Goal: Task Accomplishment & Management: Use online tool/utility

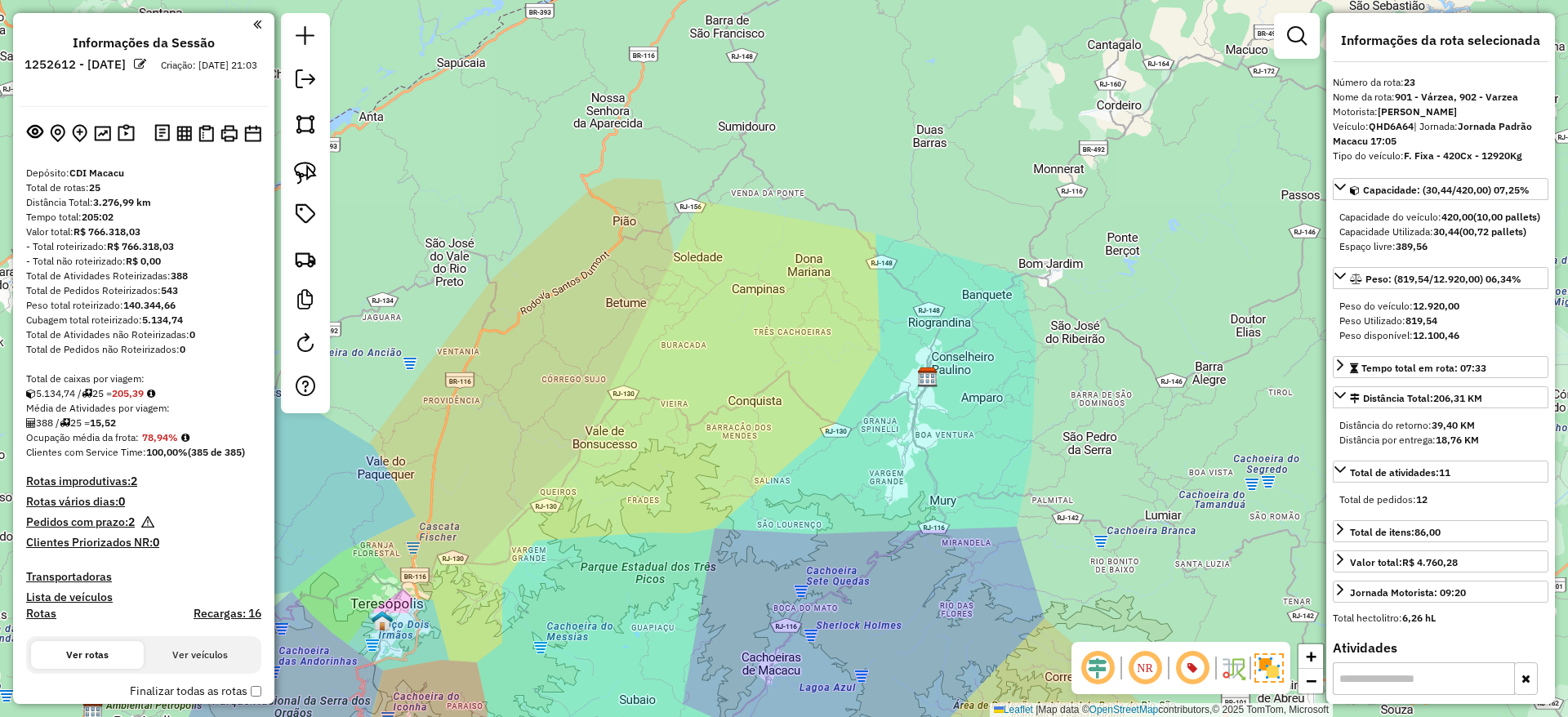
select select "*********"
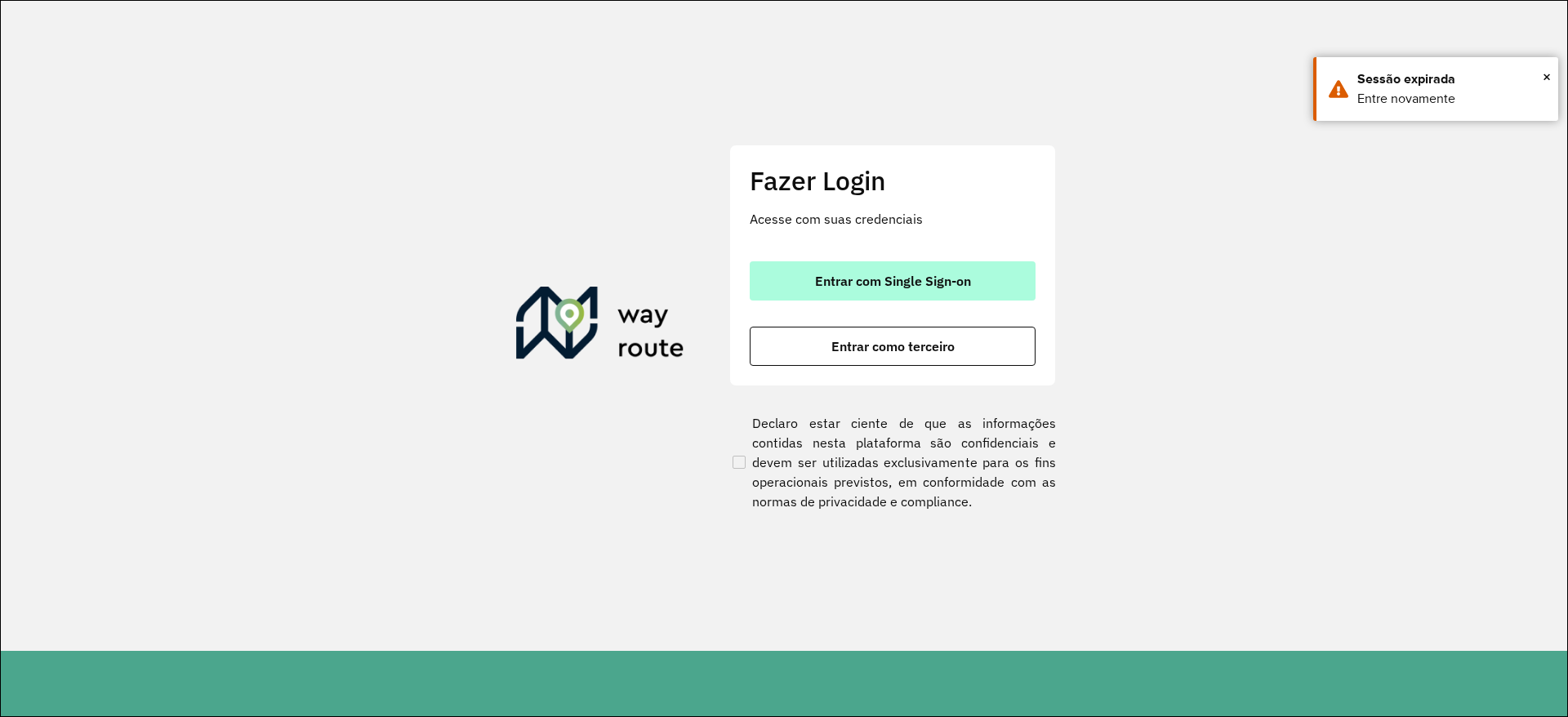
click at [780, 283] on button "Entrar com Single Sign-on" at bounding box center [893, 280] width 286 height 39
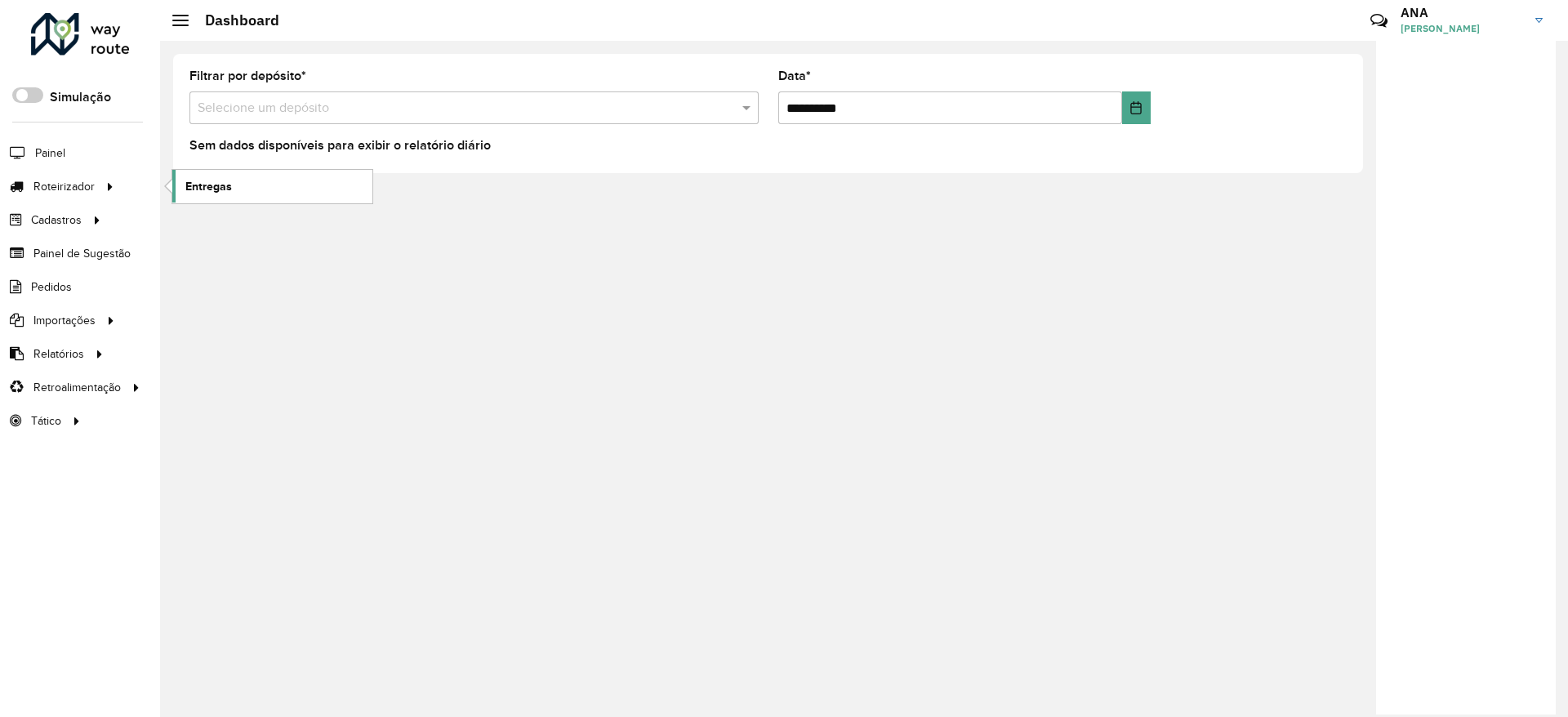
click at [245, 187] on link "Entregas" at bounding box center [272, 186] width 200 height 33
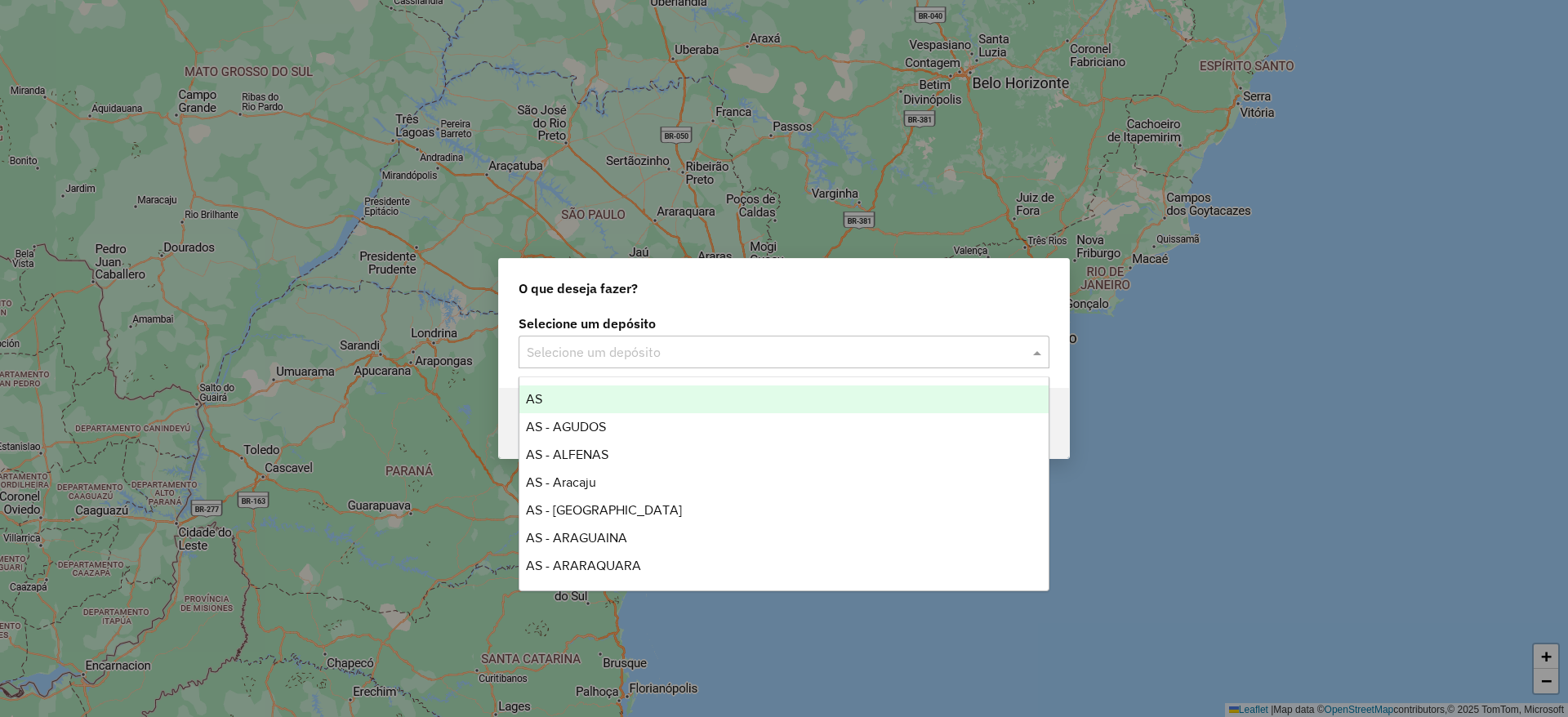
click at [563, 343] on input "text" at bounding box center [767, 352] width 482 height 20
type input "****"
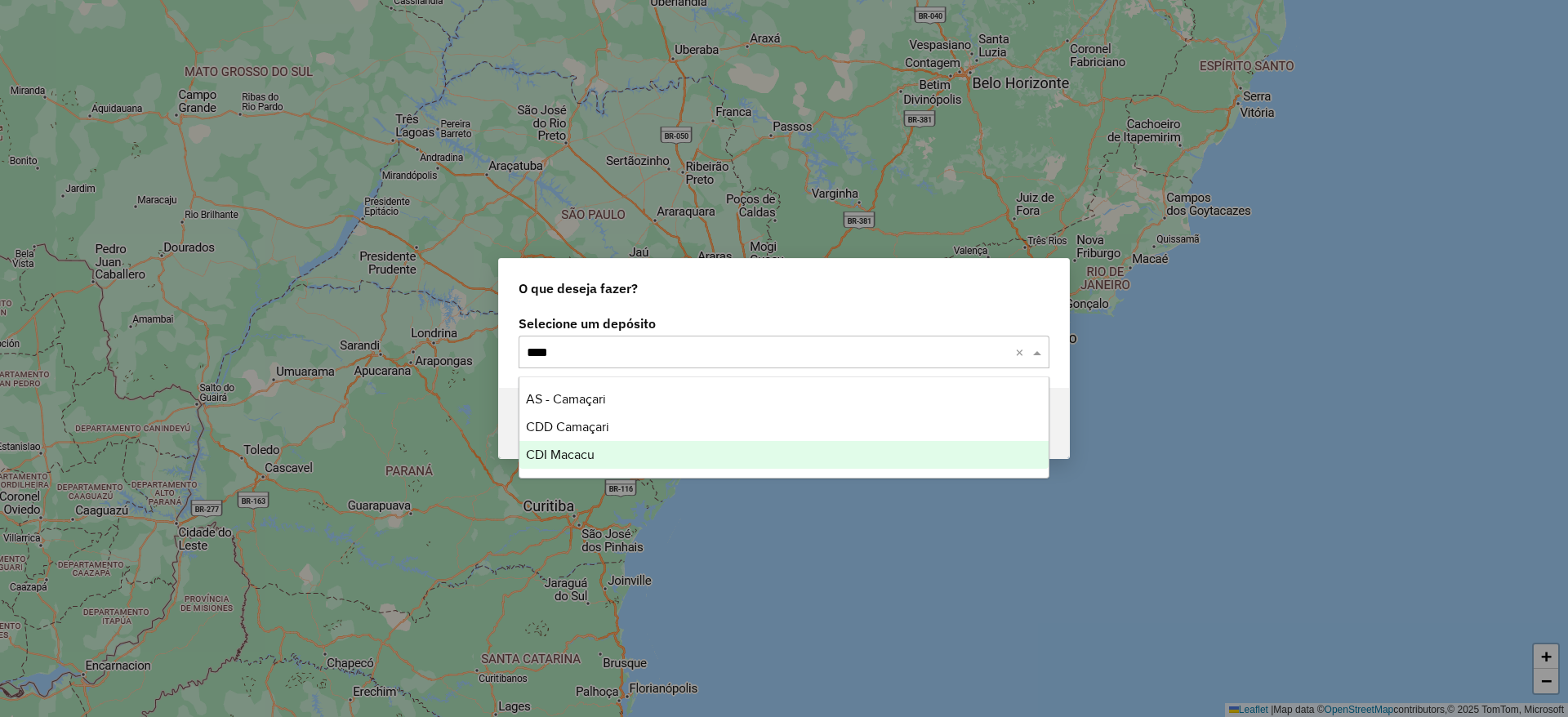
click at [602, 450] on div "CDI Macacu" at bounding box center [784, 455] width 529 height 28
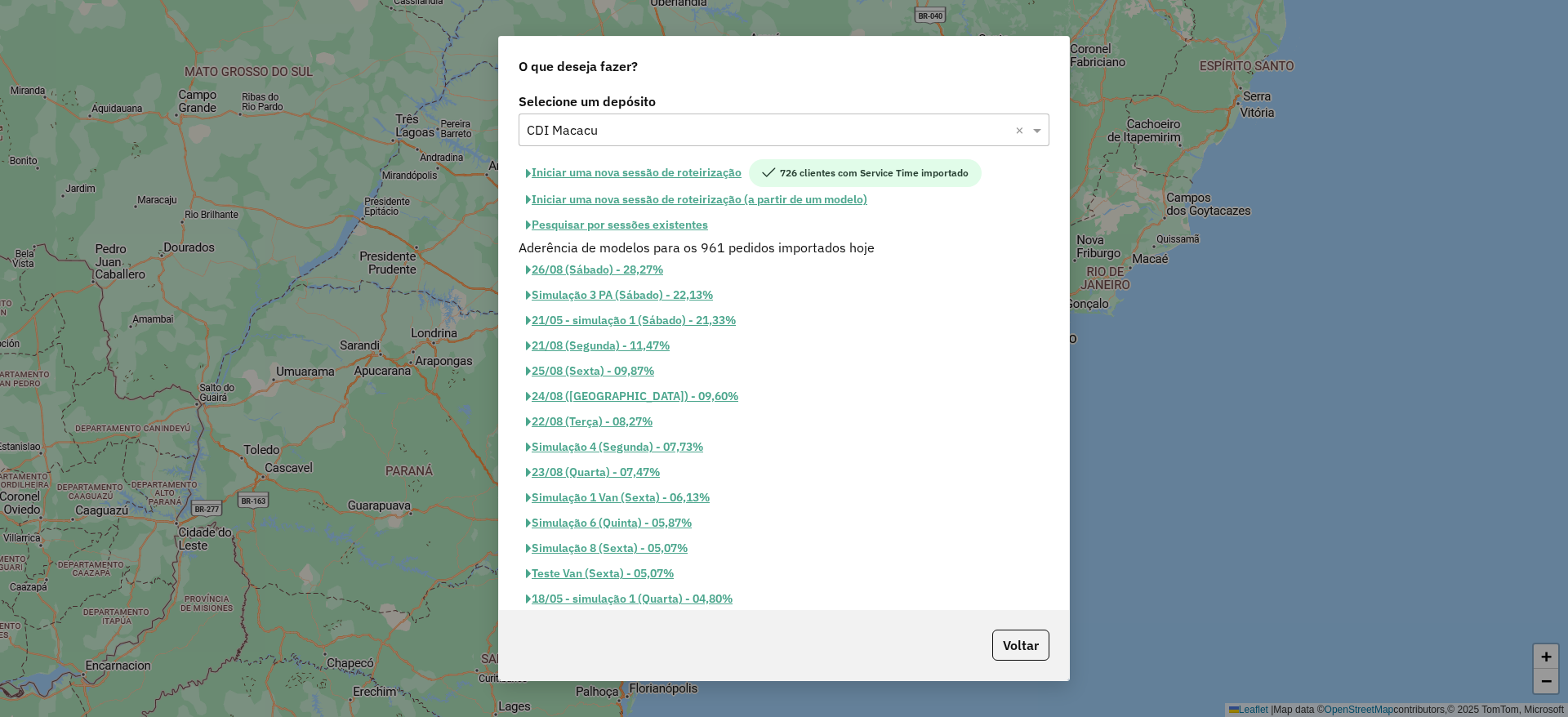
click at [694, 172] on button "Iniciar uma nova sessão de roteirização" at bounding box center [633, 173] width 230 height 28
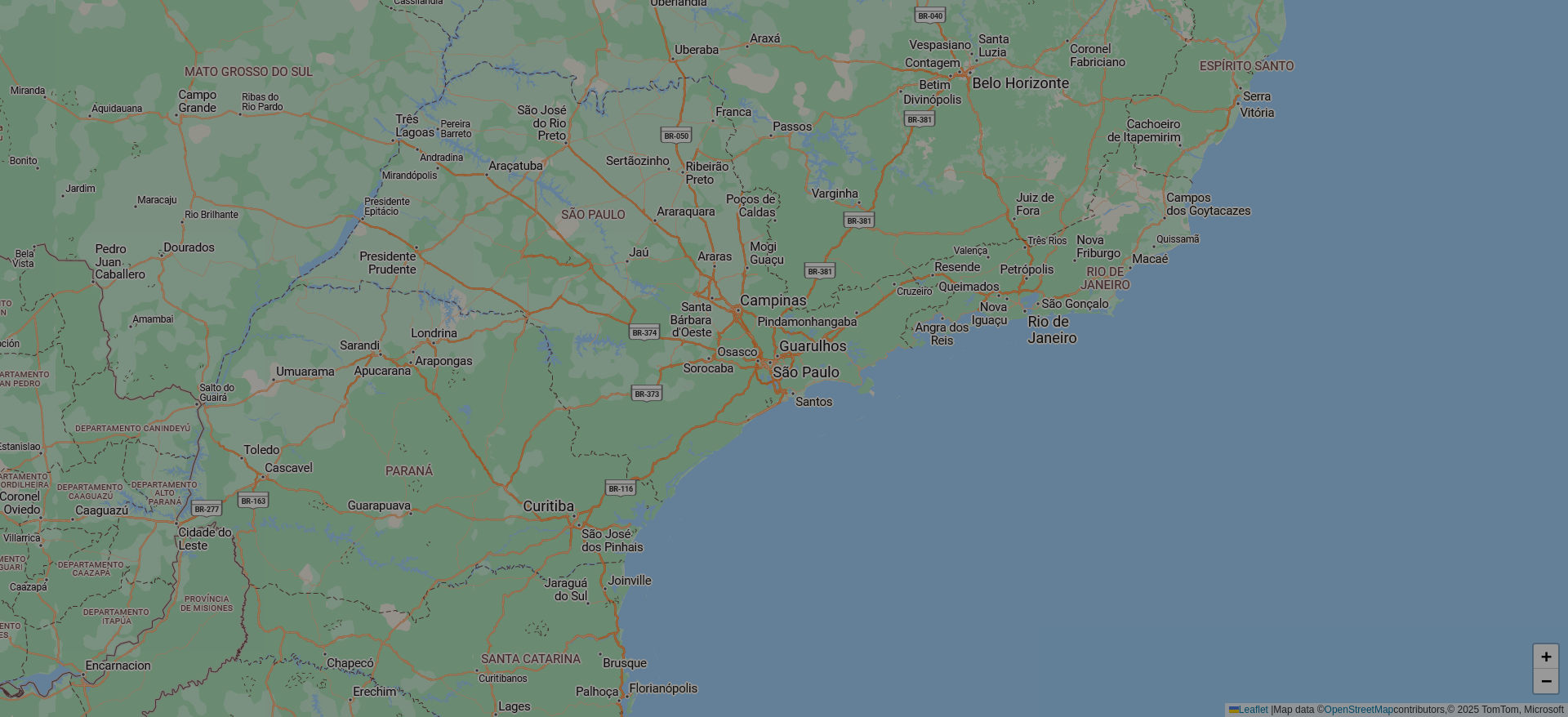
select select "*"
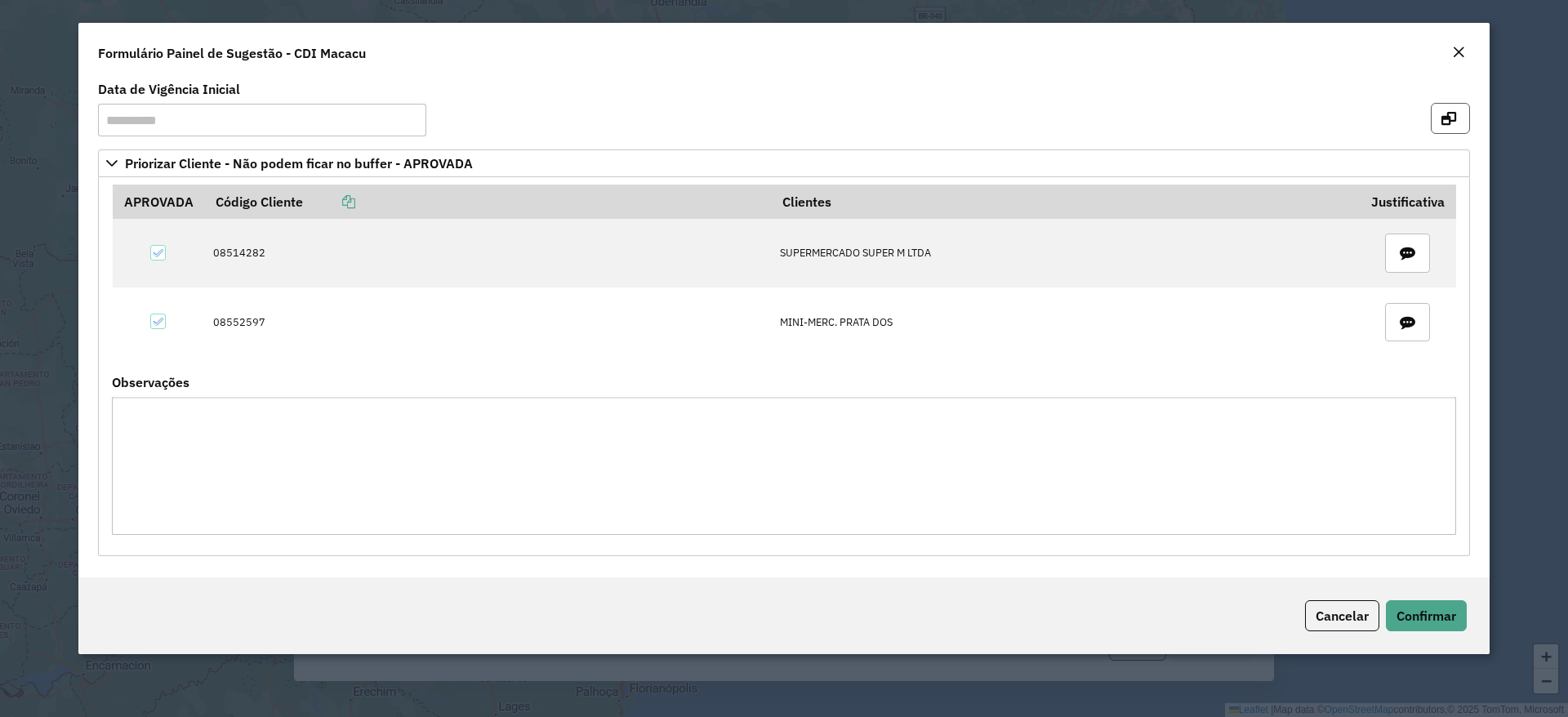
click at [1458, 124] on button "button" at bounding box center [1450, 118] width 39 height 31
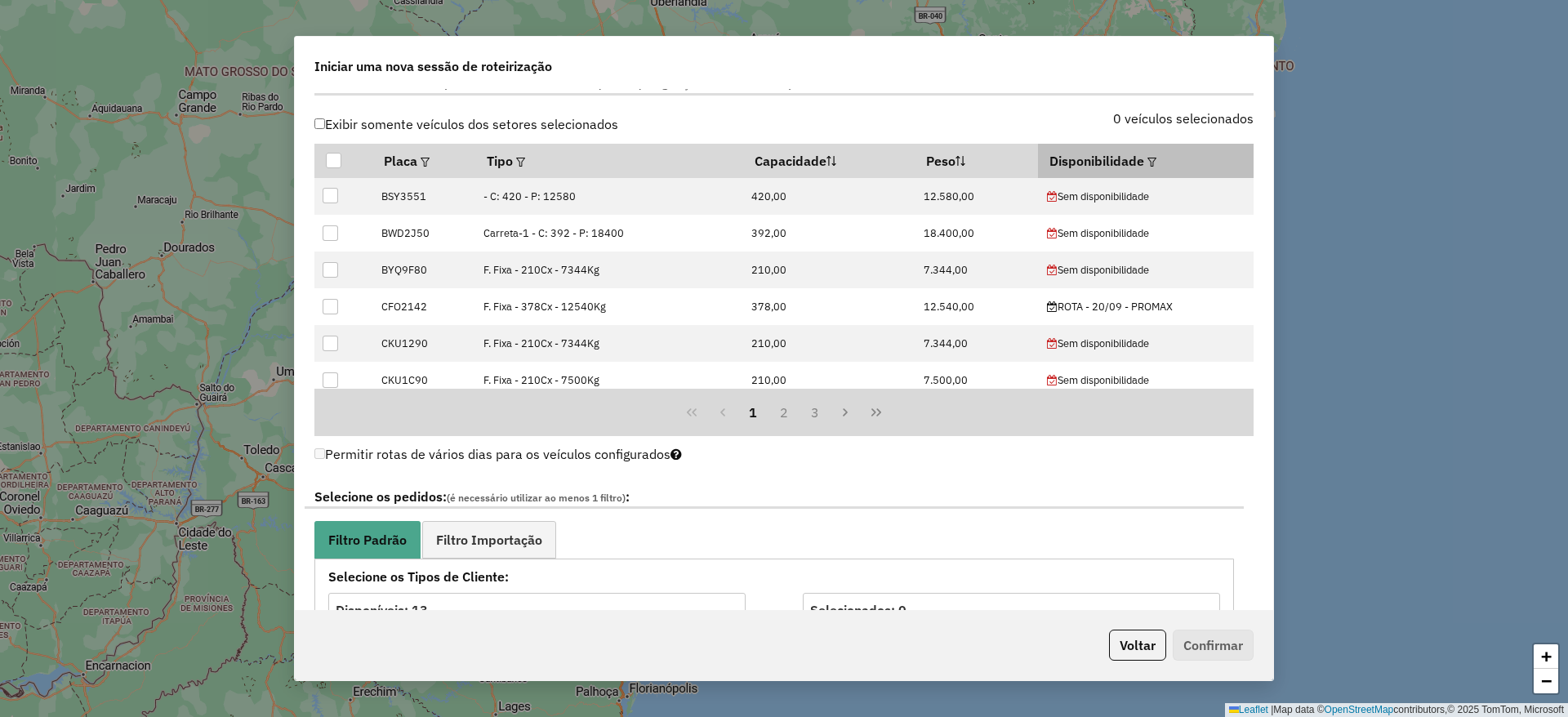
click at [1148, 162] on em at bounding box center [1152, 162] width 9 height 9
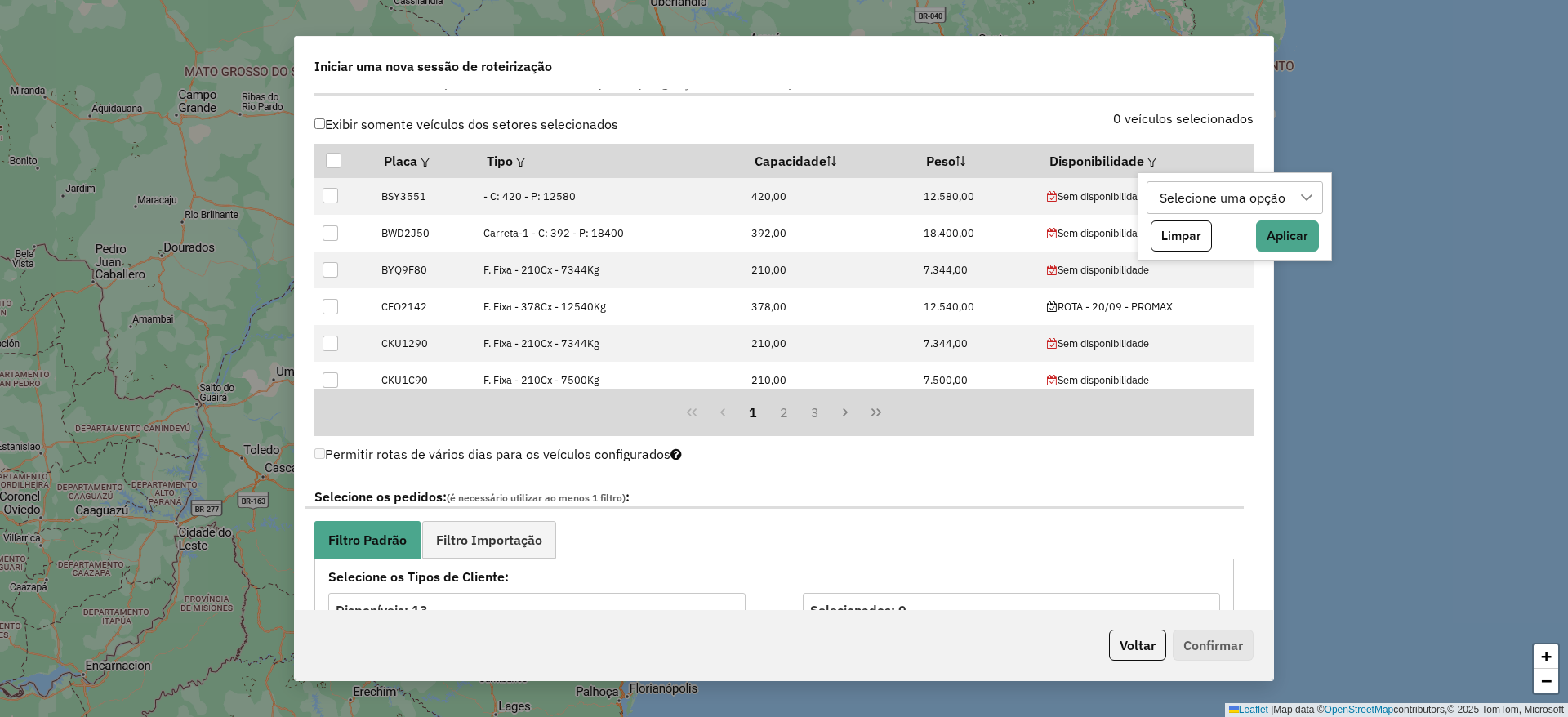
click at [1226, 207] on div "Selecione uma opção" at bounding box center [1222, 197] width 137 height 31
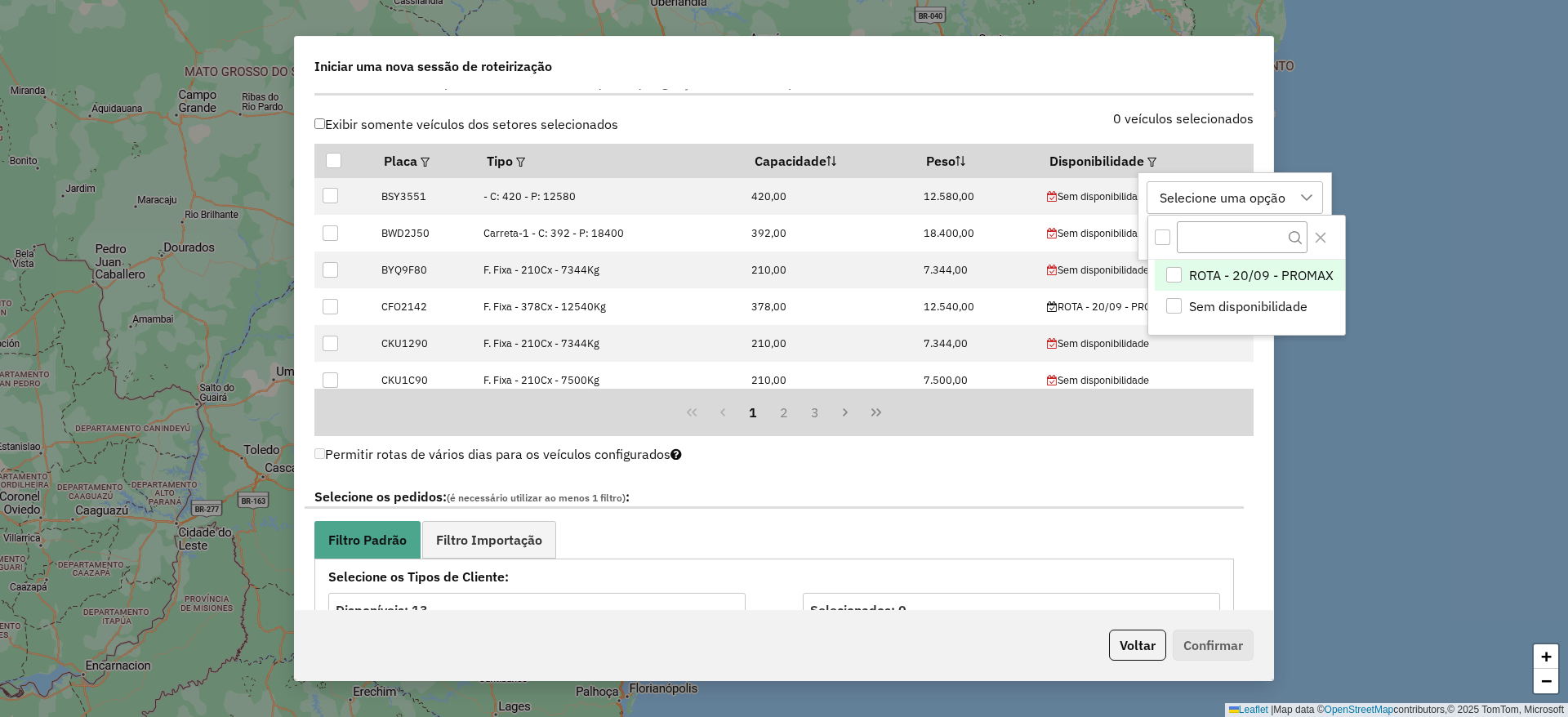
click at [1235, 280] on span "ROTA - 20/09 - PROMAX" at bounding box center [1261, 275] width 145 height 20
click at [1318, 240] on icon "Close" at bounding box center [1320, 237] width 13 height 13
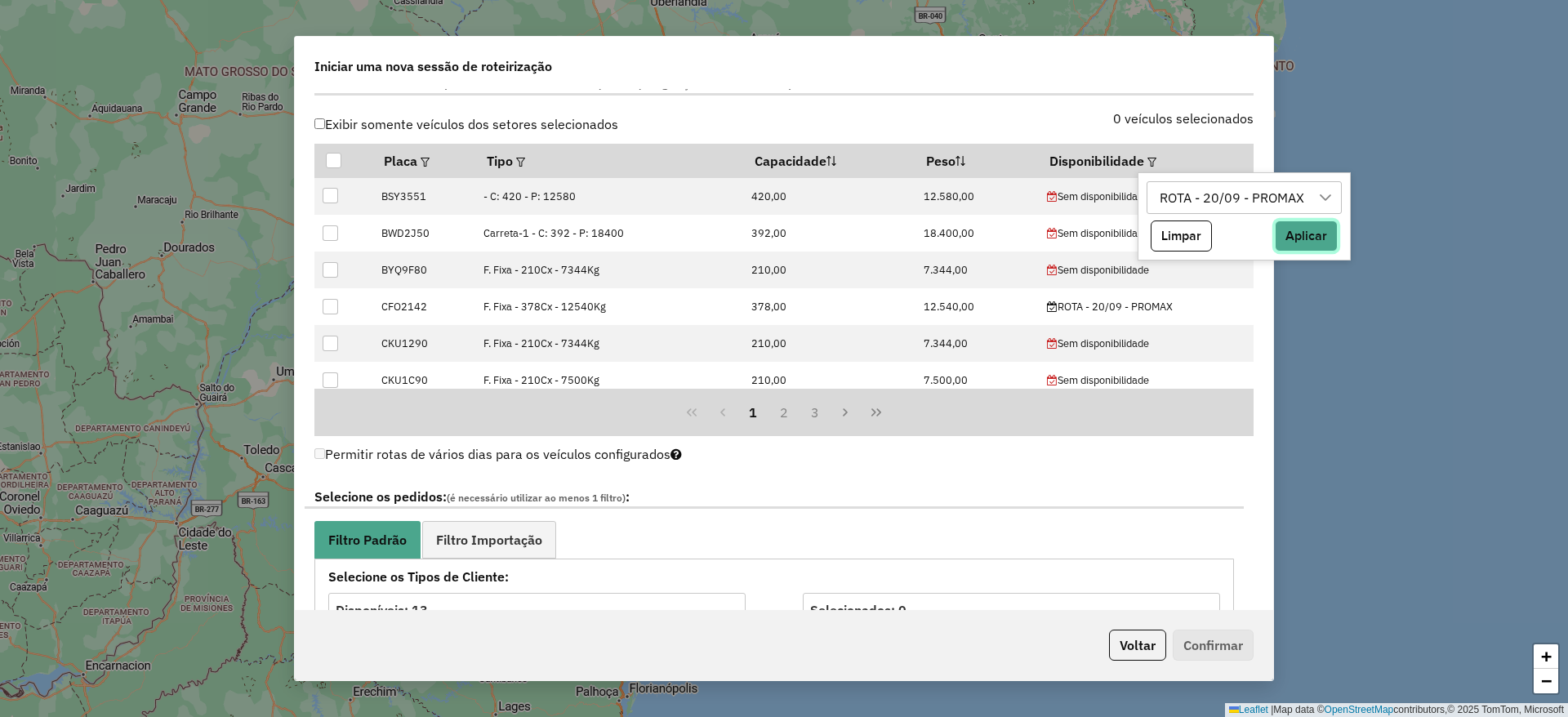
click at [1318, 240] on button "Aplicar" at bounding box center [1306, 236] width 63 height 31
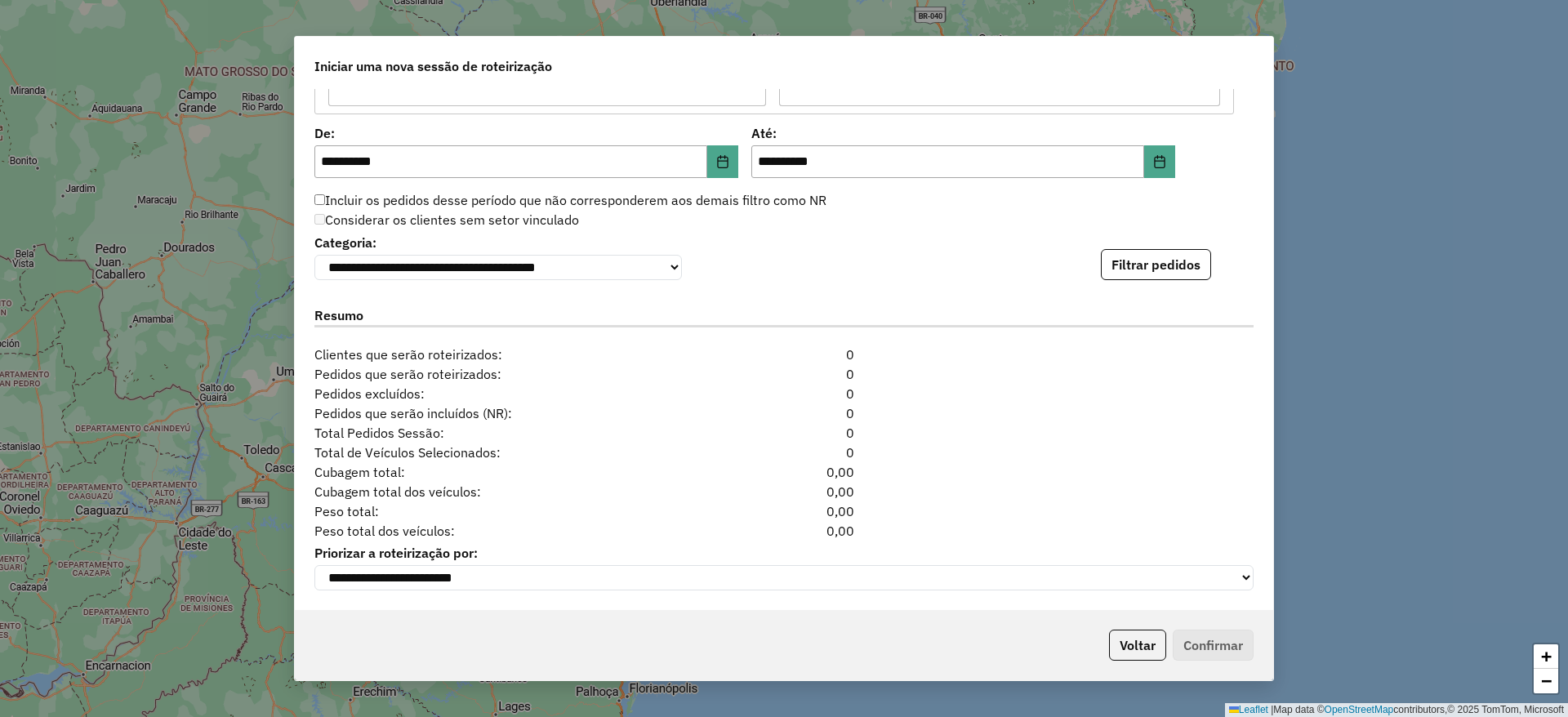
scroll to position [1637, 0]
click at [1120, 249] on button "Filtrar pedidos" at bounding box center [1156, 265] width 110 height 31
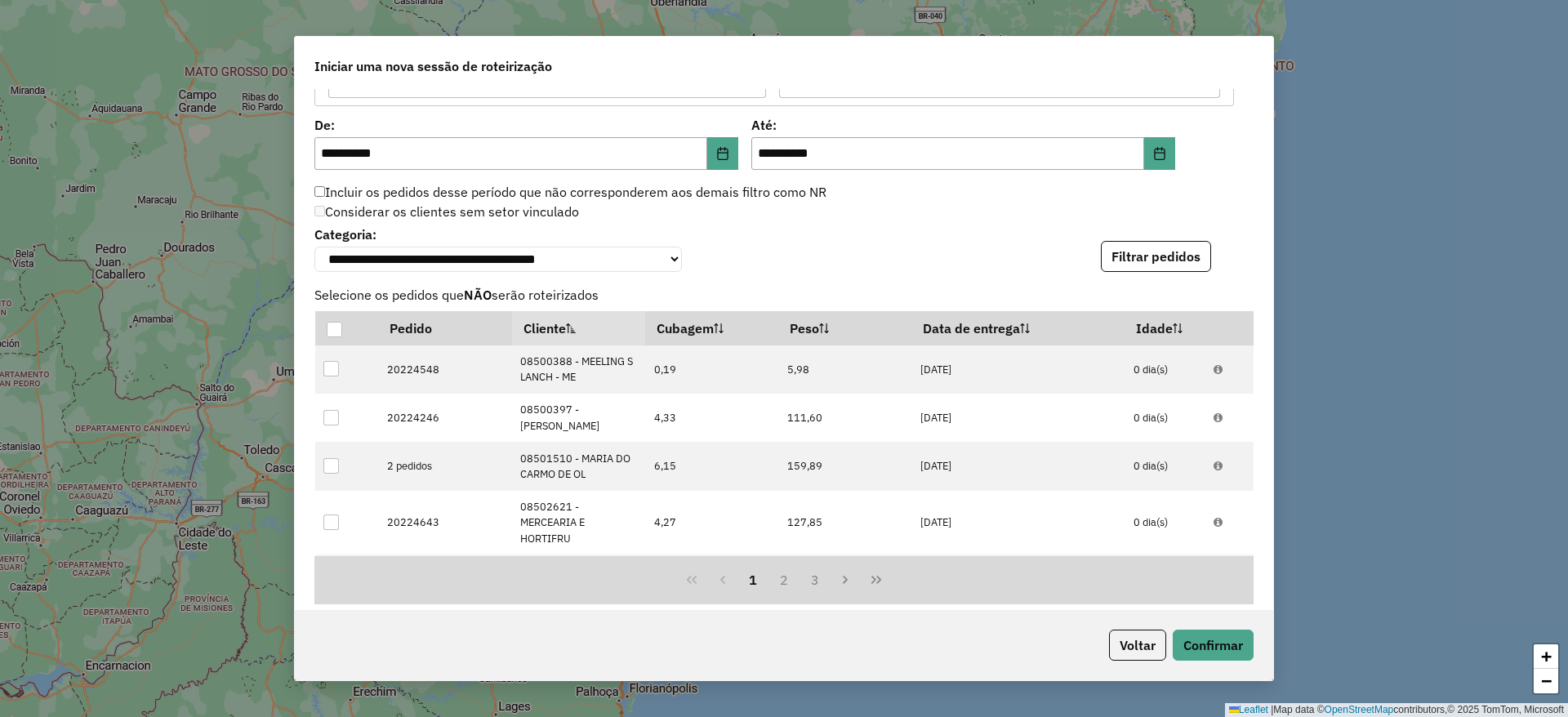
click at [1254, 378] on div "Pedido Cliente Cubagem Peso Data de entrega Idade 20224548 08500388 - MEELING S…" at bounding box center [784, 458] width 959 height 293
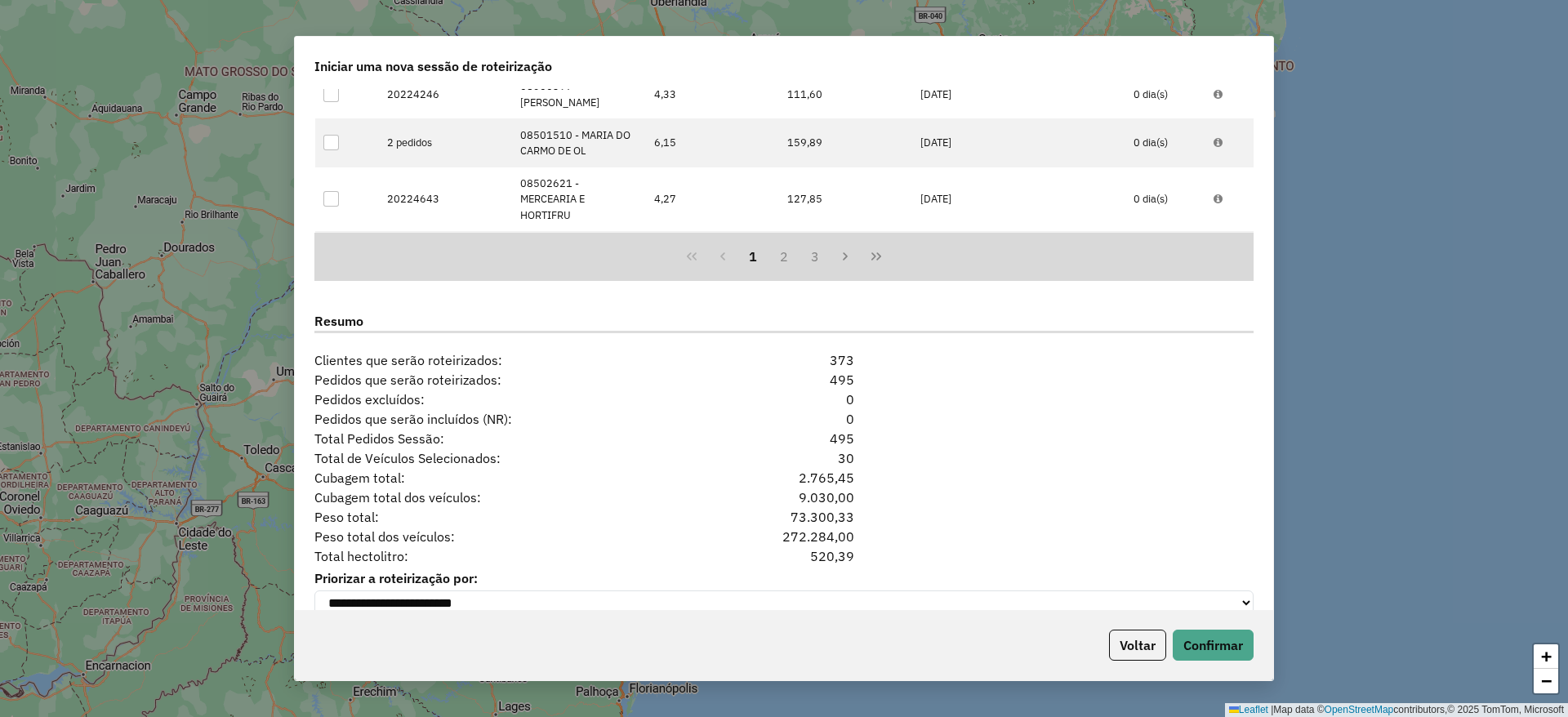
scroll to position [2030, 0]
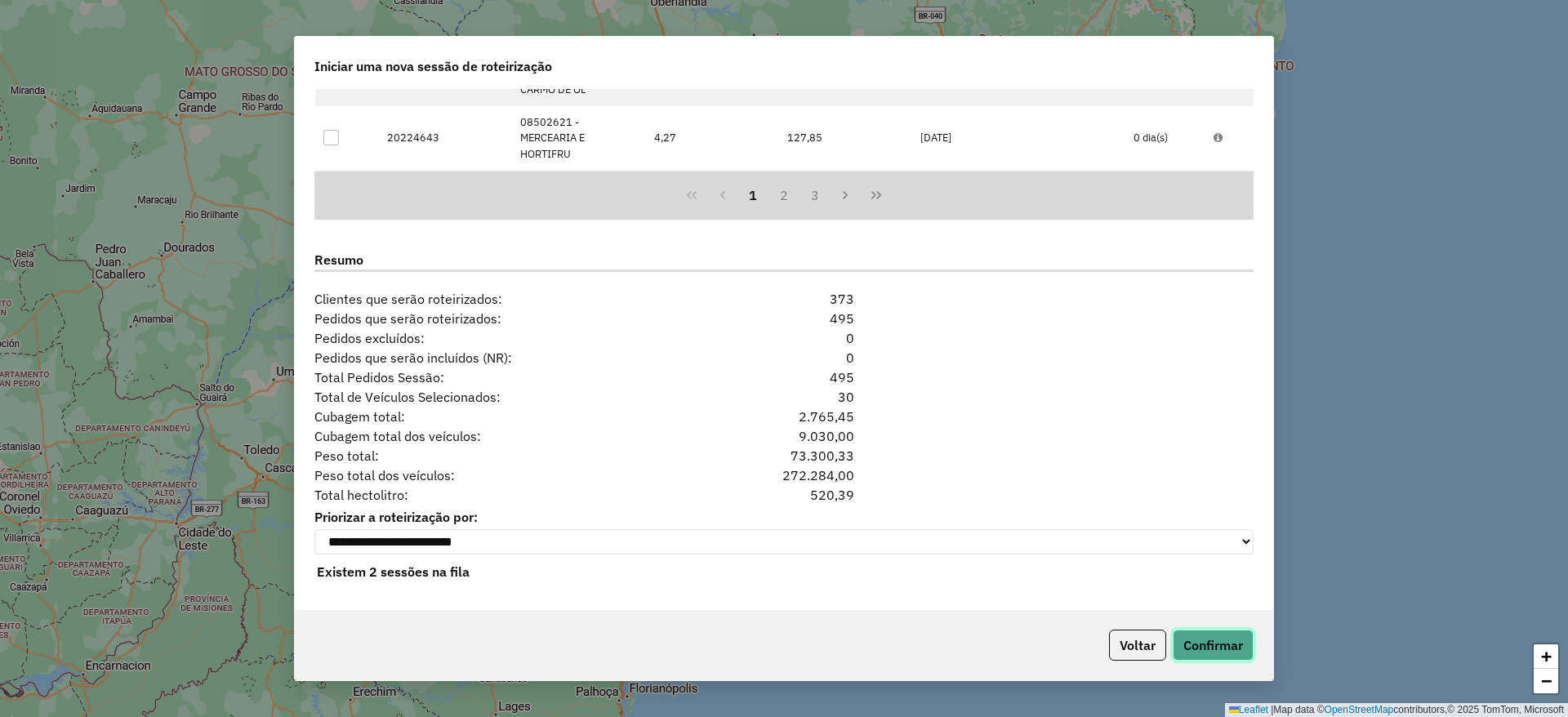
click at [1216, 642] on button "Confirmar" at bounding box center [1213, 645] width 81 height 31
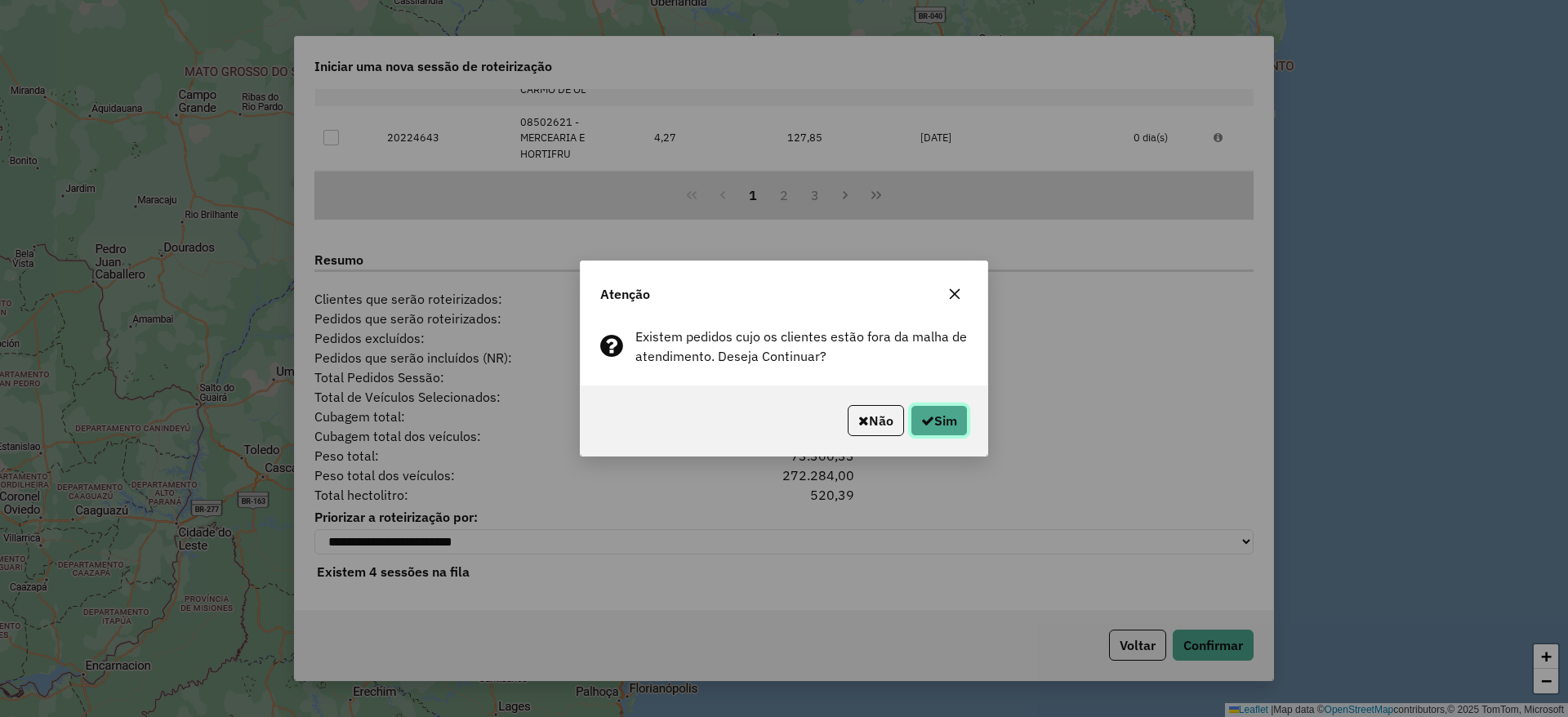
click at [948, 415] on button "Sim" at bounding box center [939, 421] width 57 height 31
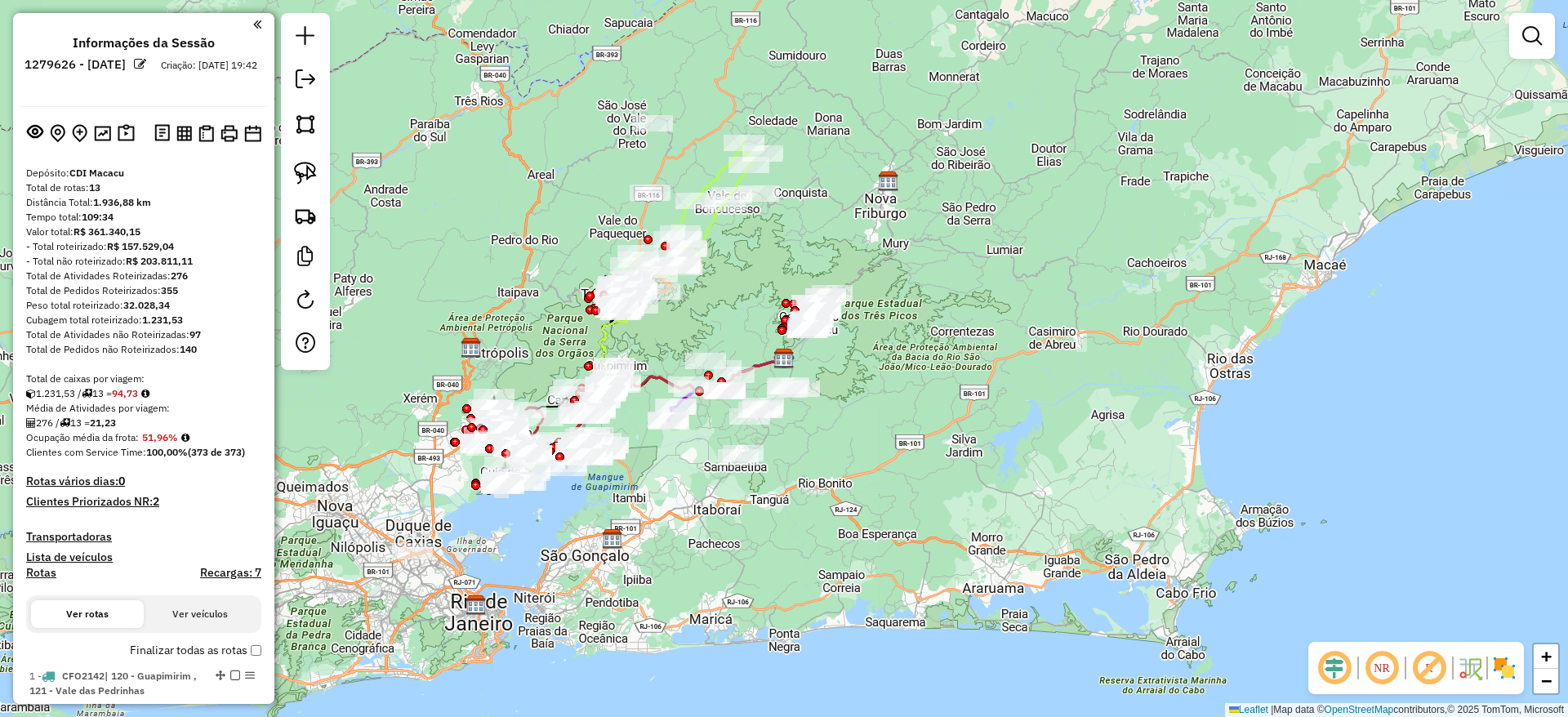
click at [1433, 669] on em at bounding box center [1428, 668] width 39 height 39
click at [1520, 670] on div "NR" at bounding box center [1416, 668] width 215 height 53
click at [1515, 668] on img at bounding box center [1504, 668] width 26 height 26
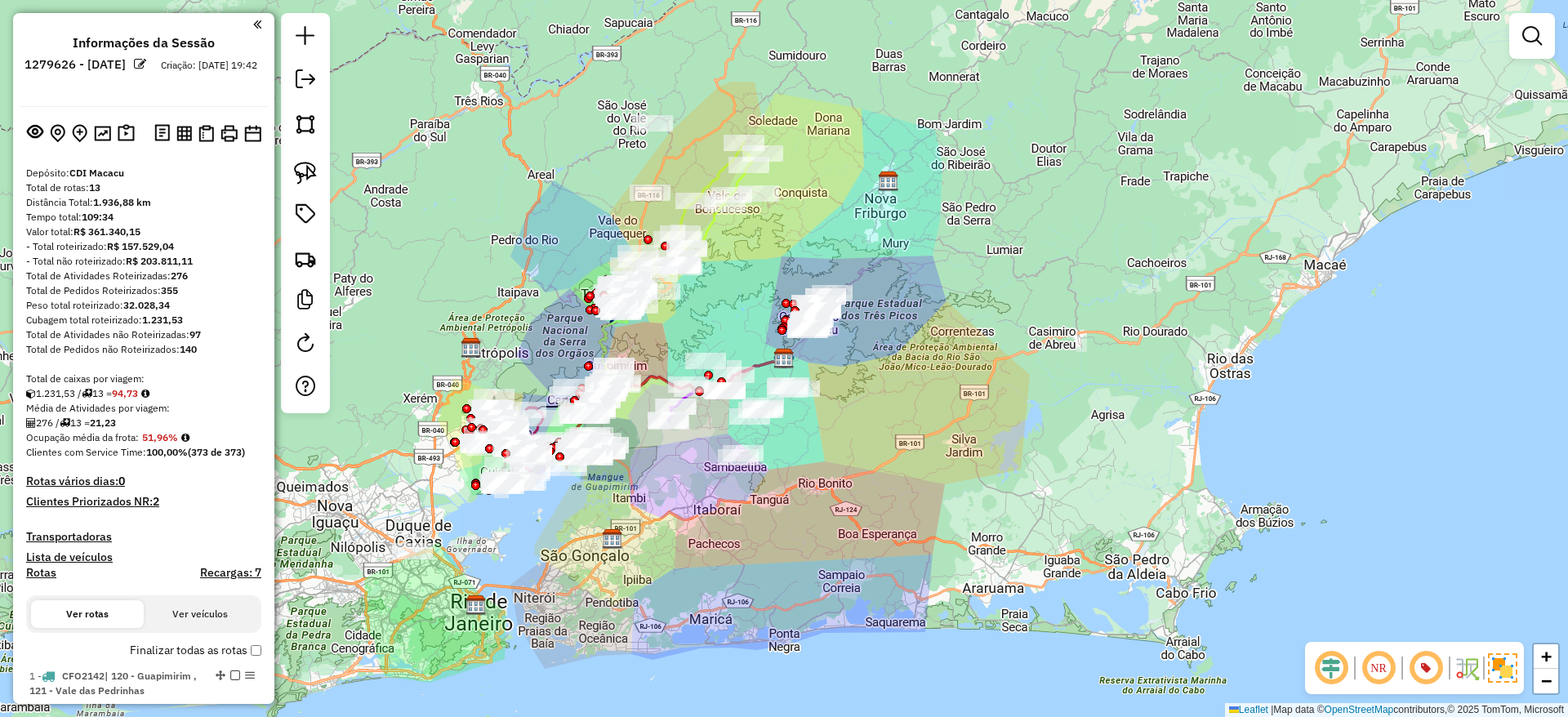
click at [1515, 668] on img at bounding box center [1503, 668] width 29 height 29
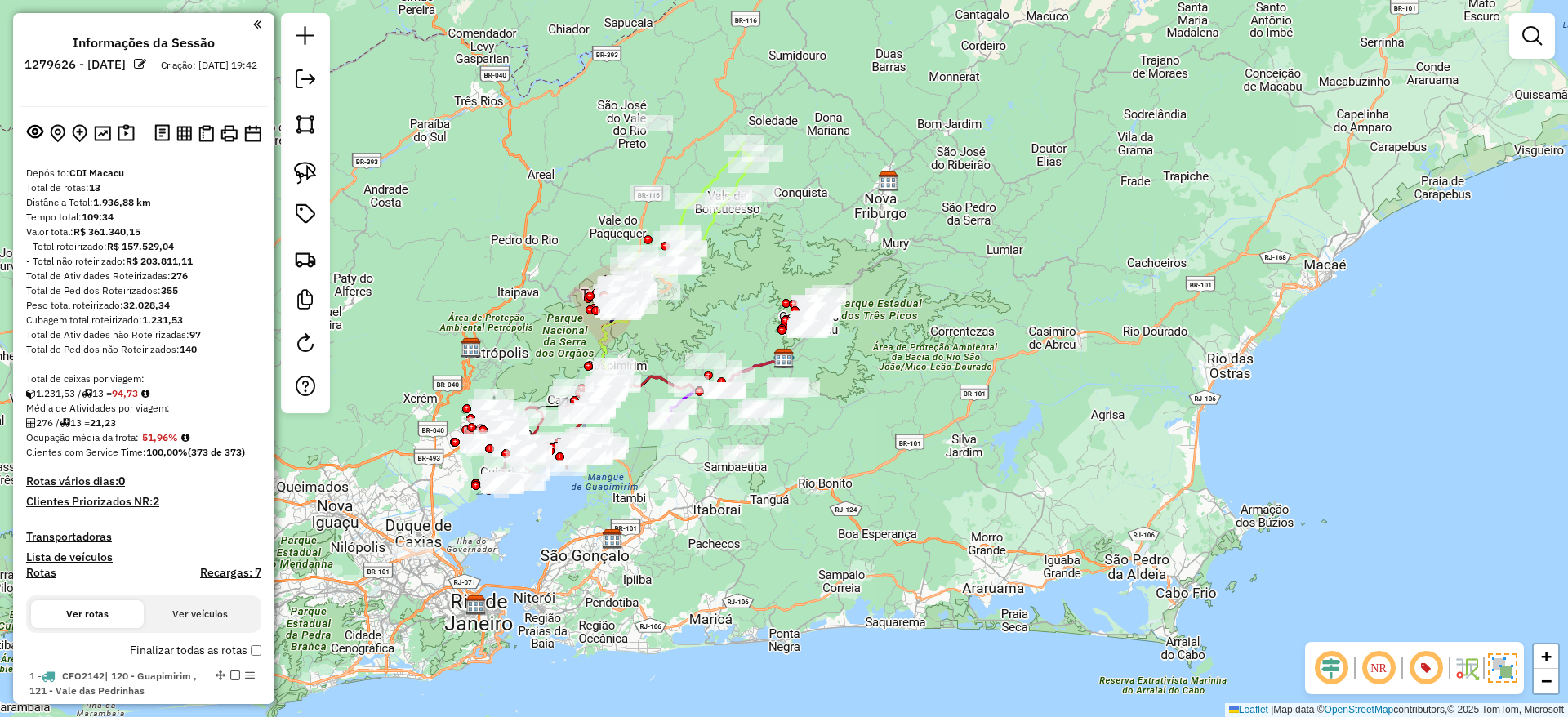
click at [1515, 668] on img at bounding box center [1503, 668] width 29 height 29
click at [1515, 668] on img at bounding box center [1504, 668] width 26 height 26
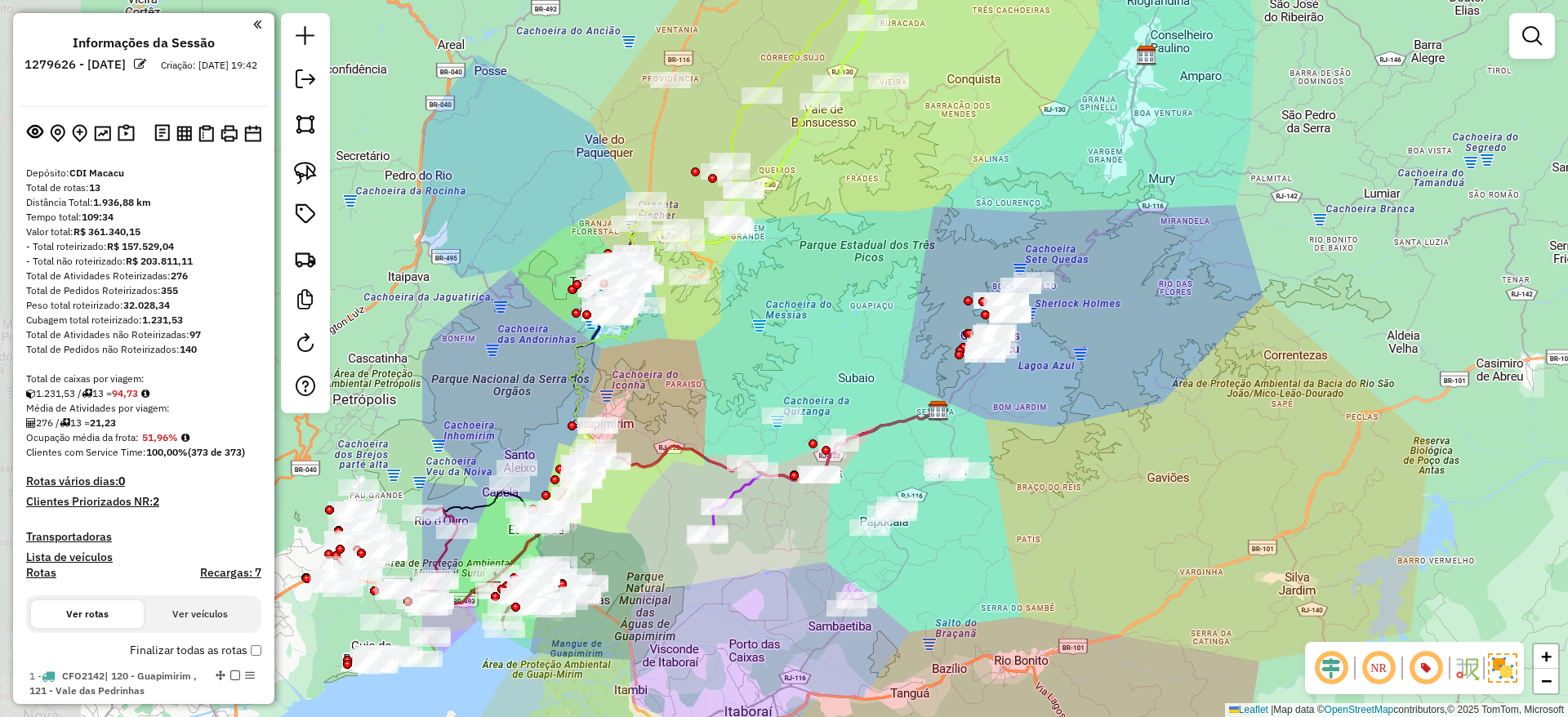
drag, startPoint x: 656, startPoint y: 242, endPoint x: 1237, endPoint y: 240, distance: 581.0
click at [1237, 240] on div "Janela de atendimento Grade de atendimento Capacidade Transportadoras Veículos …" at bounding box center [784, 358] width 1568 height 717
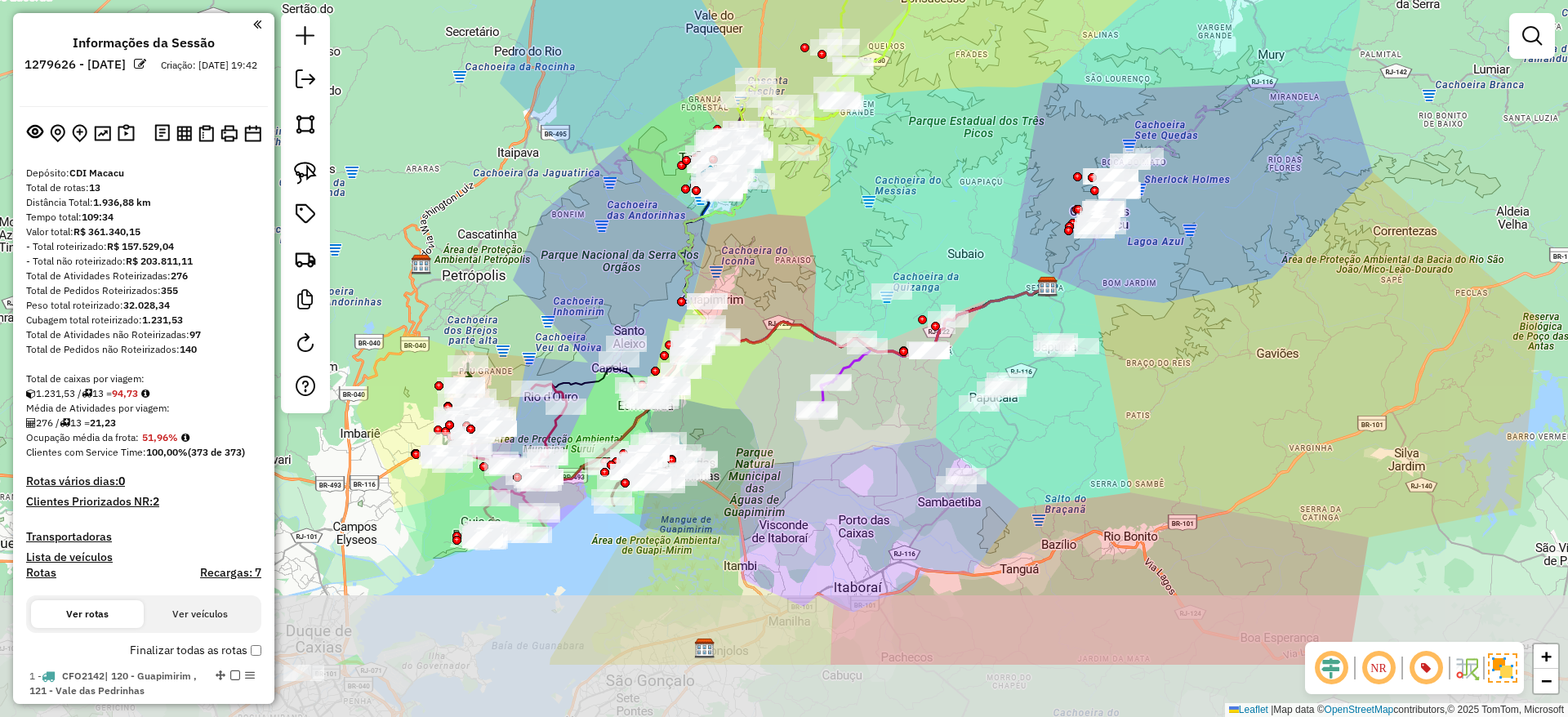
drag, startPoint x: 943, startPoint y: 238, endPoint x: 1037, endPoint y: 134, distance: 140.2
click at [1037, 134] on div "Janela de atendimento Grade de atendimento Capacidade Transportadoras Veículos …" at bounding box center [784, 358] width 1568 height 717
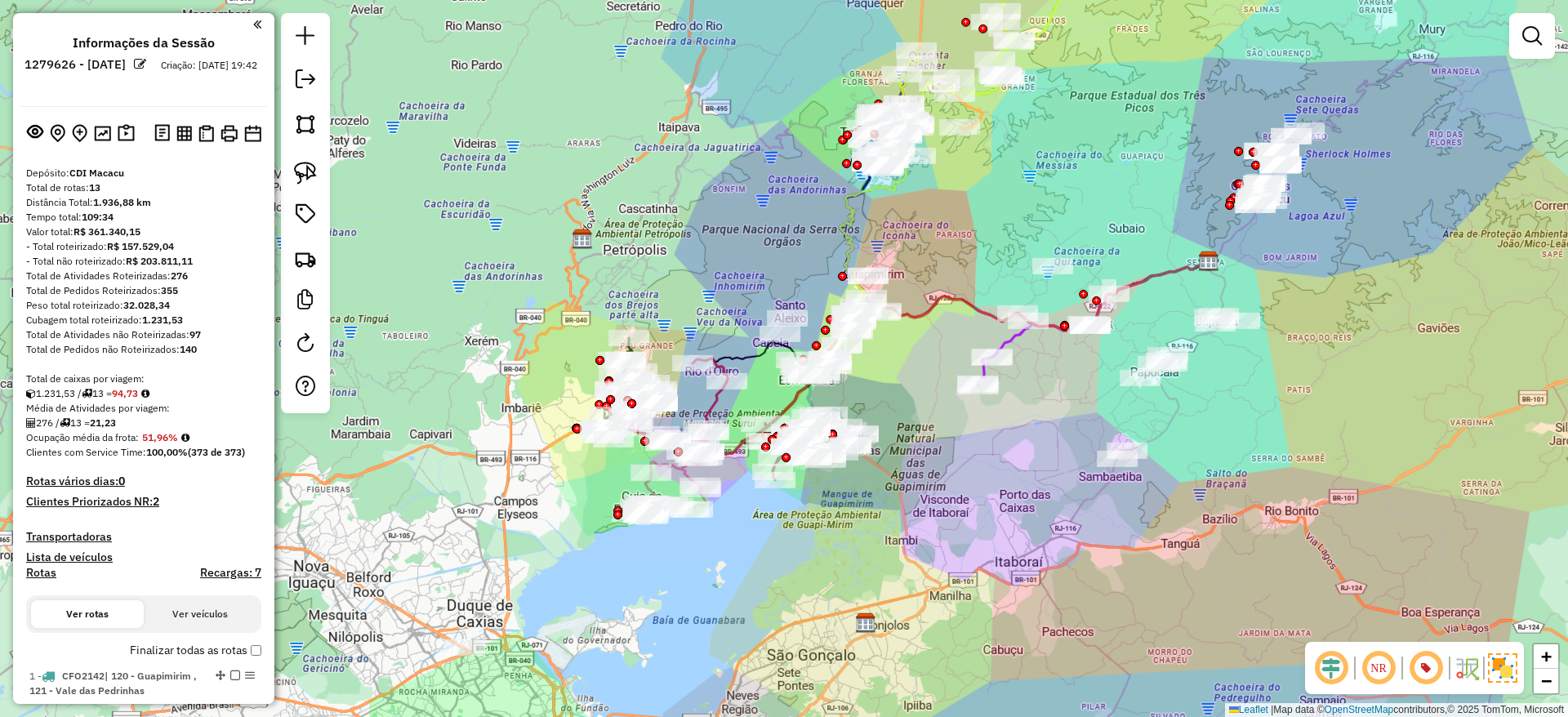
drag, startPoint x: 1061, startPoint y: 150, endPoint x: 1270, endPoint y: 8, distance: 252.7
click at [1270, 8] on div "Janela de atendimento Grade de atendimento Capacidade Transportadoras Veículos …" at bounding box center [784, 358] width 1568 height 717
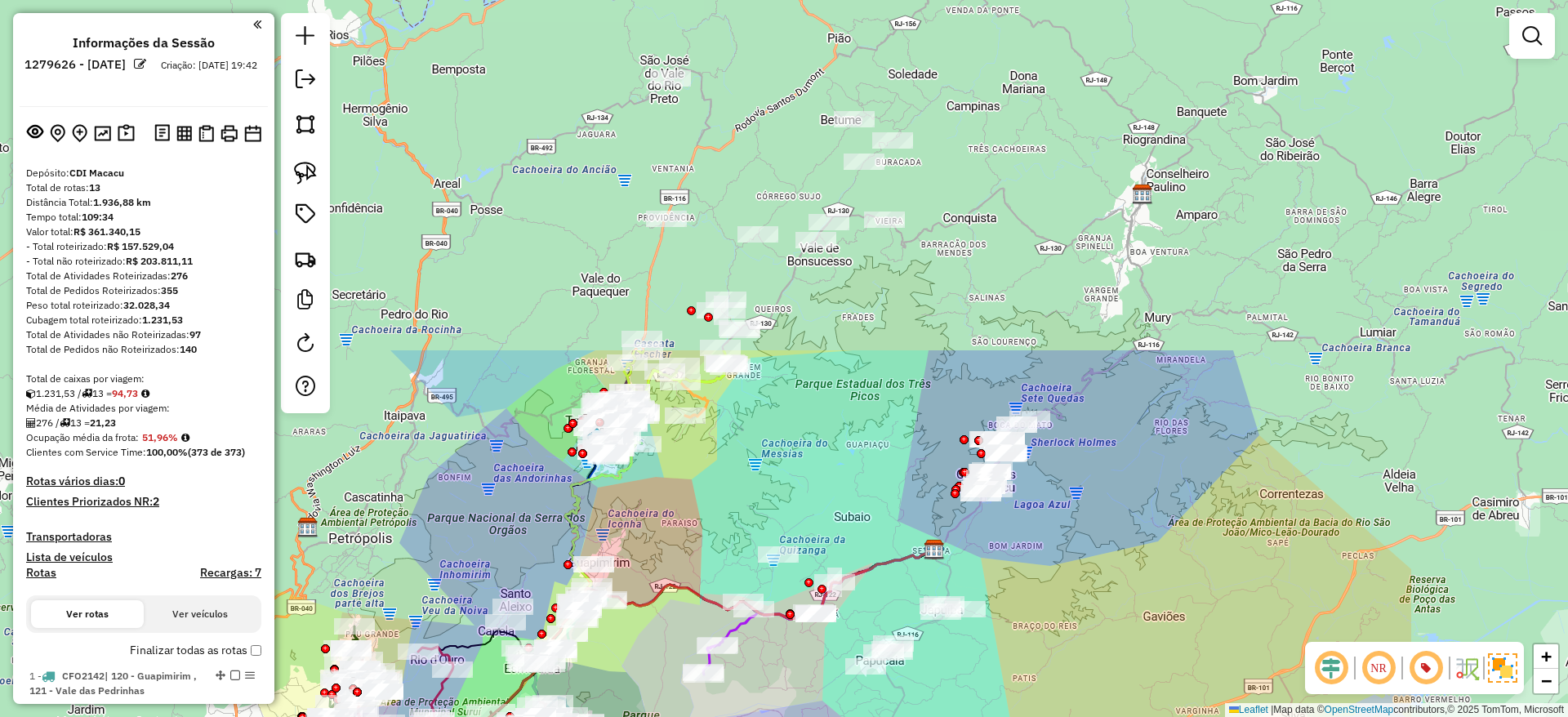
drag, startPoint x: 1166, startPoint y: 174, endPoint x: 932, endPoint y: 490, distance: 393.2
click at [932, 490] on div "Janela de atendimento Grade de atendimento Capacidade Transportadoras Veículos …" at bounding box center [784, 358] width 1568 height 717
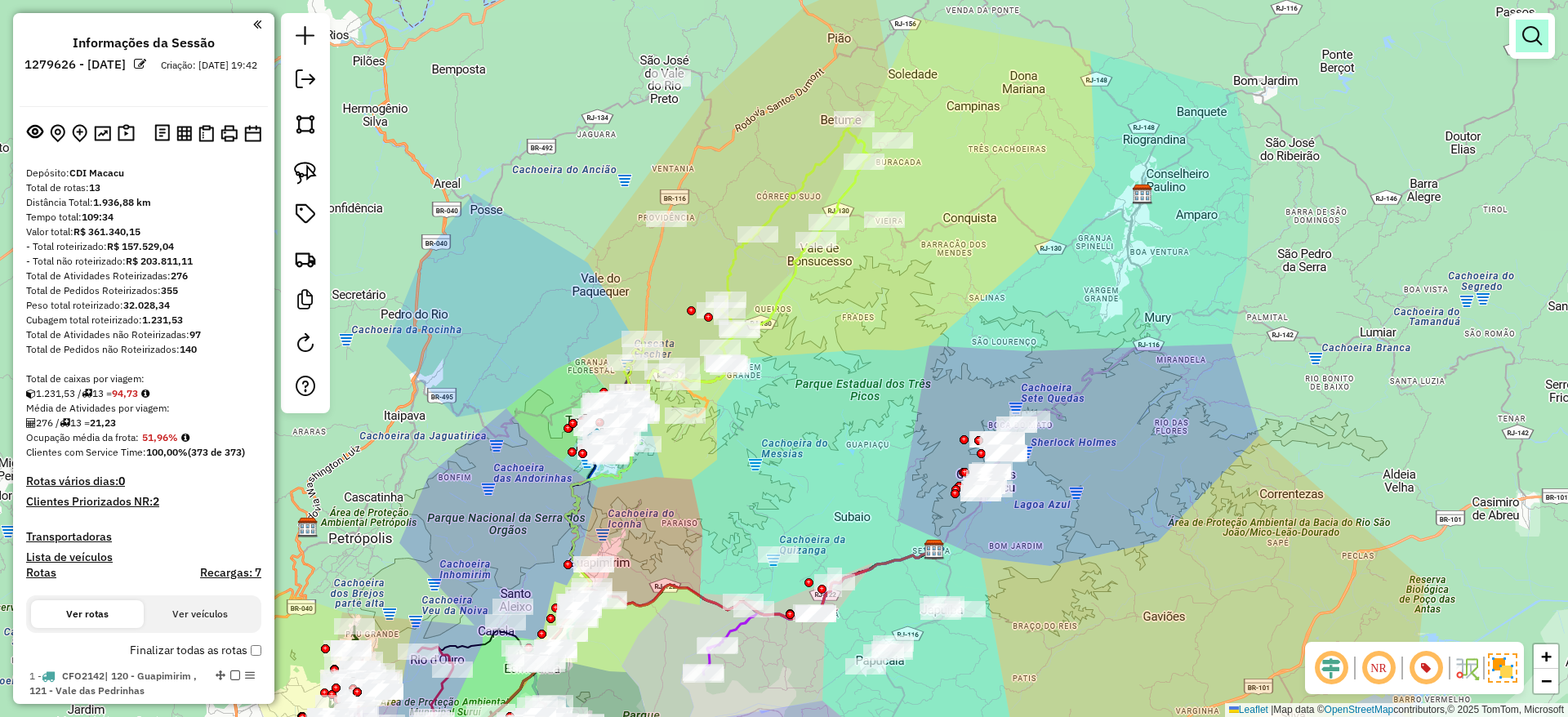
click at [1541, 39] on em at bounding box center [1532, 35] width 20 height 20
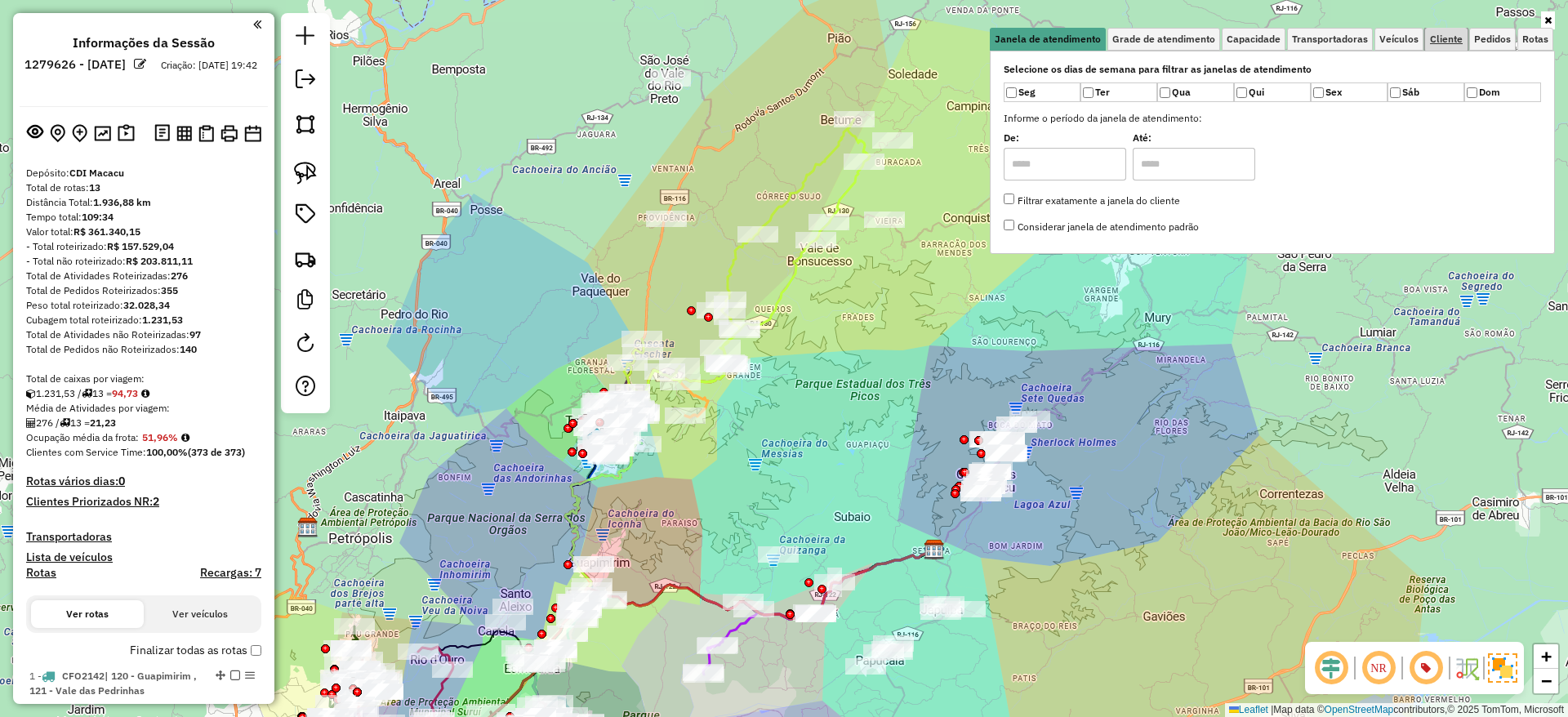
click at [1455, 34] on span "Cliente" at bounding box center [1447, 39] width 33 height 9
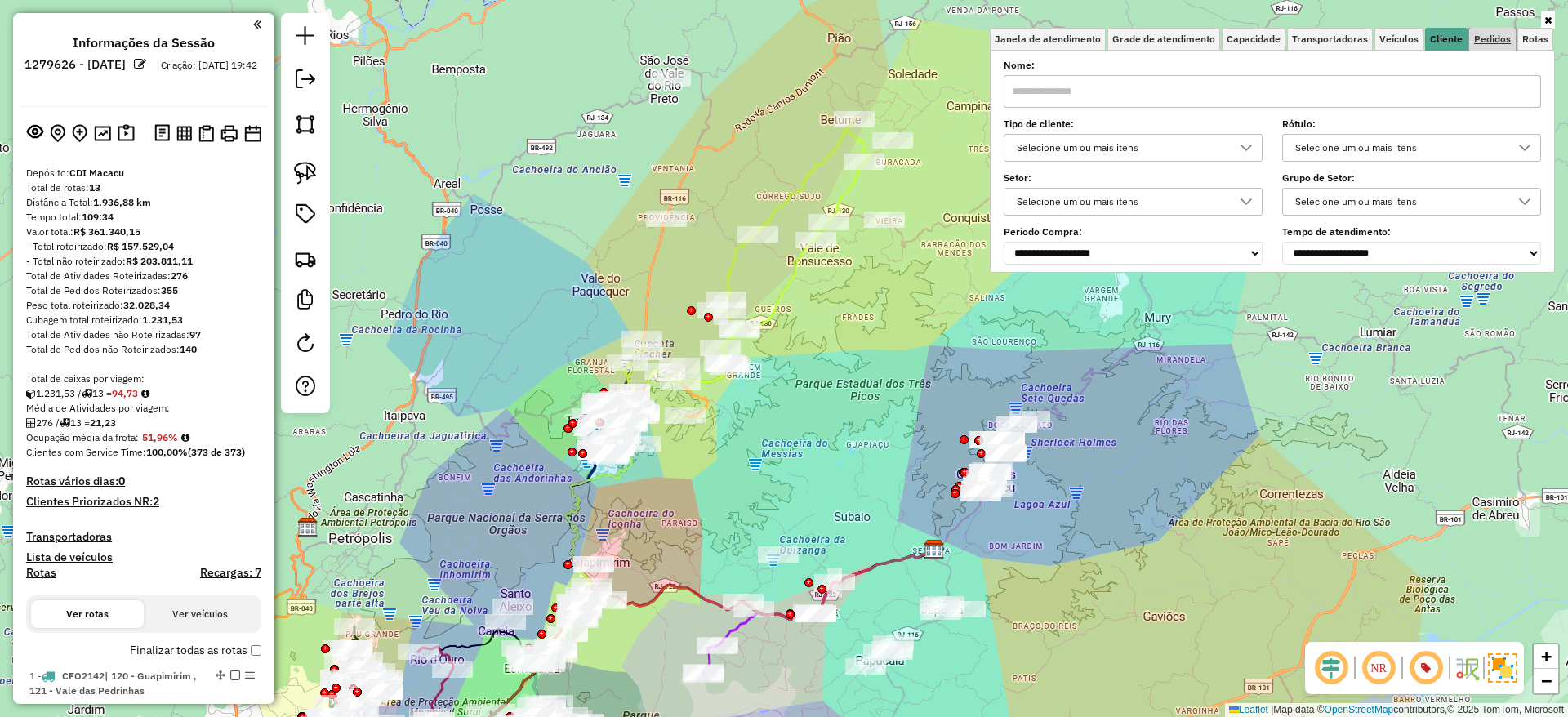
click at [1496, 47] on link "Pedidos" at bounding box center [1492, 39] width 47 height 23
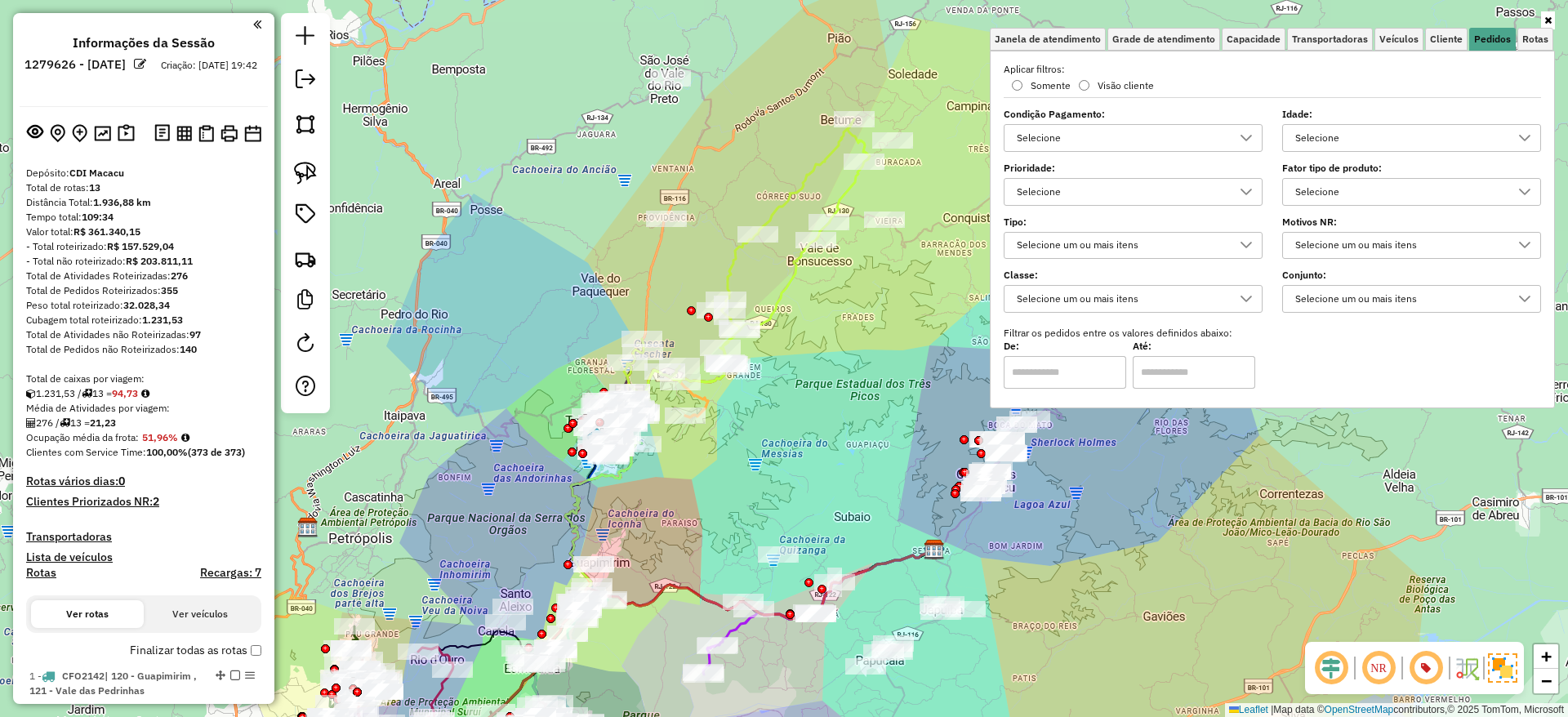
click at [1440, 180] on div "Selecione" at bounding box center [1399, 192] width 220 height 26
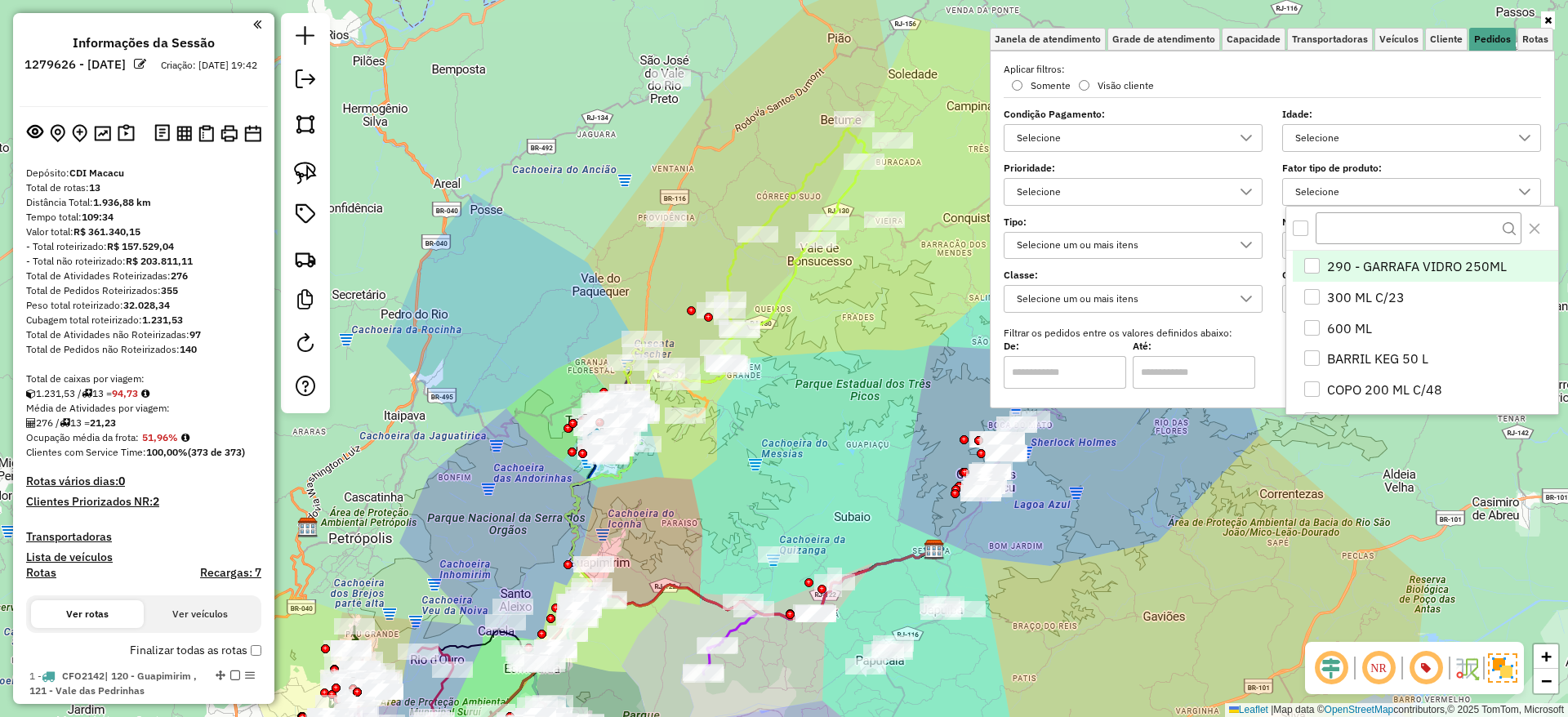
scroll to position [9, 56]
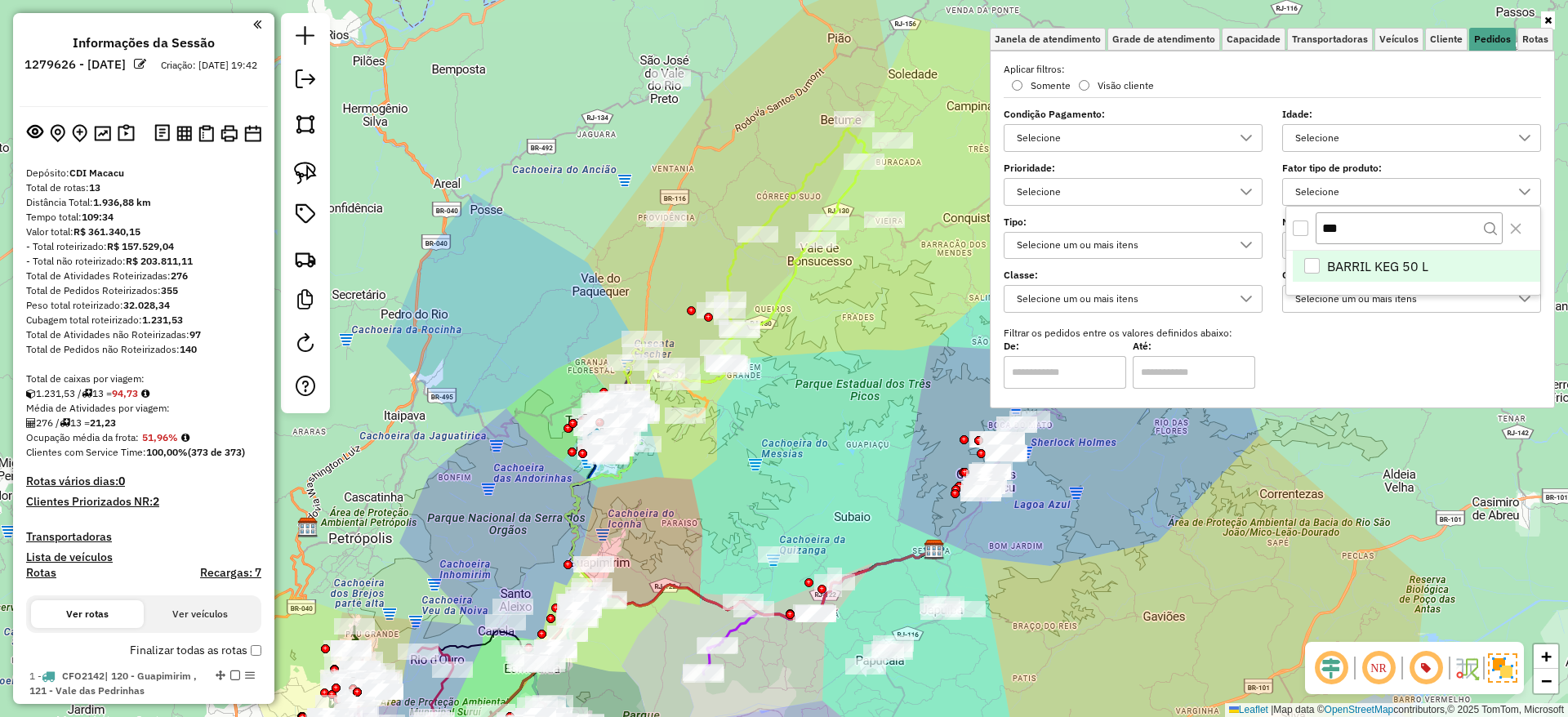
type input "***"
click at [1349, 262] on span "BARRIL KEG 50 L" at bounding box center [1378, 266] width 102 height 20
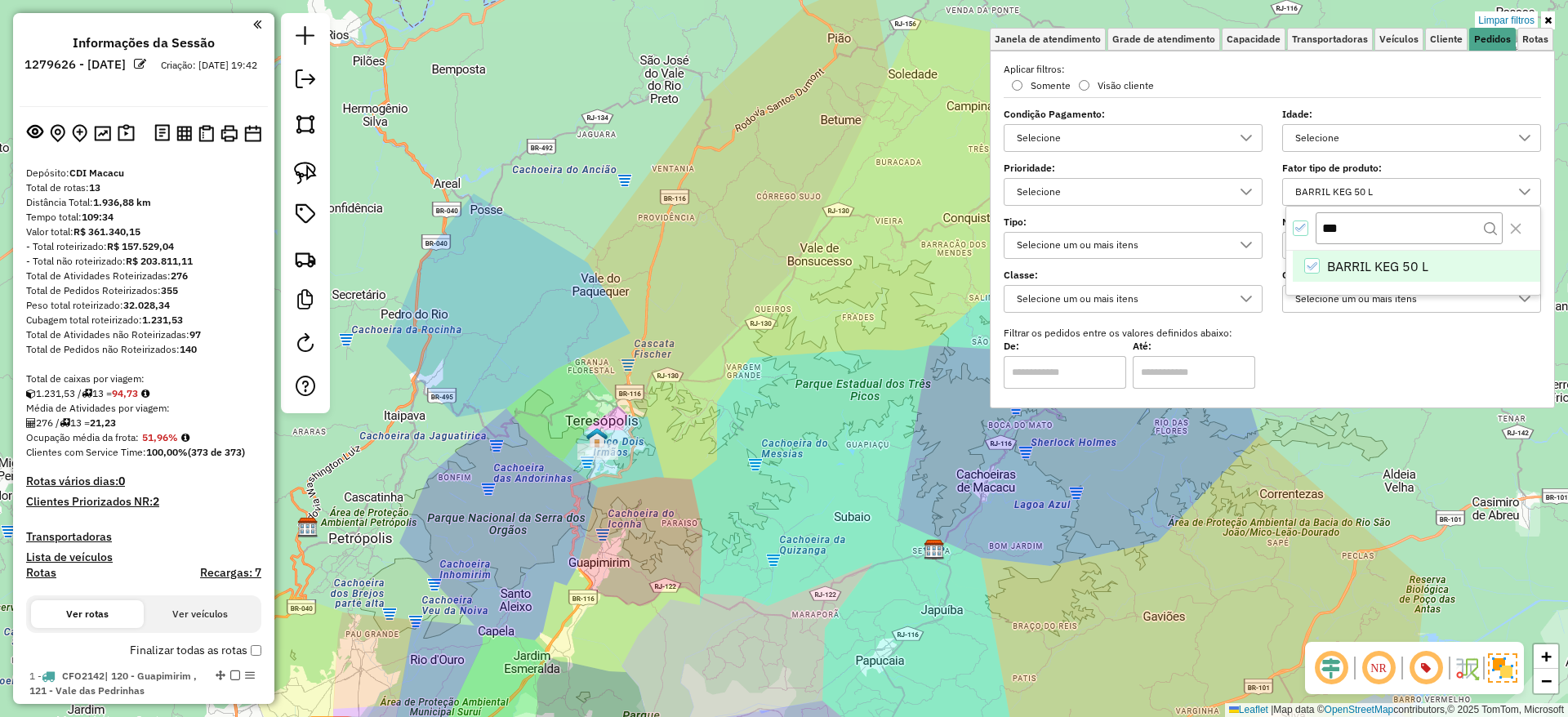
click at [729, 494] on div "Limpar filtros Janela de atendimento Grade de atendimento Capacidade Transporta…" at bounding box center [784, 358] width 1568 height 717
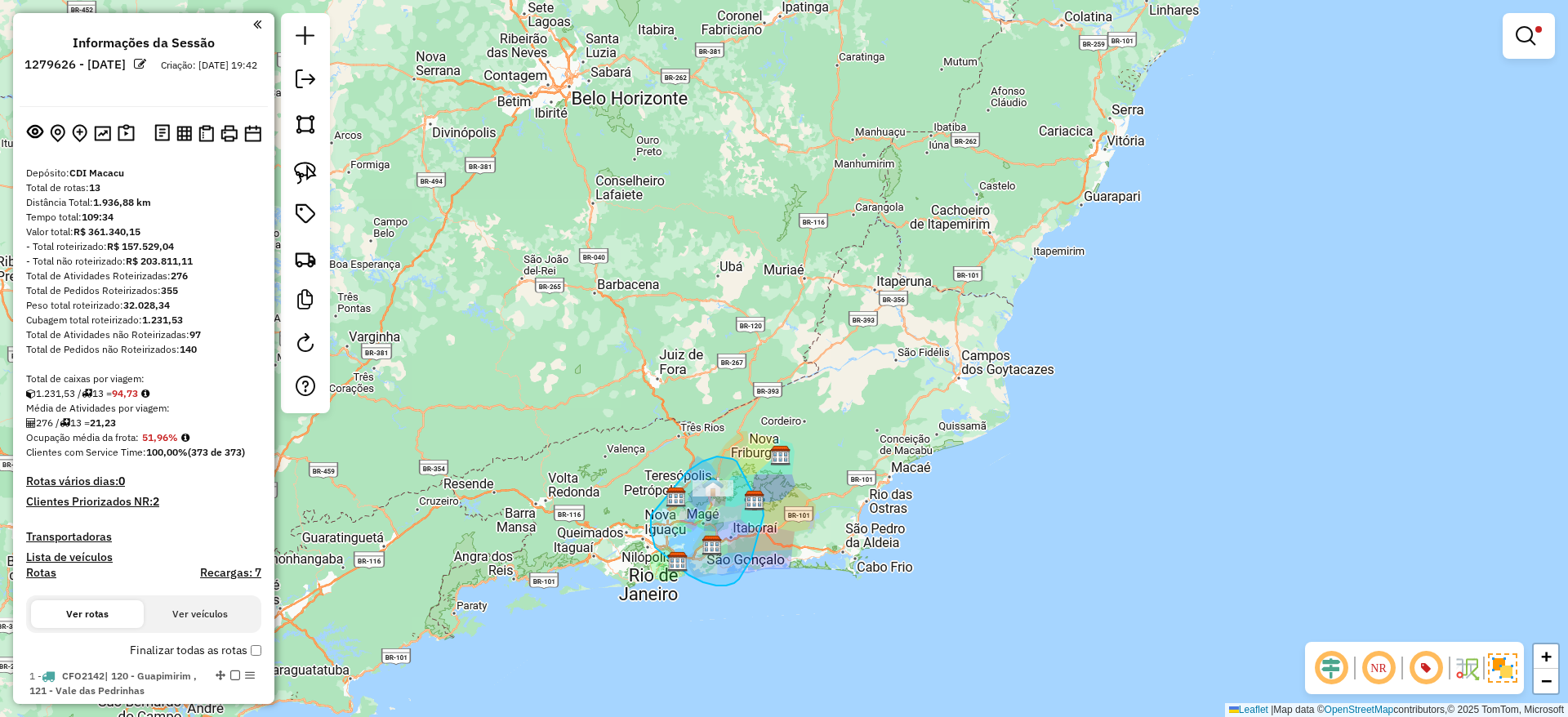
drag, startPoint x: 737, startPoint y: 462, endPoint x: 760, endPoint y: 508, distance: 51.4
click at [760, 508] on div "Limpar filtros Janela de atendimento Grade de atendimento Capacidade Transporta…" at bounding box center [784, 358] width 1568 height 717
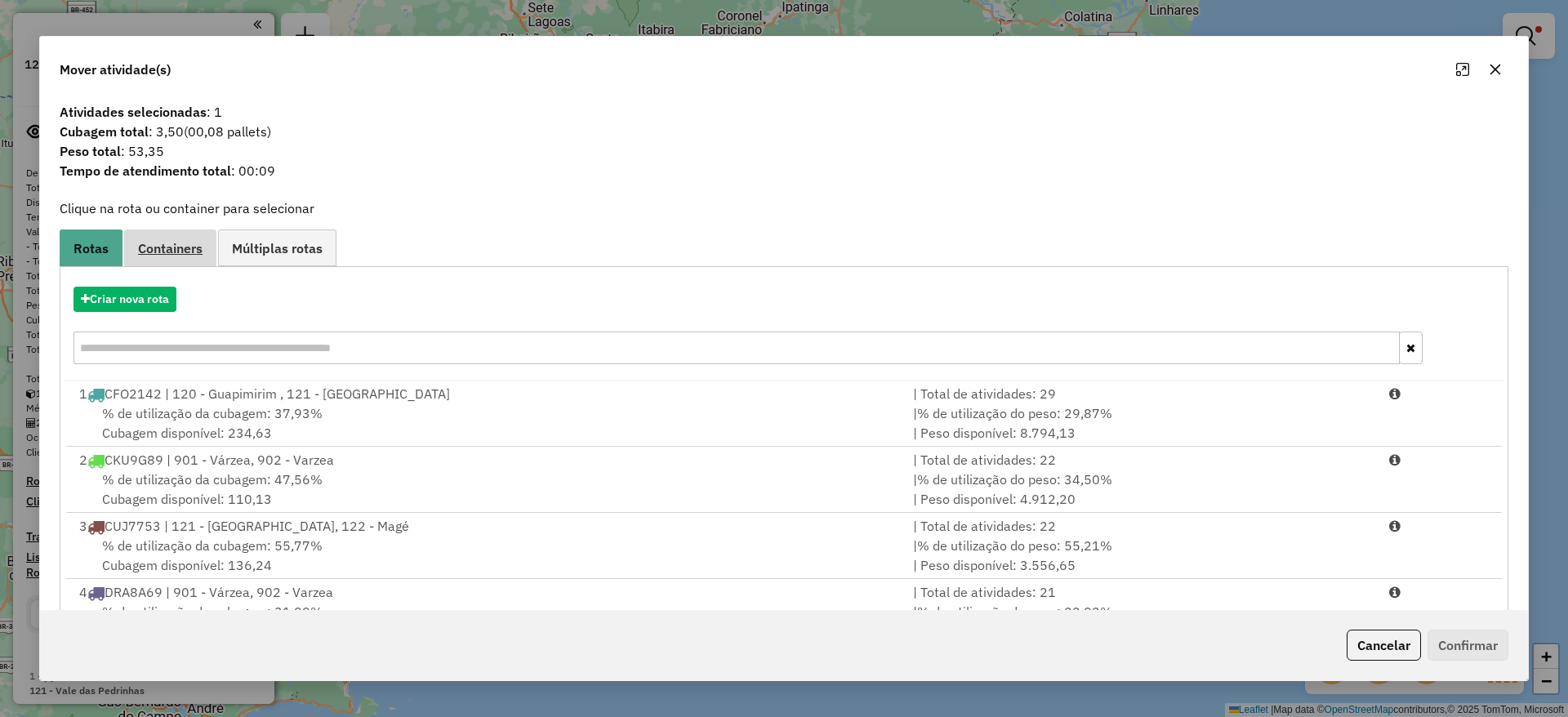
click at [161, 255] on span "Containers" at bounding box center [170, 248] width 65 height 13
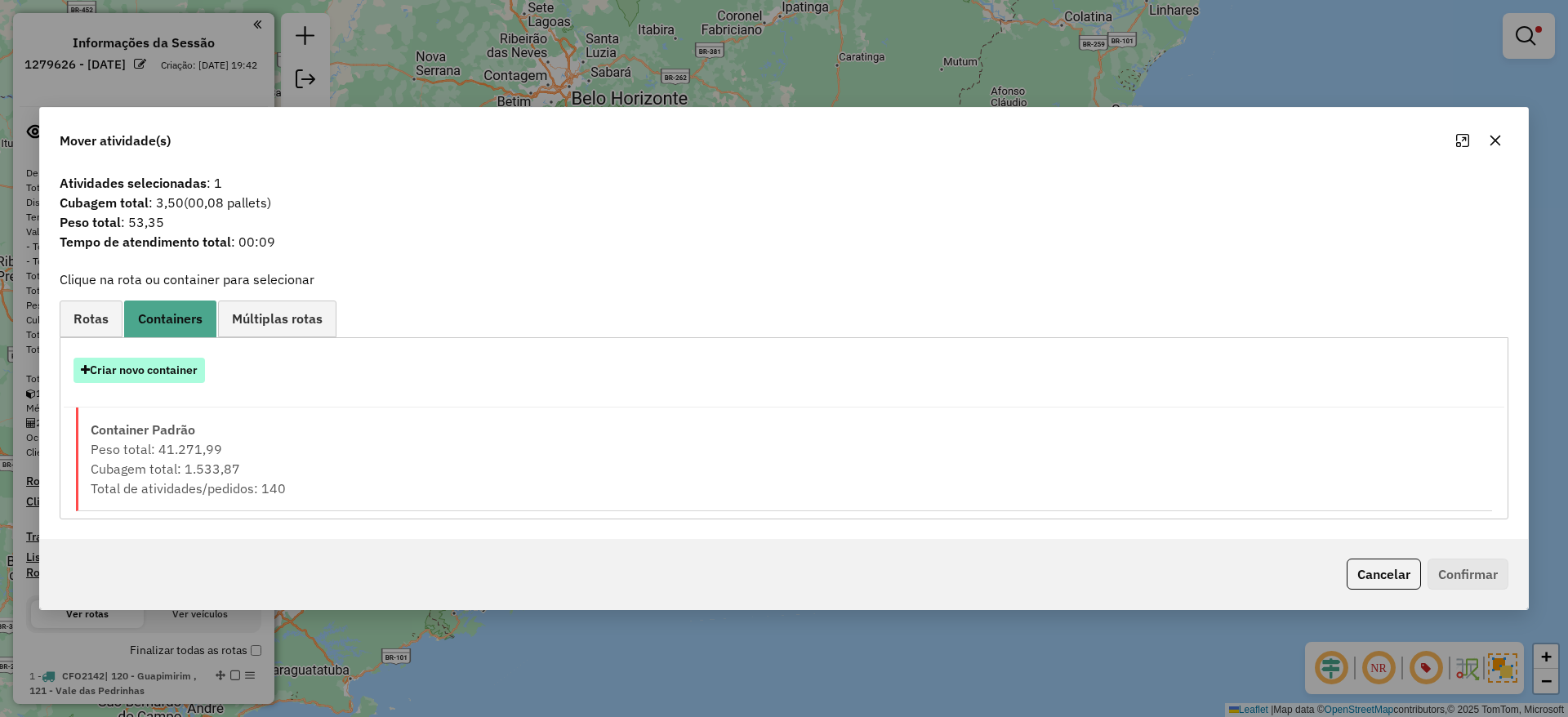
click at [165, 368] on button "Criar novo container" at bounding box center [139, 370] width 132 height 25
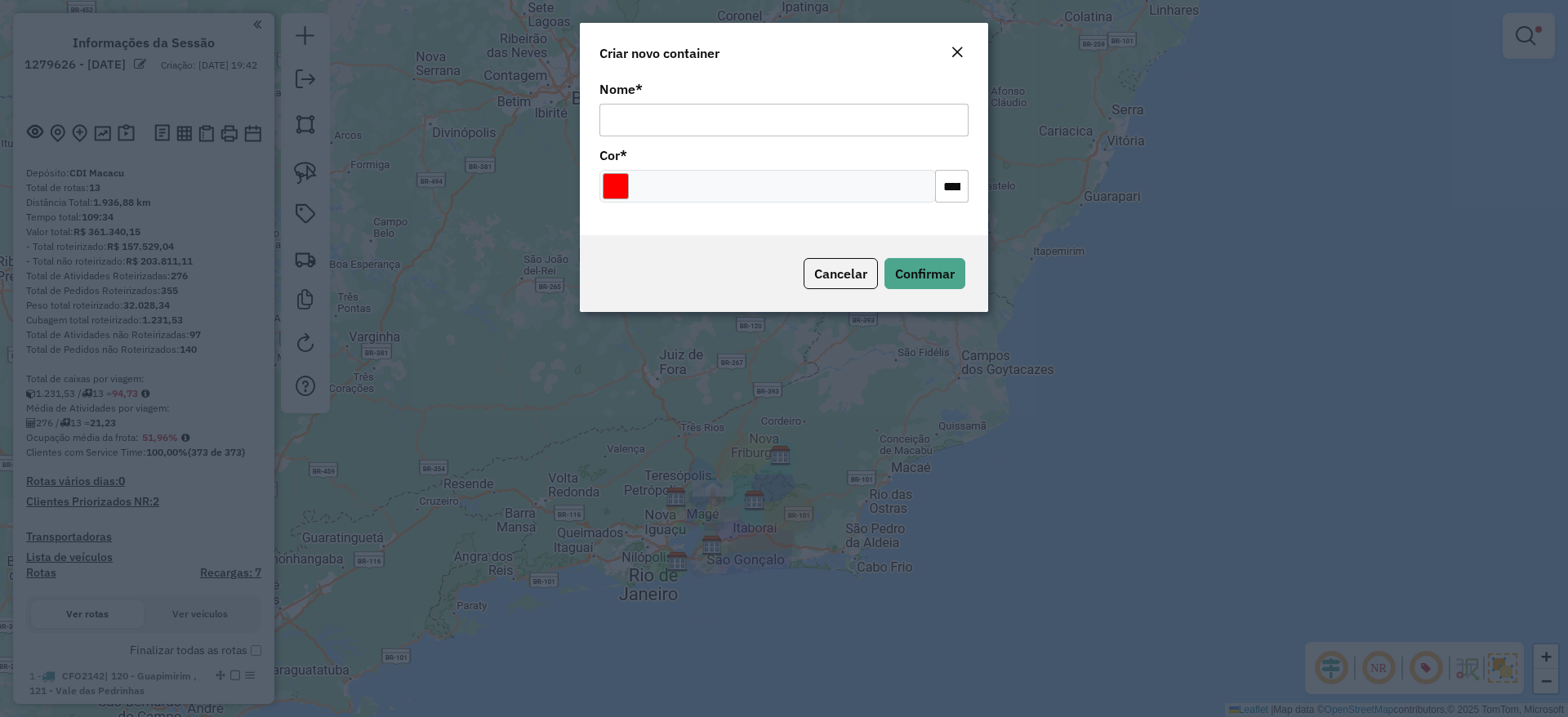
click at [634, 109] on input "Nome *" at bounding box center [784, 120] width 369 height 33
type input "***"
click at [612, 176] on input "Select a color" at bounding box center [615, 186] width 26 height 26
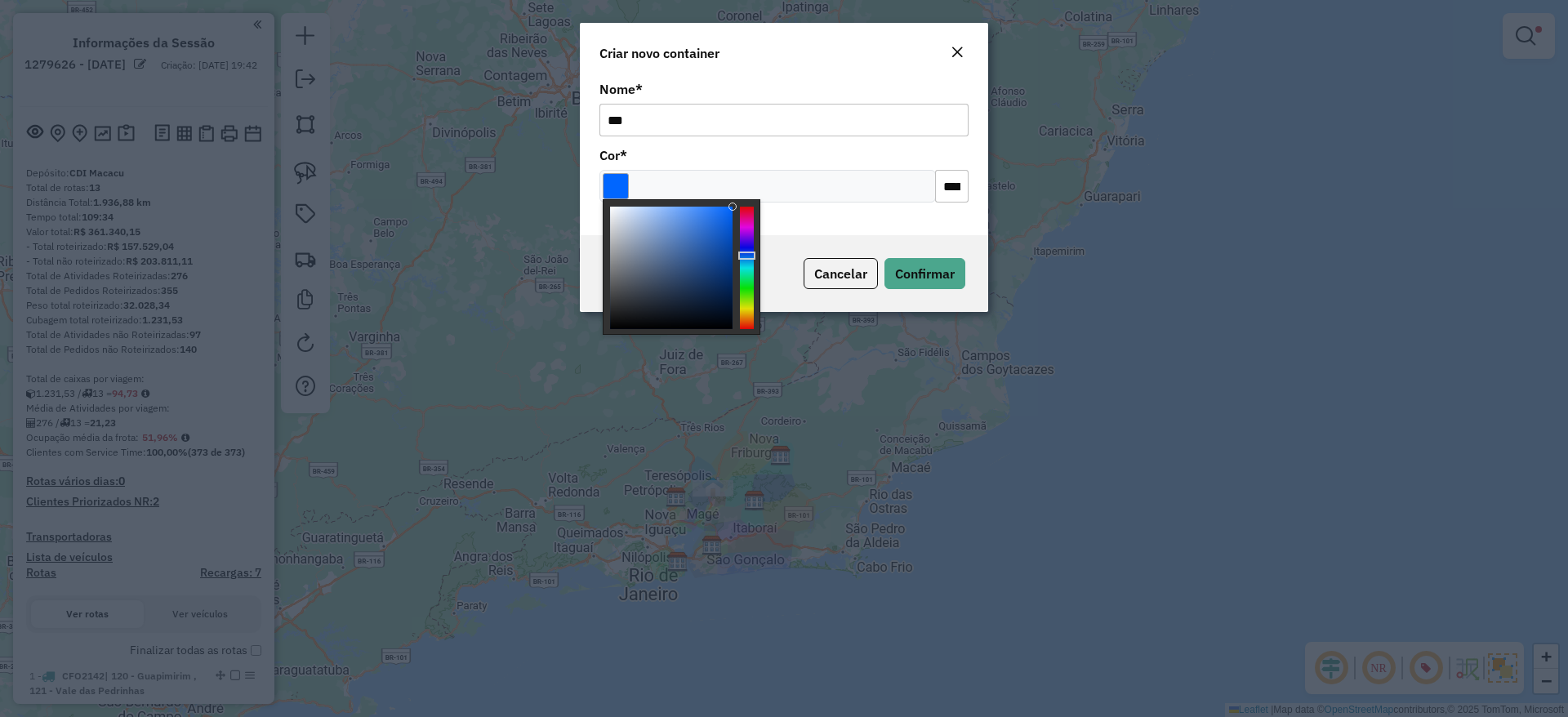
drag, startPoint x: 745, startPoint y: 257, endPoint x: 696, endPoint y: 258, distance: 49.0
click at [696, 200] on div at bounding box center [681, 200] width 156 height 0
click at [696, 258] on div at bounding box center [671, 268] width 122 height 122
type input "*******"
click at [652, 228] on div at bounding box center [671, 268] width 122 height 122
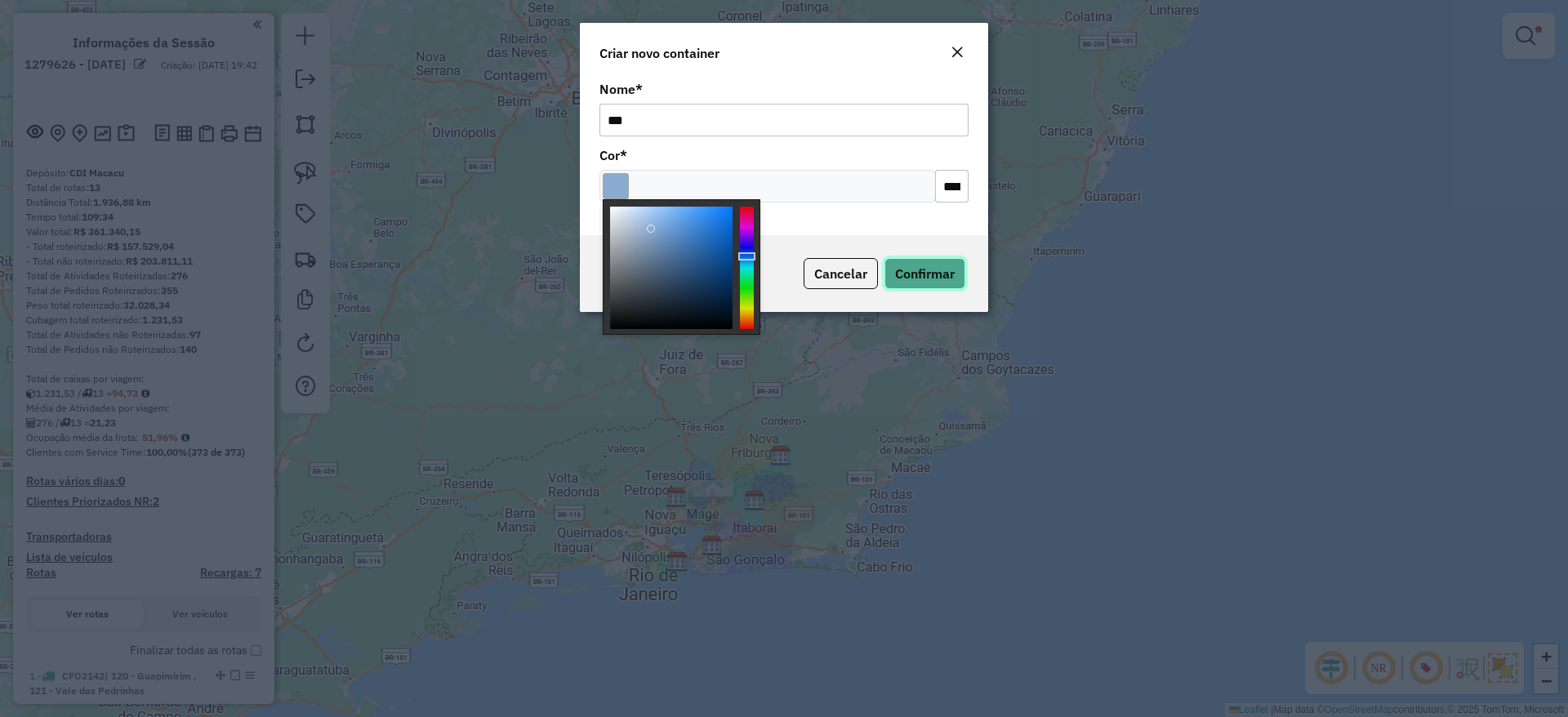
click at [900, 259] on button "Confirmar" at bounding box center [924, 274] width 81 height 31
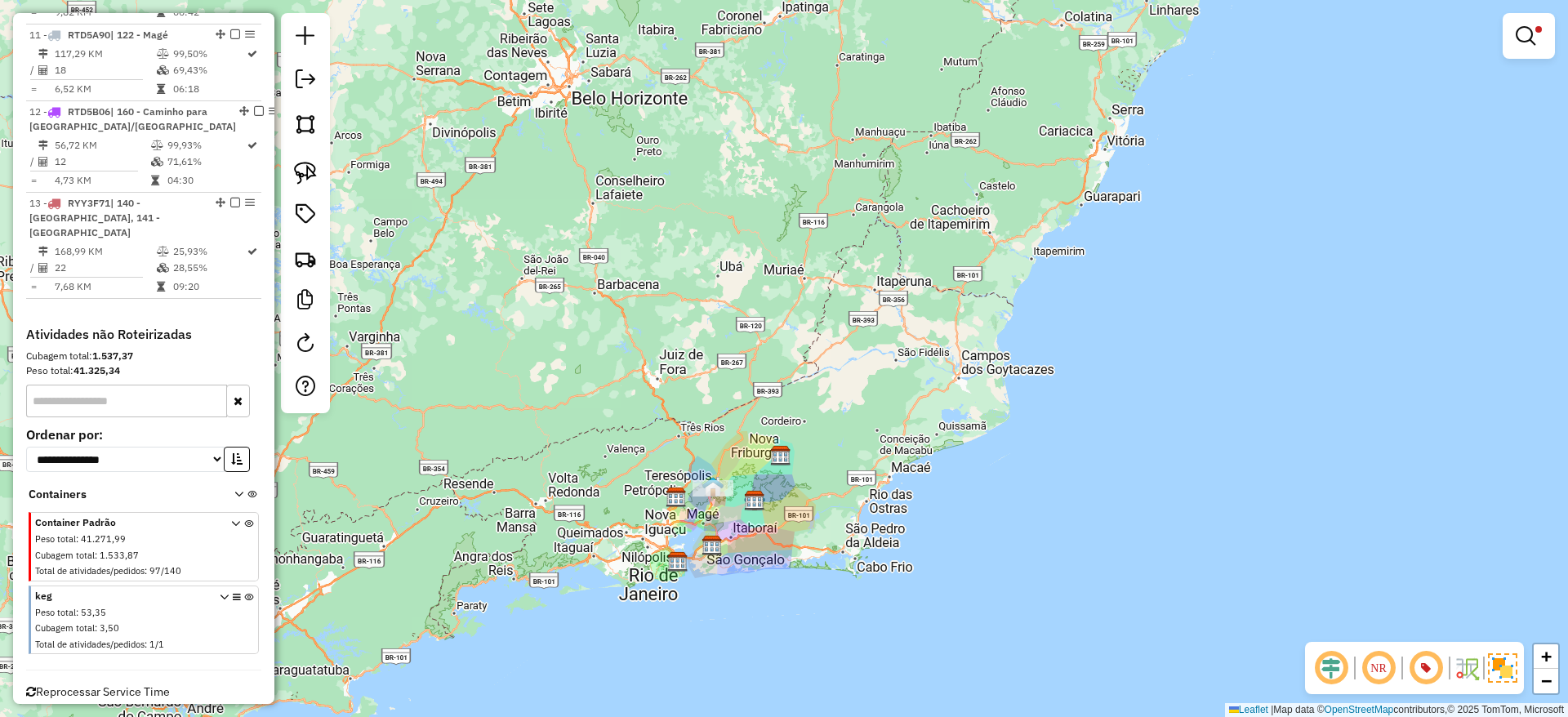
scroll to position [1545, 0]
click at [244, 589] on icon at bounding box center [248, 619] width 9 height 61
click at [1525, 40] on em at bounding box center [1525, 35] width 20 height 20
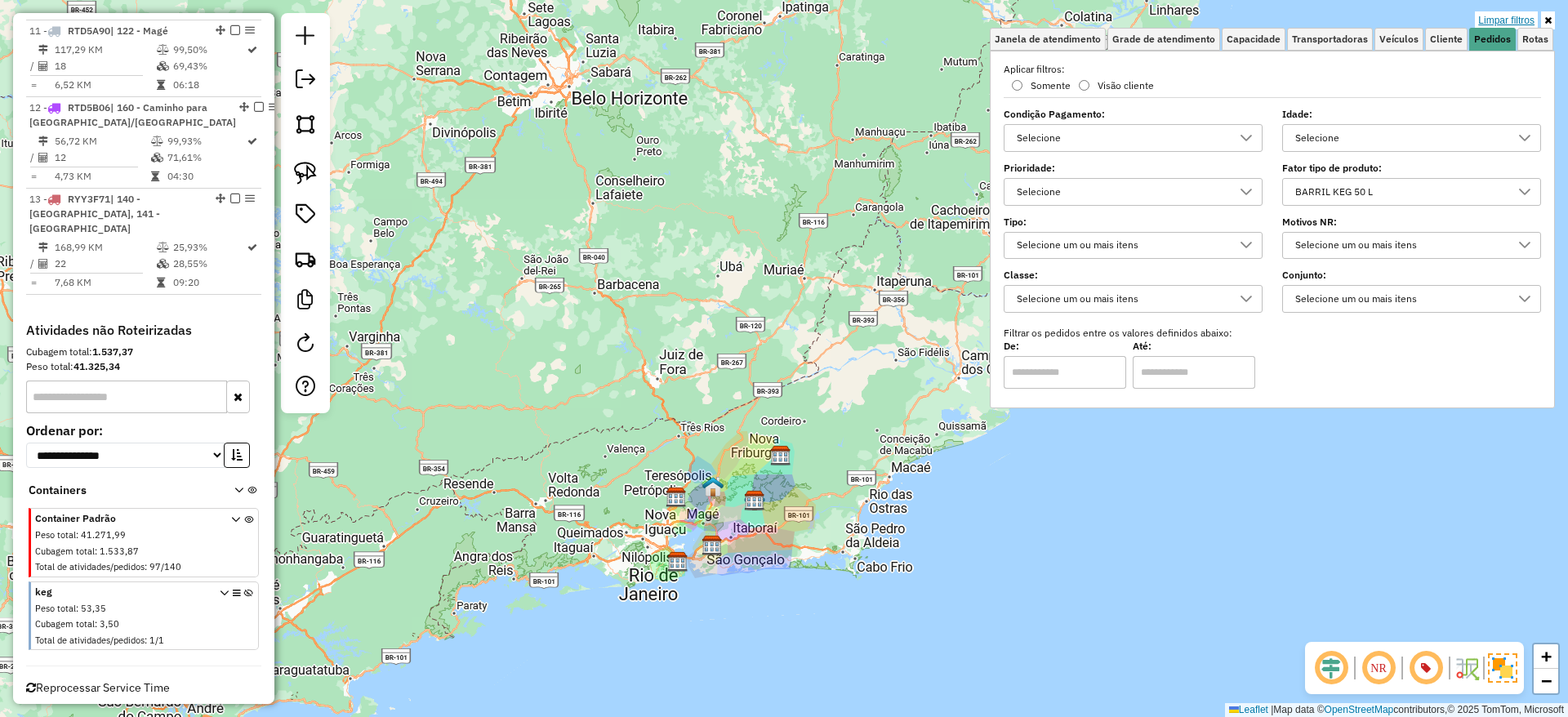
click at [1516, 22] on link "Limpar filtros" at bounding box center [1506, 20] width 63 height 18
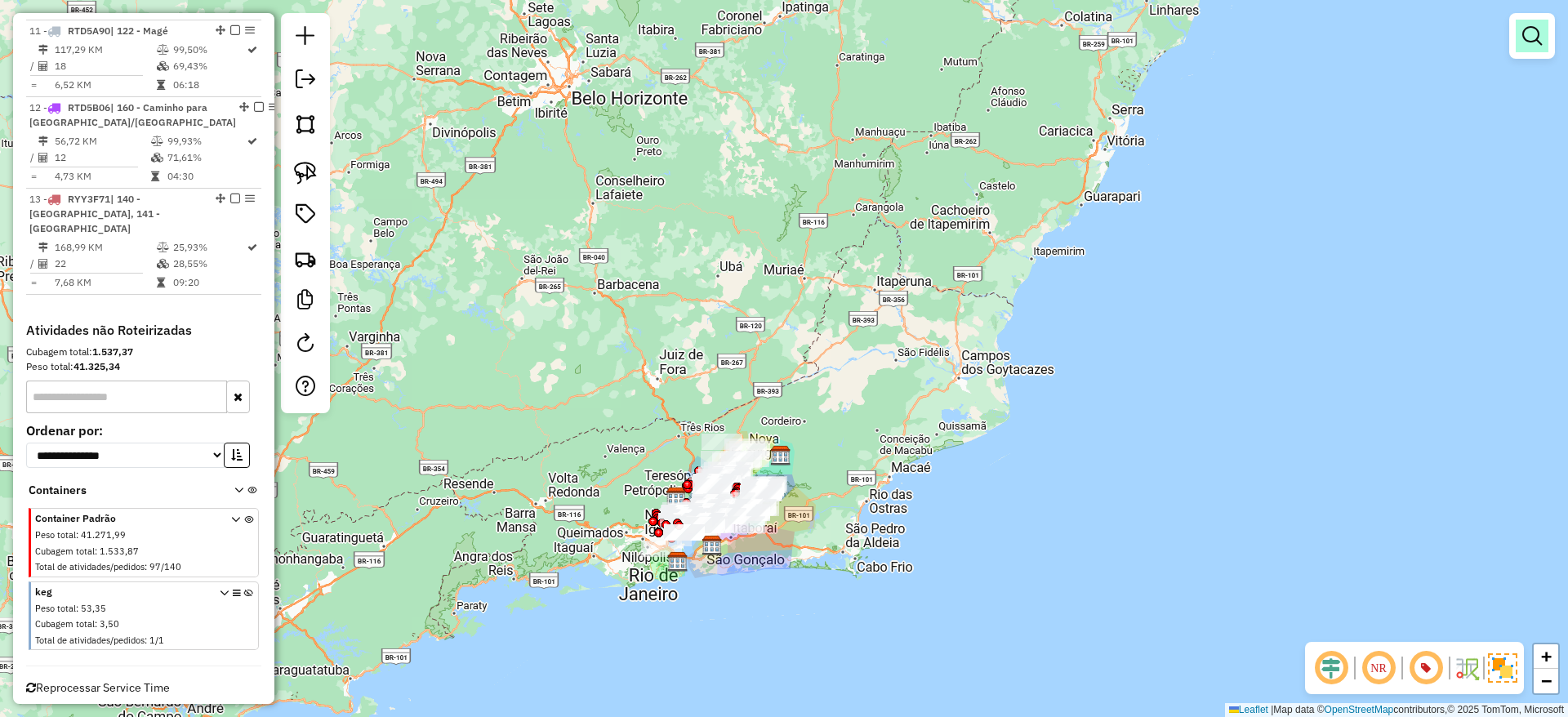
click at [1527, 29] on em at bounding box center [1532, 35] width 20 height 20
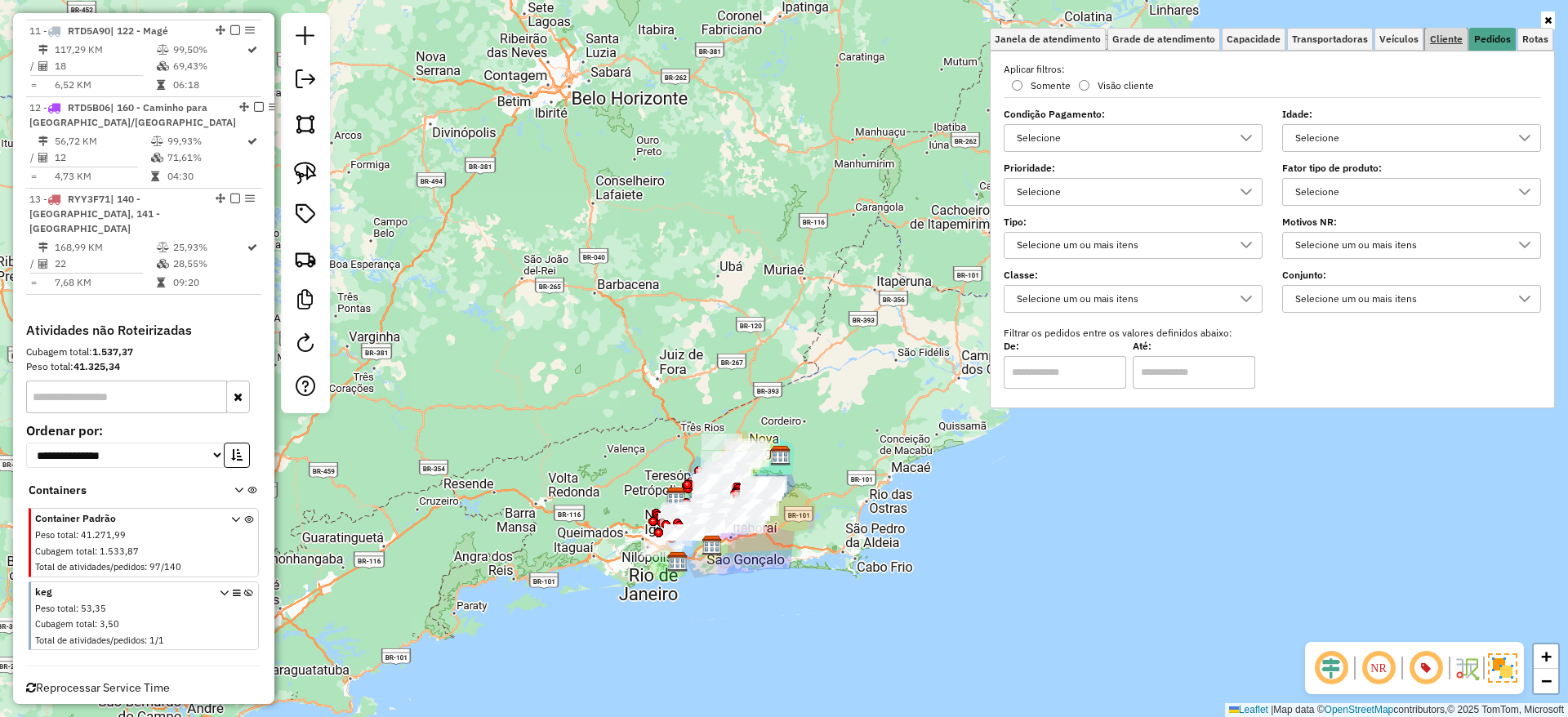
click at [1445, 30] on link "Cliente" at bounding box center [1446, 39] width 42 height 23
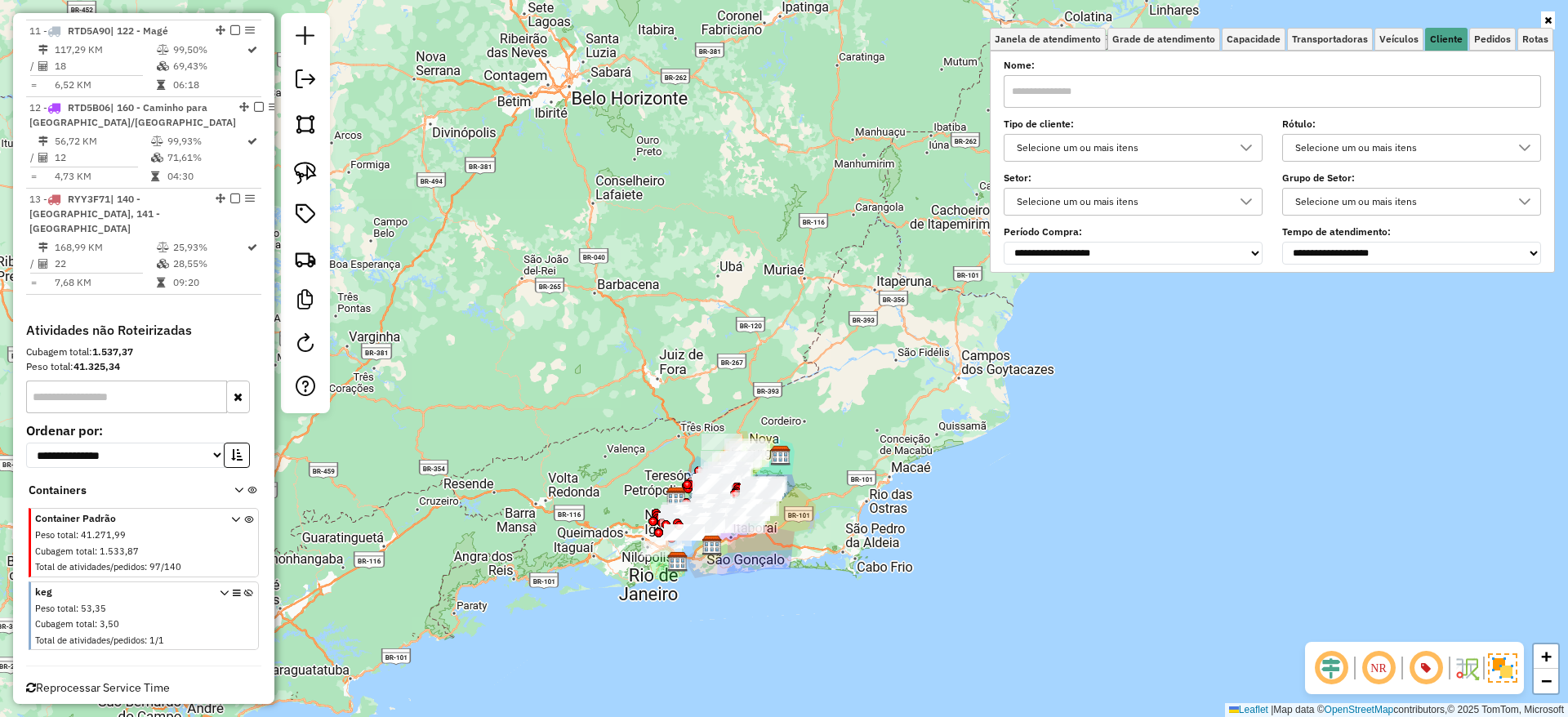
click at [1212, 161] on div "Selecione um ou mais itens" at bounding box center [1133, 147] width 258 height 28
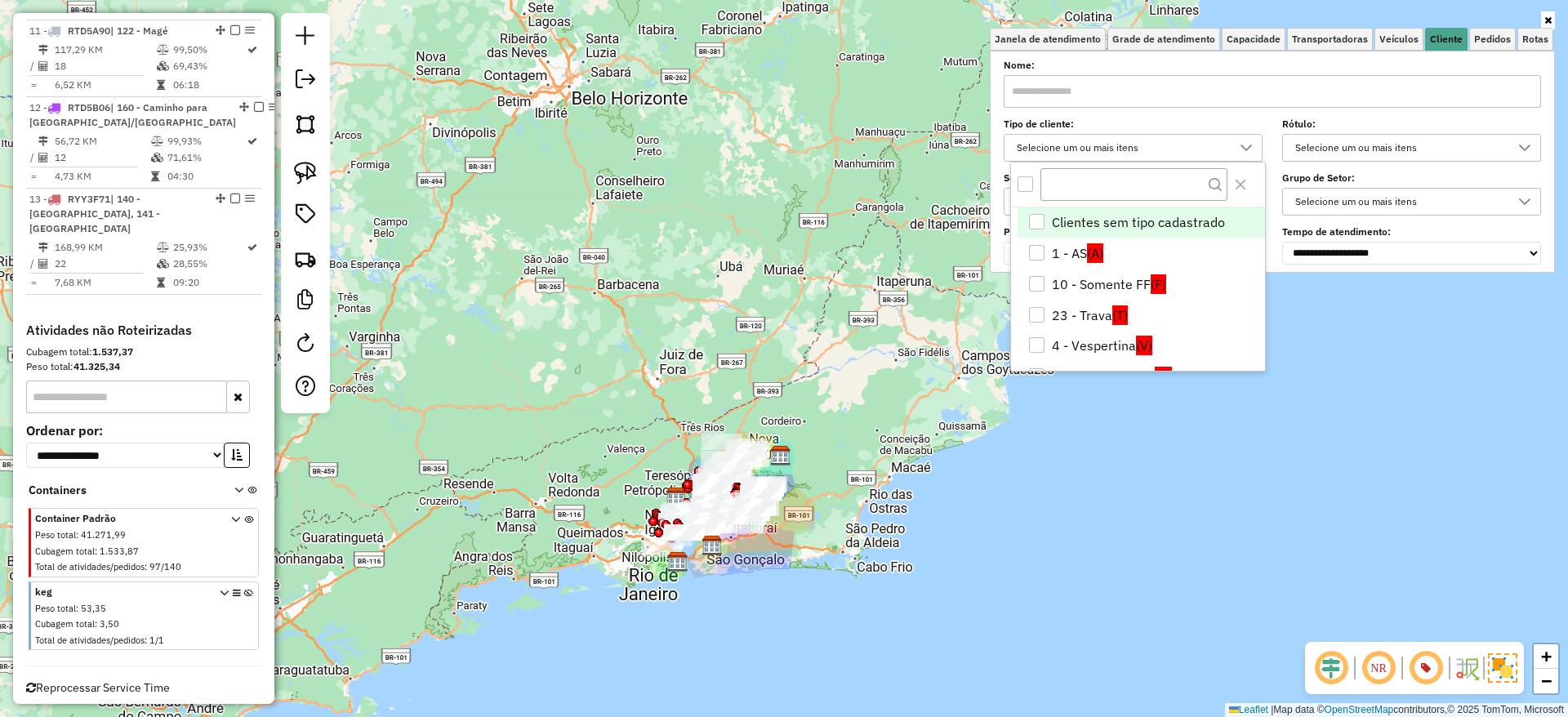
scroll to position [9, 56]
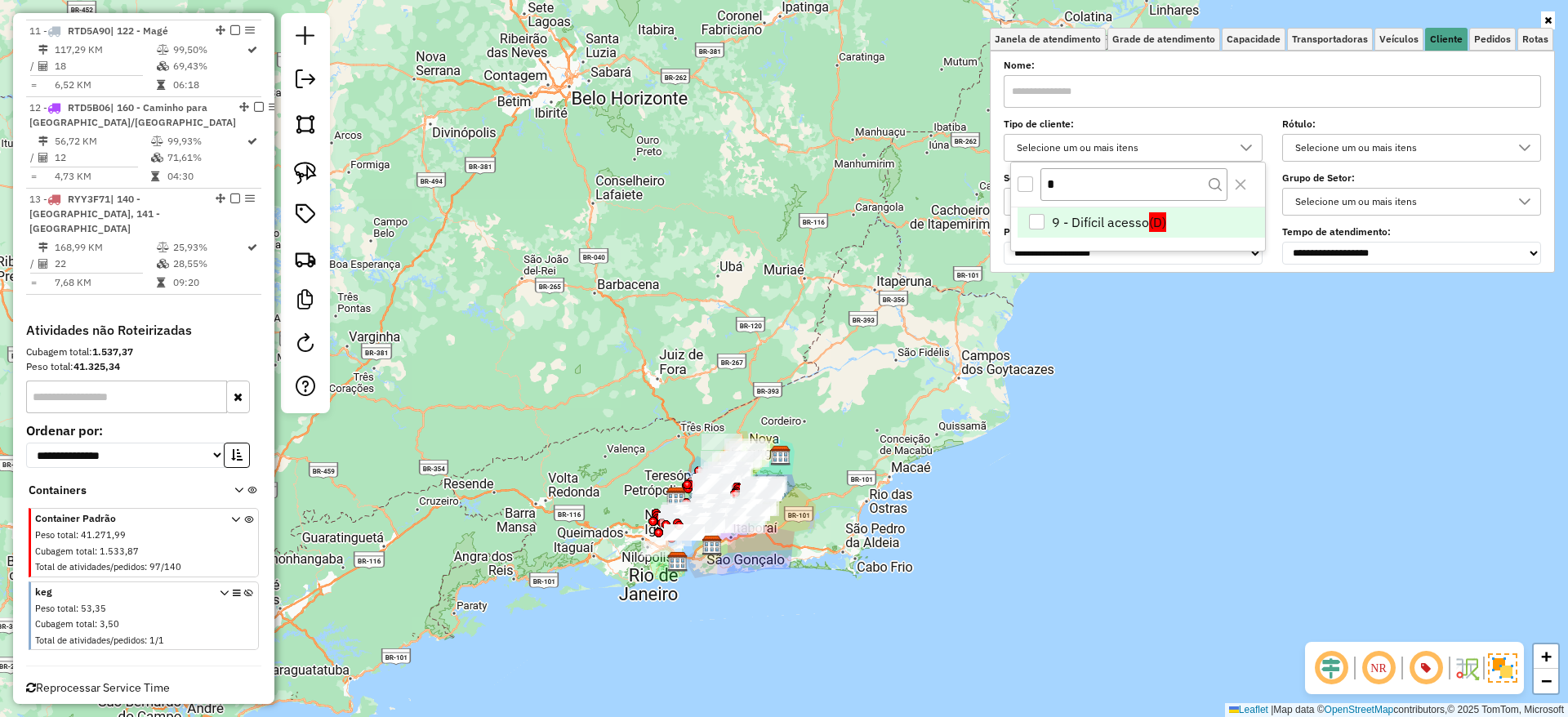
type input "*"
click at [1143, 220] on li "9 - Difícil acesso (D)" at bounding box center [1141, 223] width 247 height 31
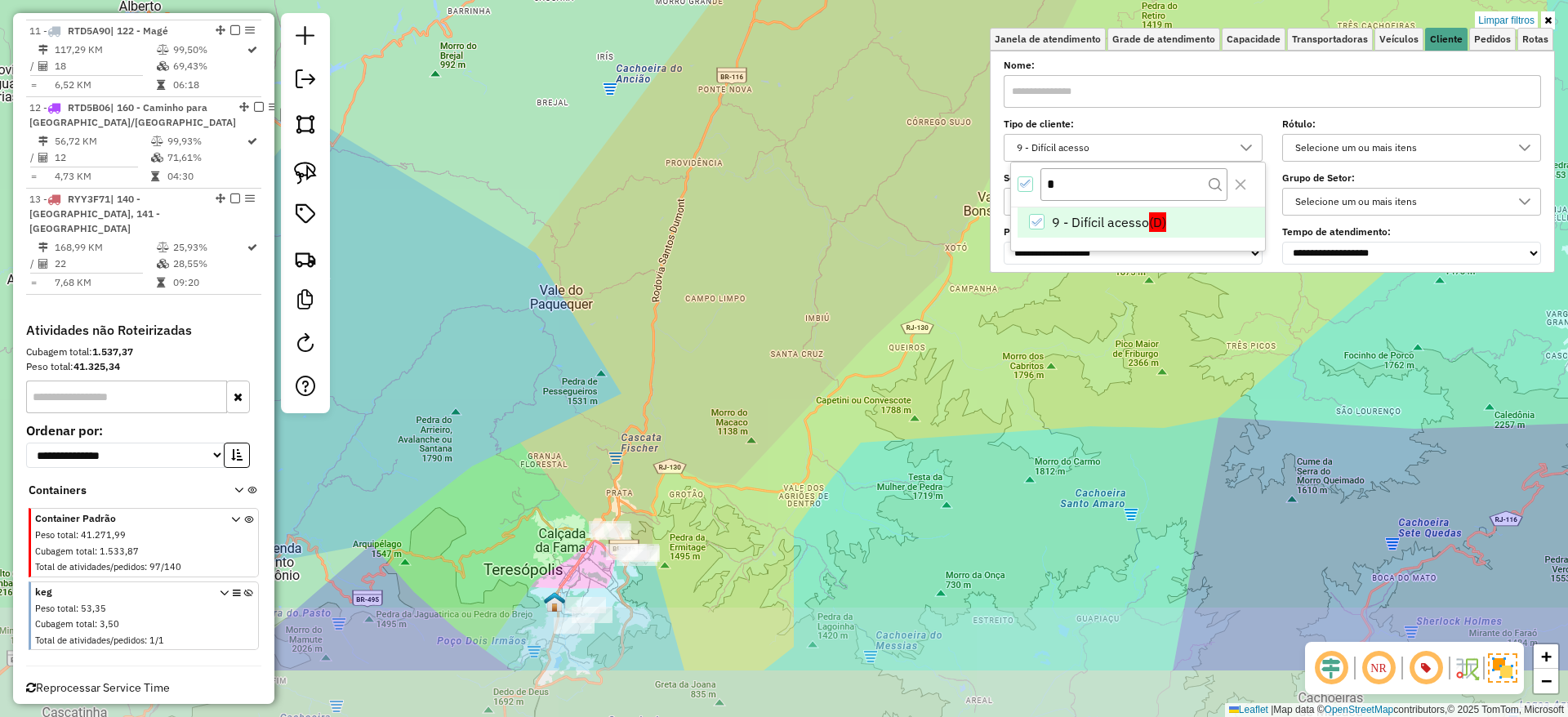
drag, startPoint x: 681, startPoint y: 614, endPoint x: 725, endPoint y: 440, distance: 179.5
click at [725, 440] on div "Limpar filtros Janela de atendimento Grade de atendimento Capacidade Transporta…" at bounding box center [784, 358] width 1568 height 717
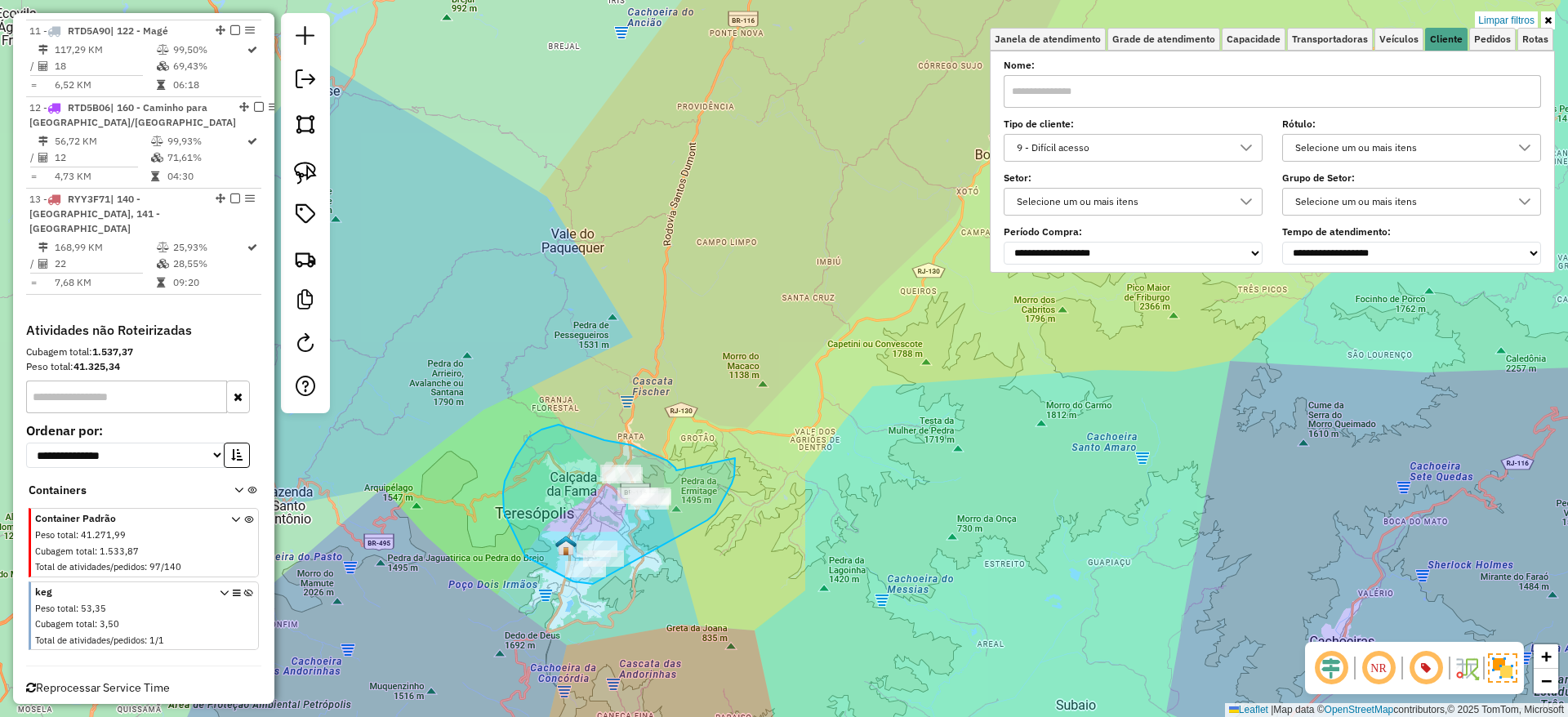
drag, startPoint x: 676, startPoint y: 471, endPoint x: 733, endPoint y: 455, distance: 59.2
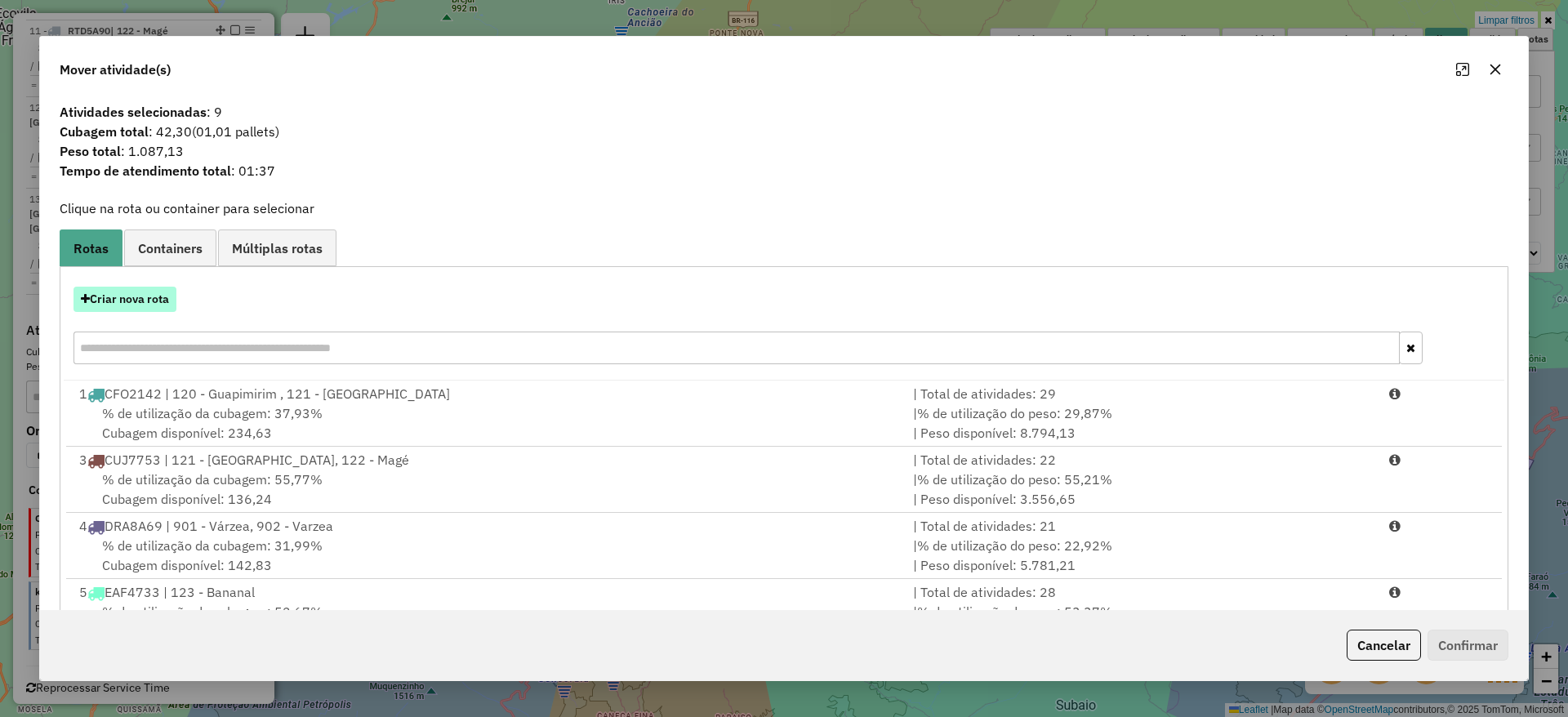
click at [152, 302] on button "Criar nova rota" at bounding box center [124, 299] width 103 height 25
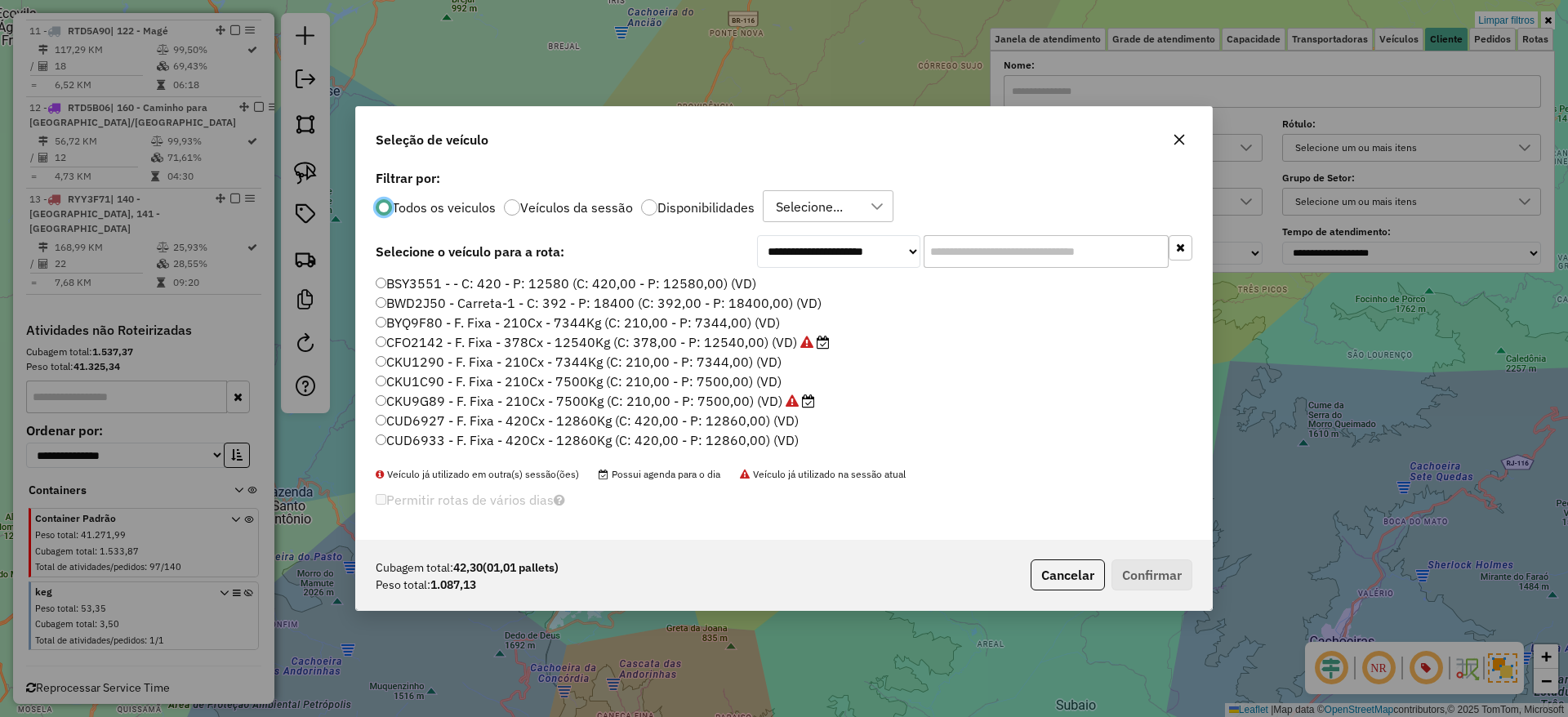
scroll to position [9, 5]
click at [1166, 140] on button "button" at bounding box center [1179, 140] width 26 height 26
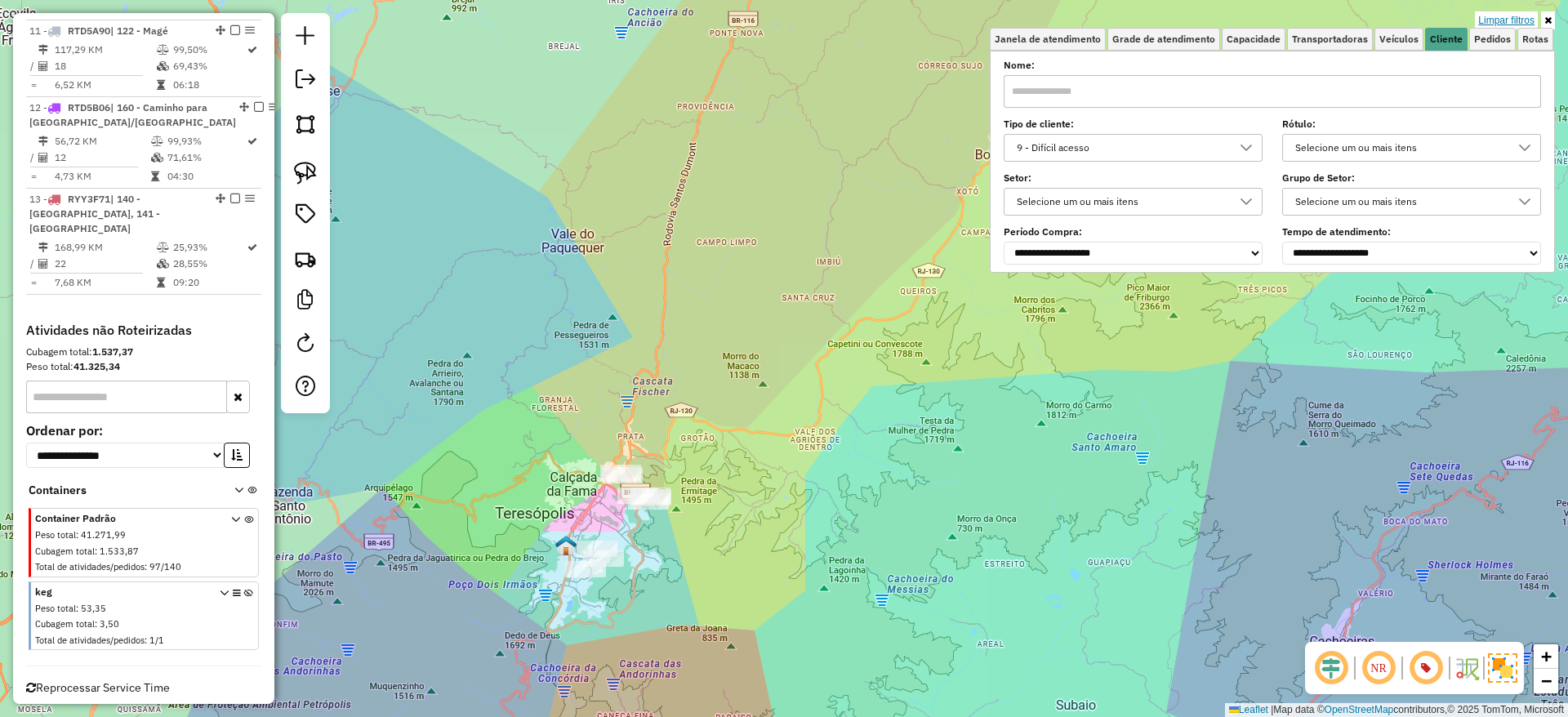
click at [1502, 20] on link "Limpar filtros" at bounding box center [1506, 20] width 63 height 18
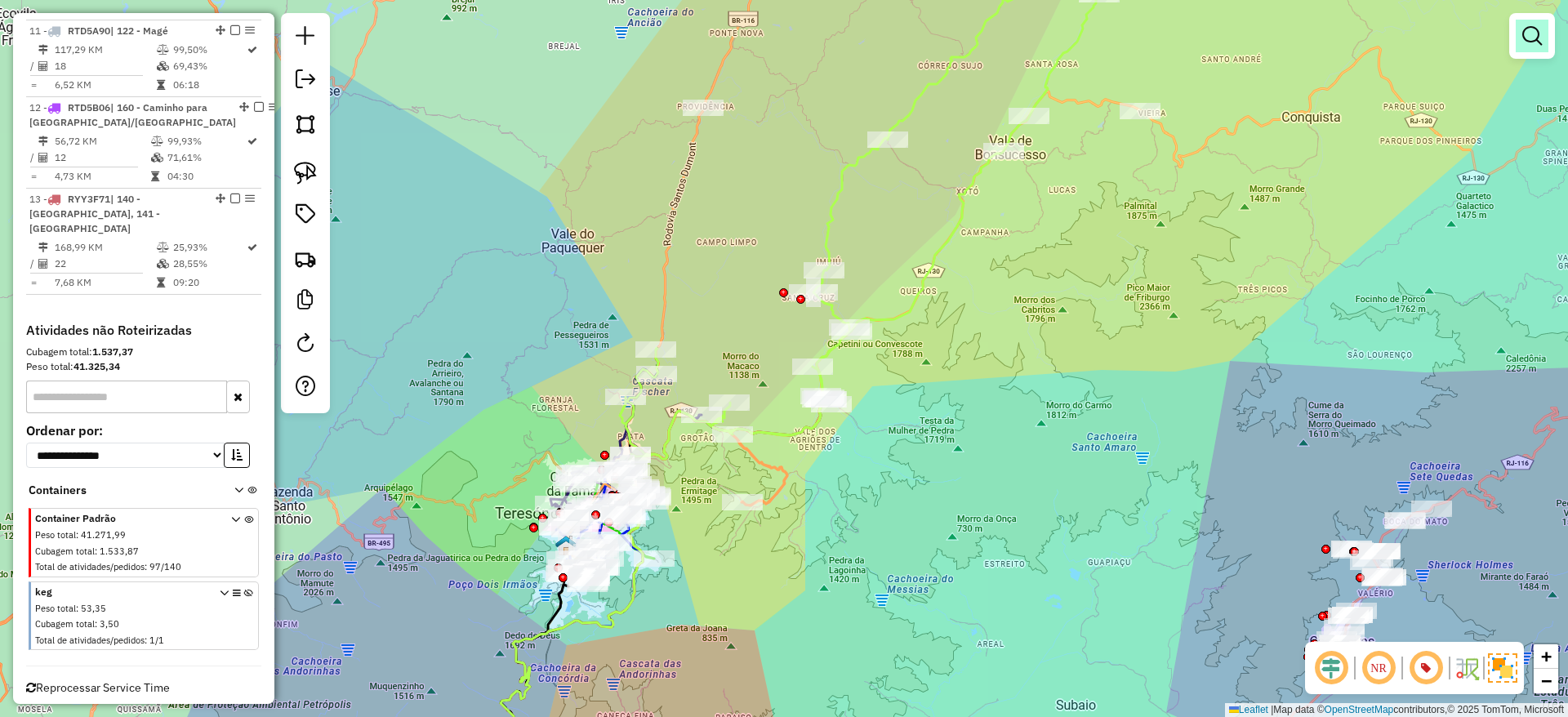
click at [1540, 23] on link at bounding box center [1532, 36] width 33 height 33
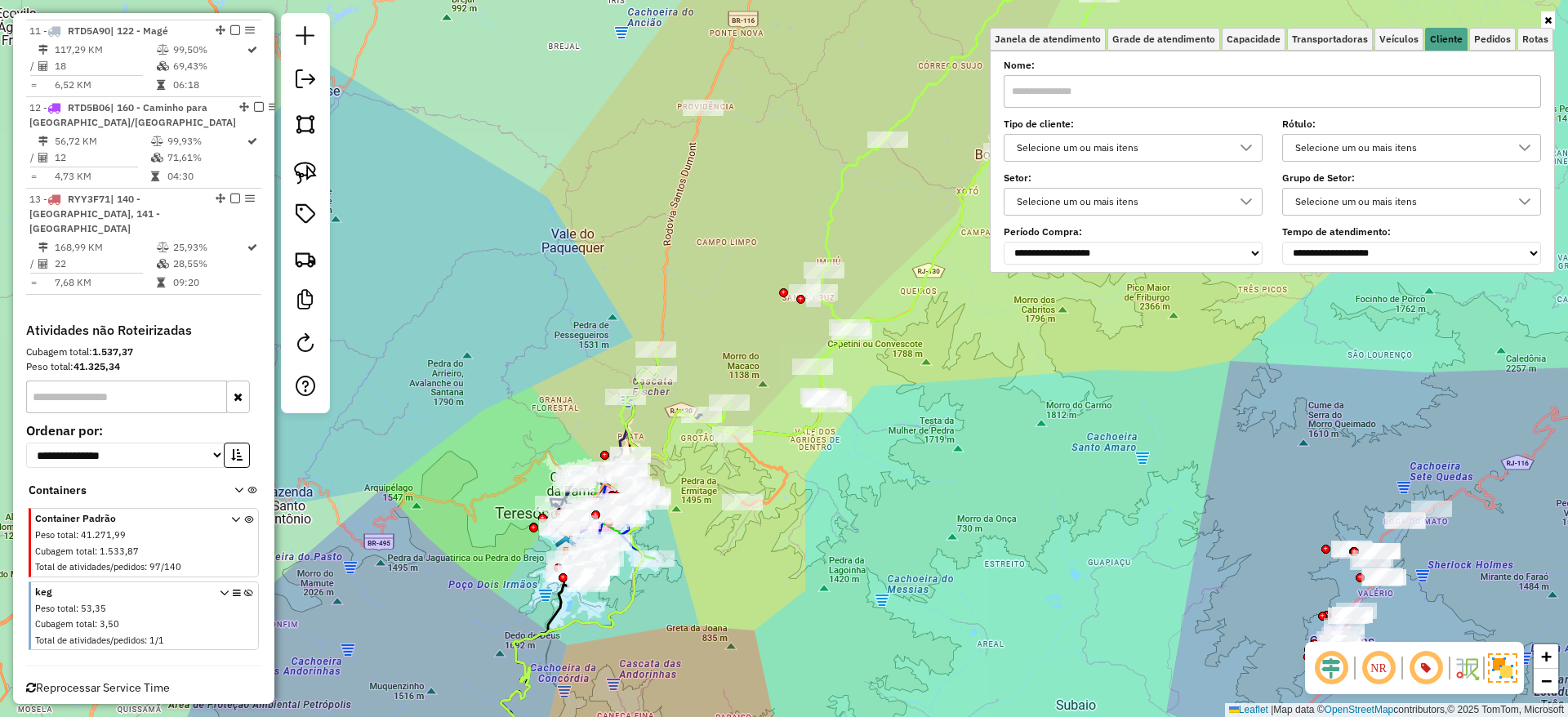
click at [1207, 153] on div "Selecione um ou mais itens" at bounding box center [1120, 147] width 220 height 26
click at [1068, 205] on div "* 9 - Difícil acesso (D)" at bounding box center [1137, 207] width 256 height 90
click at [1045, 215] on li "9 - Difícil acesso (D)" at bounding box center [1141, 223] width 247 height 31
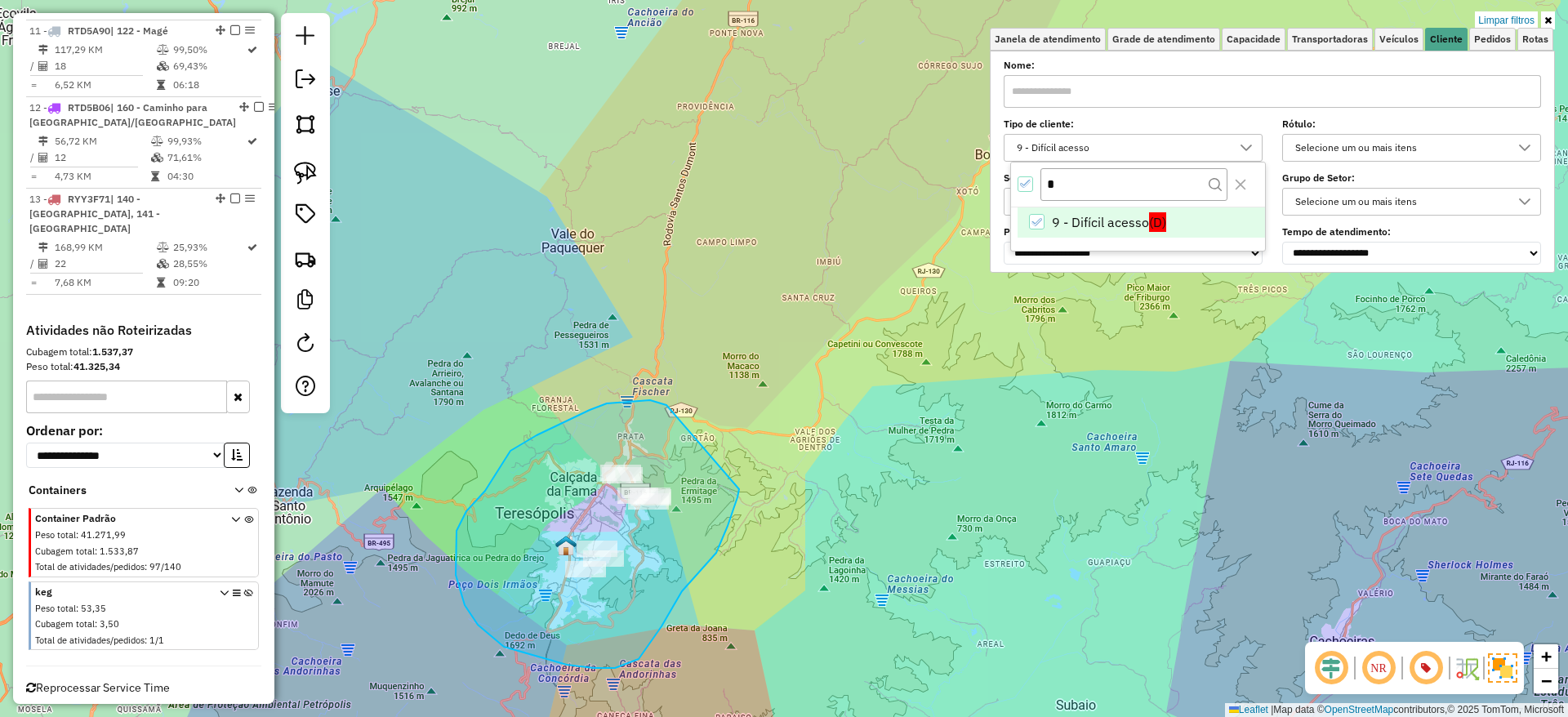
drag, startPoint x: 666, startPoint y: 406, endPoint x: 734, endPoint y: 470, distance: 93.4
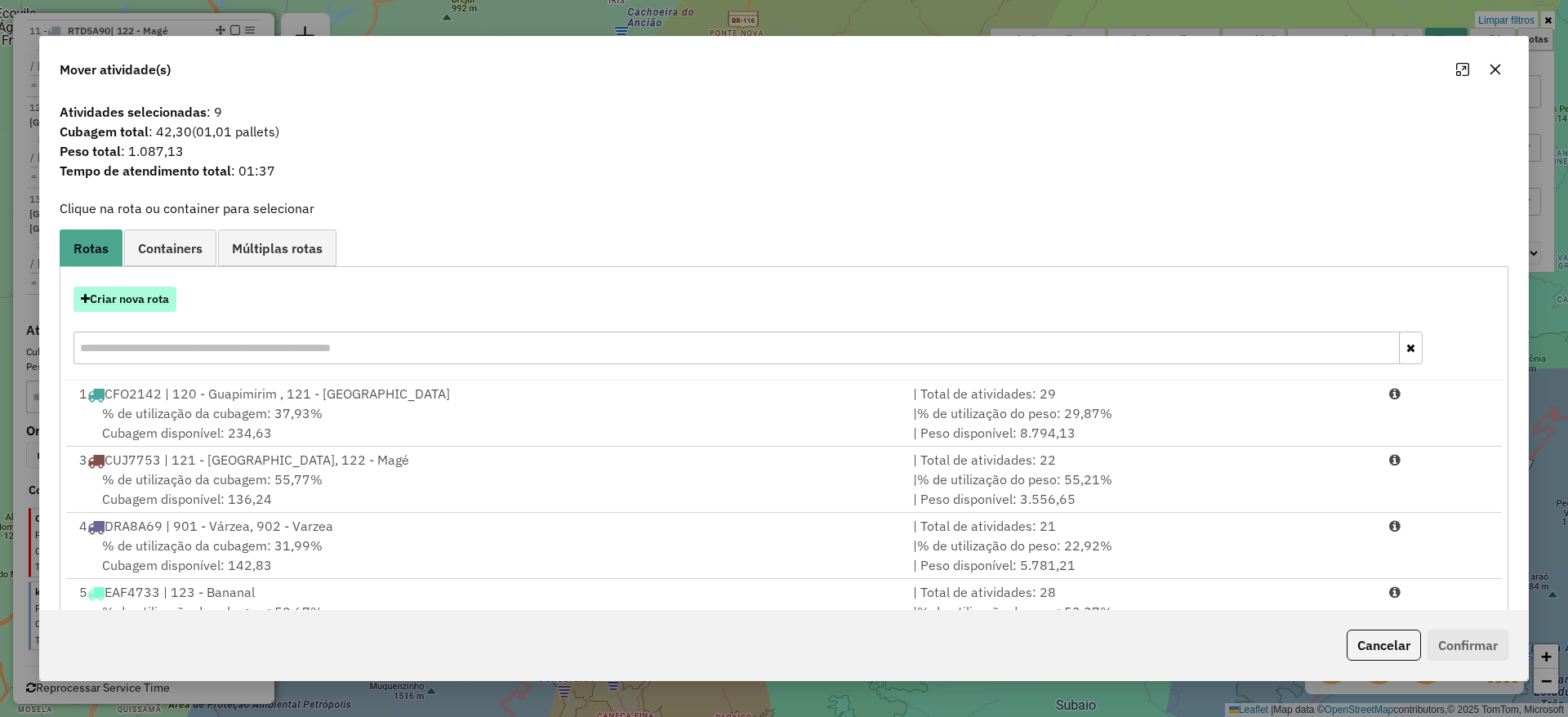
click at [153, 305] on button "Criar nova rota" at bounding box center [124, 299] width 103 height 25
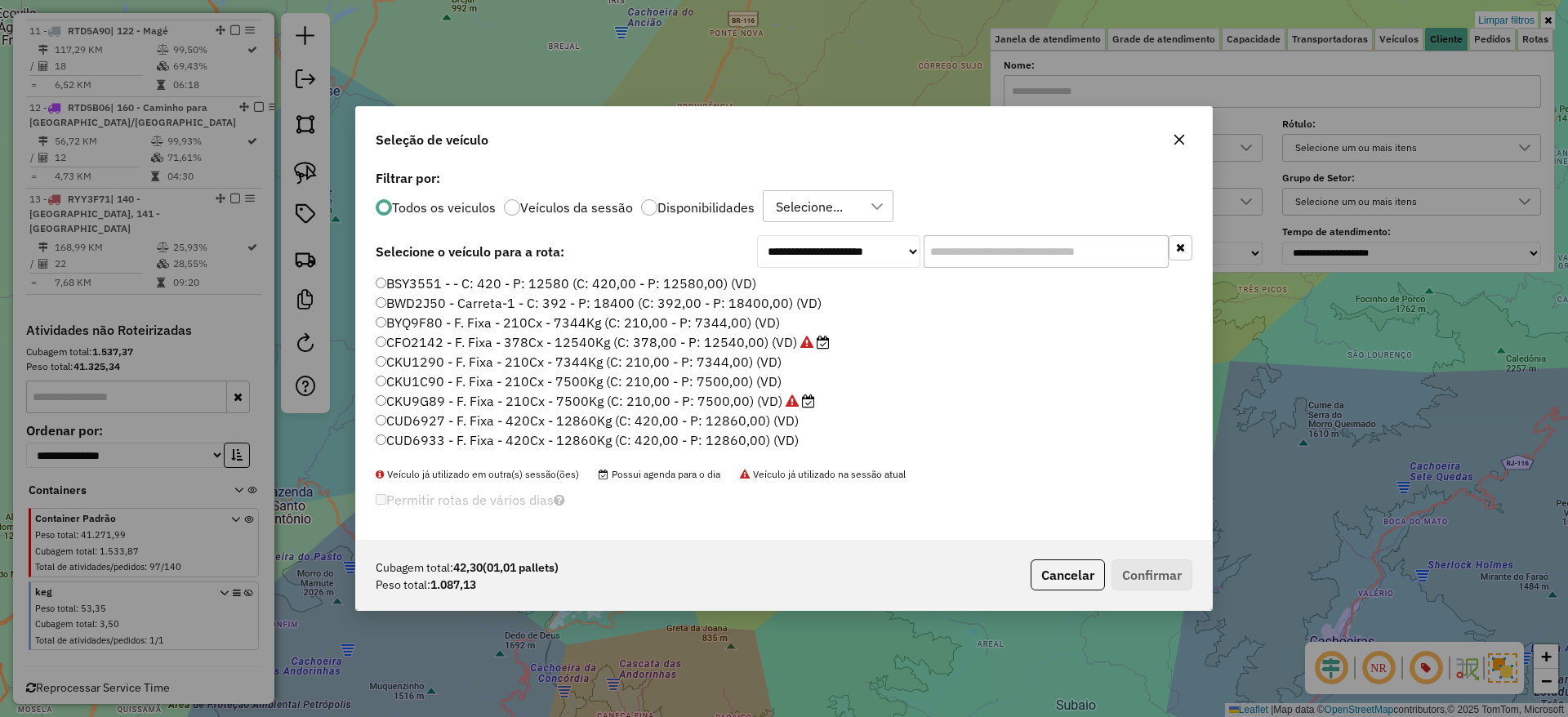
click at [950, 248] on input "text" at bounding box center [1046, 252] width 245 height 33
paste input "*******"
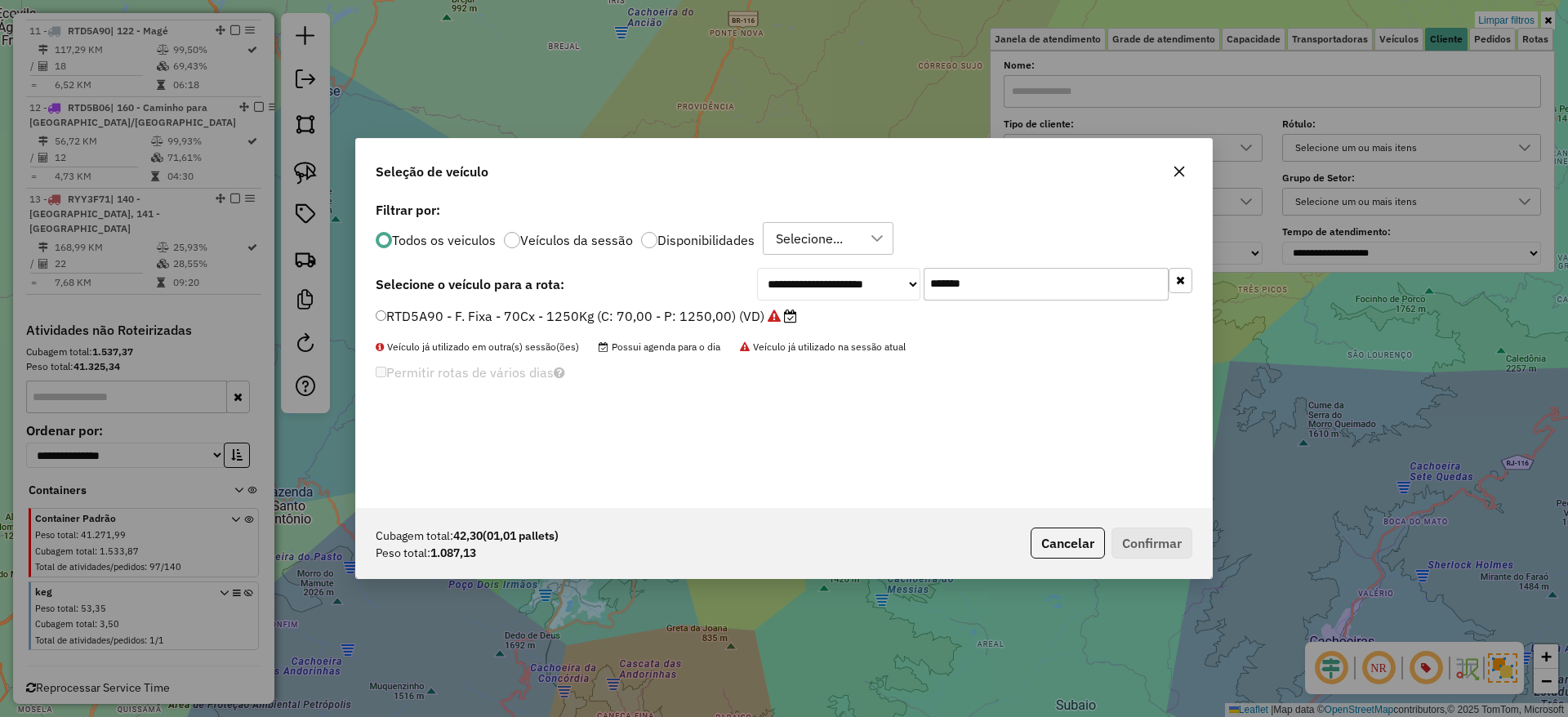
type input "*******"
click at [721, 321] on label "RTD5A90 - F. Fixa - 70Cx - 1250Kg (C: 70,00 - P: 1250,00) (VD)" at bounding box center [586, 315] width 421 height 20
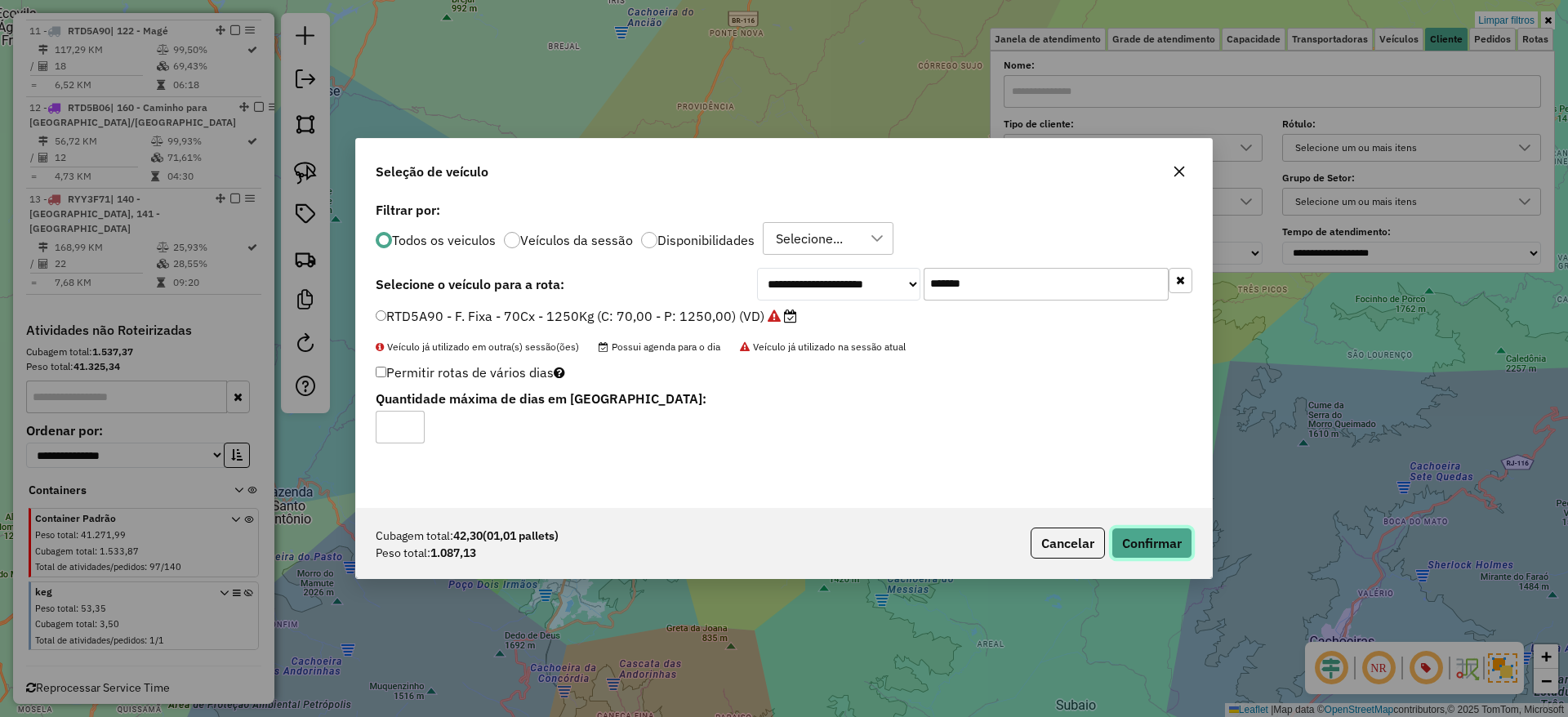
click at [1166, 538] on button "Confirmar" at bounding box center [1152, 543] width 81 height 31
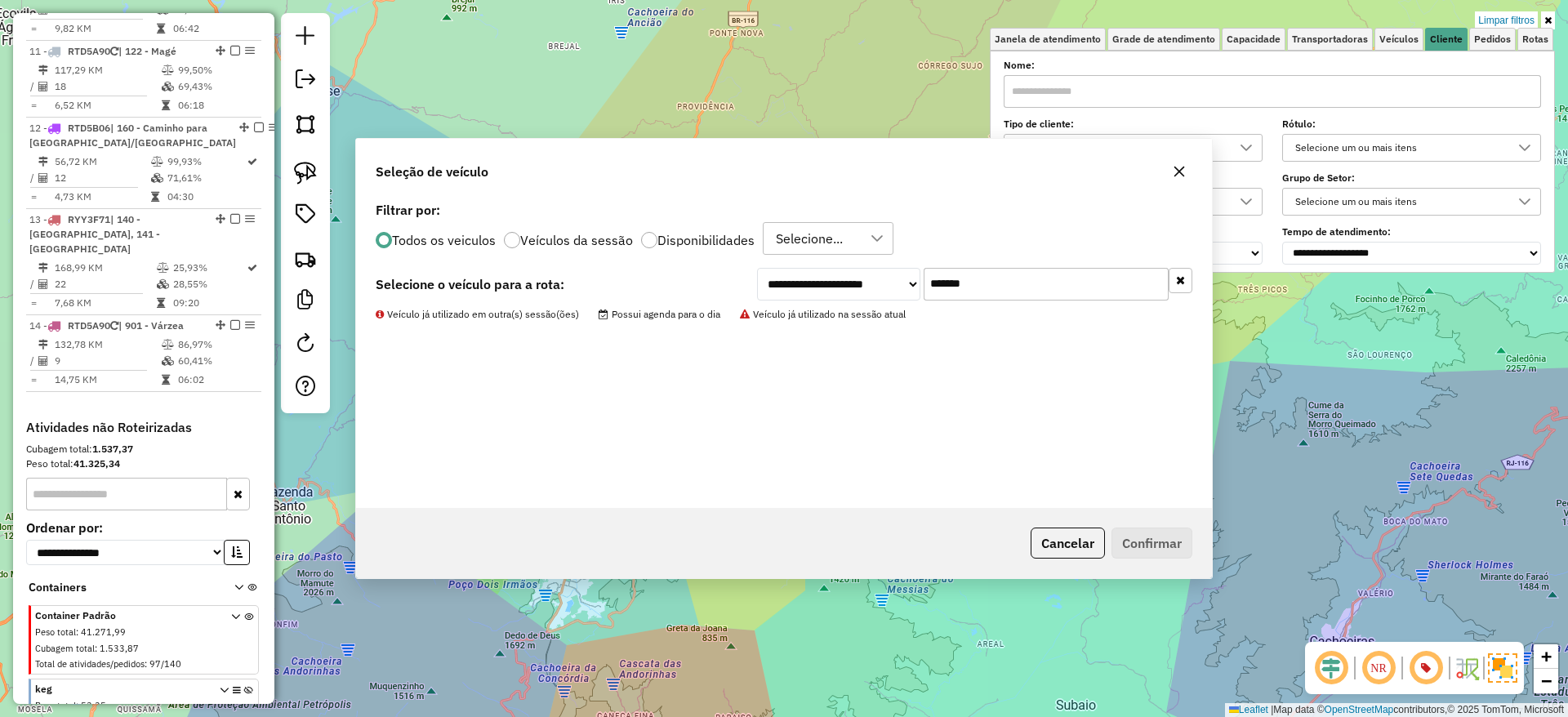
scroll to position [1489, 0]
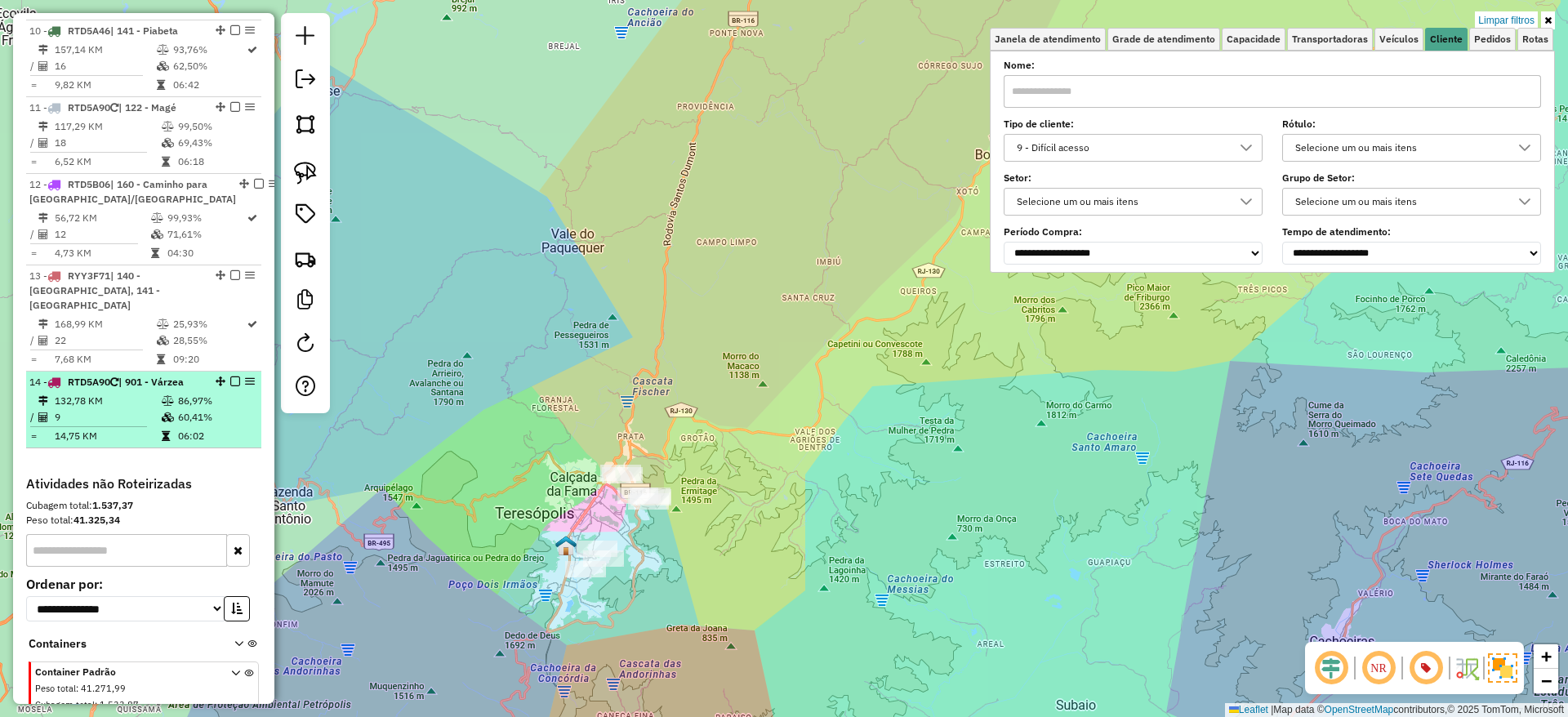
click at [105, 376] on span "RTD5A90" at bounding box center [89, 382] width 42 height 12
select select "**********"
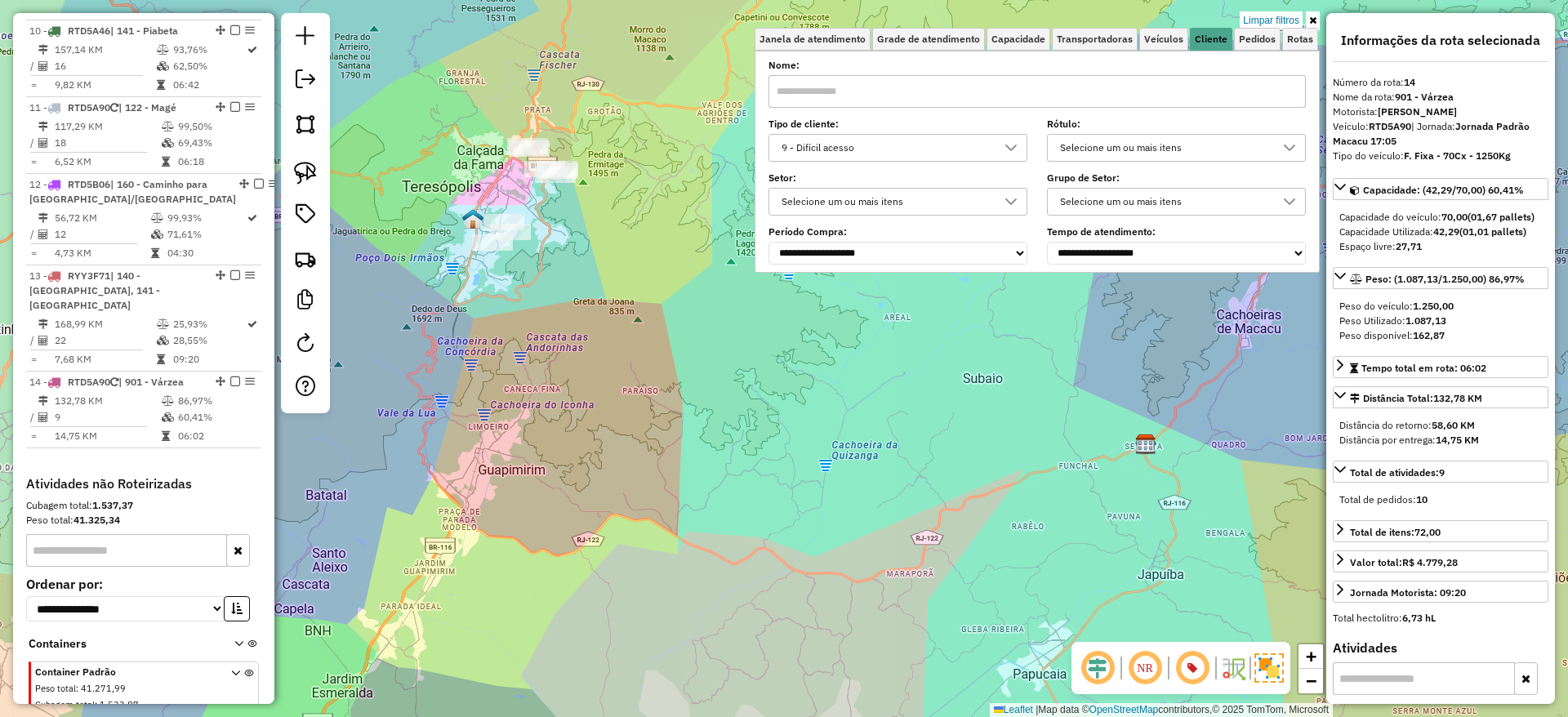
click at [923, 336] on div "Limpar filtros Janela de atendimento Grade de atendimento Capacidade Transporta…" at bounding box center [784, 358] width 1568 height 717
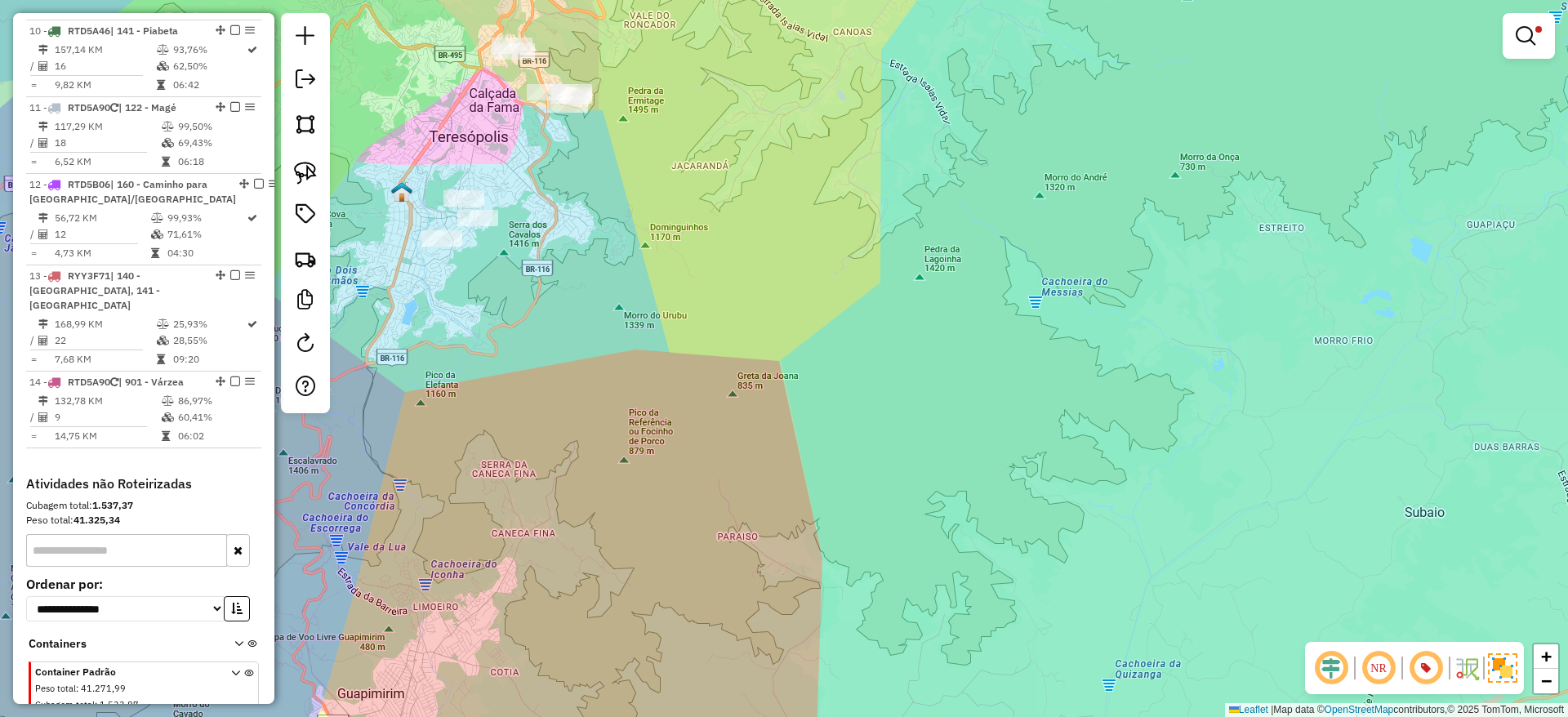
click at [543, 246] on div "Limpar filtros Janela de atendimento Grade de atendimento Capacidade Transporta…" at bounding box center [784, 358] width 1568 height 717
click at [1531, 48] on div at bounding box center [1528, 35] width 53 height 46
click at [1531, 48] on link at bounding box center [1528, 36] width 39 height 33
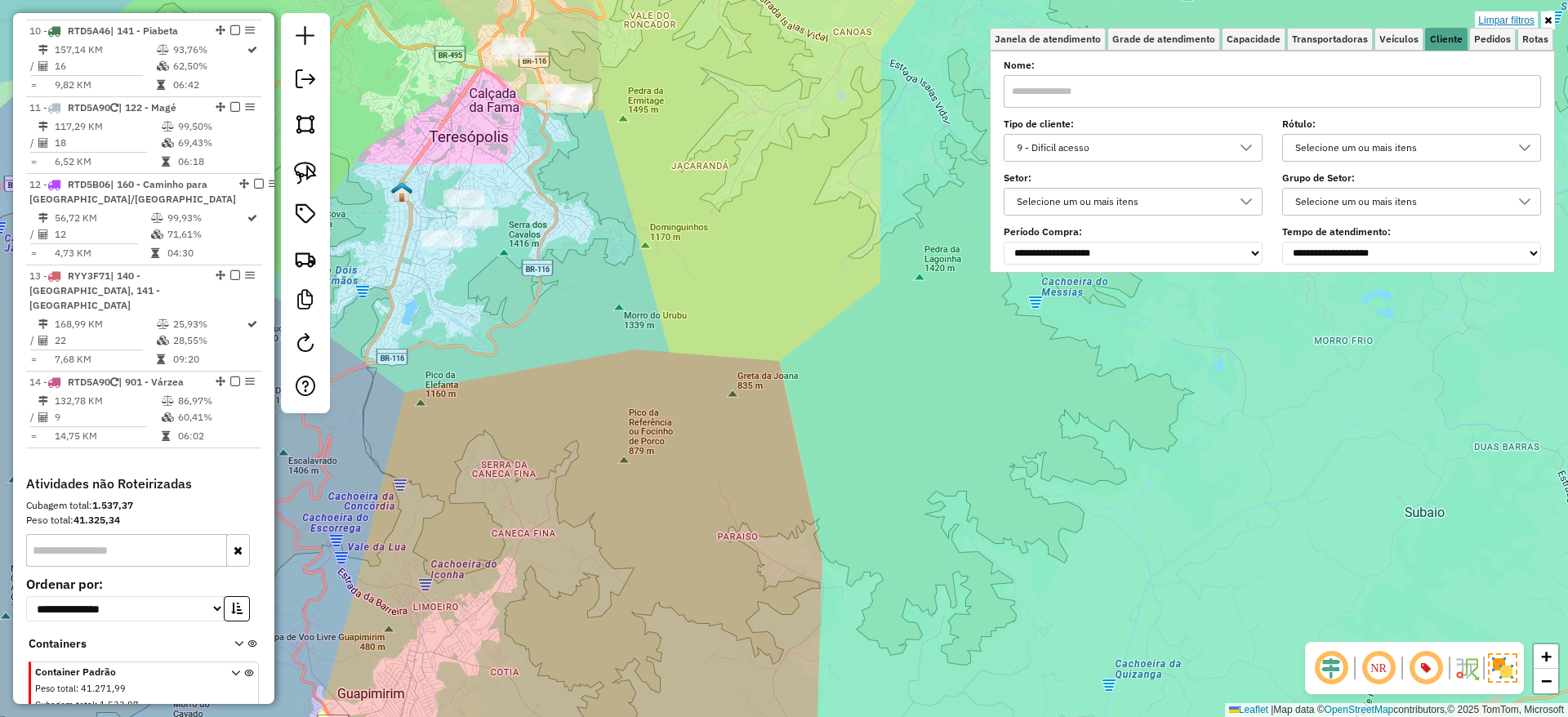
click at [1500, 16] on link "Limpar filtros" at bounding box center [1506, 20] width 63 height 18
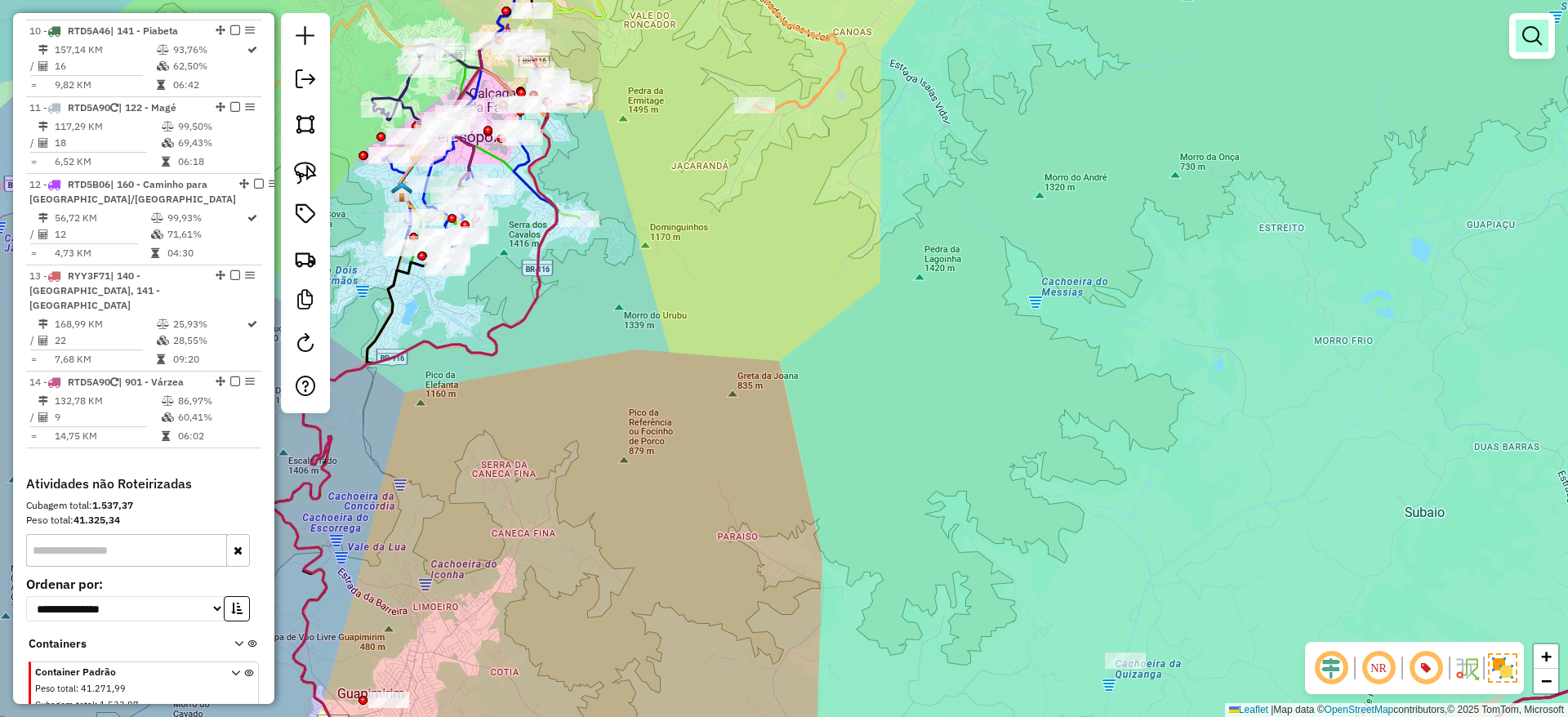
click at [1539, 41] on em at bounding box center [1532, 35] width 20 height 20
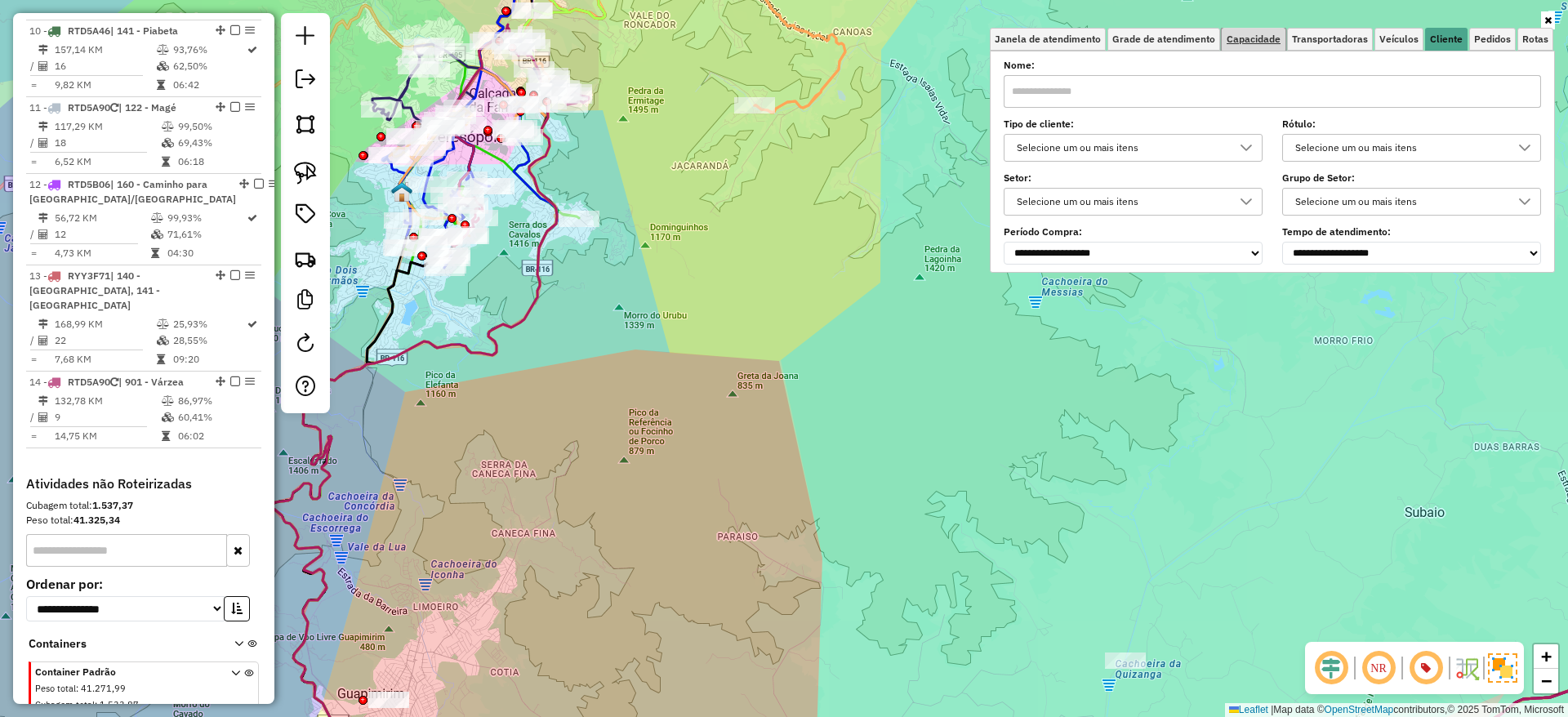
click at [1264, 35] on span "Capacidade" at bounding box center [1254, 39] width 54 height 9
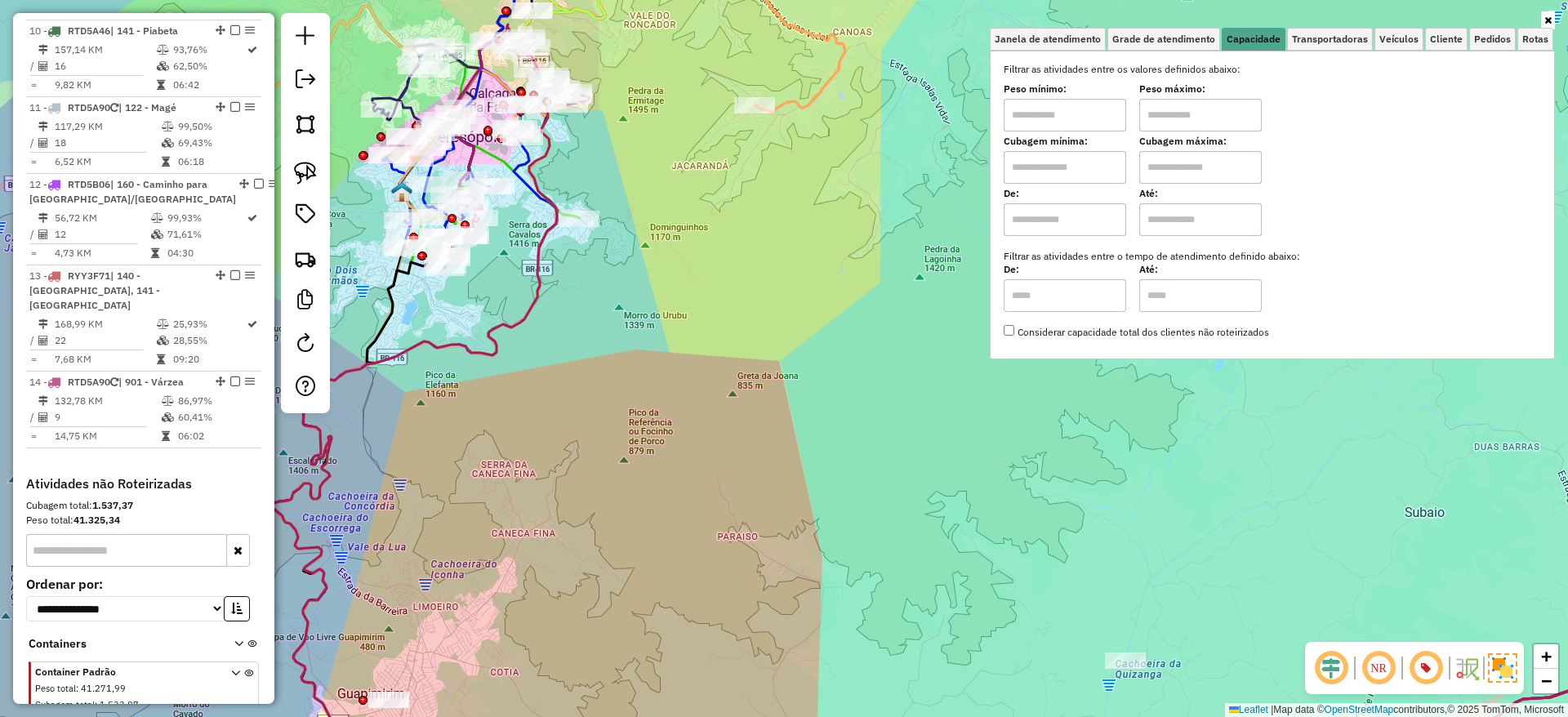
click at [1117, 105] on input "text" at bounding box center [1065, 115] width 122 height 33
click at [704, 178] on div "Janela de atendimento Grade de atendimento Capacidade Transportadoras Veículos …" at bounding box center [784, 358] width 1568 height 717
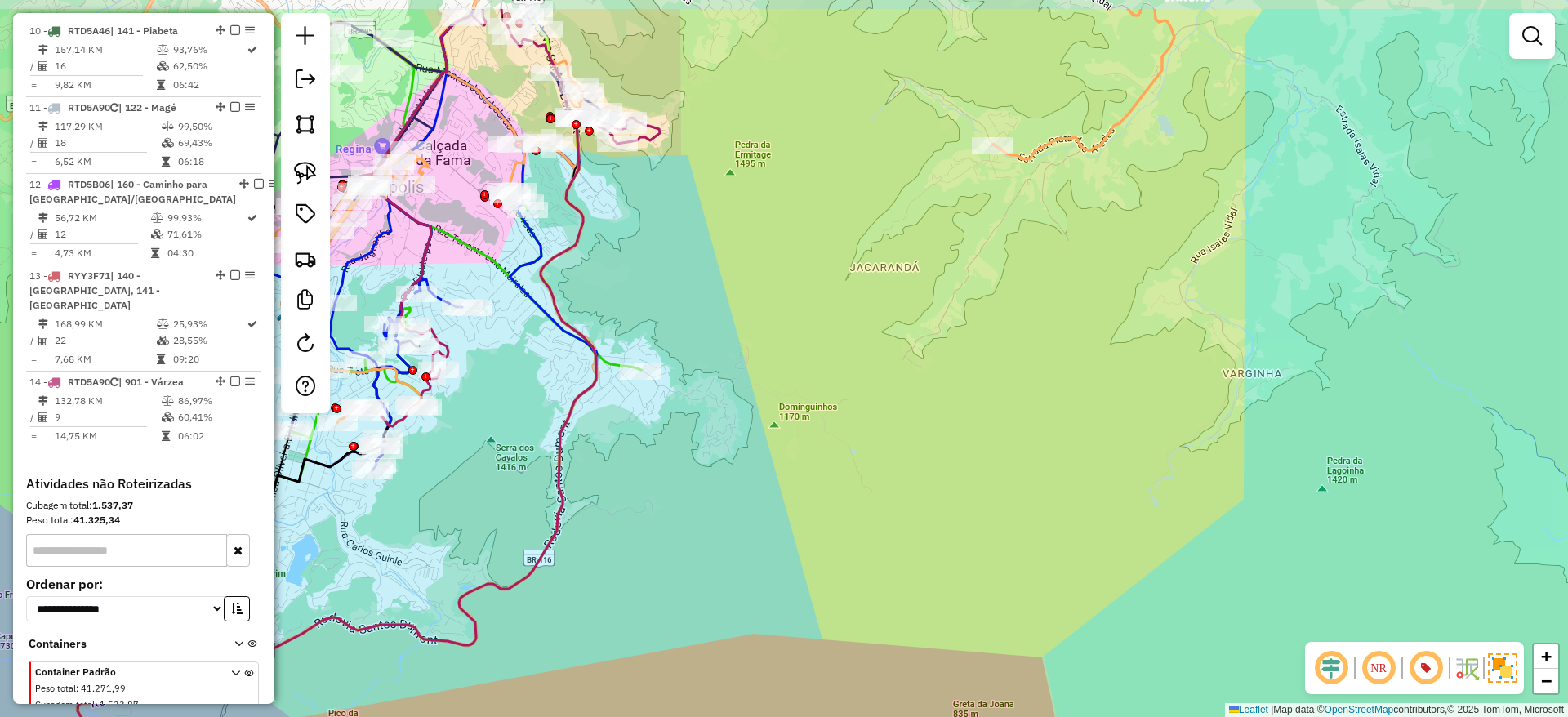
drag, startPoint x: 532, startPoint y: 117, endPoint x: 571, endPoint y: 212, distance: 102.7
click at [571, 212] on icon at bounding box center [347, 494] width 539 height 751
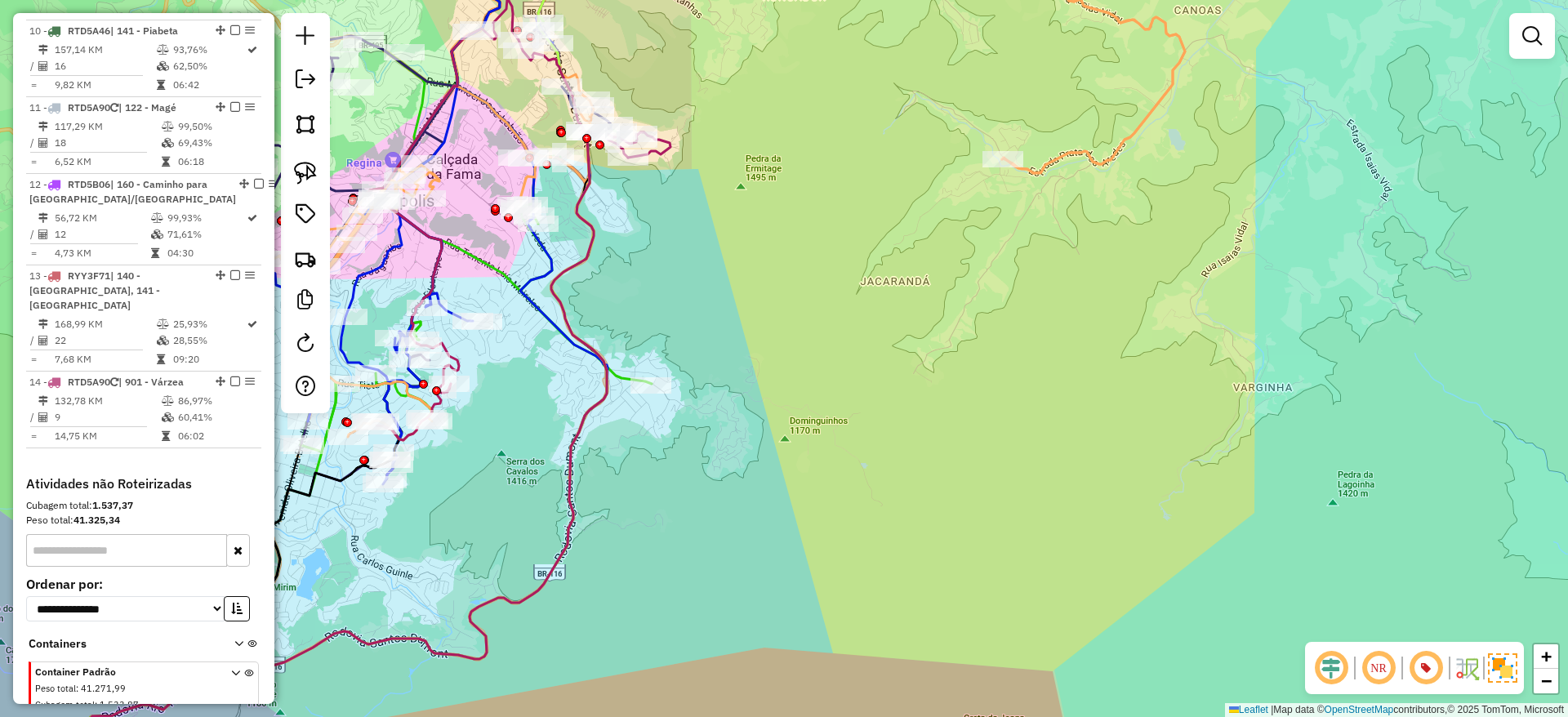
click at [581, 216] on icon at bounding box center [358, 460] width 539 height 656
select select "**********"
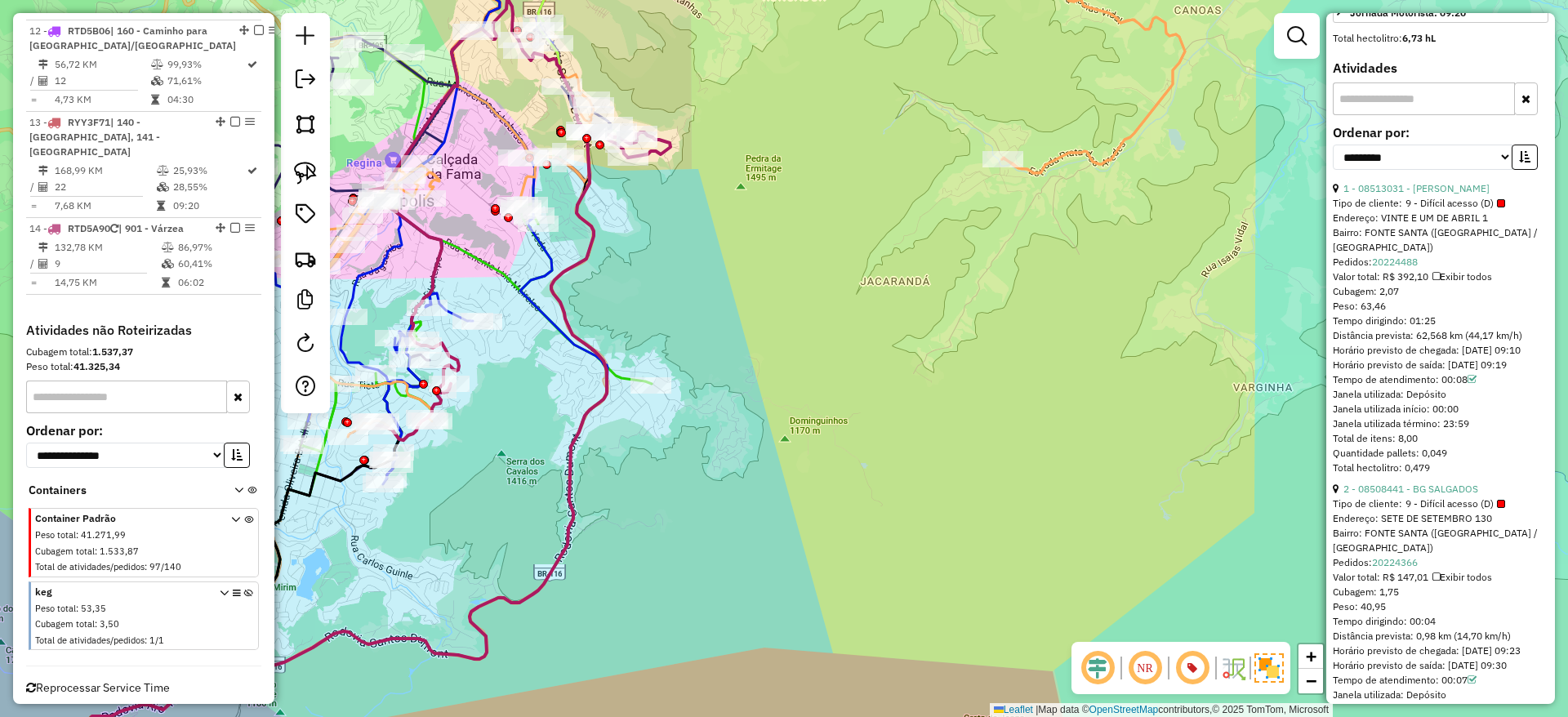
scroll to position [0, 0]
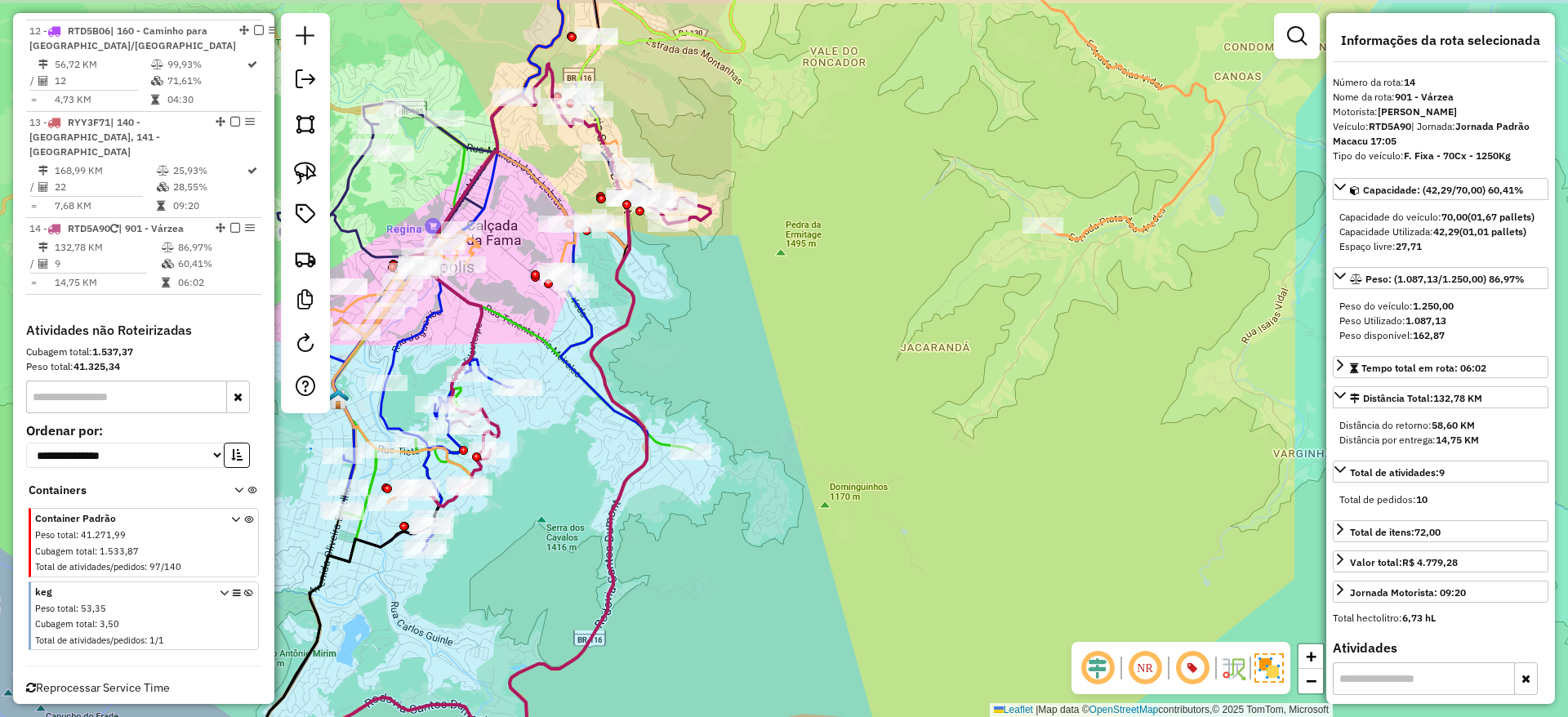
drag, startPoint x: 645, startPoint y: 281, endPoint x: 673, endPoint y: 346, distance: 70.8
click at [673, 346] on div "Janela de atendimento Grade de atendimento Capacidade Transportadoras Veículos …" at bounding box center [784, 358] width 1568 height 717
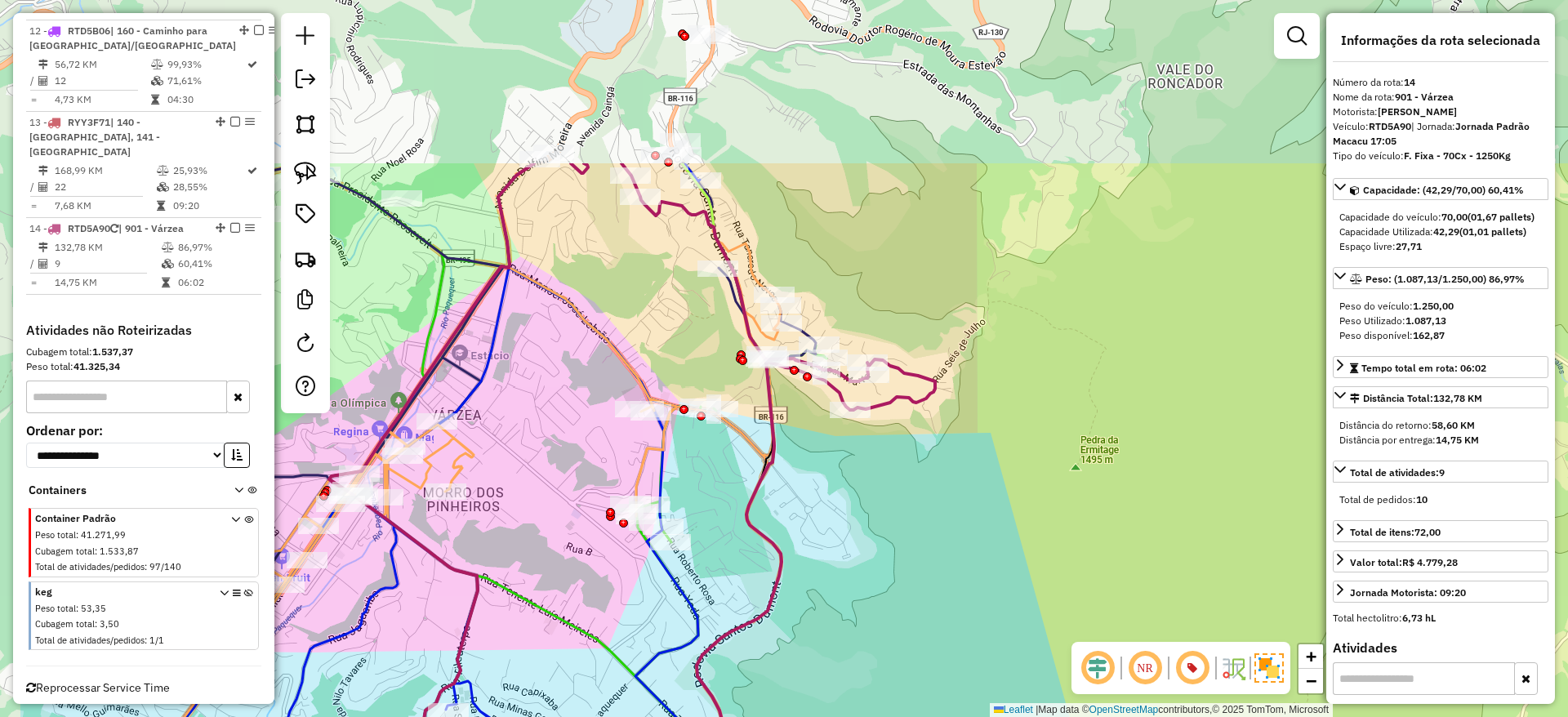
drag, startPoint x: 667, startPoint y: 244, endPoint x: 843, endPoint y: 502, distance: 312.3
click at [843, 502] on div "Janela de atendimento Grade de atendimento Capacidade Transportadoras Veículos …" at bounding box center [784, 358] width 1568 height 717
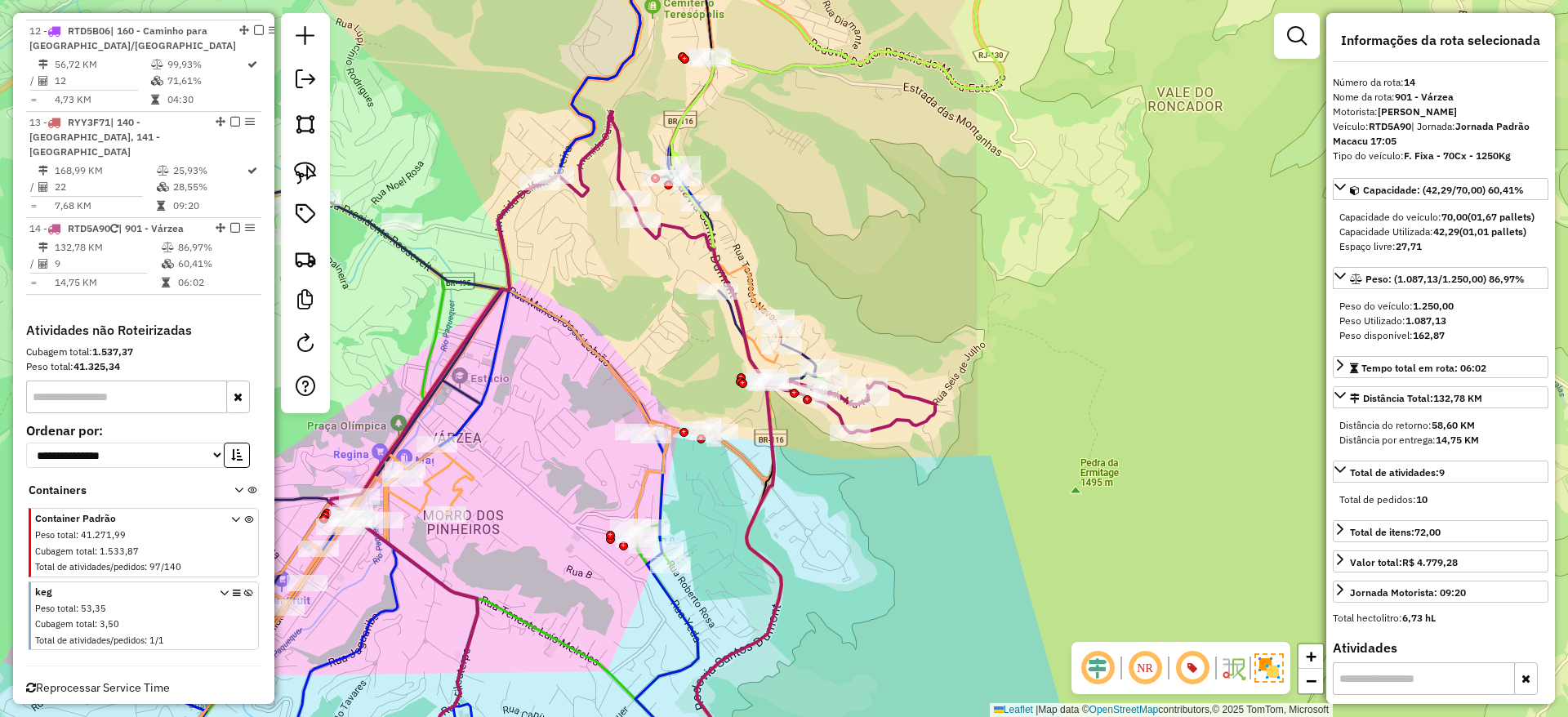
click at [843, 502] on div "Janela de atendimento Grade de atendimento Capacidade Transportadoras Veículos …" at bounding box center [784, 358] width 1568 height 717
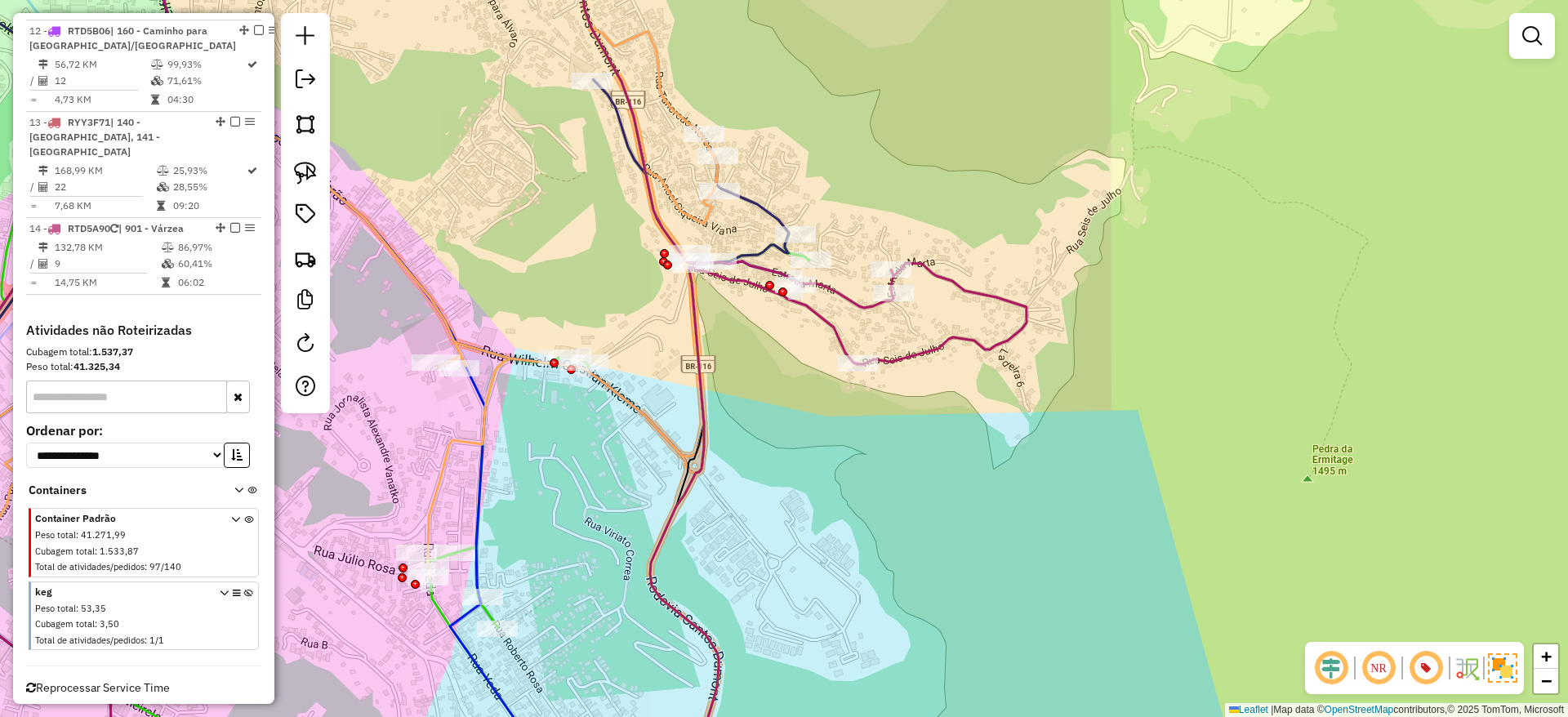
click at [697, 340] on icon at bounding box center [753, 528] width 208 height 522
select select "**********"
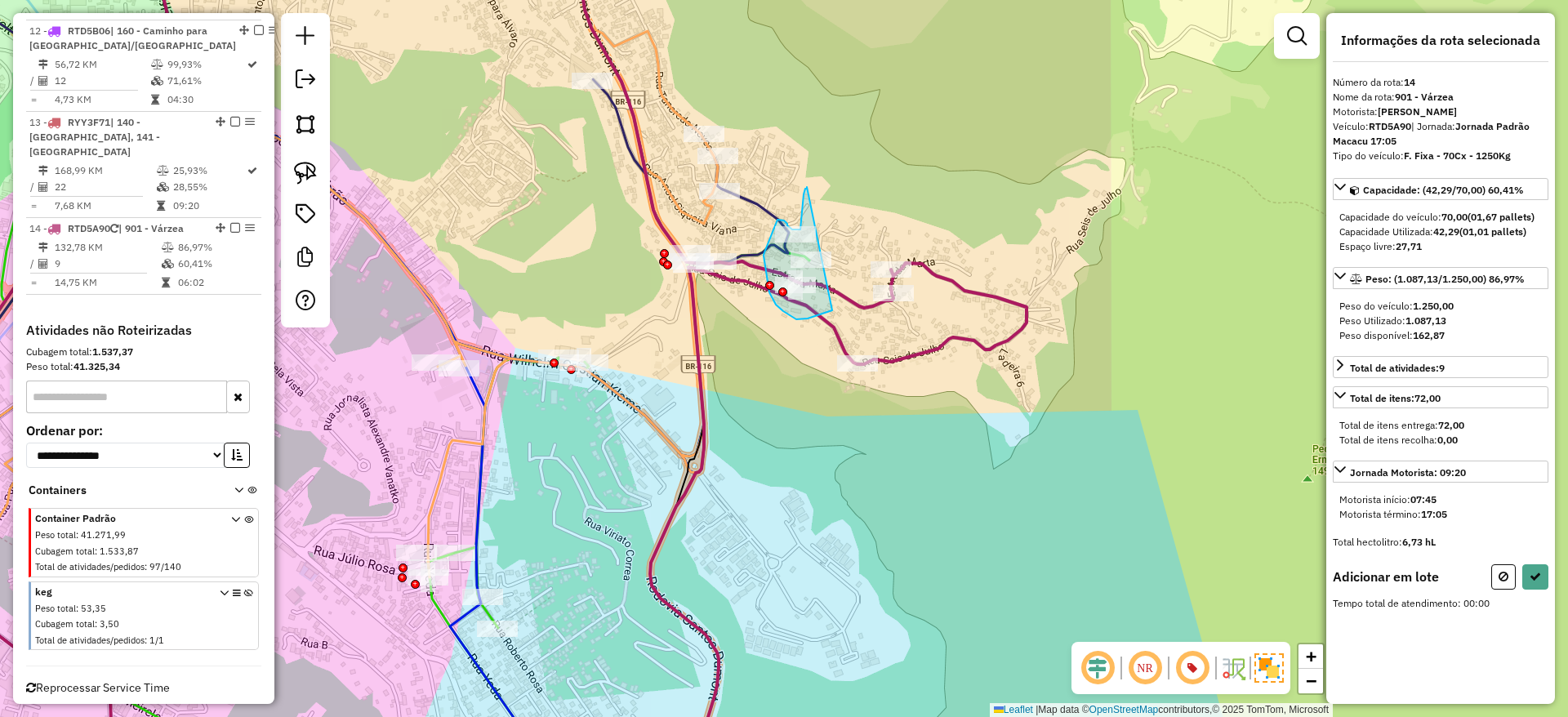
drag, startPoint x: 806, startPoint y: 187, endPoint x: 850, endPoint y: 287, distance: 109.3
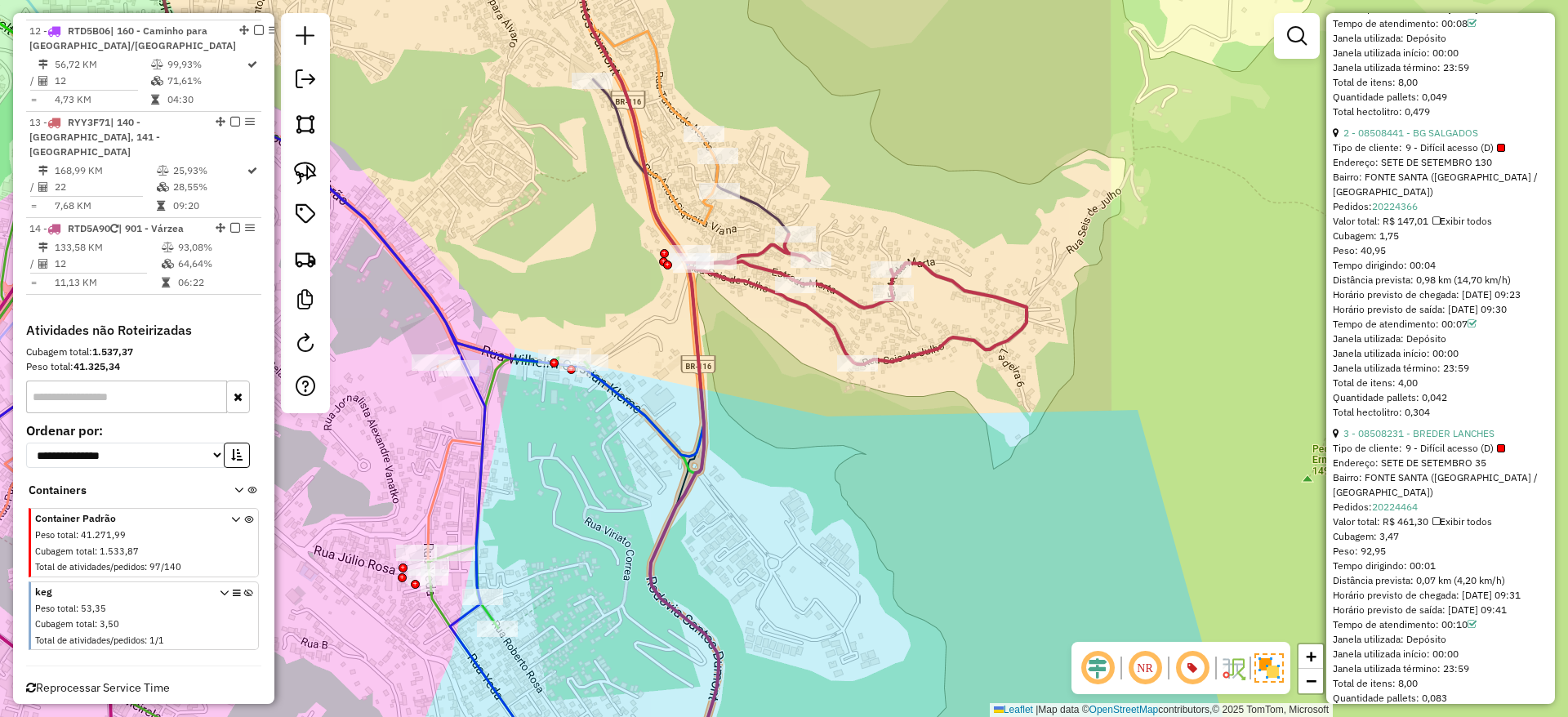
scroll to position [689, 0]
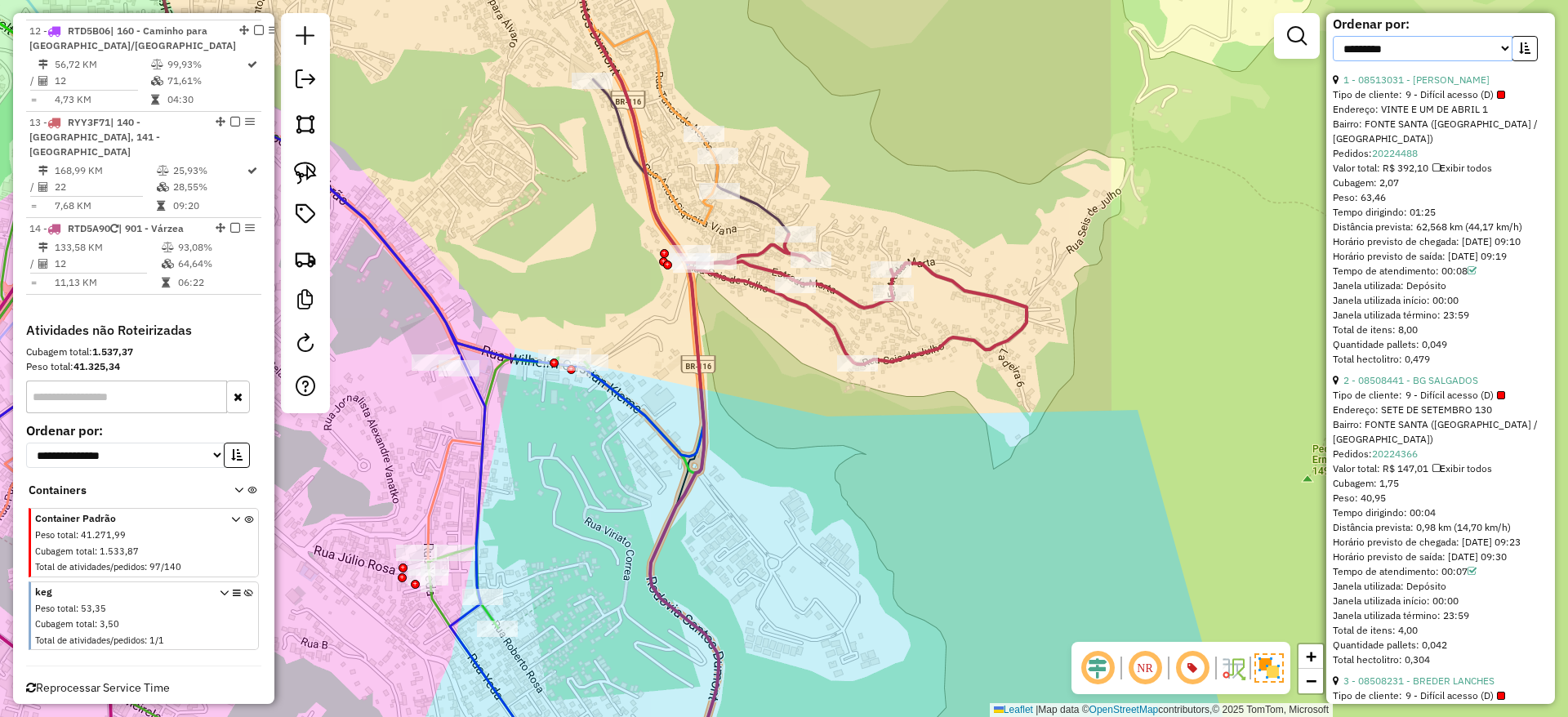
click at [1495, 61] on select "**********" at bounding box center [1422, 48] width 180 height 25
select select "*********"
click at [1333, 51] on select "**********" at bounding box center [1422, 48] width 180 height 25
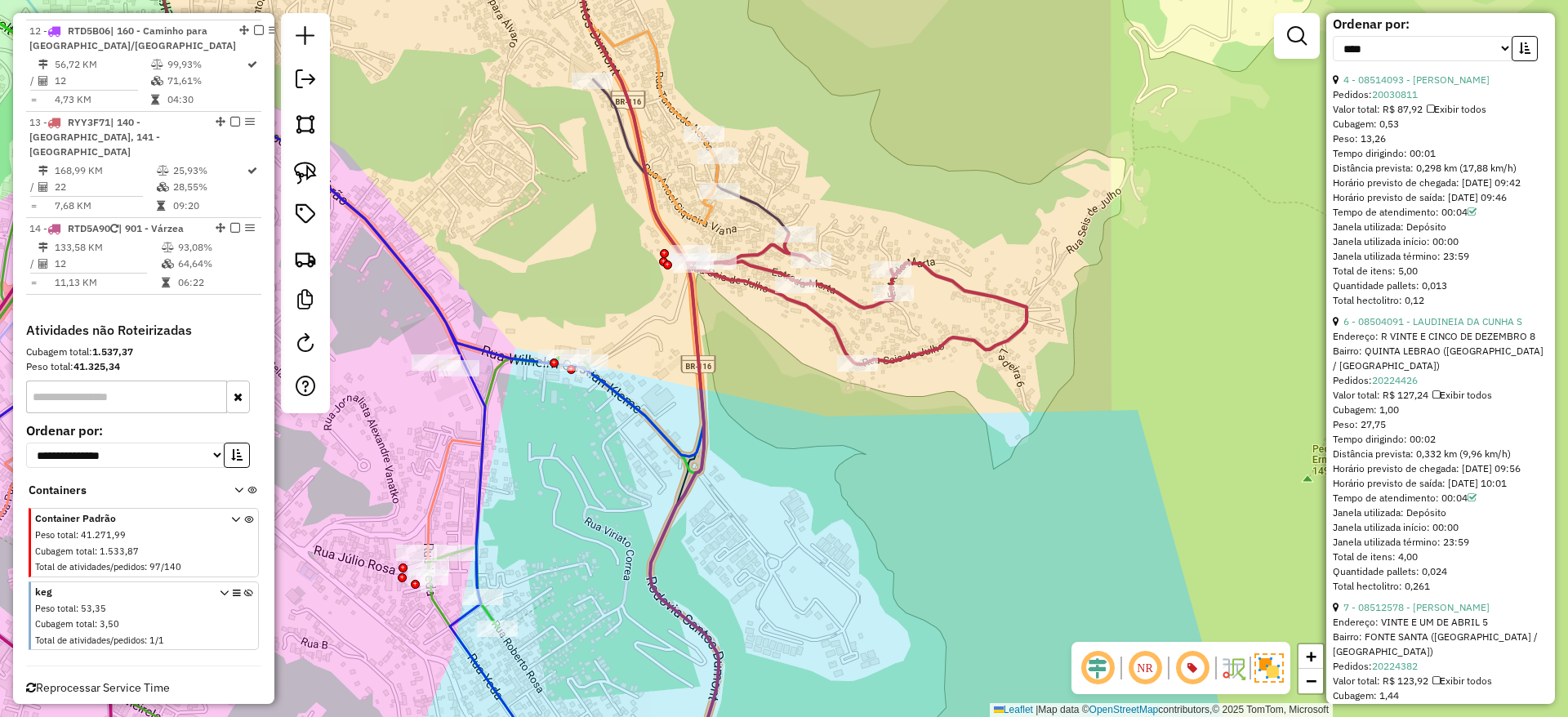
click at [1428, 147] on div "Peso: 13,26" at bounding box center [1440, 139] width 215 height 15
click at [1518, 61] on button "button" at bounding box center [1524, 48] width 26 height 25
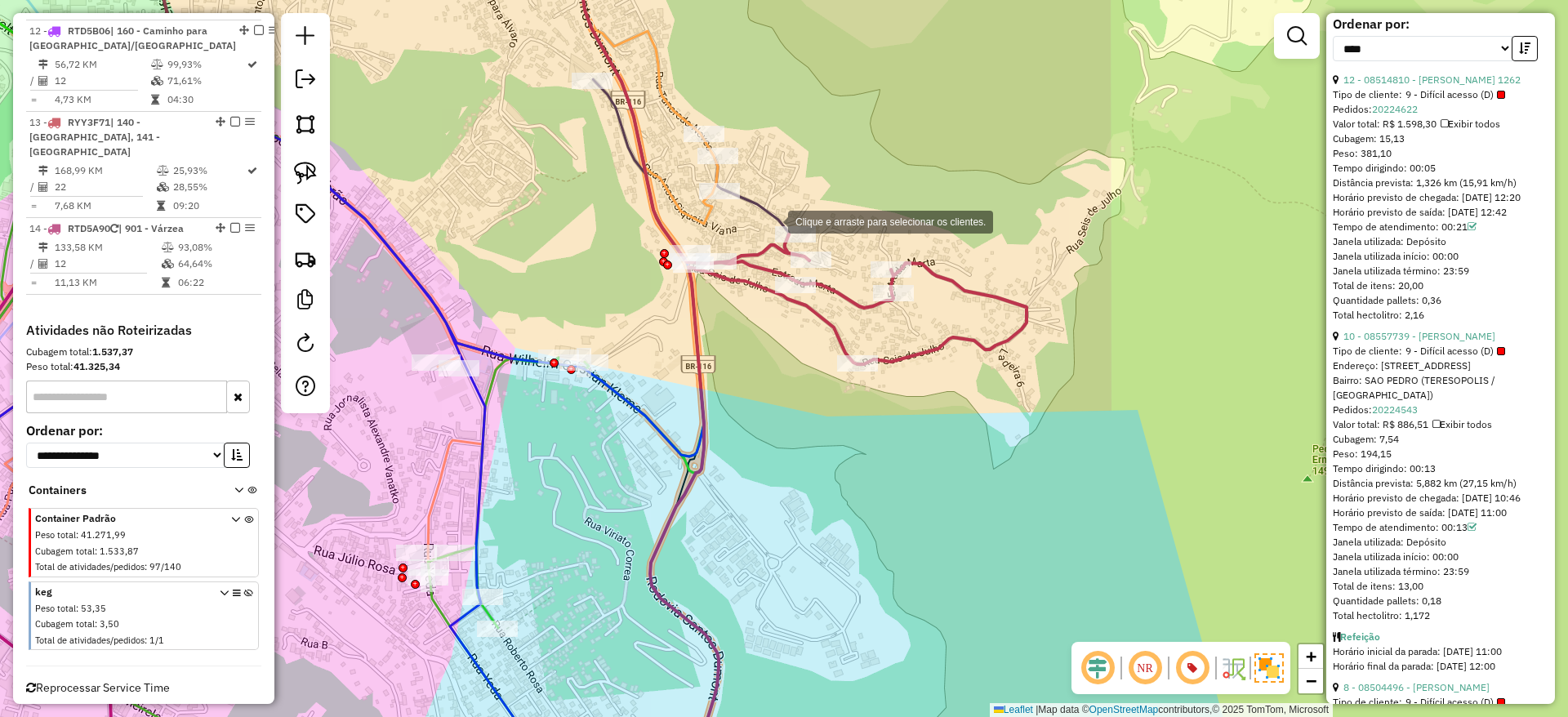
click at [772, 221] on icon at bounding box center [316, 358] width 946 height 861
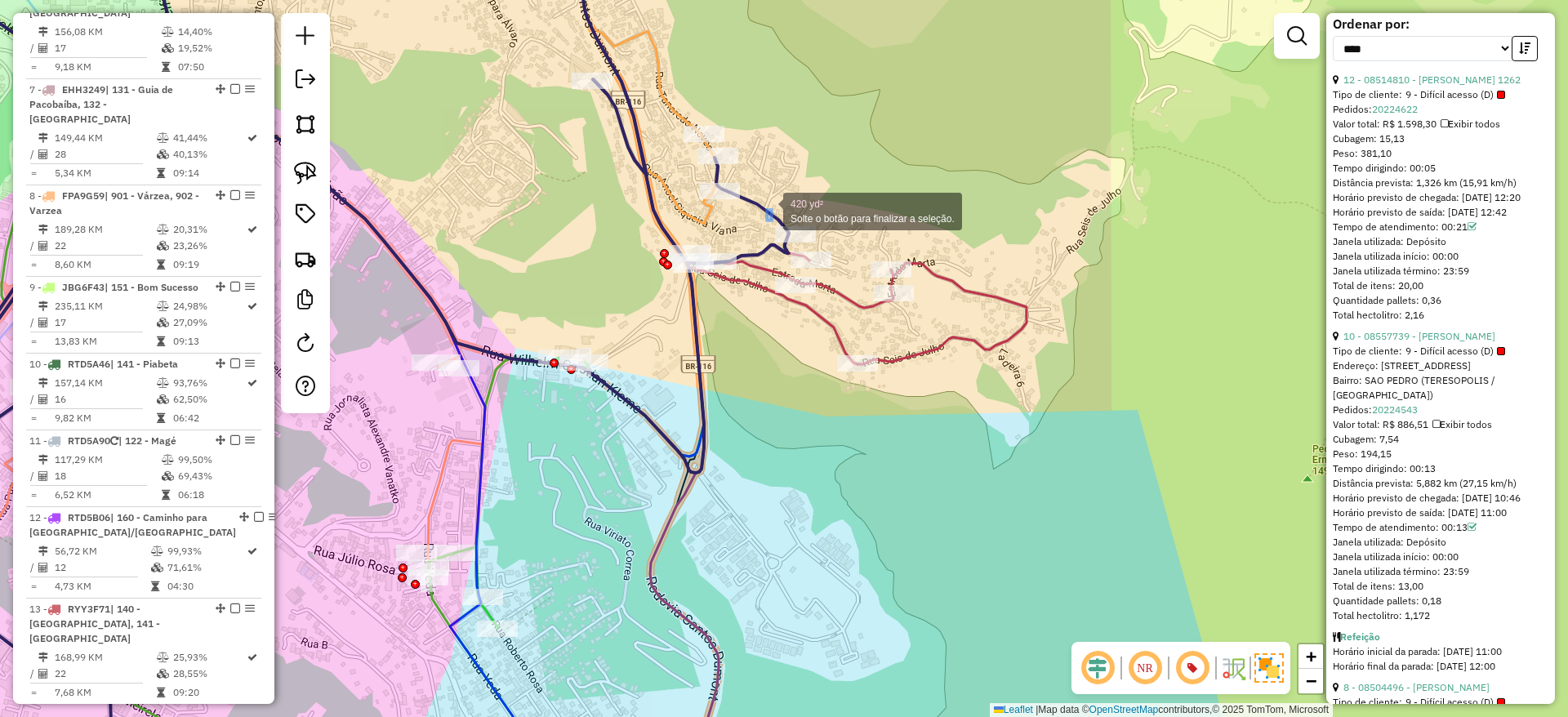
scroll to position [947, 0]
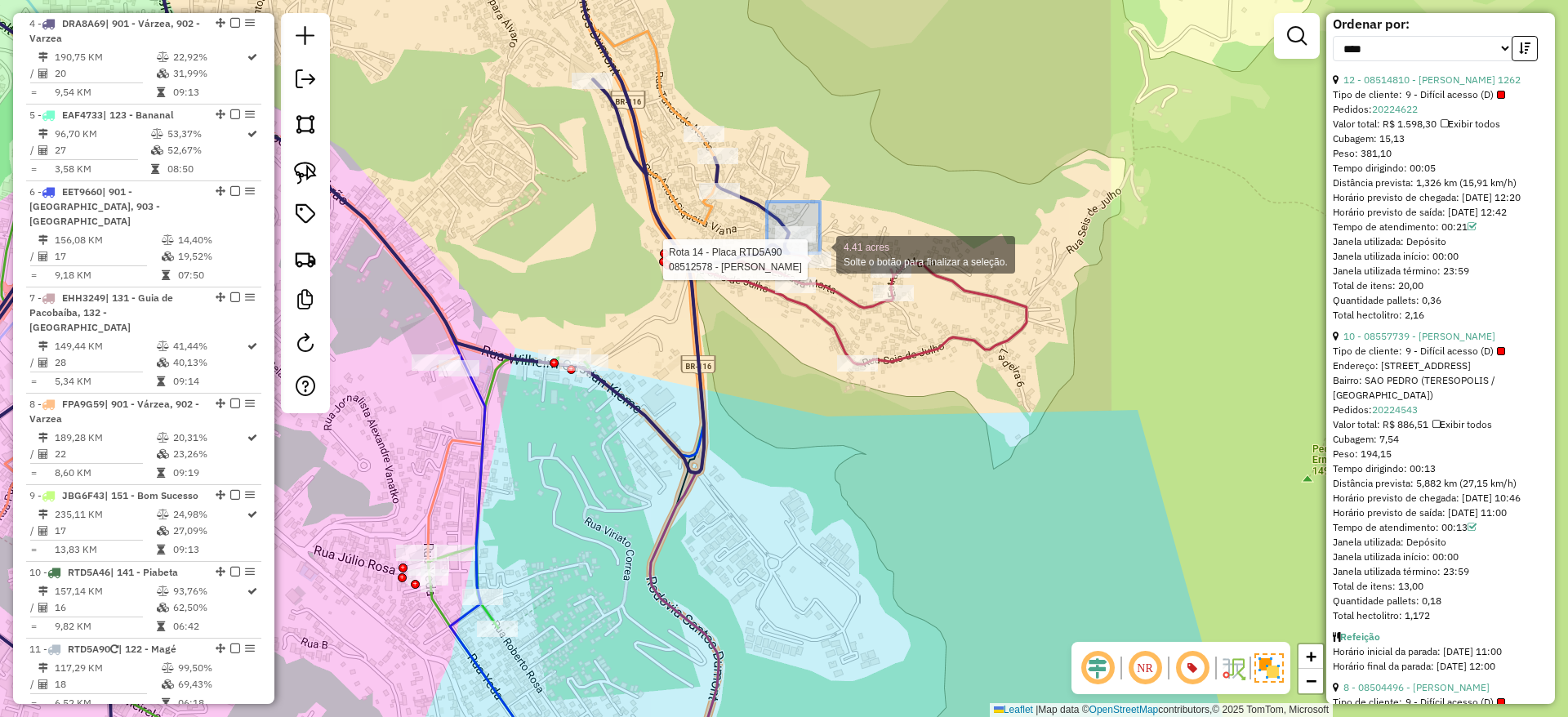
drag, startPoint x: 767, startPoint y: 203, endPoint x: 824, endPoint y: 242, distance: 69.1
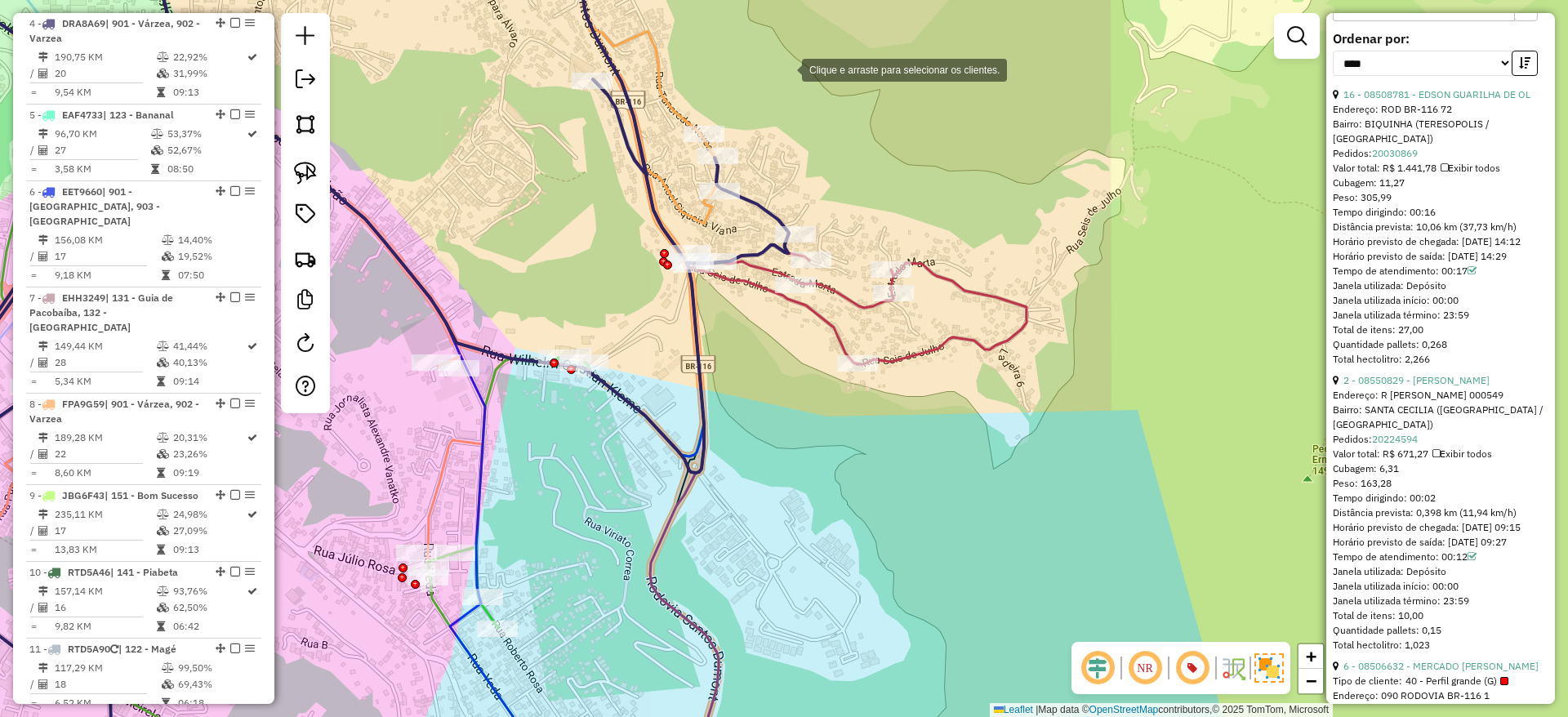
scroll to position [703, 0]
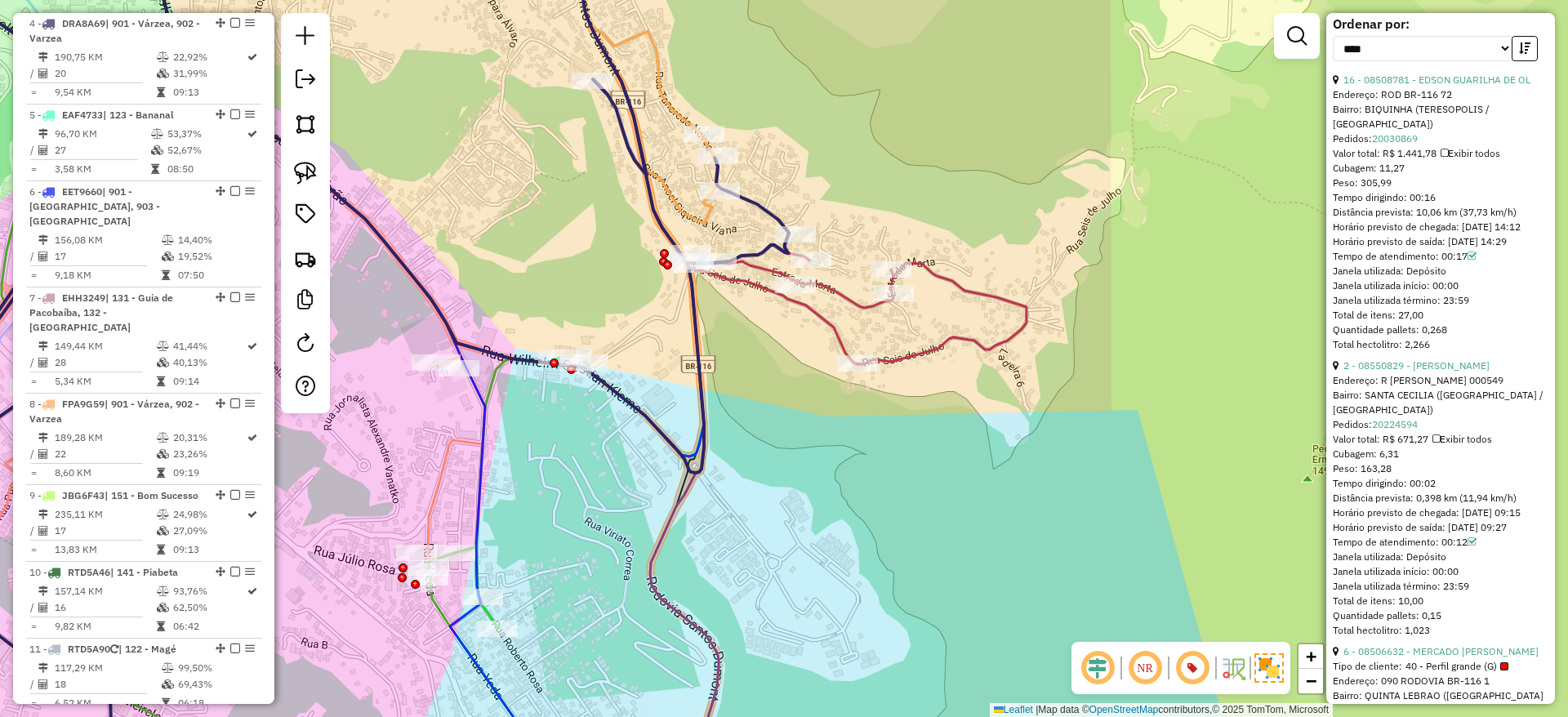
click at [823, 234] on div "Janela de atendimento Grade de atendimento Capacidade Transportadoras Veículos …" at bounding box center [784, 358] width 1568 height 717
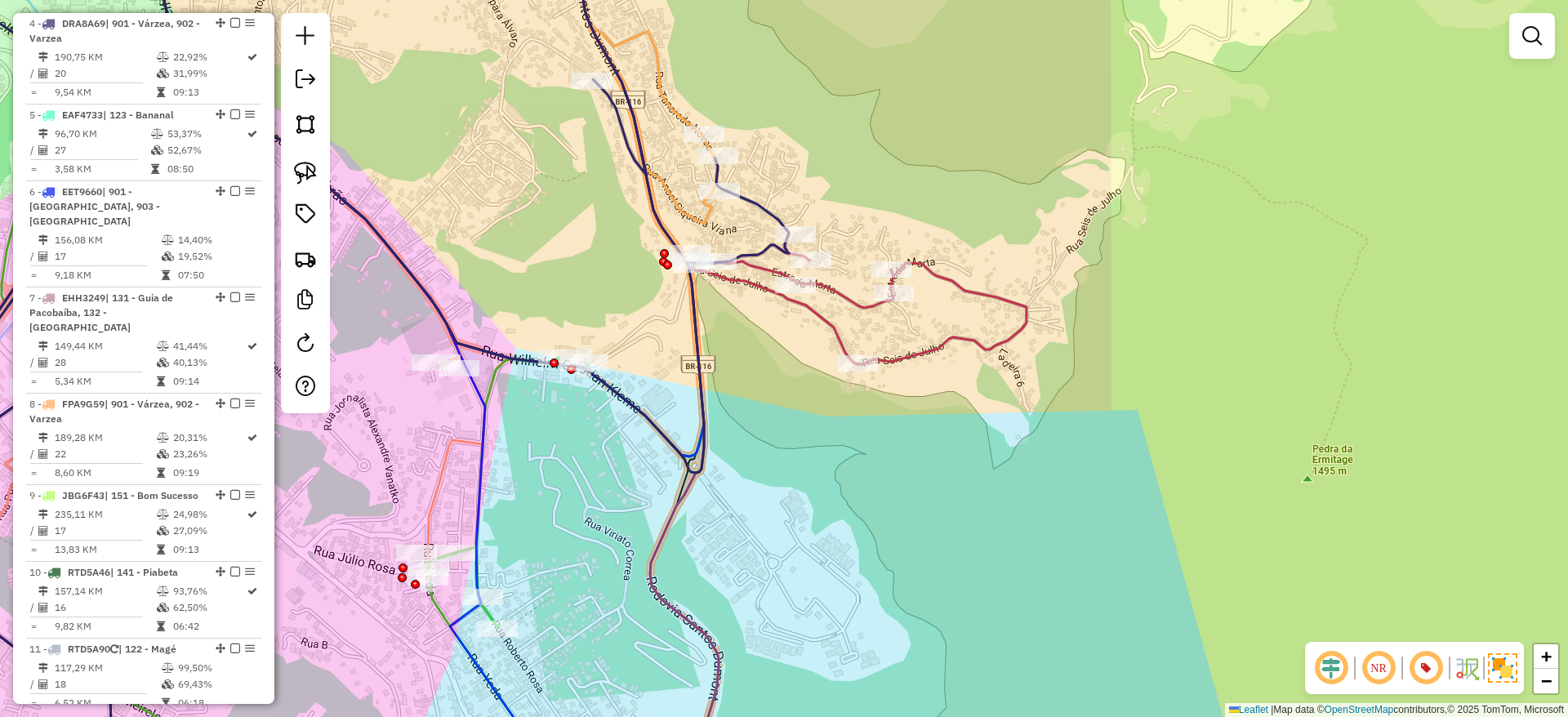
click at [1098, 162] on div "Janela de atendimento Grade de atendimento Capacidade Transportadoras Veículos …" at bounding box center [784, 358] width 1568 height 717
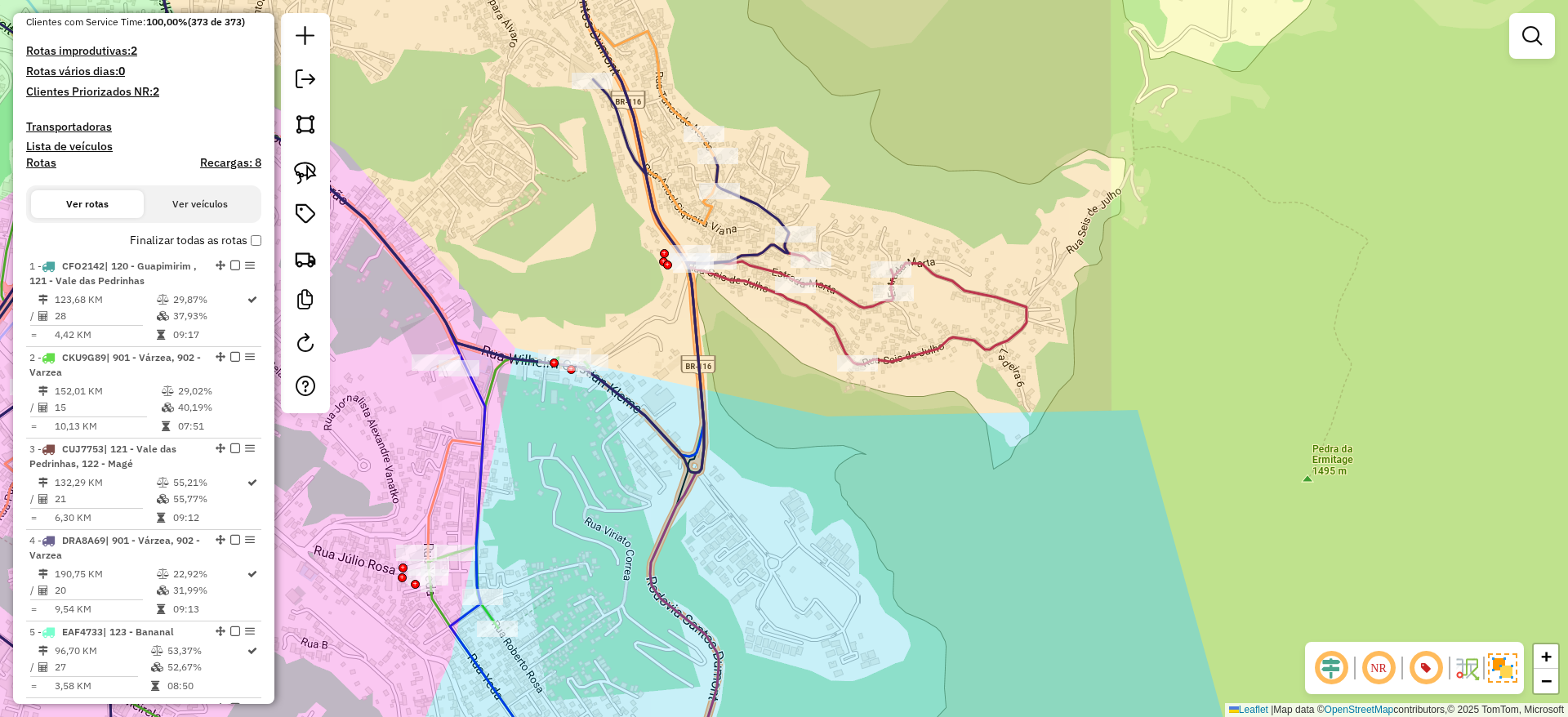
scroll to position [403, 0]
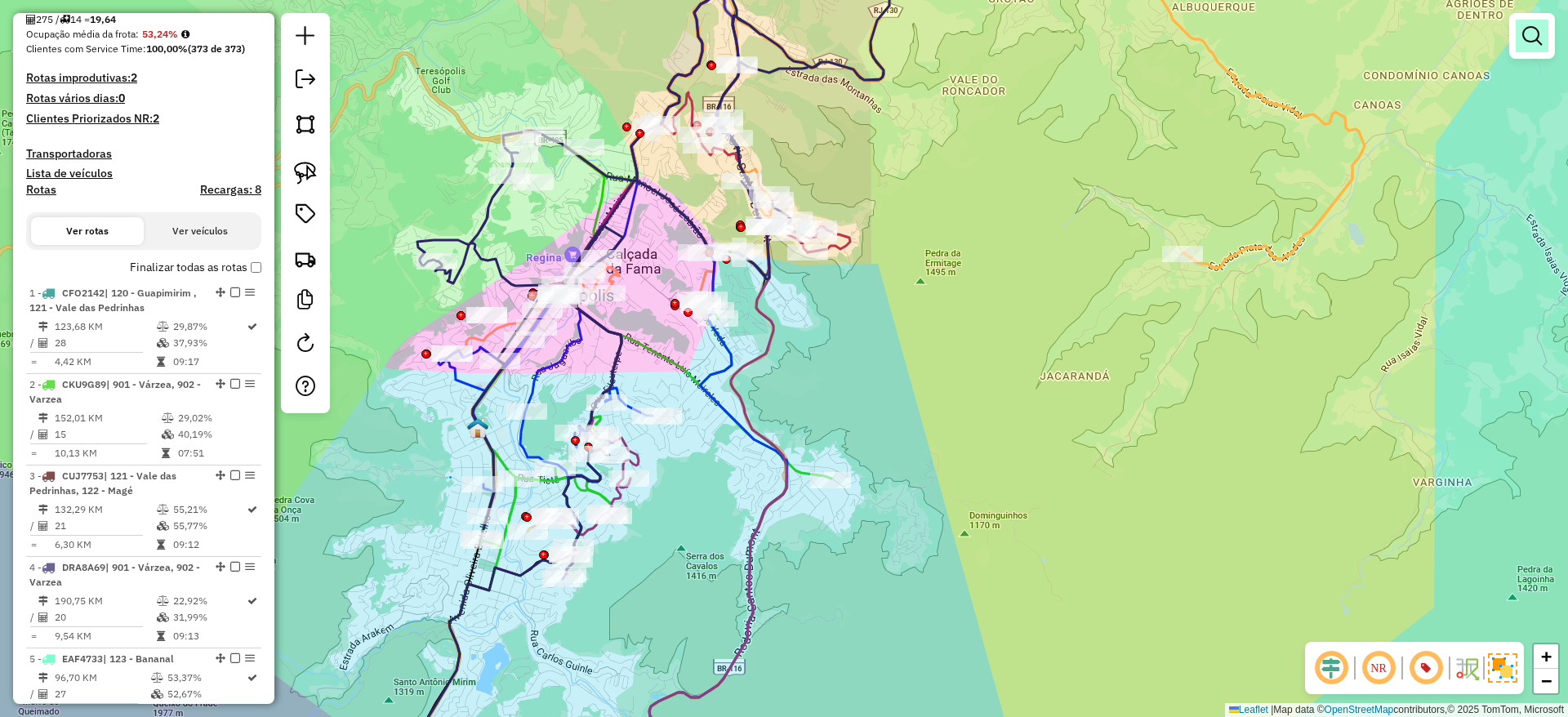
click at [1538, 22] on link at bounding box center [1532, 36] width 33 height 33
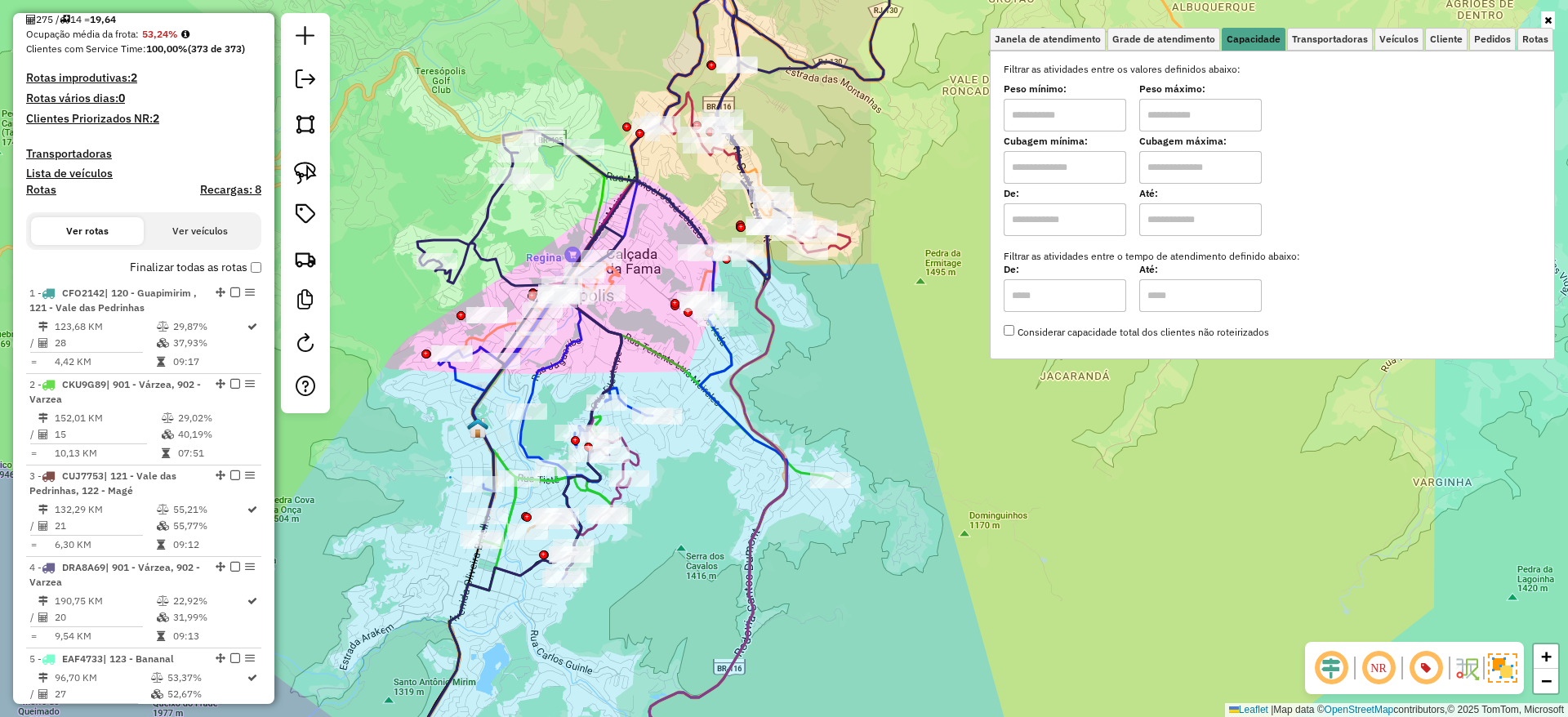
drag, startPoint x: 1125, startPoint y: 103, endPoint x: 1124, endPoint y: 171, distance: 68.0
click at [1124, 171] on div "Filtrar as atividades entre os valores definidos abaixo: Peso mínimo: Peso máxi…" at bounding box center [1272, 201] width 538 height 277
type input "****"
click at [1210, 122] on input "text" at bounding box center [1200, 115] width 122 height 33
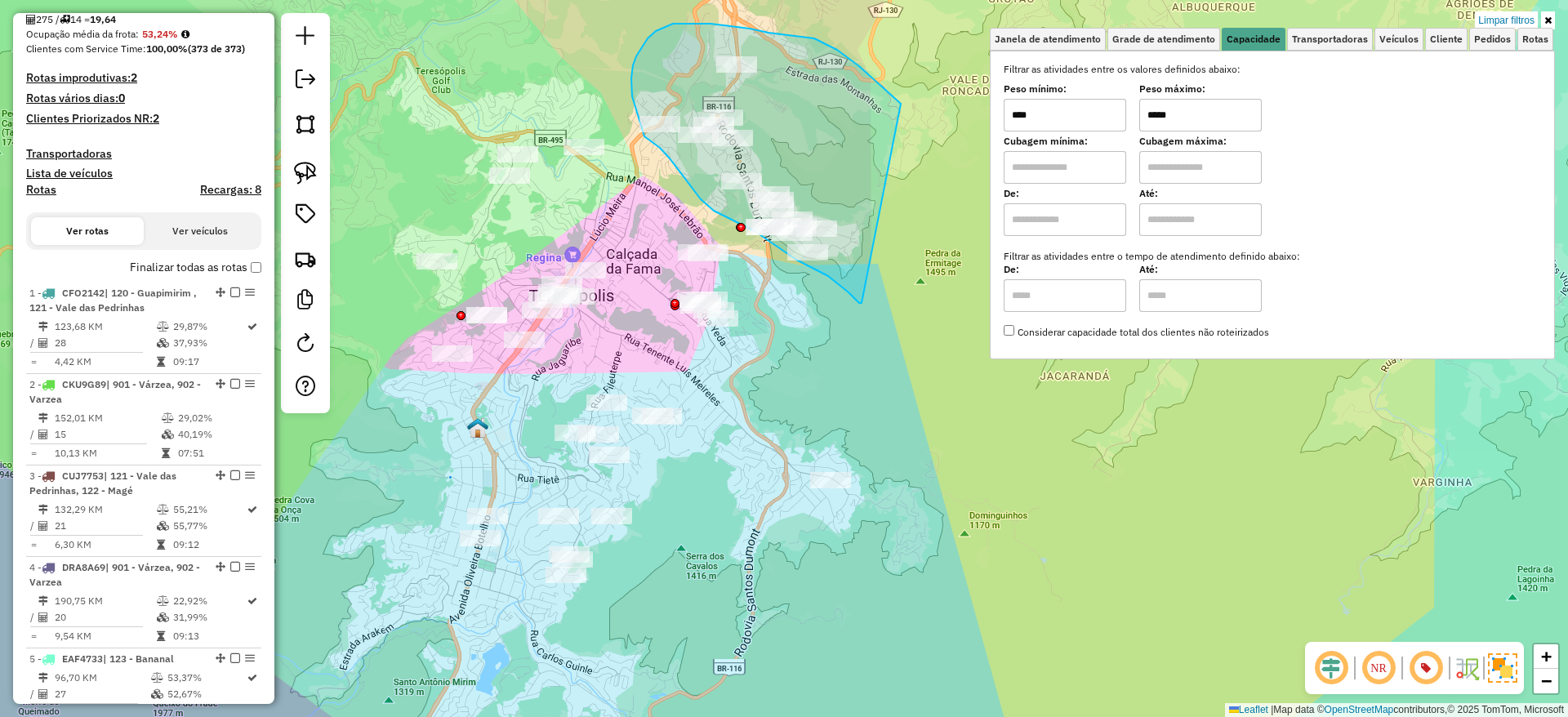
drag, startPoint x: 900, startPoint y: 103, endPoint x: 866, endPoint y: 301, distance: 200.9
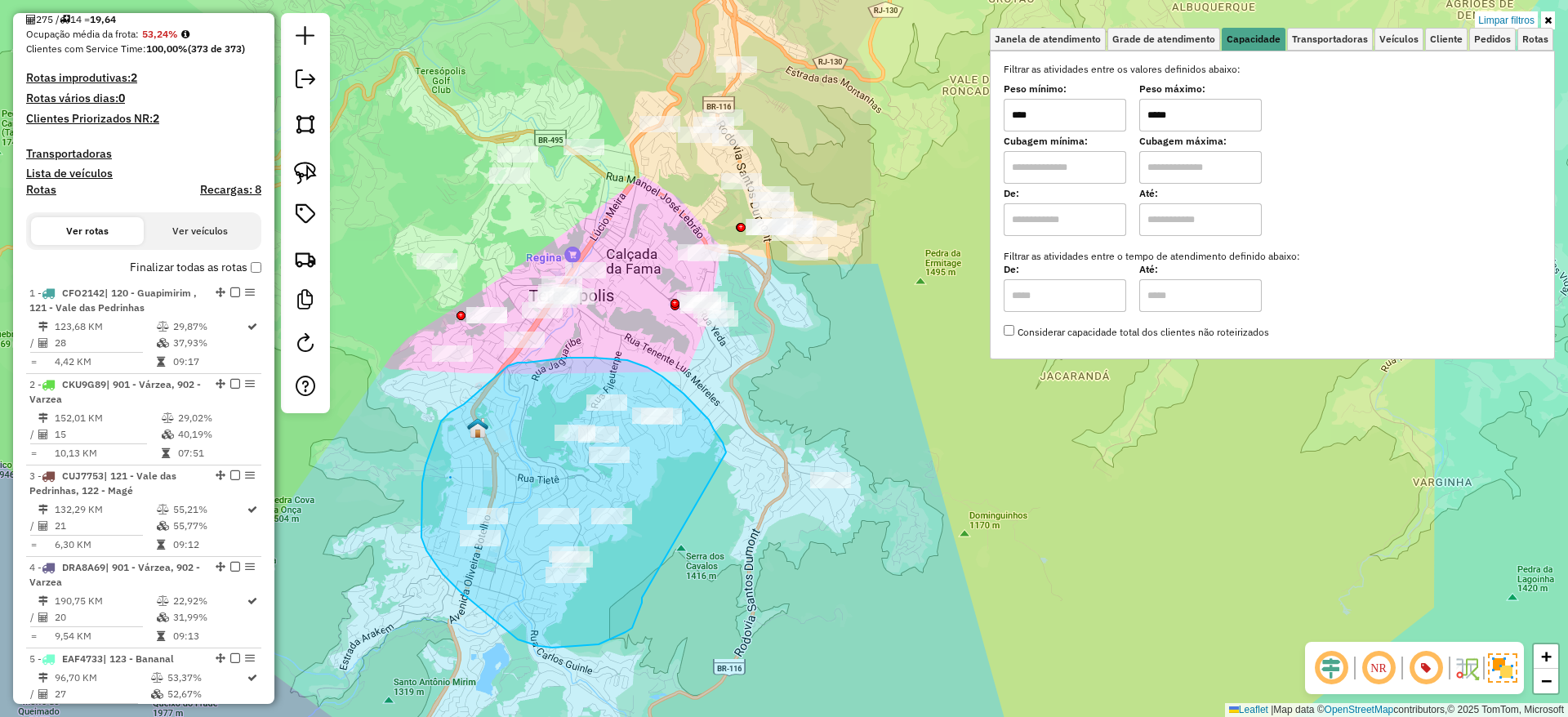
drag, startPoint x: 726, startPoint y: 452, endPoint x: 642, endPoint y: 598, distance: 168.4
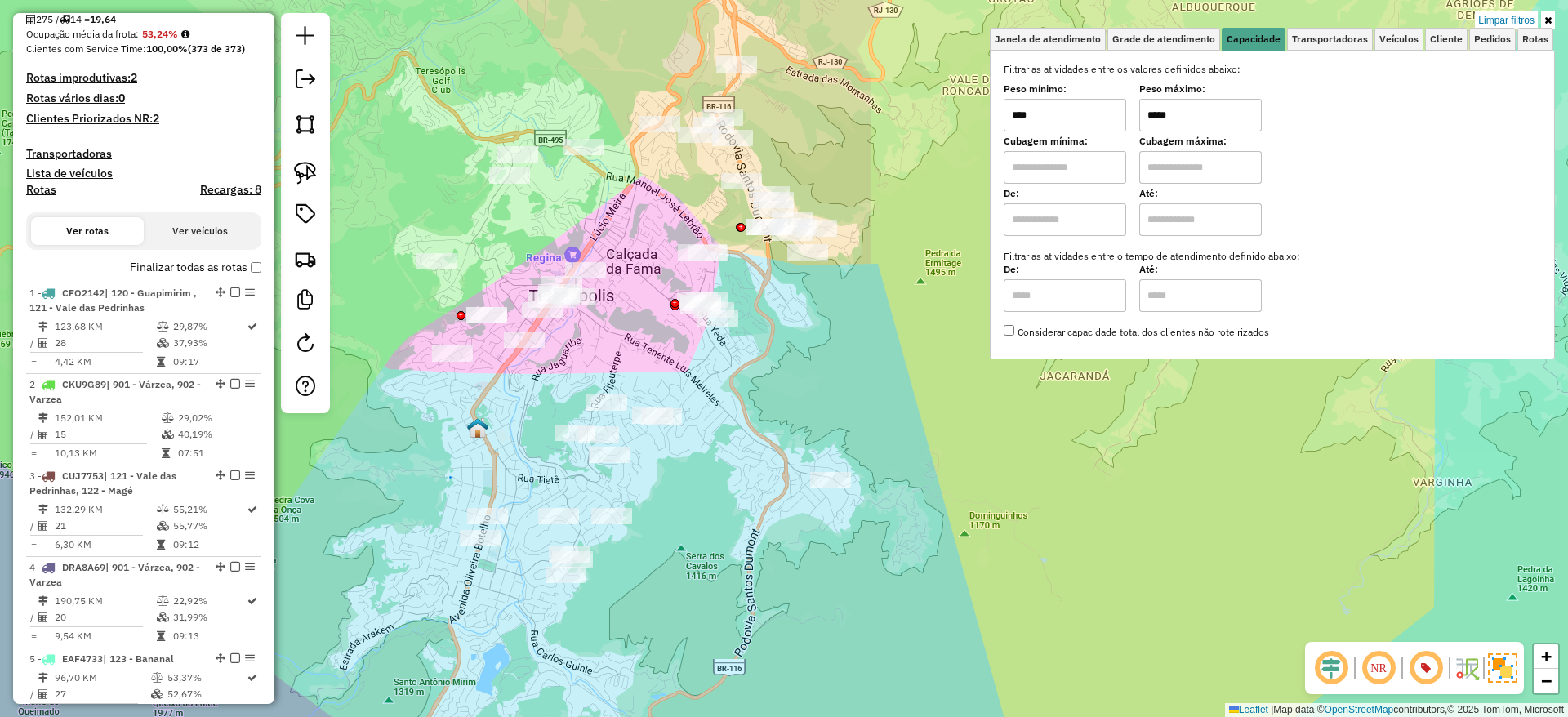
click at [1201, 121] on input "*****" at bounding box center [1200, 115] width 122 height 33
type input "******"
click at [914, 259] on div "Limpar filtros Janela de atendimento Grade de atendimento Capacidade Transporta…" at bounding box center [784, 358] width 1568 height 717
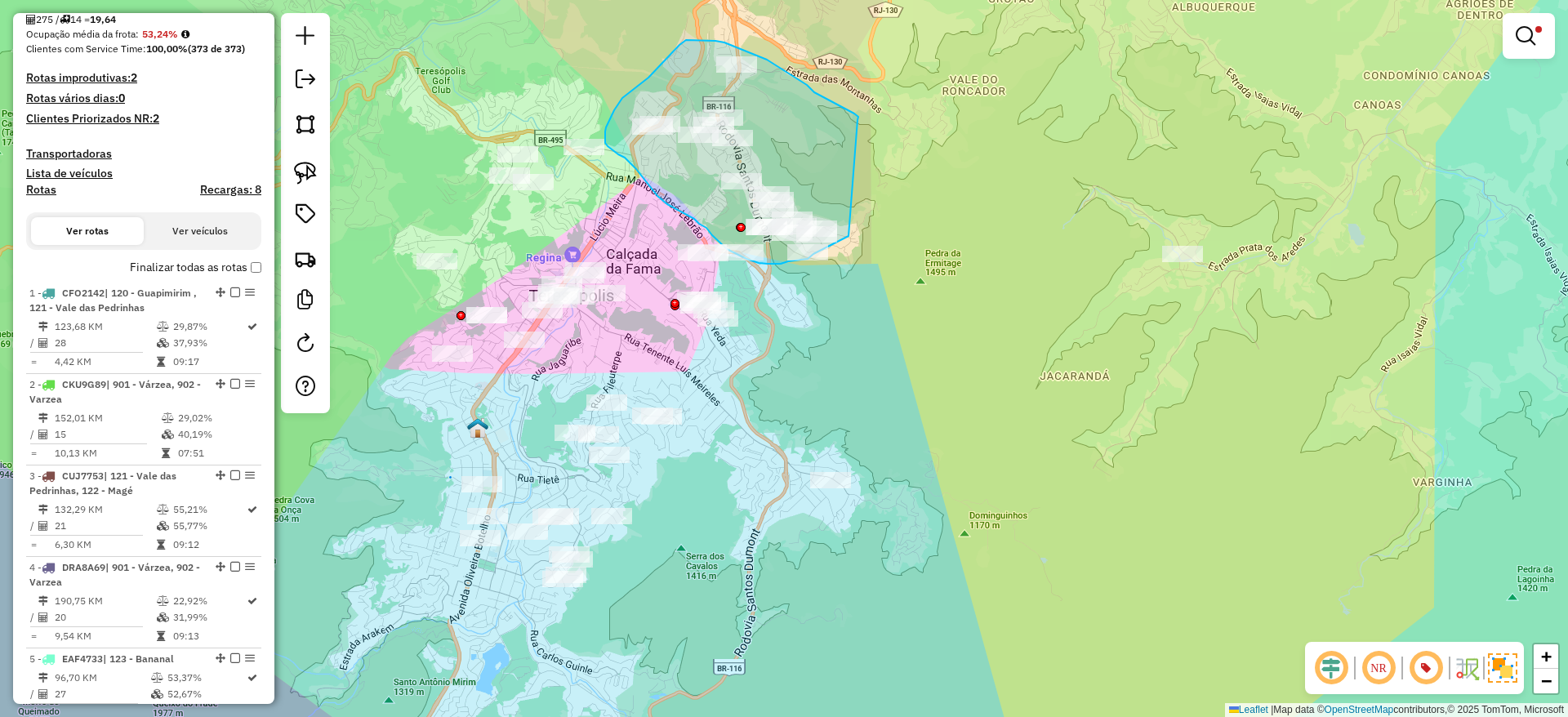
drag, startPoint x: 857, startPoint y: 120, endPoint x: 866, endPoint y: 222, distance: 102.4
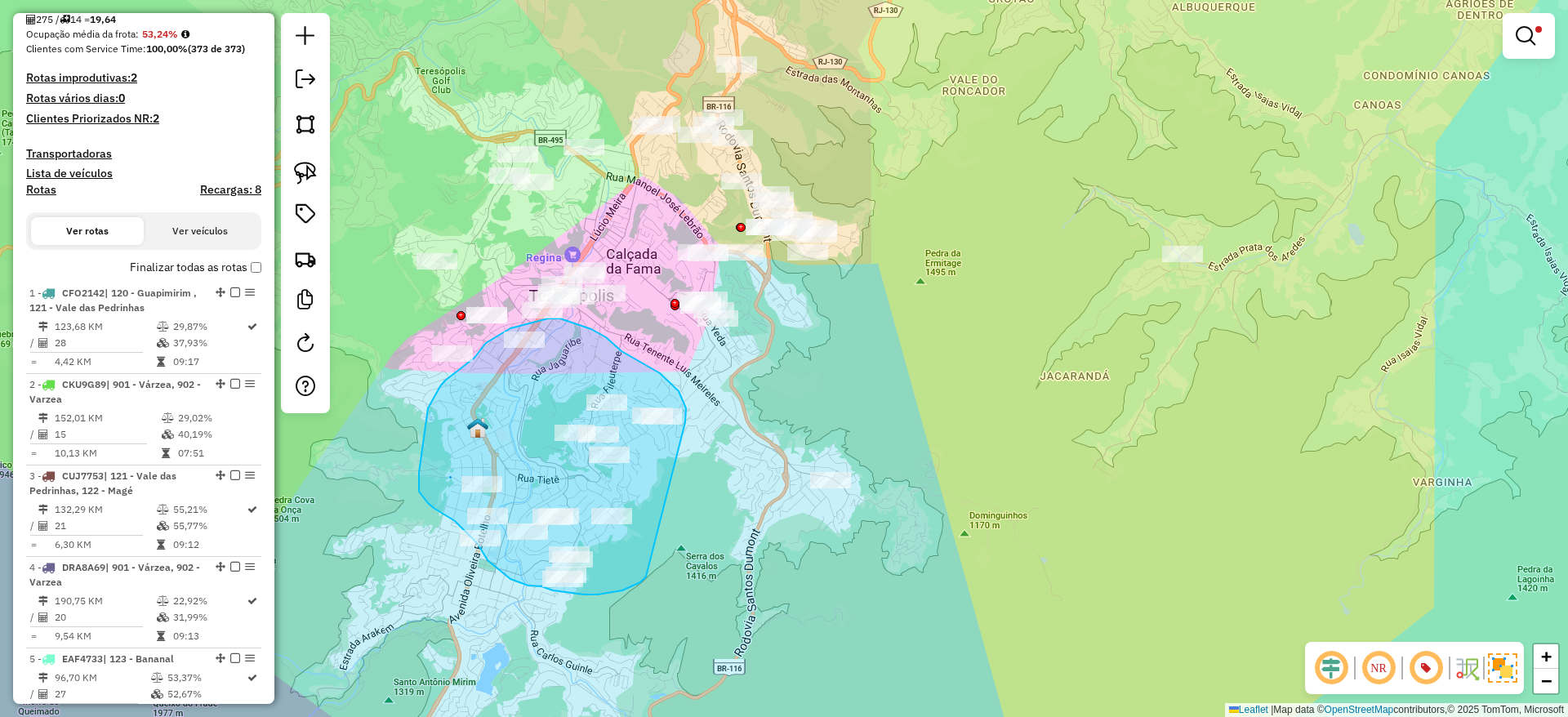
drag, startPoint x: 685, startPoint y: 422, endPoint x: 647, endPoint y: 575, distance: 157.6
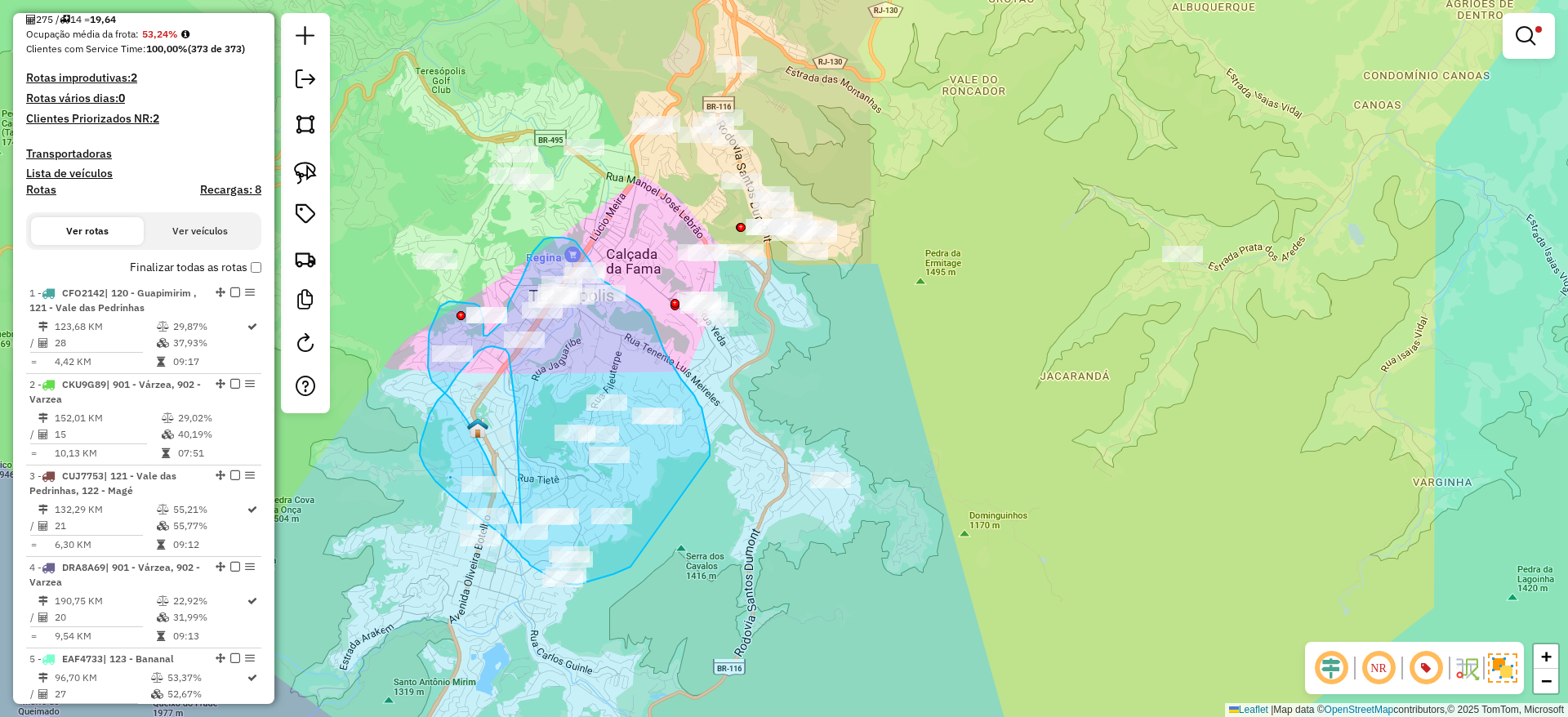
drag, startPoint x: 710, startPoint y: 456, endPoint x: 647, endPoint y: 527, distance: 94.9
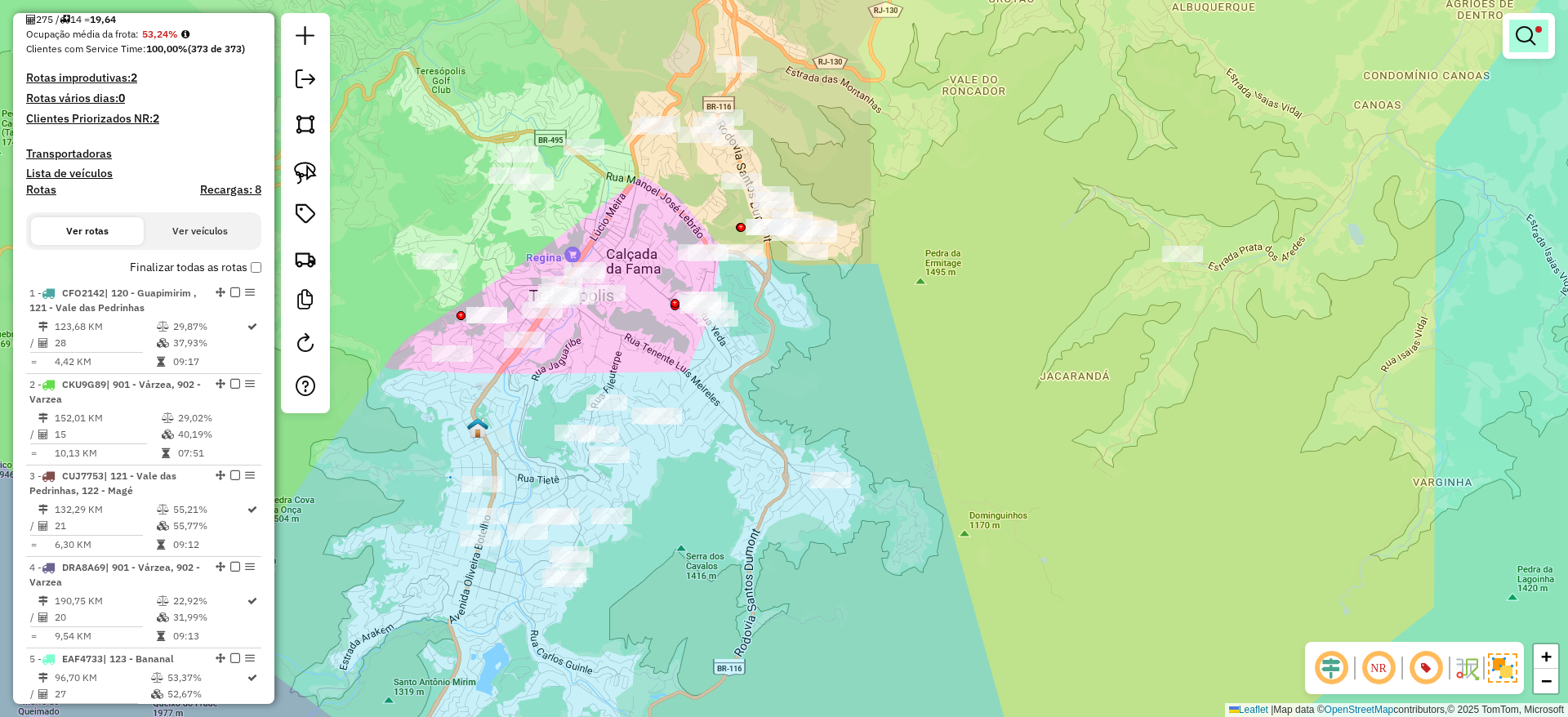
click at [1523, 48] on link at bounding box center [1528, 36] width 39 height 33
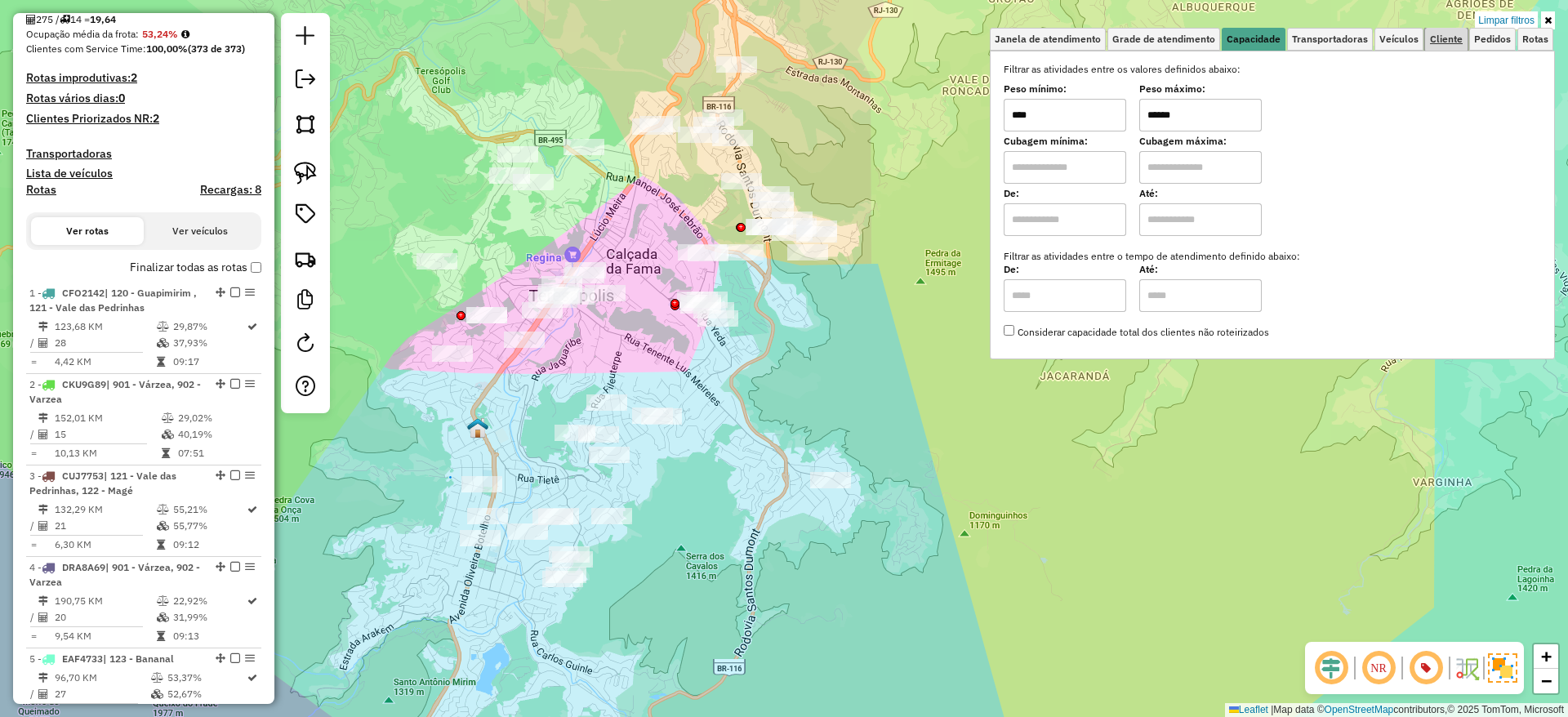
click at [1447, 30] on link "Cliente" at bounding box center [1446, 39] width 42 height 23
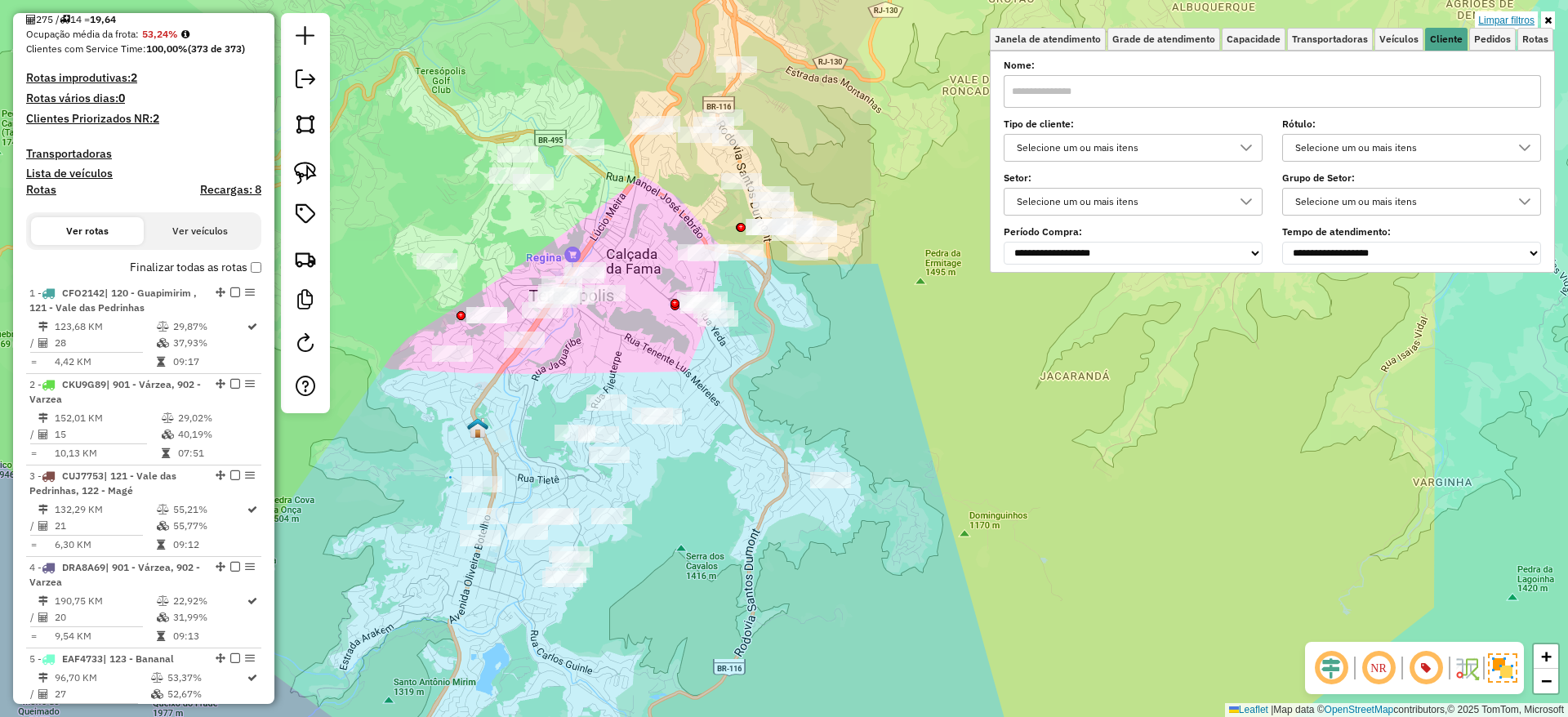
click at [1490, 15] on link "Limpar filtros" at bounding box center [1506, 20] width 63 height 18
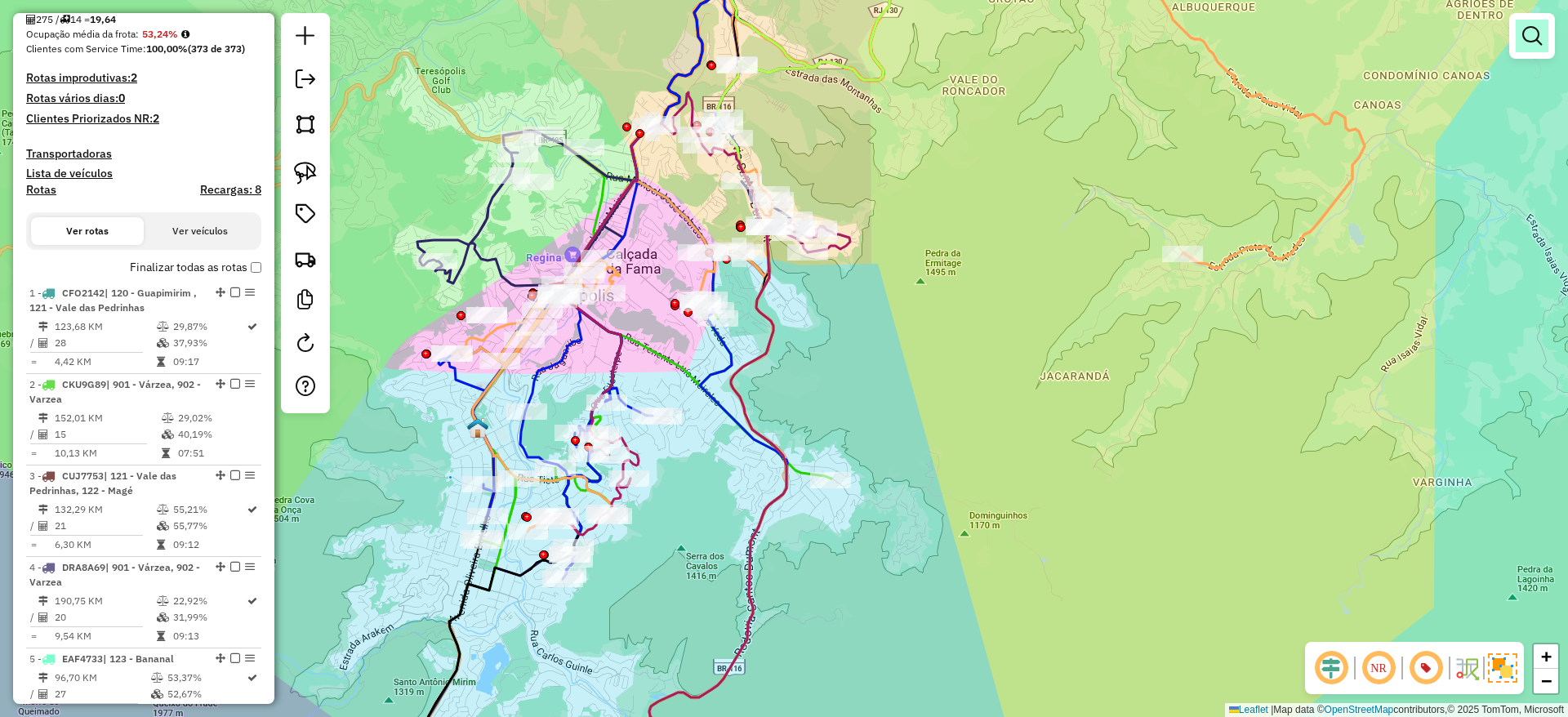
click at [1546, 40] on link at bounding box center [1532, 36] width 33 height 33
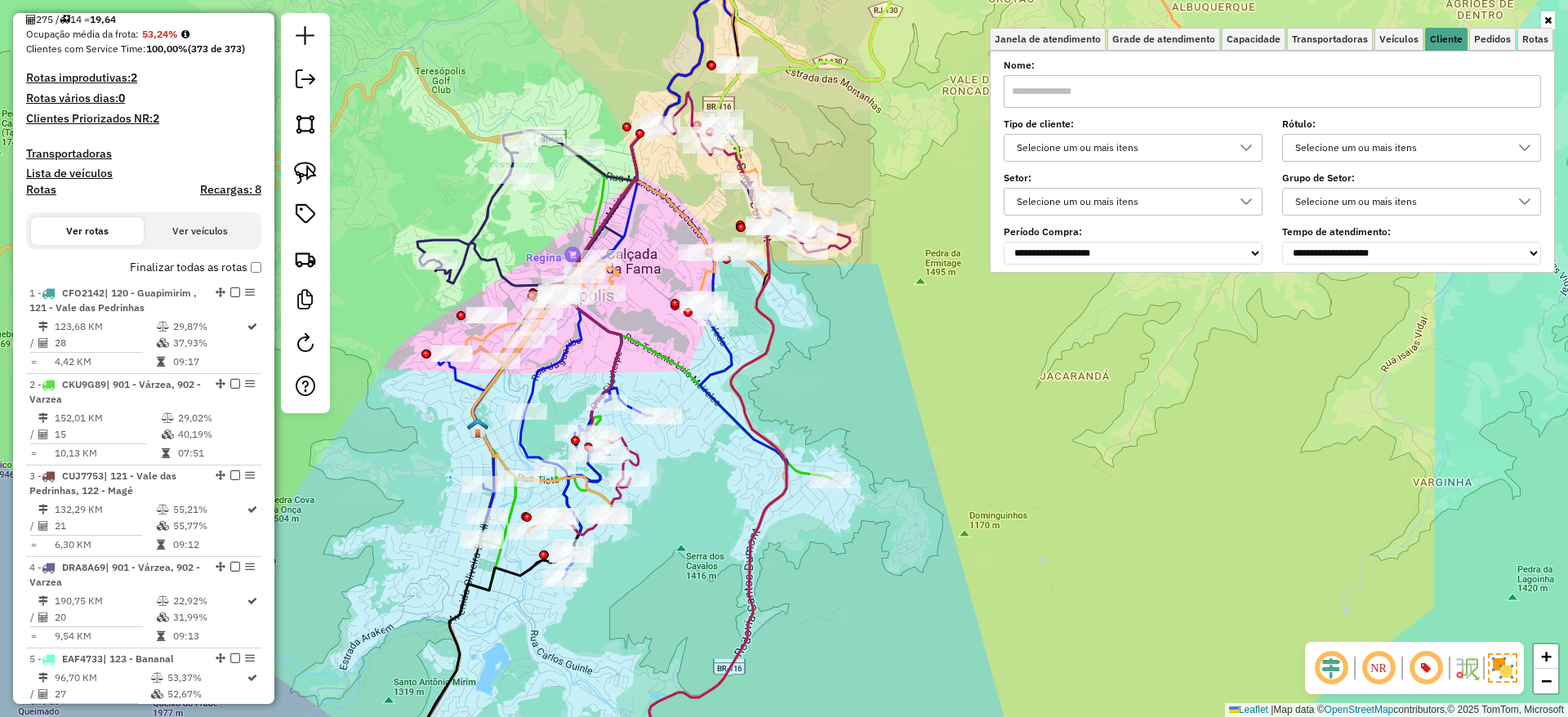
click at [1166, 148] on div "Selecione um ou mais itens" at bounding box center [1120, 147] width 220 height 26
click at [1038, 219] on div "9 - Difícil acesso" at bounding box center [1036, 221] width 16 height 16
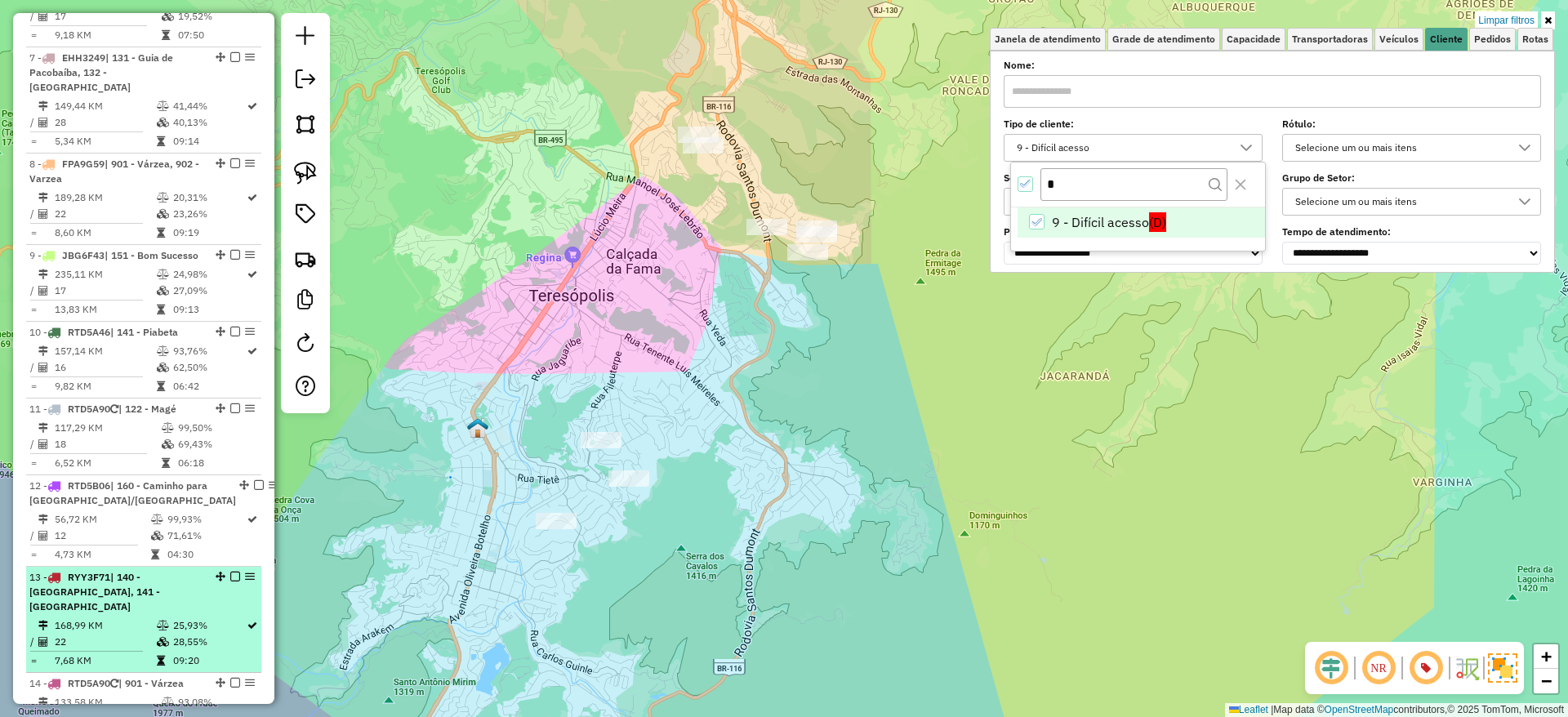
scroll to position [1643, 0]
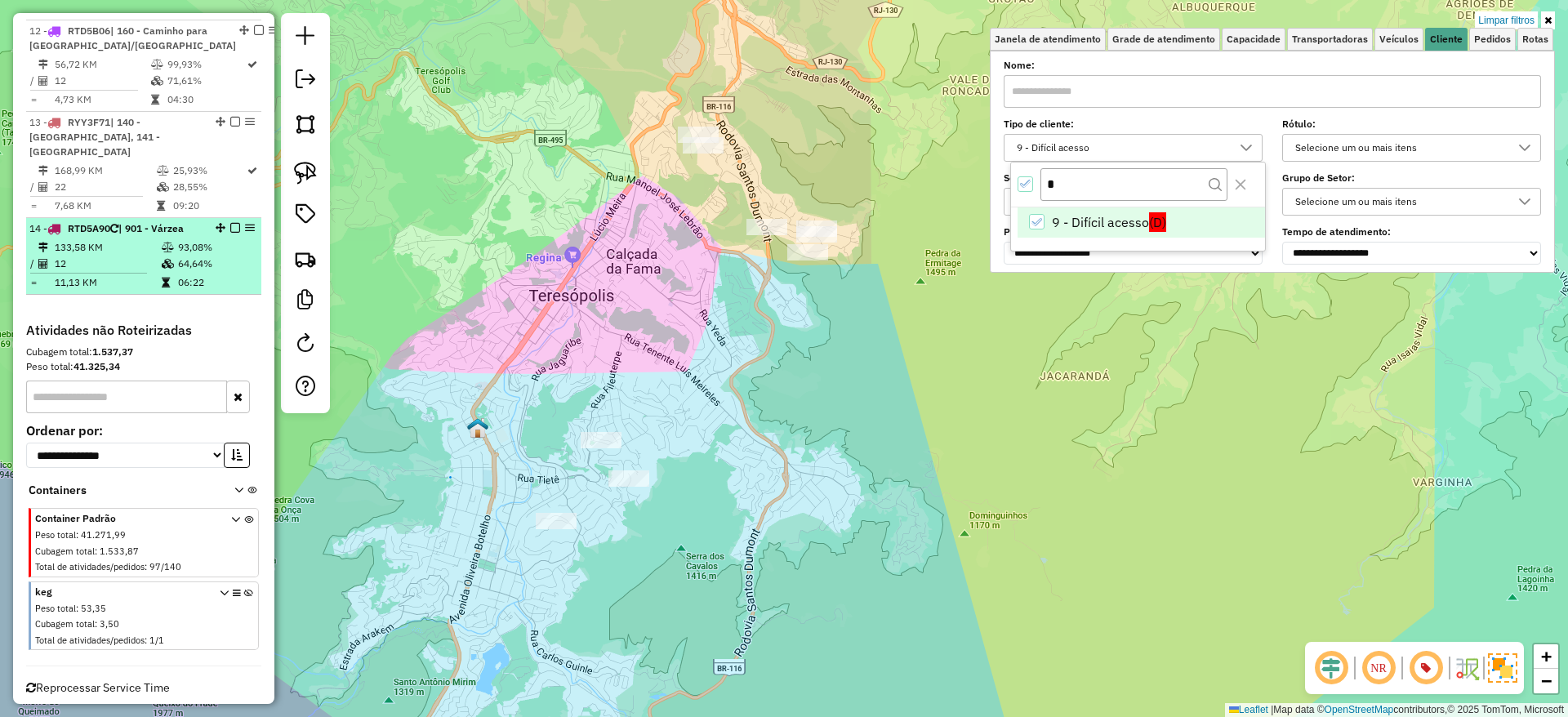
click at [145, 274] on td "11,13 KM" at bounding box center [108, 282] width 107 height 16
select select "*********"
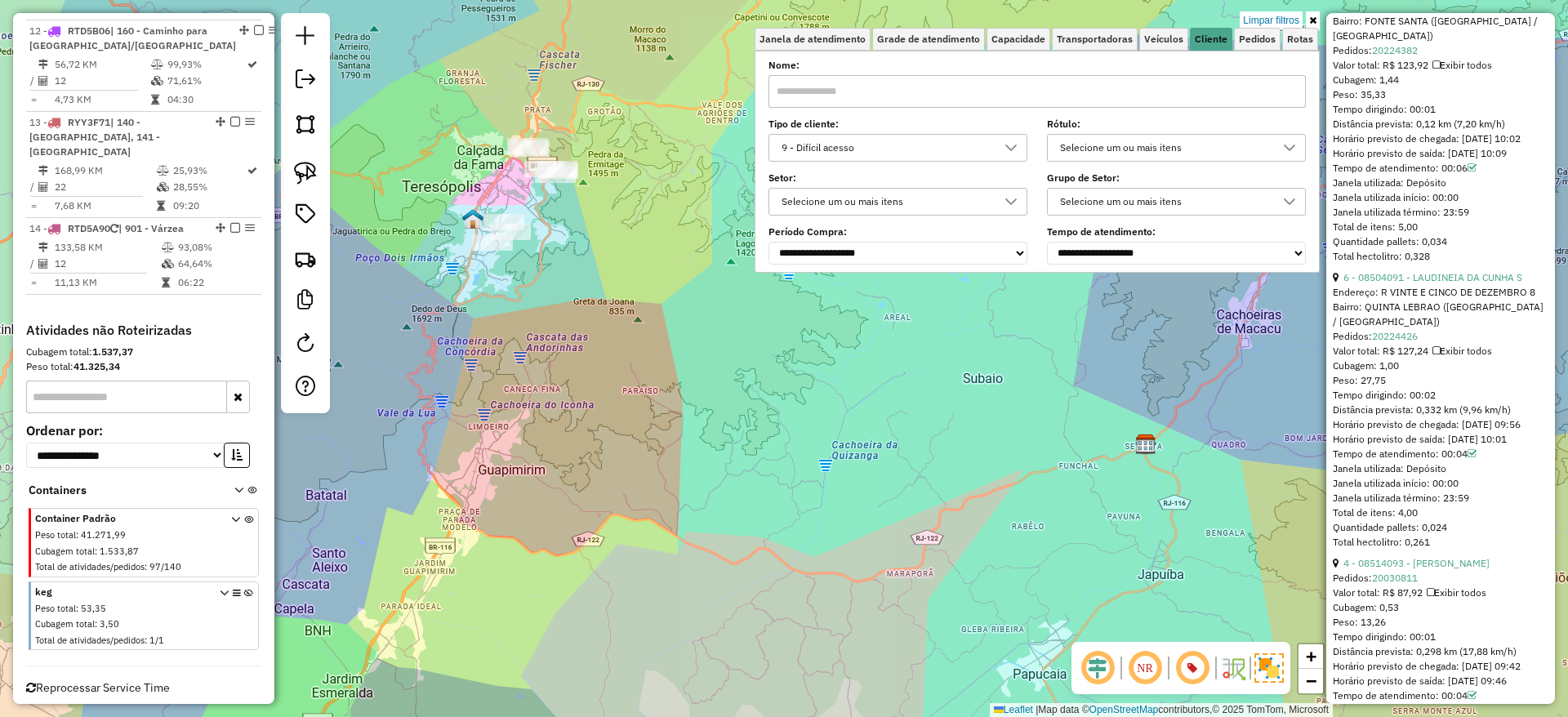
scroll to position [3663, 0]
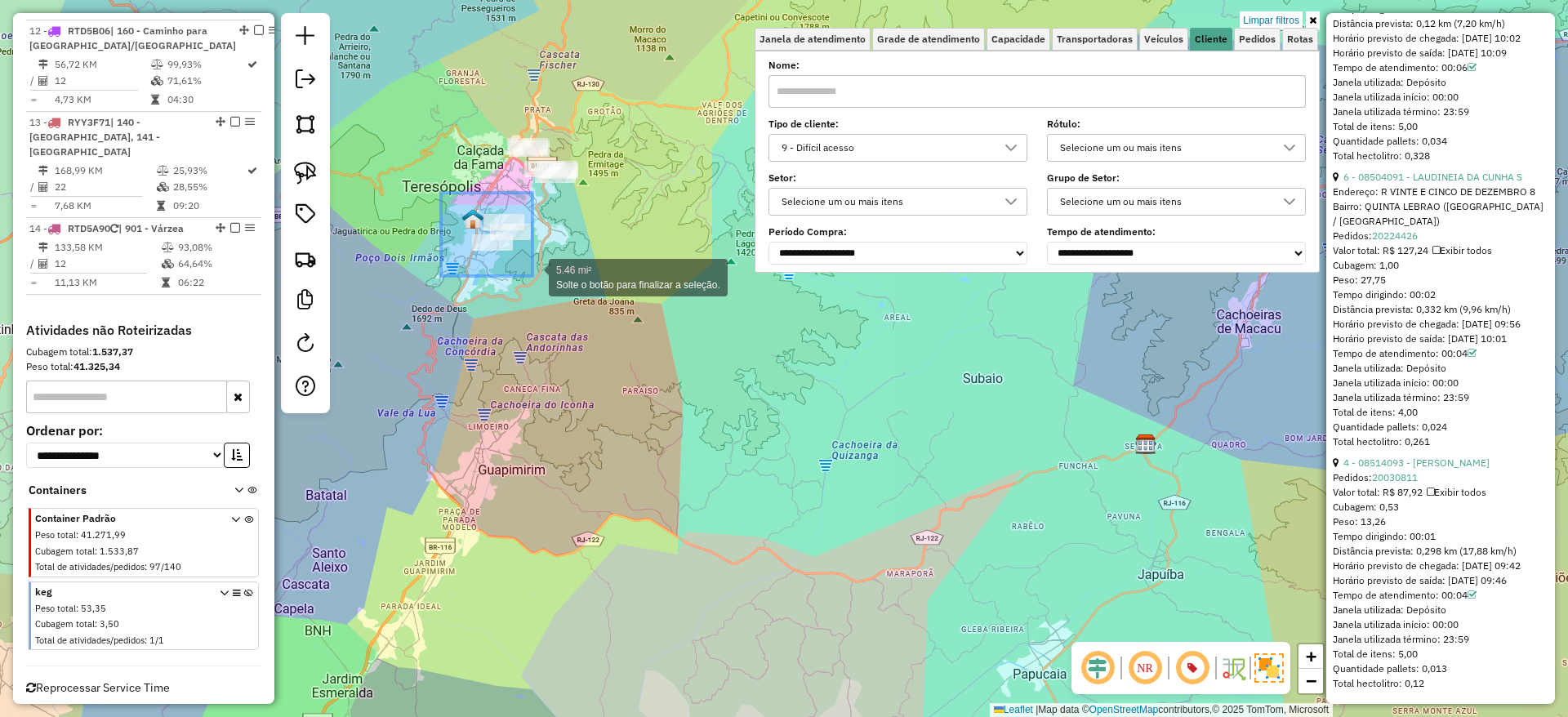
drag, startPoint x: 442, startPoint y: 192, endPoint x: 532, endPoint y: 276, distance: 123.1
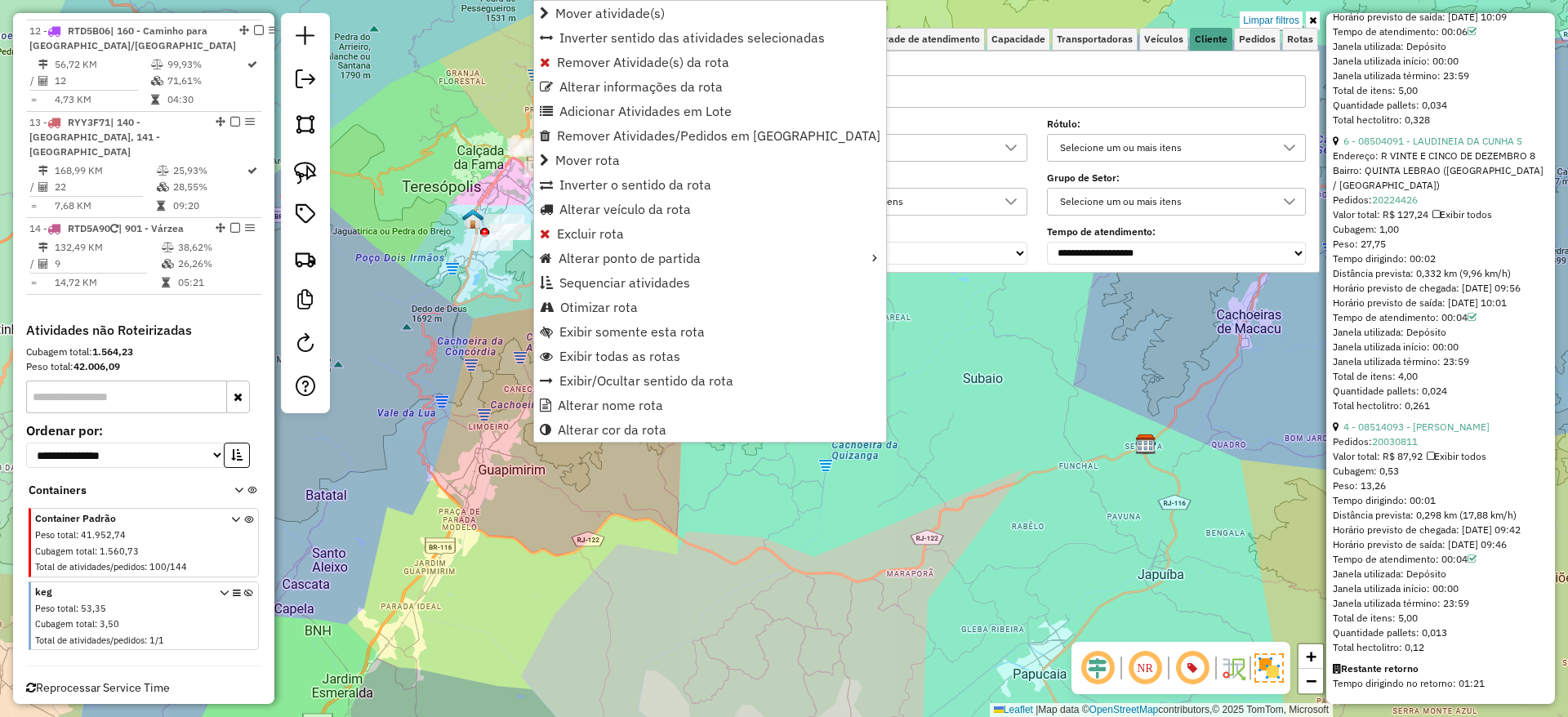
click at [475, 277] on div "Limpar filtros Janela de atendimento Grade de atendimento Capacidade Transporta…" at bounding box center [784, 358] width 1568 height 717
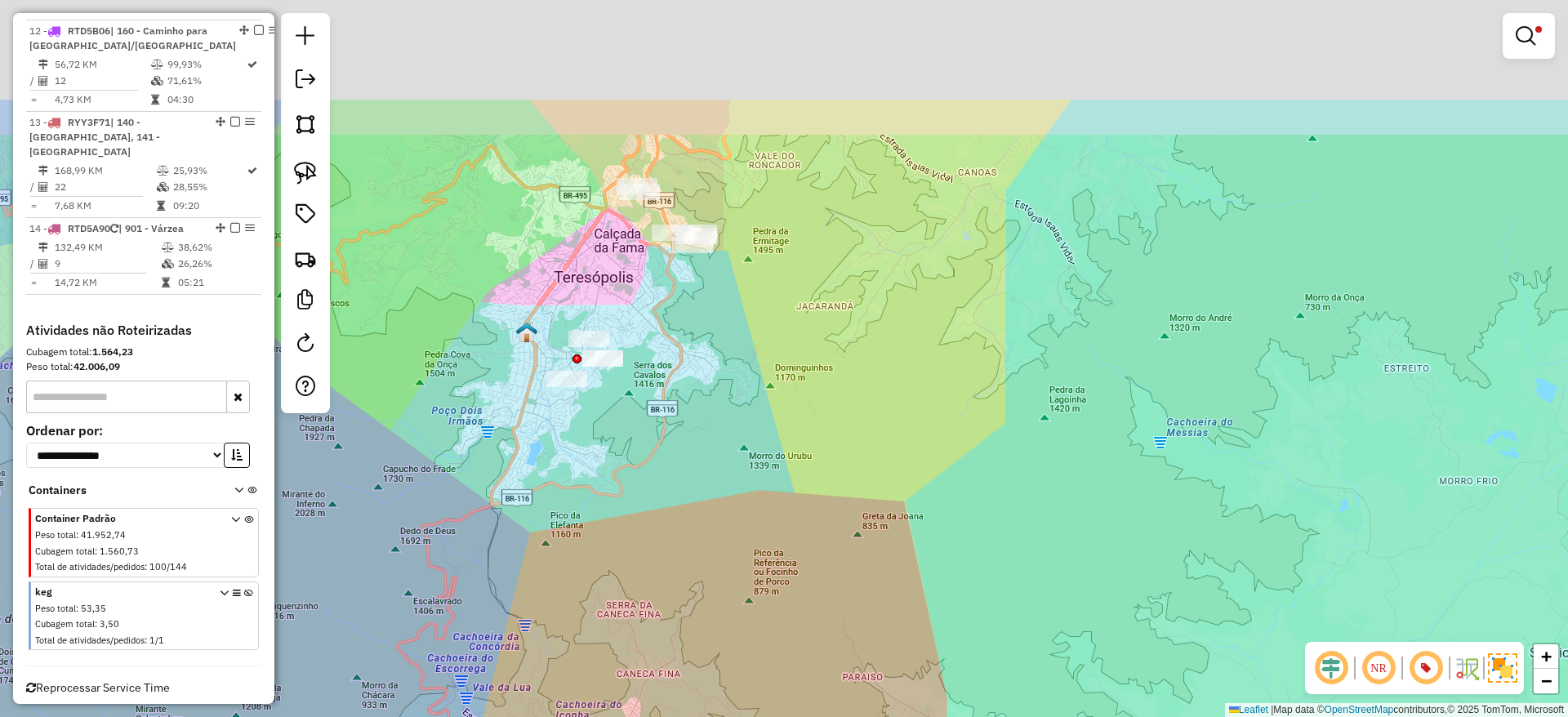
drag, startPoint x: 662, startPoint y: 189, endPoint x: 725, endPoint y: 367, distance: 188.8
click at [725, 367] on div "Limpar filtros Janela de atendimento Grade de atendimento Capacidade Transporta…" at bounding box center [784, 358] width 1568 height 717
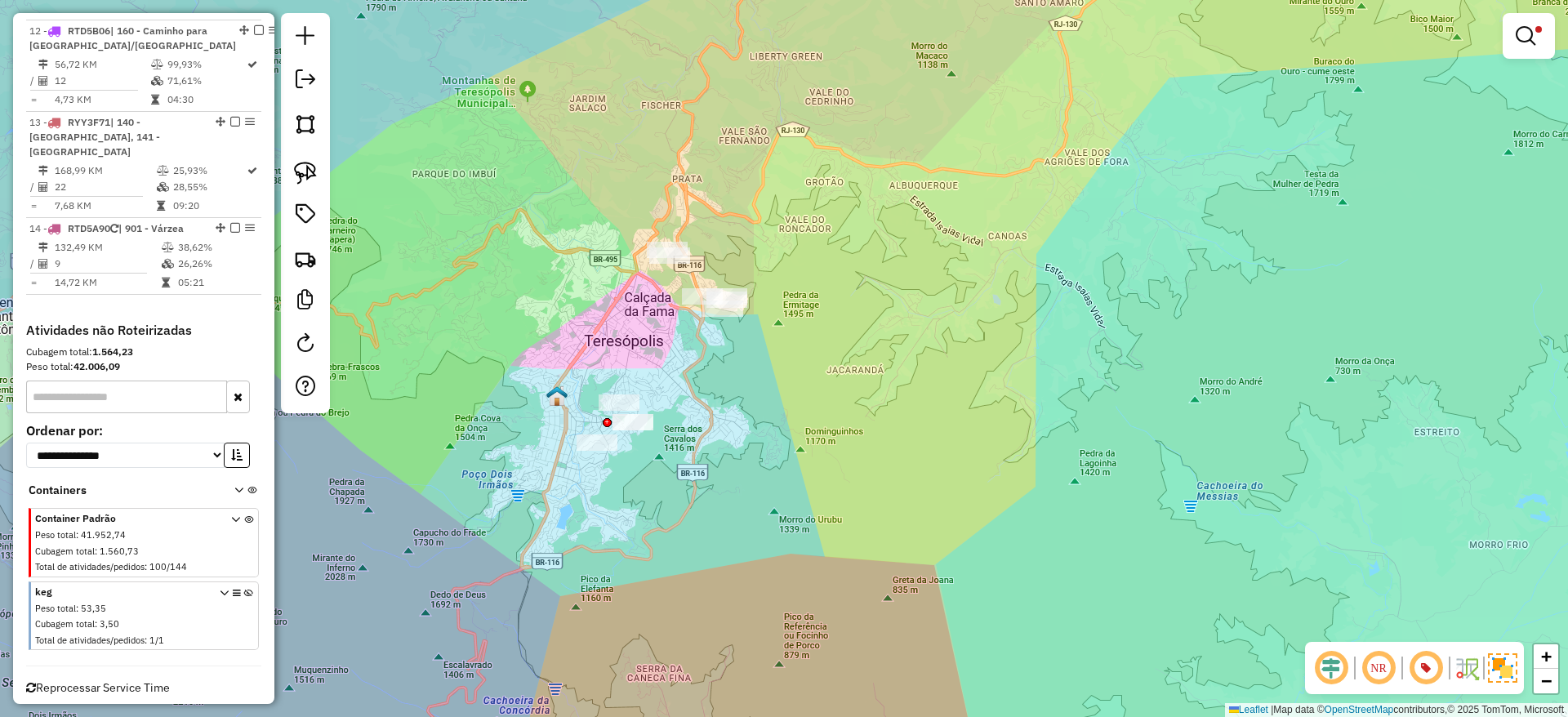
drag, startPoint x: 703, startPoint y: 321, endPoint x: 731, endPoint y: 379, distance: 64.4
click at [731, 379] on div "Limpar filtros Janela de atendimento Grade de atendimento Capacidade Transporta…" at bounding box center [784, 358] width 1568 height 717
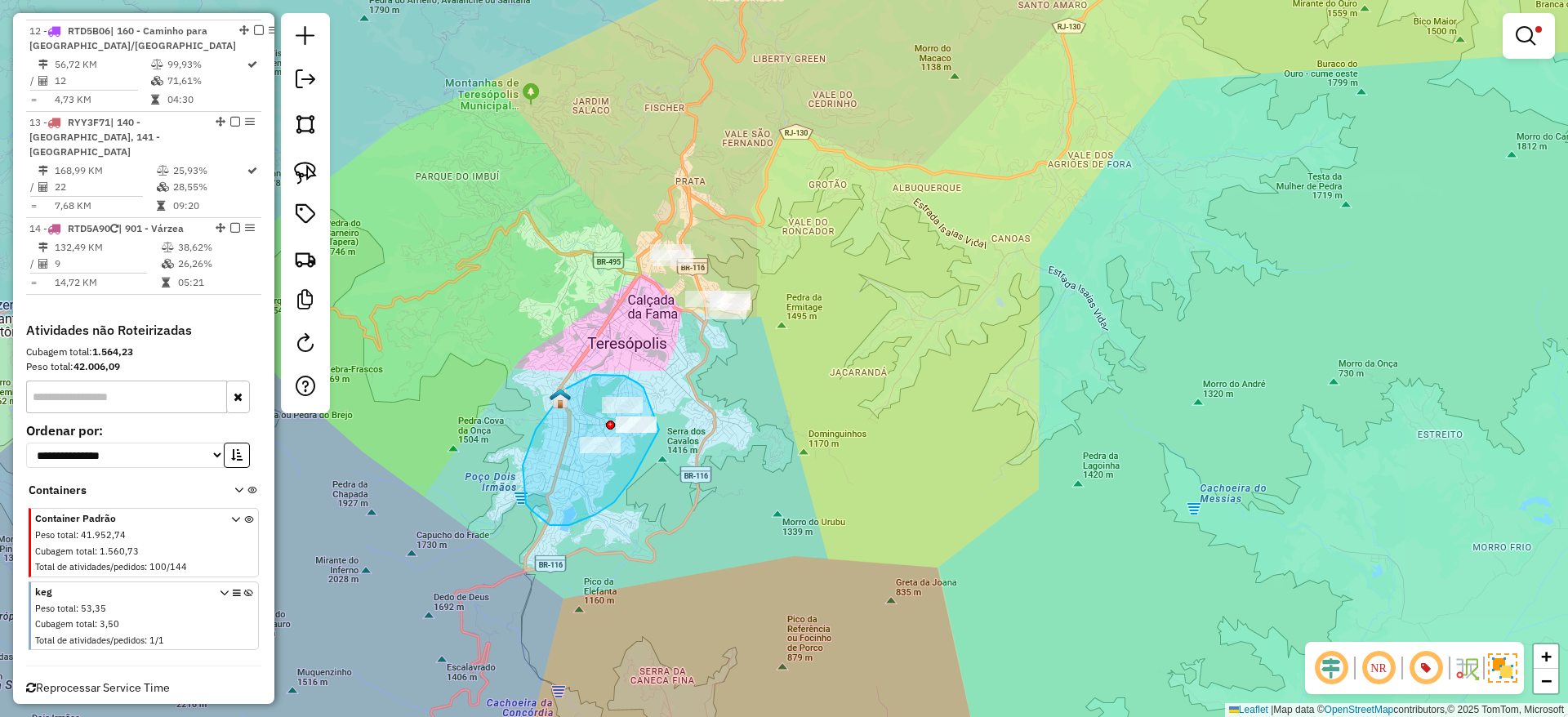
drag, startPoint x: 644, startPoint y: 388, endPoint x: 659, endPoint y: 427, distance: 41.8
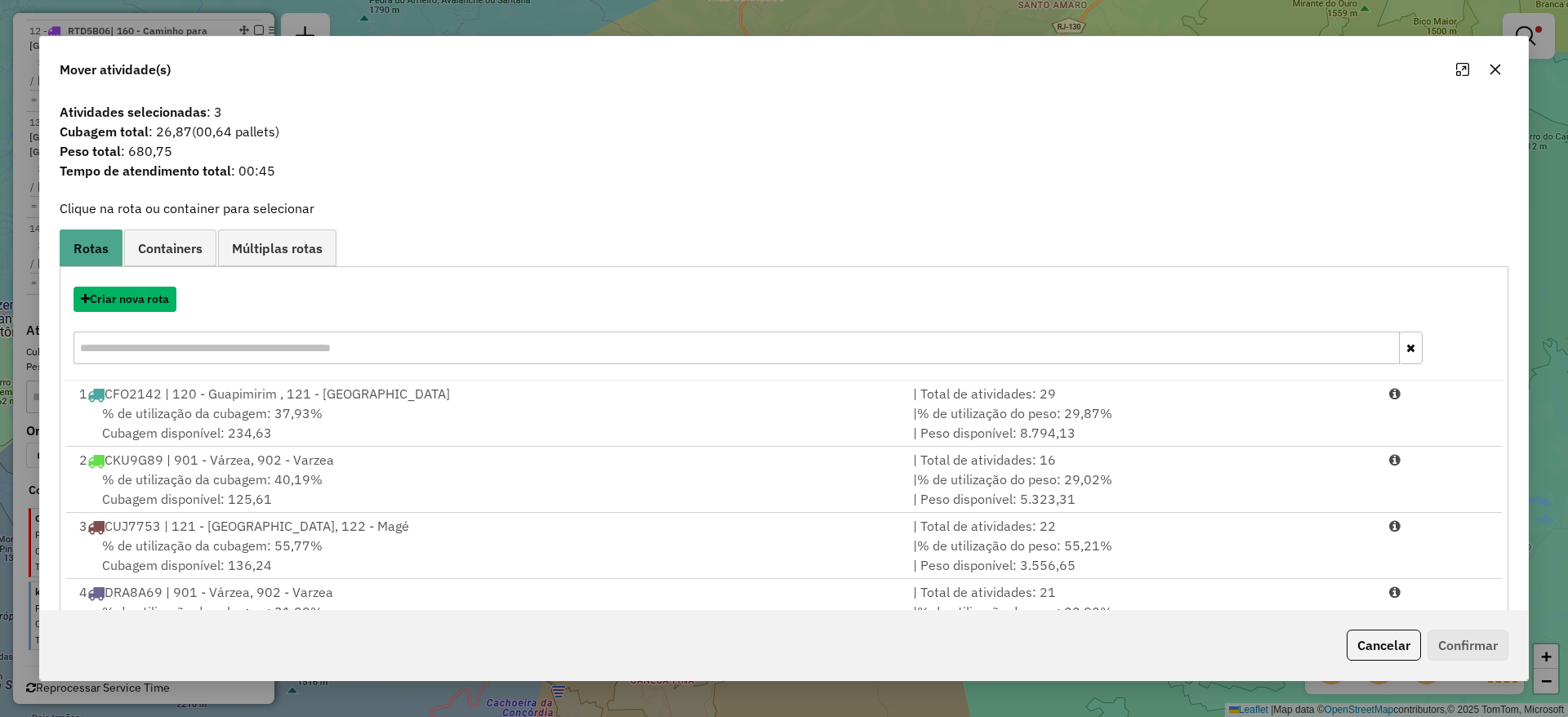
click at [152, 298] on button "Criar nova rota" at bounding box center [124, 299] width 103 height 25
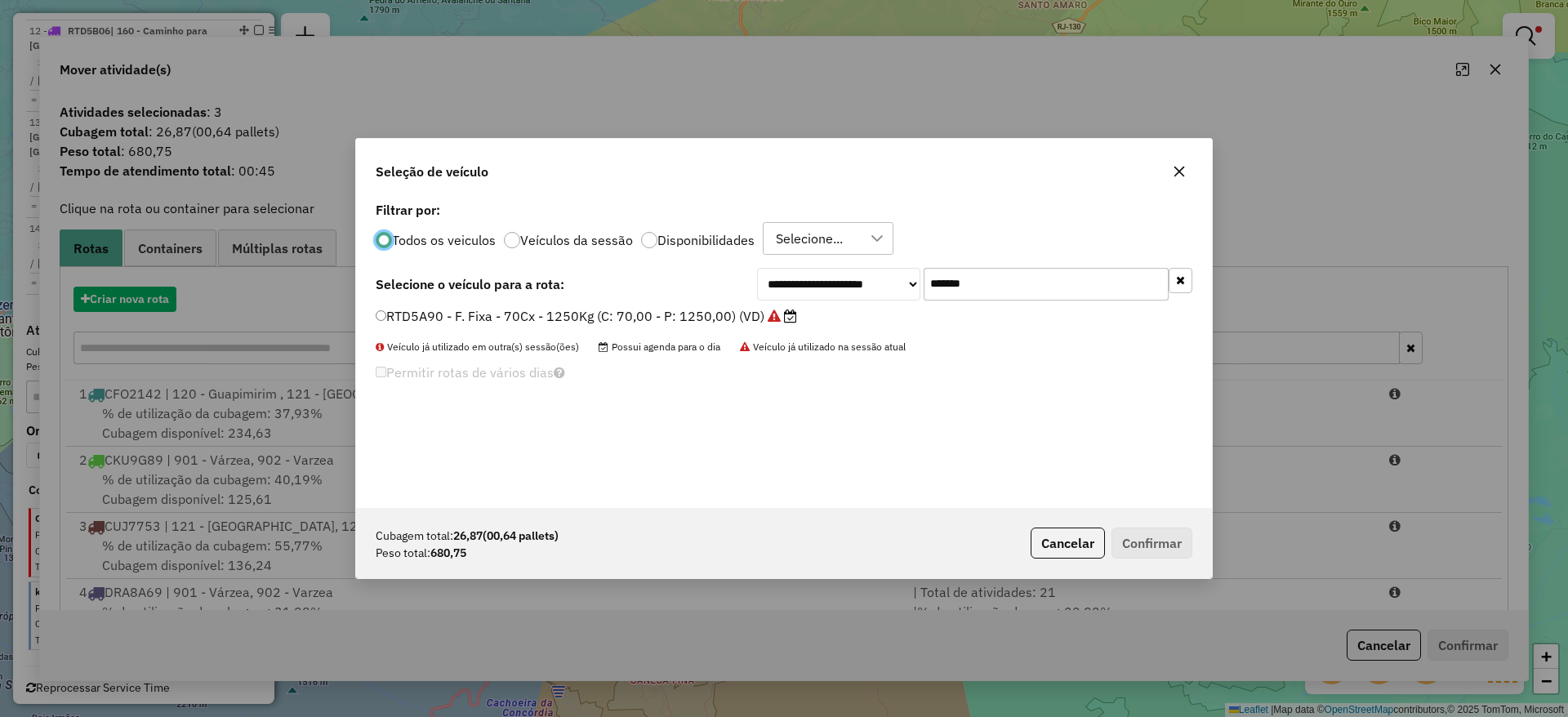
scroll to position [9, 5]
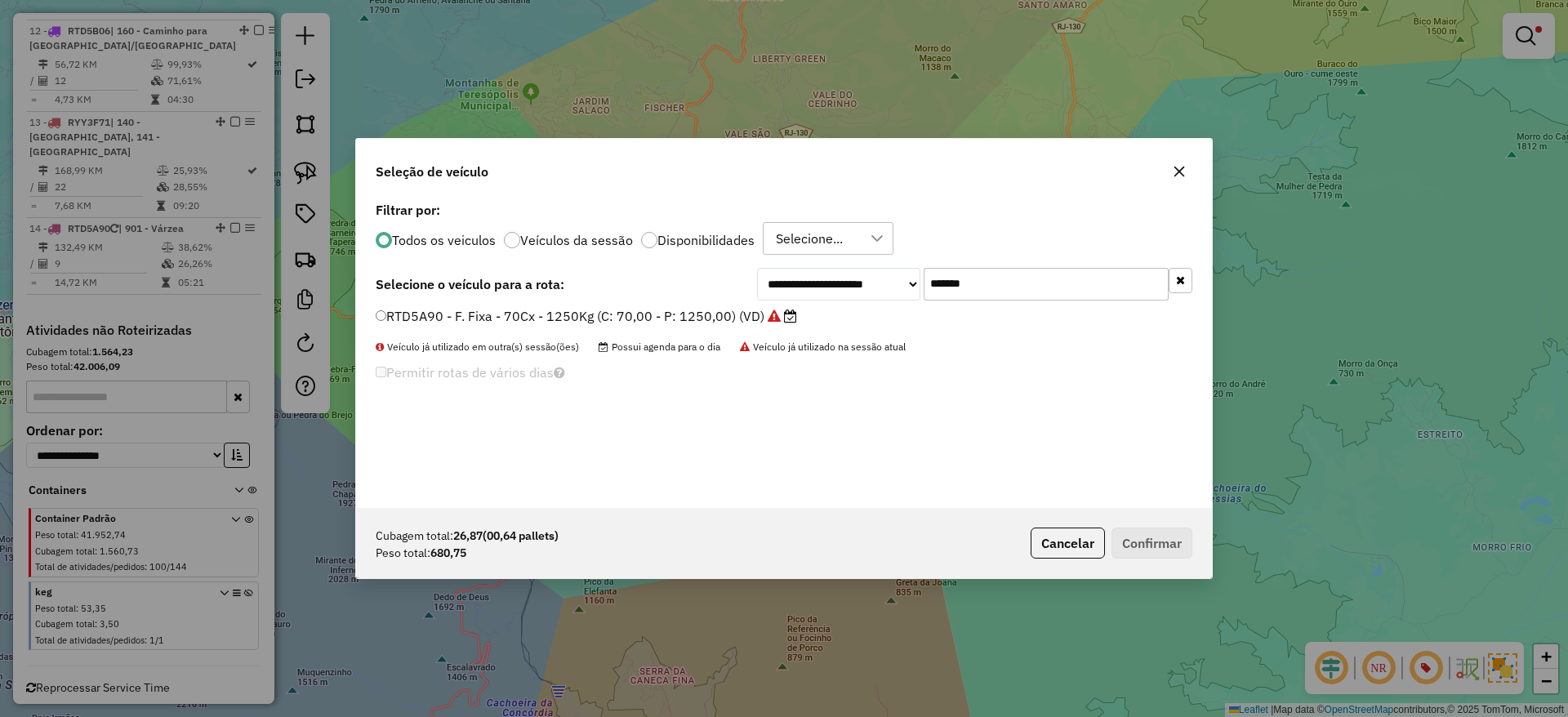
click at [950, 283] on input "*******" at bounding box center [1046, 284] width 245 height 33
paste input "text"
type input "*******"
click at [747, 305] on div "**********" at bounding box center [783, 352] width 856 height 310
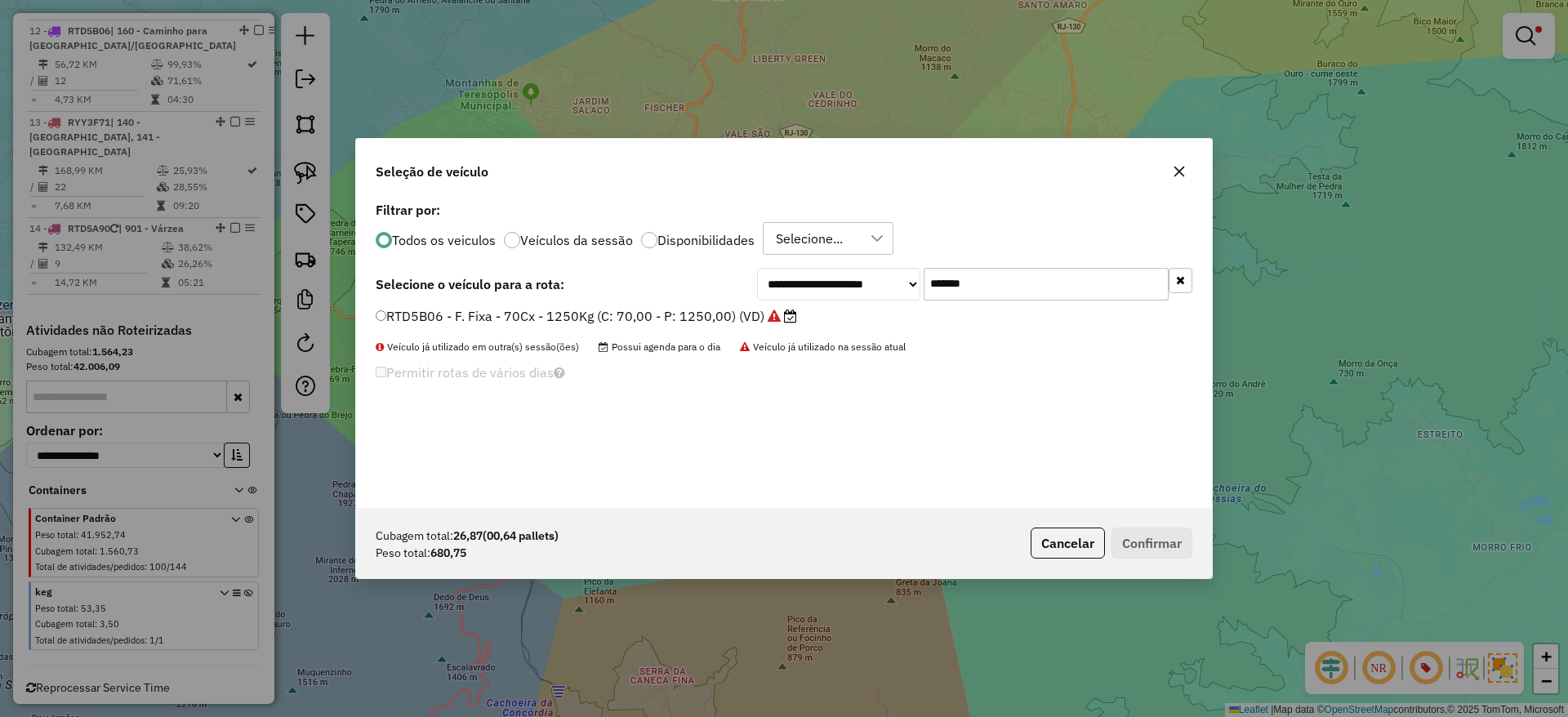
click at [747, 307] on label "RTD5B06 - F. Fixa - 70Cx - 1250Kg (C: 70,00 - P: 1250,00) (VD)" at bounding box center [586, 315] width 421 height 20
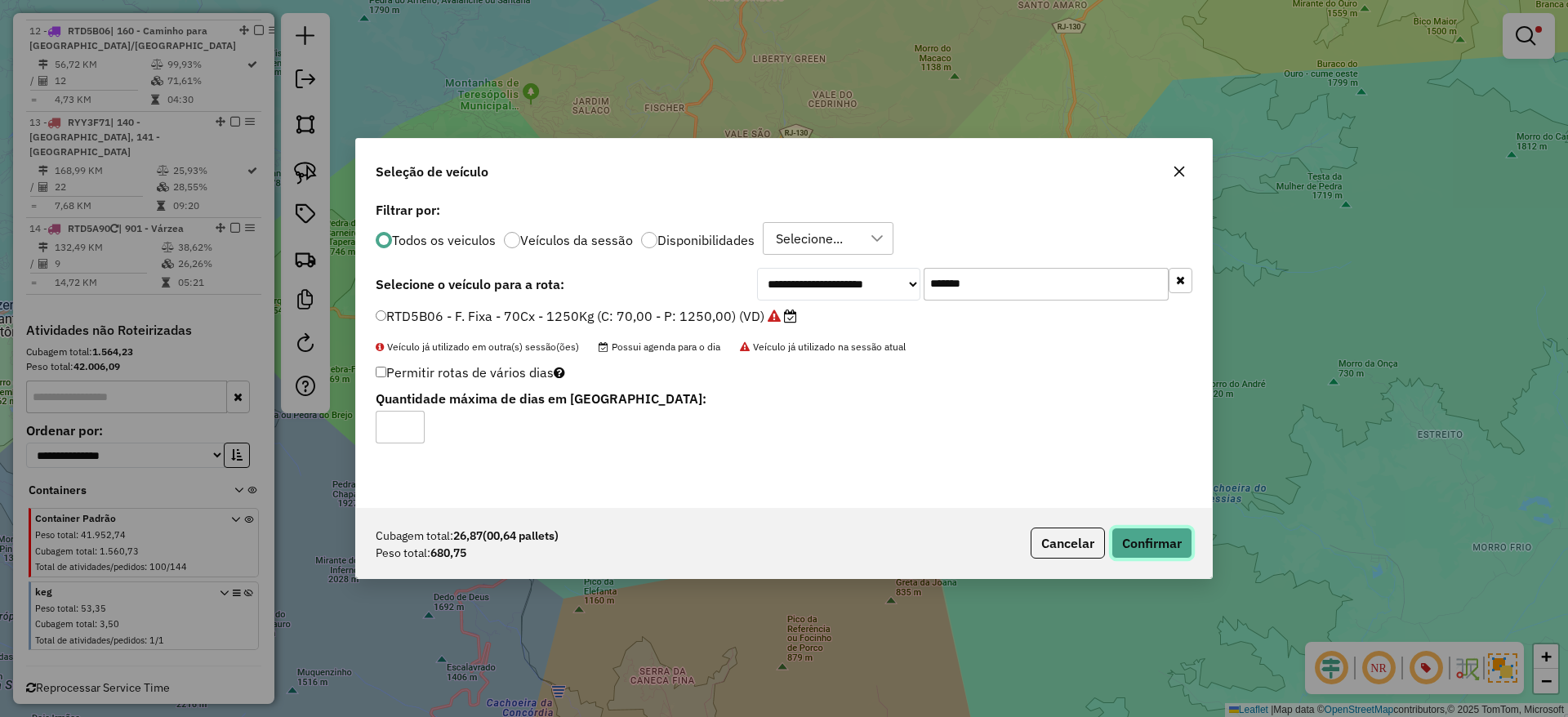
click at [1165, 543] on button "Confirmar" at bounding box center [1152, 543] width 81 height 31
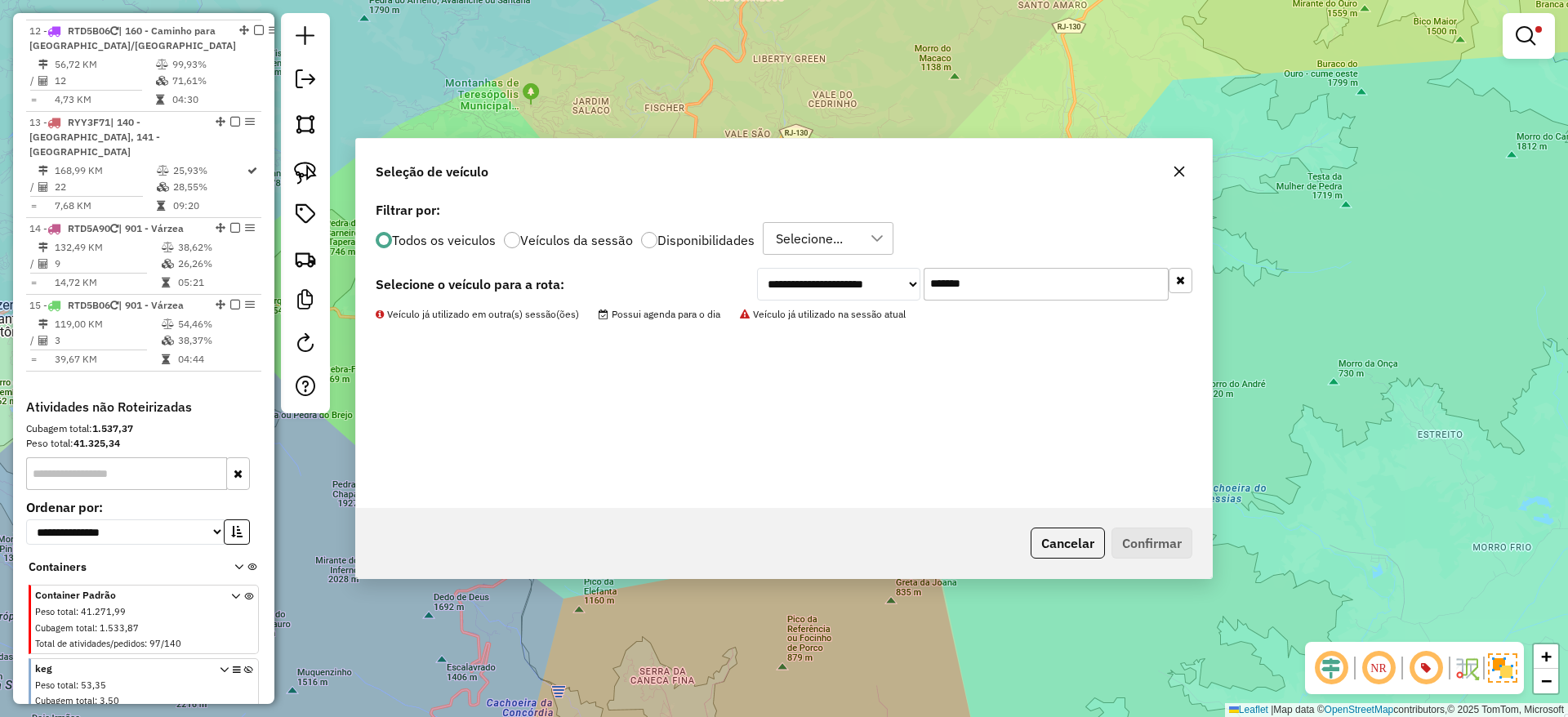
scroll to position [1551, 0]
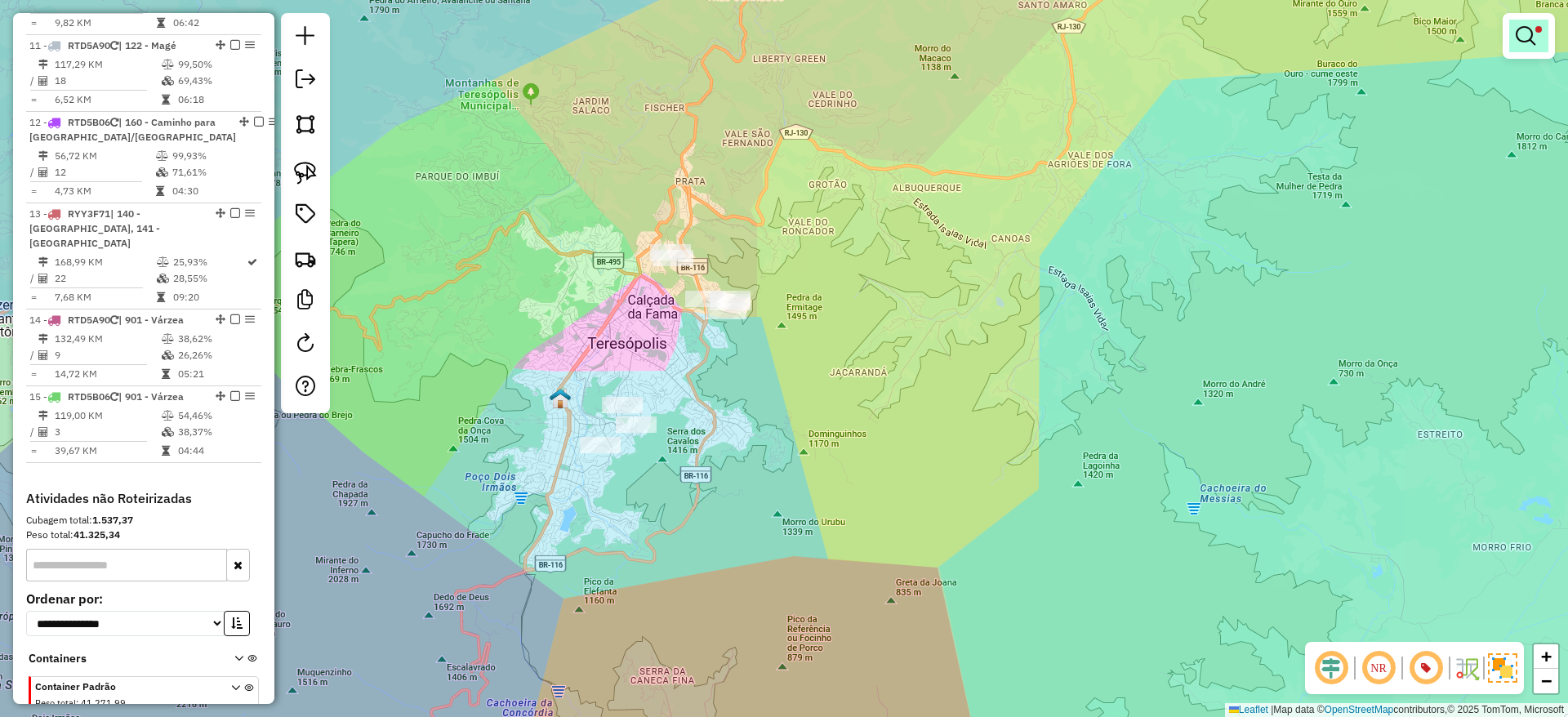
click at [1533, 37] on em at bounding box center [1525, 35] width 20 height 20
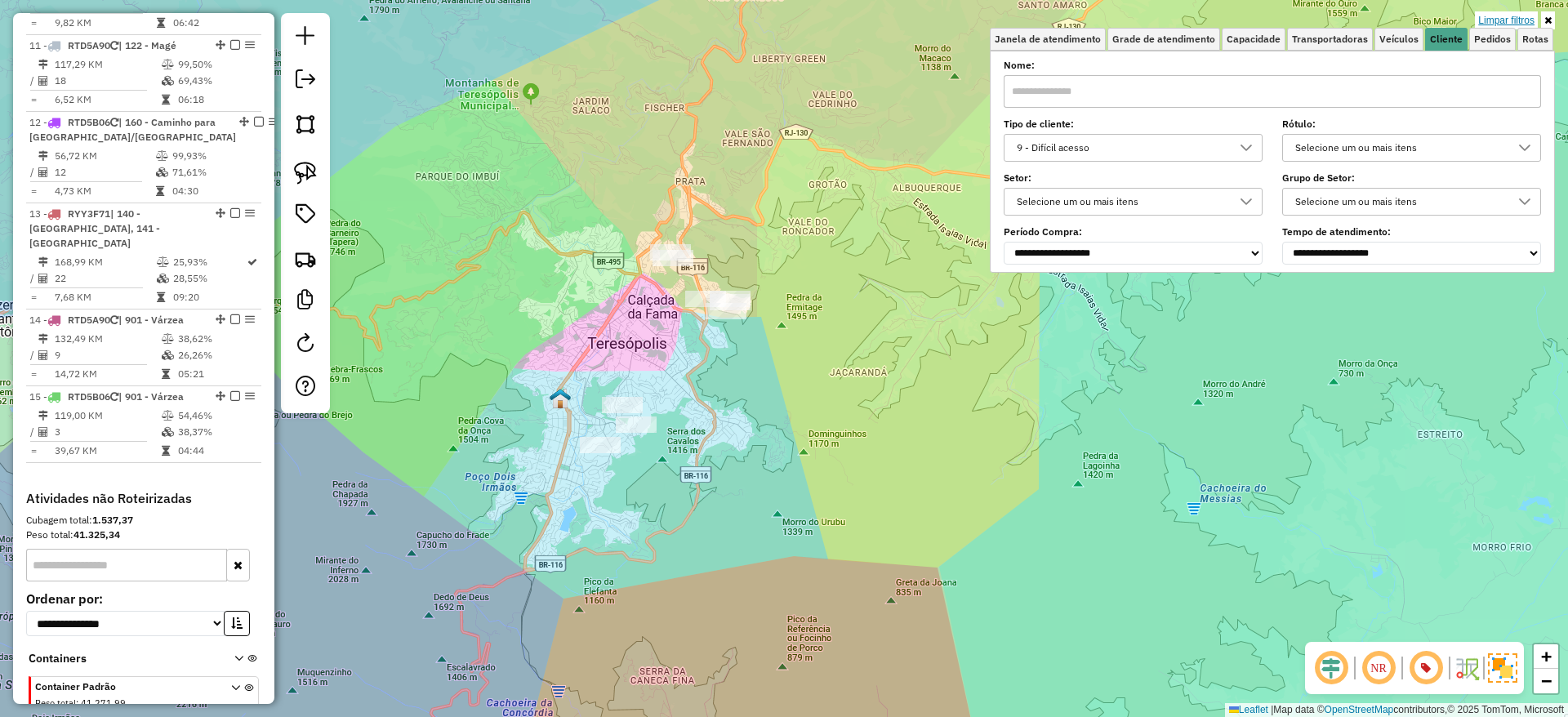
click at [1521, 16] on link "Limpar filtros" at bounding box center [1506, 20] width 63 height 18
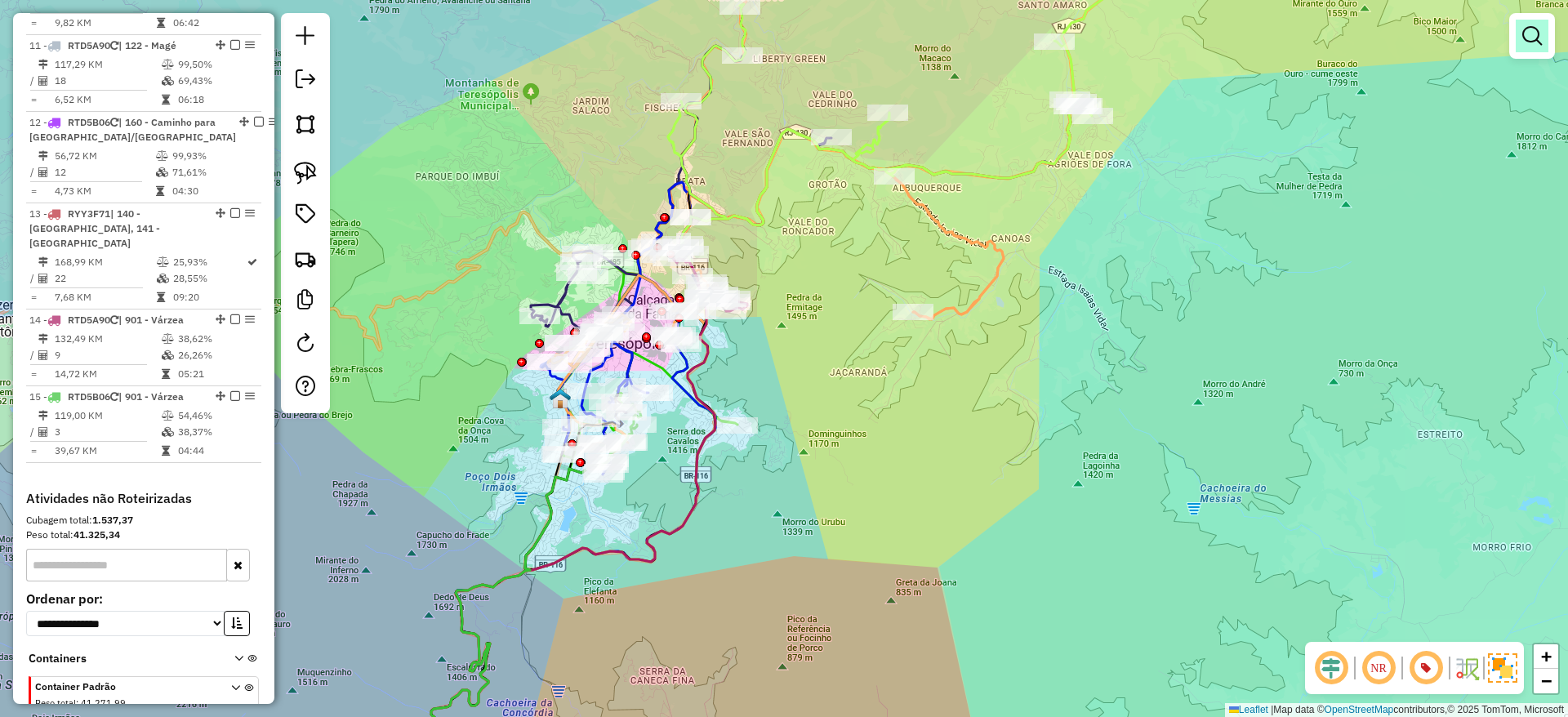
click at [1528, 37] on em at bounding box center [1532, 35] width 20 height 20
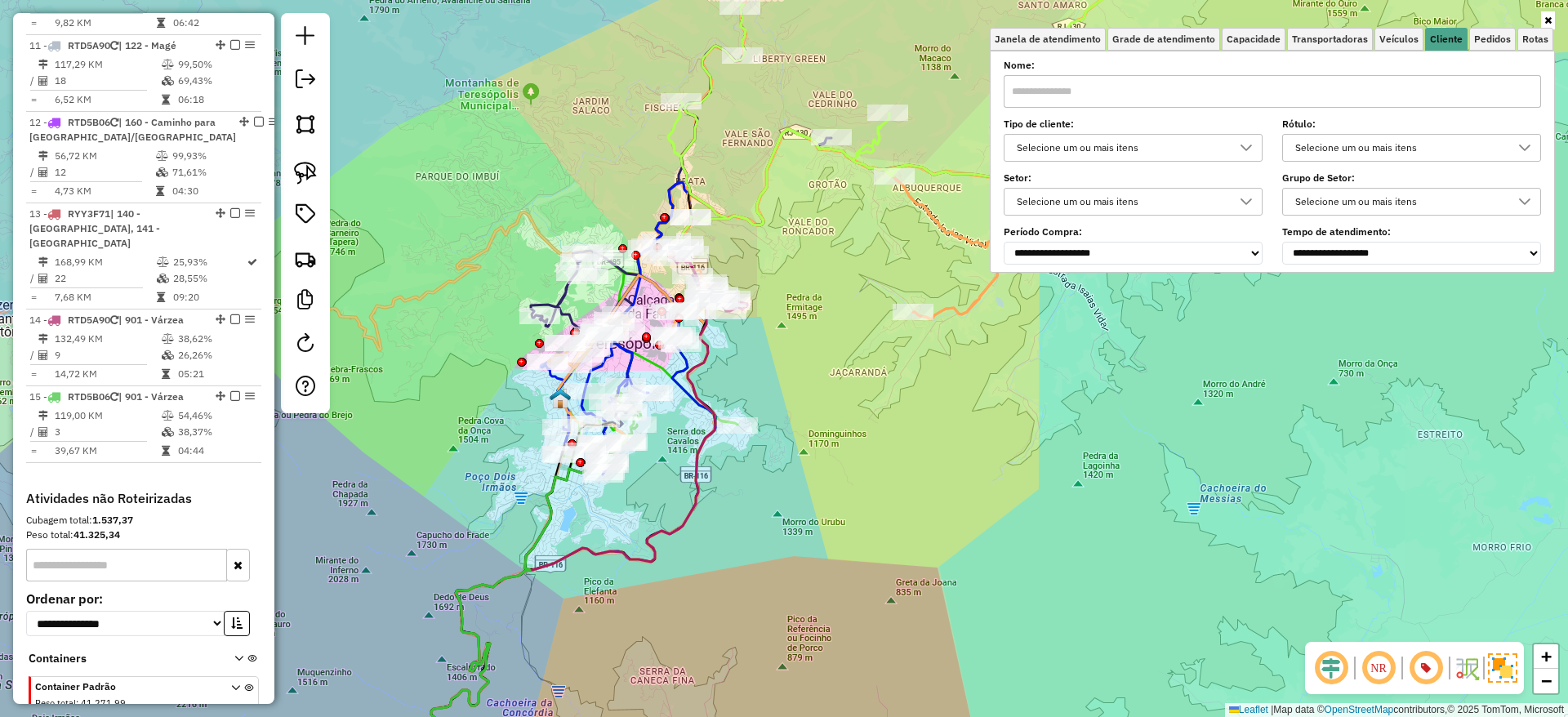
click at [704, 342] on icon at bounding box center [573, 521] width 284 height 537
select select "*********"
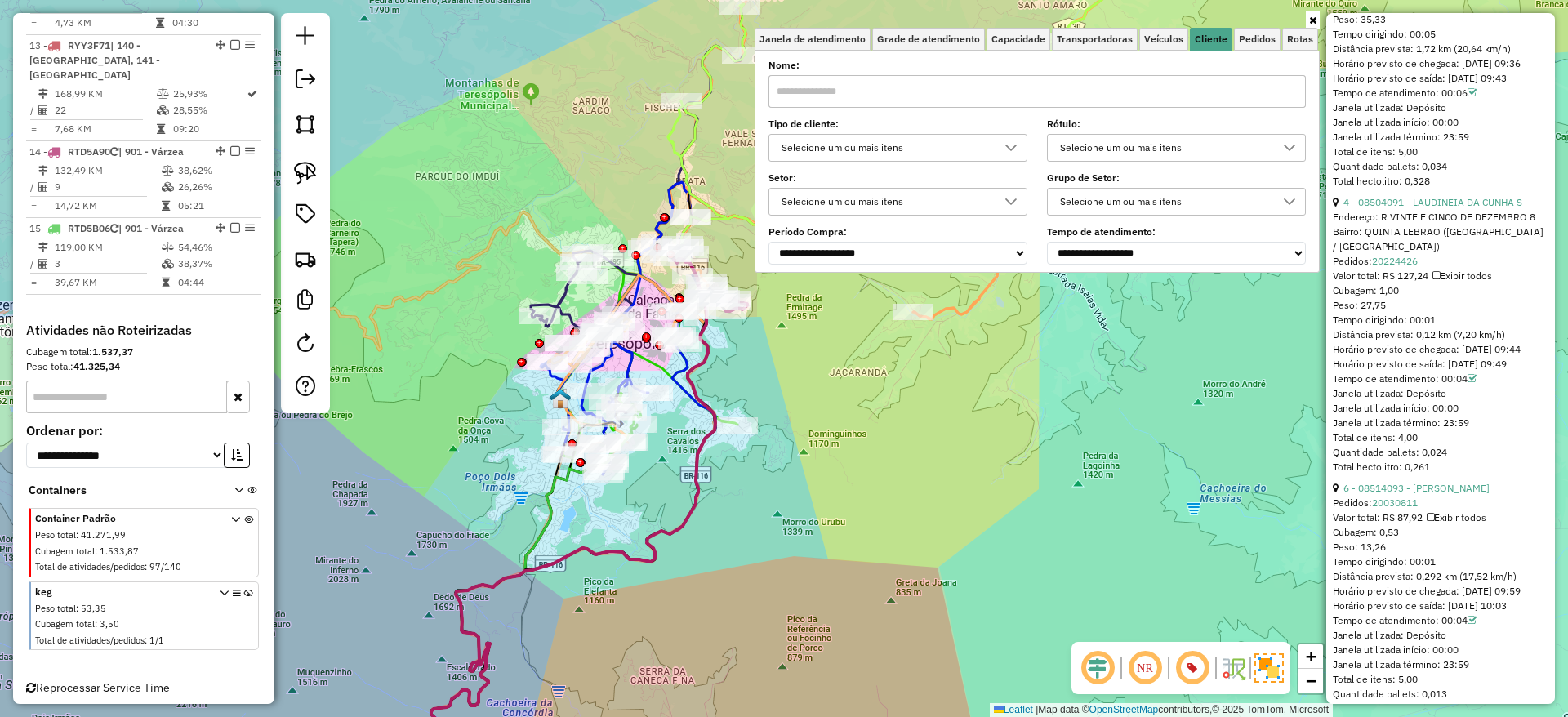
scroll to position [2709, 0]
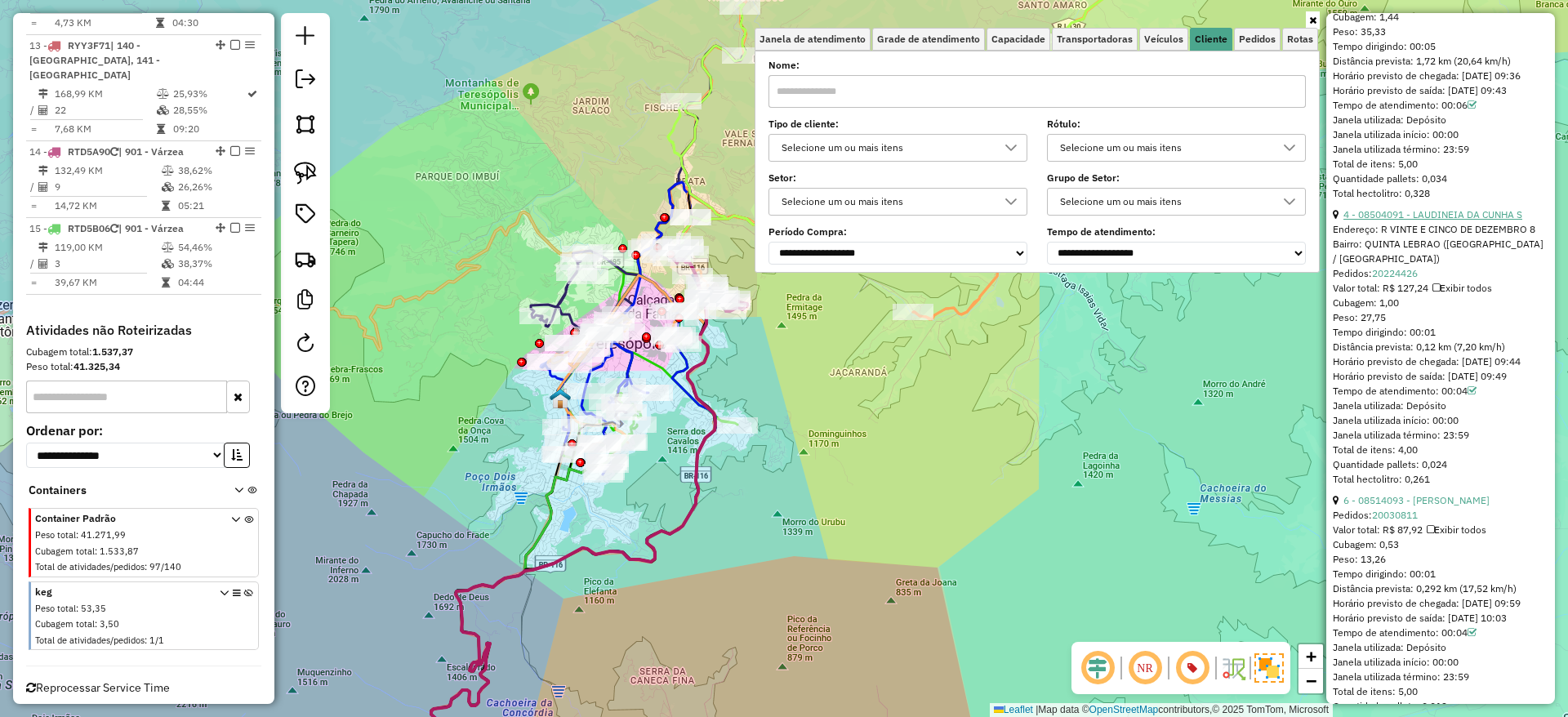
click at [1457, 221] on link "4 - 08504091 - LAUDINEIA DA CUNHA S" at bounding box center [1433, 215] width 179 height 12
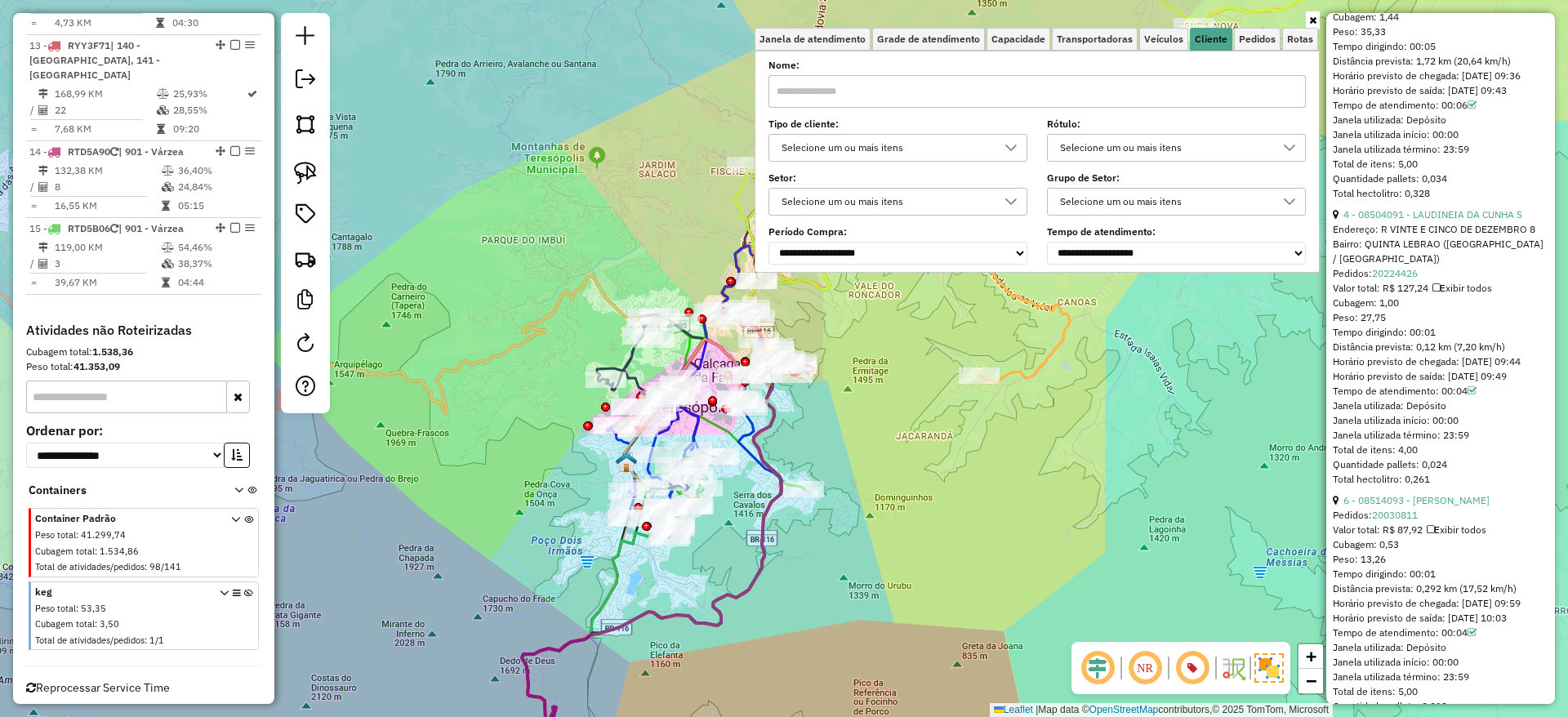
scroll to position [554, 0]
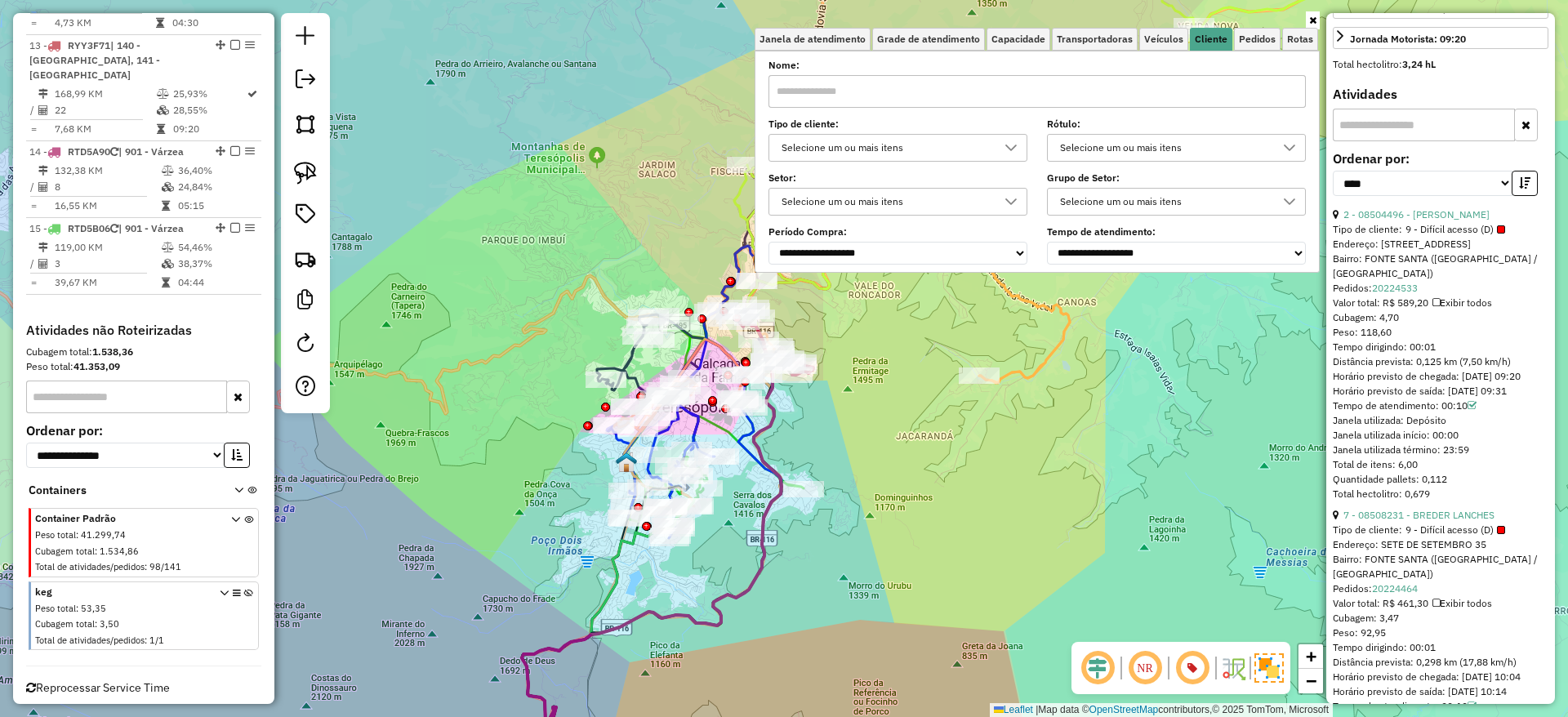
click at [858, 378] on div "Janela de atendimento Grade de atendimento Capacidade Transportadoras Veículos …" at bounding box center [784, 358] width 1568 height 717
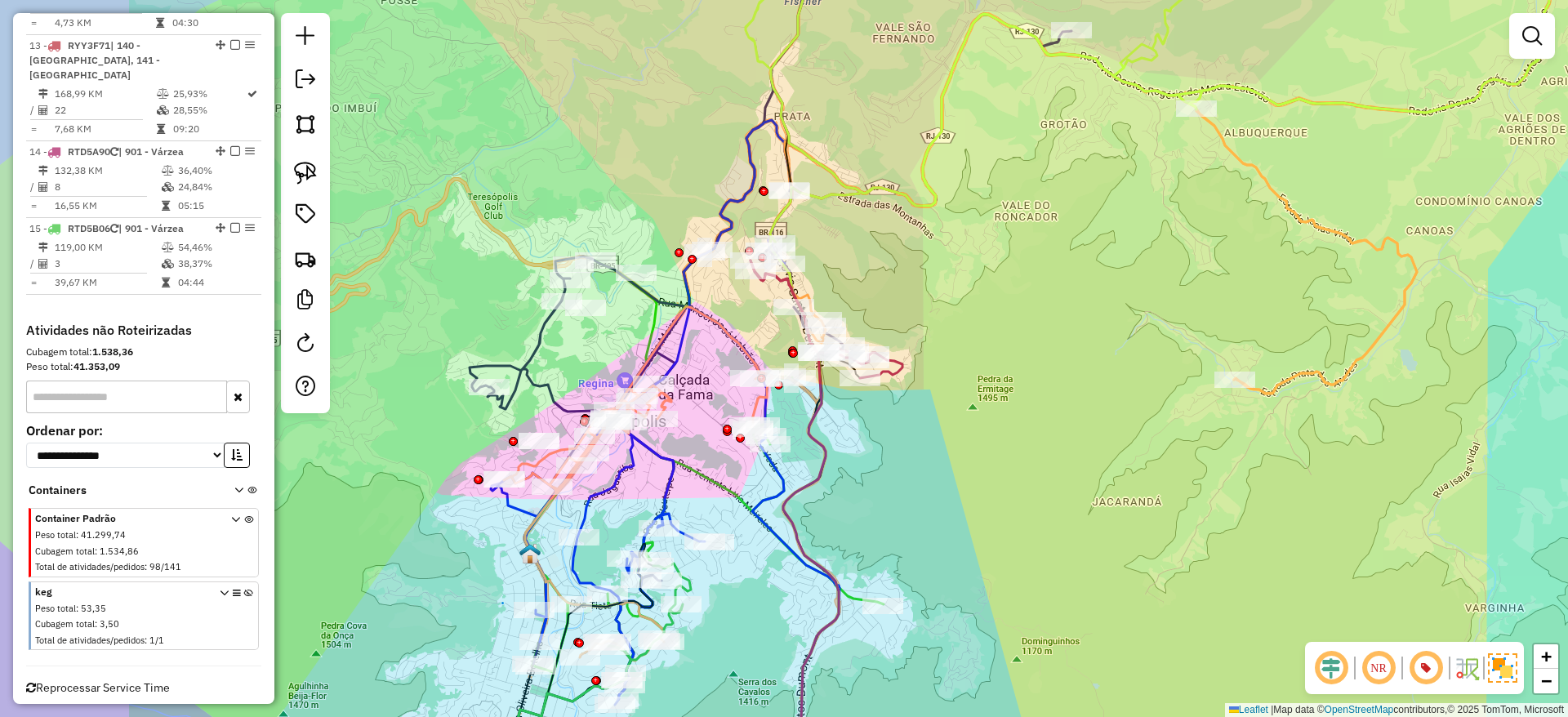
drag, startPoint x: 756, startPoint y: 277, endPoint x: 924, endPoint y: 286, distance: 168.2
click at [924, 286] on div "Janela de atendimento Grade de atendimento Capacidade Transportadoras Veículos …" at bounding box center [784, 358] width 1568 height 717
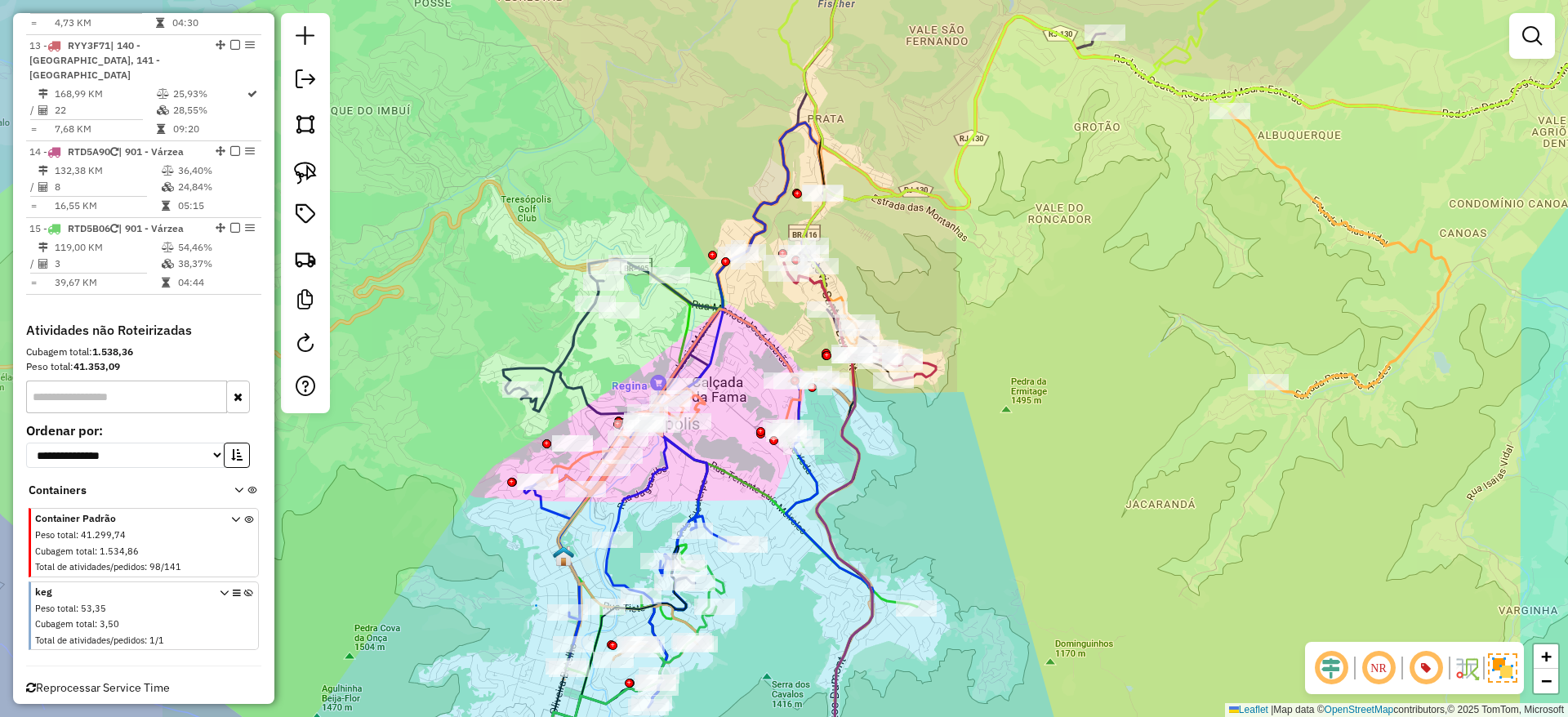
click at [924, 286] on div "Janela de atendimento Grade de atendimento Capacidade Transportadoras Veículos …" at bounding box center [784, 358] width 1568 height 717
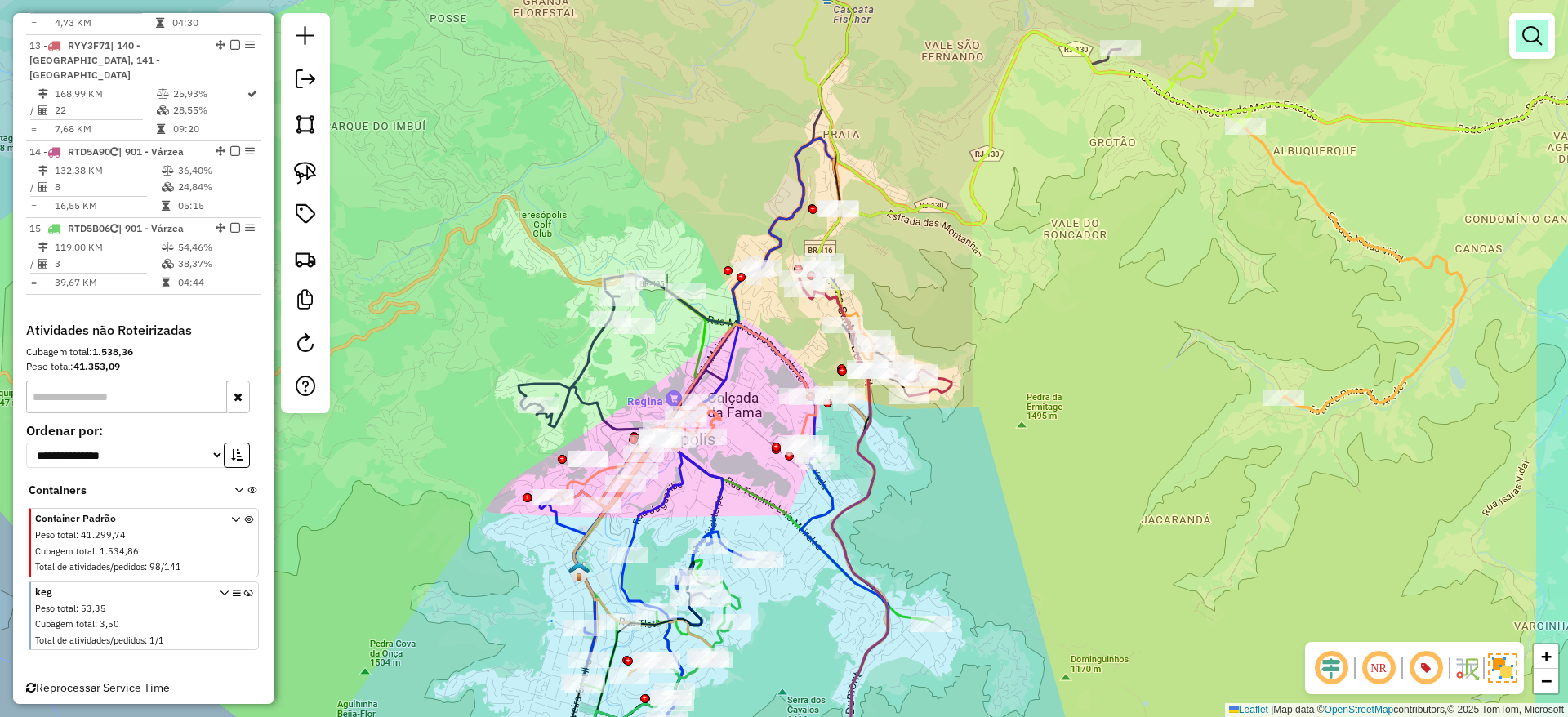
click at [1541, 28] on link at bounding box center [1532, 36] width 33 height 33
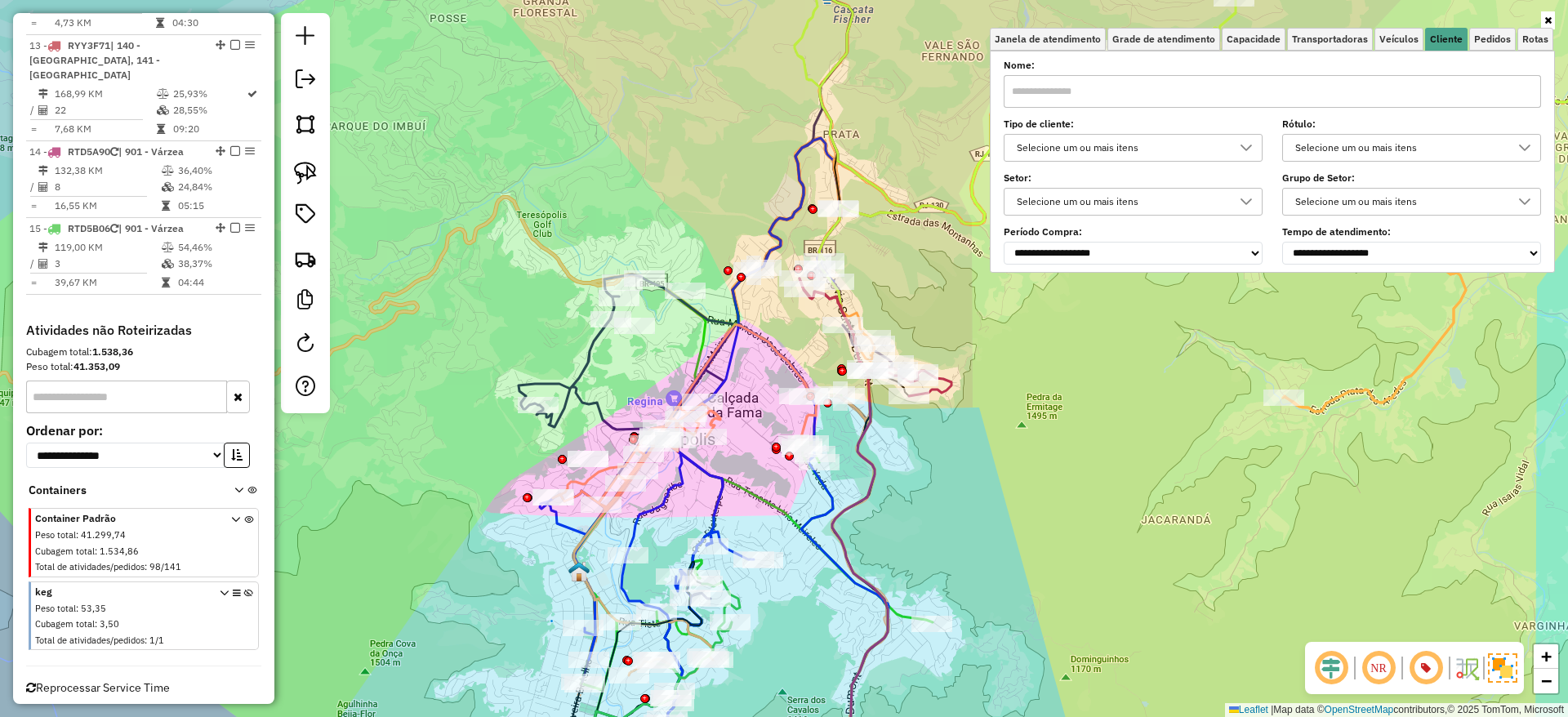
click at [1212, 138] on div "Selecione um ou mais itens" at bounding box center [1120, 147] width 220 height 26
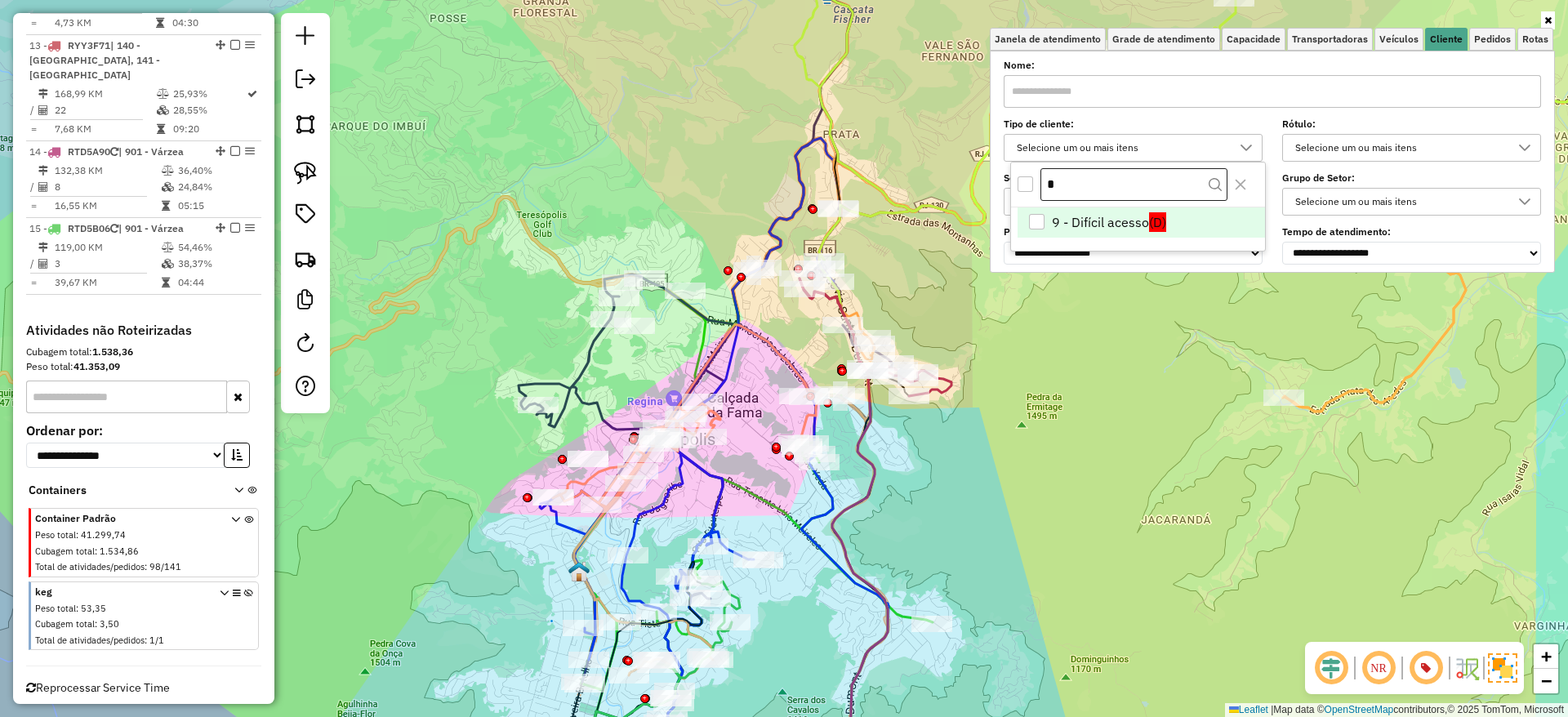
scroll to position [9, 56]
click at [1150, 221] on span "(D)" at bounding box center [1158, 221] width 17 height 20
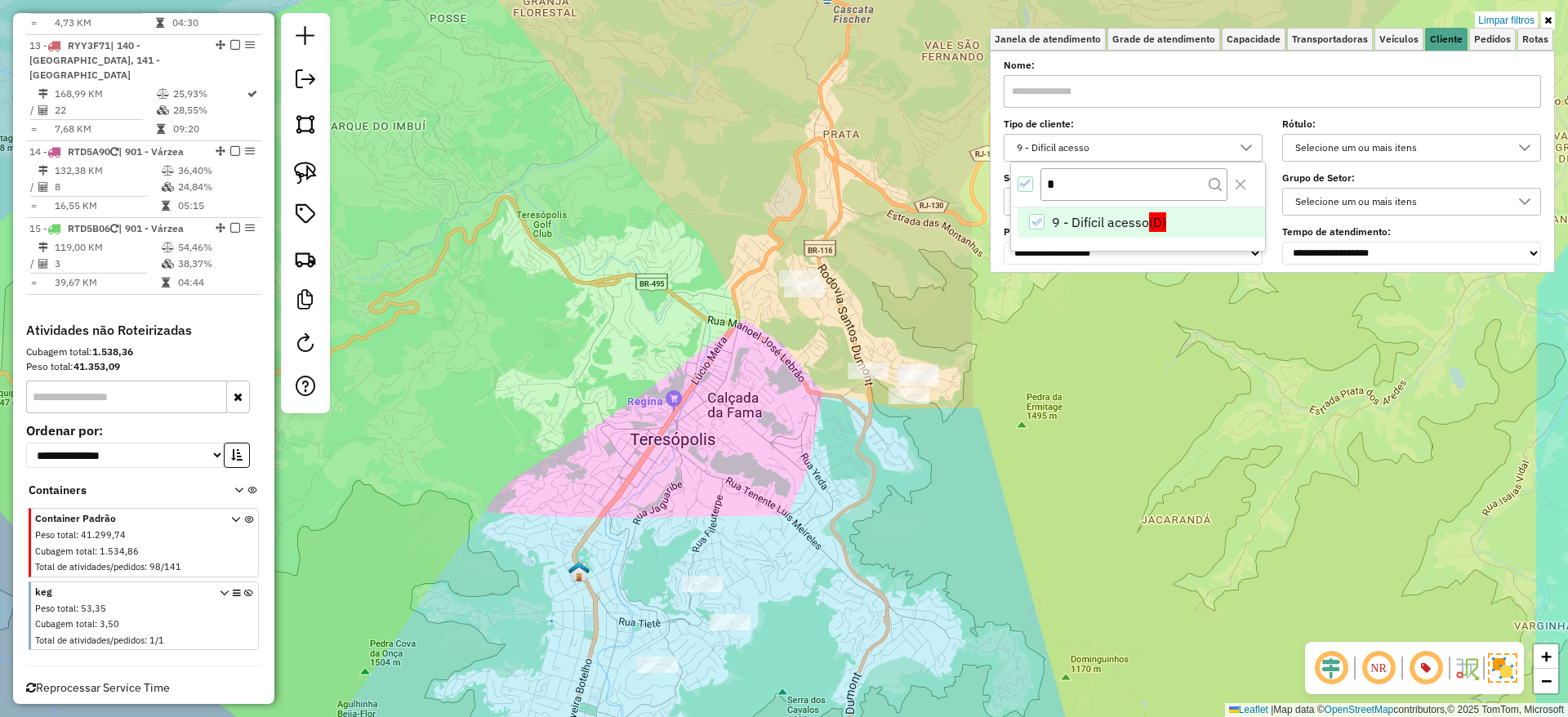
click at [1150, 221] on span "(D)" at bounding box center [1158, 221] width 17 height 20
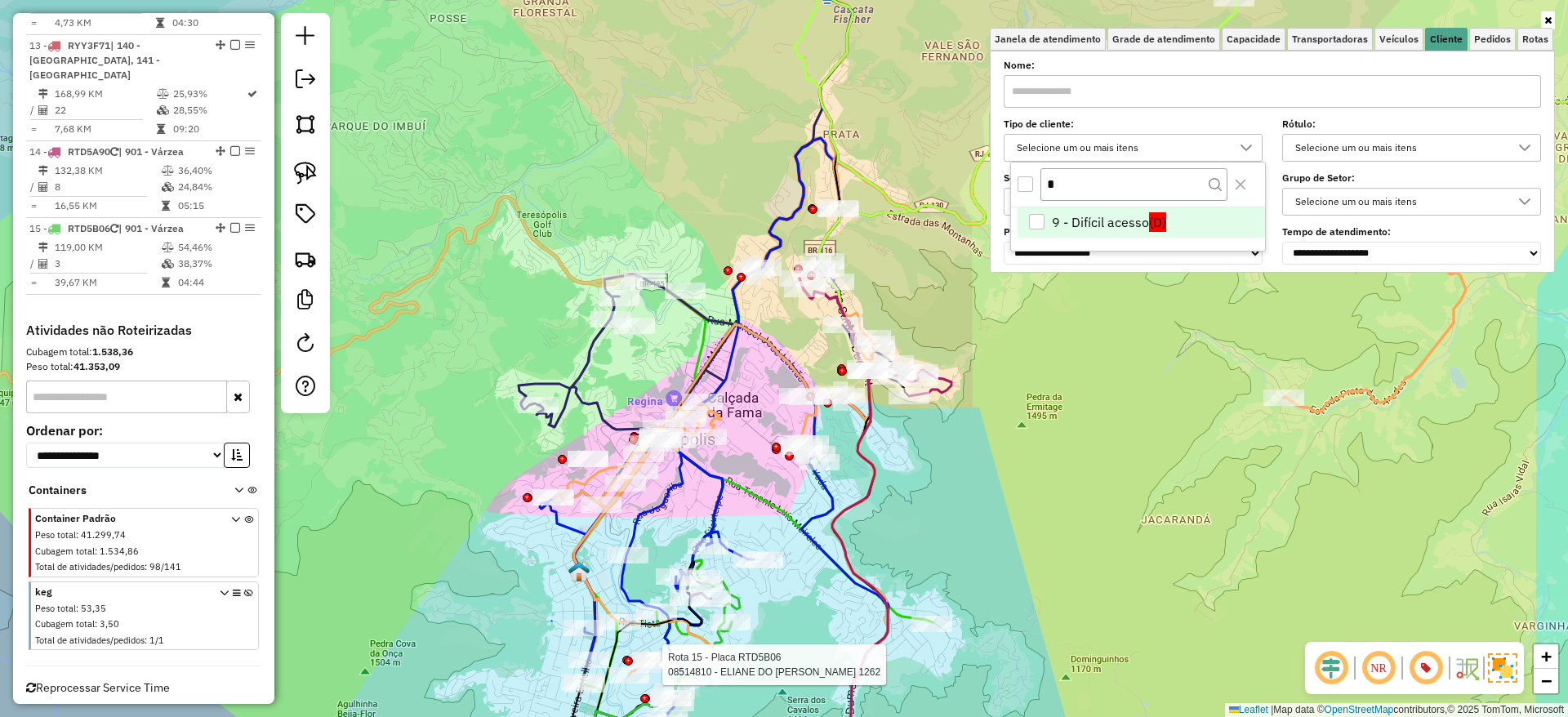
click at [677, 673] on div at bounding box center [656, 664] width 40 height 16
select select "*********"
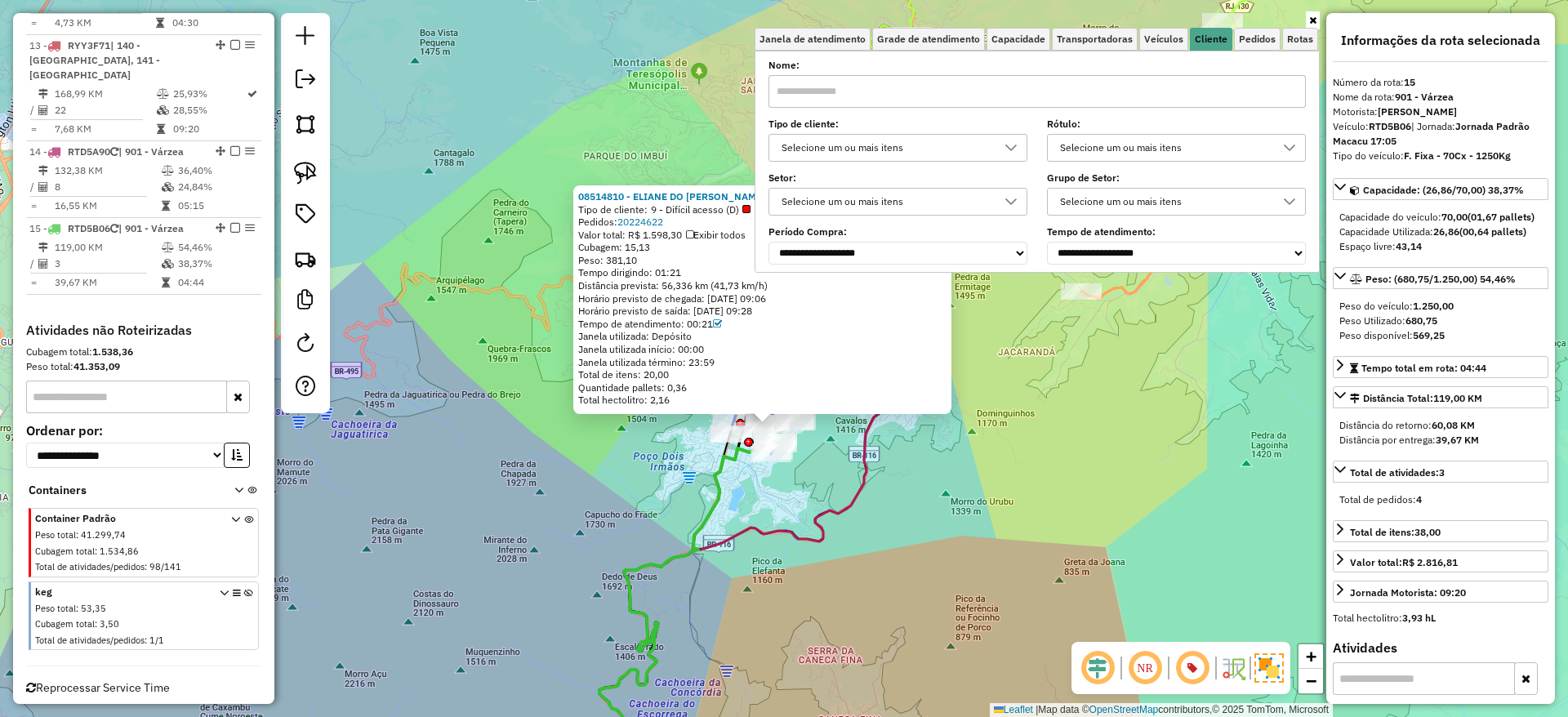
click at [916, 451] on div "08514810 - ELIANE DO CARMO CARNEIRO DOS SANTOS 1262 Tipo de cliente: 9 - Difíci…" at bounding box center [784, 358] width 1568 height 717
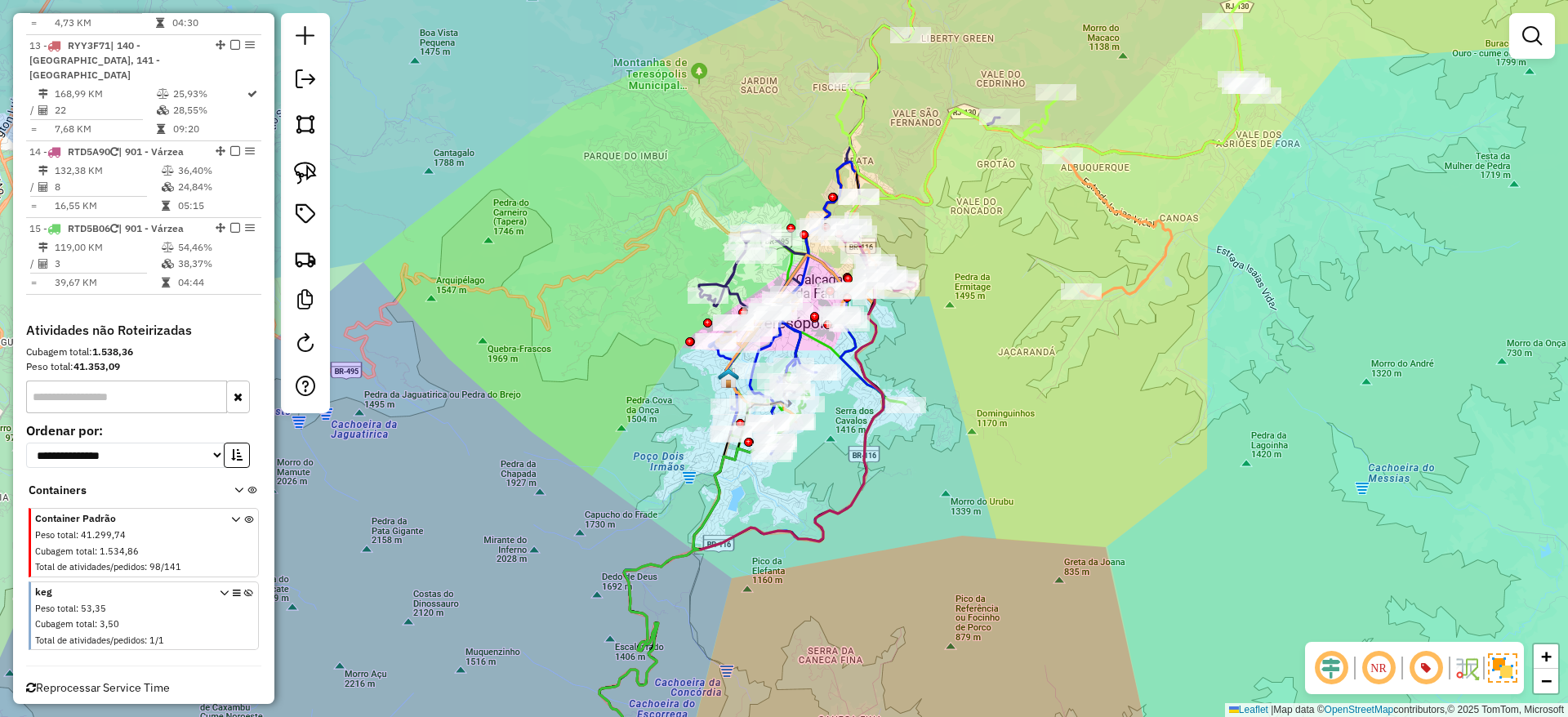
click at [821, 343] on icon at bounding box center [816, 332] width 180 height 211
select select "*********"
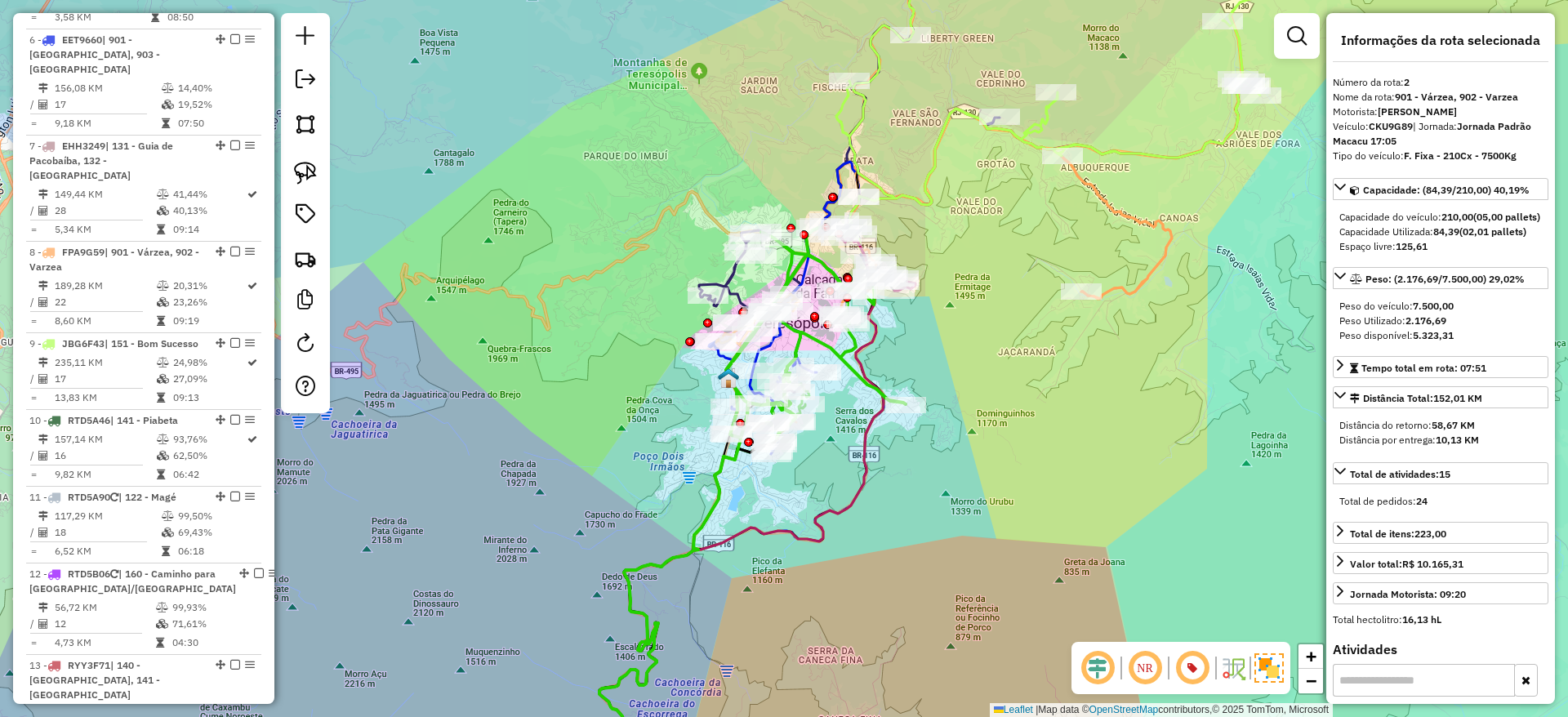
scroll to position [764, 0]
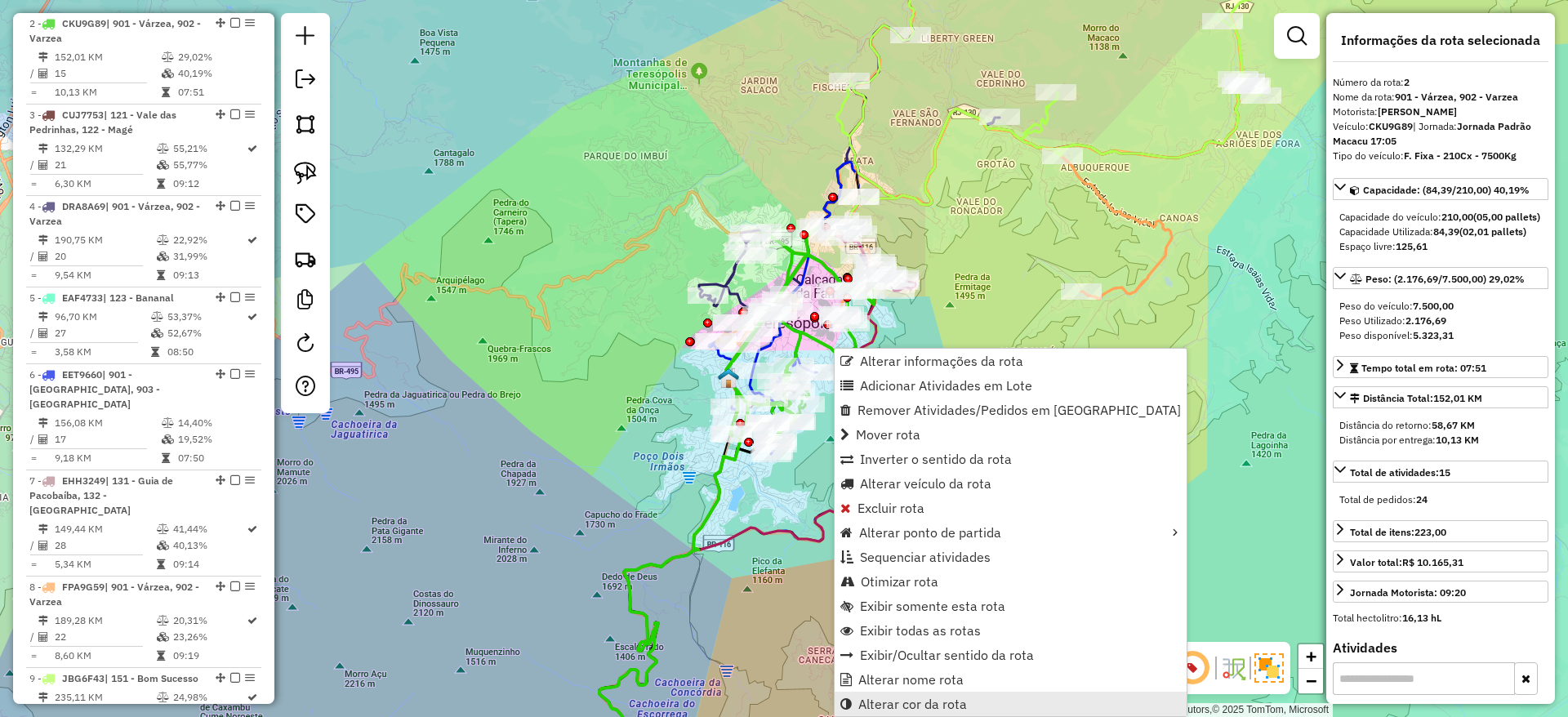
click at [904, 706] on span "Alterar cor da rota" at bounding box center [912, 703] width 109 height 13
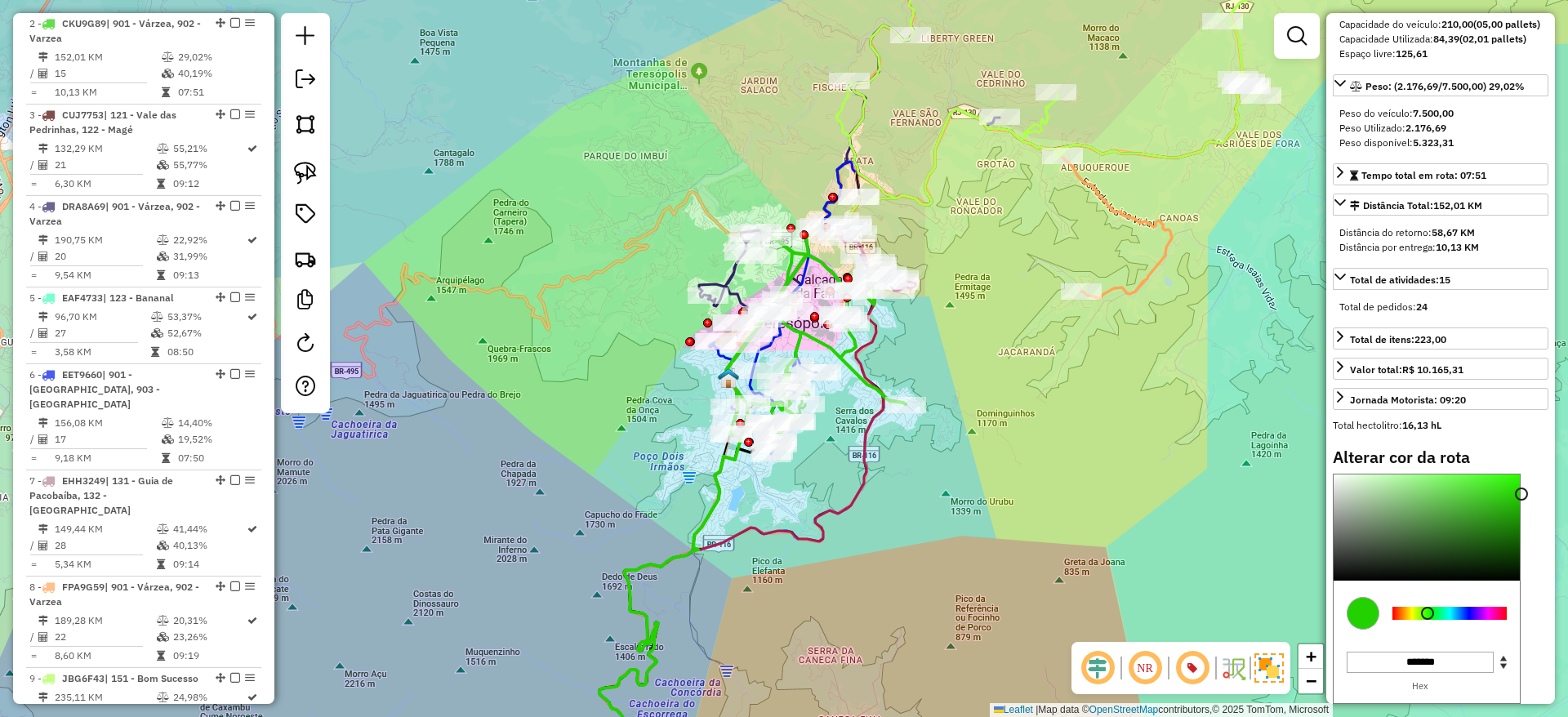
scroll to position [200, 0]
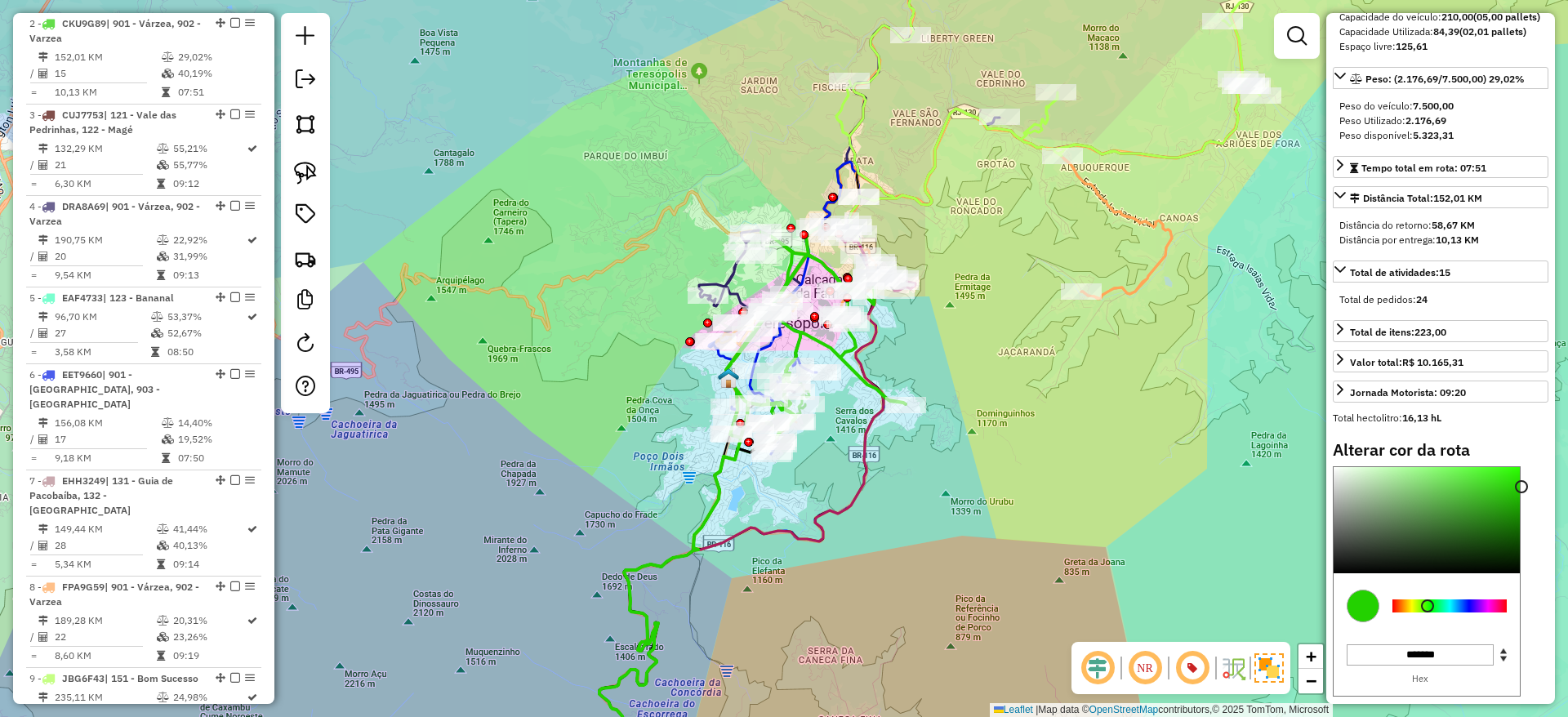
type input "*******"
click at [1500, 613] on div at bounding box center [1449, 606] width 115 height 13
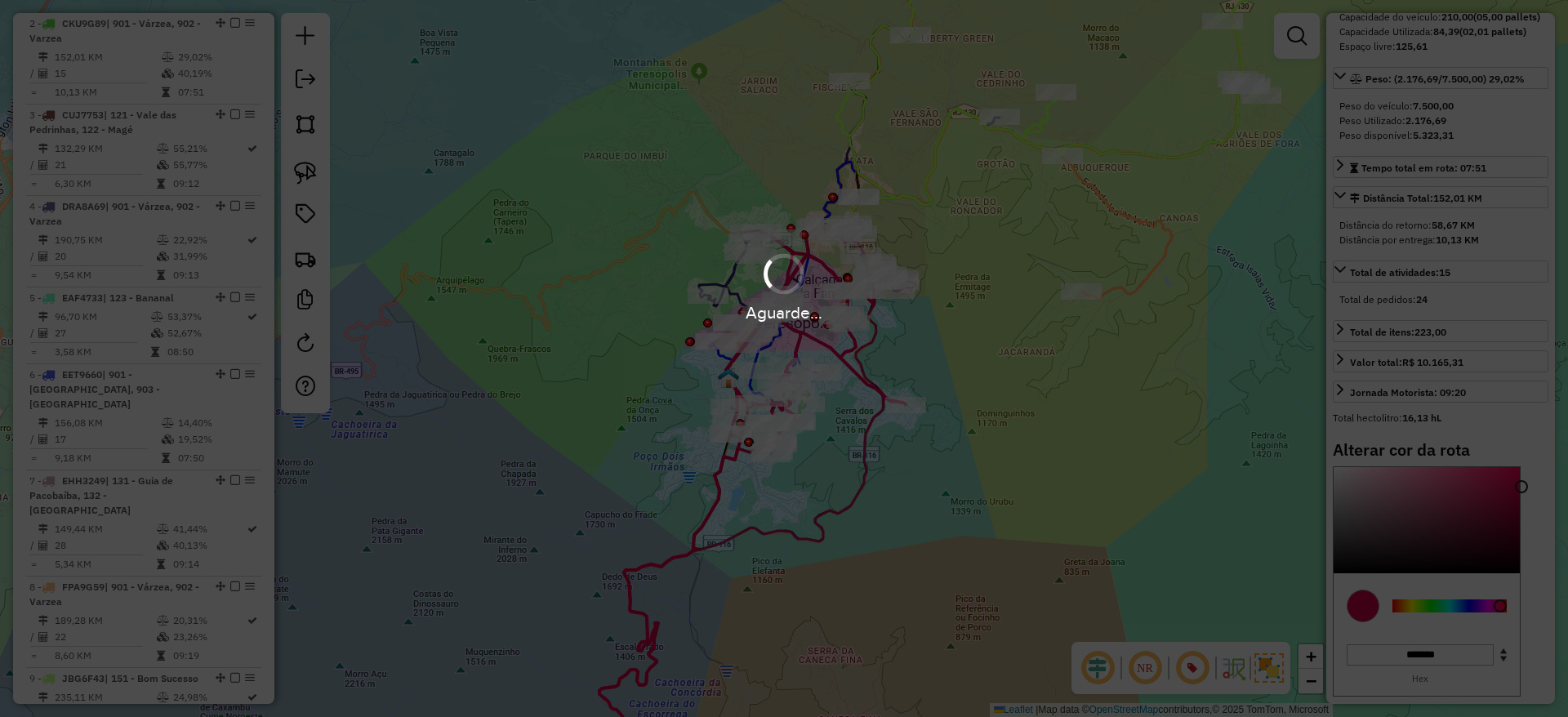
click at [1014, 398] on hb-app "Aguarde... Pop-up bloqueado! Seu navegador bloqueou automáticamente a abertura …" at bounding box center [784, 358] width 1568 height 717
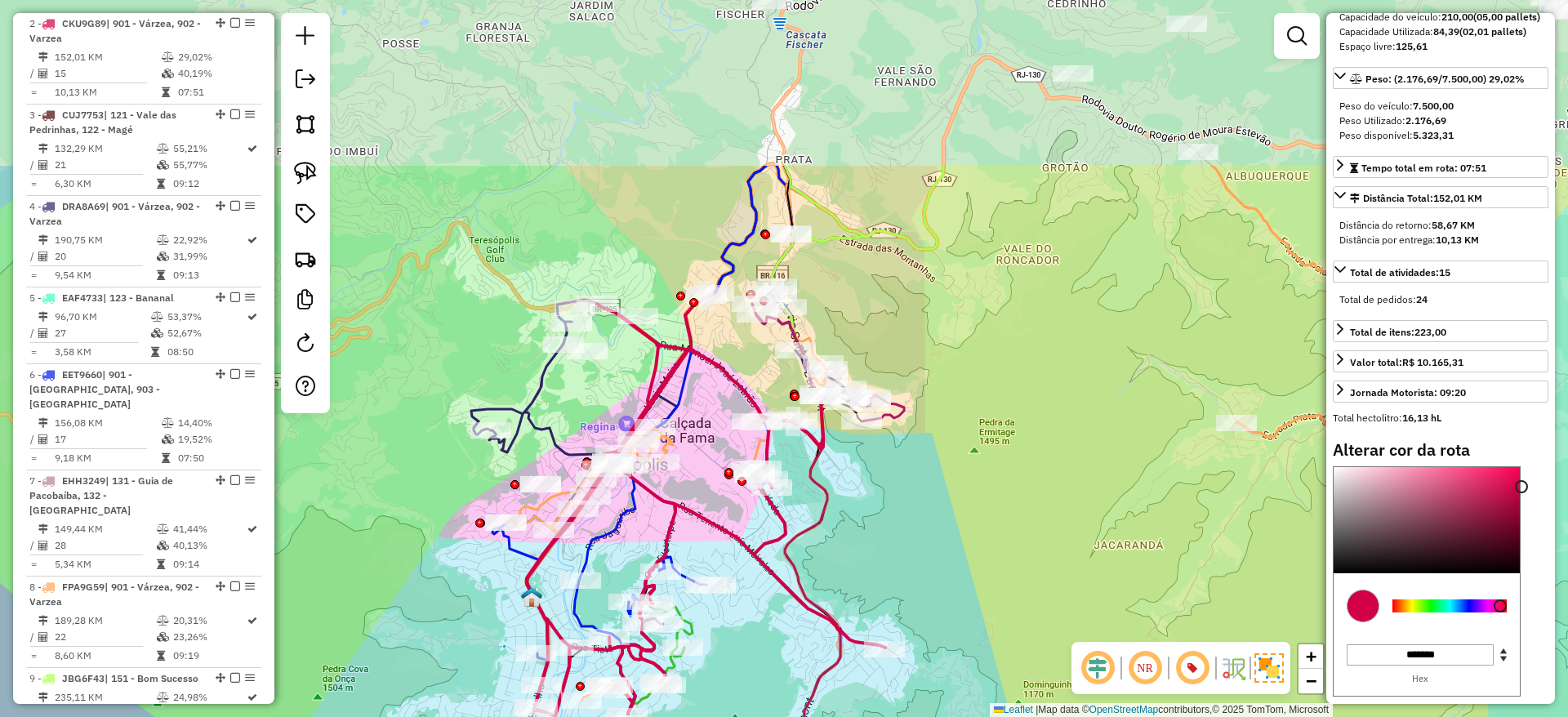
drag, startPoint x: 890, startPoint y: 341, endPoint x: 978, endPoint y: 579, distance: 253.7
click at [978, 579] on div "Janela de atendimento Grade de atendimento Capacidade Transportadoras Veículos …" at bounding box center [784, 358] width 1568 height 717
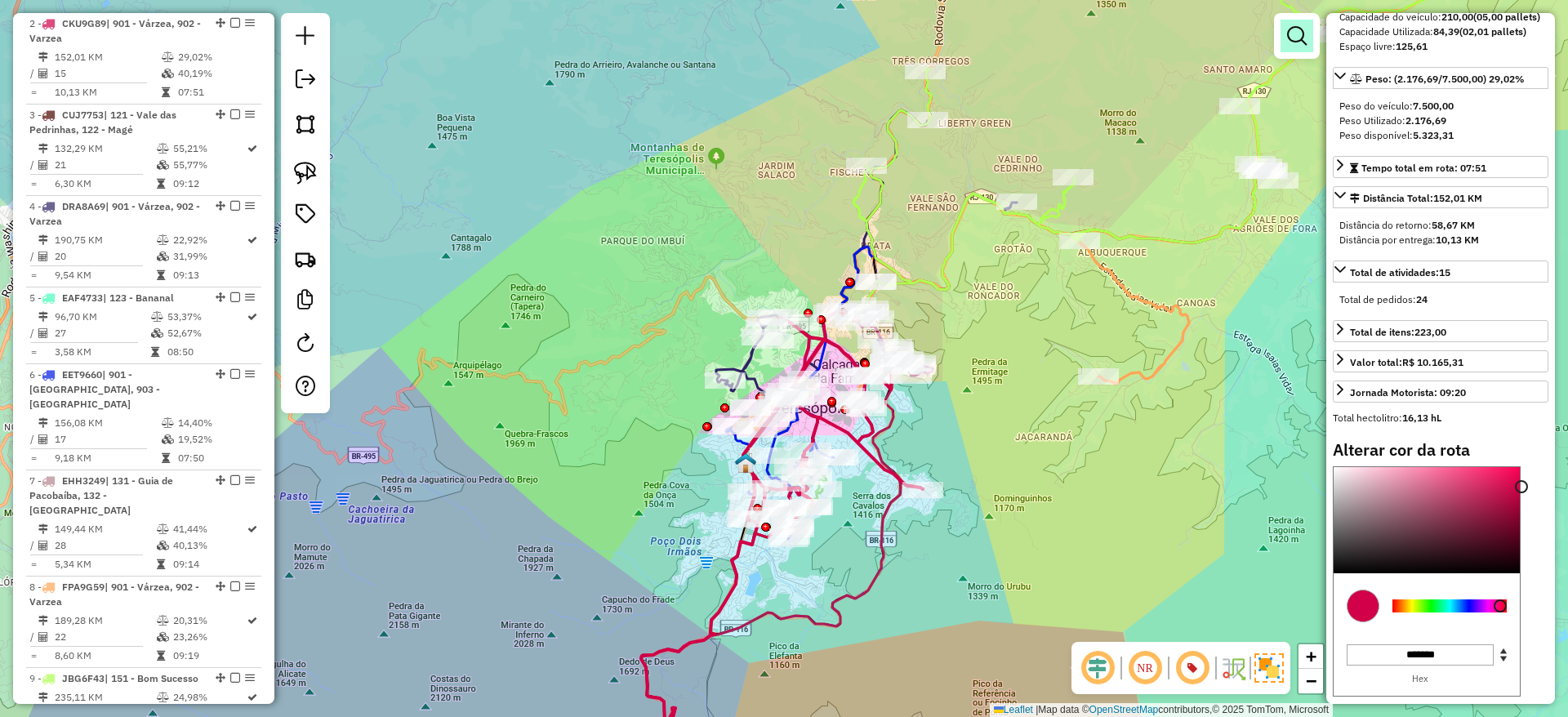
click at [1288, 44] on em at bounding box center [1297, 35] width 20 height 20
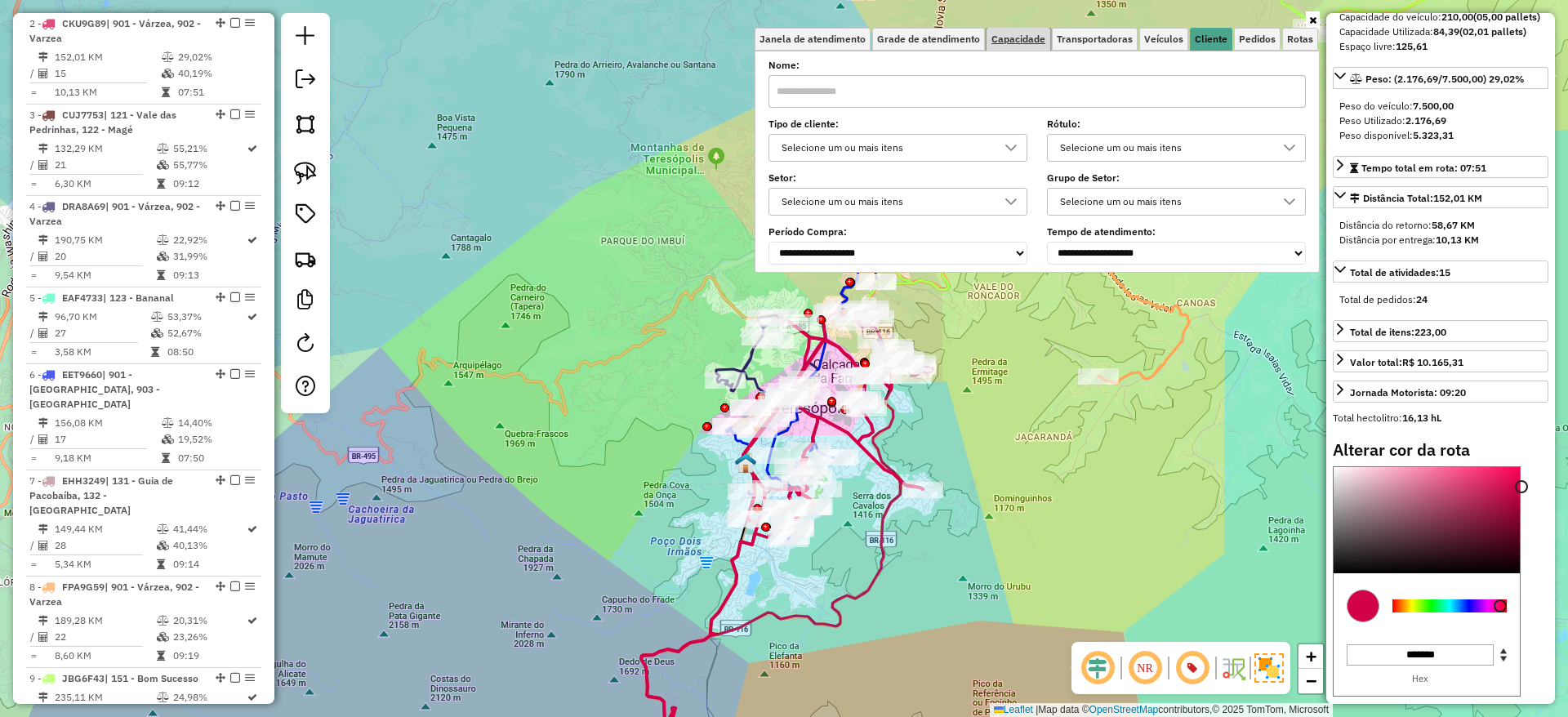
click at [1033, 31] on link "Capacidade" at bounding box center [1018, 39] width 64 height 23
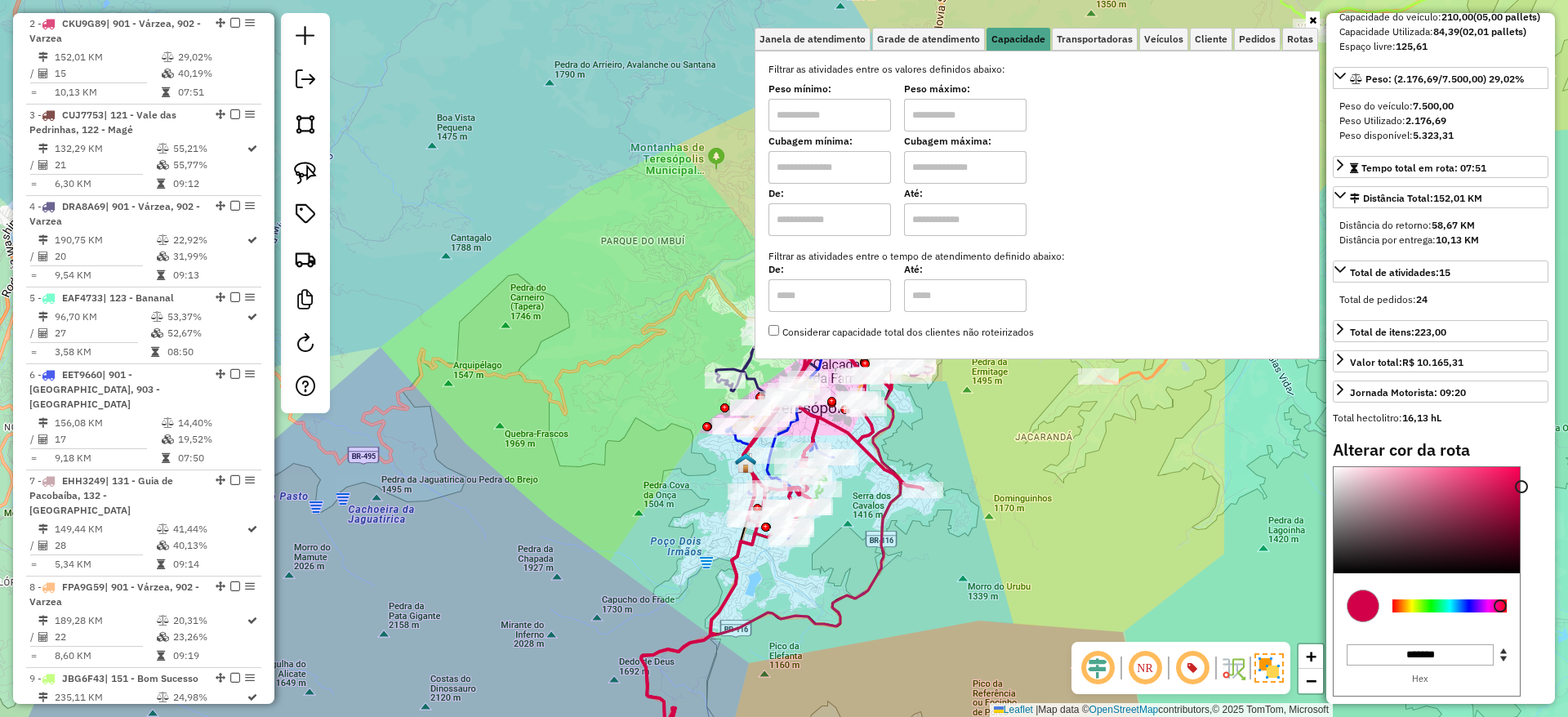
drag, startPoint x: 868, startPoint y: 107, endPoint x: 872, endPoint y: 180, distance: 73.1
click at [872, 180] on div "Filtrar as atividades entre os valores definidos abaixo: Peso mínimo: Peso máxi…" at bounding box center [1037, 201] width 538 height 277
type input "****"
click at [998, 109] on input "text" at bounding box center [965, 115] width 122 height 33
type input "******"
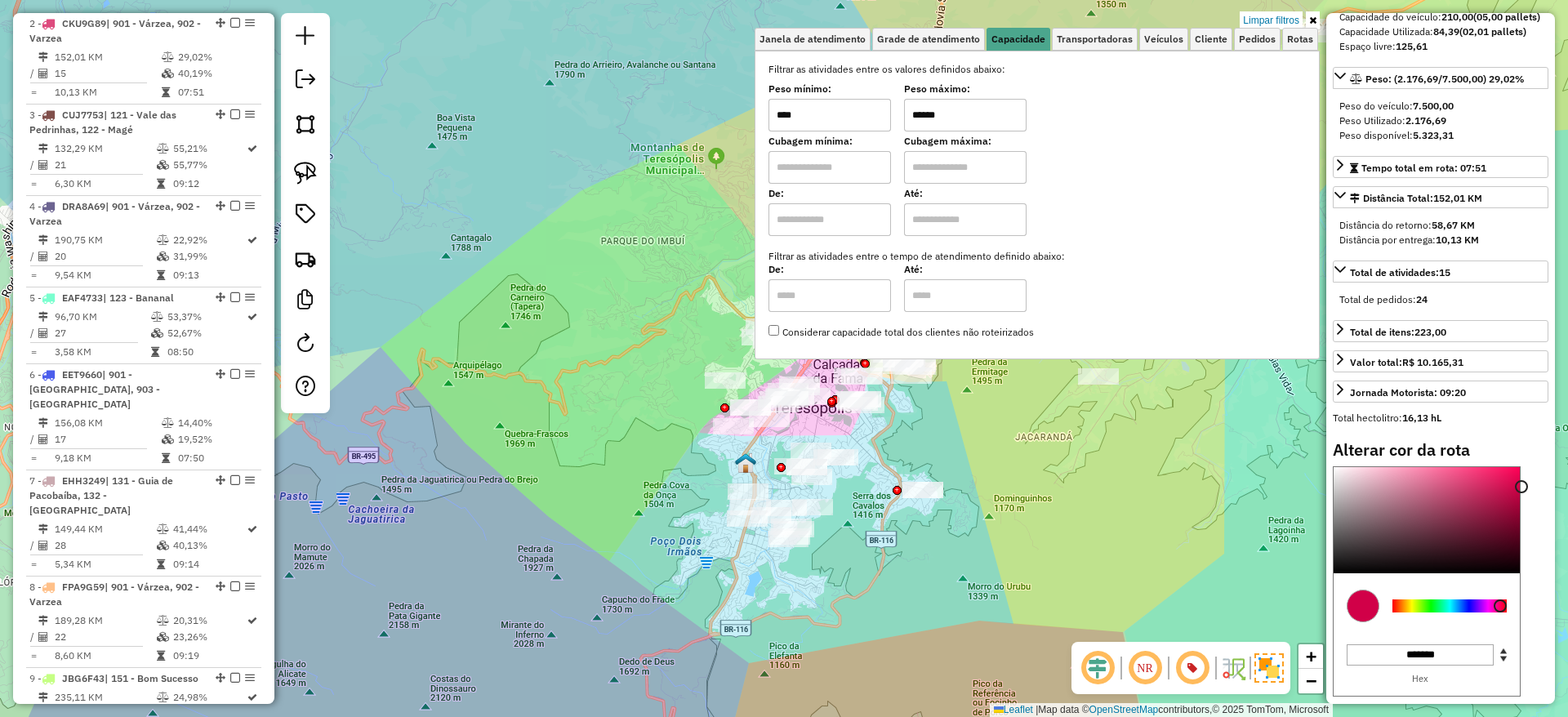
click at [972, 443] on div "Limpar filtros Janela de atendimento Grade de atendimento Capacidade Transporta…" at bounding box center [784, 358] width 1568 height 717
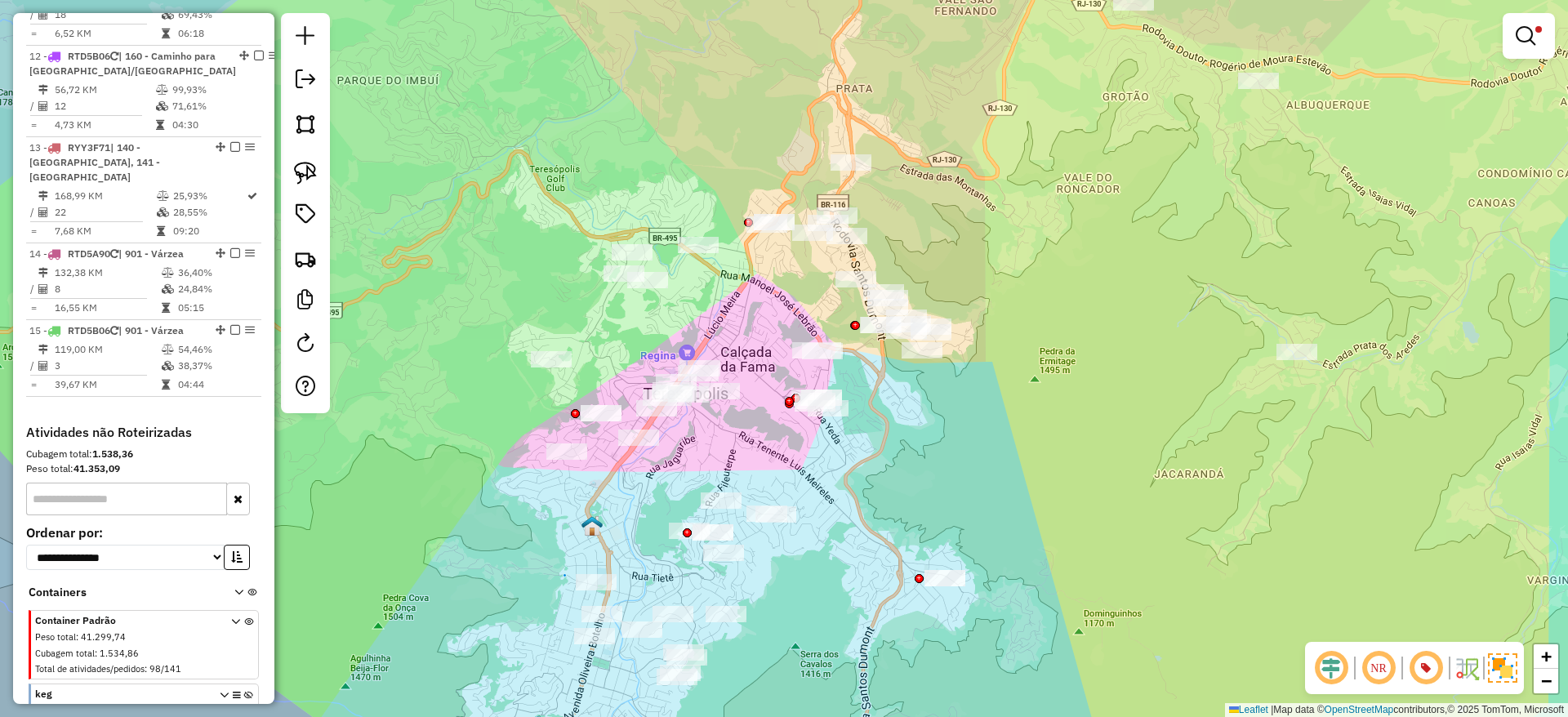
scroll to position [1624, 0]
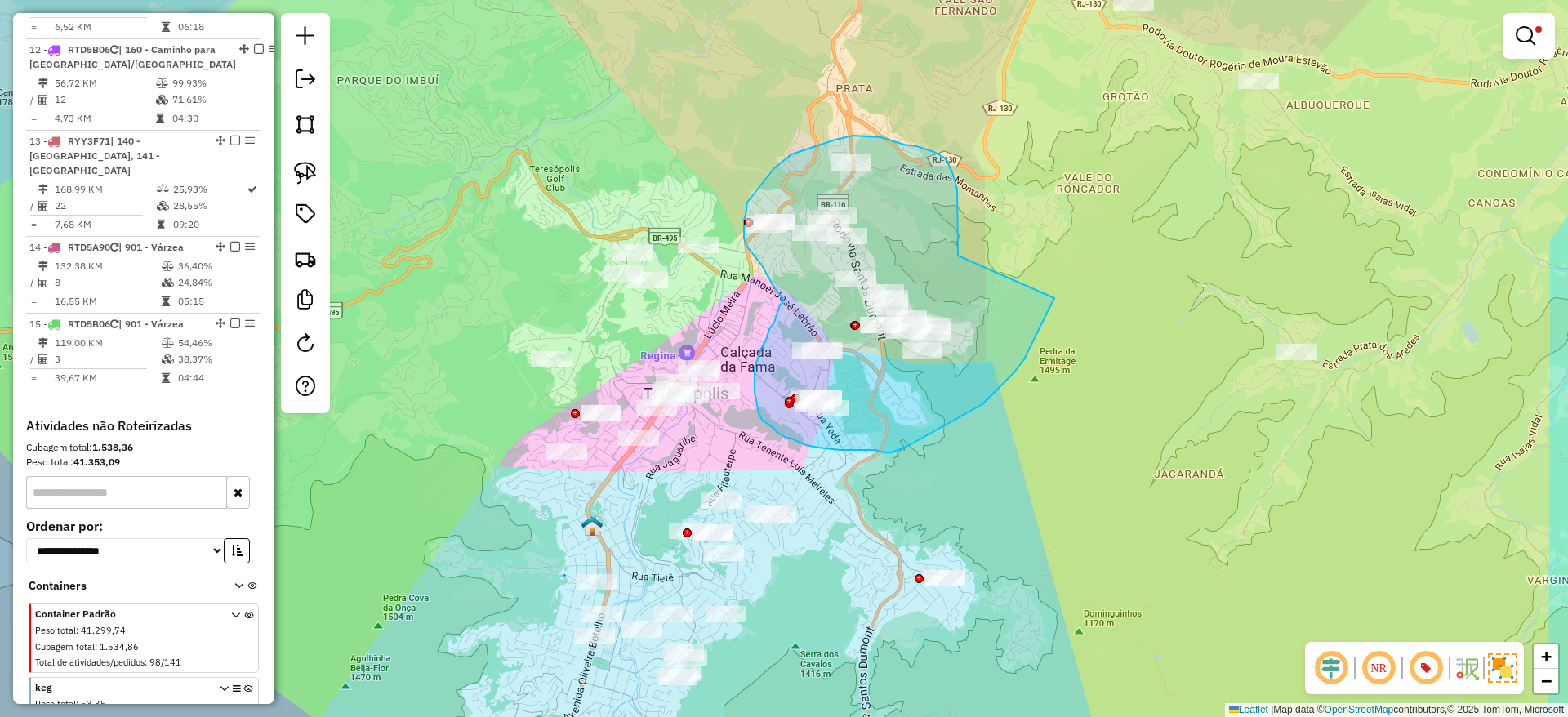
drag, startPoint x: 958, startPoint y: 256, endPoint x: 1055, endPoint y: 297, distance: 105.3
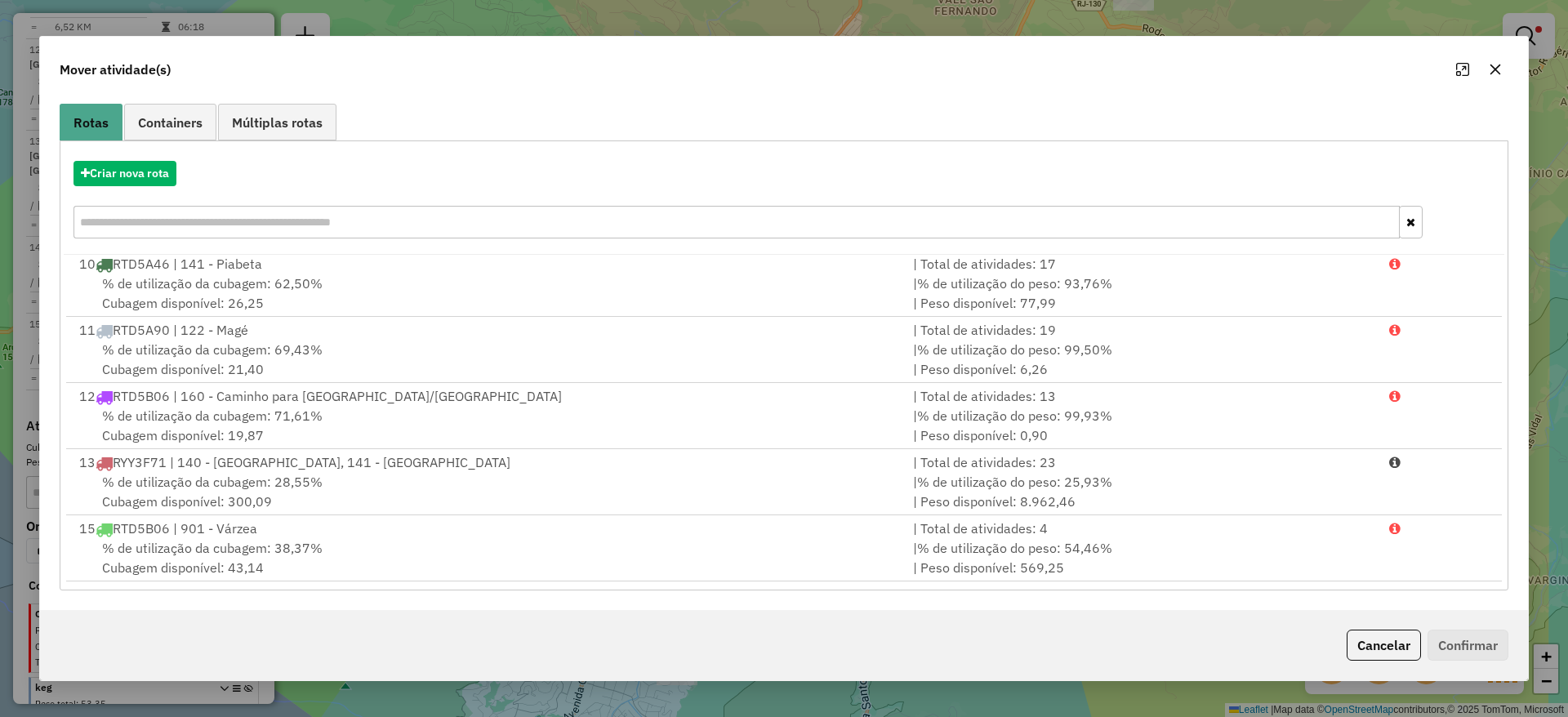
scroll to position [0, 0]
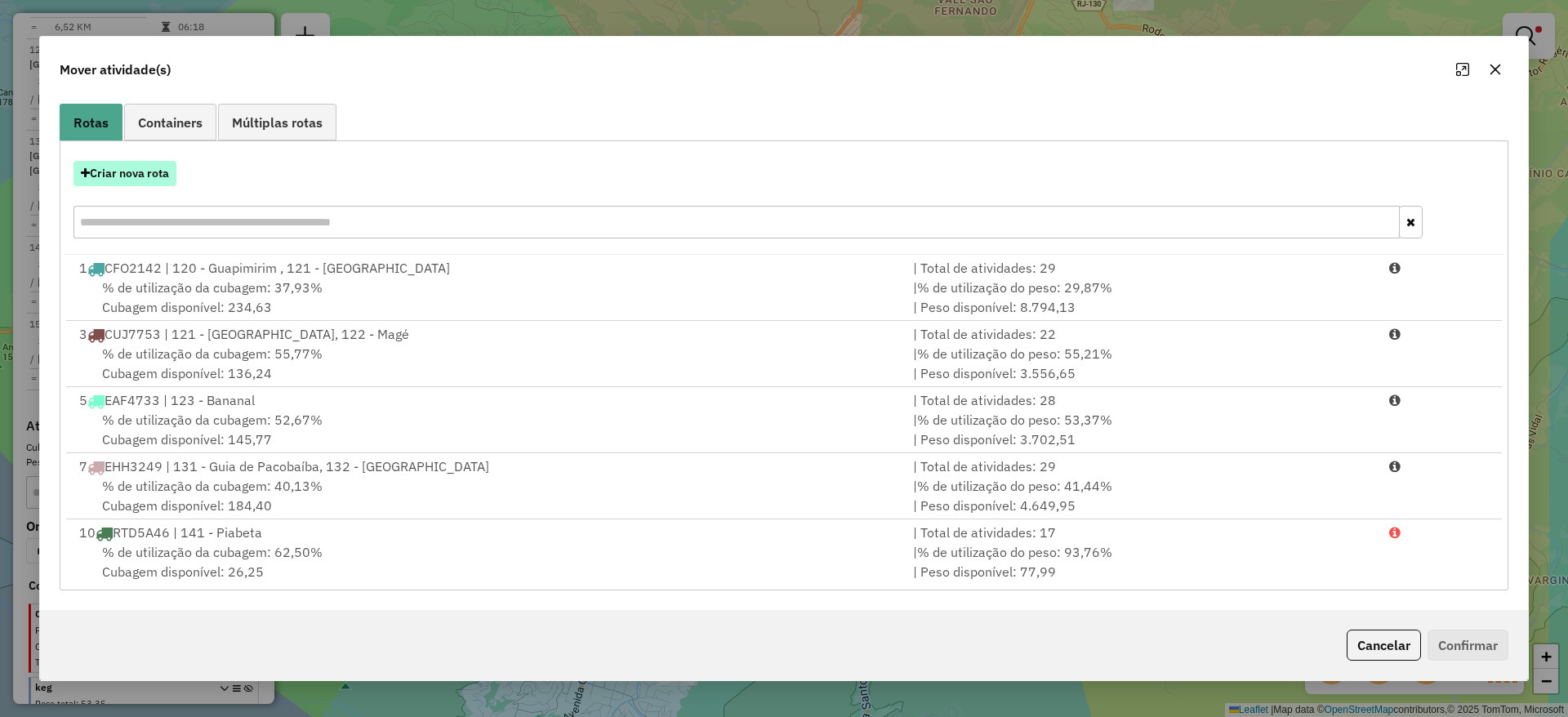
click at [155, 168] on button "Criar nova rota" at bounding box center [124, 173] width 103 height 25
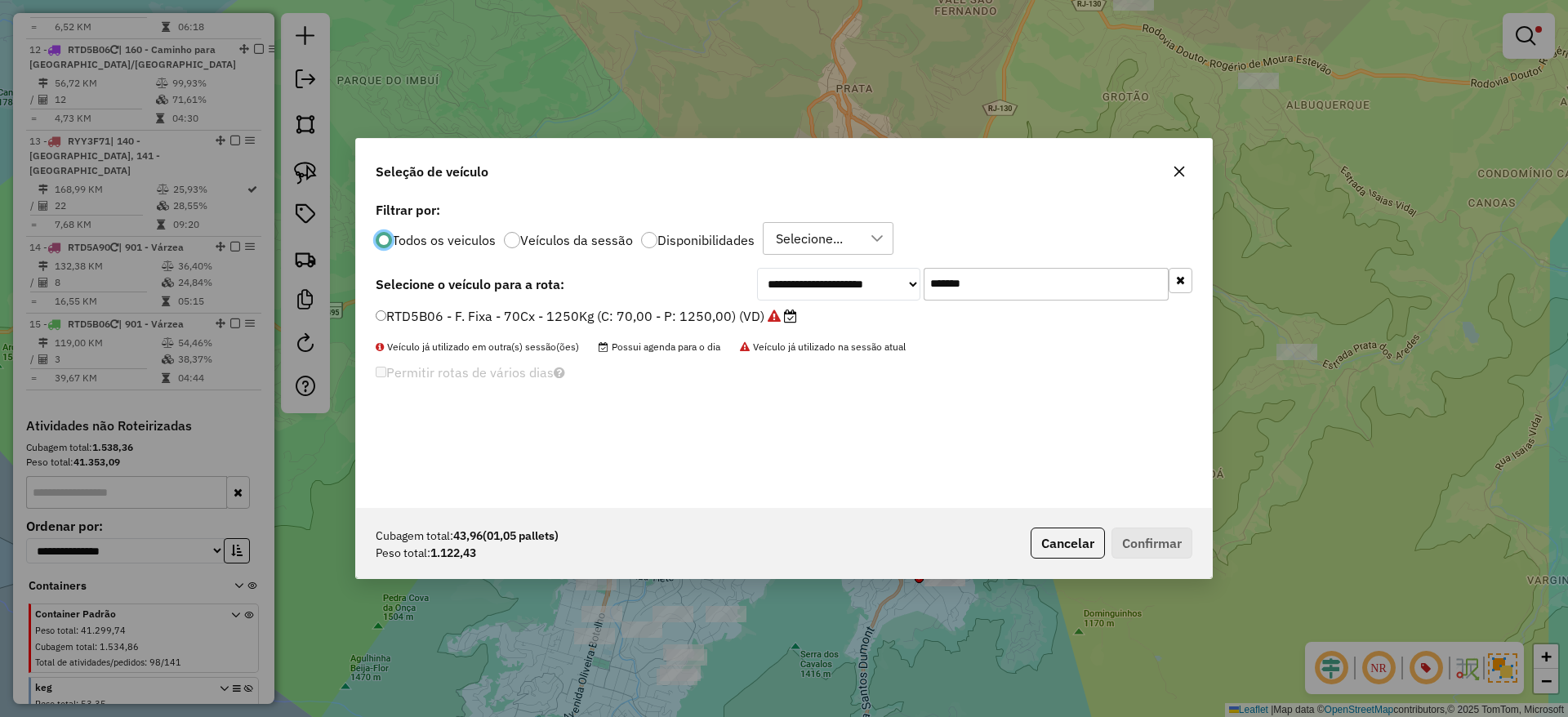
scroll to position [9, 5]
click at [975, 278] on input "*******" at bounding box center [1046, 284] width 245 height 33
paste input "text"
type input "*******"
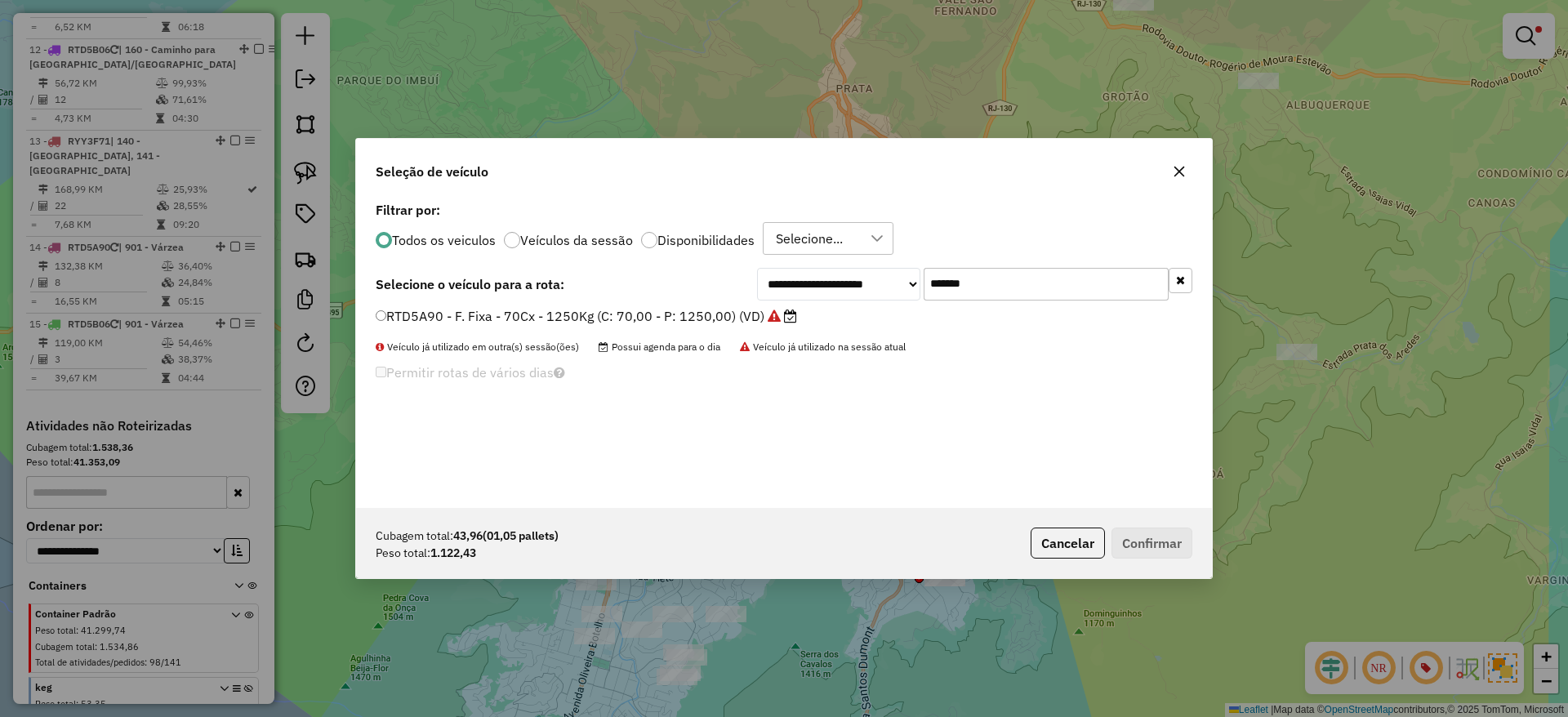
click at [752, 314] on label "RTD5A90 - F. Fixa - 70Cx - 1250Kg (C: 70,00 - P: 1250,00) (VD)" at bounding box center [586, 315] width 421 height 20
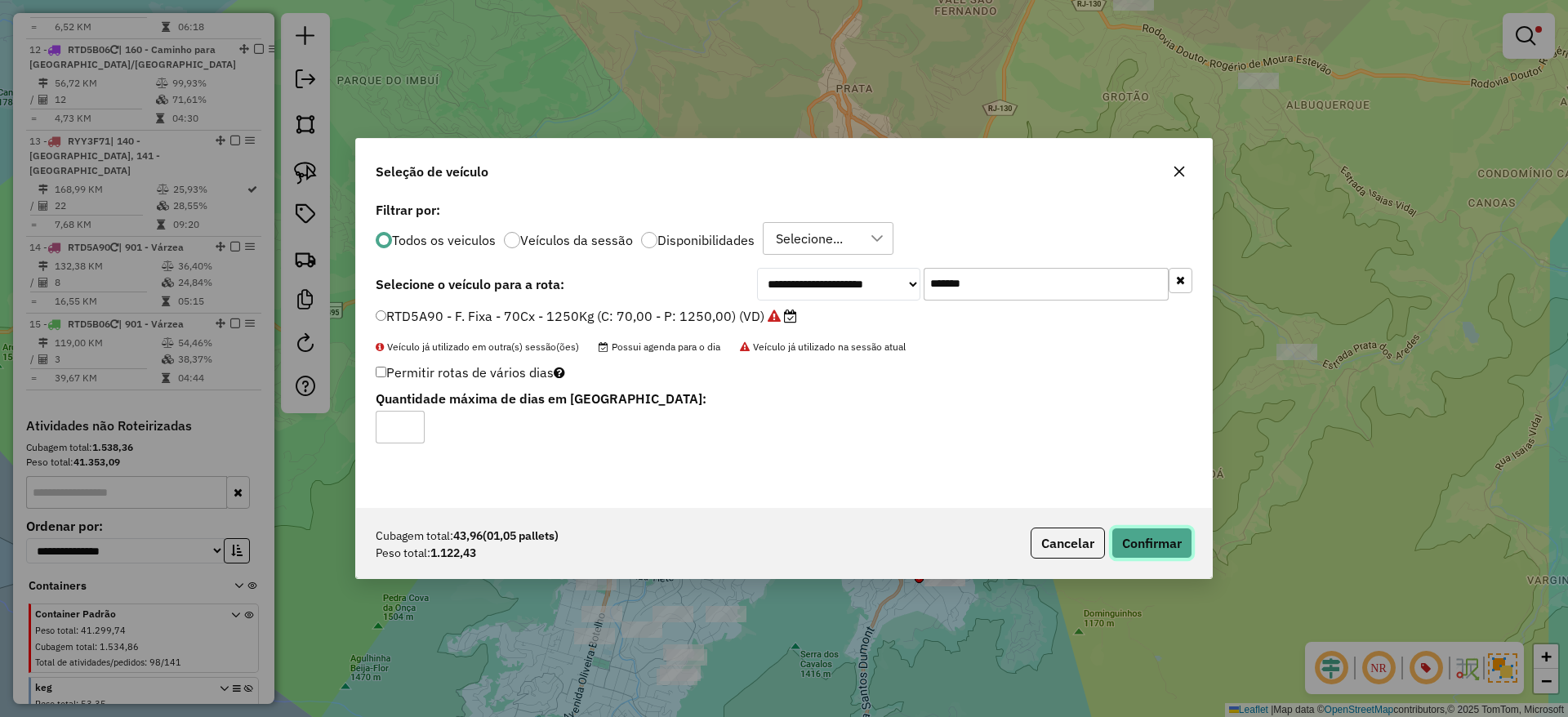
click at [1144, 538] on button "Confirmar" at bounding box center [1152, 543] width 81 height 31
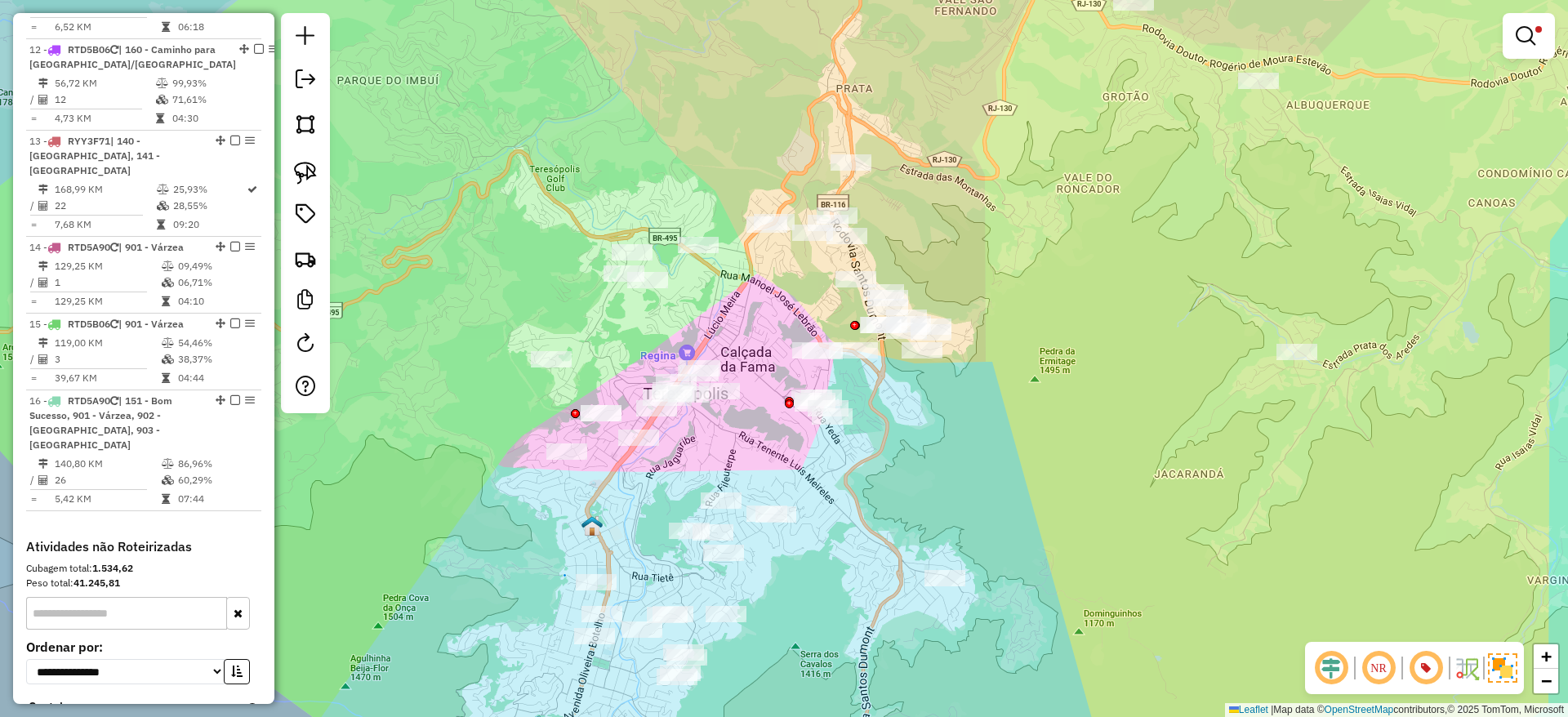
scroll to position [1547, 0]
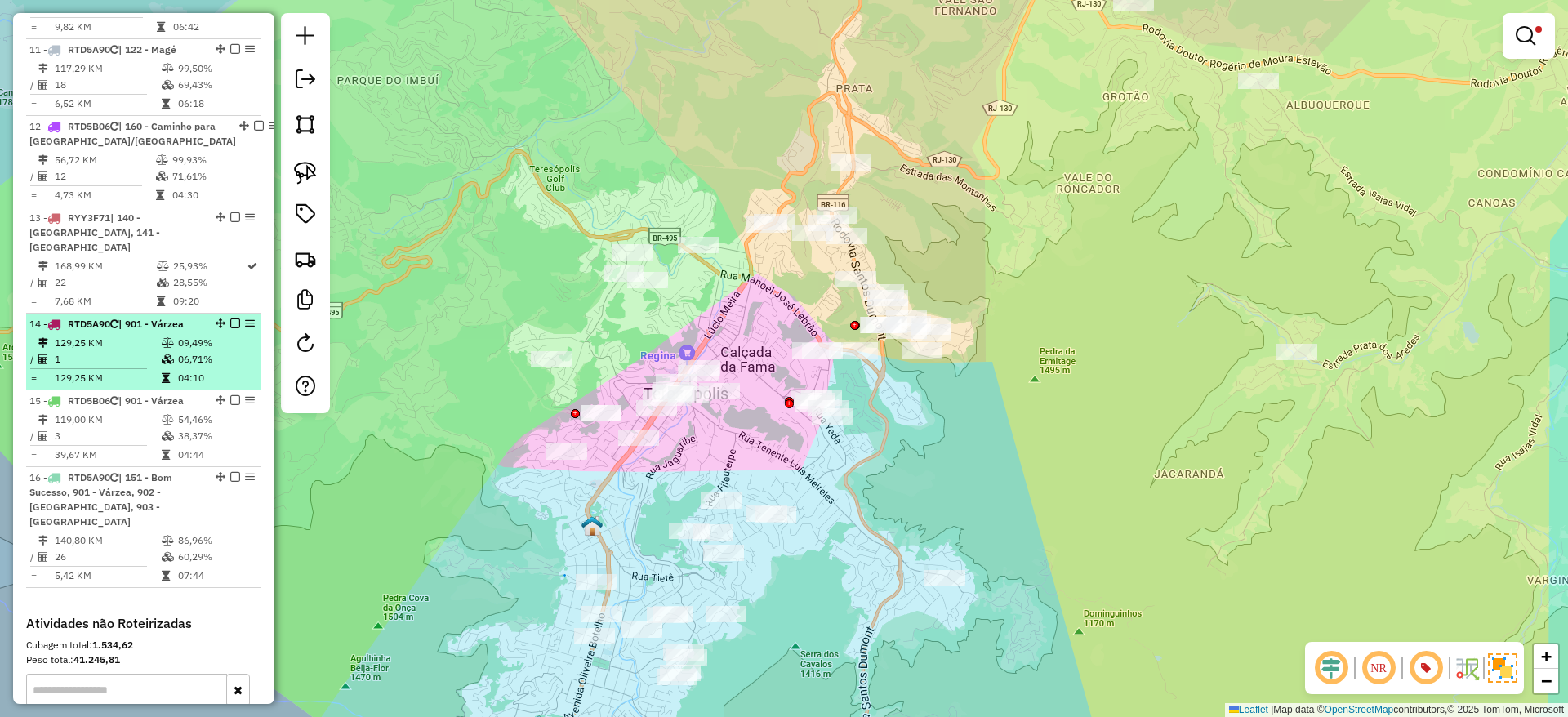
drag, startPoint x: 183, startPoint y: 322, endPoint x: 103, endPoint y: 325, distance: 80.1
click at [103, 352] on tr "/ 1 06,71%" at bounding box center [143, 359] width 228 height 16
select select "*********"
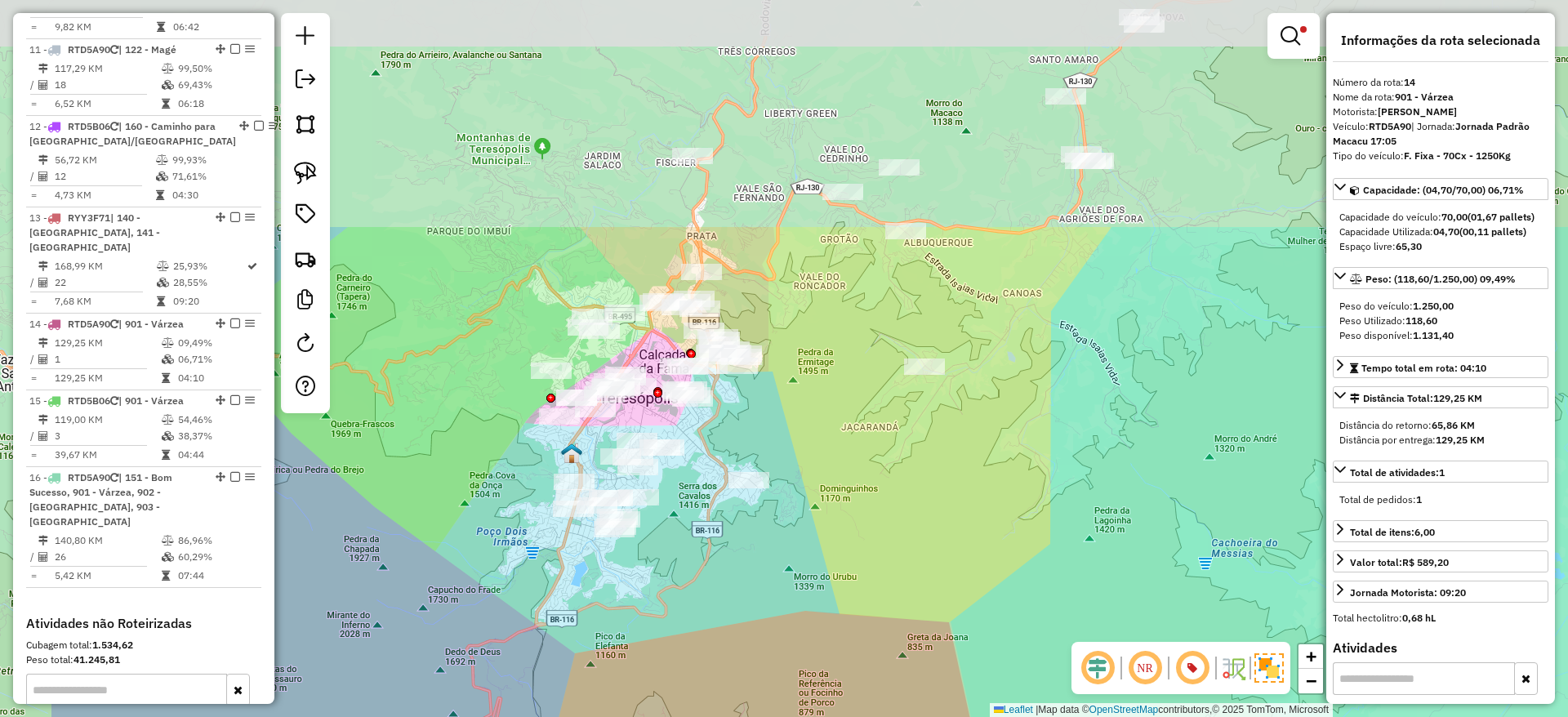
drag, startPoint x: 622, startPoint y: 220, endPoint x: 831, endPoint y: 519, distance: 364.8
click at [831, 519] on div "Limpar filtros Janela de atendimento Grade de atendimento Capacidade Transporta…" at bounding box center [784, 358] width 1568 height 717
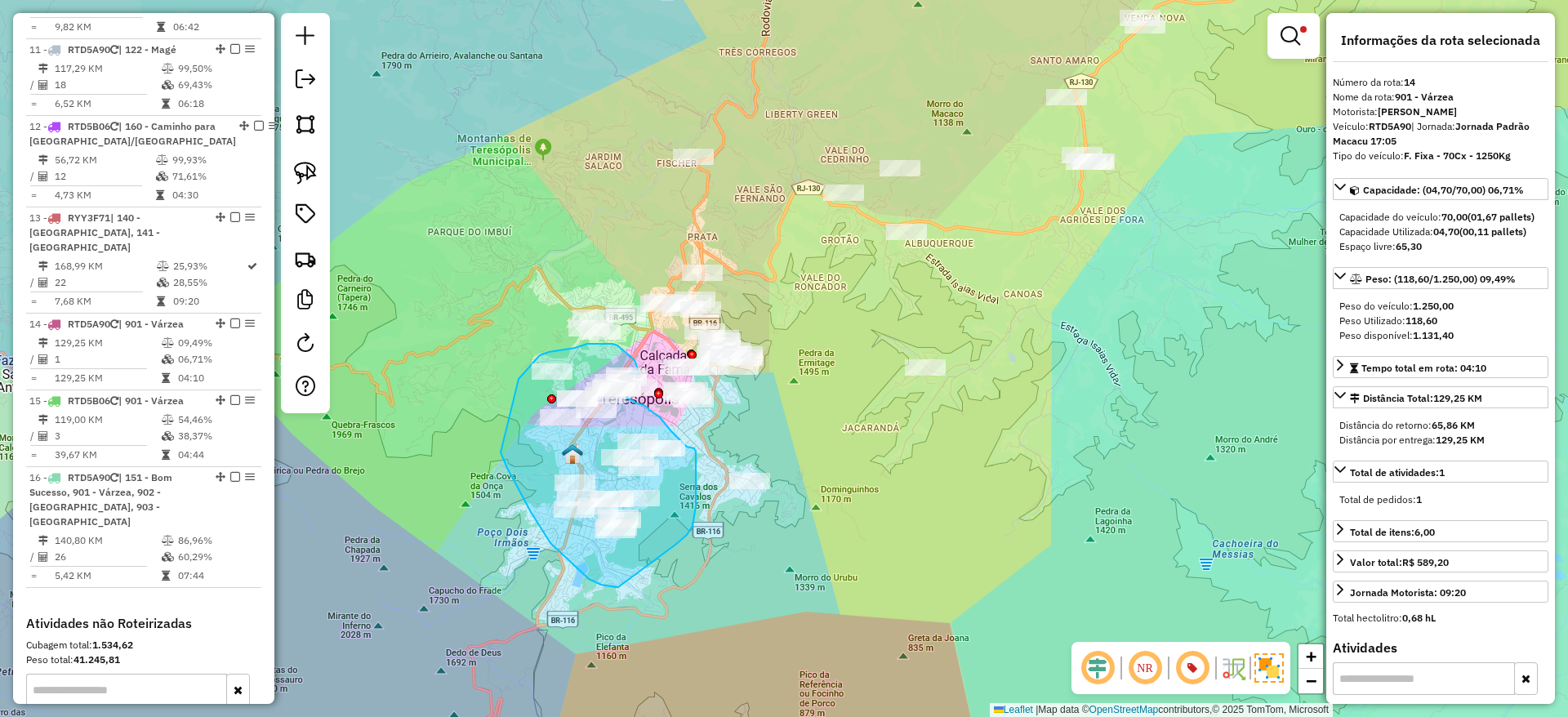
drag, startPoint x: 675, startPoint y: 546, endPoint x: 625, endPoint y: 583, distance: 62.2
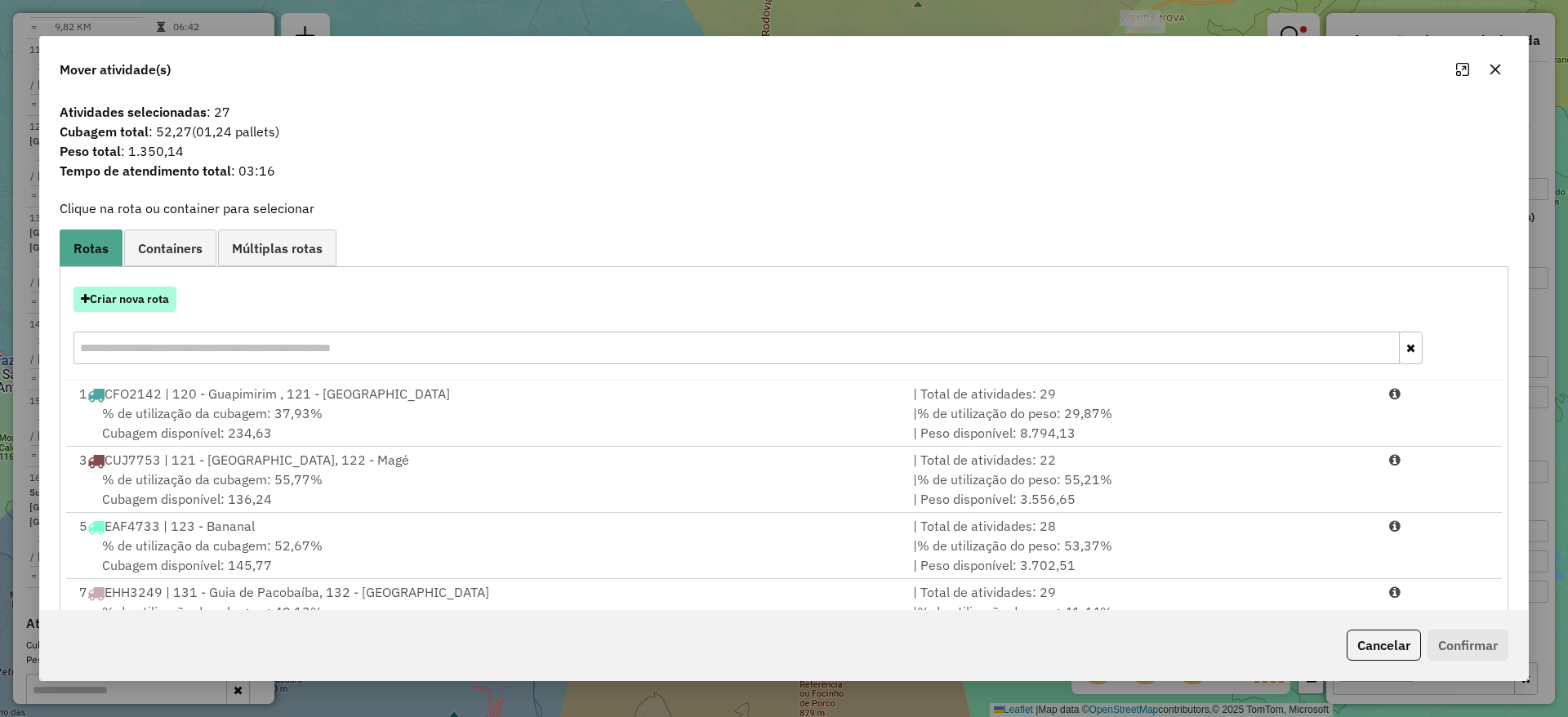
click at [135, 297] on button "Criar nova rota" at bounding box center [124, 299] width 103 height 25
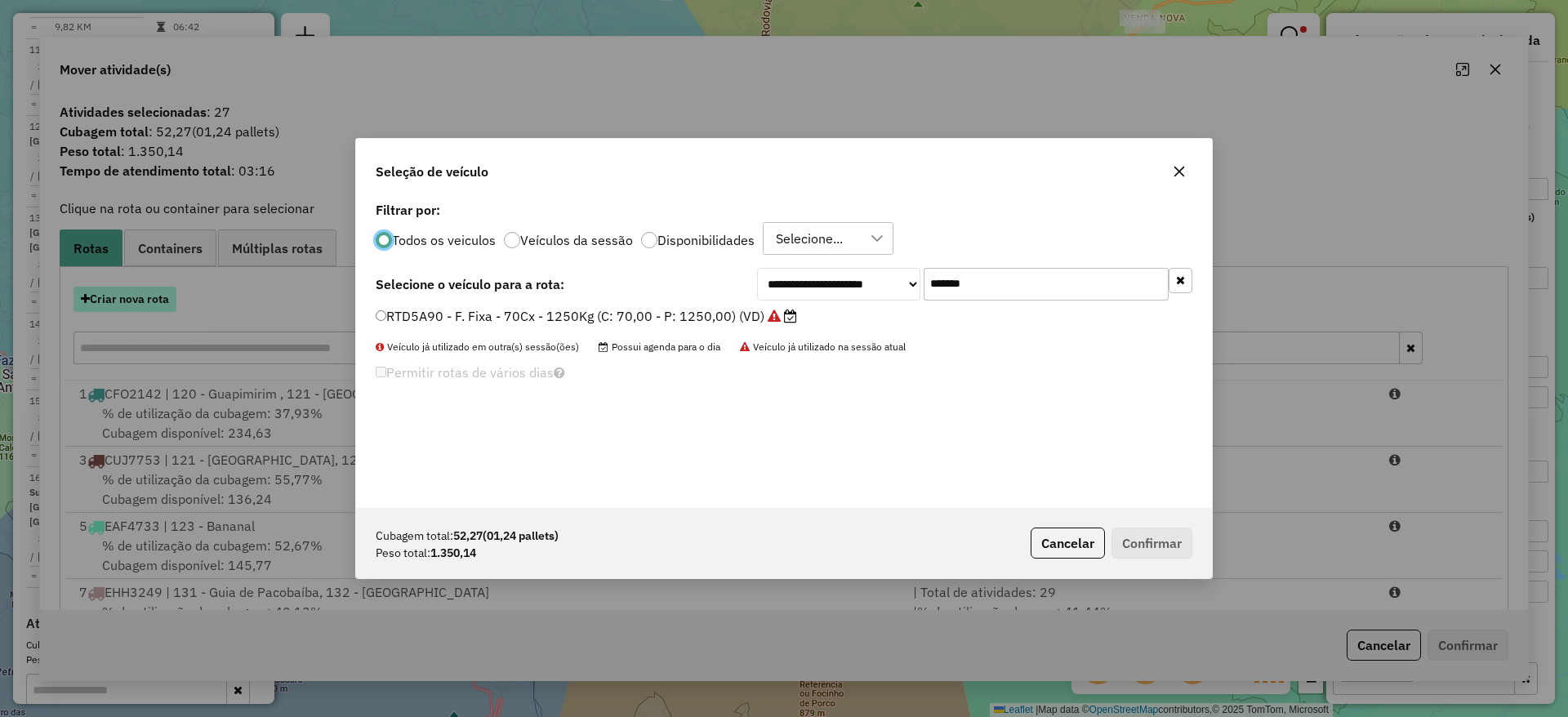
scroll to position [9, 5]
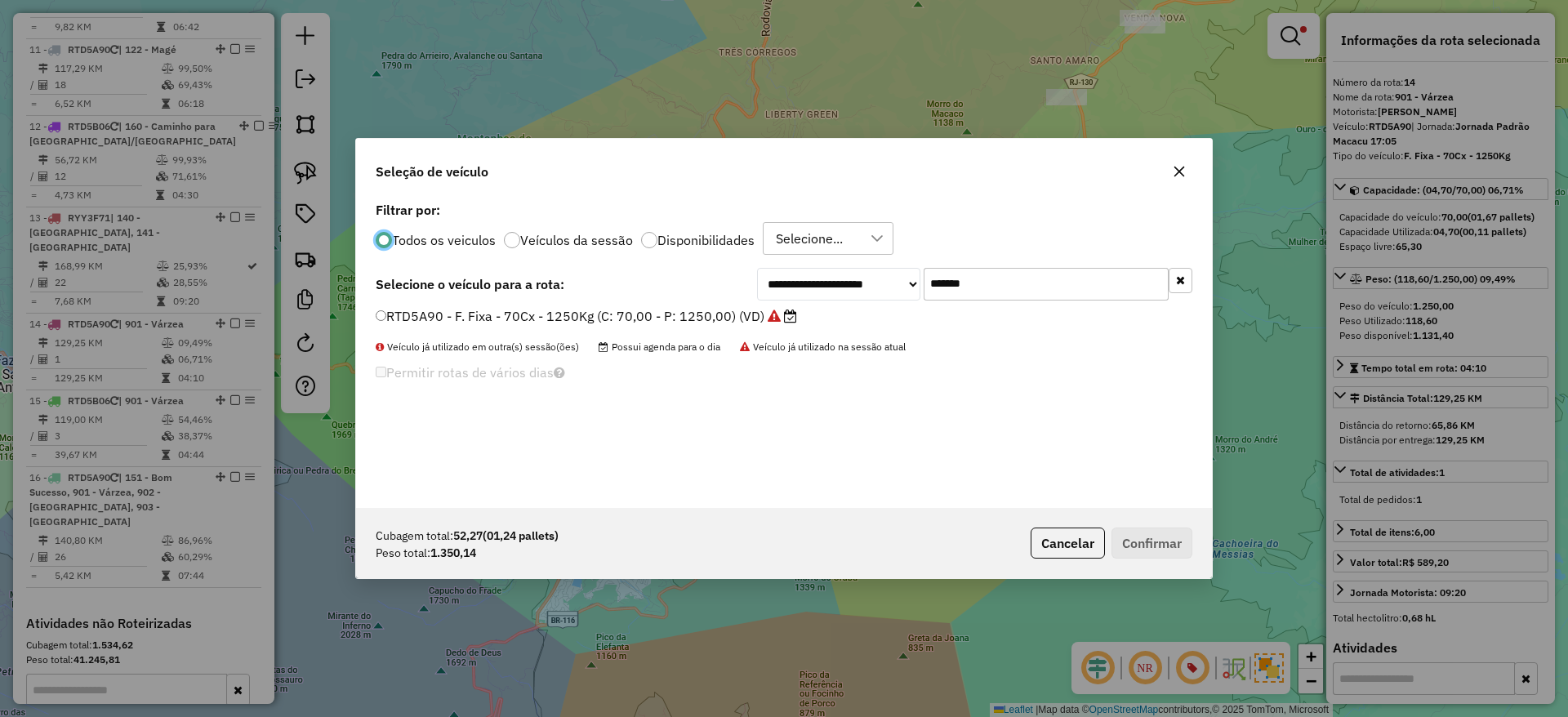
click at [961, 285] on input "*******" at bounding box center [1046, 284] width 245 height 33
paste input "text"
type input "*******"
click at [708, 321] on label "RTD5B06 - F. Fixa - 70Cx - 1250Kg (C: 70,00 - P: 1250,00) (VD)" at bounding box center [586, 315] width 421 height 20
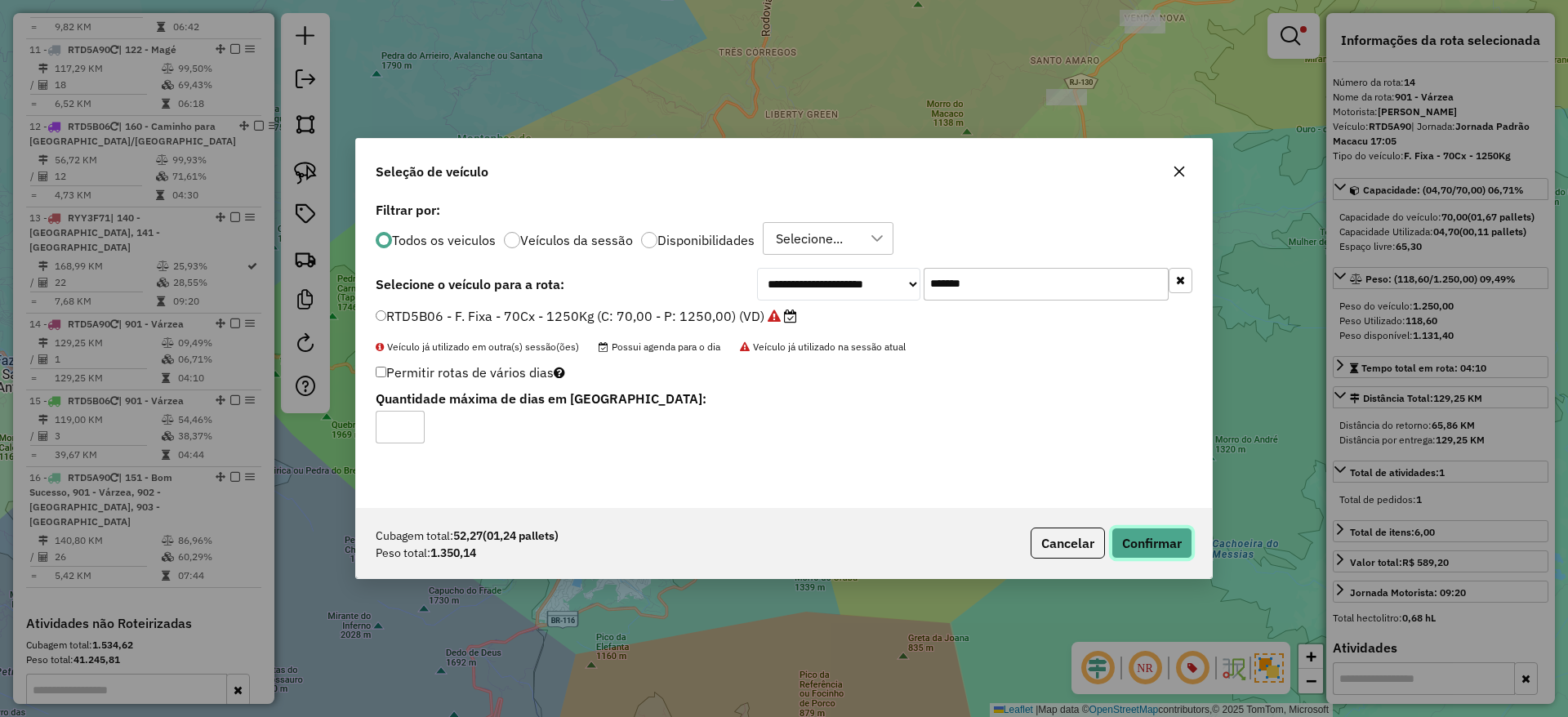
click at [1144, 539] on button "Confirmar" at bounding box center [1152, 543] width 81 height 31
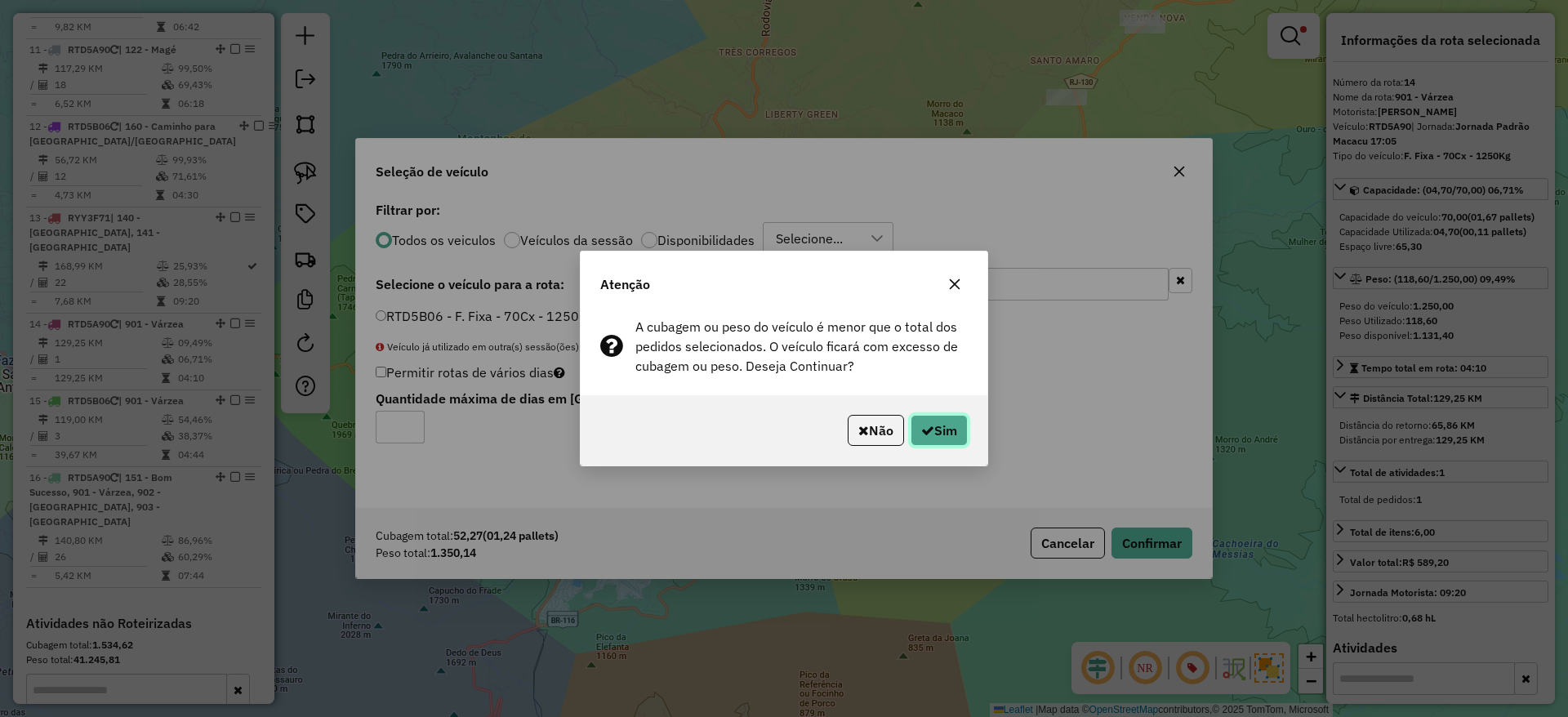
click at [940, 429] on button "Sim" at bounding box center [939, 430] width 57 height 31
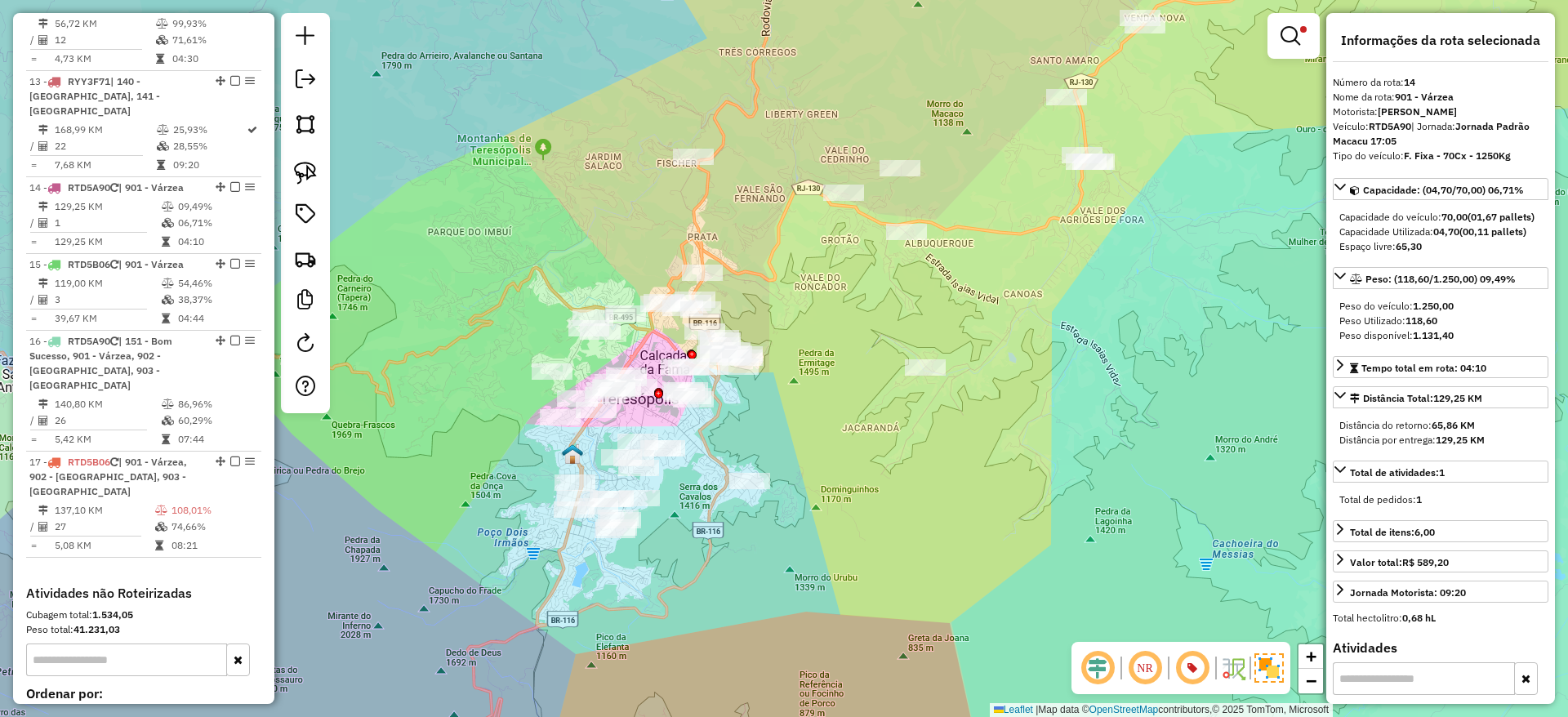
scroll to position [1818, 0]
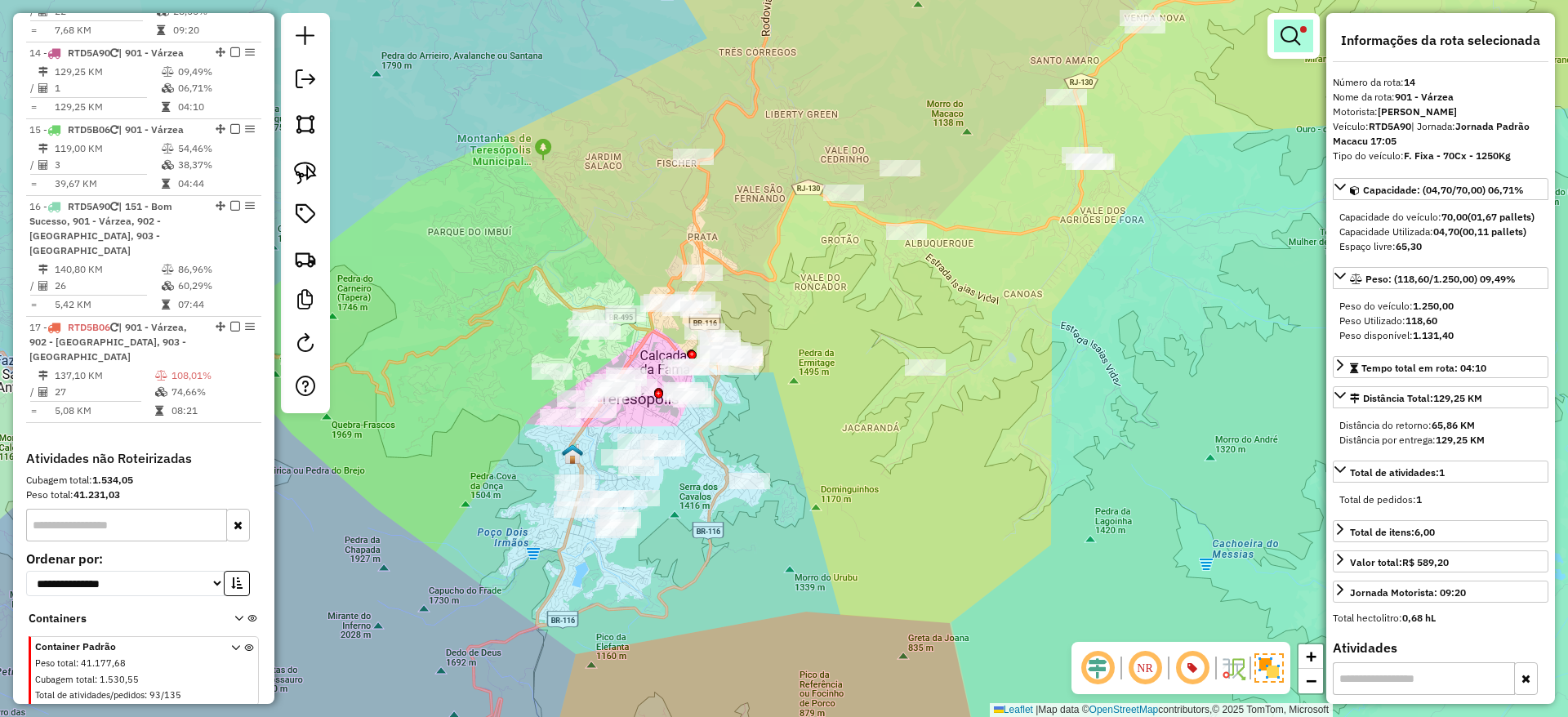
click at [1281, 20] on link at bounding box center [1293, 36] width 39 height 33
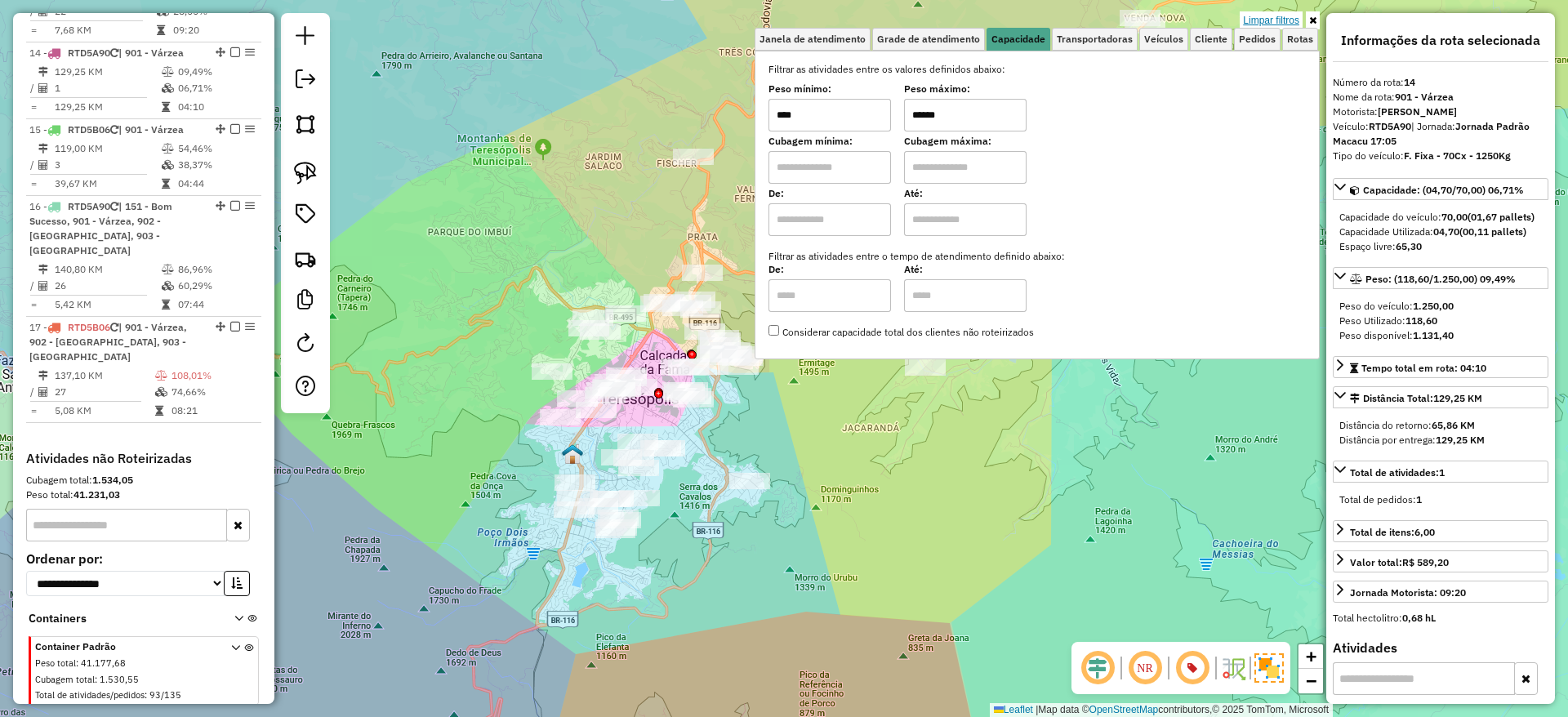
click at [1260, 21] on link "Limpar filtros" at bounding box center [1271, 20] width 63 height 18
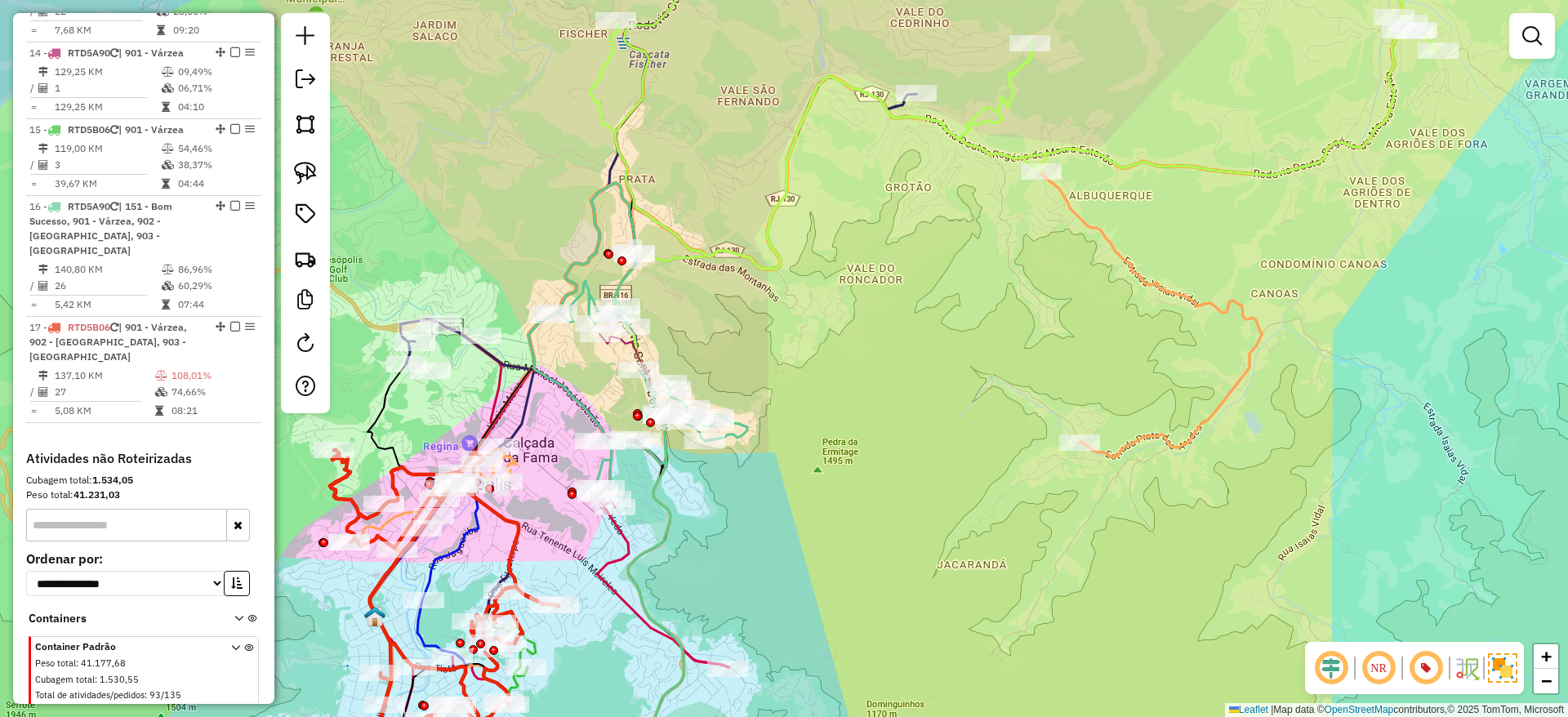
click at [567, 390] on icon at bounding box center [638, 341] width 219 height 317
select select "*********"
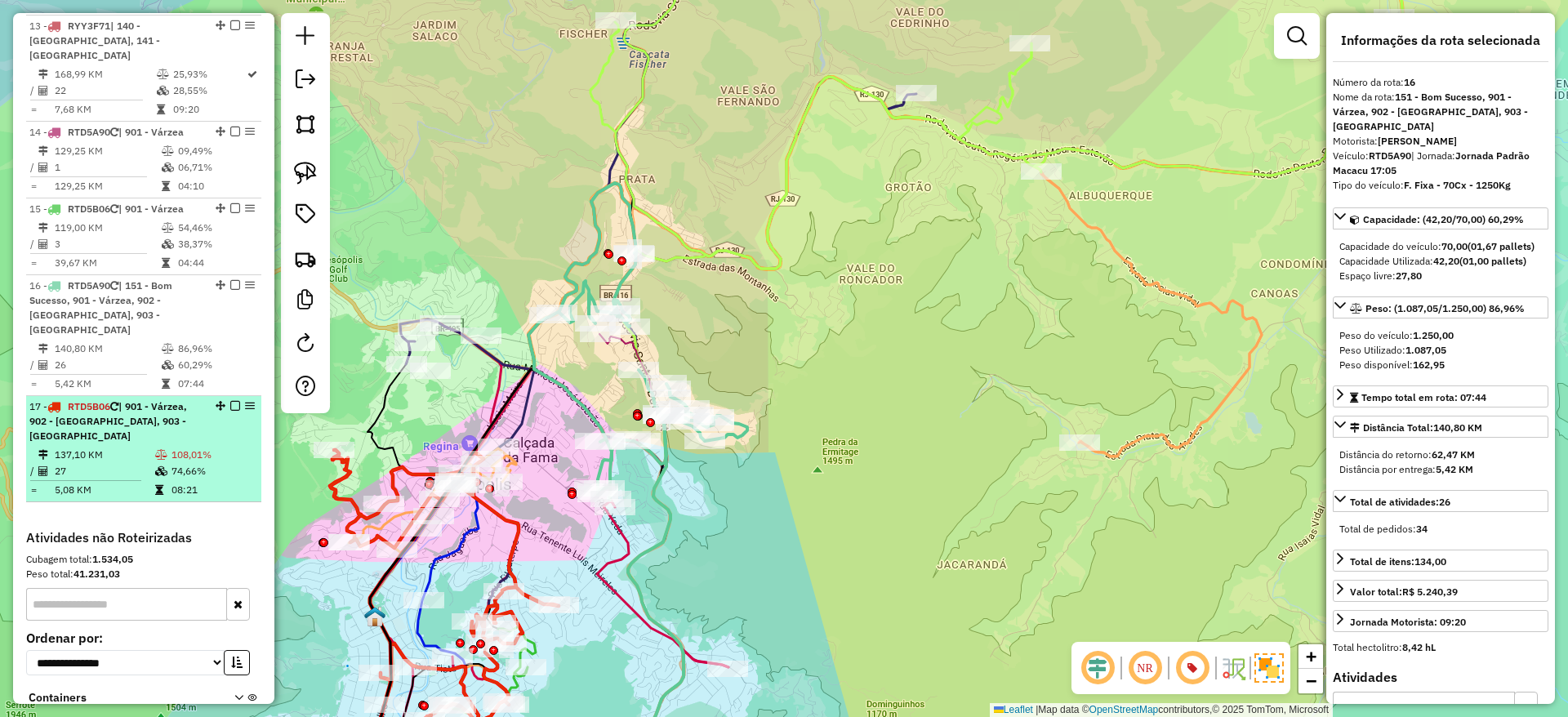
scroll to position [1731, 0]
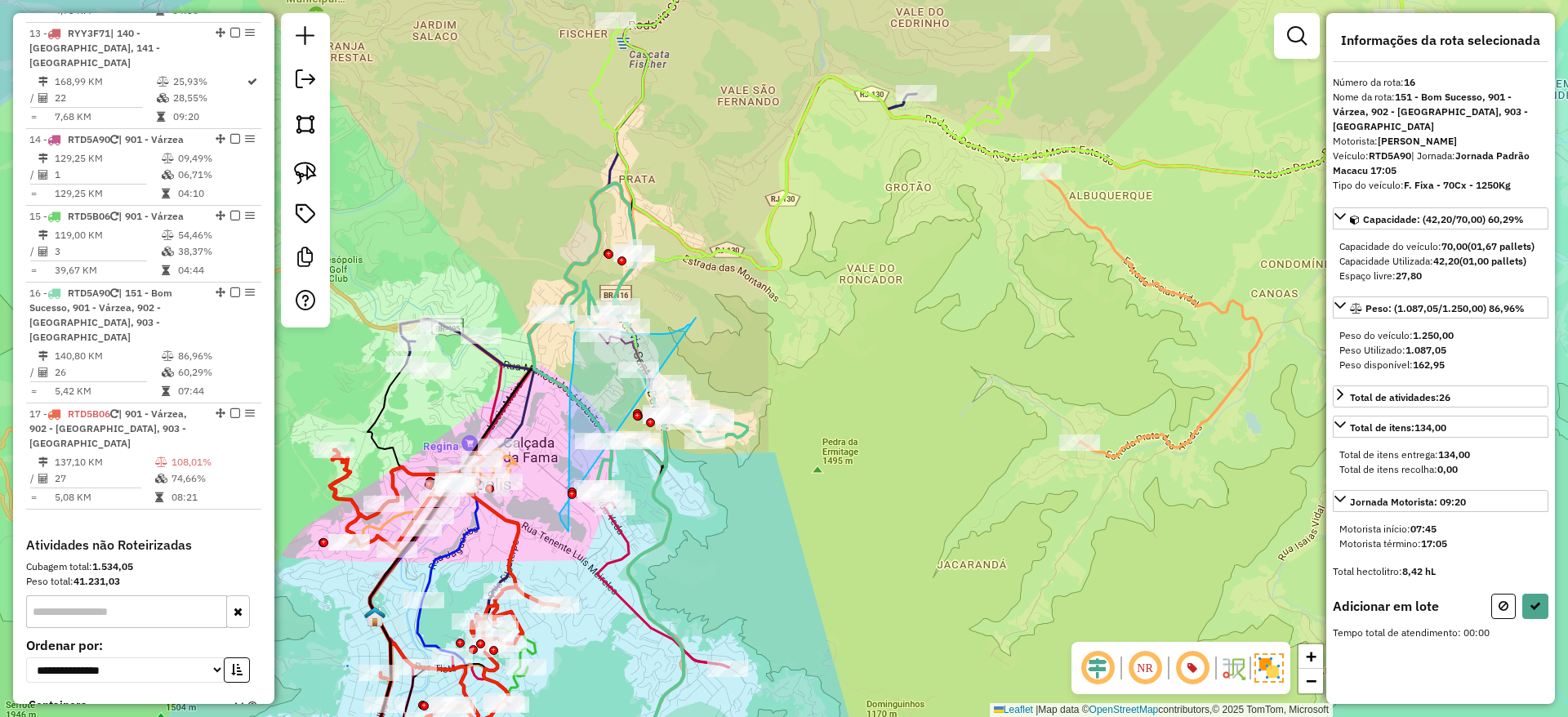
drag, startPoint x: 696, startPoint y: 318, endPoint x: 556, endPoint y: 499, distance: 228.8
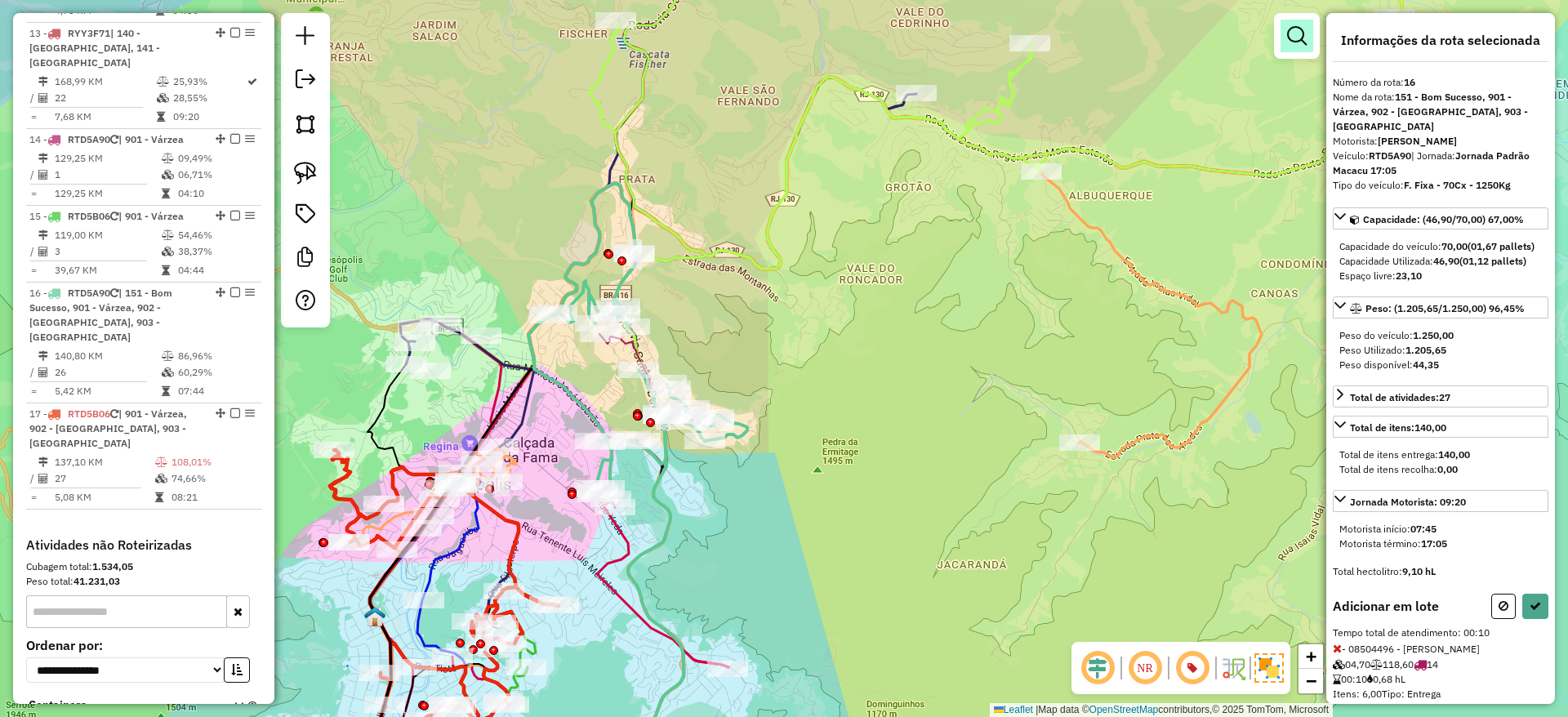
click at [1290, 30] on em at bounding box center [1297, 35] width 20 height 20
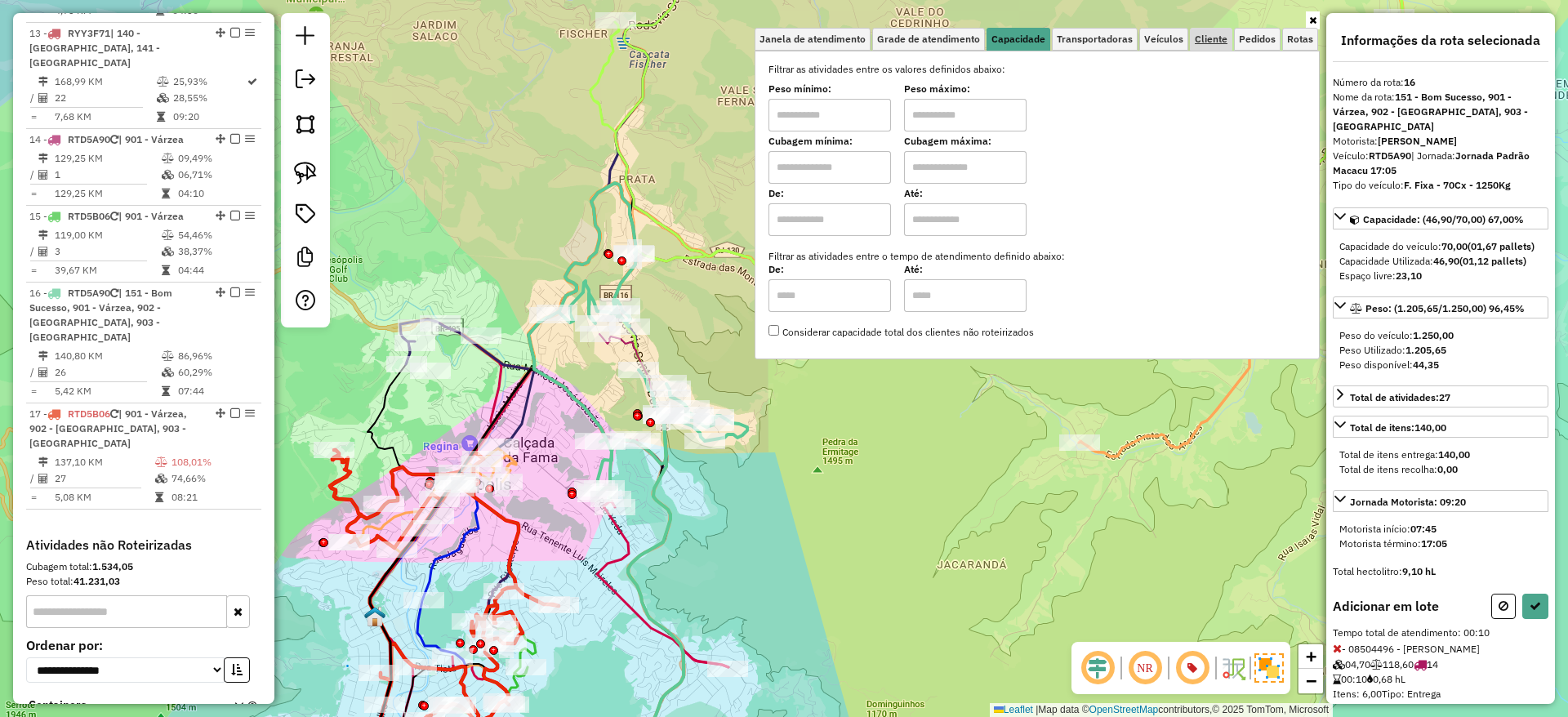
select select "*********"
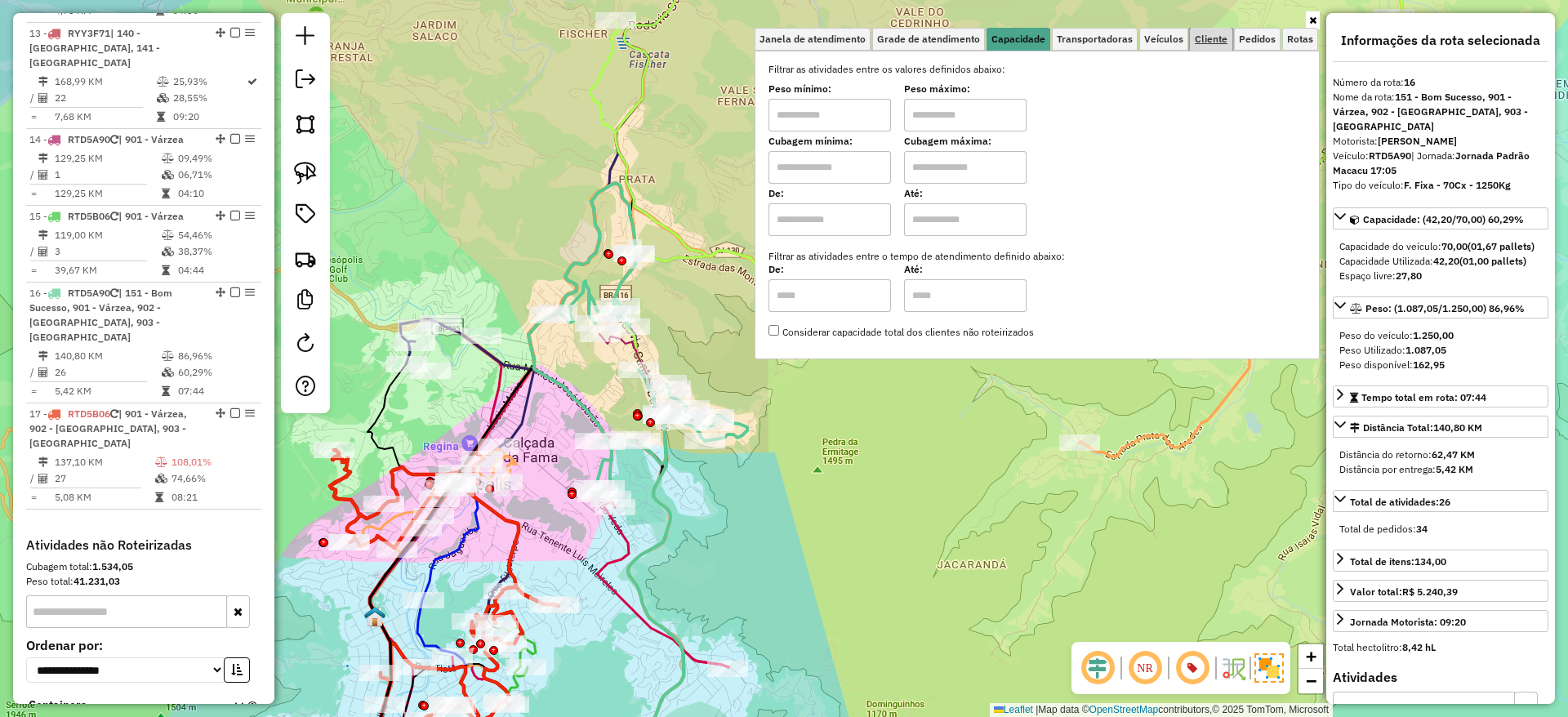
click at [1198, 34] on span "Cliente" at bounding box center [1211, 39] width 33 height 9
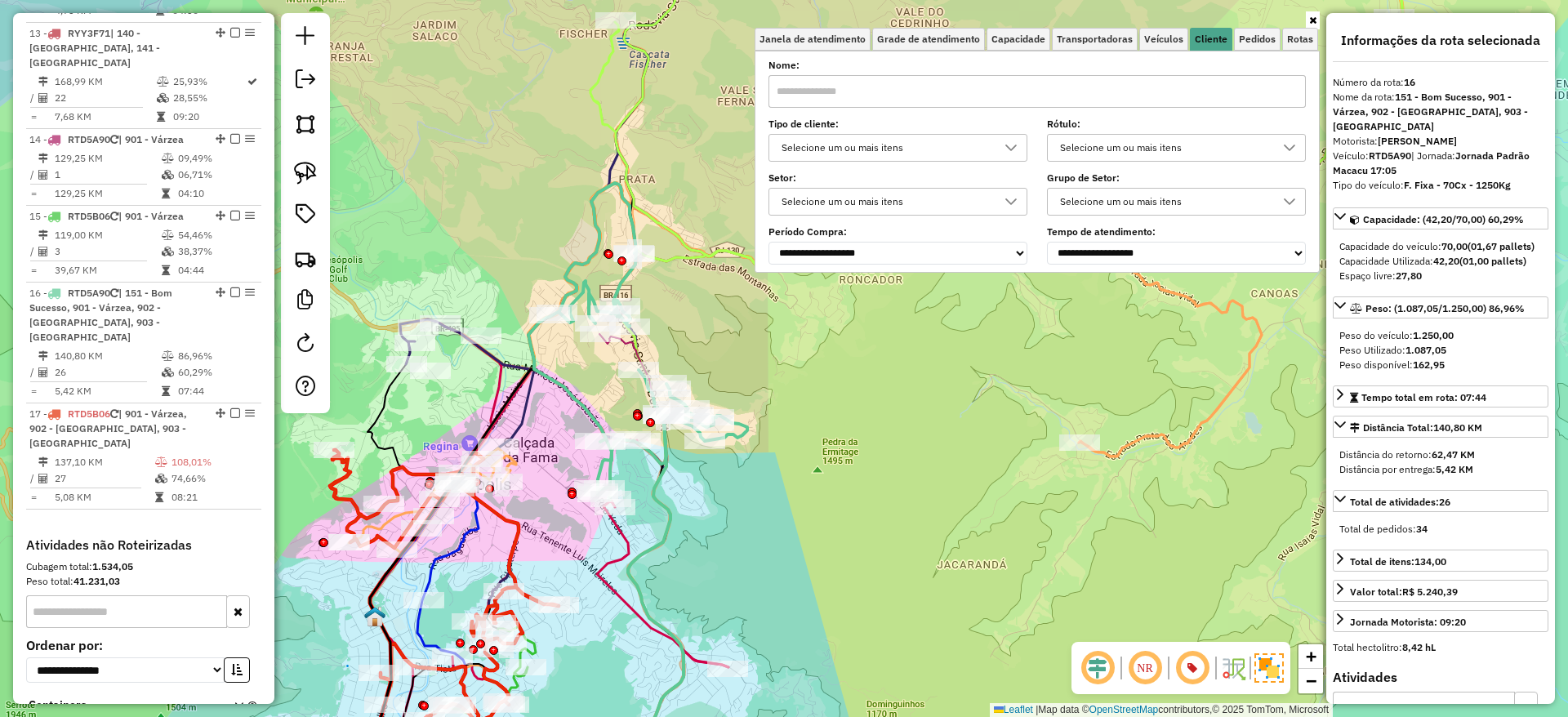
click at [968, 197] on div "Selecione um ou mais itens" at bounding box center [885, 202] width 220 height 26
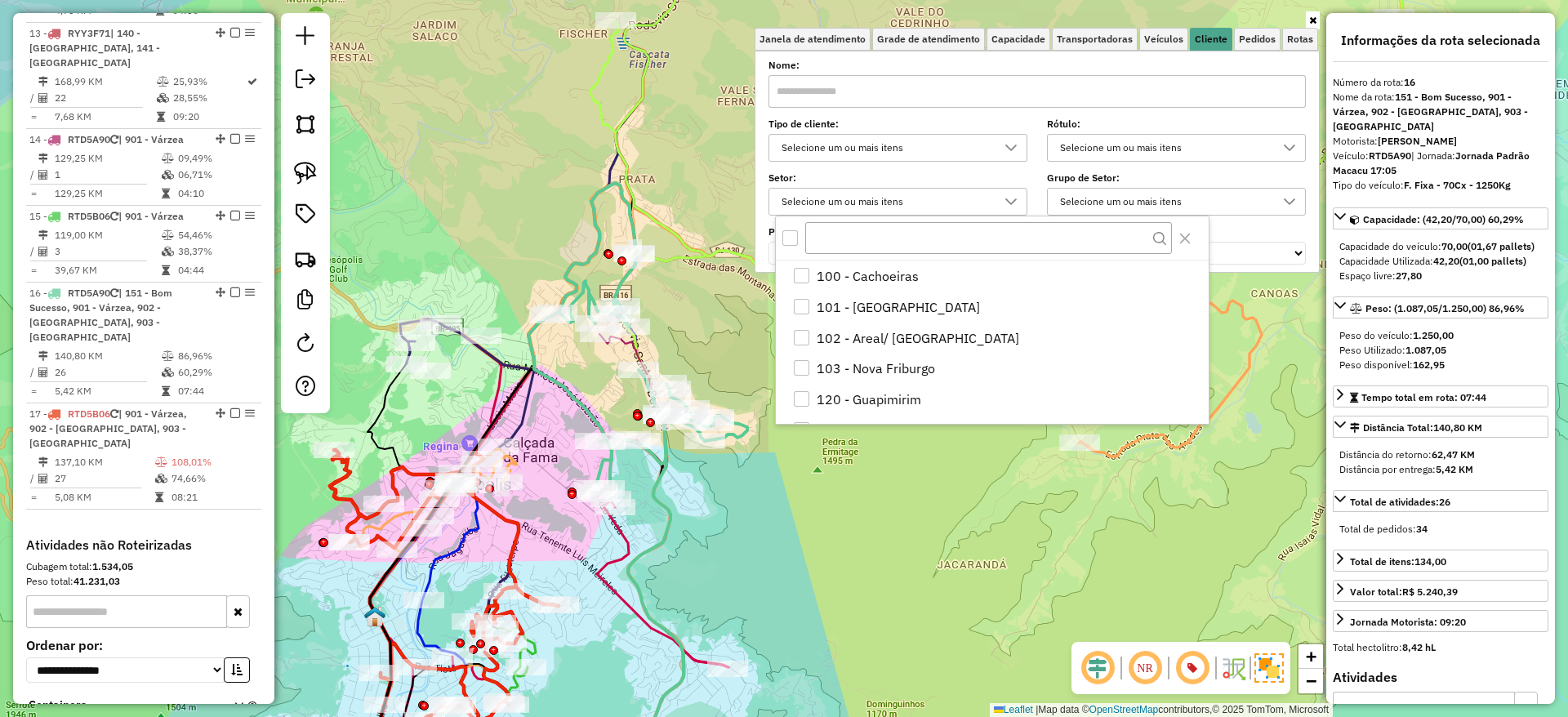
click at [955, 142] on div "Selecione um ou mais itens" at bounding box center [885, 147] width 220 height 26
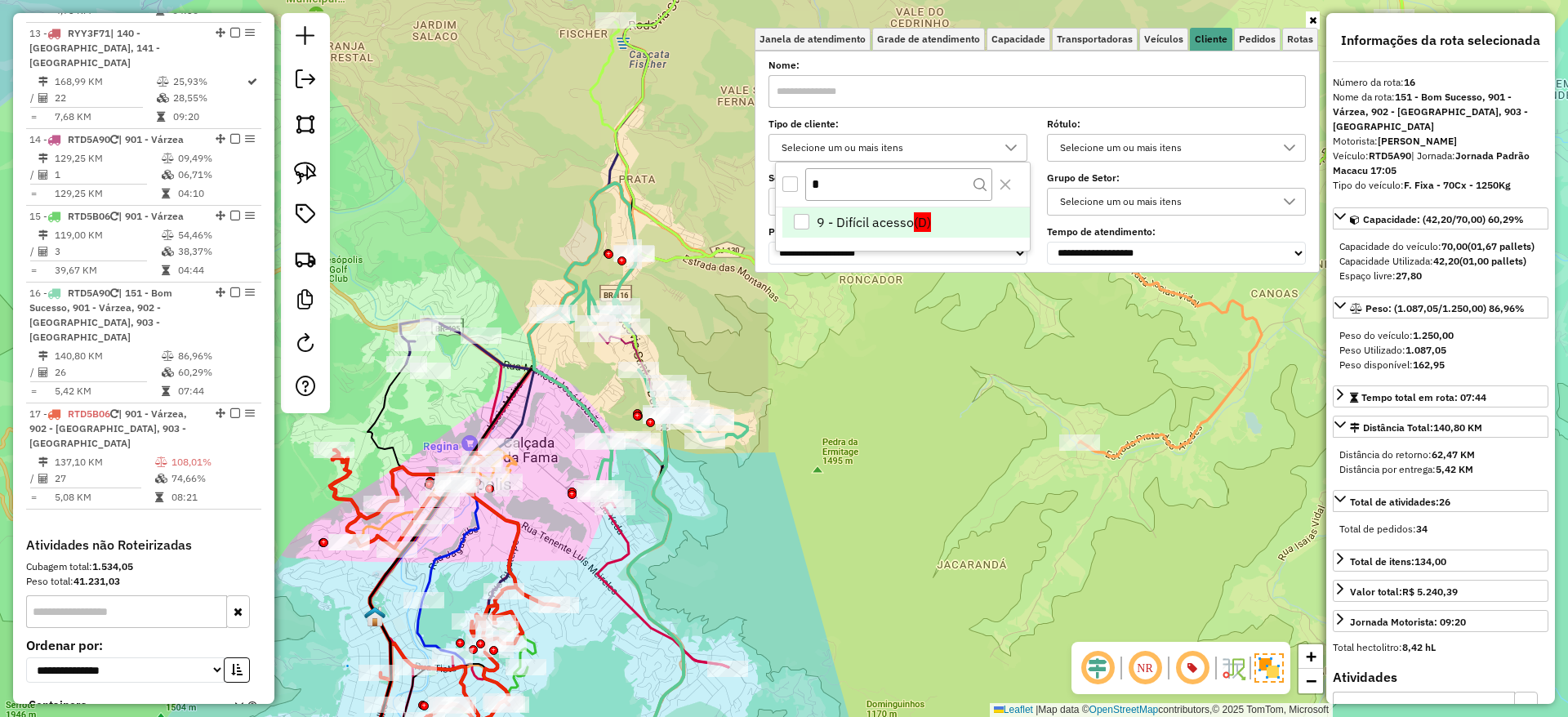
click at [822, 222] on li "9 - Difícil acesso (D)" at bounding box center [905, 223] width 247 height 31
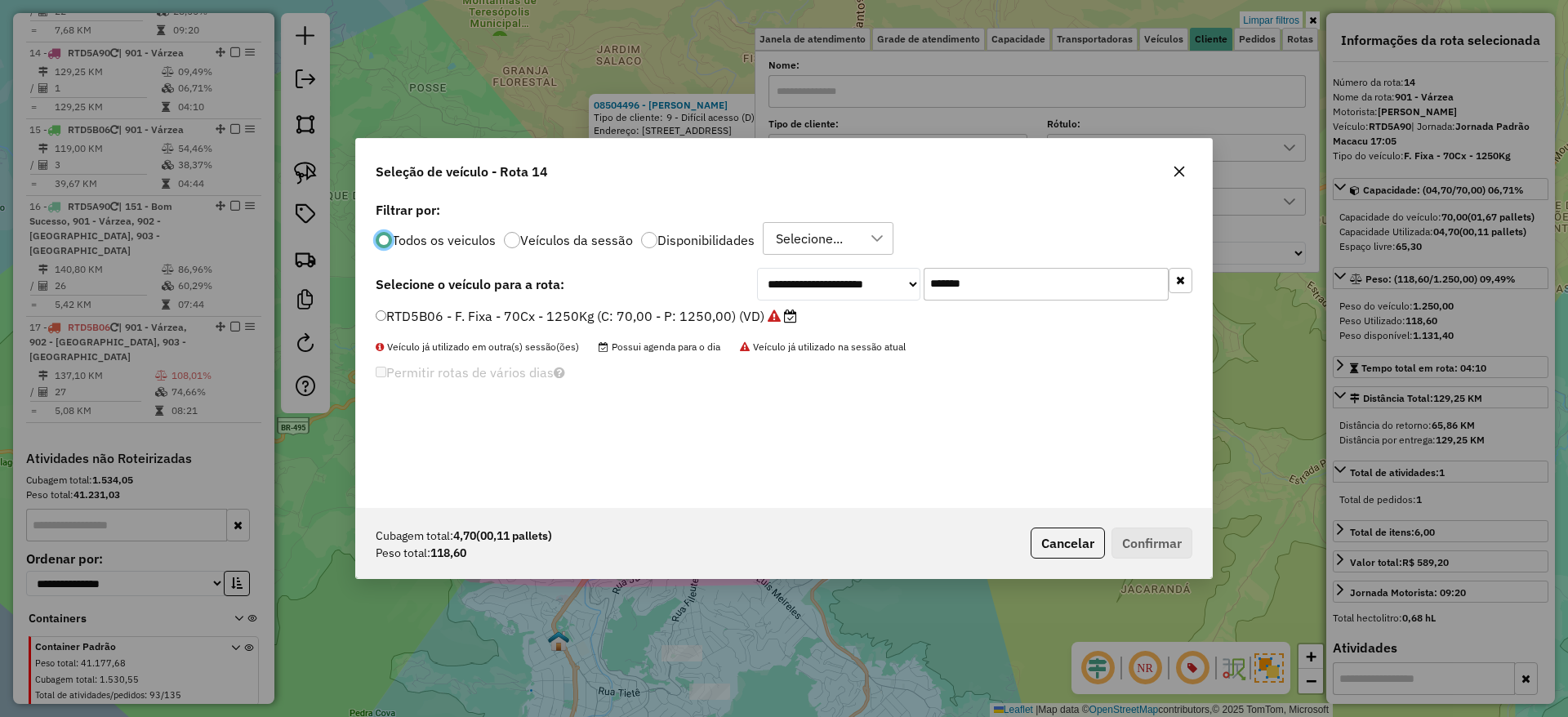
scroll to position [9, 5]
click at [1013, 284] on input "*******" at bounding box center [1046, 284] width 245 height 33
type input "**"
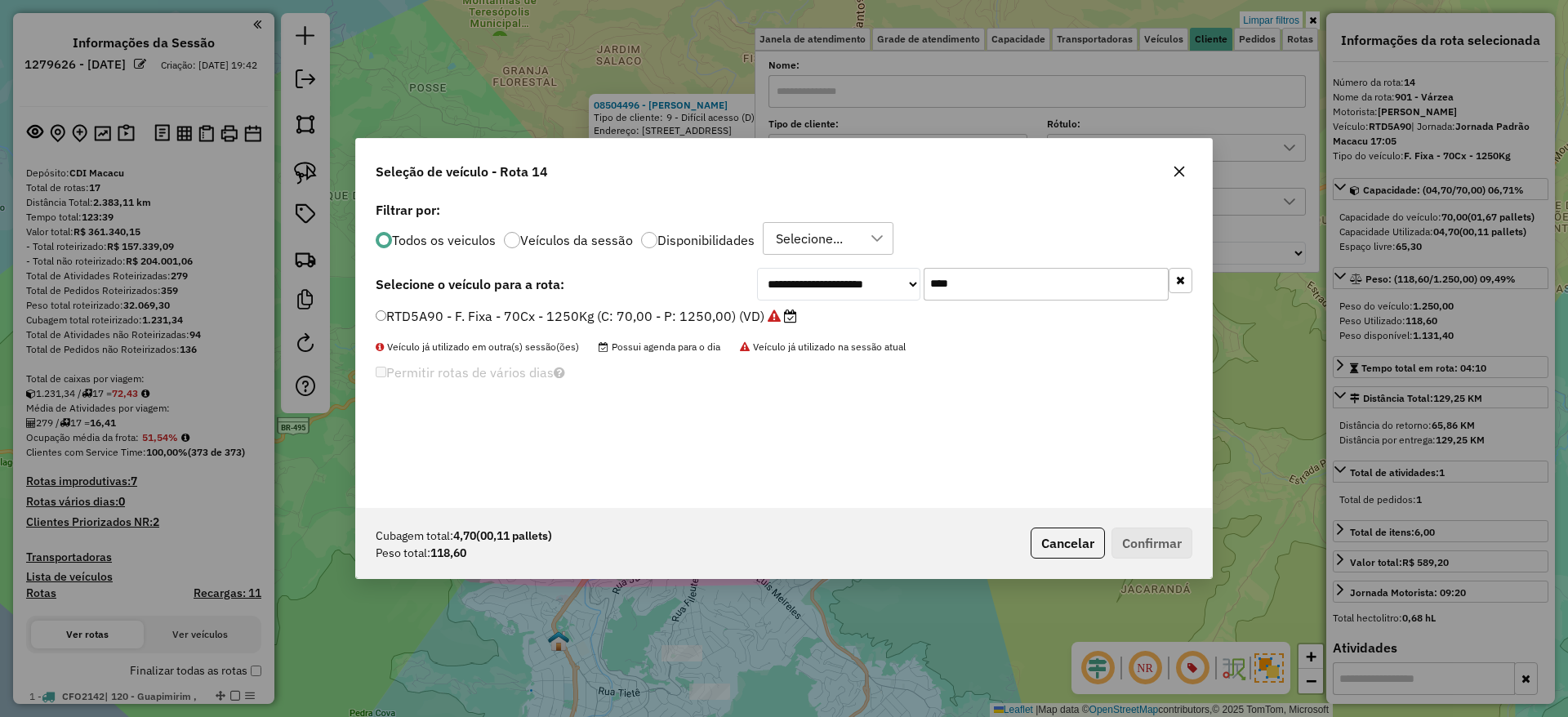
select select "*********"
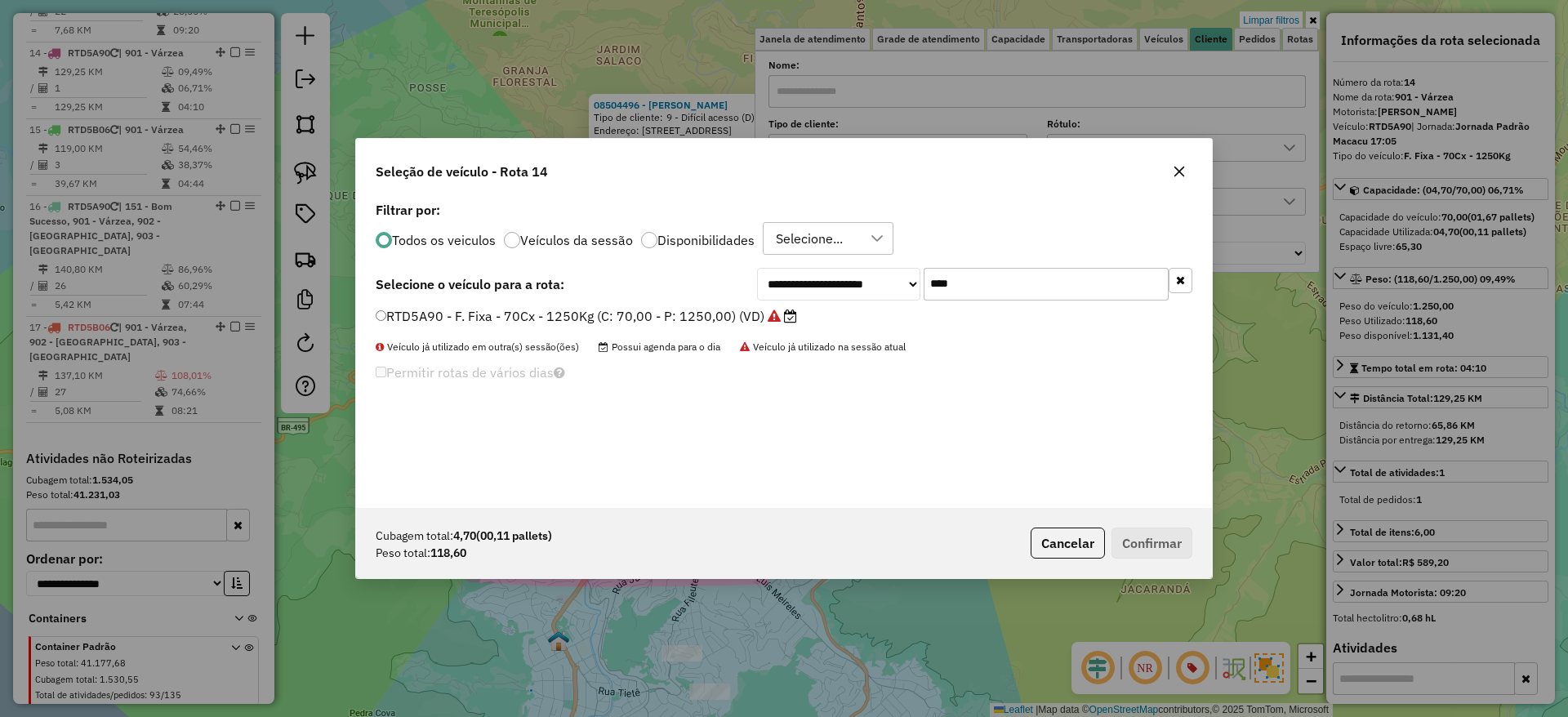
type input "****"
click at [742, 313] on label "RTD5A90 - F. Fixa - 70Cx - 1250Kg (C: 70,00 - P: 1250,00) (VD)" at bounding box center [586, 315] width 421 height 20
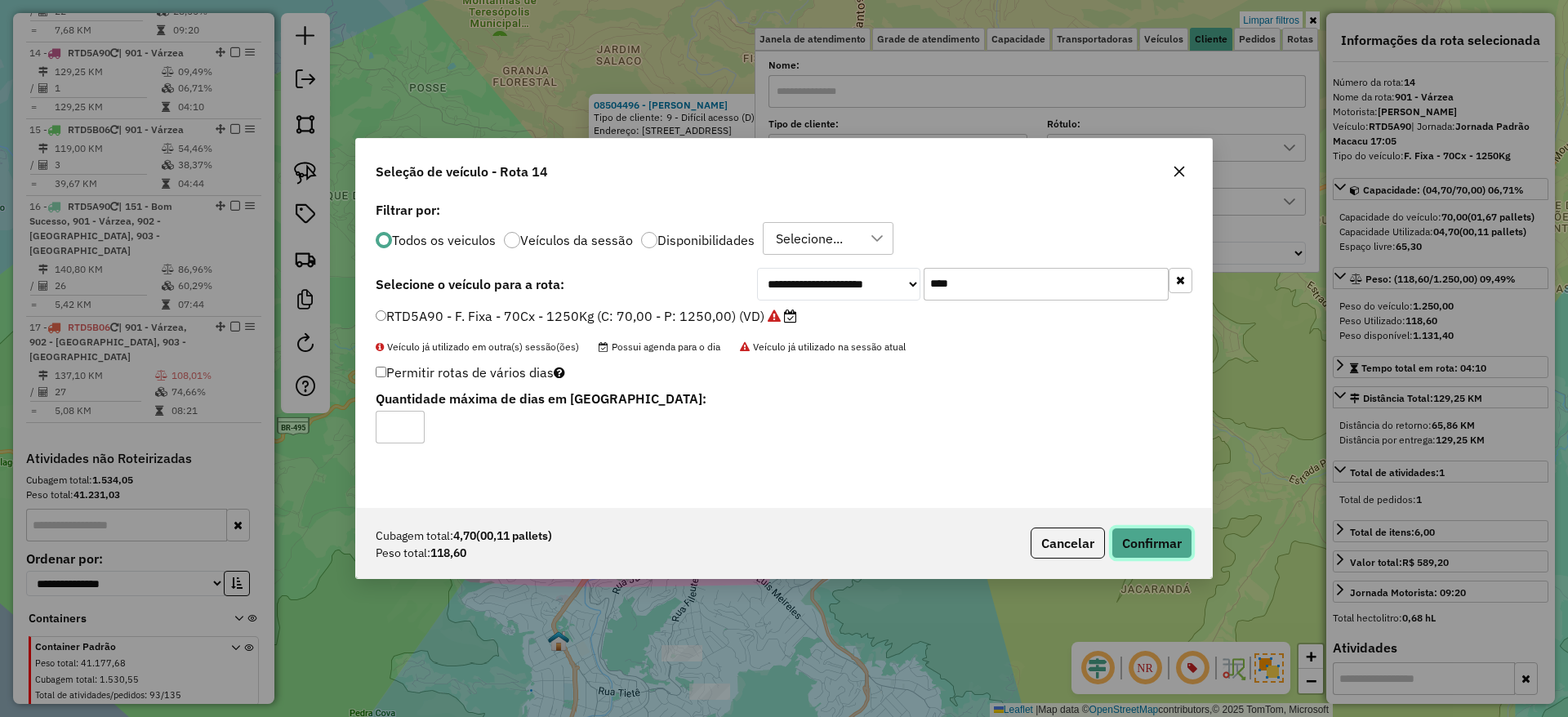
click at [1146, 538] on button "Confirmar" at bounding box center [1152, 543] width 81 height 31
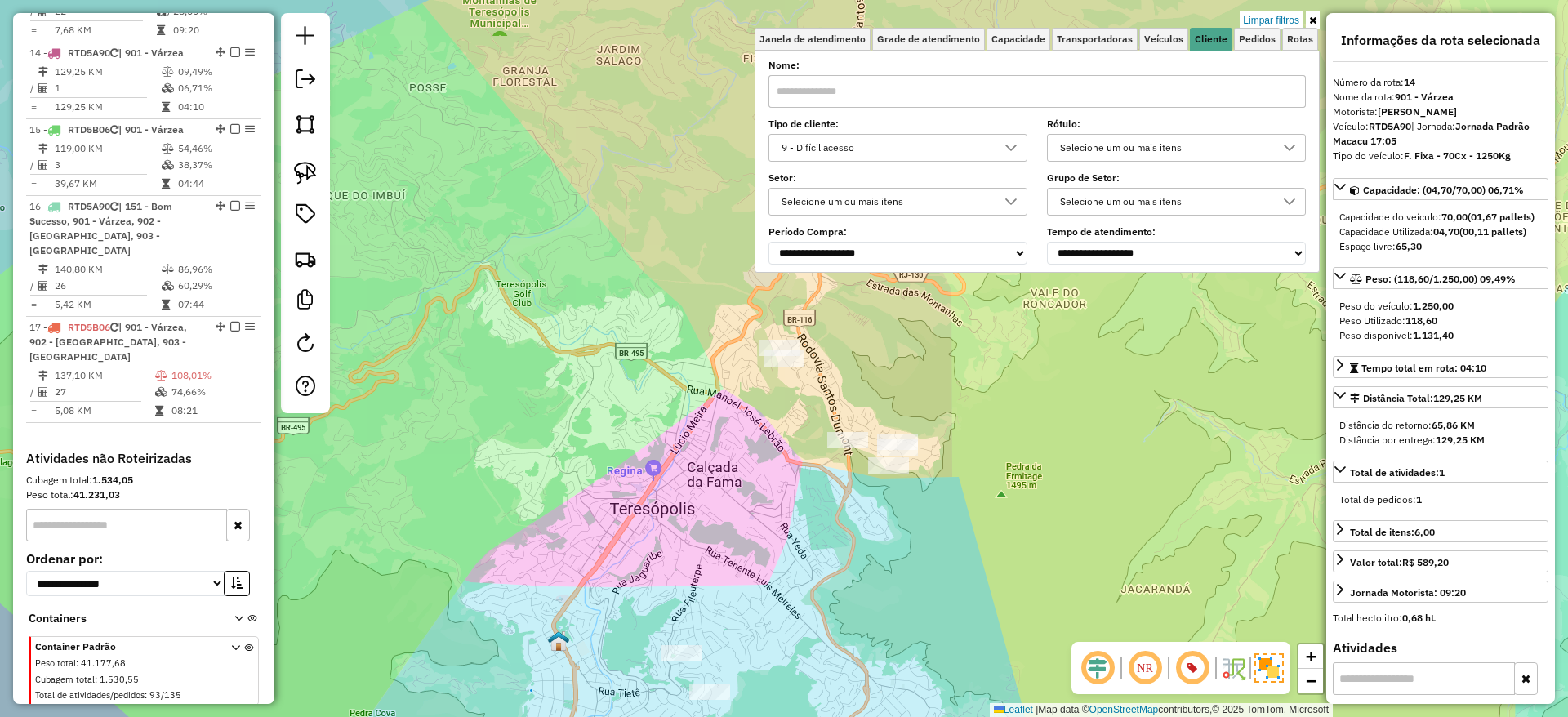
click at [916, 415] on div "Limpar filtros Janela de atendimento Grade de atendimento Capacidade Transporta…" at bounding box center [784, 358] width 1568 height 717
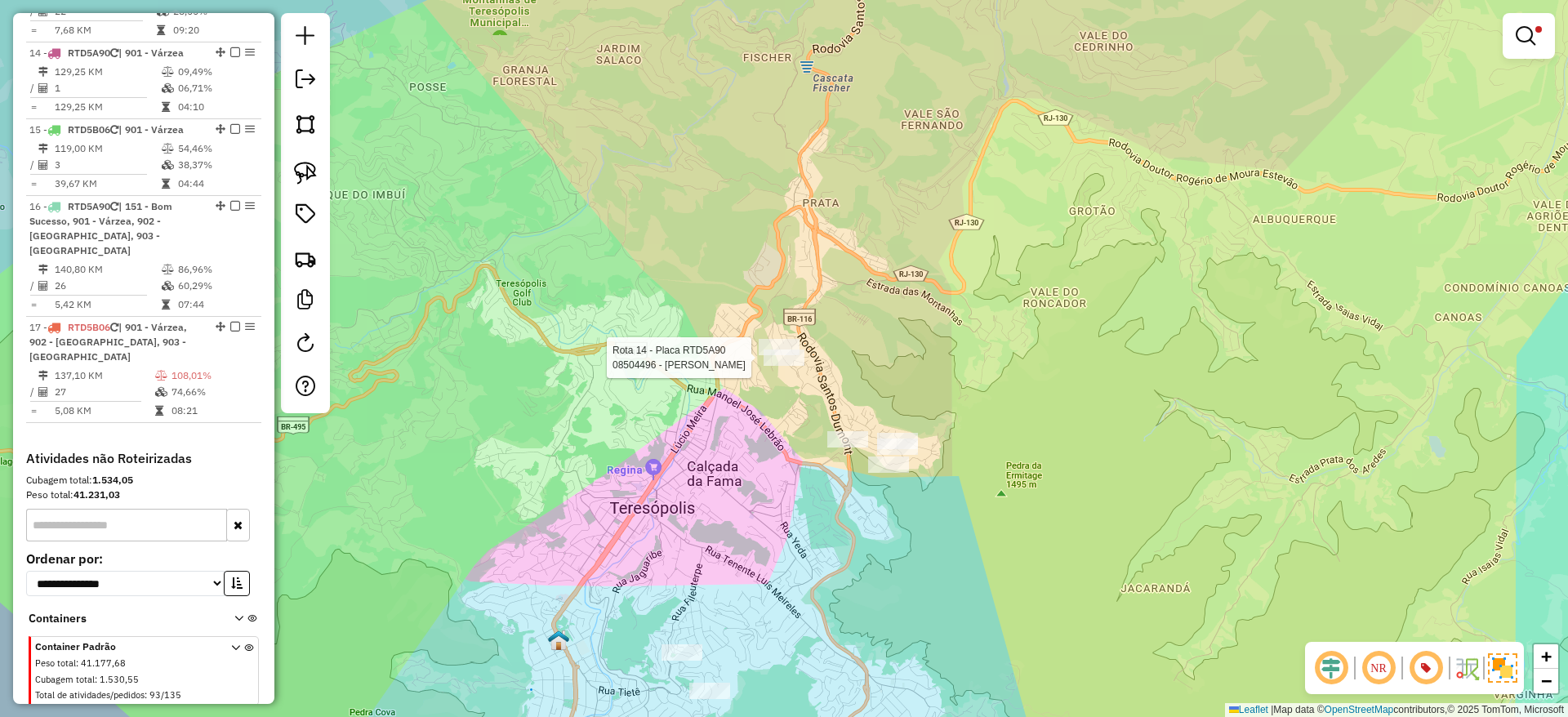
select select "*********"
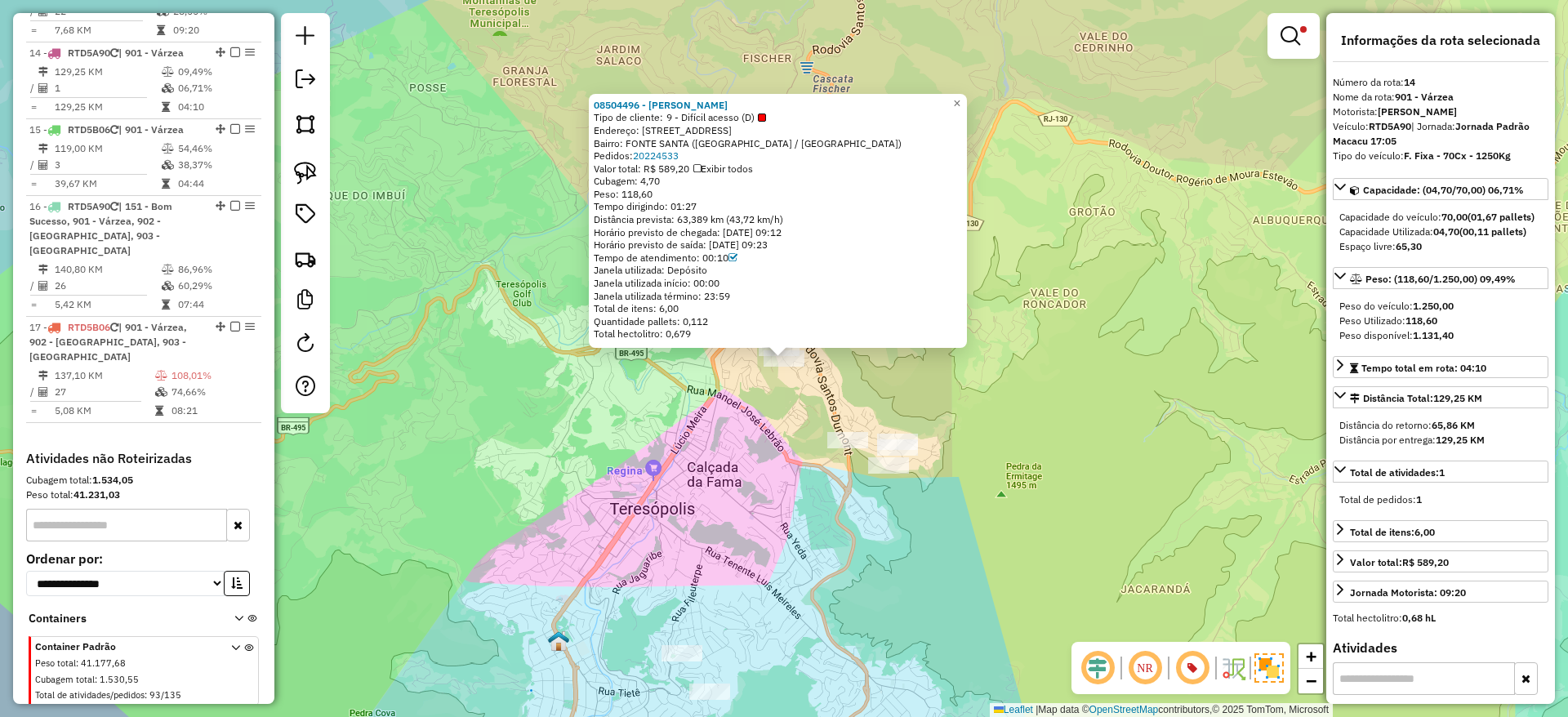
click at [1006, 399] on div "08504496 - IVANIR ELIAS DE SOUZ Tipo de cliente: 9 - Difícil acesso (D) Endereç…" at bounding box center [784, 358] width 1568 height 717
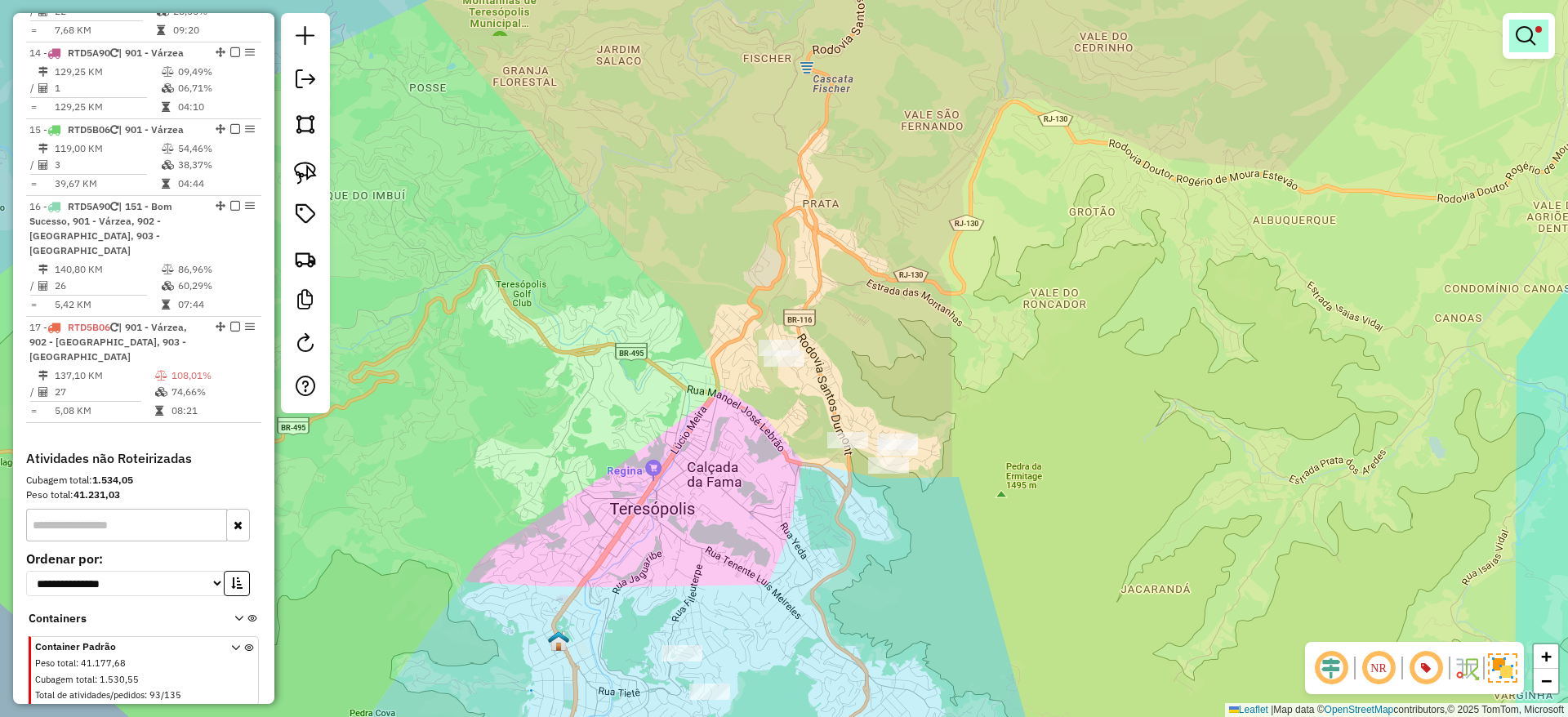
click at [1521, 47] on link at bounding box center [1528, 36] width 39 height 33
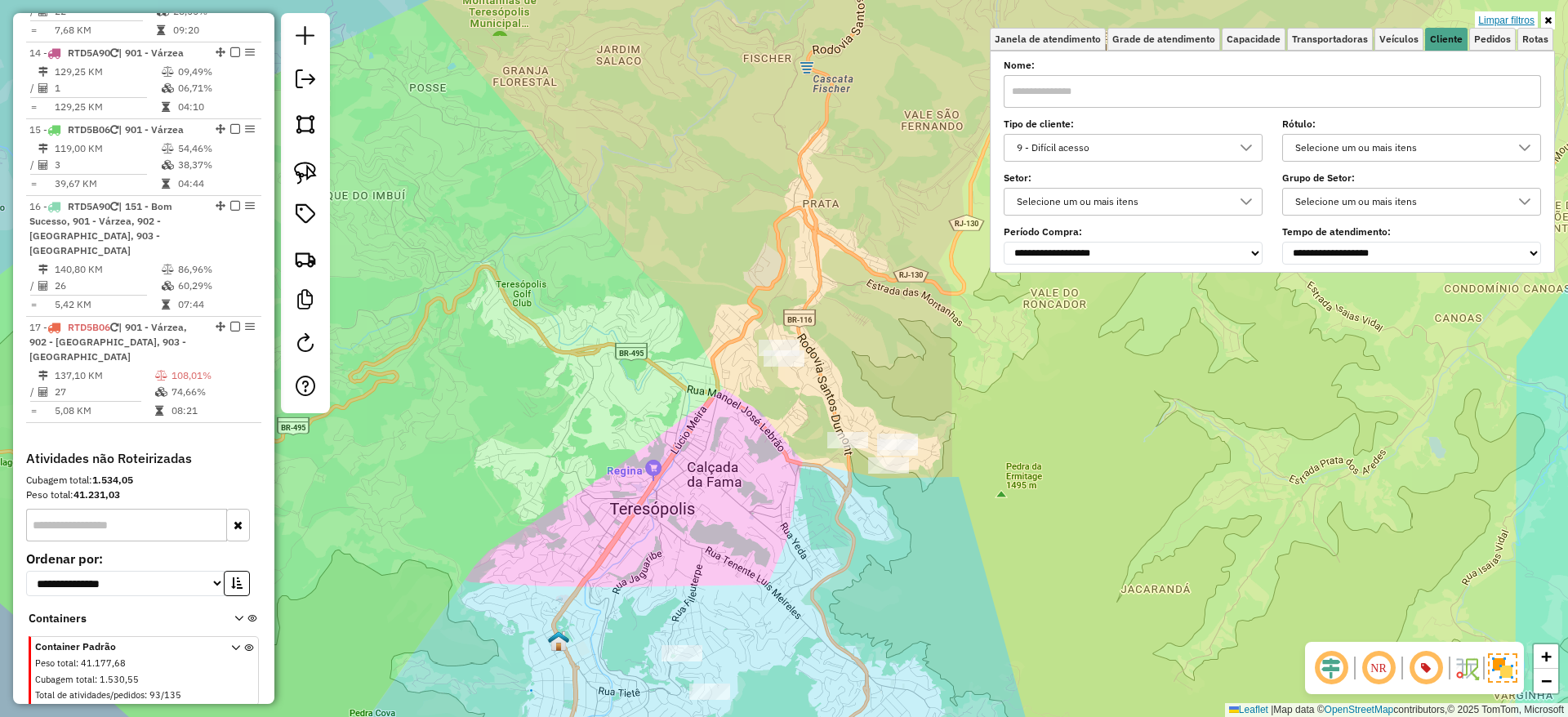
click at [1492, 15] on link "Limpar filtros" at bounding box center [1506, 20] width 63 height 18
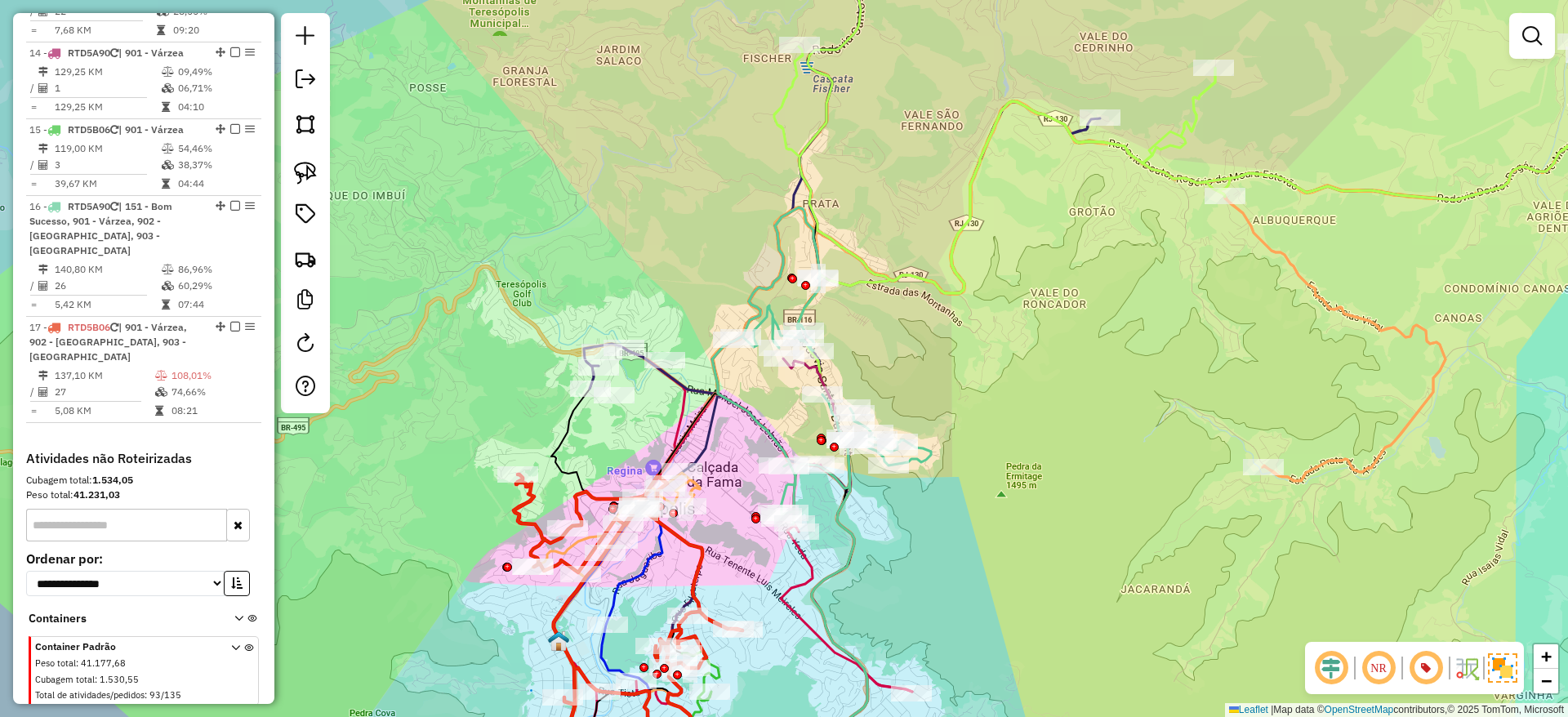
click at [850, 477] on icon at bounding box center [821, 366] width 219 height 317
select select "*********"
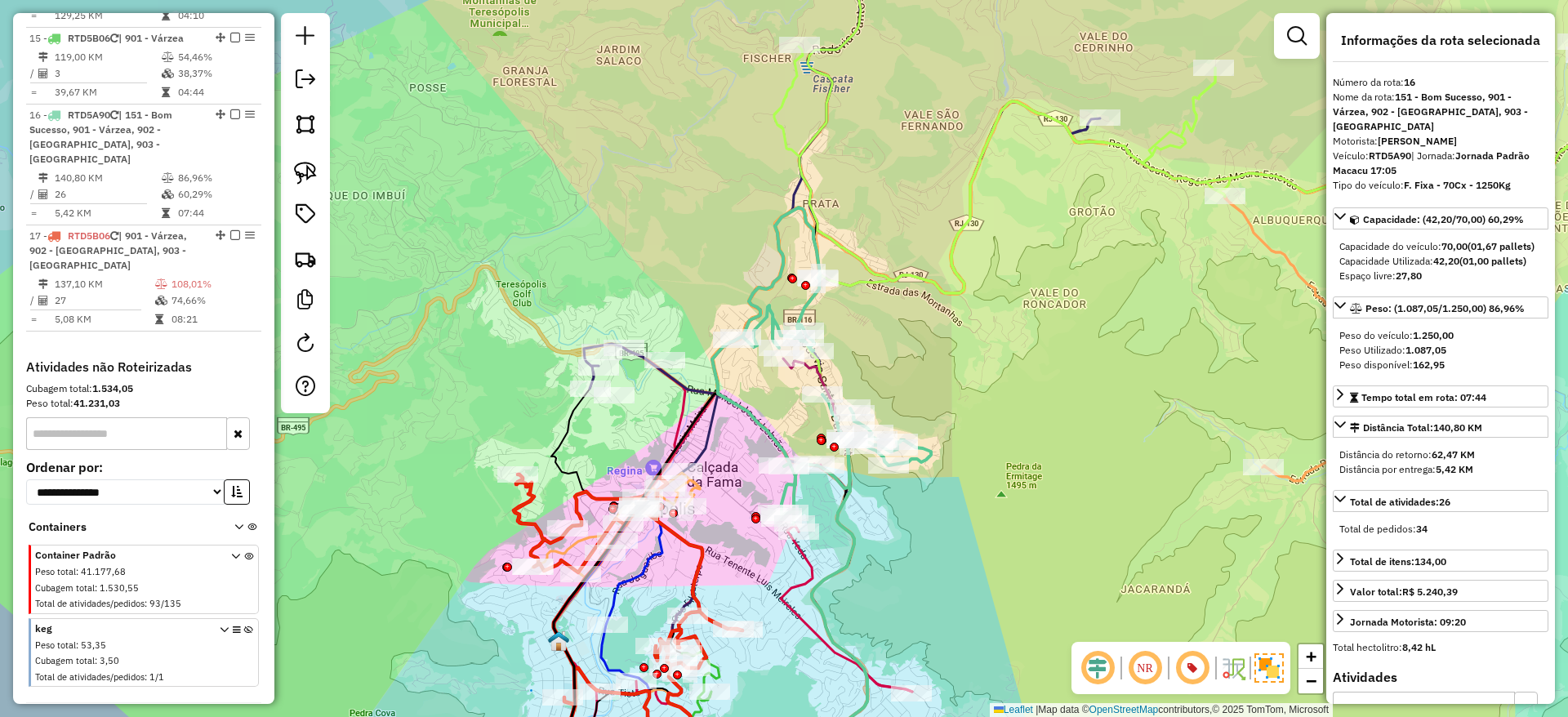
scroll to position [1917, 0]
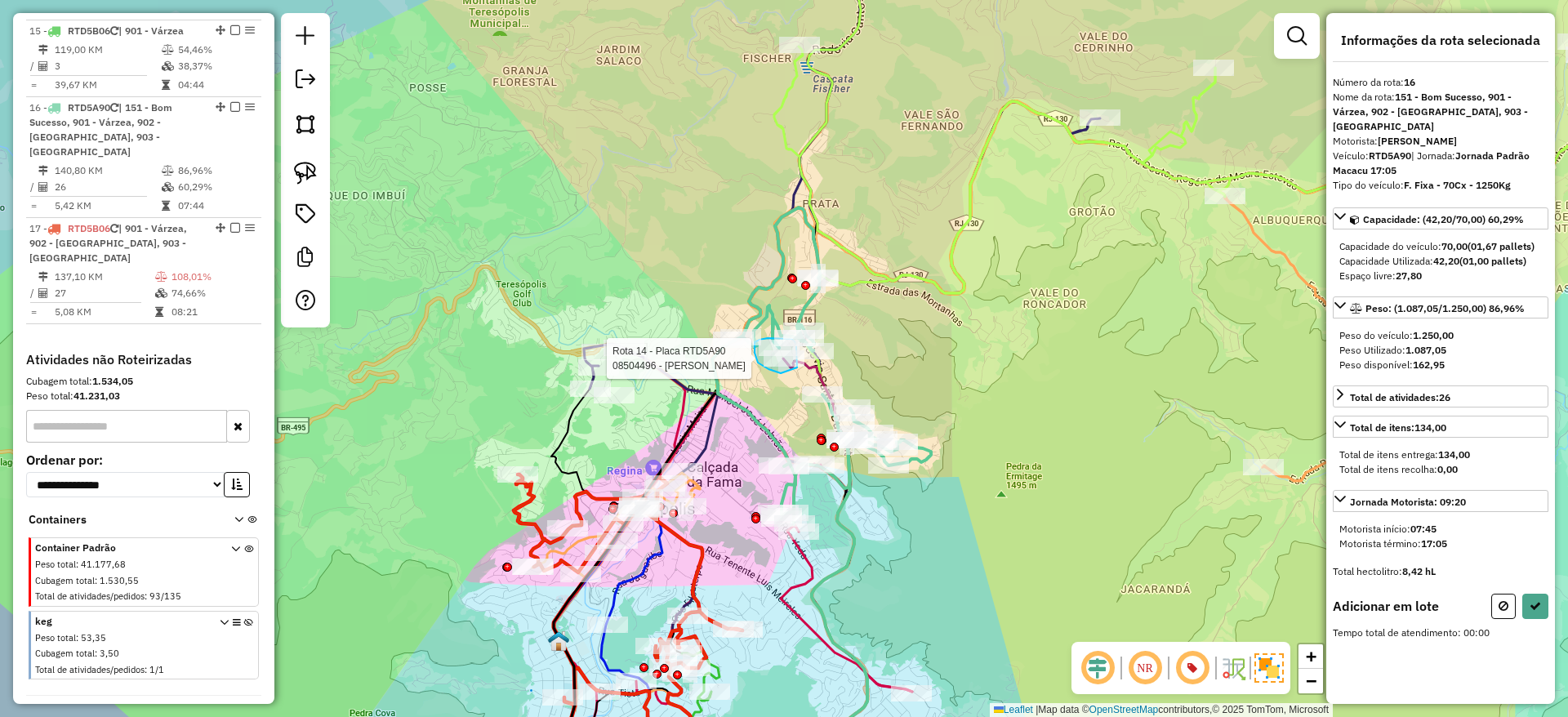
drag, startPoint x: 781, startPoint y: 373, endPoint x: 797, endPoint y: 368, distance: 16.8
click at [797, 368] on div "Rota 14 - Placa RTD5A90 08504496 - IVANIR ELIAS DE SOUZ Janela de atendimento G…" at bounding box center [784, 358] width 1568 height 717
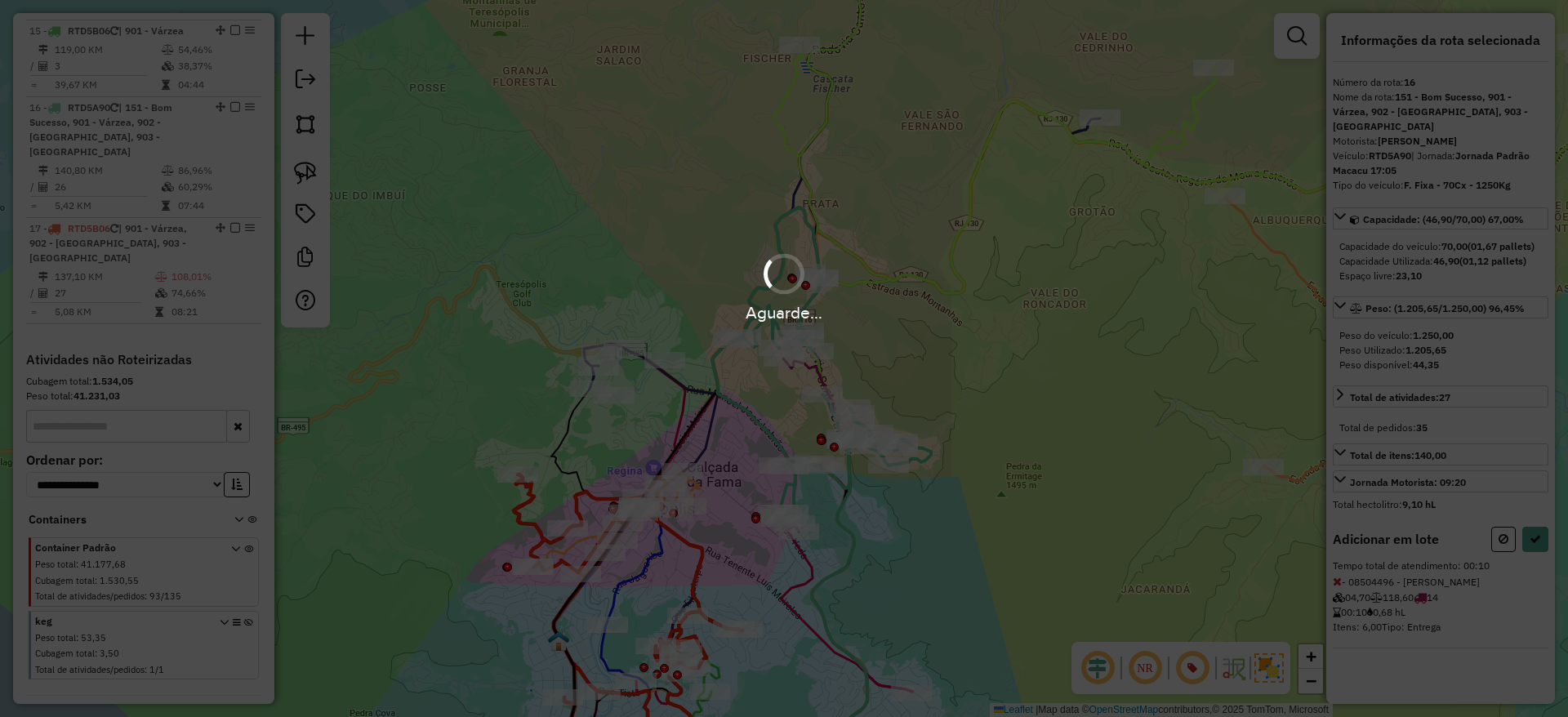
select select "*********"
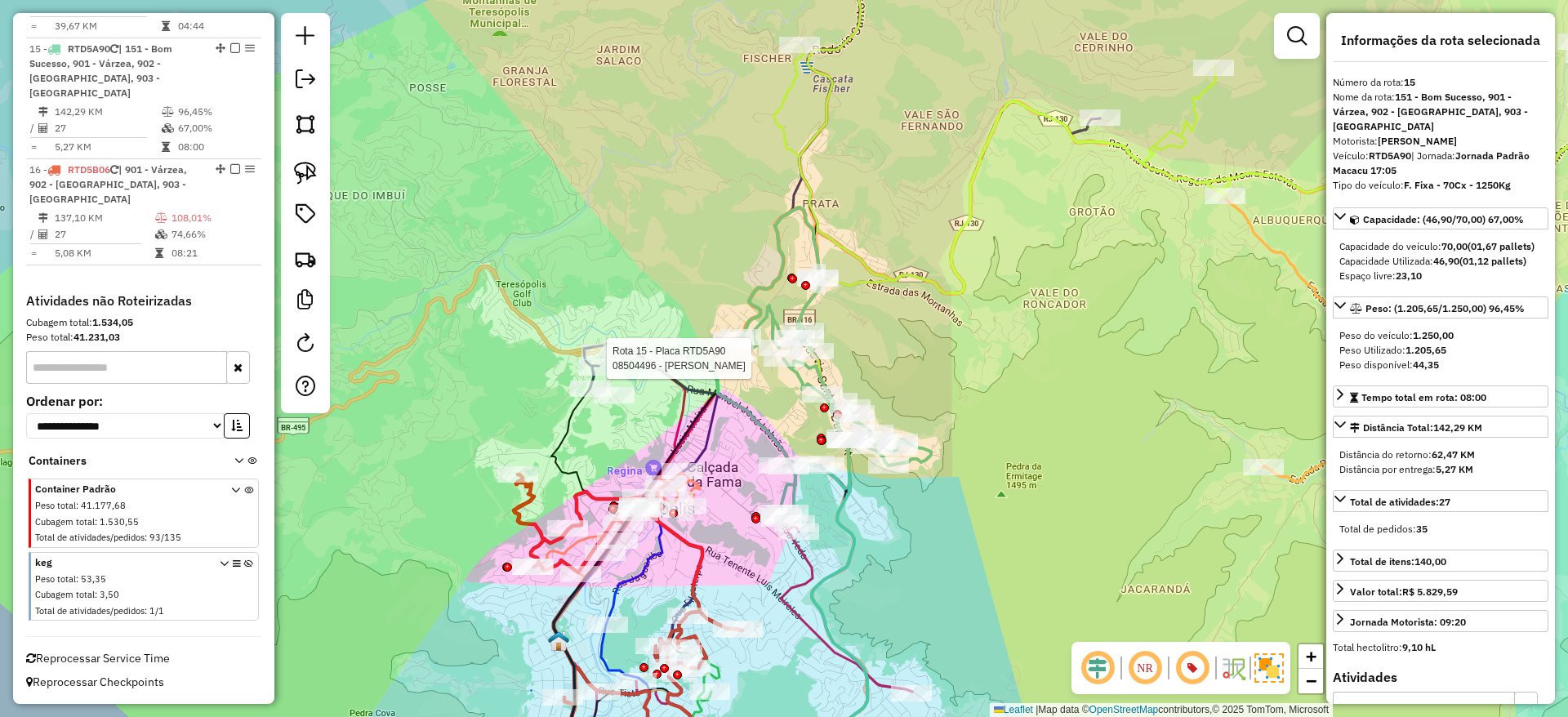
scroll to position [1840, 0]
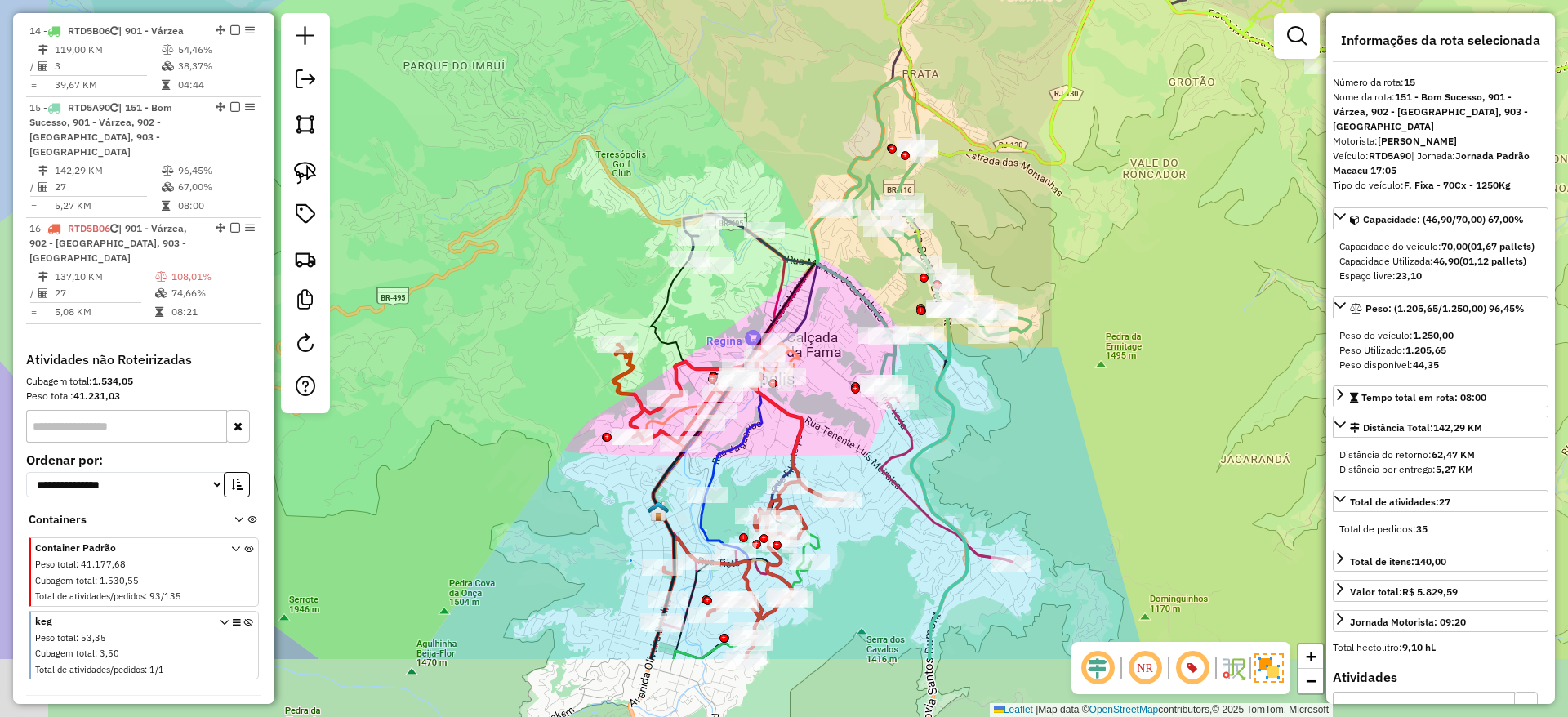
drag, startPoint x: 733, startPoint y: 437, endPoint x: 857, endPoint y: 284, distance: 196.9
click at [857, 284] on div "Janela de atendimento Grade de atendimento Capacidade Transportadoras Veículos …" at bounding box center [784, 358] width 1568 height 717
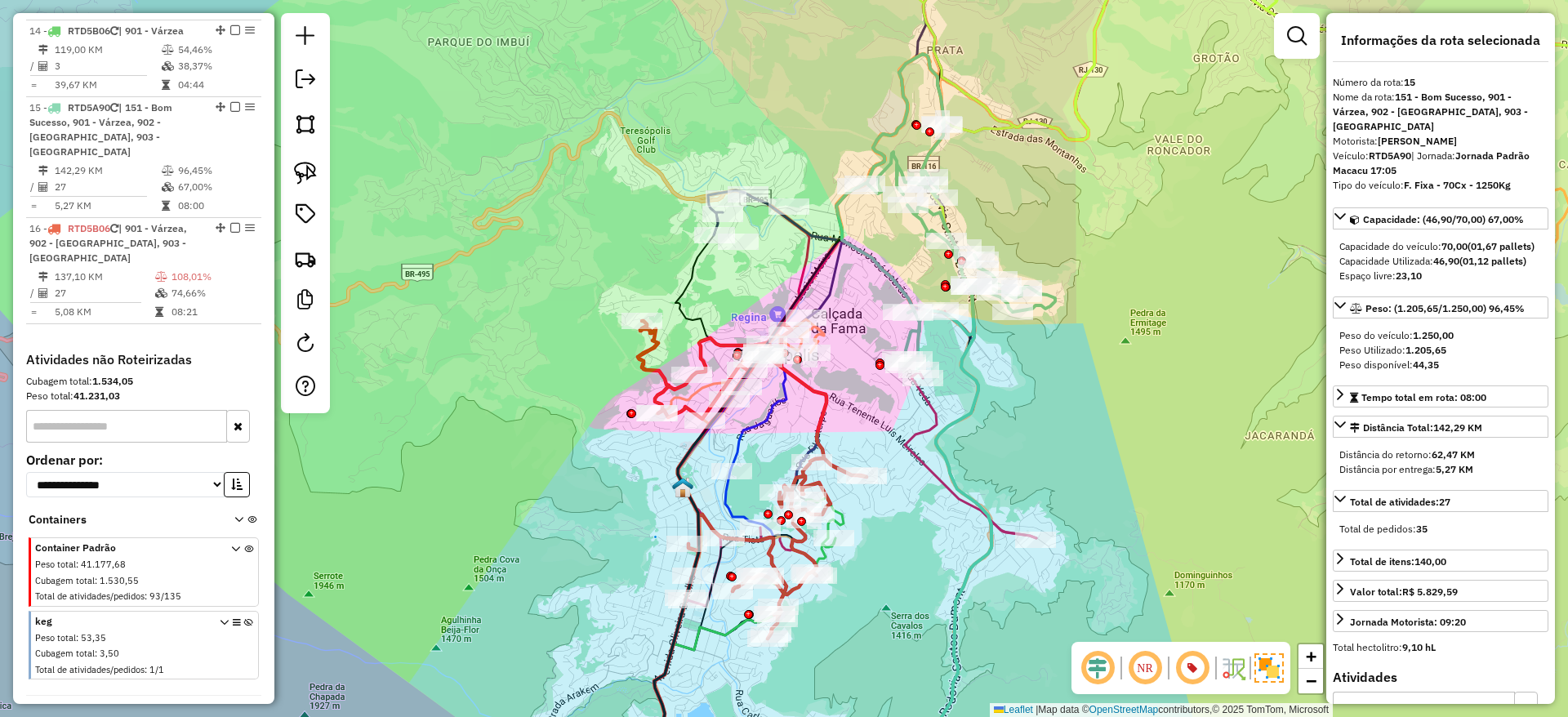
click at [843, 521] on icon at bounding box center [802, 546] width 83 height 97
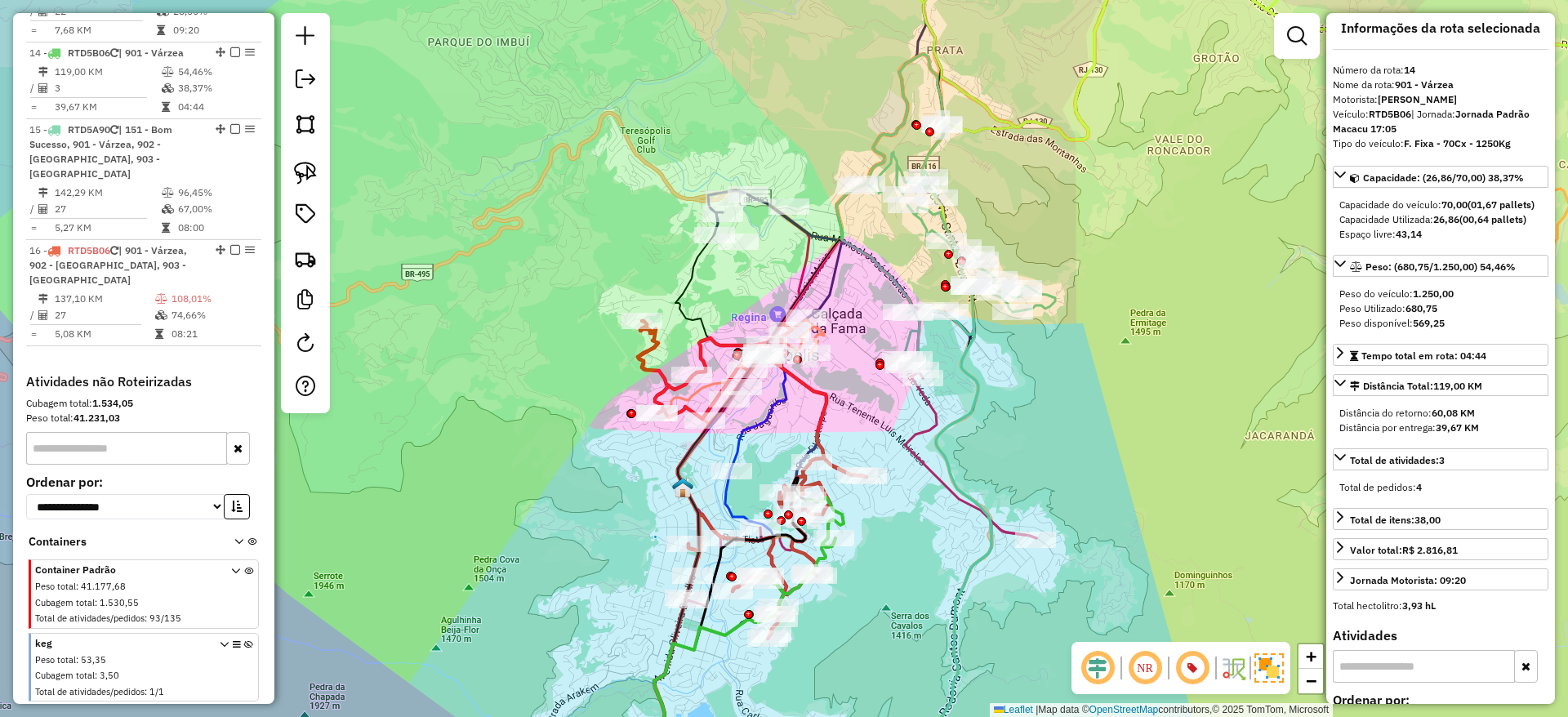
scroll to position [13, 0]
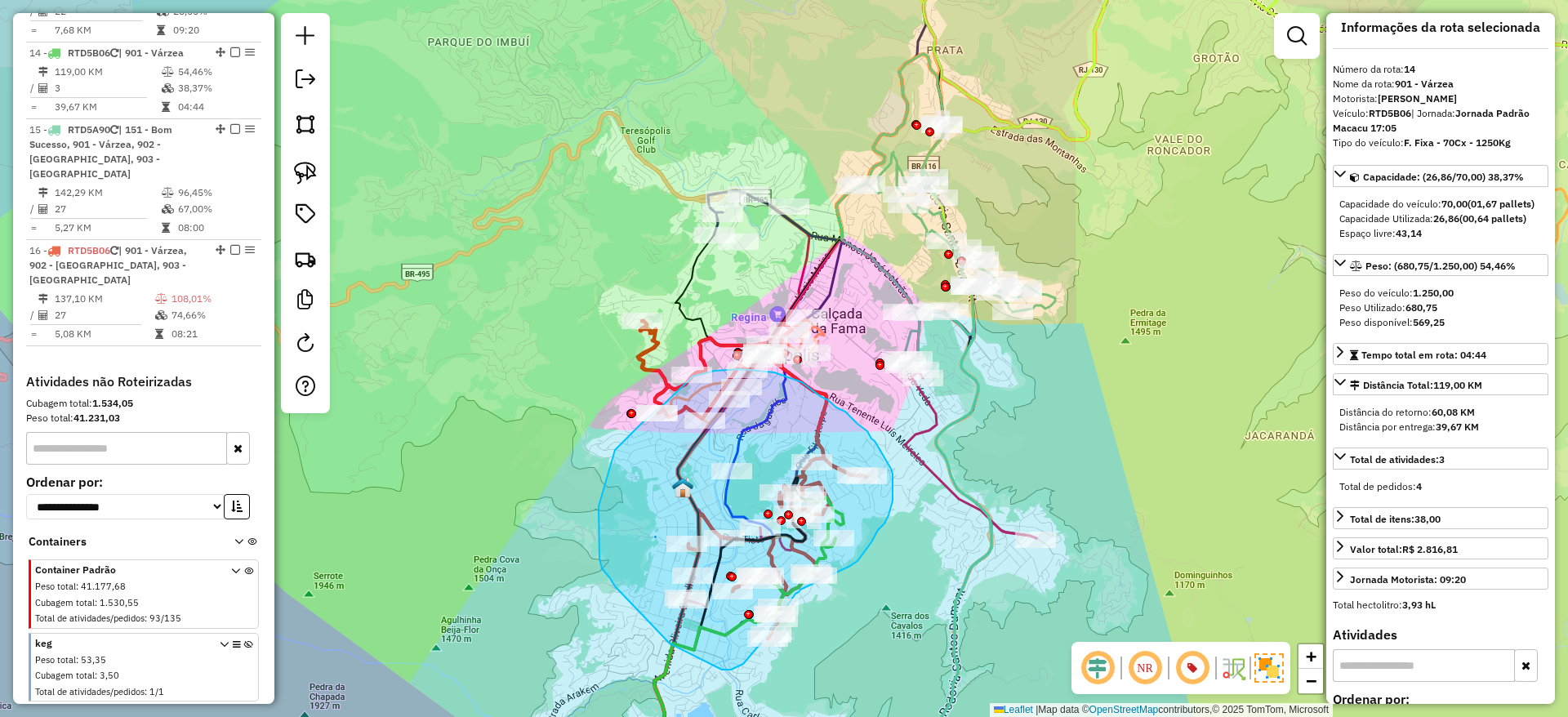
drag, startPoint x: 851, startPoint y: 566, endPoint x: 800, endPoint y: 589, distance: 55.9
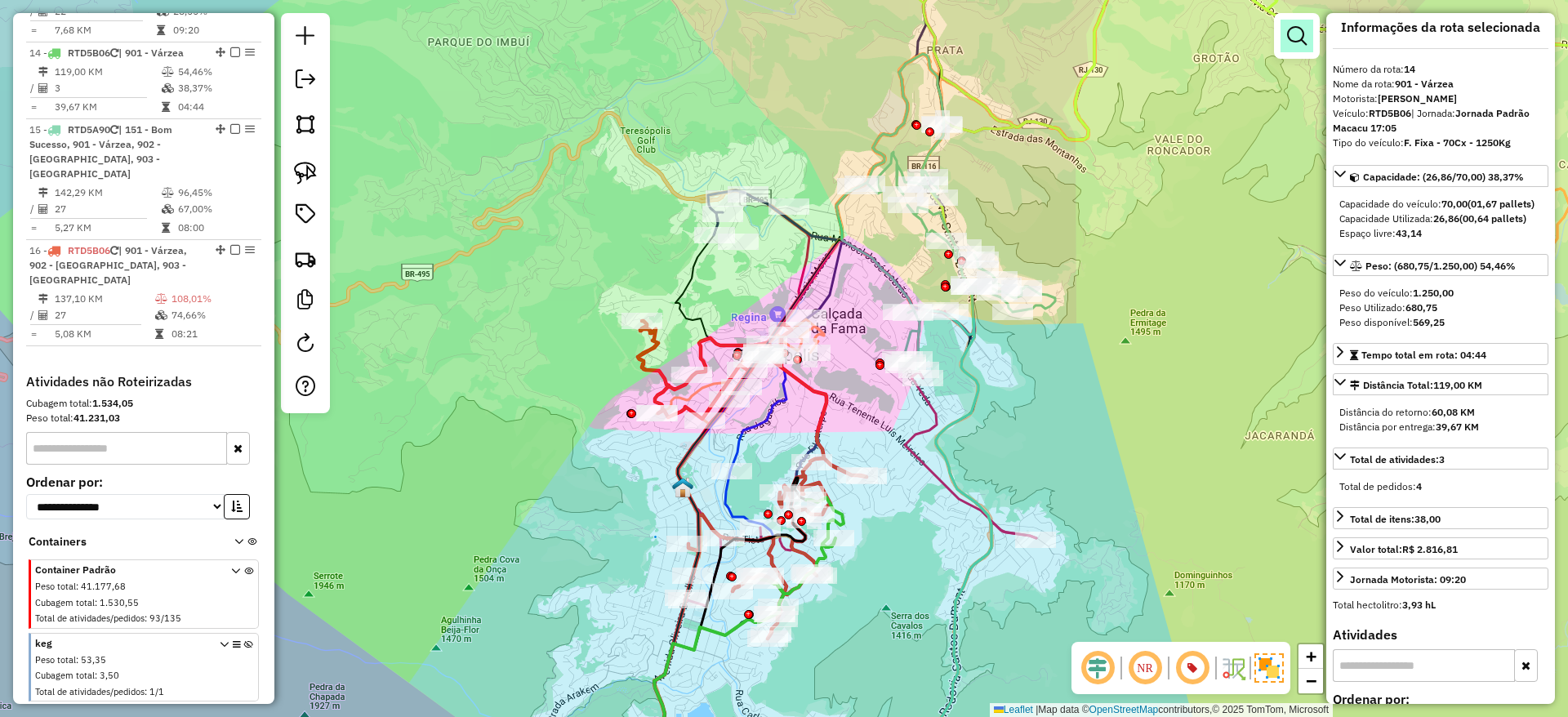
click at [1292, 38] on em at bounding box center [1297, 35] width 20 height 20
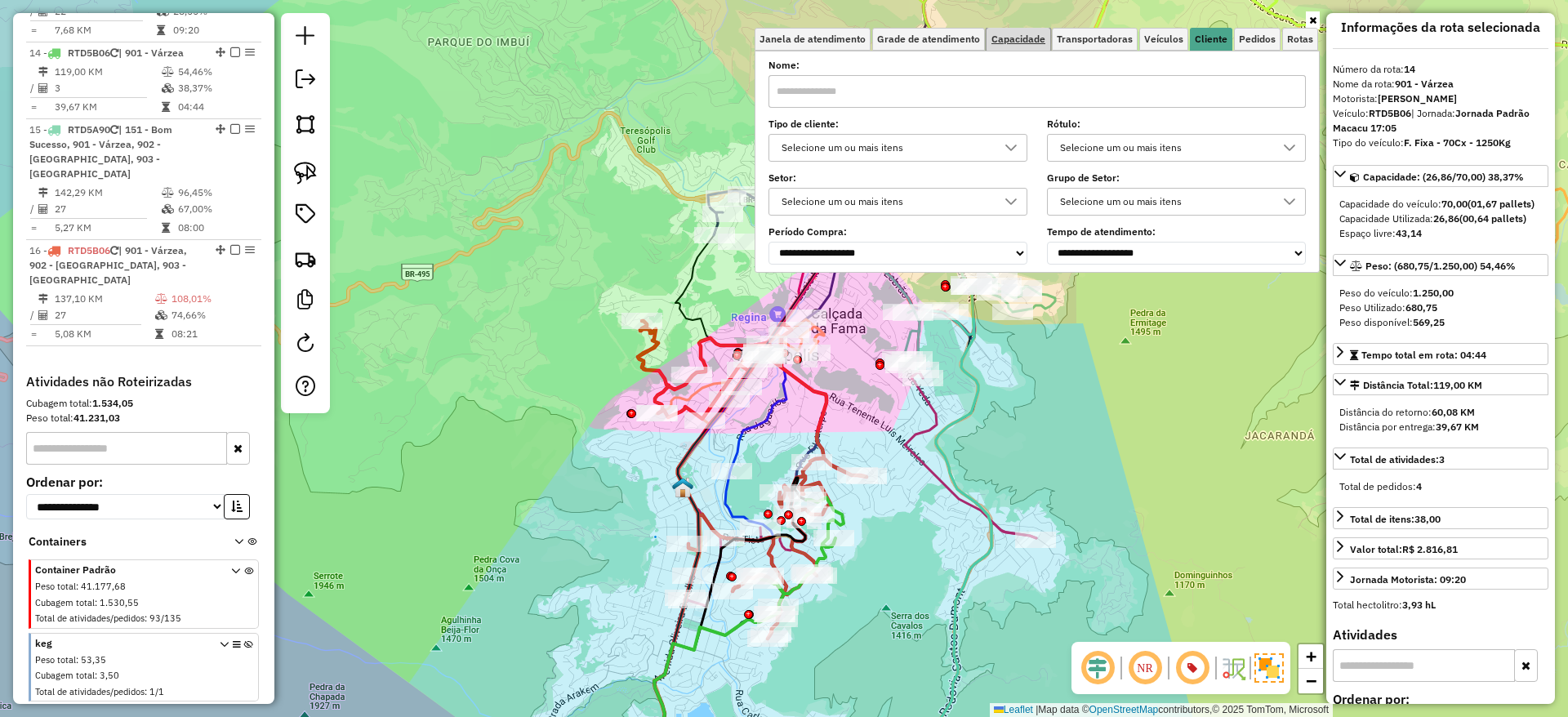
click at [1003, 39] on span "Capacidade" at bounding box center [1018, 39] width 54 height 9
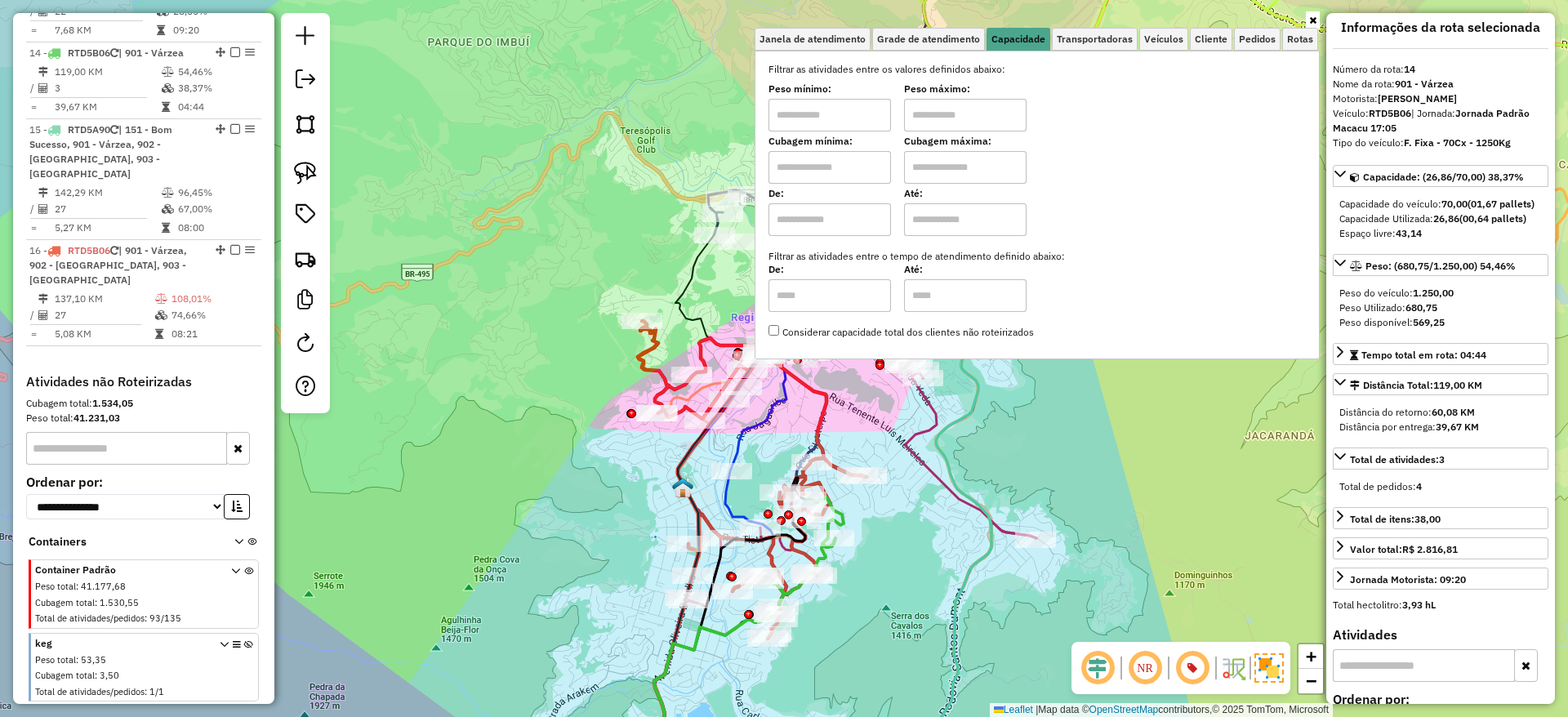
click at [852, 121] on input "text" at bounding box center [830, 115] width 122 height 33
type input "****"
click at [955, 117] on input "text" at bounding box center [965, 115] width 122 height 33
type input "******"
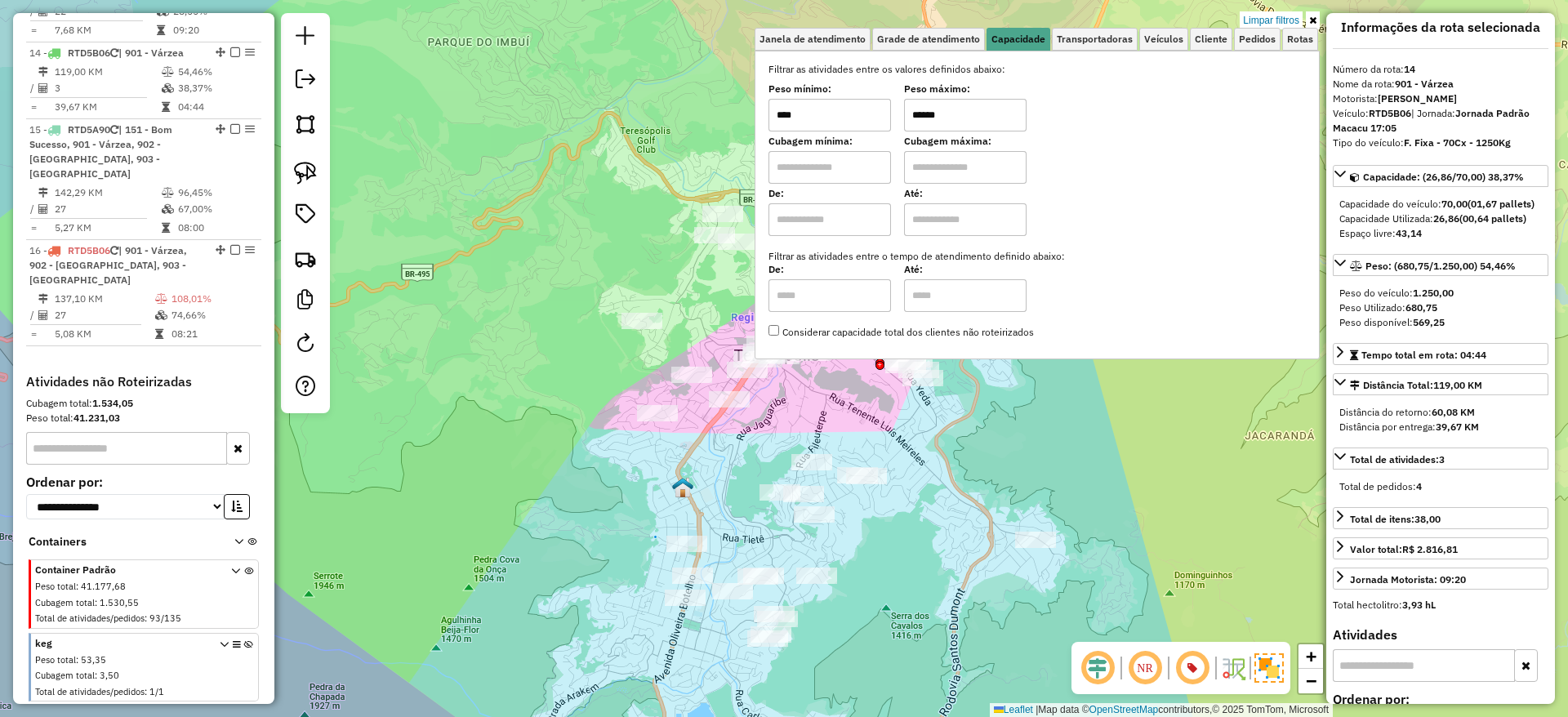
click at [930, 527] on div "Limpar filtros Janela de atendimento Grade de atendimento Capacidade Transporta…" at bounding box center [784, 358] width 1568 height 717
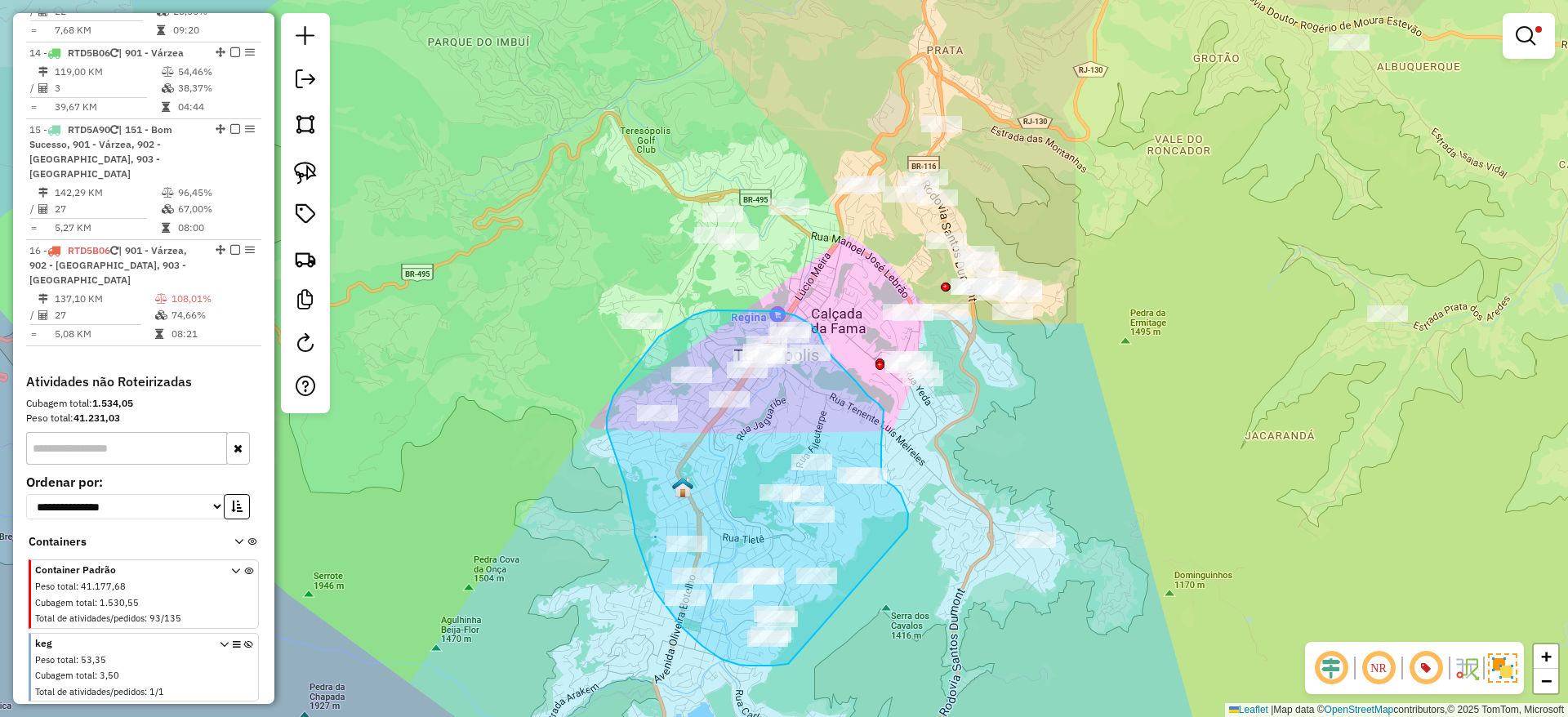
drag, startPoint x: 907, startPoint y: 528, endPoint x: 858, endPoint y: 589, distance: 78.2
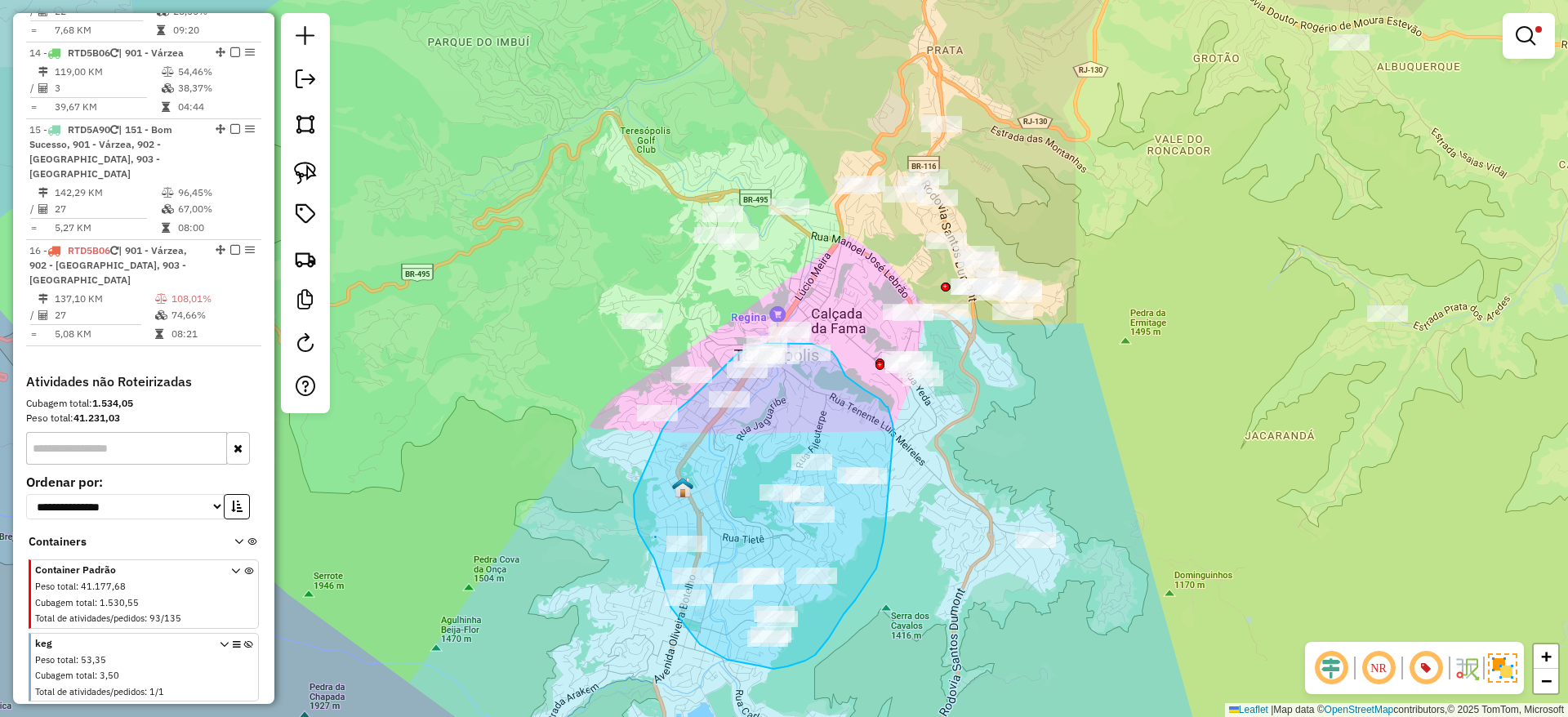
drag, startPoint x: 774, startPoint y: 669, endPoint x: 759, endPoint y: 665, distance: 15.5
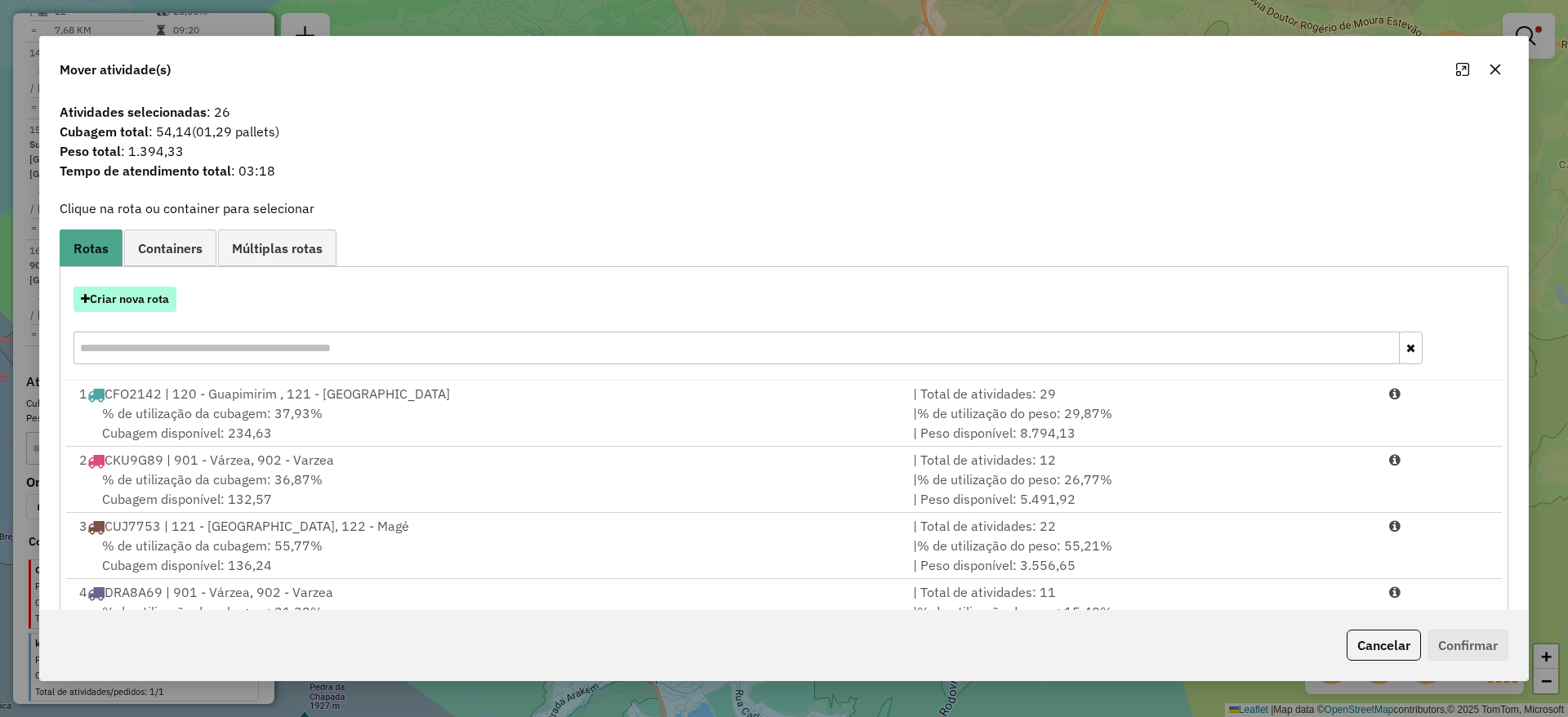
click at [125, 306] on button "Criar nova rota" at bounding box center [124, 299] width 103 height 25
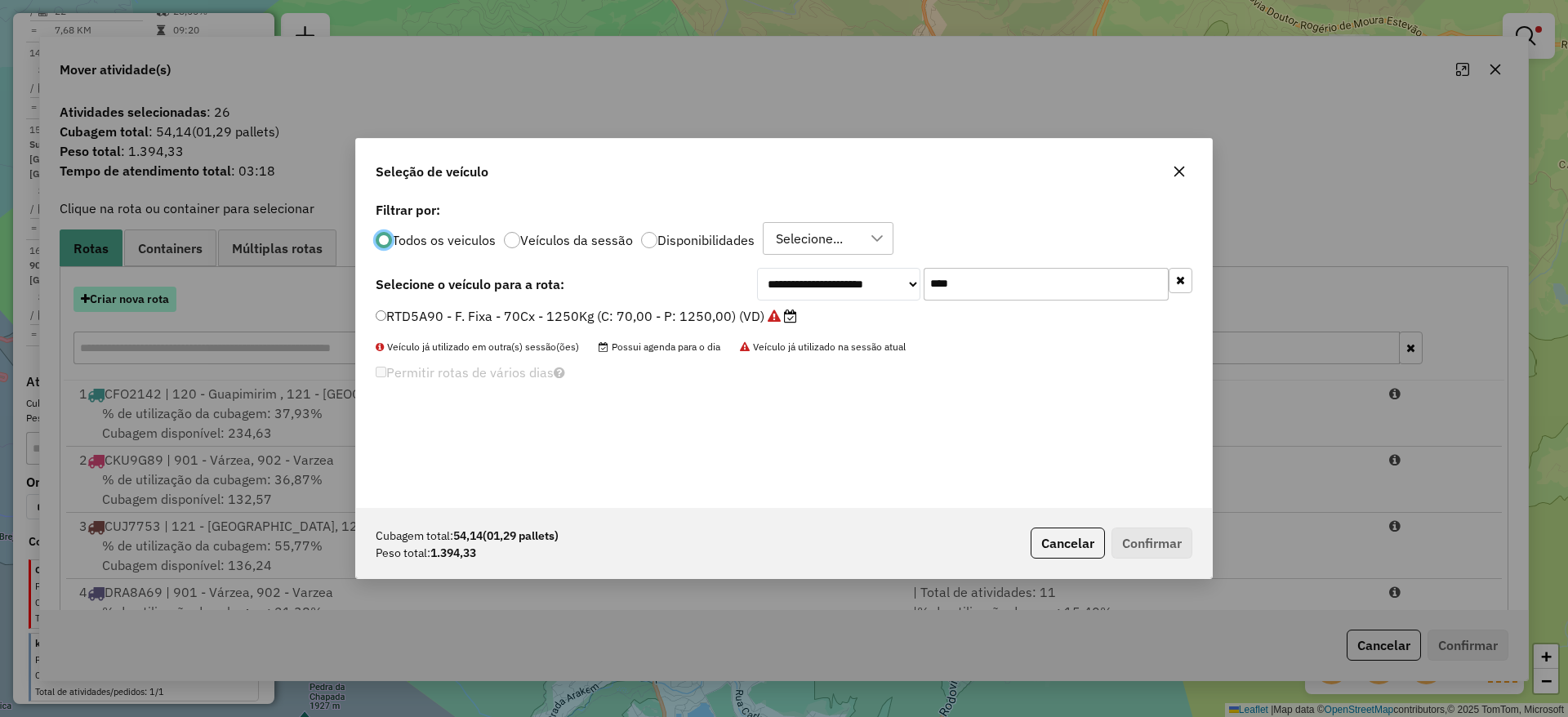
scroll to position [9, 5]
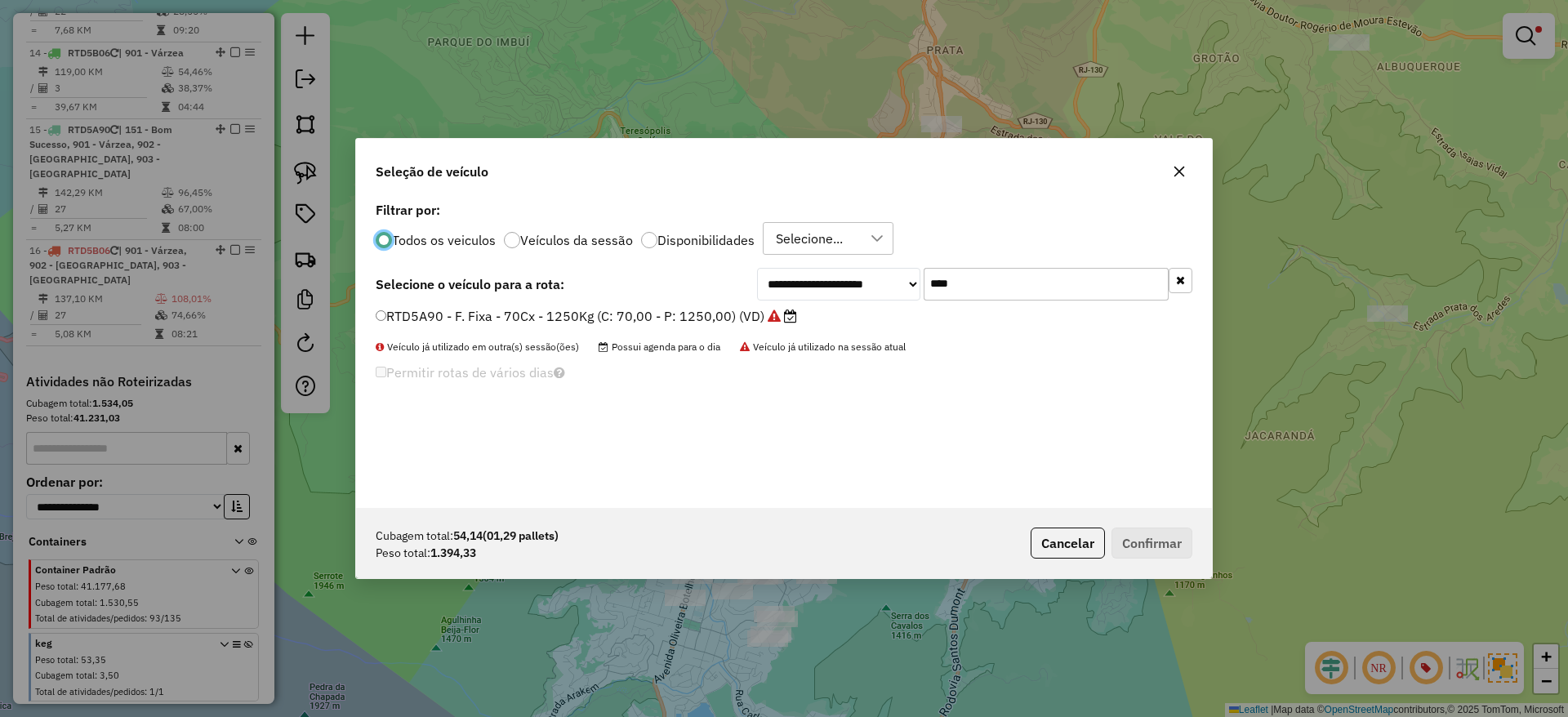
click at [1180, 177] on icon "button" at bounding box center [1179, 171] width 13 height 13
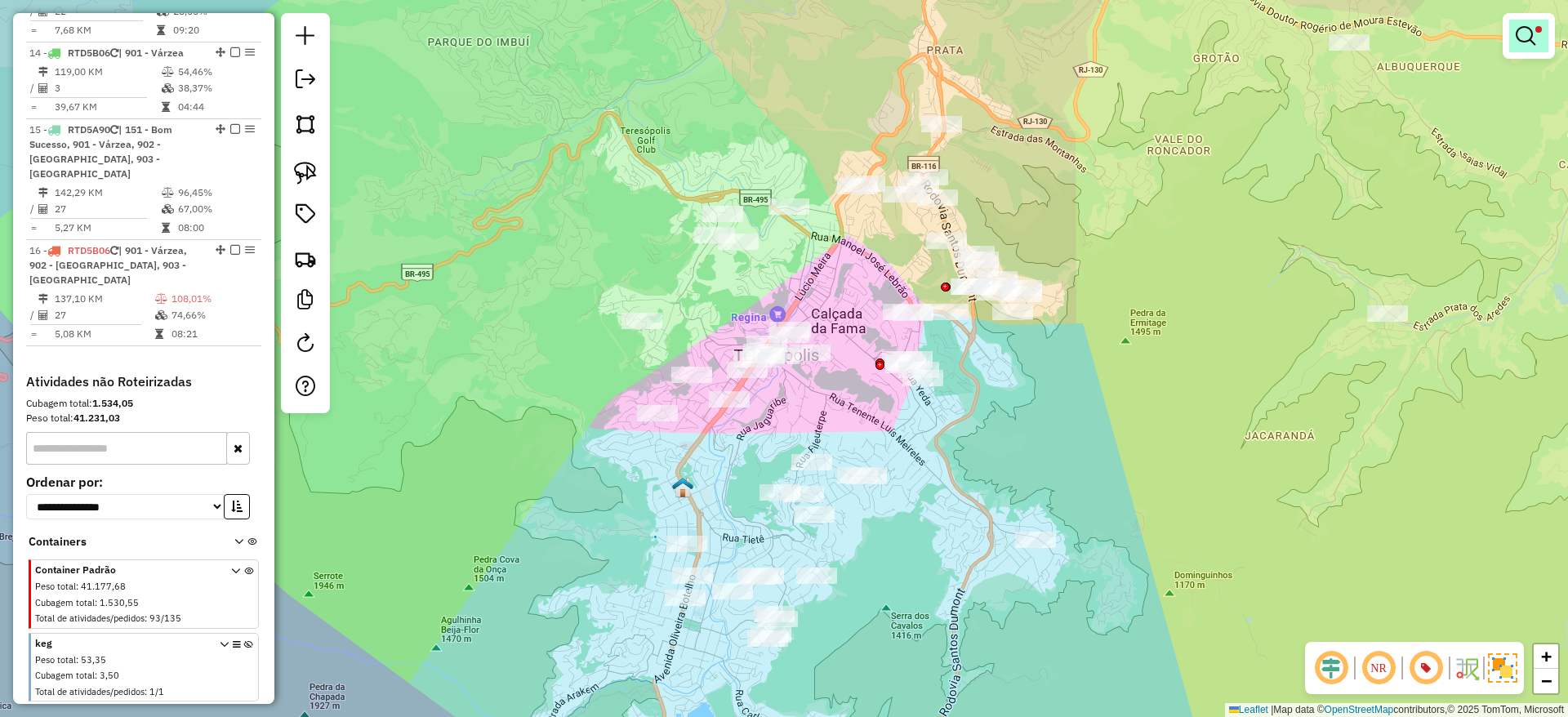
click at [1543, 26] on link at bounding box center [1528, 36] width 39 height 33
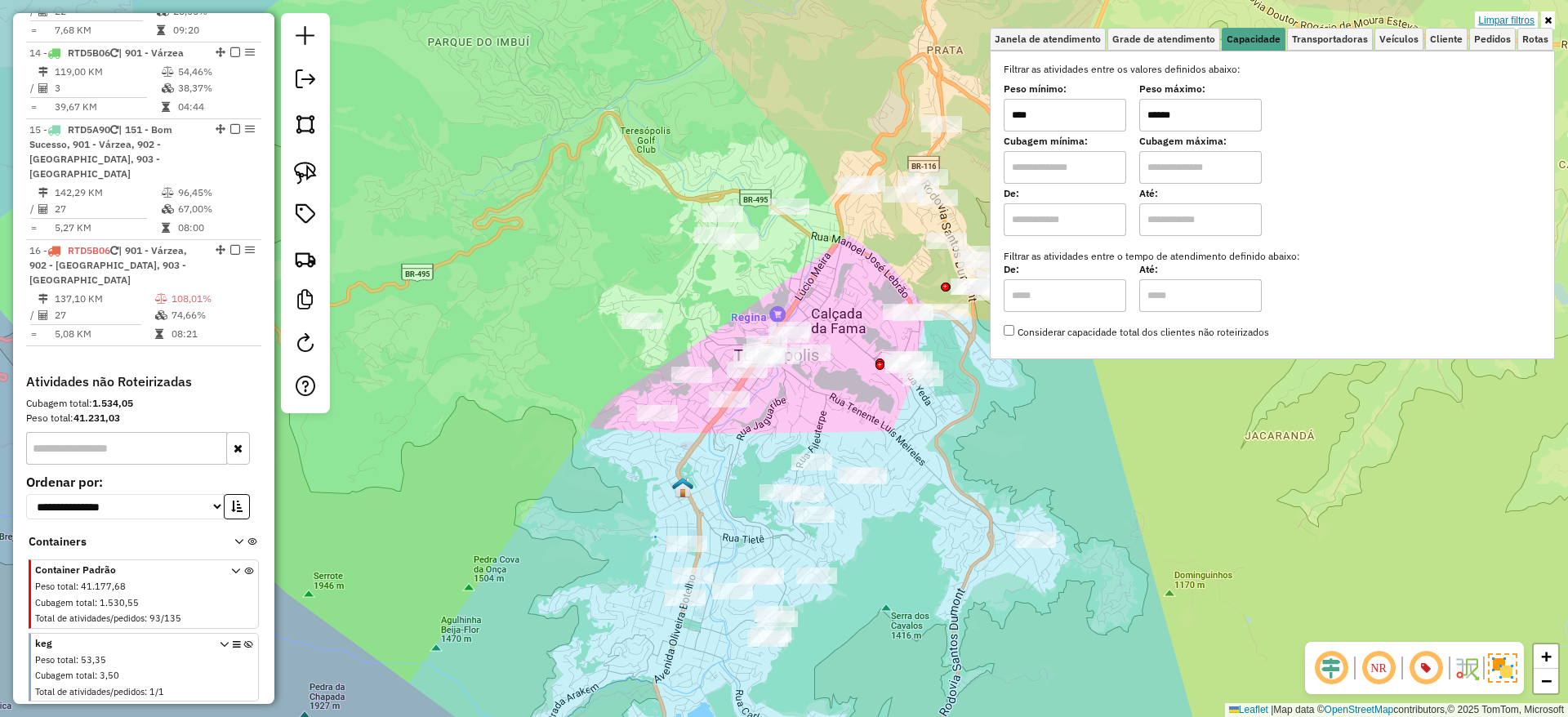
click at [1490, 12] on link "Limpar filtros" at bounding box center [1506, 20] width 63 height 18
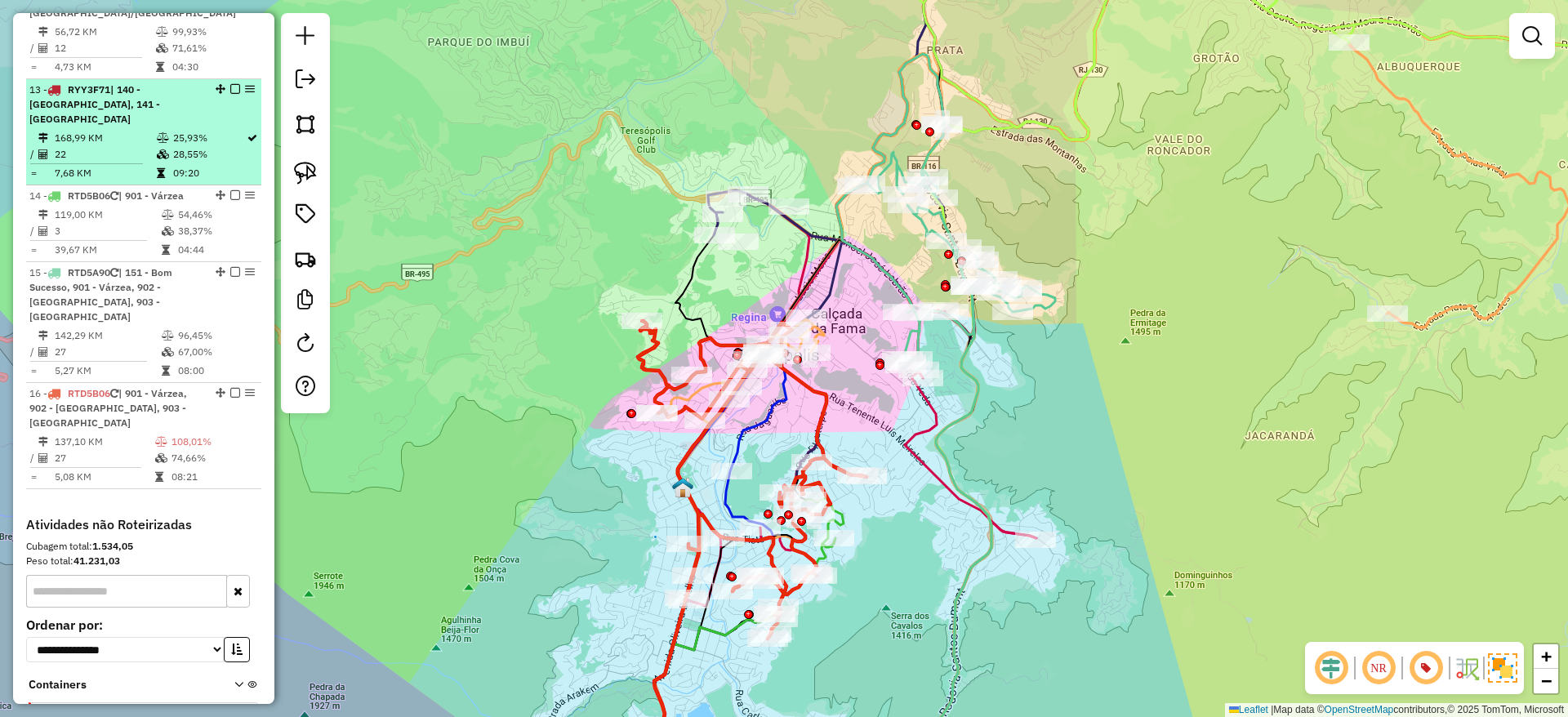
scroll to position [1674, 0]
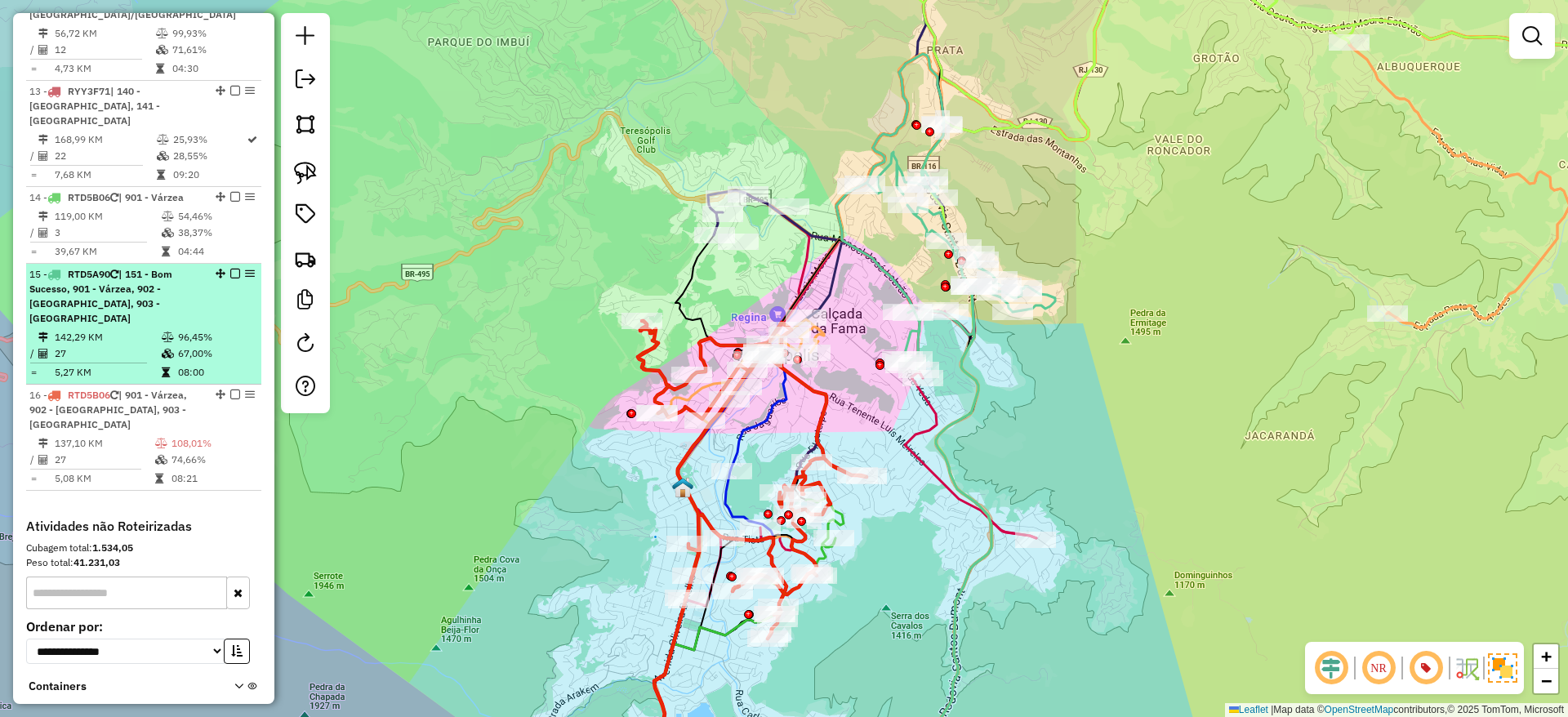
click at [223, 281] on div "15 - RTD5A90 | 151 - Bom Sucesso, 901 - Várzea, 902 - Varzea, 903 - São Pedro" at bounding box center [143, 296] width 228 height 59
select select "*********"
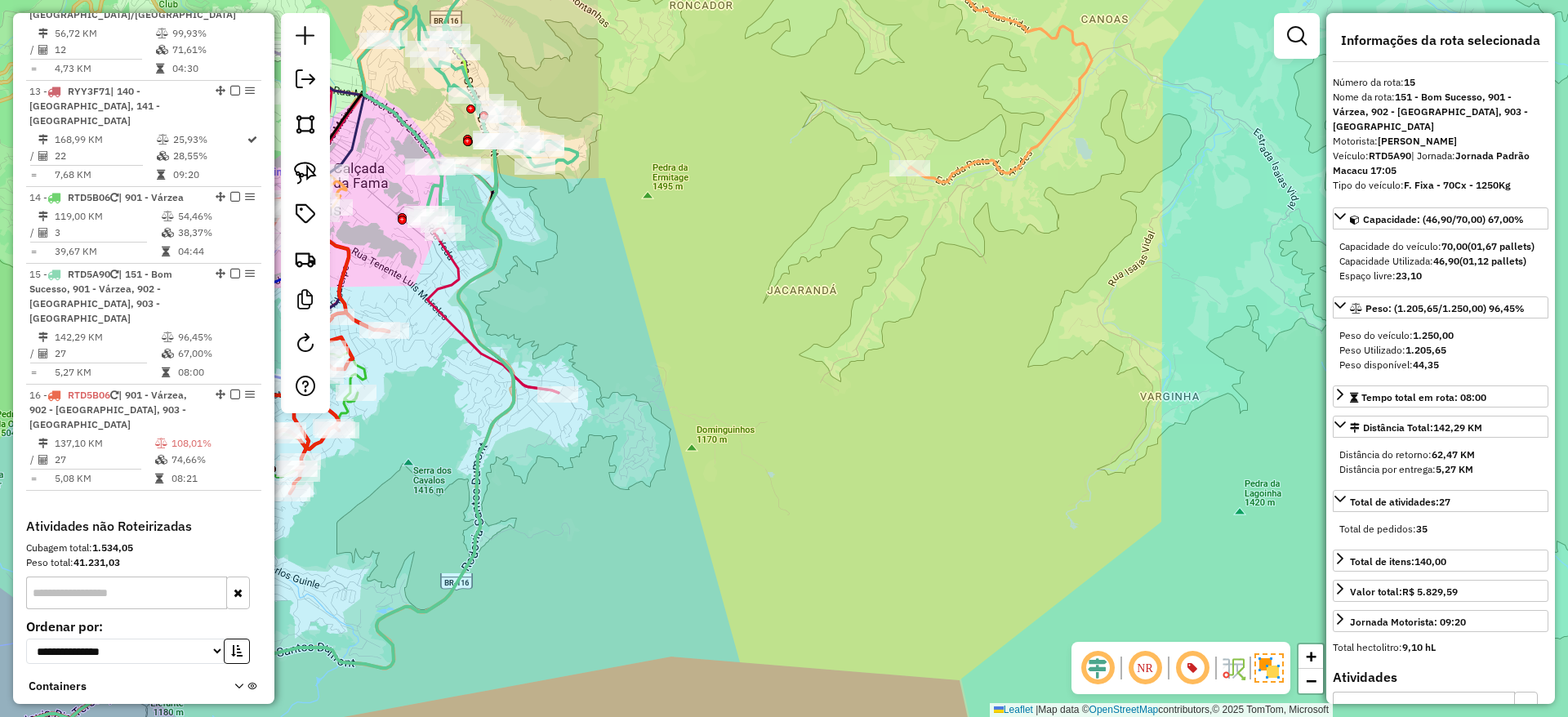
click at [499, 245] on icon at bounding box center [257, 465] width 525 height 648
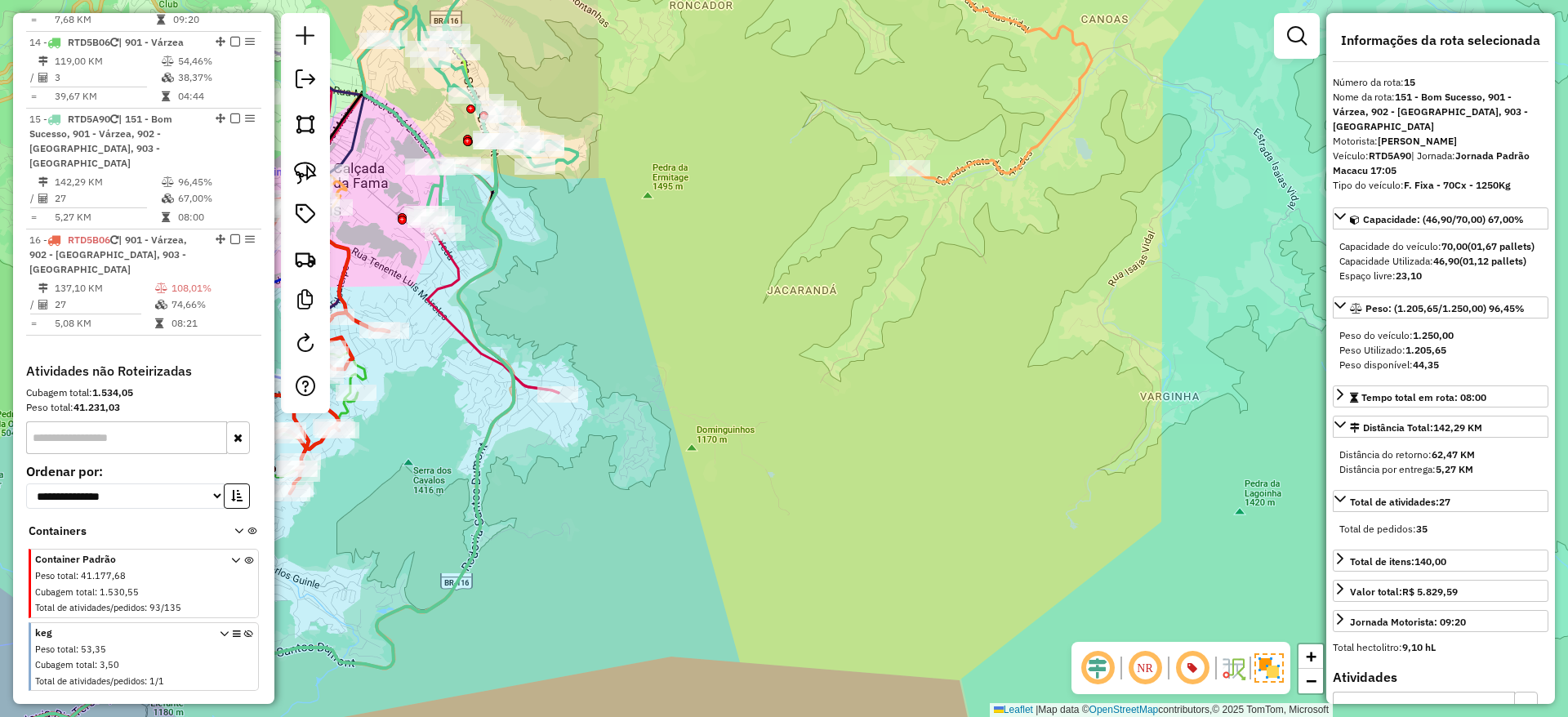
scroll to position [1840, 0]
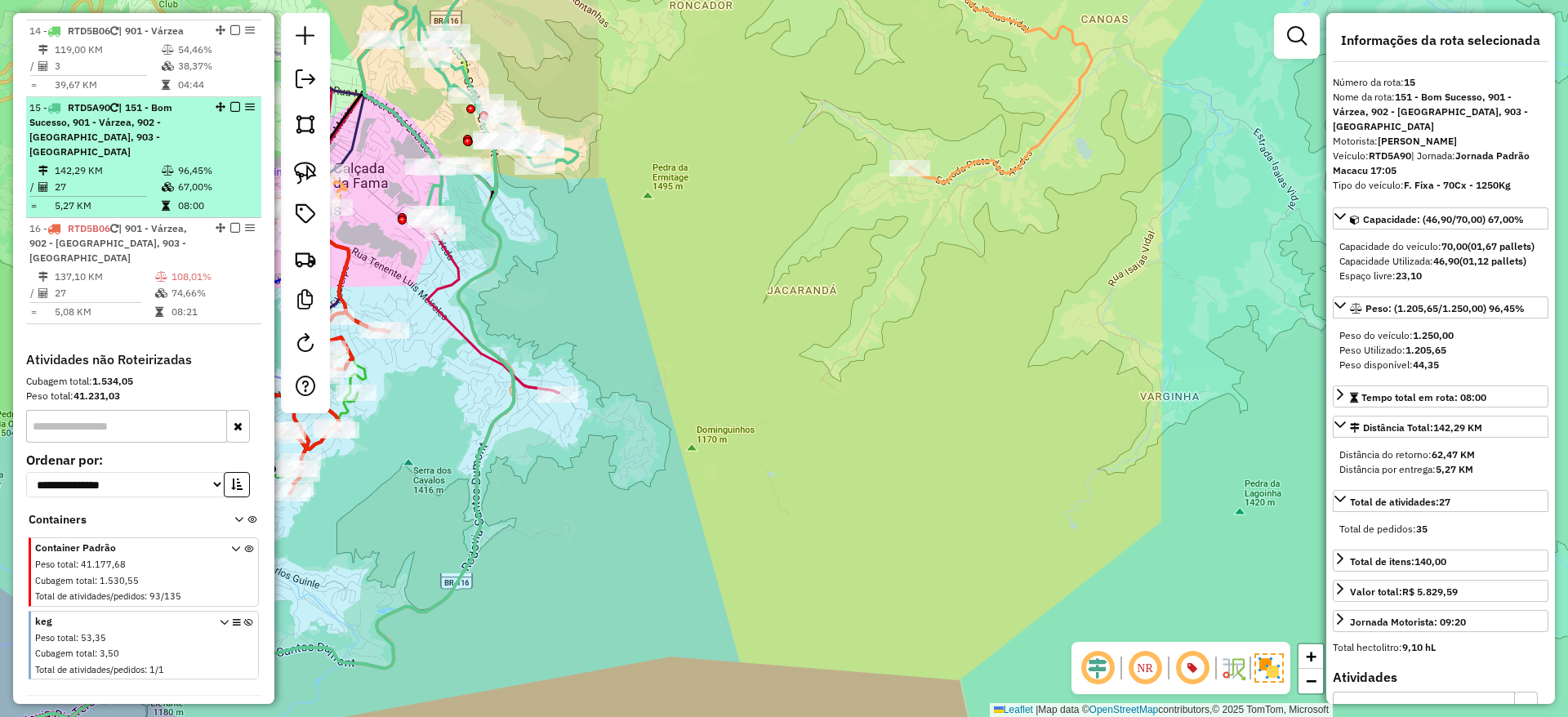
click at [230, 102] on em at bounding box center [234, 106] width 9 height 9
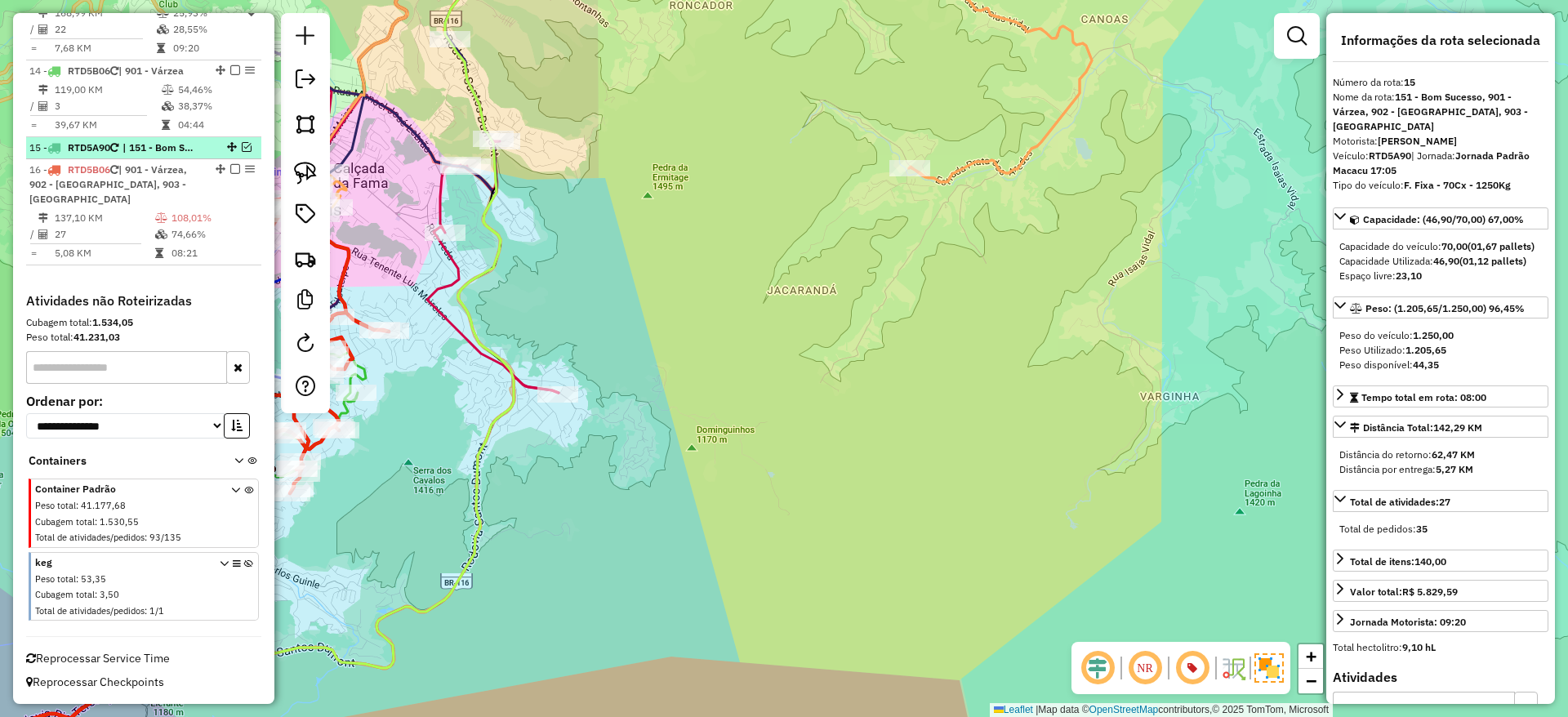
scroll to position [1756, 0]
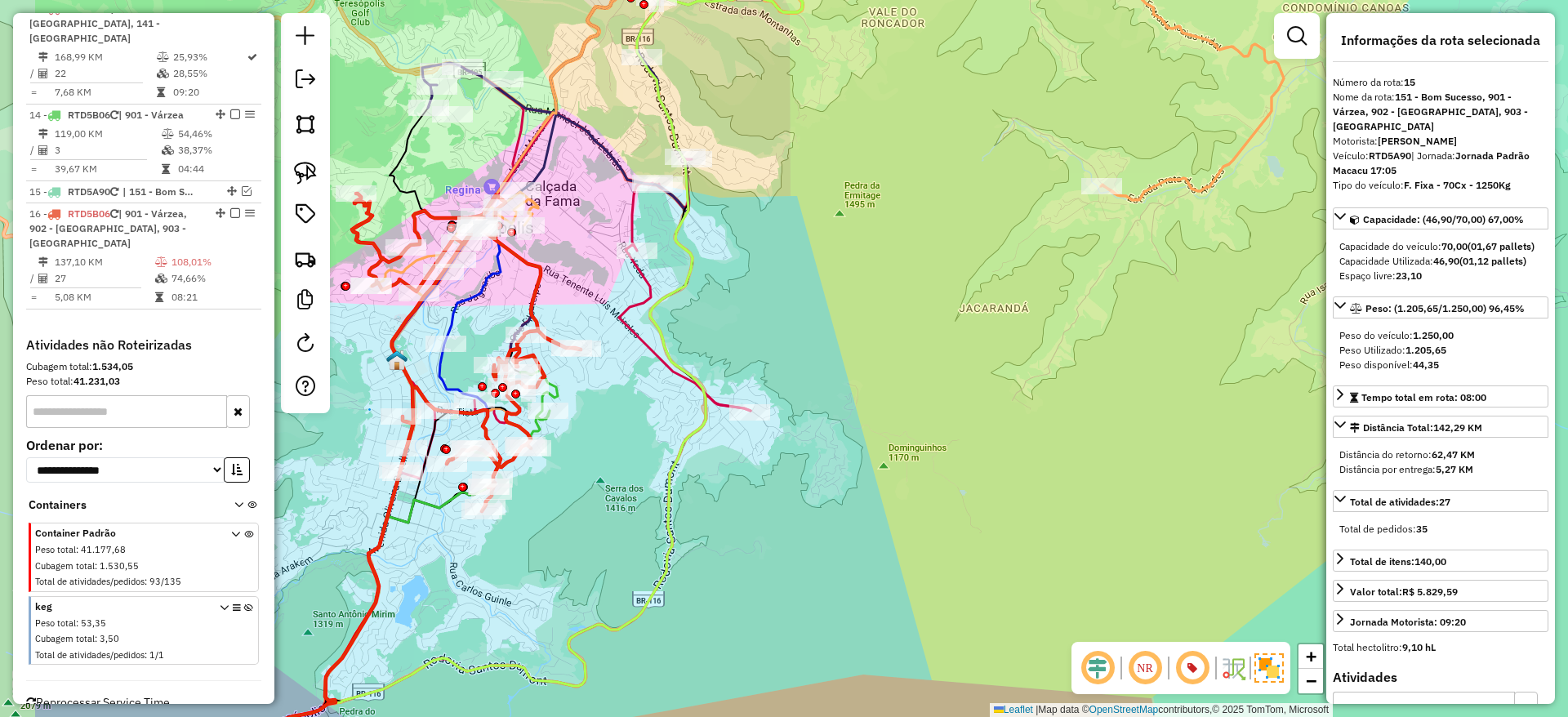
drag, startPoint x: 606, startPoint y: 279, endPoint x: 862, endPoint y: 309, distance: 257.8
click at [862, 309] on div "Janela de atendimento Grade de atendimento Capacidade Transportadoras Veículos …" at bounding box center [784, 358] width 1568 height 717
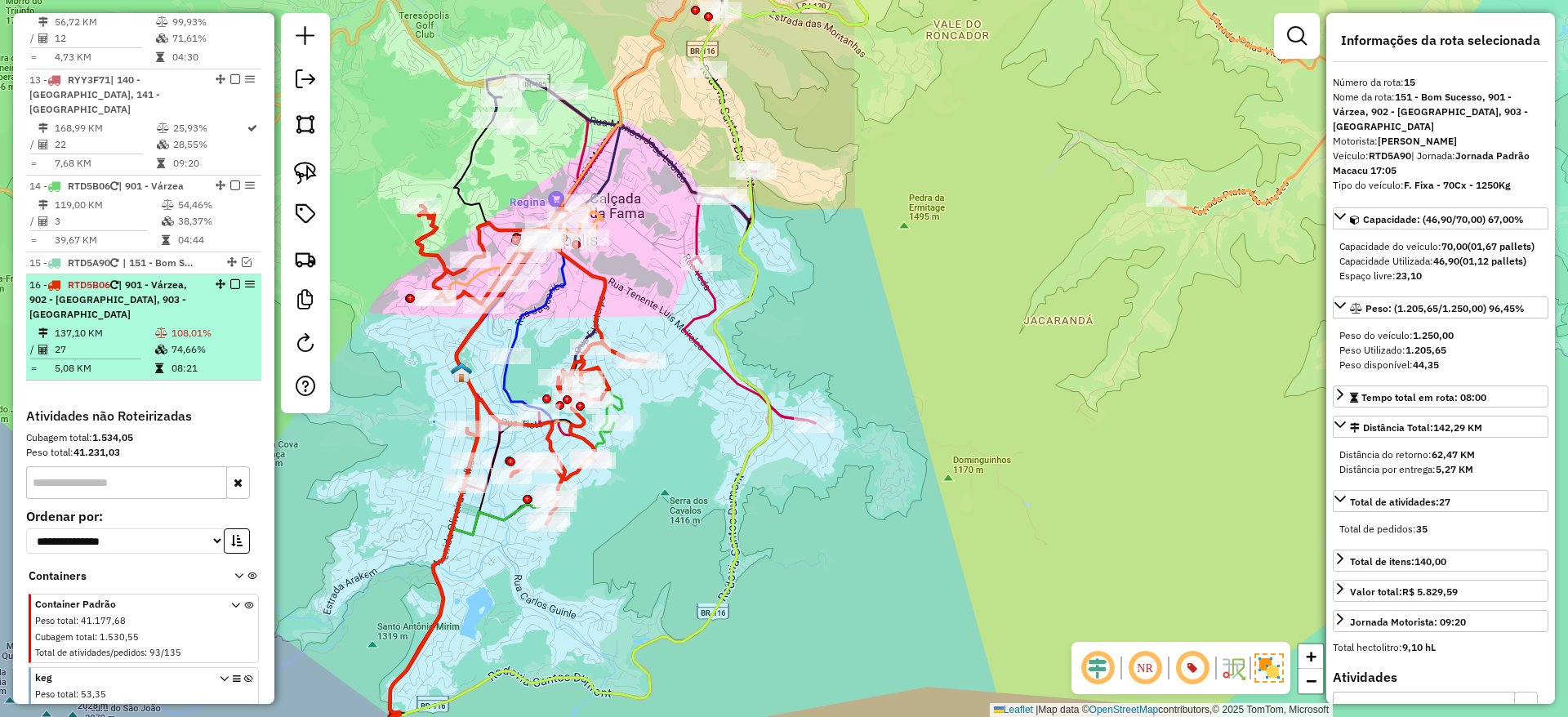
scroll to position [1682, 0]
click at [117, 284] on icon at bounding box center [114, 288] width 8 height 9
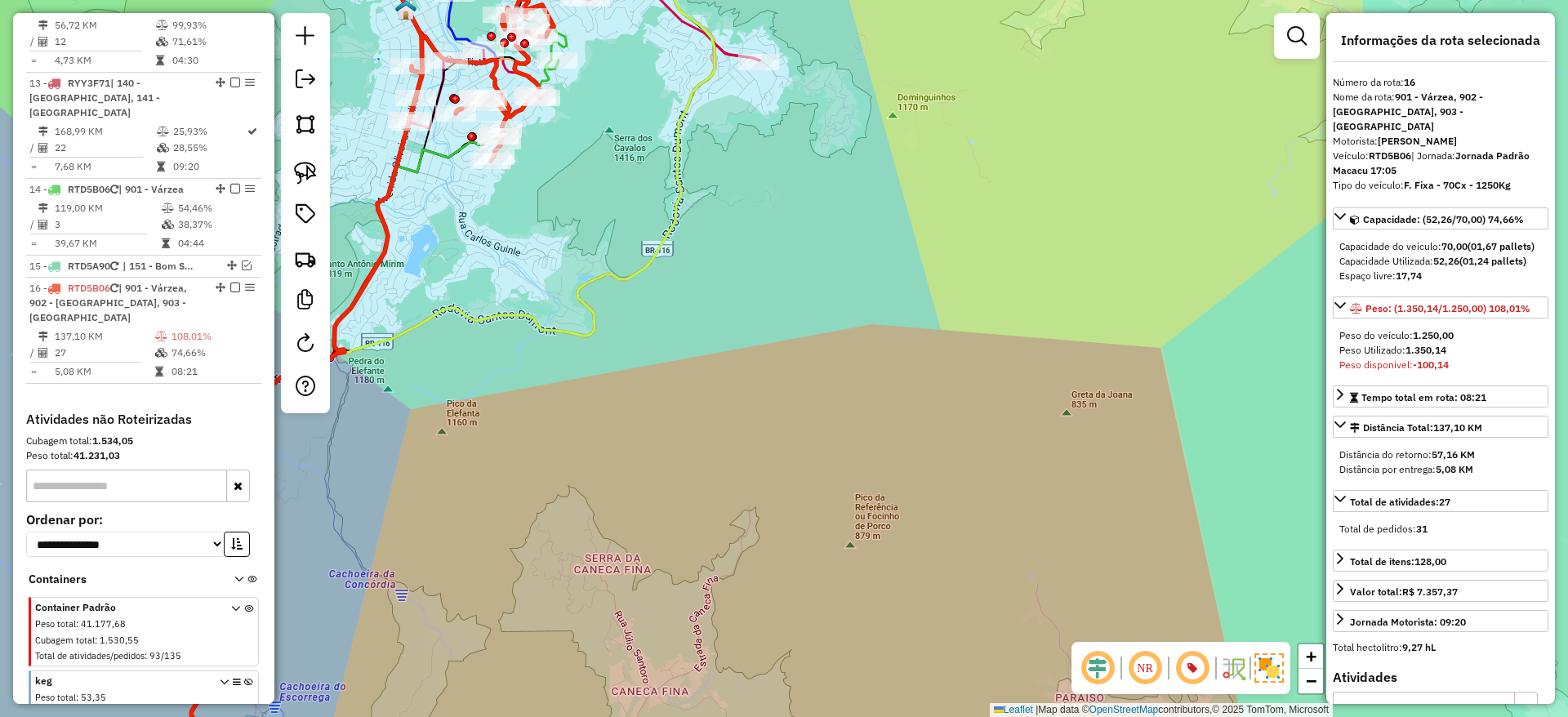
click at [384, 196] on icon at bounding box center [281, 444] width 270 height 691
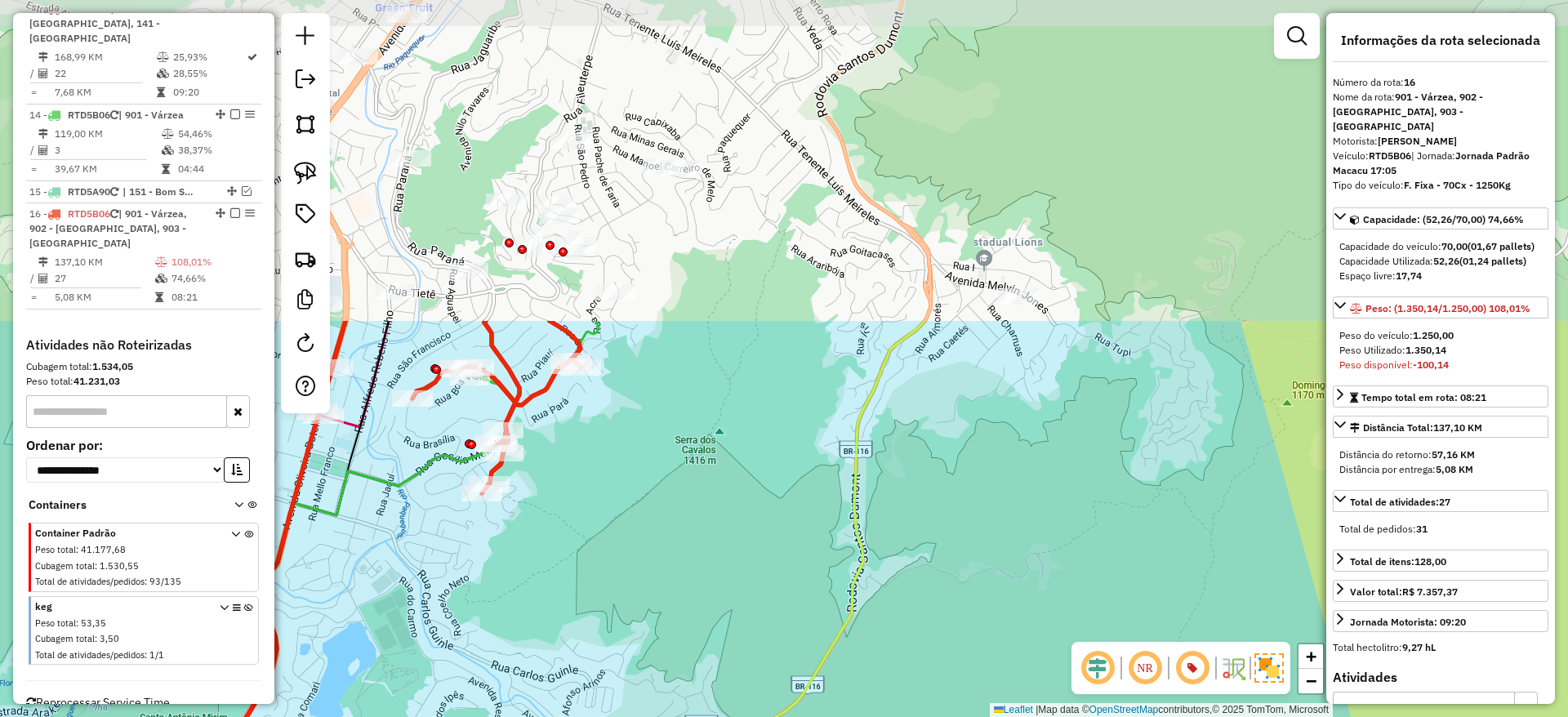
drag, startPoint x: 543, startPoint y: 98, endPoint x: 609, endPoint y: 491, distance: 398.5
click at [609, 491] on div "Janela de atendimento Grade de atendimento Capacidade Transportadoras Veículos …" at bounding box center [784, 358] width 1568 height 717
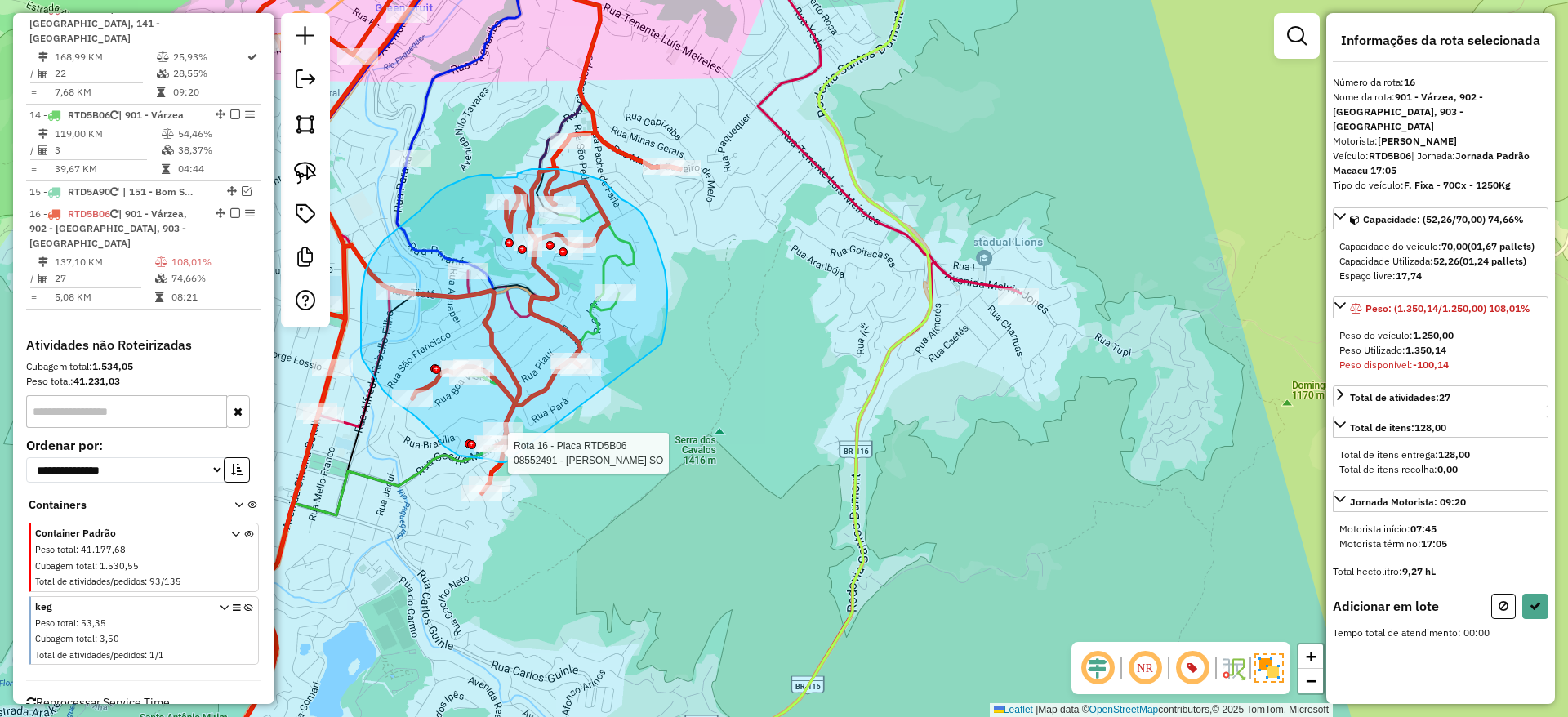
drag, startPoint x: 663, startPoint y: 344, endPoint x: 506, endPoint y: 462, distance: 196.4
click at [506, 462] on div "Rota 16 - Placa RTD5B06 08552491 - ANA PAULA DE LIMA SO Janela de atendimento G…" at bounding box center [784, 358] width 1568 height 717
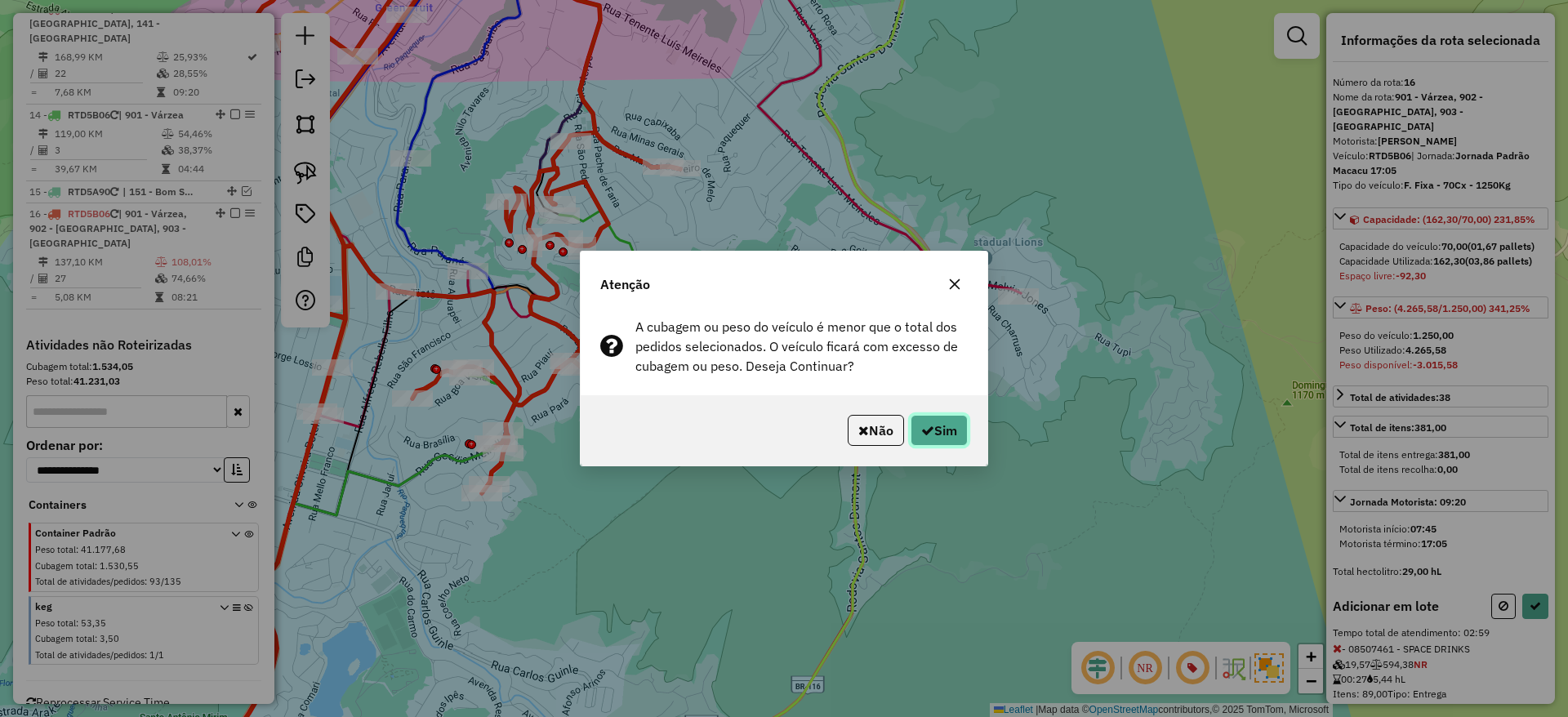
click at [932, 430] on button "Sim" at bounding box center [939, 430] width 57 height 31
select select "*********"
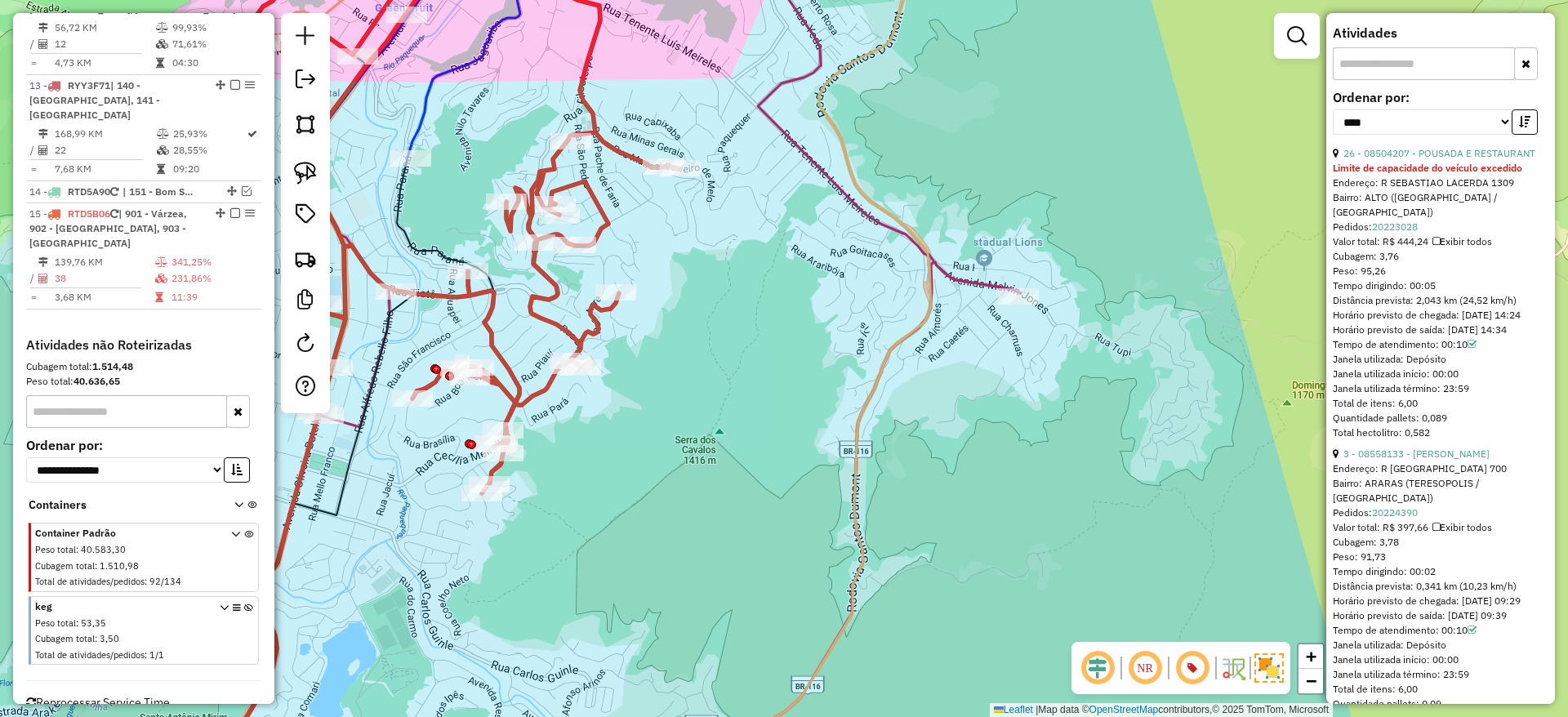
scroll to position [651, 0]
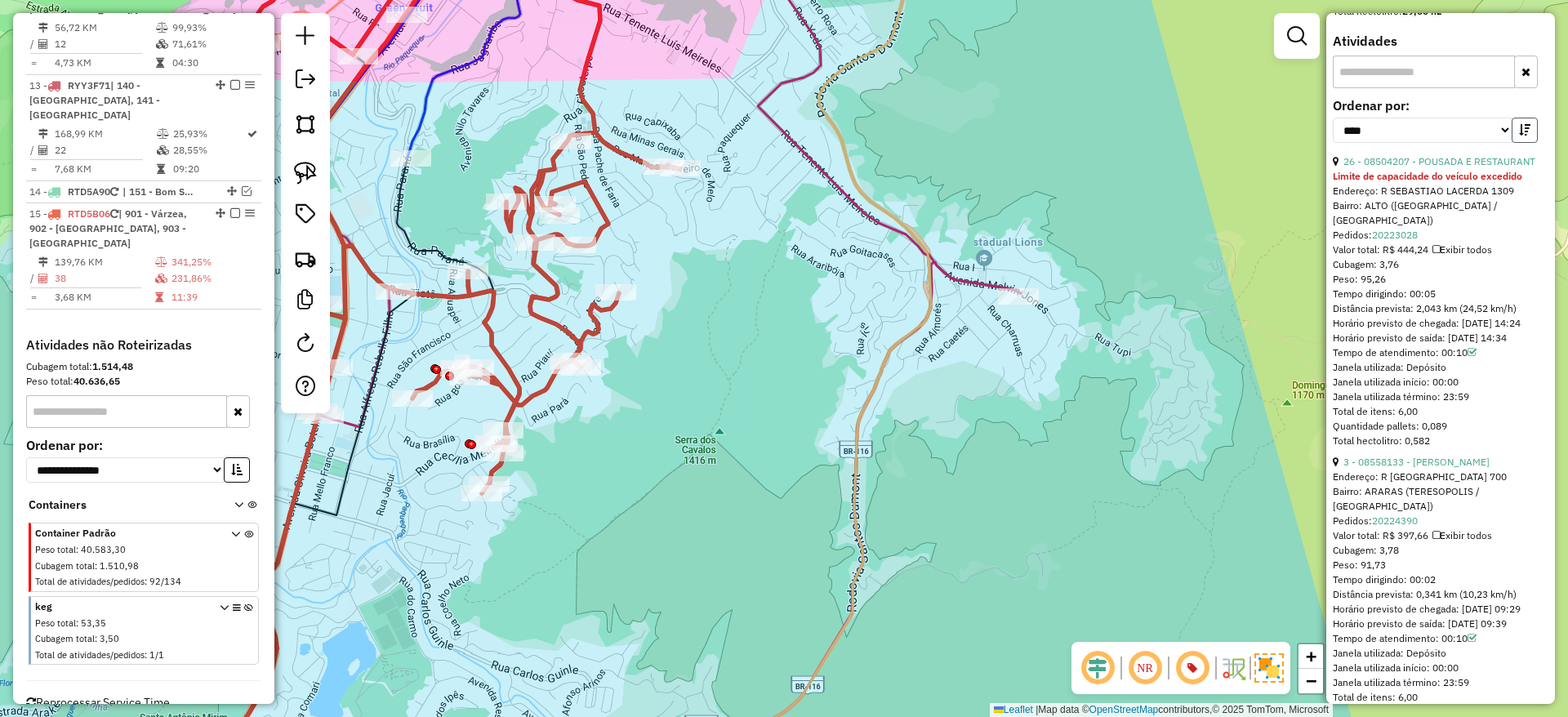
click at [1518, 134] on button "button" at bounding box center [1524, 129] width 26 height 25
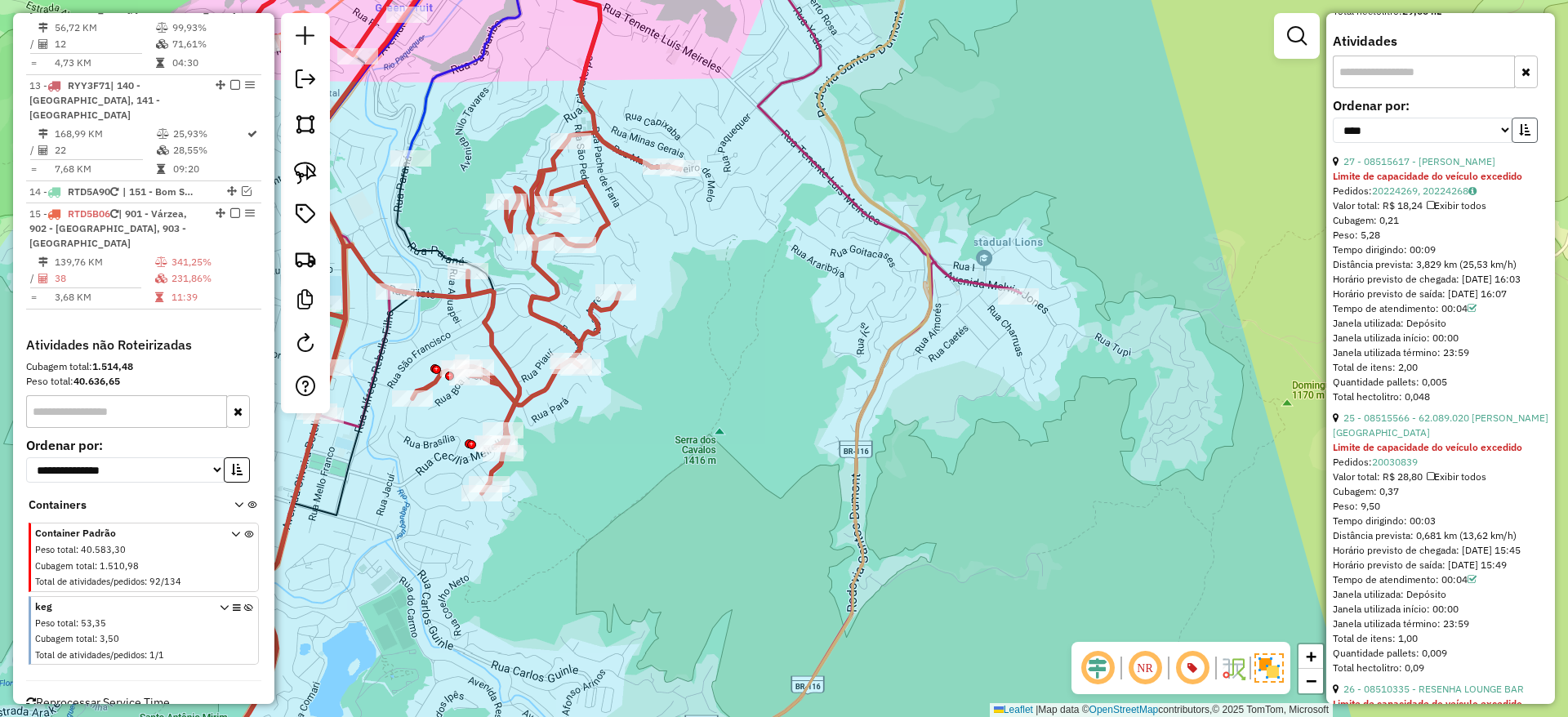
click at [1518, 134] on button "button" at bounding box center [1524, 129] width 26 height 25
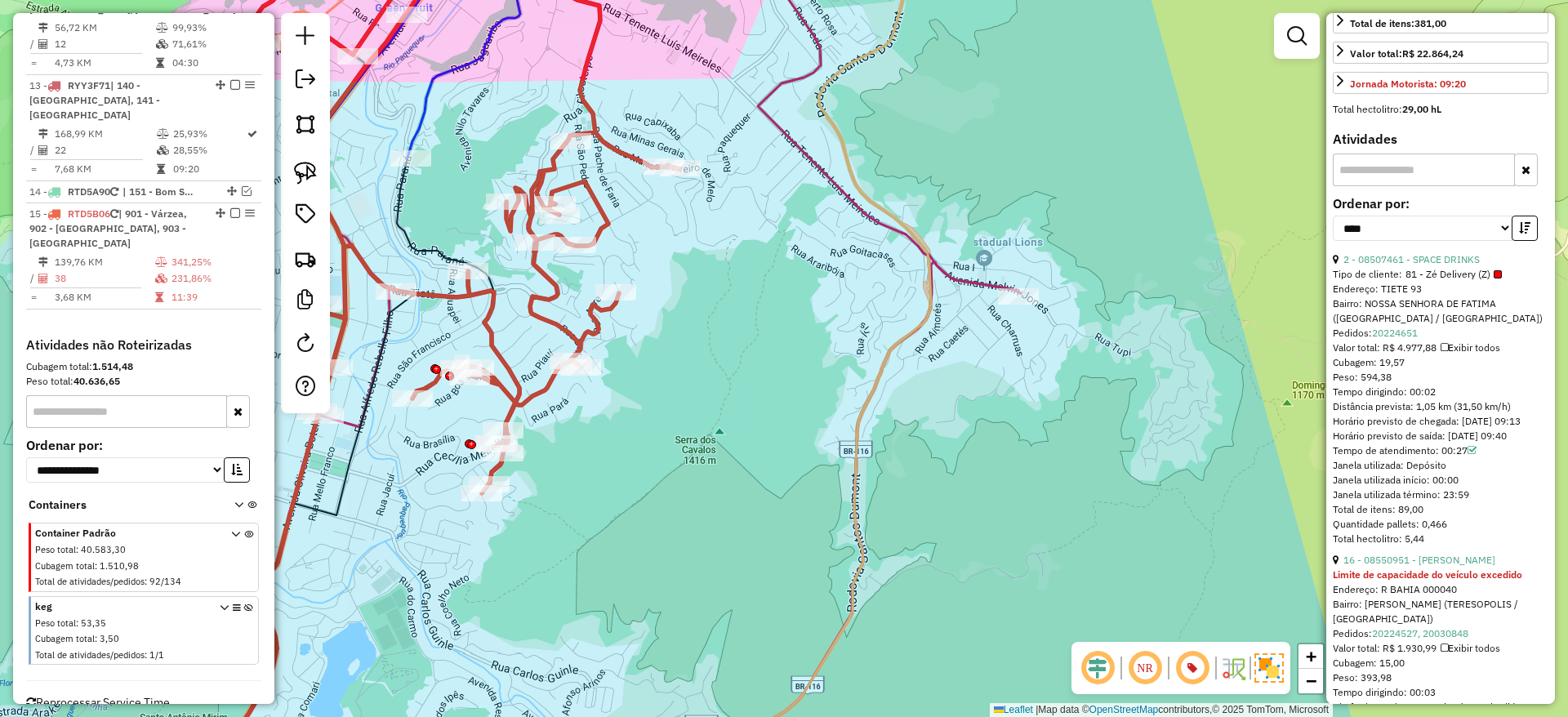
scroll to position [561, 0]
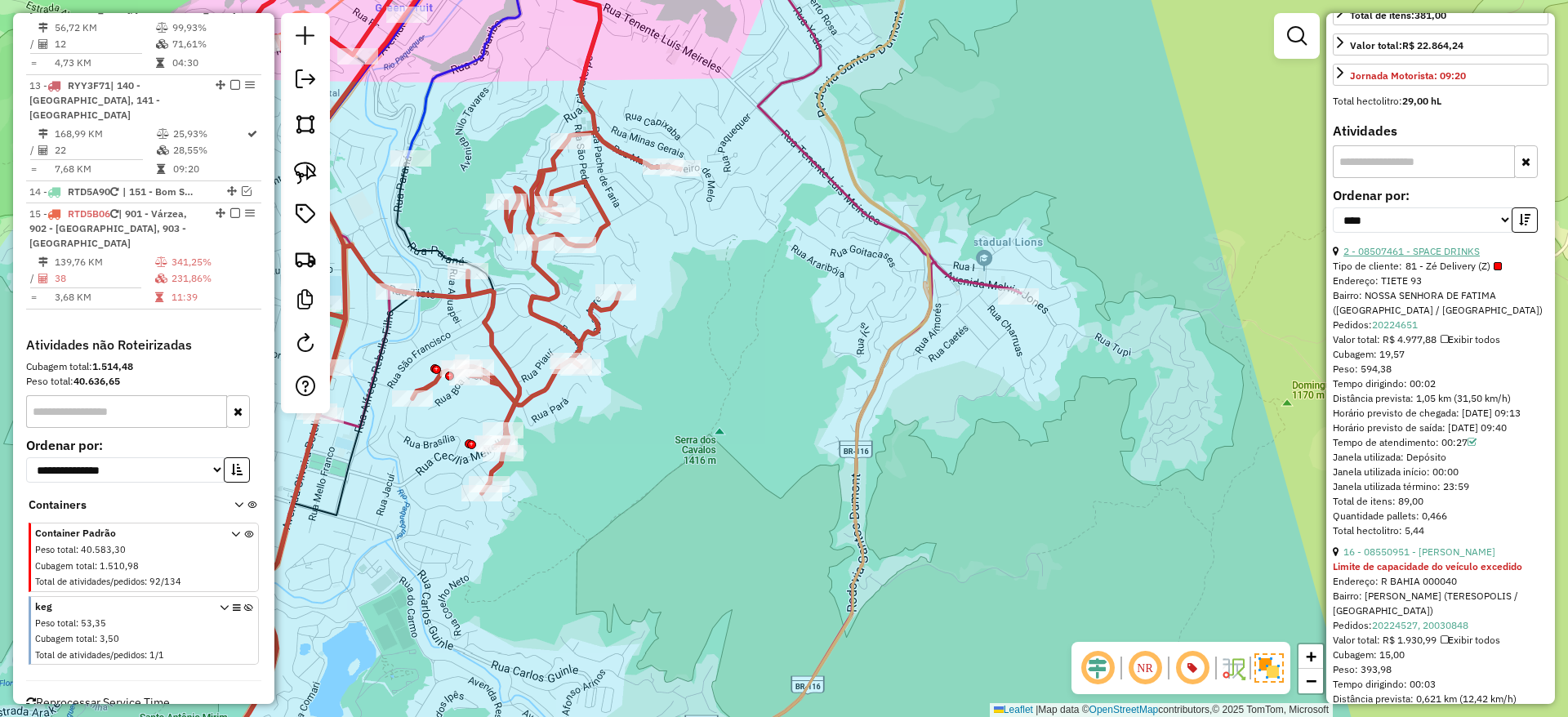
click at [1419, 258] on link "2 - 08507461 - SPACE DRINKS" at bounding box center [1411, 251] width 136 height 12
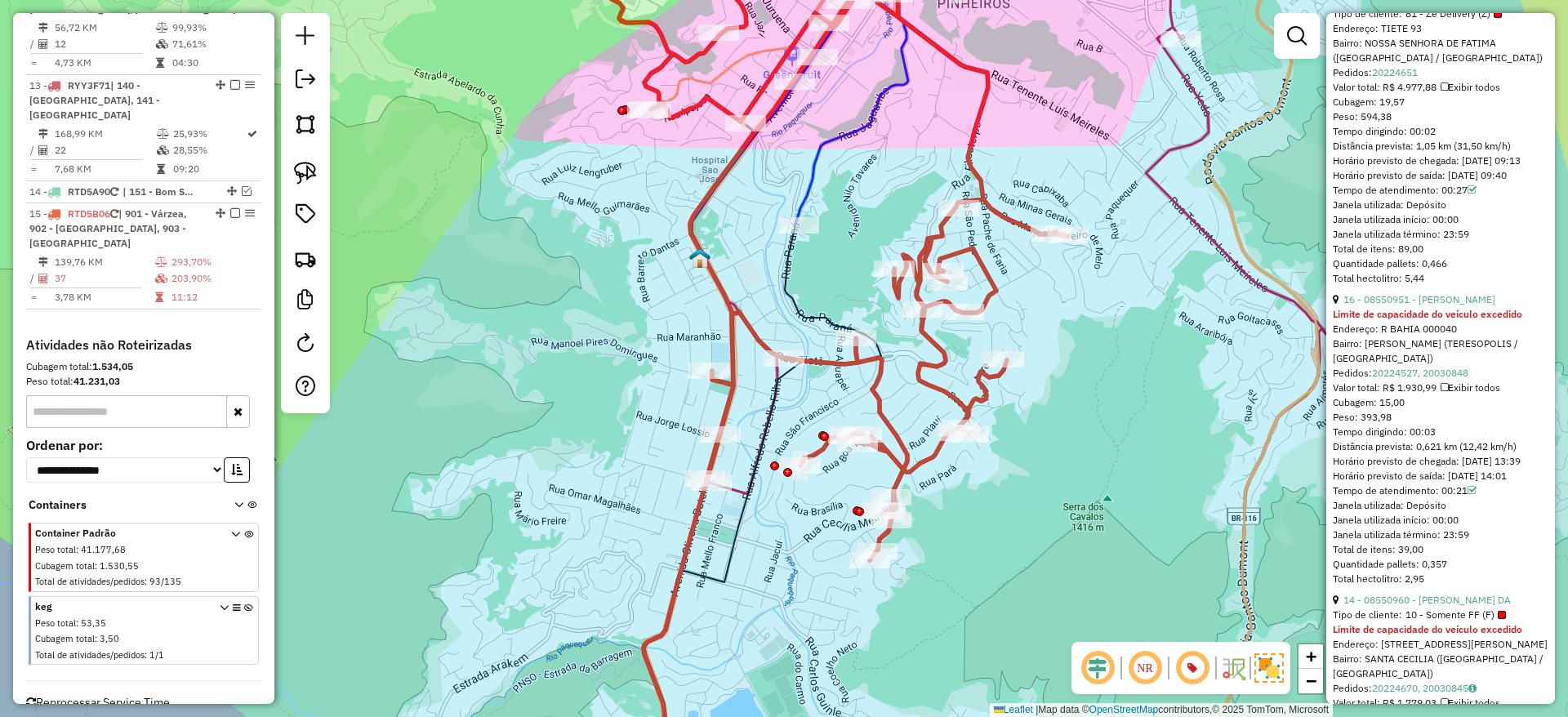
scroll to position [815, 0]
click at [1464, 304] on link "16 - 08550951 - GERALDO DE LIMA CARN" at bounding box center [1419, 297] width 152 height 12
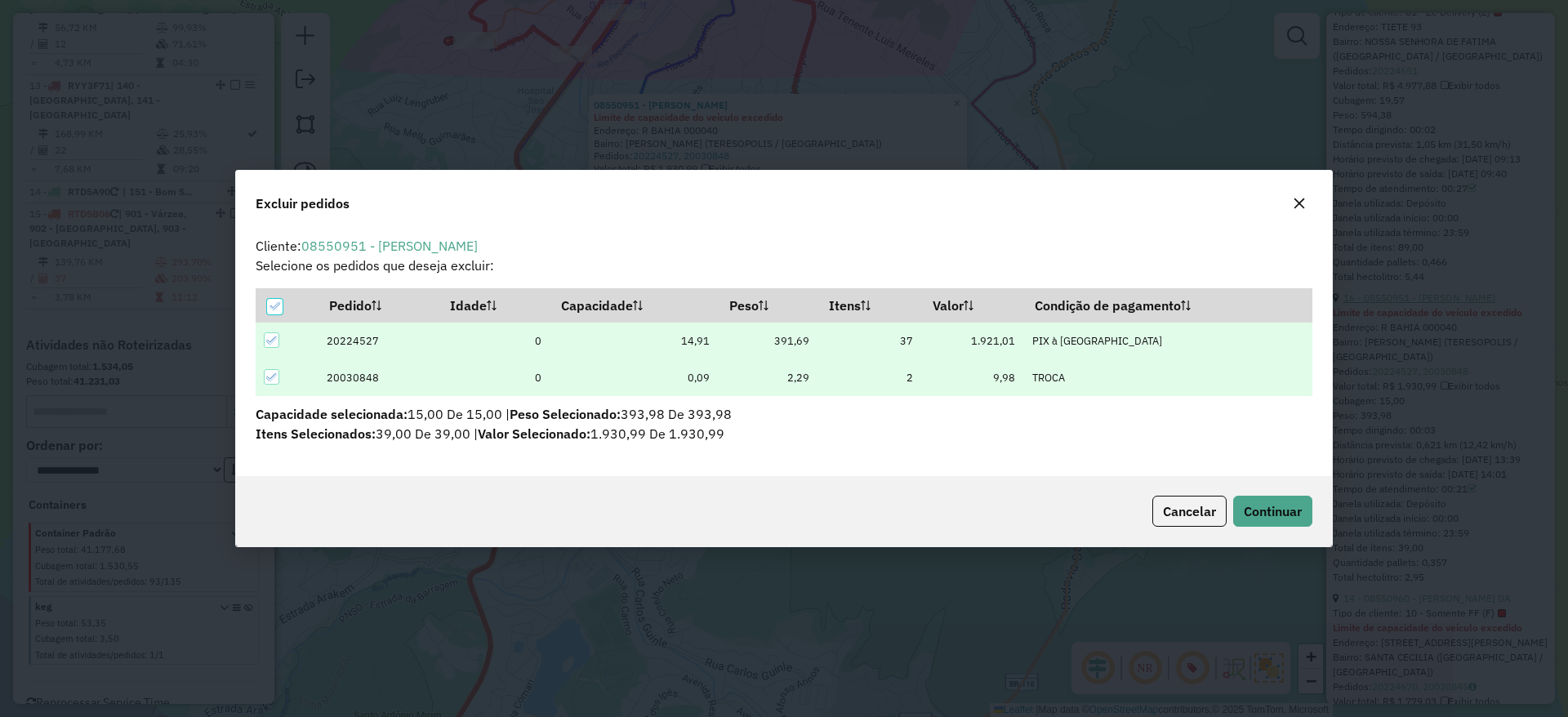
scroll to position [9, 5]
click at [1280, 505] on span "Continuar" at bounding box center [1272, 511] width 58 height 16
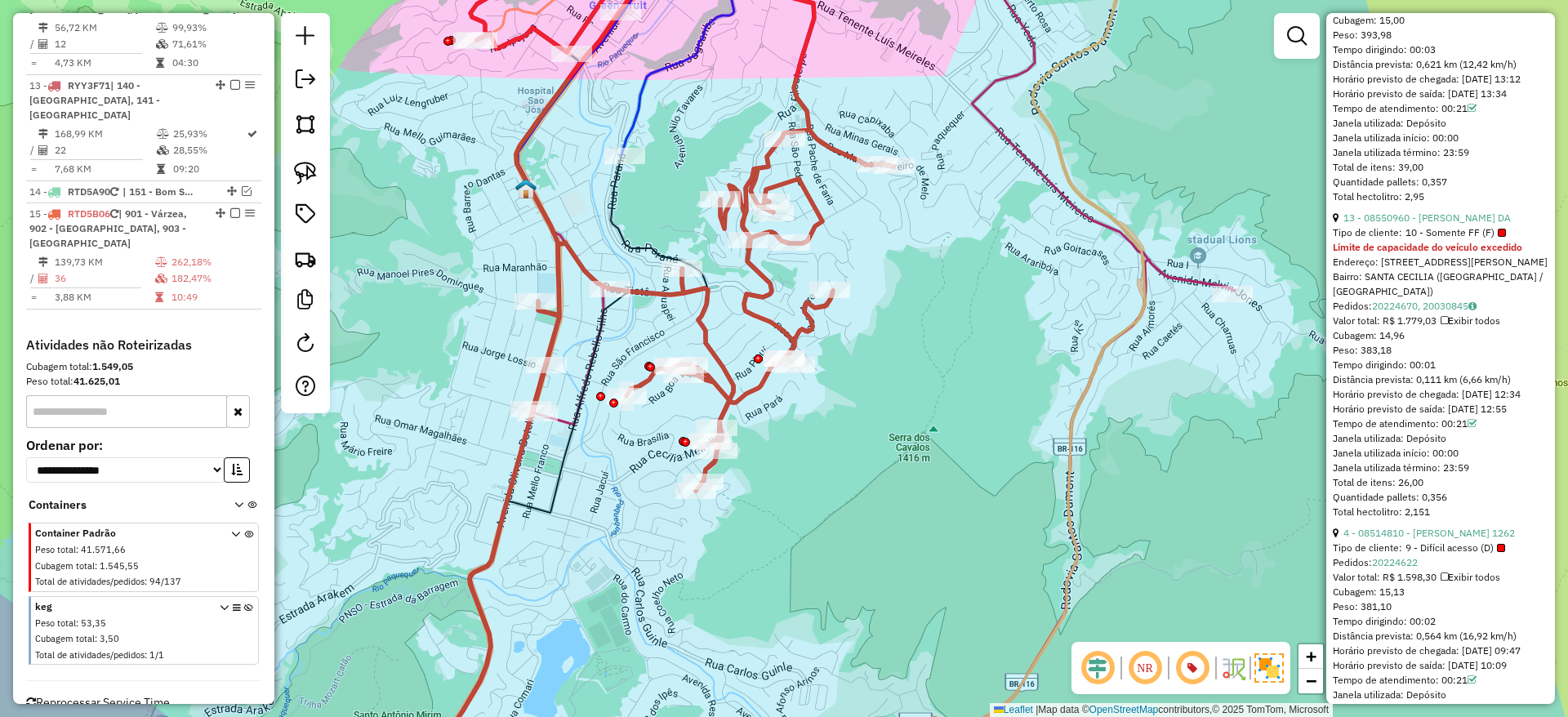
scroll to position [922, 0]
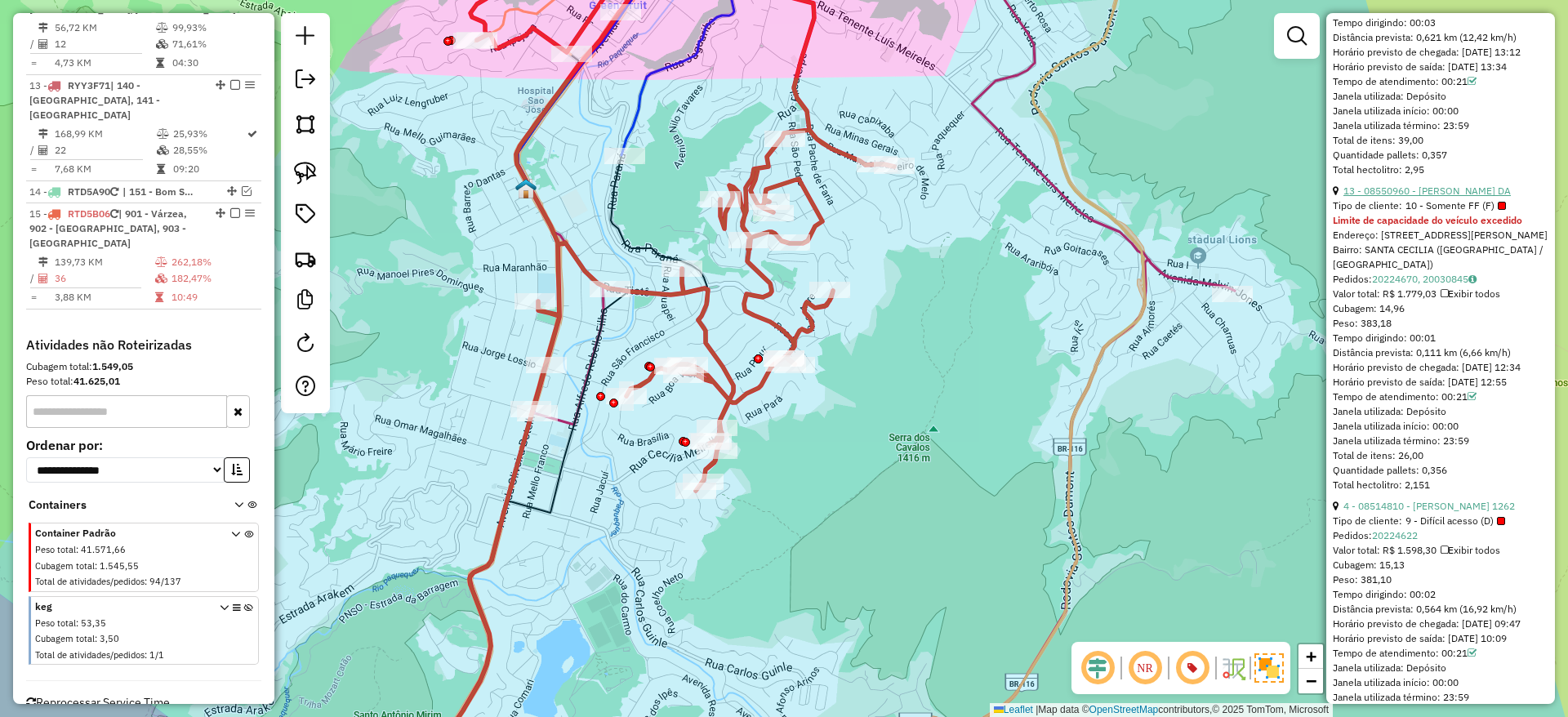
click at [1456, 196] on link "13 - 08550960 - FABIANA NOGUEIRA DA" at bounding box center [1427, 190] width 167 height 12
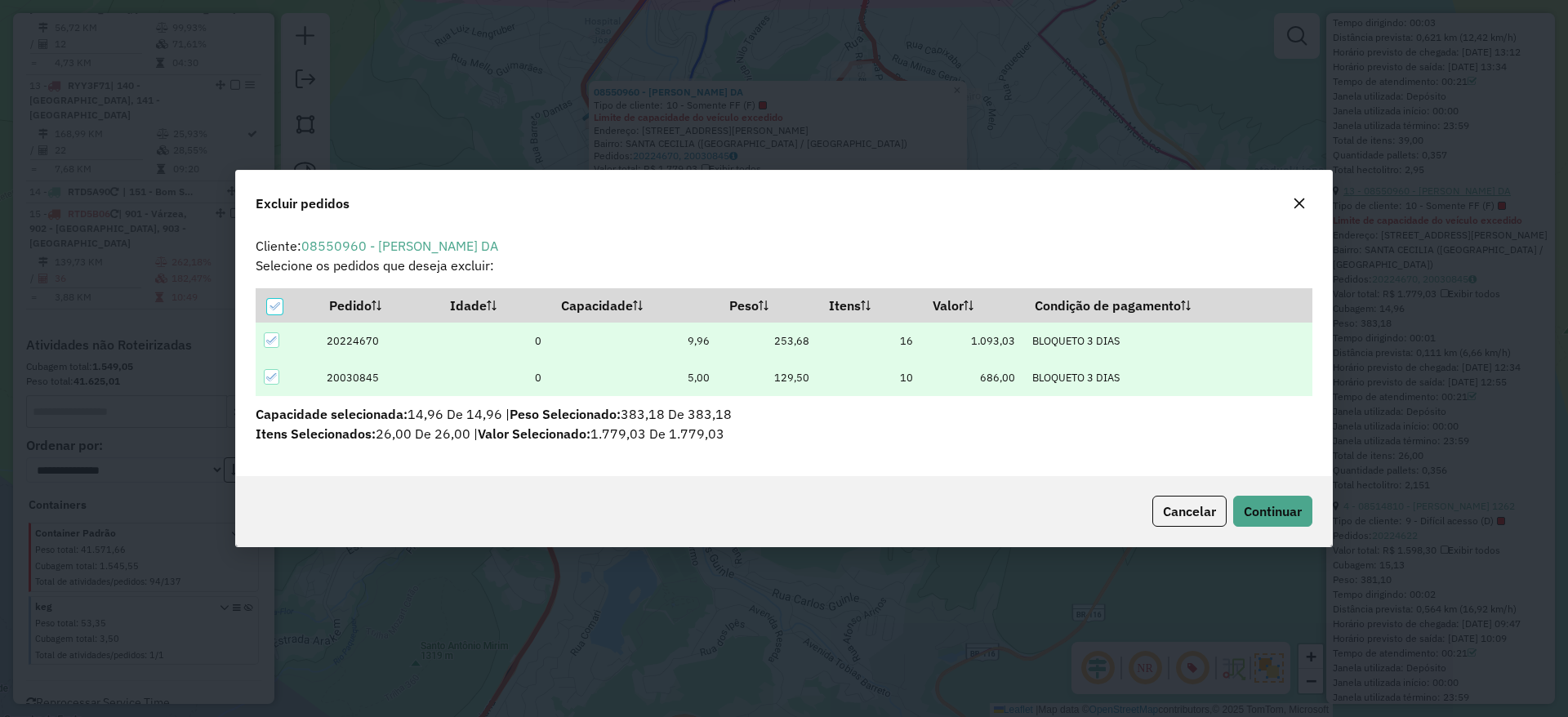
scroll to position [0, 0]
click at [1297, 500] on button "Continuar" at bounding box center [1272, 511] width 79 height 31
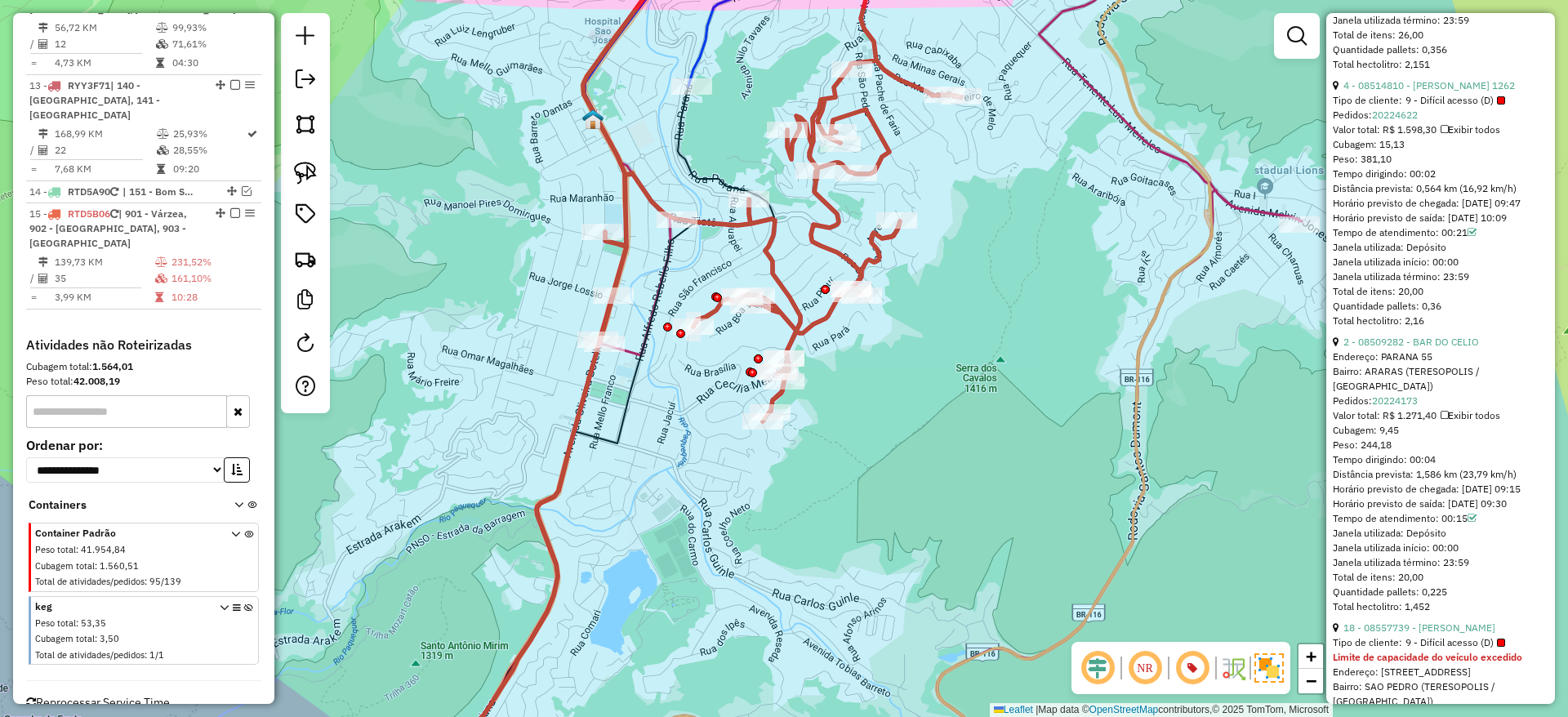
scroll to position [1028, 0]
click at [1425, 347] on link "2 - 08509282 - BAR DO CELIO" at bounding box center [1410, 341] width 135 height 12
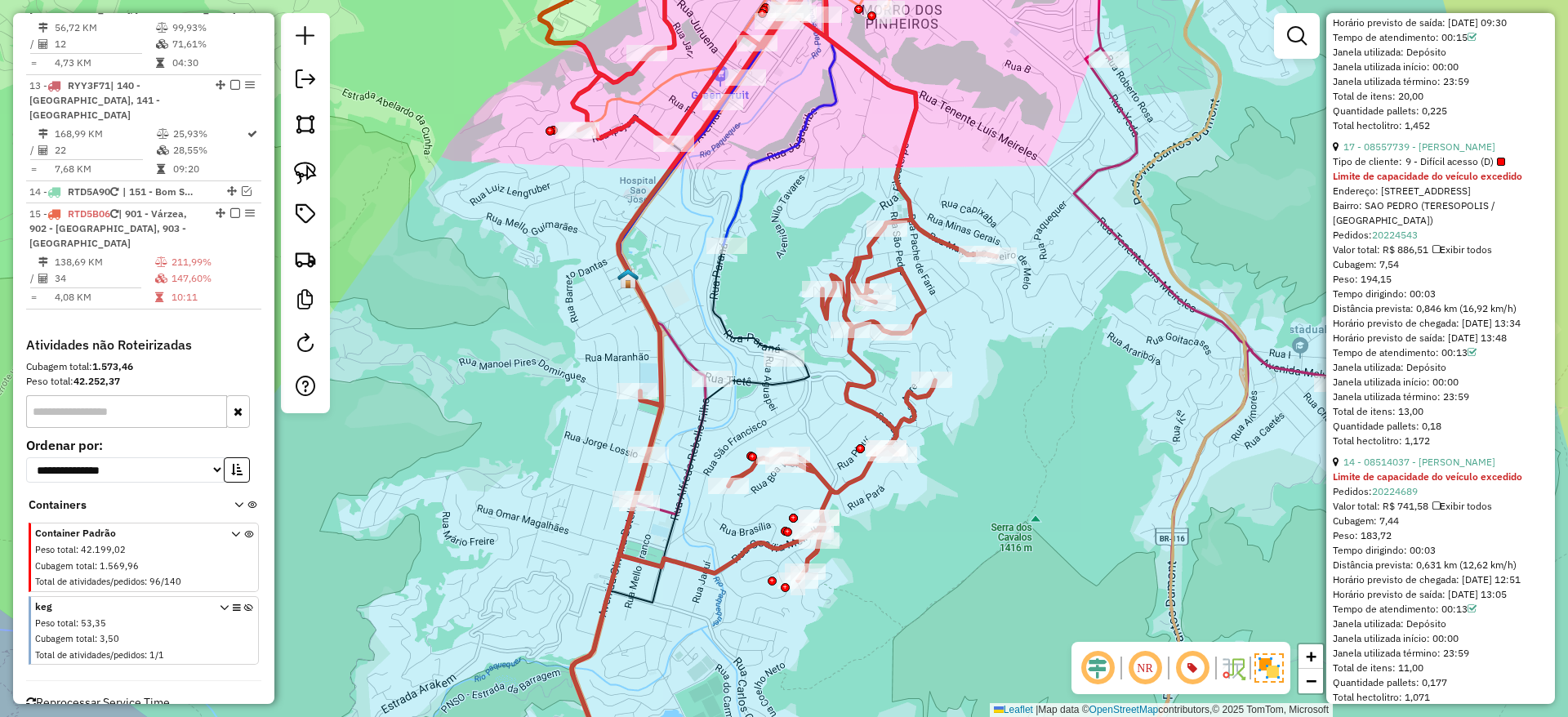
scroll to position [1365, 0]
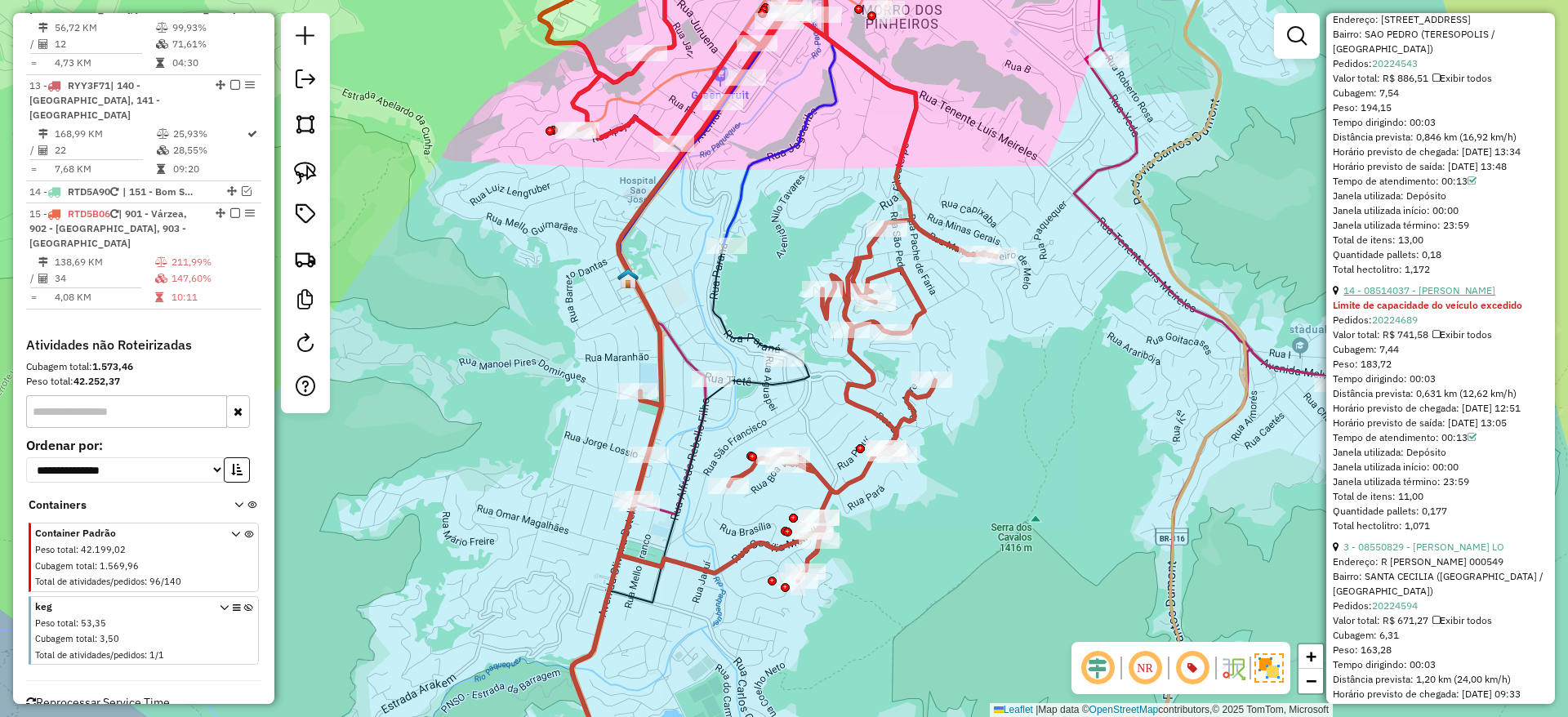
click at [1425, 296] on link "14 - 08514037 - NILSON MATTOS" at bounding box center [1419, 290] width 152 height 12
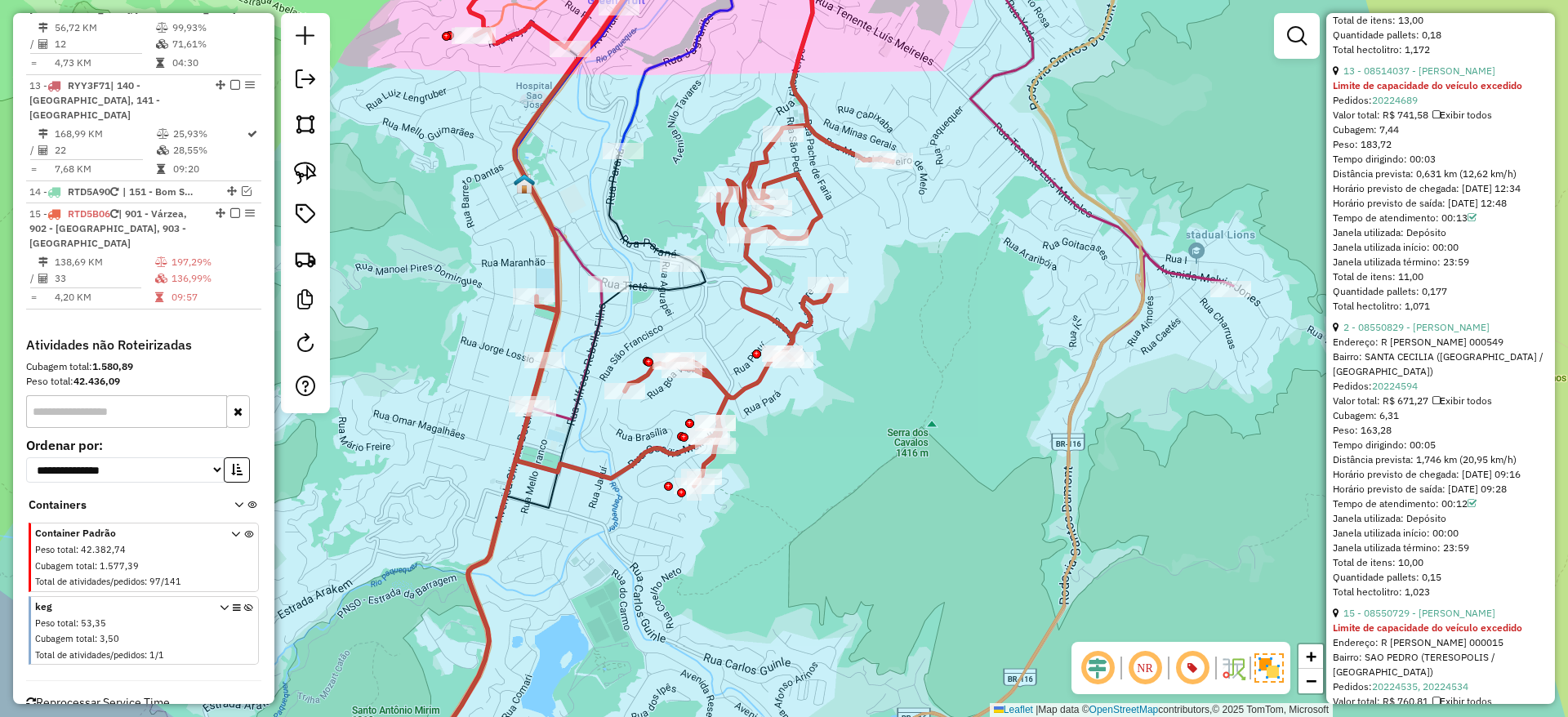
scroll to position [1308, 0]
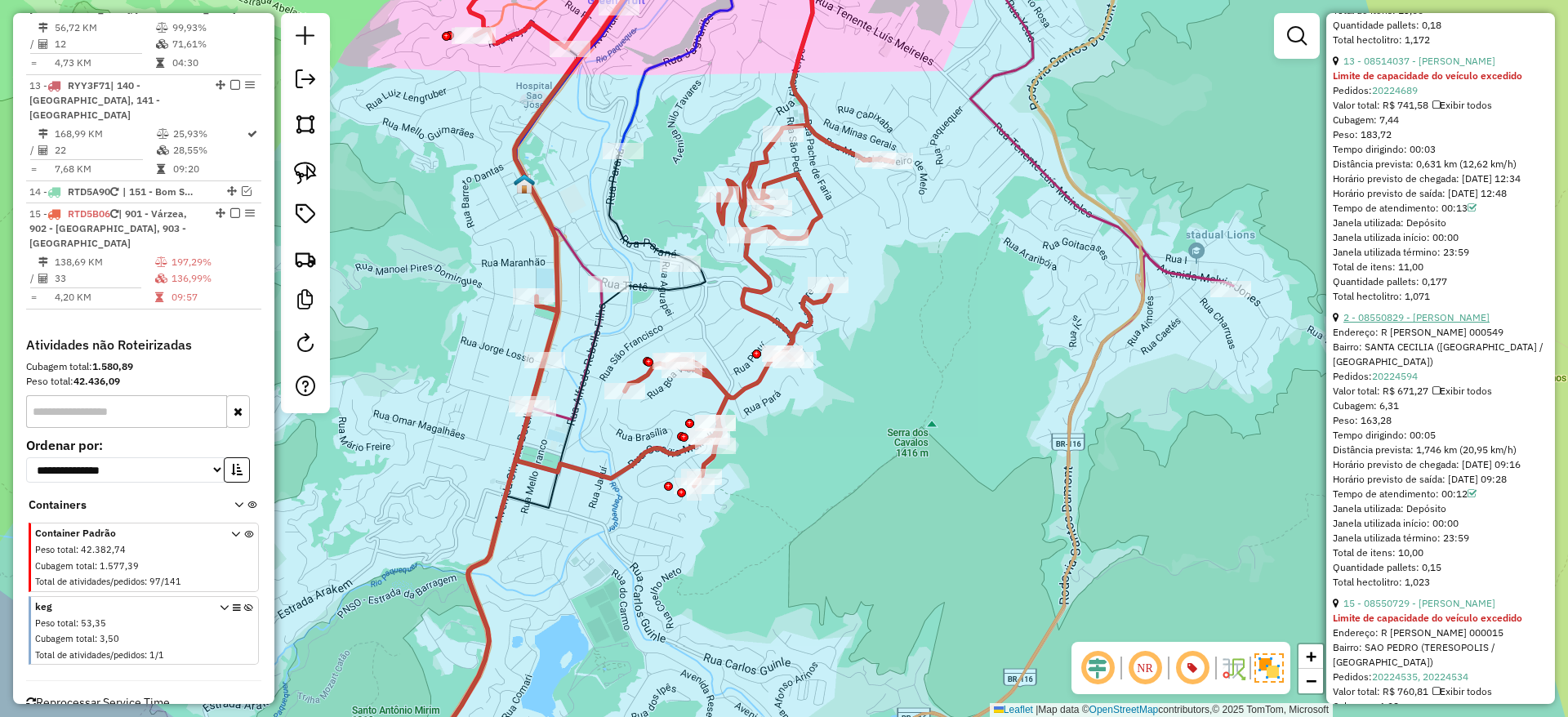
click at [1428, 323] on link "2 - 08550829 - SIDNEY DOS SANTOS LO" at bounding box center [1416, 317] width 146 height 12
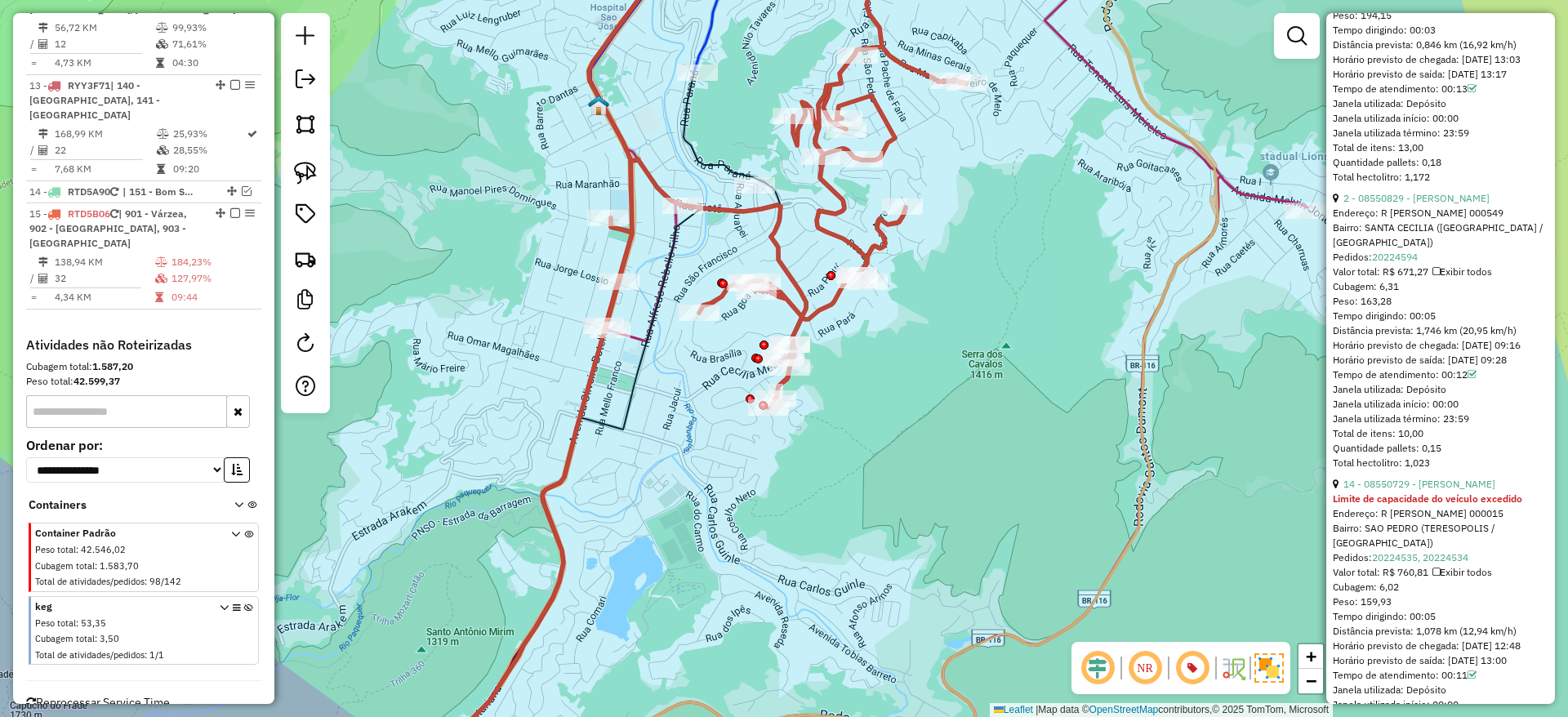
scroll to position [1203, 0]
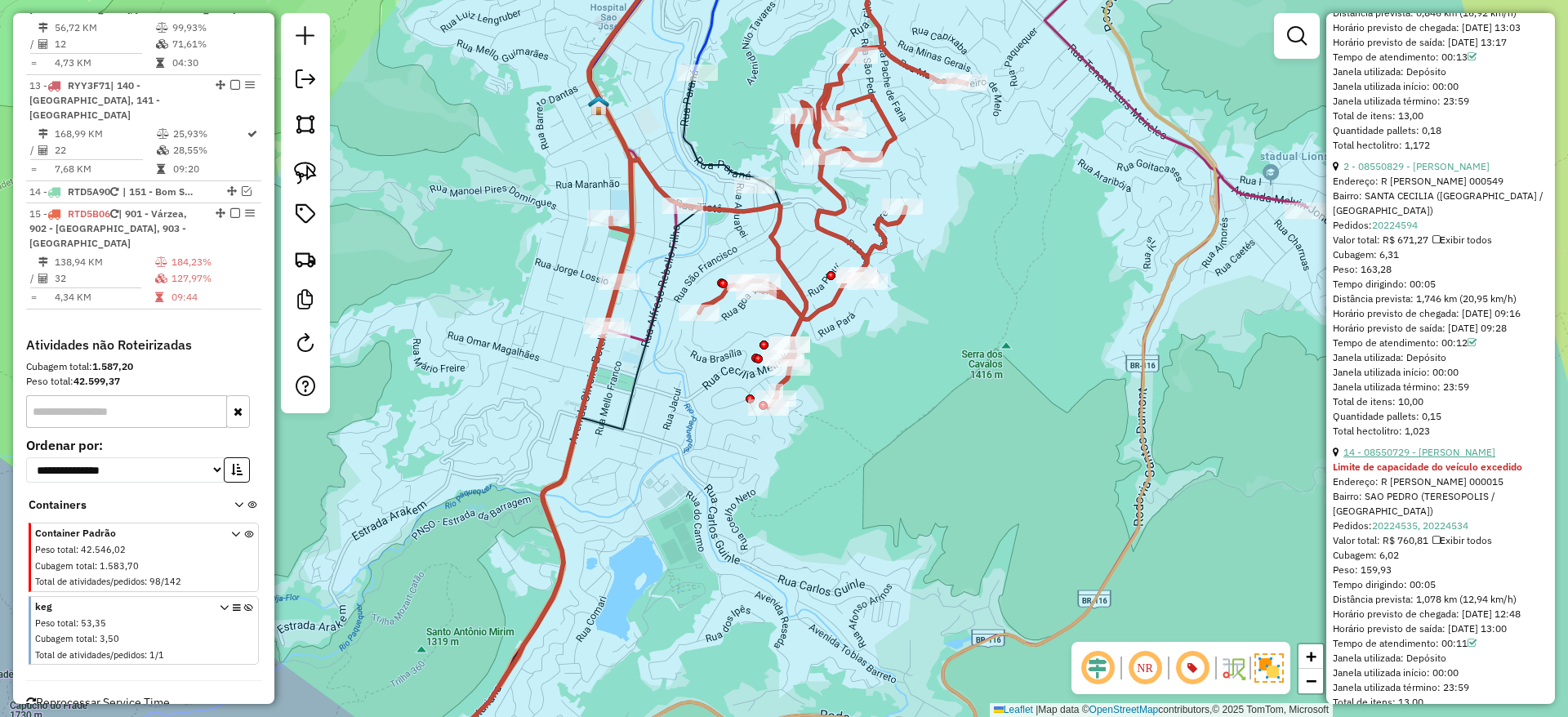
click at [1438, 458] on link "14 - 08550729 - MANUEL CARDOSO DAMAZ" at bounding box center [1419, 452] width 152 height 12
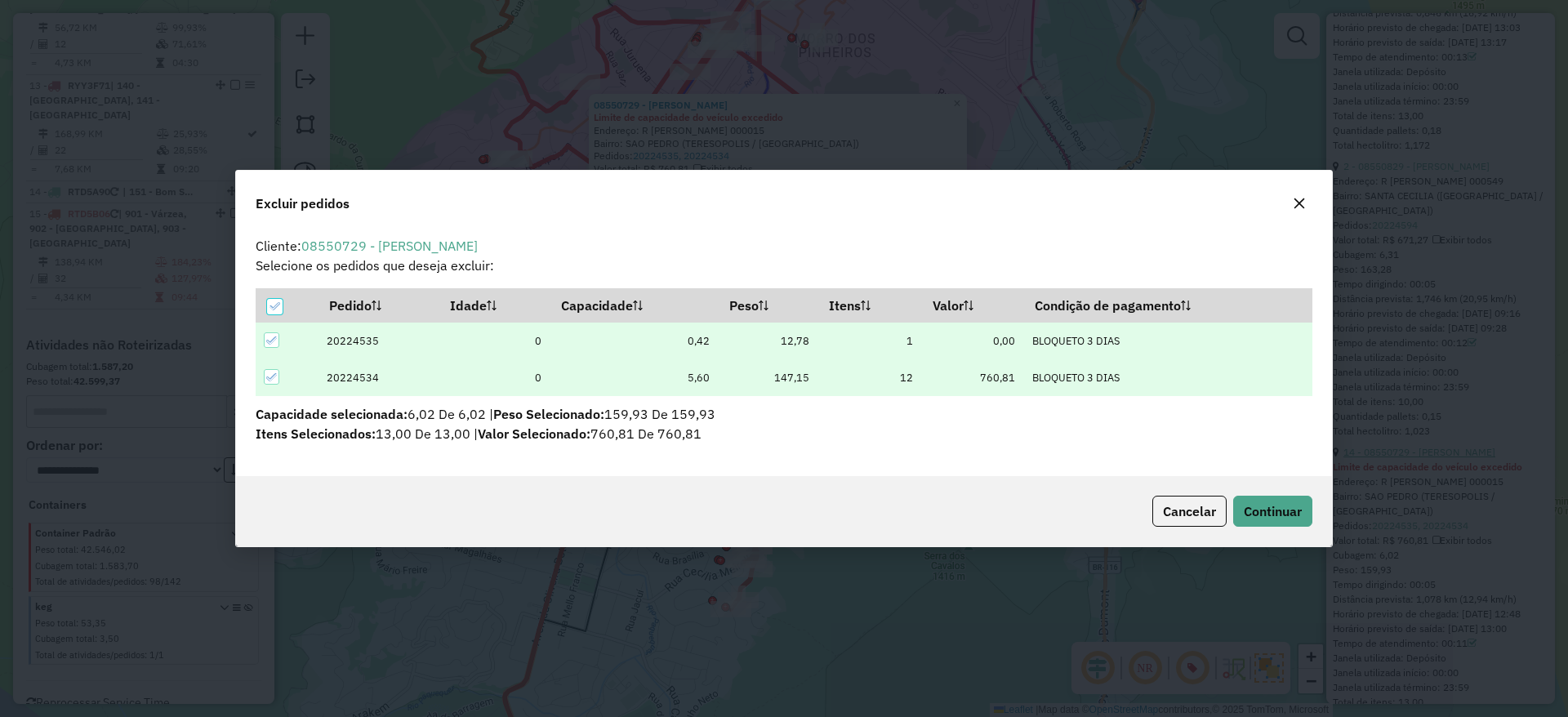
scroll to position [0, 0]
click at [1276, 518] on span "Continuar" at bounding box center [1272, 511] width 58 height 16
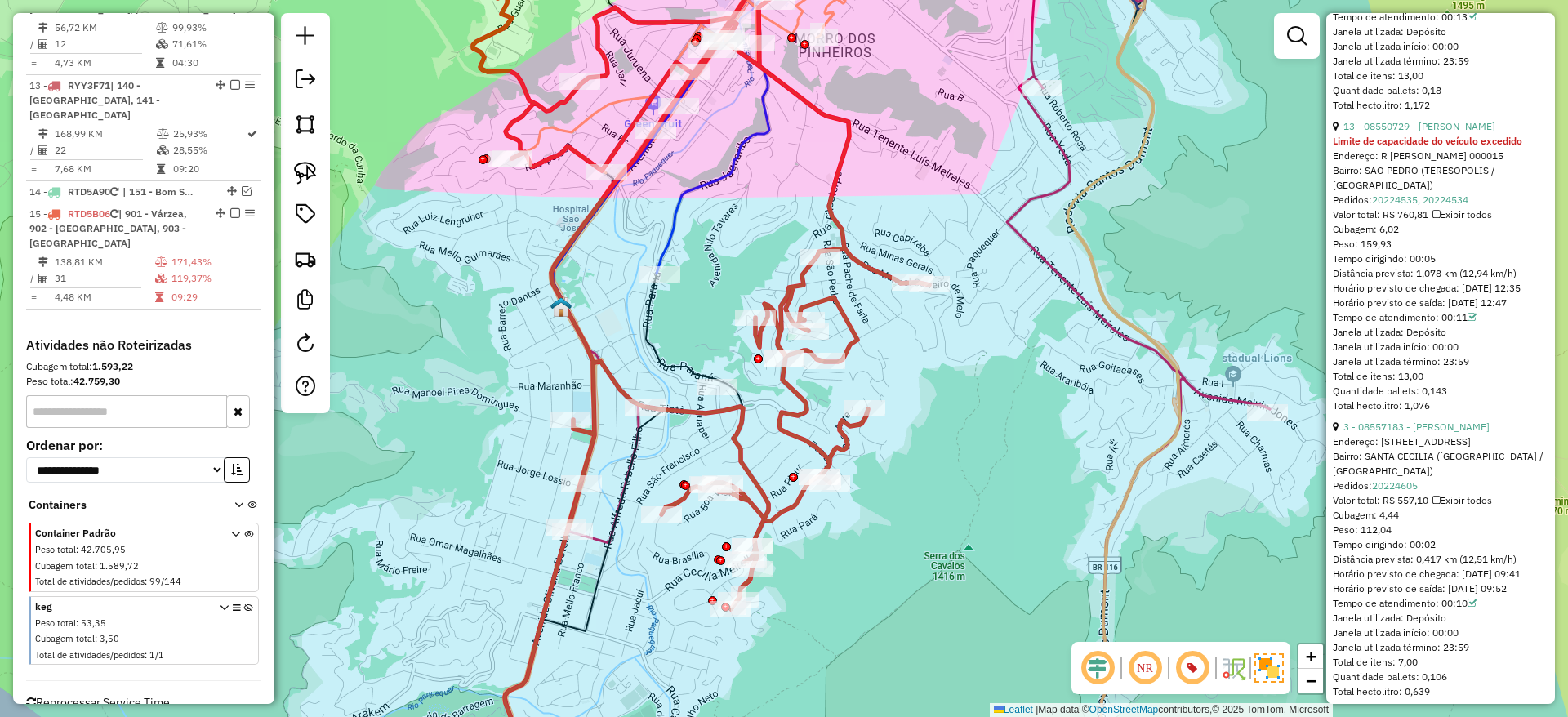
scroll to position [1244, 0]
click at [1465, 431] on link "3 - 08557183 - ADELIO ALBERTO RALHA" at bounding box center [1416, 425] width 146 height 12
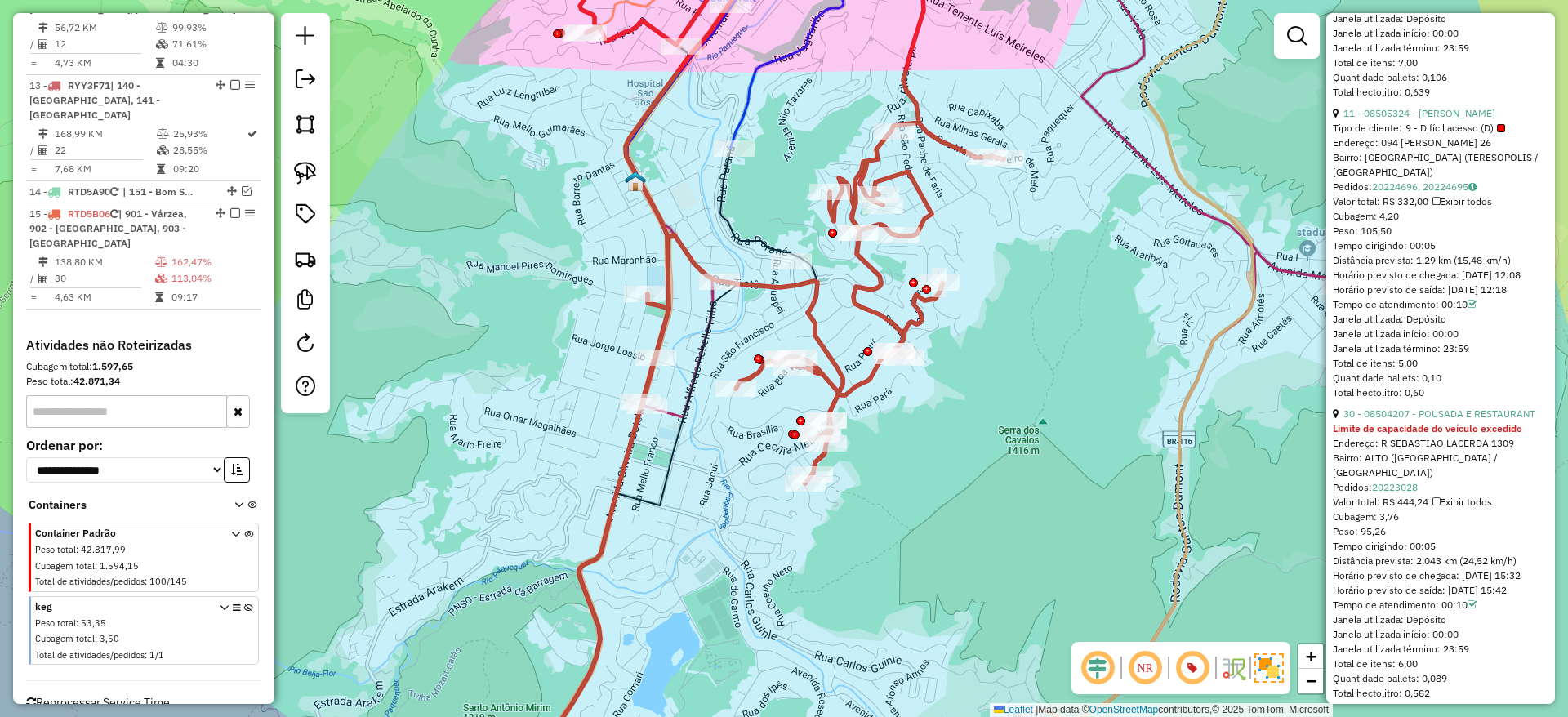
scroll to position [1543, 0]
click at [1453, 418] on link "30 - 08504207 - POUSADA E RESTAURANT" at bounding box center [1439, 412] width 192 height 12
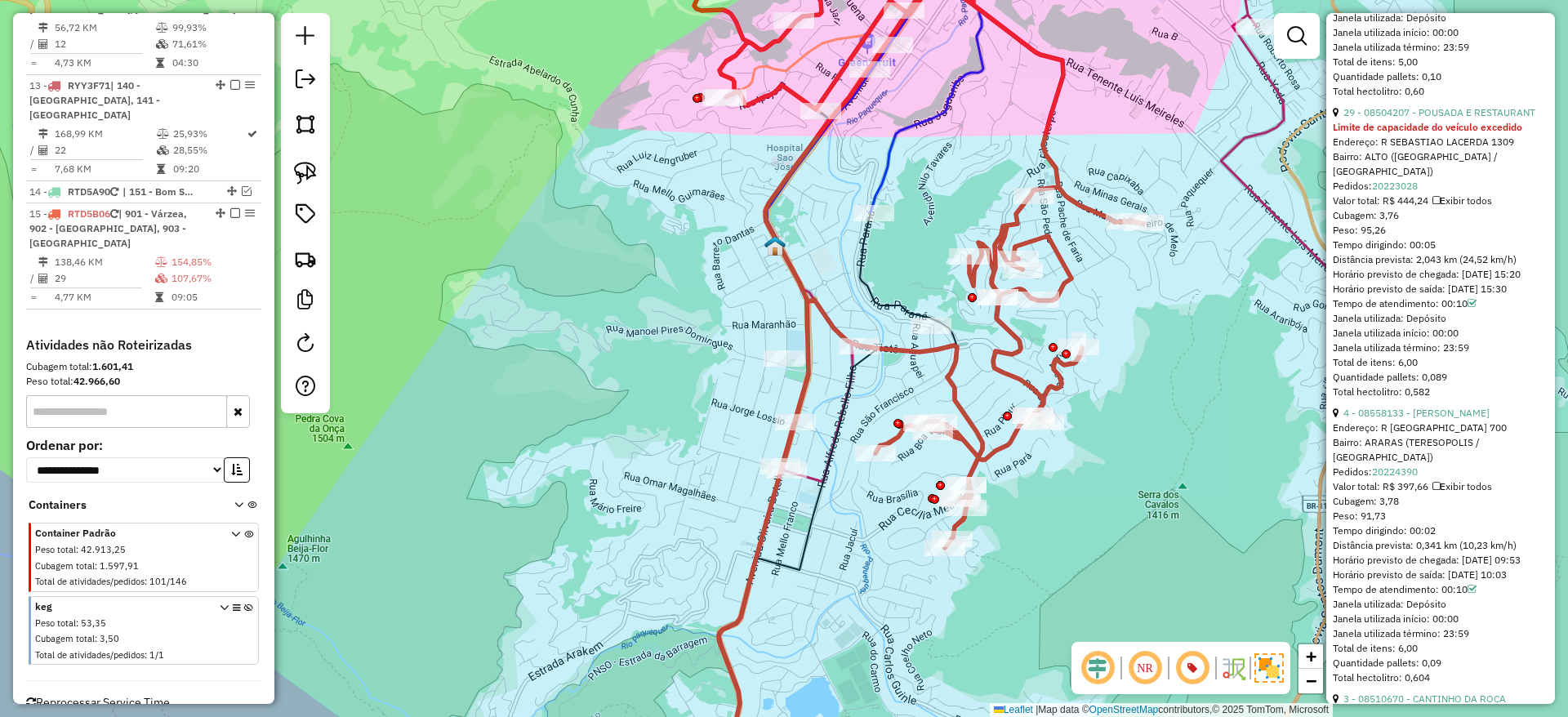
scroll to position [1629, 0]
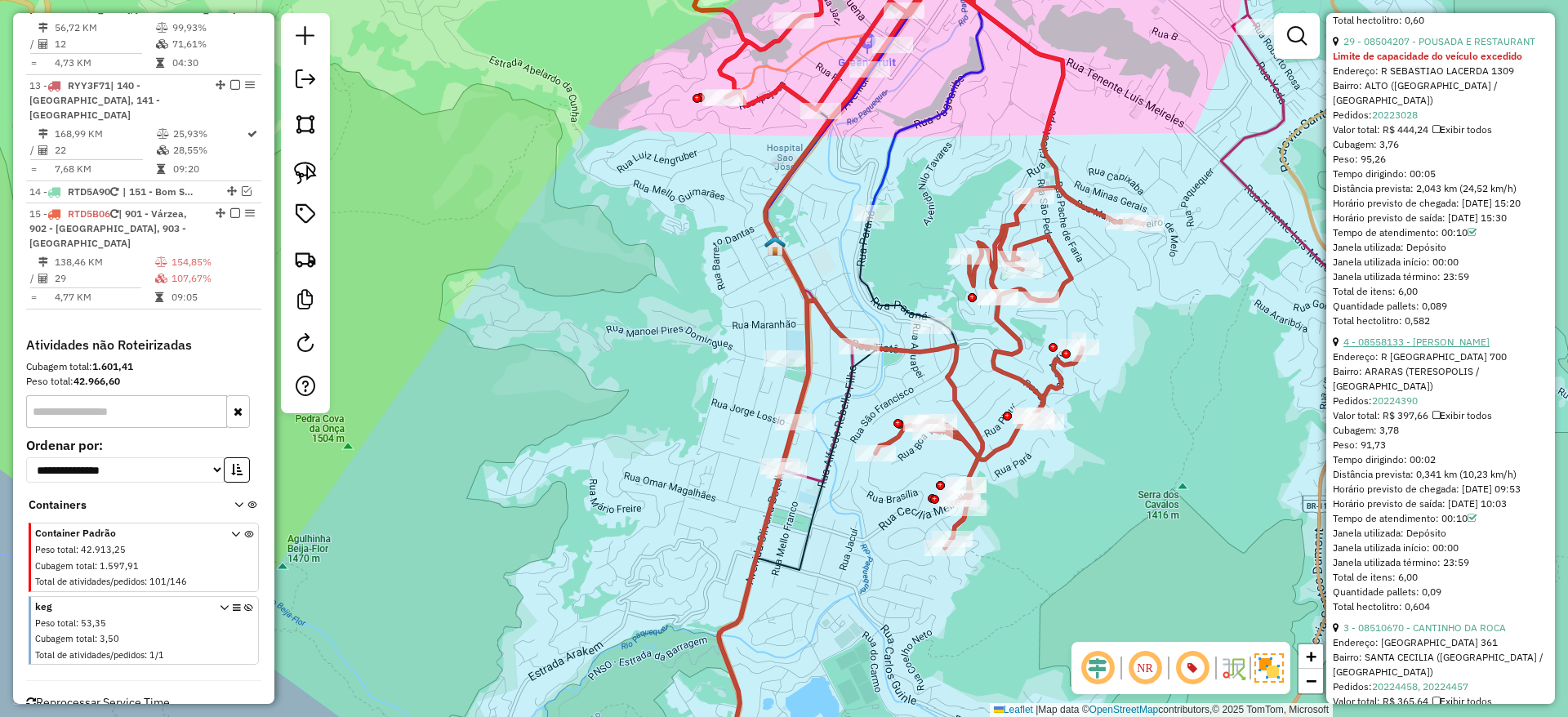
click at [1440, 348] on link "4 - 08558133 - [PERSON_NAME]" at bounding box center [1416, 342] width 146 height 12
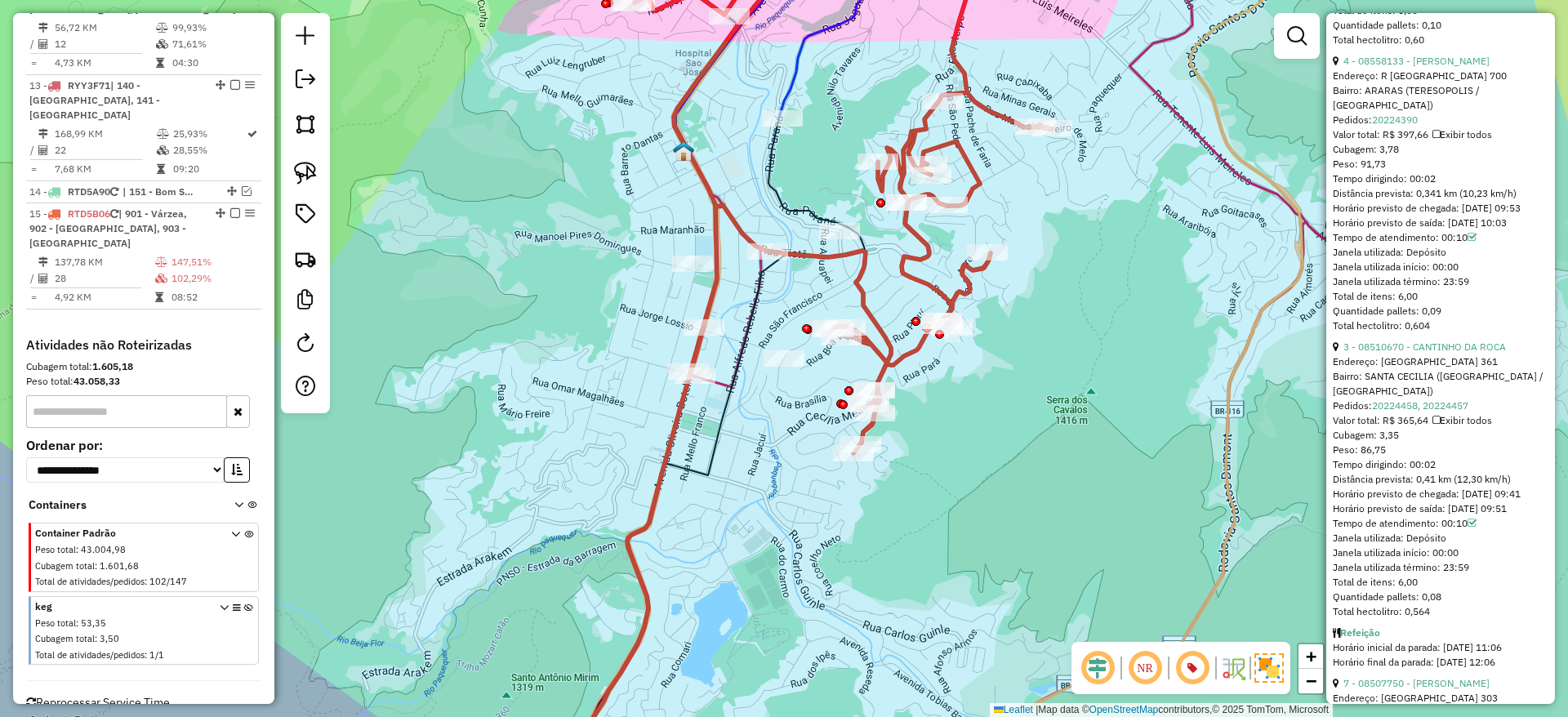
scroll to position [1615, 0]
click at [1433, 347] on link "3 - 08510670 - CANTINHO DA ROCA" at bounding box center [1424, 341] width 163 height 12
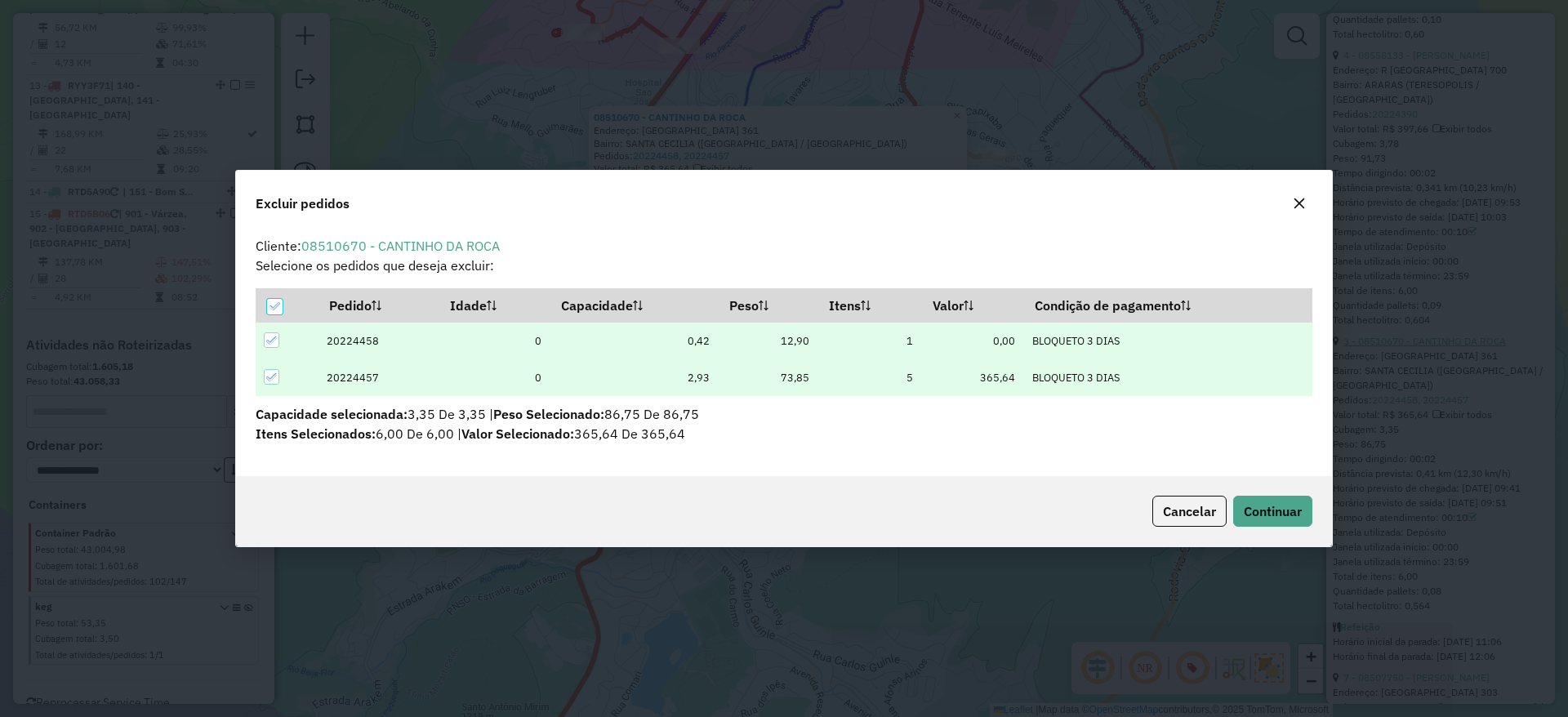
scroll to position [0, 0]
drag, startPoint x: 1285, startPoint y: 493, endPoint x: 1284, endPoint y: 505, distance: 12.0
click at [1284, 505] on div "Cancelar Continuar" at bounding box center [784, 512] width 1096 height 71
click at [1284, 505] on span "Continuar" at bounding box center [1272, 511] width 58 height 16
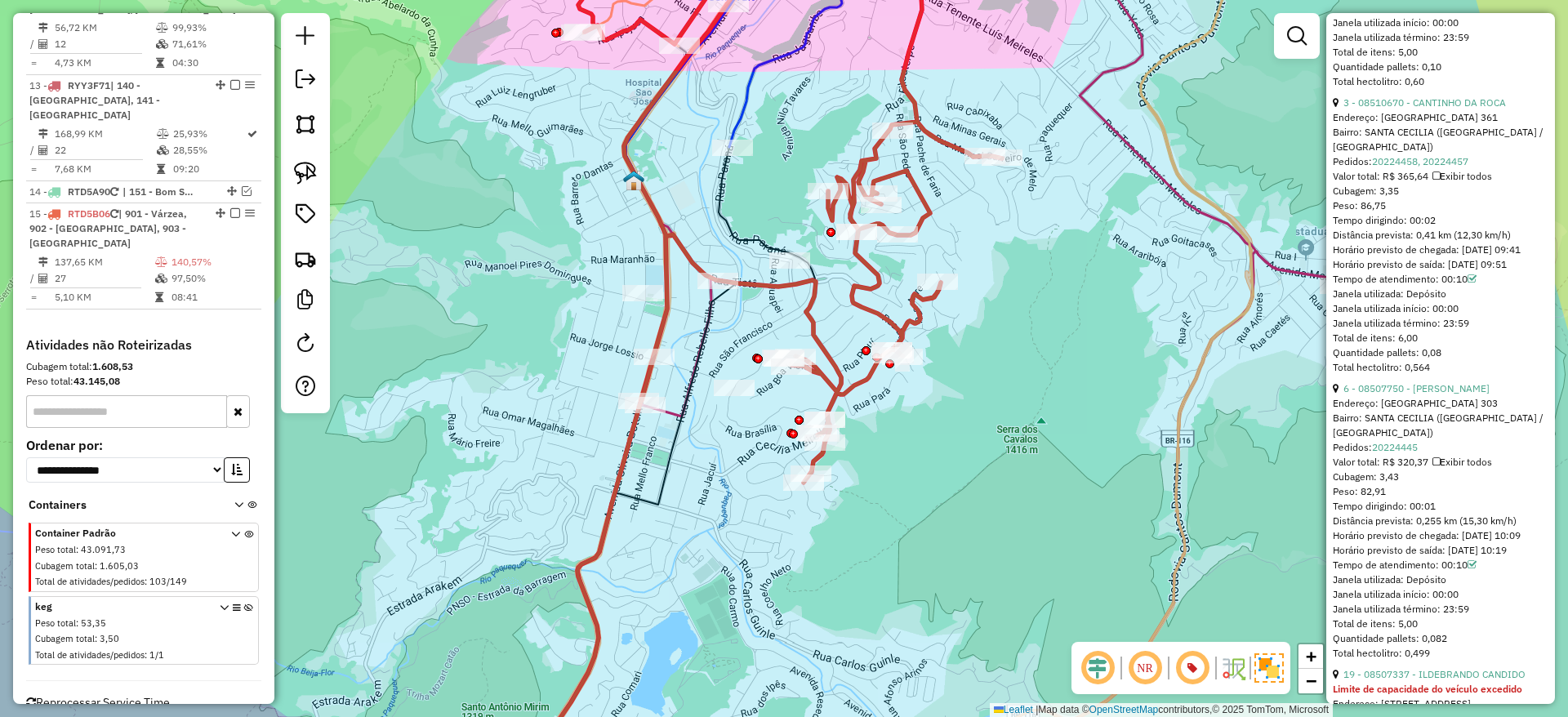
scroll to position [1551, 0]
click at [1411, 396] on link "6 - 08507750 - [PERSON_NAME]" at bounding box center [1416, 390] width 146 height 12
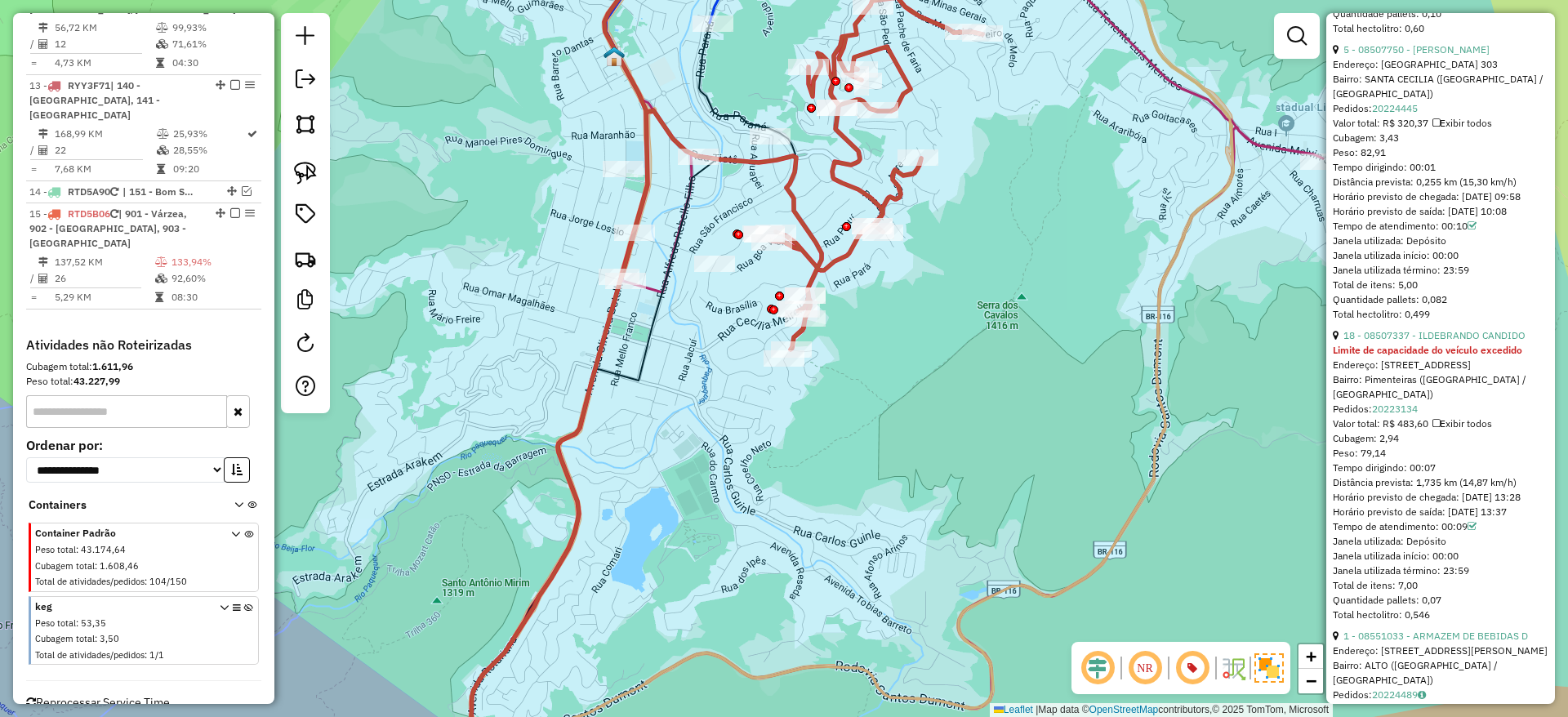
scroll to position [1557, 0]
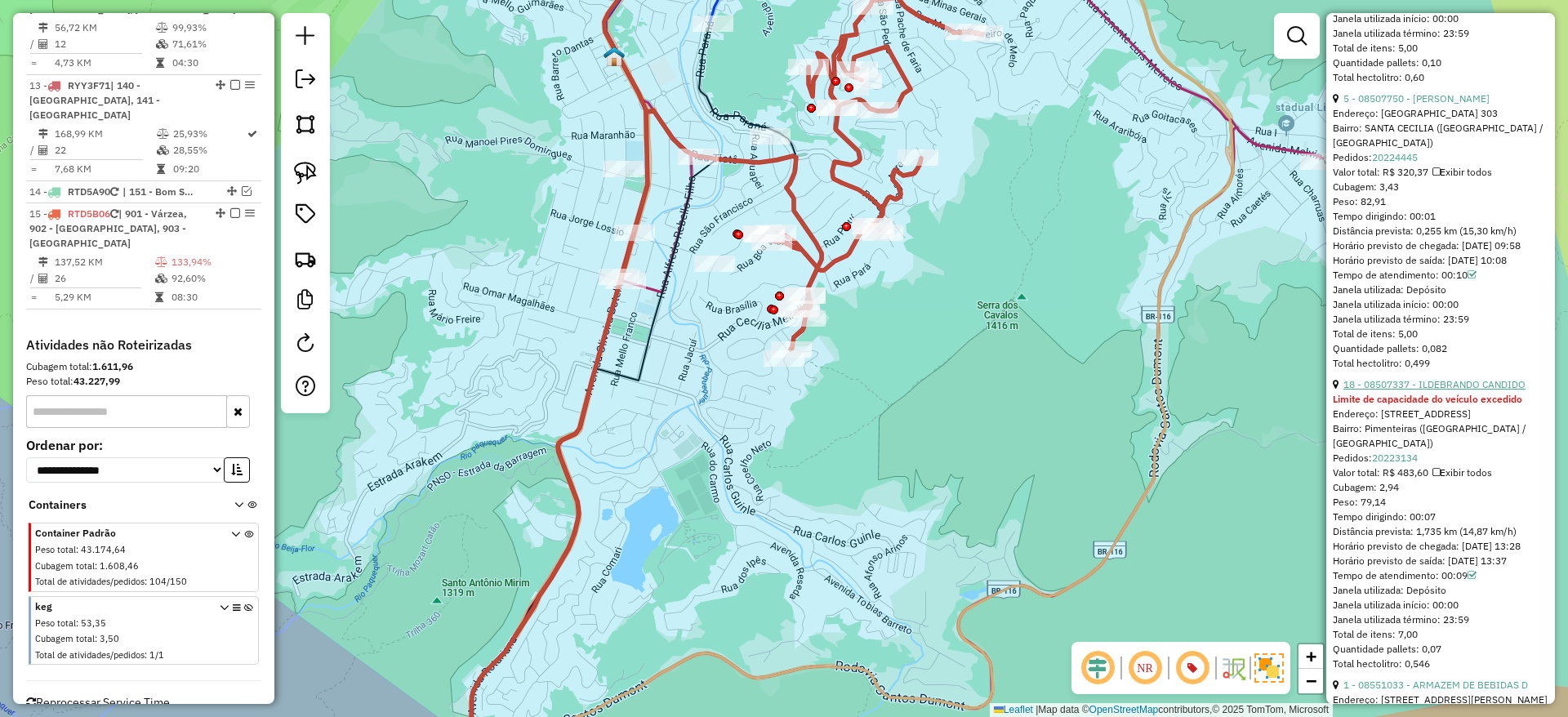
click at [1397, 390] on link "18 - 08507337 - ILDEBRANDO CANDIDO" at bounding box center [1434, 384] width 182 height 12
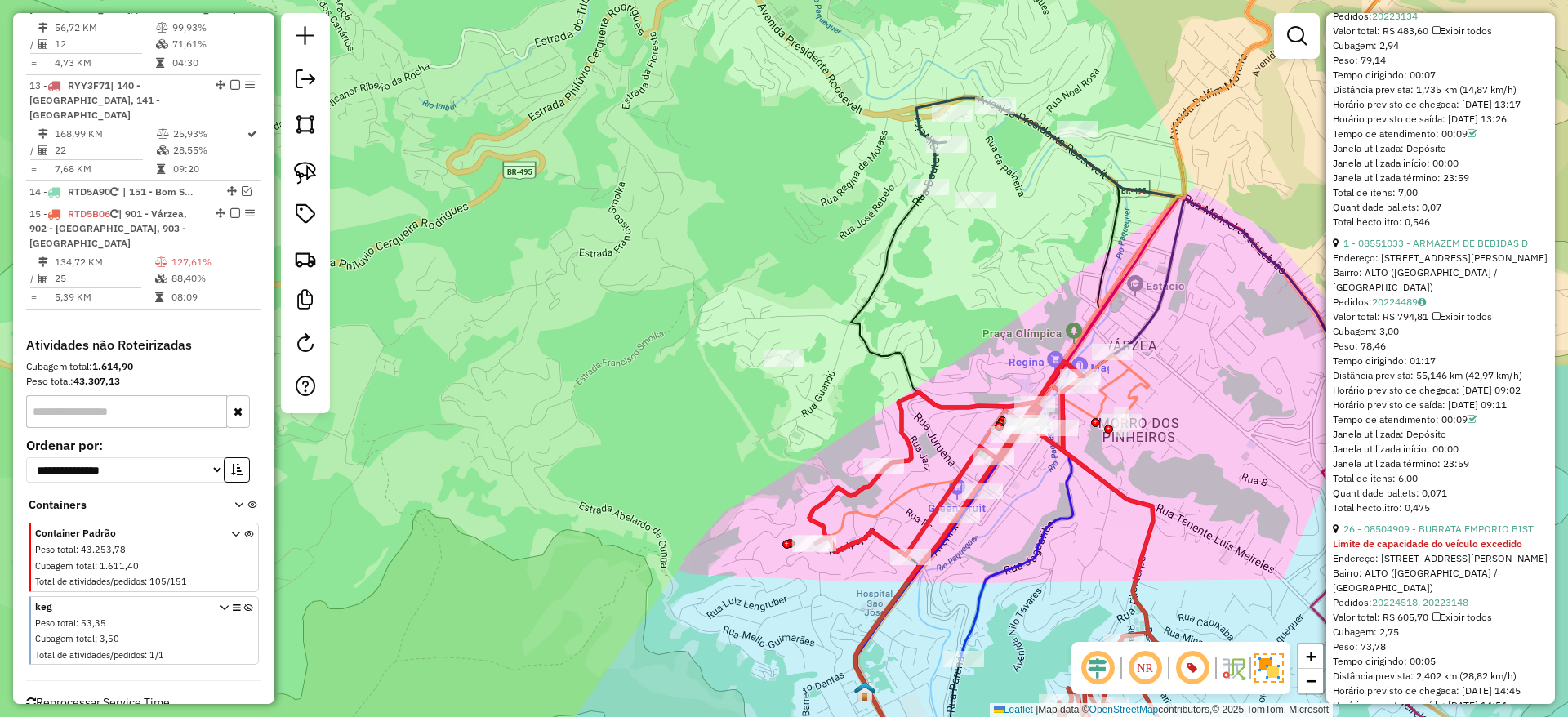
scroll to position [1765, 0]
click at [1440, 247] on link "1 - 08551033 - ARMAZEM DE BEBIDAS D" at bounding box center [1435, 241] width 184 height 12
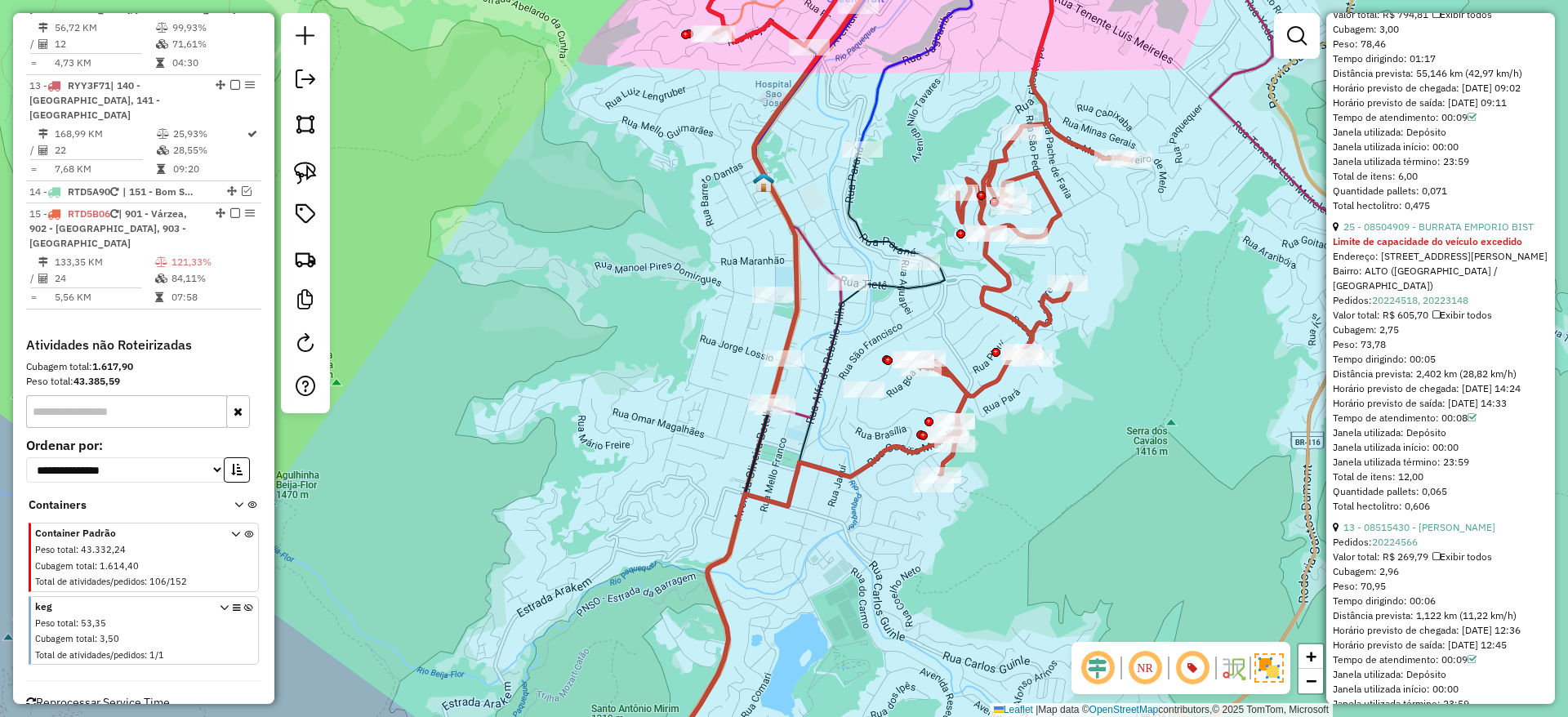
scroll to position [512, 0]
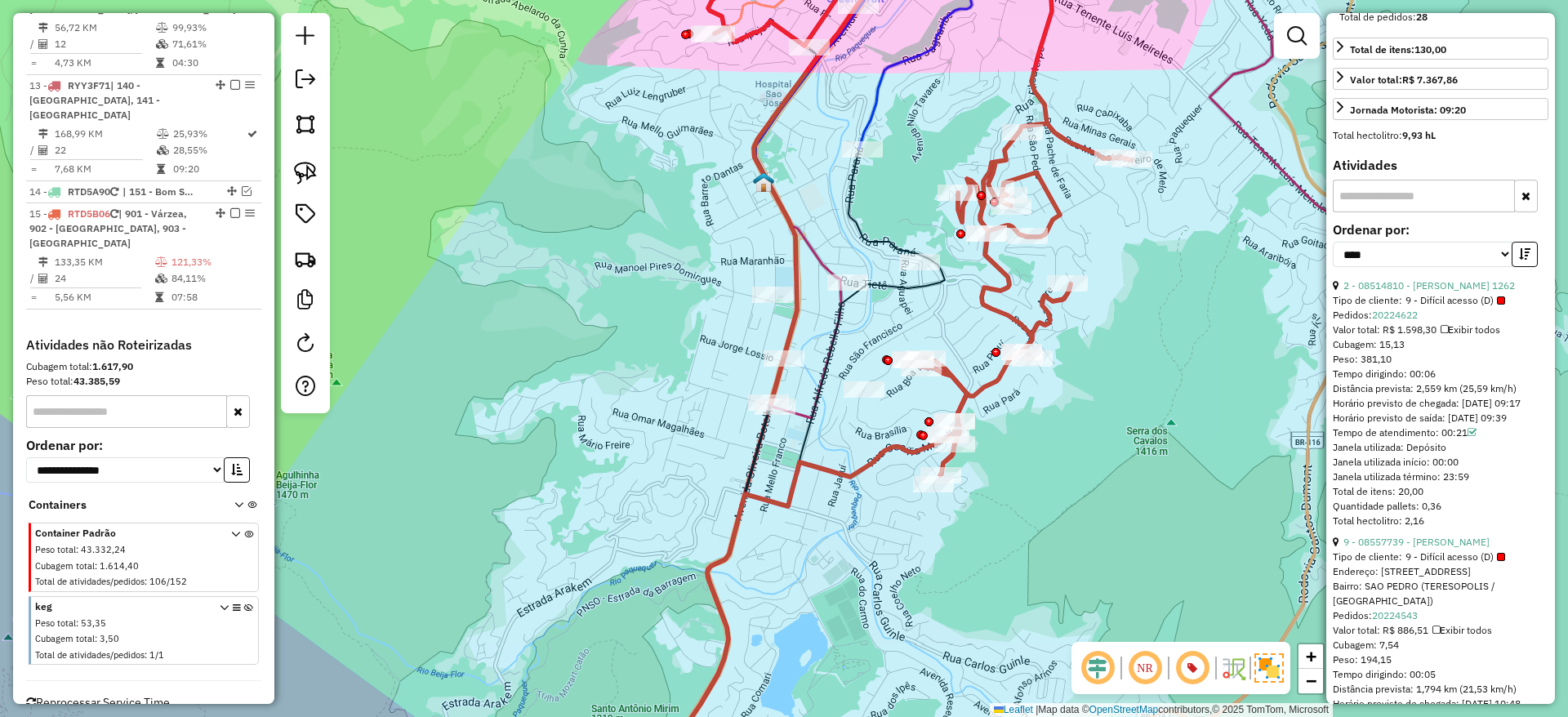
click at [1440, 282] on link "2 - 08514810 - ELIANE DO CARMO CARNEIRO DOS SANTOS 1262" at bounding box center [1428, 285] width 171 height 12
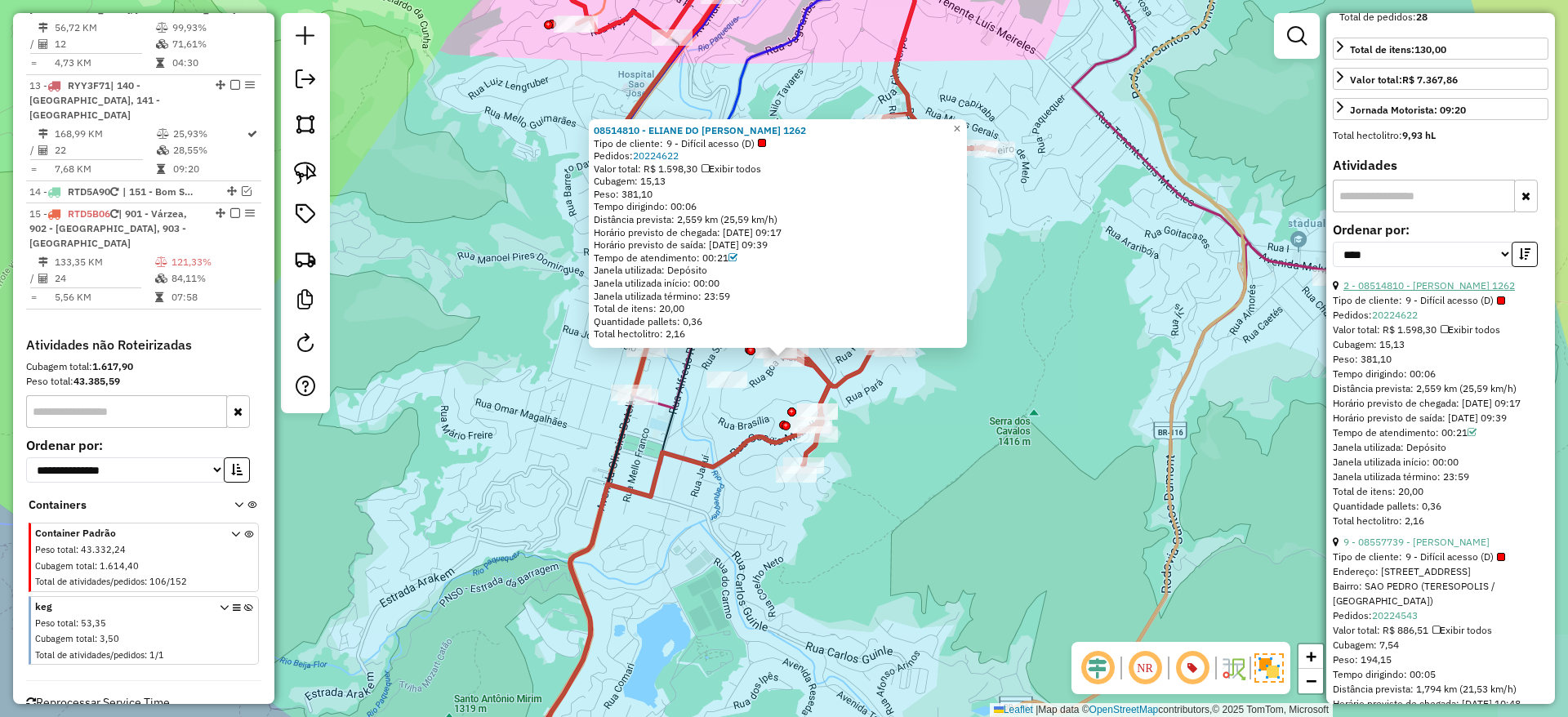
click at [1440, 282] on link "2 - 08514810 - ELIANE DO CARMO CARNEIRO DOS SANTOS 1262" at bounding box center [1428, 285] width 171 height 12
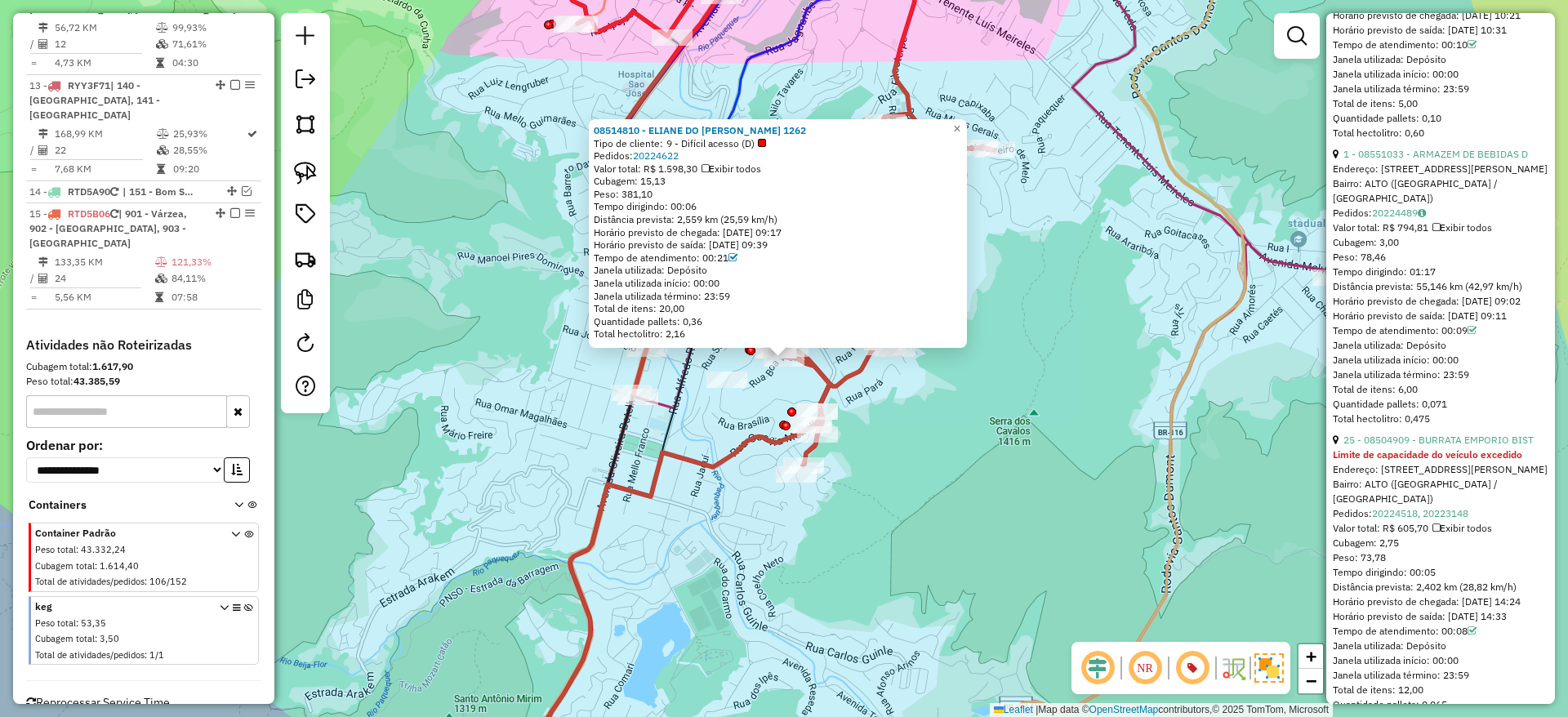
scroll to position [1603, 0]
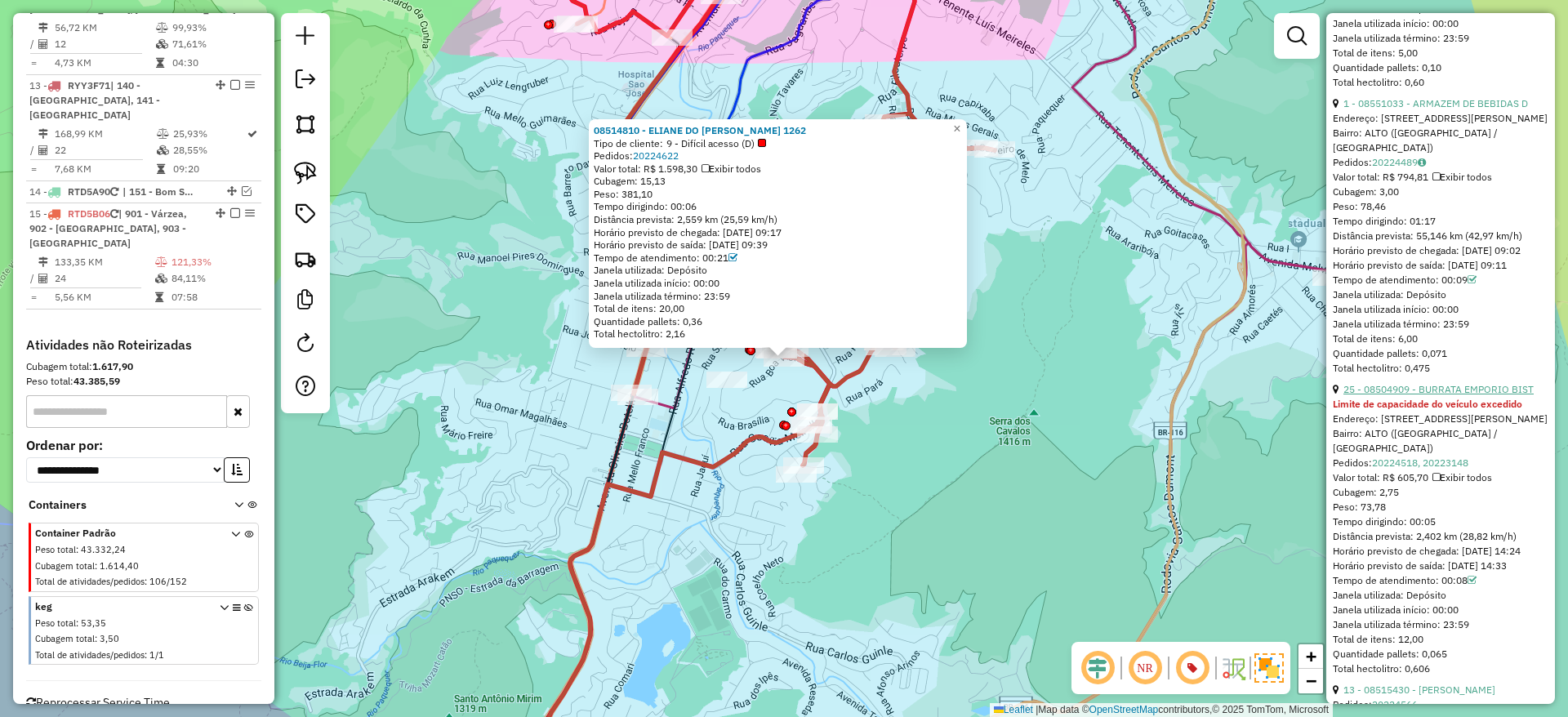
click at [1440, 396] on link "25 - 08504909 - BURRATA EMPORIO BIST" at bounding box center [1438, 390] width 190 height 12
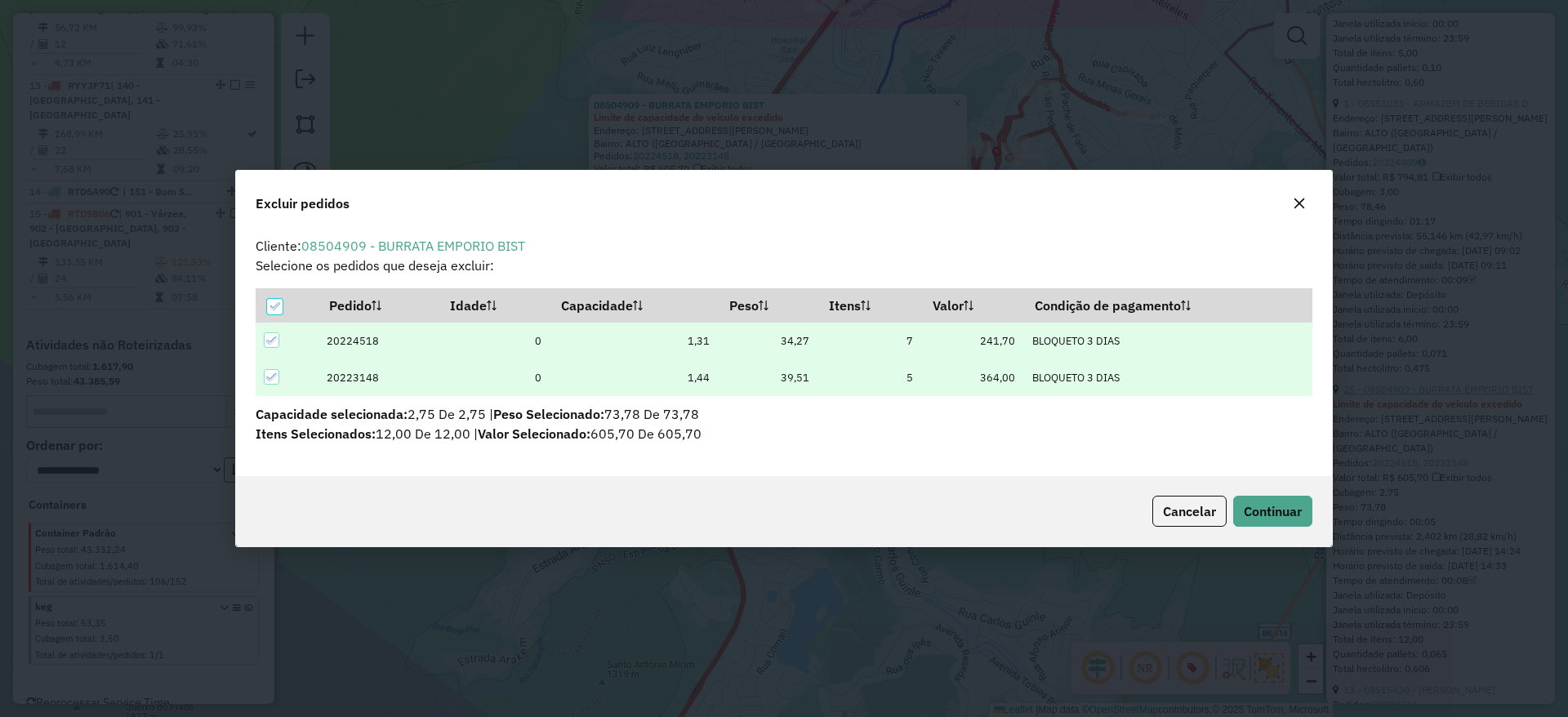
scroll to position [0, 0]
click at [1259, 512] on span "Continuar" at bounding box center [1272, 511] width 58 height 16
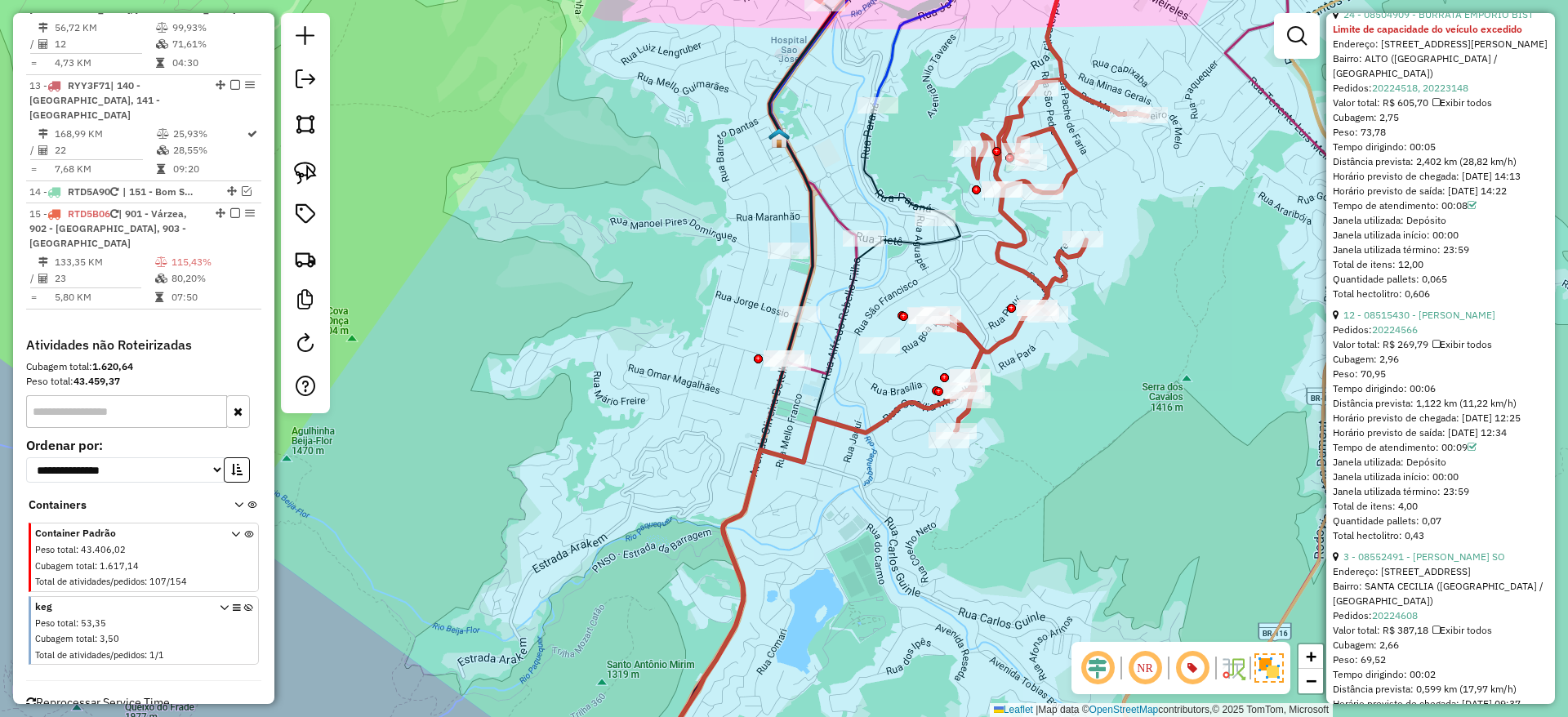
scroll to position [1637, 0]
click at [1459, 325] on link "12 - 08515430 - FABIANO FERREIRA" at bounding box center [1419, 319] width 152 height 12
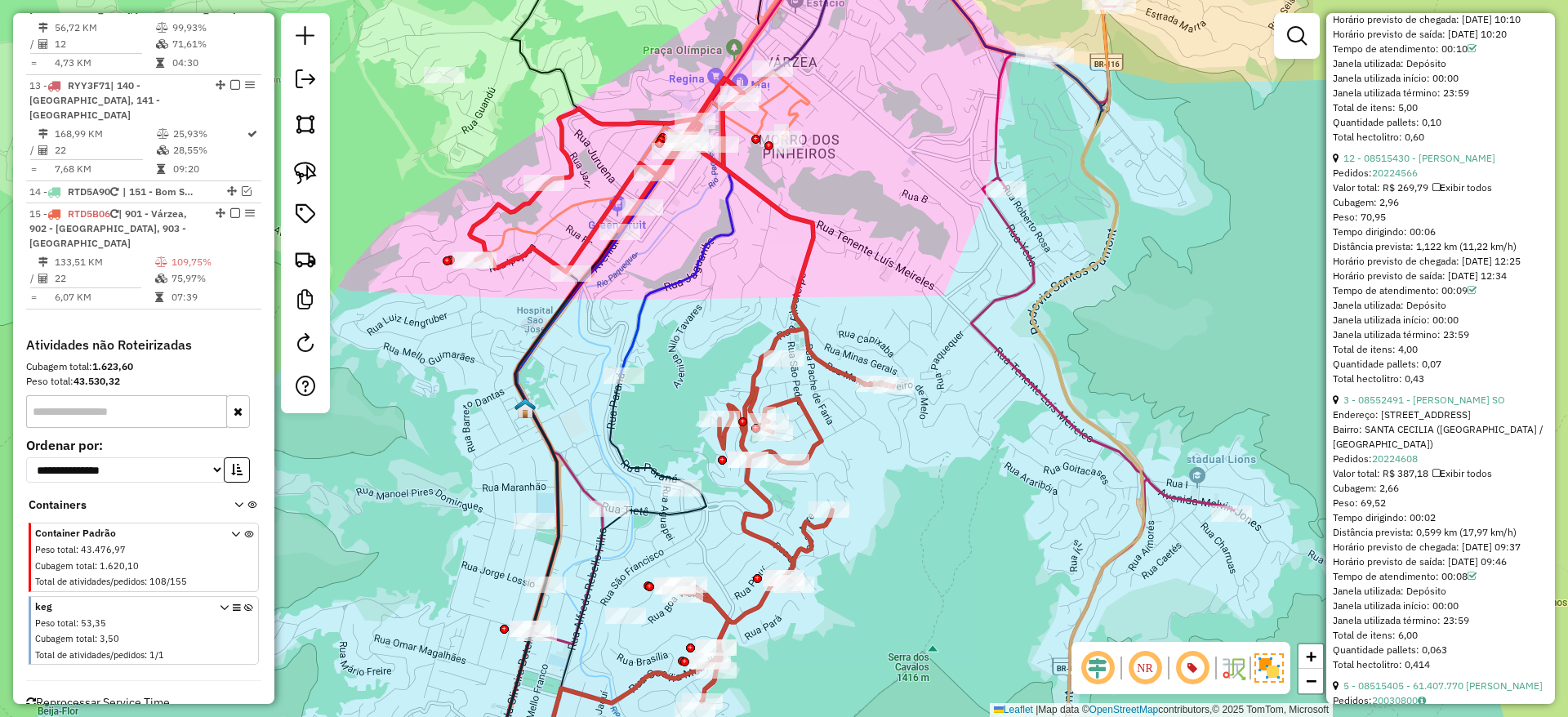
scroll to position [1507, 0]
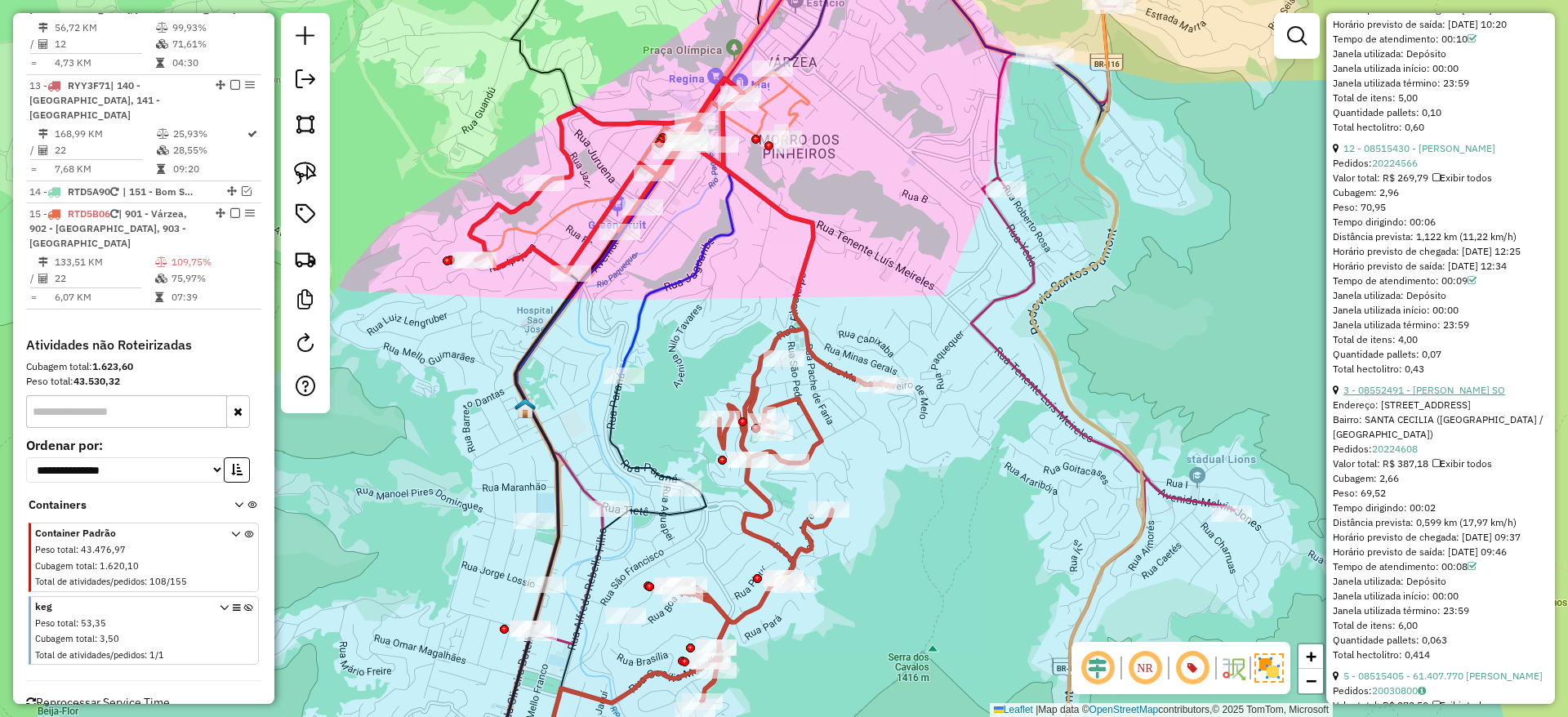
click at [1457, 396] on link "3 - 08552491 - [PERSON_NAME] SO" at bounding box center [1424, 390] width 162 height 12
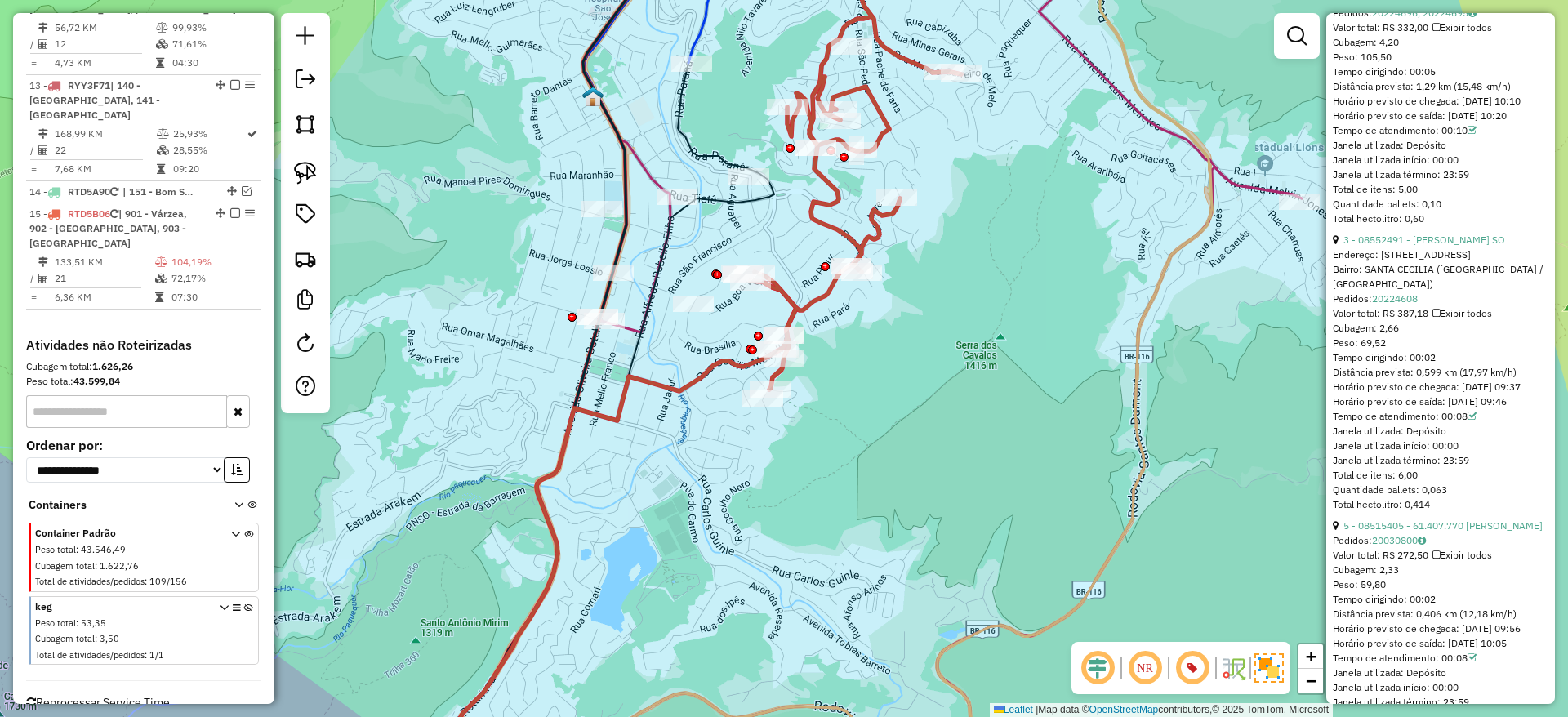
scroll to position [1562, 0]
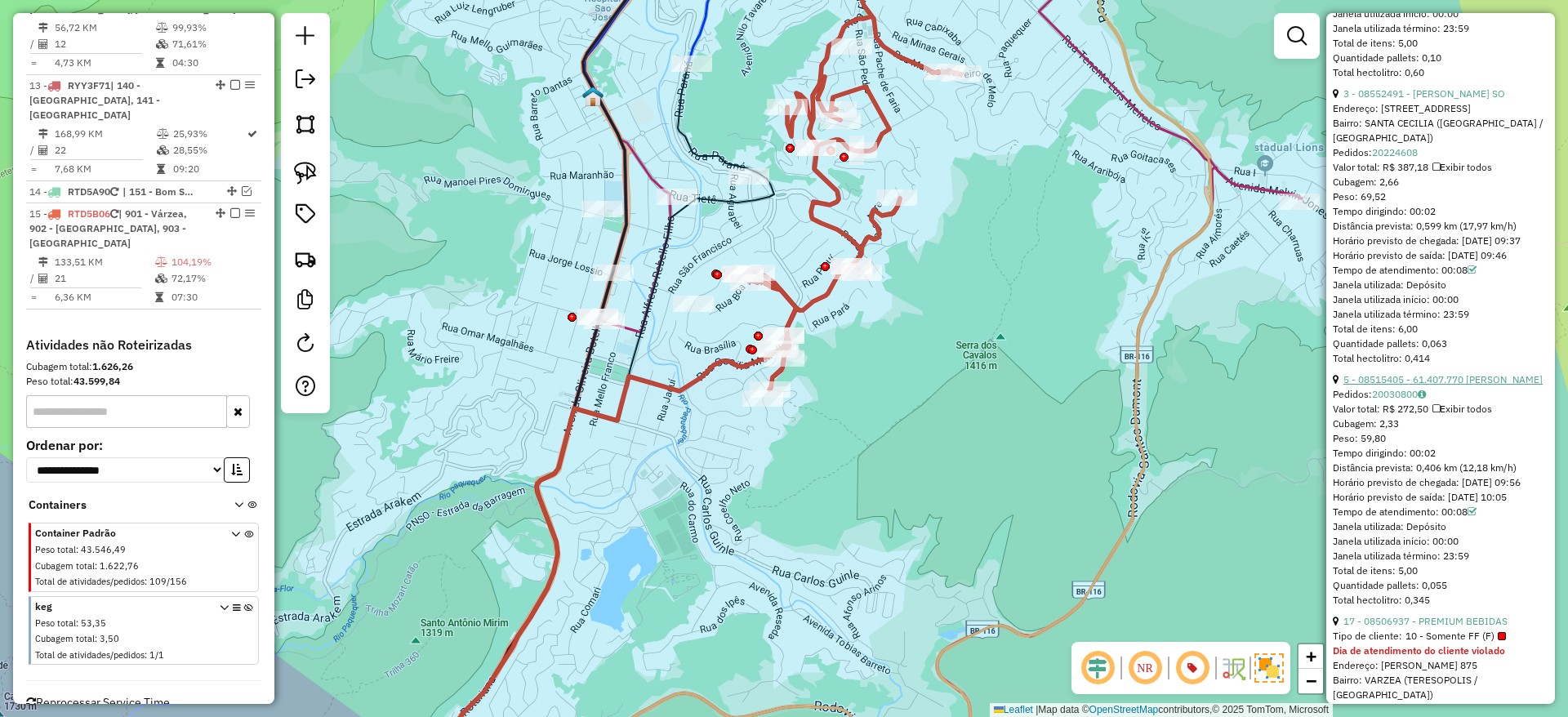
click at [1411, 385] on link "5 - 08515405 - 61.407.770 WELLINGTON TAVARES DA SILVA" at bounding box center [1442, 379] width 199 height 12
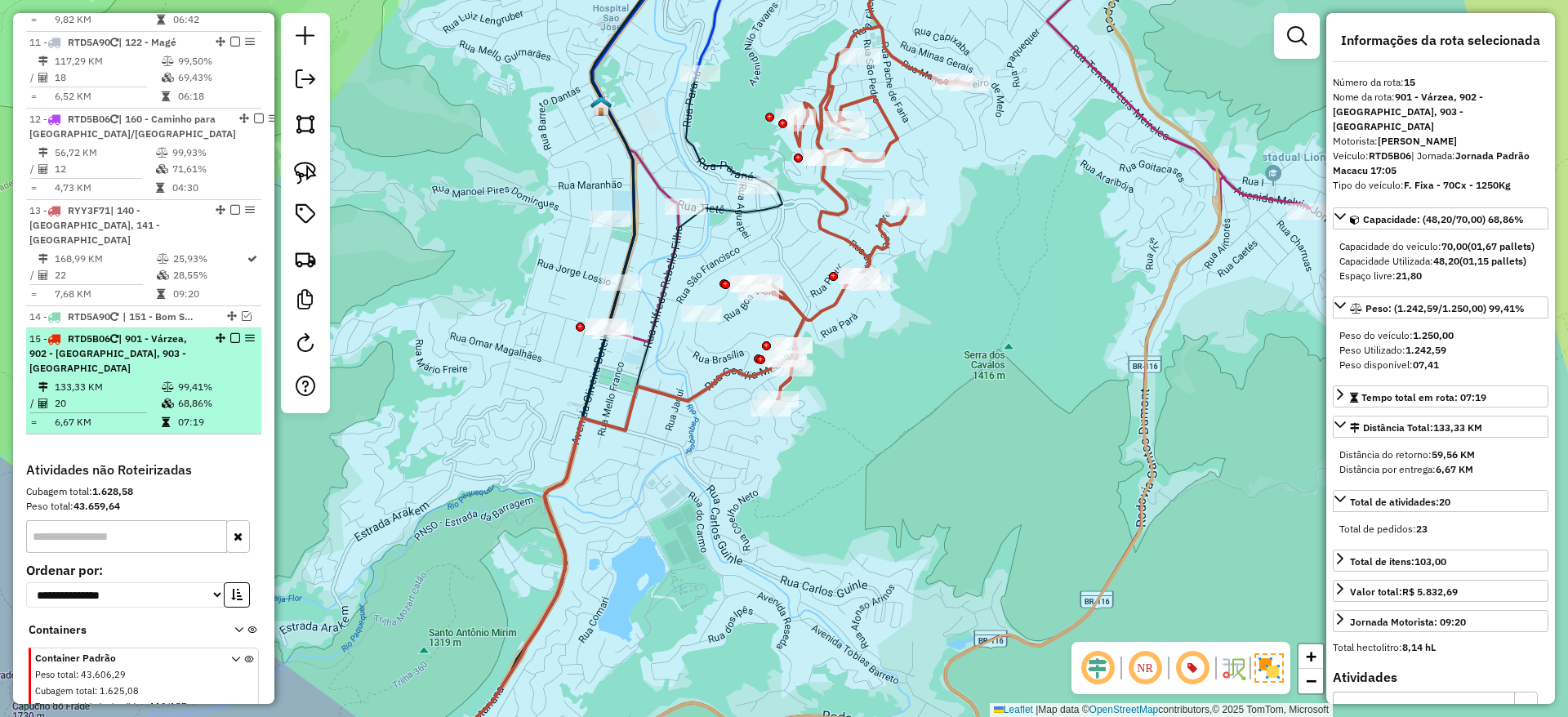
scroll to position [1552, 0]
click at [231, 336] on em at bounding box center [234, 340] width 9 height 9
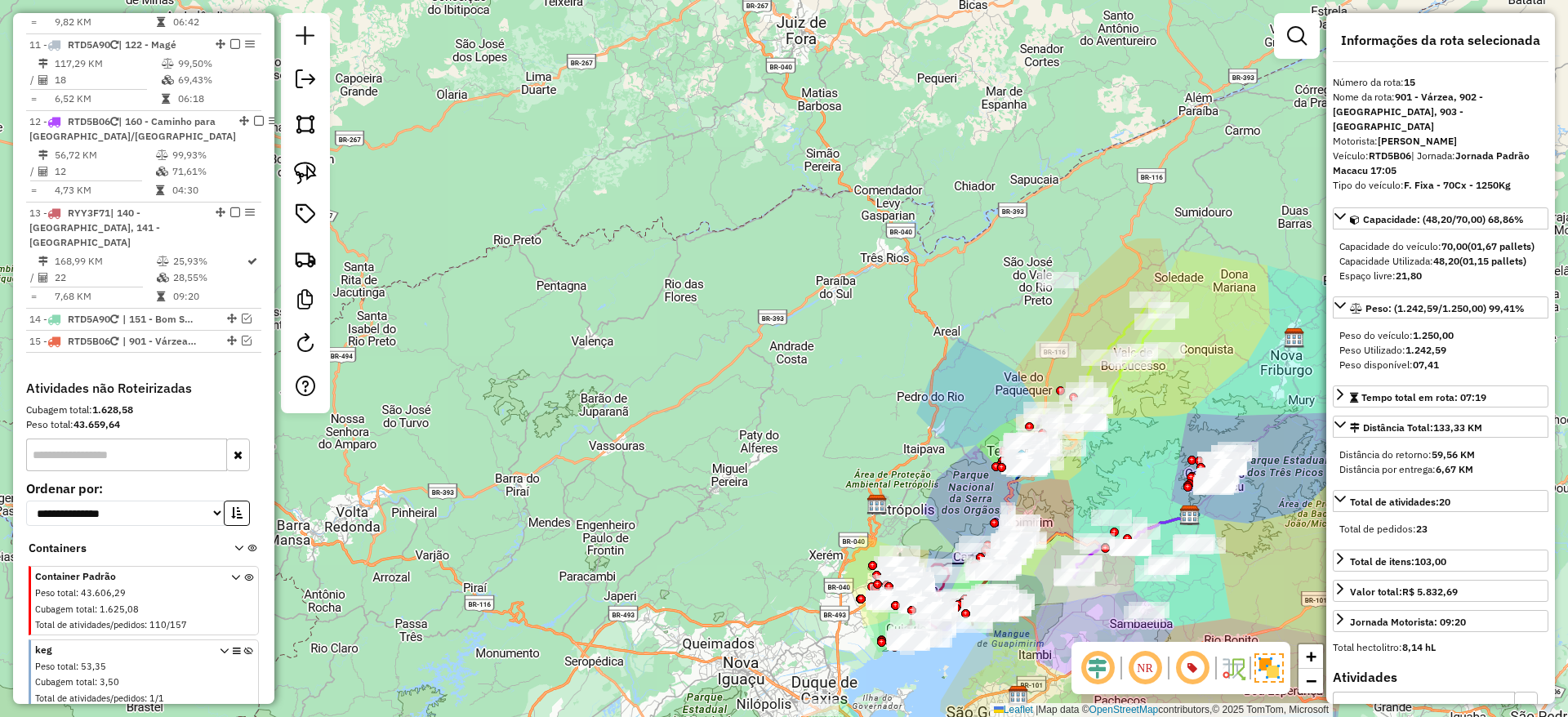
drag, startPoint x: 1073, startPoint y: 514, endPoint x: 1002, endPoint y: 407, distance: 128.4
click at [1002, 407] on div "Janela de atendimento Grade de atendimento Capacidade Transportadoras Veículos …" at bounding box center [784, 358] width 1568 height 717
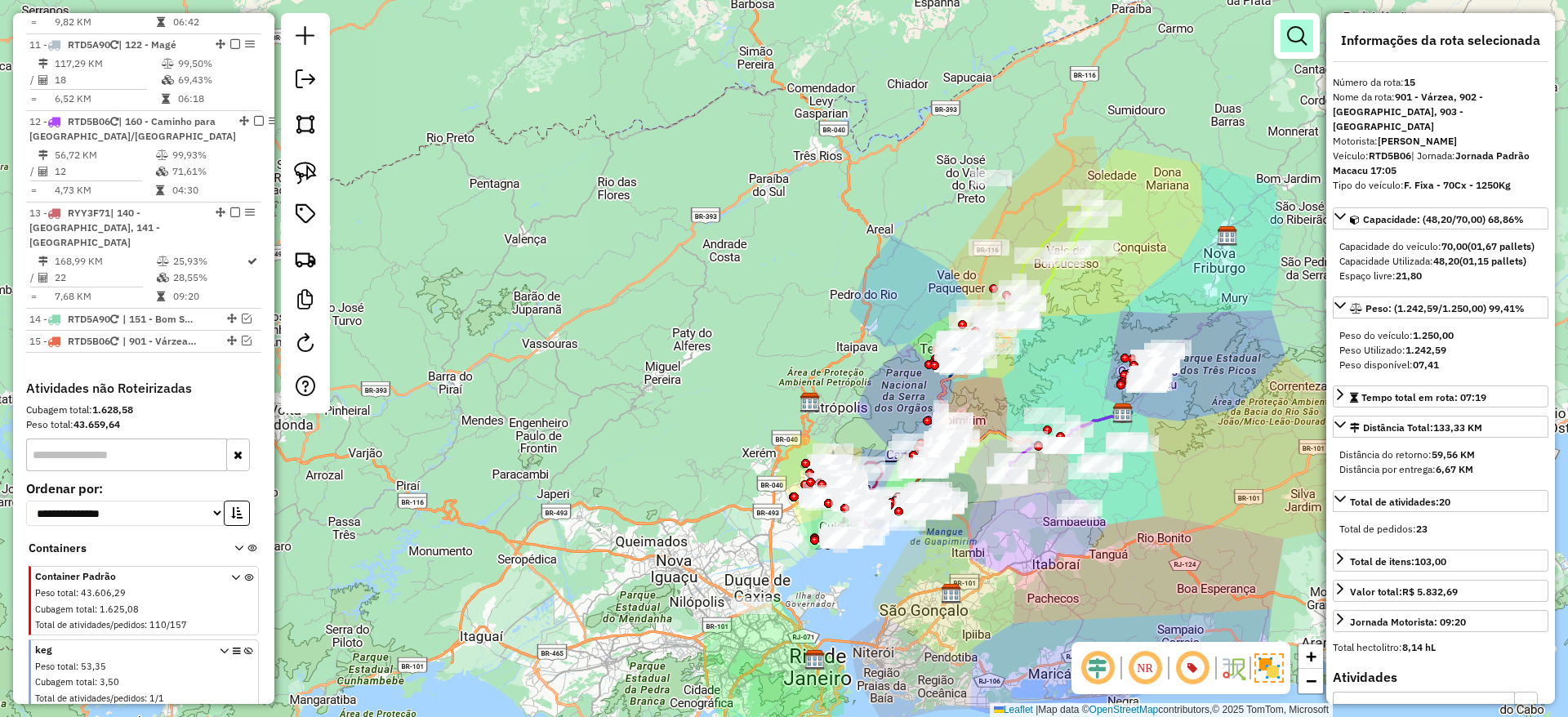
click at [1291, 45] on em at bounding box center [1297, 35] width 20 height 20
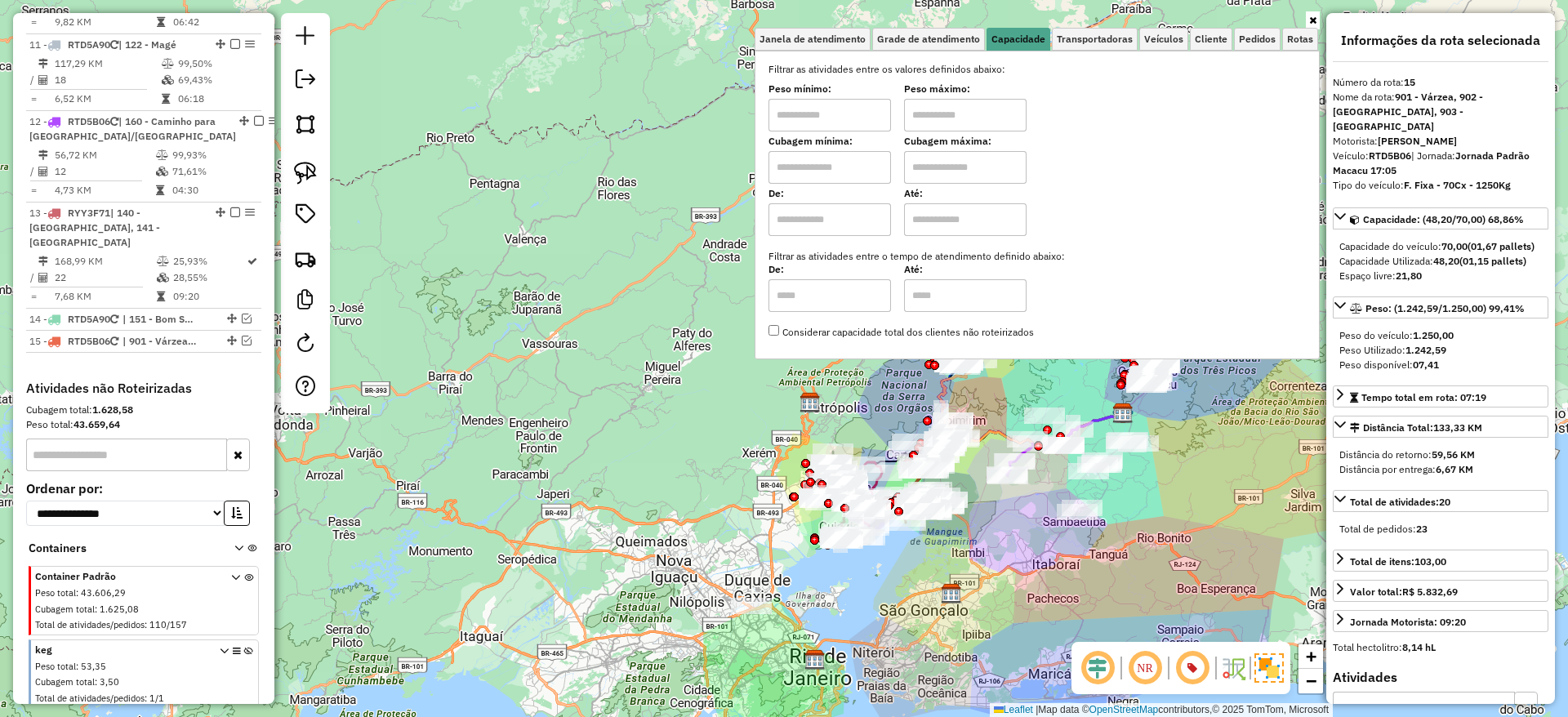
click at [868, 109] on input "text" at bounding box center [830, 115] width 122 height 33
type input "****"
click at [1013, 95] on label "Peso máximo:" at bounding box center [965, 89] width 122 height 15
click at [1010, 129] on input "text" at bounding box center [965, 115] width 122 height 33
type input "******"
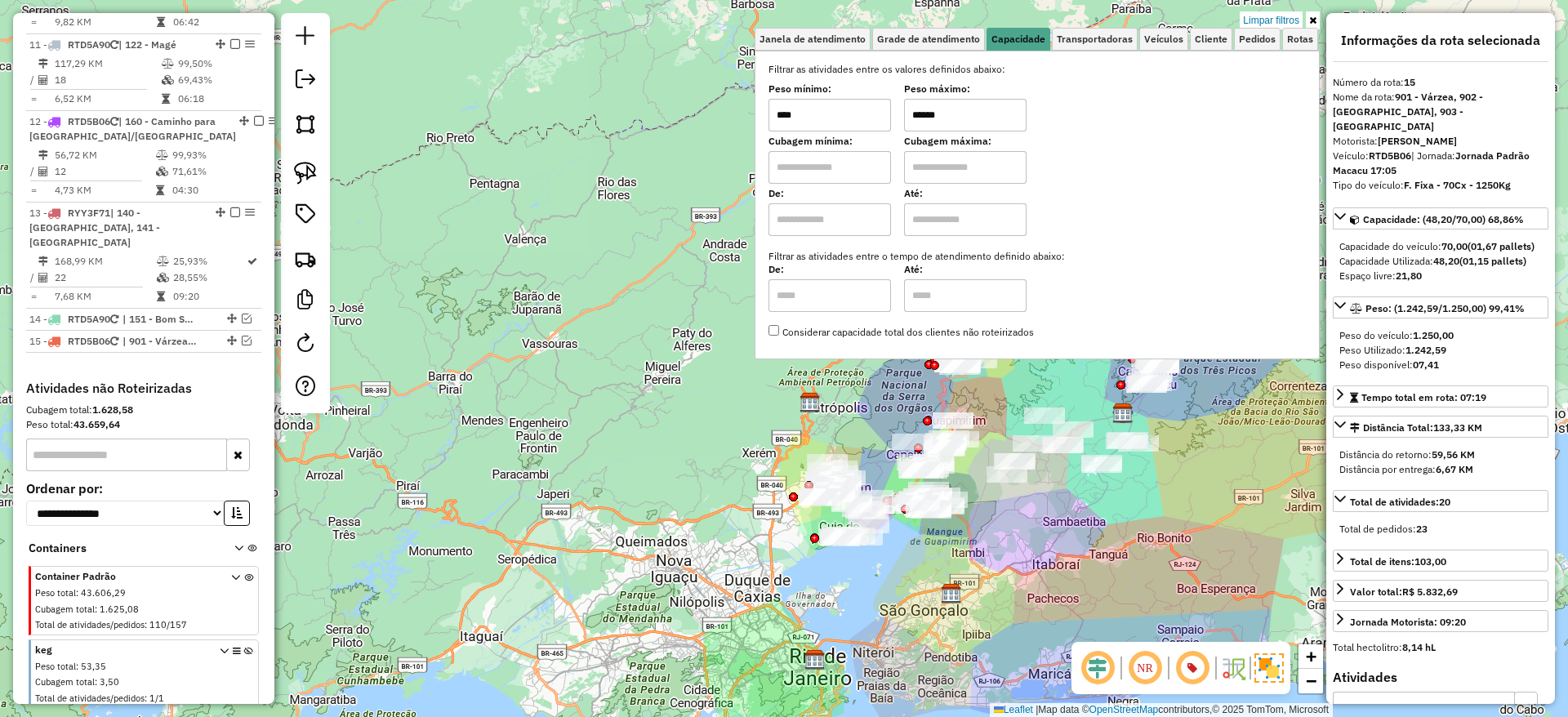
click at [704, 469] on div "Limpar filtros Janela de atendimento Grade de atendimento Capacidade Transporta…" at bounding box center [784, 358] width 1568 height 717
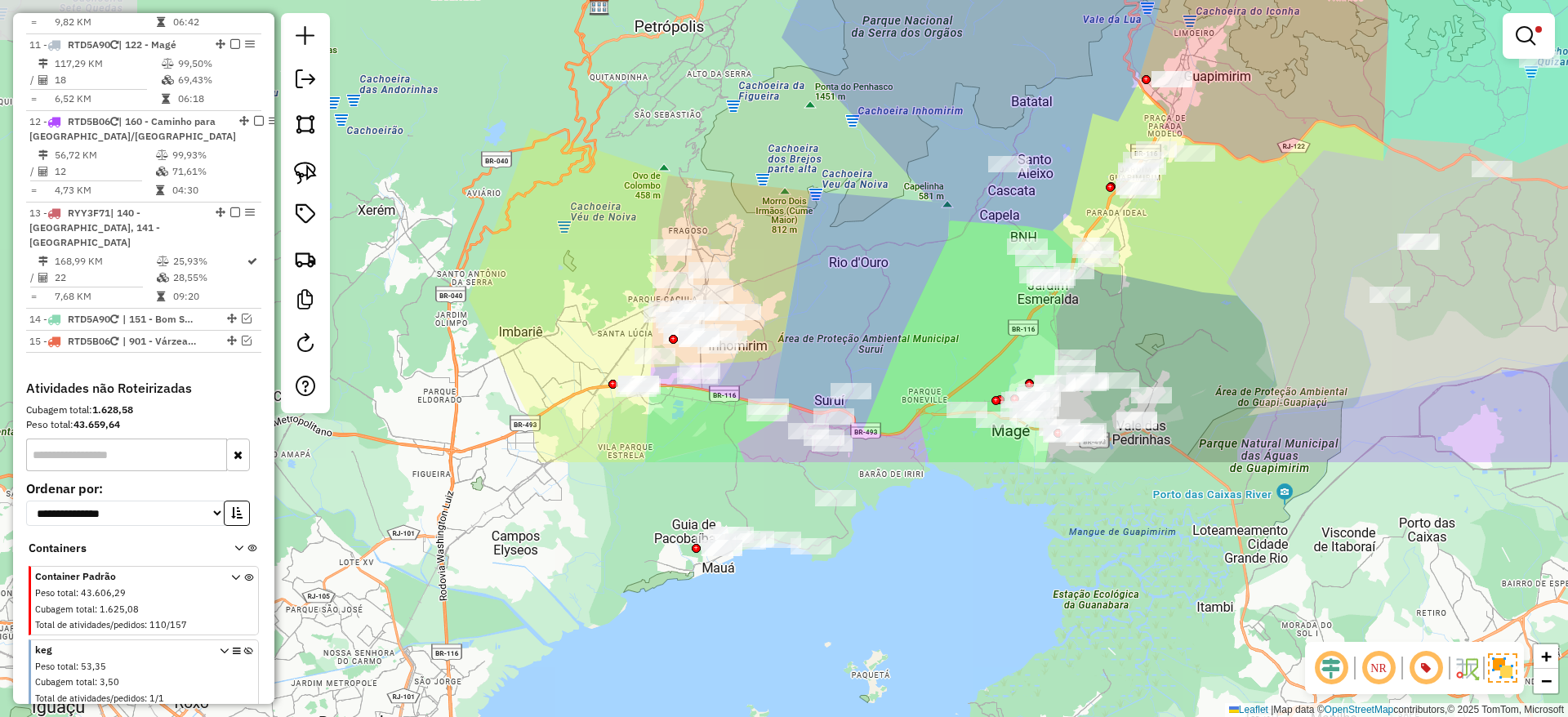
drag, startPoint x: 624, startPoint y: 581, endPoint x: 852, endPoint y: 264, distance: 390.5
click at [852, 264] on div "Limpar filtros Janela de atendimento Grade de atendimento Capacidade Transporta…" at bounding box center [784, 358] width 1568 height 717
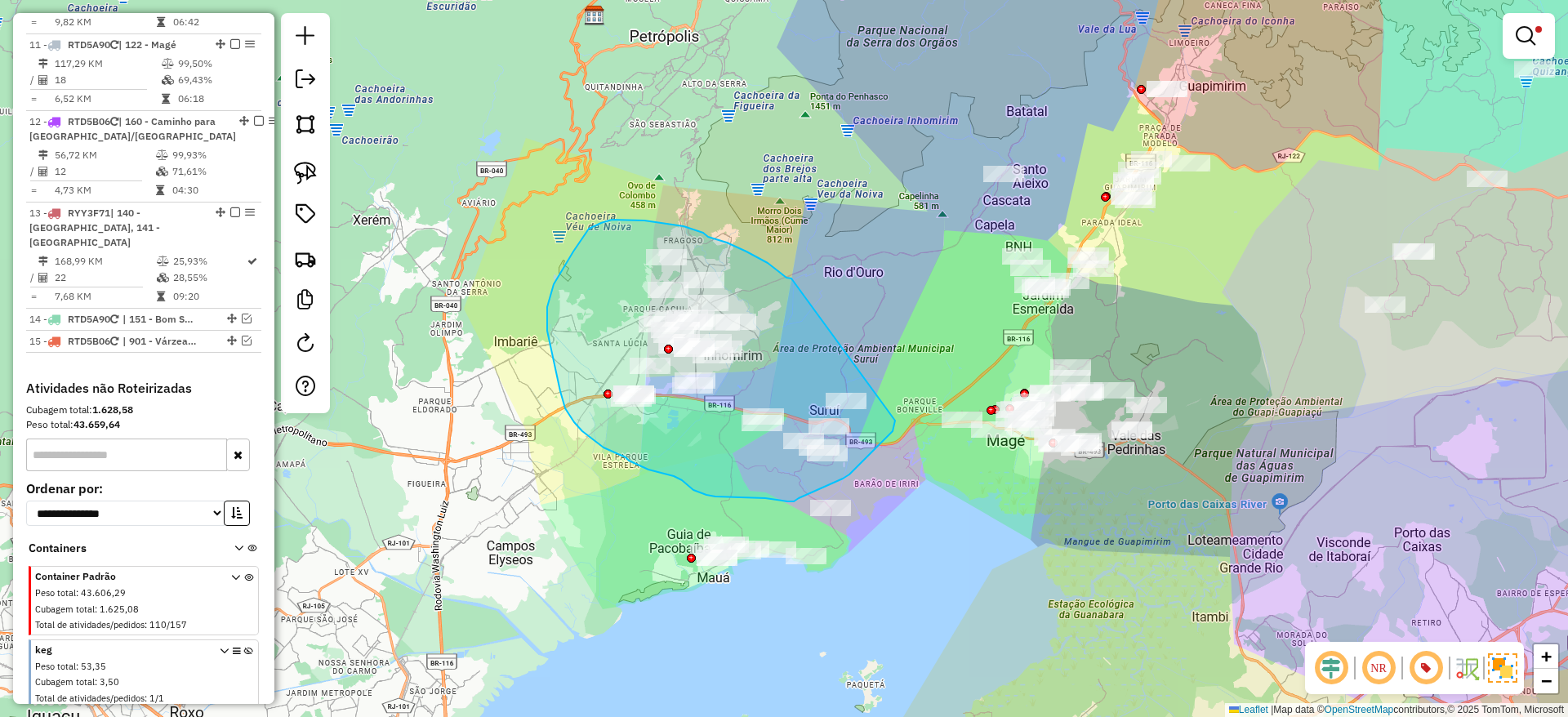
drag, startPoint x: 791, startPoint y: 278, endPoint x: 882, endPoint y: 397, distance: 149.8
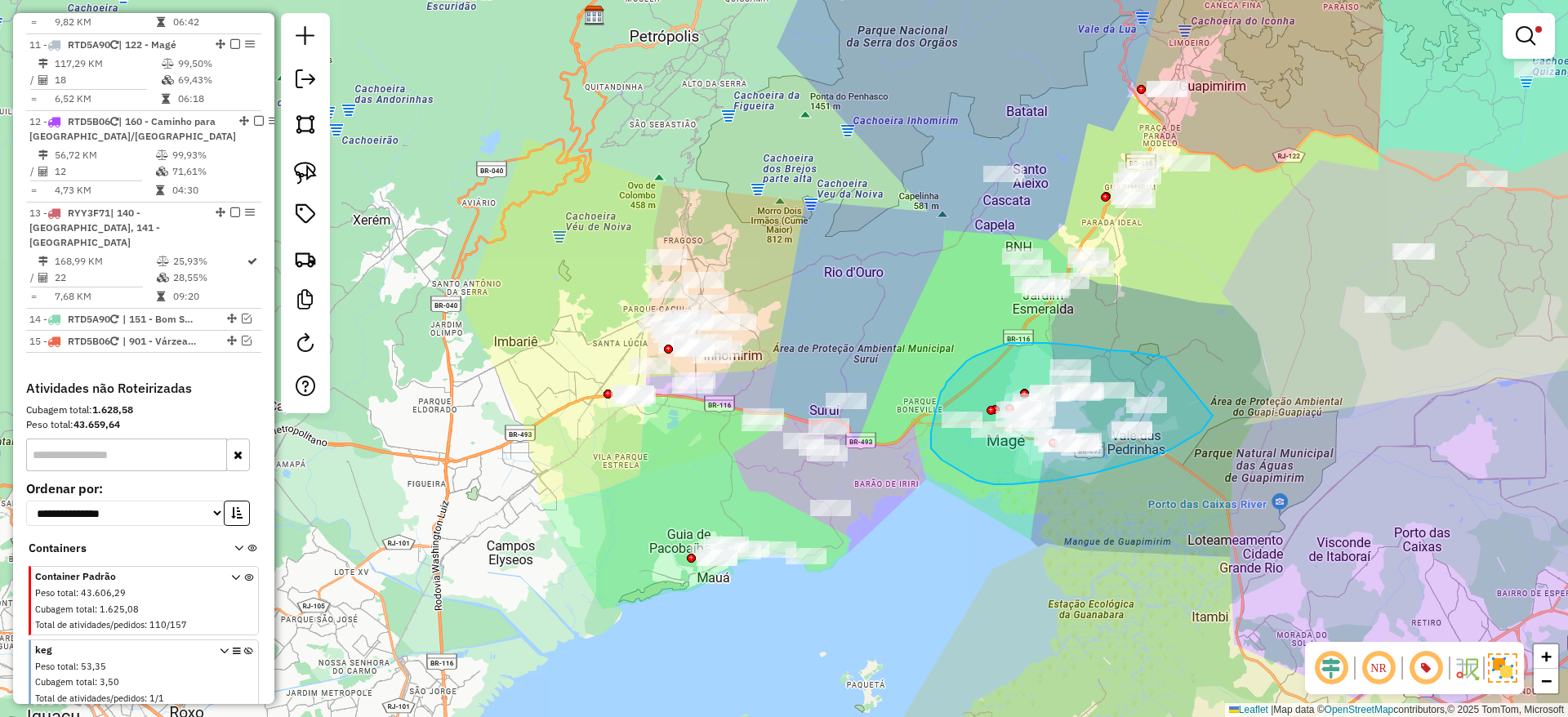
drag, startPoint x: 1165, startPoint y: 357, endPoint x: 1212, endPoint y: 415, distance: 74.7
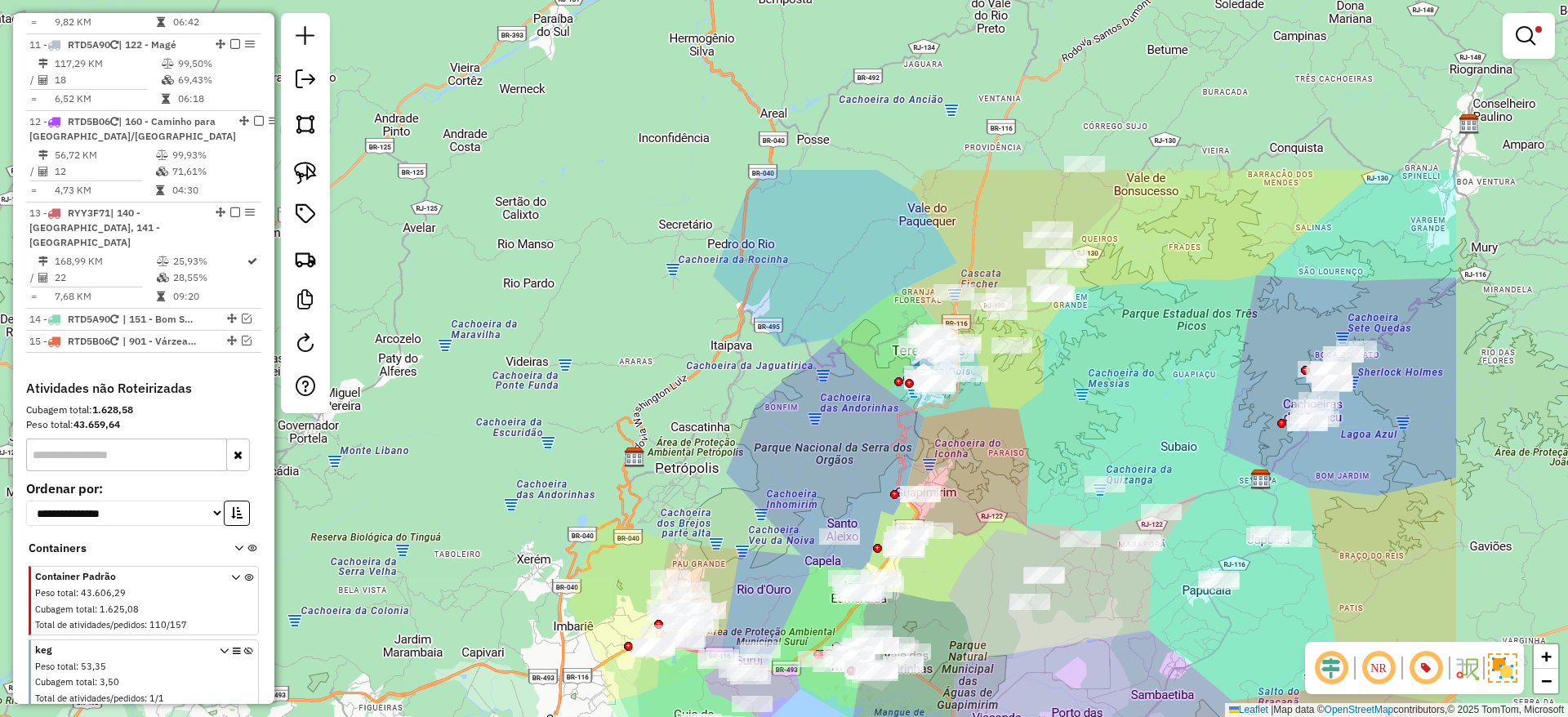
drag, startPoint x: 1406, startPoint y: 415, endPoint x: 1114, endPoint y: 679, distance: 393.6
click at [1114, 679] on div "Limpar filtros Janela de atendimento Grade de atendimento Capacidade Transporta…" at bounding box center [784, 358] width 1568 height 717
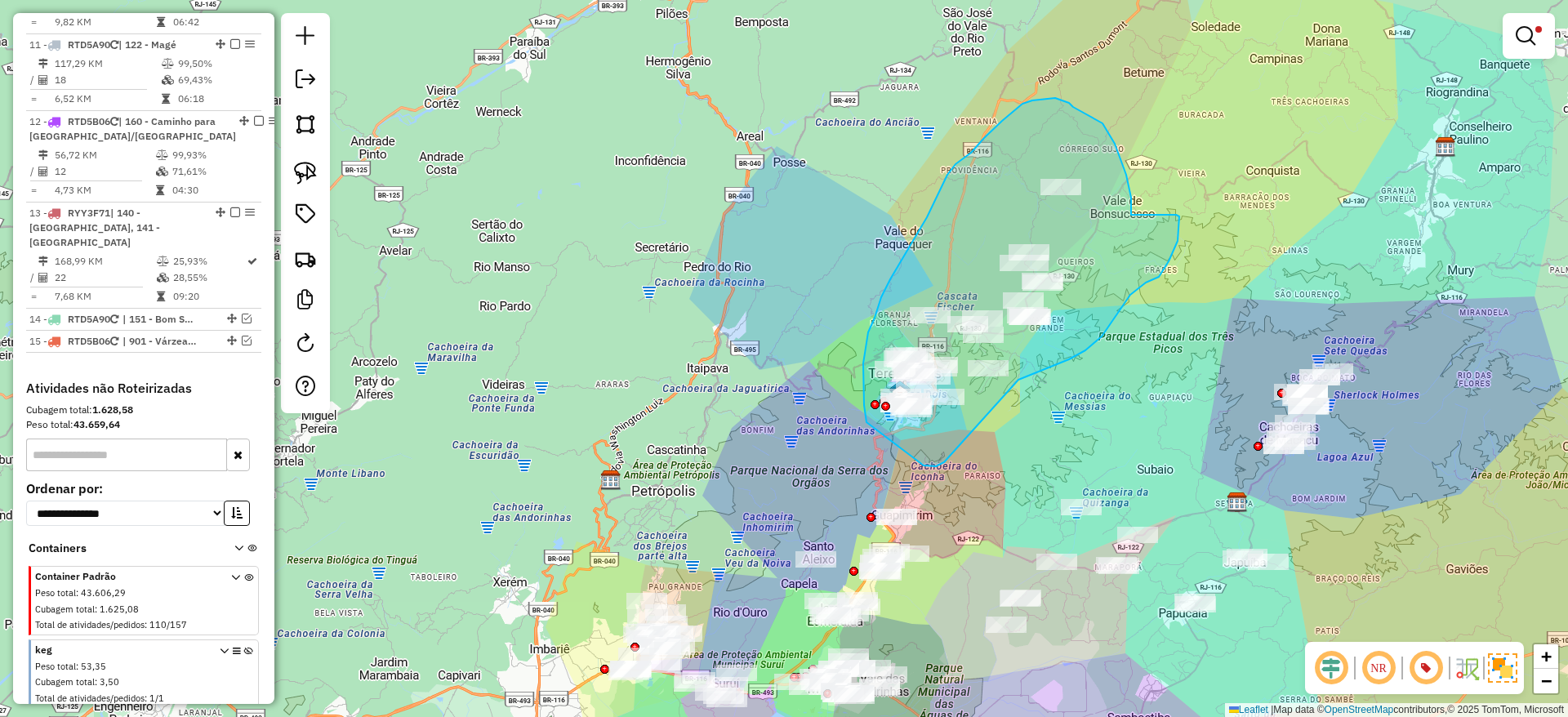
drag, startPoint x: 1018, startPoint y: 380, endPoint x: 980, endPoint y: 388, distance: 38.8
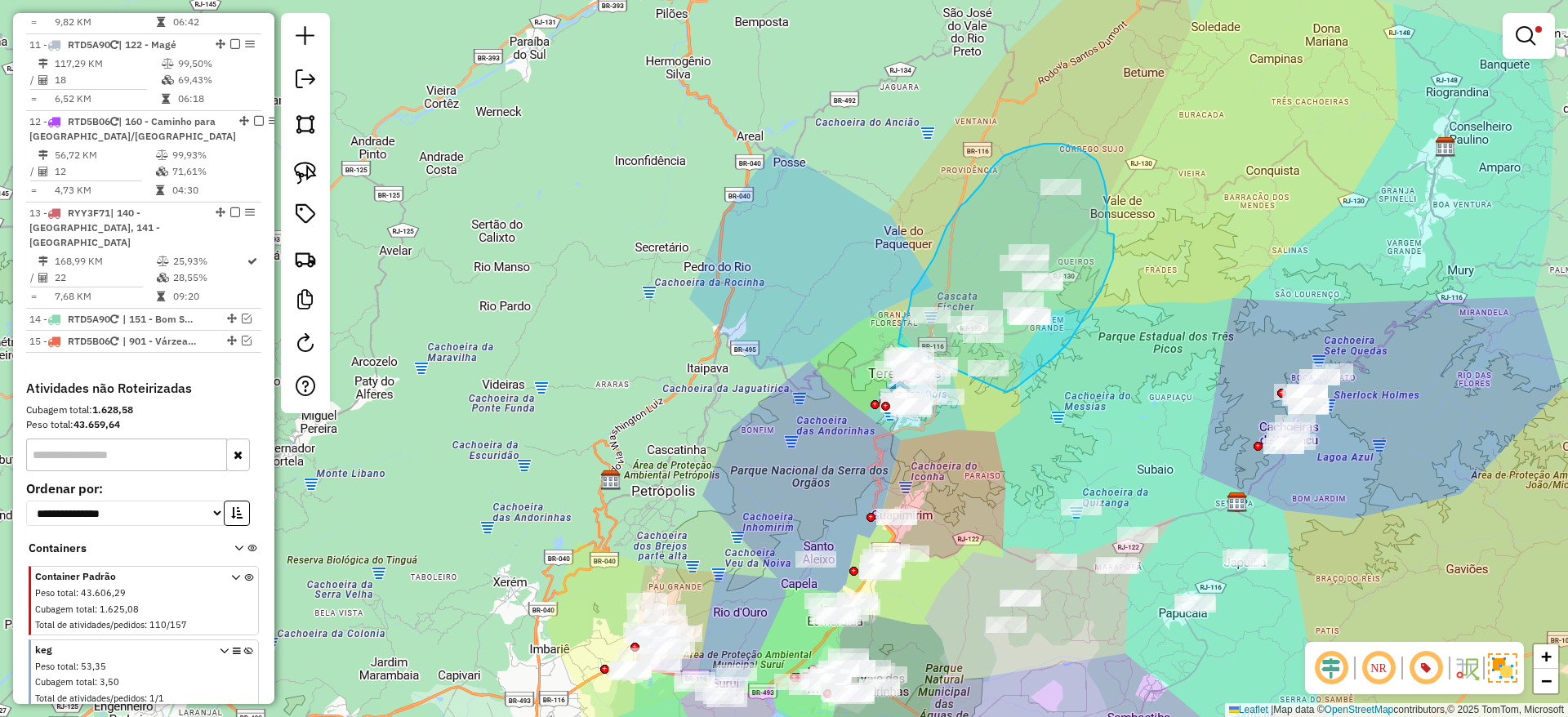
click at [899, 346] on div "Limpar filtros Janela de atendimento Grade de atendimento Capacidade Transporta…" at bounding box center [784, 358] width 1568 height 717
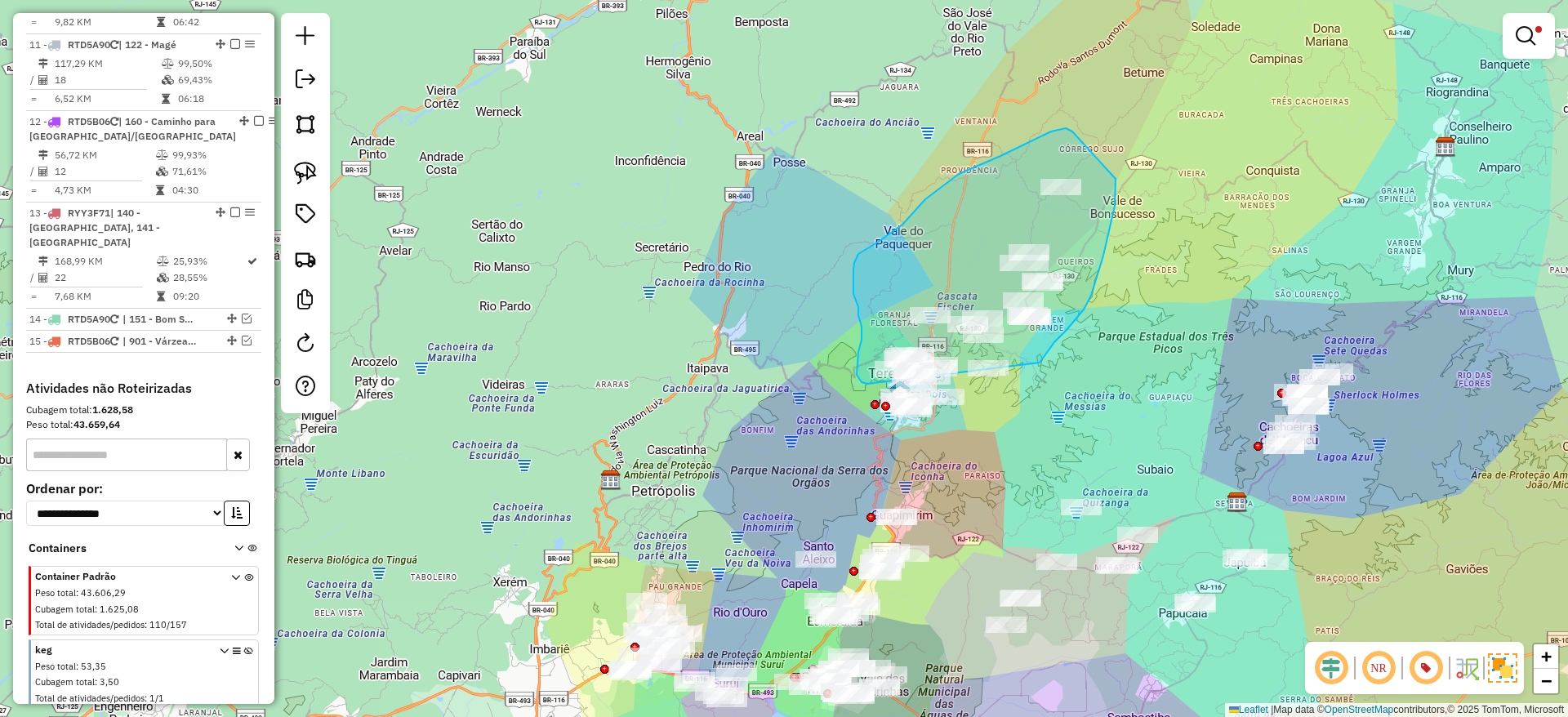
drag, startPoint x: 1040, startPoint y: 363, endPoint x: 868, endPoint y: 383, distance: 173.2
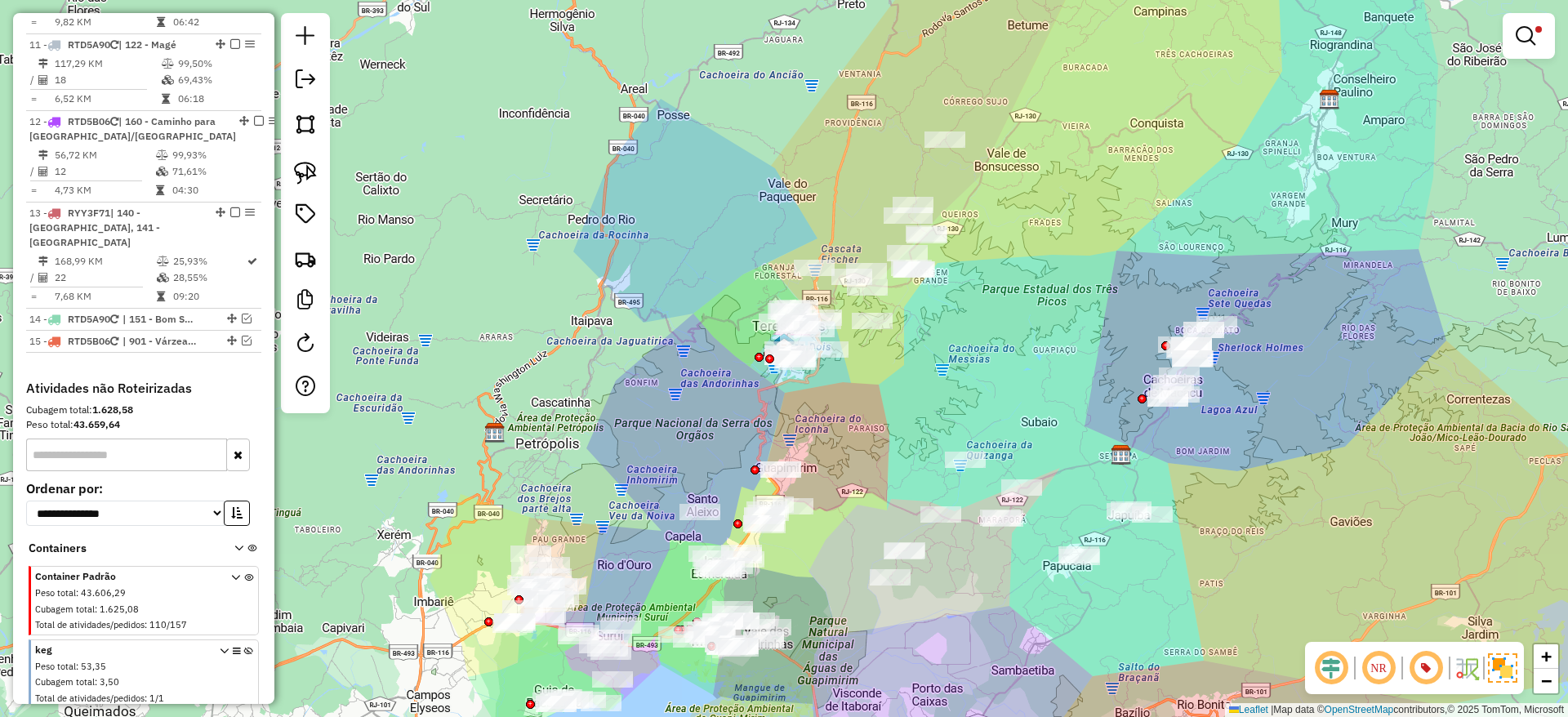
drag, startPoint x: 997, startPoint y: 550, endPoint x: 881, endPoint y: 502, distance: 125.5
click at [881, 502] on div "Limpar filtros Janela de atendimento Grade de atendimento Capacidade Transporta…" at bounding box center [784, 358] width 1568 height 717
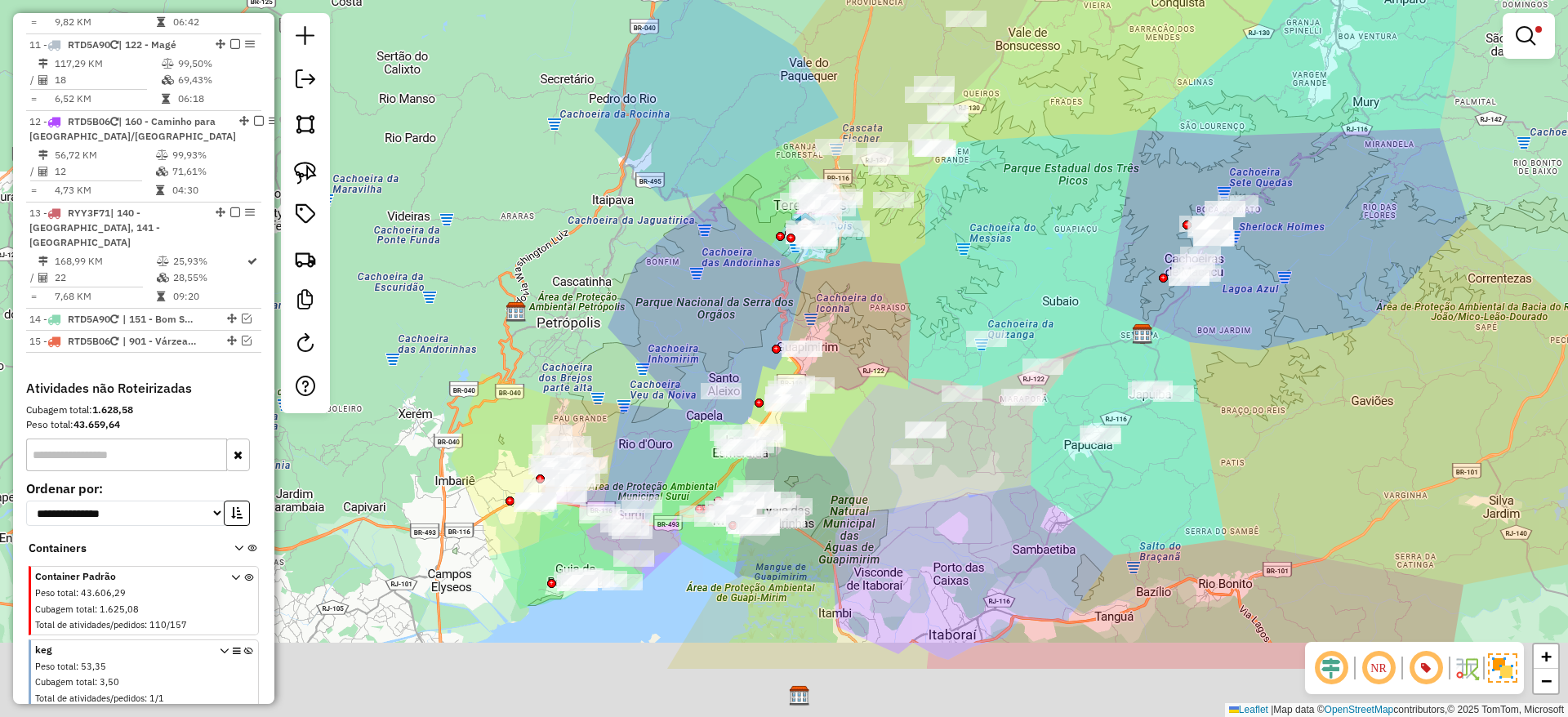
drag, startPoint x: 625, startPoint y: 534, endPoint x: 645, endPoint y: 412, distance: 123.6
click at [645, 412] on div "Limpar filtros Janela de atendimento Grade de atendimento Capacidade Transporta…" at bounding box center [784, 358] width 1568 height 717
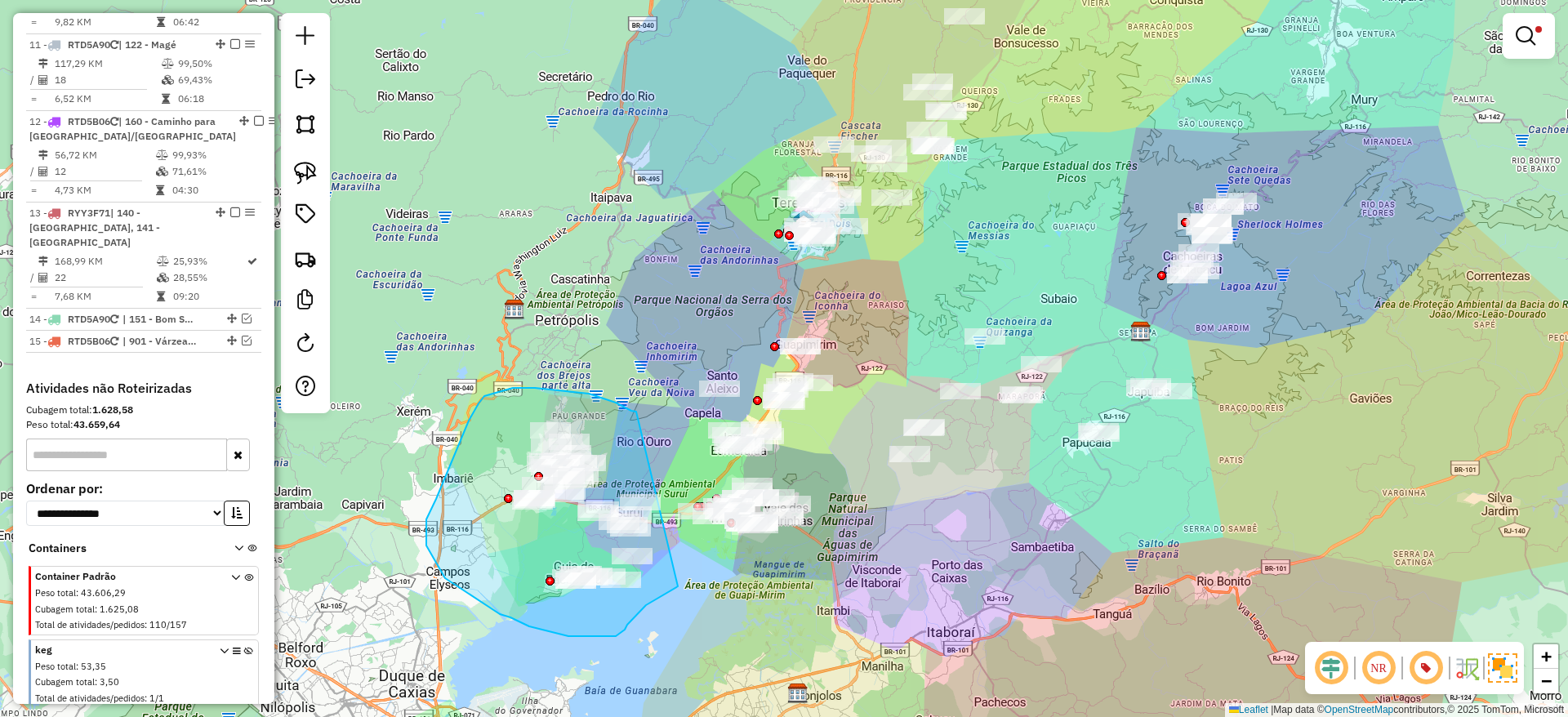
drag, startPoint x: 636, startPoint y: 412, endPoint x: 678, endPoint y: 587, distance: 180.0
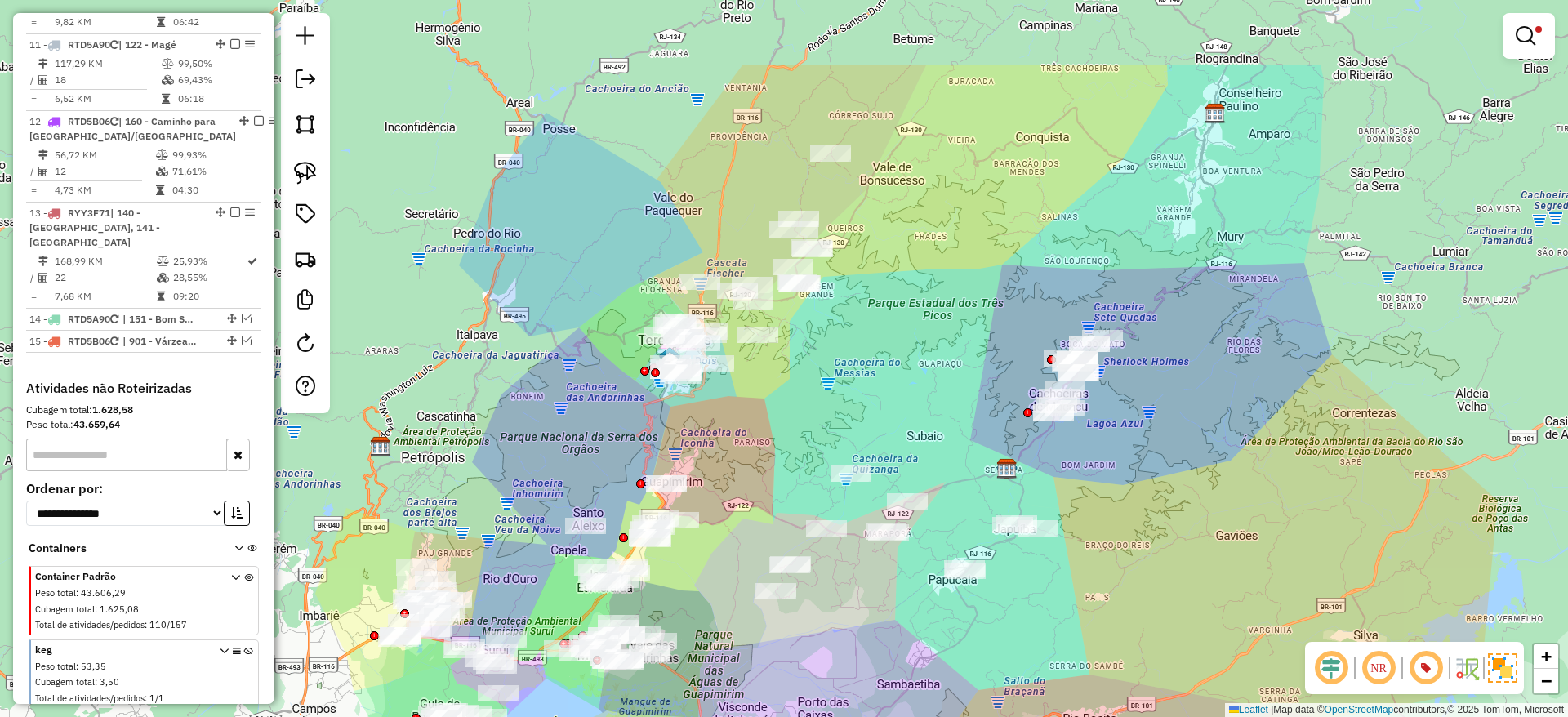
drag, startPoint x: 856, startPoint y: 288, endPoint x: 720, endPoint y: 425, distance: 193.0
click at [720, 425] on div "Limpar filtros Janela de atendimento Grade de atendimento Capacidade Transporta…" at bounding box center [784, 358] width 1568 height 717
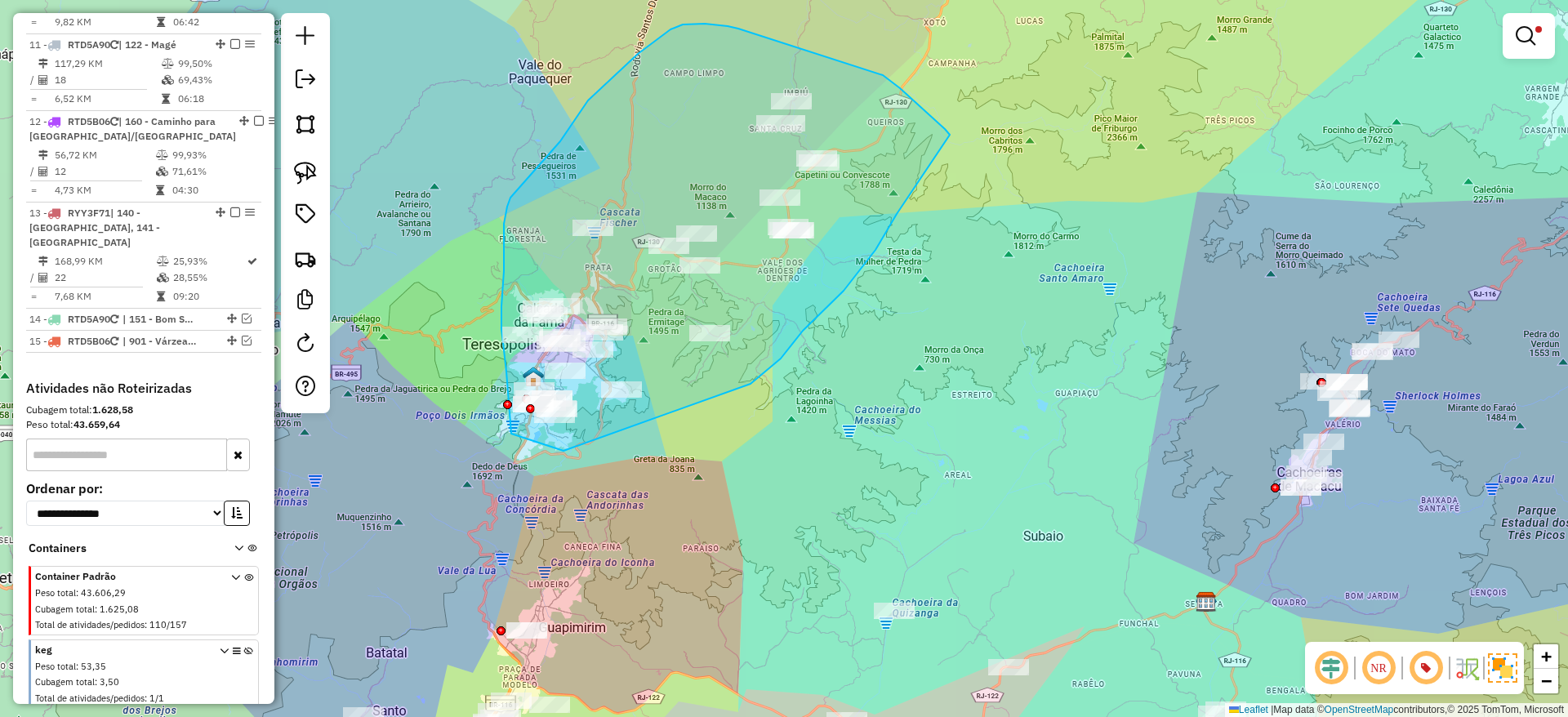
drag, startPoint x: 750, startPoint y: 383, endPoint x: 569, endPoint y: 448, distance: 192.3
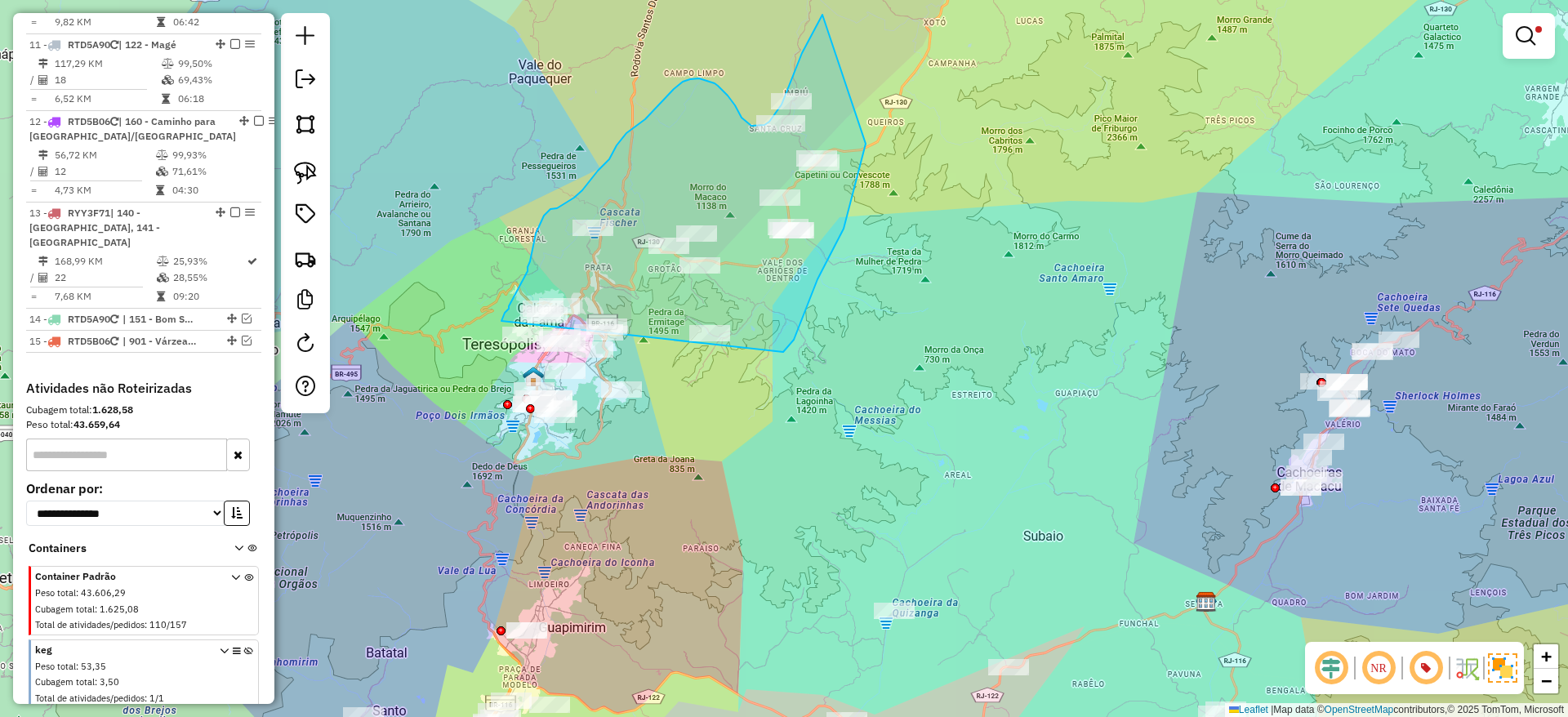
drag, startPoint x: 783, startPoint y: 352, endPoint x: 501, endPoint y: 321, distance: 283.7
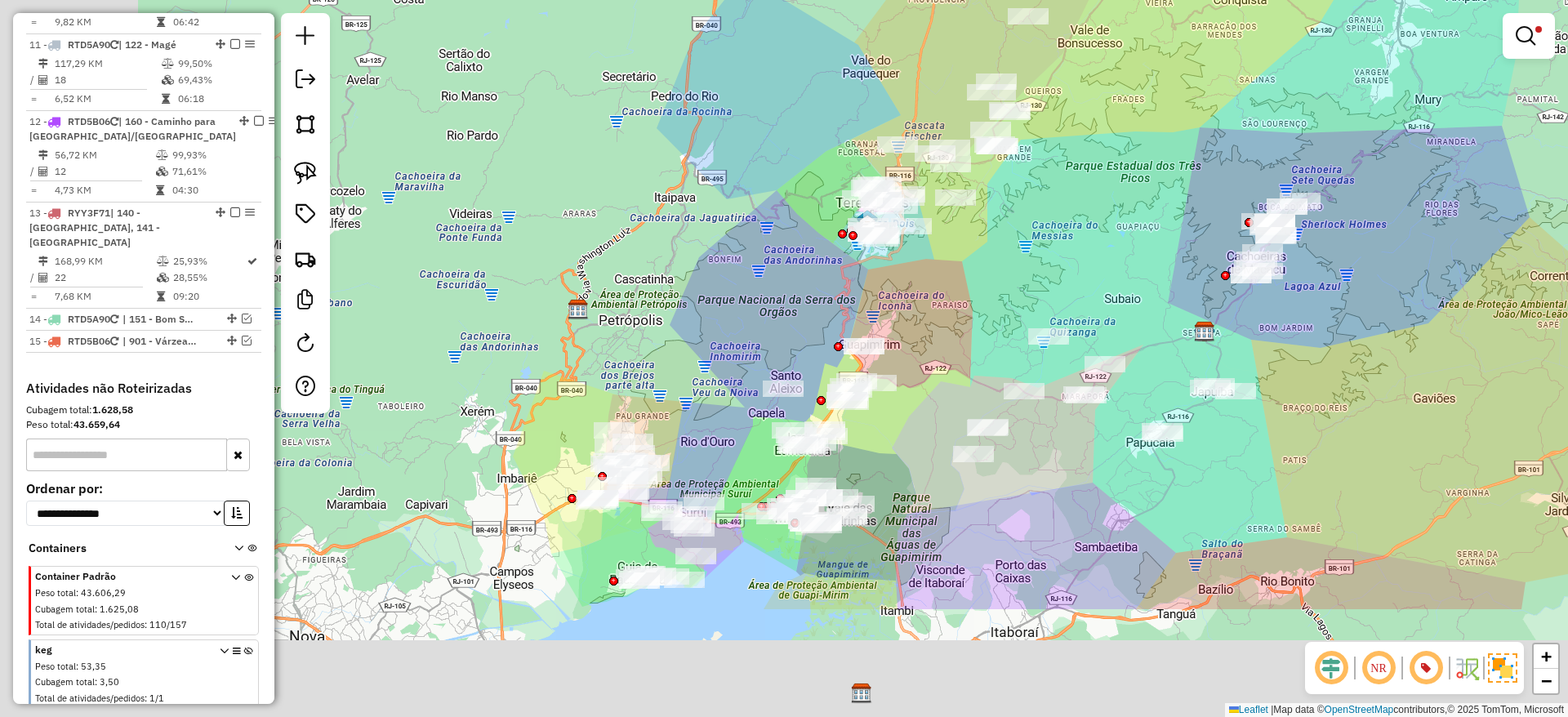
drag, startPoint x: 562, startPoint y: 567, endPoint x: 815, endPoint y: 383, distance: 312.8
click at [815, 383] on div "Limpar filtros Janela de atendimento Grade de atendimento Capacidade Transporta…" at bounding box center [784, 358] width 1568 height 717
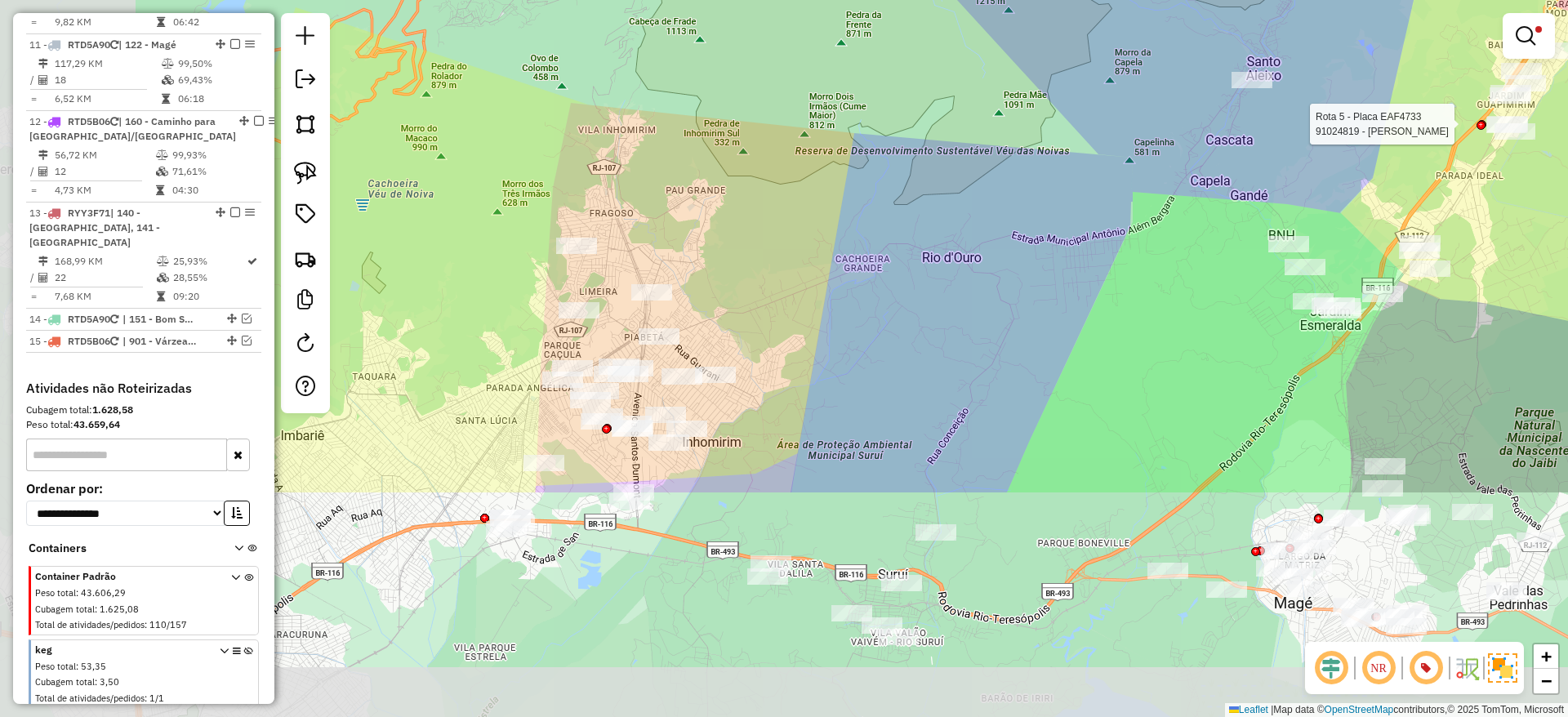
drag, startPoint x: 543, startPoint y: 583, endPoint x: 818, endPoint y: 397, distance: 332.0
click at [818, 397] on div "Rota 5 - Placa EAF4733 91024819 - SUELLEN GOMES DA SILVA Limpar filtros Janela …" at bounding box center [784, 358] width 1568 height 717
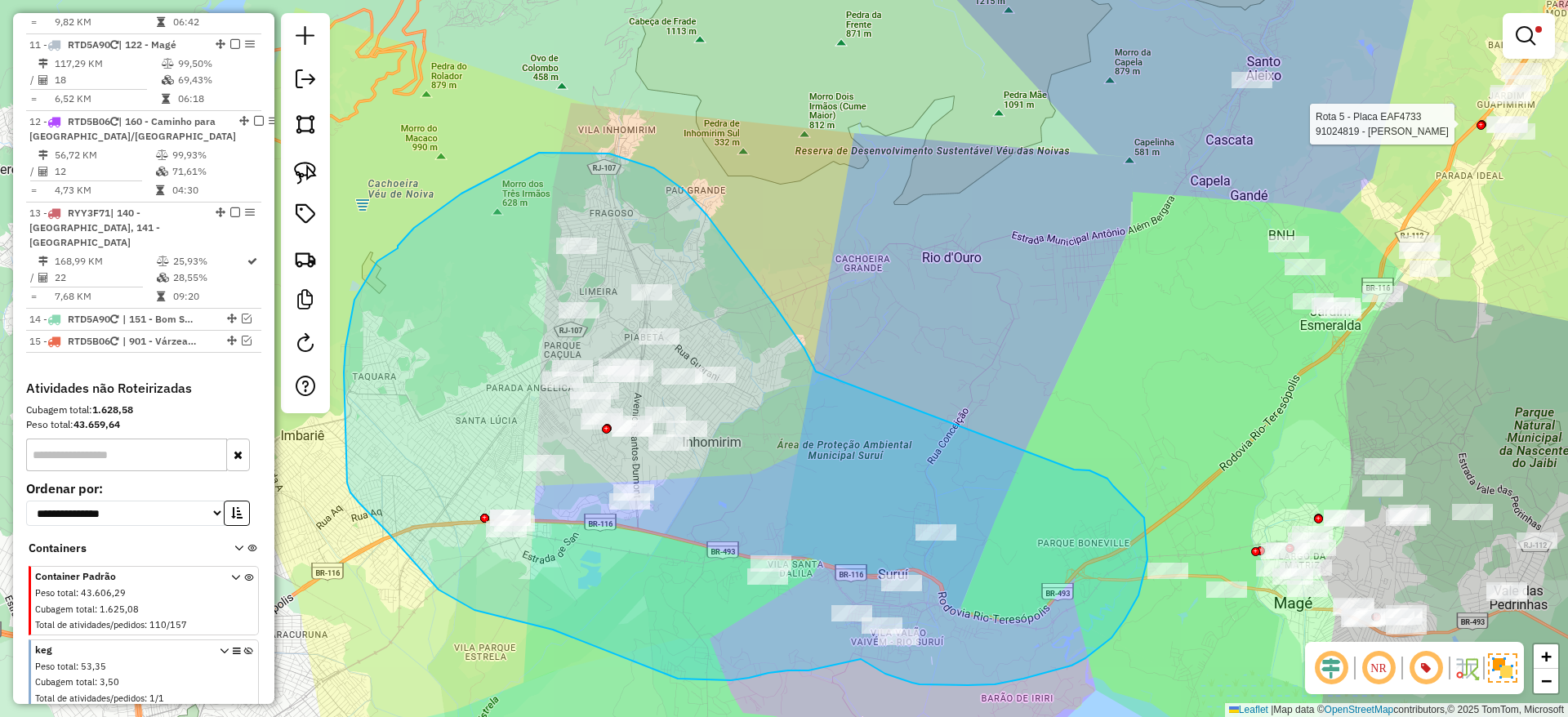
drag, startPoint x: 816, startPoint y: 371, endPoint x: 1073, endPoint y: 470, distance: 275.4
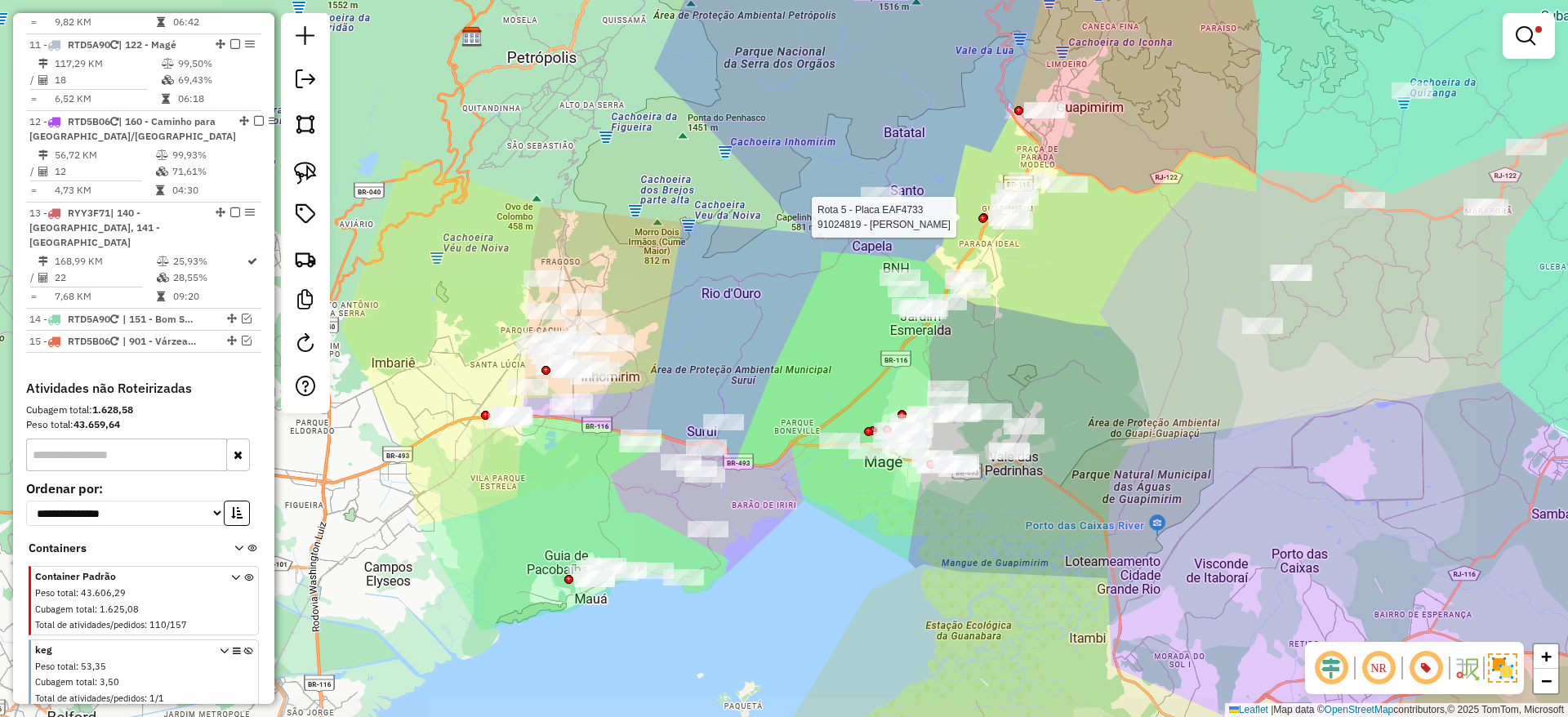
drag, startPoint x: 781, startPoint y: 430, endPoint x: 766, endPoint y: 377, distance: 55.1
click at [766, 377] on div "Rota 5 - Placa EAF4733 91024819 - SUELLEN GOMES DA SILVA Limpar filtros Janela …" at bounding box center [784, 358] width 1568 height 717
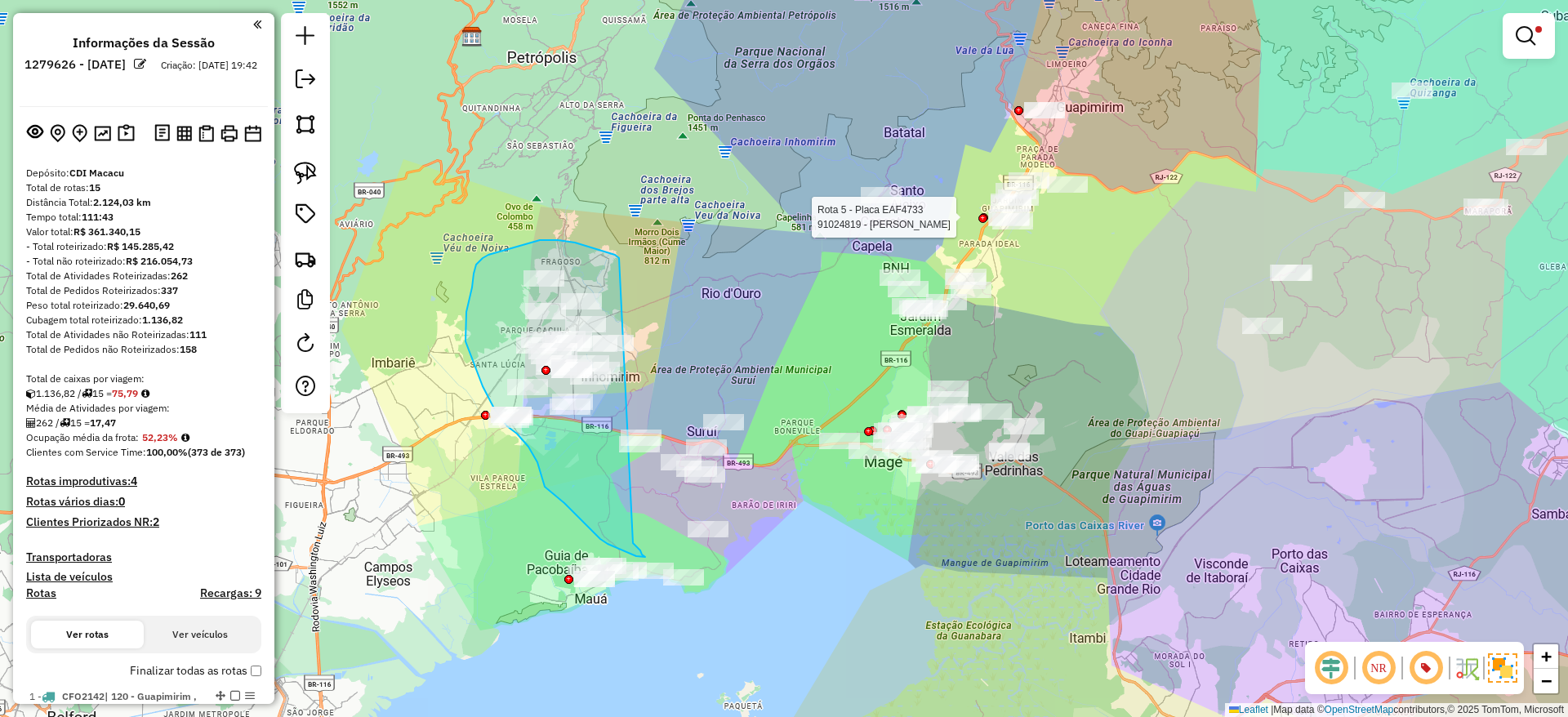
scroll to position [1552, 0]
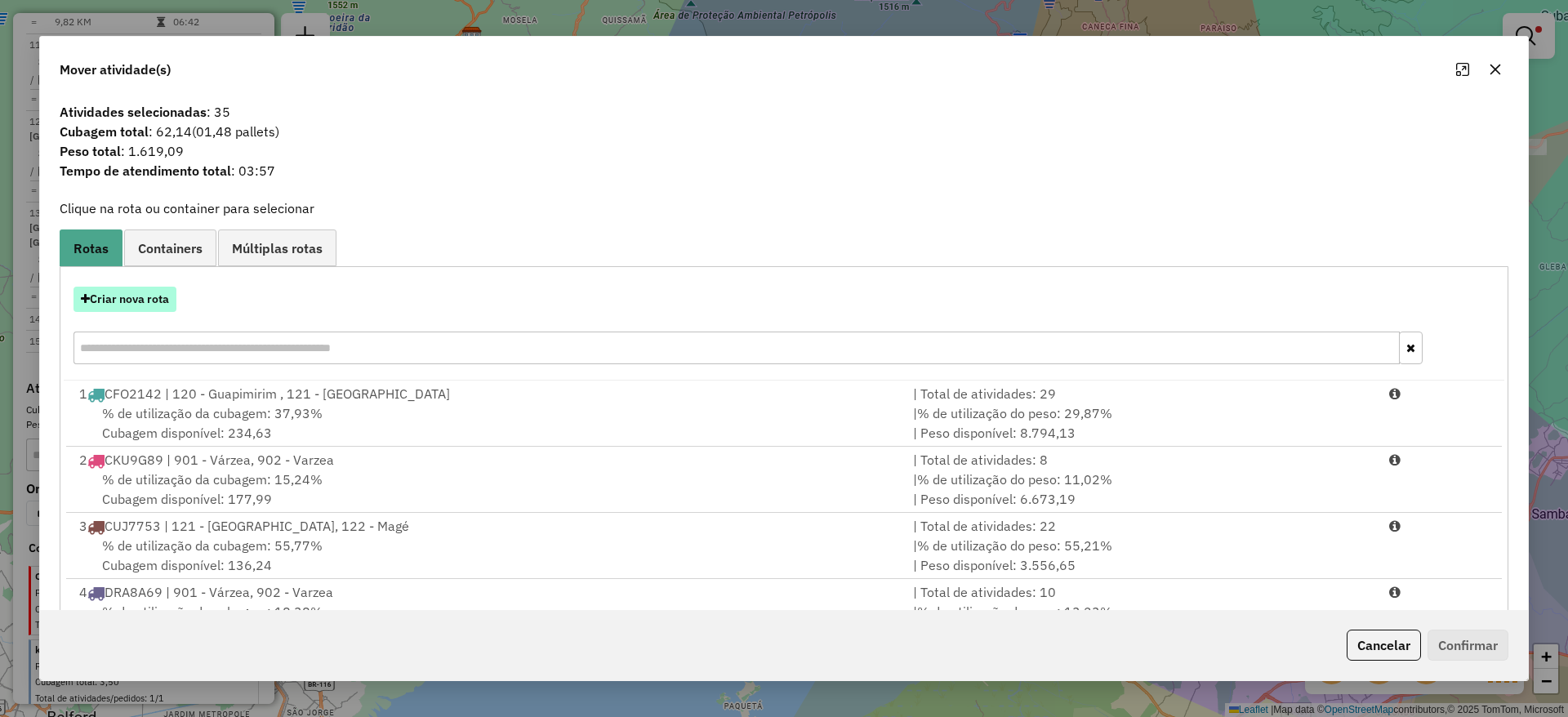
click at [156, 288] on button "Criar nova rota" at bounding box center [124, 299] width 103 height 25
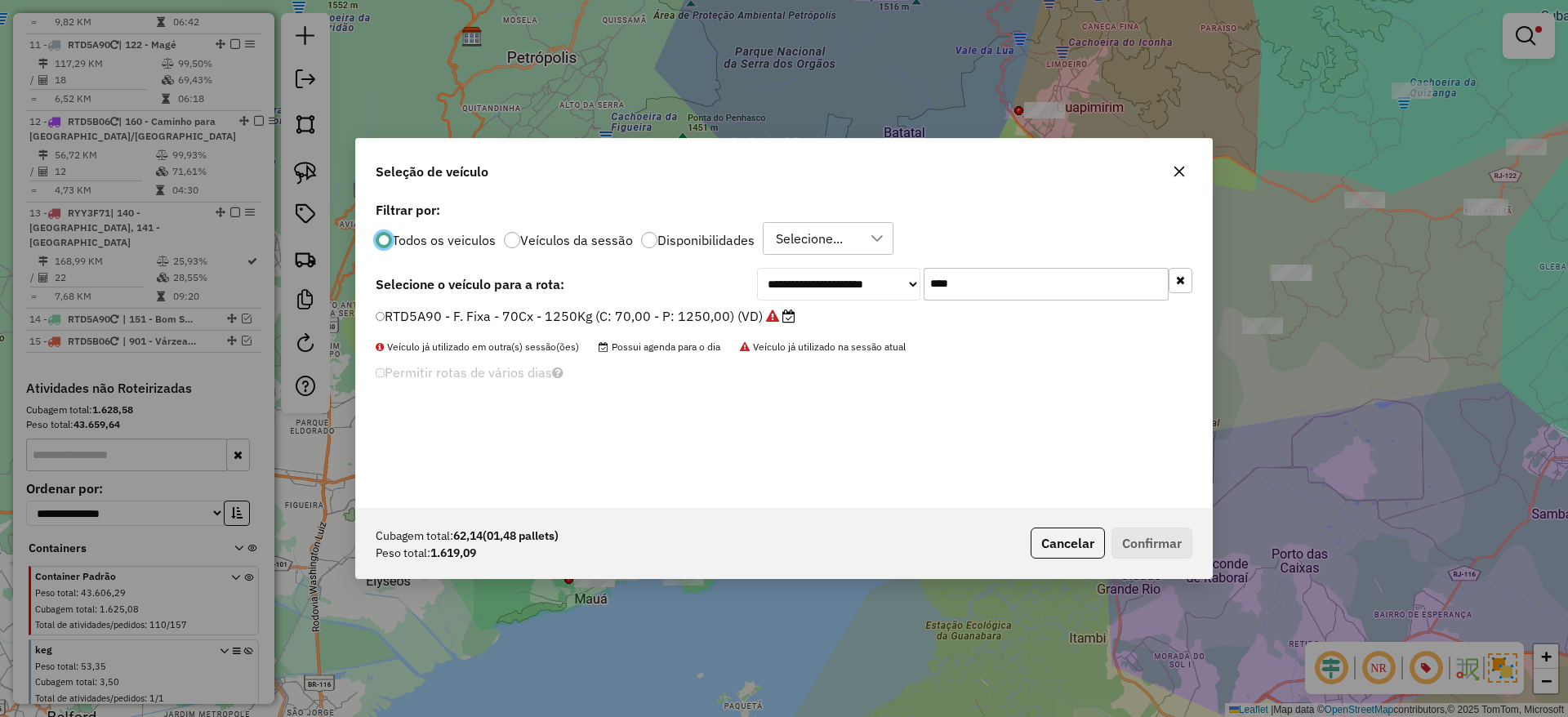
scroll to position [9, 5]
click at [963, 280] on input "****" at bounding box center [1046, 284] width 245 height 33
paste input "***"
type input "*******"
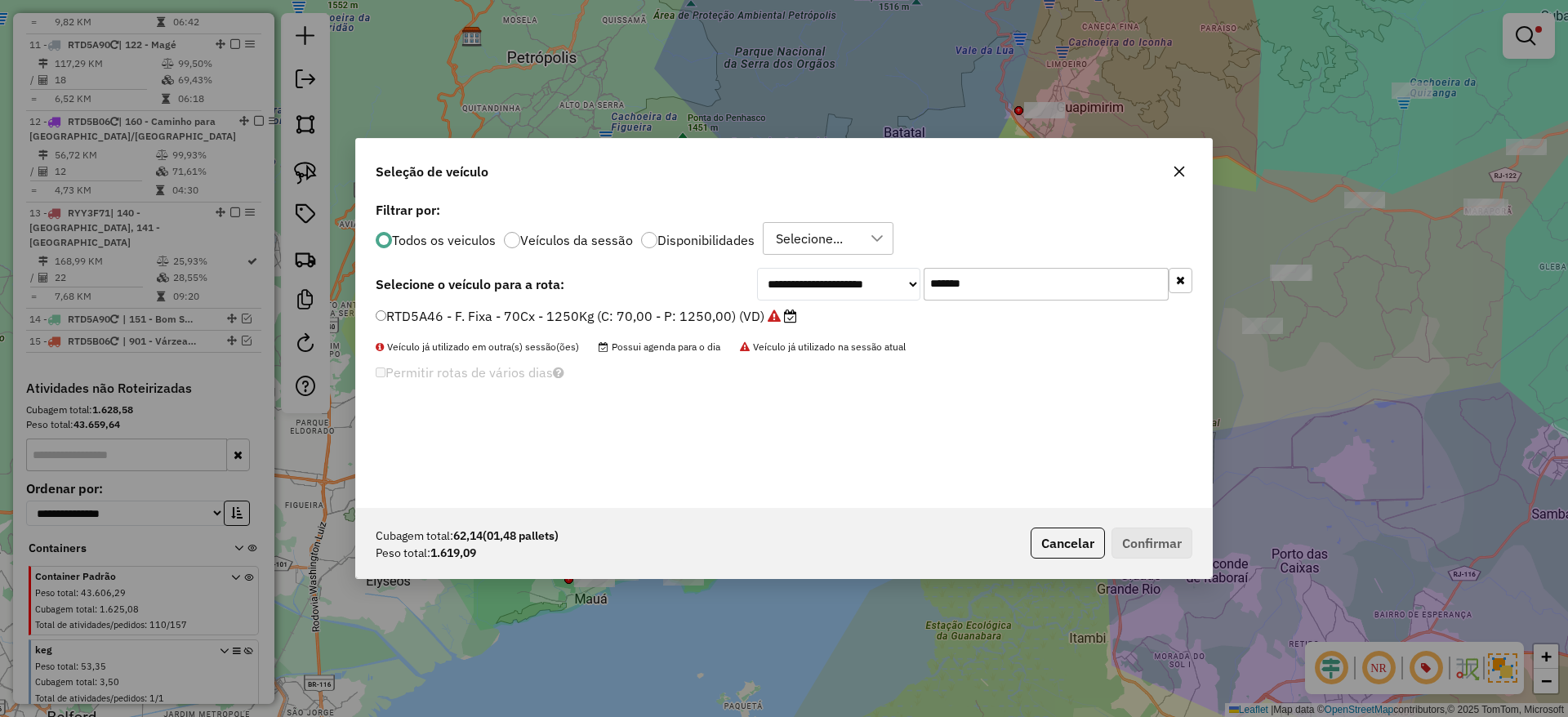
click at [570, 305] on div "**********" at bounding box center [783, 352] width 856 height 310
click at [700, 319] on label "RTD5A46 - F. Fixa - 70Cx - 1250Kg (C: 70,00 - P: 1250,00) (VD)" at bounding box center [586, 315] width 421 height 20
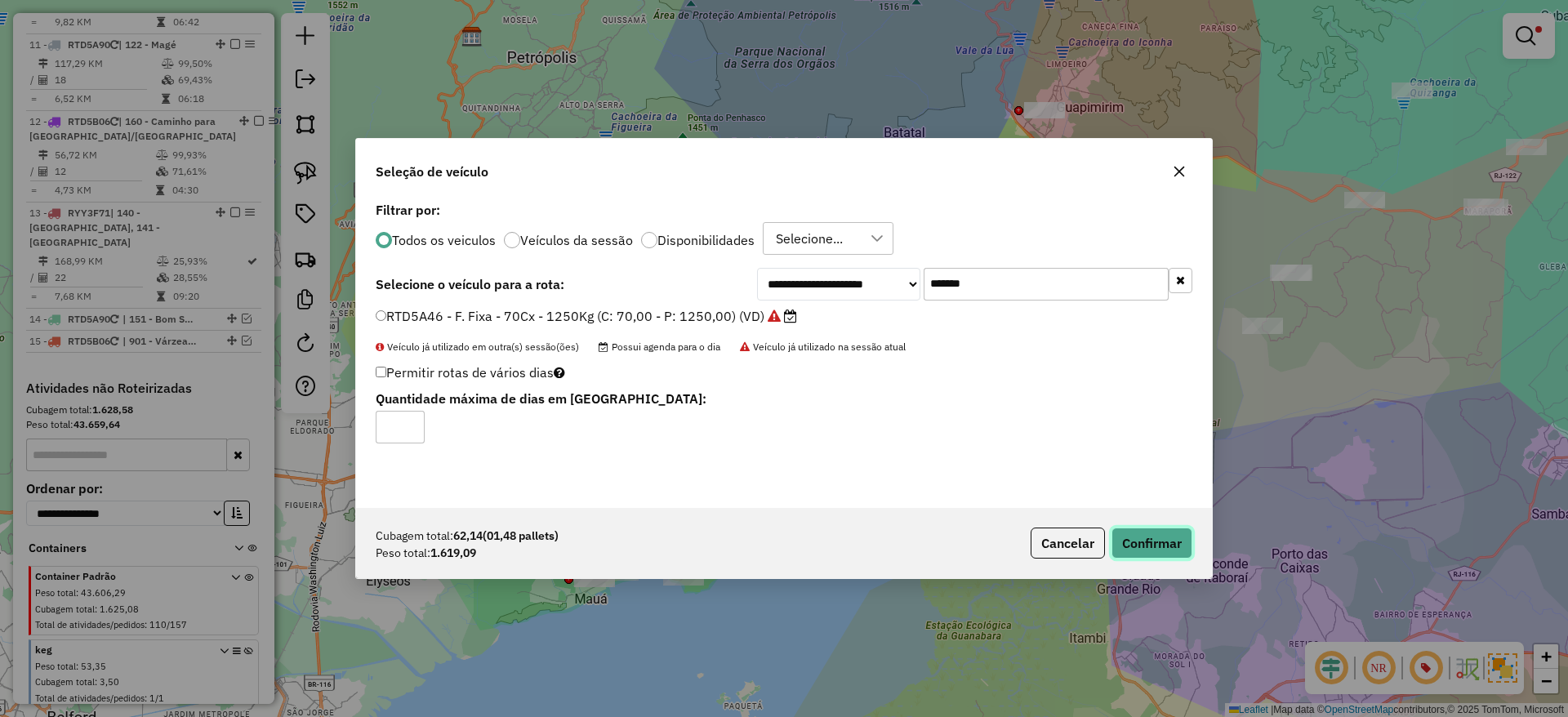
click at [1145, 540] on button "Confirmar" at bounding box center [1152, 543] width 81 height 31
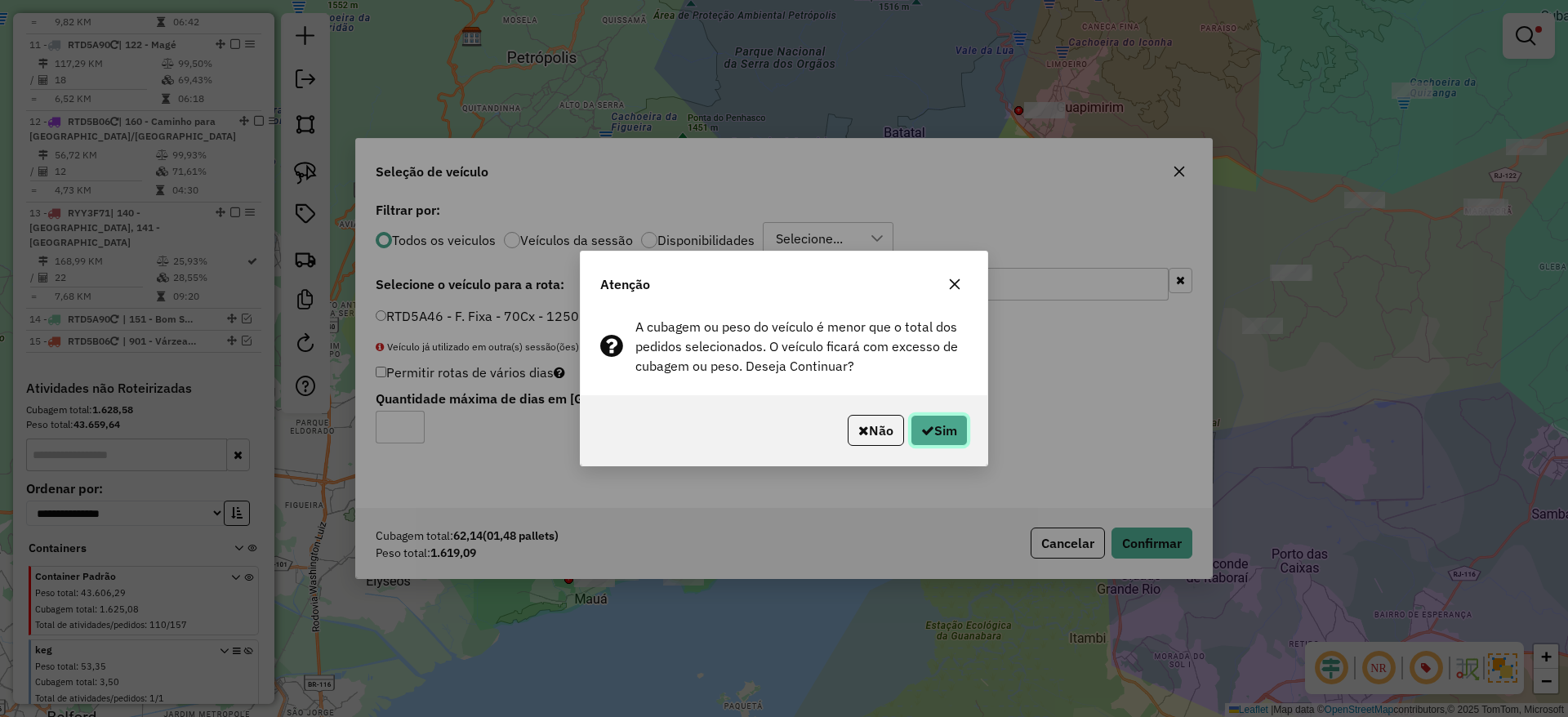
click at [928, 437] on button "Sim" at bounding box center [939, 430] width 57 height 31
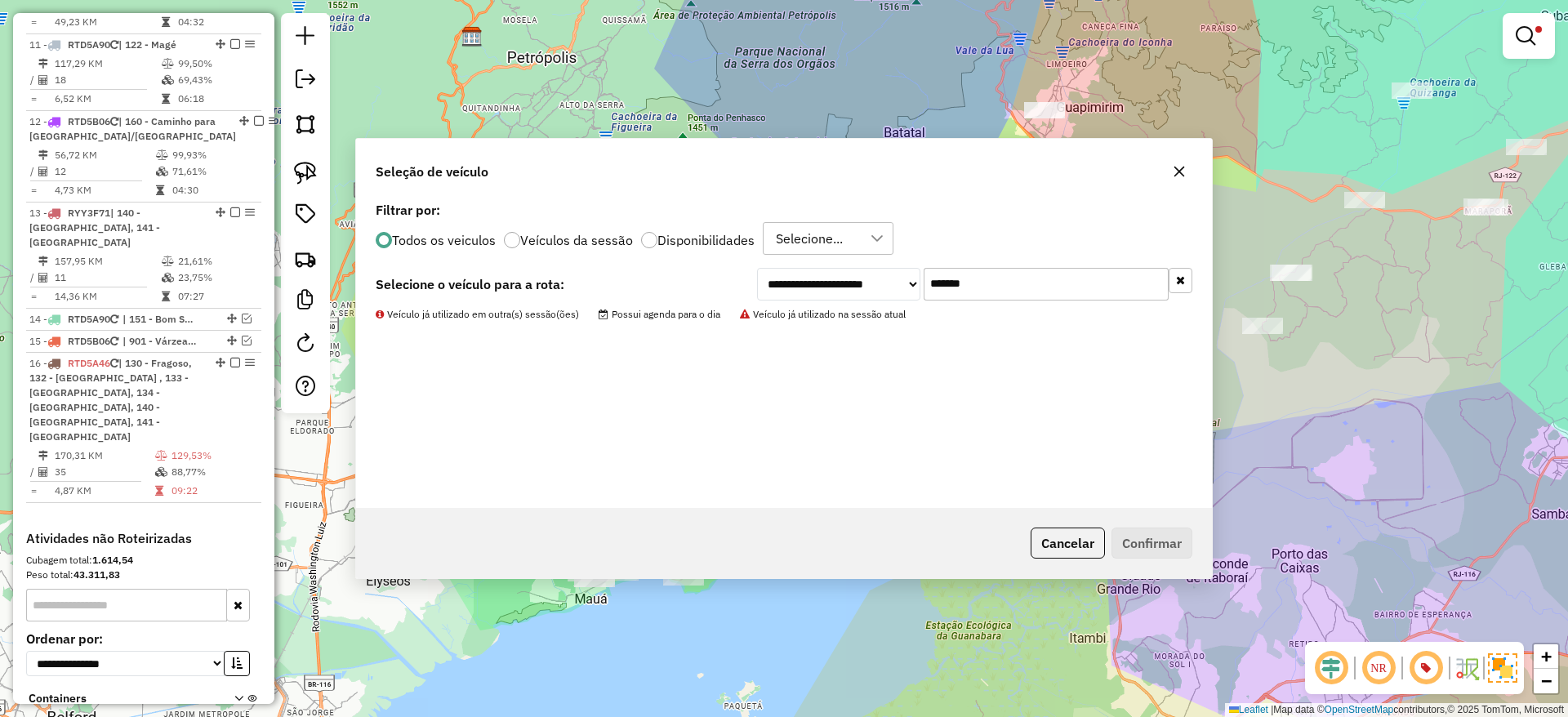
scroll to position [1475, 0]
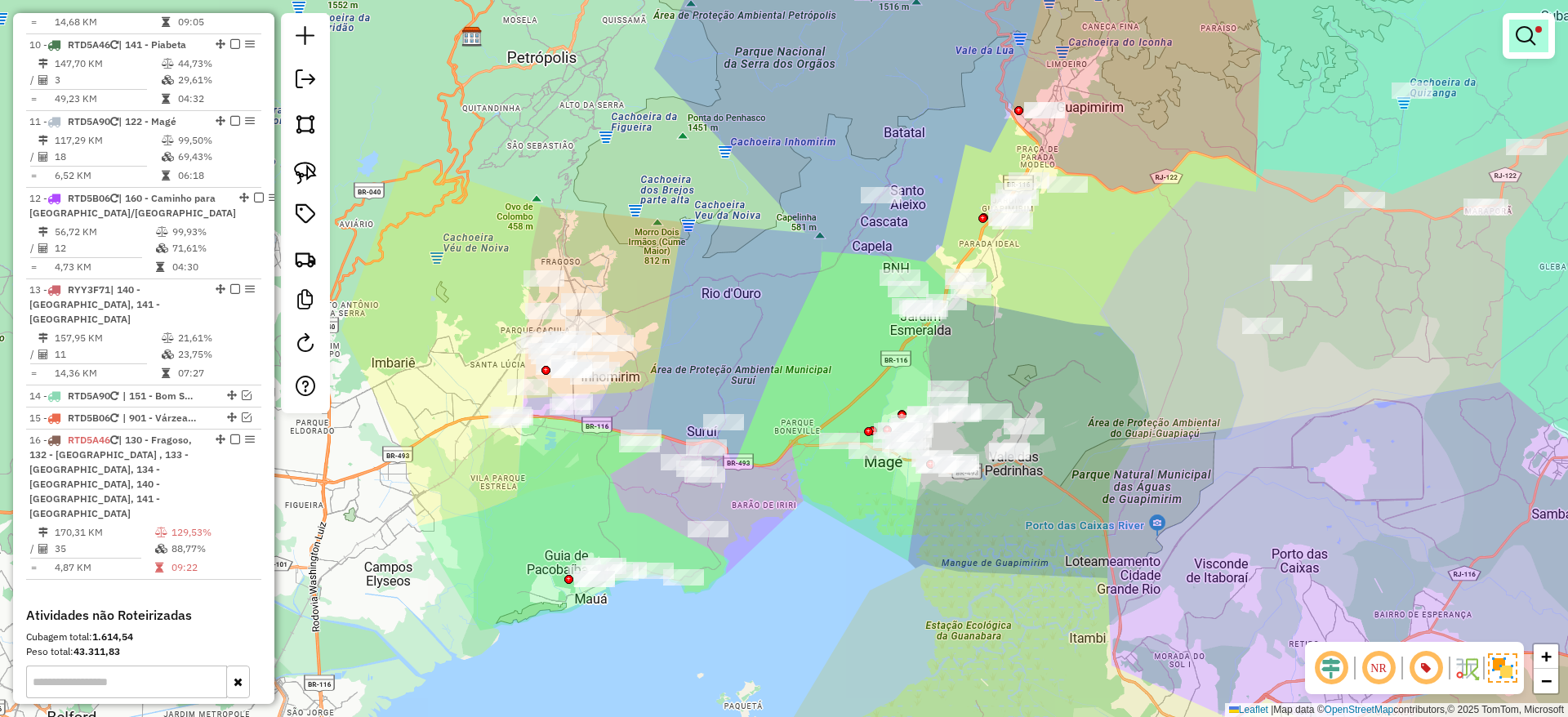
click at [1531, 43] on em at bounding box center [1525, 35] width 20 height 20
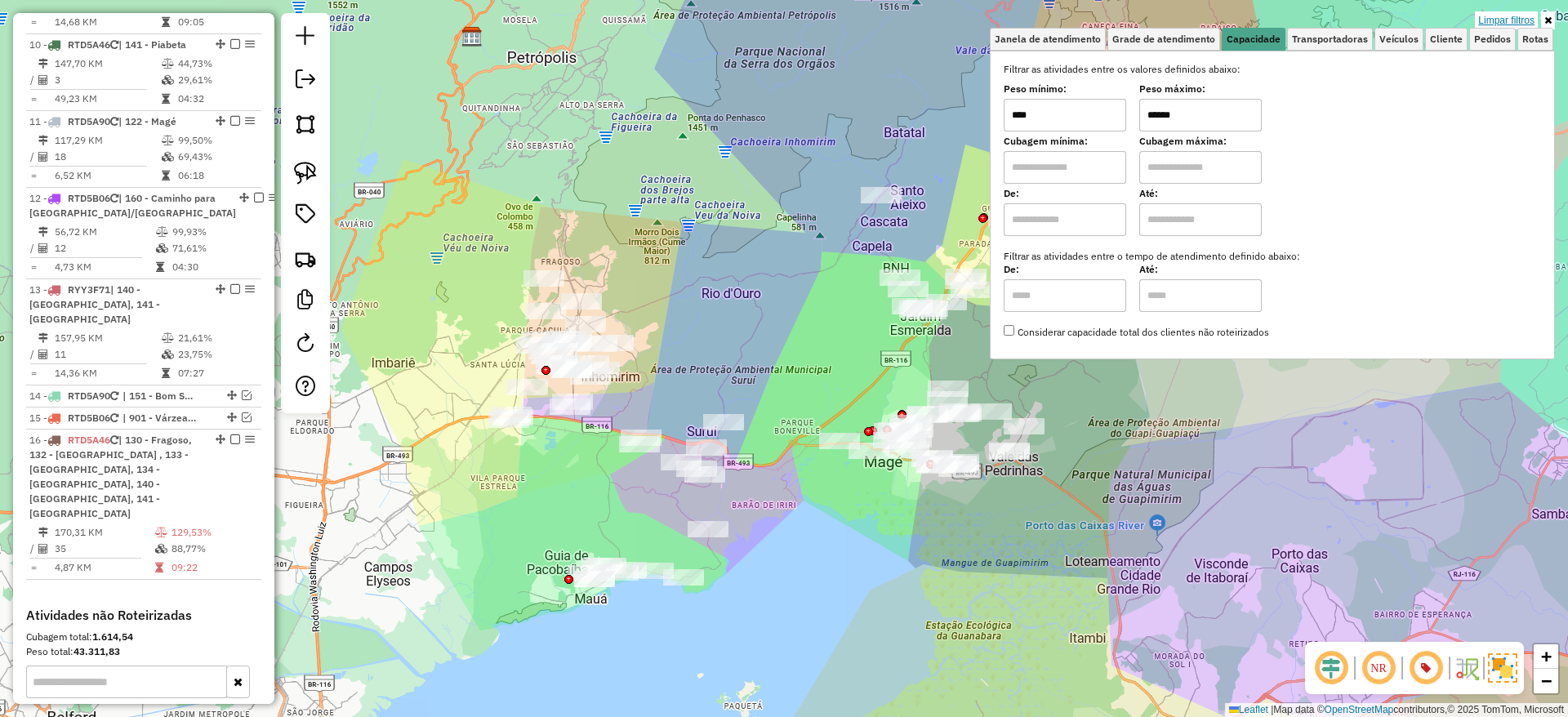
click at [1482, 17] on link "Limpar filtros" at bounding box center [1506, 20] width 63 height 18
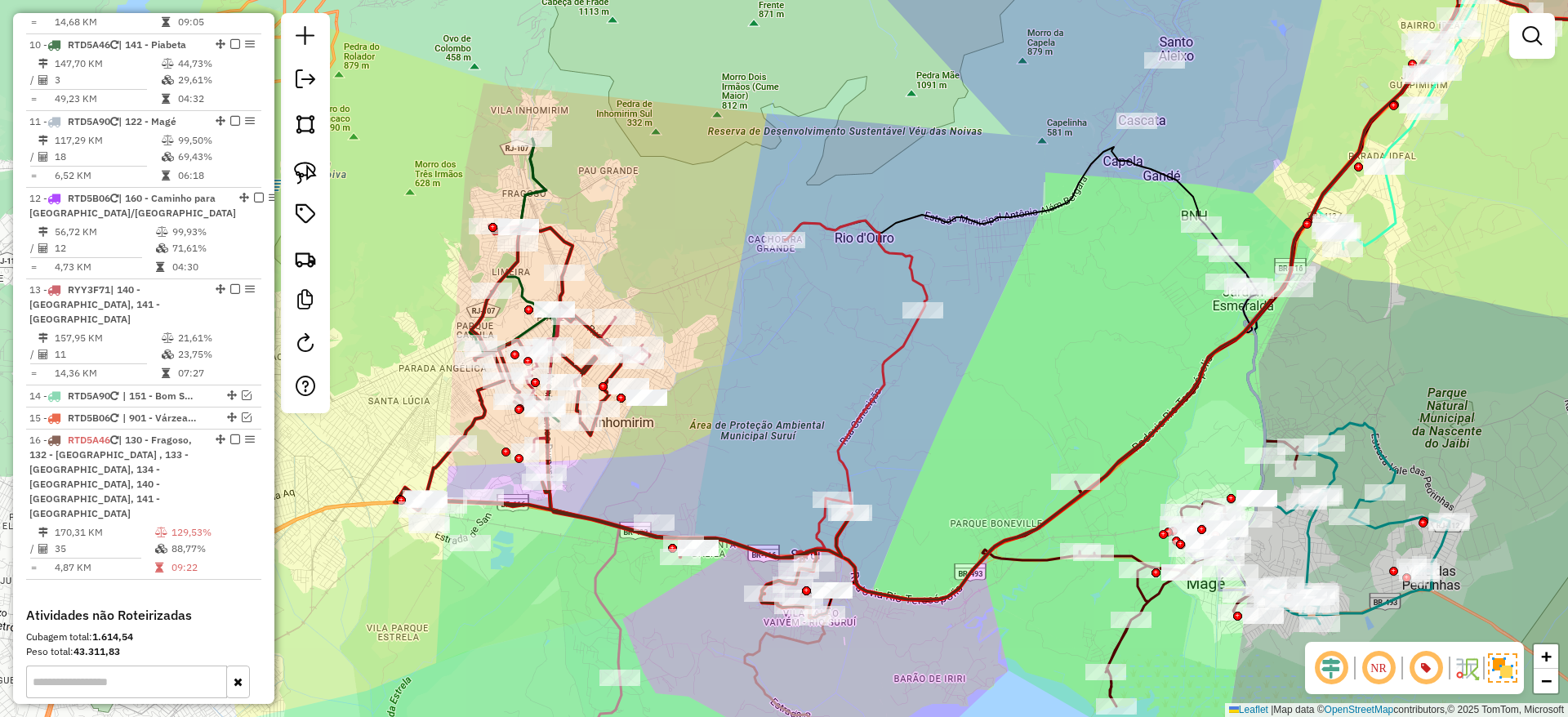
click at [469, 429] on icon at bounding box center [623, 421] width 457 height 392
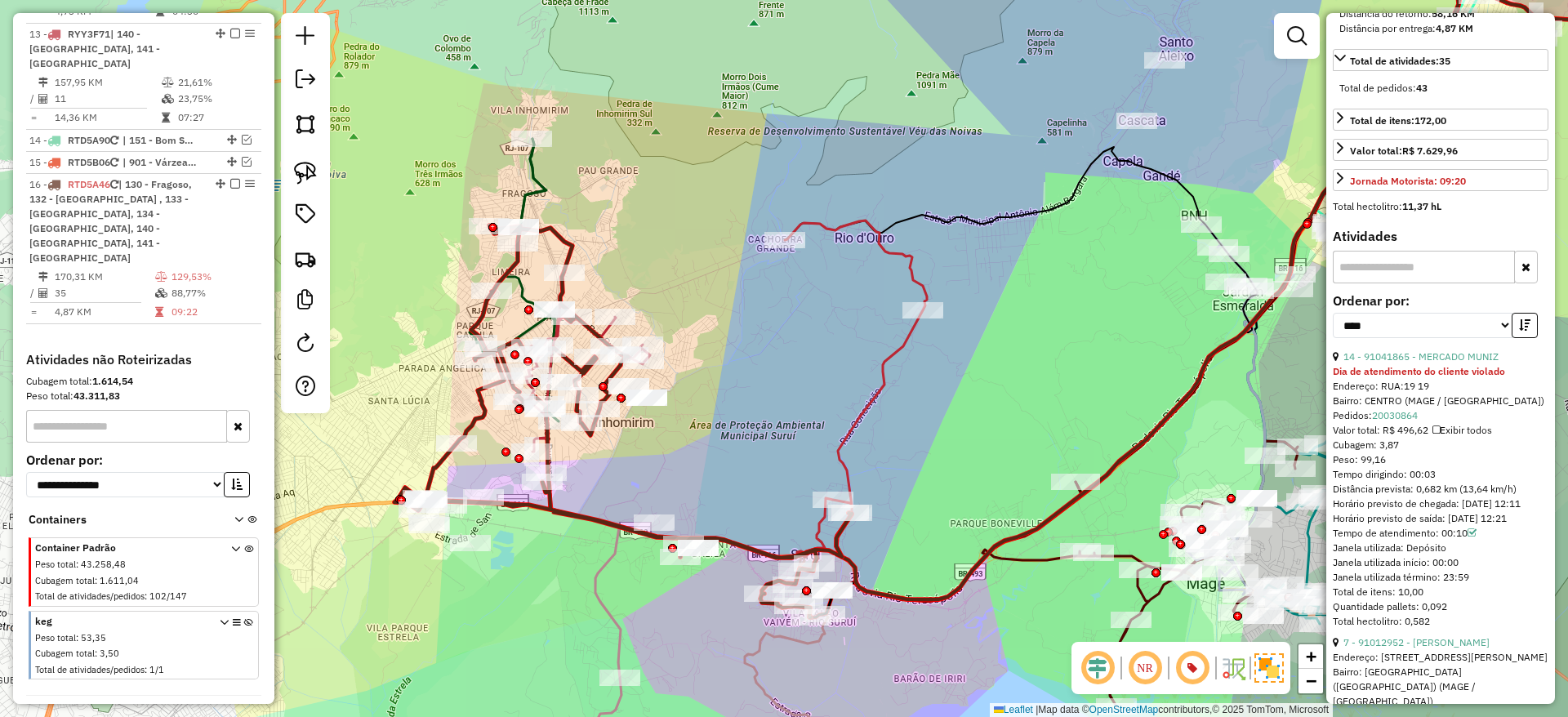
scroll to position [488, 0]
click at [1418, 310] on select "**********" at bounding box center [1422, 322] width 180 height 25
select select "**********"
click at [1333, 310] on select "**********" at bounding box center [1422, 322] width 180 height 25
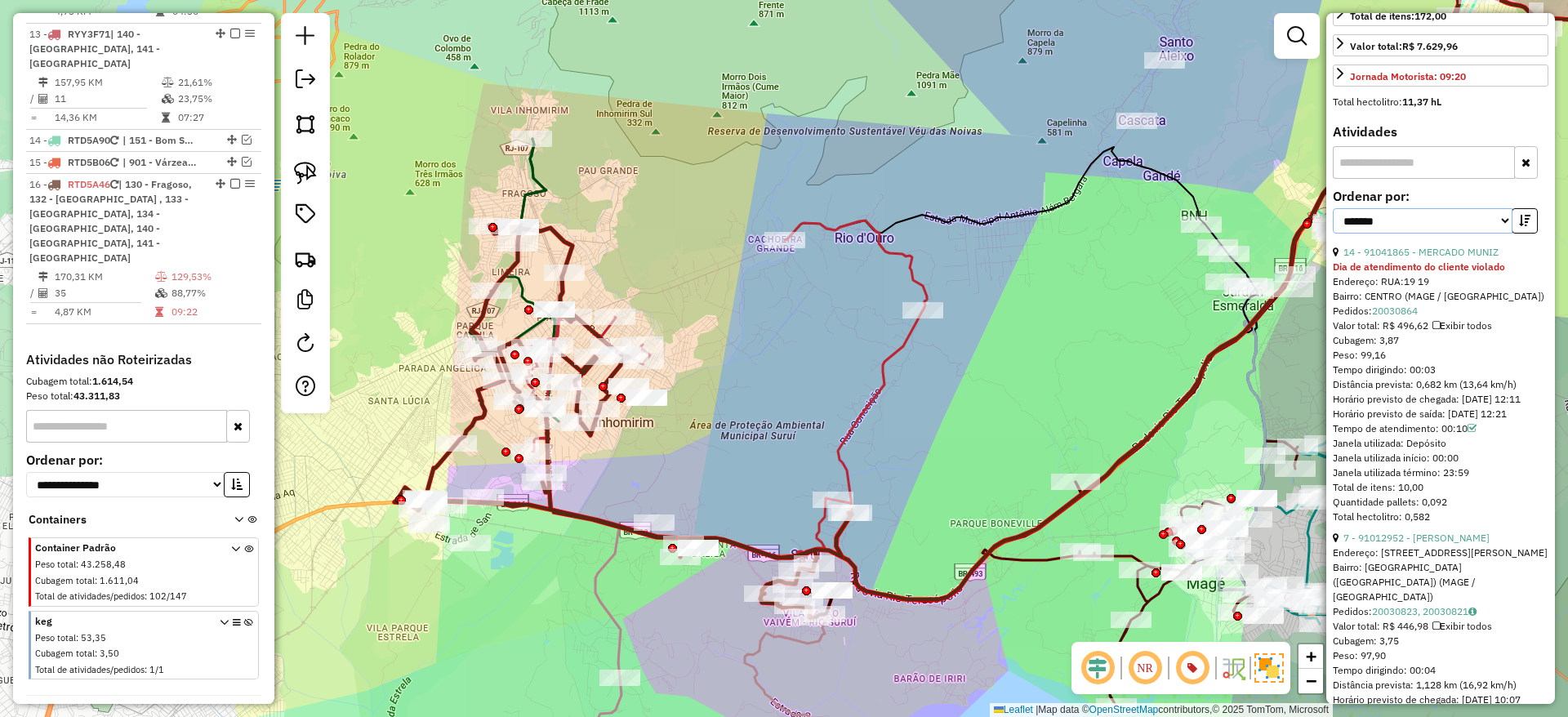
scroll to position [590, 0]
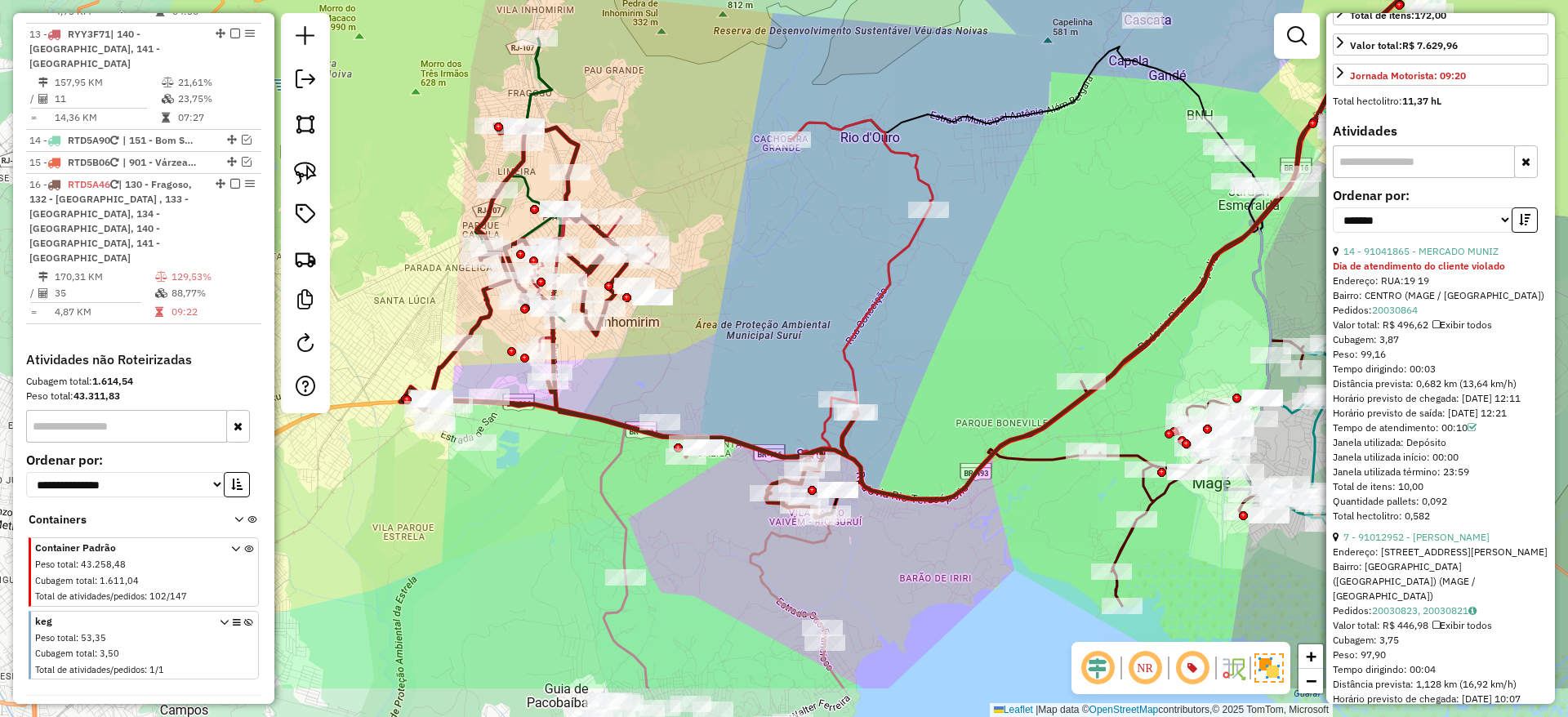
drag, startPoint x: 961, startPoint y: 456, endPoint x: 966, endPoint y: 355, distance: 101.1
click at [966, 355] on div "Janela de atendimento Grade de atendimento Capacidade Transportadoras Veículos …" at bounding box center [784, 358] width 1568 height 717
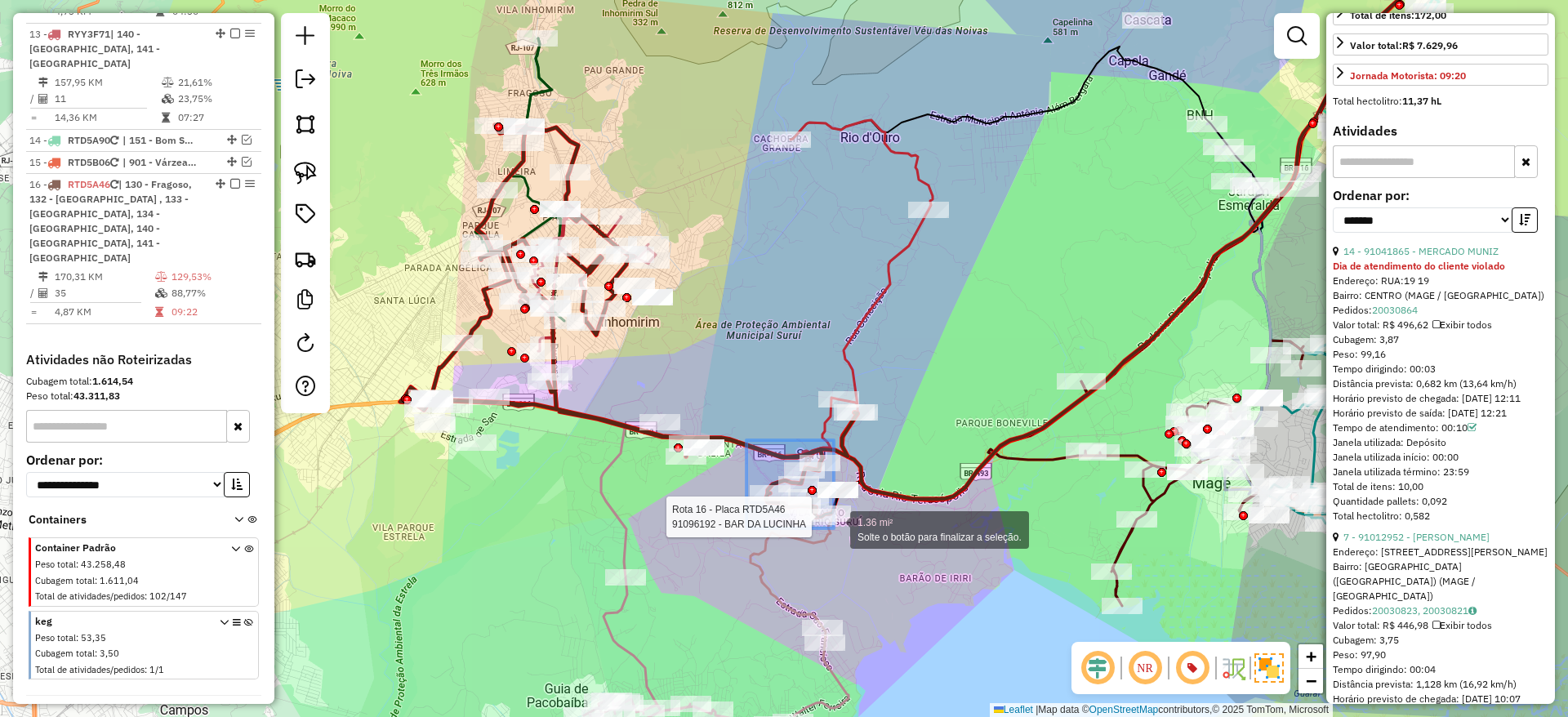
drag, startPoint x: 746, startPoint y: 440, endPoint x: 834, endPoint y: 528, distance: 124.5
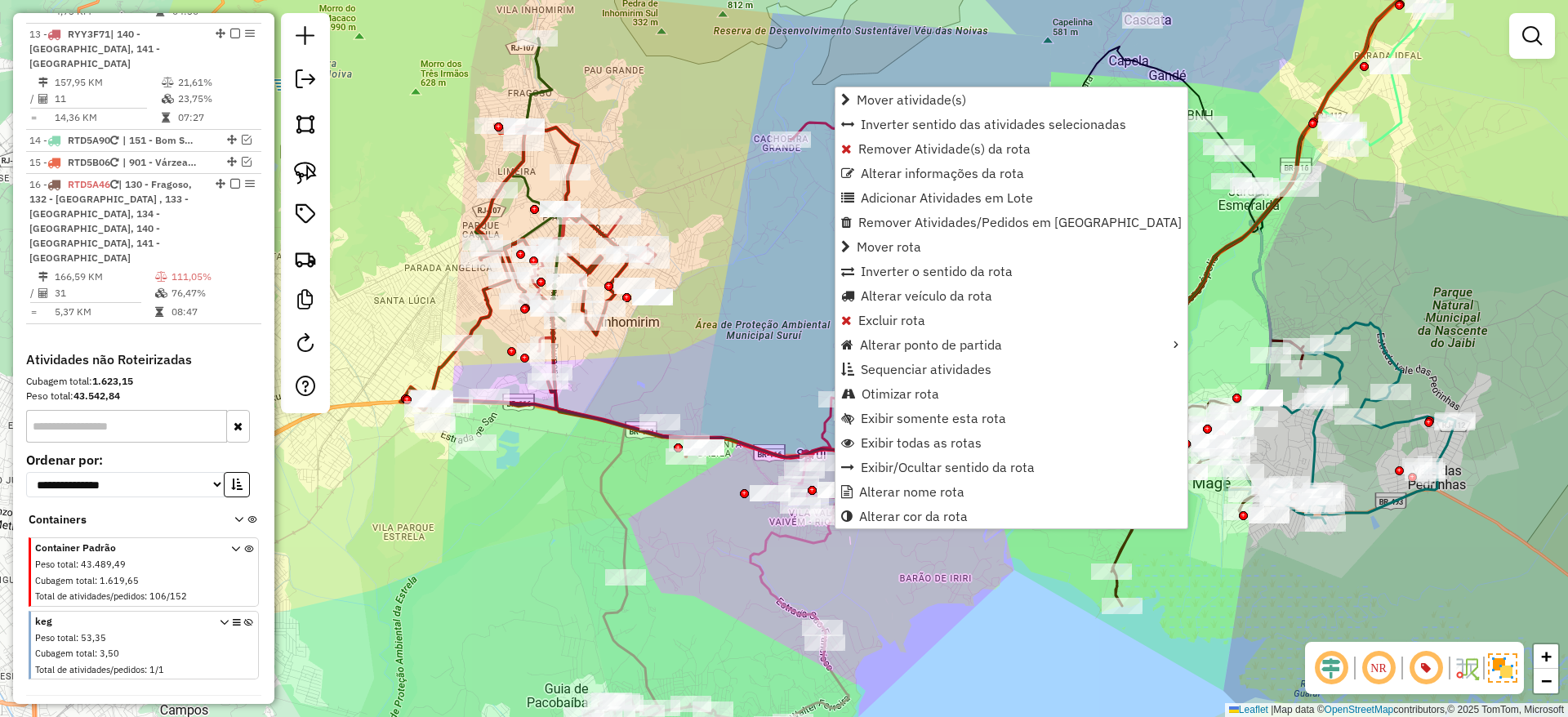
click at [681, 512] on div "Janela de atendimento Grade de atendimento Capacidade Transportadoras Veículos …" at bounding box center [784, 358] width 1568 height 717
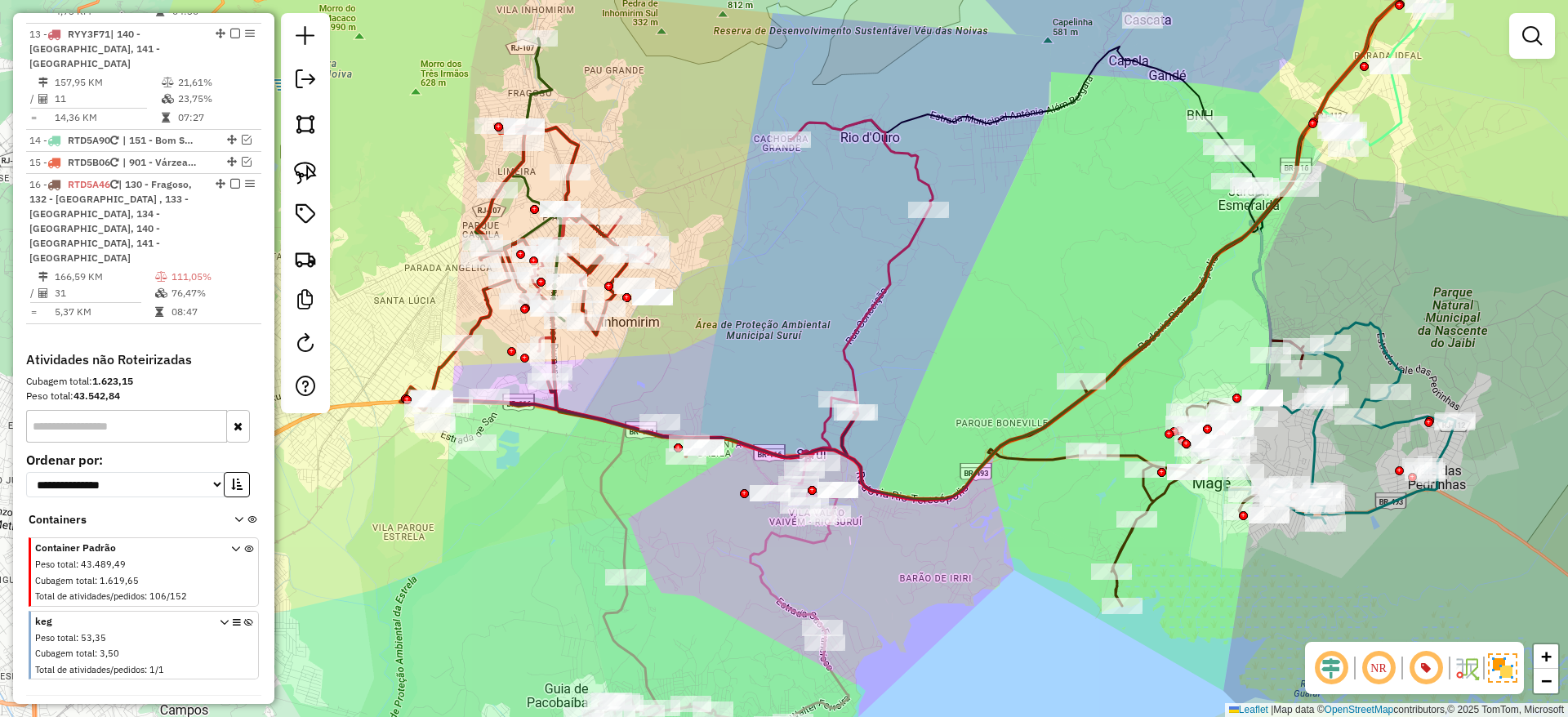
click at [557, 402] on icon at bounding box center [628, 291] width 457 height 333
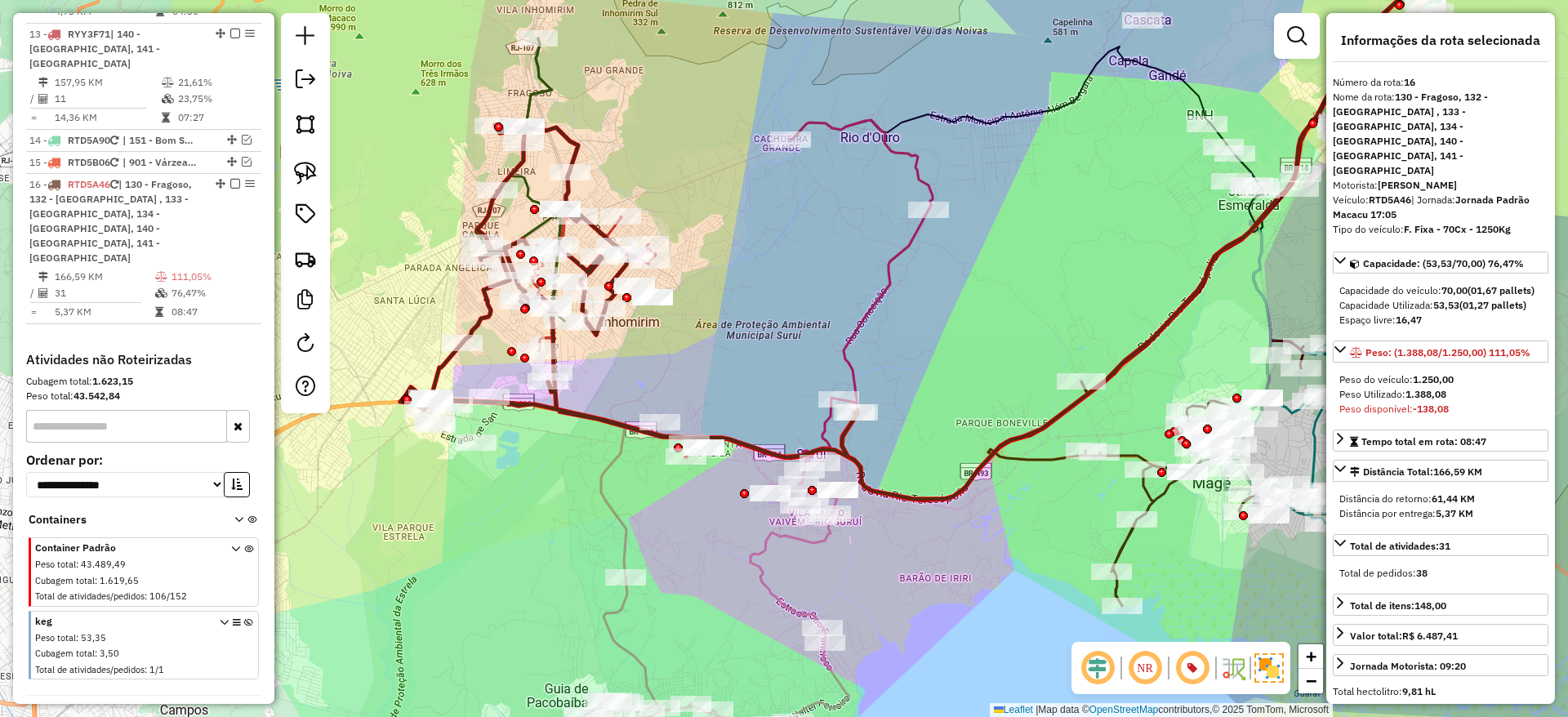
click at [1045, 459] on icon at bounding box center [1146, 473] width 315 height 265
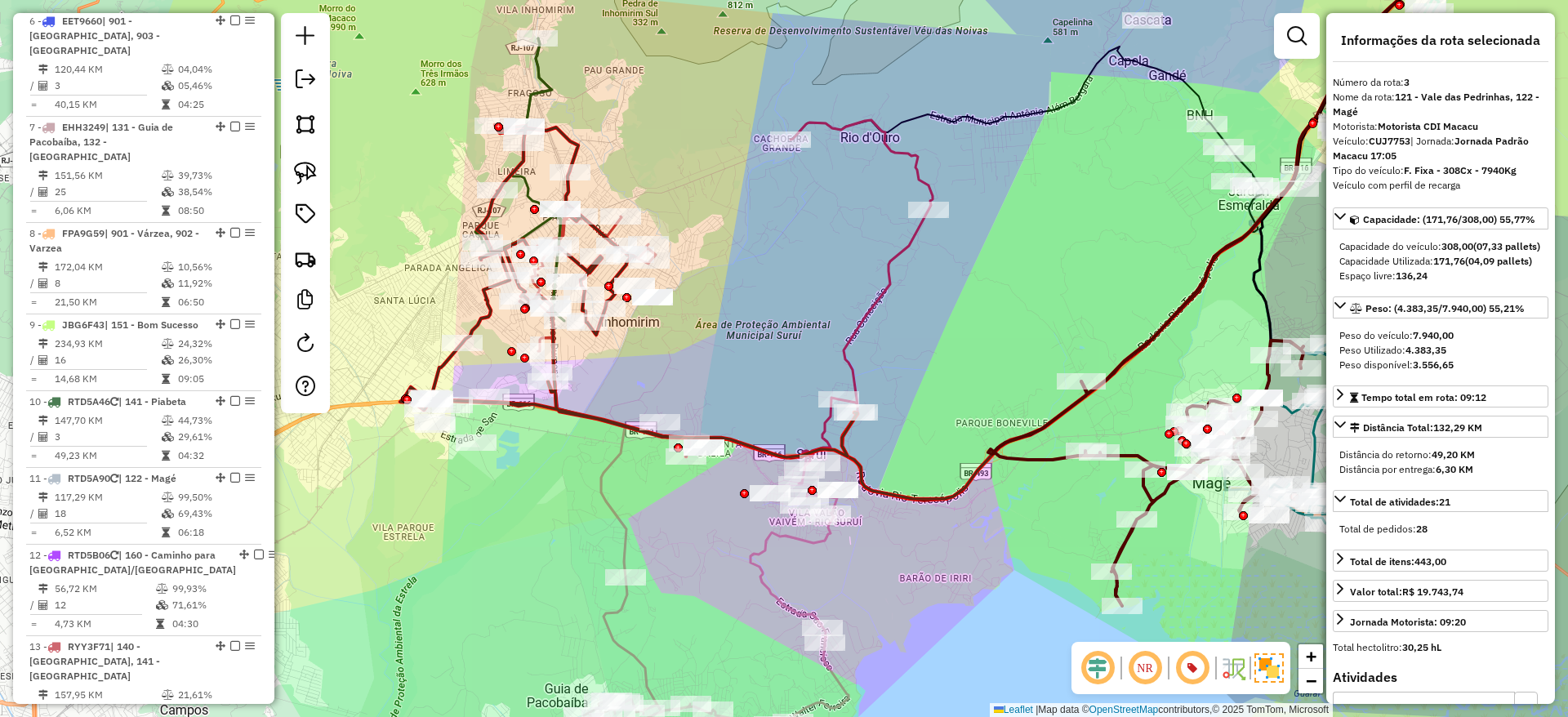
scroll to position [856, 0]
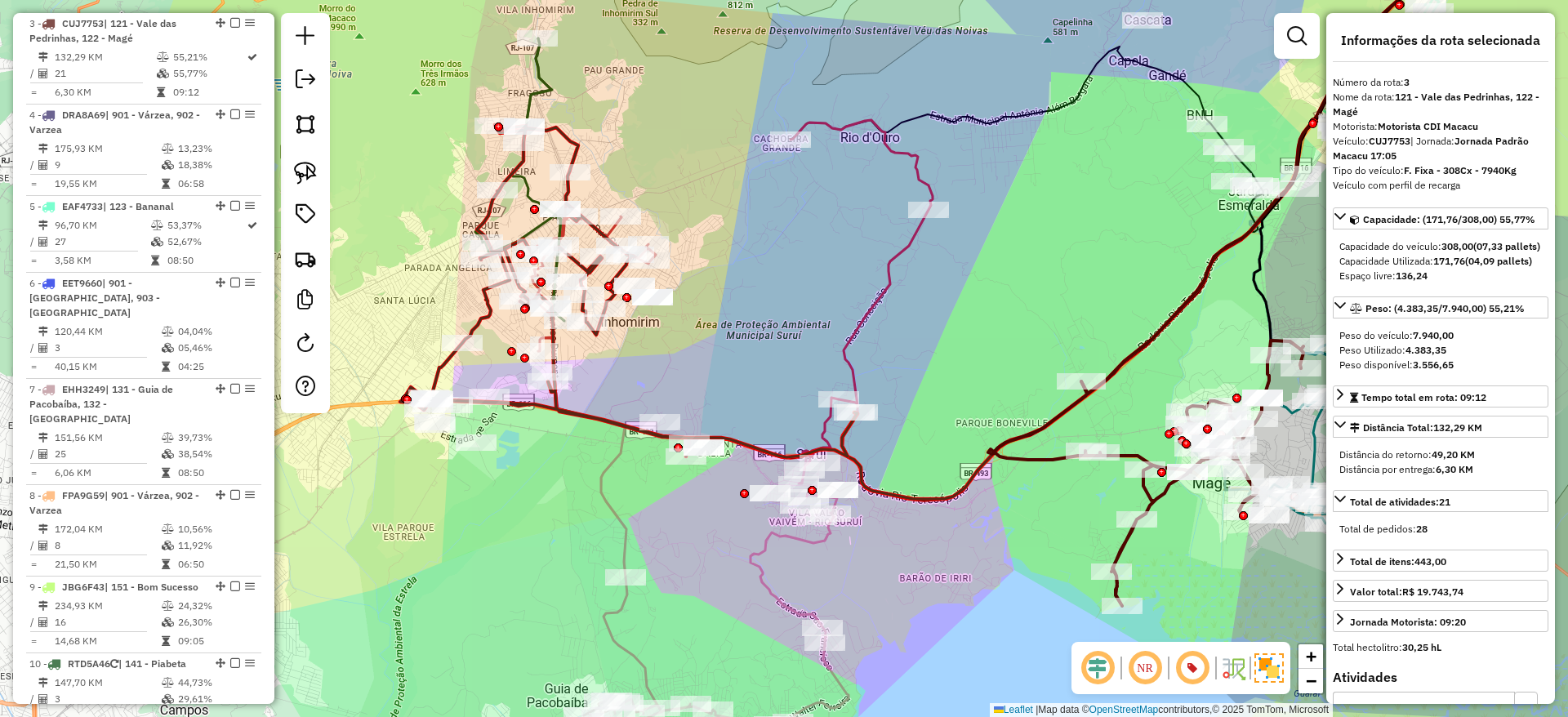
click at [557, 409] on icon at bounding box center [628, 291] width 457 height 333
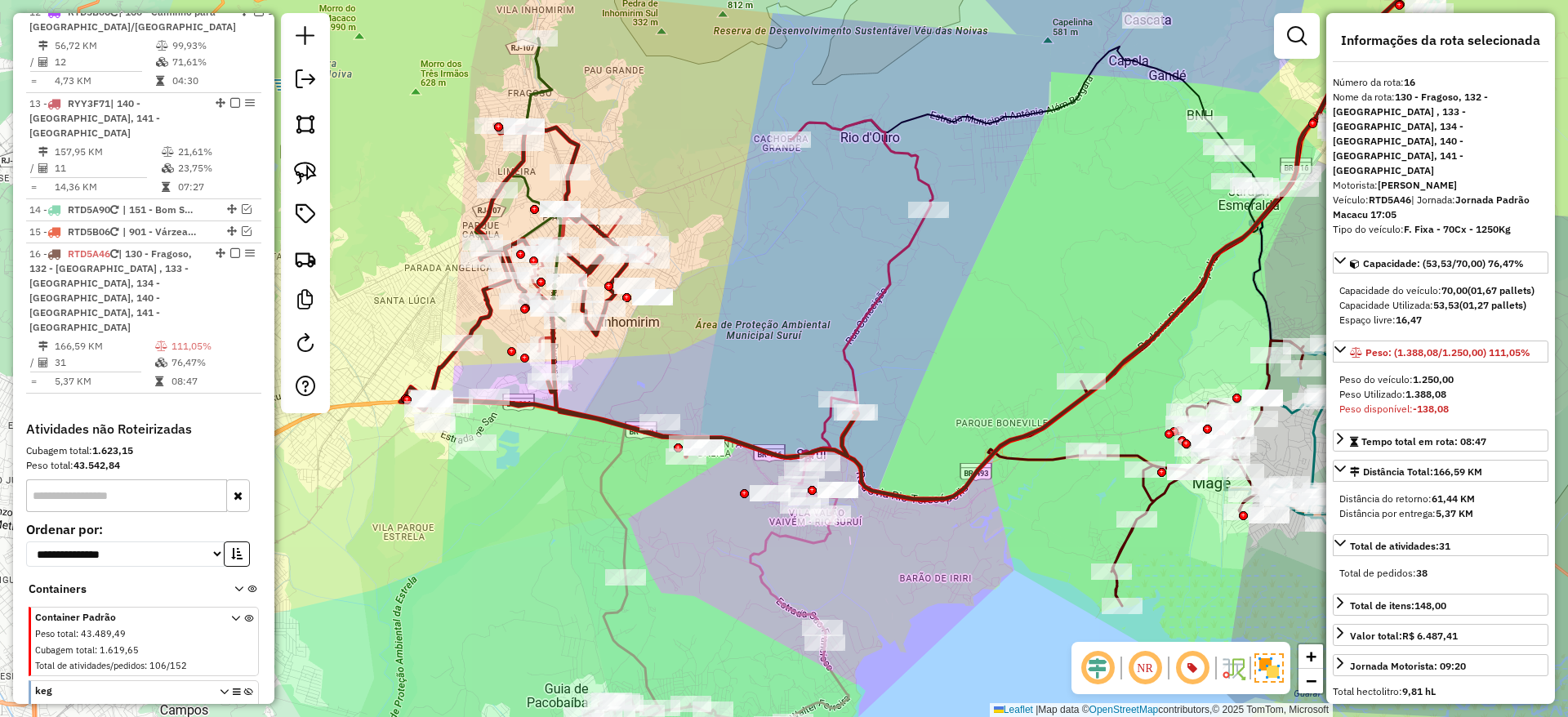
scroll to position [1730, 0]
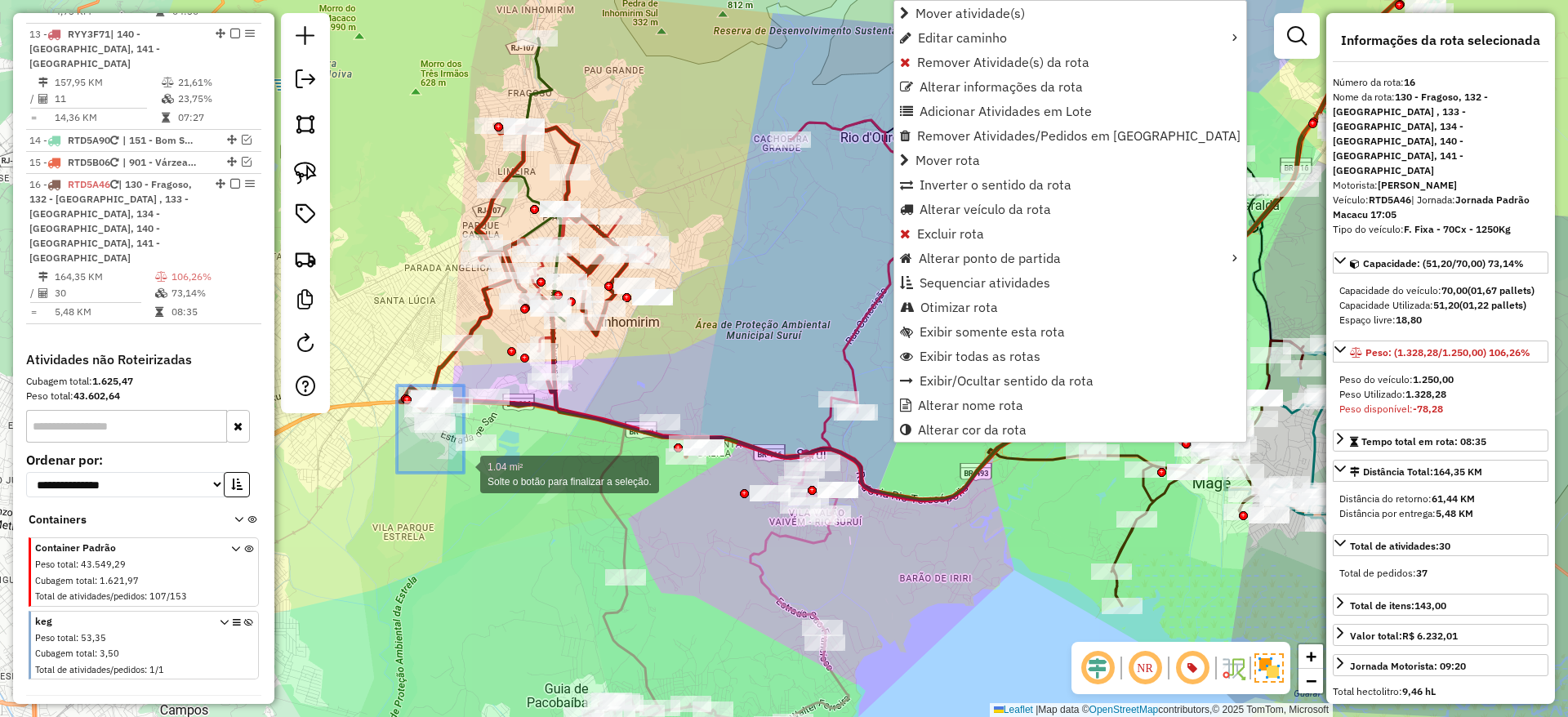
drag, startPoint x: 397, startPoint y: 385, endPoint x: 464, endPoint y: 473, distance: 110.6
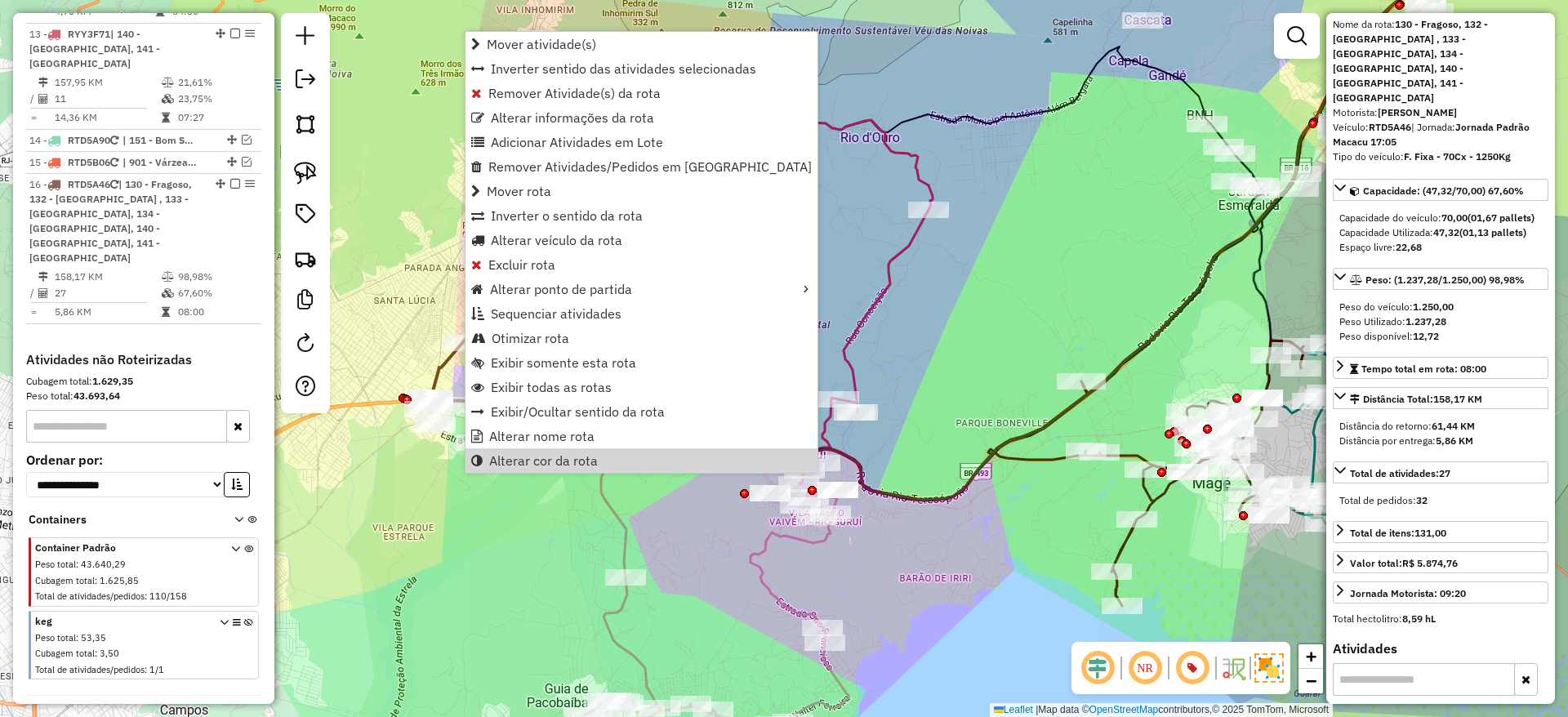
scroll to position [76, 0]
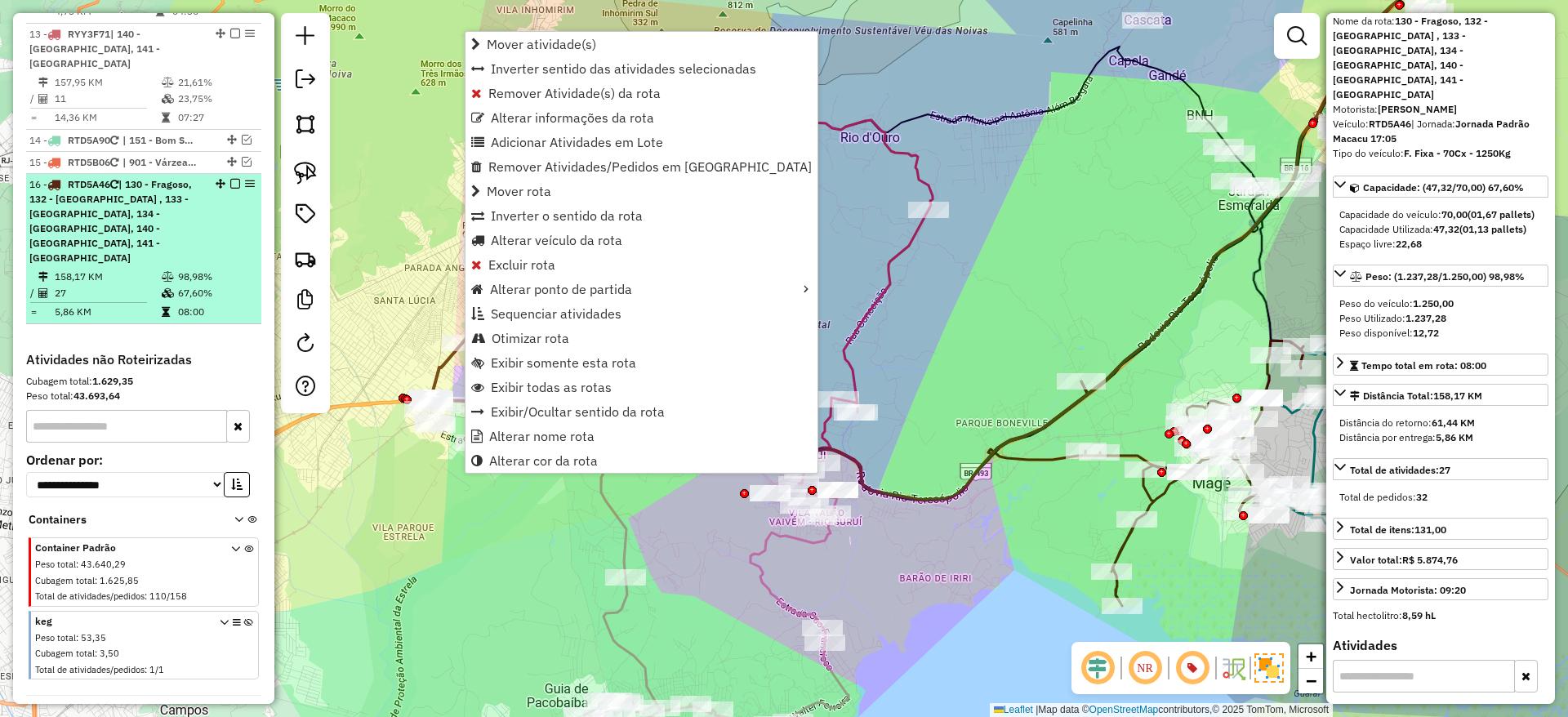
click at [231, 179] on em at bounding box center [234, 184] width 9 height 9
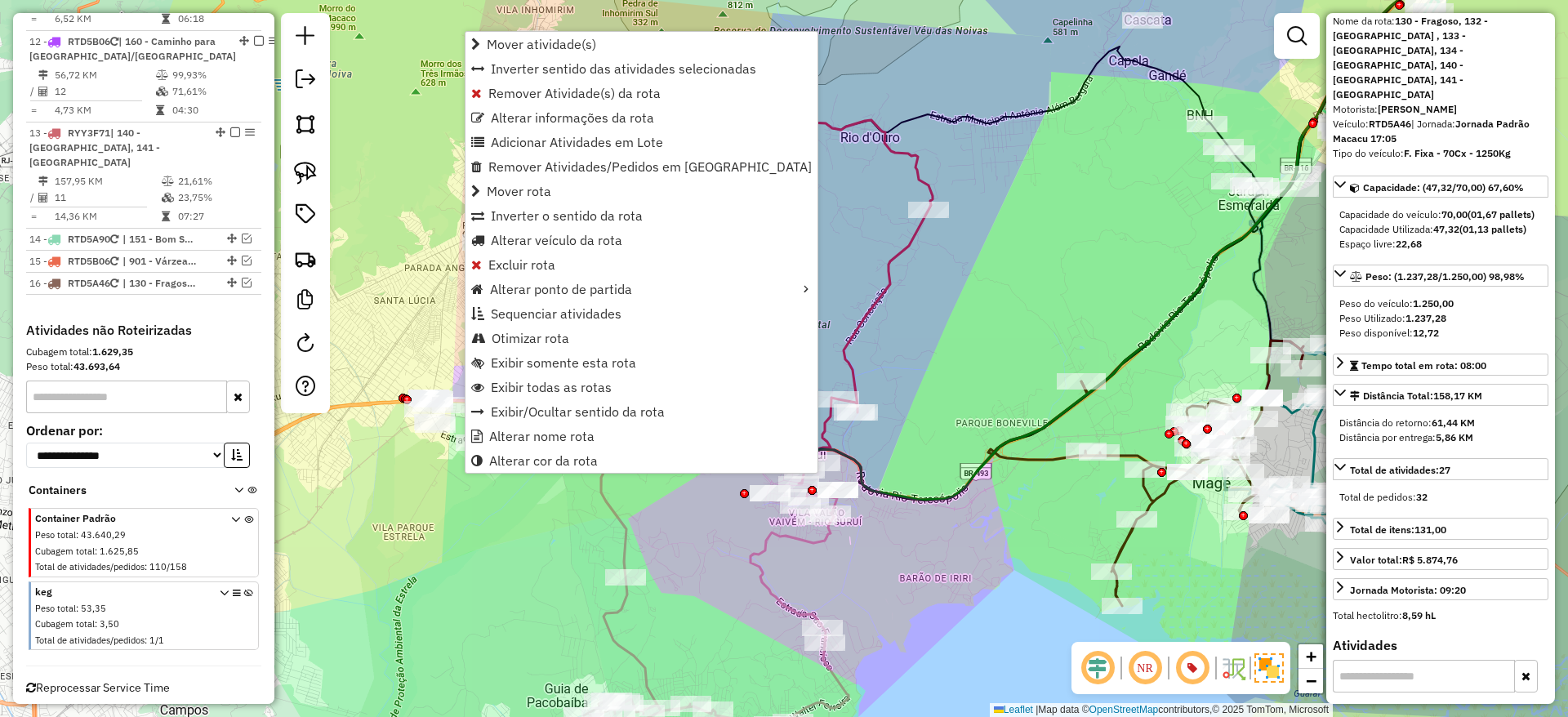
click at [1055, 198] on div "Janela de atendimento Grade de atendimento Capacidade Transportadoras Veículos …" at bounding box center [784, 358] width 1568 height 717
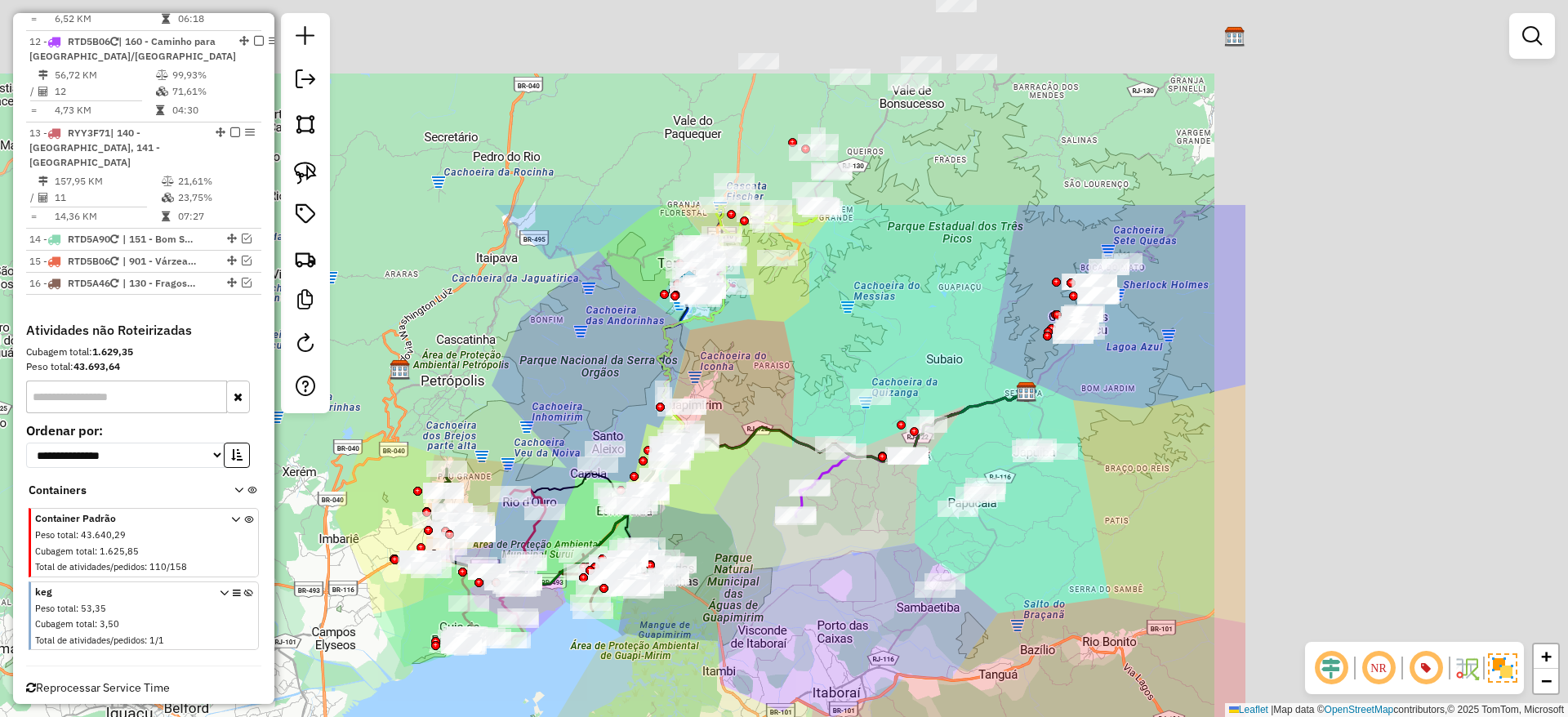
drag, startPoint x: 1280, startPoint y: 253, endPoint x: 748, endPoint y: 539, distance: 604.0
click at [748, 539] on div "Janela de atendimento Grade de atendimento Capacidade Transportadoras Veículos …" at bounding box center [784, 358] width 1568 height 717
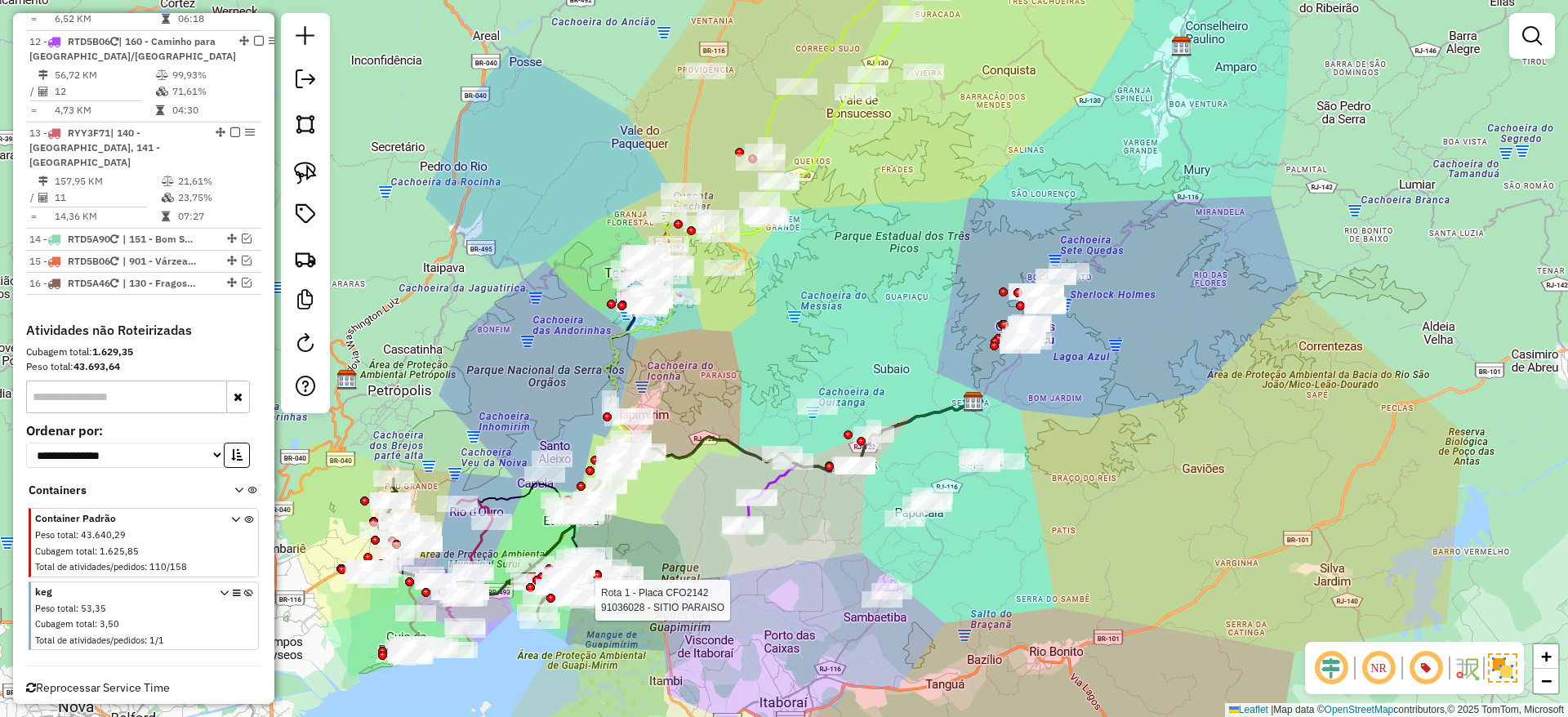
click at [244, 589] on icon at bounding box center [248, 619] width 9 height 61
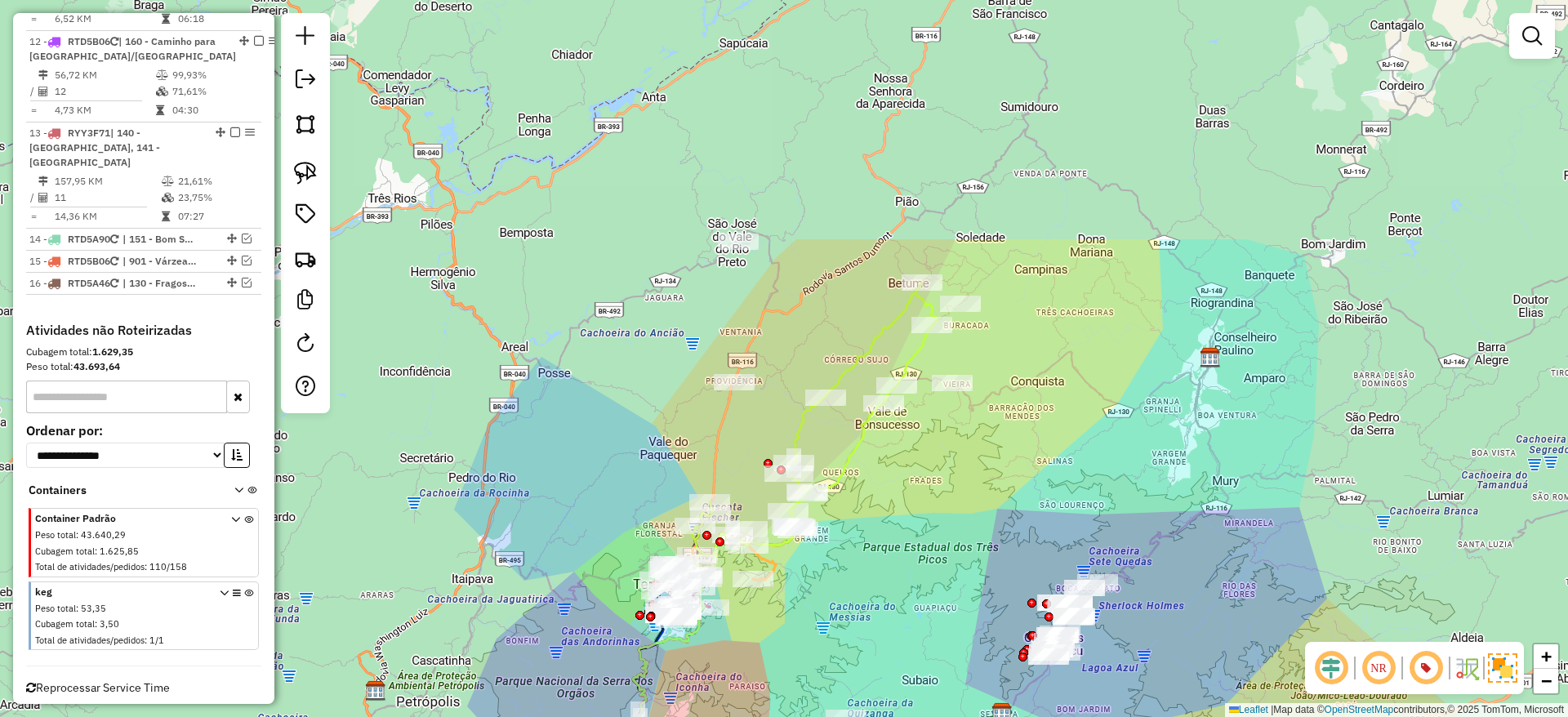
drag, startPoint x: 955, startPoint y: 334, endPoint x: 838, endPoint y: 633, distance: 321.1
click at [838, 633] on div "Rota 1 - Placa CFO2142 91036028 - SITIO PARAISO Janela de atendimento Grade de …" at bounding box center [784, 358] width 1568 height 717
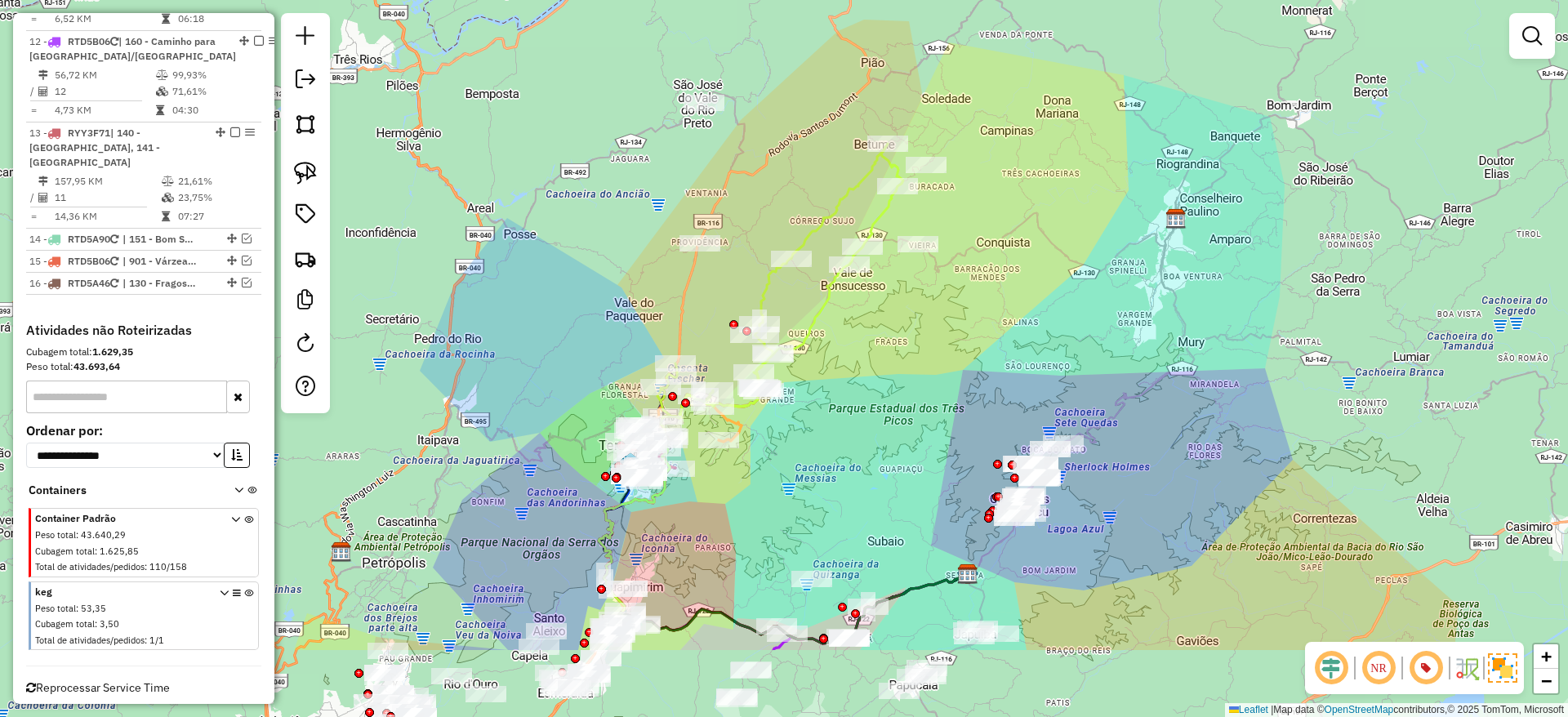
drag, startPoint x: 990, startPoint y: 540, endPoint x: 955, endPoint y: 402, distance: 142.4
click at [955, 402] on div "Rota 1 - Placa CFO2142 91036028 - SITIO PARAISO Janela de atendimento Grade de …" at bounding box center [784, 358] width 1568 height 717
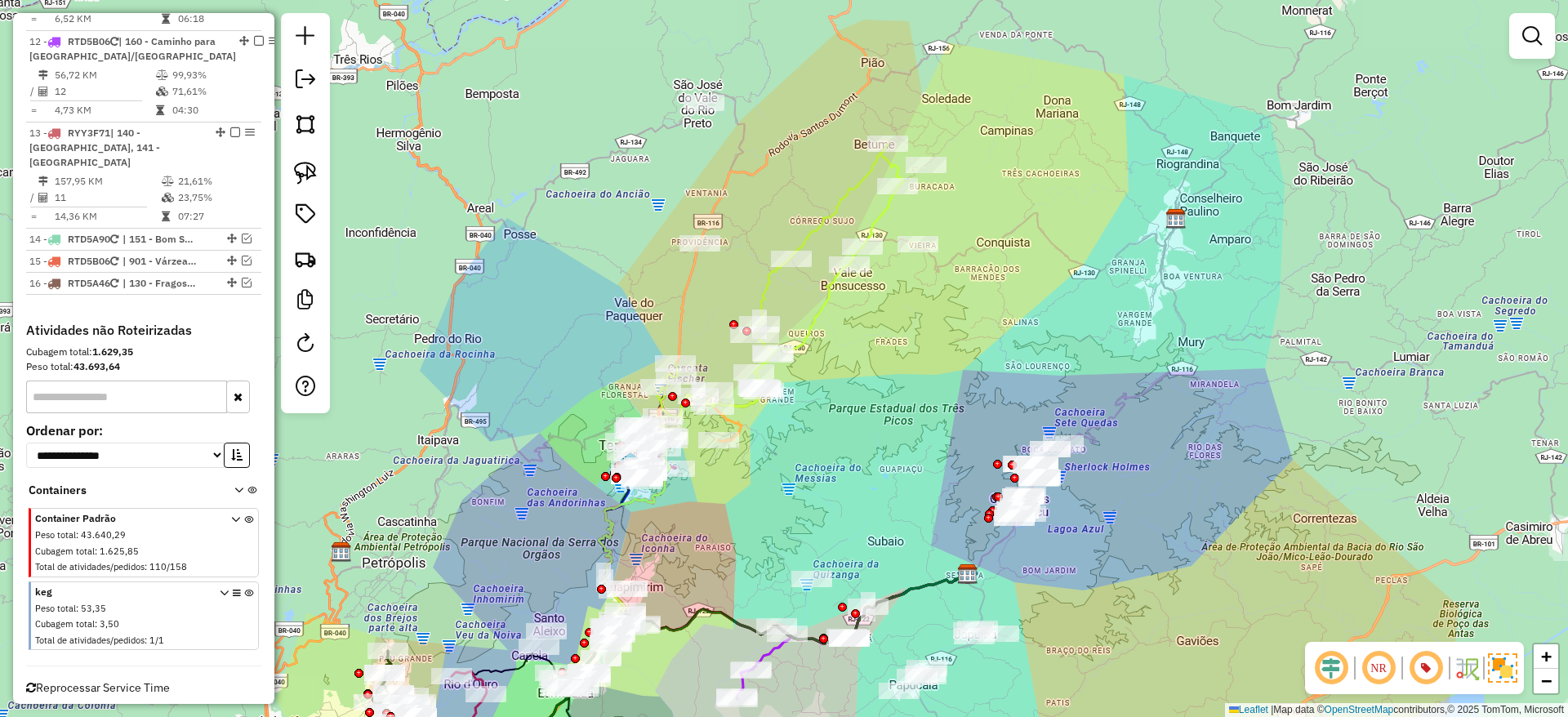
click at [825, 315] on icon at bounding box center [780, 281] width 246 height 274
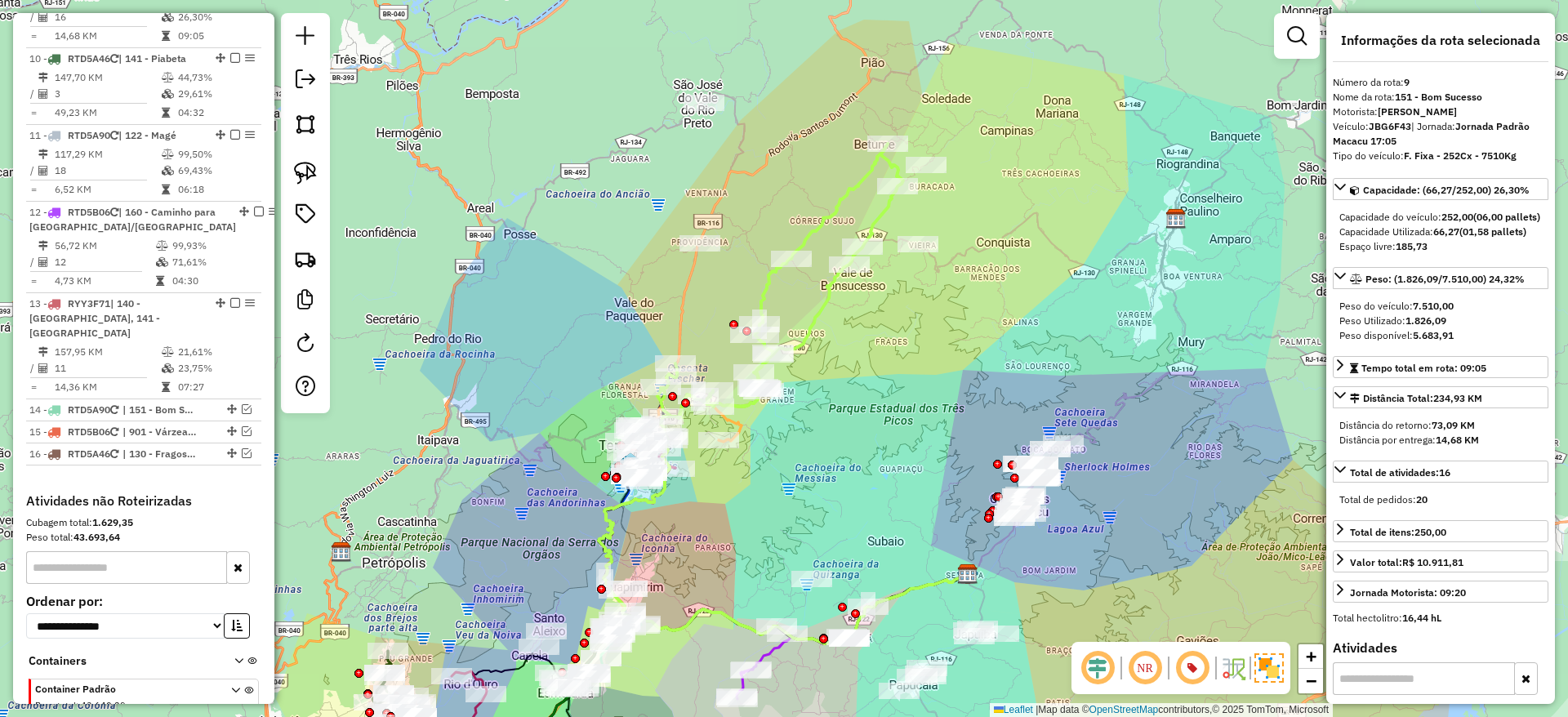
scroll to position [1390, 0]
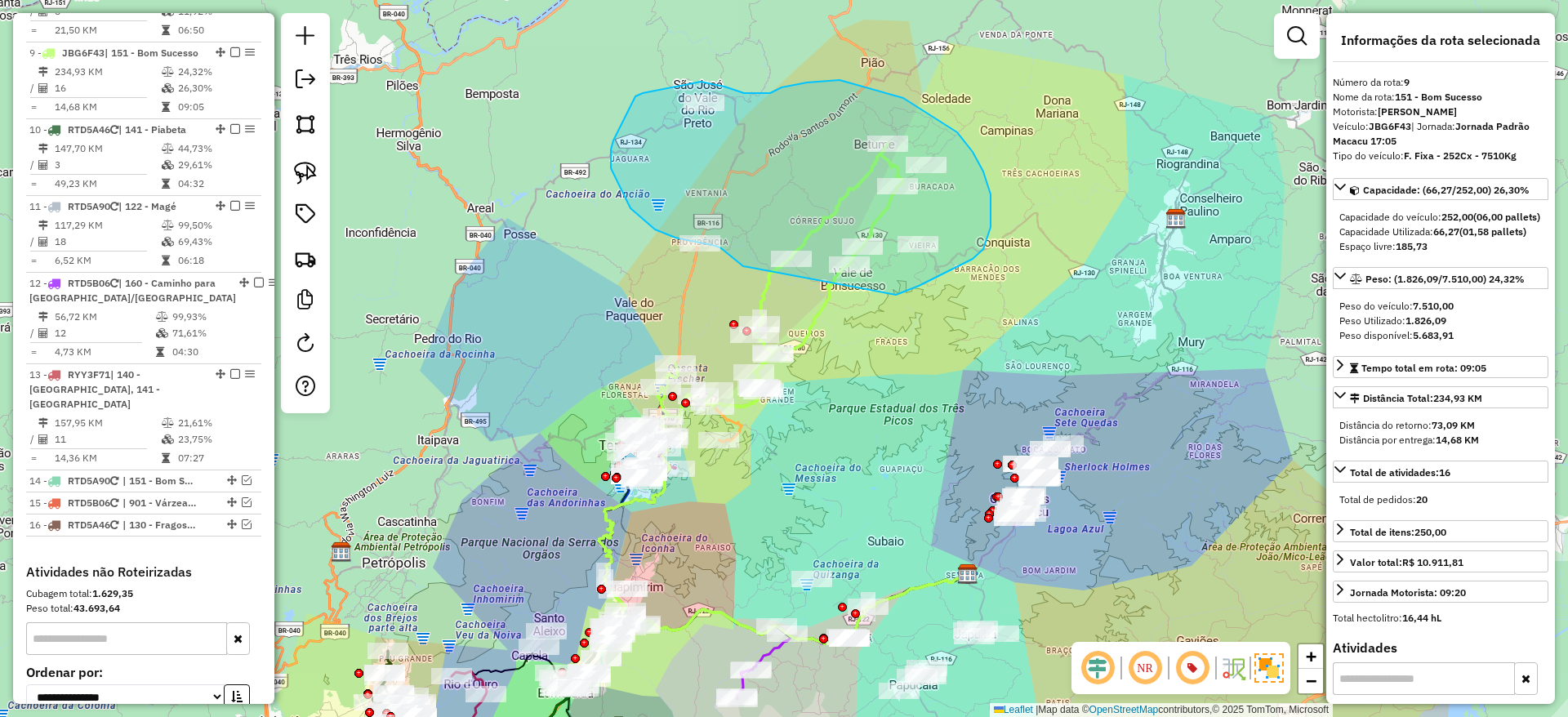
drag, startPoint x: 896, startPoint y: 295, endPoint x: 748, endPoint y: 267, distance: 150.6
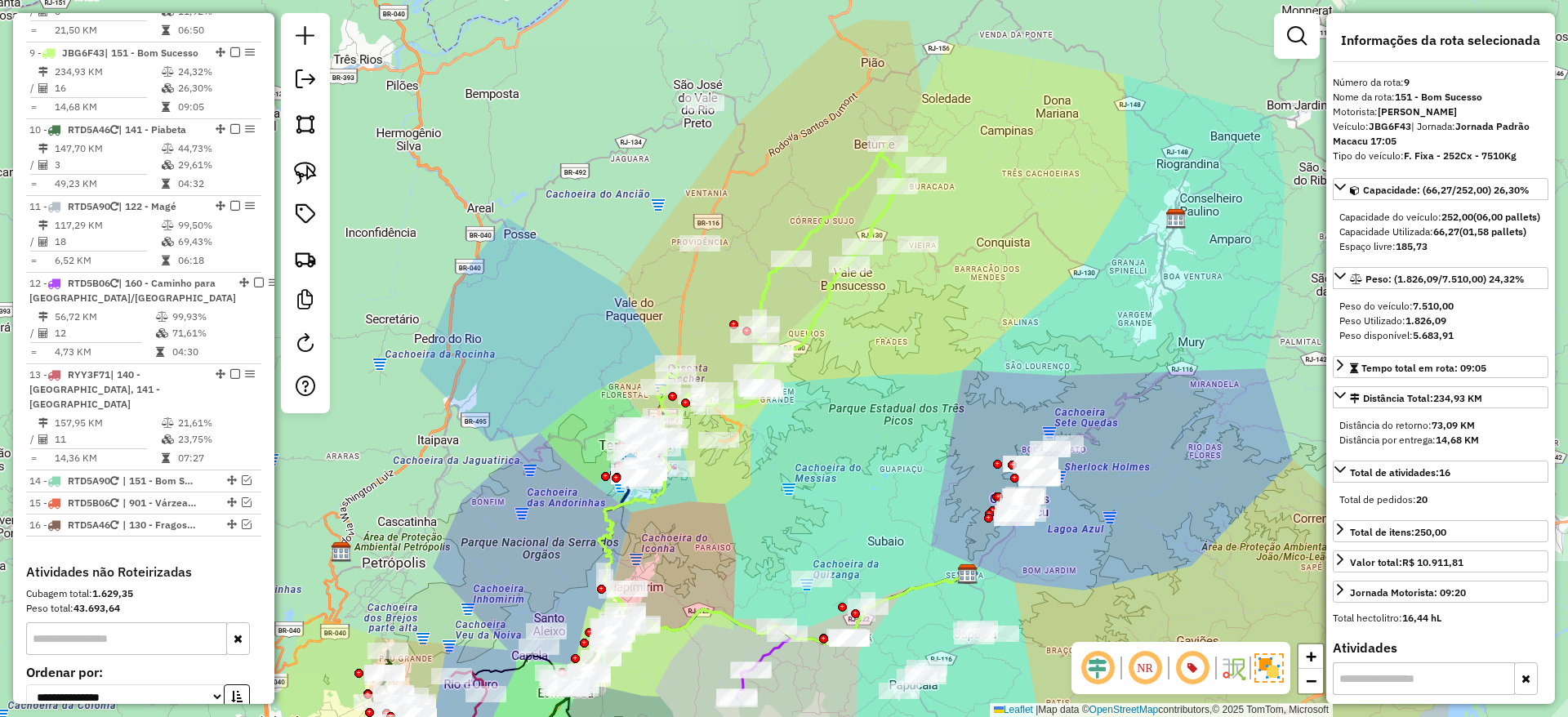
click at [808, 328] on icon at bounding box center [780, 281] width 246 height 274
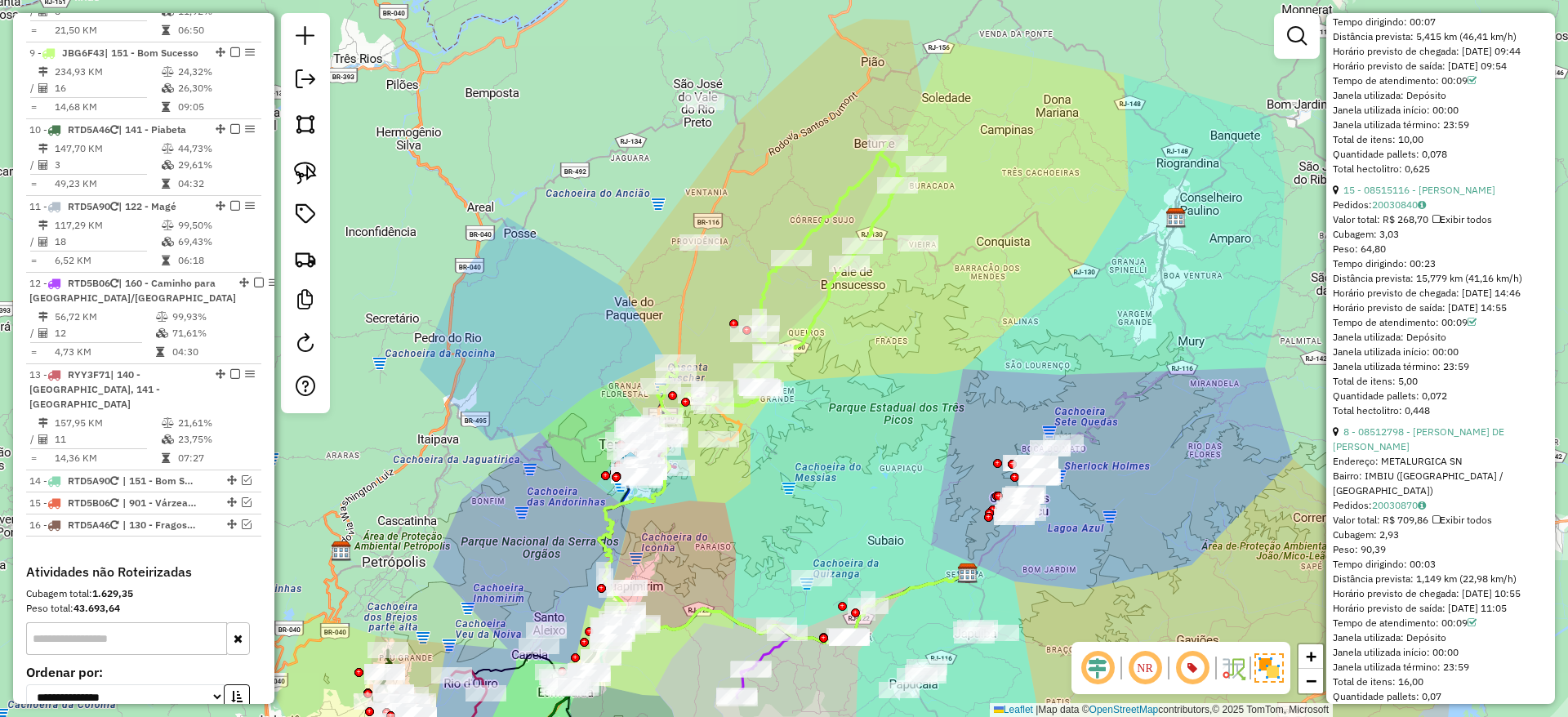
scroll to position [2530, 0]
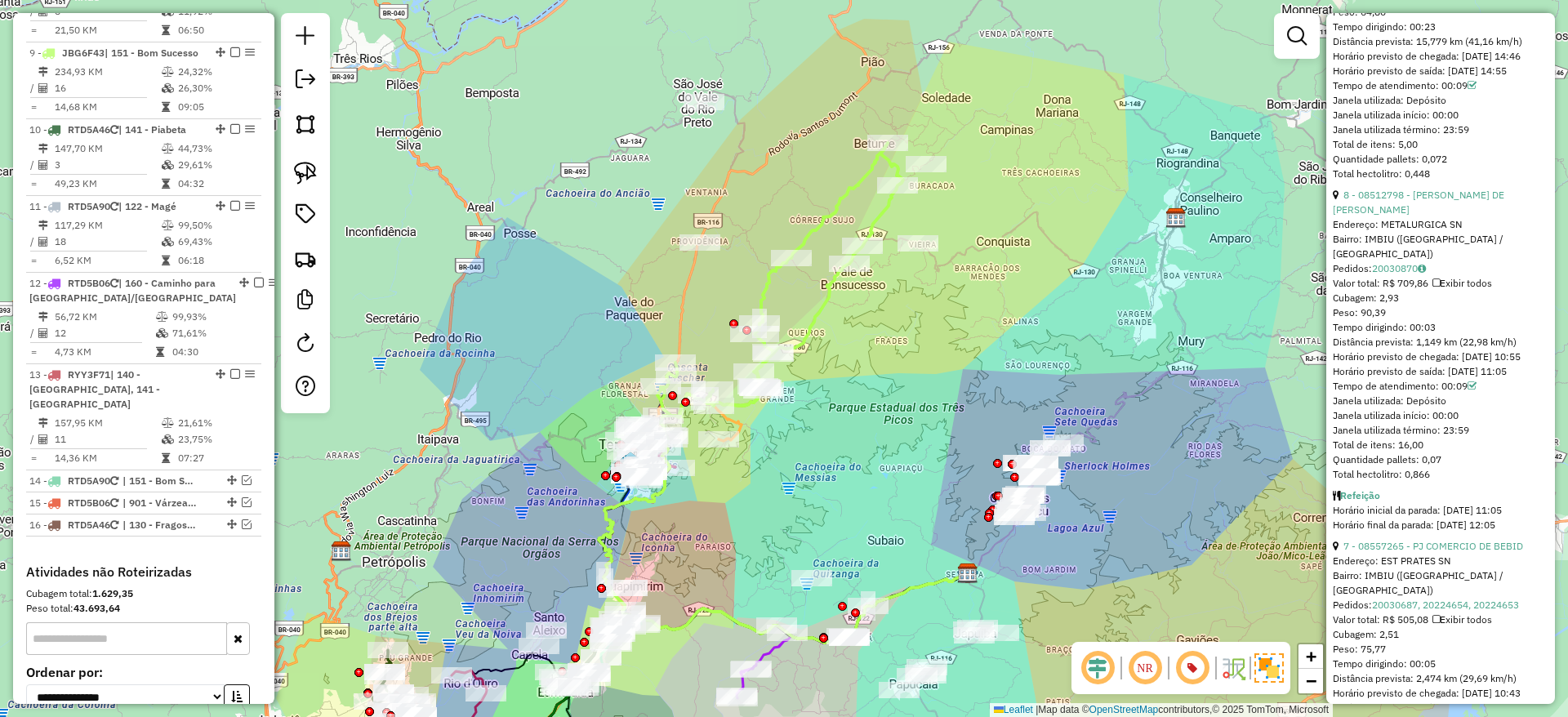
click at [1044, 333] on div "Janela de atendimento Grade de atendimento Capacidade Transportadoras Veículos …" at bounding box center [784, 358] width 1568 height 717
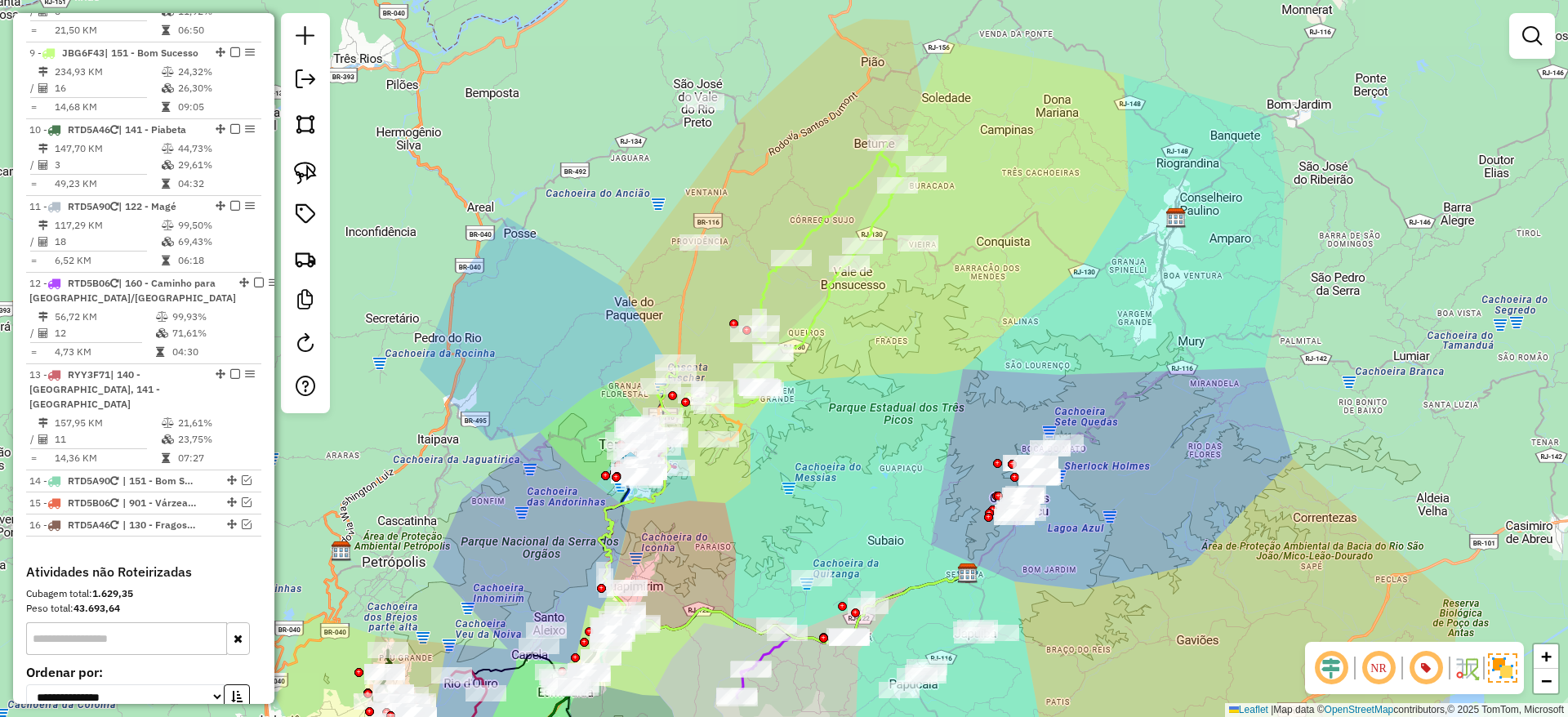
click at [805, 343] on icon at bounding box center [780, 280] width 246 height 274
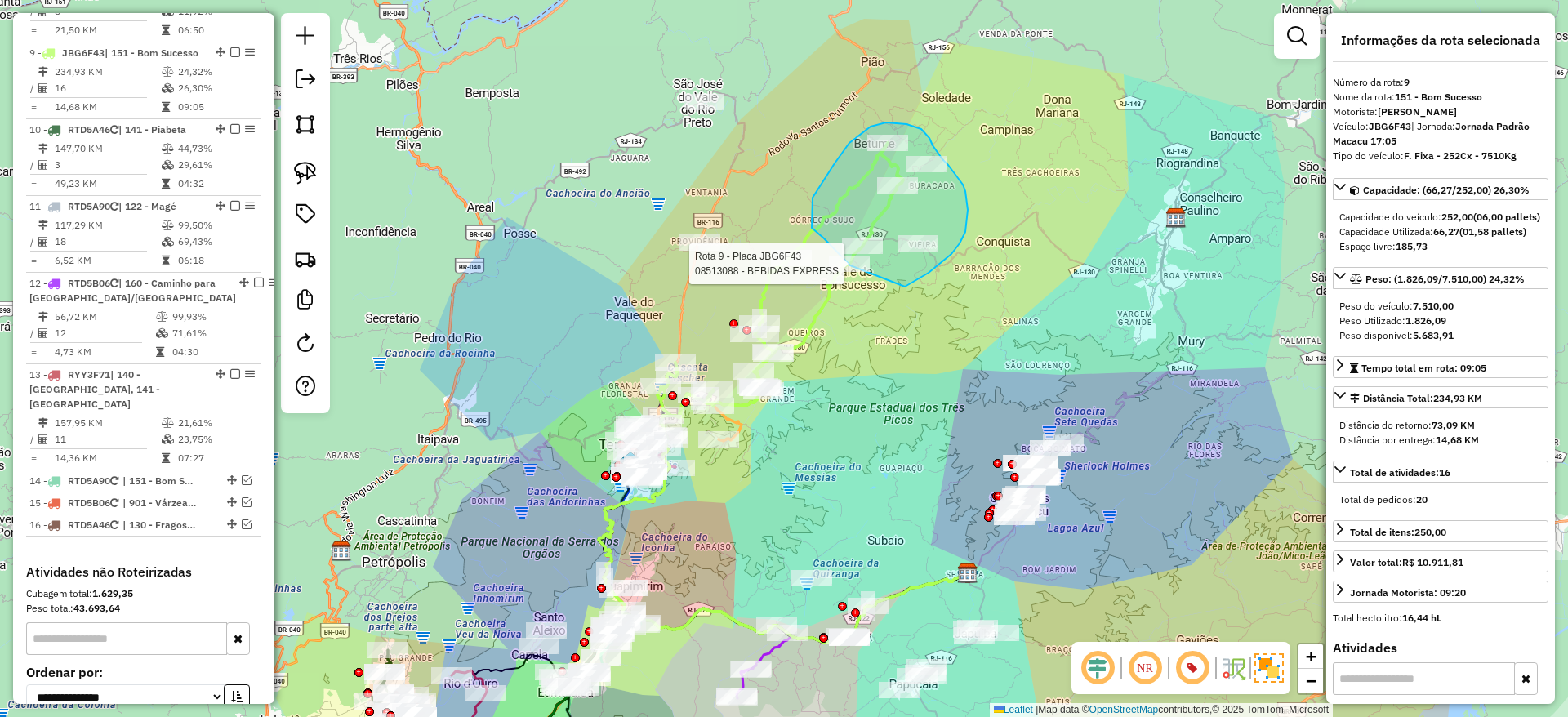
drag, startPoint x: 915, startPoint y: 281, endPoint x: 860, endPoint y: 274, distance: 55.4
click at [860, 274] on div "Rota 9 - Placa JBG6F43 08513088 - BEBIDAS EXPRESS Janela de atendimento Grade d…" at bounding box center [784, 358] width 1568 height 717
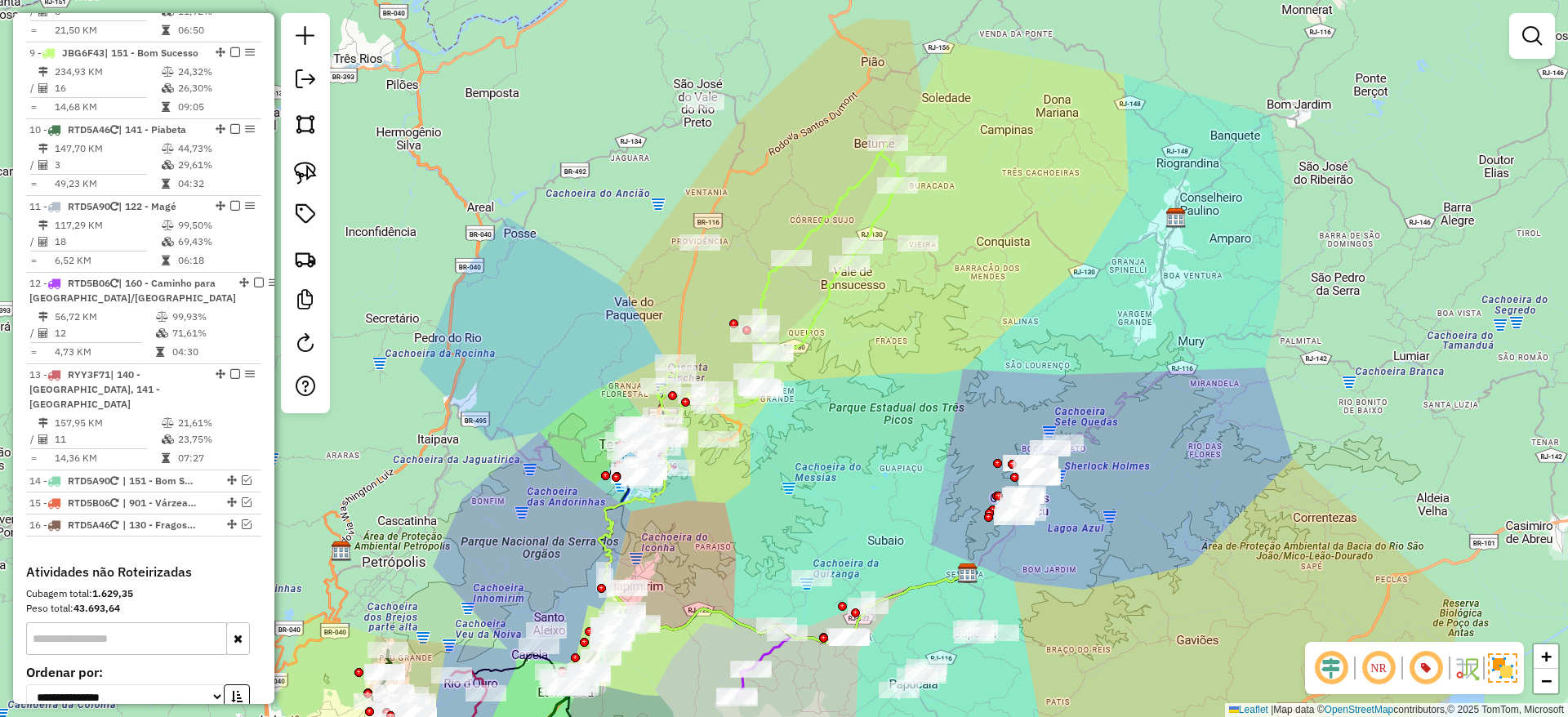
click at [822, 302] on icon at bounding box center [780, 280] width 246 height 274
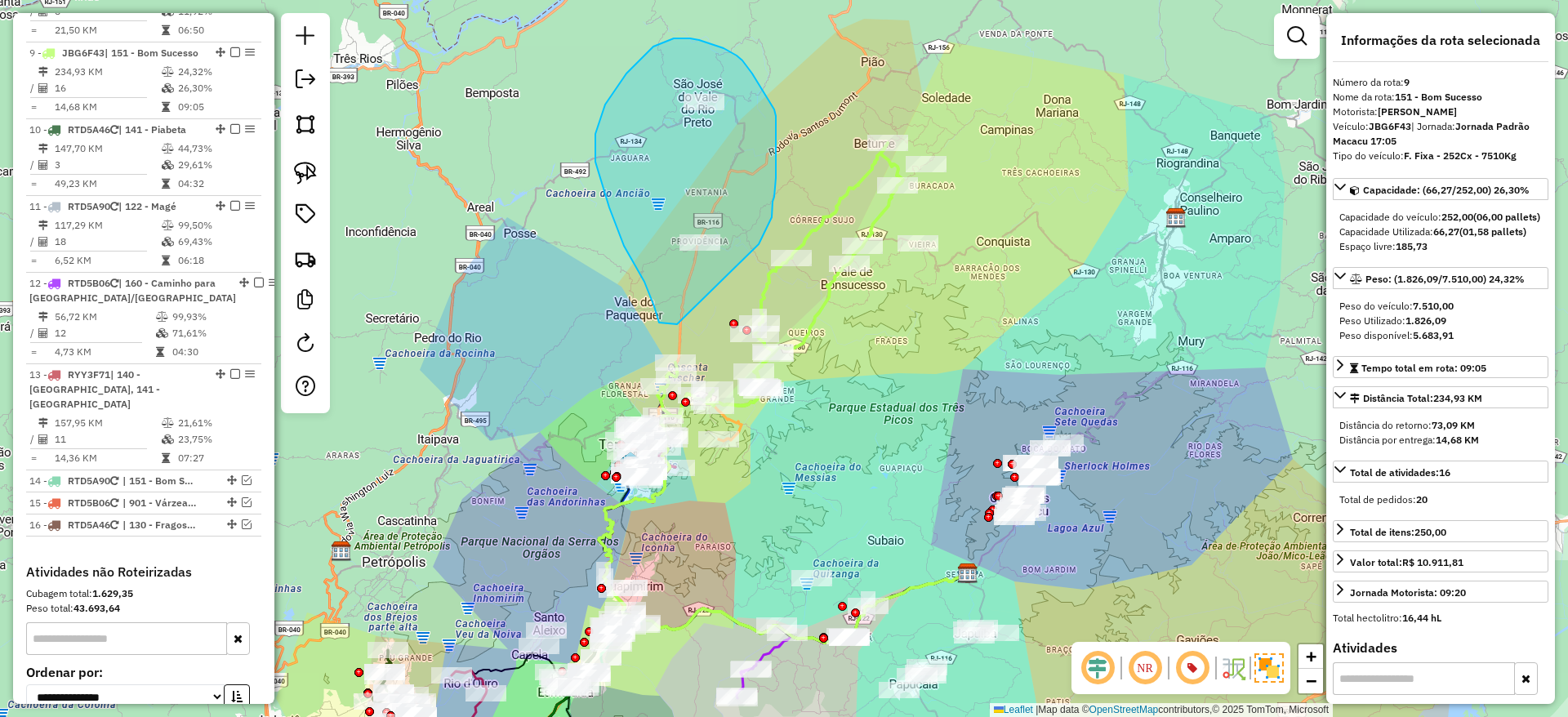
drag, startPoint x: 759, startPoint y: 244, endPoint x: 680, endPoint y: 324, distance: 112.4
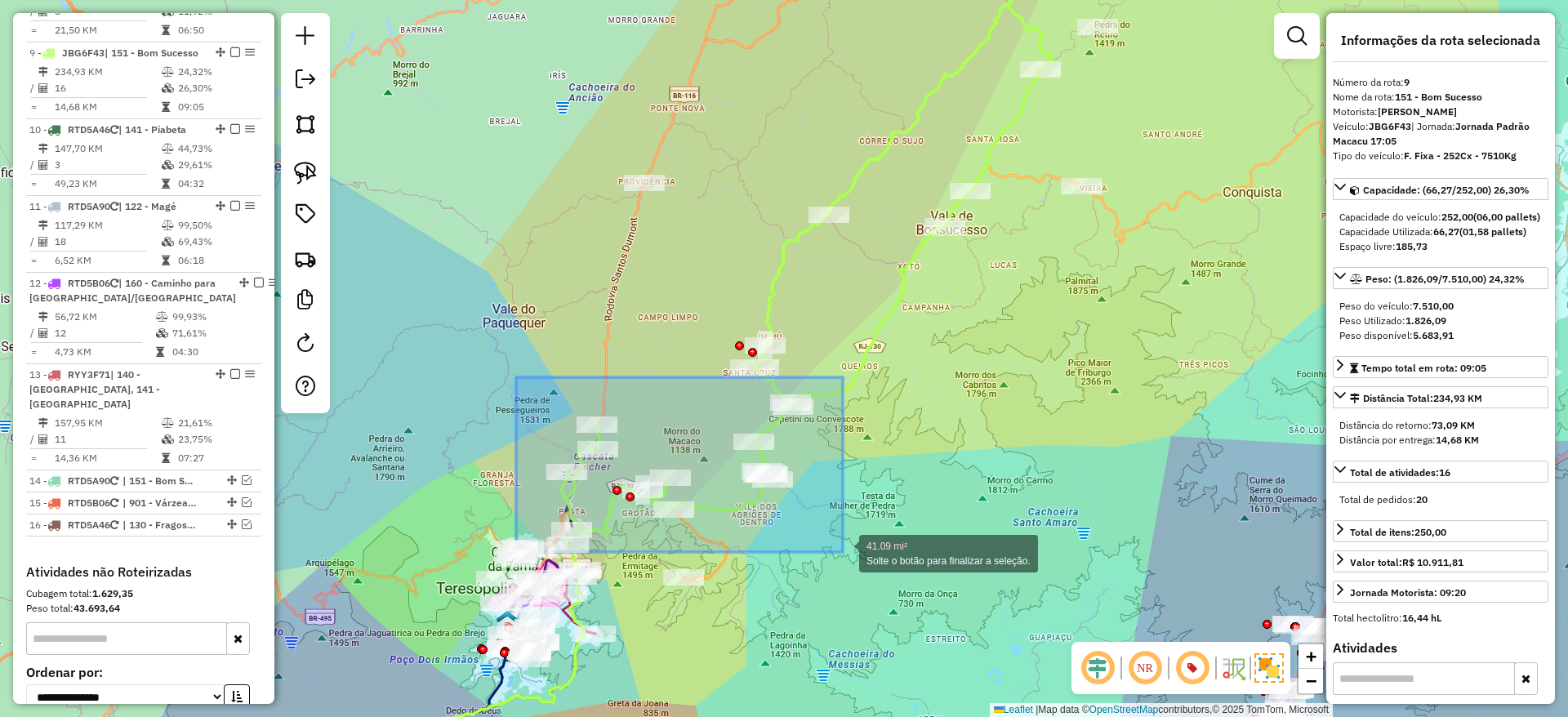
drag, startPoint x: 516, startPoint y: 377, endPoint x: 843, endPoint y: 552, distance: 370.9
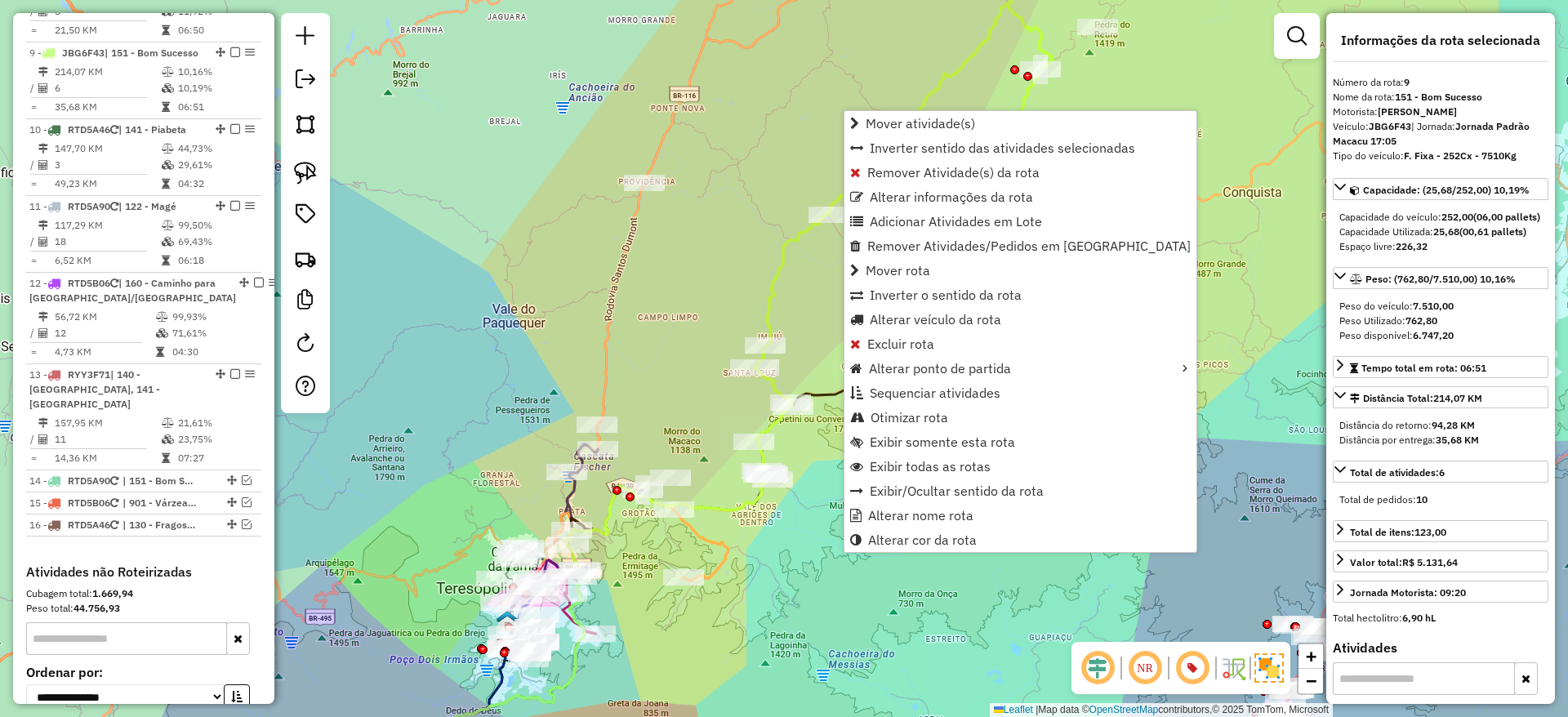
click at [1258, 411] on div "Janela de atendimento Grade de atendimento Capacidade Transportadoras Veículos …" at bounding box center [784, 358] width 1568 height 717
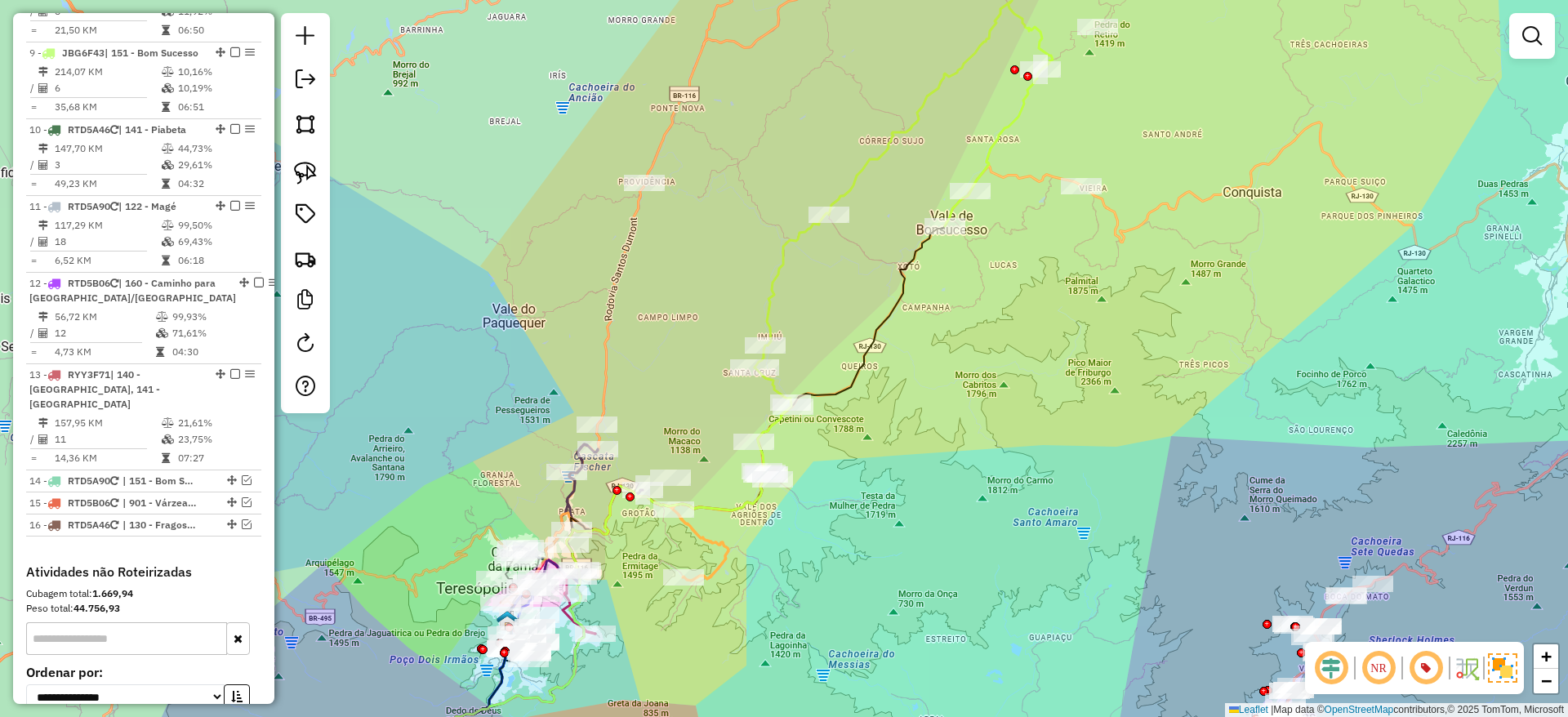
click at [995, 140] on icon at bounding box center [904, 176] width 298 height 383
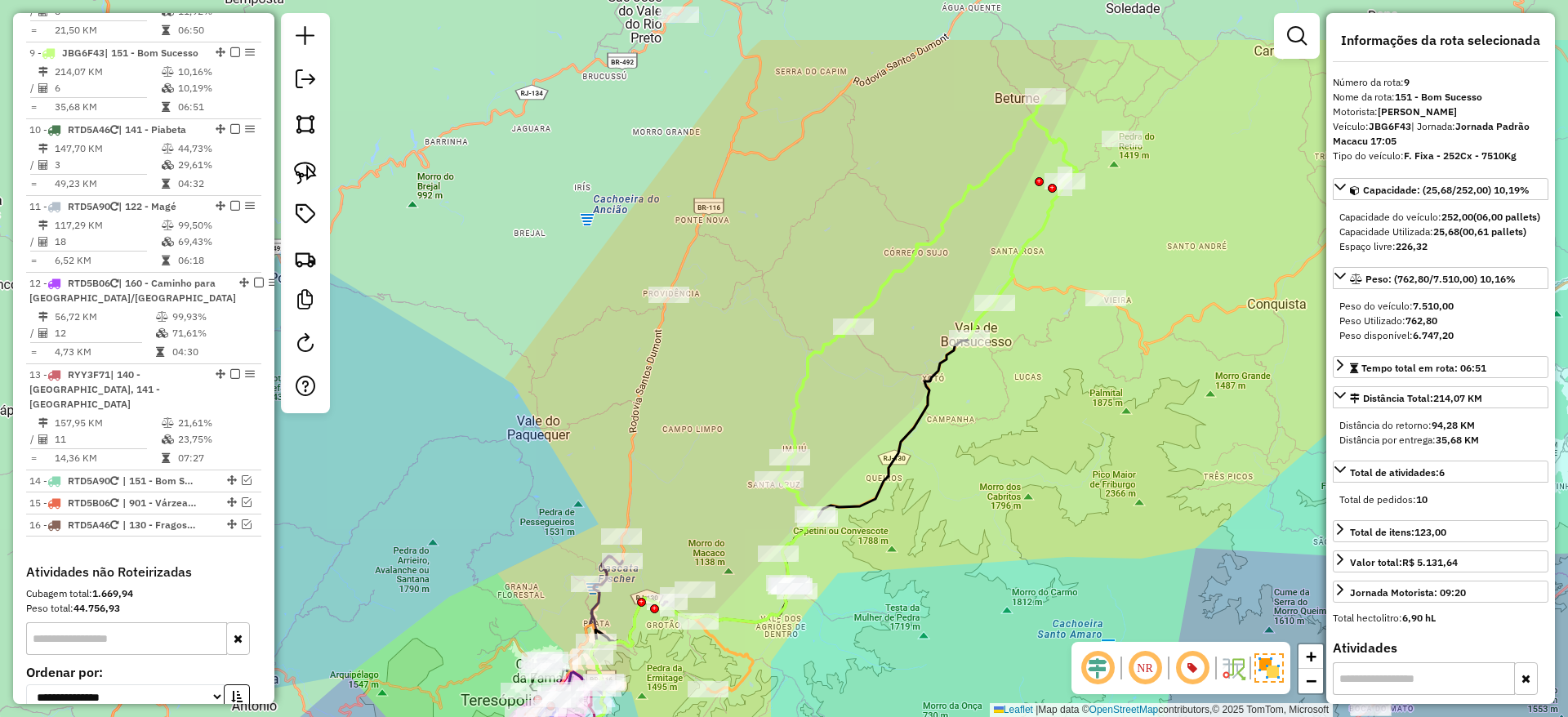
drag, startPoint x: 947, startPoint y: 134, endPoint x: 972, endPoint y: 245, distance: 113.8
click at [972, 245] on div "Janela de atendimento Grade de atendimento Capacidade Transportadoras Veículos …" at bounding box center [784, 358] width 1568 height 717
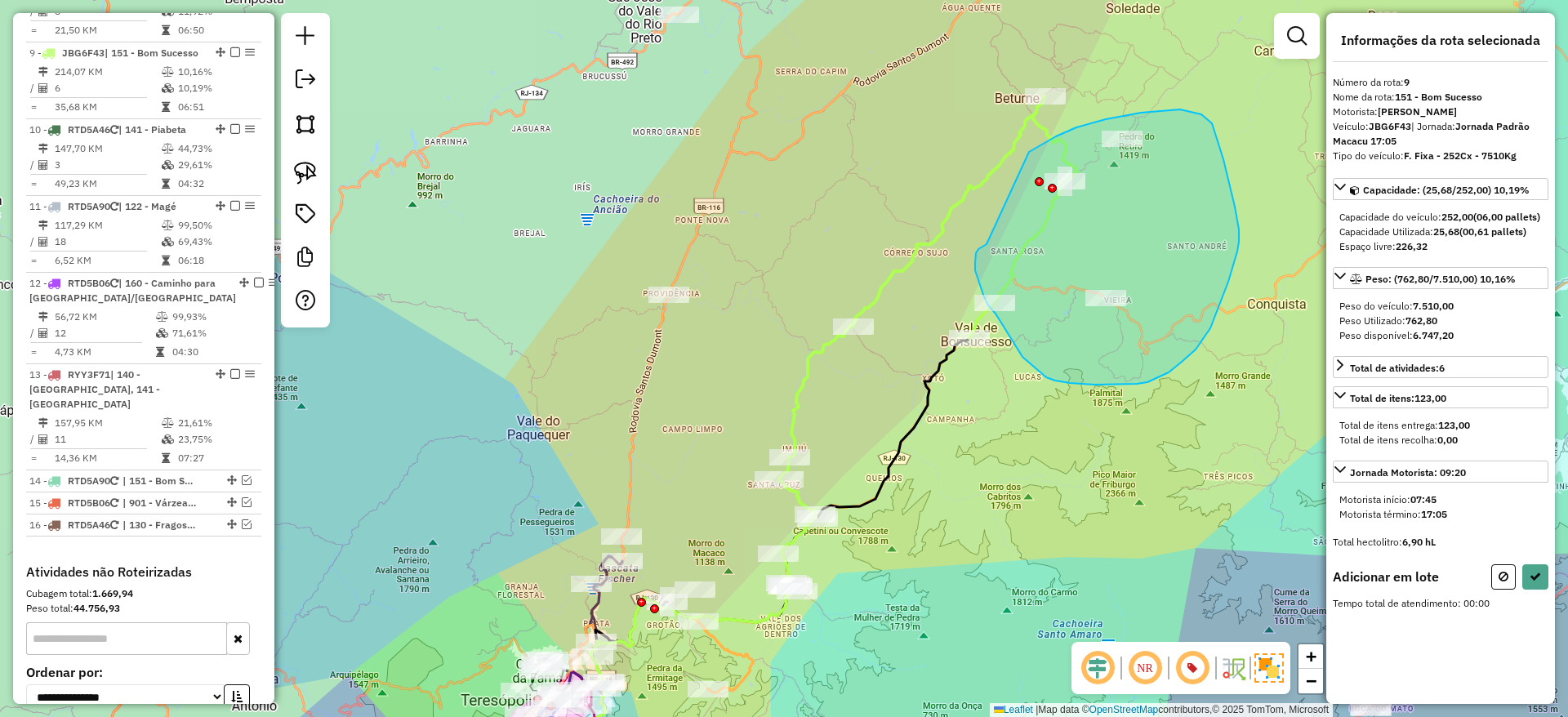
drag, startPoint x: 986, startPoint y: 244, endPoint x: 974, endPoint y: 202, distance: 43.7
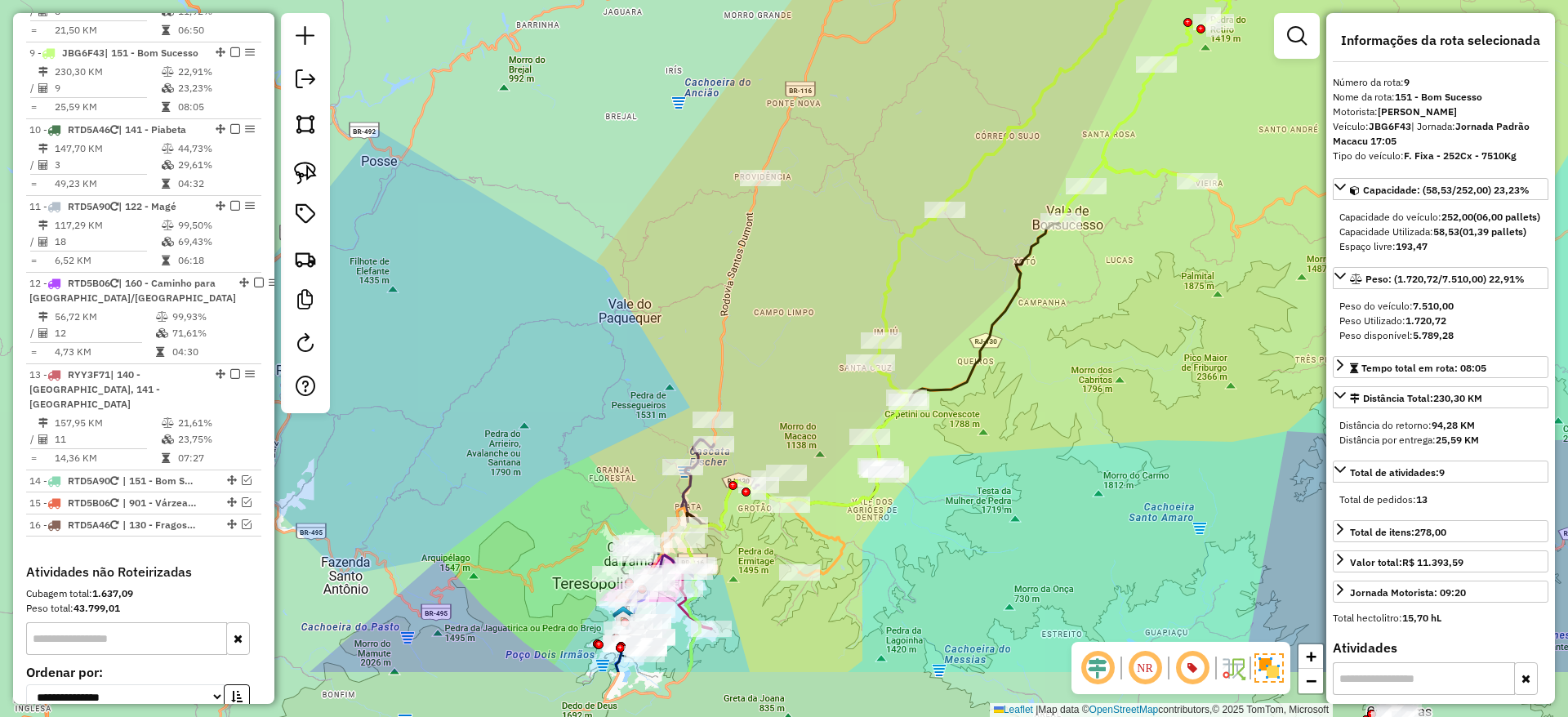
drag, startPoint x: 1016, startPoint y: 455, endPoint x: 1107, endPoint y: 336, distance: 149.8
click at [1107, 336] on div "Janela de atendimento Grade de atendimento Capacidade Transportadoras Veículos …" at bounding box center [784, 358] width 1568 height 717
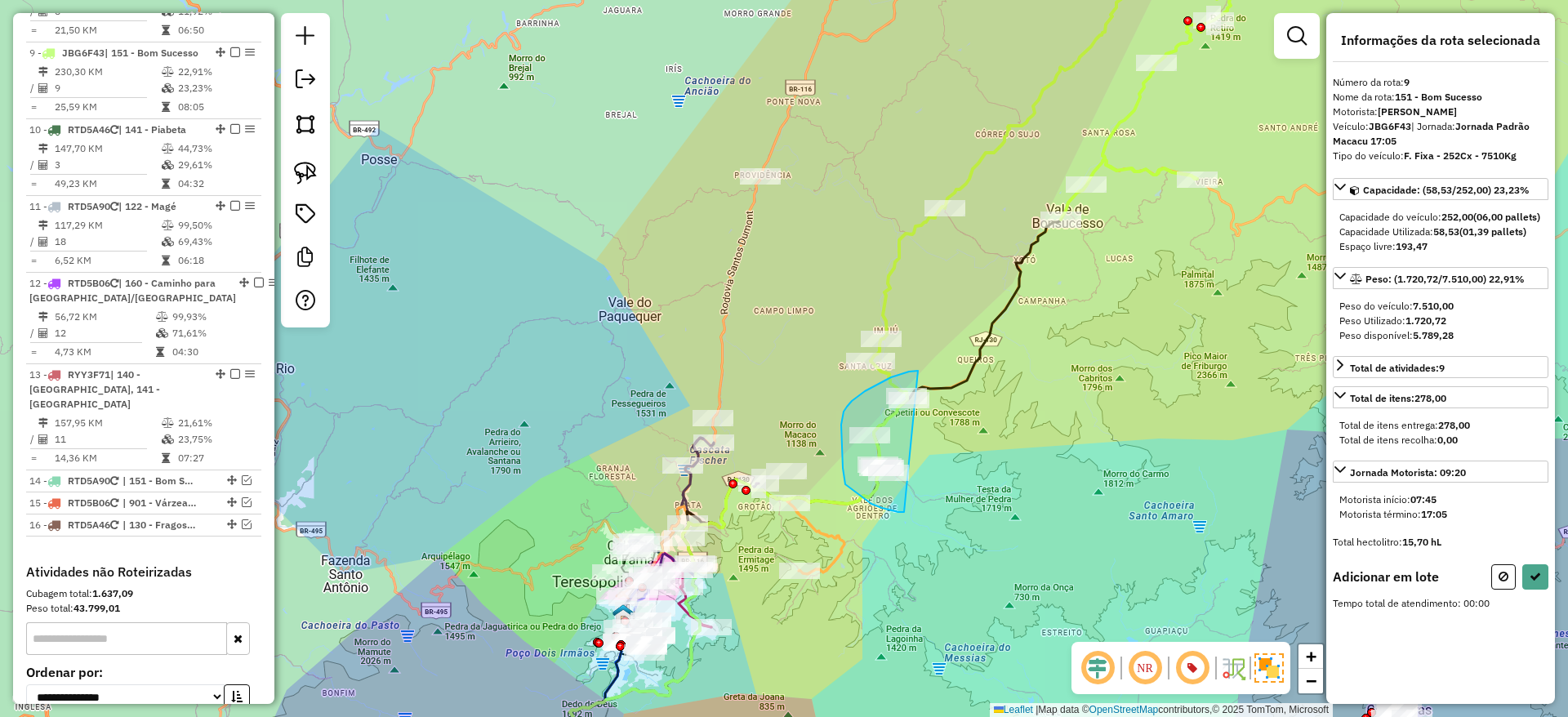
drag, startPoint x: 865, startPoint y: 391, endPoint x: 939, endPoint y: 489, distance: 122.8
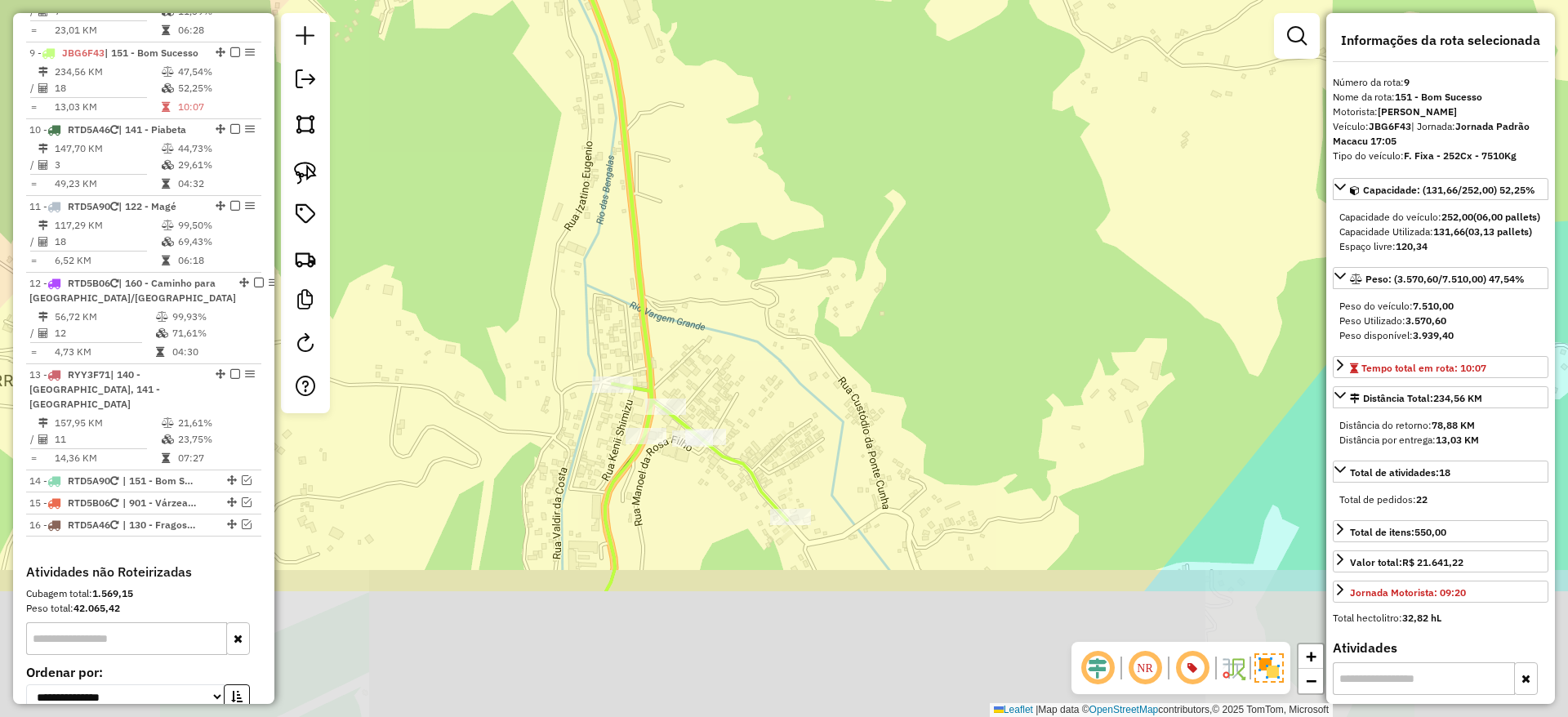
drag, startPoint x: 791, startPoint y: 542, endPoint x: 842, endPoint y: 345, distance: 203.5
click at [842, 345] on div "Janela de atendimento Grade de atendimento Capacidade Transportadoras Veículos …" at bounding box center [784, 358] width 1568 height 717
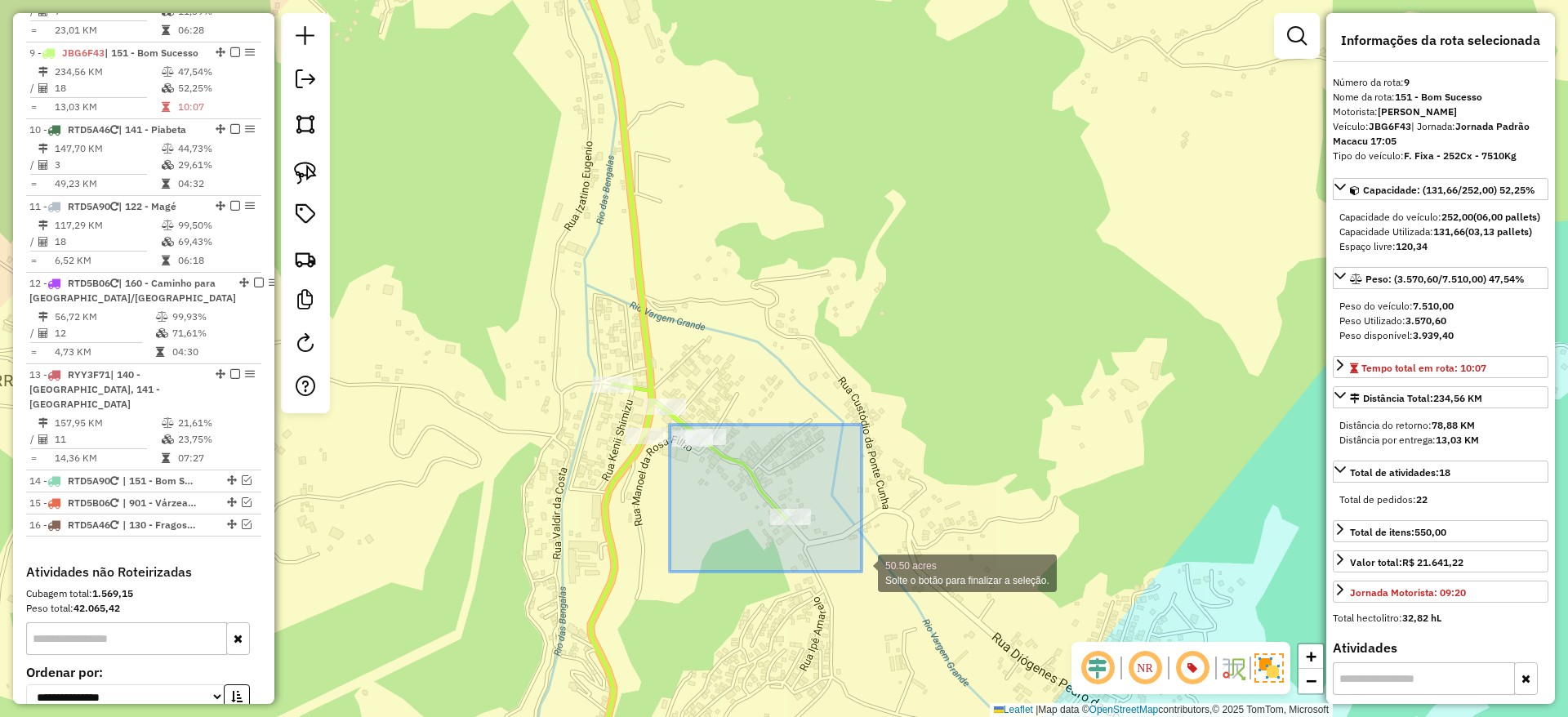
drag, startPoint x: 669, startPoint y: 426, endPoint x: 862, endPoint y: 571, distance: 241.4
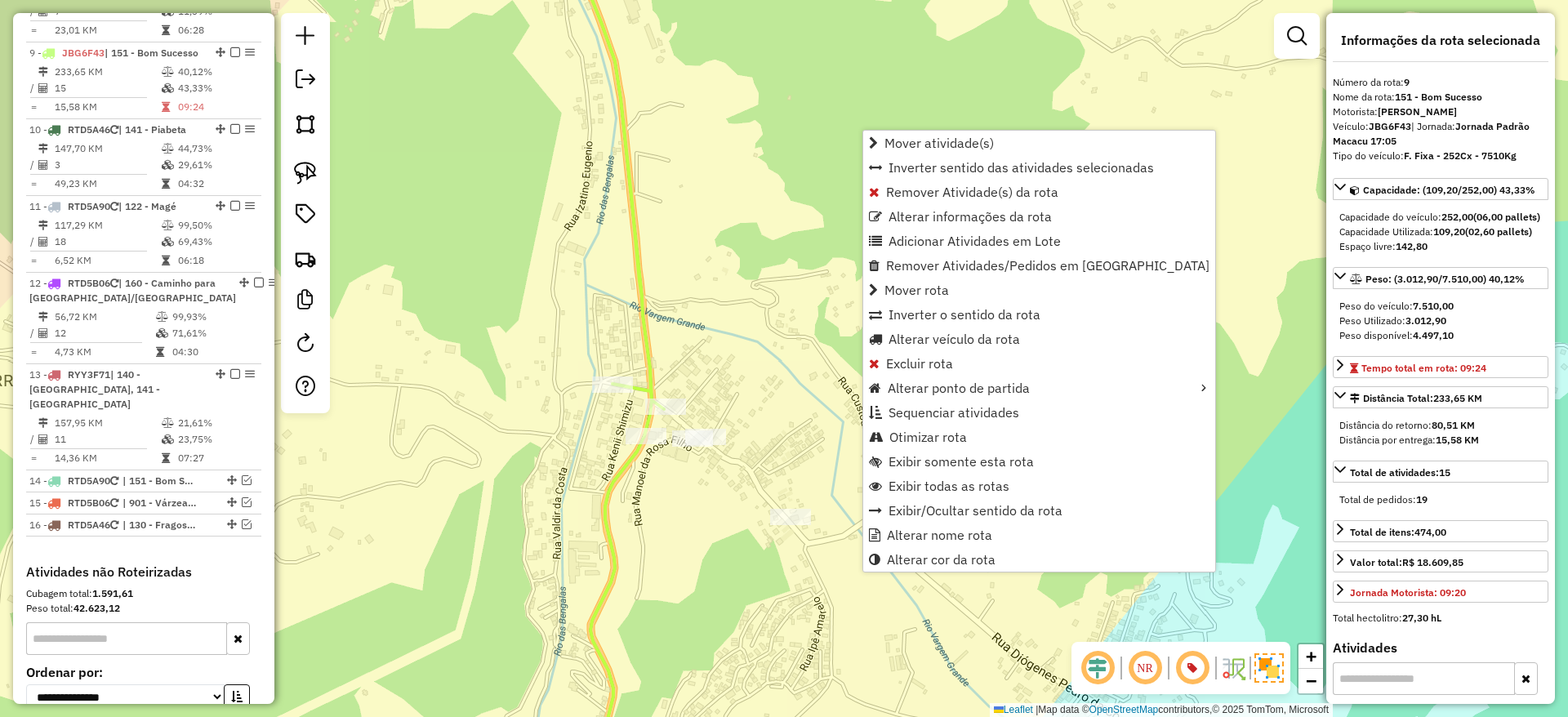
click at [655, 384] on icon at bounding box center [588, 183] width 151 height 508
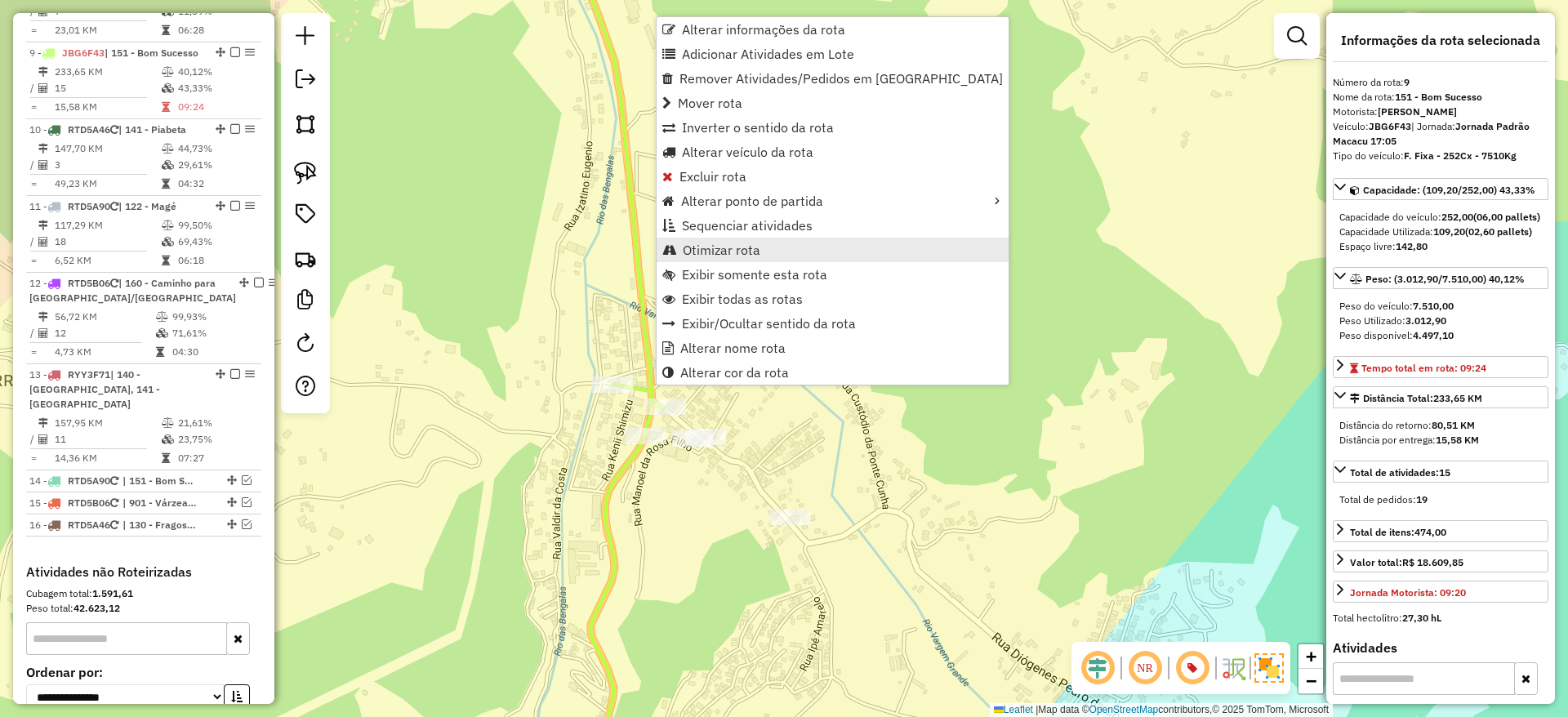
click at [716, 256] on span "Otimizar rota" at bounding box center [721, 249] width 78 height 13
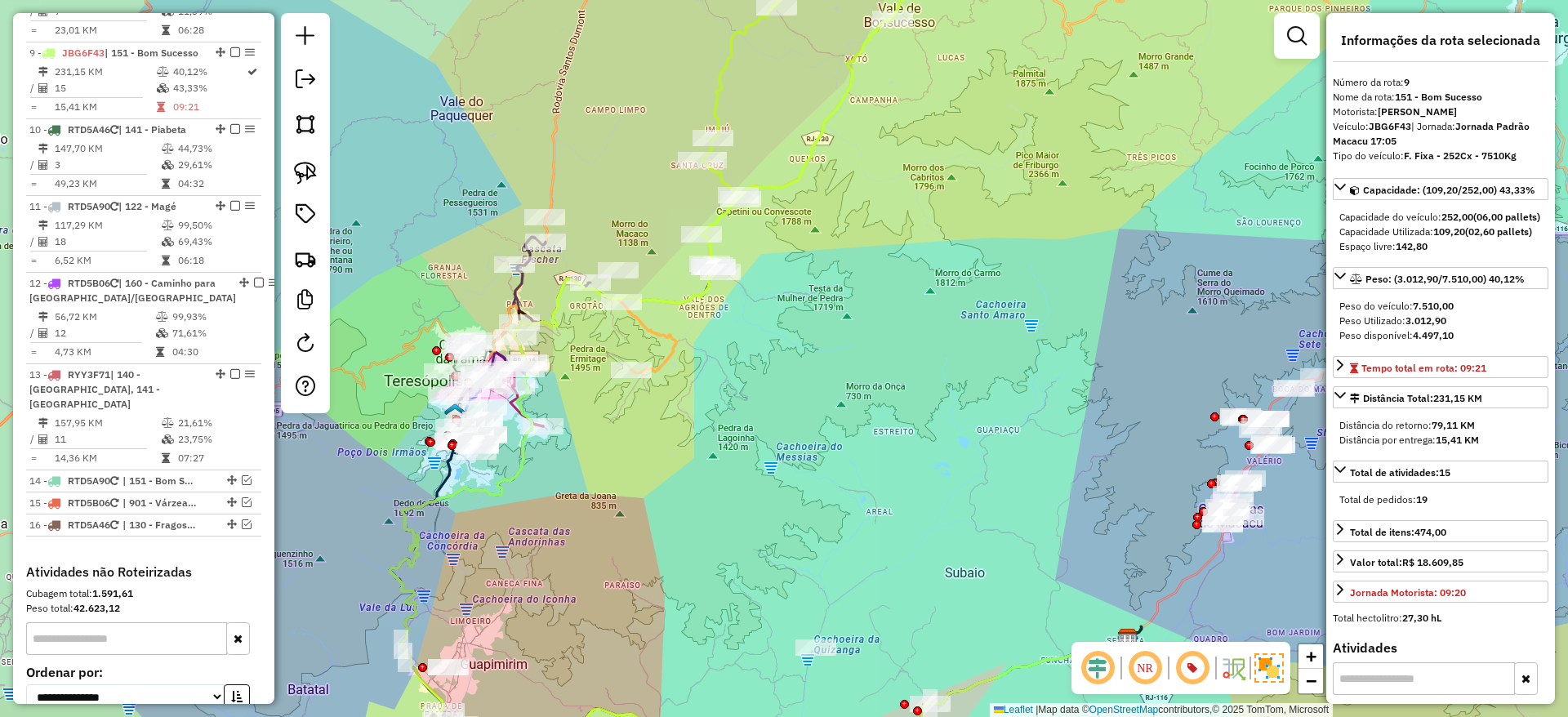
click at [762, 185] on icon at bounding box center [865, 97] width 327 height 339
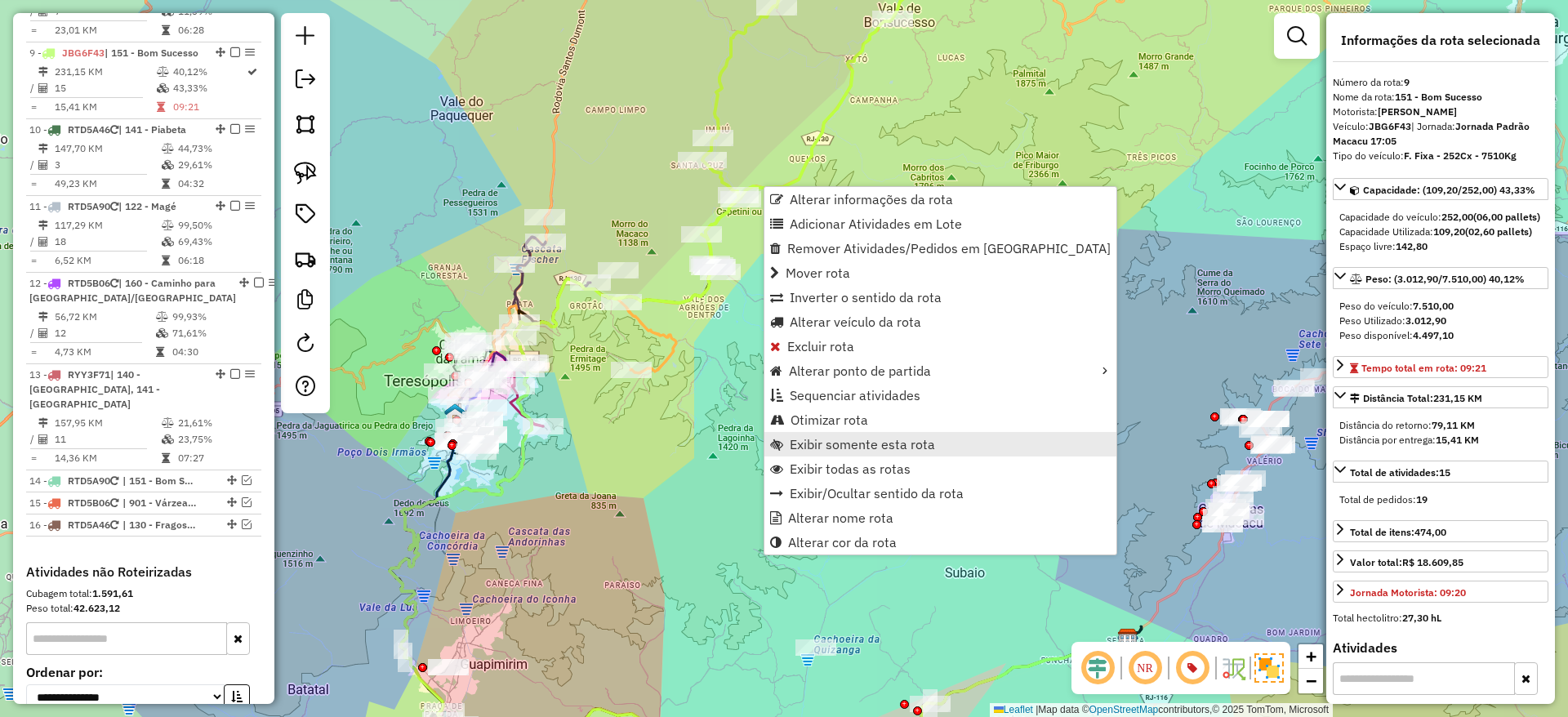
click at [918, 438] on span "Exibir somente esta rota" at bounding box center [862, 444] width 146 height 13
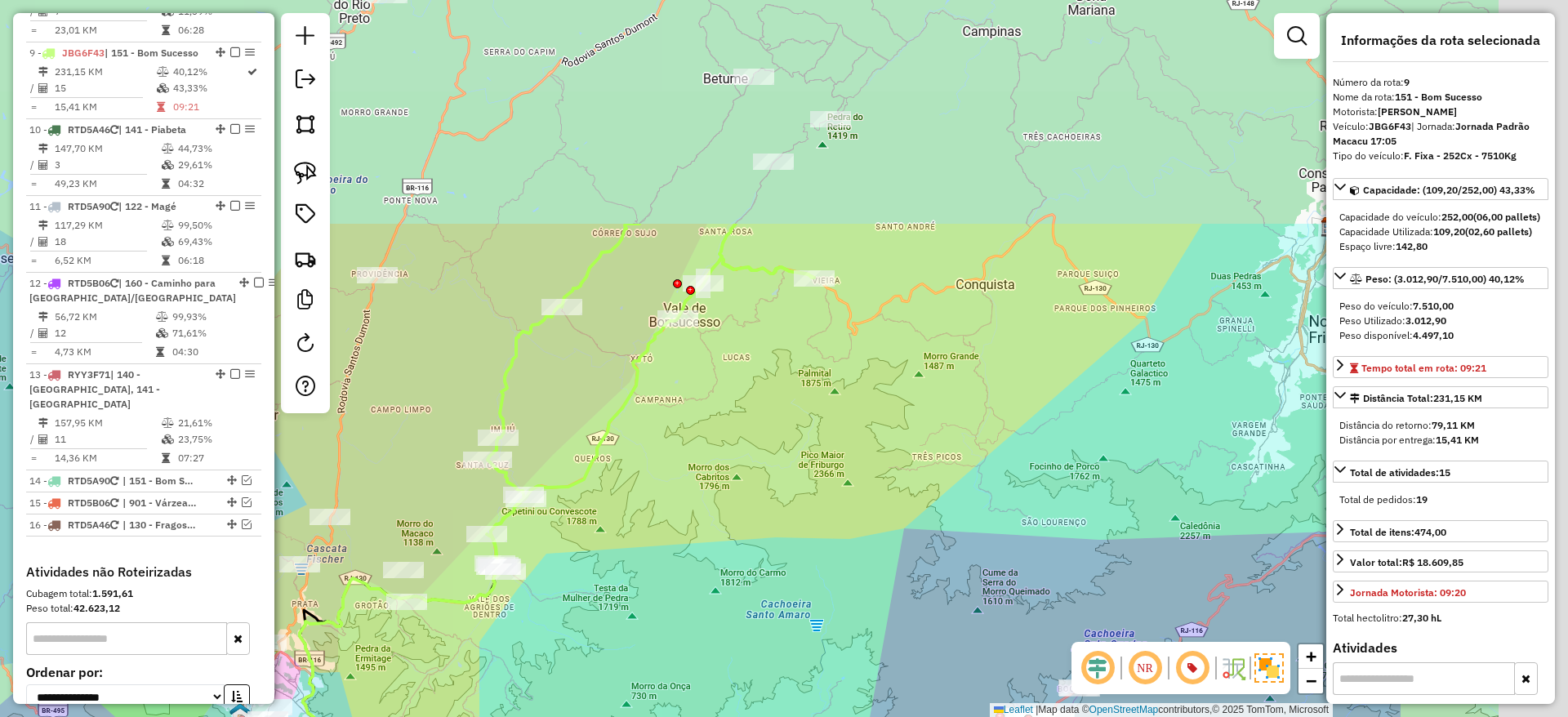
drag, startPoint x: 981, startPoint y: 190, endPoint x: 657, endPoint y: 487, distance: 439.5
click at [657, 487] on div "Janela de atendimento Grade de atendimento Capacidade Transportadoras Veículos …" at bounding box center [784, 358] width 1568 height 717
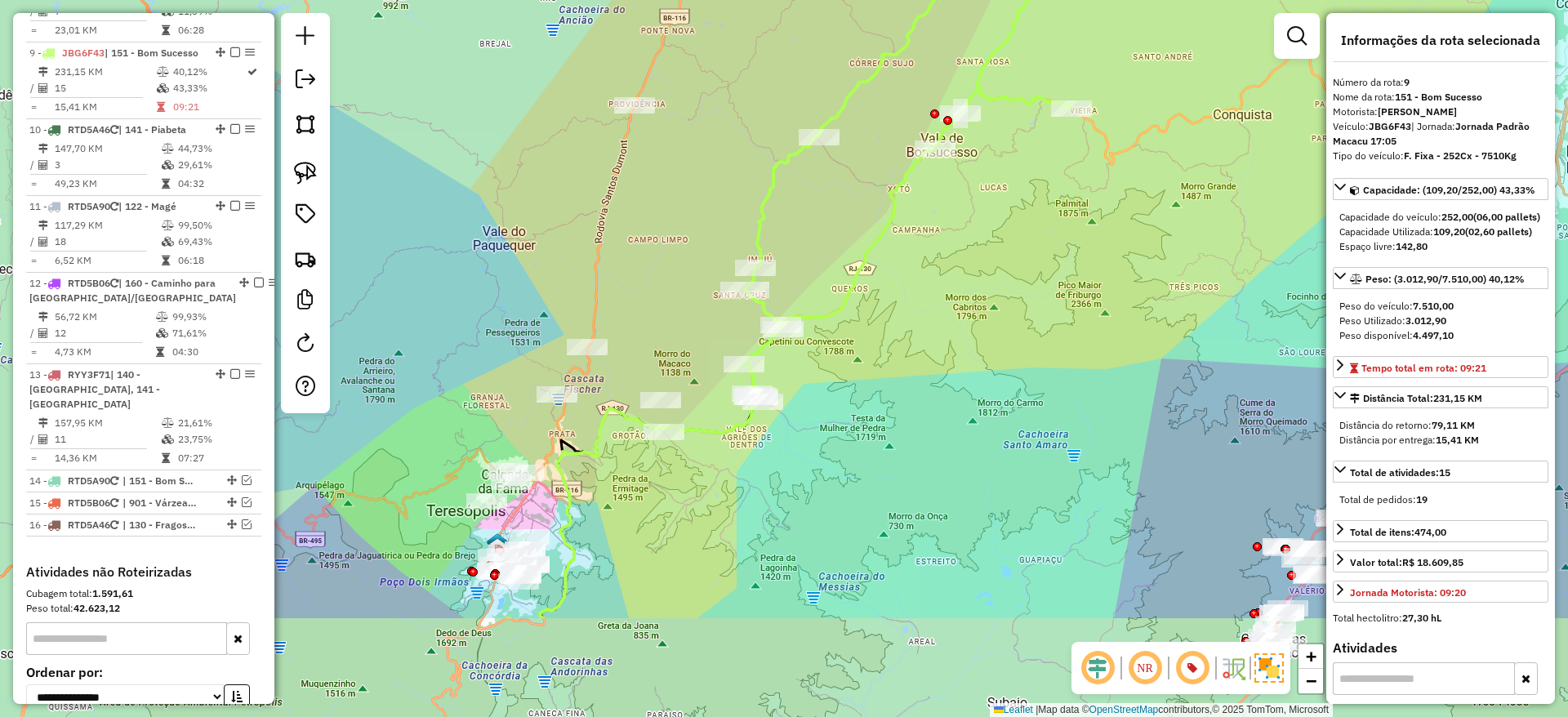
drag, startPoint x: 904, startPoint y: 419, endPoint x: 1176, endPoint y: 119, distance: 404.9
click at [1176, 119] on div "Janela de atendimento Grade de atendimento Capacidade Transportadoras Veículos …" at bounding box center [784, 358] width 1568 height 717
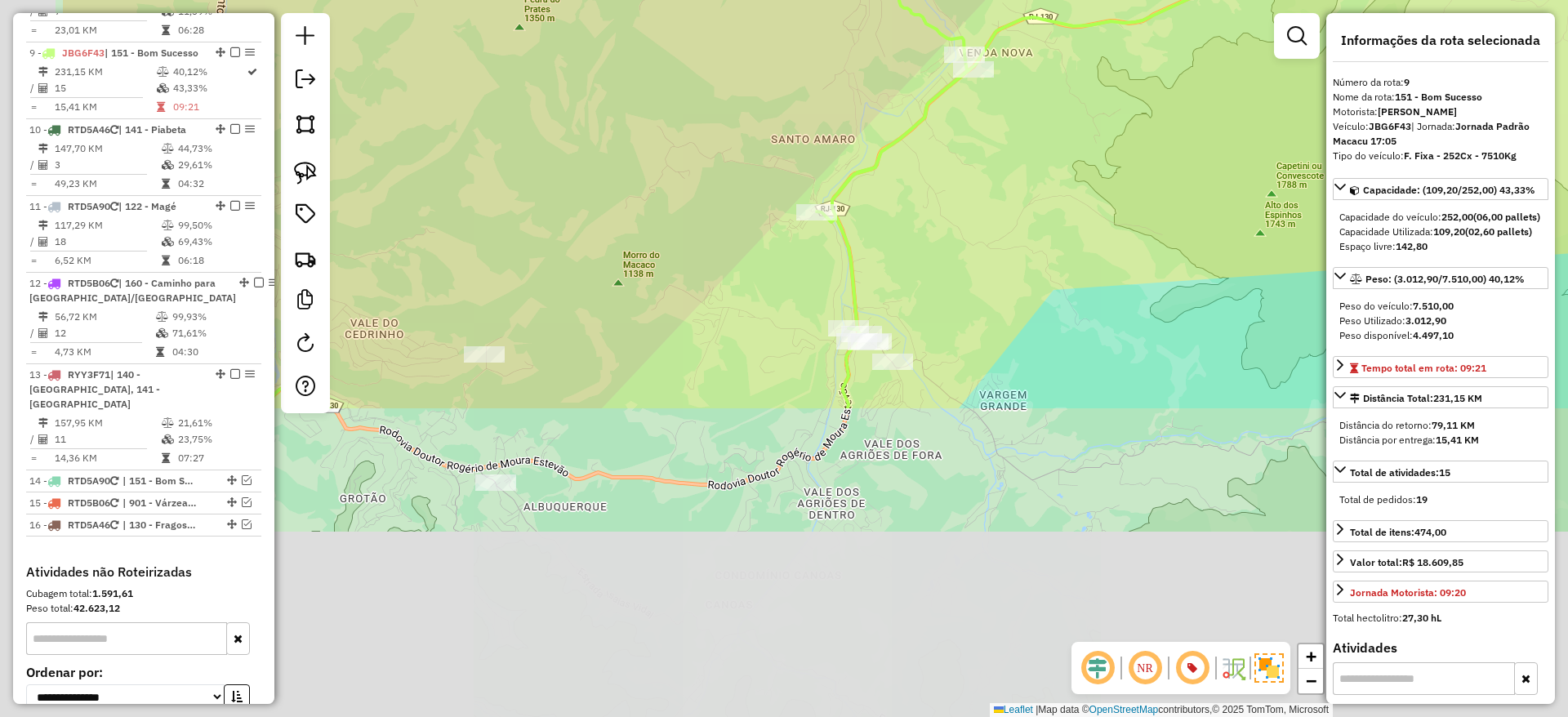
drag, startPoint x: 826, startPoint y: 534, endPoint x: 1046, endPoint y: 152, distance: 440.8
click at [1046, 152] on div "Janela de atendimento Grade de atendimento Capacidade Transportadoras Veículos …" at bounding box center [784, 358] width 1568 height 717
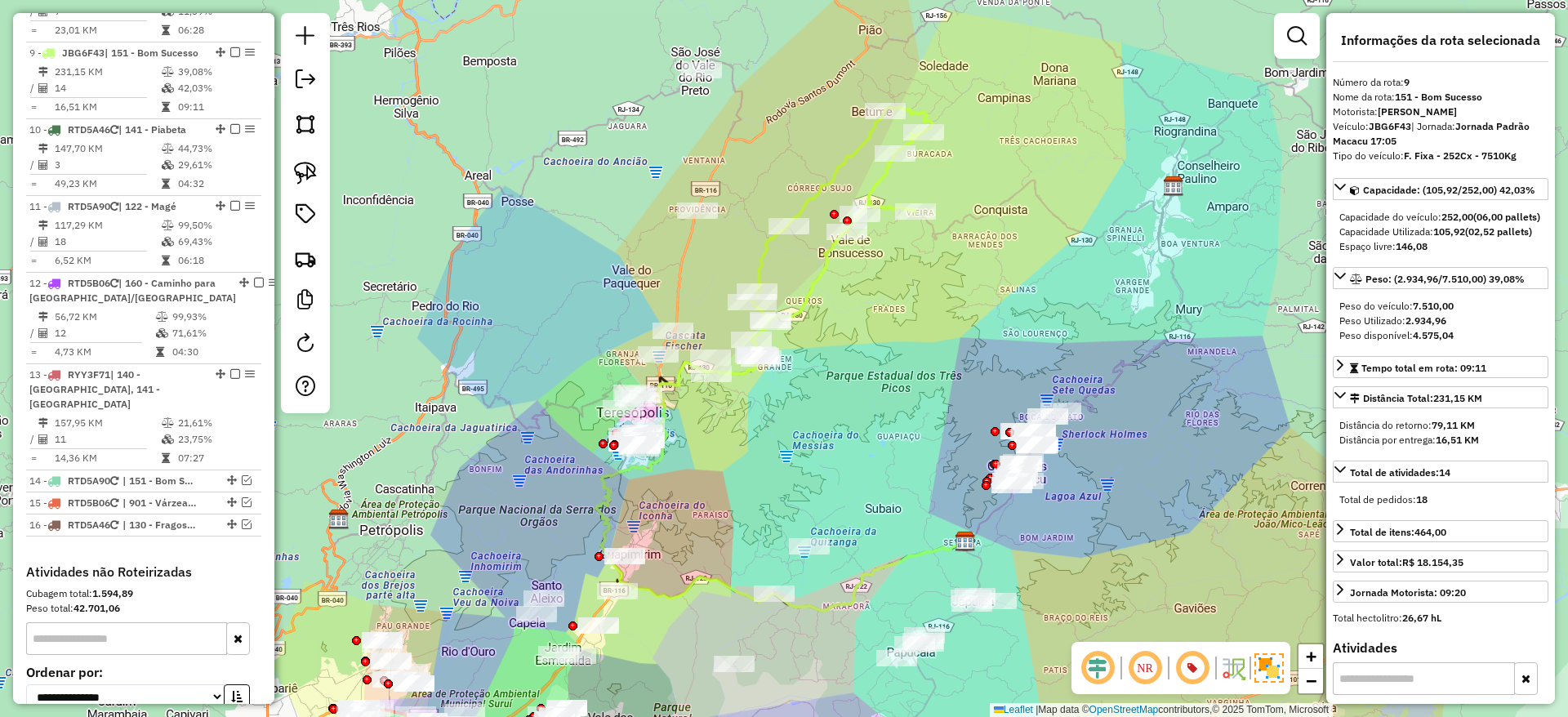
click at [823, 272] on icon at bounding box center [841, 230] width 180 height 249
click at [1384, 131] on strong "JBG6F43" at bounding box center [1390, 126] width 42 height 12
copy strong "JBG6F43"
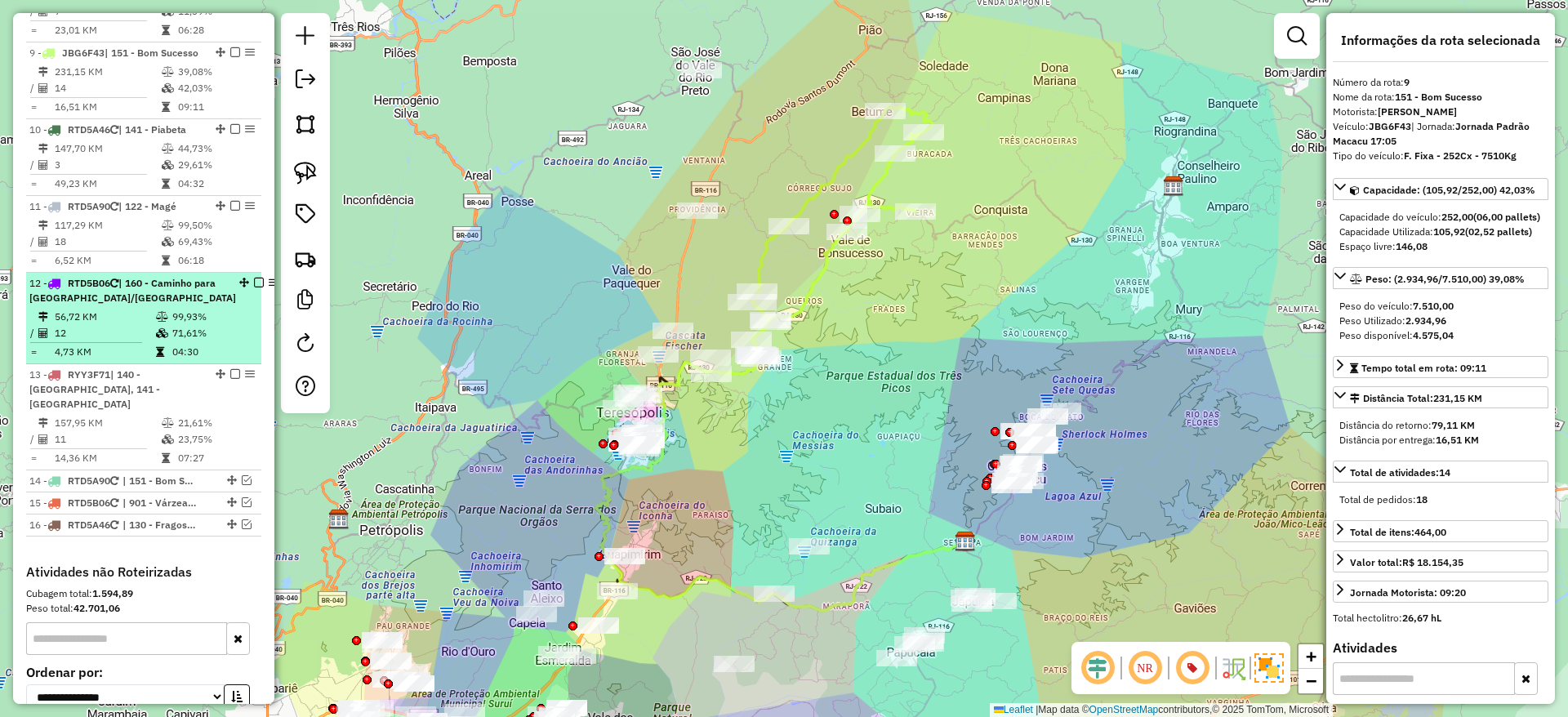
scroll to position [1362, 0]
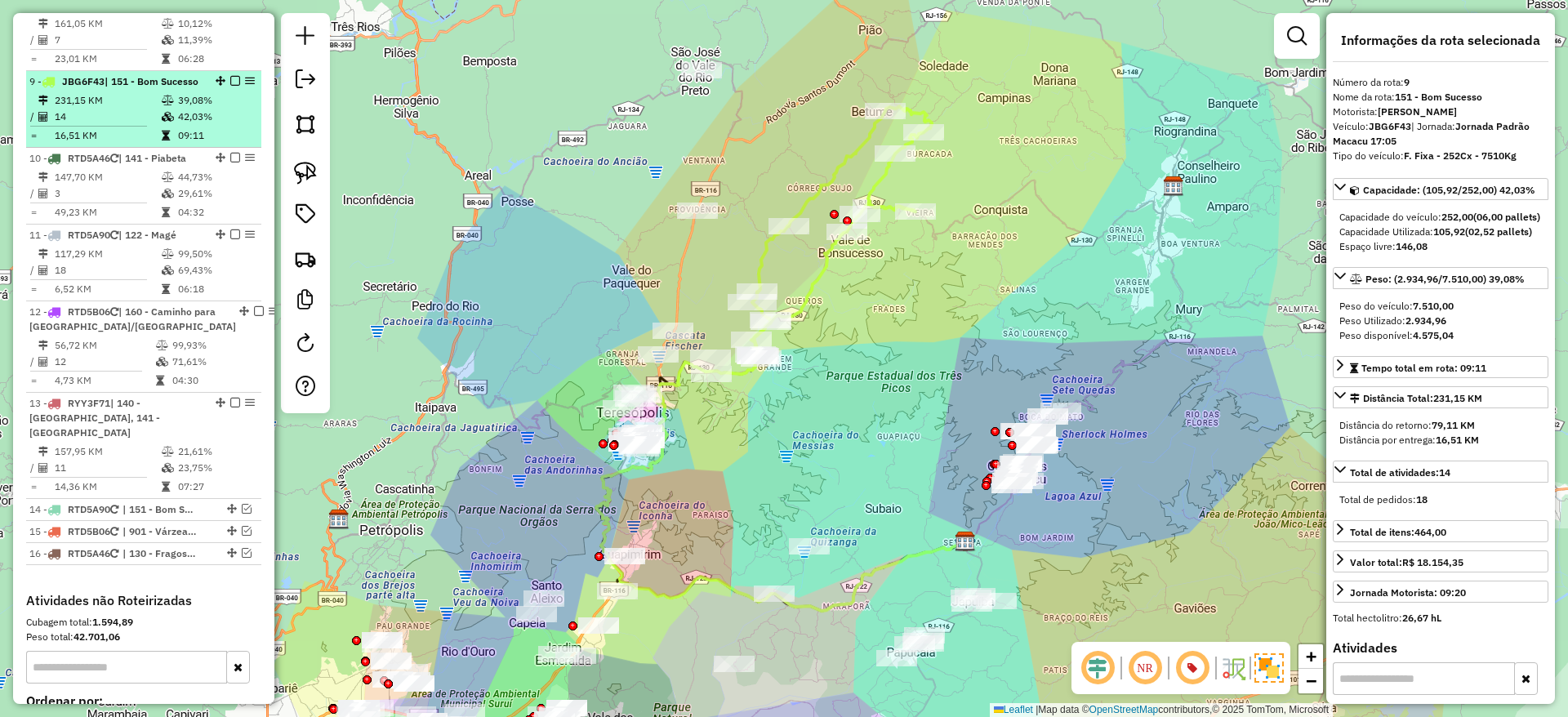
click at [230, 76] on em at bounding box center [234, 80] width 9 height 9
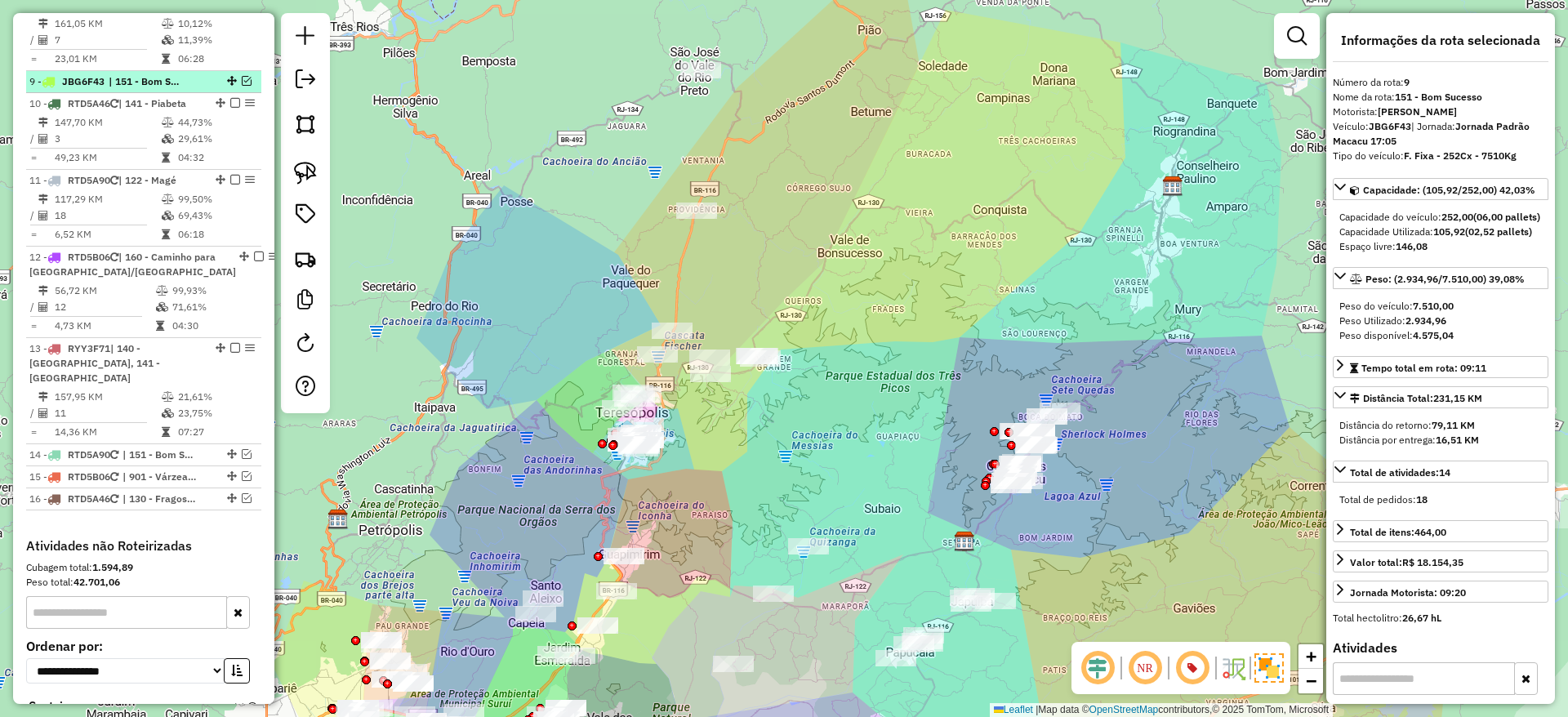
click at [244, 76] on em at bounding box center [246, 80] width 9 height 9
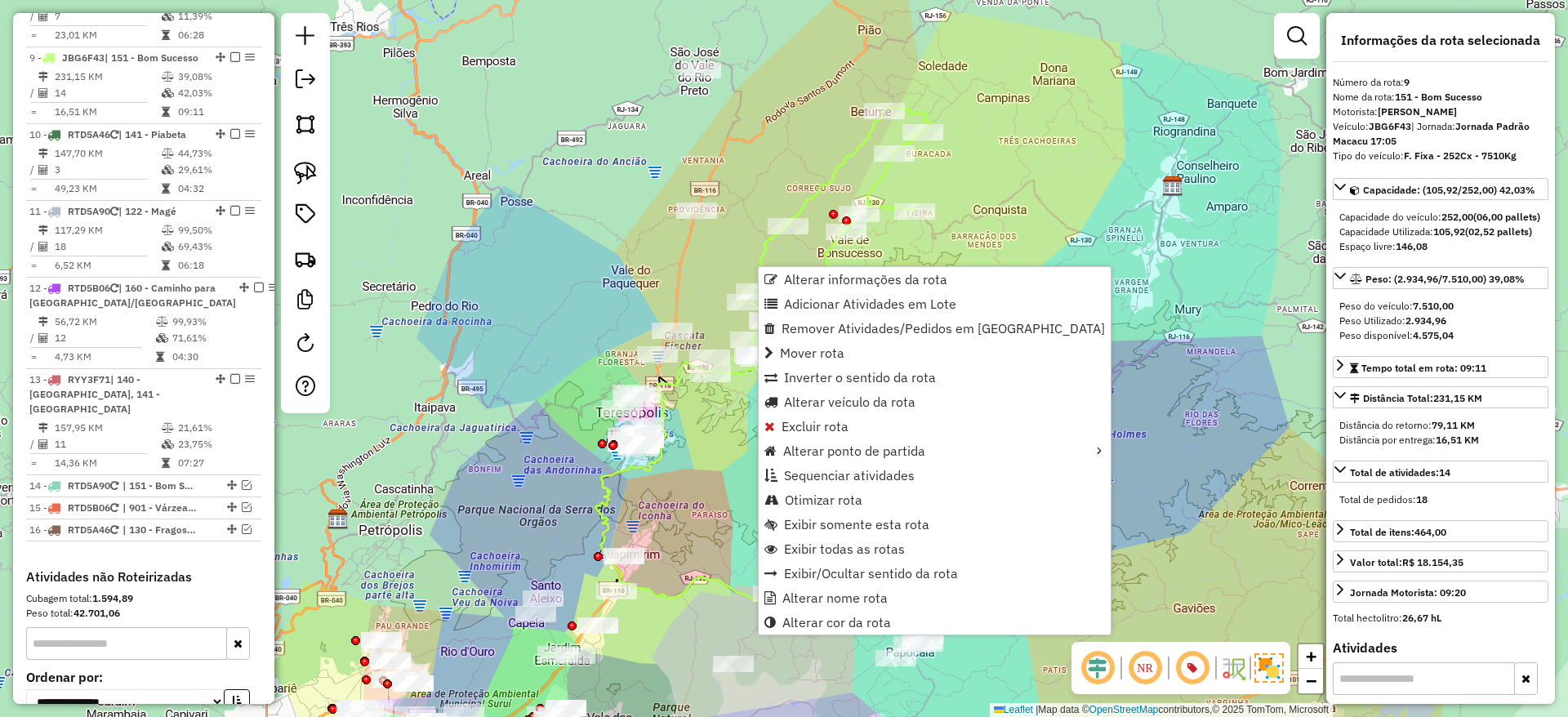
scroll to position [1390, 0]
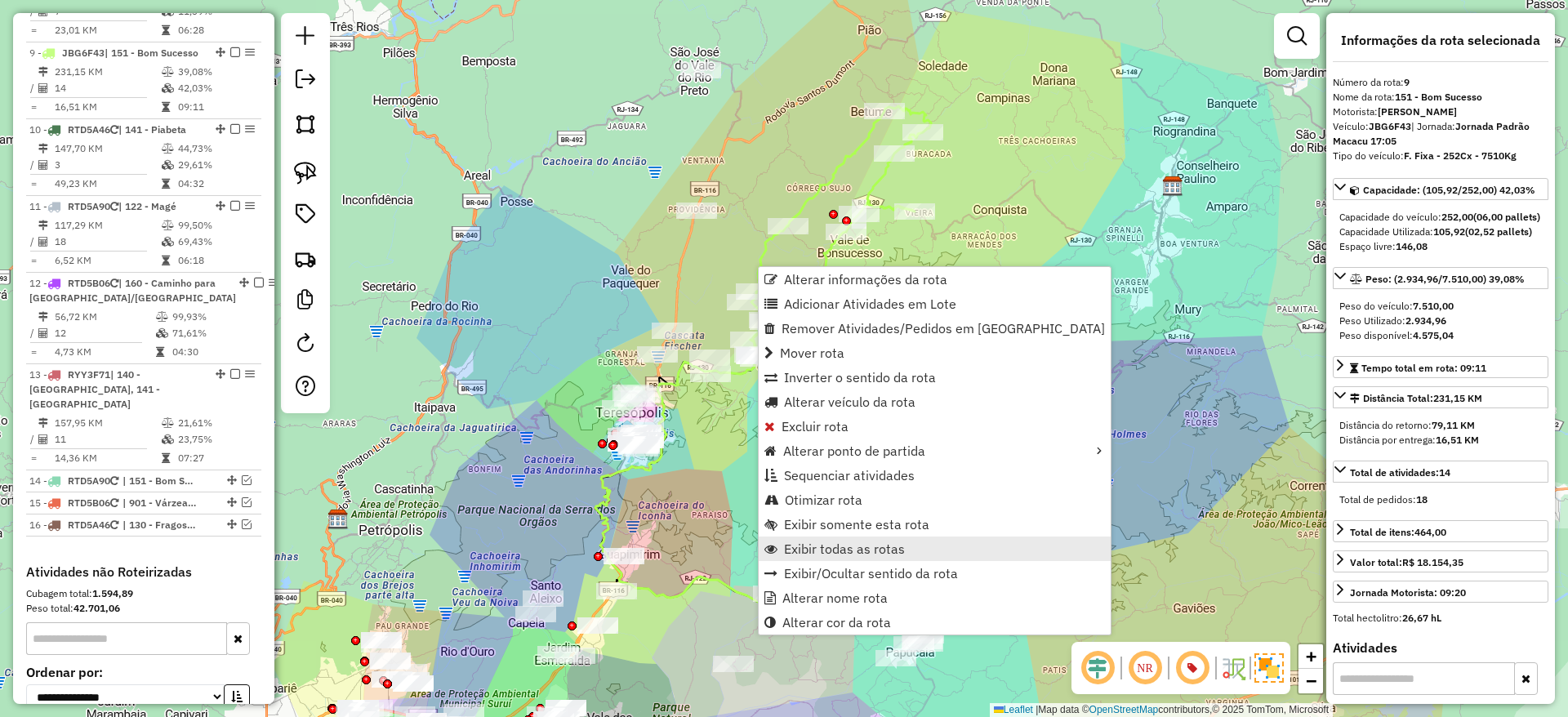
click at [820, 537] on link "Exibir todas as rotas" at bounding box center [935, 549] width 352 height 24
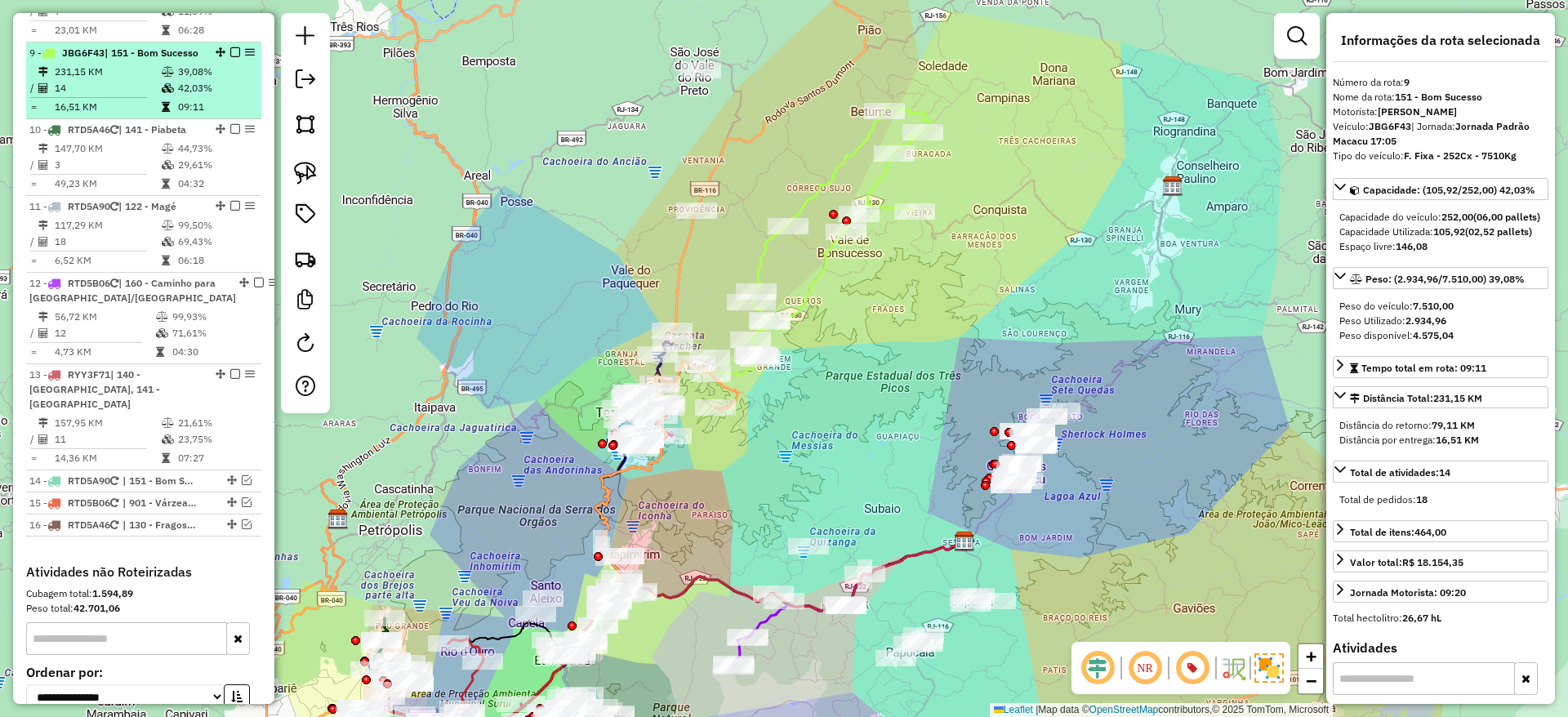
click at [230, 47] on em at bounding box center [234, 52] width 9 height 9
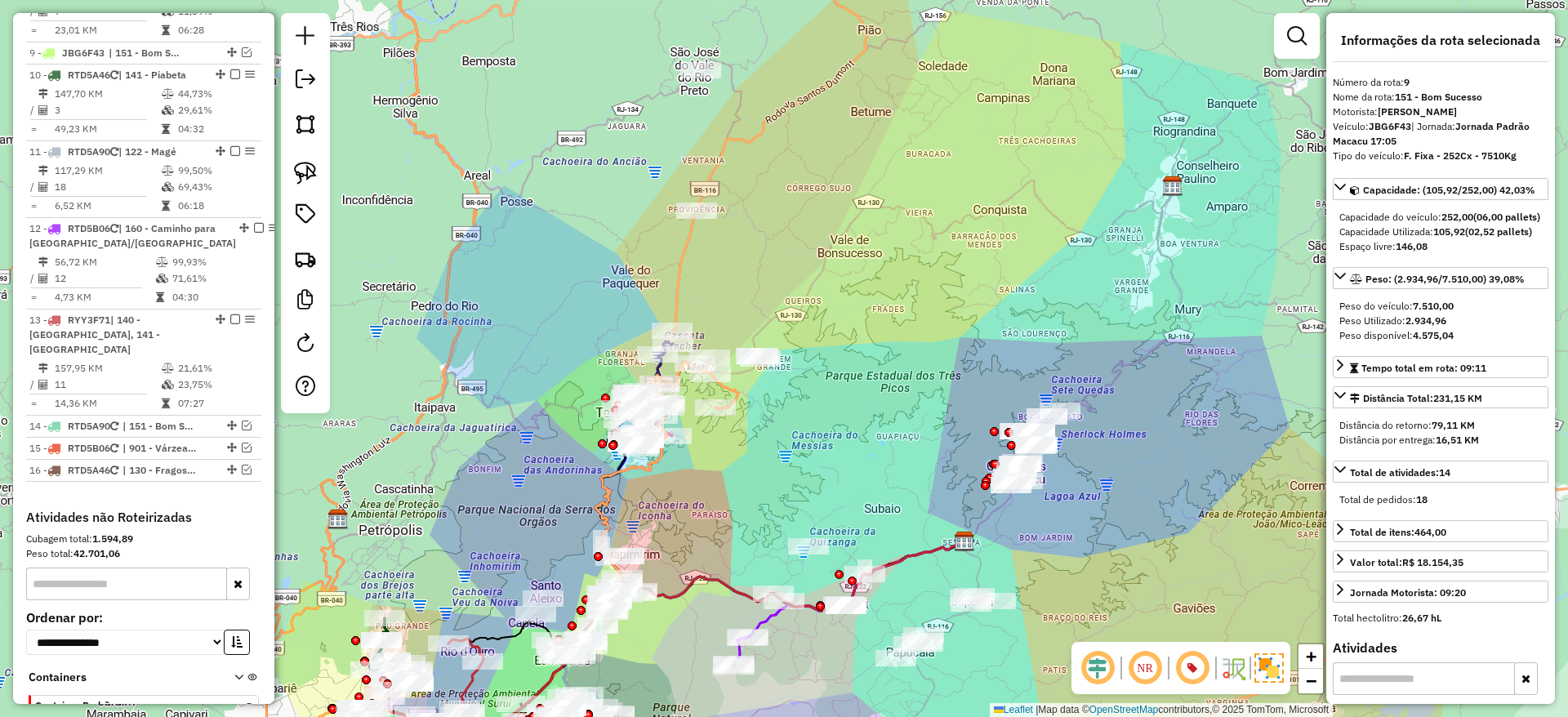
click at [869, 259] on div "Janela de atendimento Grade de atendimento Capacidade Transportadoras Veículos …" at bounding box center [784, 358] width 1568 height 717
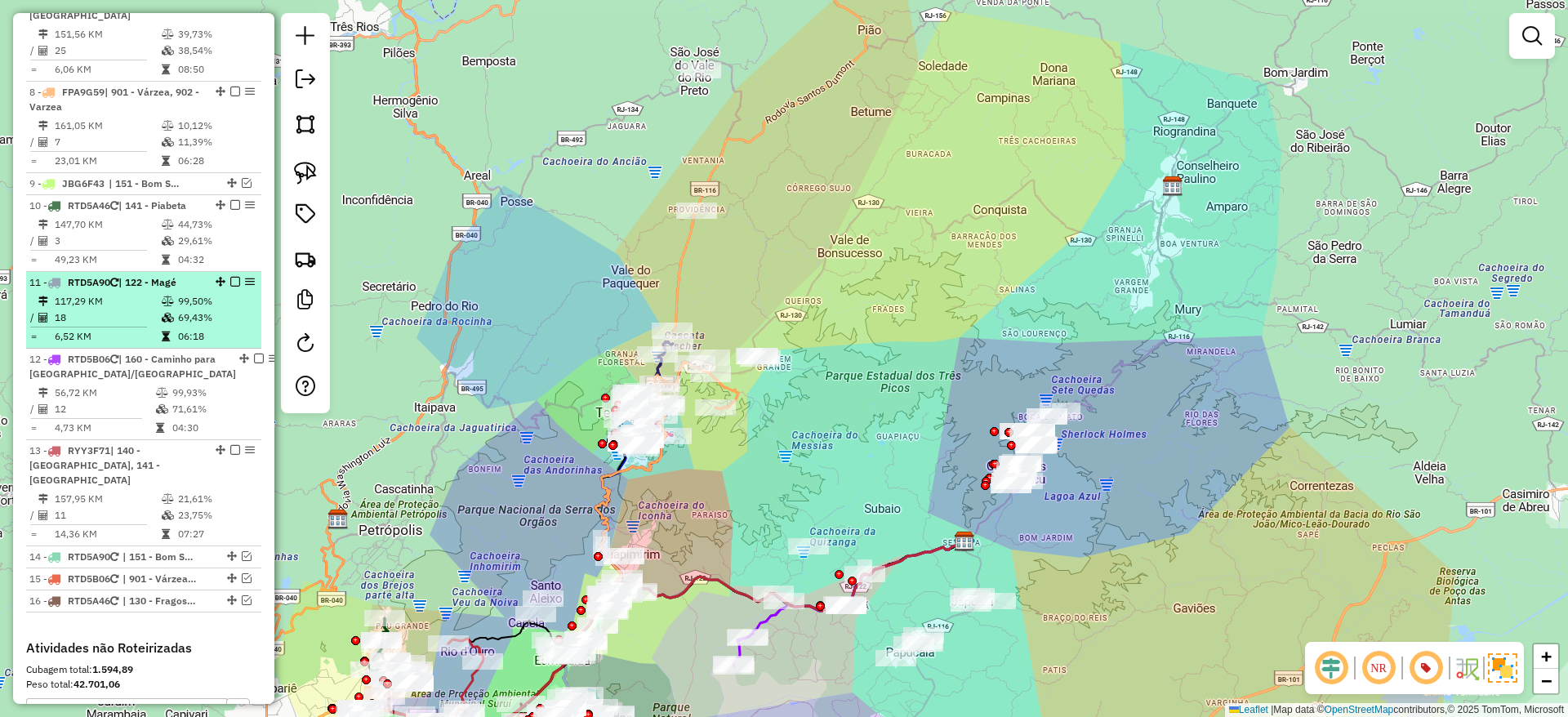
scroll to position [1562, 0]
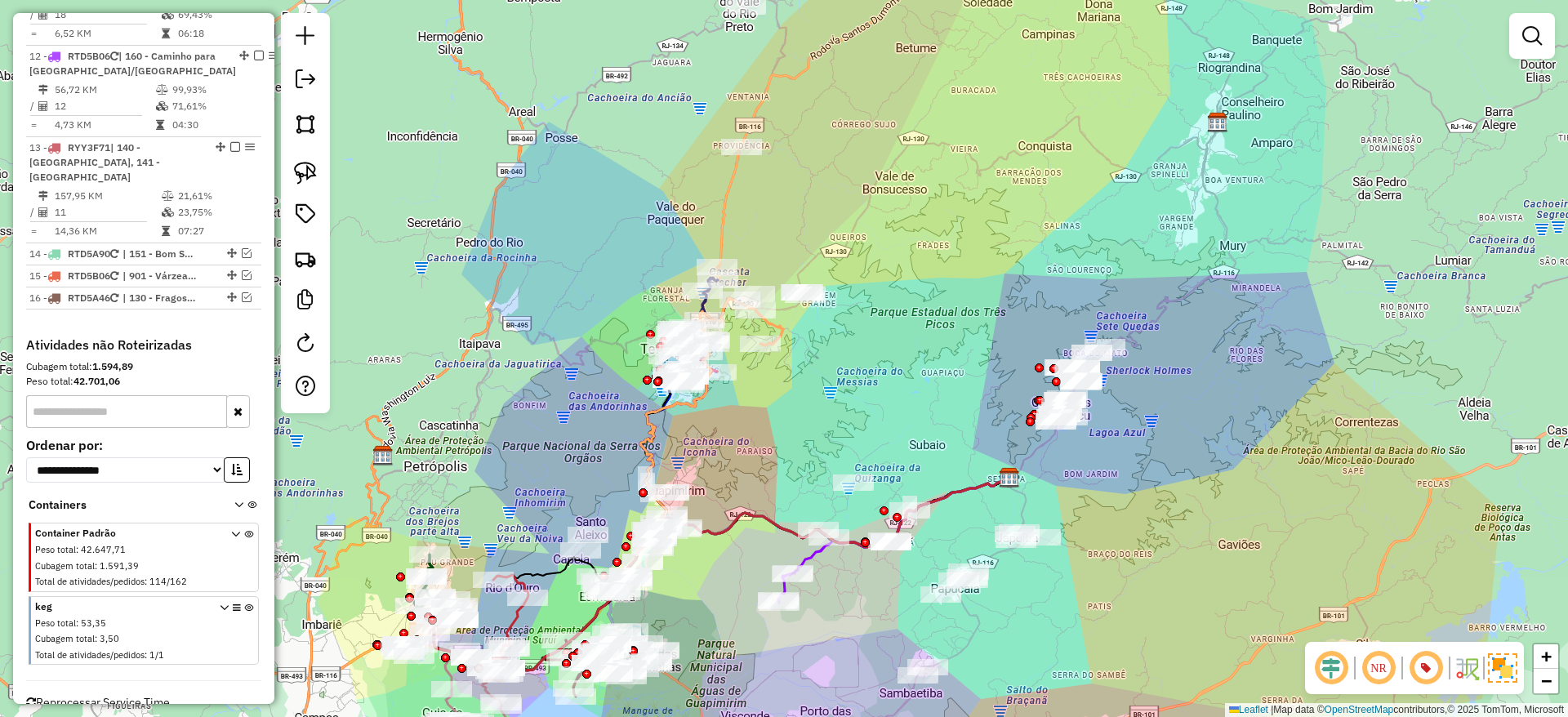
drag, startPoint x: 778, startPoint y: 232, endPoint x: 823, endPoint y: 165, distance: 80.7
click at [823, 165] on div "Janela de atendimento Grade de atendimento Capacidade Transportadoras Veículos …" at bounding box center [784, 358] width 1568 height 717
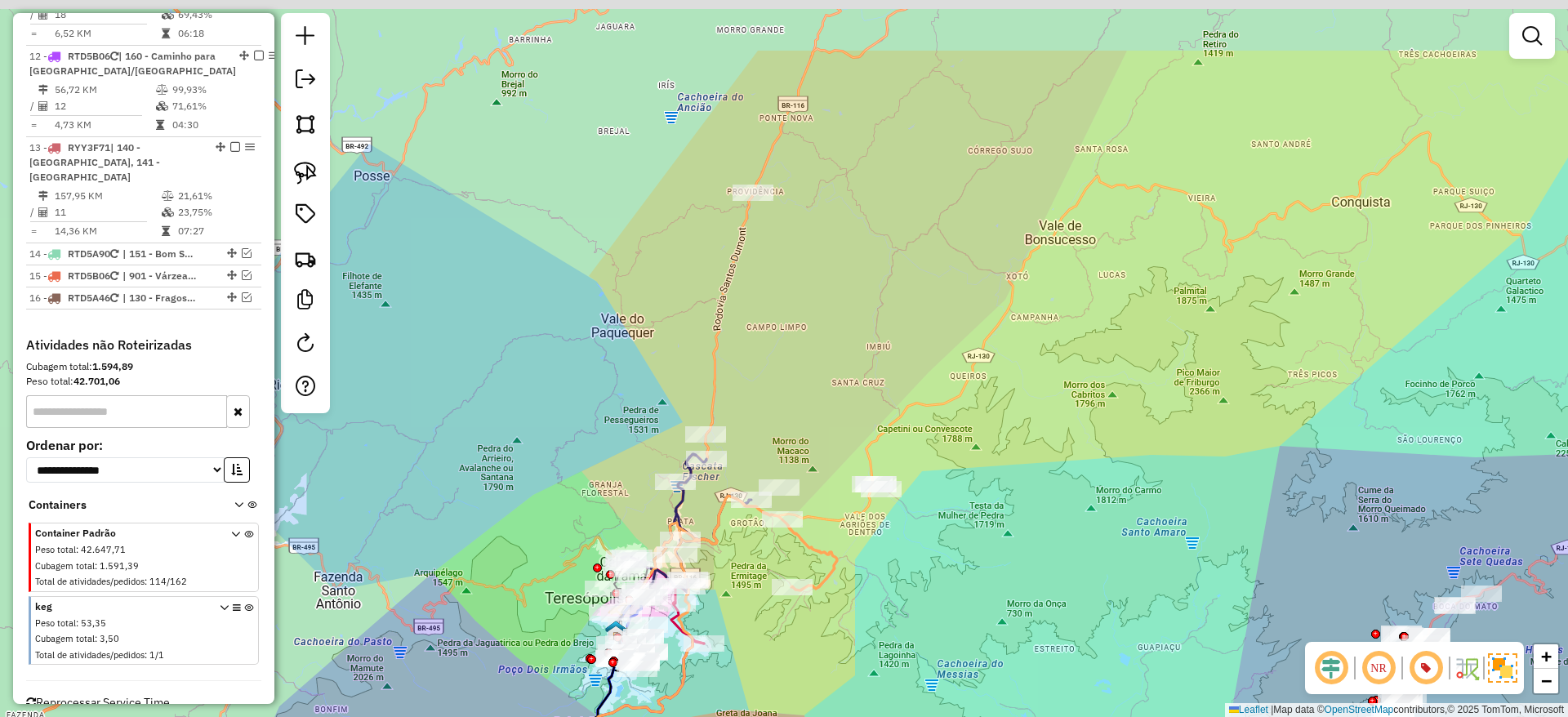
drag, startPoint x: 739, startPoint y: 133, endPoint x: 771, endPoint y: 256, distance: 127.1
click at [771, 256] on div "Janela de atendimento Grade de atendimento Capacidade Transportadoras Veículos …" at bounding box center [784, 358] width 1568 height 717
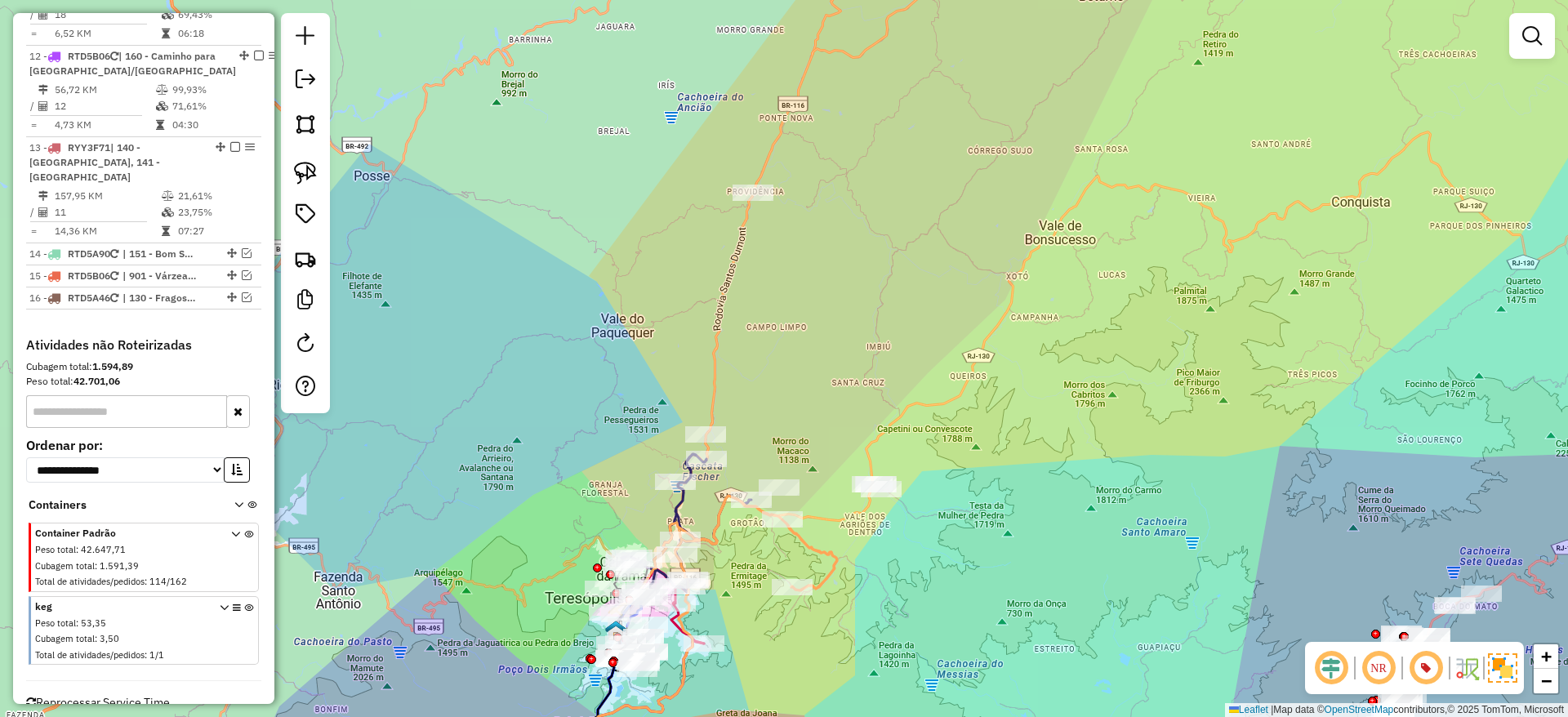
click at [681, 500] on icon at bounding box center [686, 524] width 130 height 140
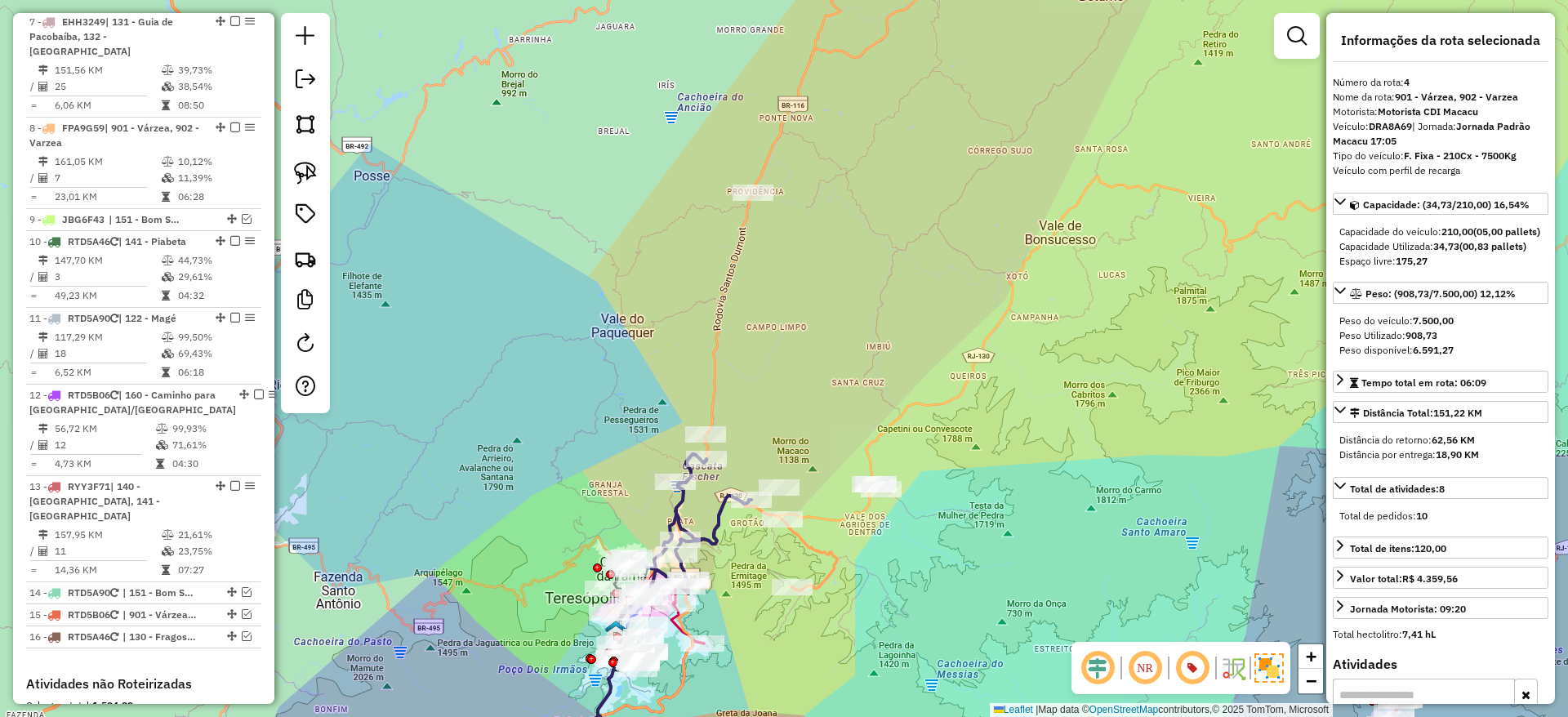
scroll to position [947, 0]
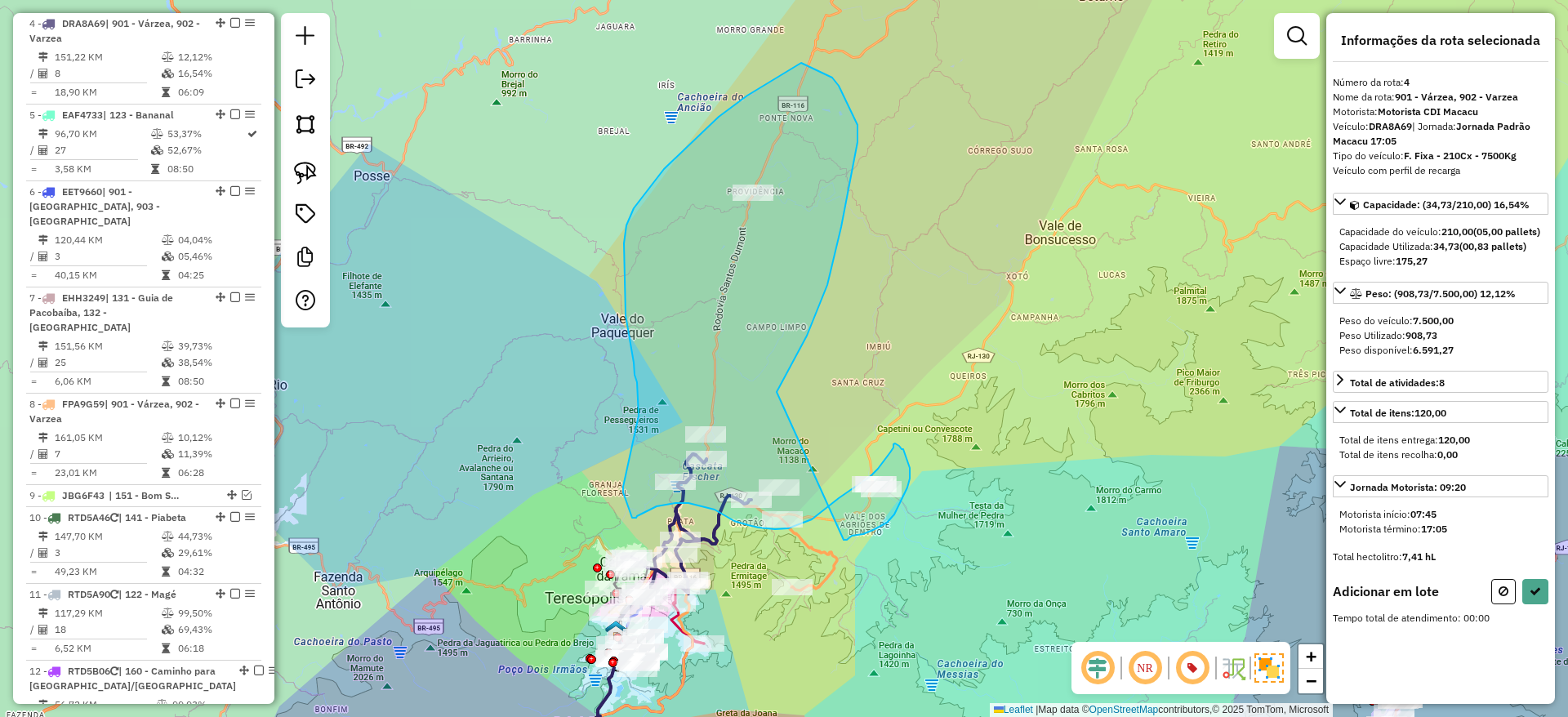
drag, startPoint x: 776, startPoint y: 392, endPoint x: 843, endPoint y: 539, distance: 161.5
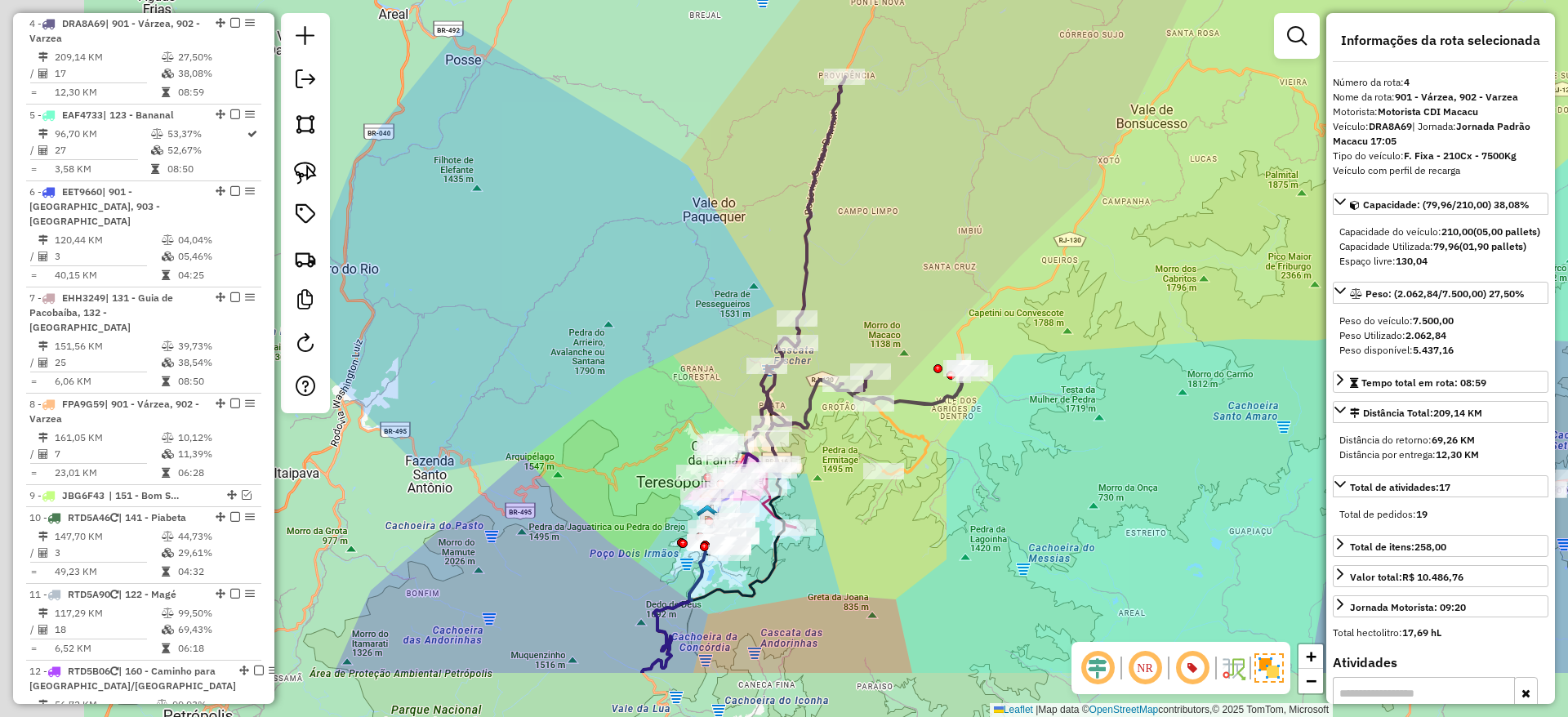
drag, startPoint x: 773, startPoint y: 436, endPoint x: 918, endPoint y: 268, distance: 221.9
click at [918, 268] on div "Janela de atendimento Grade de atendimento Capacidade Transportadoras Veículos …" at bounding box center [784, 358] width 1568 height 717
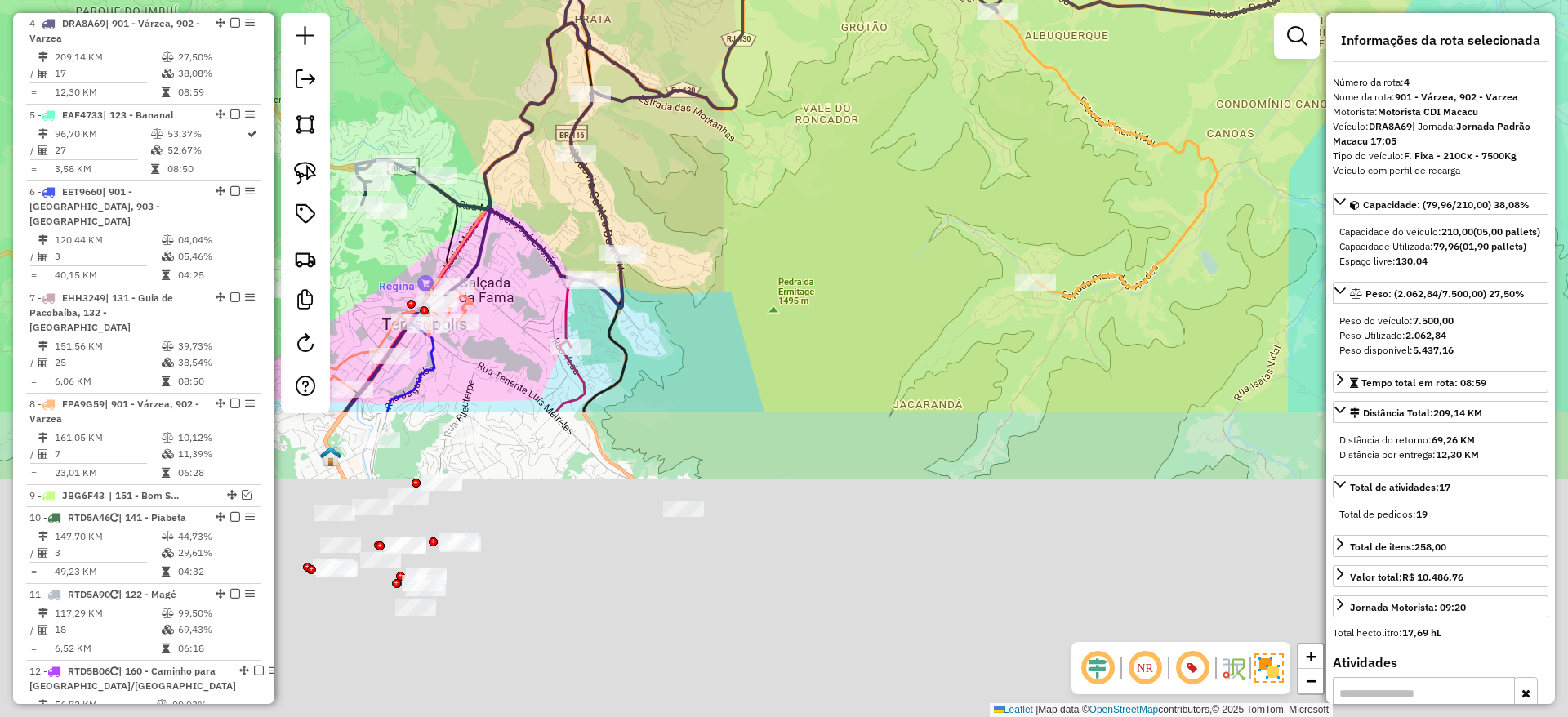
drag, startPoint x: 793, startPoint y: 647, endPoint x: 710, endPoint y: 269, distance: 387.0
click at [710, 269] on div "Janela de atendimento Grade de atendimento Capacidade Transportadoras Veículos …" at bounding box center [784, 358] width 1568 height 717
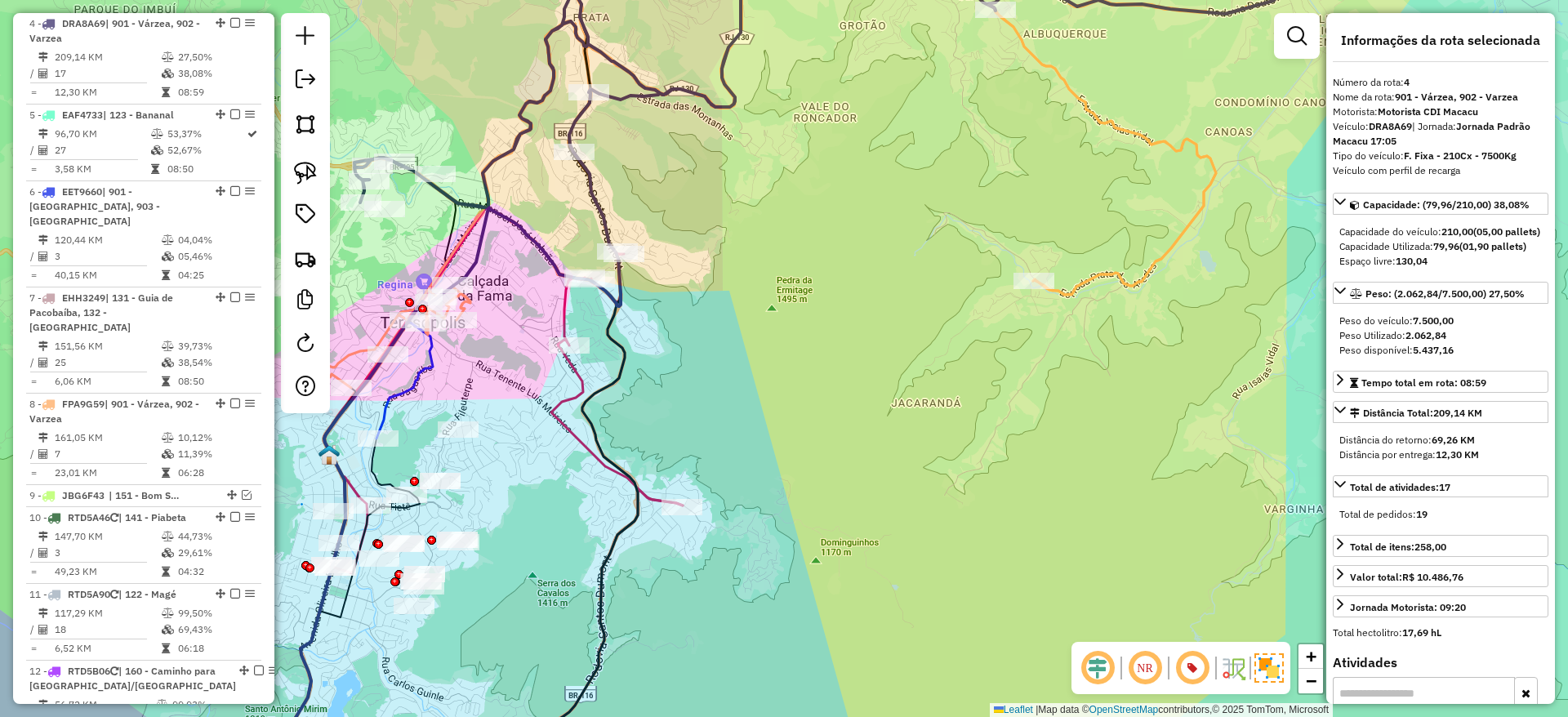
click at [618, 341] on icon at bounding box center [467, 358] width 340 height 861
click at [564, 321] on icon at bounding box center [503, 368] width 358 height 412
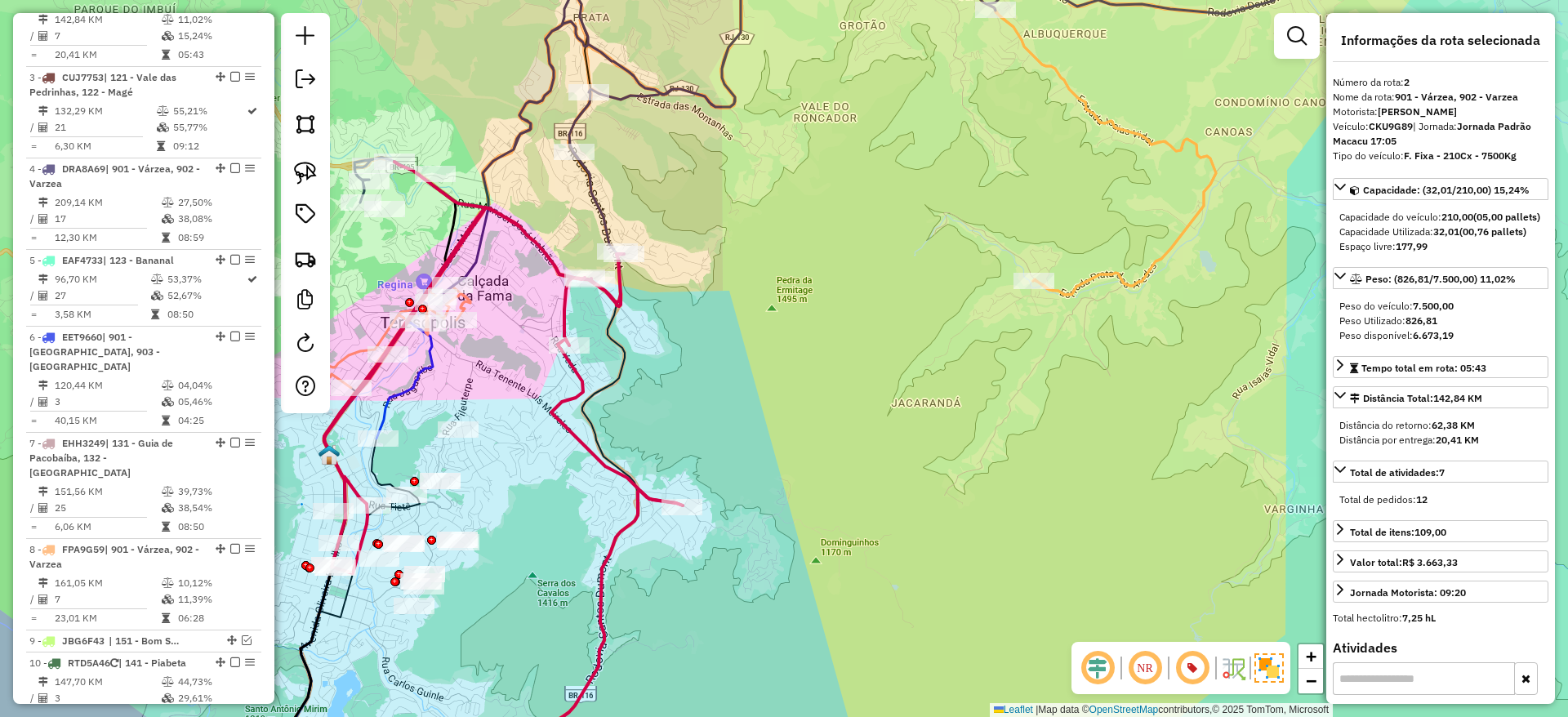
scroll to position [764, 0]
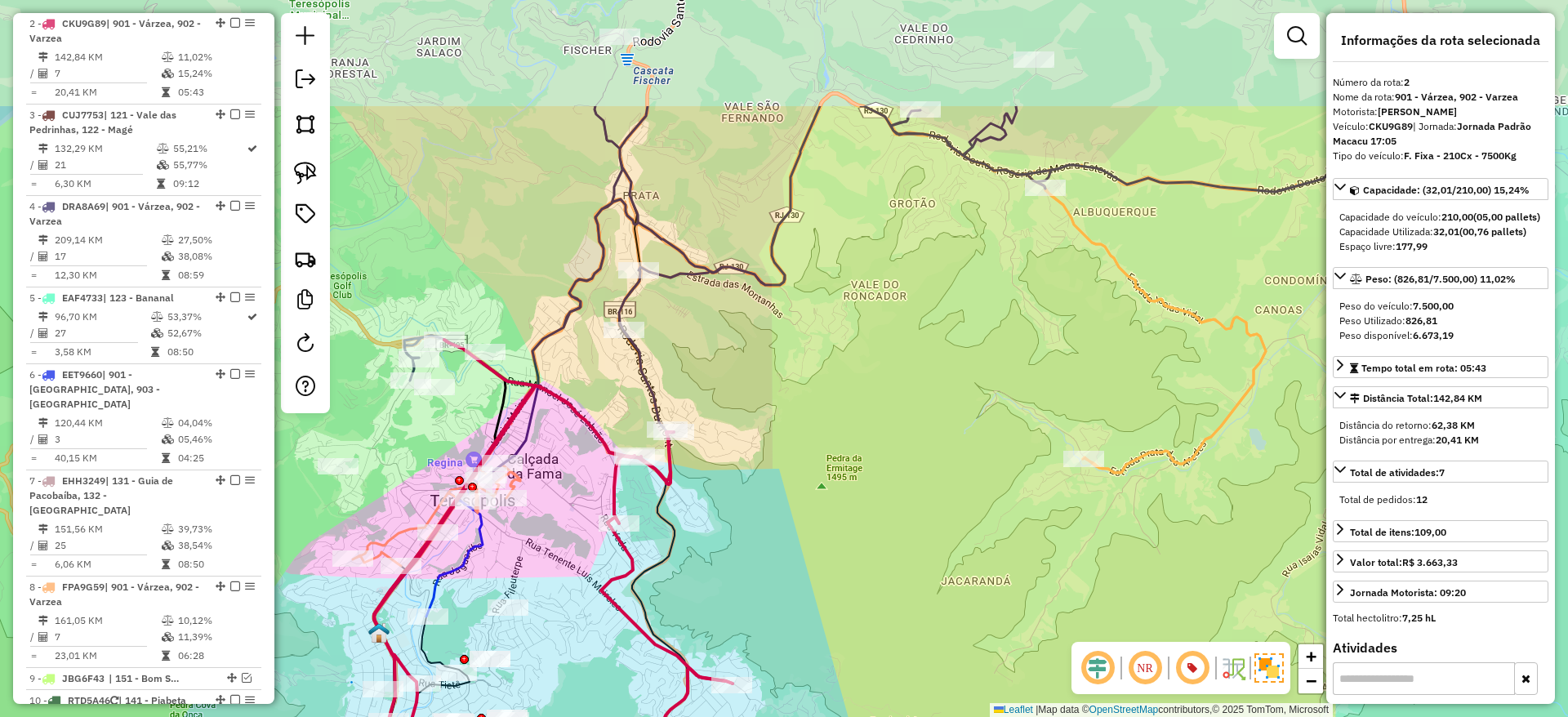
drag, startPoint x: 774, startPoint y: 304, endPoint x: 823, endPoint y: 482, distance: 184.6
click at [823, 482] on div "Janela de atendimento Grade de atendimento Capacidade Transportadoras Veículos …" at bounding box center [784, 358] width 1568 height 717
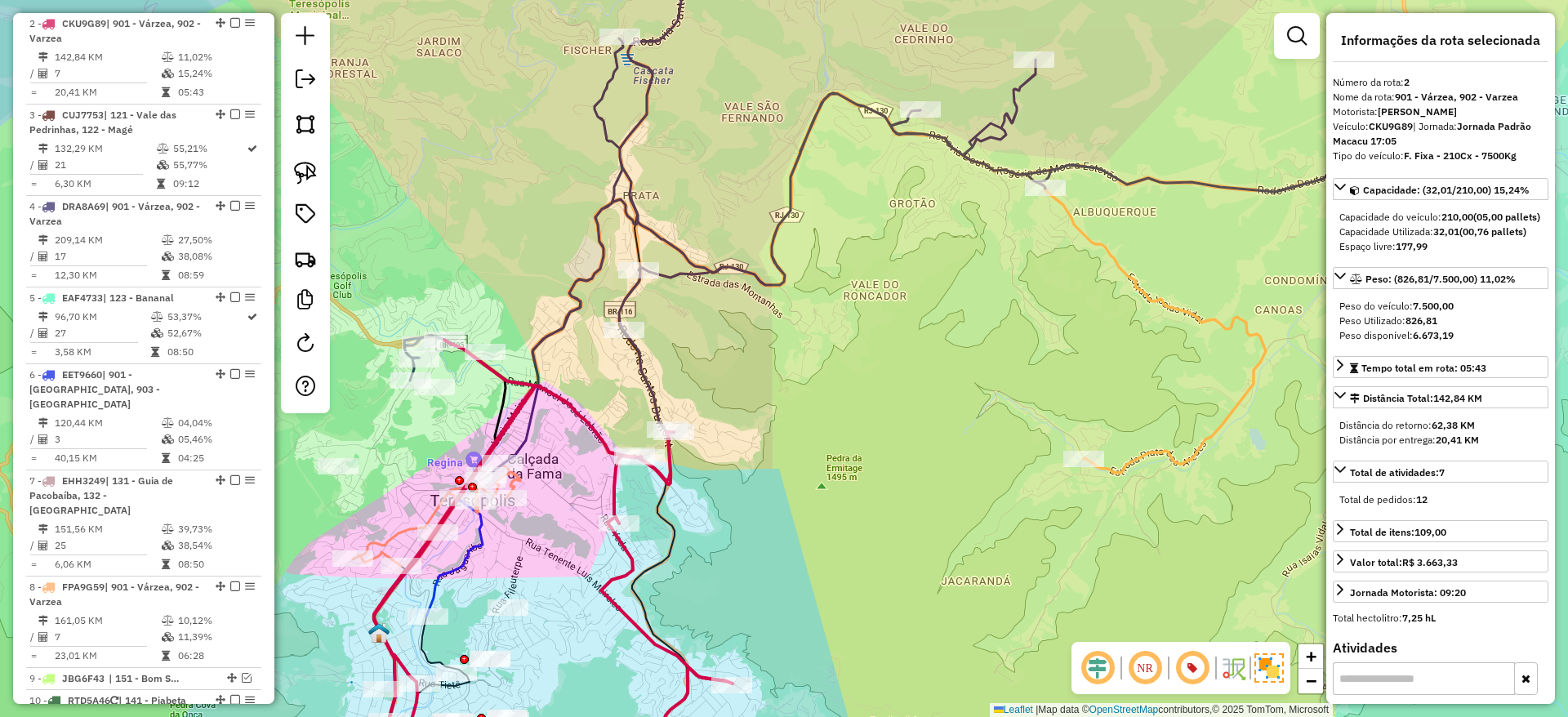
click at [634, 560] on icon at bounding box center [553, 546] width 358 height 412
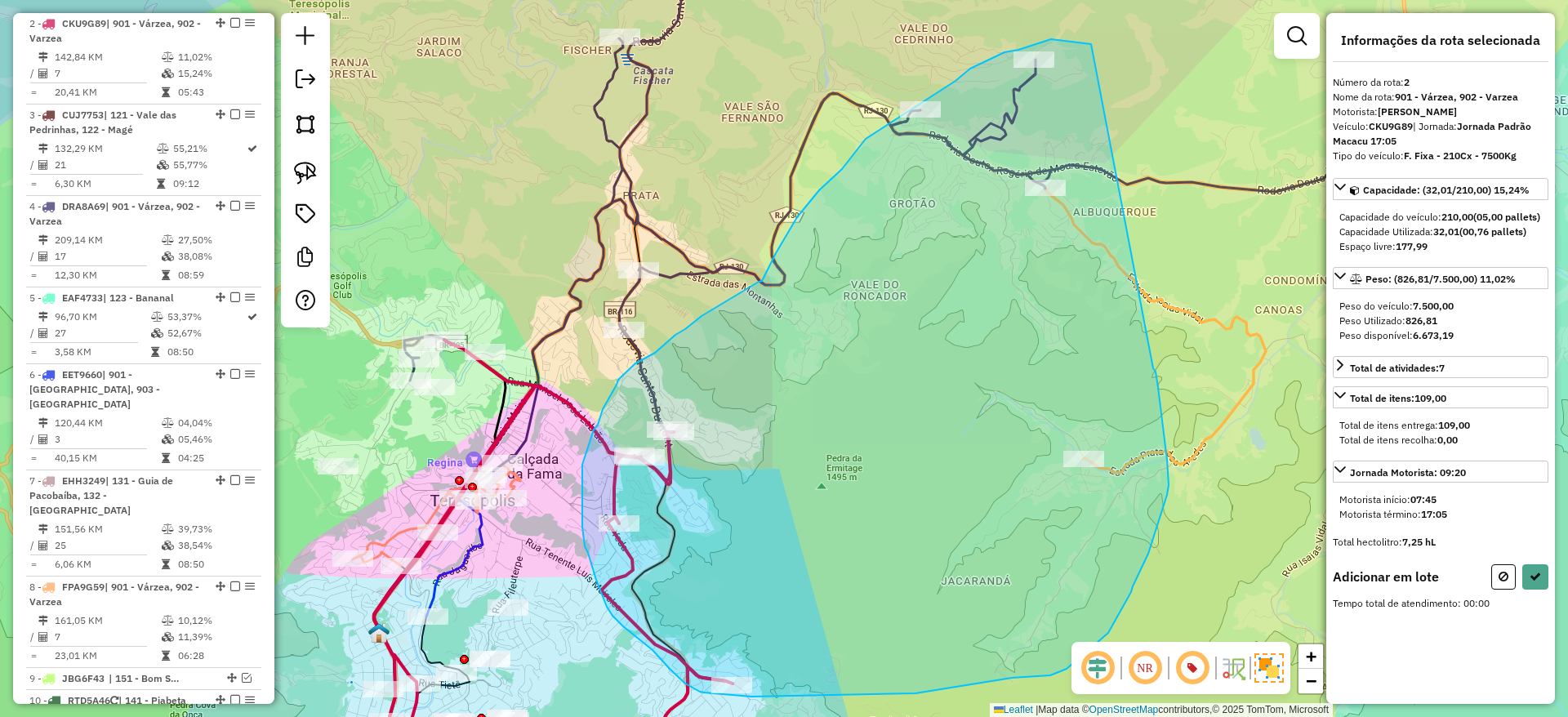
drag, startPoint x: 1091, startPoint y: 44, endPoint x: 1144, endPoint y: 363, distance: 323.4
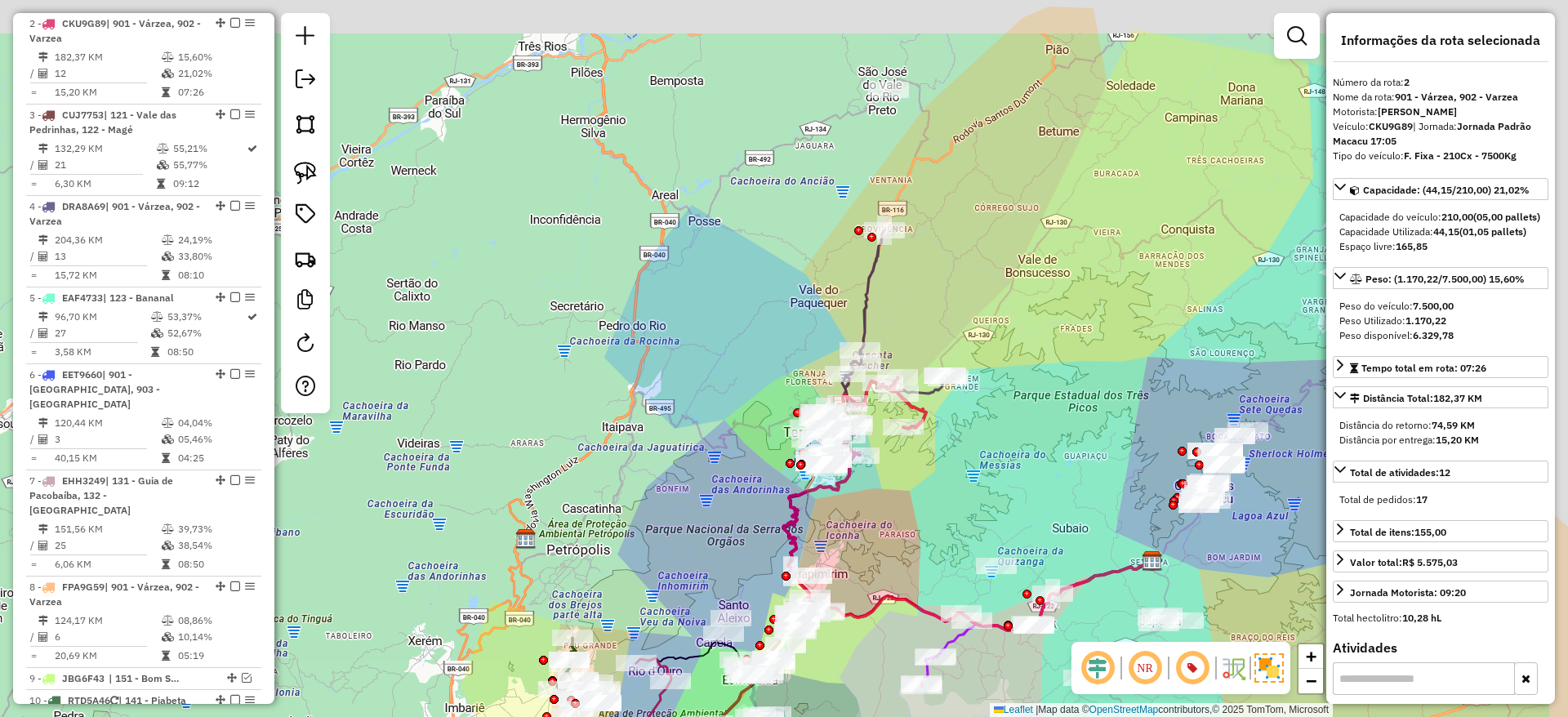
drag, startPoint x: 1094, startPoint y: 321, endPoint x: 992, endPoint y: 389, distance: 122.6
click at [992, 389] on div "Janela de atendimento Grade de atendimento Capacidade Transportadoras Veículos …" at bounding box center [784, 358] width 1568 height 717
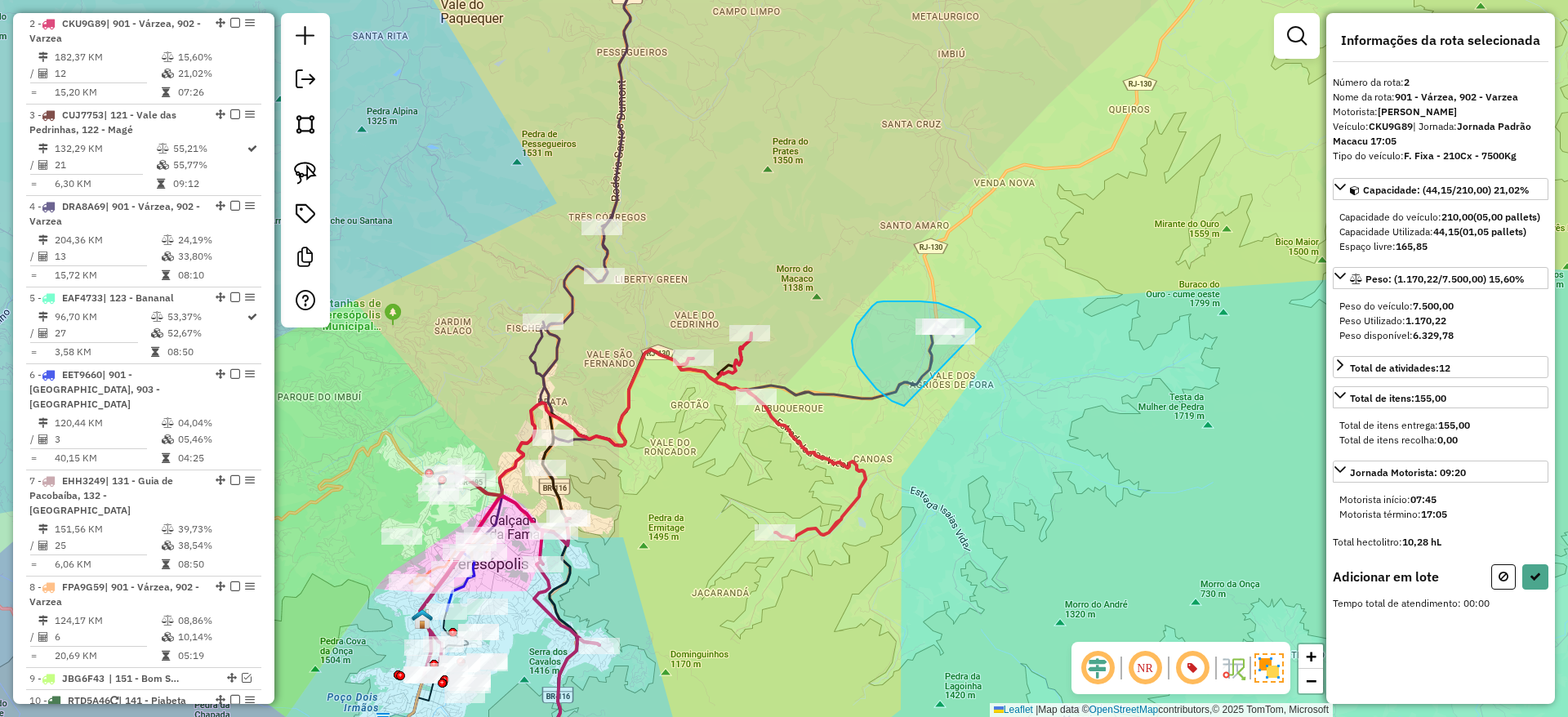
drag, startPoint x: 980, startPoint y: 327, endPoint x: 941, endPoint y: 382, distance: 67.4
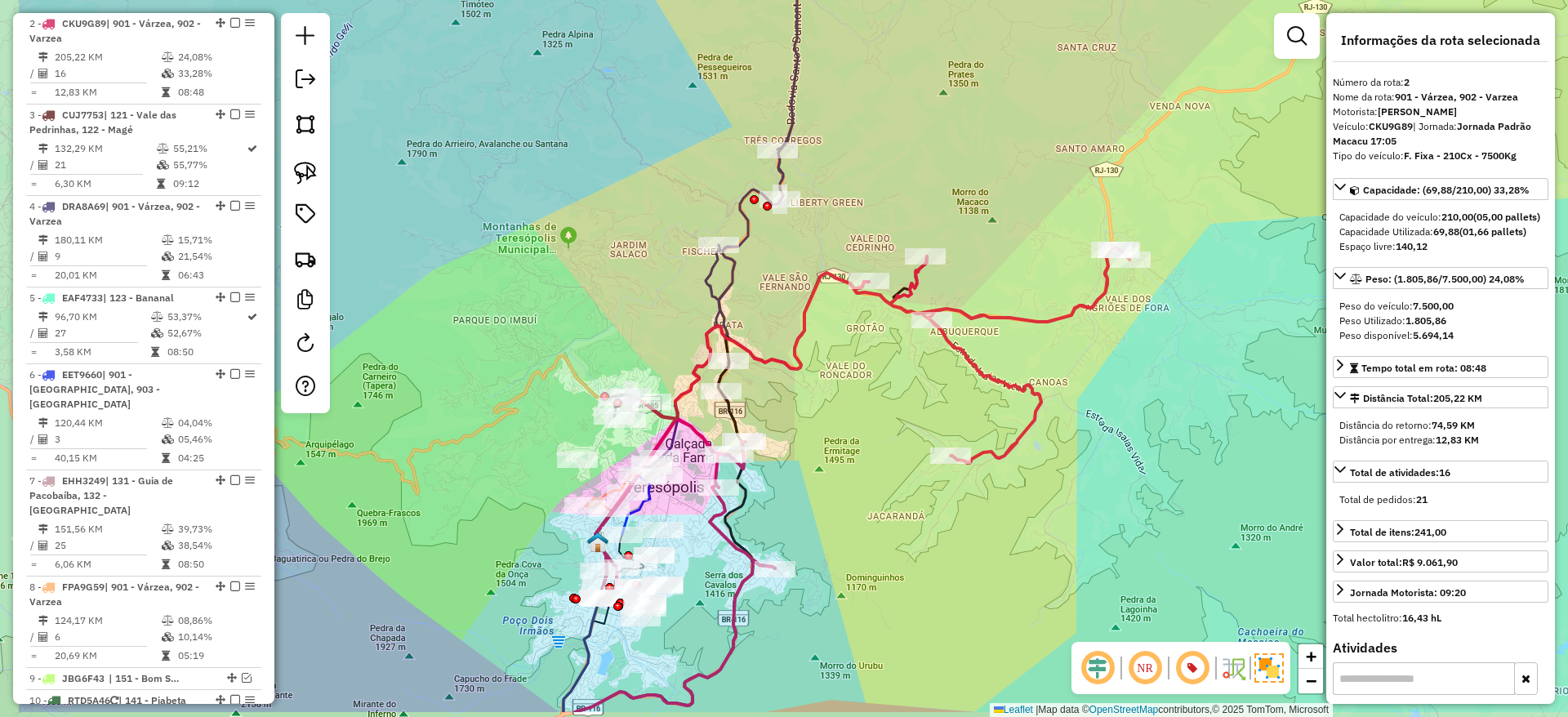
drag, startPoint x: 727, startPoint y: 475, endPoint x: 905, endPoint y: 398, distance: 193.9
click at [905, 398] on div "Janela de atendimento Grade de atendimento Capacidade Transportadoras Veículos …" at bounding box center [784, 358] width 1568 height 717
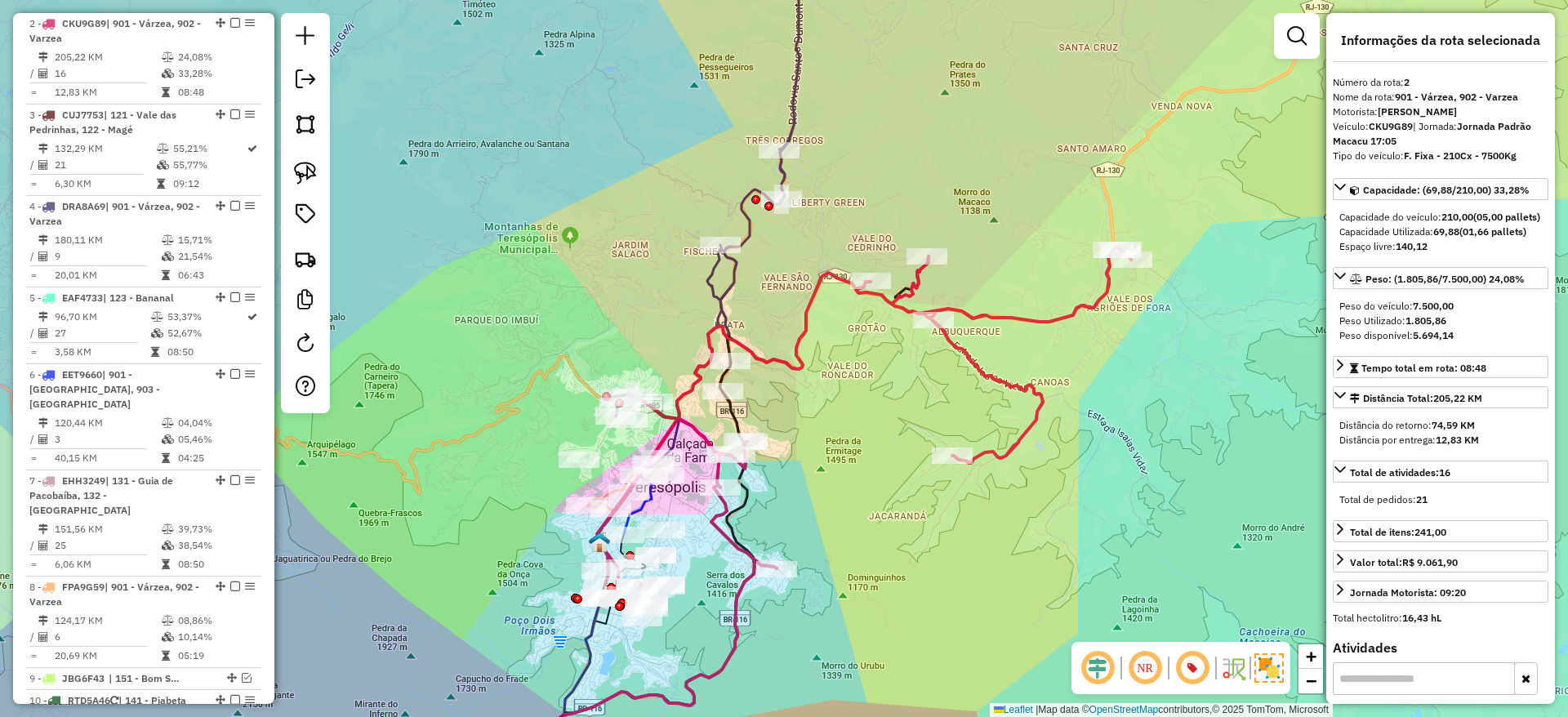
click at [797, 366] on icon at bounding box center [864, 423] width 534 height 357
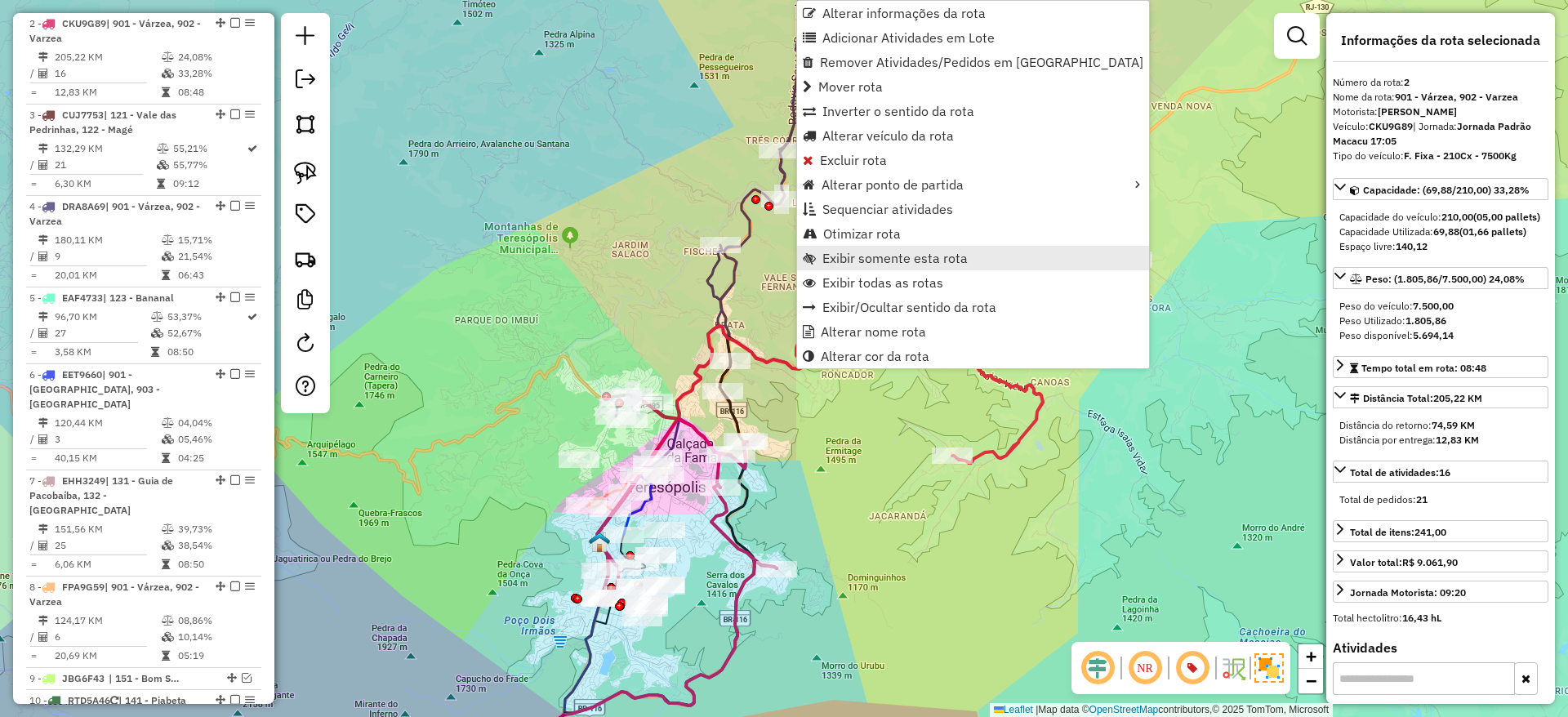
click at [893, 255] on span "Exibir somente esta rota" at bounding box center [894, 258] width 146 height 13
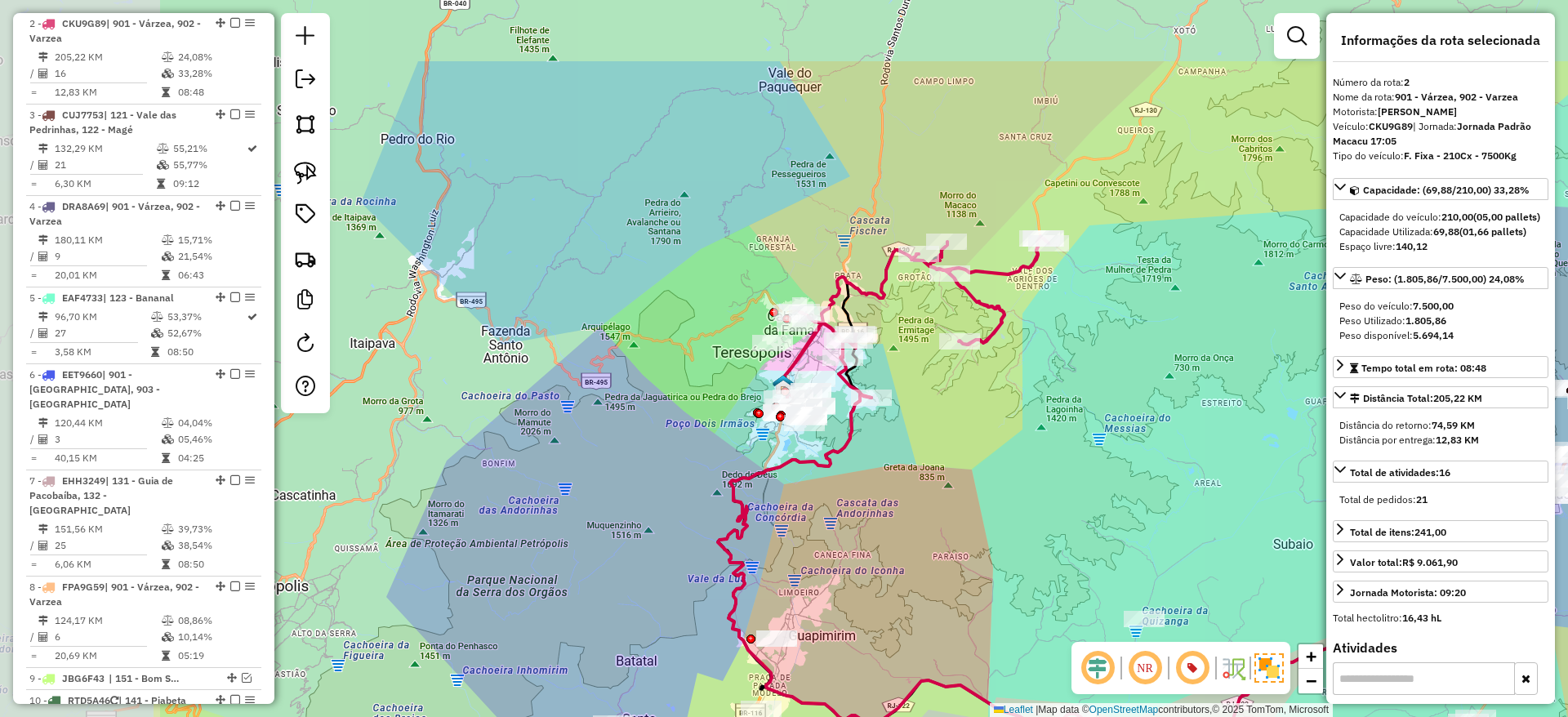
drag, startPoint x: 824, startPoint y: 290, endPoint x: 1033, endPoint y: 397, distance: 234.8
click at [1033, 397] on div "Janela de atendimento Grade de atendimento Capacidade Transportadoras Veículos …" at bounding box center [784, 358] width 1568 height 717
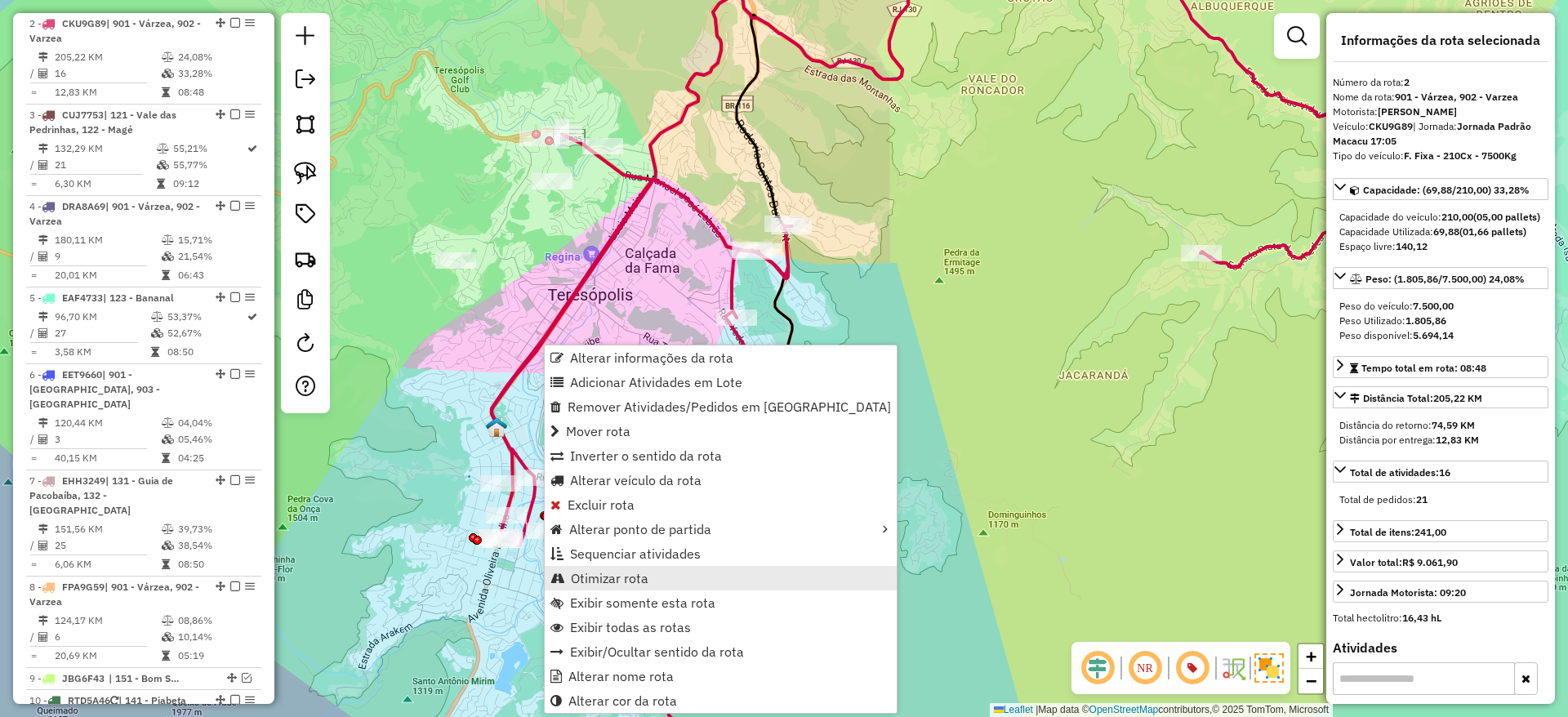
click at [619, 577] on span "Otimizar rota" at bounding box center [610, 577] width 78 height 13
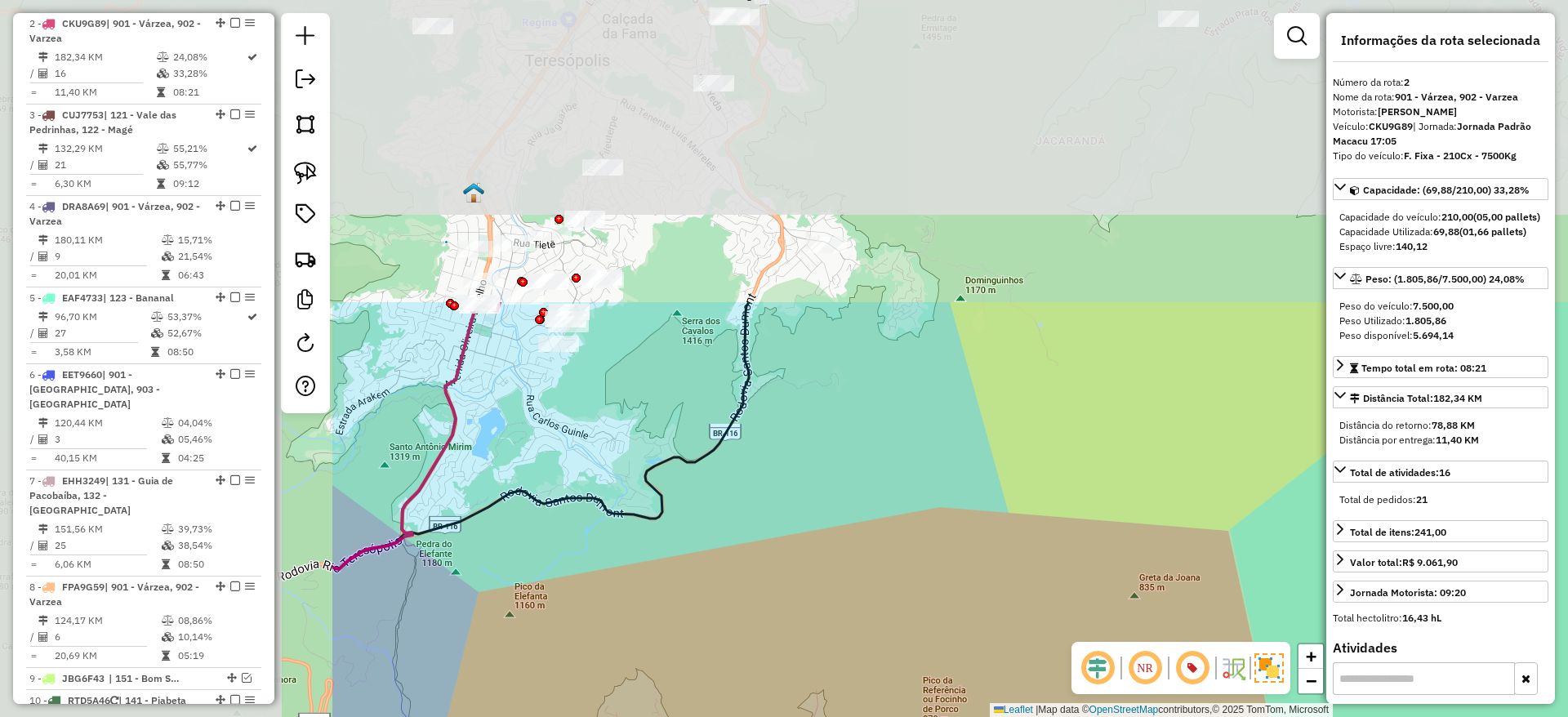
drag, startPoint x: 521, startPoint y: 260, endPoint x: 1010, endPoint y: 639, distance: 618.7
click at [1010, 639] on div "Janela de atendimento Grade de atendimento Capacidade Transportadoras Veículos …" at bounding box center [784, 358] width 1568 height 717
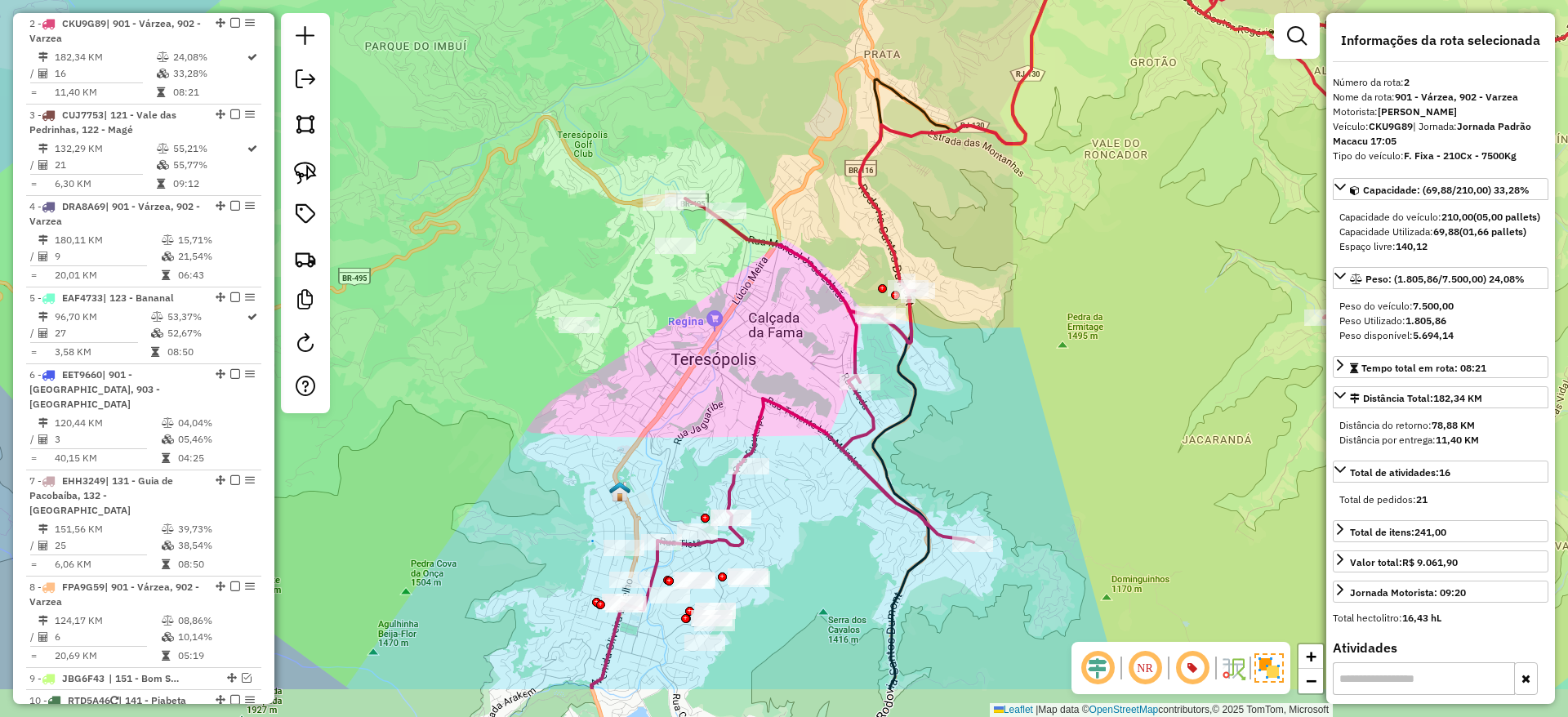
drag, startPoint x: 1009, startPoint y: 524, endPoint x: 984, endPoint y: 408, distance: 118.7
click at [984, 408] on div "Janela de atendimento Grade de atendimento Capacidade Transportadoras Veículos …" at bounding box center [784, 358] width 1568 height 717
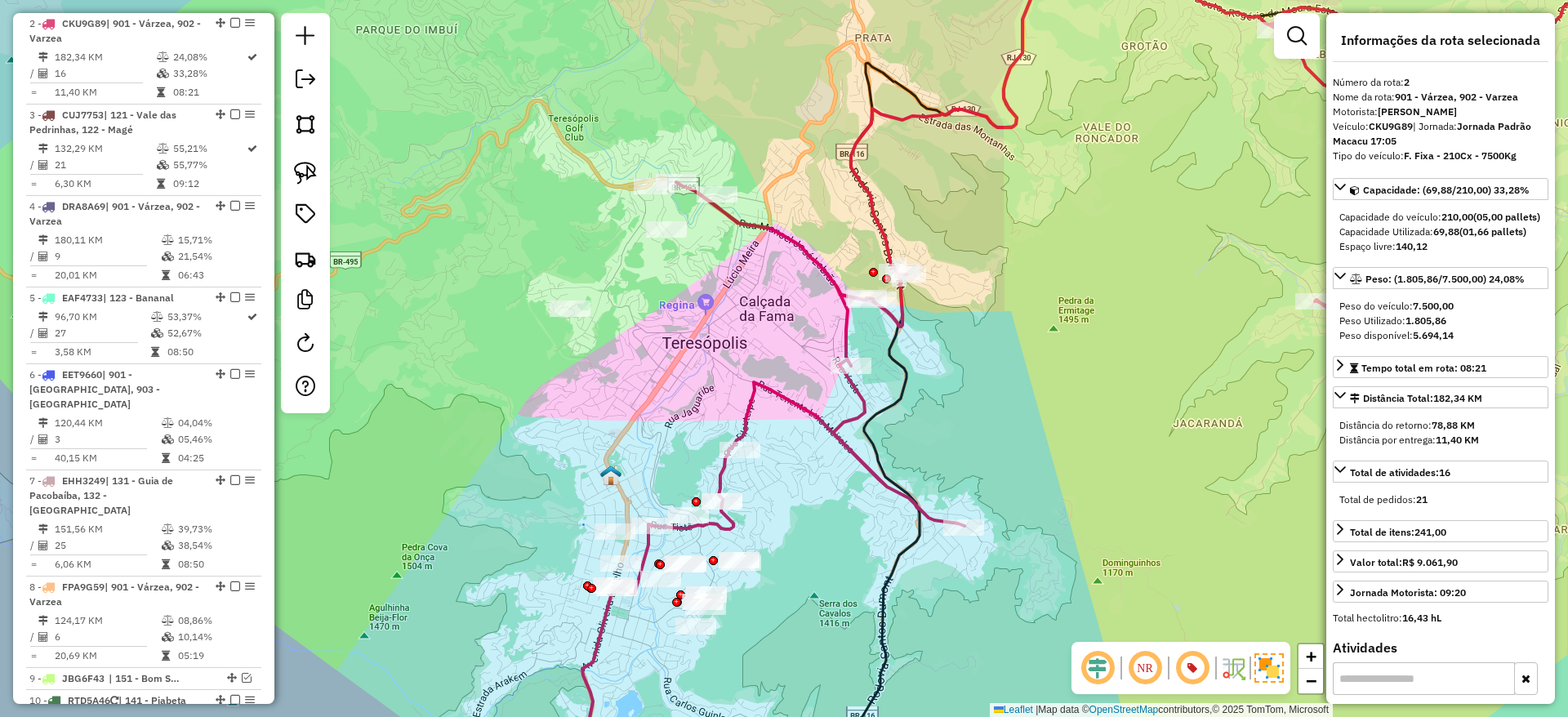
click at [984, 408] on div "Janela de atendimento Grade de atendimento Capacidade Transportadoras Veículos …" at bounding box center [784, 358] width 1568 height 717
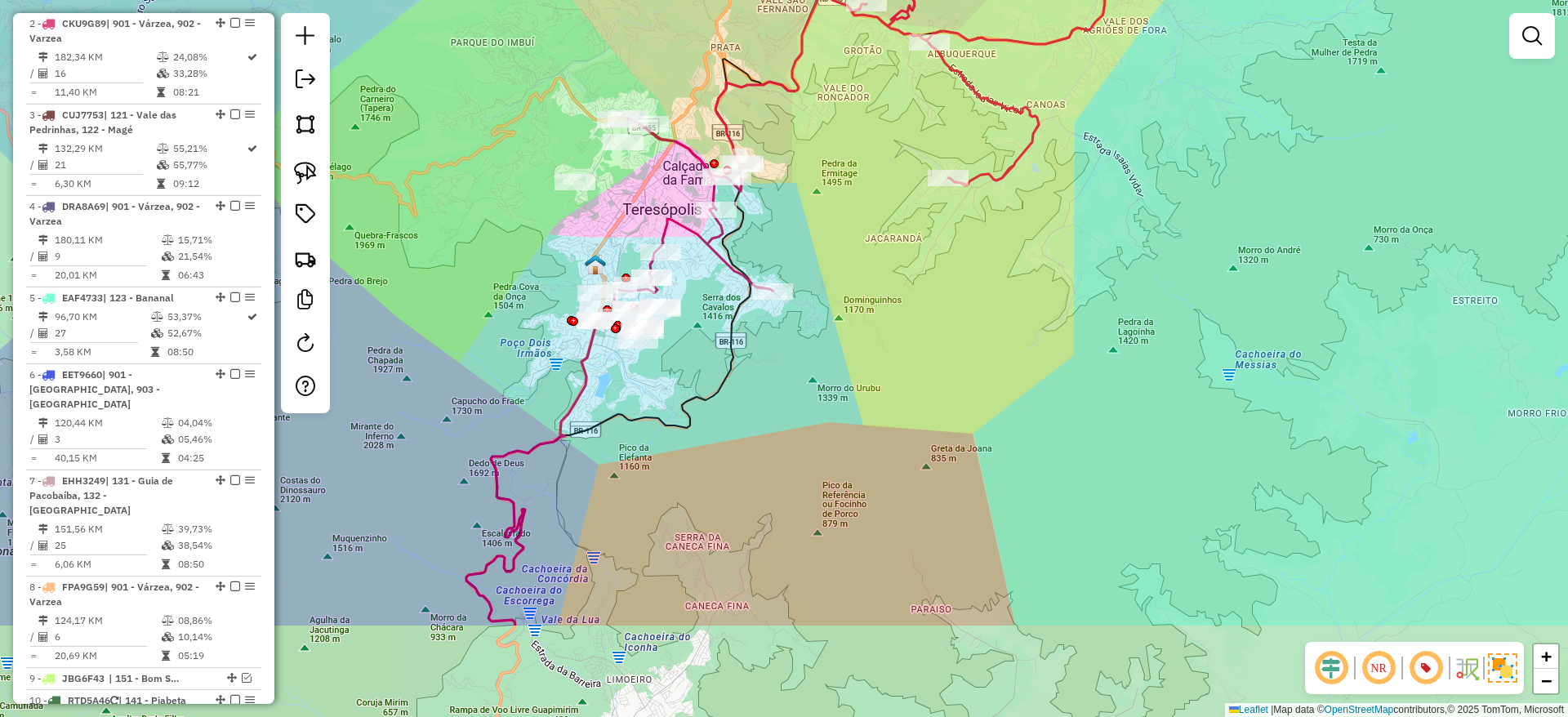
drag, startPoint x: 630, startPoint y: 577, endPoint x: 700, endPoint y: 415, distance: 176.5
click at [700, 415] on div "Janela de atendimento Grade de atendimento Capacidade Transportadoras Veículos …" at bounding box center [784, 358] width 1568 height 717
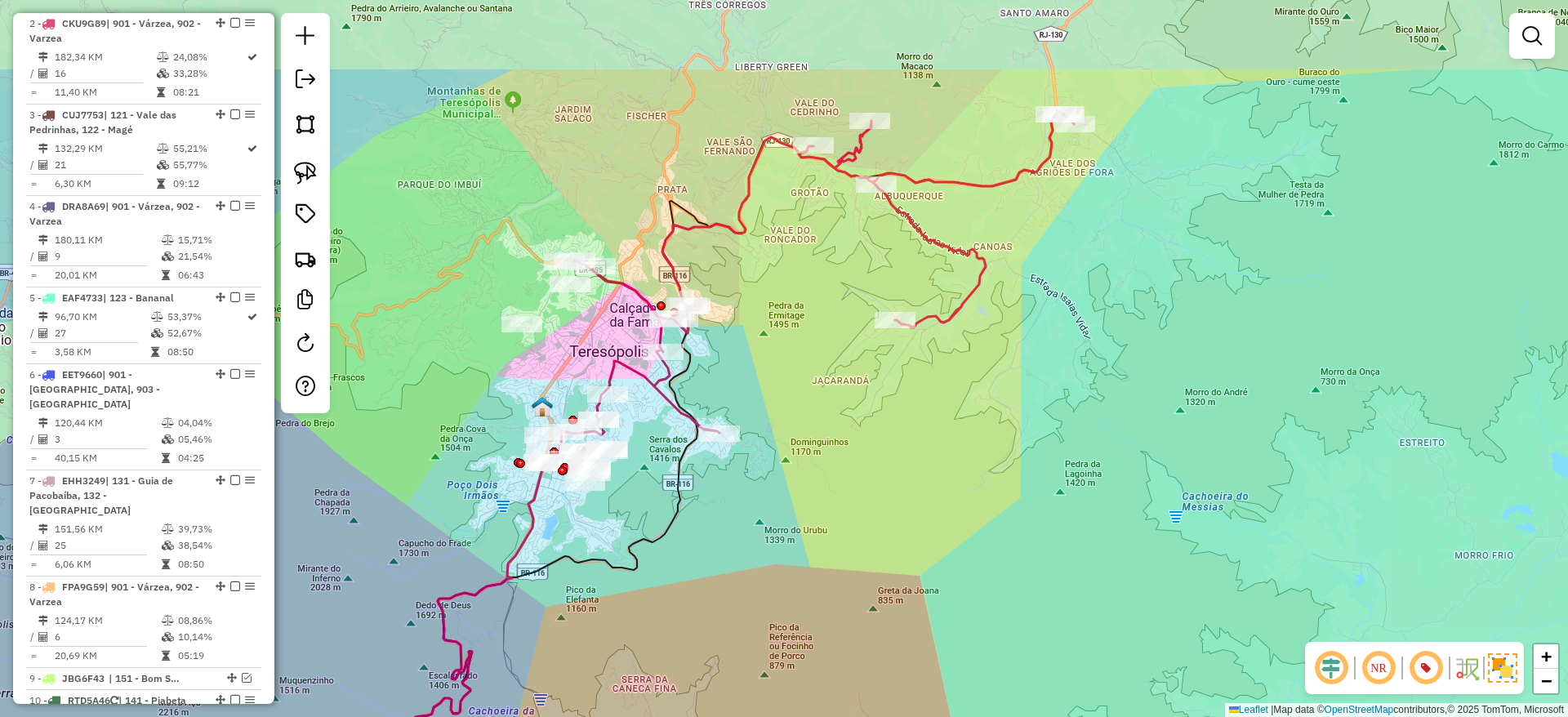
drag, startPoint x: 842, startPoint y: 307, endPoint x: 768, endPoint y: 511, distance: 217.0
click at [768, 511] on div "Janela de atendimento Grade de atendimento Capacidade Transportadoras Veículos …" at bounding box center [784, 358] width 1568 height 717
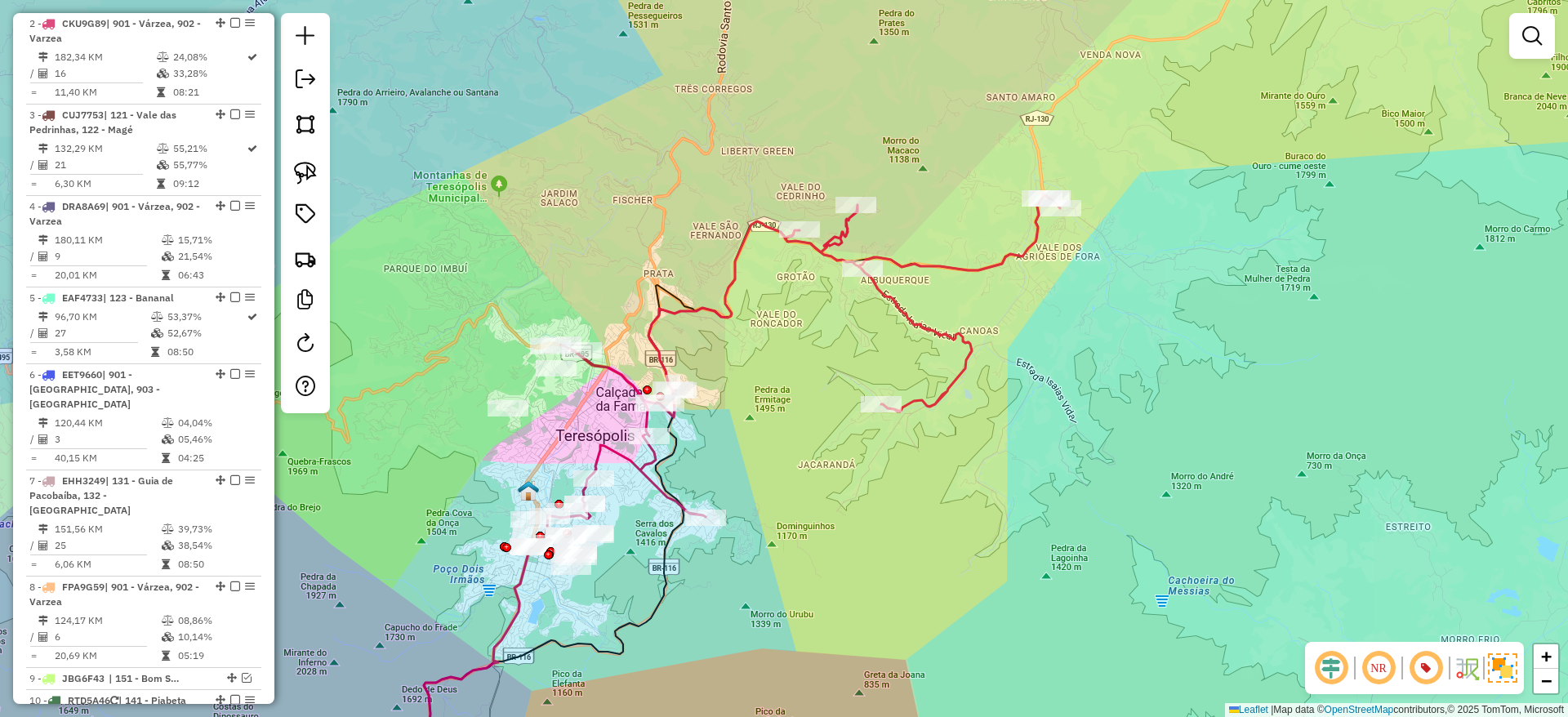
drag, startPoint x: 753, startPoint y: 366, endPoint x: 773, endPoint y: 421, distance: 58.5
click at [773, 421] on div "Janela de atendimento Grade de atendimento Capacidade Transportadoras Veículos …" at bounding box center [784, 358] width 1568 height 717
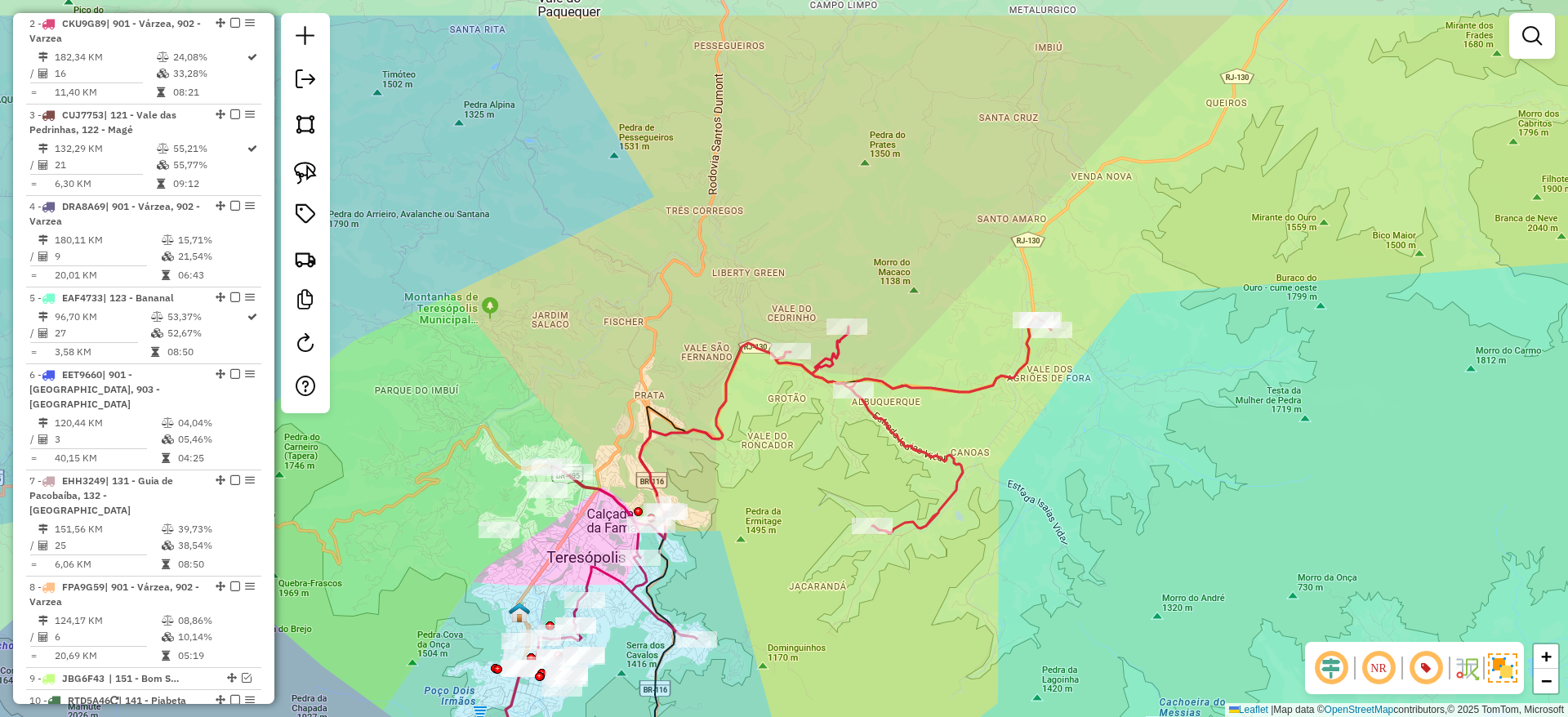
drag, startPoint x: 763, startPoint y: 564, endPoint x: 736, endPoint y: 674, distance: 113.3
click at [736, 674] on div "Janela de atendimento Grade de atendimento Capacidade Transportadoras Veículos …" at bounding box center [784, 358] width 1568 height 717
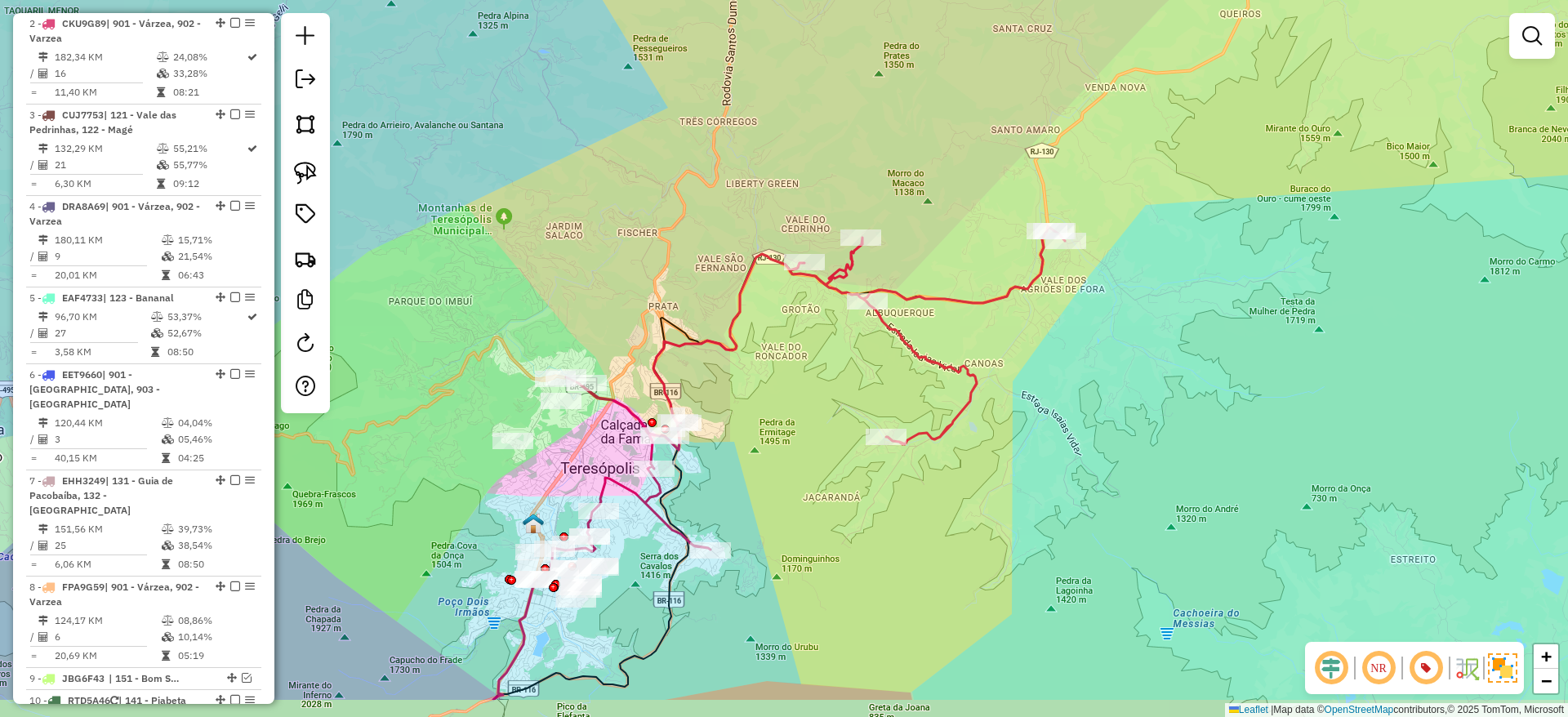
drag, startPoint x: 750, startPoint y: 587, endPoint x: 764, endPoint y: 497, distance: 91.1
click at [764, 497] on div "Janela de atendimento Grade de atendimento Capacidade Transportadoras Veículos …" at bounding box center [784, 358] width 1568 height 717
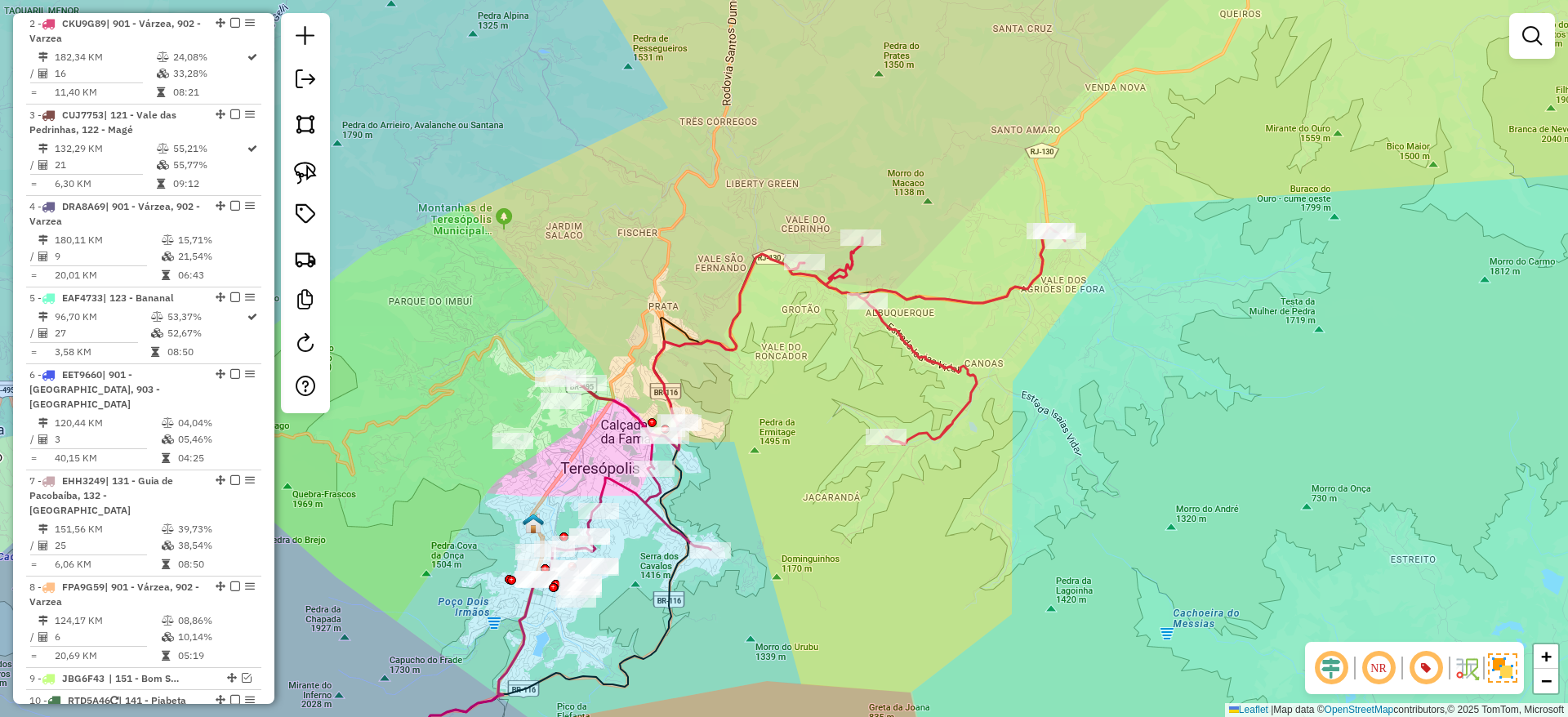
click at [947, 424] on icon at bounding box center [800, 405] width 528 height 357
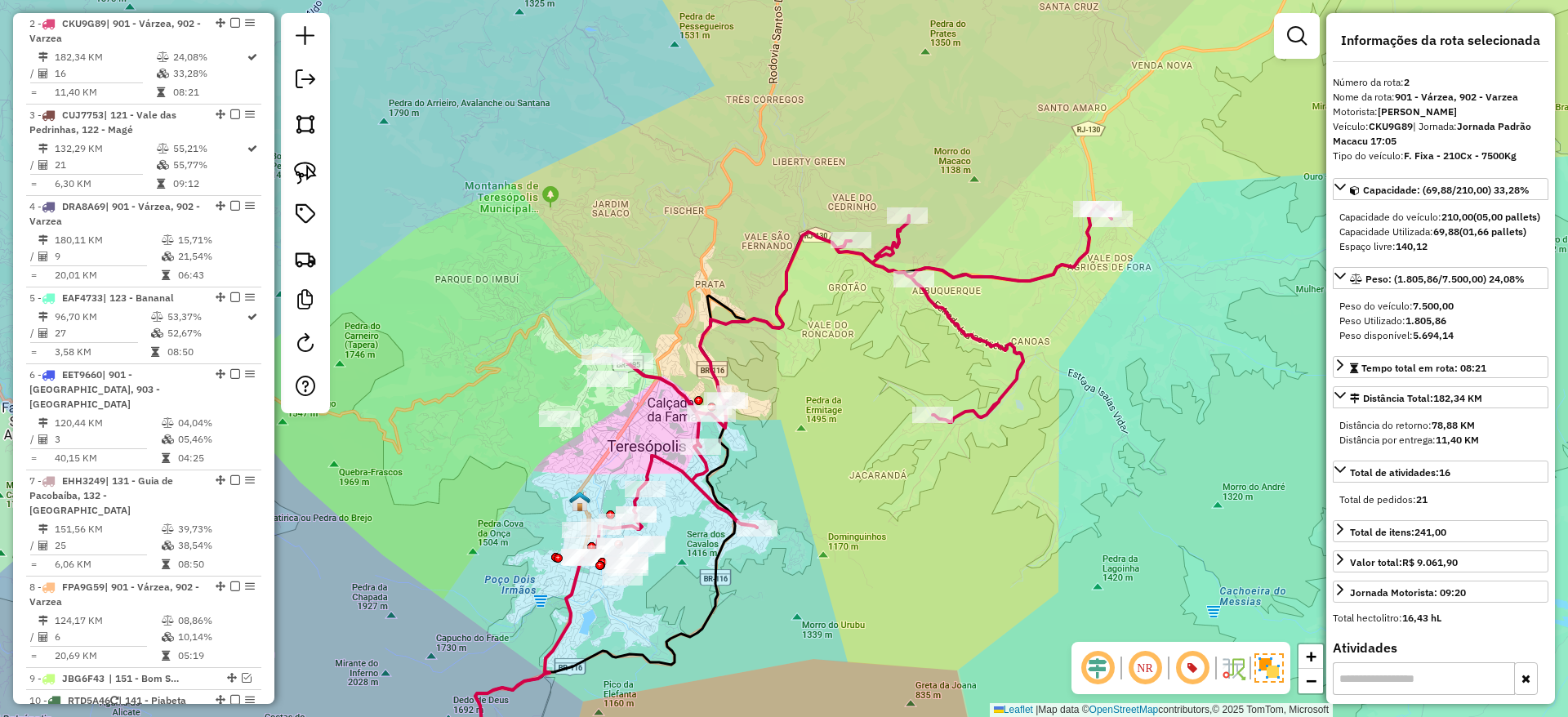
drag, startPoint x: 607, startPoint y: 454, endPoint x: 660, endPoint y: 430, distance: 58.2
click at [660, 430] on div "Janela de atendimento Grade de atendimento Capacidade Transportadoras Veículos …" at bounding box center [784, 358] width 1568 height 717
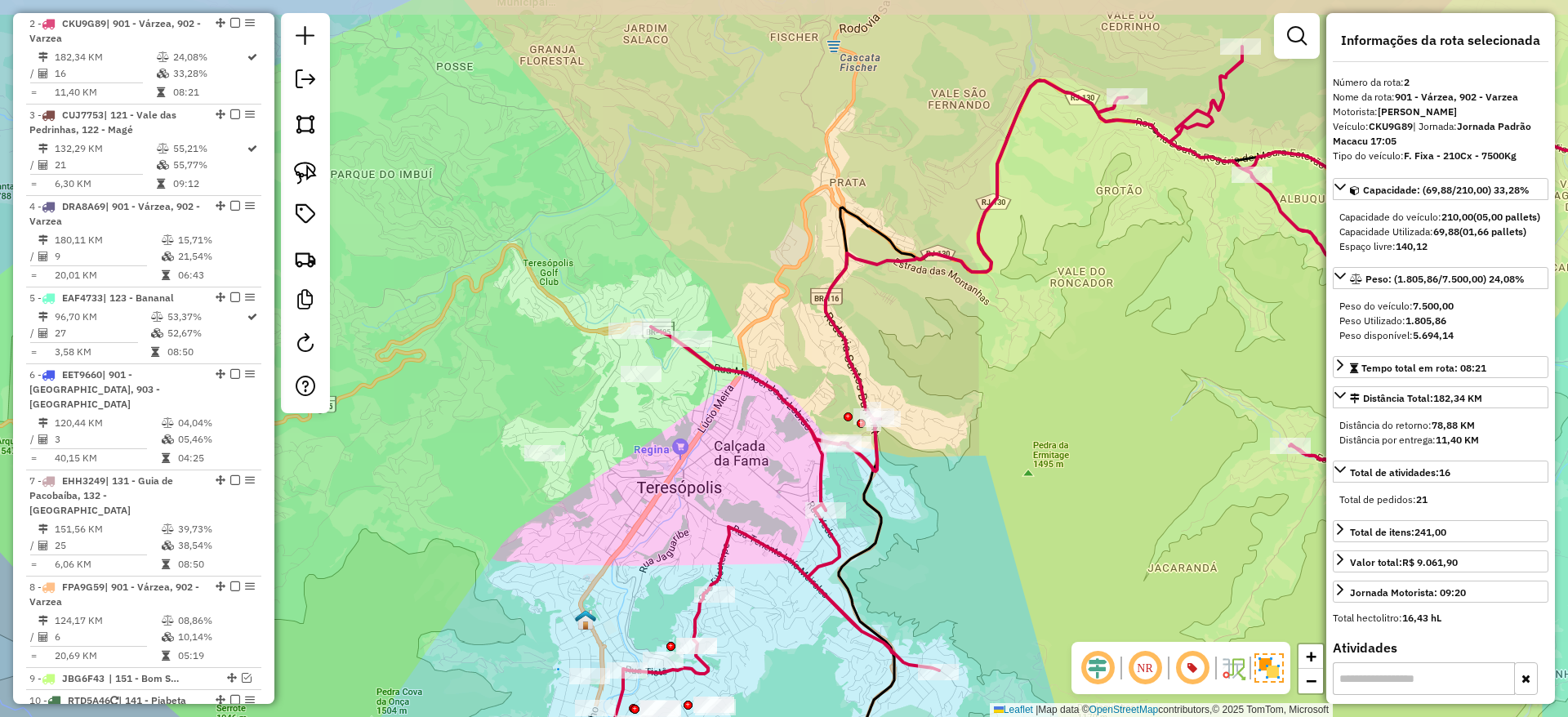
drag, startPoint x: 608, startPoint y: 402, endPoint x: 672, endPoint y: 455, distance: 83.1
click at [672, 455] on div "Janela de atendimento Grade de atendimento Capacidade Transportadoras Veículos …" at bounding box center [784, 358] width 1568 height 717
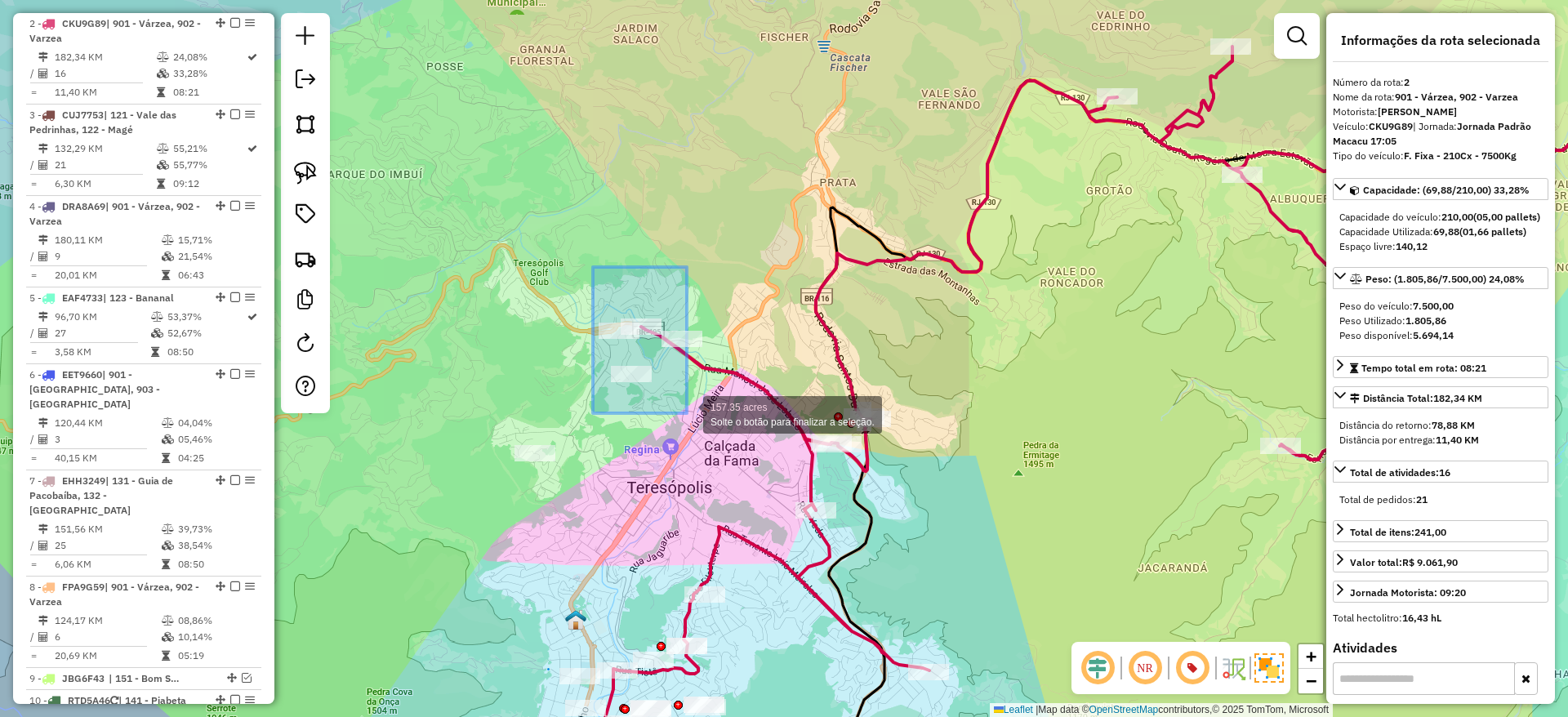
drag, startPoint x: 593, startPoint y: 267, endPoint x: 702, endPoint y: 427, distance: 193.6
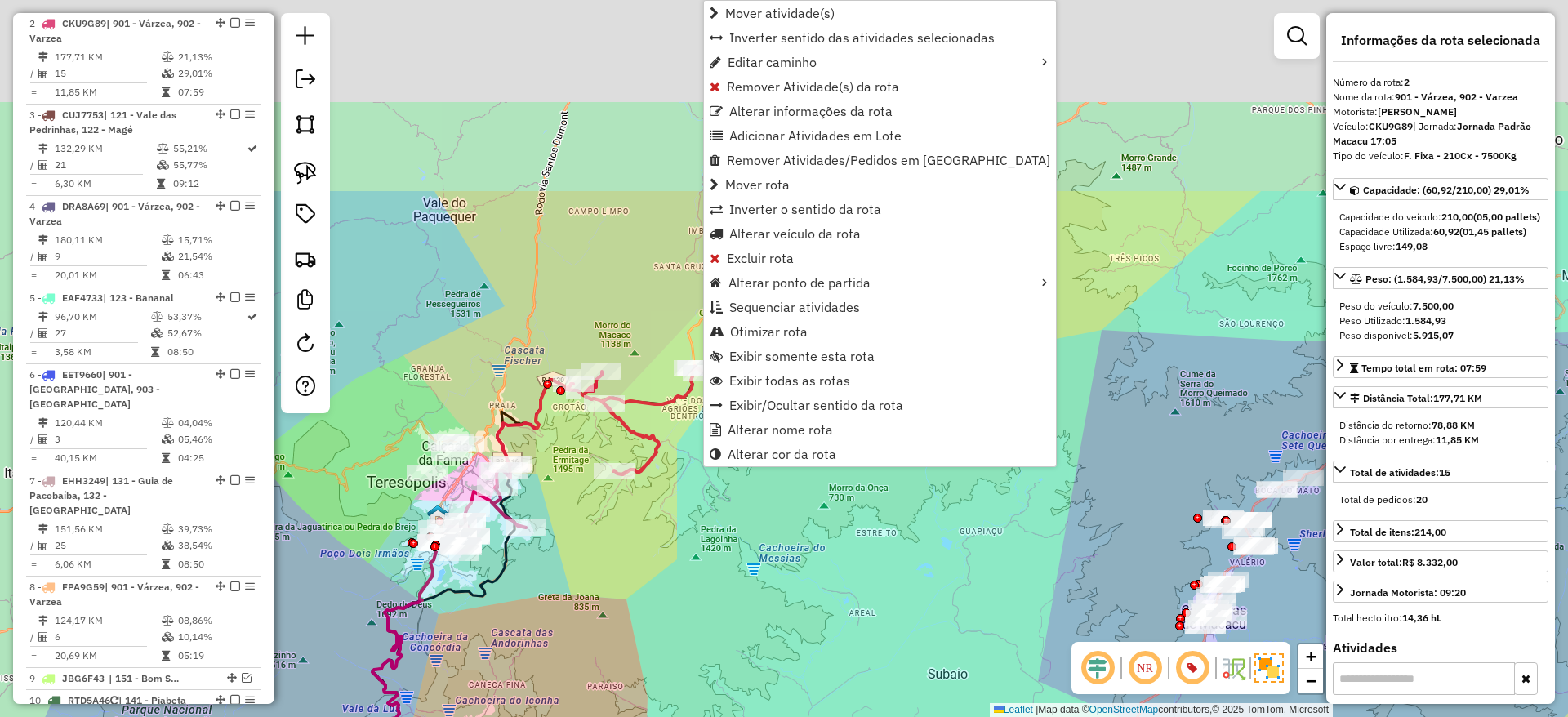
drag, startPoint x: 615, startPoint y: 297, endPoint x: 581, endPoint y: 570, distance: 275.1
click at [581, 570] on div "Janela de atendimento Grade de atendimento Capacidade Transportadoras Veículos …" at bounding box center [784, 358] width 1568 height 717
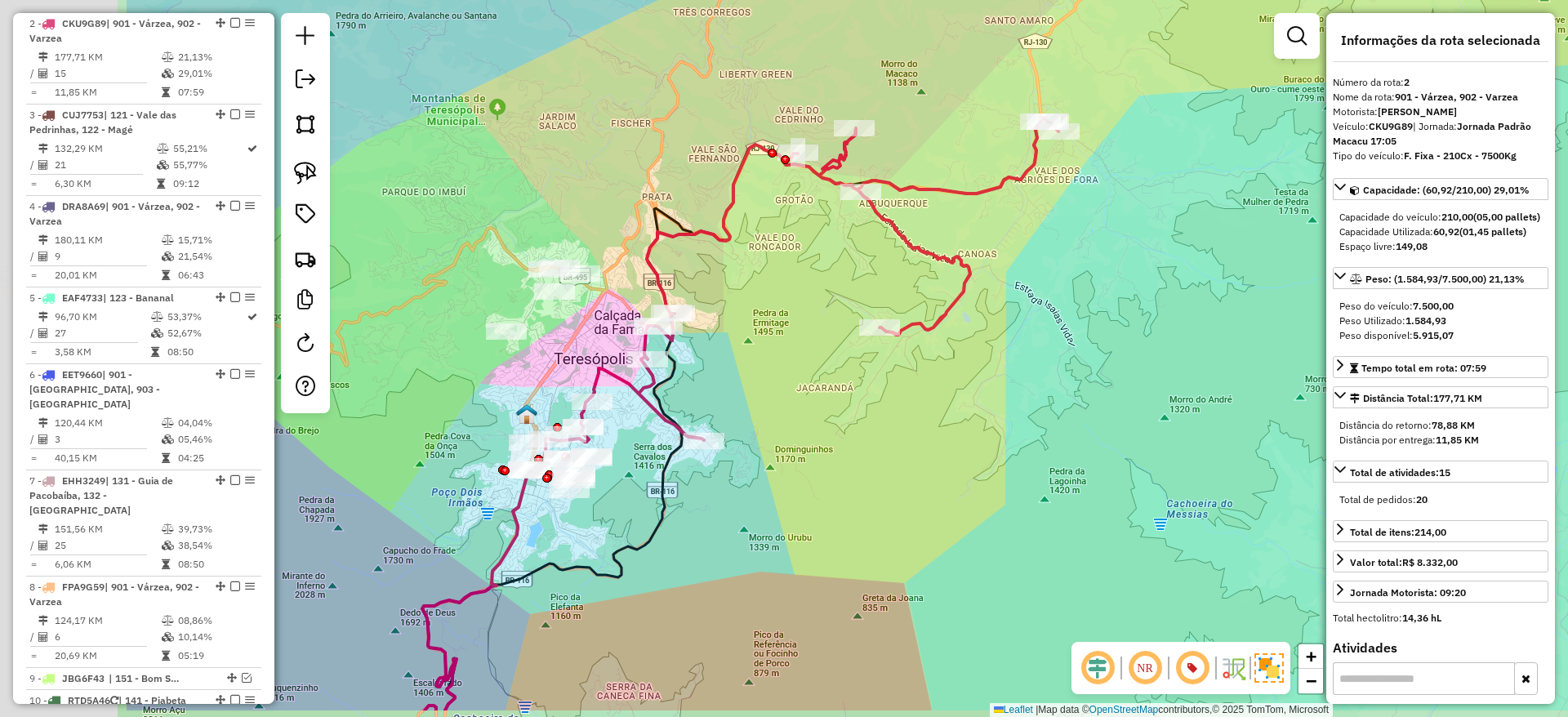
drag, startPoint x: 518, startPoint y: 502, endPoint x: 802, endPoint y: 422, distance: 295.1
click at [802, 422] on div "Janela de atendimento Grade de atendimento Capacidade Transportadoras Veículos …" at bounding box center [784, 358] width 1568 height 717
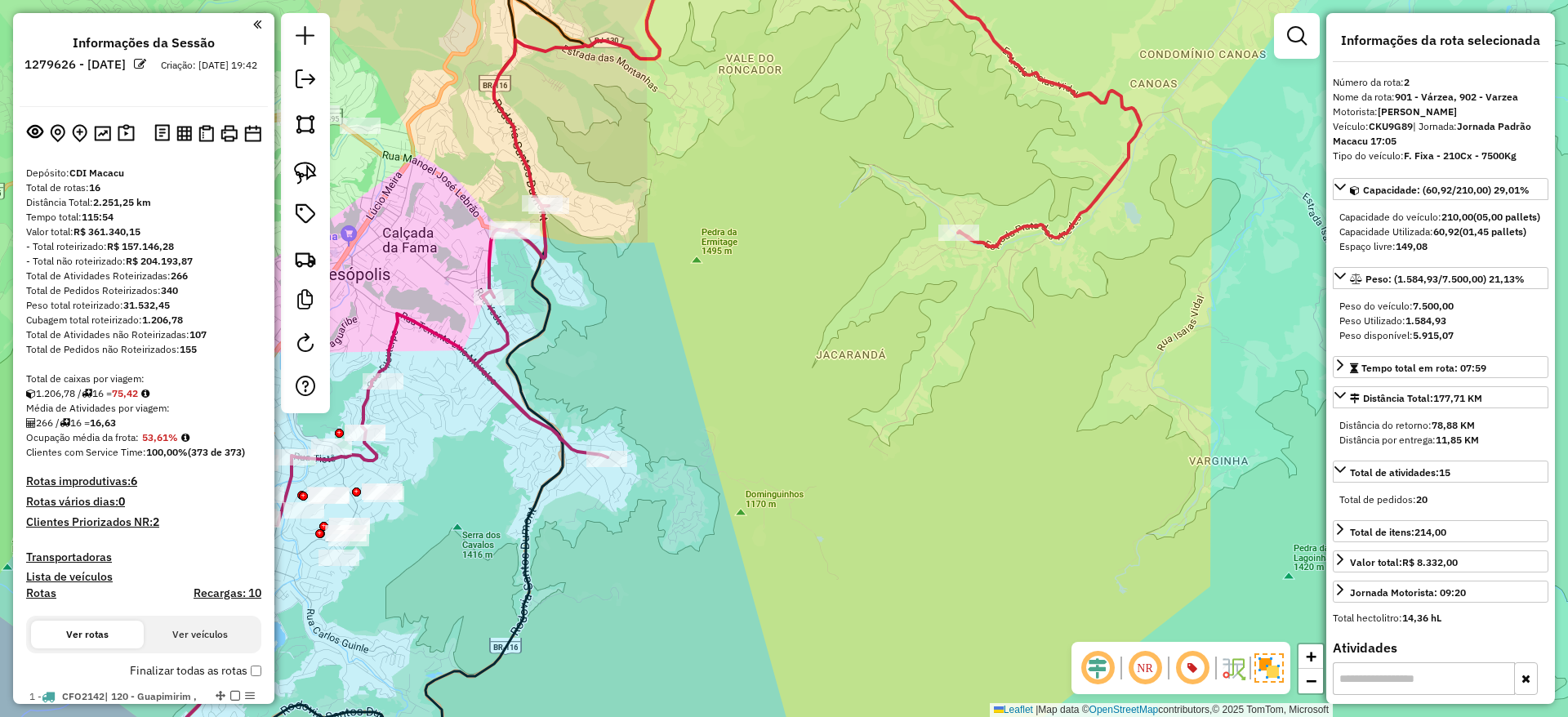
scroll to position [764, 0]
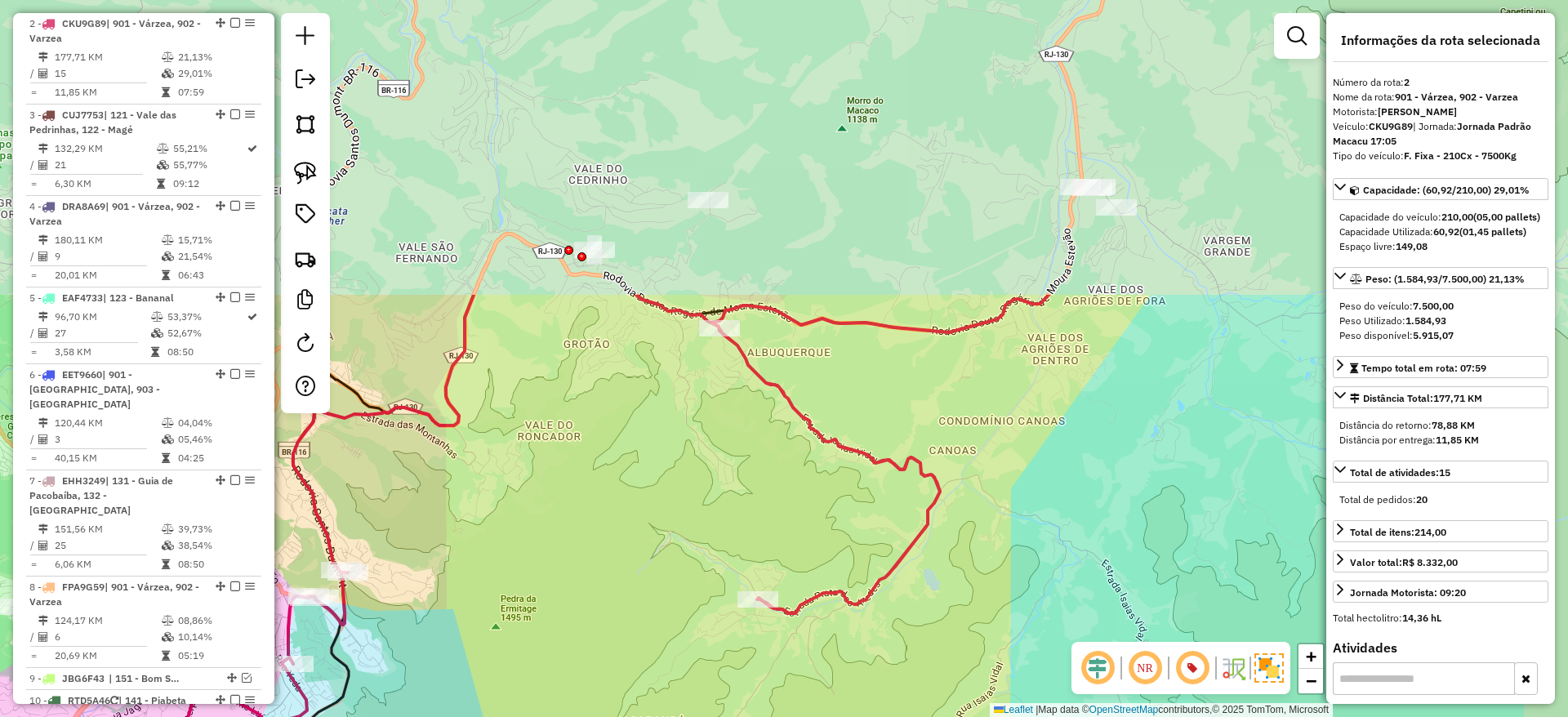
drag, startPoint x: 725, startPoint y: 561, endPoint x: 745, endPoint y: 564, distance: 20.2
click at [745, 564] on div "Janela de atendimento Grade de atendimento Capacidade Transportadoras Veículos …" at bounding box center [784, 358] width 1568 height 717
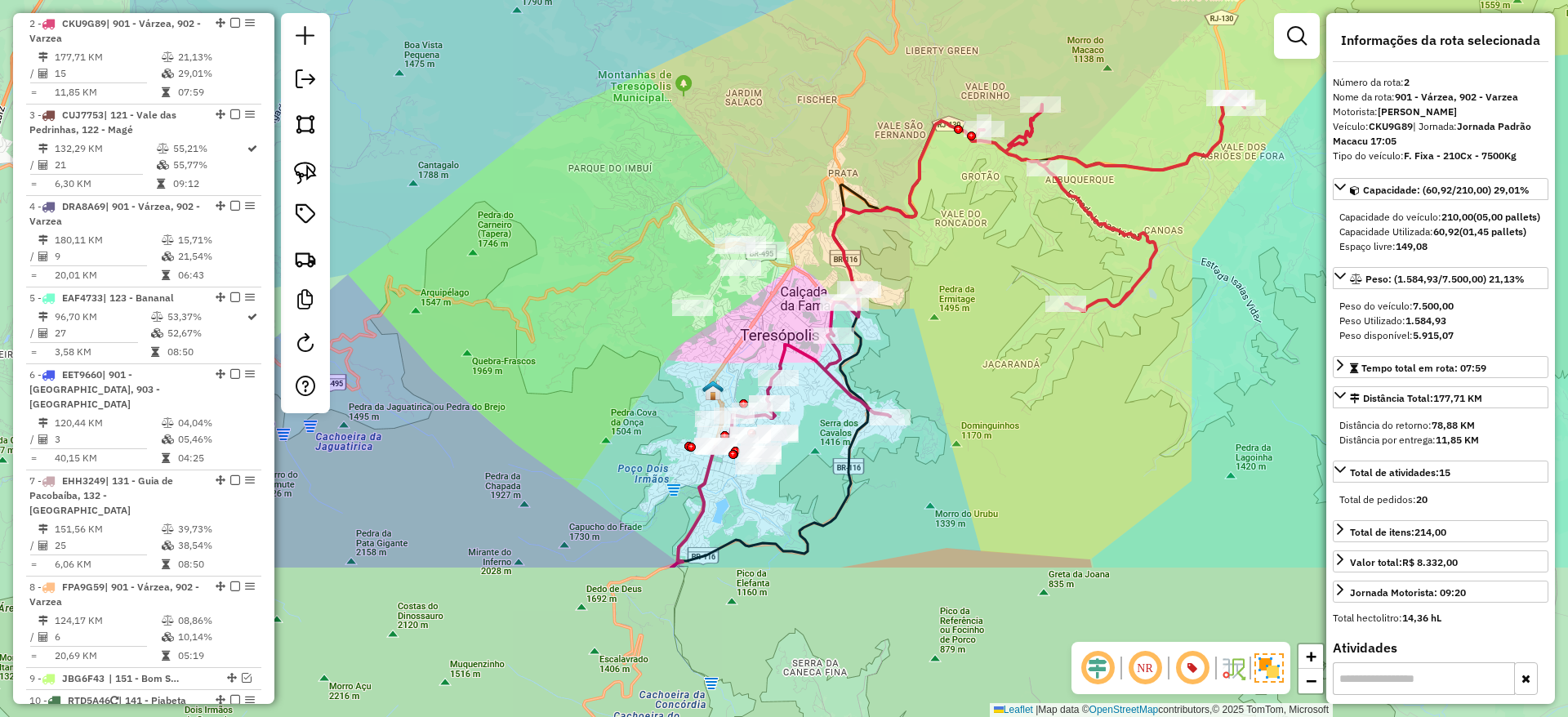
drag, startPoint x: 683, startPoint y: 485, endPoint x: 967, endPoint y: 261, distance: 361.7
click at [967, 261] on div "Janela de atendimento Grade de atendimento Capacidade Transportadoras Veículos …" at bounding box center [784, 358] width 1568 height 717
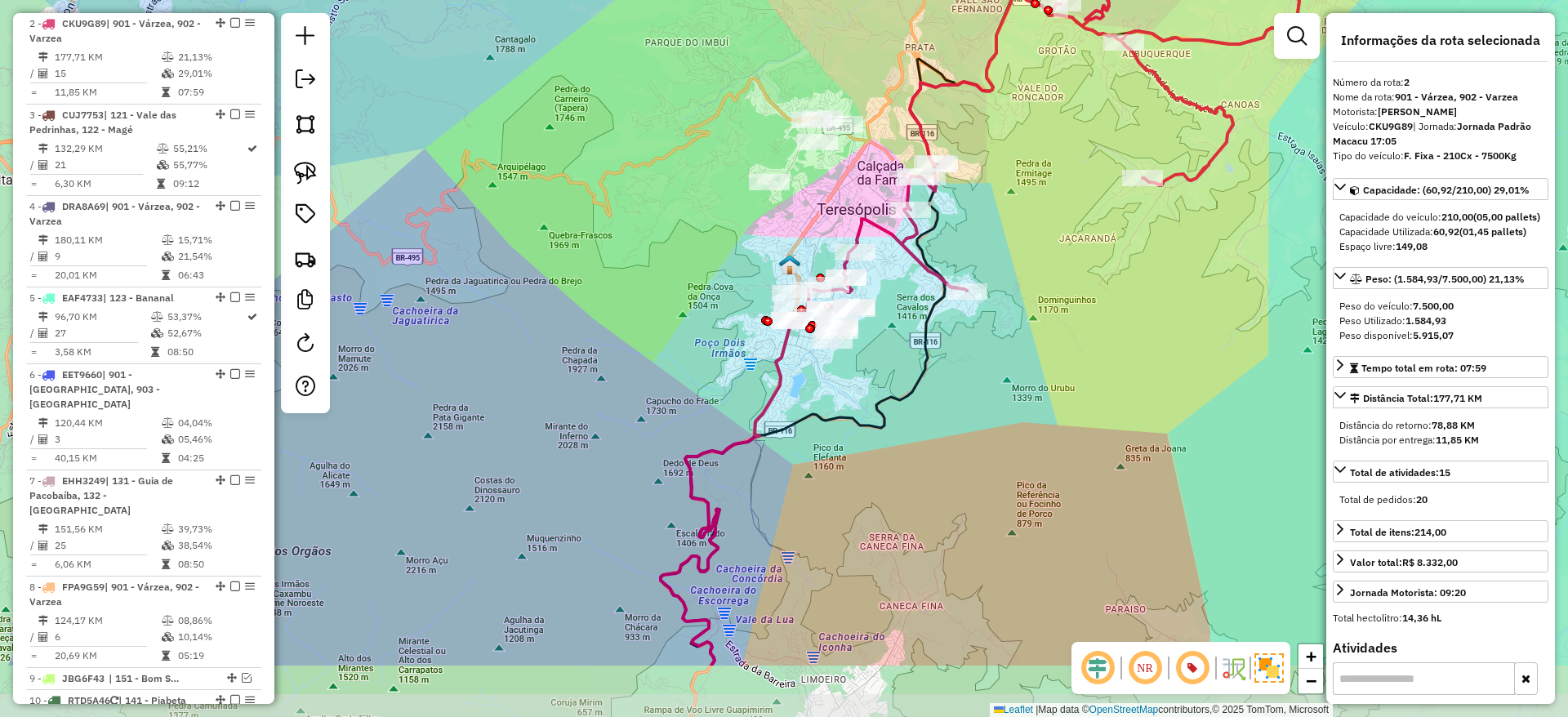
drag, startPoint x: 947, startPoint y: 431, endPoint x: 984, endPoint y: 379, distance: 63.8
click at [984, 379] on div "Janela de atendimento Grade de atendimento Capacidade Transportadoras Veículos …" at bounding box center [784, 358] width 1568 height 717
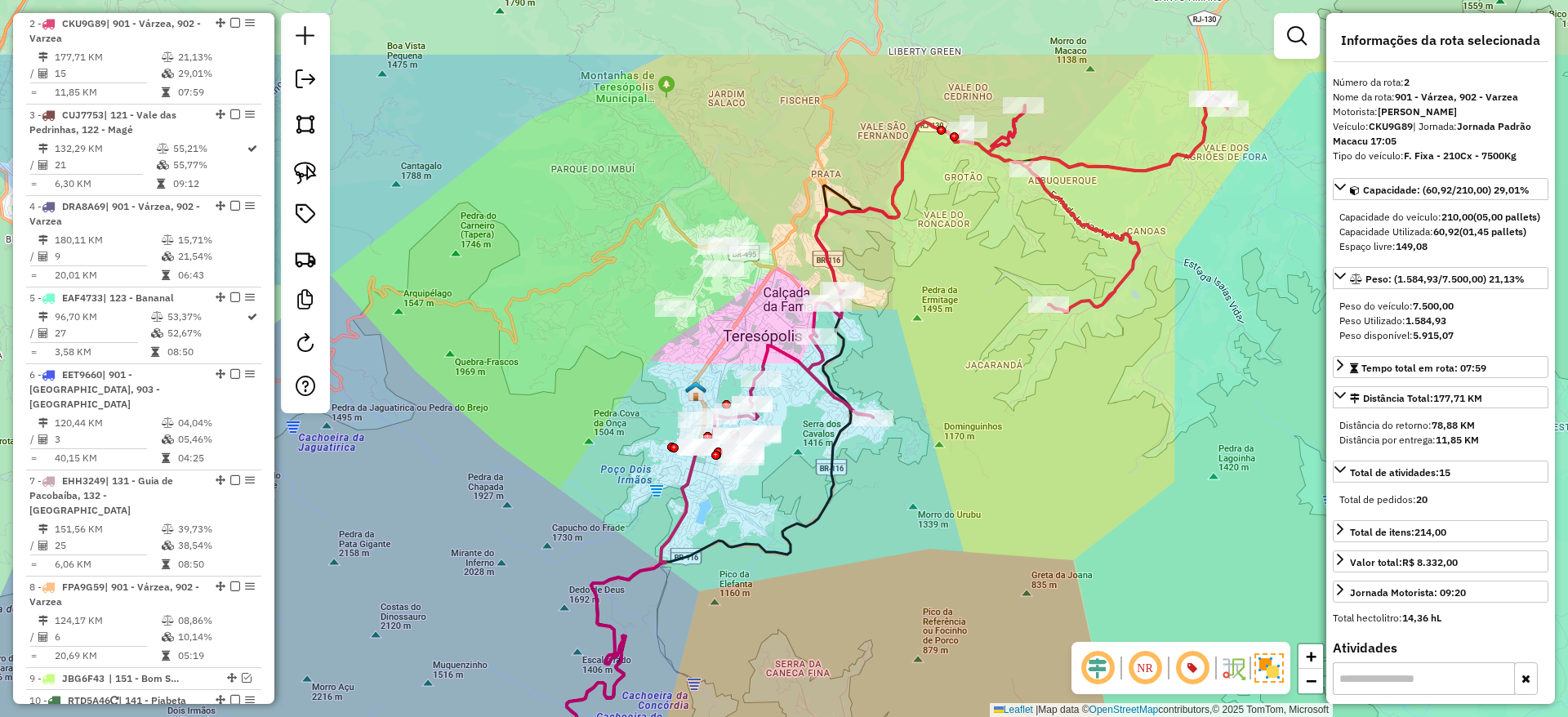
drag, startPoint x: 999, startPoint y: 347, endPoint x: 903, endPoint y: 474, distance: 159.2
click at [903, 474] on div "Janela de atendimento Grade de atendimento Capacidade Transportadoras Veículos …" at bounding box center [784, 358] width 1568 height 717
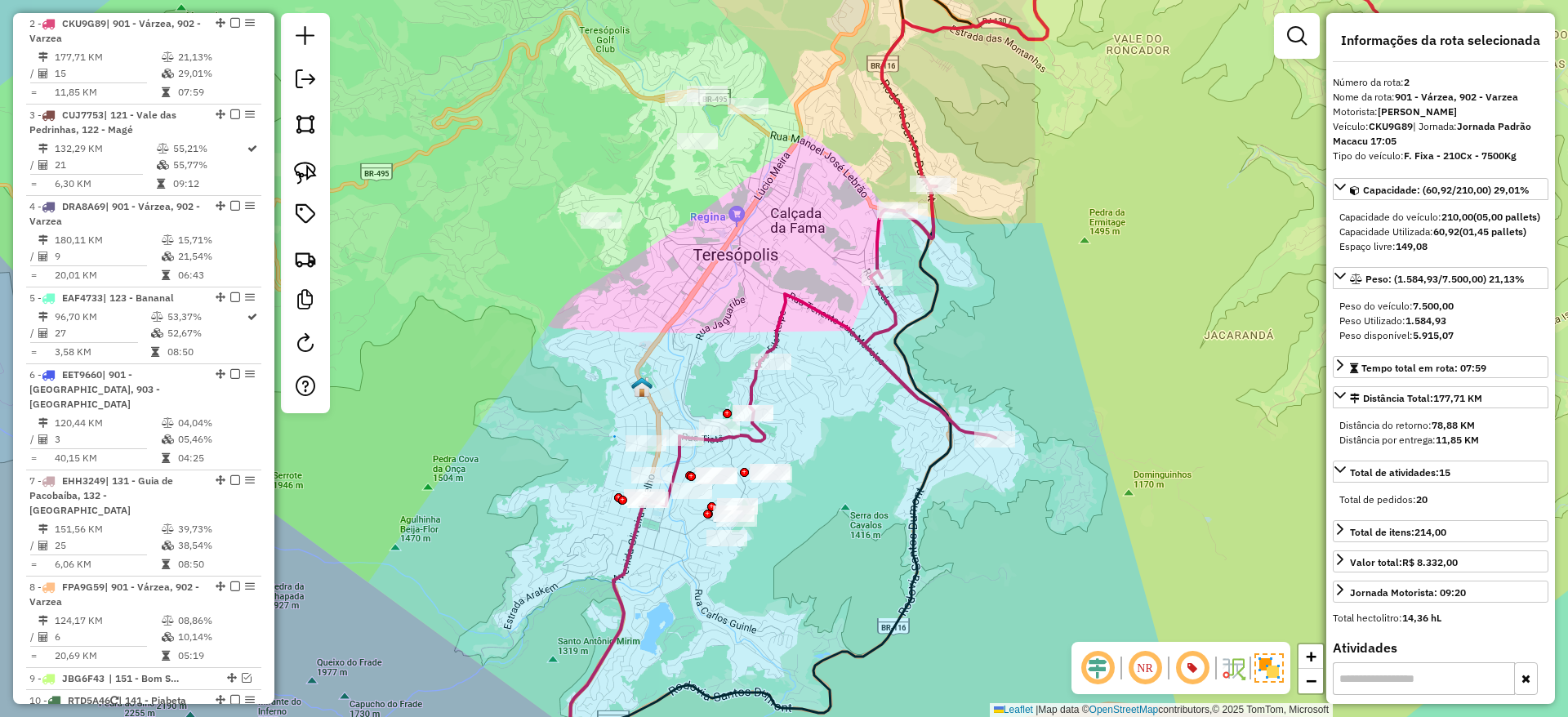
drag, startPoint x: 794, startPoint y: 389, endPoint x: 806, endPoint y: 422, distance: 35.1
click at [806, 422] on div "Janela de atendimento Grade de atendimento Capacidade Transportadoras Veículos …" at bounding box center [784, 358] width 1568 height 717
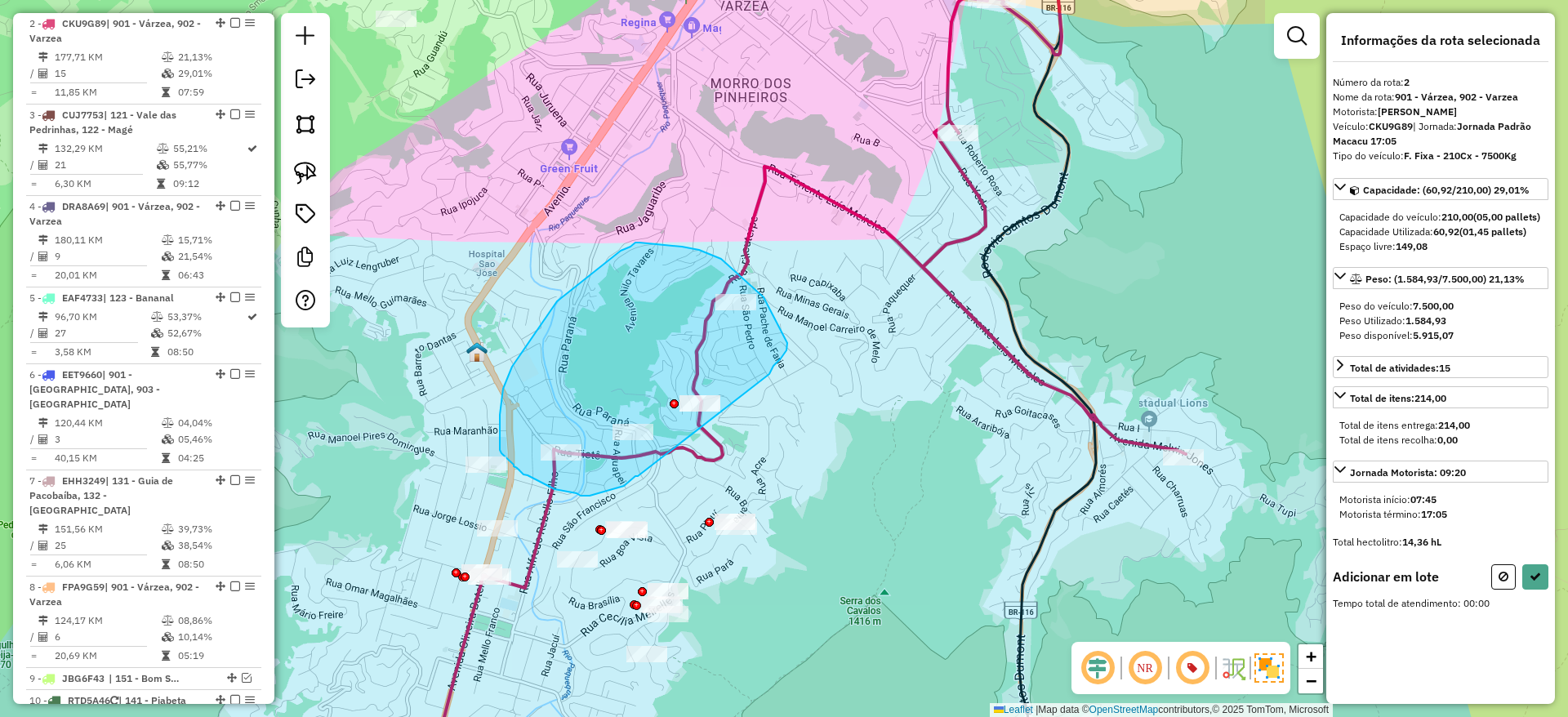
drag, startPoint x: 769, startPoint y: 374, endPoint x: 639, endPoint y: 474, distance: 164.0
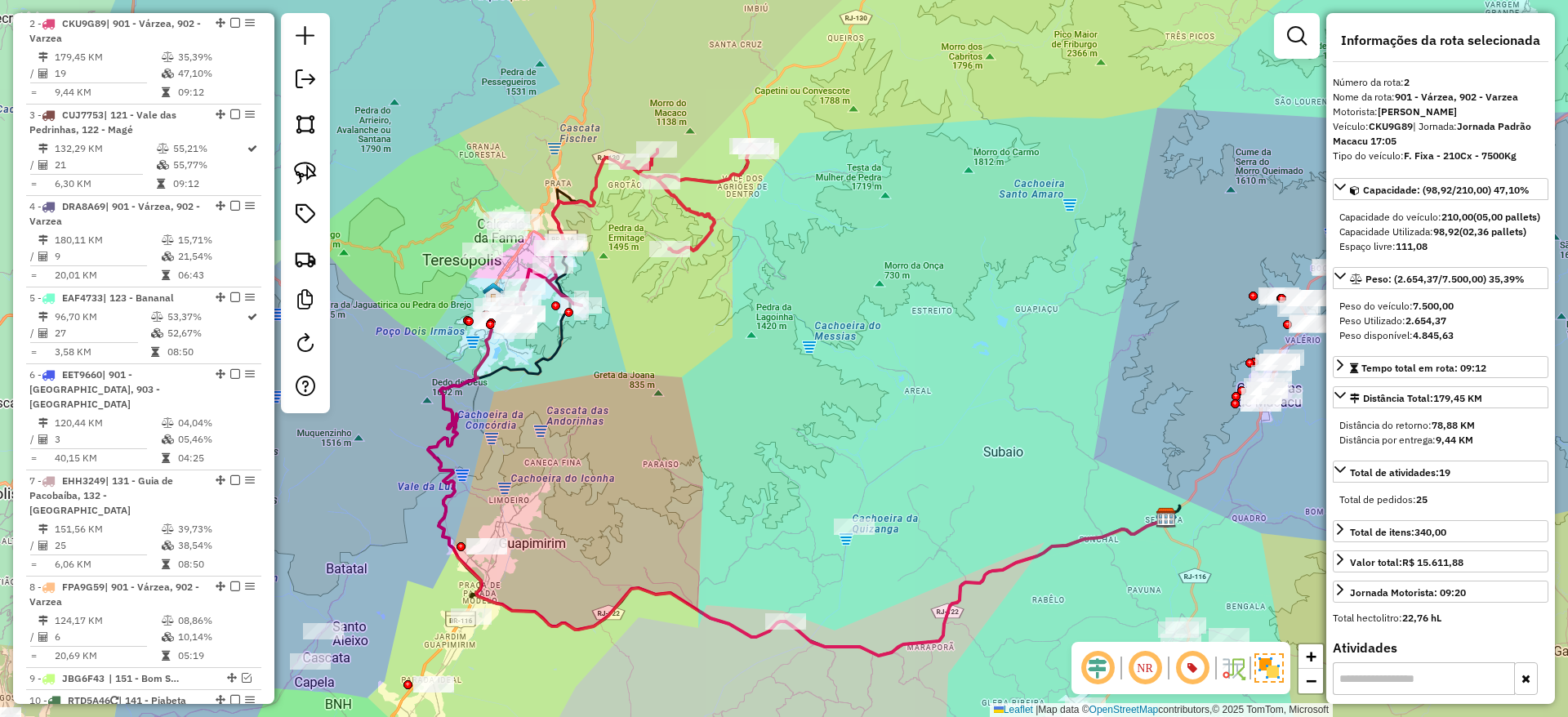
drag, startPoint x: 555, startPoint y: 326, endPoint x: 578, endPoint y: 374, distance: 53.2
click at [578, 374] on div "Janela de atendimento Grade de atendimento Capacidade Transportadoras Veículos …" at bounding box center [784, 358] width 1568 height 717
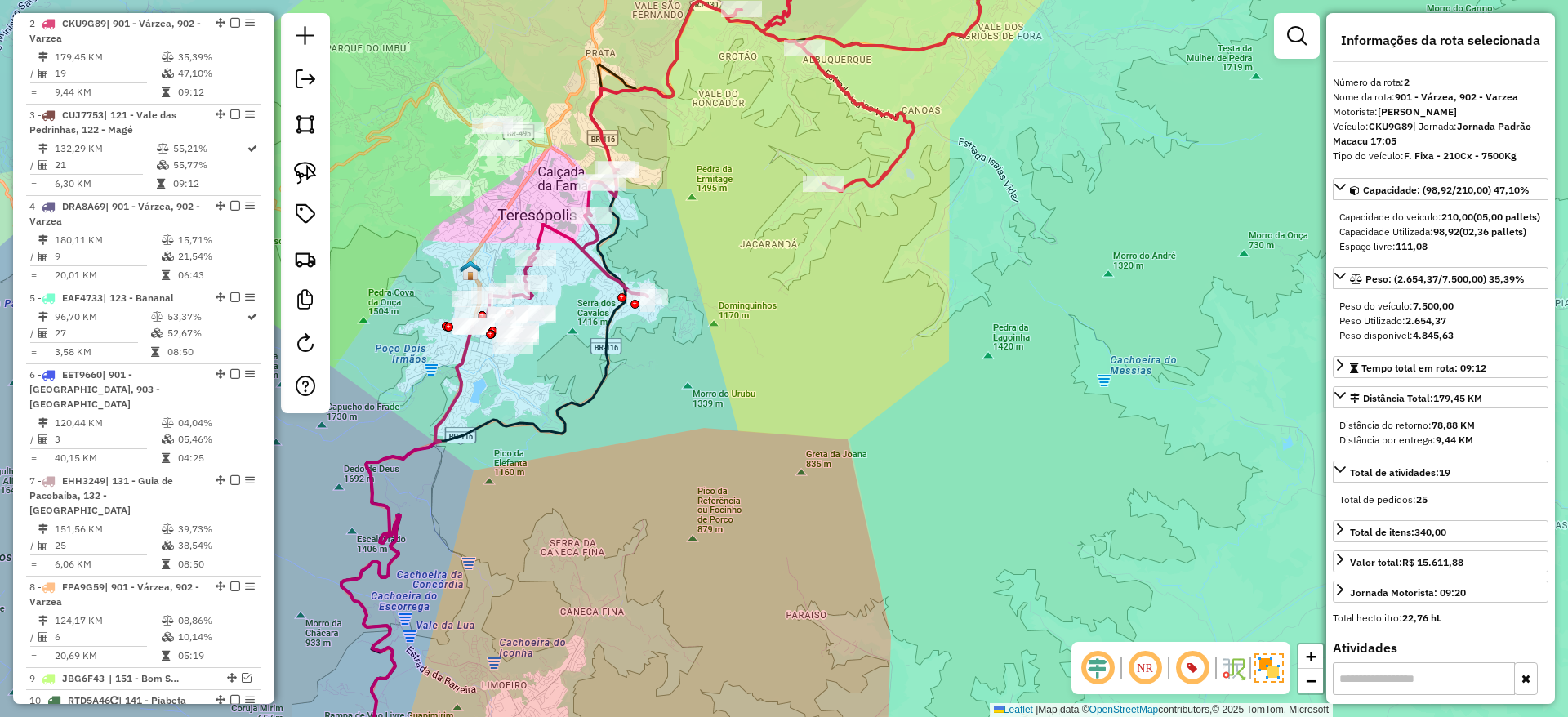
drag, startPoint x: 514, startPoint y: 332, endPoint x: 572, endPoint y: 378, distance: 74.0
click at [572, 378] on div "Janela de atendimento Grade de atendimento Capacidade Transportadoras Veículos …" at bounding box center [784, 358] width 1568 height 717
drag, startPoint x: 576, startPoint y: 295, endPoint x: 589, endPoint y: 323, distance: 30.9
click at [589, 323] on div "Janela de atendimento Grade de atendimento Capacidade Transportadoras Veículos …" at bounding box center [784, 358] width 1568 height 717
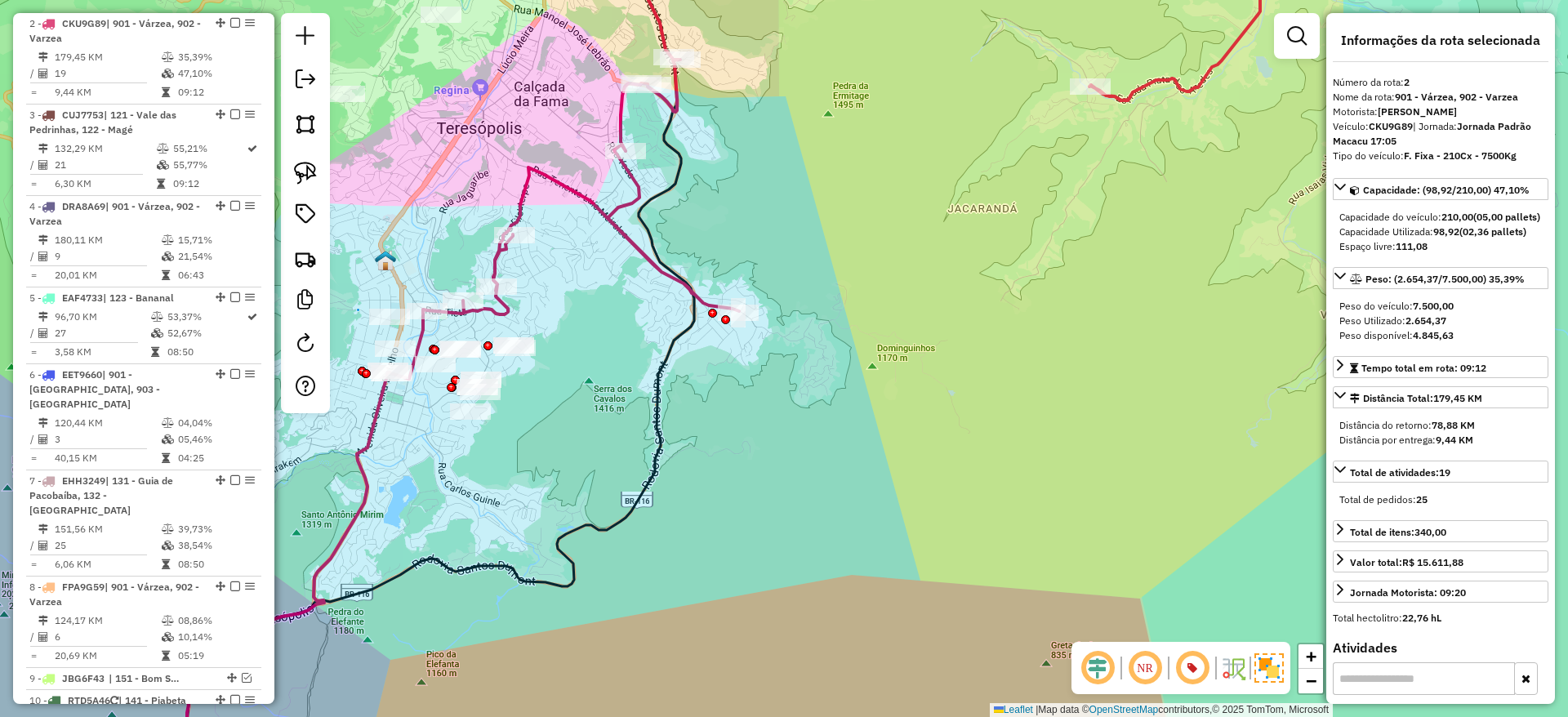
drag, startPoint x: 573, startPoint y: 338, endPoint x: 648, endPoint y: 287, distance: 90.7
click at [648, 287] on div "Janela de atendimento Grade de atendimento Capacidade Transportadoras Veículos …" at bounding box center [784, 358] width 1568 height 717
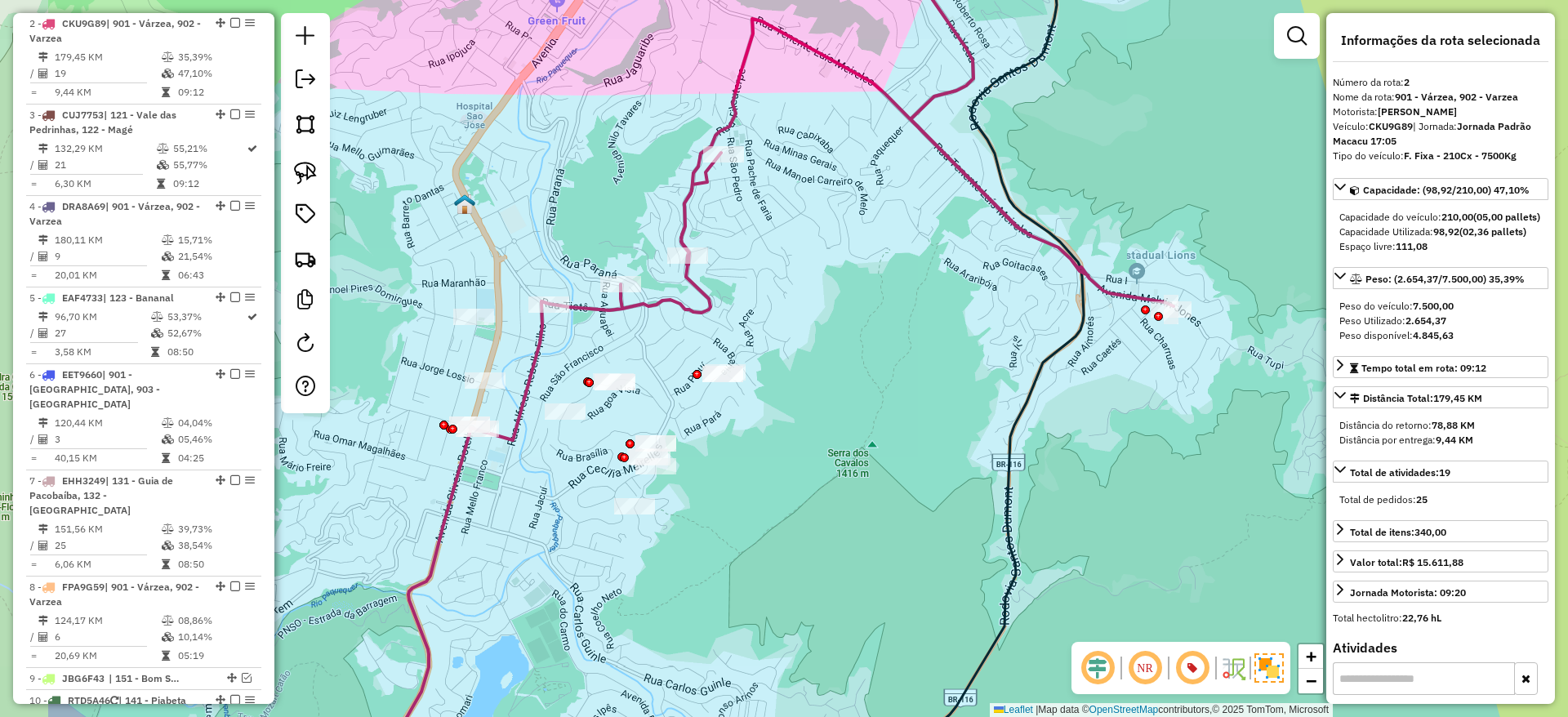
drag, startPoint x: 580, startPoint y: 259, endPoint x: 785, endPoint y: 305, distance: 210.1
click at [785, 305] on div "Janela de atendimento Grade de atendimento Capacidade Transportadoras Veículos …" at bounding box center [784, 358] width 1568 height 717
drag, startPoint x: 586, startPoint y: 360, endPoint x: 644, endPoint y: 358, distance: 58.0
click at [644, 358] on div "Janela de atendimento Grade de atendimento Capacidade Transportadoras Veículos …" at bounding box center [784, 358] width 1568 height 717
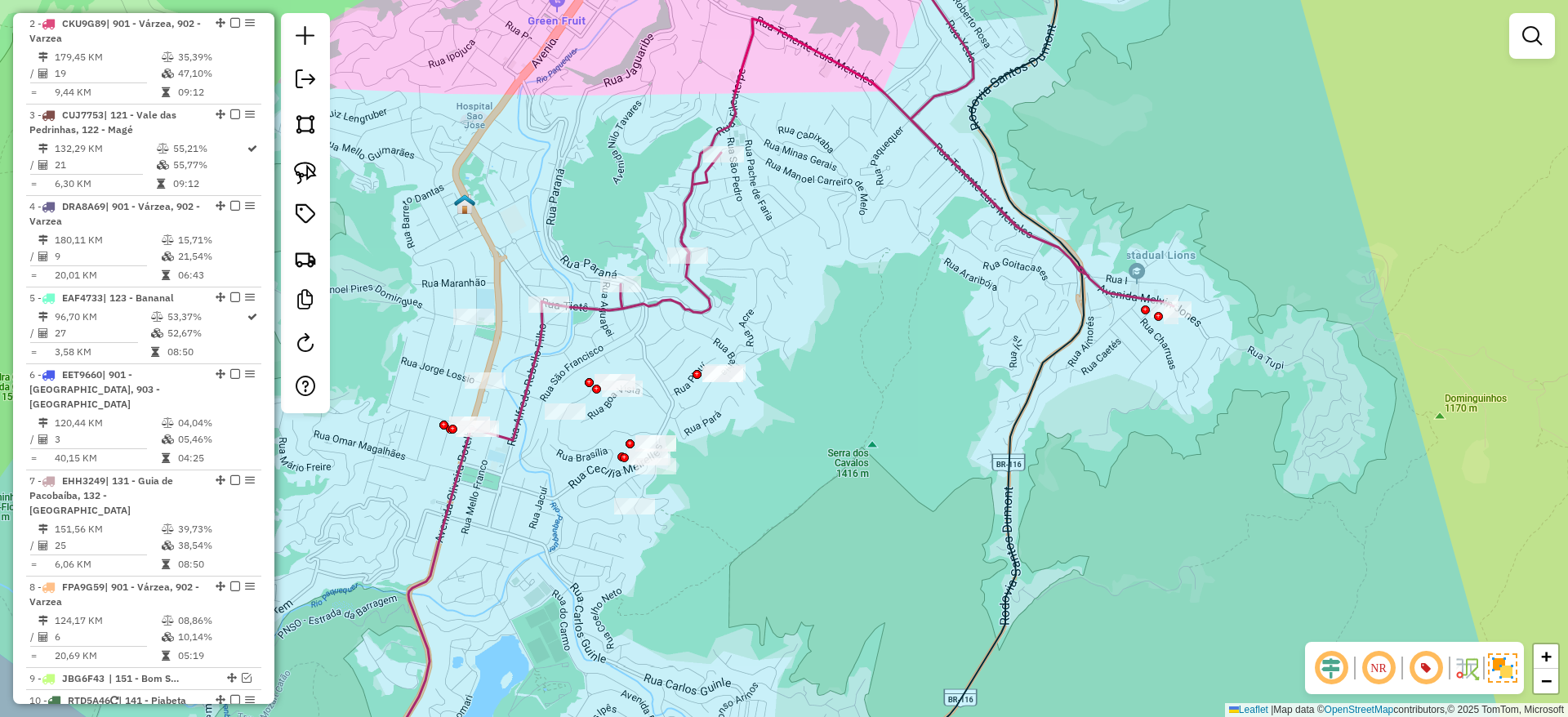
click at [582, 305] on icon at bounding box center [824, 184] width 697 height 512
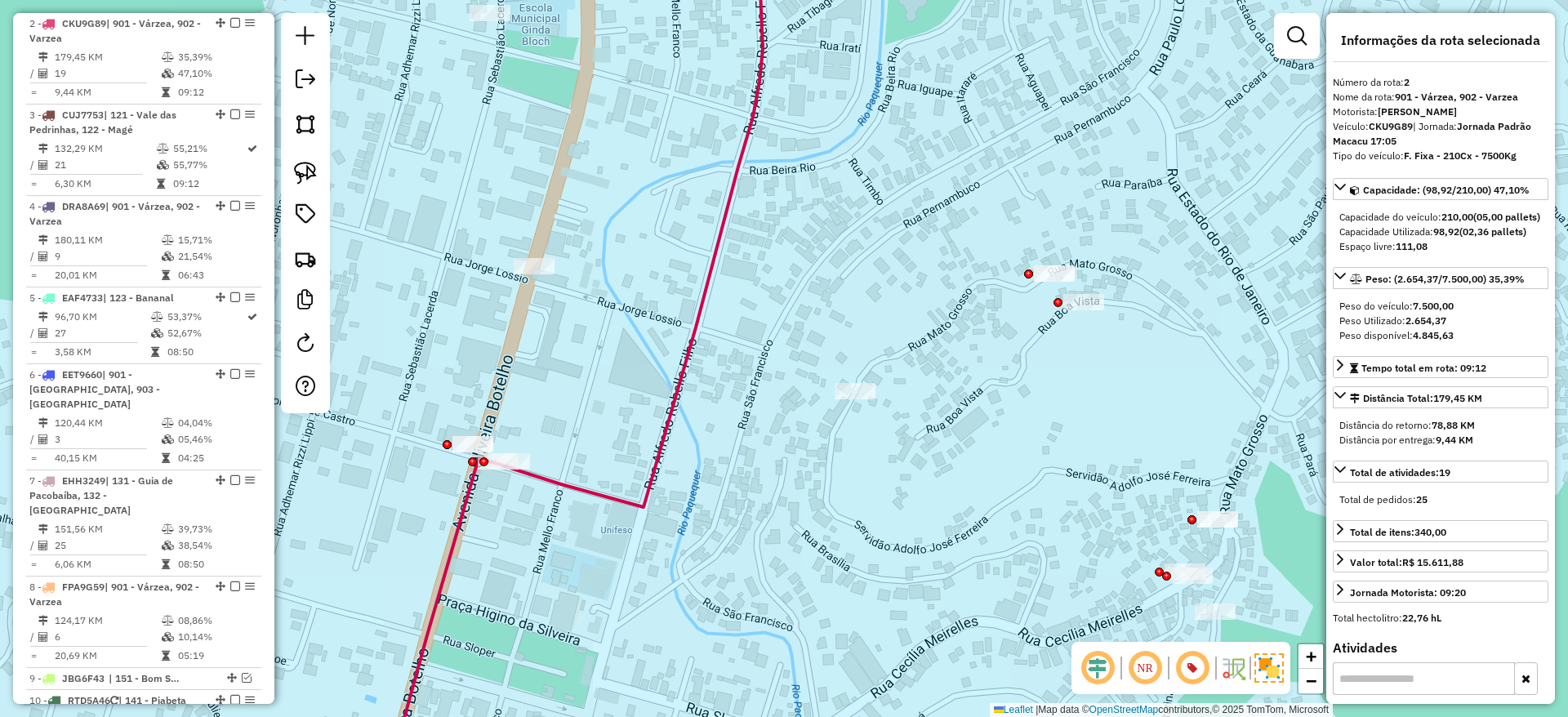
click at [563, 484] on icon at bounding box center [966, 218] width 938 height 579
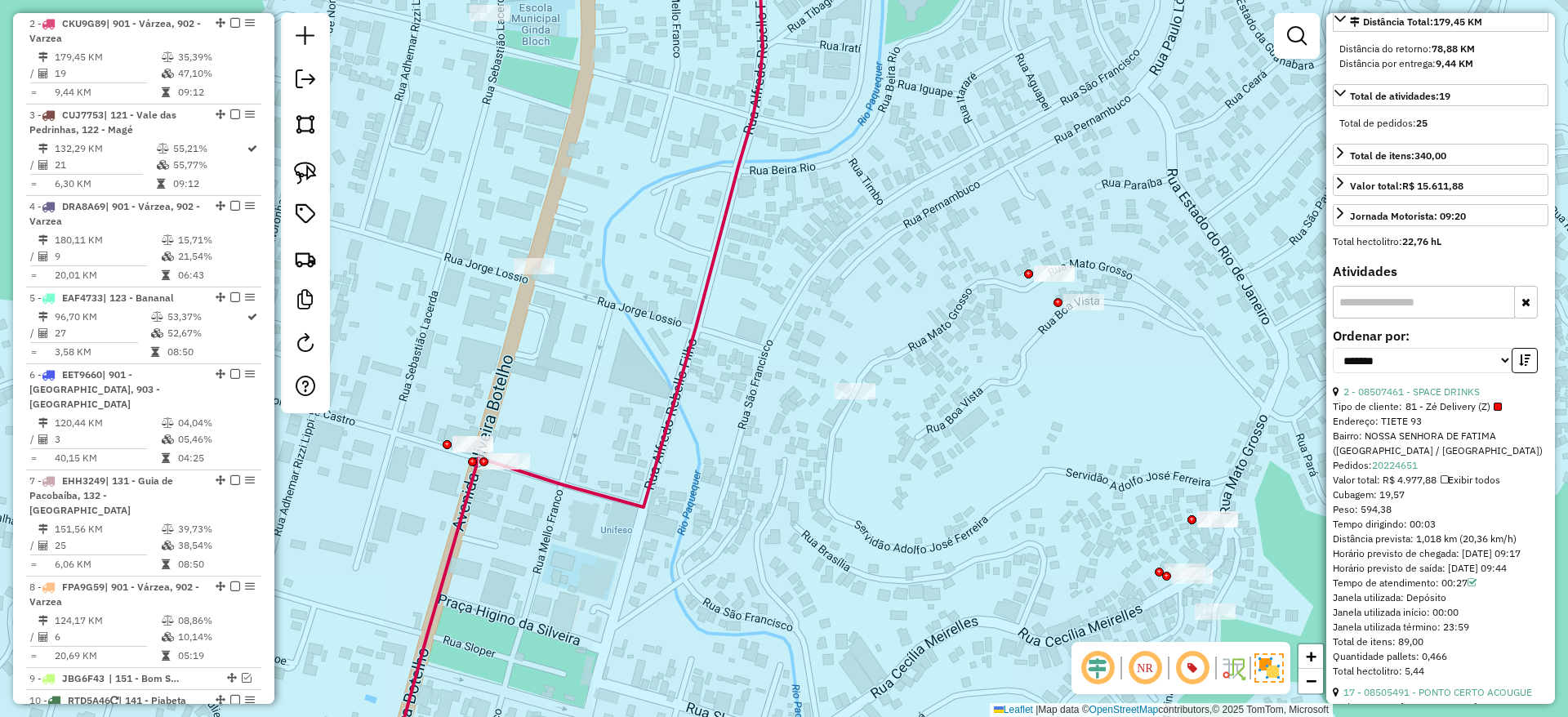
scroll to position [0, 0]
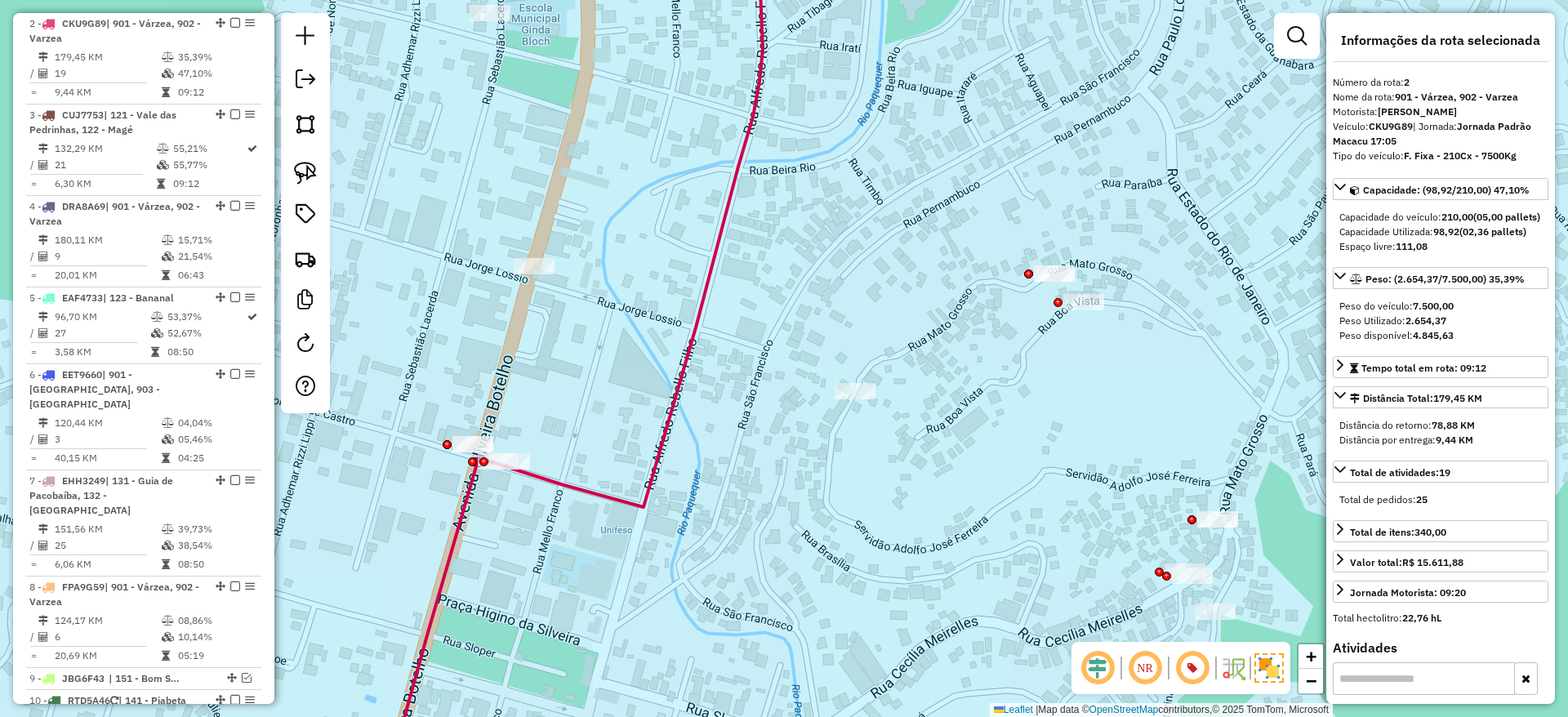
click at [1397, 125] on strong "CKU9G89" at bounding box center [1391, 126] width 44 height 12
copy strong "CKU9G89"
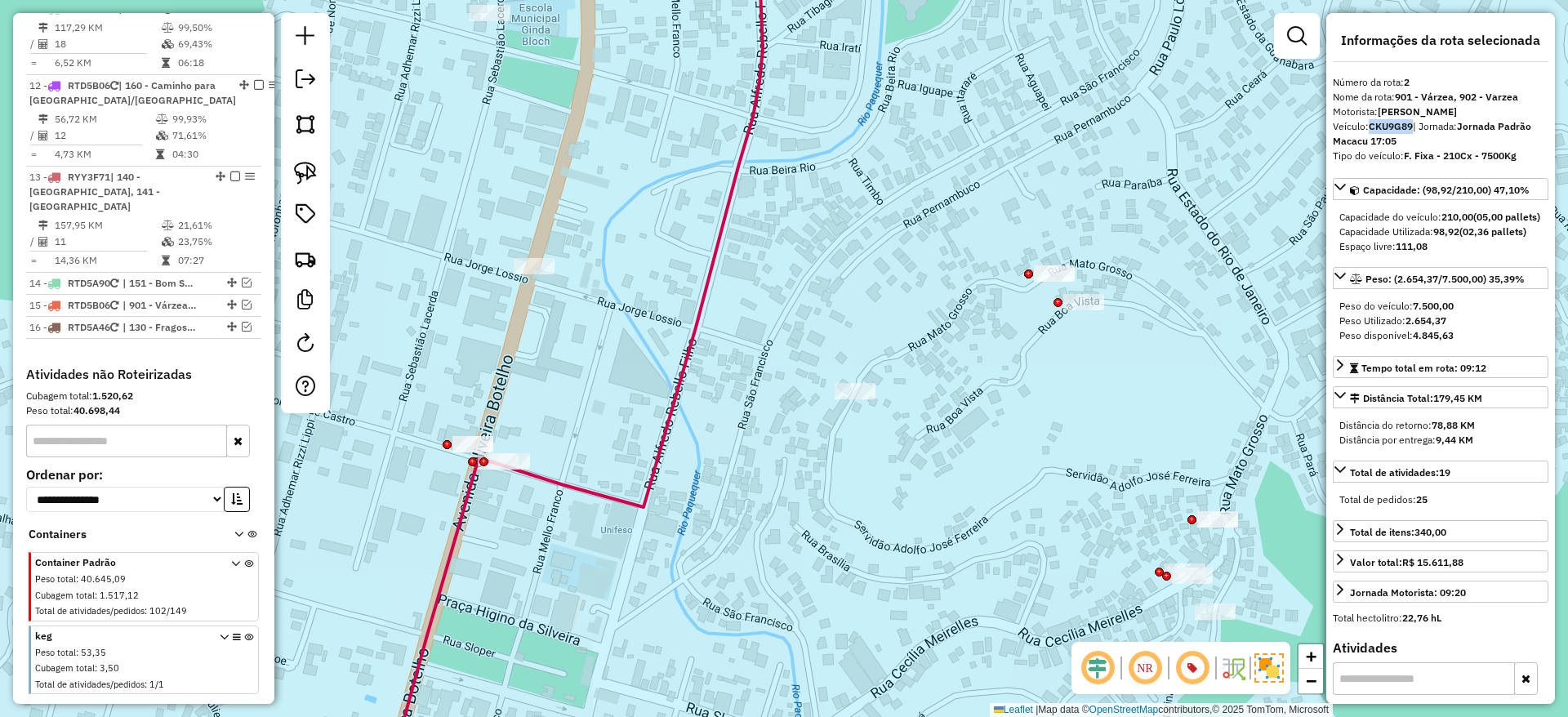
scroll to position [1562, 0]
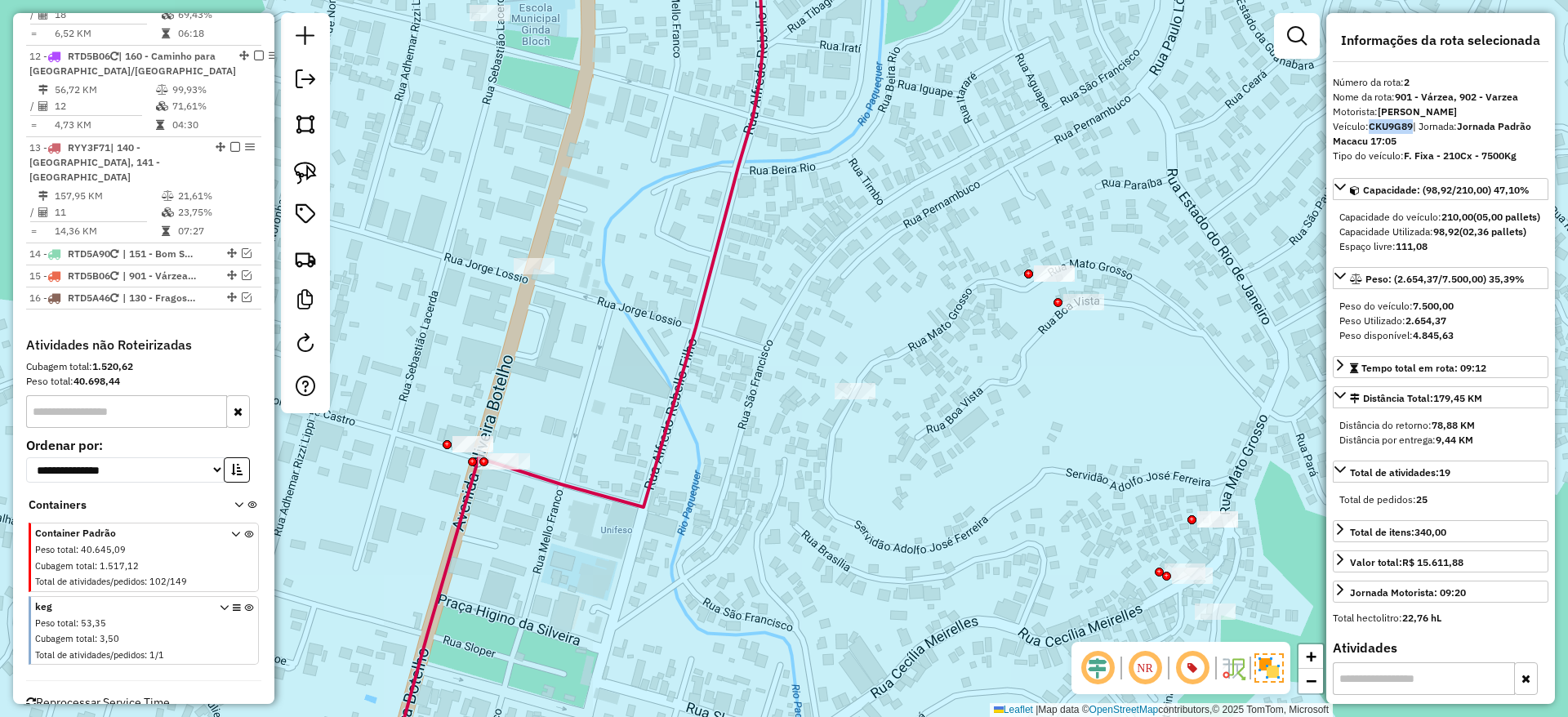
click at [737, 170] on icon at bounding box center [966, 218] width 938 height 579
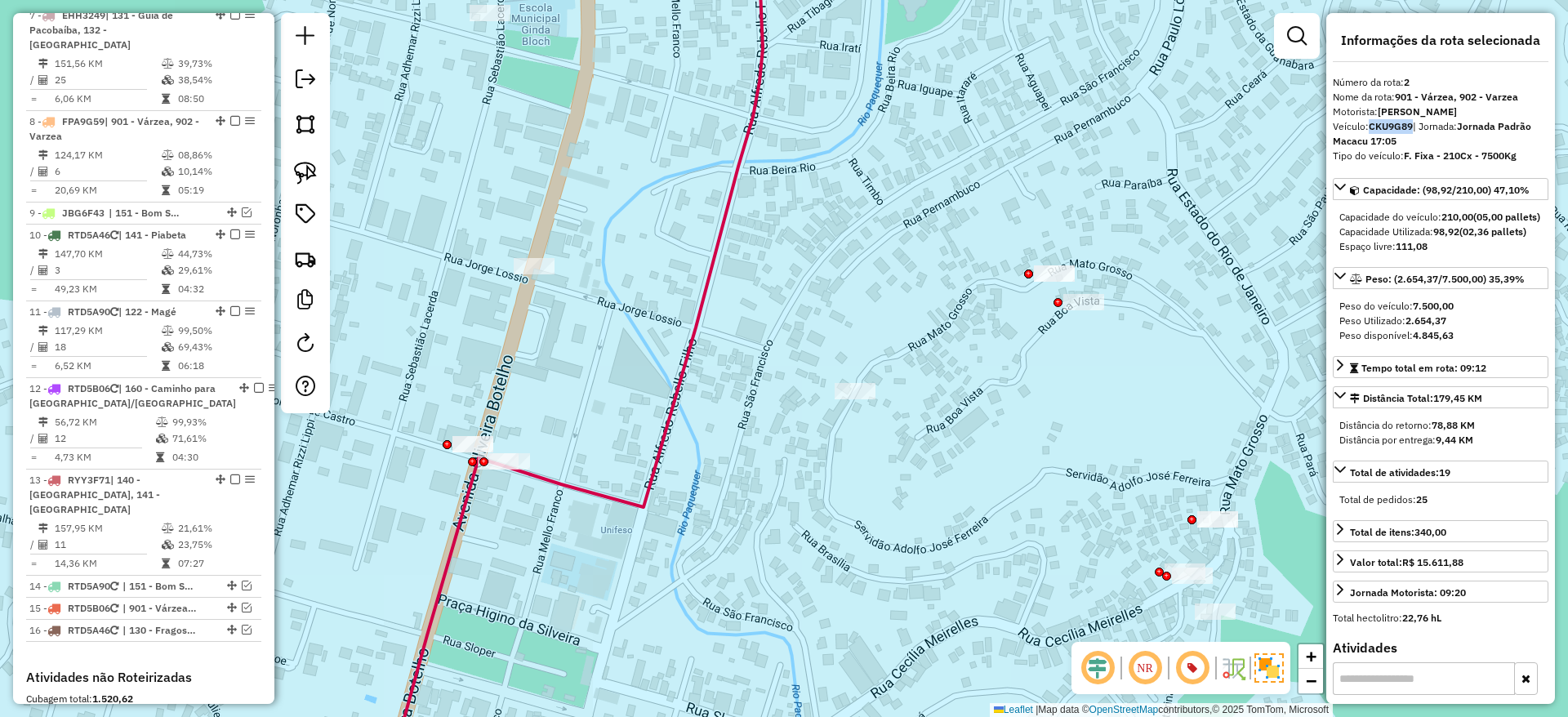
scroll to position [1316, 0]
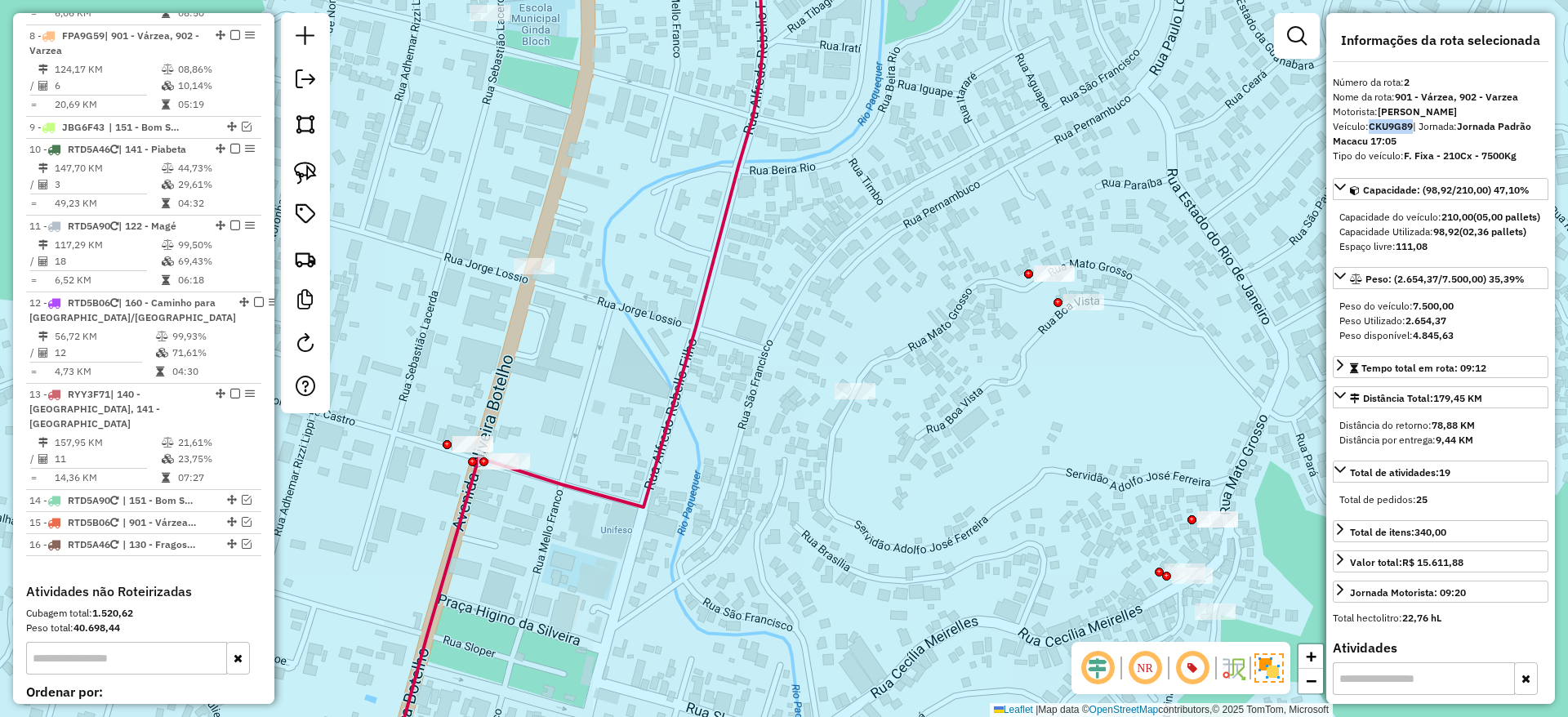
click at [533, 475] on icon at bounding box center [966, 218] width 938 height 579
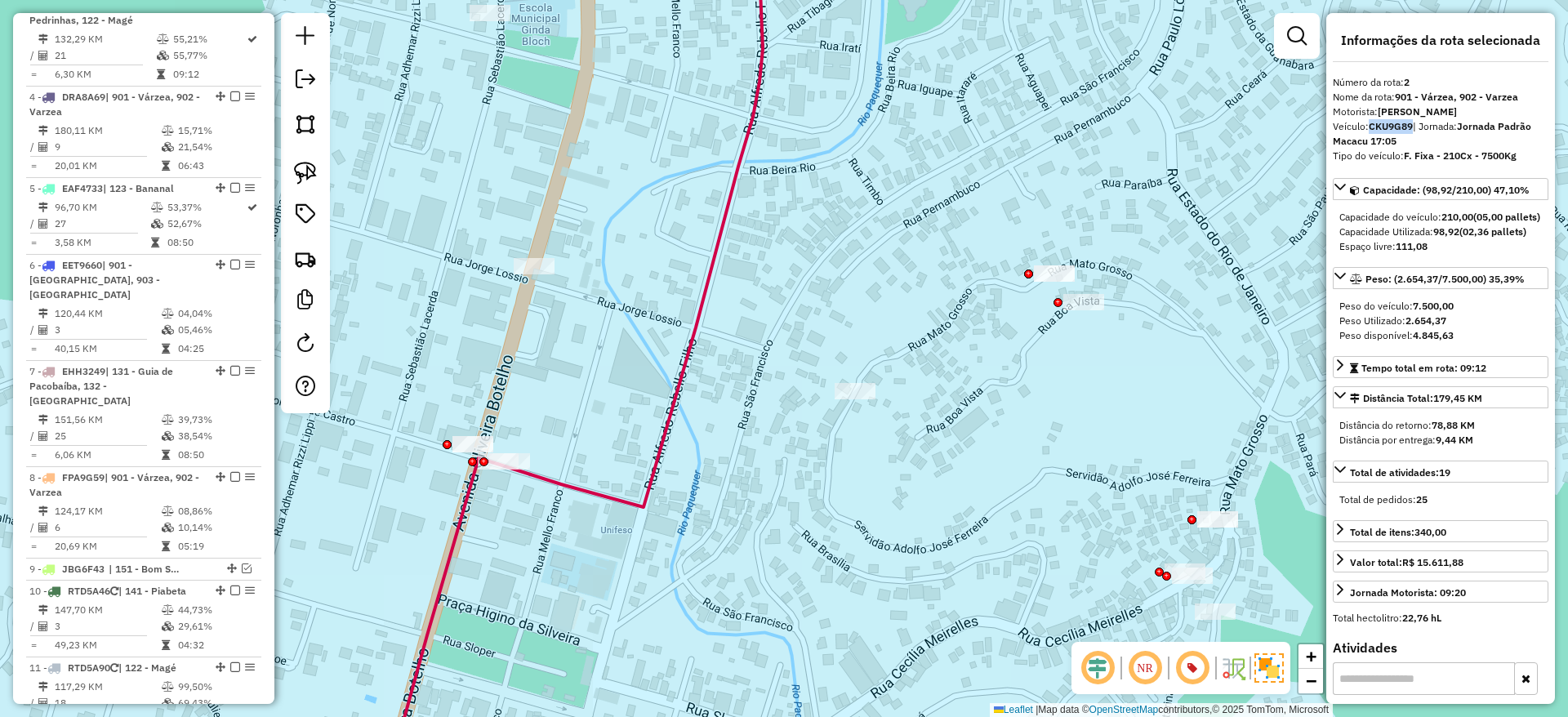
scroll to position [764, 0]
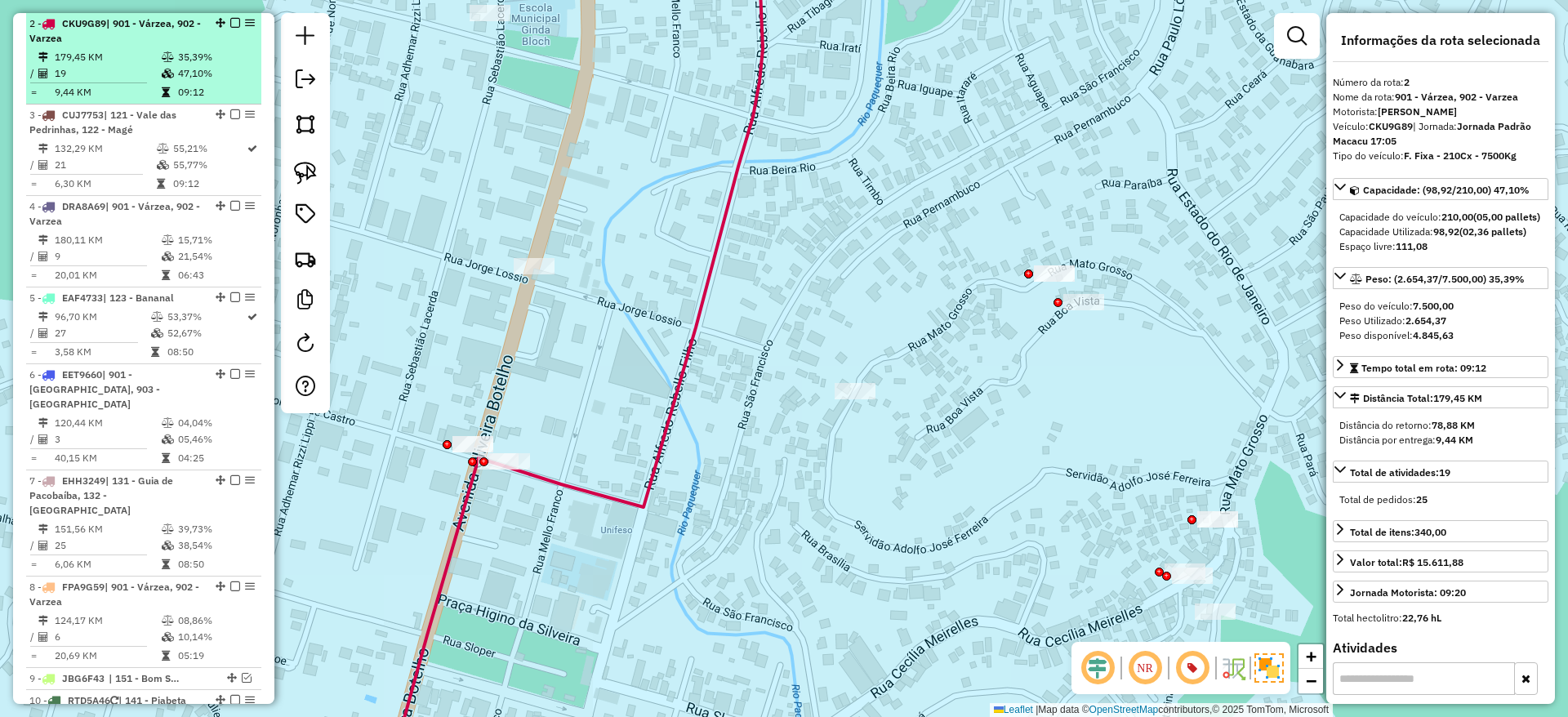
click at [233, 19] on em at bounding box center [234, 22] width 9 height 9
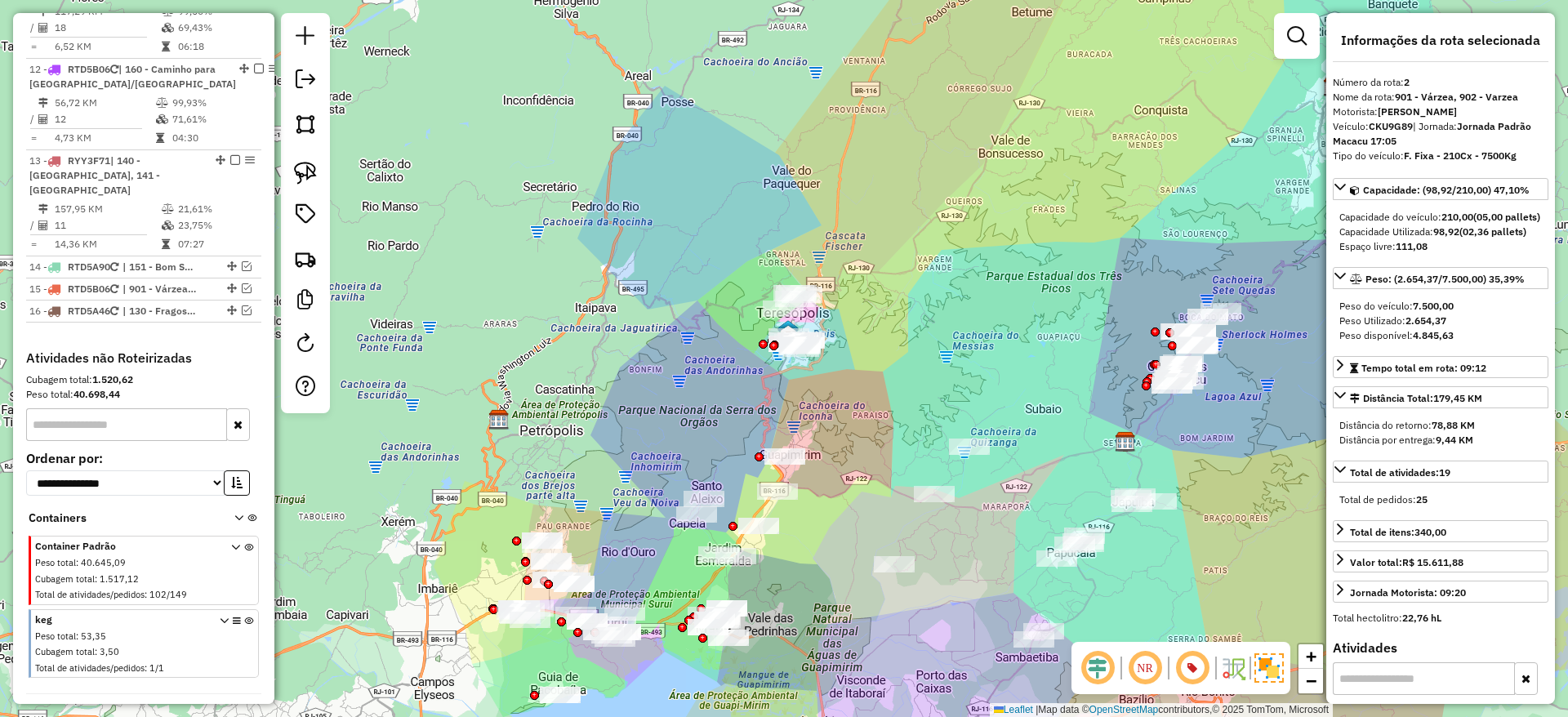
scroll to position [1493, 0]
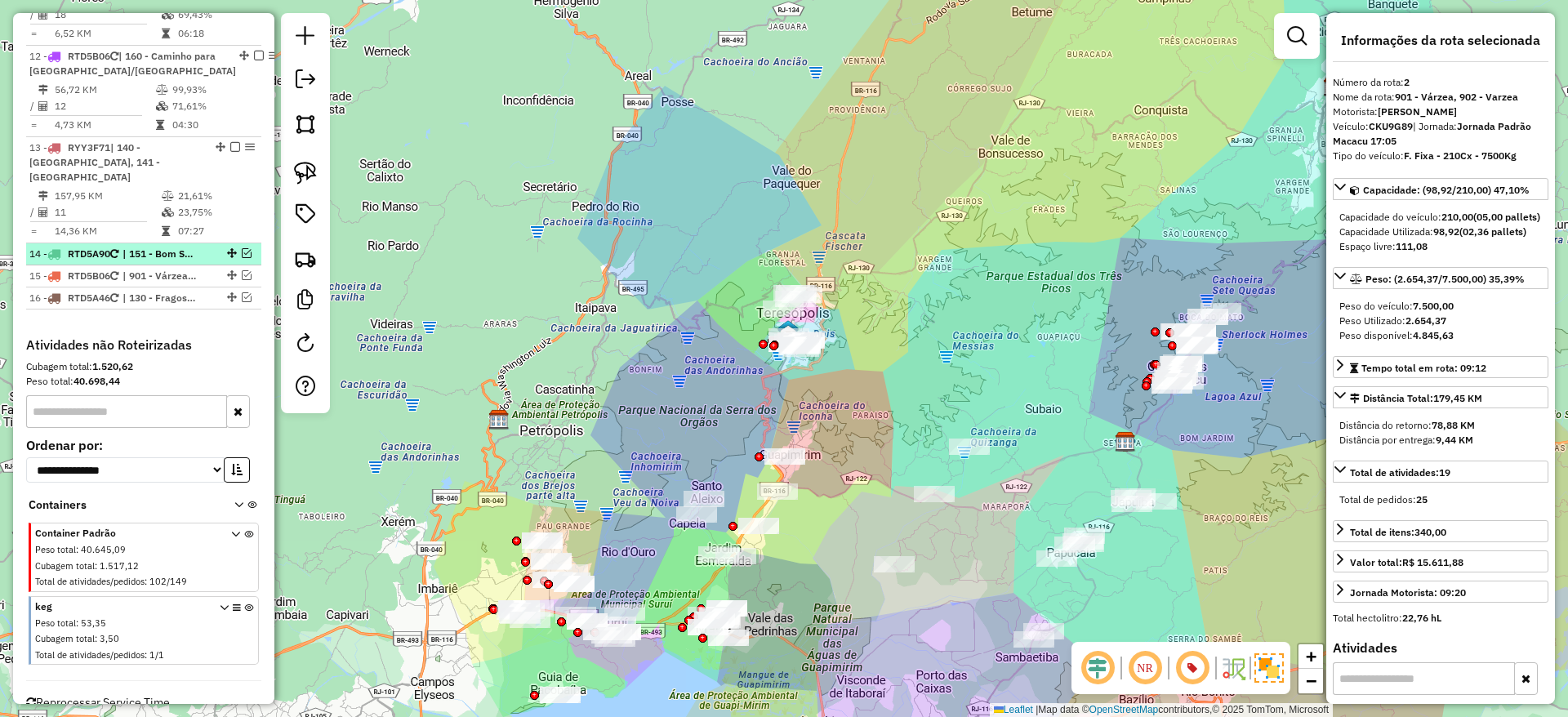
click at [246, 248] on em at bounding box center [246, 253] width 9 height 9
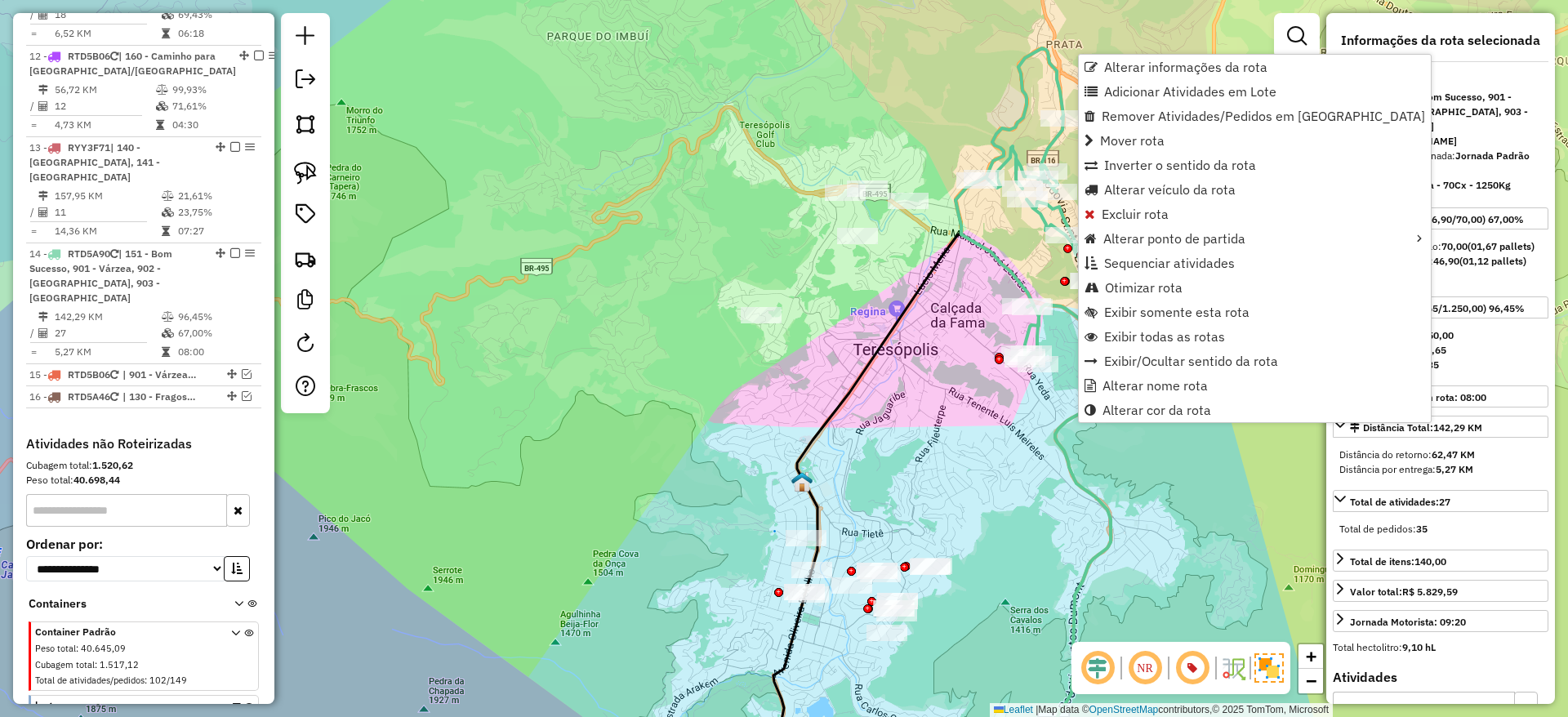
scroll to position [1577, 0]
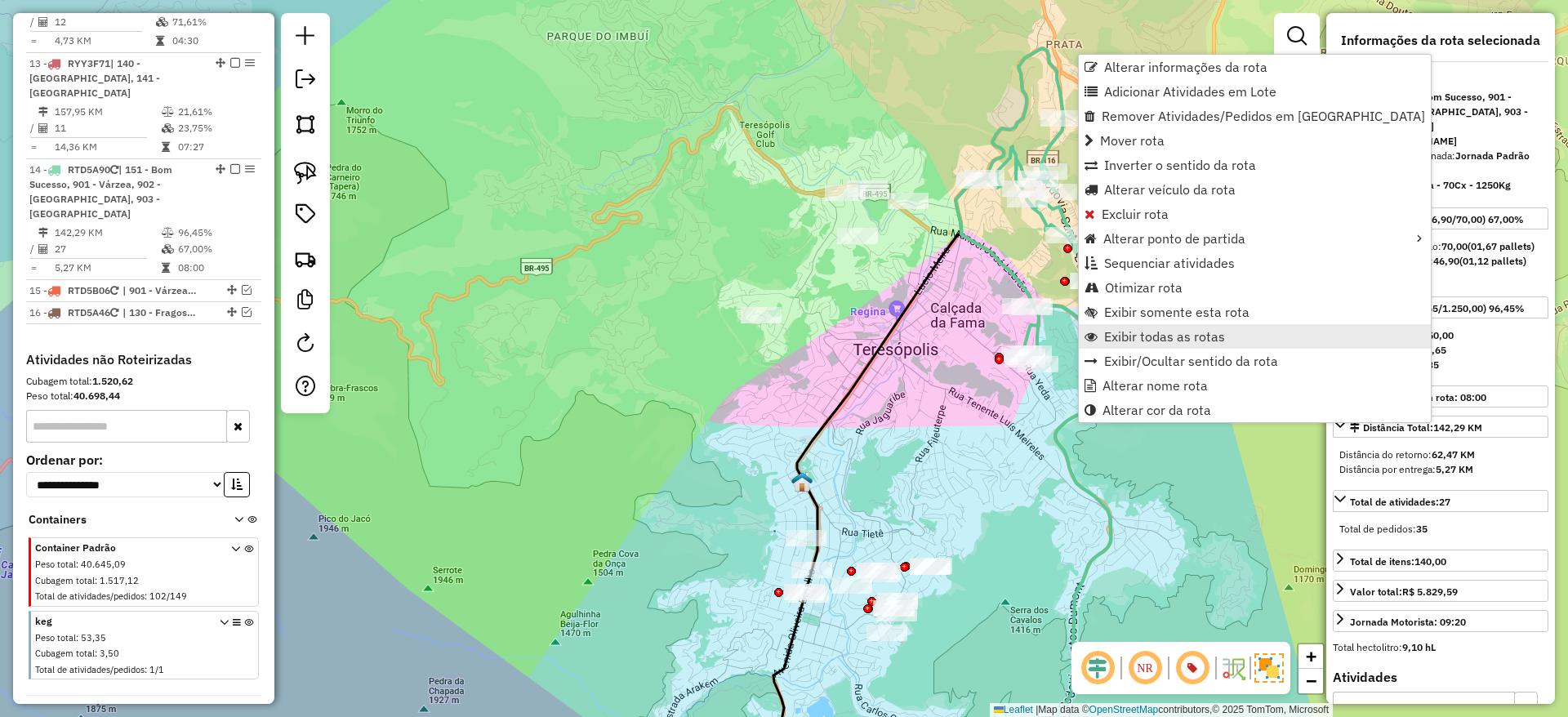
click at [1177, 339] on span "Exibir todas as rotas" at bounding box center [1164, 336] width 121 height 13
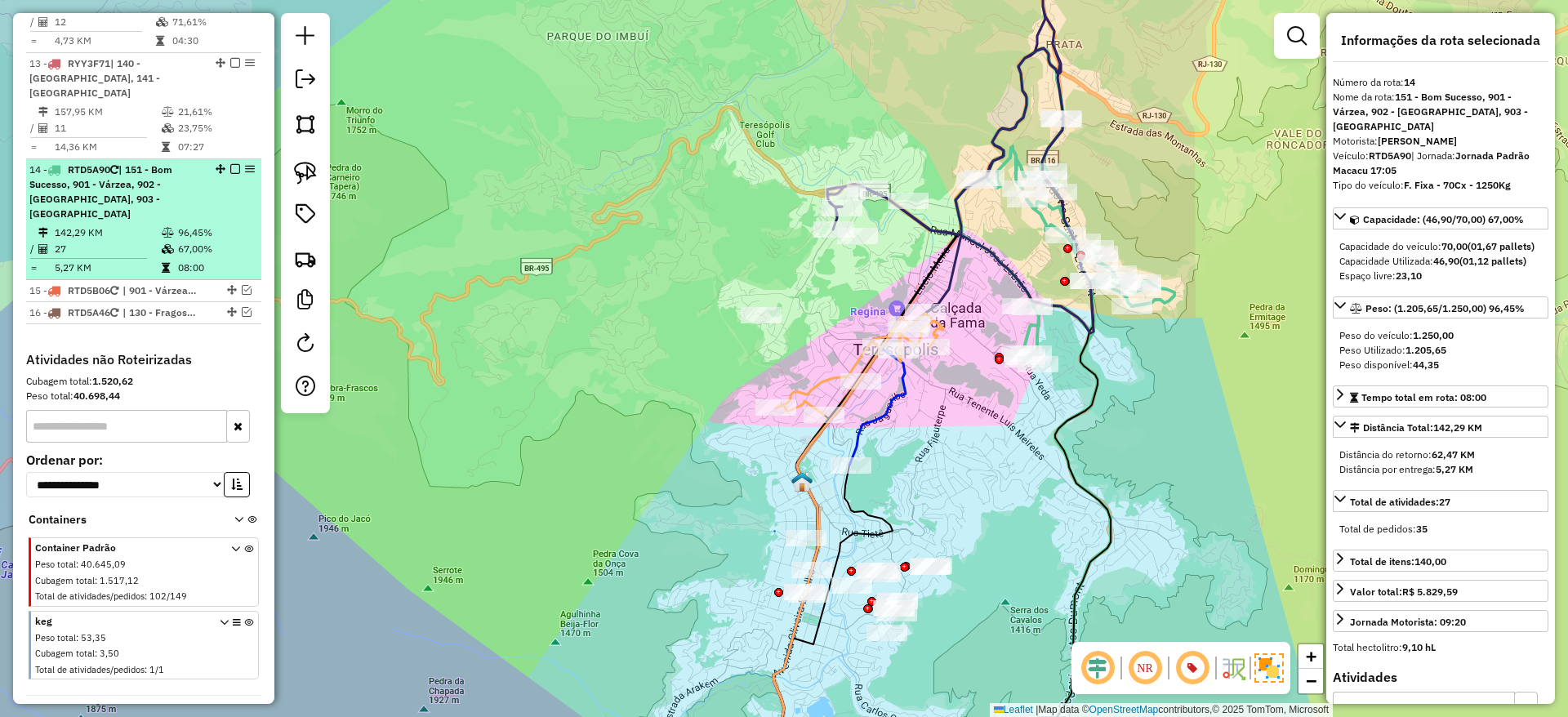
click at [230, 163] on div "14 - RTD5A90 | 151 - Bom Sucesso, 901 - [GEOGRAPHIC_DATA], 902 - [GEOGRAPHIC_DA…" at bounding box center [143, 192] width 228 height 59
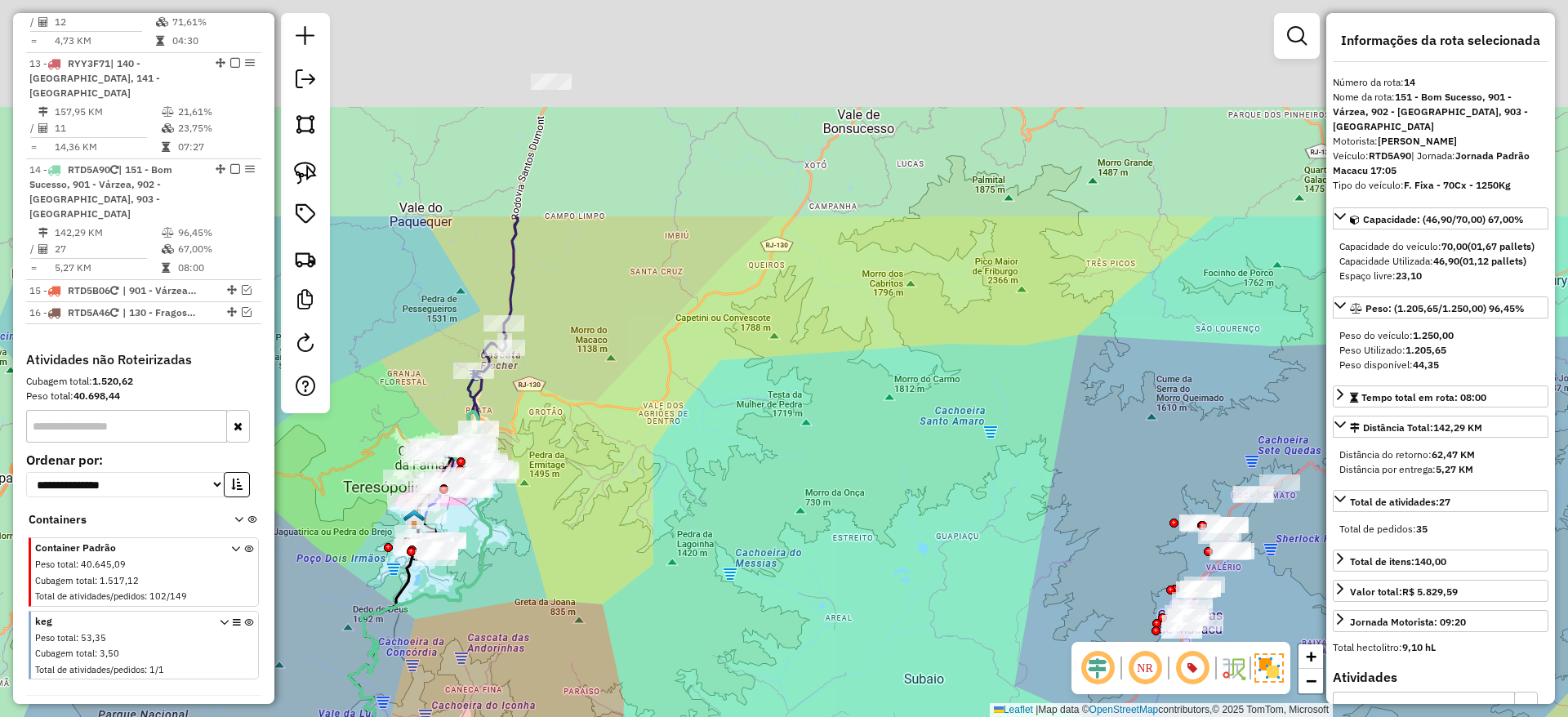
drag, startPoint x: 791, startPoint y: 109, endPoint x: 733, endPoint y: 401, distance: 297.7
click at [733, 401] on div "Janela de atendimento Grade de atendimento Capacidade Transportadoras Veículos …" at bounding box center [784, 358] width 1568 height 717
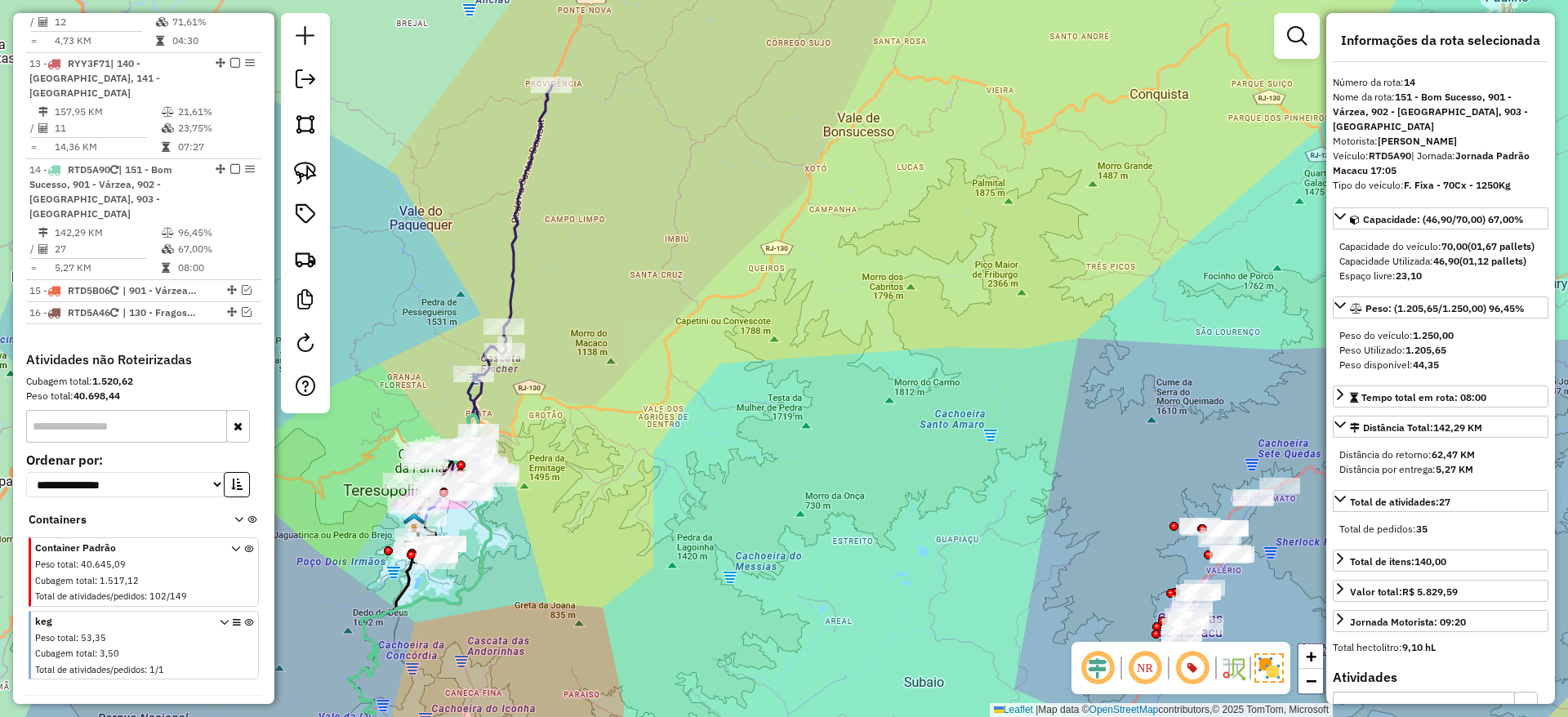
scroll to position [1527, 0]
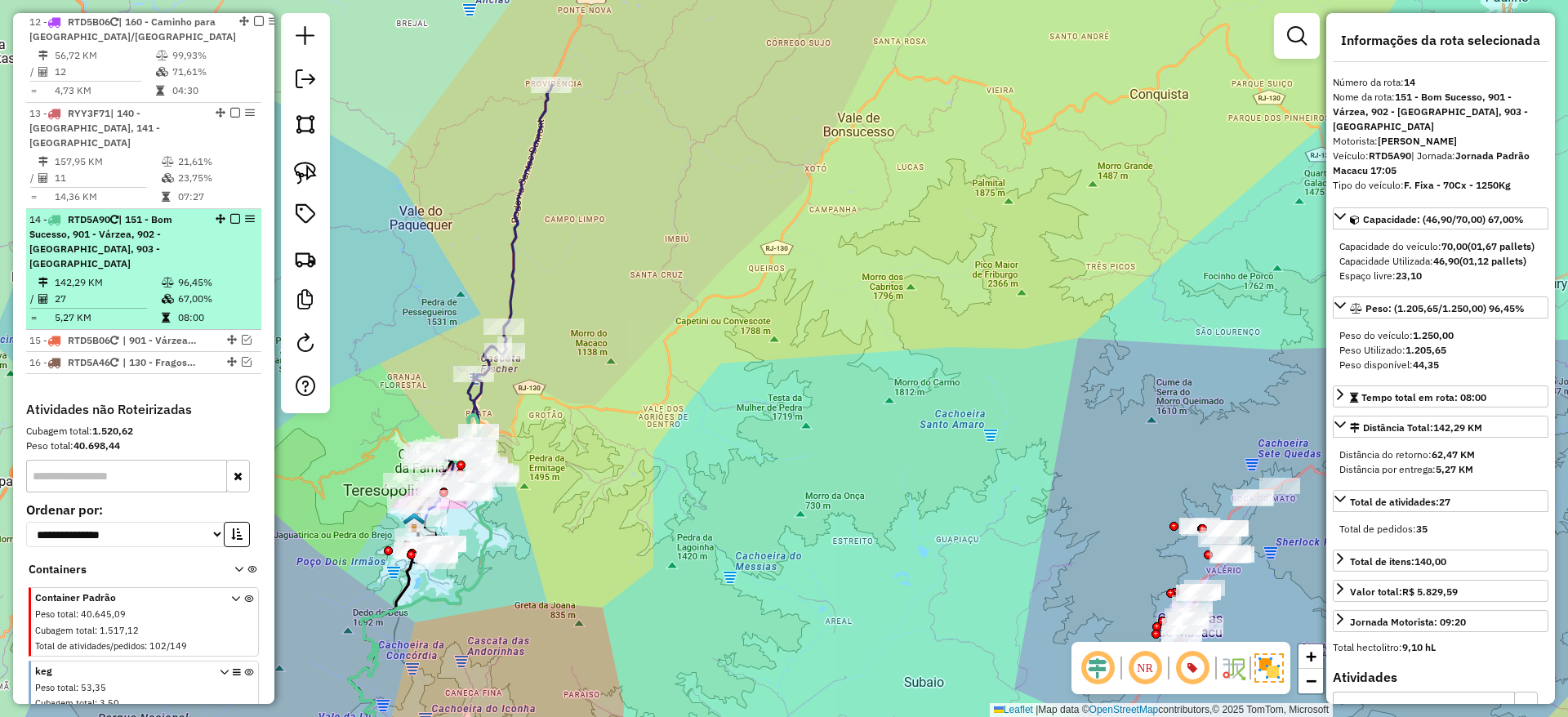
click at [230, 214] on em at bounding box center [234, 218] width 9 height 9
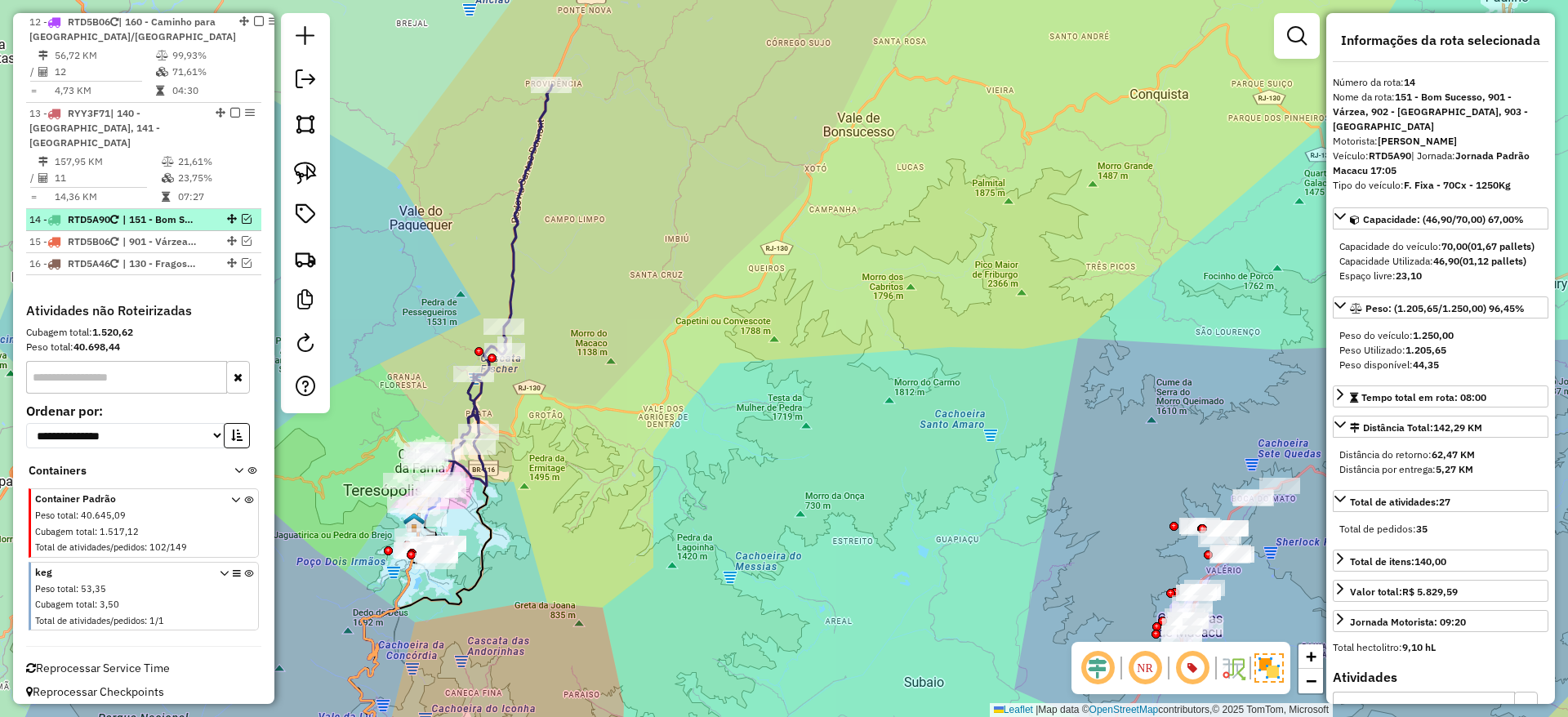
scroll to position [1493, 0]
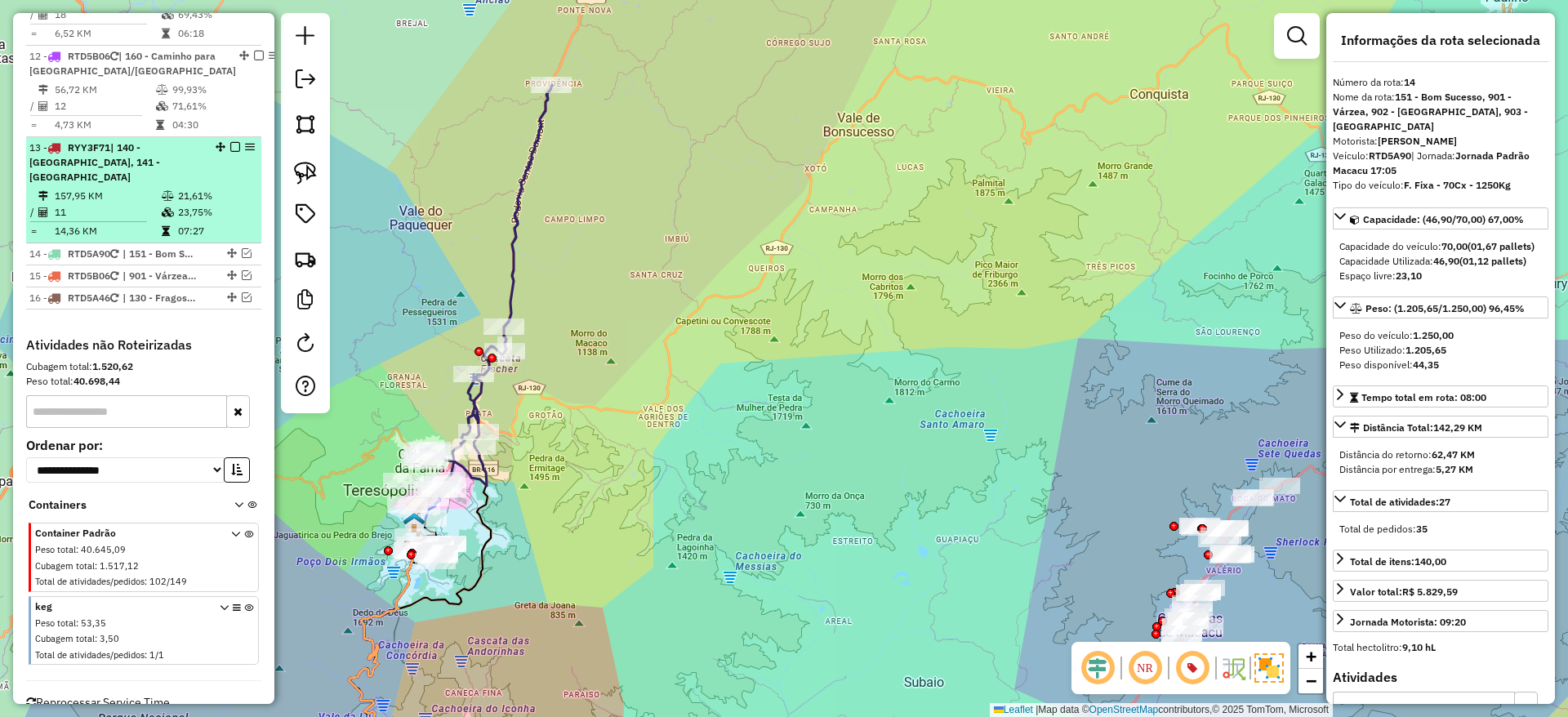
click at [232, 142] on em at bounding box center [234, 147] width 9 height 9
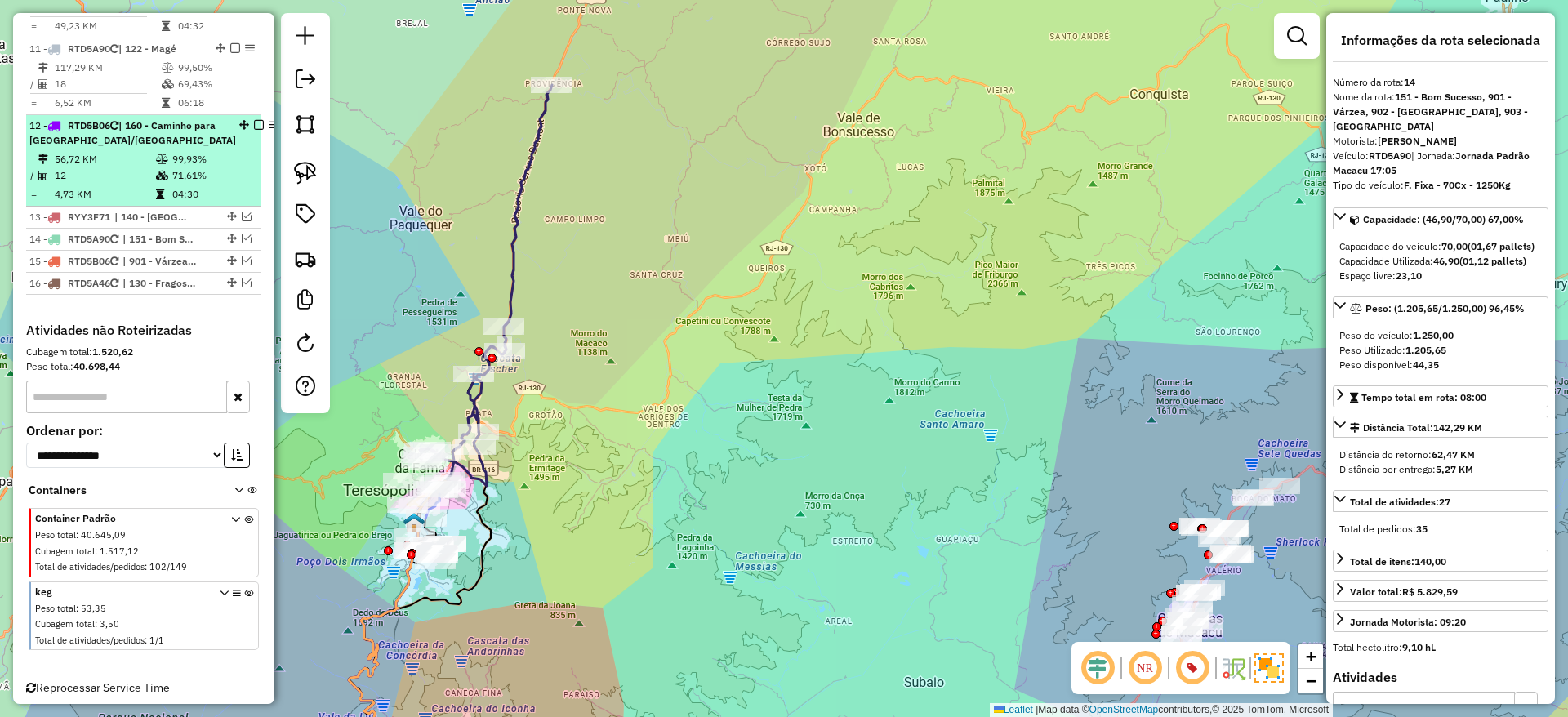
click at [254, 120] on em at bounding box center [258, 124] width 9 height 9
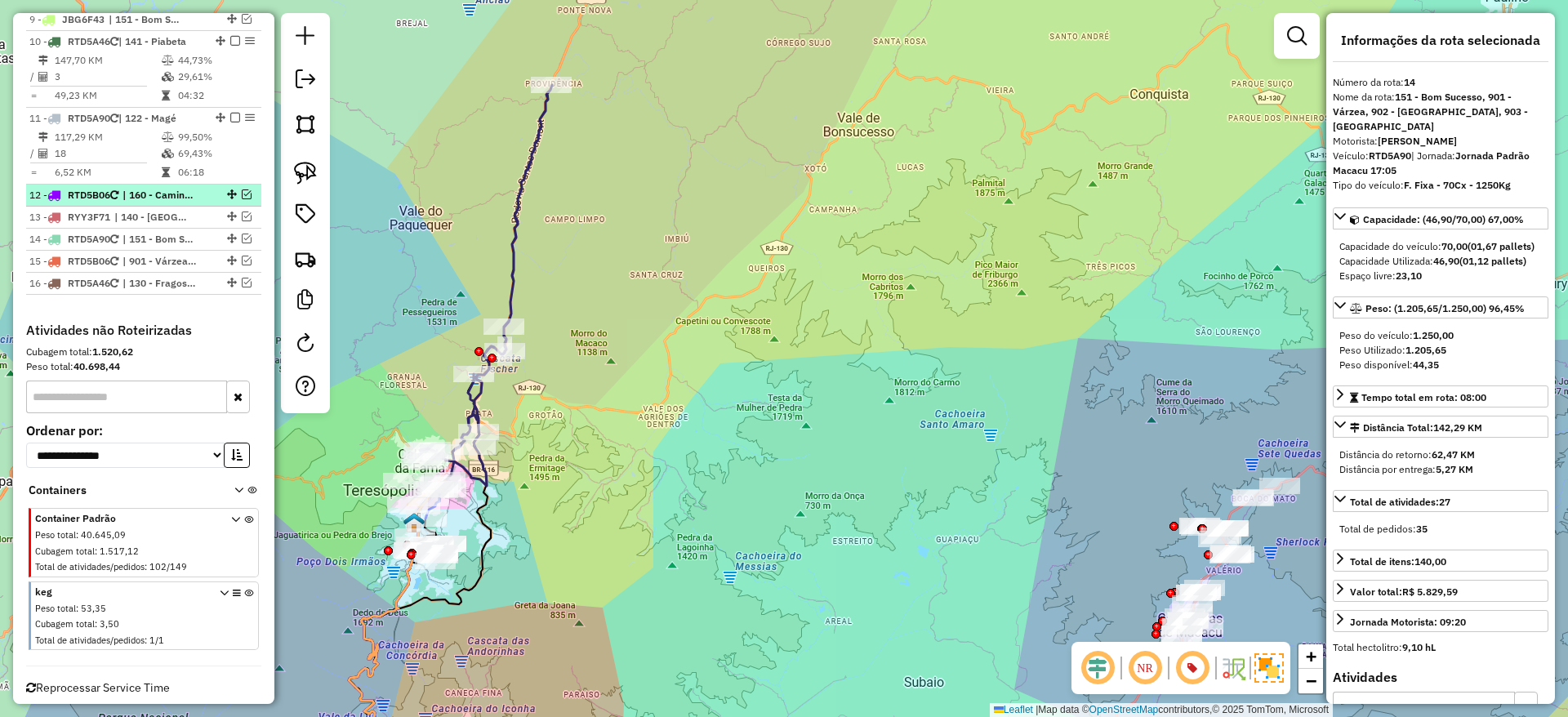
click at [242, 190] on em at bounding box center [246, 194] width 9 height 9
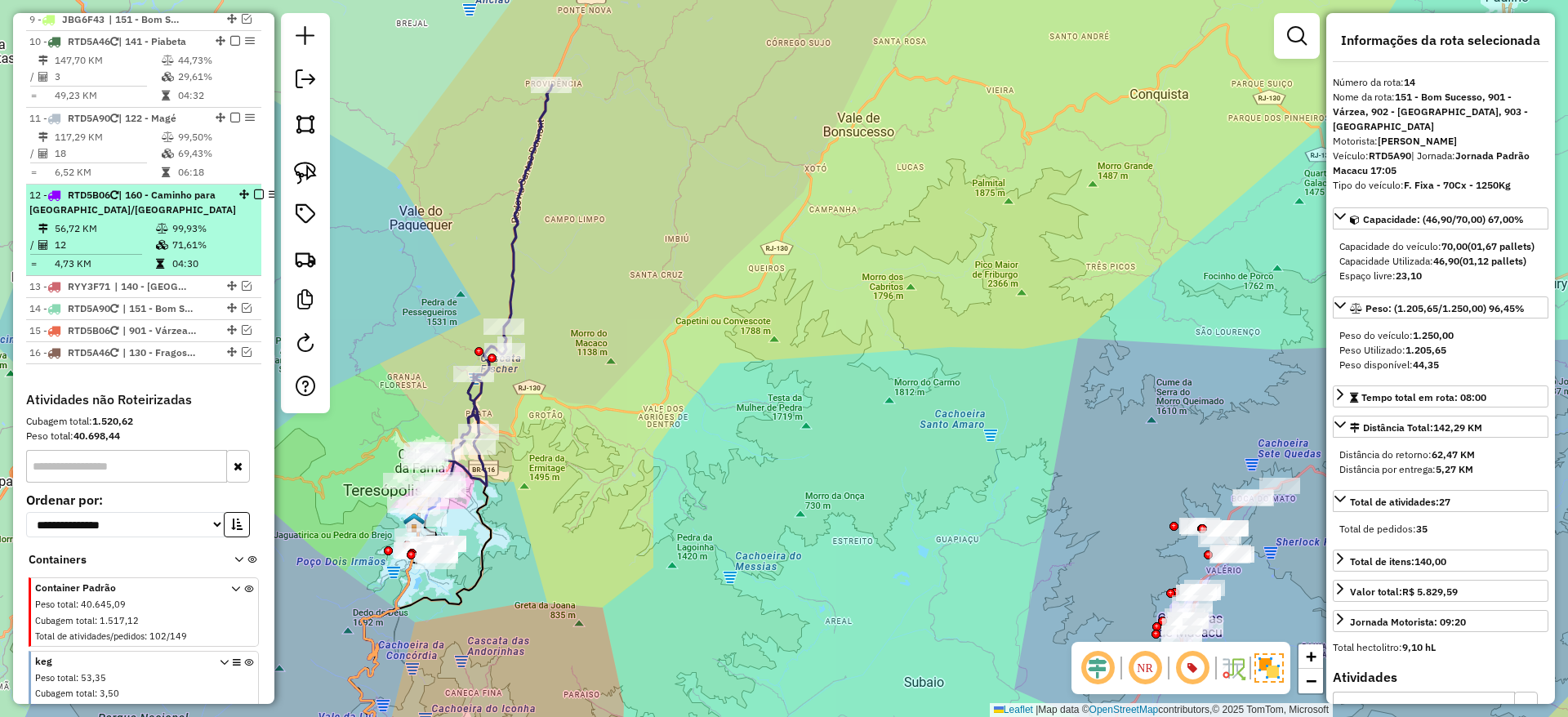
scroll to position [1424, 0]
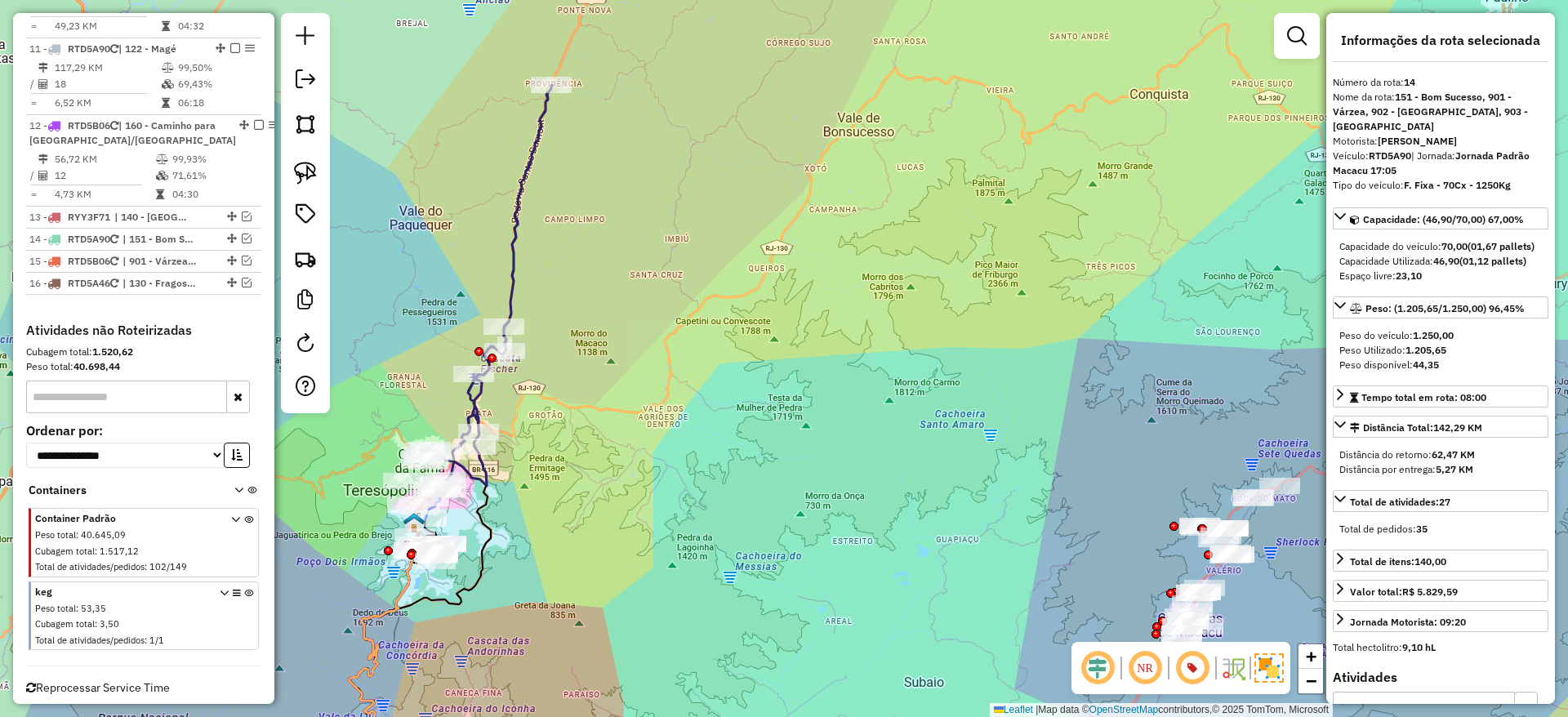
click at [515, 272] on icon at bounding box center [486, 285] width 133 height 401
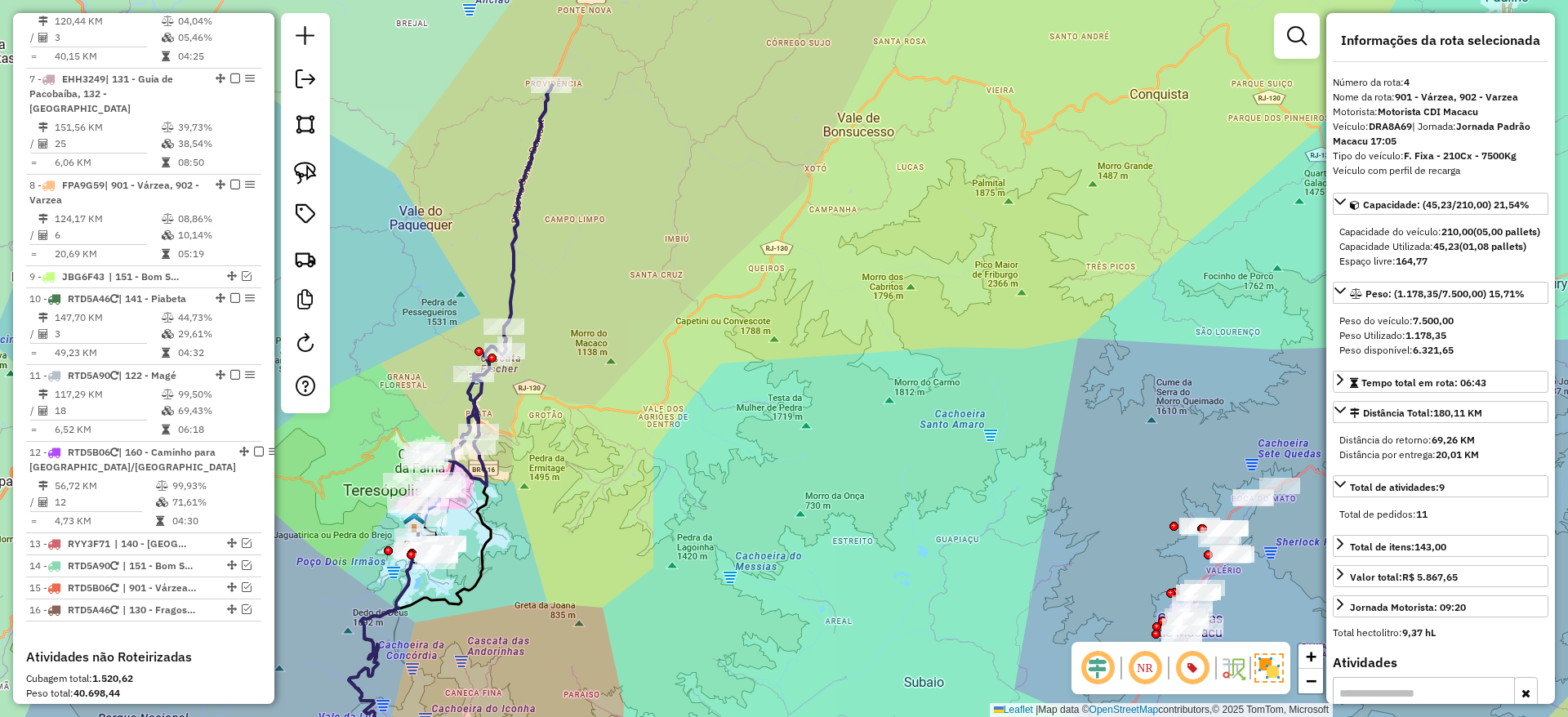
scroll to position [878, 0]
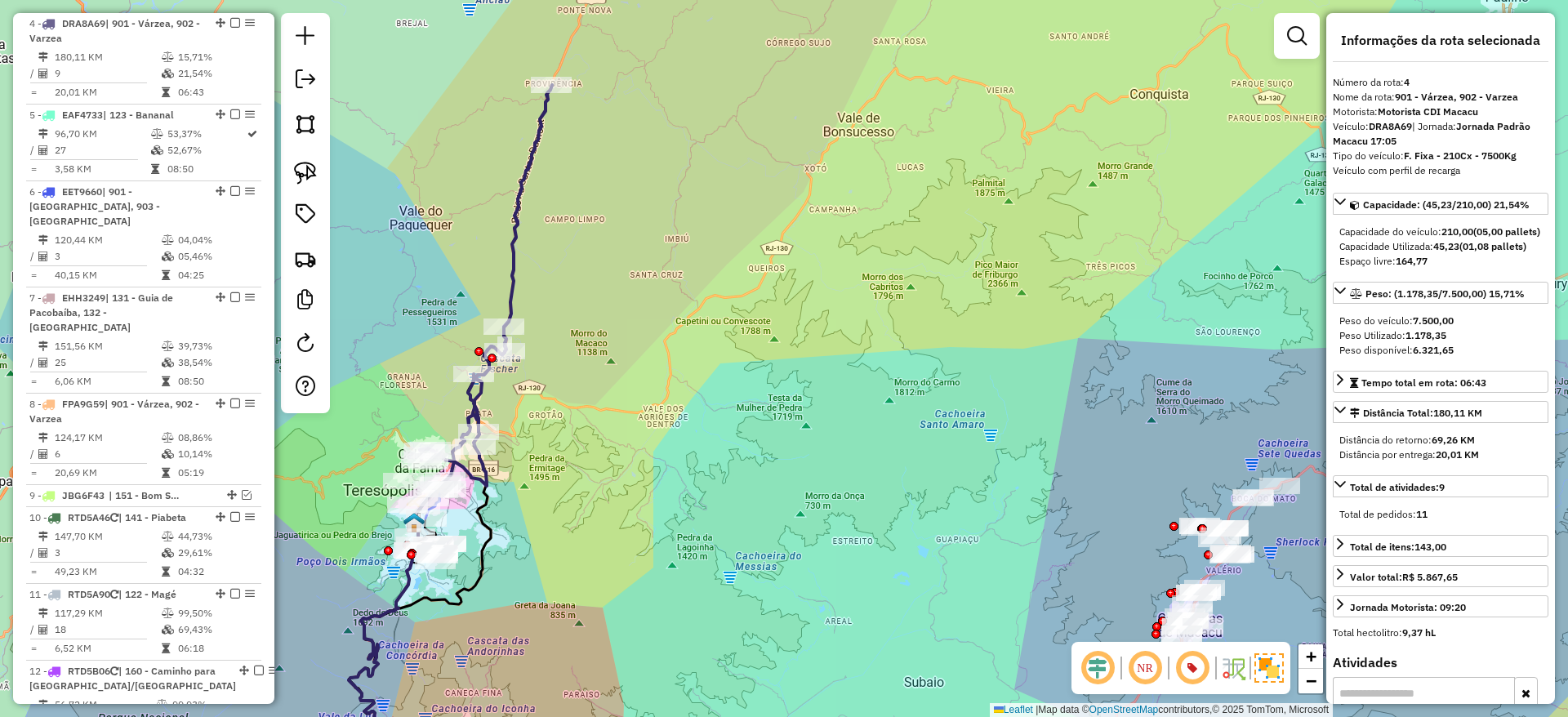
click at [513, 294] on icon at bounding box center [486, 285] width 133 height 401
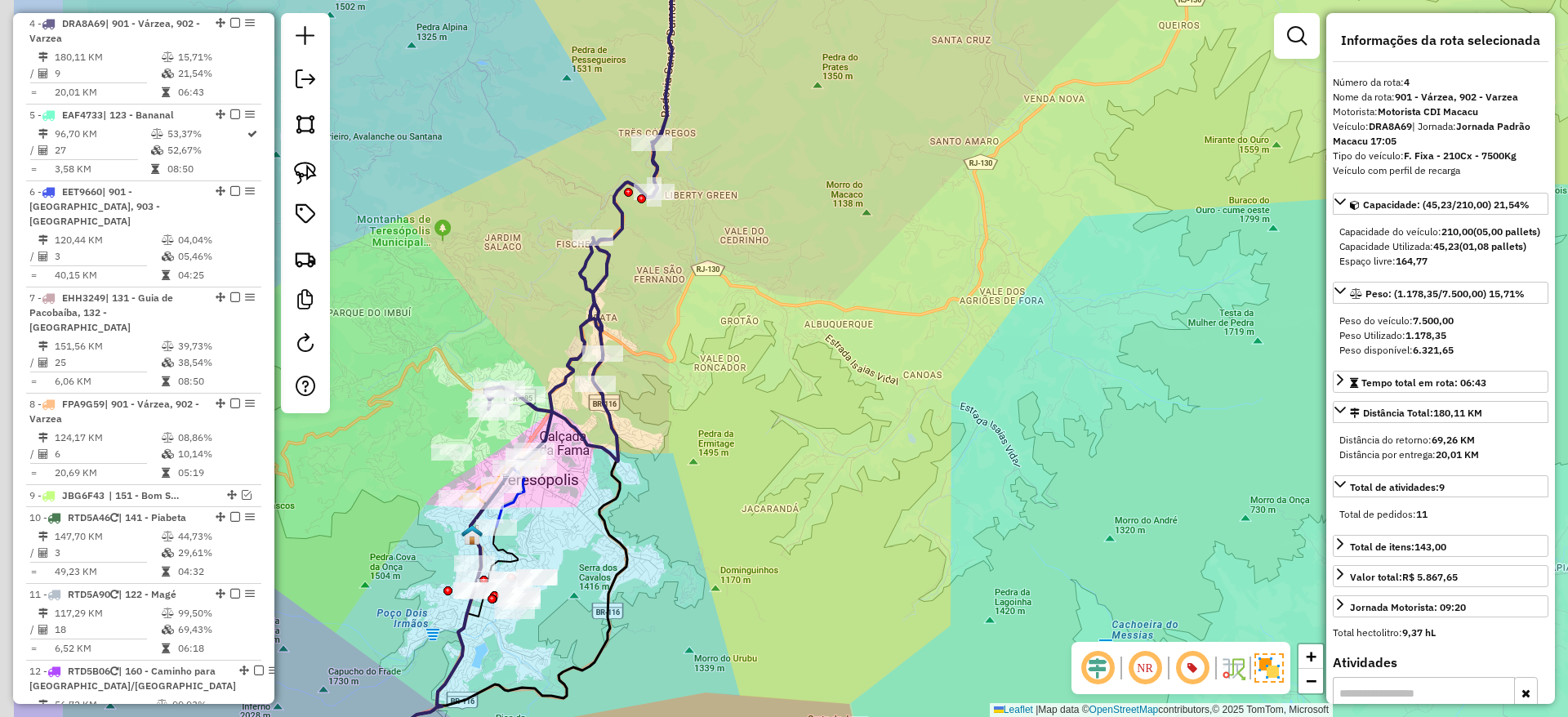
drag, startPoint x: 439, startPoint y: 381, endPoint x: 633, endPoint y: 307, distance: 207.6
click at [633, 307] on div "Janela de atendimento Grade de atendimento Capacidade Transportadoras Veículos …" at bounding box center [784, 358] width 1568 height 717
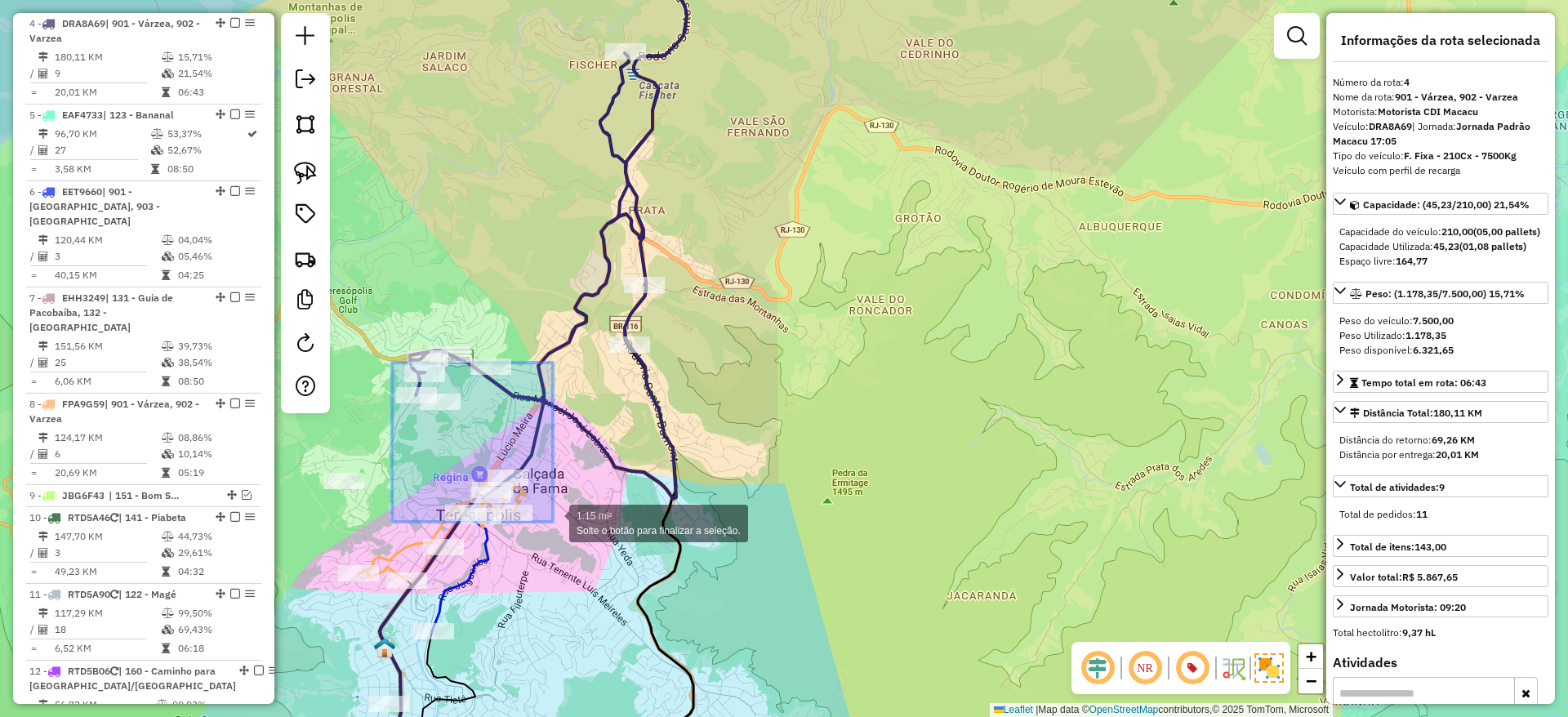
drag, startPoint x: 392, startPoint y: 363, endPoint x: 553, endPoint y: 522, distance: 226.3
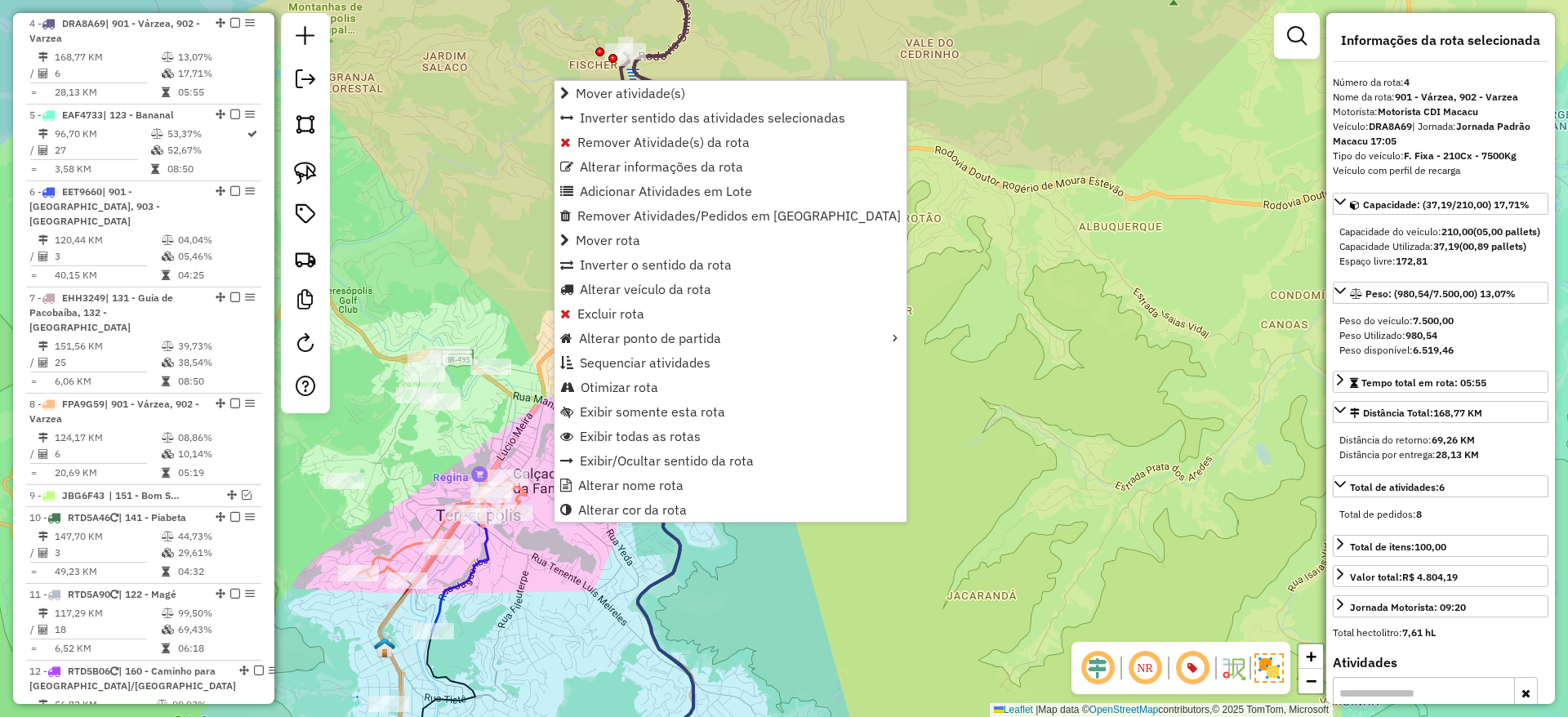
click at [944, 345] on div "Janela de atendimento Grade de atendimento Capacidade Transportadoras Veículos …" at bounding box center [784, 358] width 1568 height 717
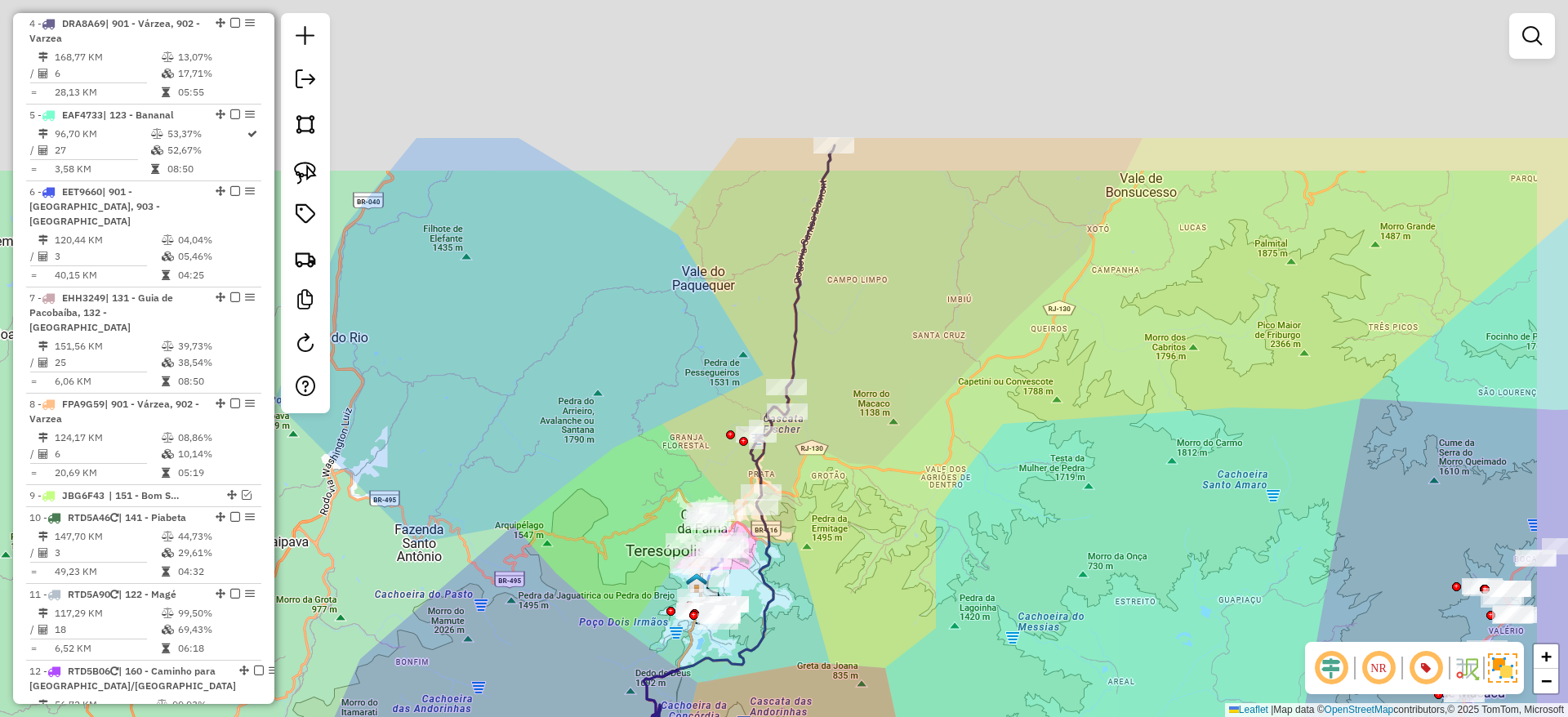
drag, startPoint x: 932, startPoint y: 199, endPoint x: 851, endPoint y: 426, distance: 241.0
click at [851, 426] on div "Janela de atendimento Grade de atendimento Capacidade Transportadoras Veículos …" at bounding box center [784, 358] width 1568 height 717
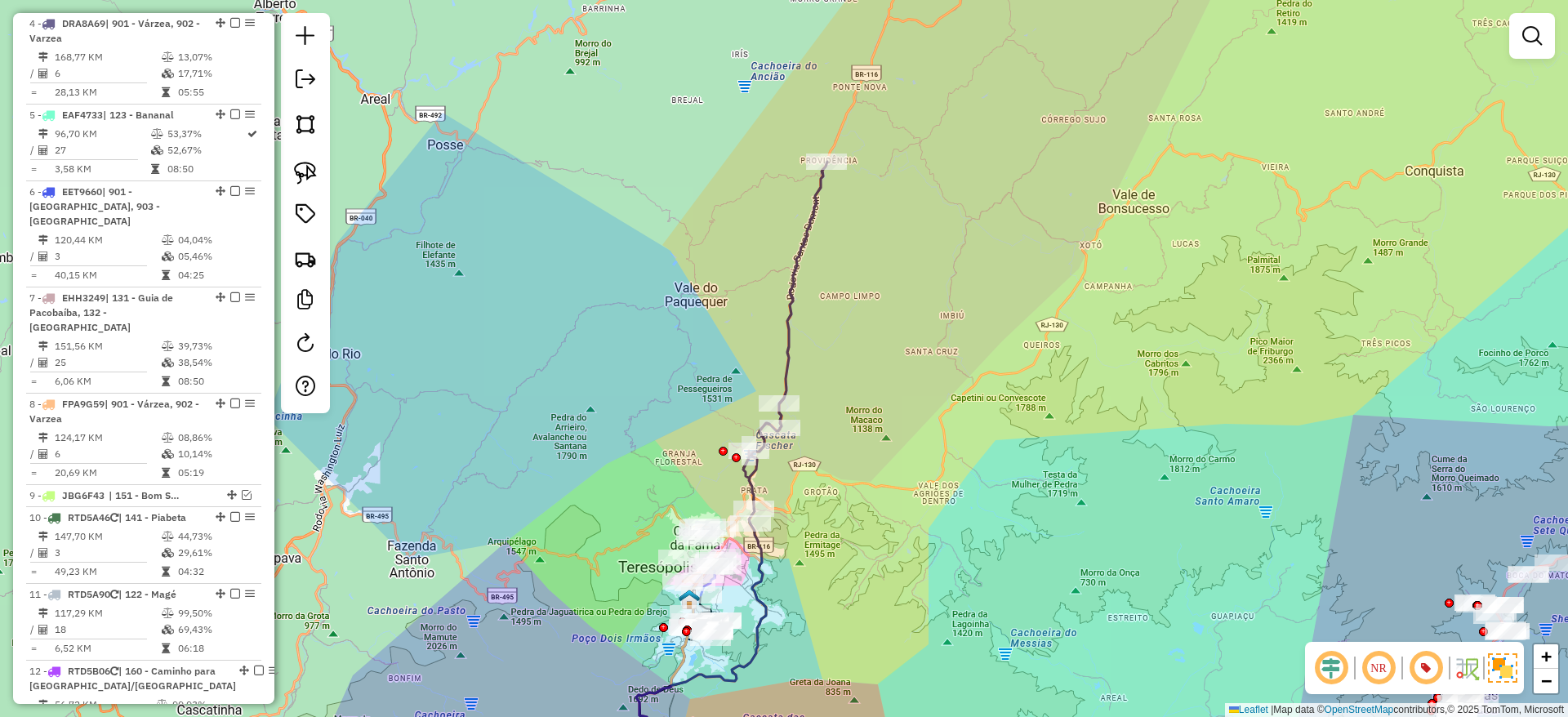
click at [790, 335] on icon at bounding box center [785, 343] width 84 height 363
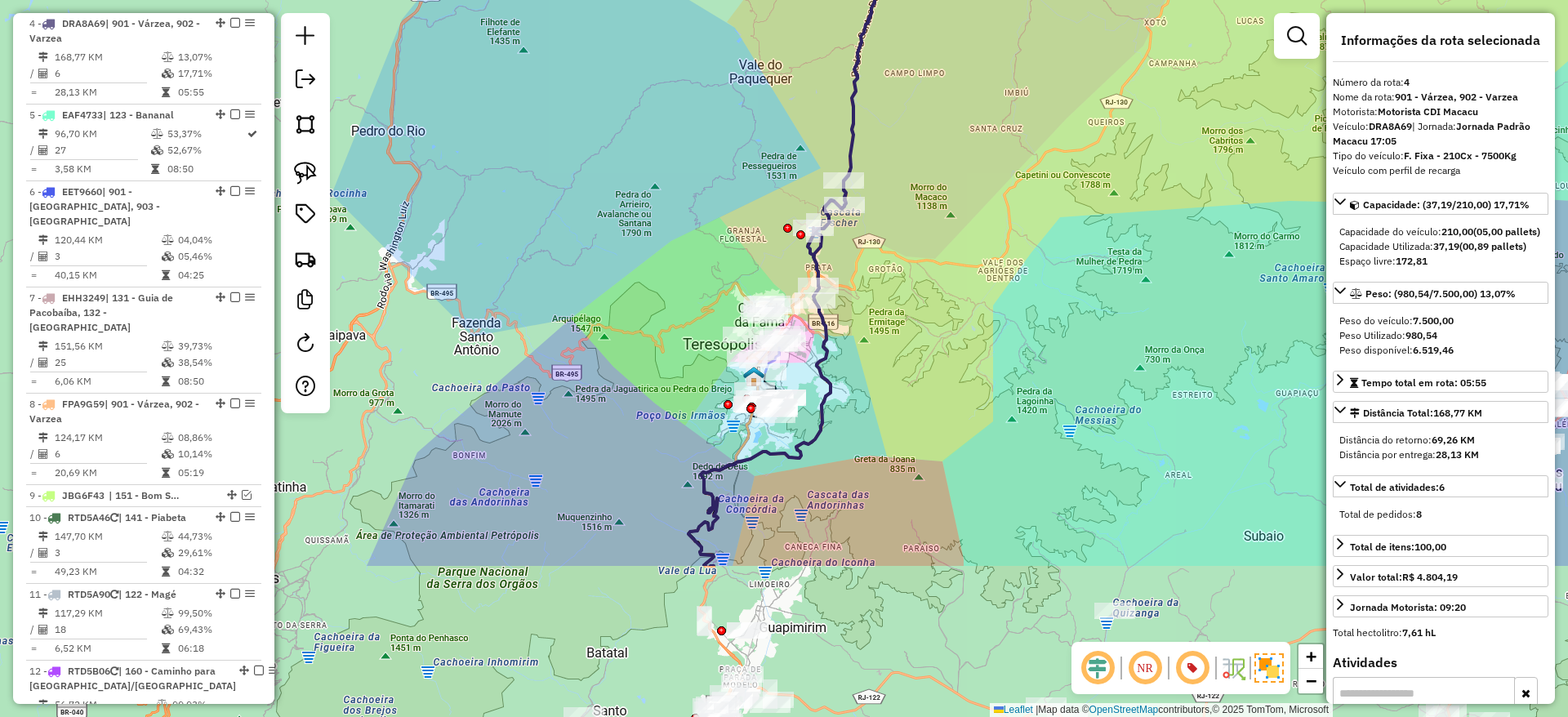
drag, startPoint x: 850, startPoint y: 555, endPoint x: 915, endPoint y: 329, distance: 235.2
click at [915, 329] on div "Janela de atendimento Grade de atendimento Capacidade Transportadoras Veículos …" at bounding box center [784, 358] width 1568 height 717
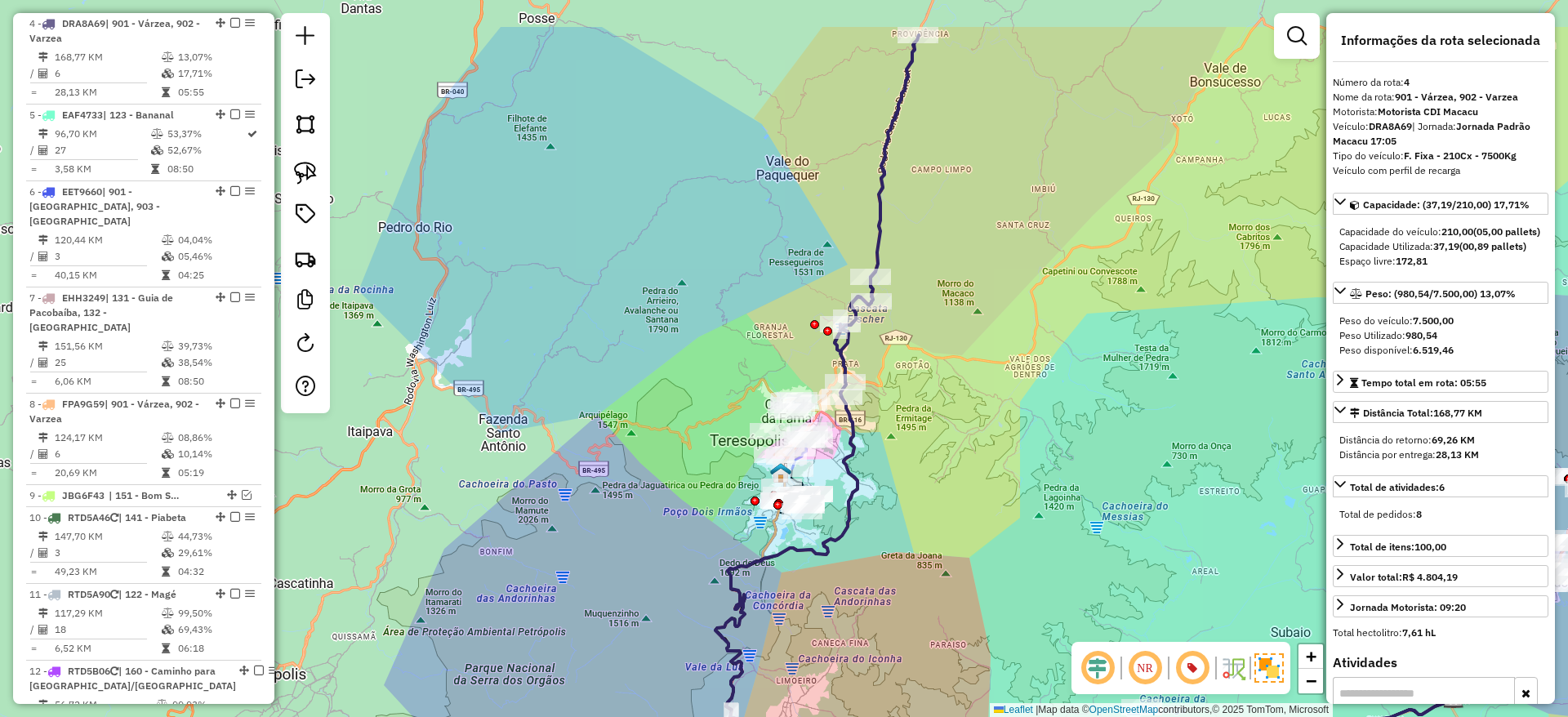
drag, startPoint x: 839, startPoint y: 297, endPoint x: 868, endPoint y: 398, distance: 105.1
click at [868, 398] on div "Janela de atendimento Grade de atendimento Capacidade Transportadoras Veículos …" at bounding box center [784, 358] width 1568 height 717
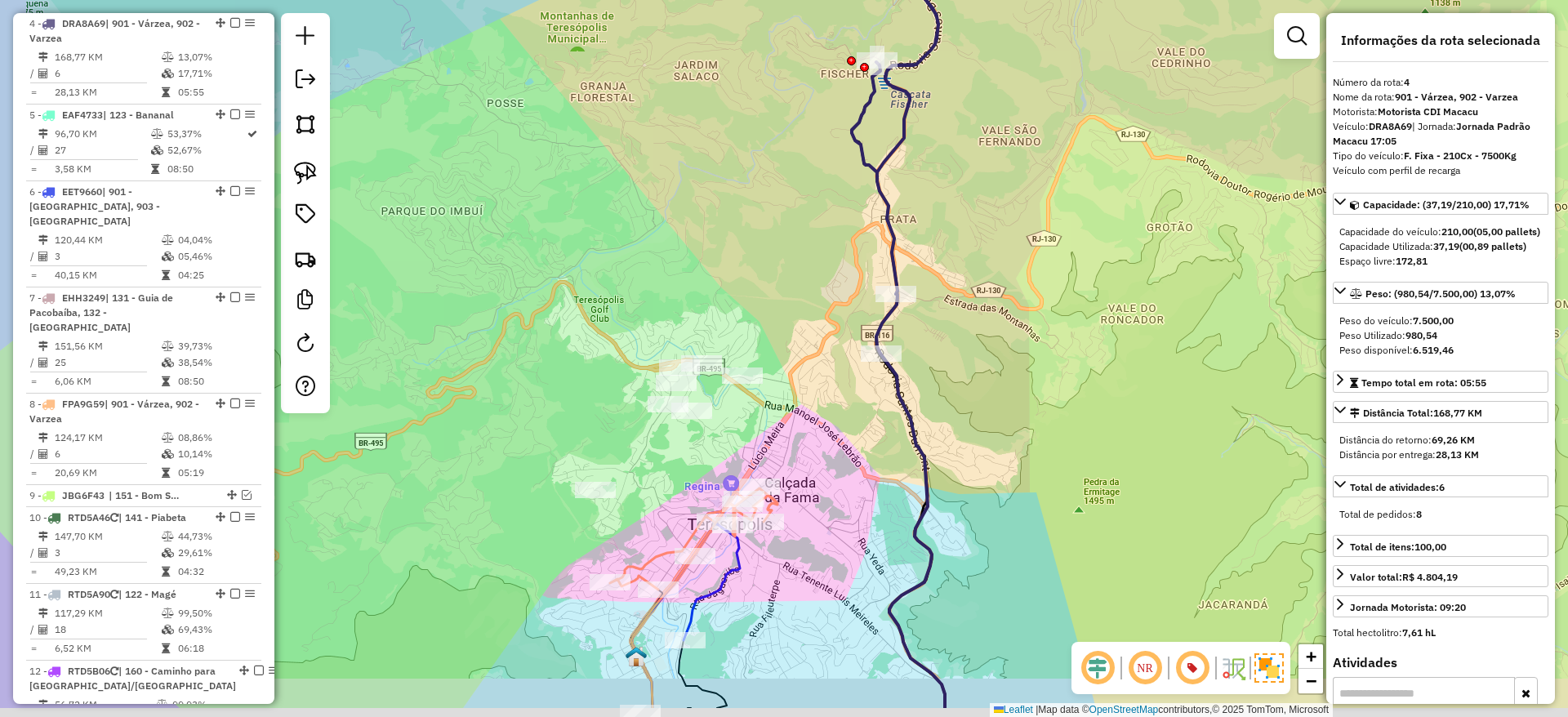
drag, startPoint x: 775, startPoint y: 540, endPoint x: 886, endPoint y: 433, distance: 154.2
click at [886, 433] on div "Janela de atendimento Grade de atendimento Capacidade Transportadoras Veículos …" at bounding box center [784, 358] width 1568 height 717
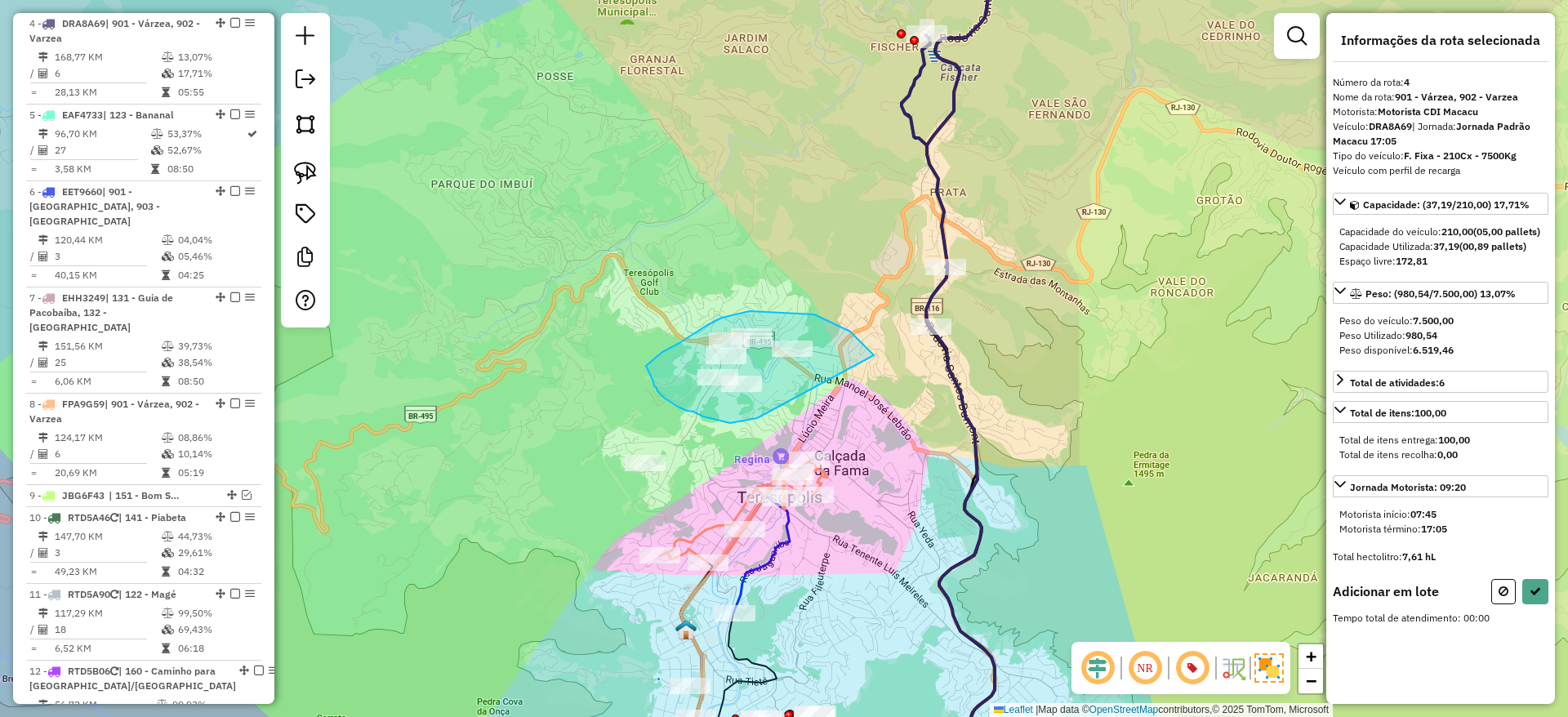
drag, startPoint x: 874, startPoint y: 355, endPoint x: 786, endPoint y: 405, distance: 101.2
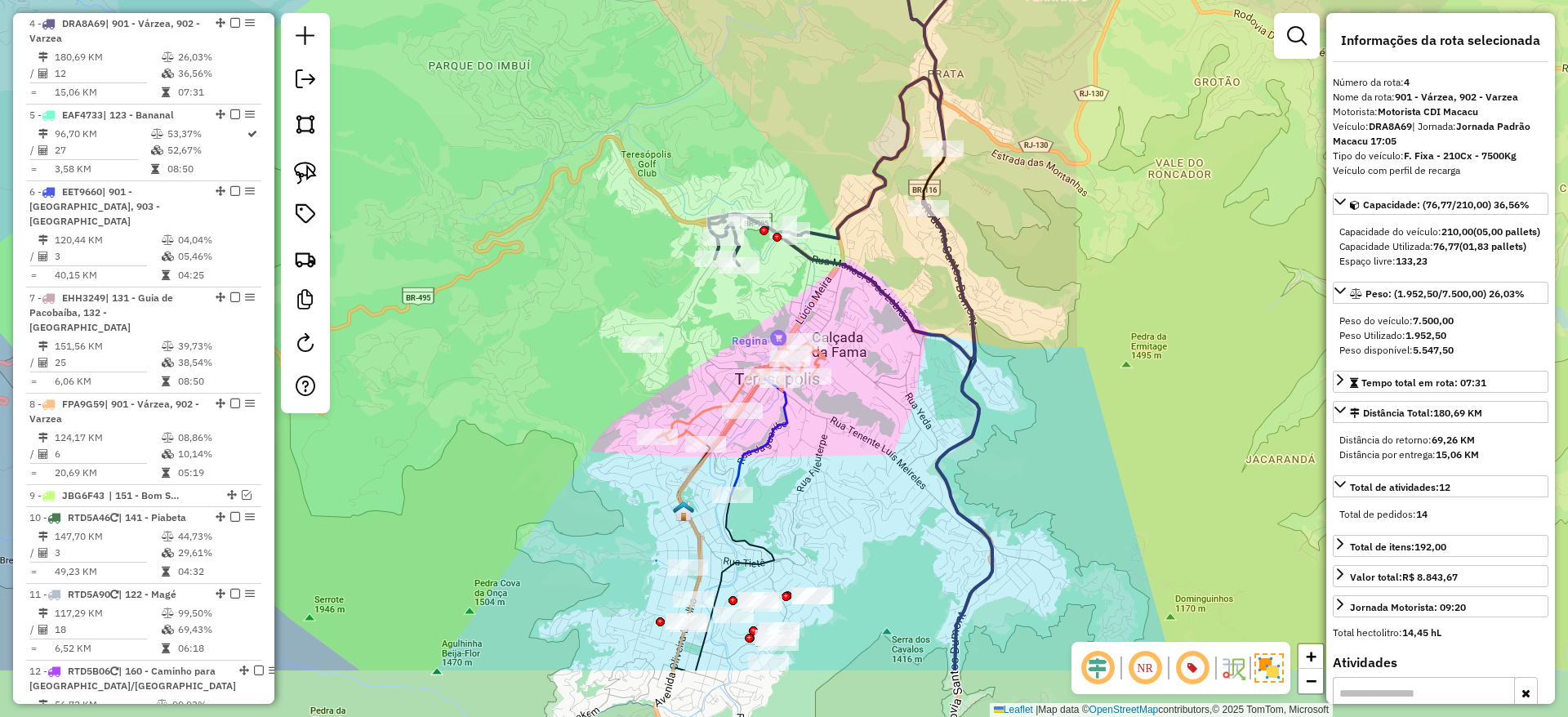
drag, startPoint x: 896, startPoint y: 478, endPoint x: 893, endPoint y: 360, distance: 118.0
click at [893, 360] on div "Janela de atendimento Grade de atendimento Capacidade Transportadoras Veículos …" at bounding box center [784, 358] width 1568 height 717
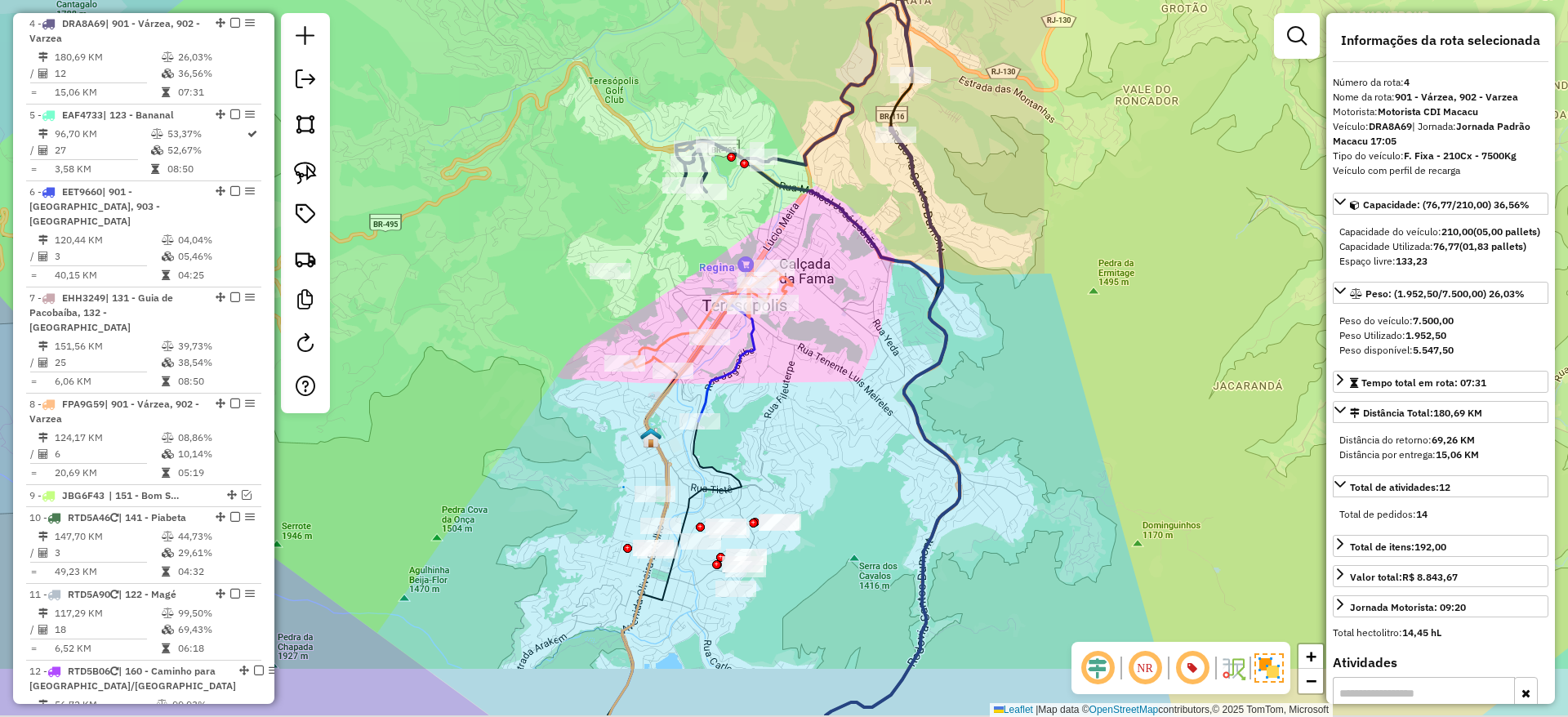
drag, startPoint x: 877, startPoint y: 396, endPoint x: 853, endPoint y: 342, distance: 59.1
click at [853, 342] on div "Janela de atendimento Grade de atendimento Capacidade Transportadoras Veículos …" at bounding box center [784, 358] width 1568 height 717
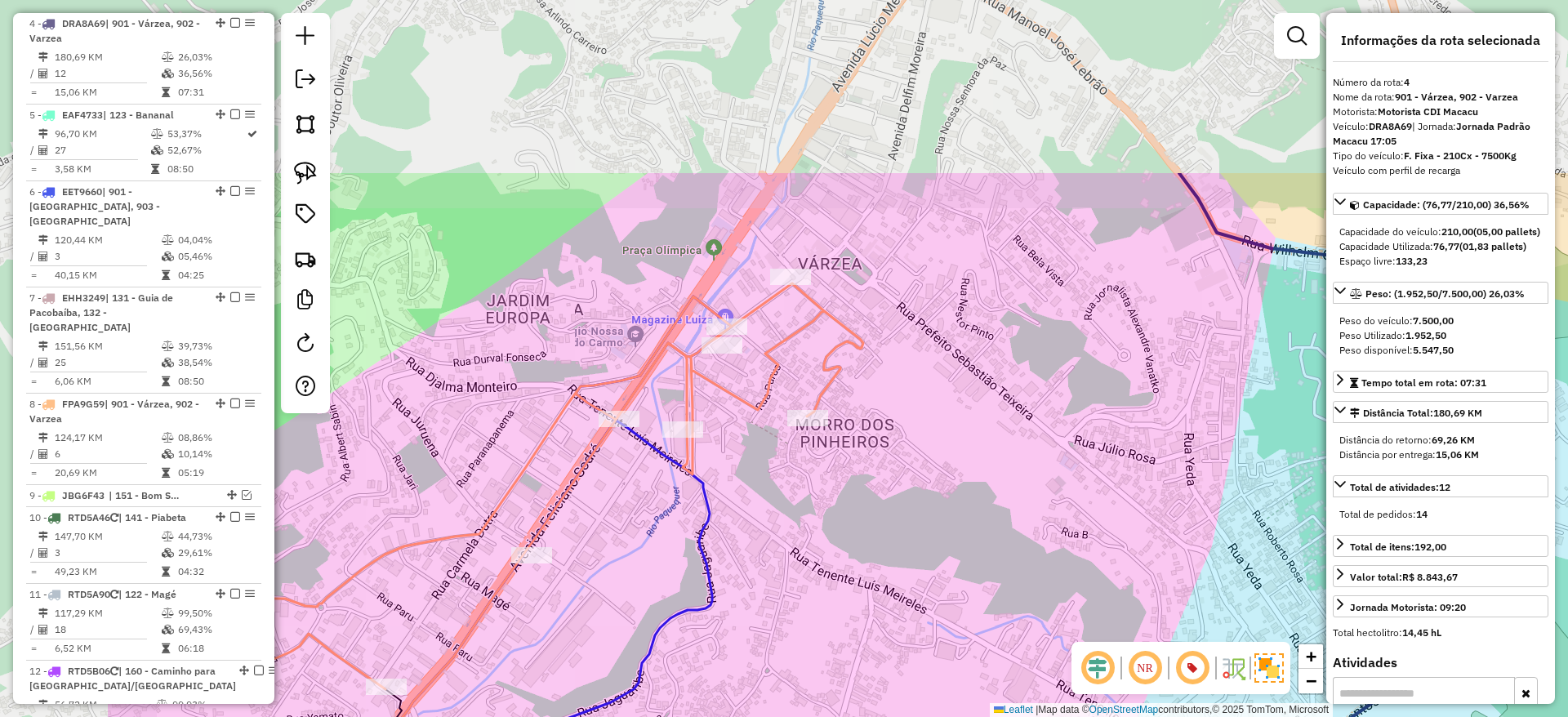
drag, startPoint x: 644, startPoint y: 218, endPoint x: 911, endPoint y: 464, distance: 363.0
click at [911, 464] on div "Janela de atendimento Grade de atendimento Capacidade Transportadoras Veículos …" at bounding box center [784, 358] width 1568 height 717
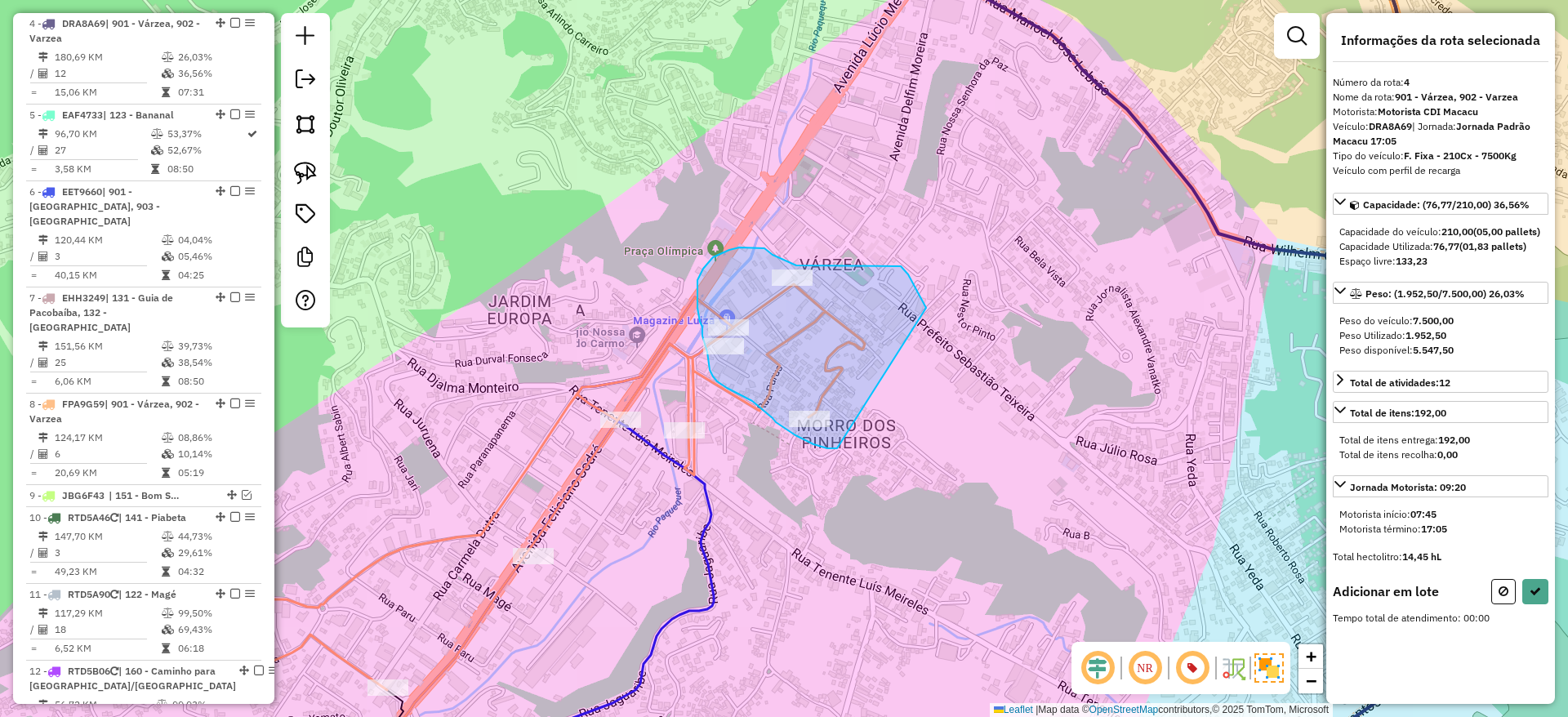
drag, startPoint x: 926, startPoint y: 308, endPoint x: 849, endPoint y: 448, distance: 159.8
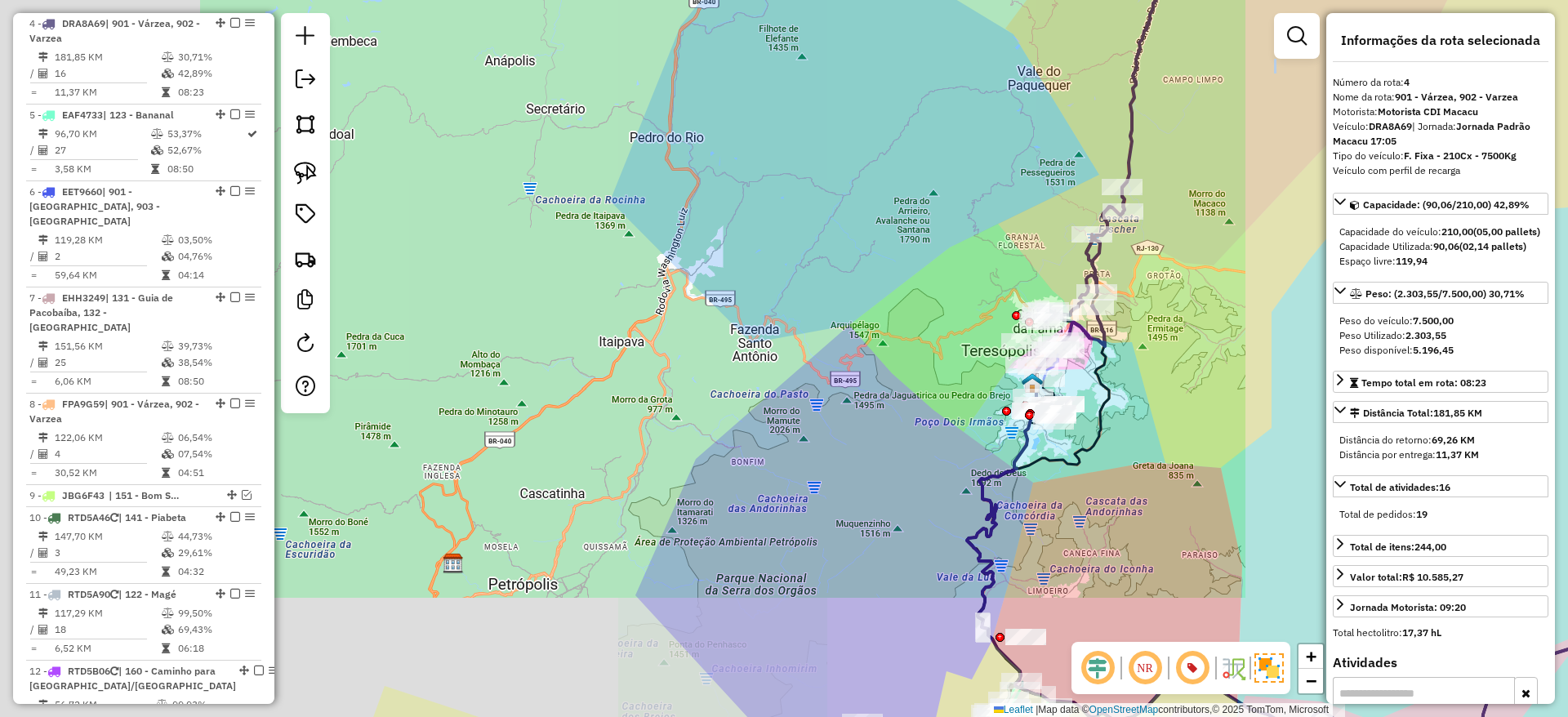
drag, startPoint x: 1166, startPoint y: 261, endPoint x: 1088, endPoint y: 424, distance: 180.7
click at [1088, 424] on div "Janela de atendimento Grade de atendimento Capacidade Transportadoras Veículos …" at bounding box center [784, 358] width 1568 height 717
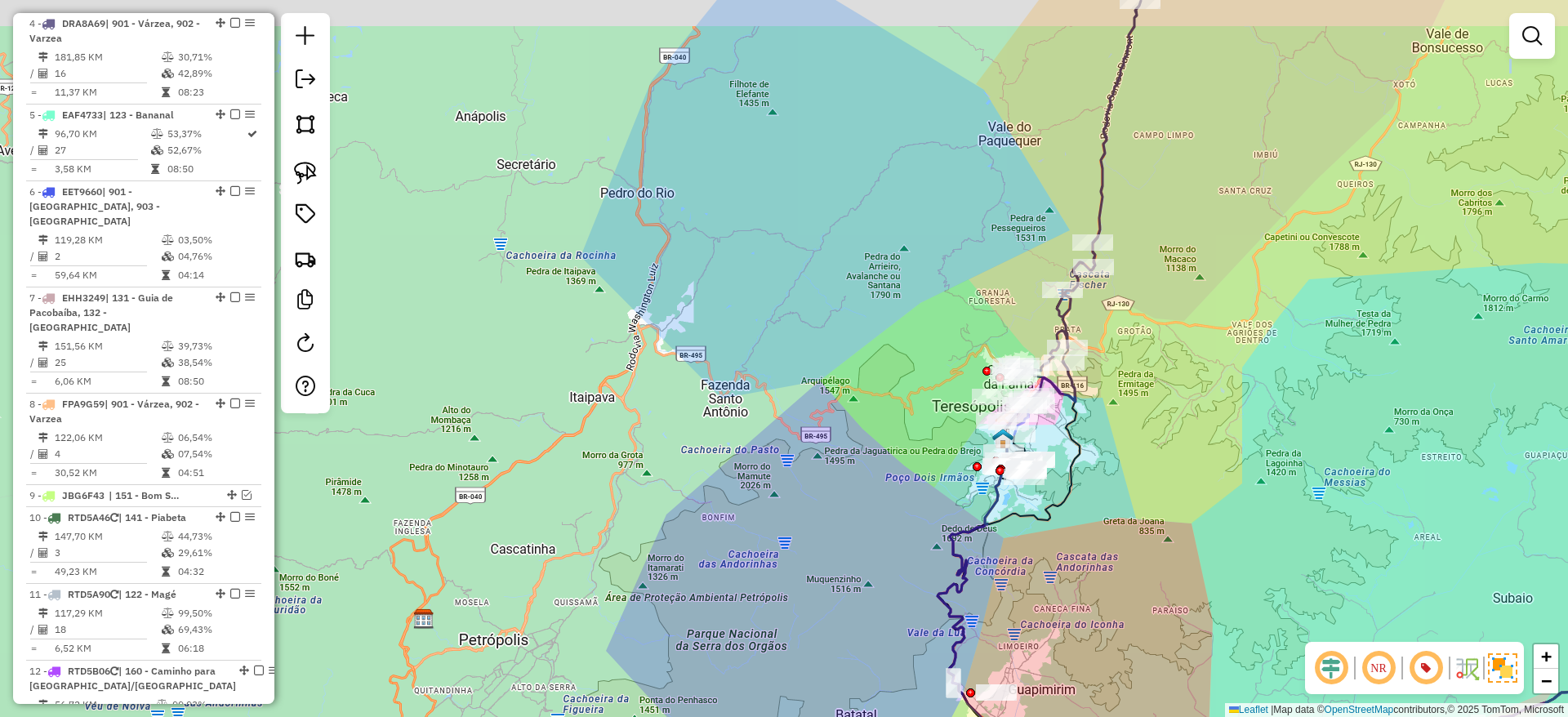
drag, startPoint x: 1126, startPoint y: 359, endPoint x: 1080, endPoint y: 433, distance: 87.1
click at [1080, 433] on div "Janela de atendimento Grade de atendimento Capacidade Transportadoras Veículos …" at bounding box center [784, 358] width 1568 height 717
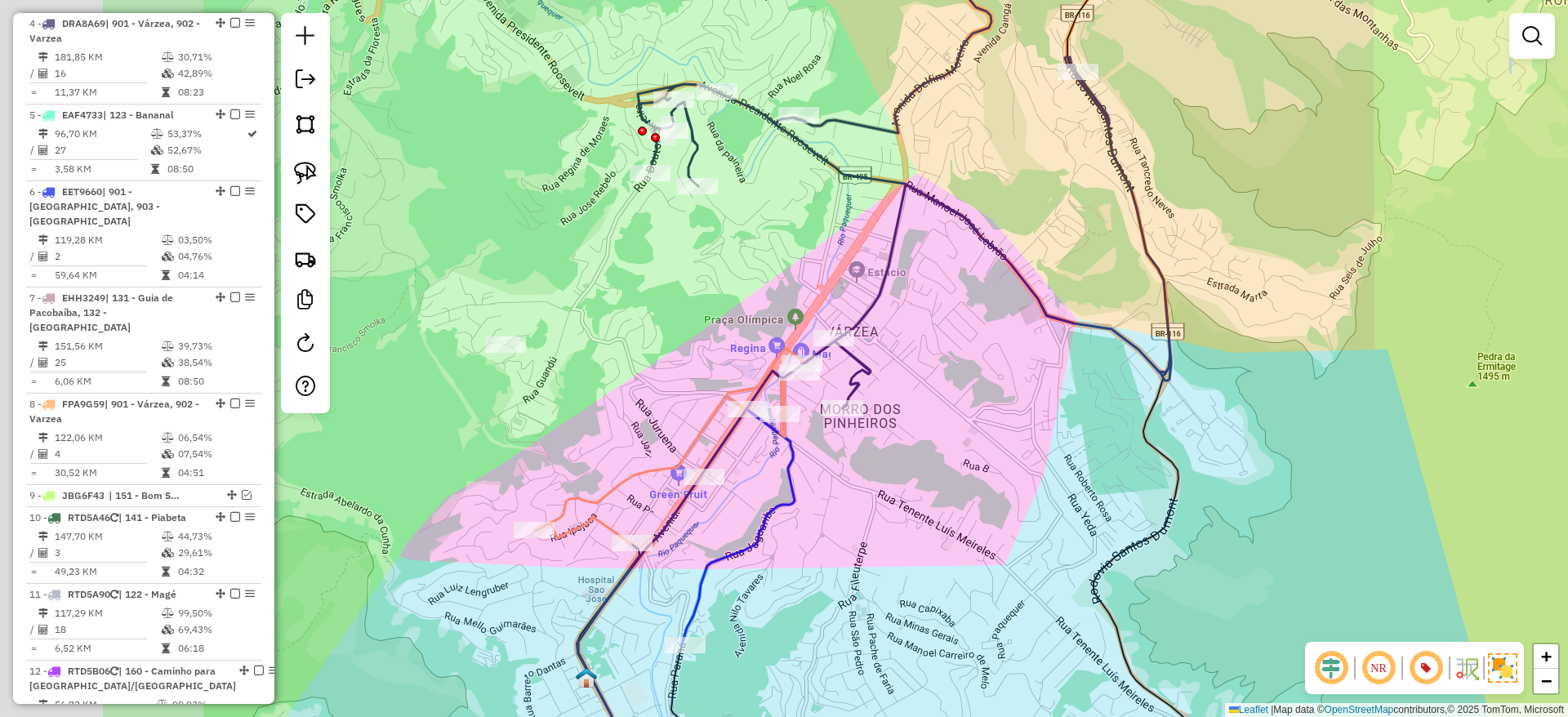
drag, startPoint x: 719, startPoint y: 365, endPoint x: 980, endPoint y: 416, distance: 265.9
click at [980, 416] on div "Janela de atendimento Grade de atendimento Capacidade Transportadoras Veículos …" at bounding box center [784, 358] width 1568 height 717
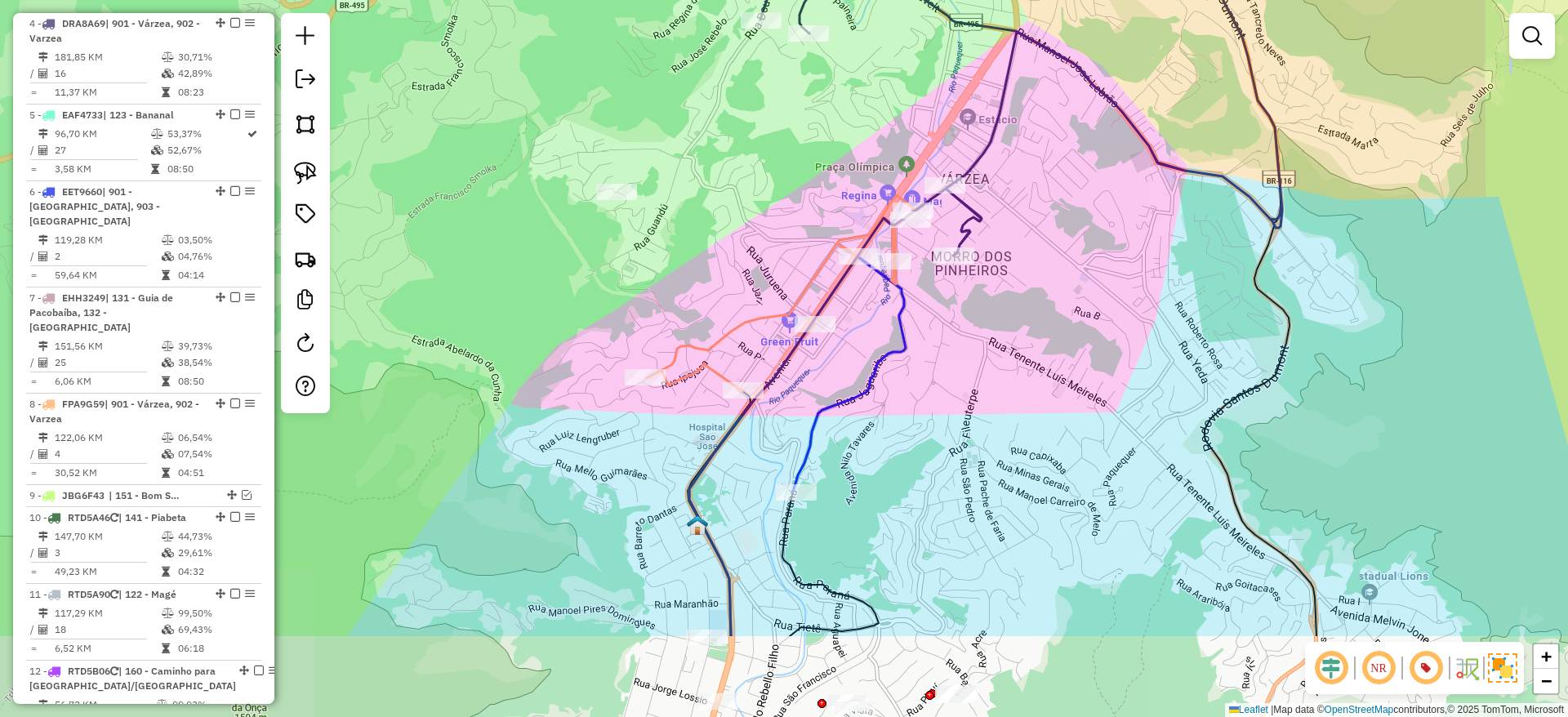
drag, startPoint x: 961, startPoint y: 454, endPoint x: 1033, endPoint y: 315, distance: 156.5
click at [1033, 315] on div "Janela de atendimento Grade de atendimento Capacidade Transportadoras Veículos …" at bounding box center [784, 358] width 1568 height 717
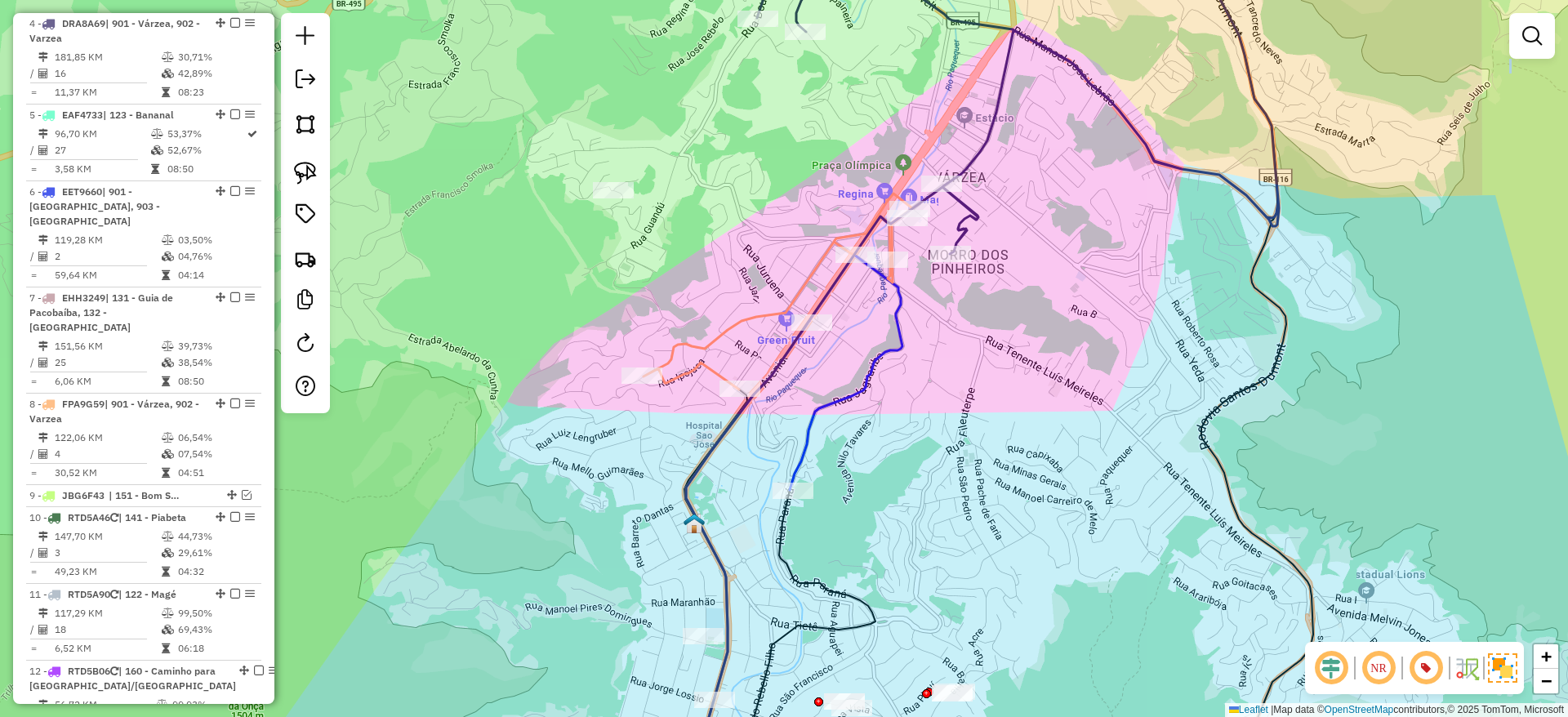
click at [970, 160] on icon at bounding box center [1011, 91] width 533 height 326
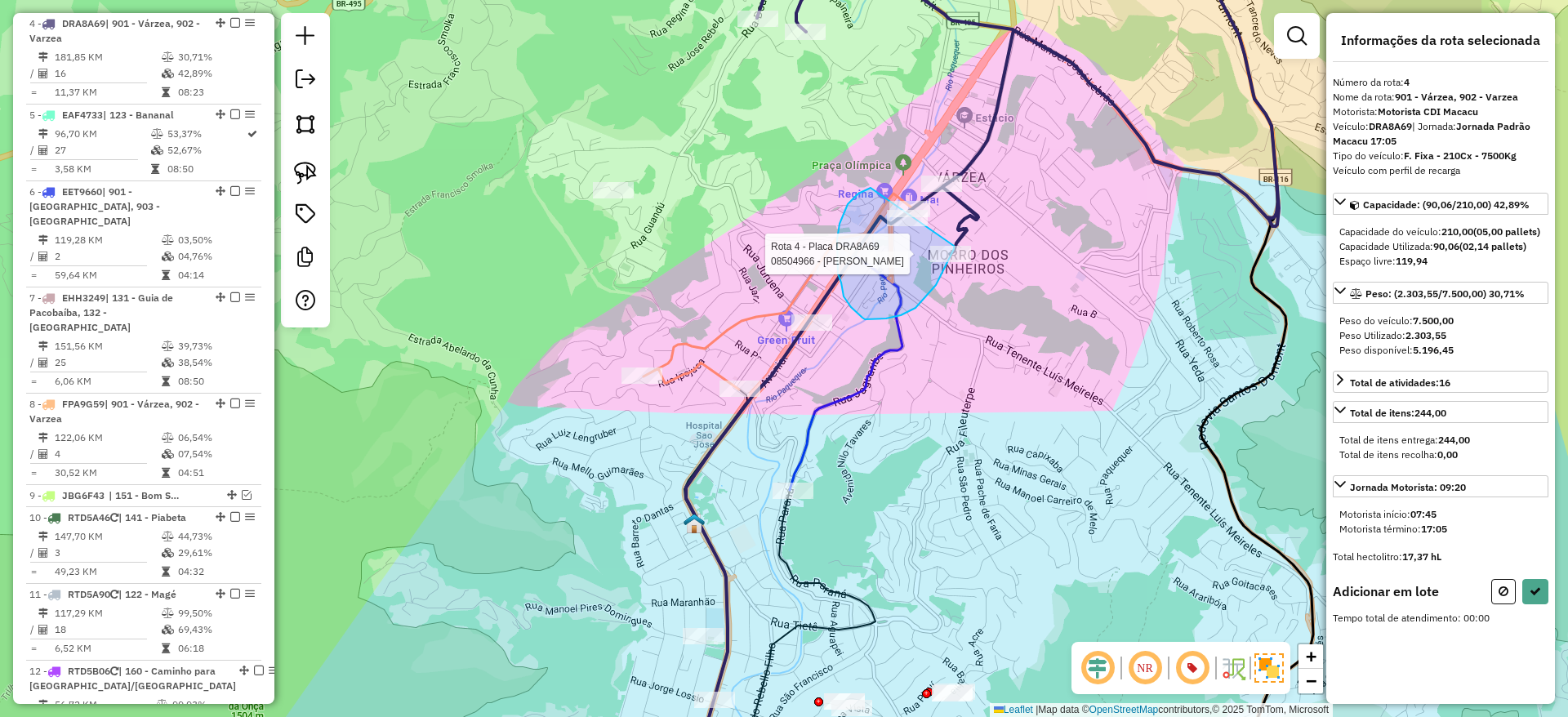
click at [954, 246] on div "Rota 4 - Placa DRA8A69 08504966 - FELIPPE FERREIRA MAC Janela de atendimento Gr…" at bounding box center [784, 358] width 1568 height 717
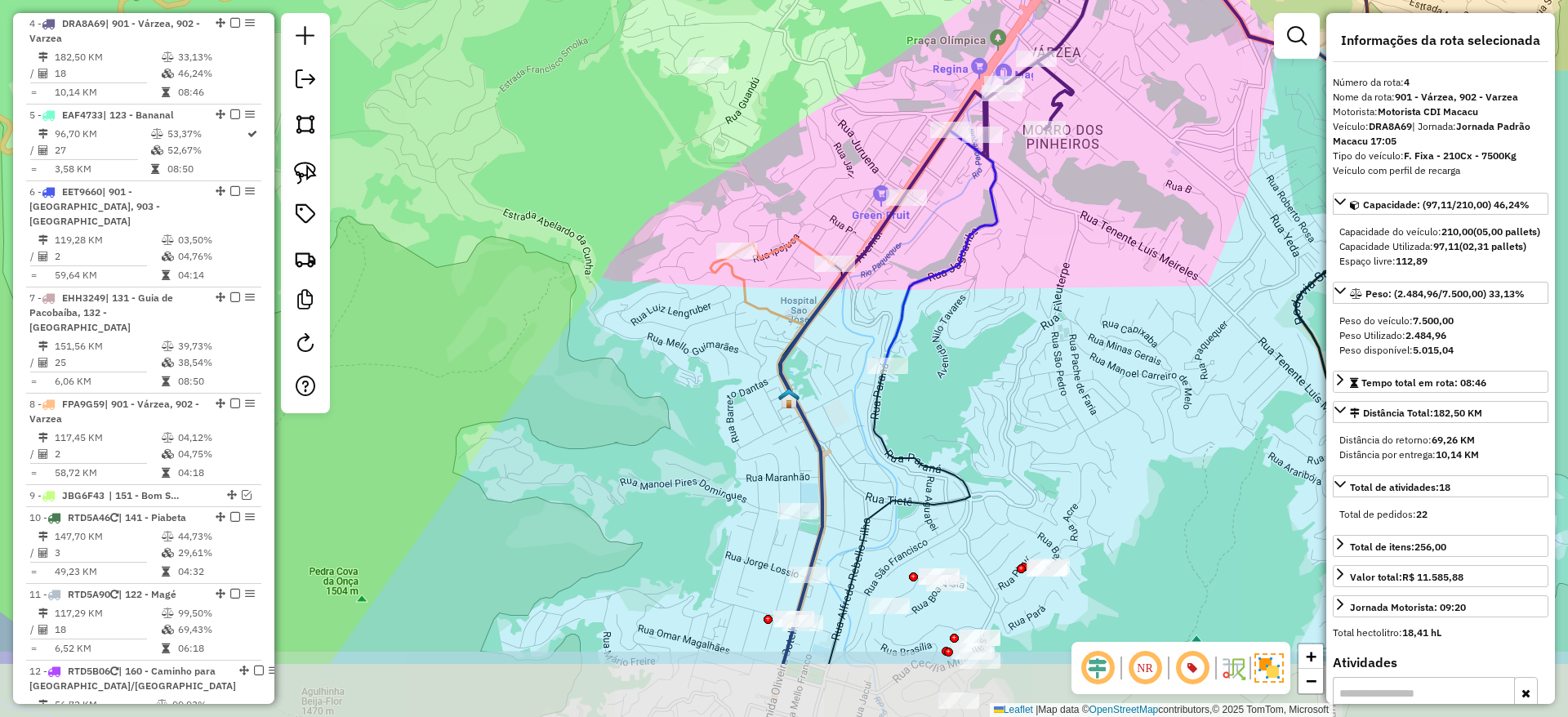
drag, startPoint x: 885, startPoint y: 466, endPoint x: 980, endPoint y: 342, distance: 156.2
click at [980, 342] on div "Janela de atendimento Grade de atendimento Capacidade Transportadoras Veículos …" at bounding box center [784, 358] width 1568 height 717
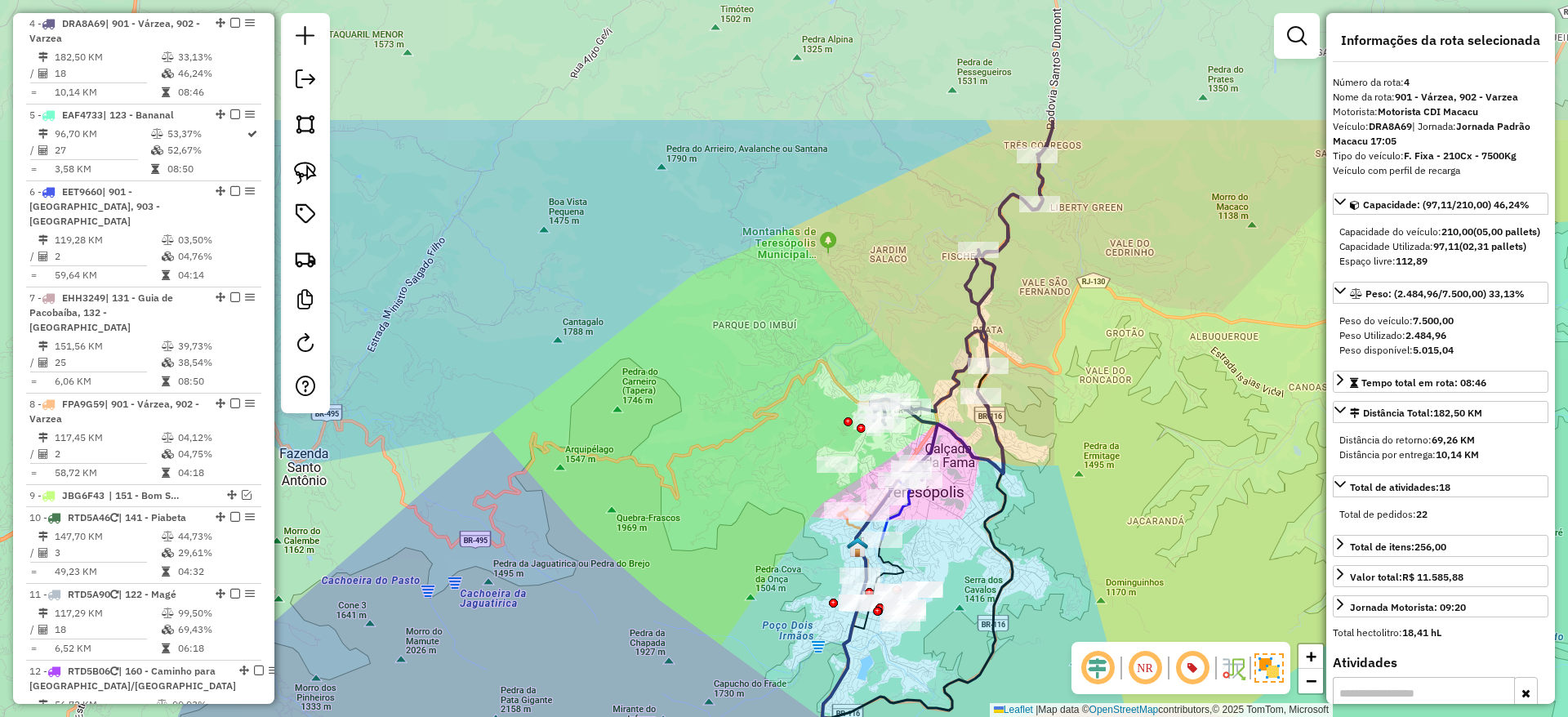
drag, startPoint x: 1150, startPoint y: 259, endPoint x: 1075, endPoint y: 452, distance: 207.1
click at [1075, 452] on div "Janela de atendimento Grade de atendimento Capacidade Transportadoras Veículos …" at bounding box center [784, 358] width 1568 height 717
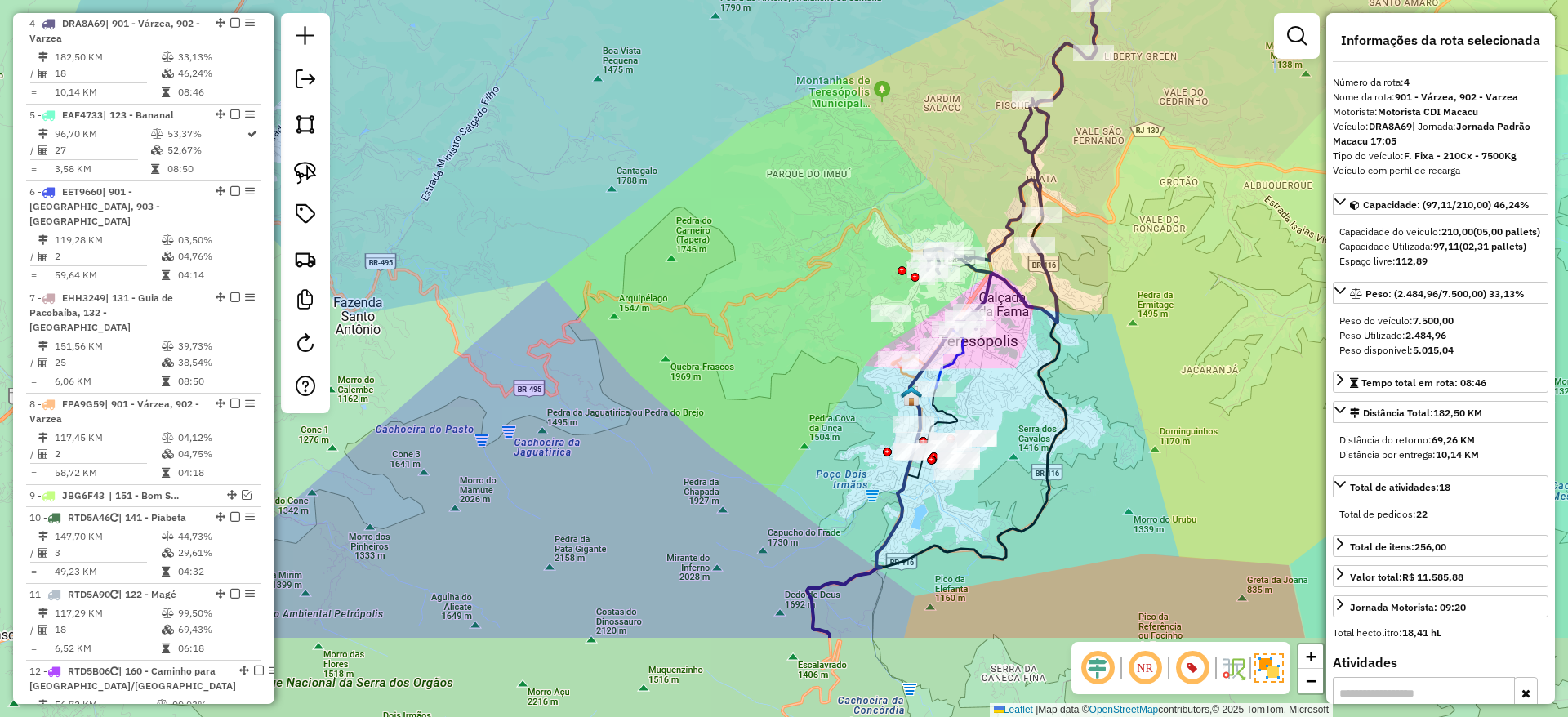
drag, startPoint x: 1086, startPoint y: 446, endPoint x: 1140, endPoint y: 294, distance: 161.3
click at [1140, 294] on div "Janela de atendimento Grade de atendimento Capacidade Transportadoras Veículos …" at bounding box center [784, 358] width 1568 height 717
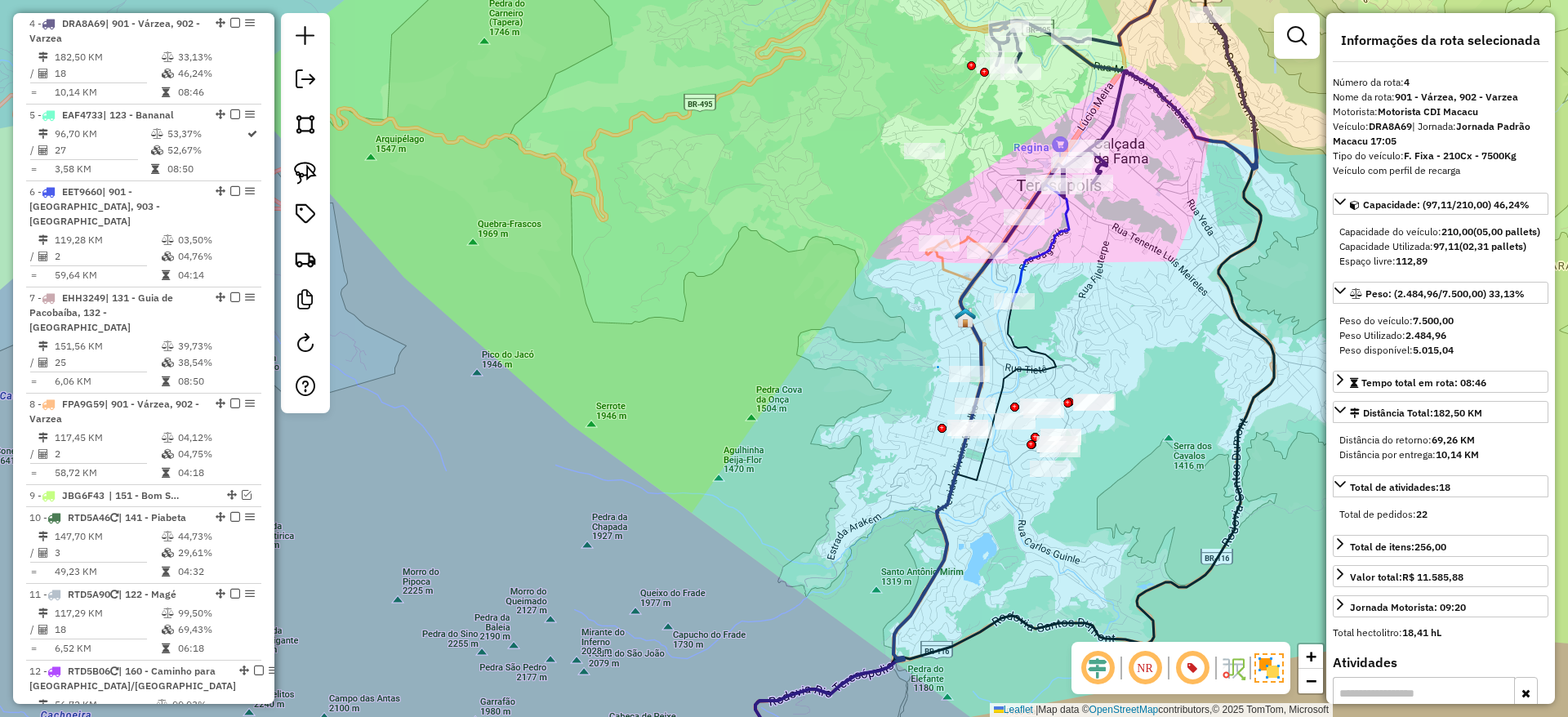
drag, startPoint x: 1053, startPoint y: 295, endPoint x: 1131, endPoint y: 319, distance: 81.6
click at [1131, 319] on div "Janela de atendimento Grade de atendimento Capacidade Transportadoras Veículos …" at bounding box center [784, 358] width 1568 height 717
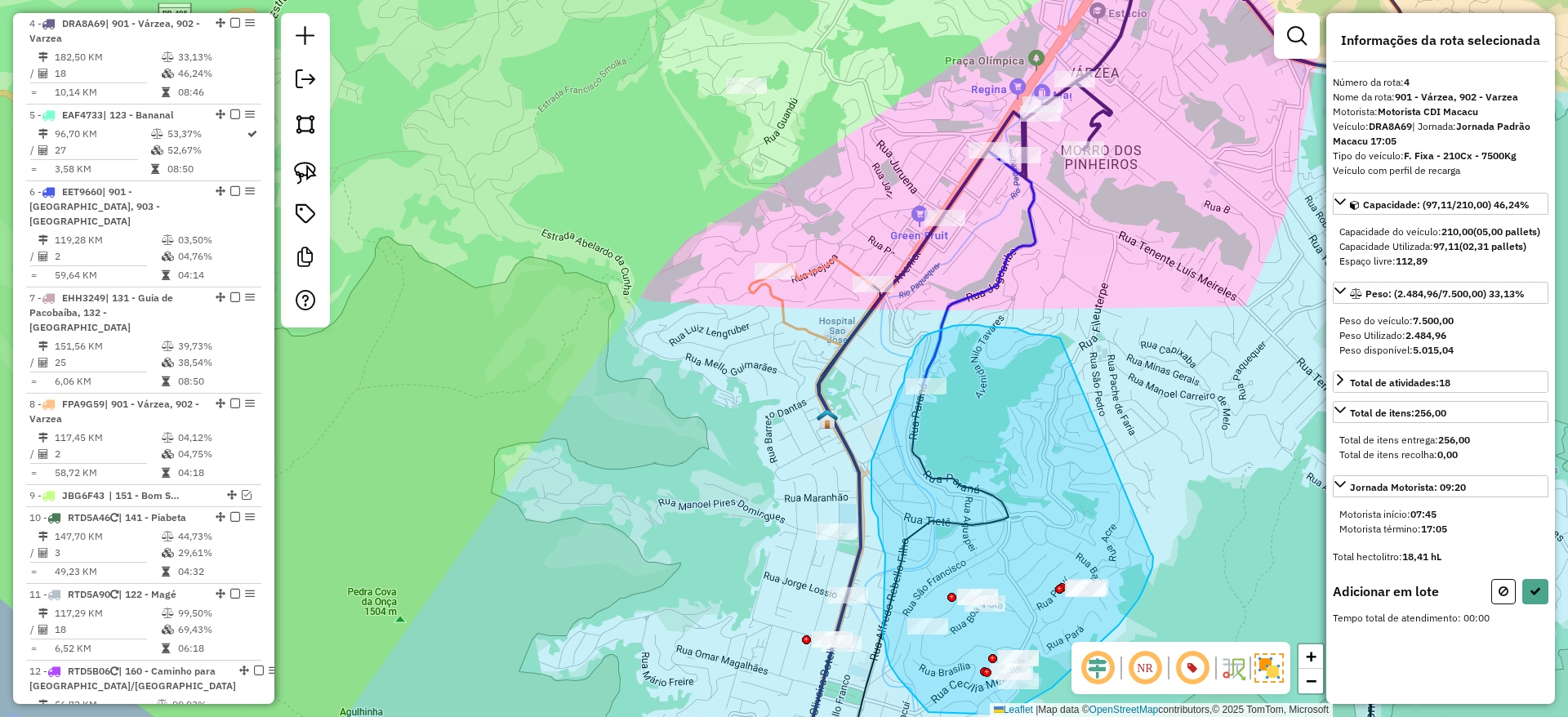
drag, startPoint x: 1060, startPoint y: 338, endPoint x: 1150, endPoint y: 553, distance: 233.1
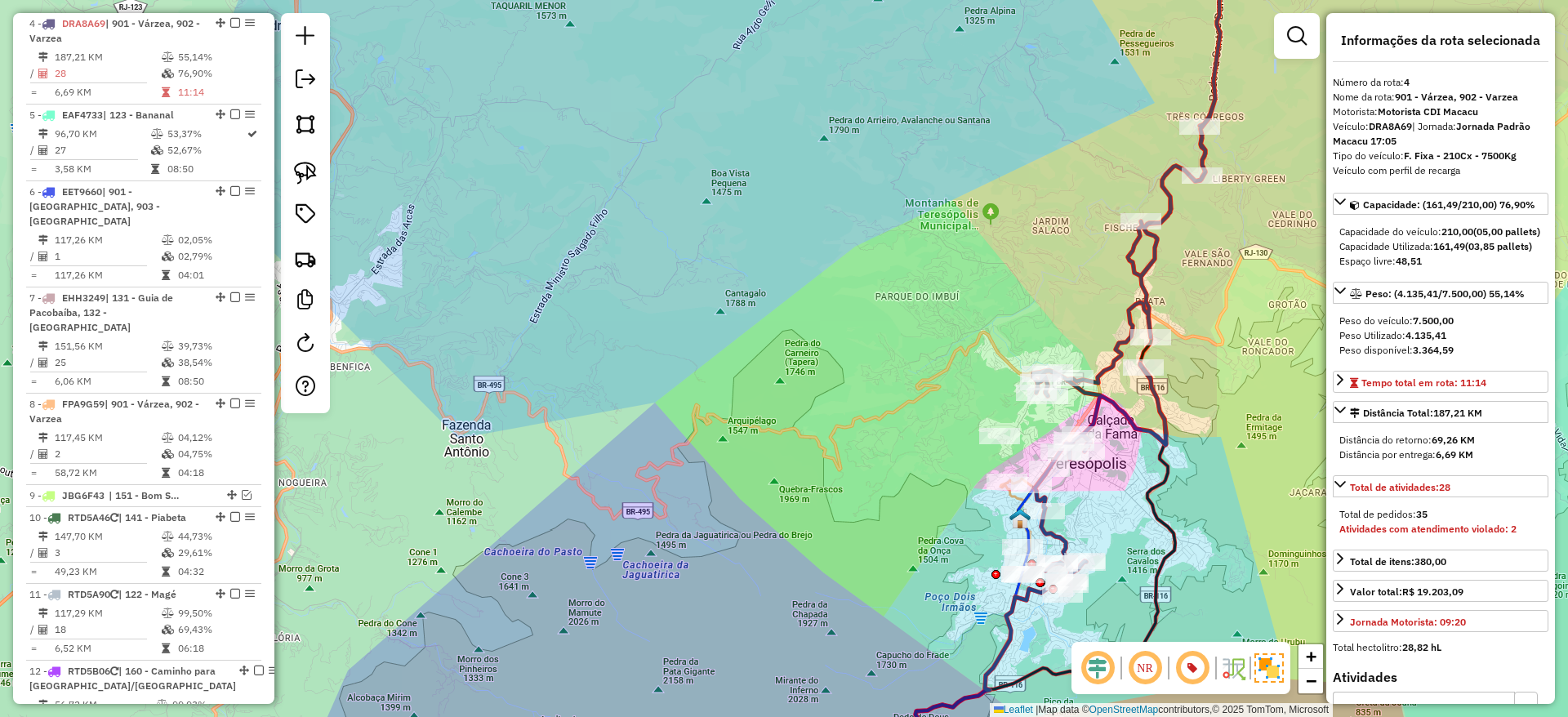
drag, startPoint x: 1170, startPoint y: 399, endPoint x: 1125, endPoint y: 455, distance: 71.8
click at [1125, 455] on div "Janela de atendimento Grade de atendimento Capacidade Transportadoras Veículos …" at bounding box center [784, 358] width 1568 height 717
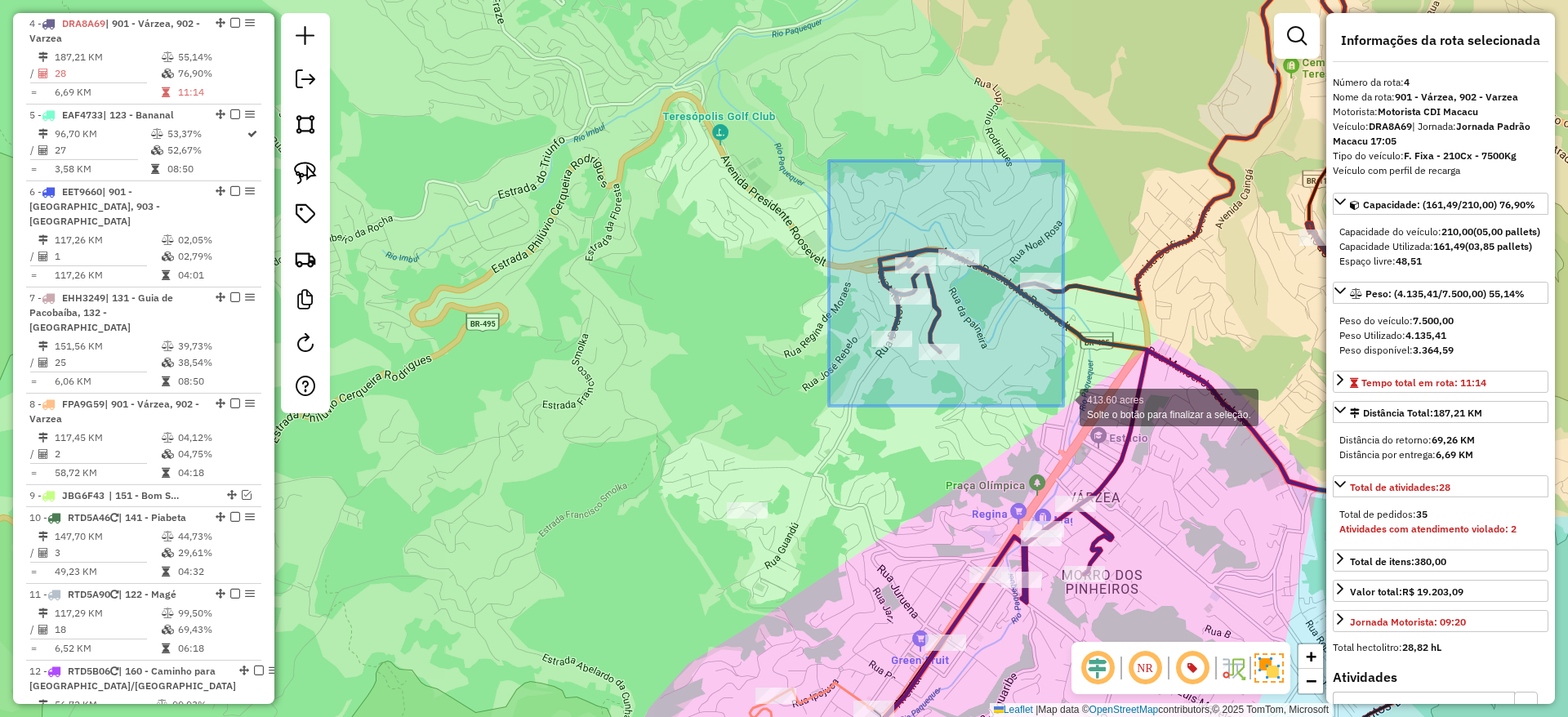
drag, startPoint x: 829, startPoint y: 161, endPoint x: 1063, endPoint y: 406, distance: 338.8
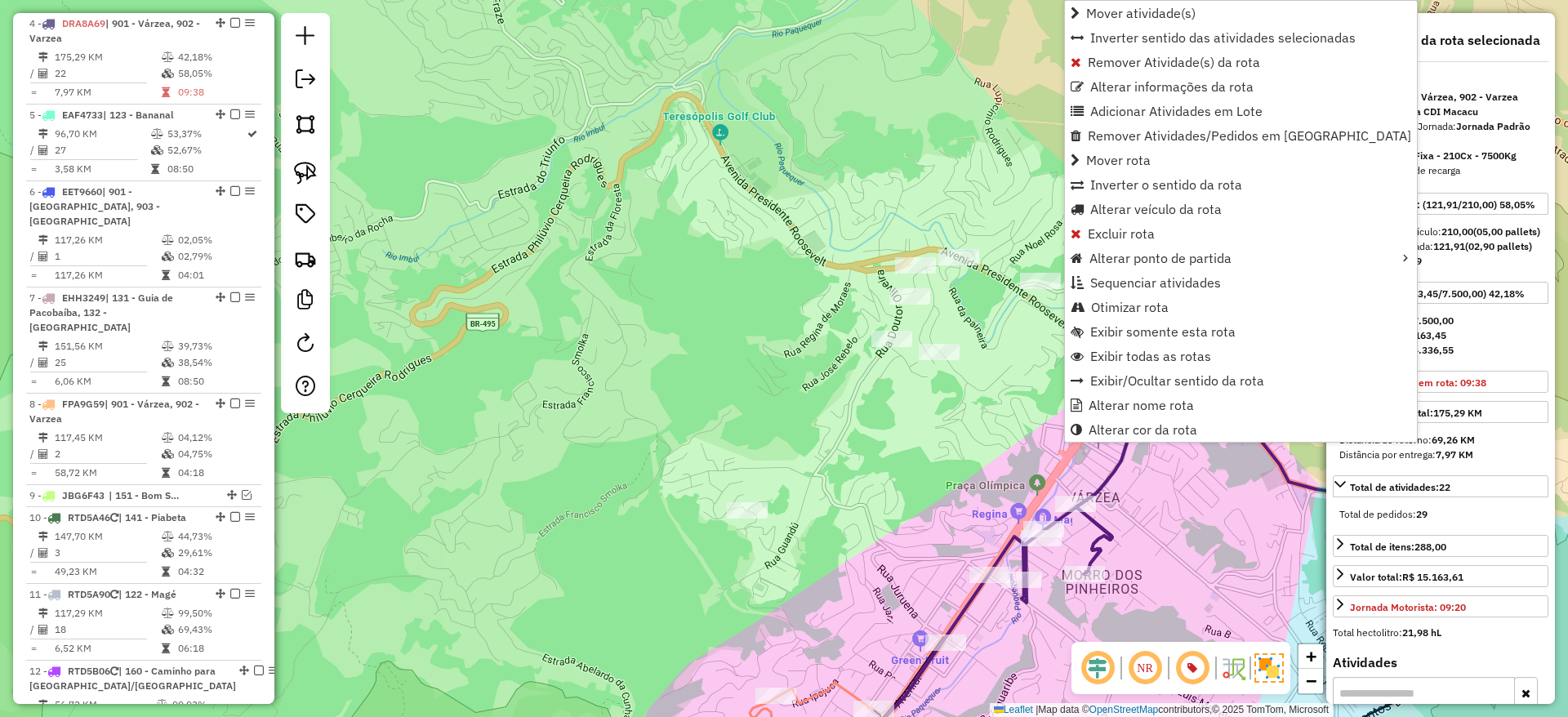
click at [1019, 382] on div "Janela de atendimento Grade de atendimento Capacidade Transportadoras Veículos …" at bounding box center [784, 358] width 1568 height 717
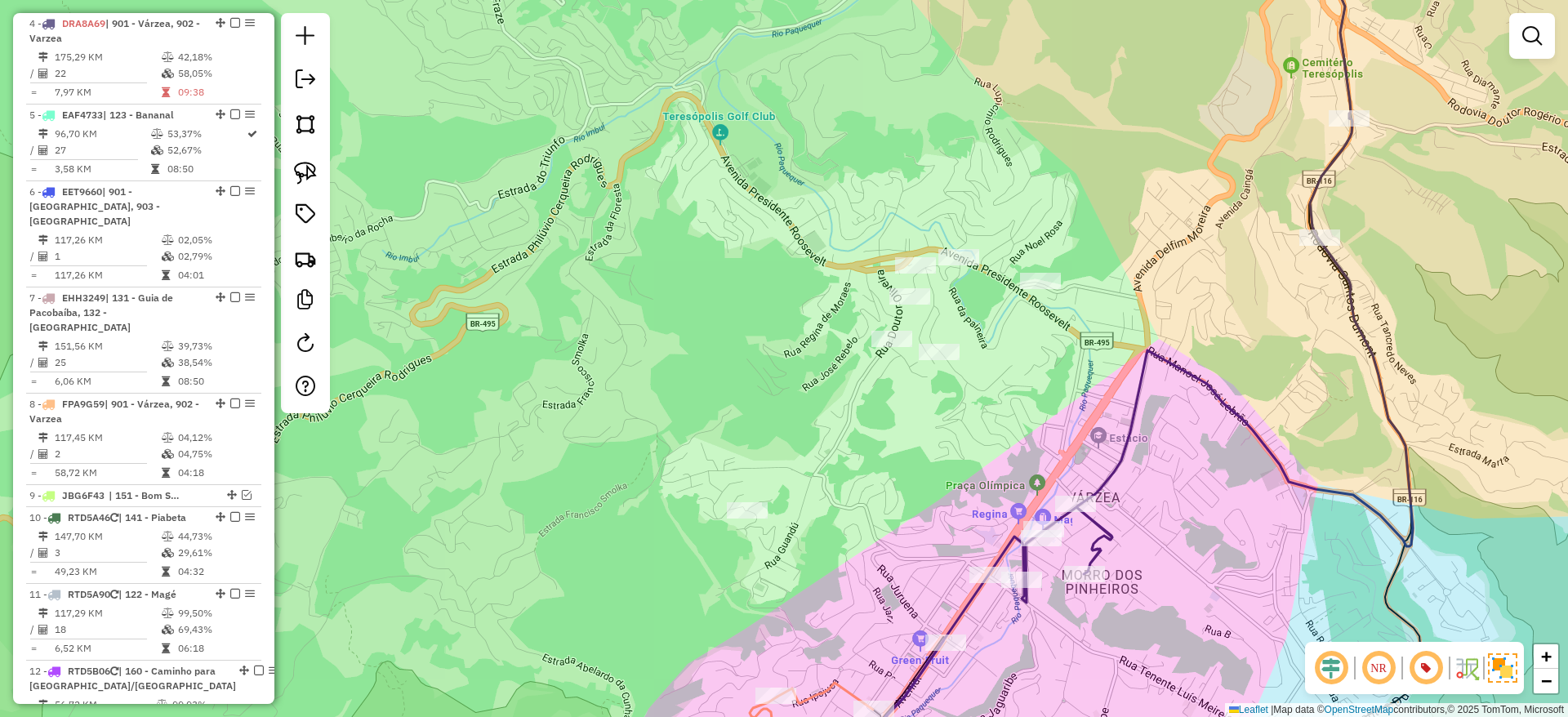
click at [1134, 397] on icon at bounding box center [1148, 358] width 527 height 861
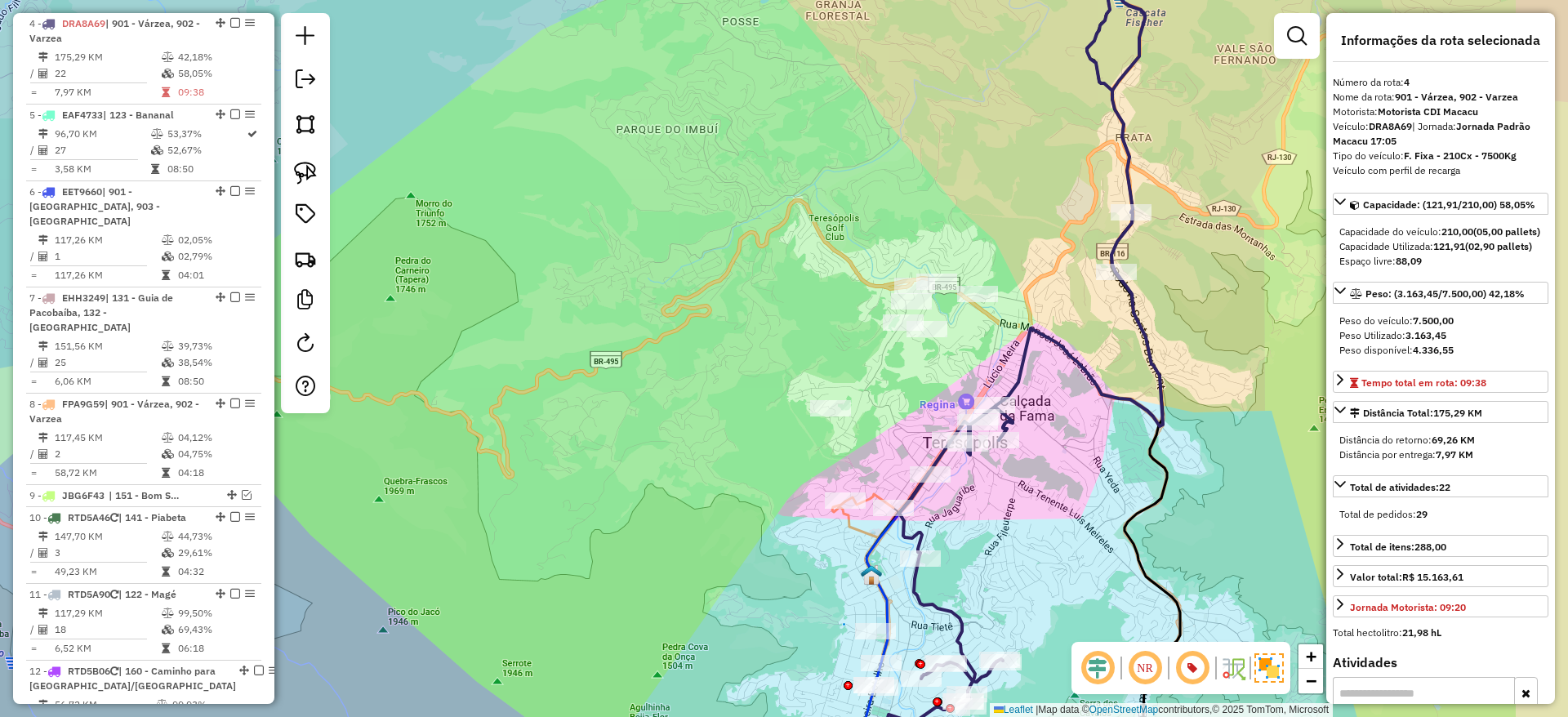
drag, startPoint x: 1185, startPoint y: 423, endPoint x: 1073, endPoint y: 383, distance: 118.9
click at [1073, 383] on icon at bounding box center [1036, 309] width 274 height 796
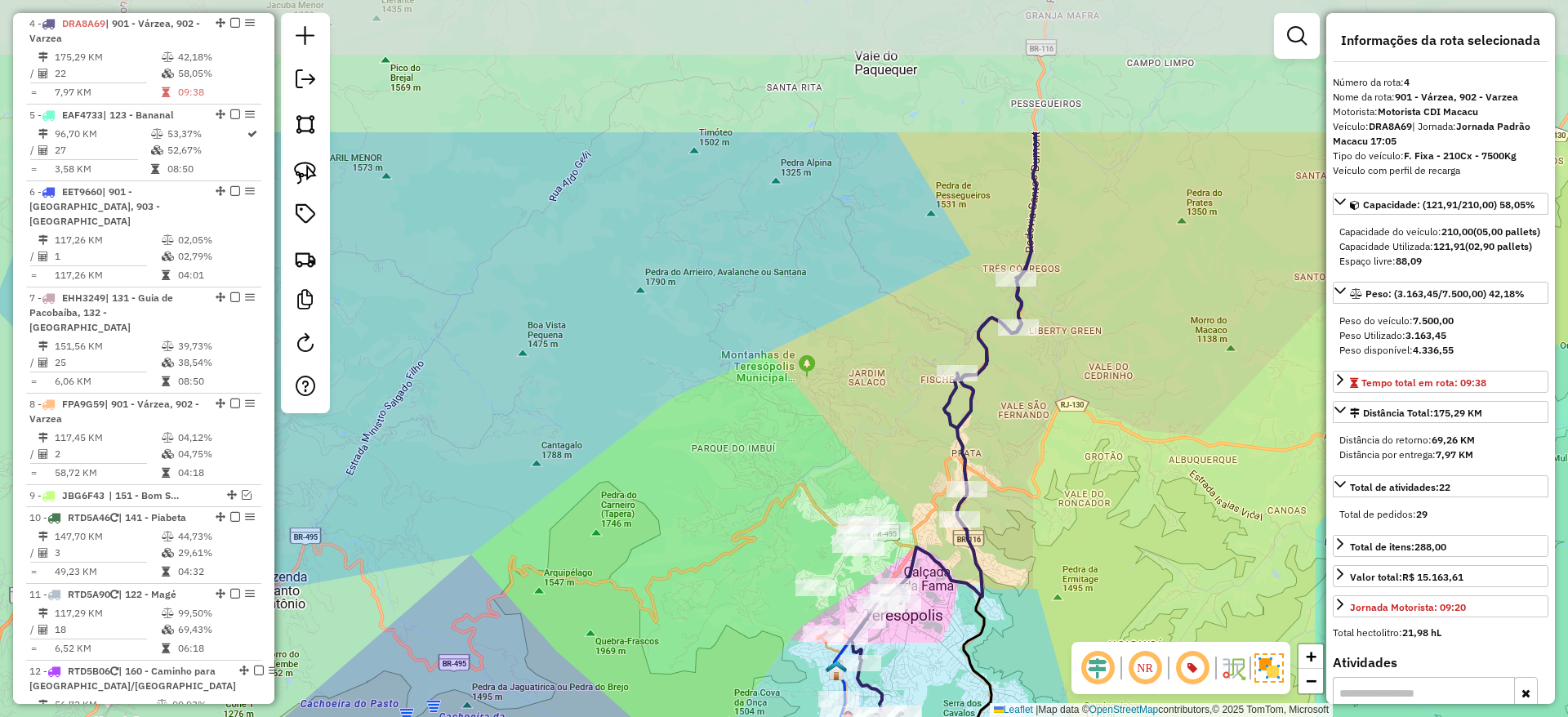
drag, startPoint x: 1140, startPoint y: 301, endPoint x: 1030, endPoint y: 508, distance: 234.4
click at [1030, 508] on div "Janela de atendimento Grade de atendimento Capacidade Transportadoras Veículos …" at bounding box center [784, 358] width 1568 height 717
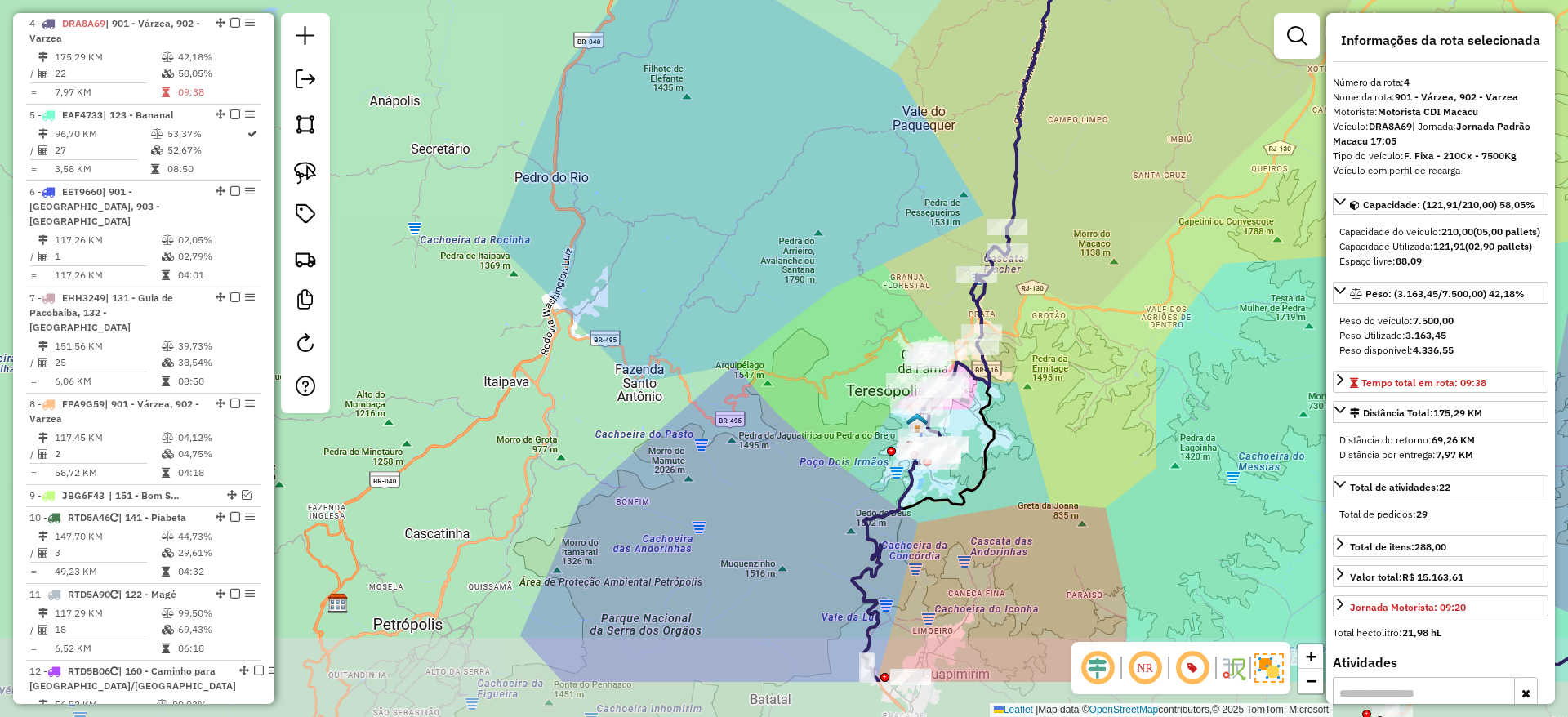
drag, startPoint x: 1136, startPoint y: 347, endPoint x: 1088, endPoint y: 240, distance: 117.3
click at [1088, 240] on div "Janela de atendimento Grade de atendimento Capacidade Transportadoras Veículos …" at bounding box center [784, 358] width 1568 height 717
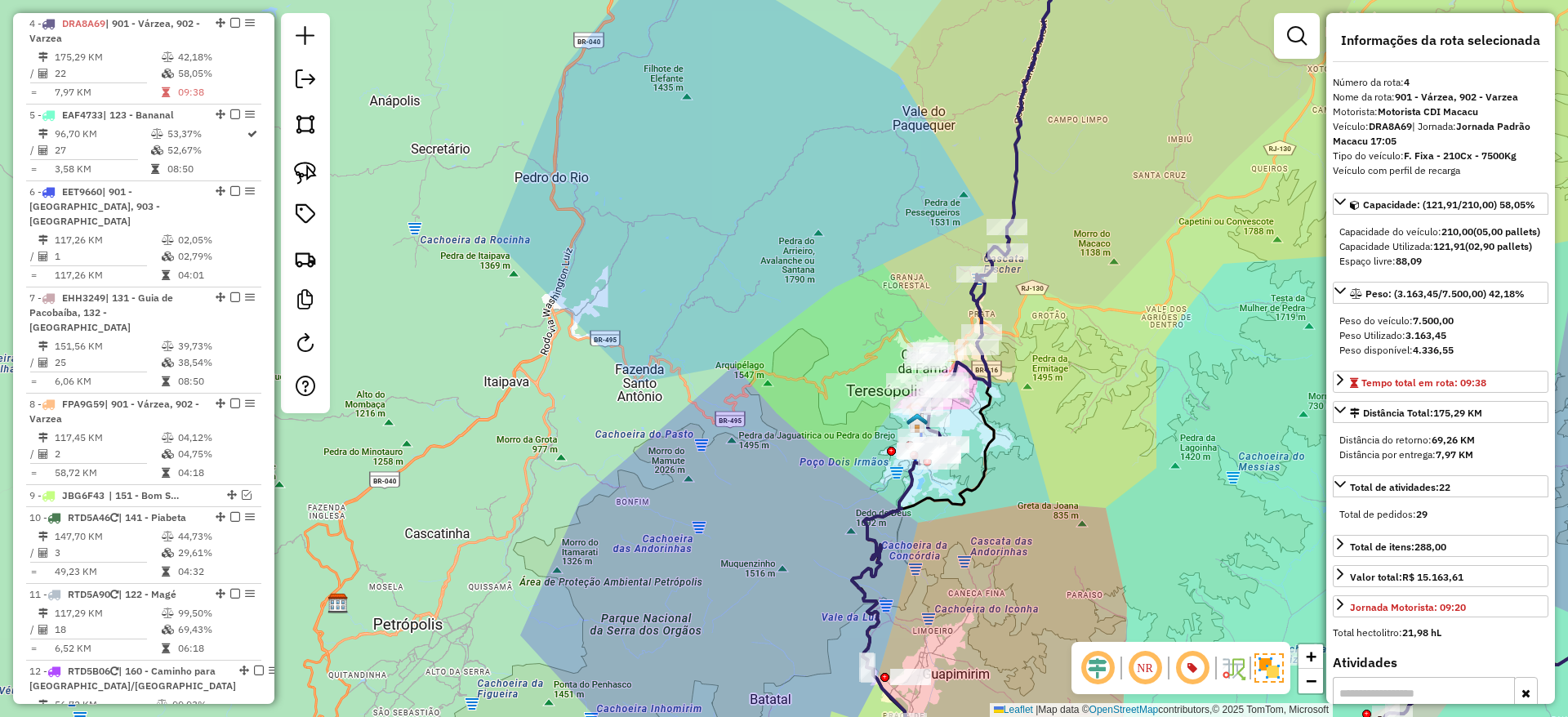
click at [983, 289] on icon at bounding box center [990, 221] width 131 height 471
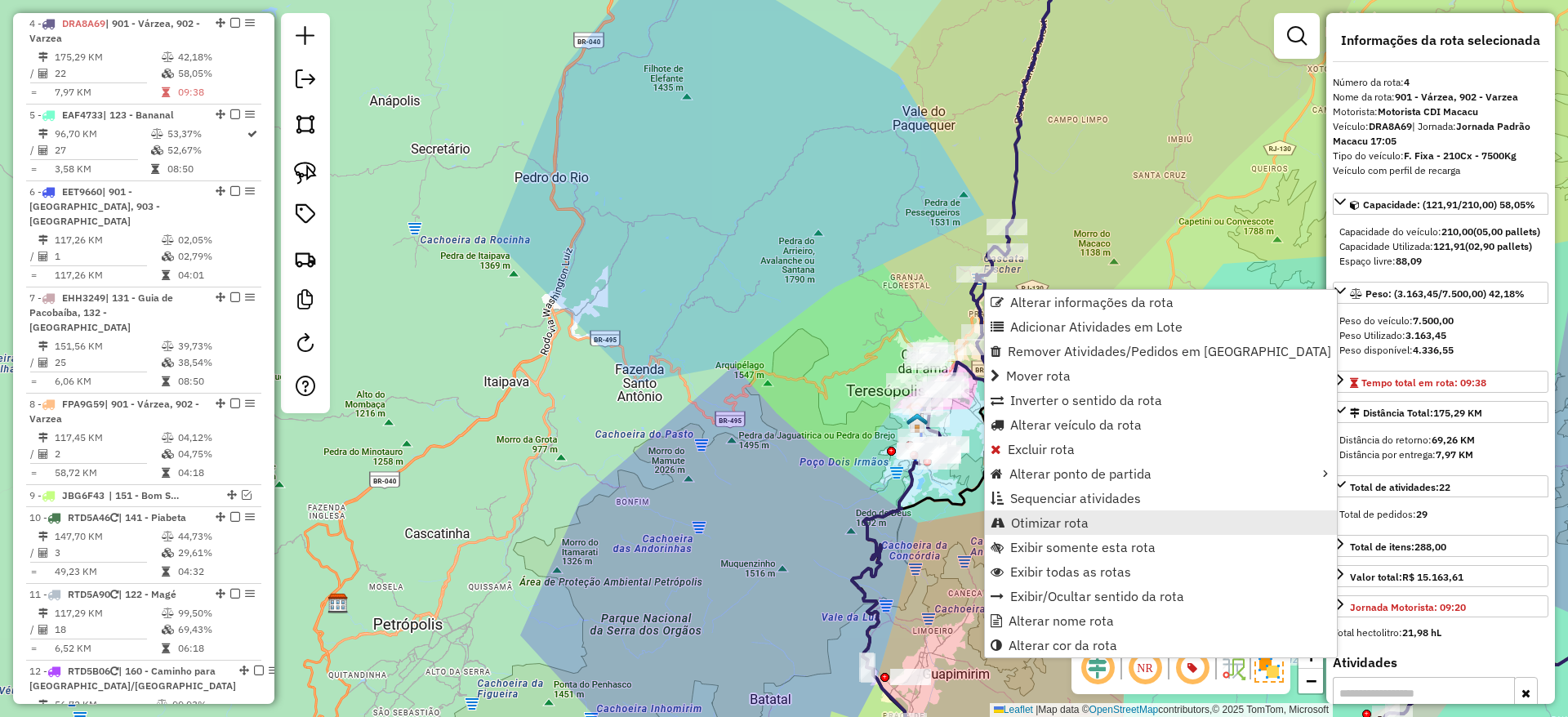
click at [1070, 524] on span "Otimizar rota" at bounding box center [1049, 522] width 78 height 13
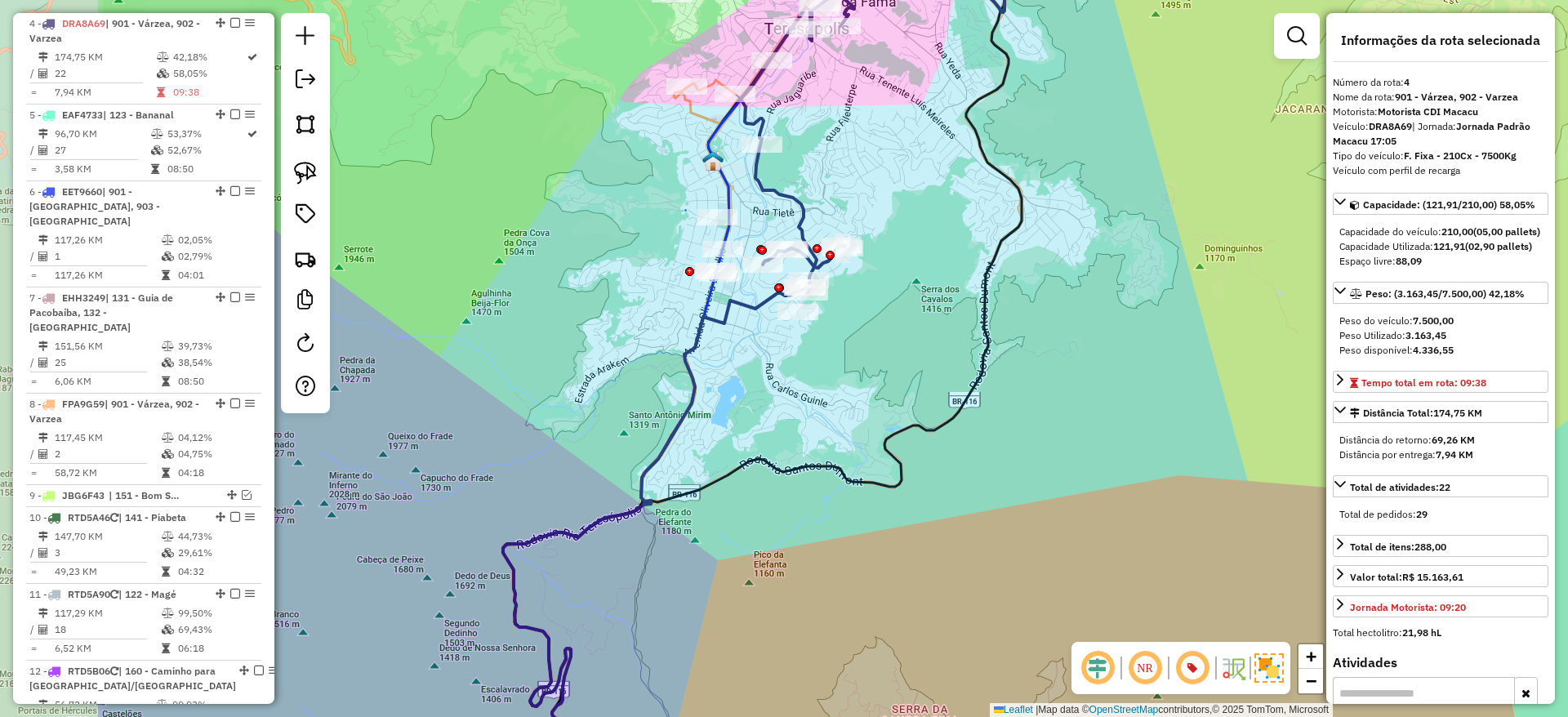
drag, startPoint x: 787, startPoint y: 444, endPoint x: 1052, endPoint y: 489, distance: 268.8
click at [1052, 489] on div "Janela de atendimento Grade de atendimento Capacidade Transportadoras Veículos …" at bounding box center [784, 358] width 1568 height 717
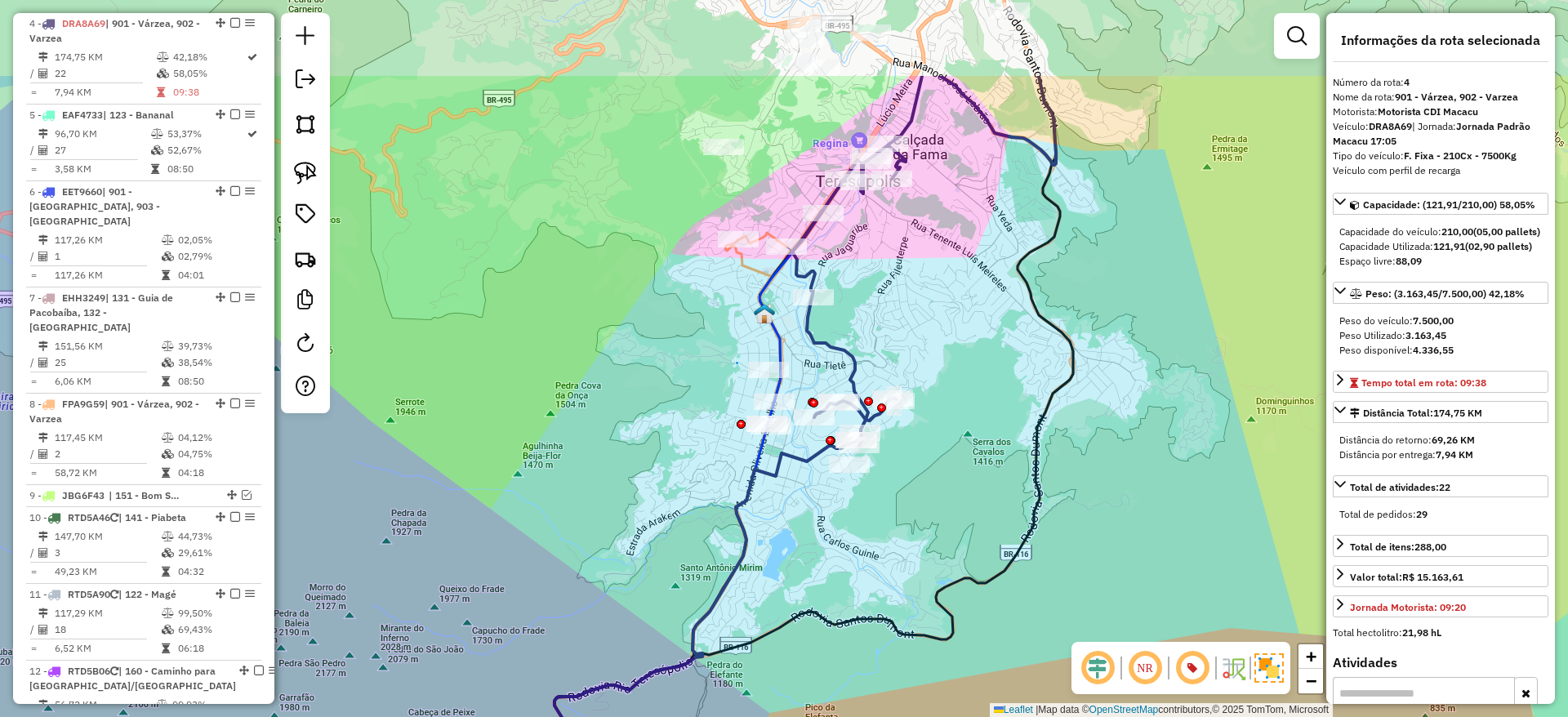
drag, startPoint x: 915, startPoint y: 346, endPoint x: 955, endPoint y: 493, distance: 152.3
click at [955, 493] on div "Janela de atendimento Grade de atendimento Capacidade Transportadoras Veículos …" at bounding box center [784, 358] width 1568 height 717
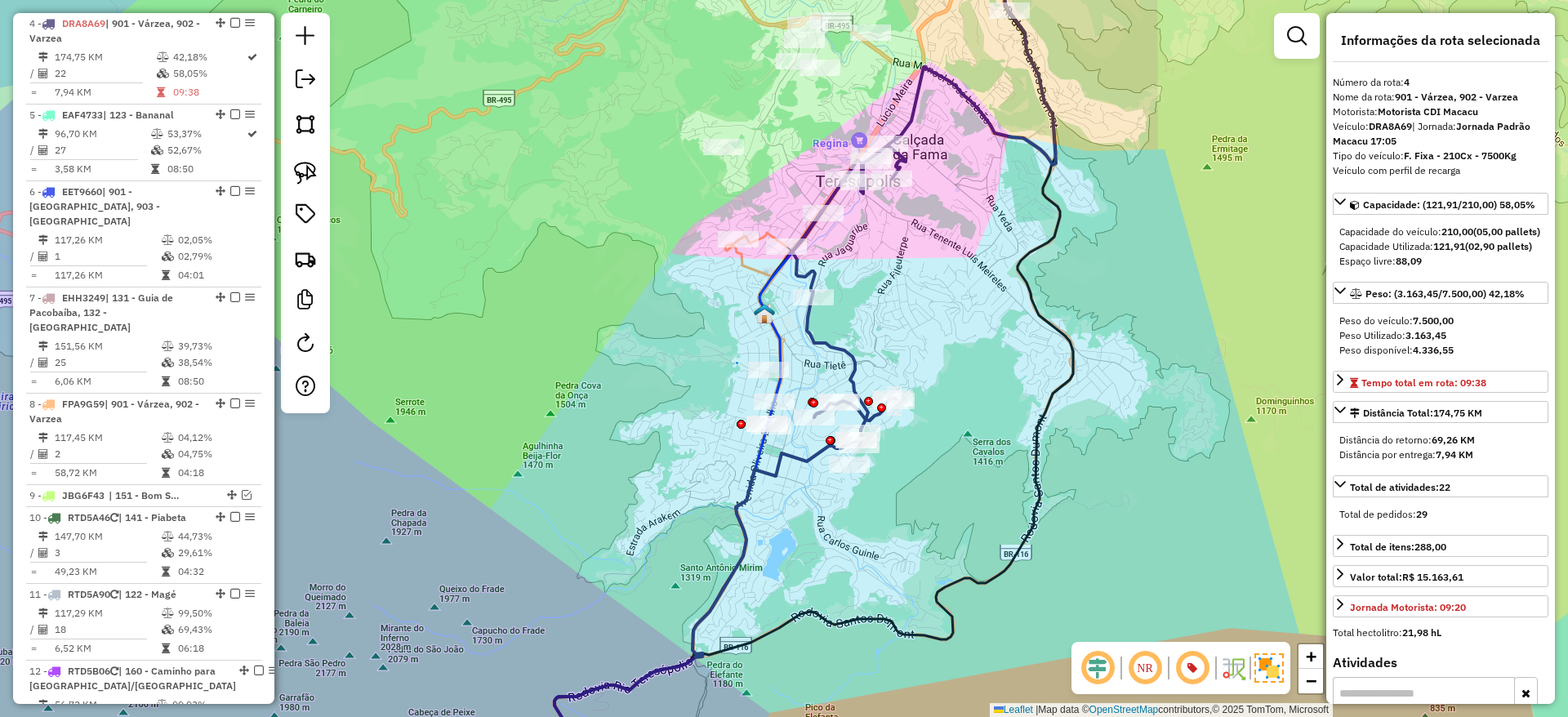
click at [955, 493] on div "Janela de atendimento Grade de atendimento Capacidade Transportadoras Veículos …" at bounding box center [784, 358] width 1568 height 717
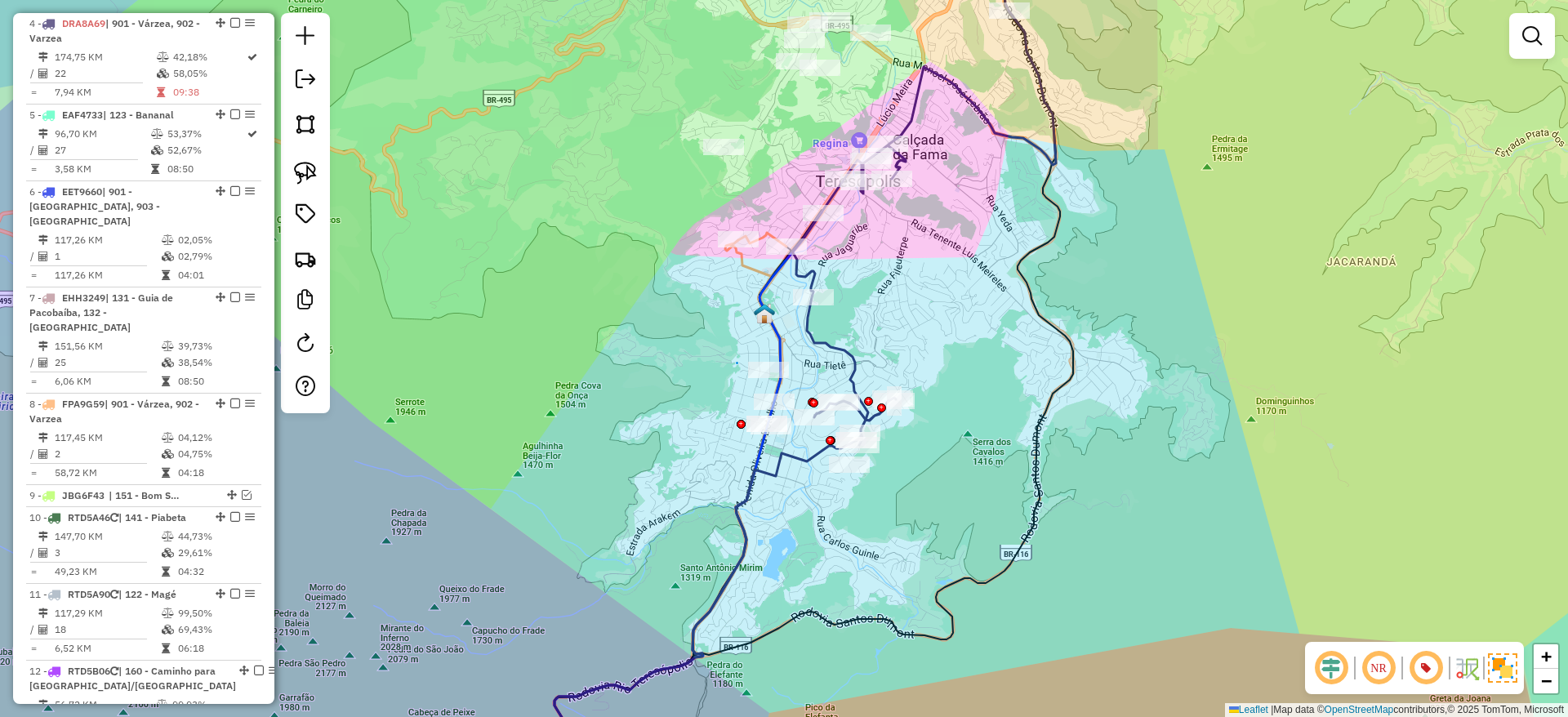
click at [668, 669] on icon at bounding box center [706, 614] width 302 height 349
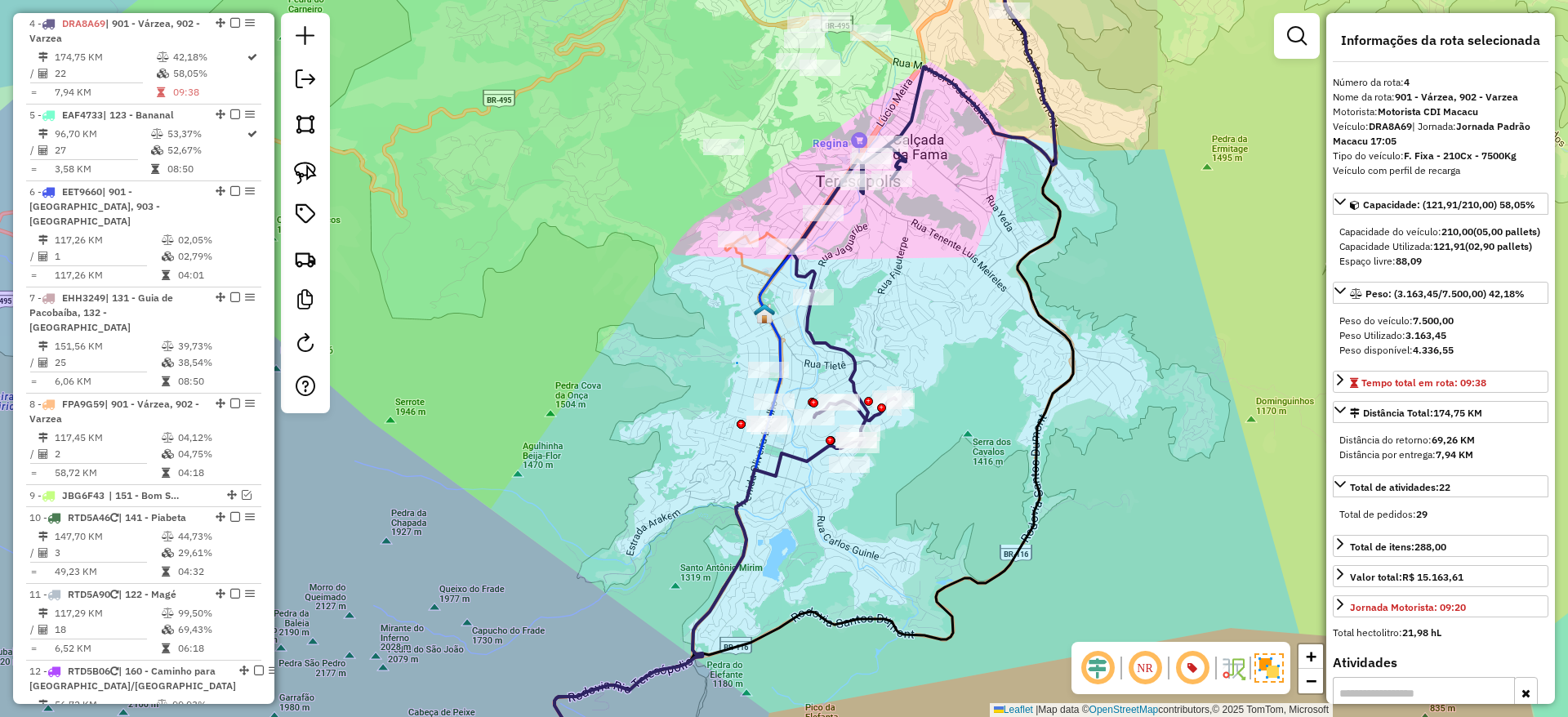
click at [987, 452] on div "Janela de atendimento Grade de atendimento Capacidade Transportadoras Veículos …" at bounding box center [784, 358] width 1568 height 717
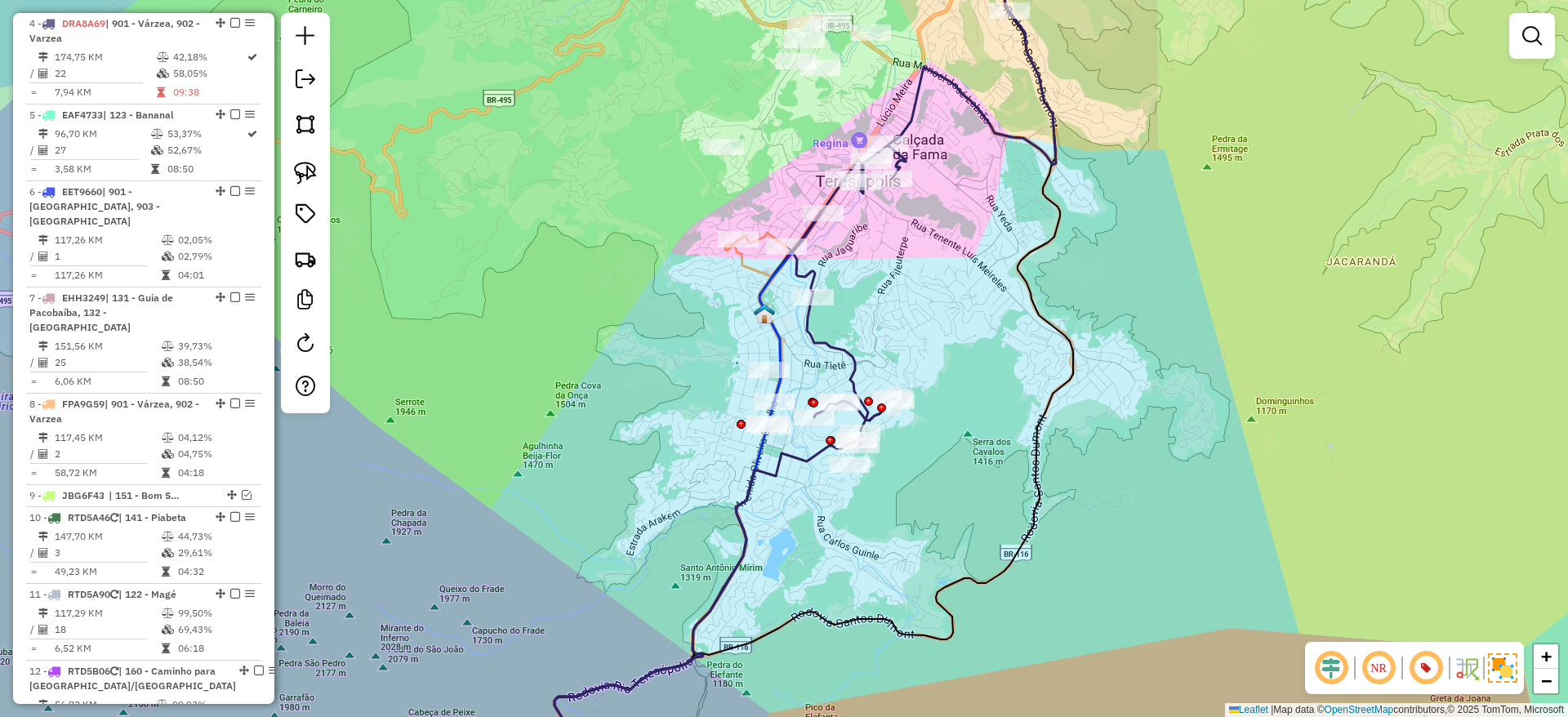
click at [687, 665] on icon at bounding box center [706, 614] width 302 height 349
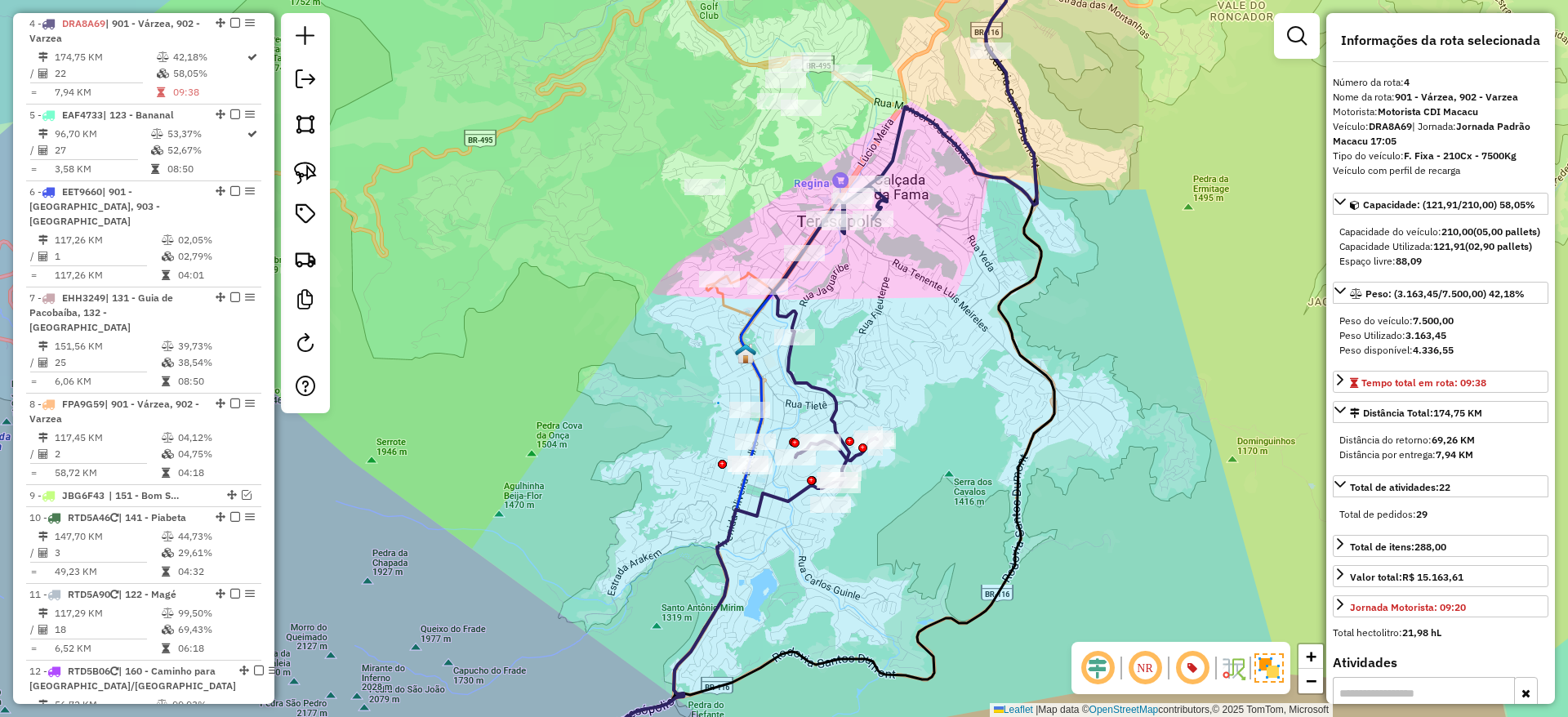
drag, startPoint x: 862, startPoint y: 479, endPoint x: 843, endPoint y: 520, distance: 45.2
click at [843, 520] on div "Janela de atendimento Grade de atendimento Capacidade Transportadoras Veículos …" at bounding box center [784, 358] width 1568 height 717
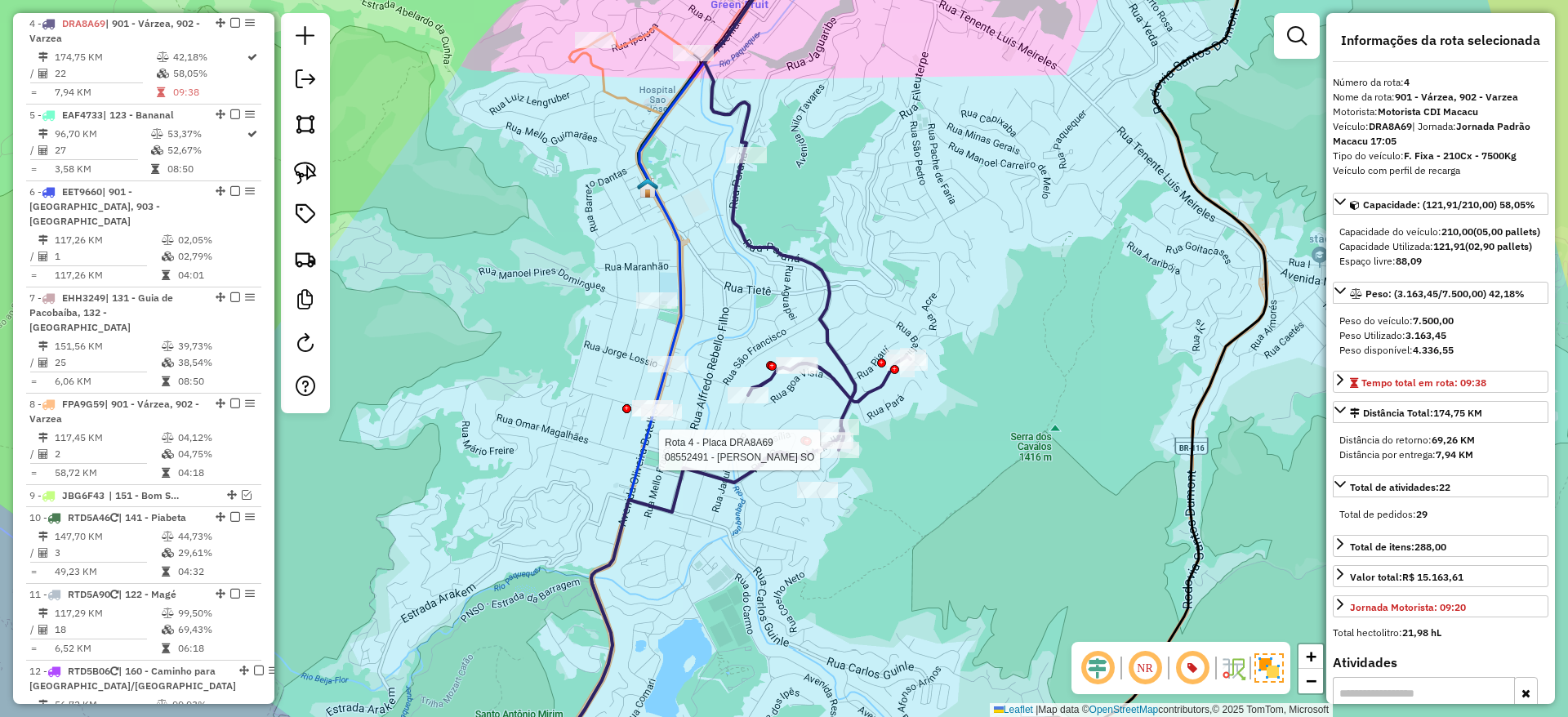
click at [836, 458] on div at bounding box center [838, 450] width 40 height 16
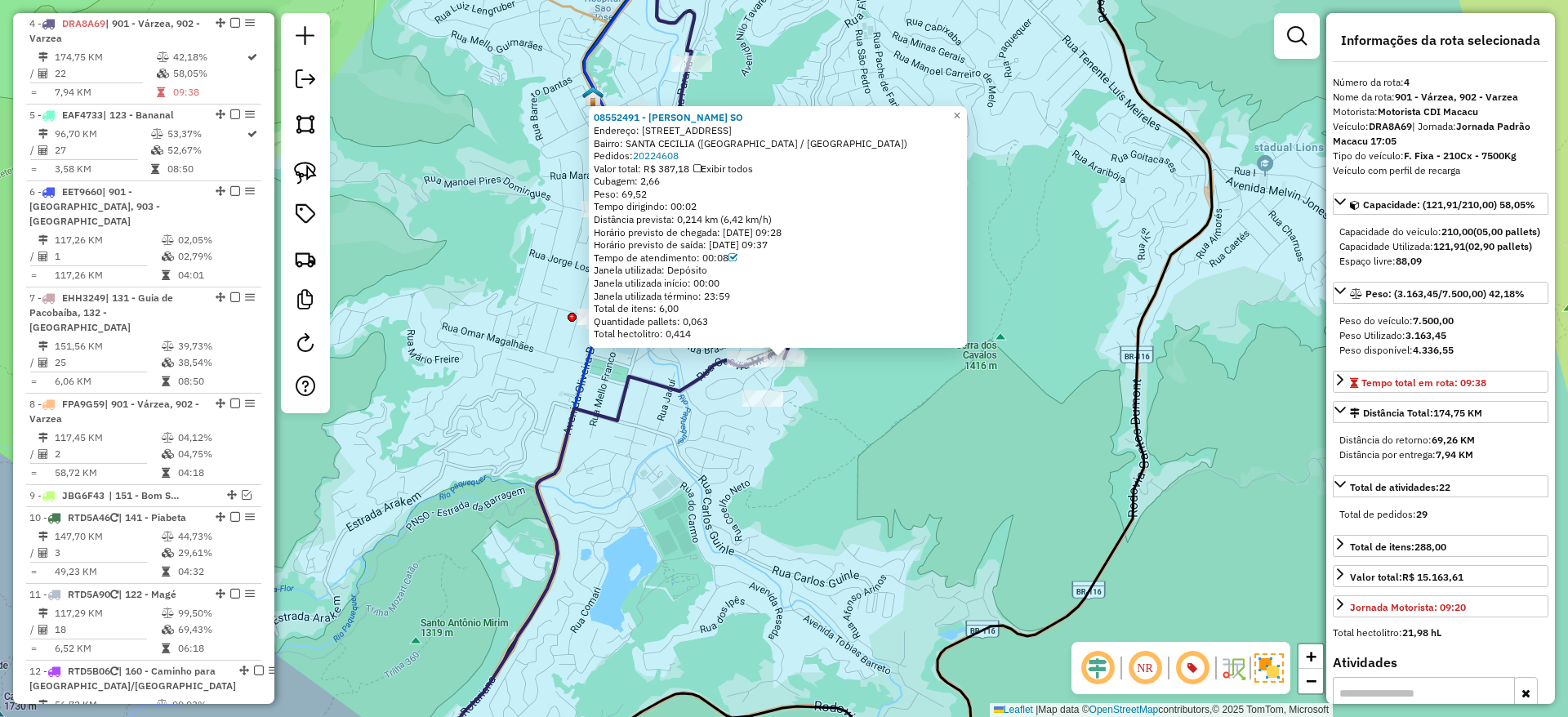
click at [880, 427] on div "08552491 - ANA PAULA DE LIMA SO Endereço: R RUA SANTA CATARINA 44 Bairro: SANTA…" at bounding box center [784, 358] width 1568 height 717
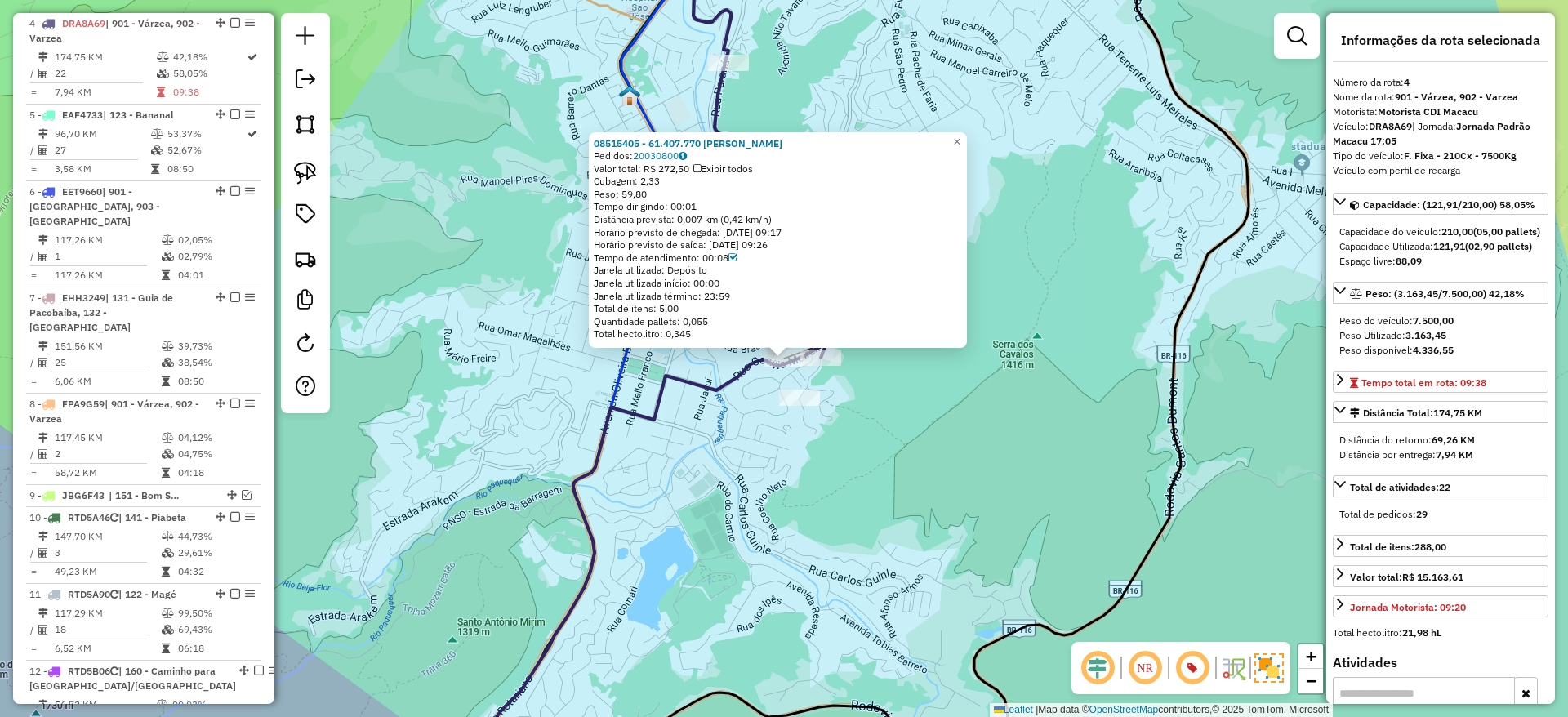
click at [902, 374] on div "08515405 - 61.407.770 WELLINGTON TAVARES DA SILVA Pedidos: 20030800 Valor total…" at bounding box center [784, 358] width 1568 height 717
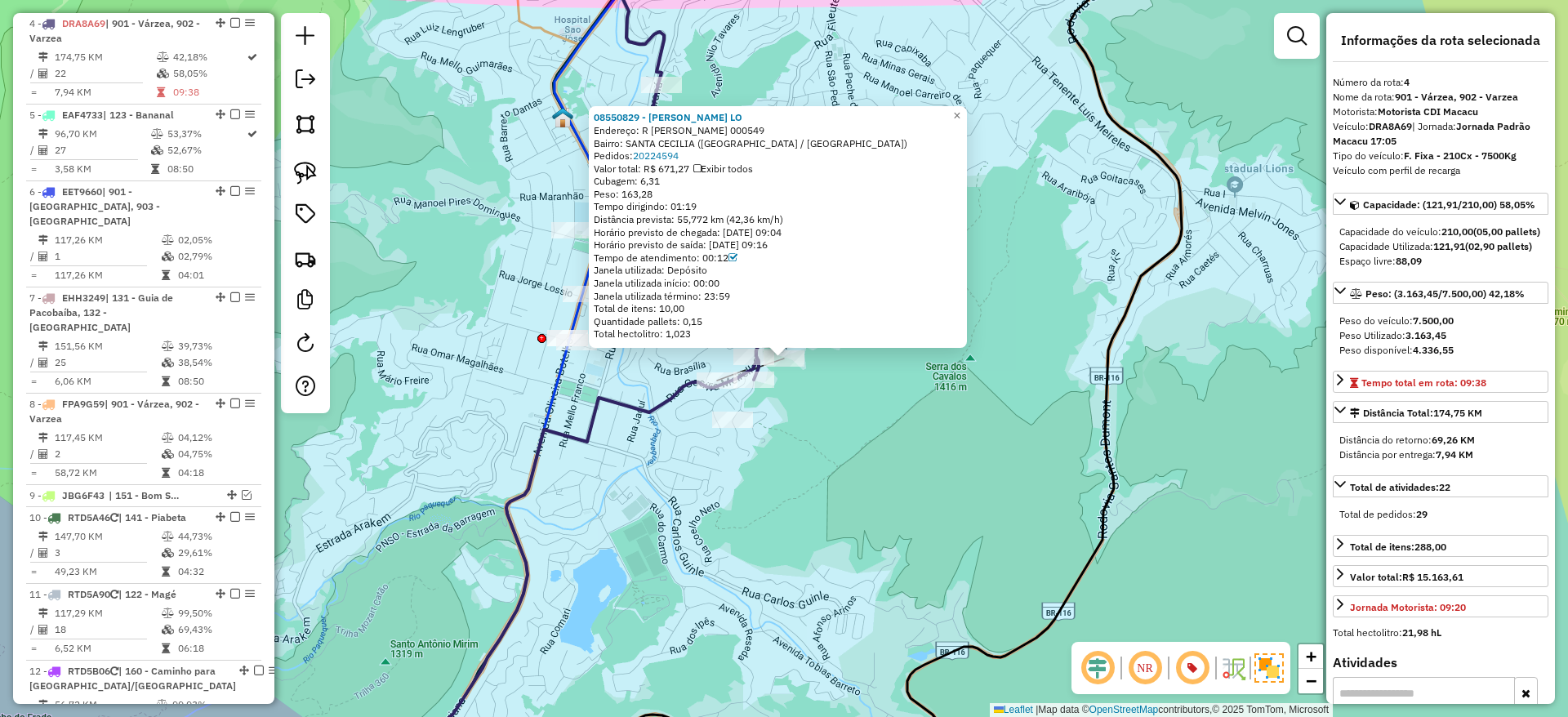
click at [862, 402] on div "08550829 - SIDNEY DOS SANTOS LO Endereço: R CECILIA MEIRELLES 000549 Bairro: SA…" at bounding box center [784, 358] width 1568 height 717
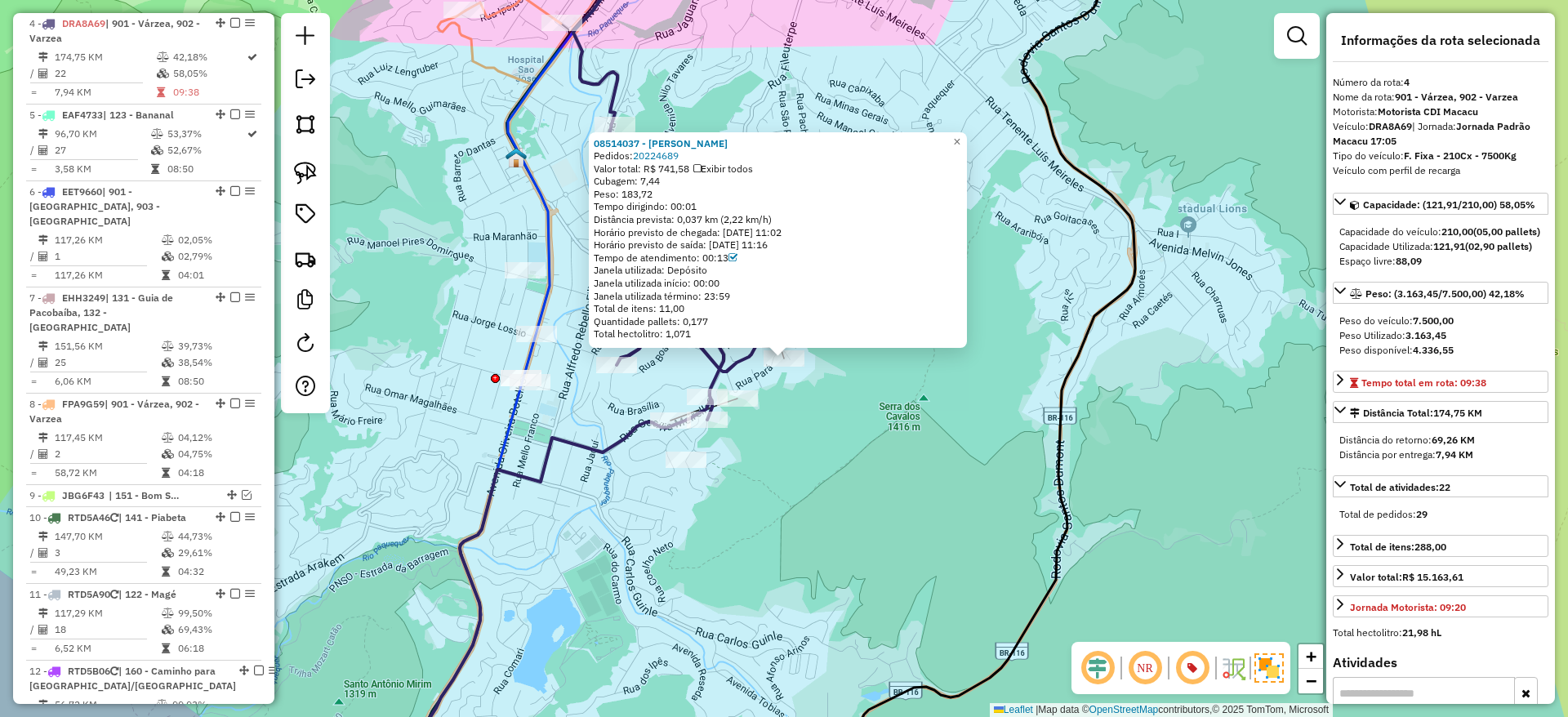
click at [832, 383] on div "08514037 - NILSON MATTOS Pedidos: 20224689 Valor total: R$ 741,58 Exibir todos …" at bounding box center [784, 358] width 1568 height 717
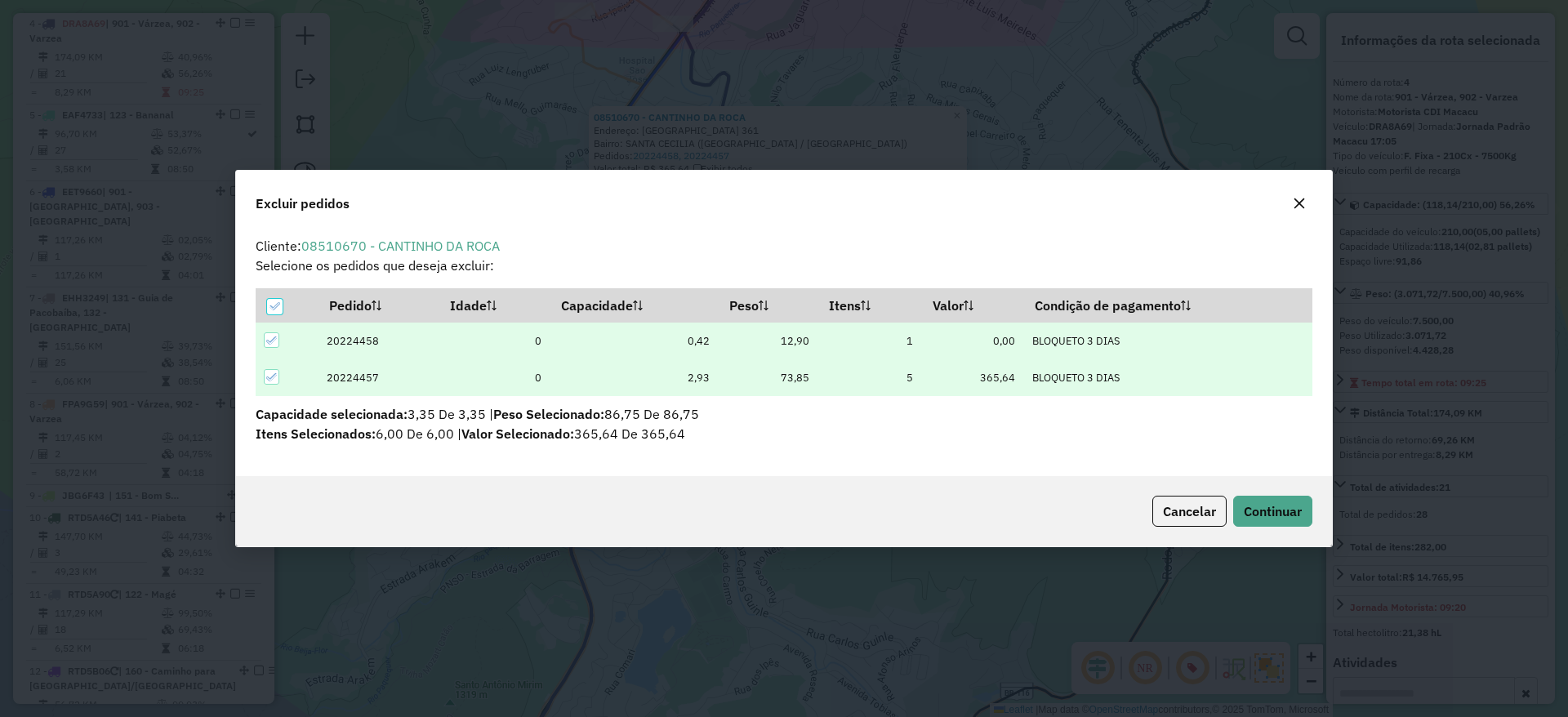
scroll to position [0, 0]
click at [1258, 512] on span "Continuar" at bounding box center [1272, 511] width 58 height 16
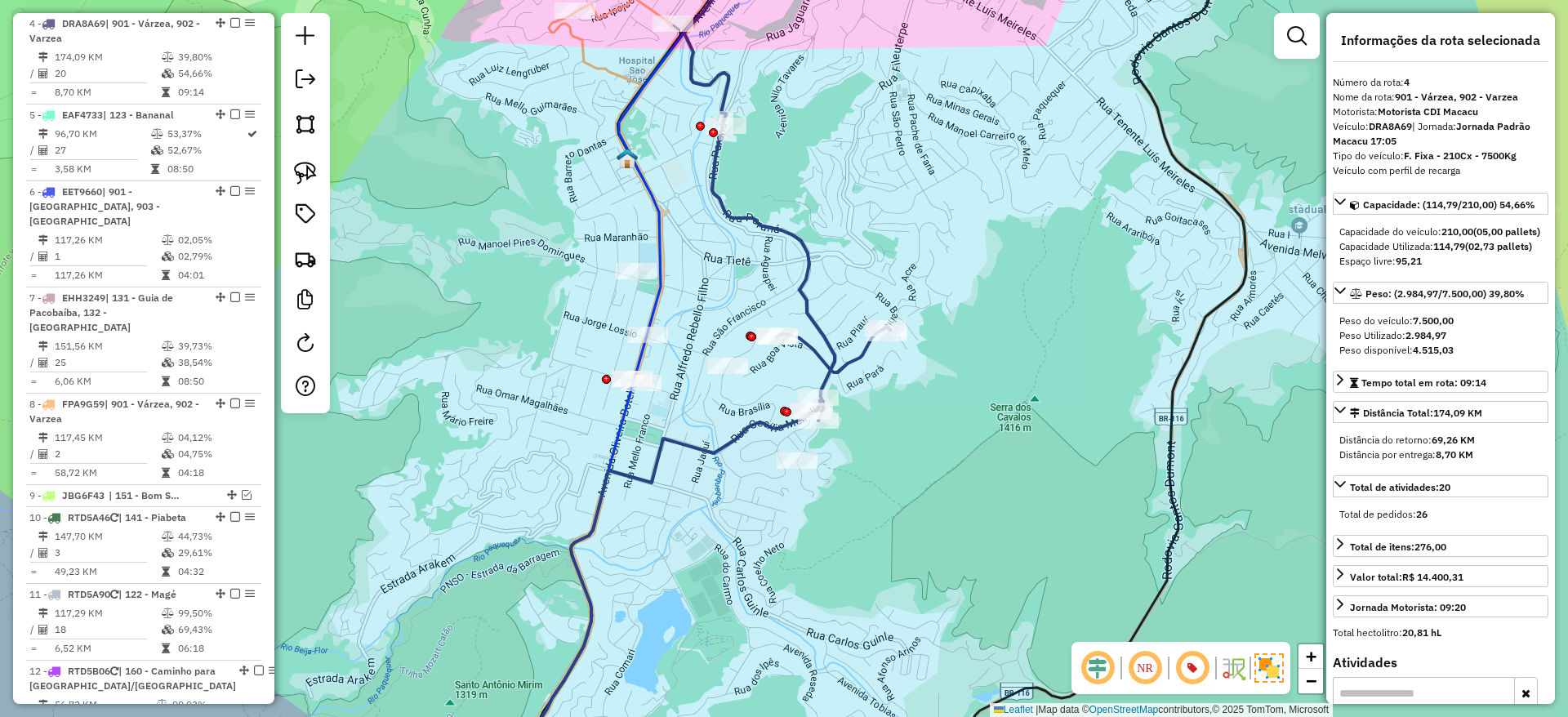
click at [1384, 128] on strong "DRA8A69" at bounding box center [1391, 126] width 43 height 12
copy strong "DRA8A69"
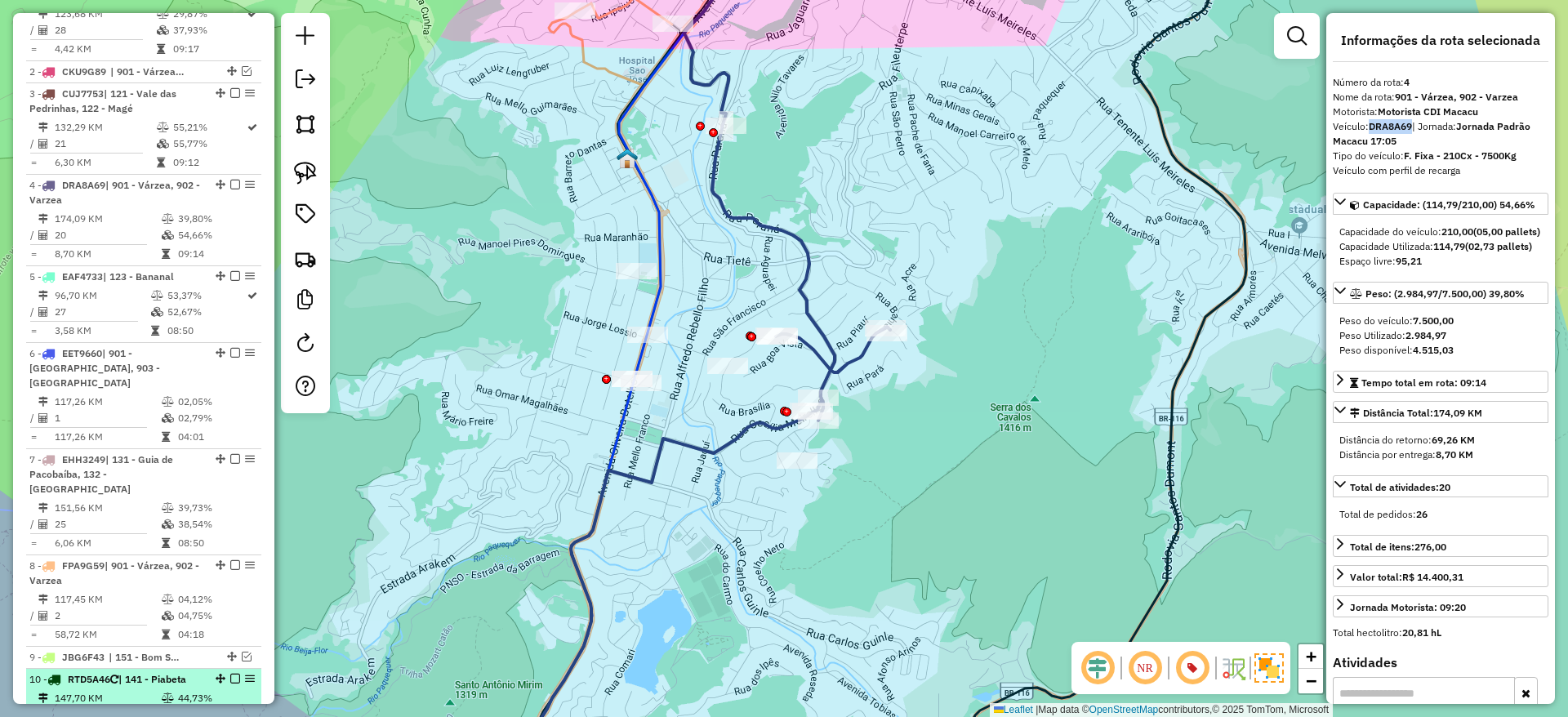
scroll to position [695, 0]
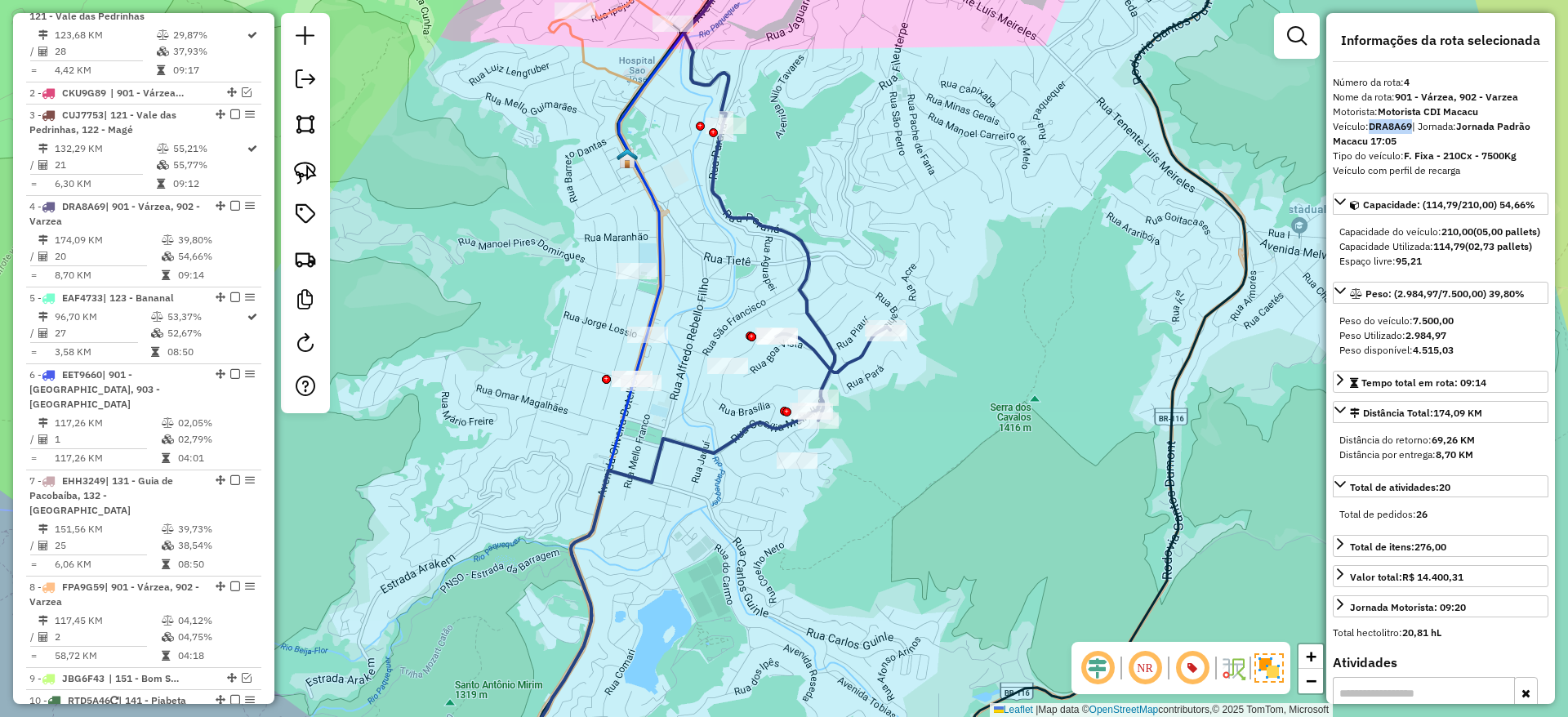
click at [600, 508] on icon at bounding box center [650, 601] width 324 height 377
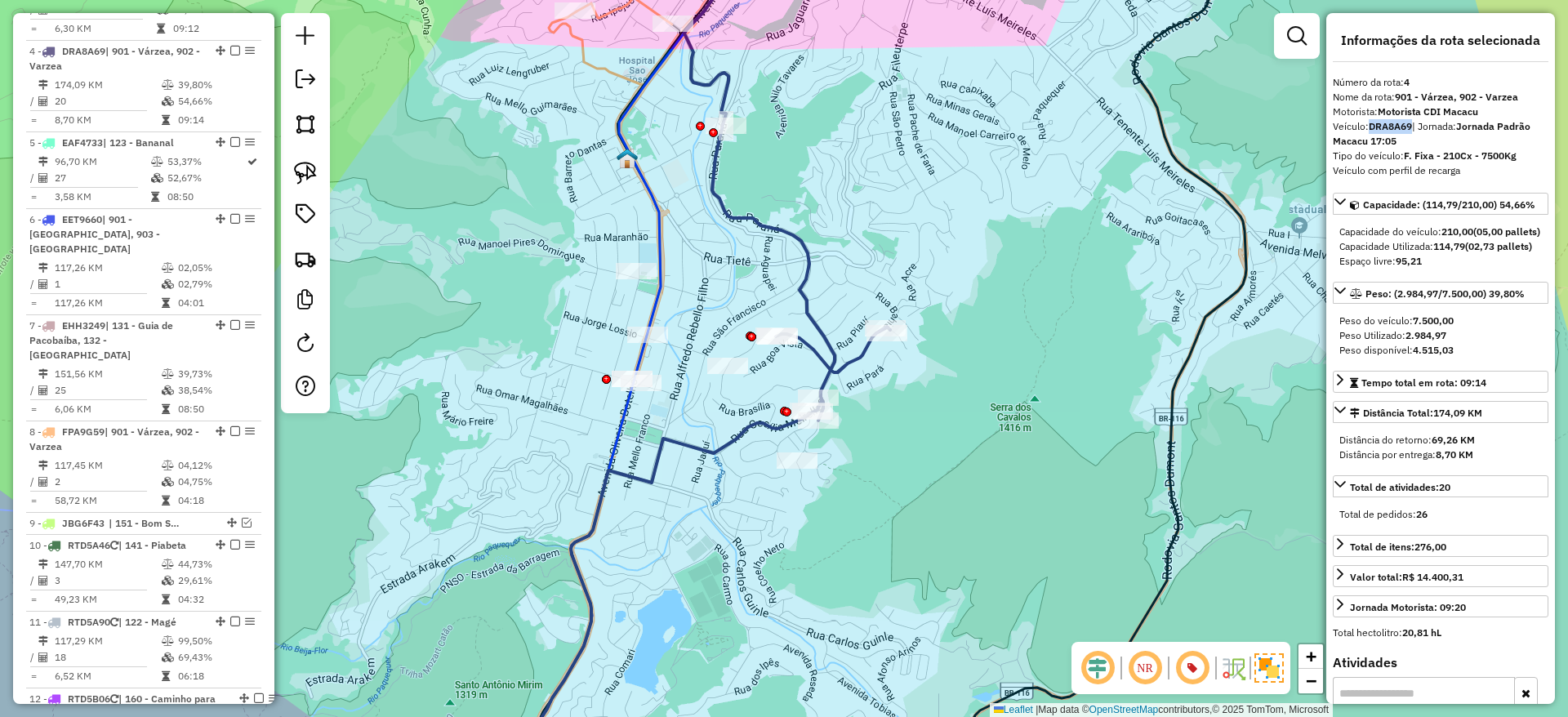
scroll to position [878, 0]
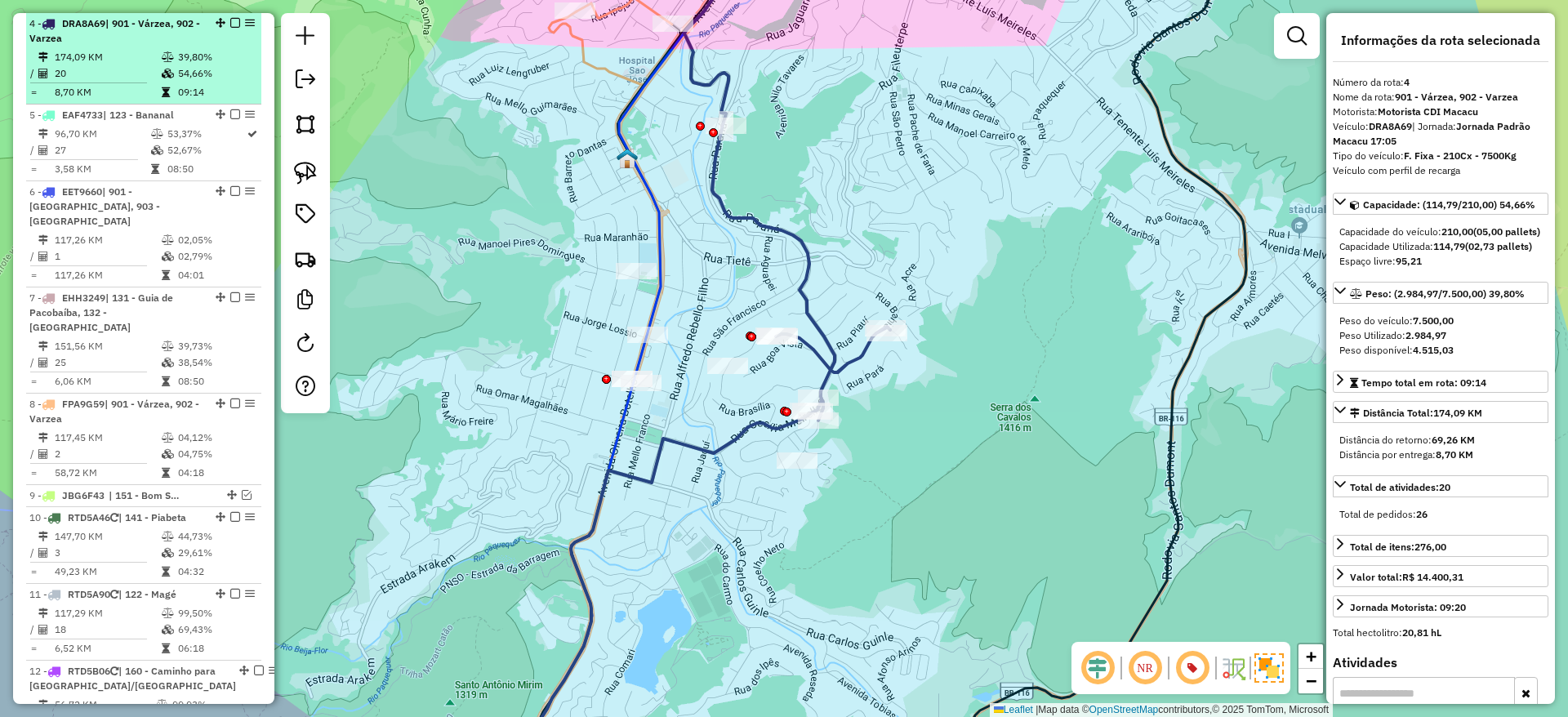
click at [227, 16] on div "4 - DRA8A69 | 901 - Várzea, 902 - Varzea" at bounding box center [143, 31] width 228 height 29
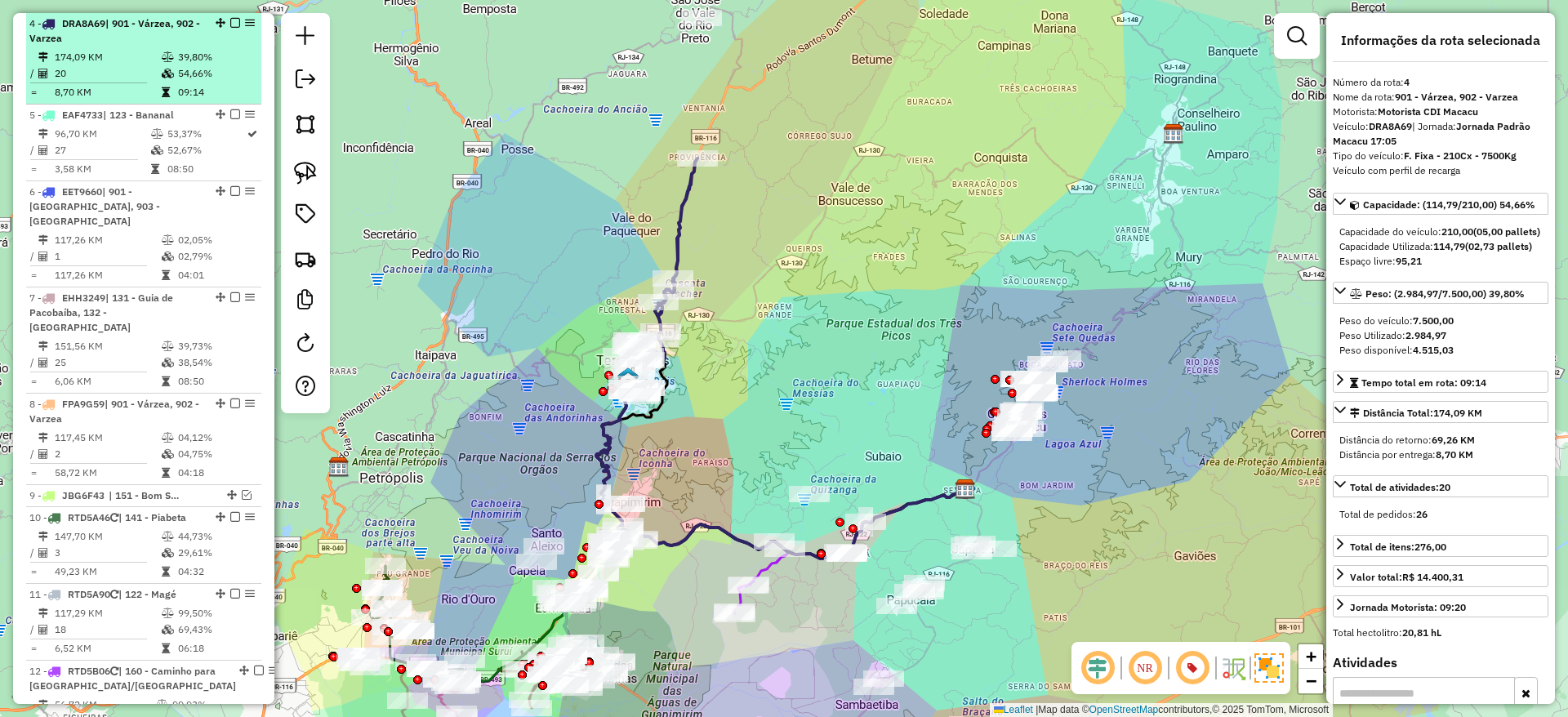
click at [230, 20] on em at bounding box center [234, 22] width 9 height 9
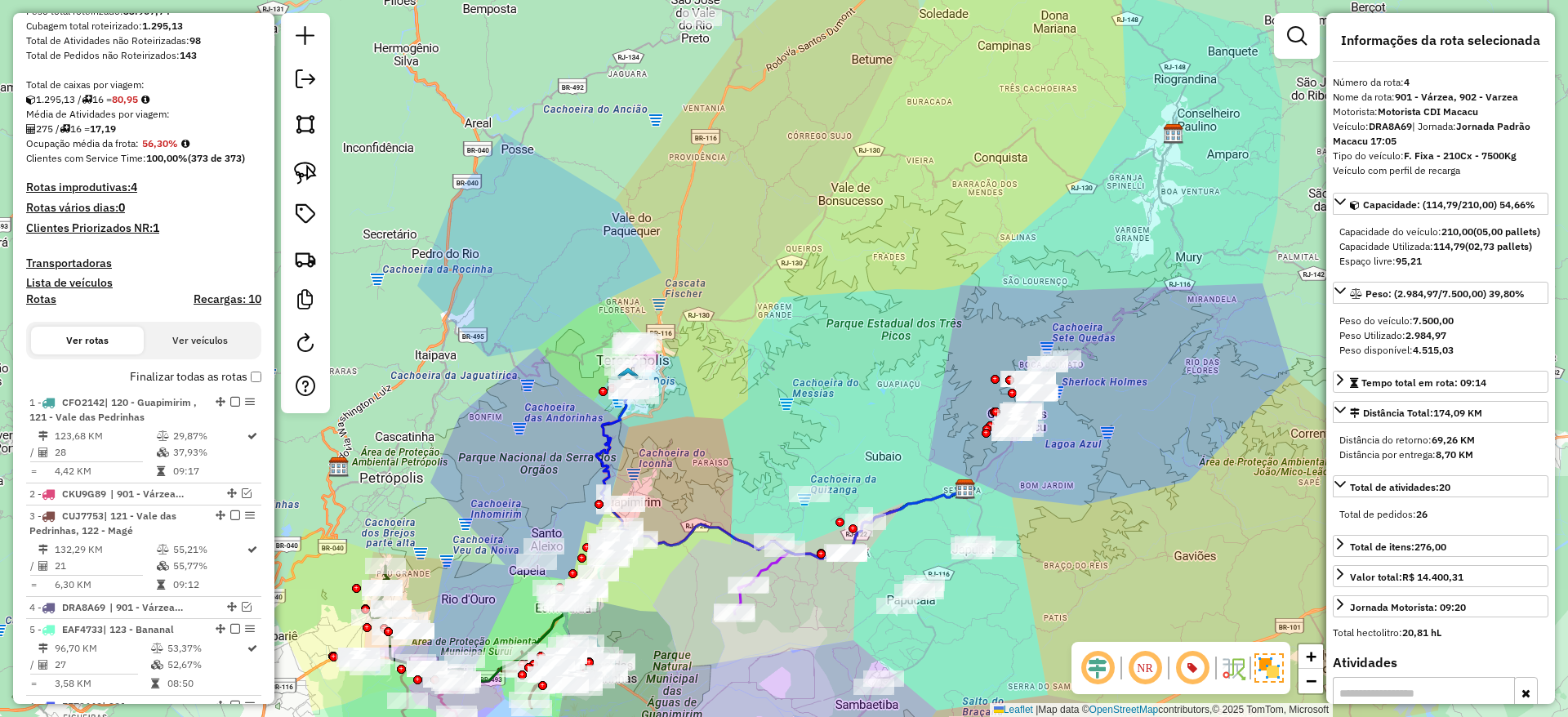
scroll to position [448, 0]
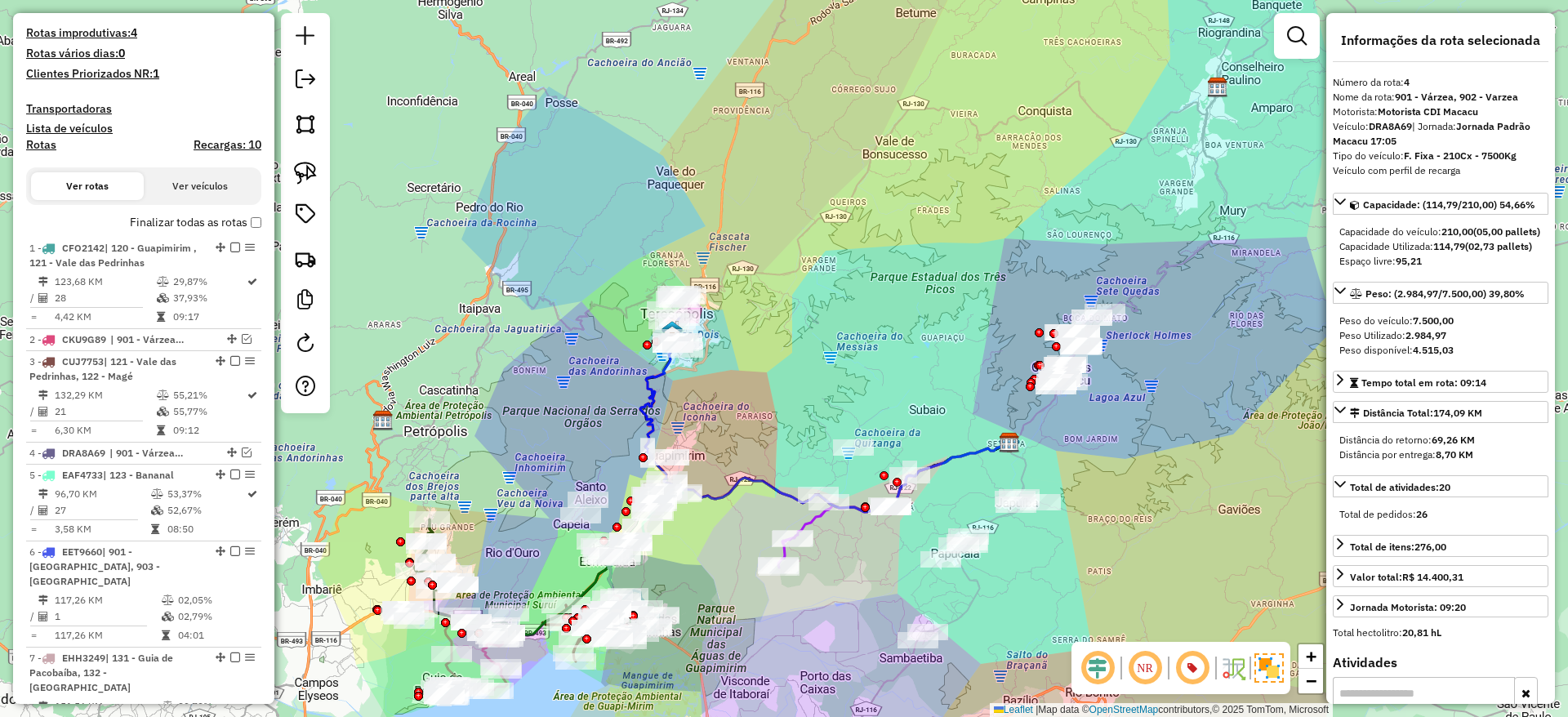
drag, startPoint x: 540, startPoint y: 406, endPoint x: 580, endPoint y: 366, distance: 56.6
click at [580, 366] on div "Janela de atendimento Grade de atendimento Capacidade Transportadoras Veículos …" at bounding box center [784, 358] width 1568 height 717
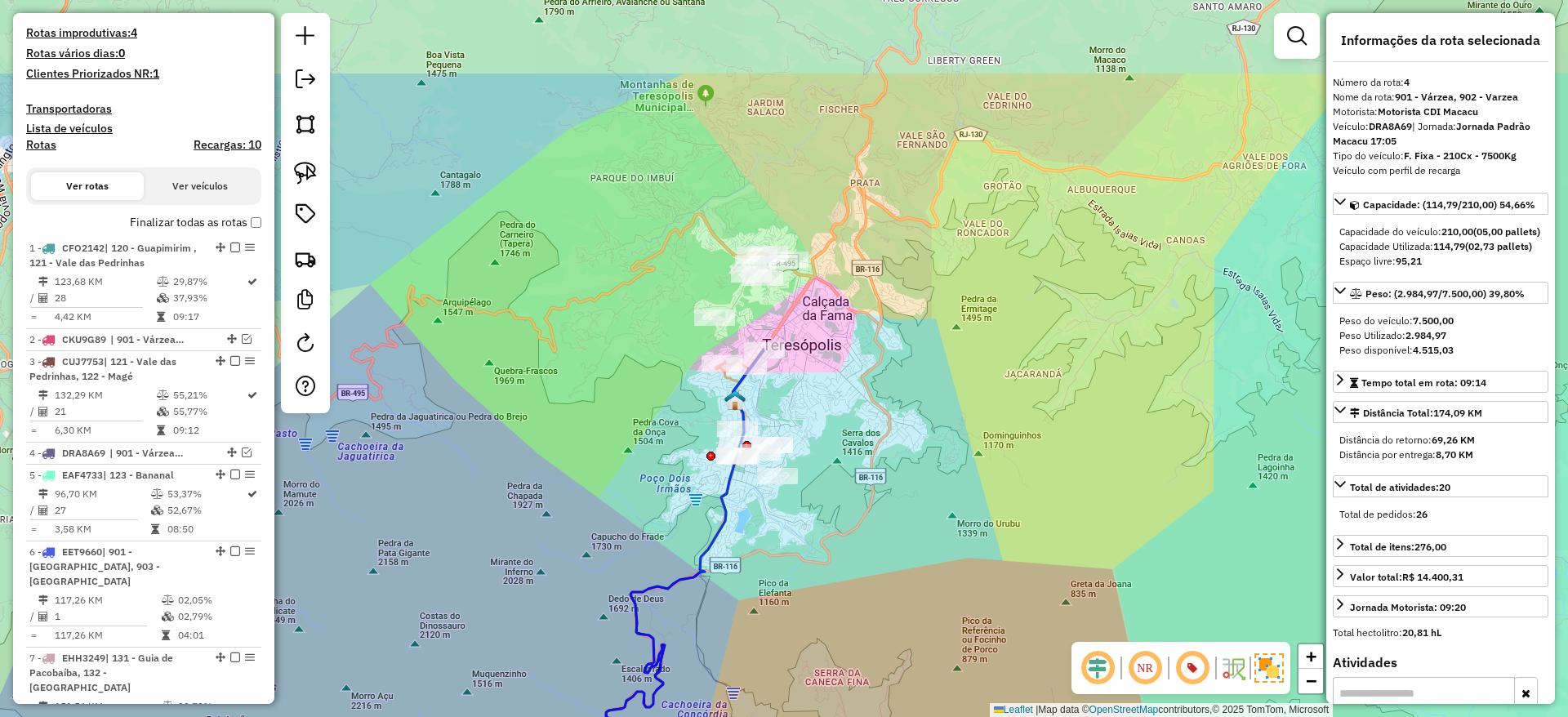
drag, startPoint x: 672, startPoint y: 221, endPoint x: 588, endPoint y: 378, distance: 178.1
click at [588, 378] on div "Janela de atendimento Grade de atendimento Capacidade Transportadoras Veículos …" at bounding box center [784, 358] width 1568 height 717
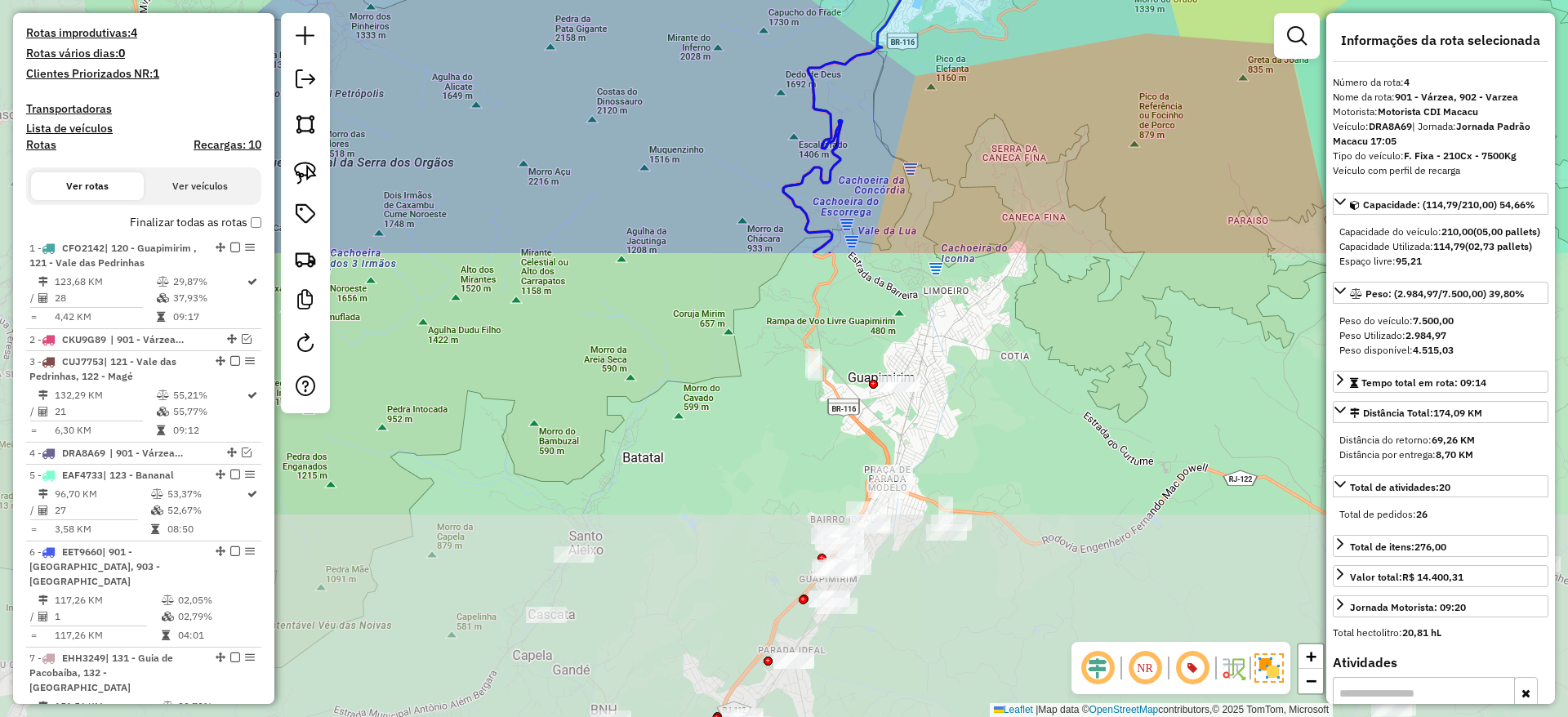
drag, startPoint x: 713, startPoint y: 502, endPoint x: 915, endPoint y: -34, distance: 572.8
click at [915, 0] on html "Aguarde... Pop-up bloqueado! Seu navegador bloqueou automáticamente a abertura …" at bounding box center [784, 358] width 1568 height 717
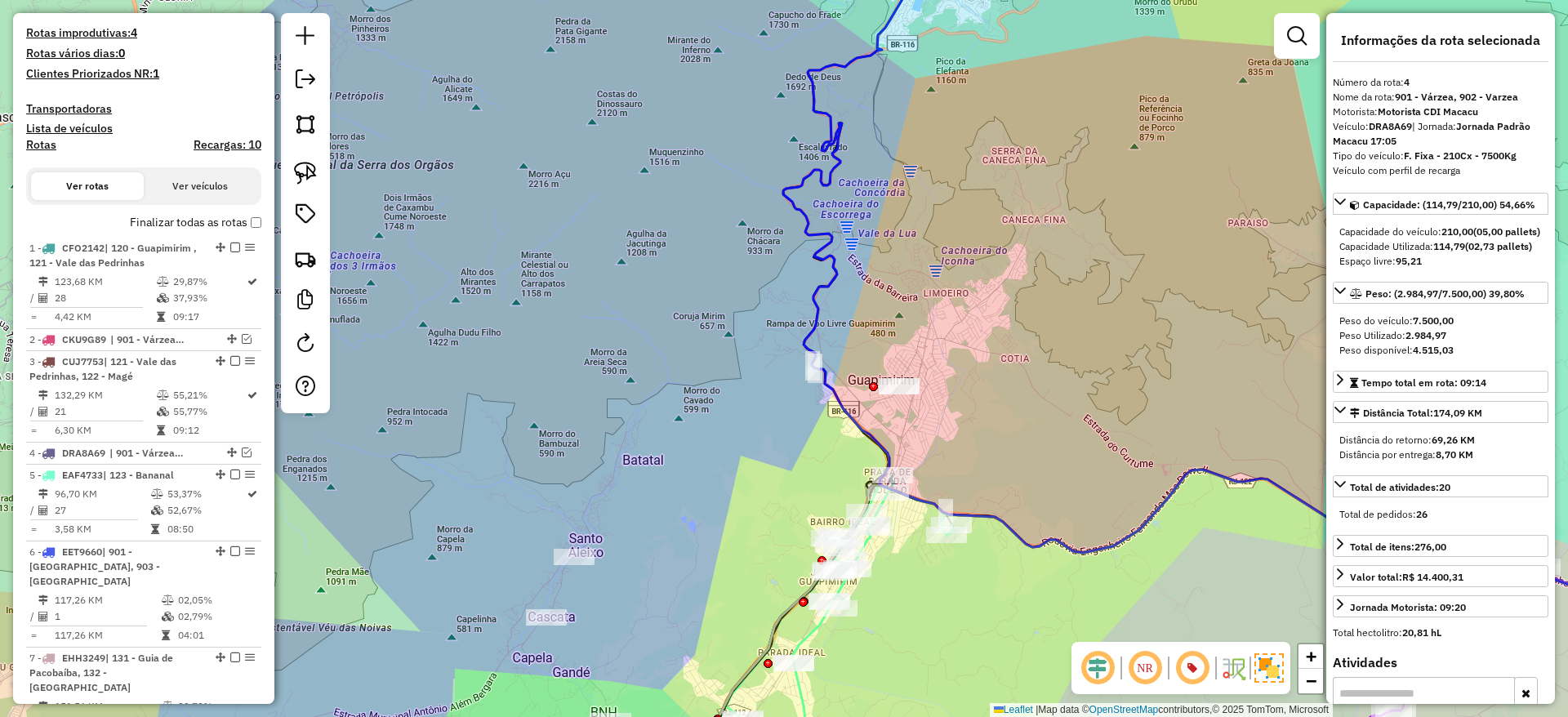
drag, startPoint x: 949, startPoint y: 140, endPoint x: 759, endPoint y: 464, distance: 375.6
click at [759, 464] on div "Janela de atendimento Grade de atendimento Capacidade Transportadoras Veículos …" at bounding box center [784, 358] width 1568 height 717
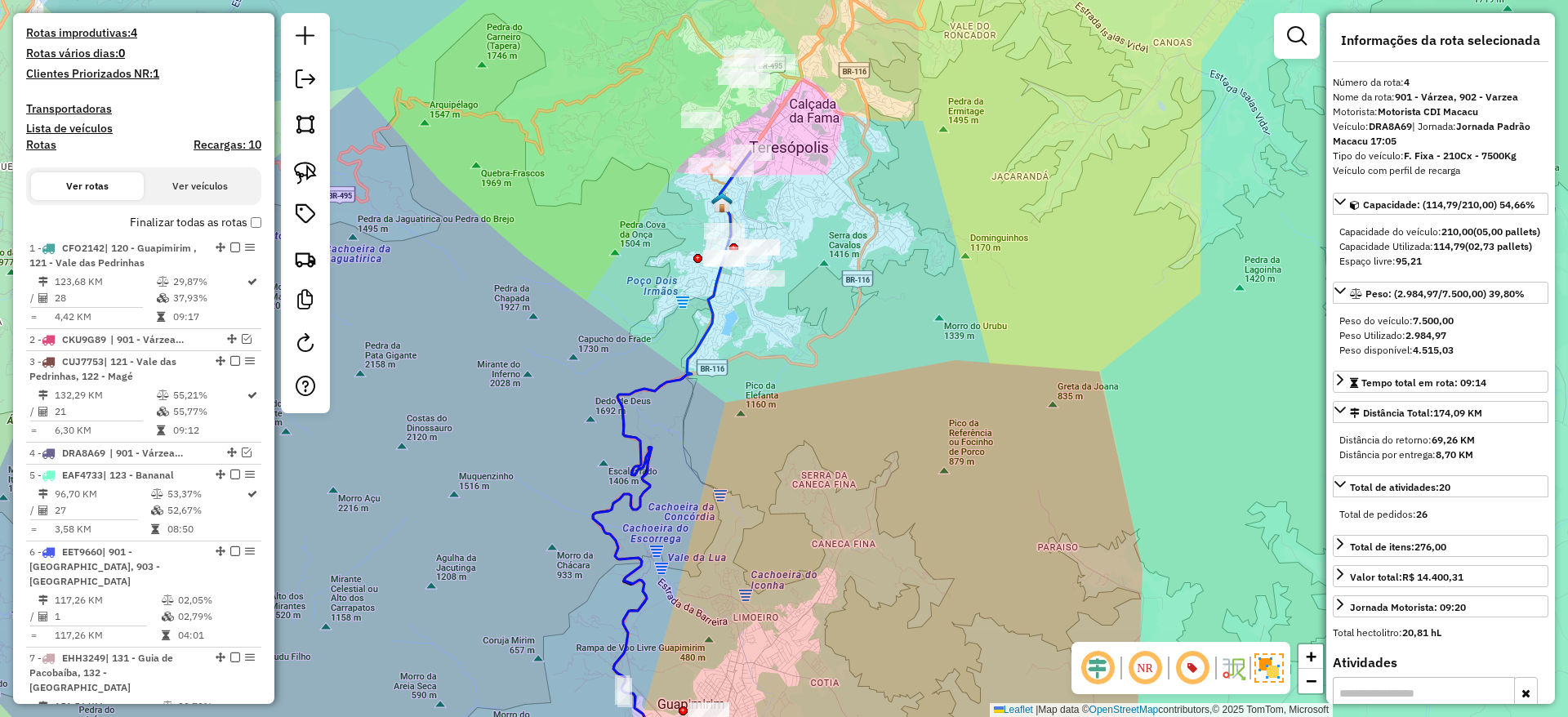
click at [716, 286] on icon at bounding box center [1159, 471] width 1132 height 636
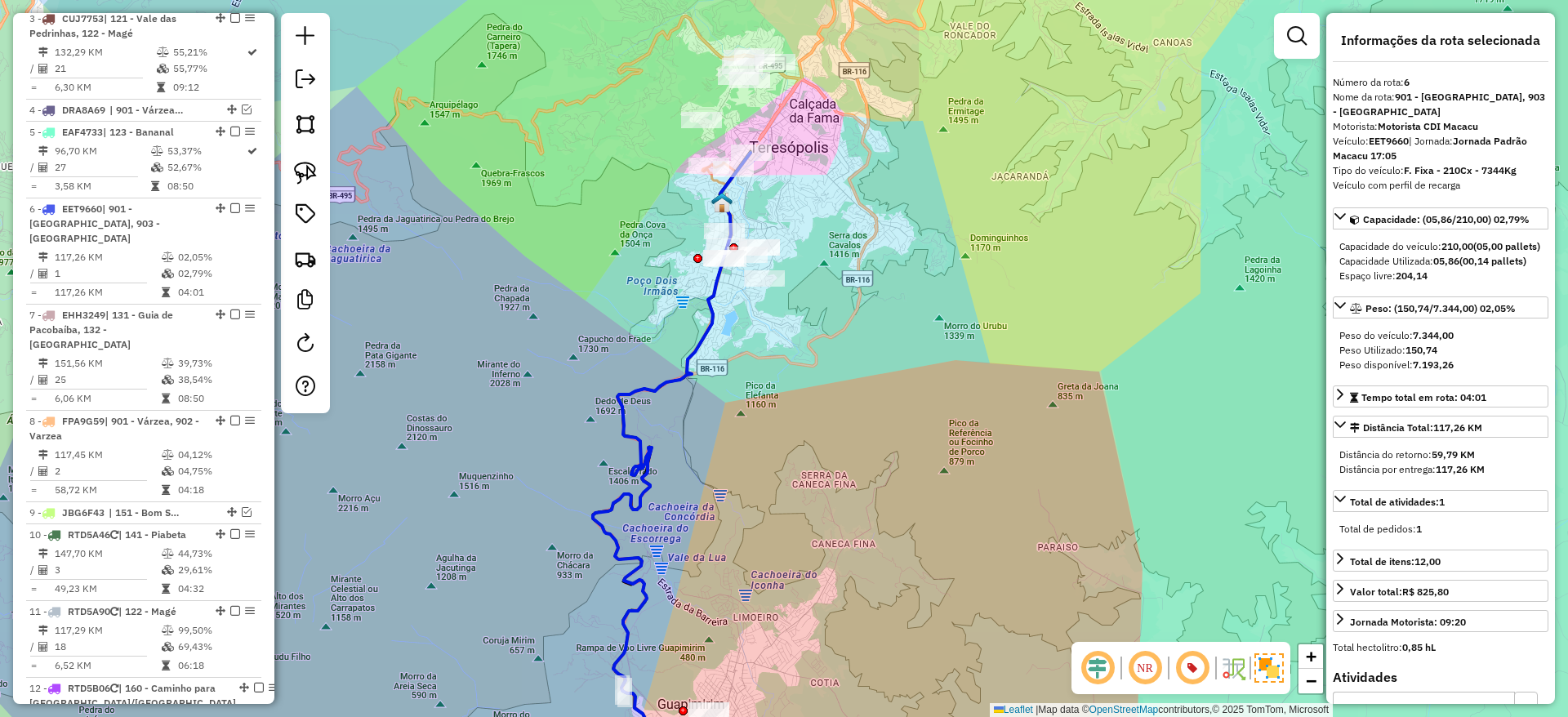
scroll to position [977, 0]
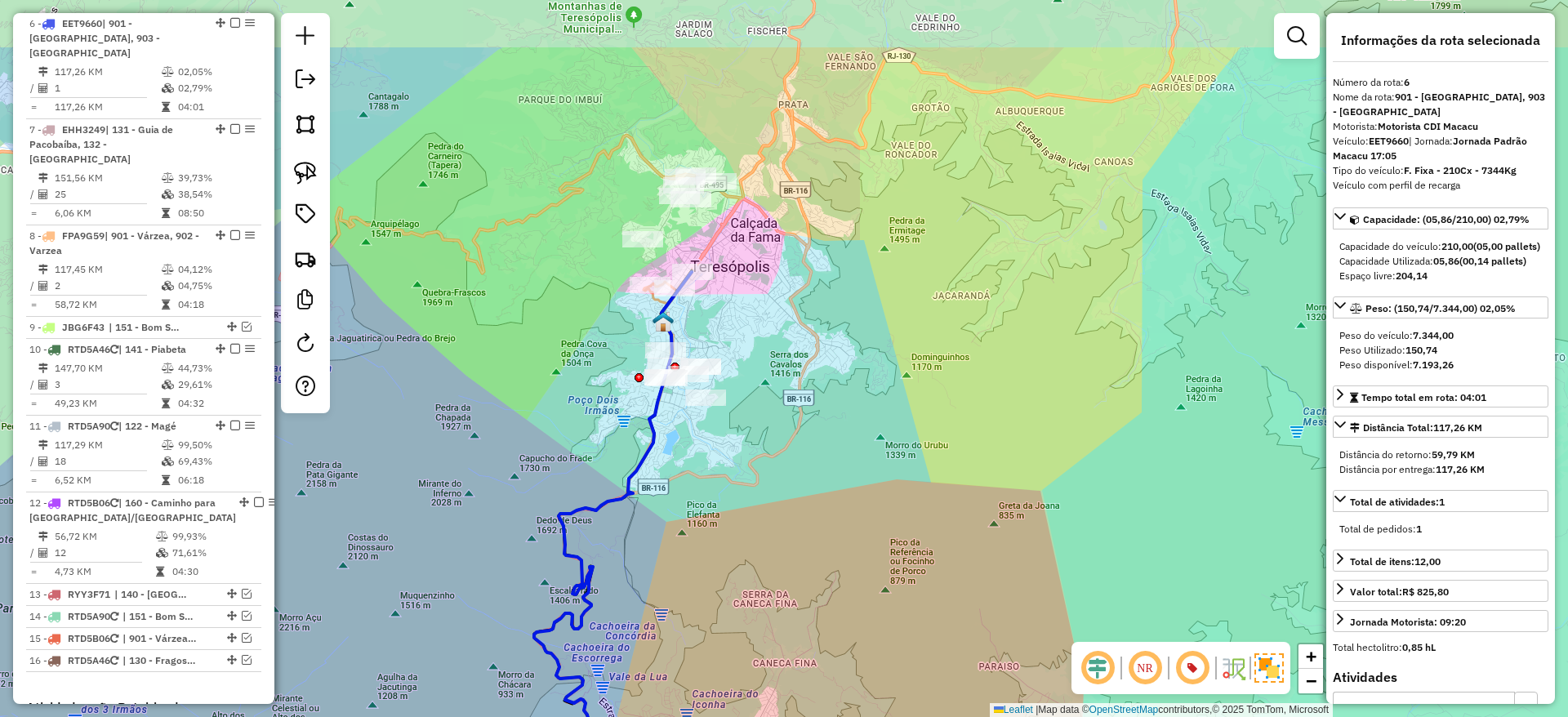
drag, startPoint x: 887, startPoint y: 381, endPoint x: 826, endPoint y: 500, distance: 133.7
click at [826, 500] on div "Janela de atendimento Grade de atendimento Capacidade Transportadoras Veículos …" at bounding box center [784, 358] width 1568 height 717
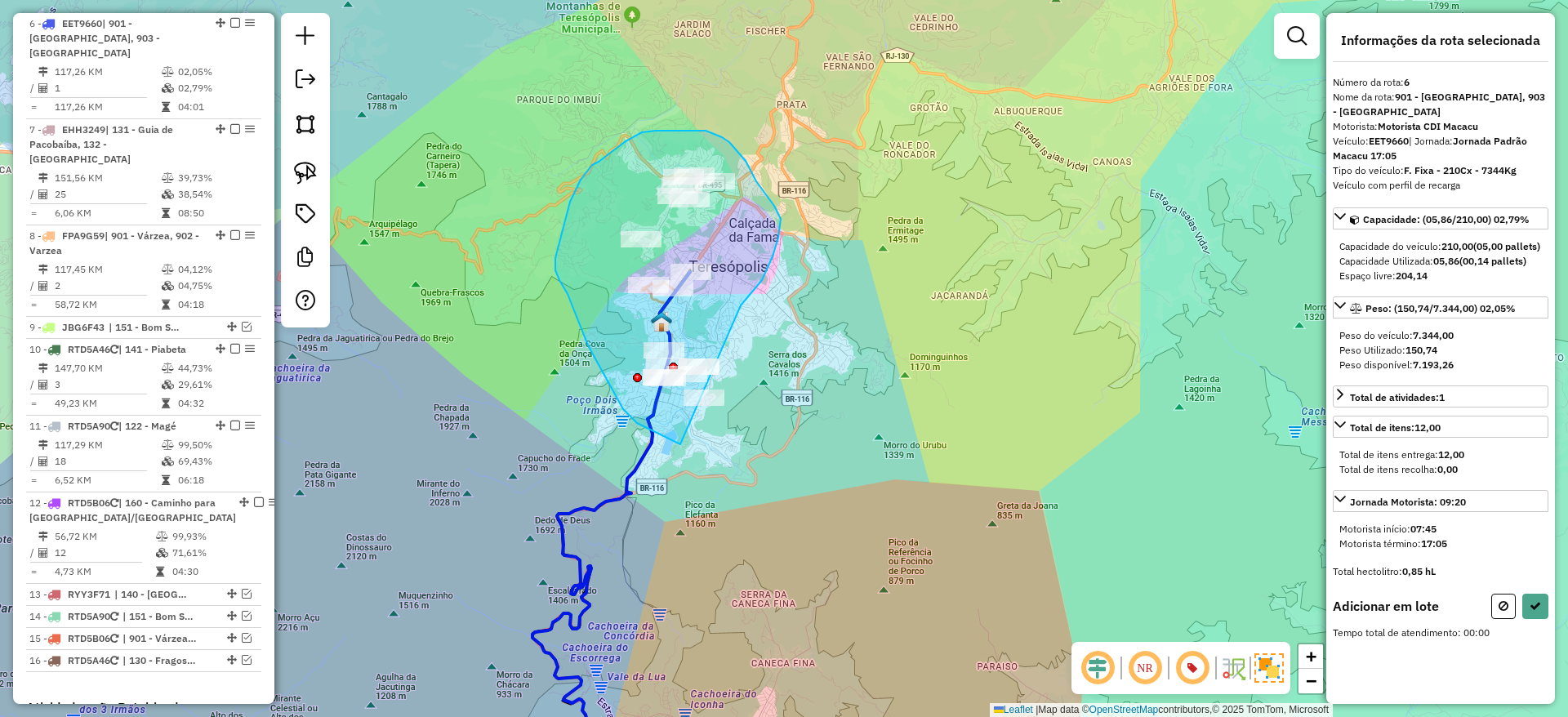
drag, startPoint x: 741, startPoint y: 305, endPoint x: 736, endPoint y: 444, distance: 139.1
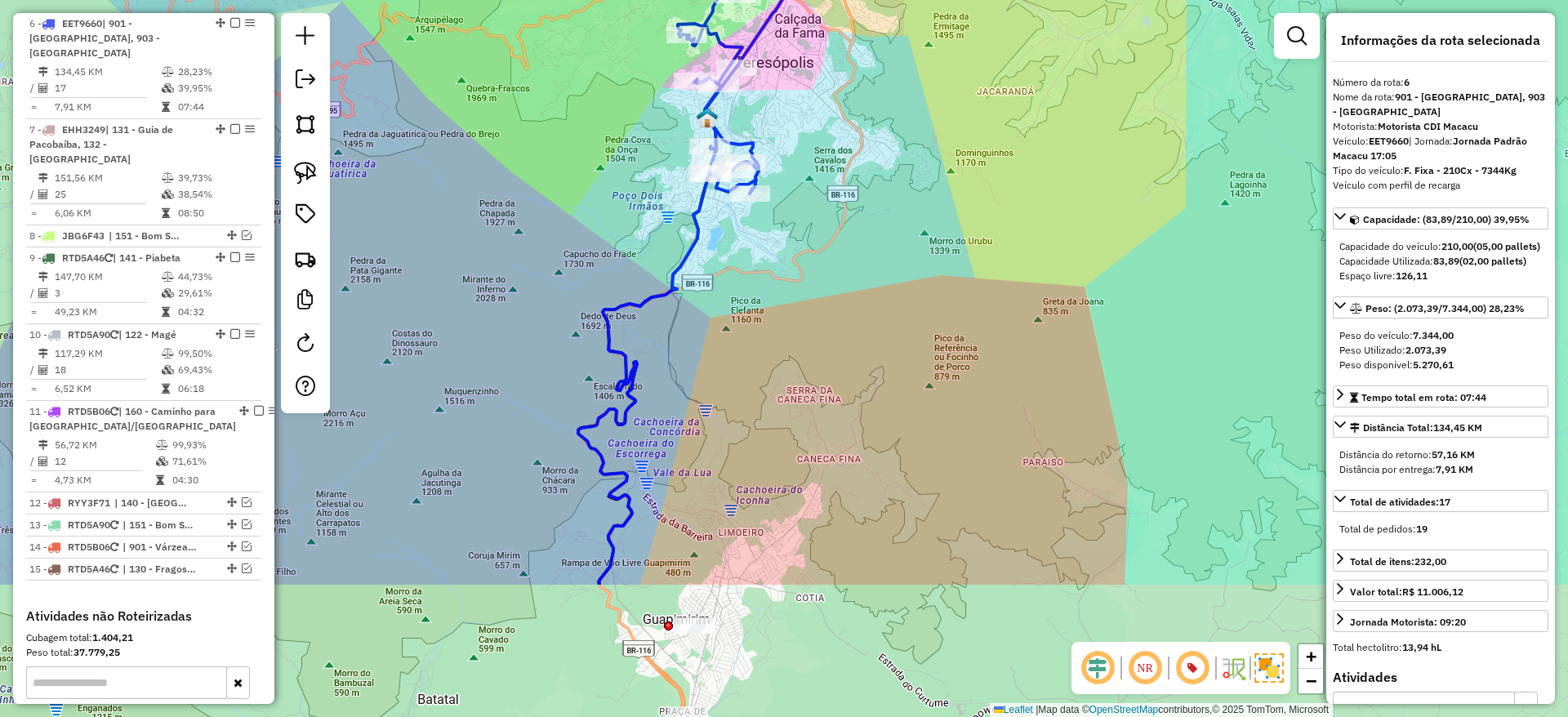
drag, startPoint x: 735, startPoint y: 467, endPoint x: 781, endPoint y: 262, distance: 210.1
click at [781, 262] on div "Janela de atendimento Grade de atendimento Capacidade Transportadoras Veículos …" at bounding box center [784, 358] width 1568 height 717
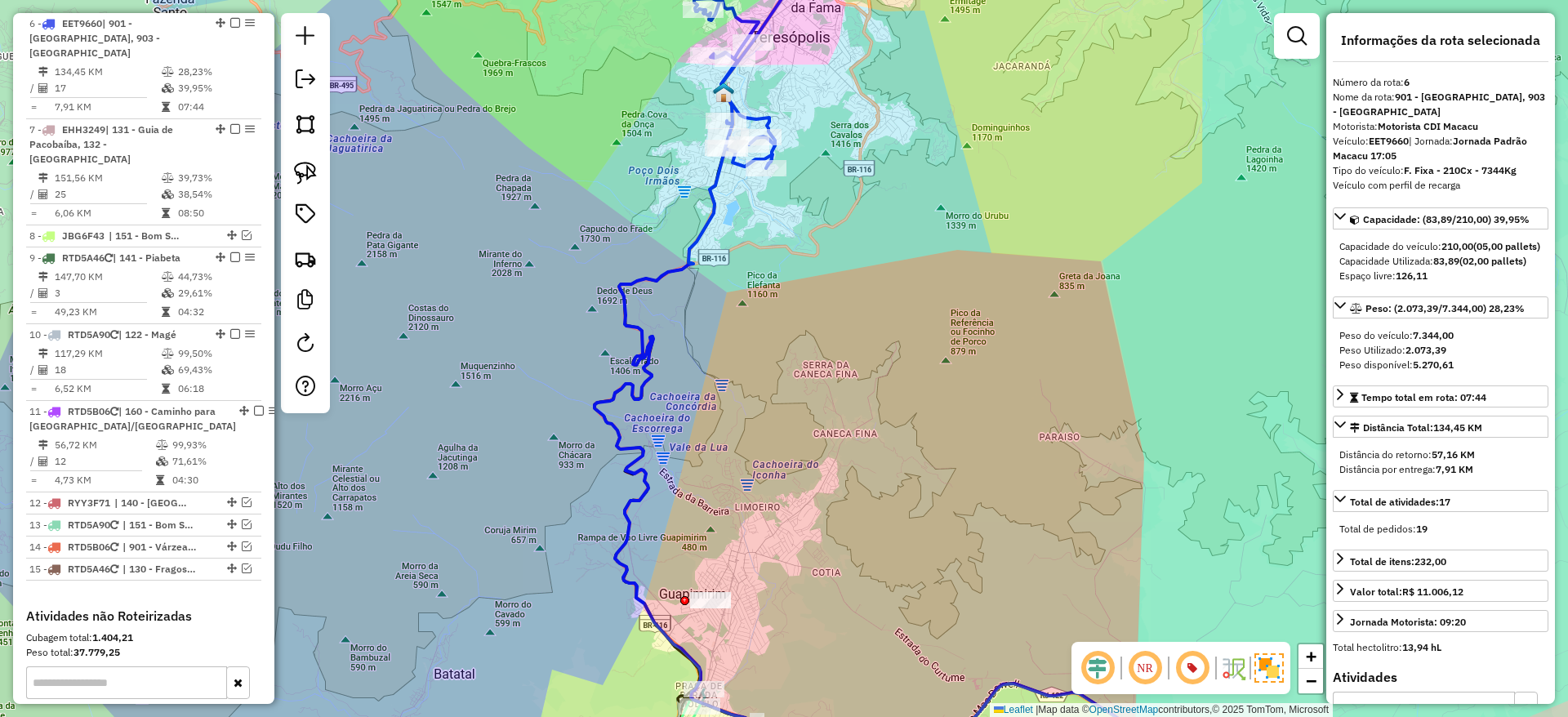
drag, startPoint x: 738, startPoint y: 360, endPoint x: 818, endPoint y: 211, distance: 169.1
click at [818, 211] on div "Janela de atendimento Grade de atendimento Capacidade Transportadoras Veículos …" at bounding box center [784, 358] width 1568 height 717
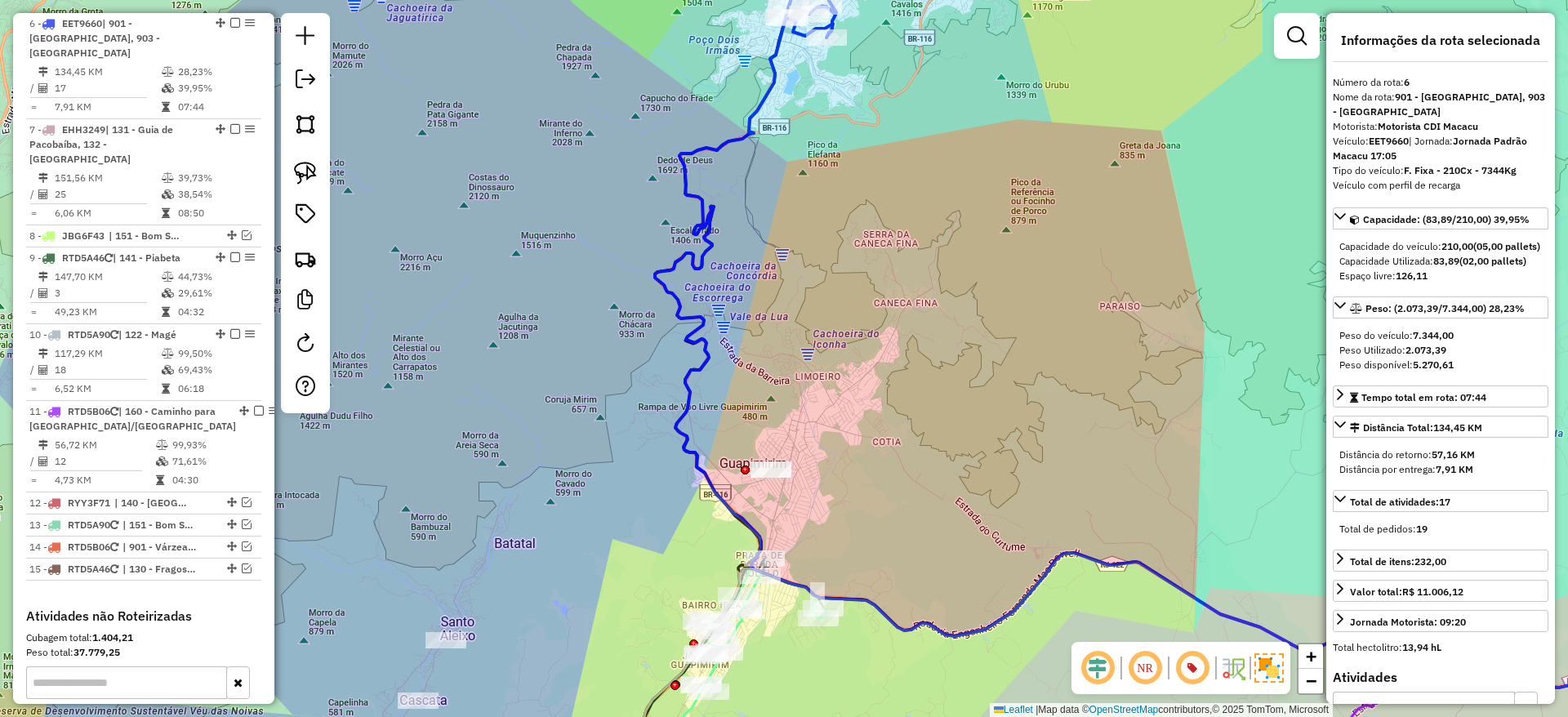
drag, startPoint x: 813, startPoint y: 341, endPoint x: 758, endPoint y: 186, distance: 164.5
click at [758, 186] on div "Janela de atendimento Grade de atendimento Capacidade Transportadoras Veículos …" at bounding box center [784, 358] width 1568 height 717
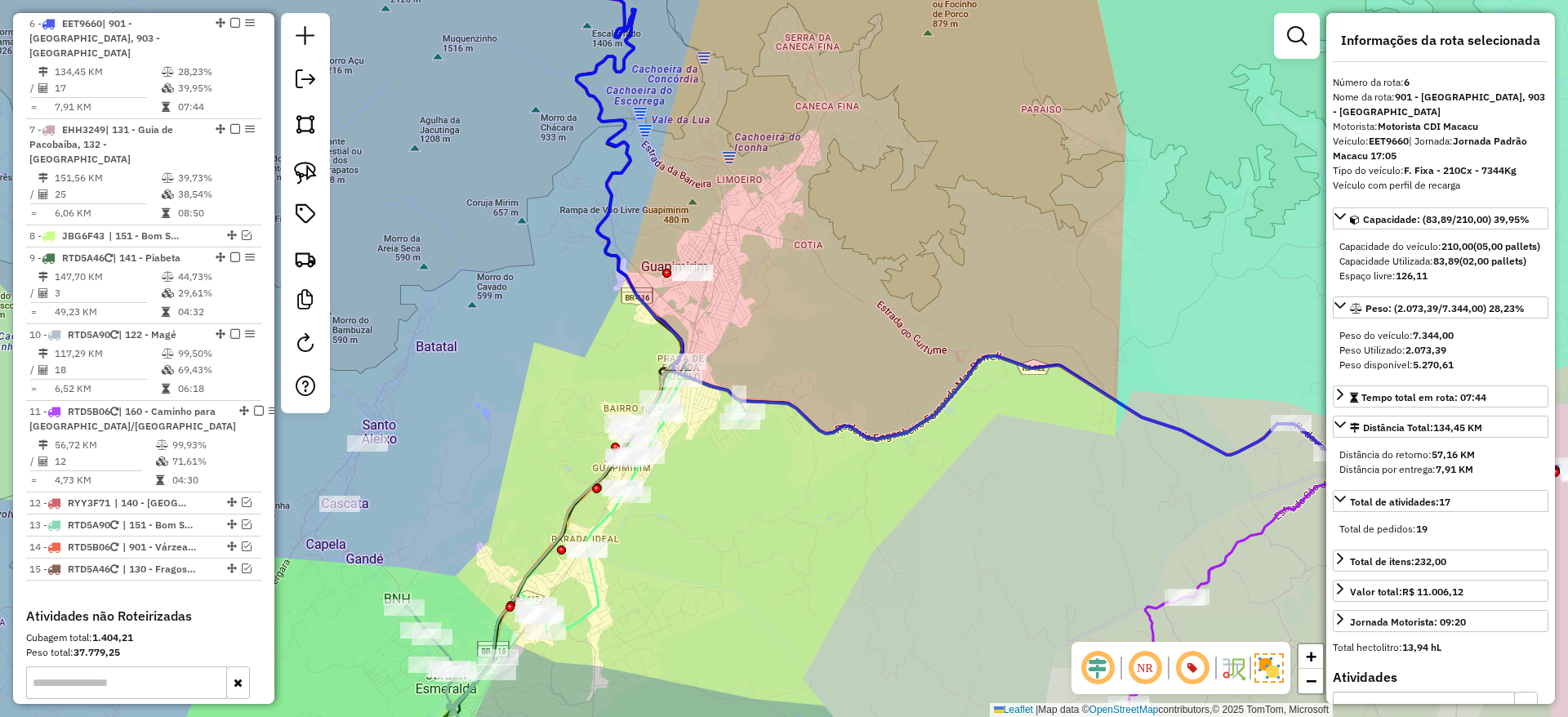
drag, startPoint x: 816, startPoint y: 368, endPoint x: 790, endPoint y: 320, distance: 54.6
click at [790, 320] on div "Janela de atendimento Grade de atendimento Capacidade Transportadoras Veículos …" at bounding box center [784, 358] width 1568 height 717
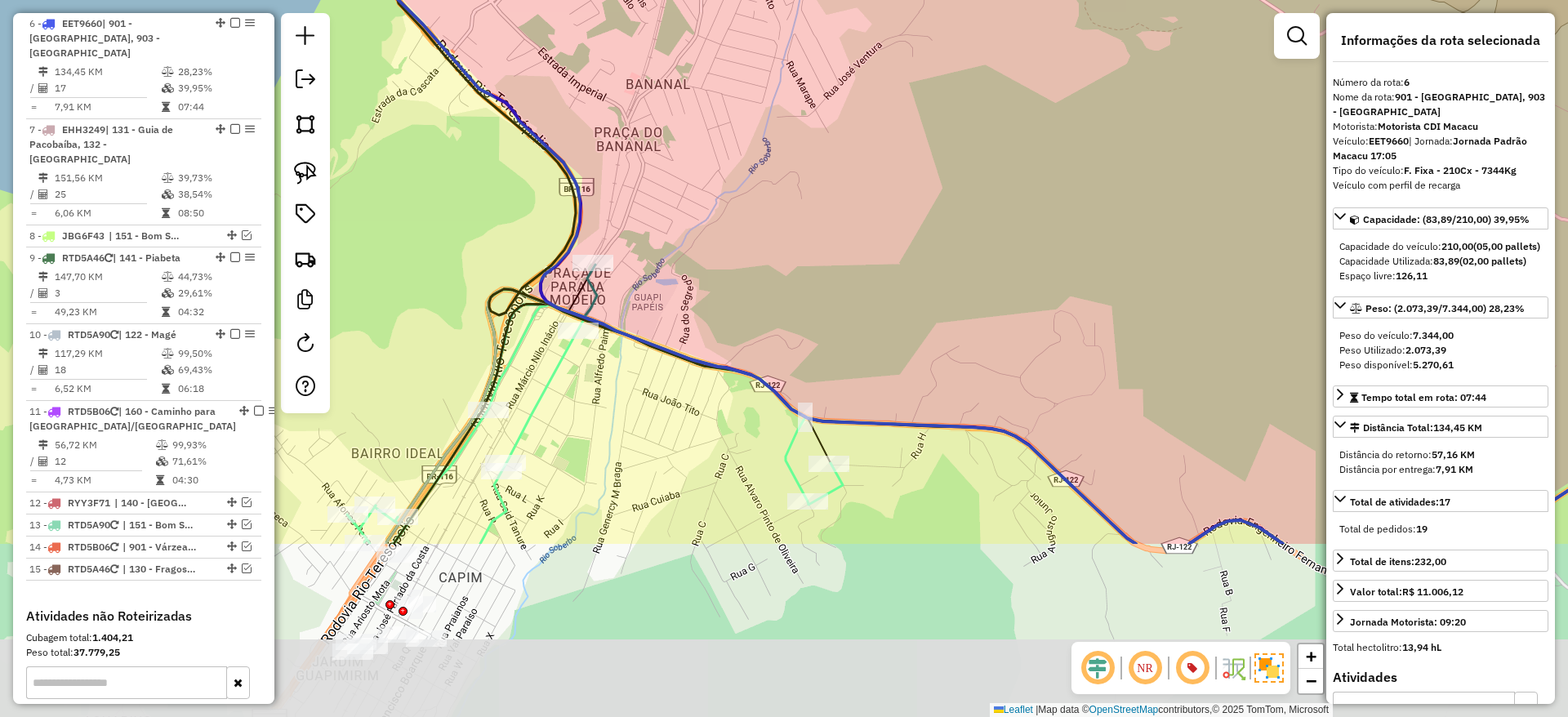
drag, startPoint x: 669, startPoint y: 508, endPoint x: 689, endPoint y: 261, distance: 247.8
click at [689, 261] on div "Janela de atendimento Grade de atendimento Capacidade Transportadoras Veículos …" at bounding box center [784, 358] width 1568 height 717
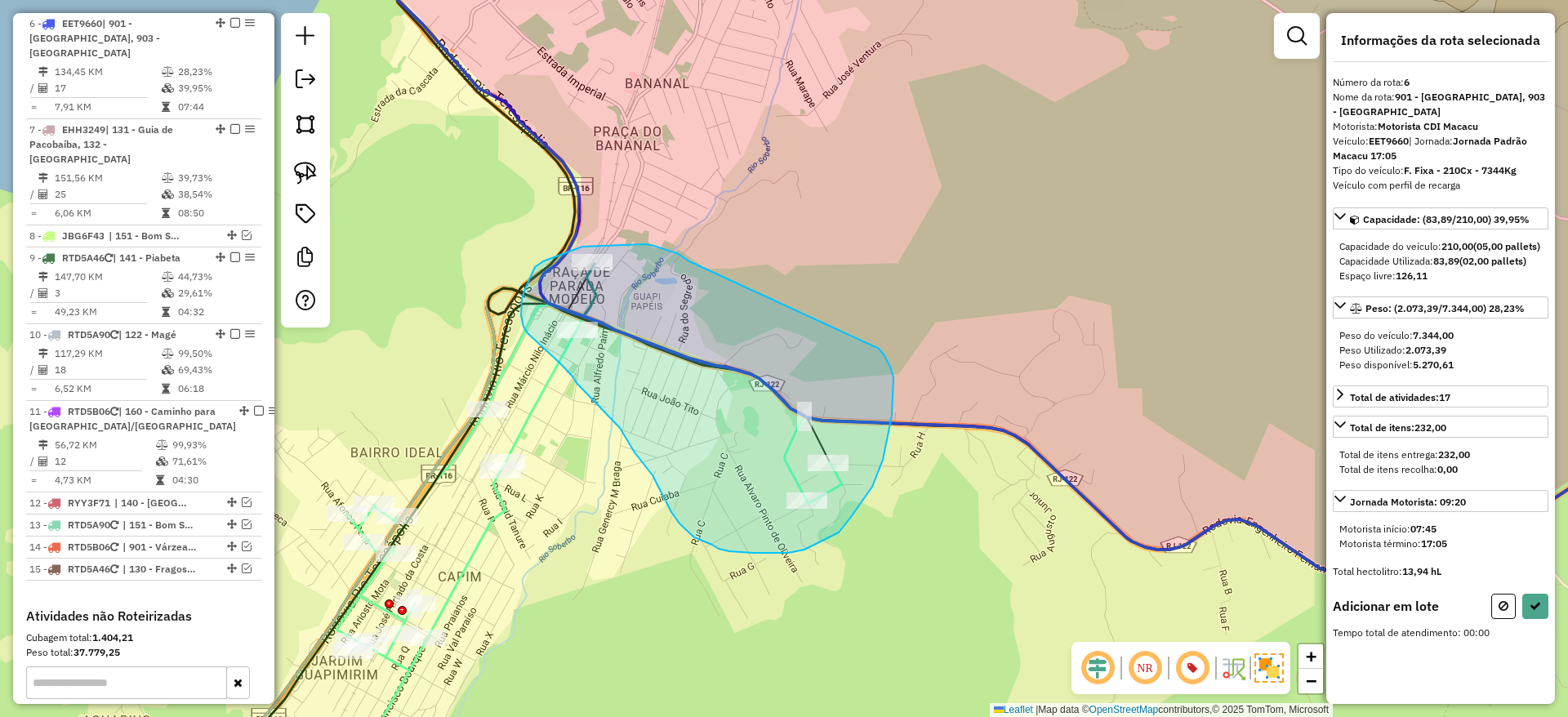
drag, startPoint x: 689, startPoint y: 261, endPoint x: 875, endPoint y: 347, distance: 204.9
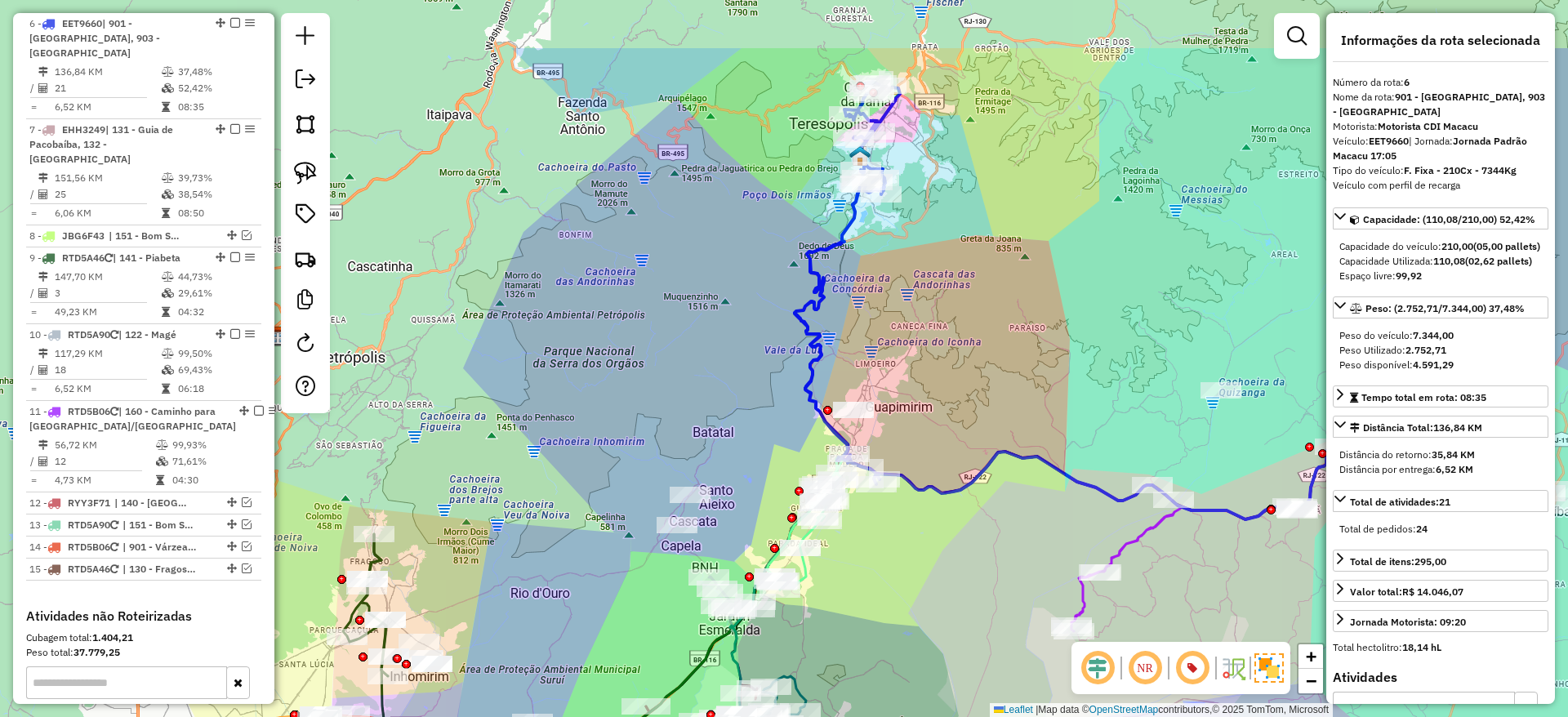
drag, startPoint x: 971, startPoint y: 274, endPoint x: 895, endPoint y: 395, distance: 142.9
click at [895, 395] on div "Janela de atendimento Grade de atendimento Capacidade Transportadoras Veículos …" at bounding box center [784, 358] width 1568 height 717
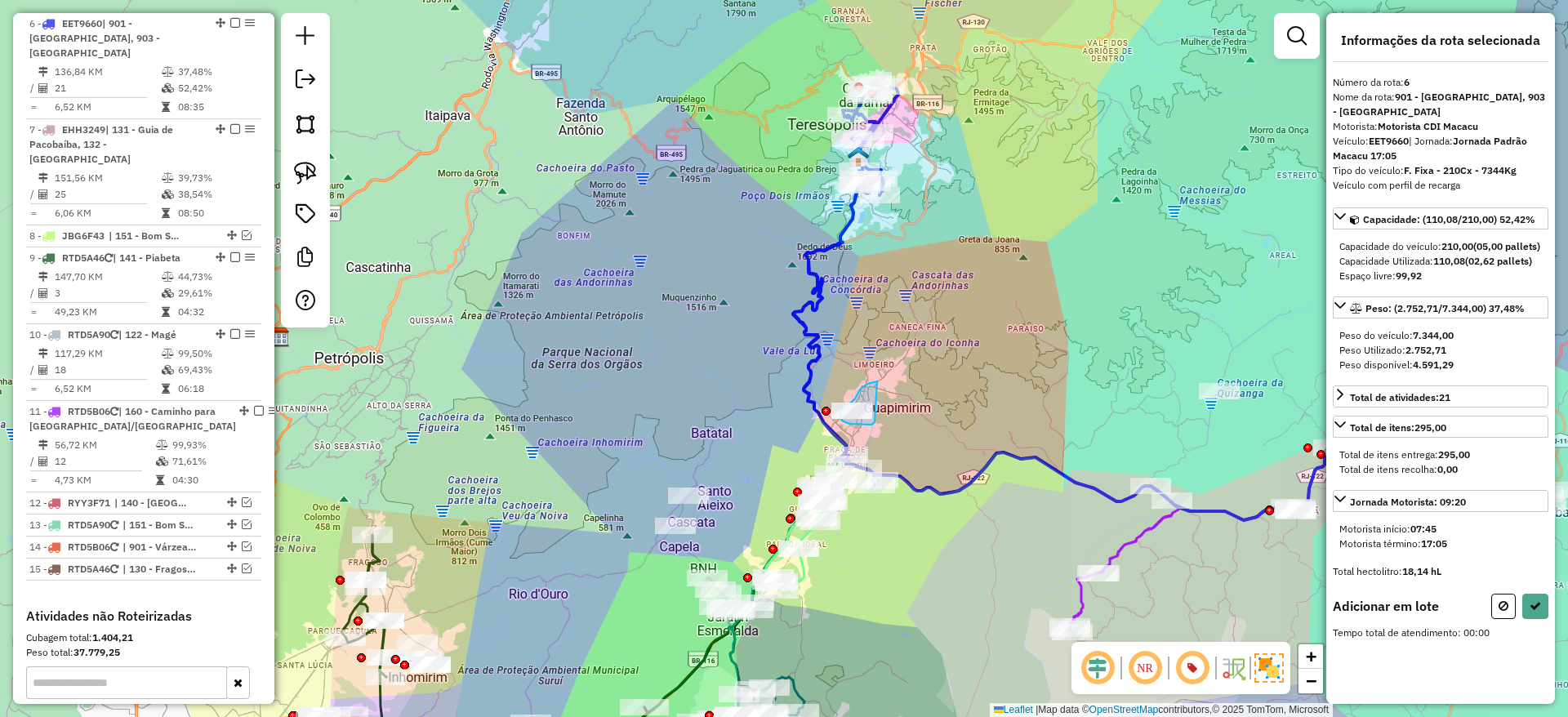
drag, startPoint x: 878, startPoint y: 382, endPoint x: 874, endPoint y: 422, distance: 40.2
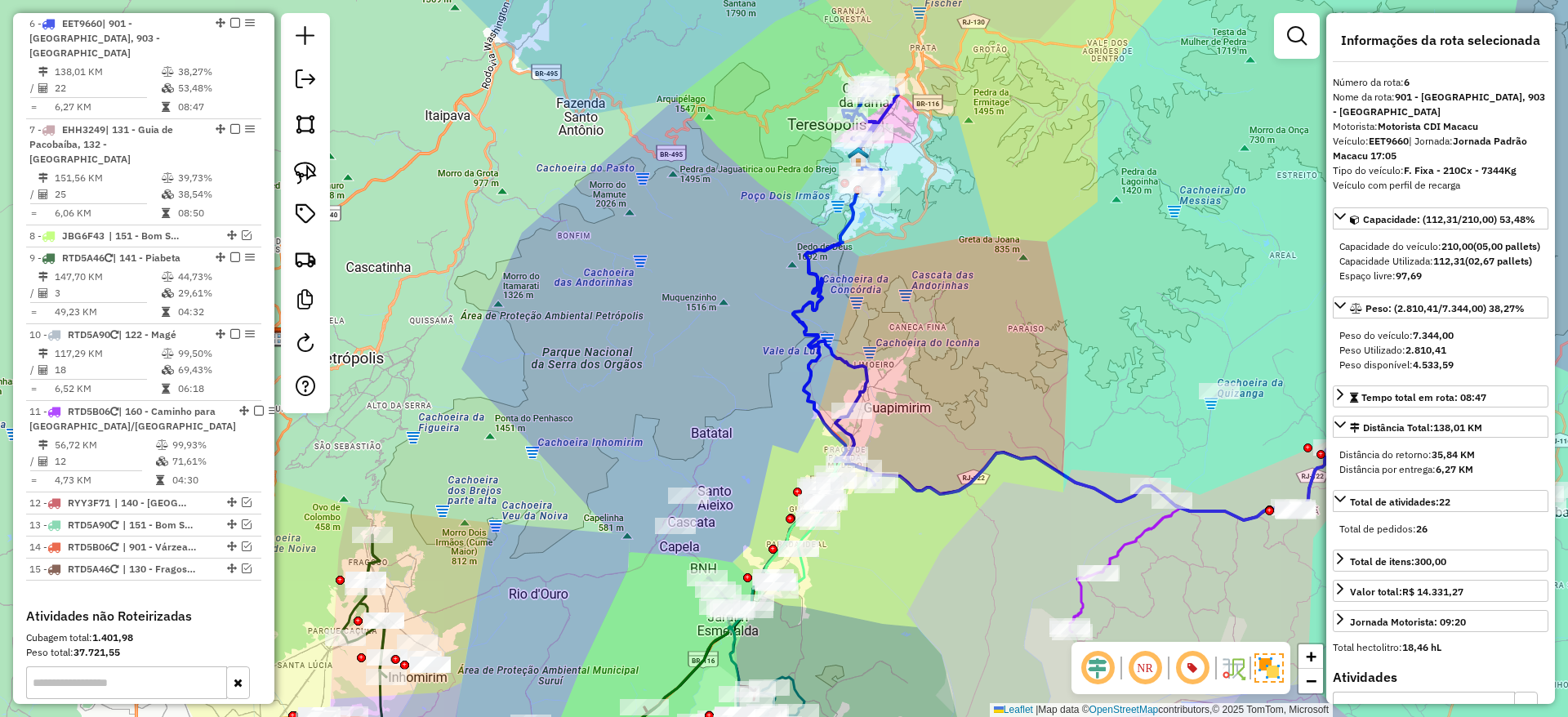
click at [820, 351] on icon at bounding box center [845, 284] width 105 height 402
click at [962, 490] on icon at bounding box center [1203, 452] width 656 height 138
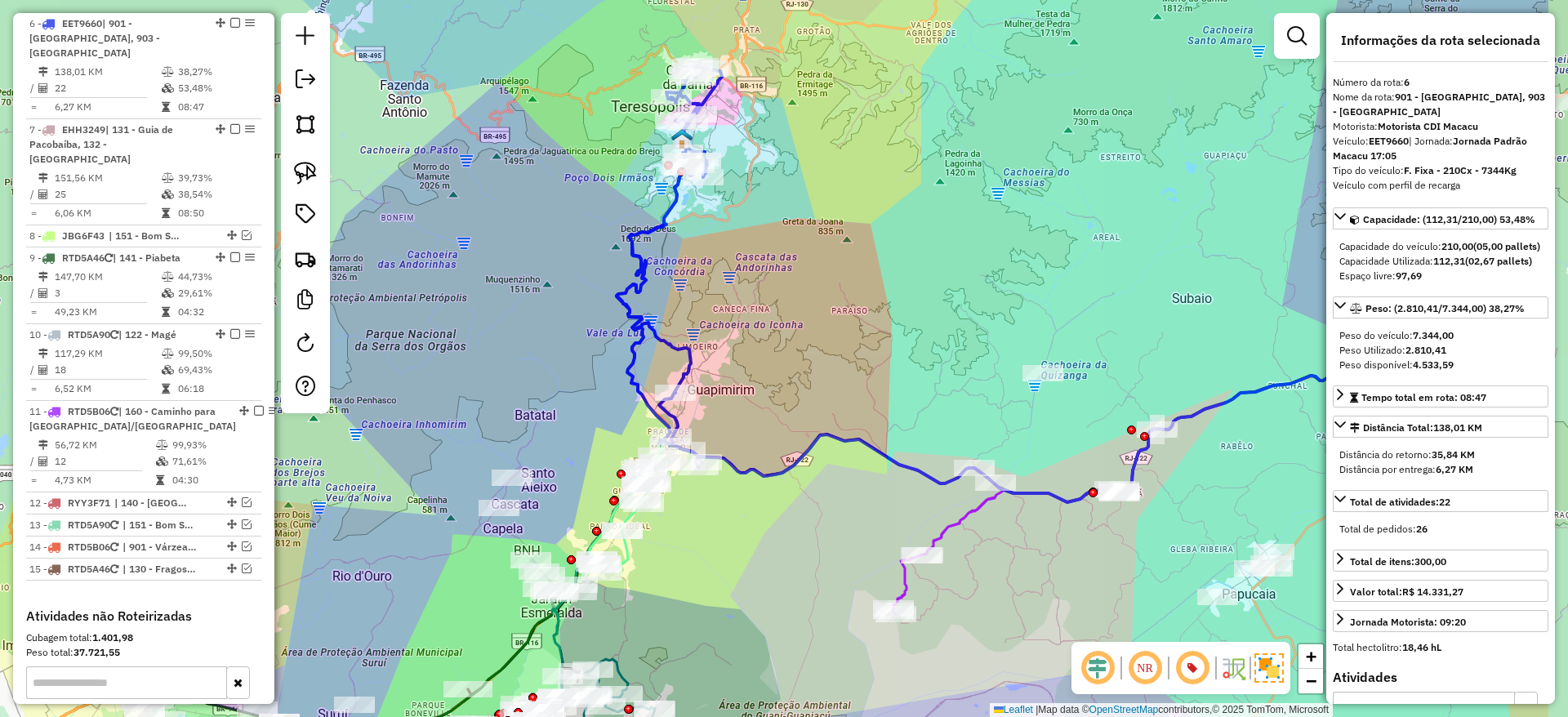
drag, startPoint x: 1161, startPoint y: 442, endPoint x: 986, endPoint y: 424, distance: 175.9
click at [986, 424] on div "Janela de atendimento Grade de atendimento Capacidade Transportadoras Veículos …" at bounding box center [784, 358] width 1568 height 717
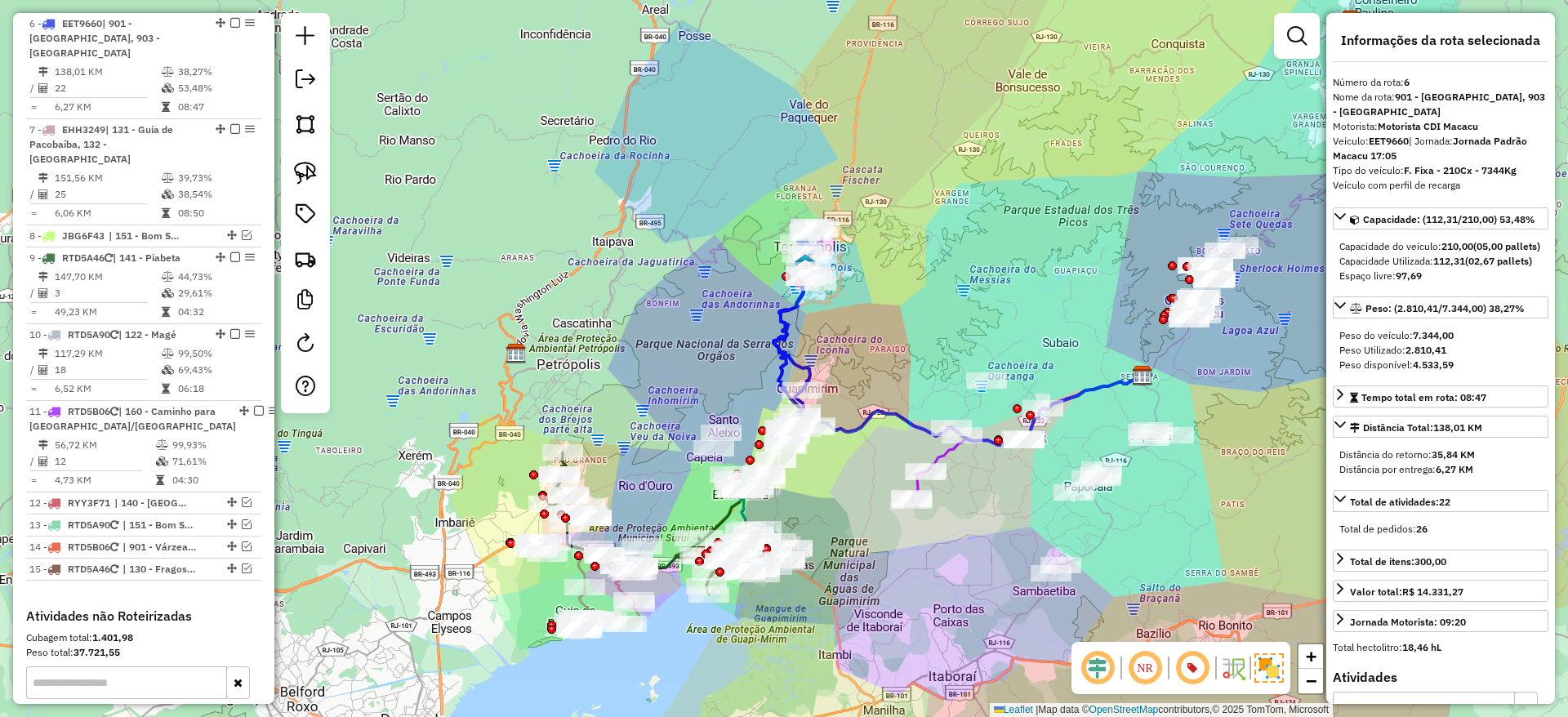
click at [1384, 134] on strong "EET9660" at bounding box center [1389, 140] width 40 height 12
copy strong "EET9660"
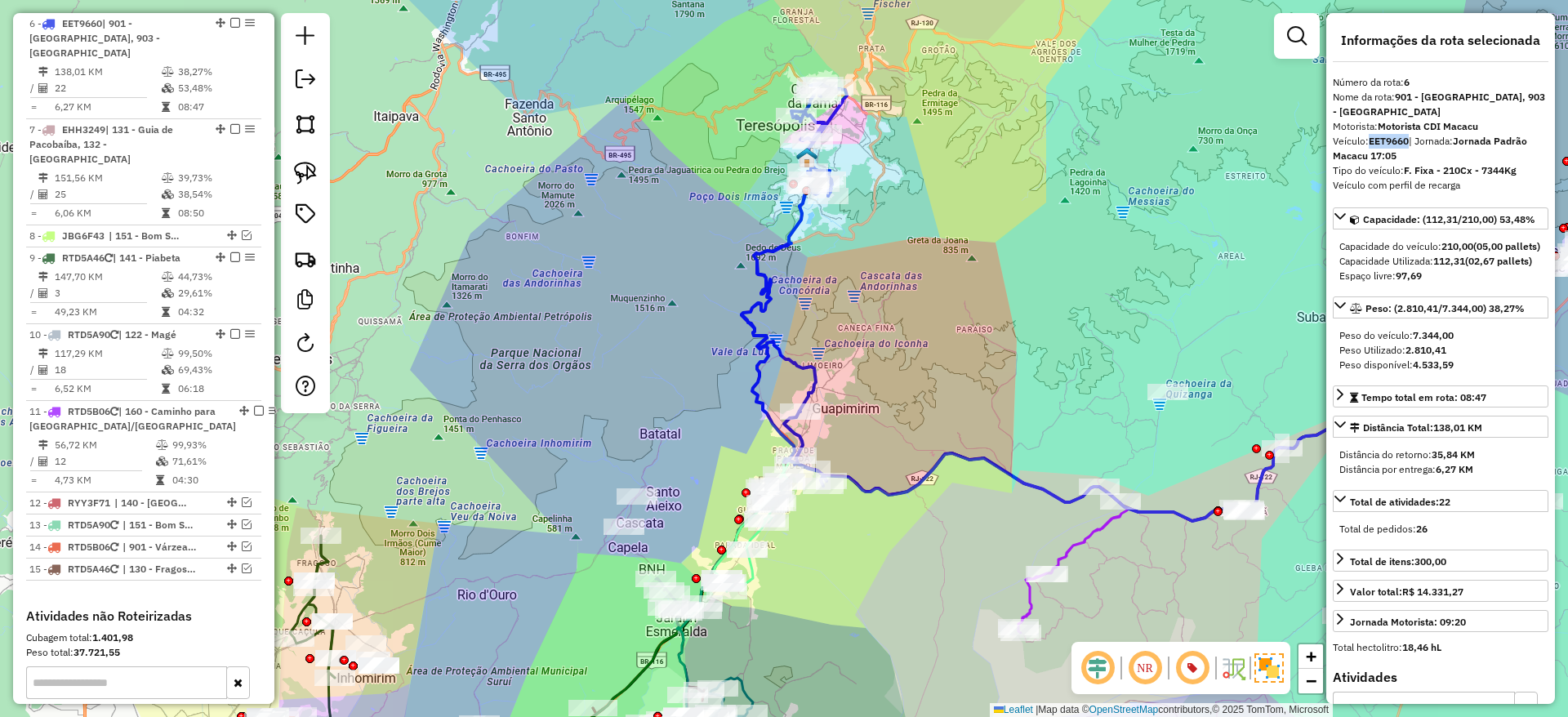
click at [766, 297] on icon at bounding box center [794, 284] width 105 height 402
click at [768, 299] on icon at bounding box center [794, 284] width 105 height 402
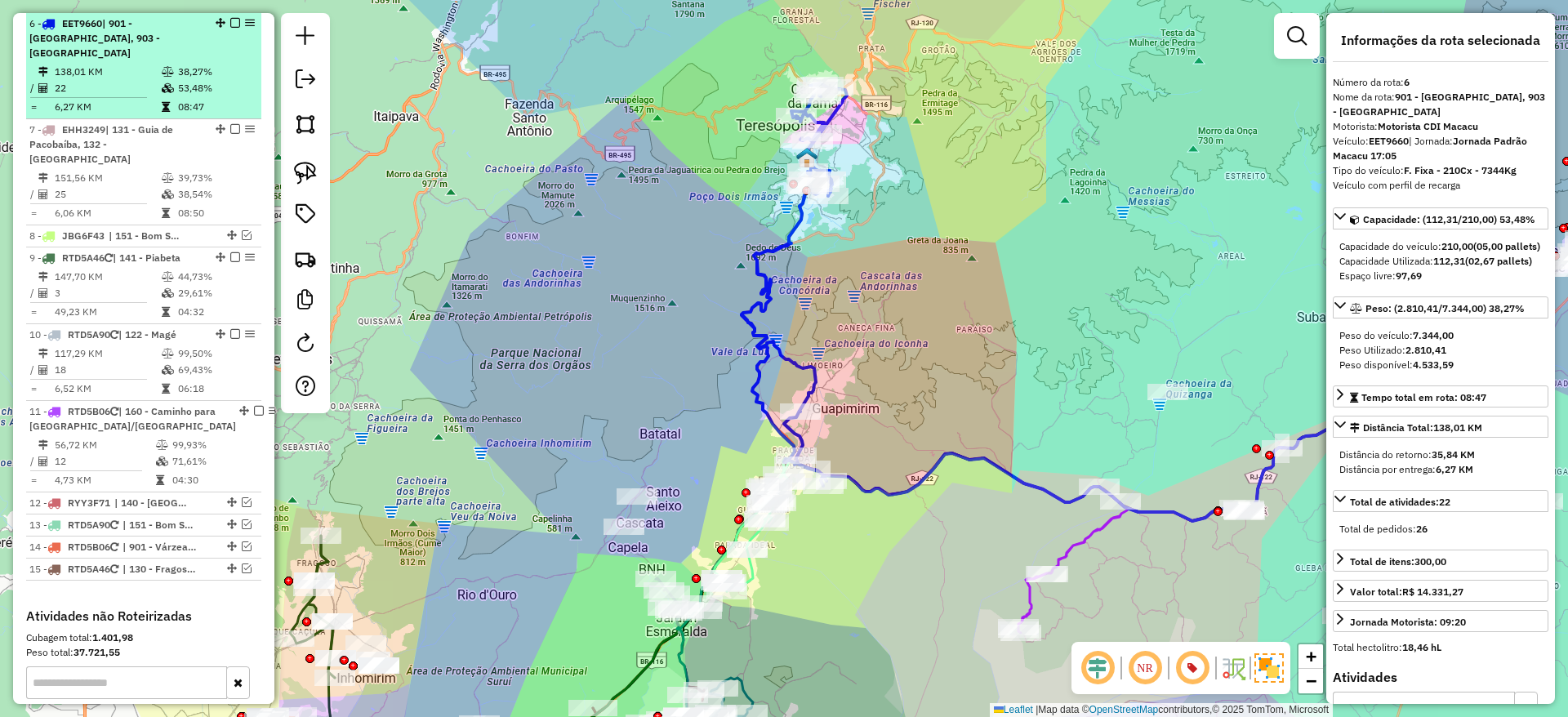
click at [228, 16] on div "6 - EET9660 | 901 - Várzea, 903 - São Pedro" at bounding box center [143, 38] width 228 height 44
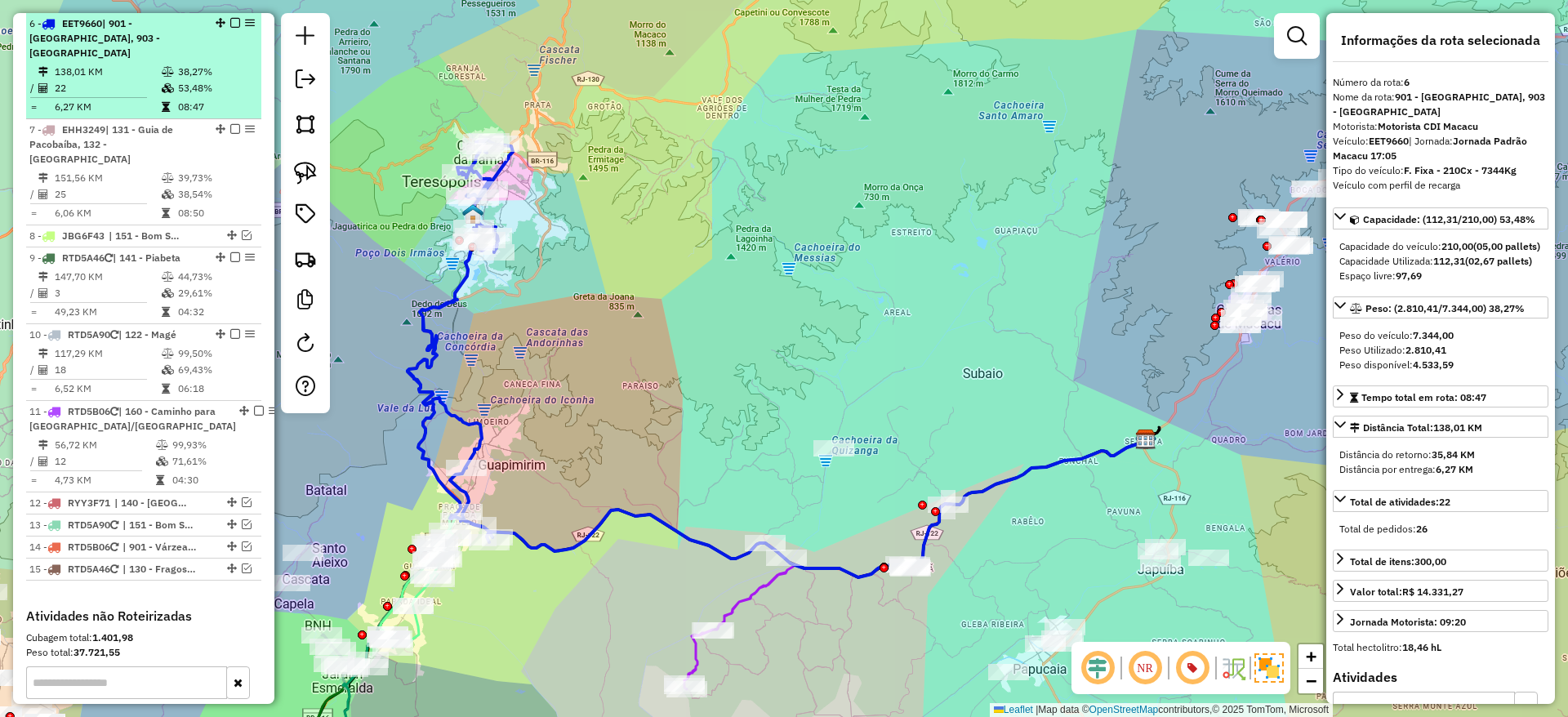
click at [230, 25] on em at bounding box center [234, 22] width 9 height 9
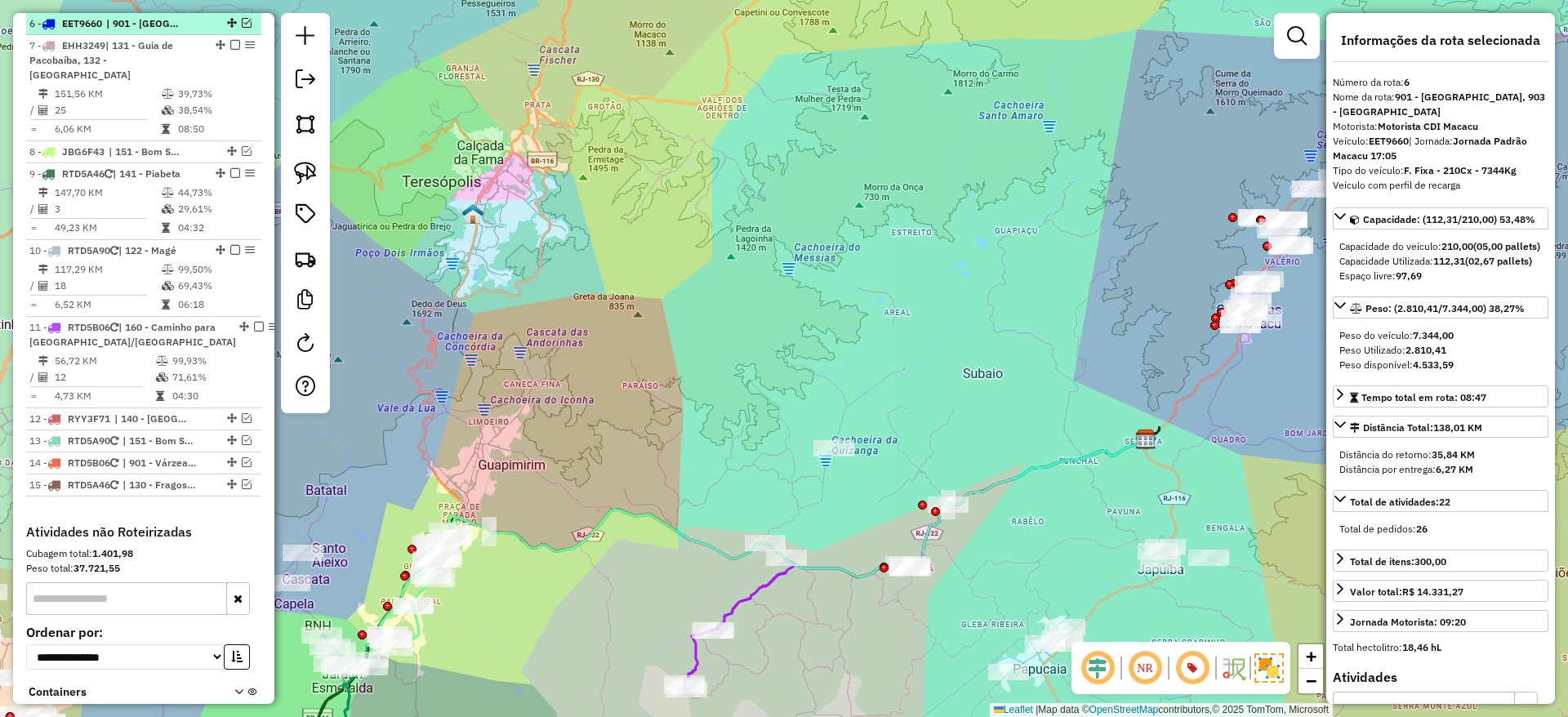
scroll to position [907, 0]
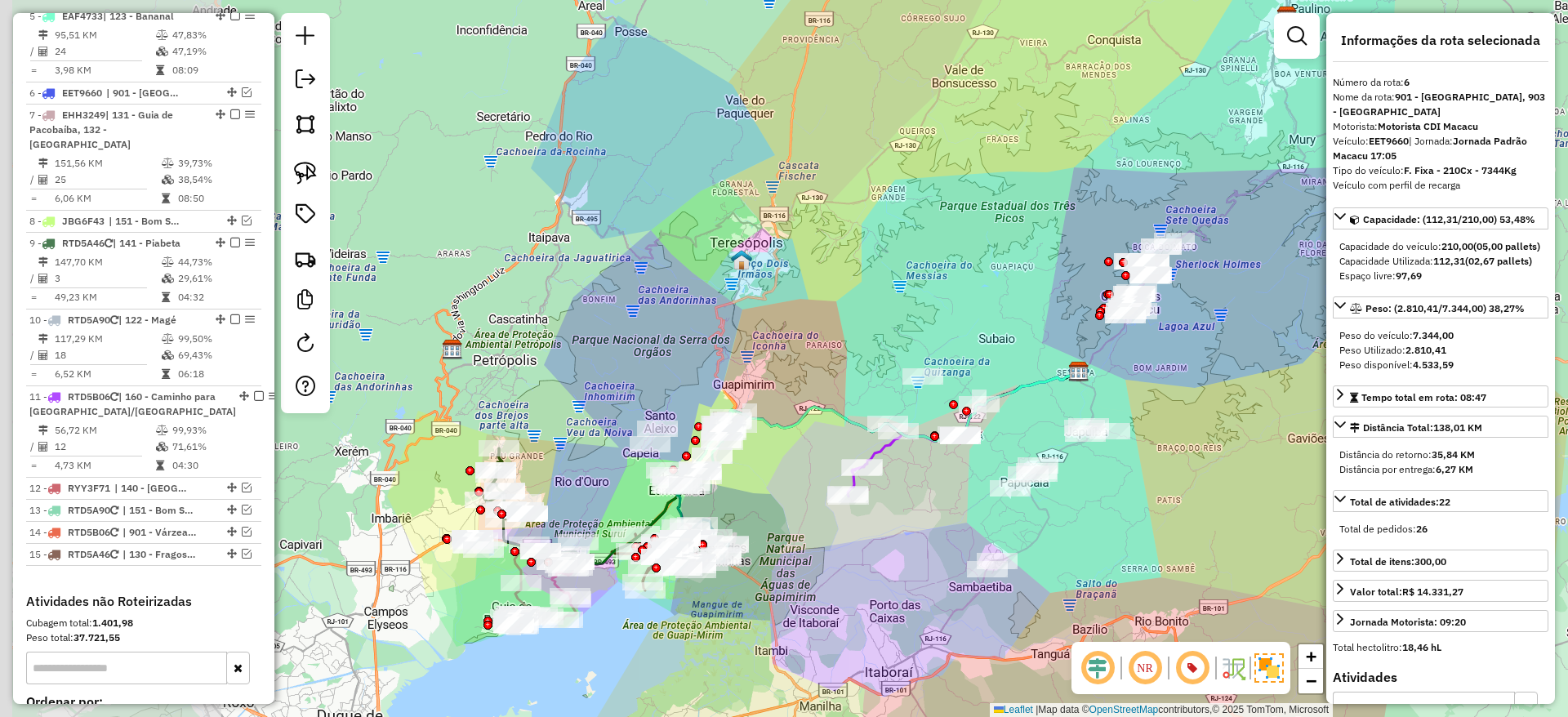
drag, startPoint x: 622, startPoint y: 304, endPoint x: 880, endPoint y: 290, distance: 258.4
click at [880, 290] on div "Janela de atendimento Grade de atendimento Capacidade Transportadoras Veículos …" at bounding box center [784, 358] width 1568 height 717
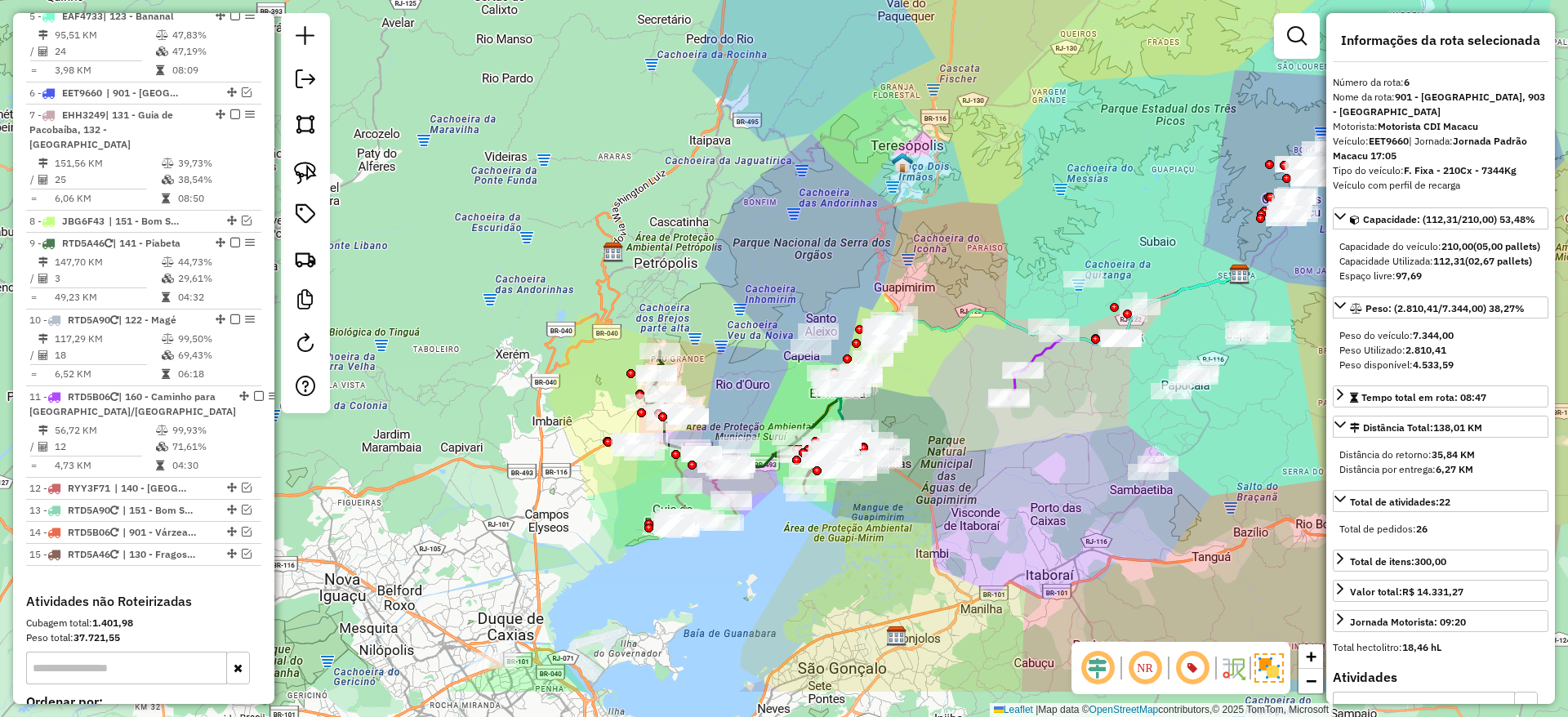
drag, startPoint x: 579, startPoint y: 399, endPoint x: 740, endPoint y: 302, distance: 188.0
click at [740, 302] on div "Janela de atendimento Grade de atendimento Capacidade Transportadoras Veículos …" at bounding box center [784, 358] width 1568 height 717
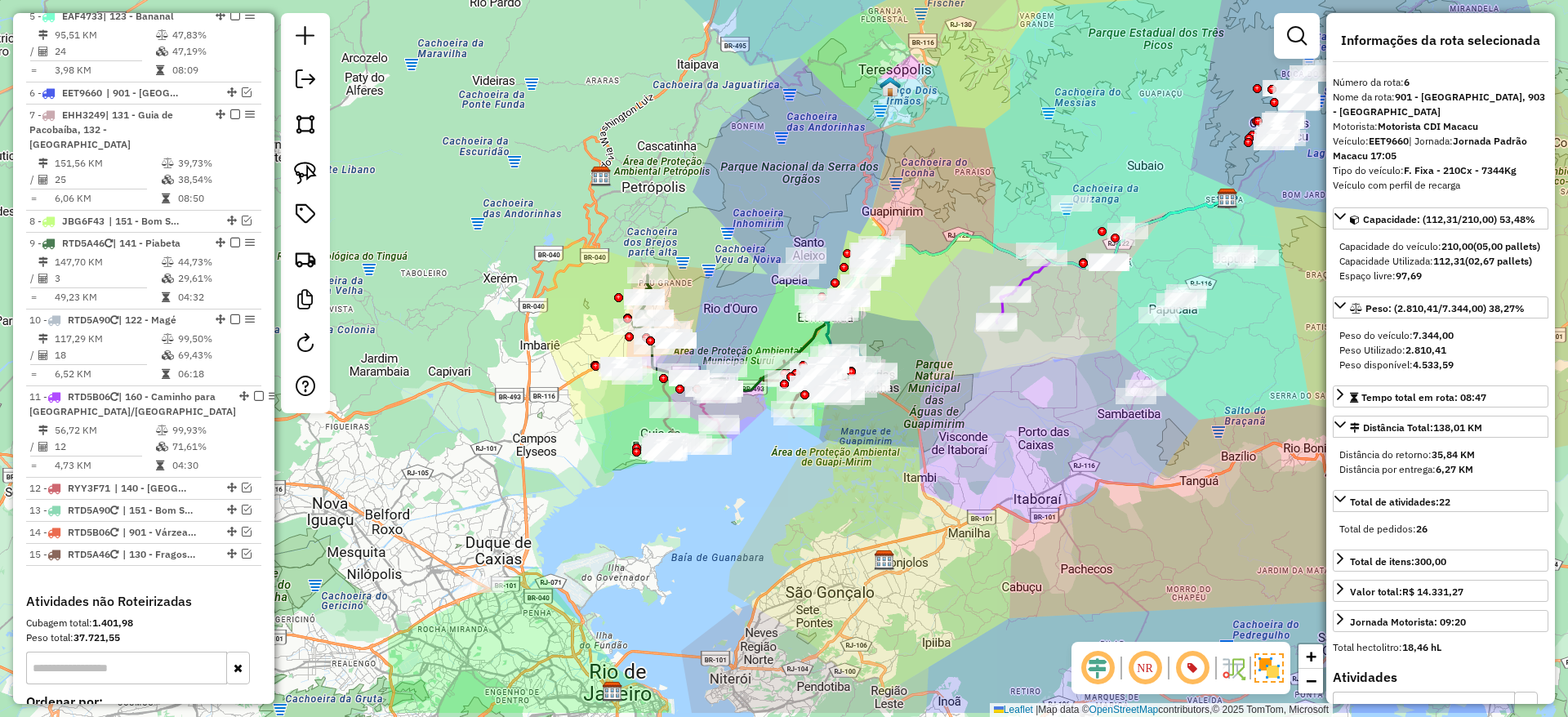
drag, startPoint x: 700, startPoint y: 342, endPoint x: 688, endPoint y: 266, distance: 76.9
click at [688, 266] on div "Janela de atendimento Grade de atendimento Capacidade Transportadoras Veículos …" at bounding box center [784, 358] width 1568 height 717
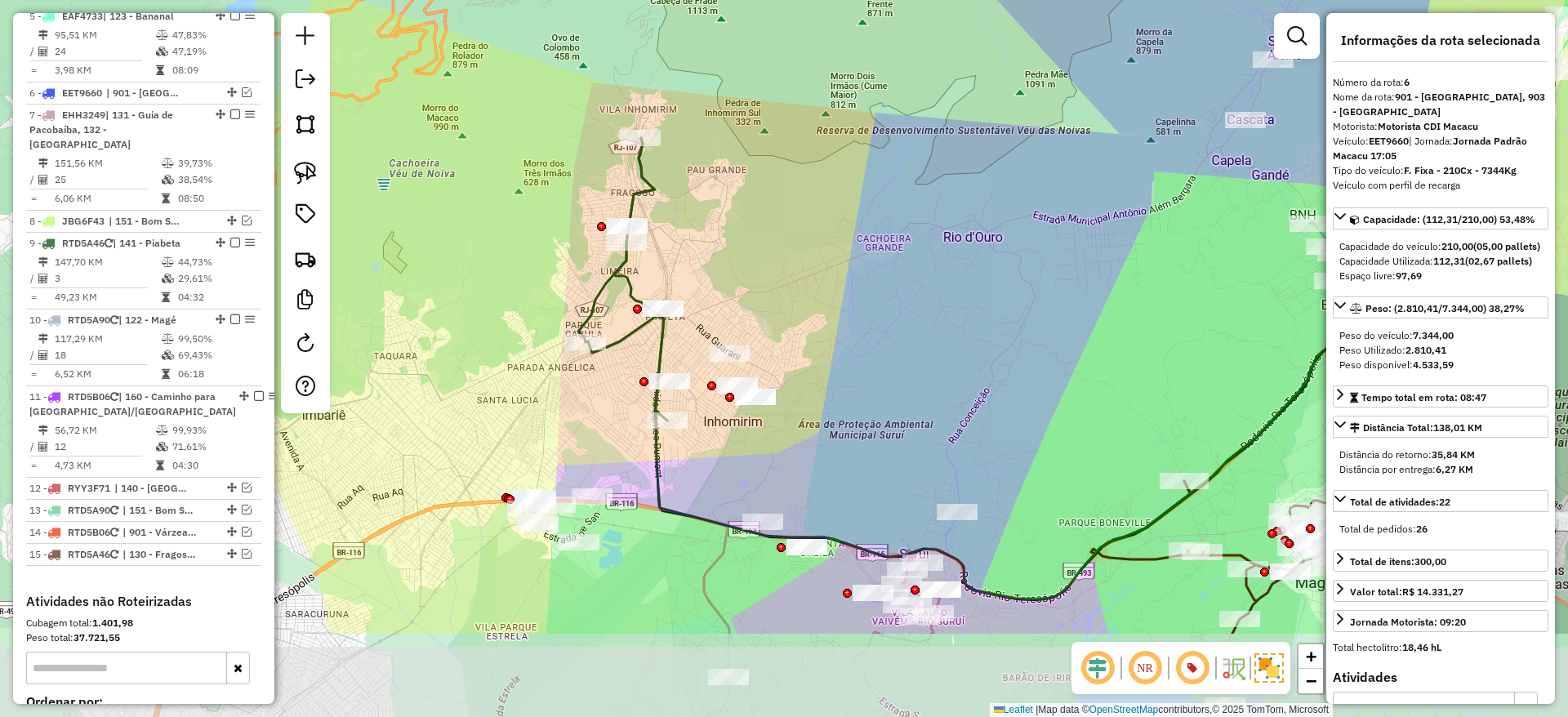
drag, startPoint x: 669, startPoint y: 417, endPoint x: 770, endPoint y: 262, distance: 185.0
click at [770, 262] on div "Janela de atendimento Grade de atendimento Capacidade Transportadoras Veículos …" at bounding box center [784, 358] width 1568 height 717
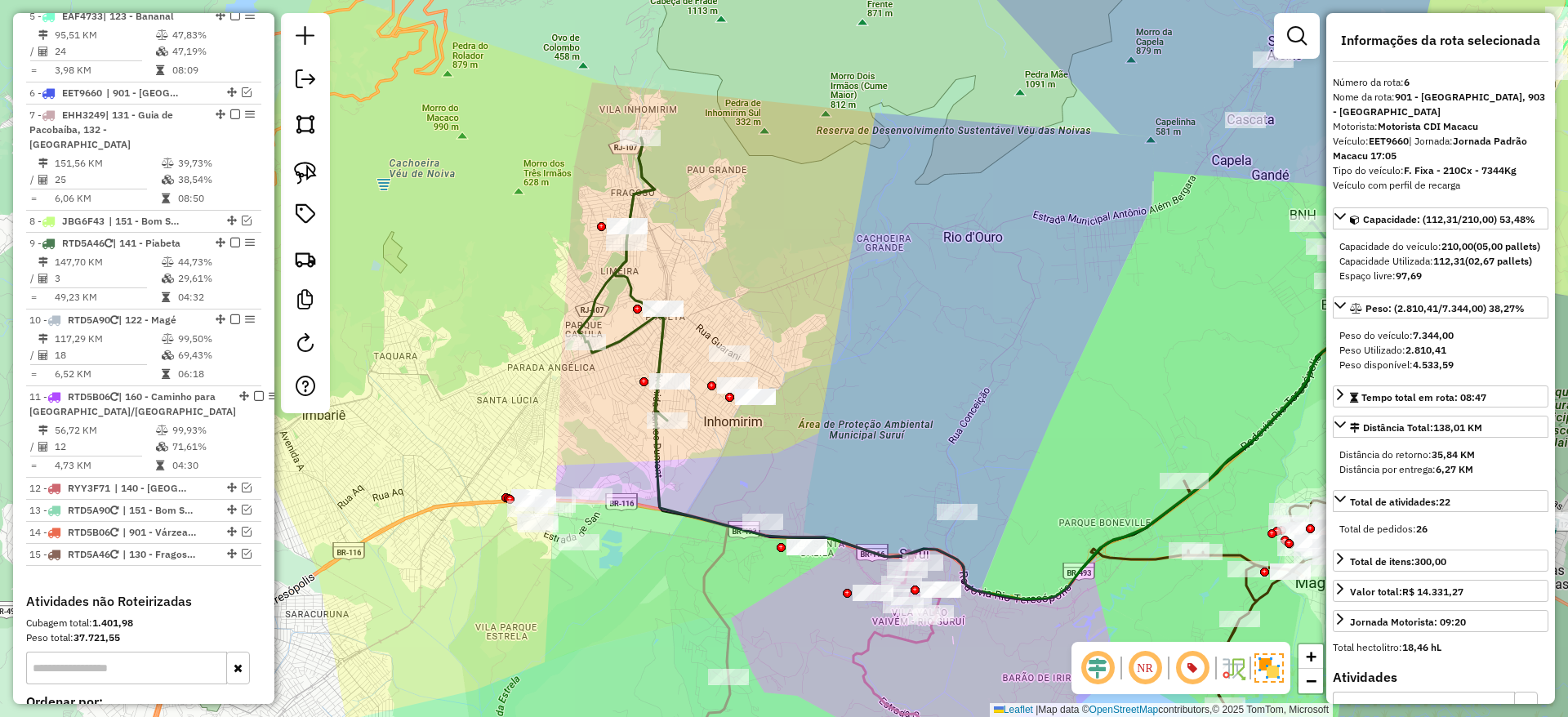
click at [651, 198] on icon at bounding box center [622, 279] width 89 height 283
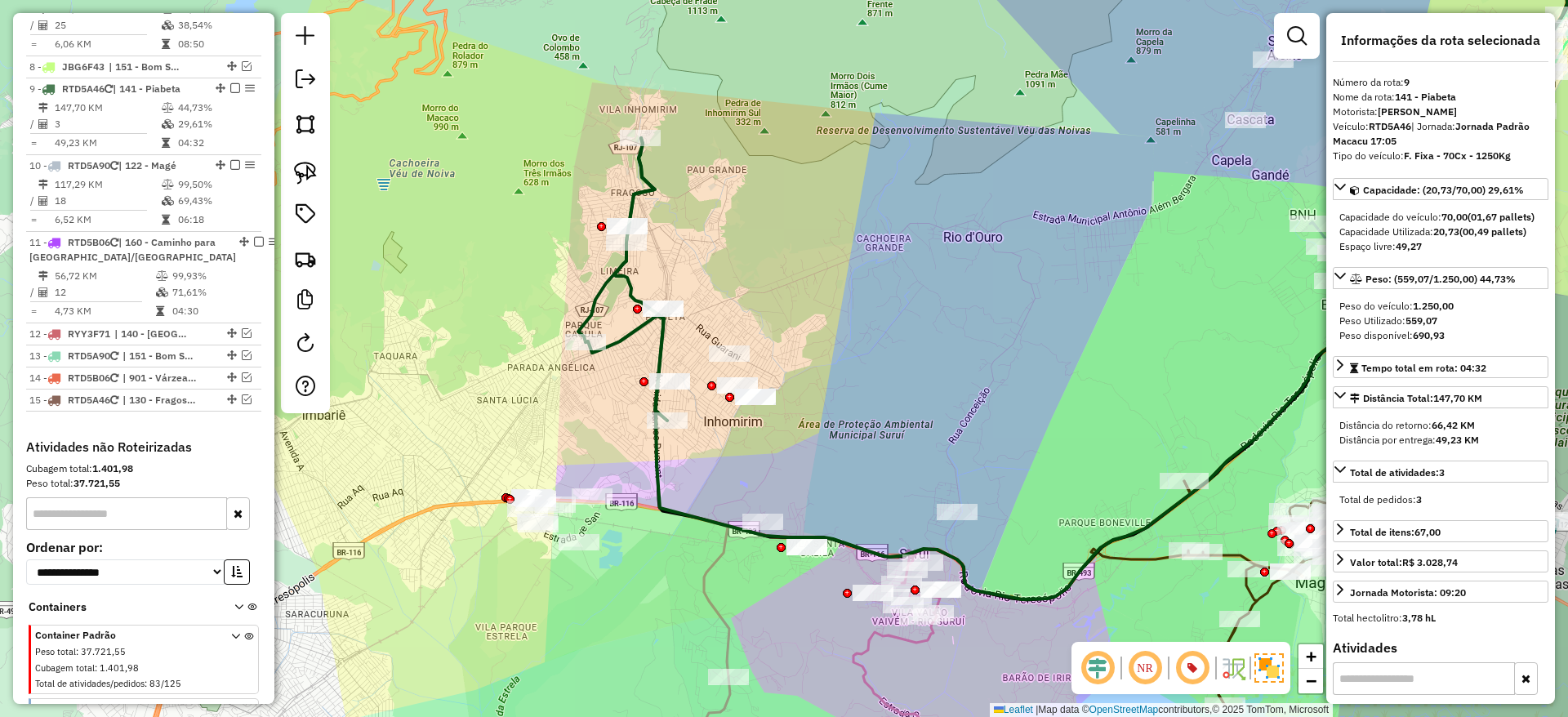
scroll to position [1113, 0]
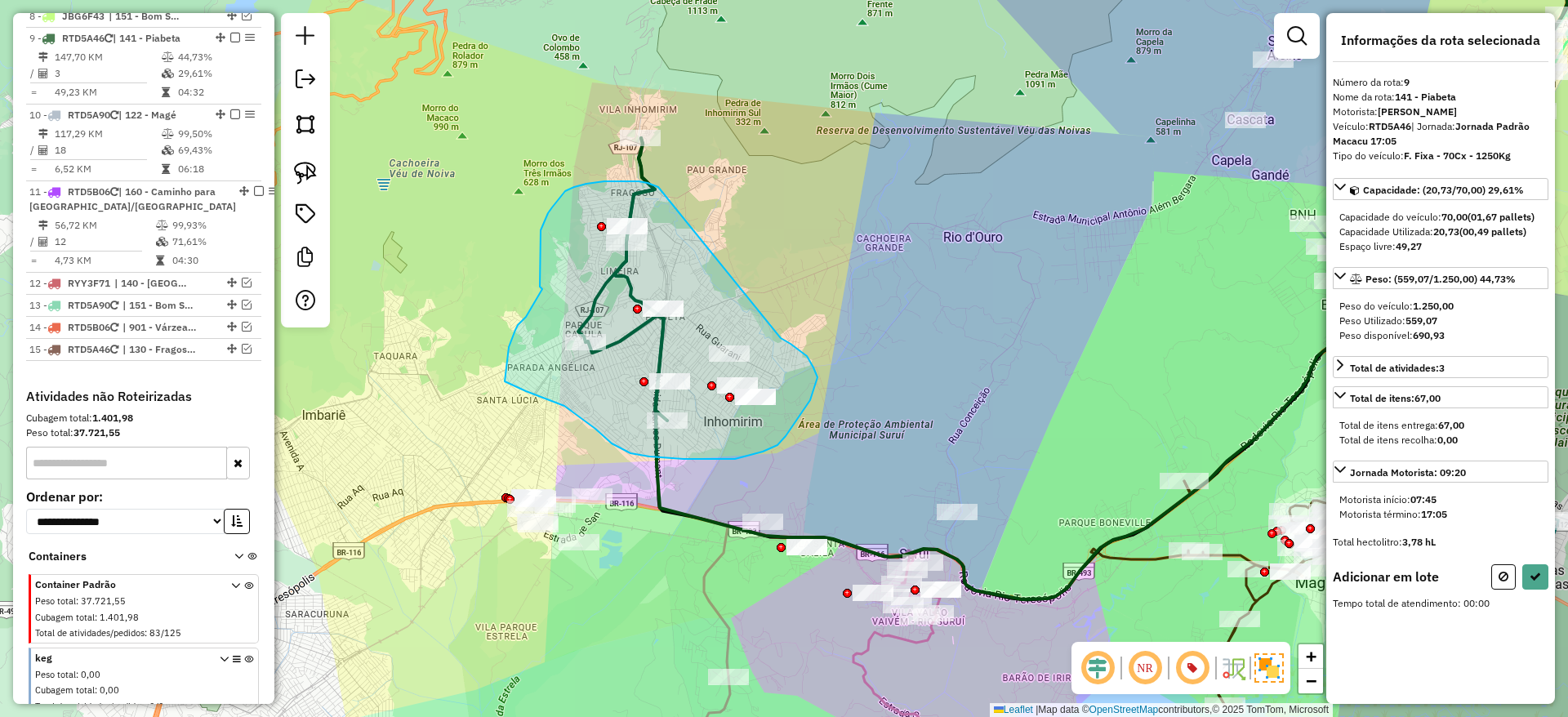
drag, startPoint x: 658, startPoint y: 187, endPoint x: 781, endPoint y: 338, distance: 194.8
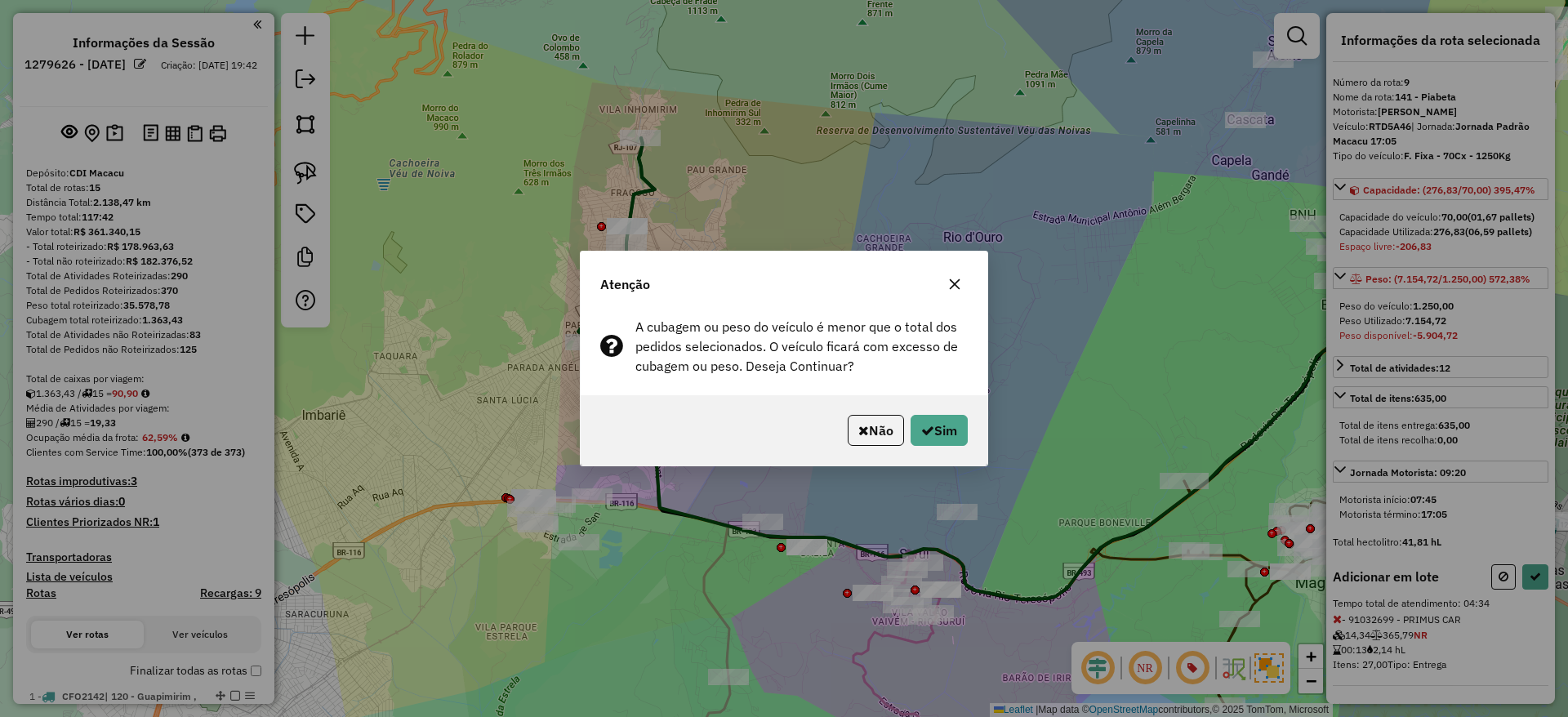
scroll to position [1113, 0]
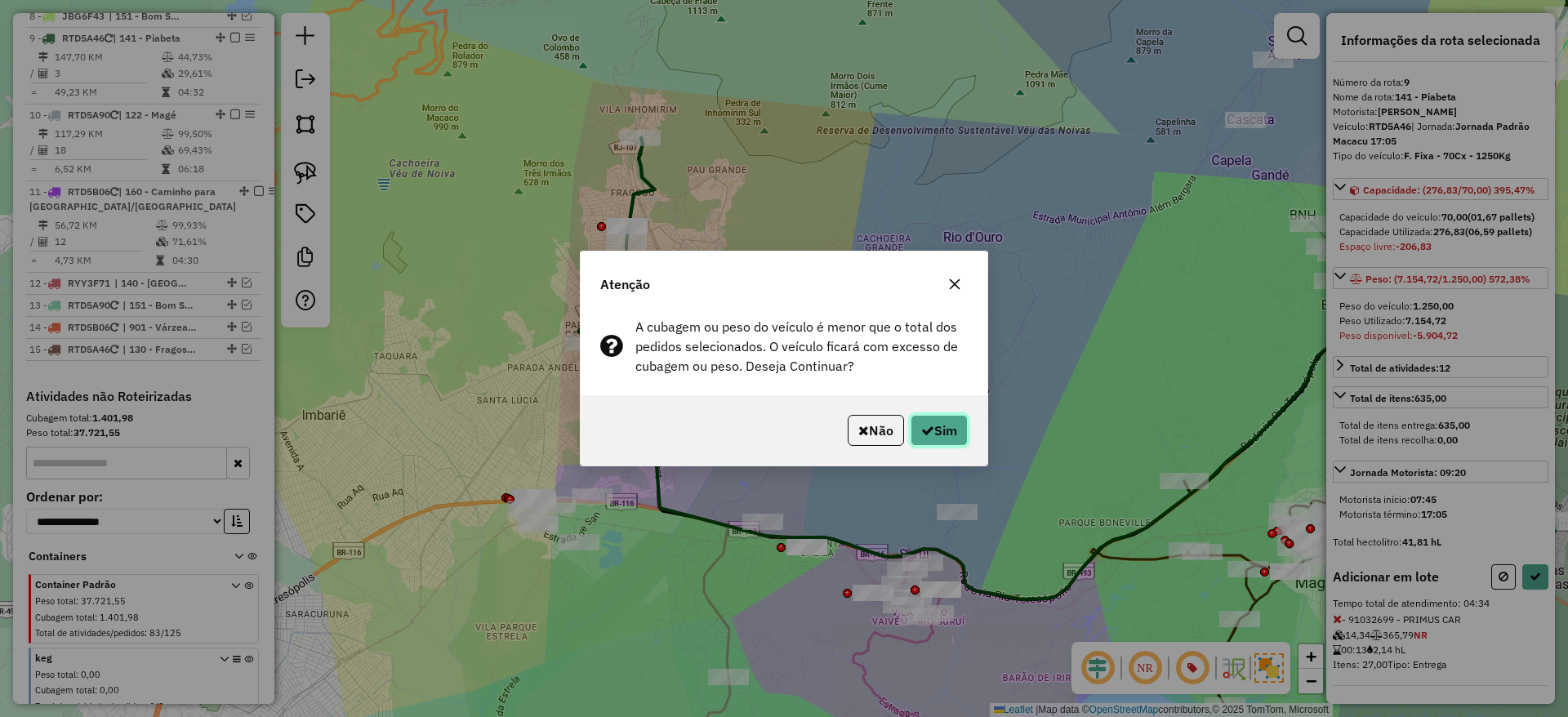
click at [955, 426] on button "Sim" at bounding box center [939, 430] width 57 height 31
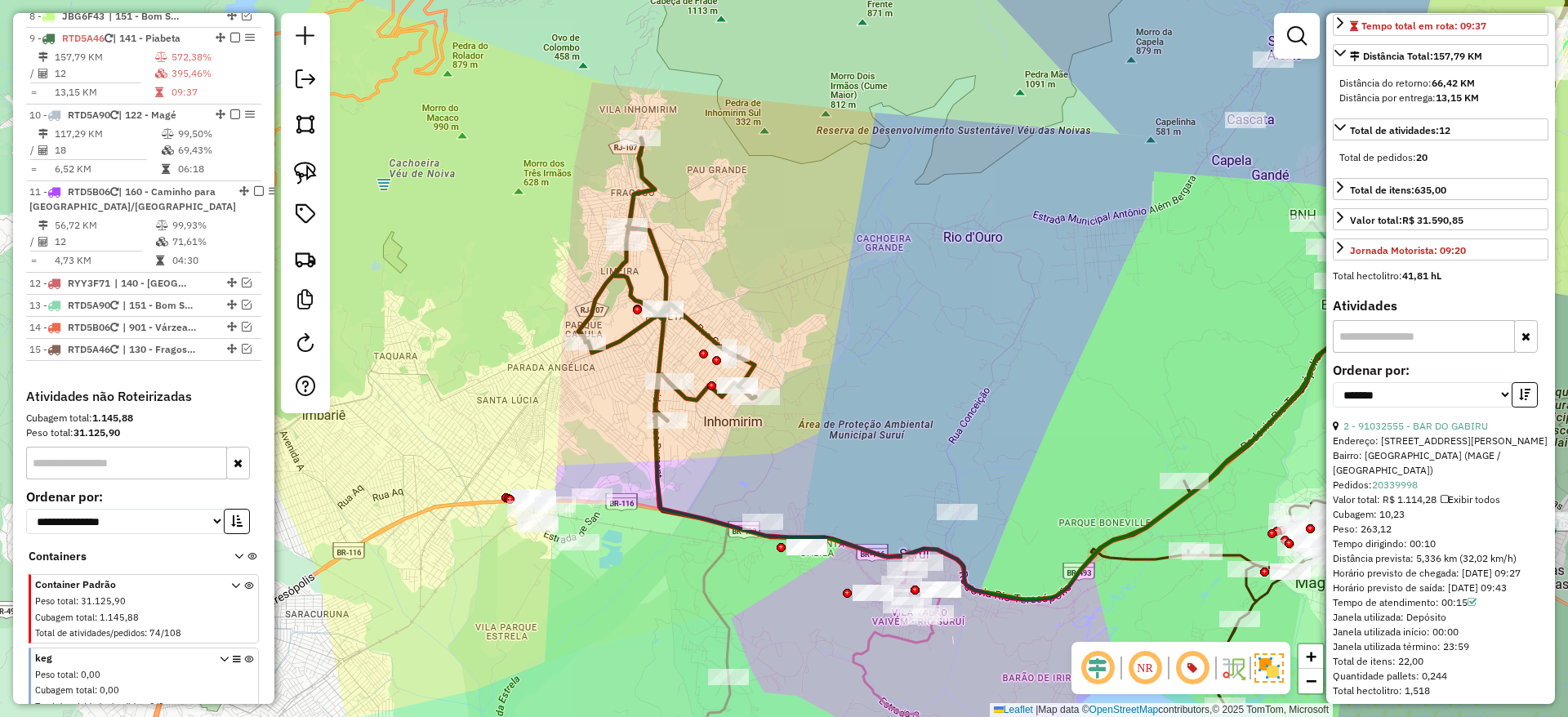
scroll to position [357, 0]
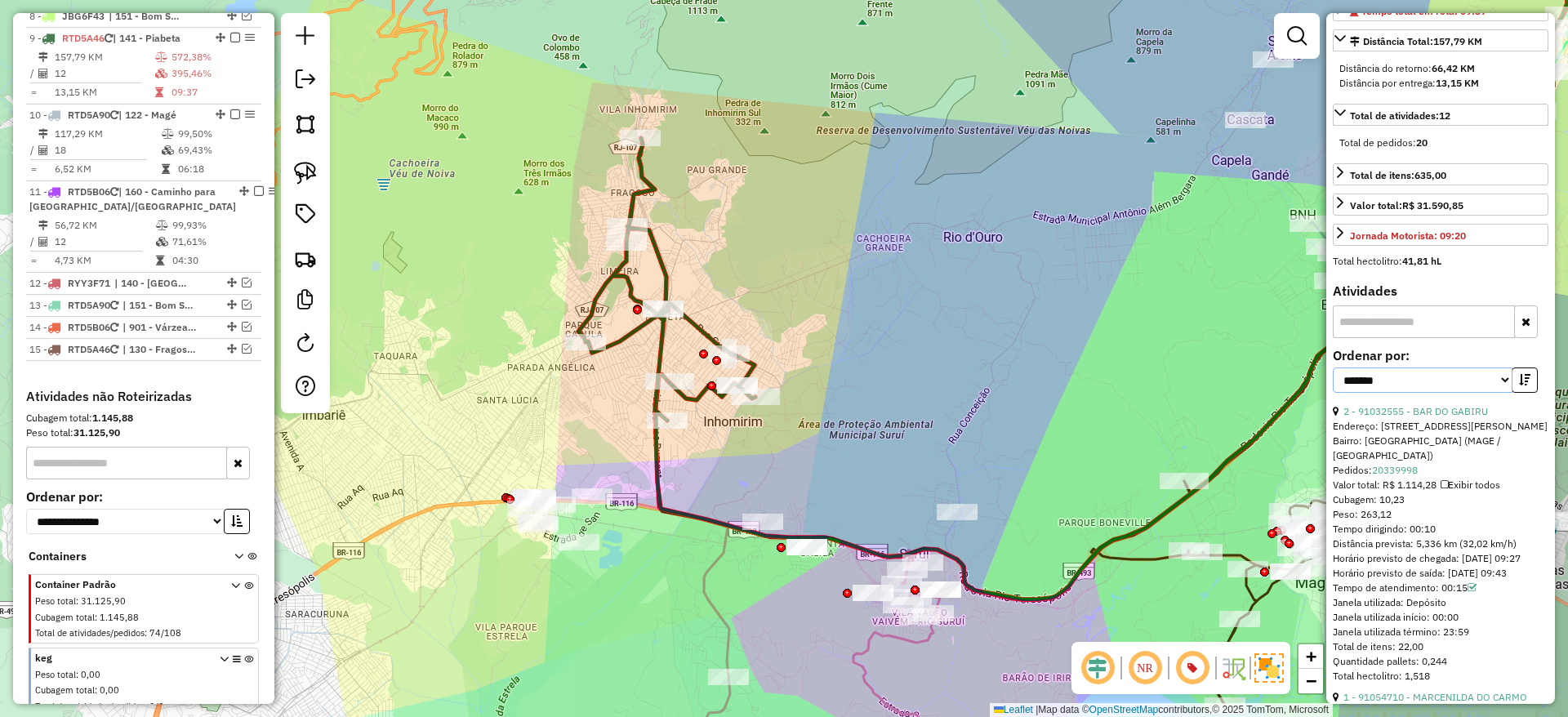
click at [1488, 393] on select "**********" at bounding box center [1422, 380] width 180 height 25
select select "*********"
click at [1333, 393] on select "**********" at bounding box center [1422, 380] width 180 height 25
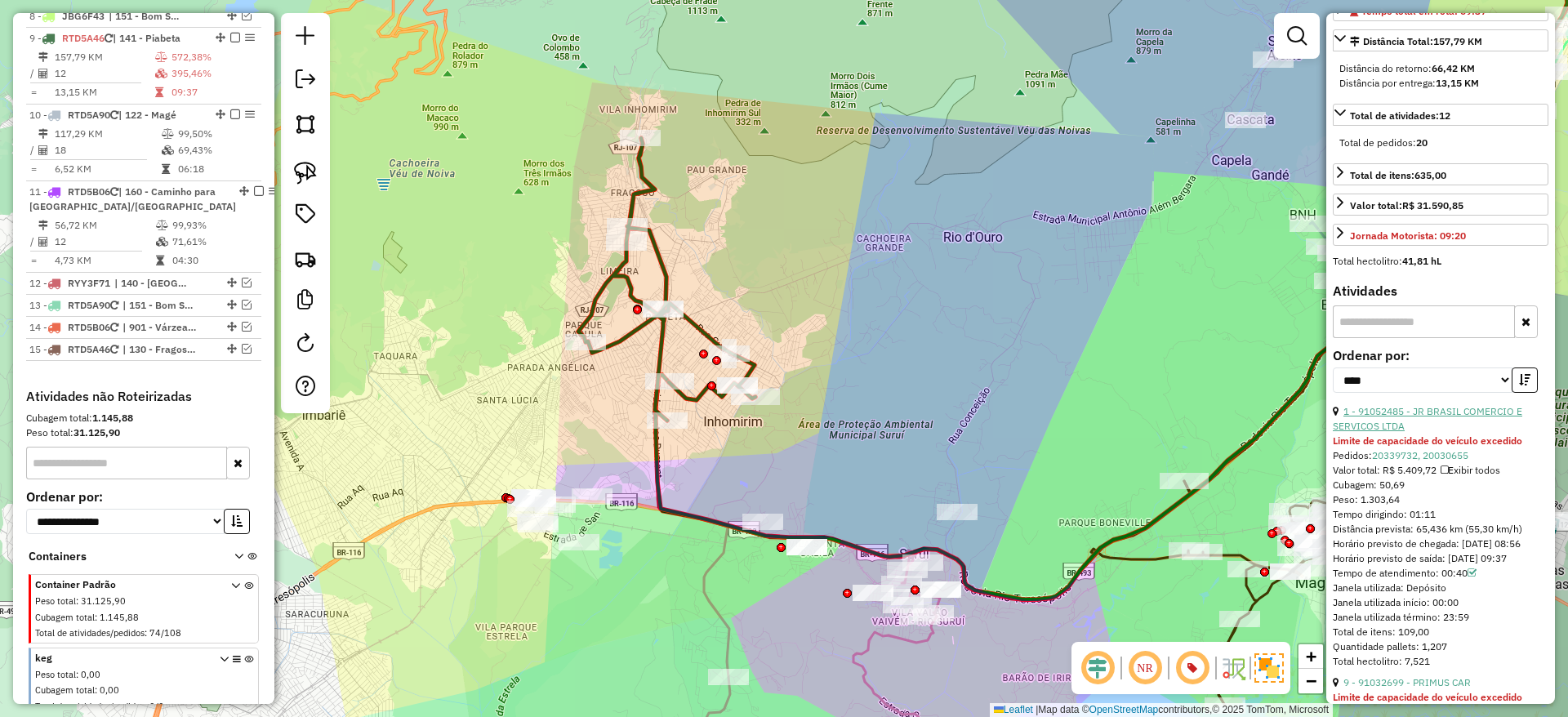
click at [1416, 432] on link "1 - 91052485 - JR BRASIL COMERCIO E SERVICOS LTDA" at bounding box center [1428, 418] width 190 height 27
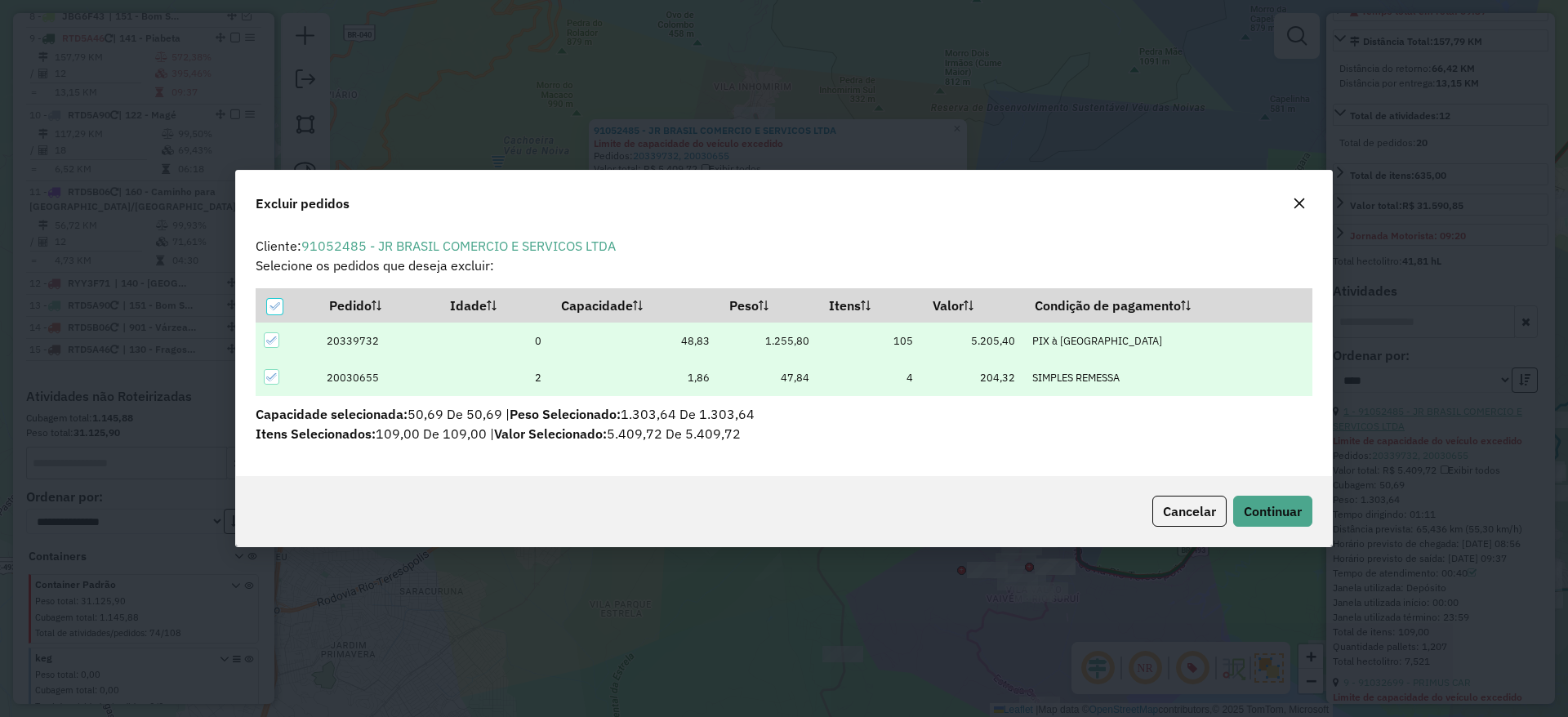
scroll to position [9, 5]
click at [1260, 507] on span "Continuar" at bounding box center [1272, 511] width 58 height 16
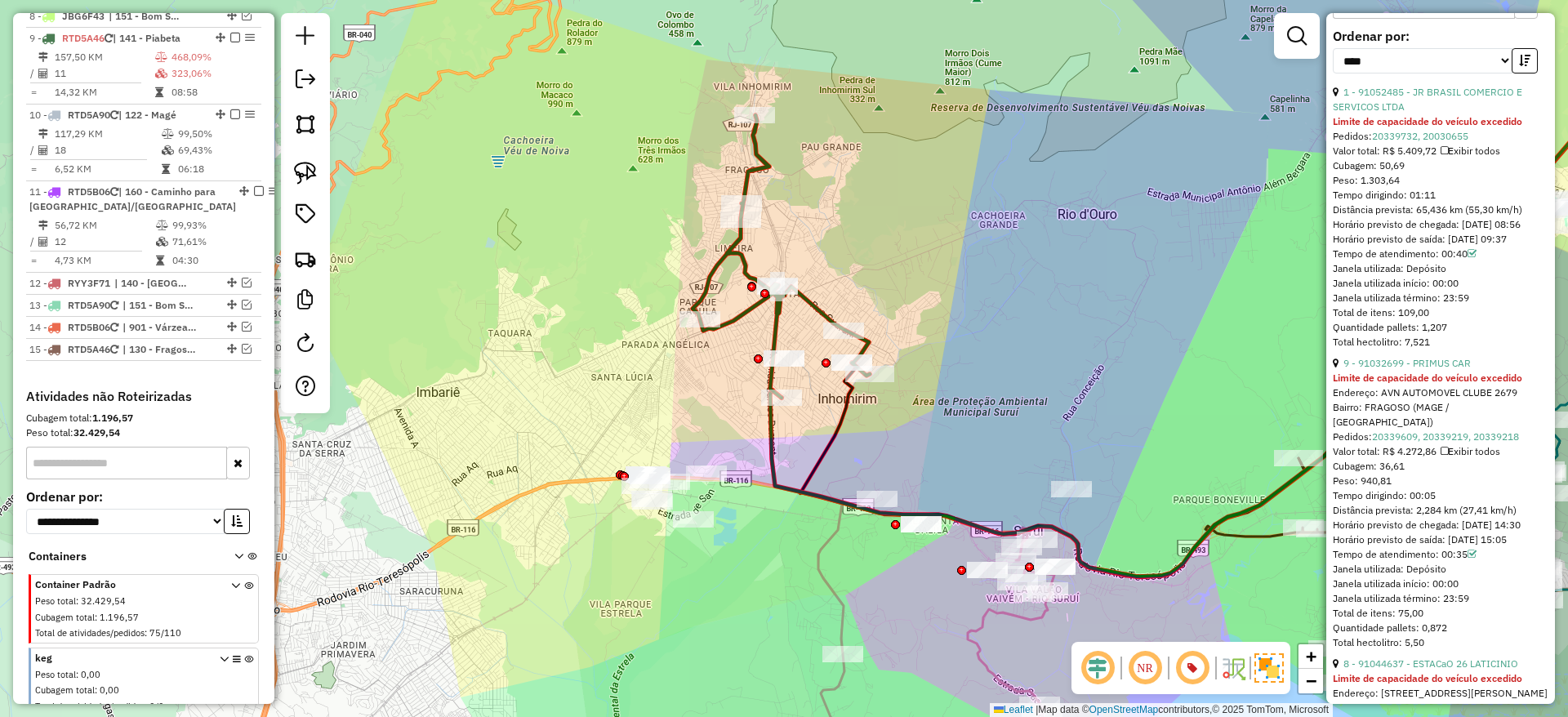
scroll to position [691, 0]
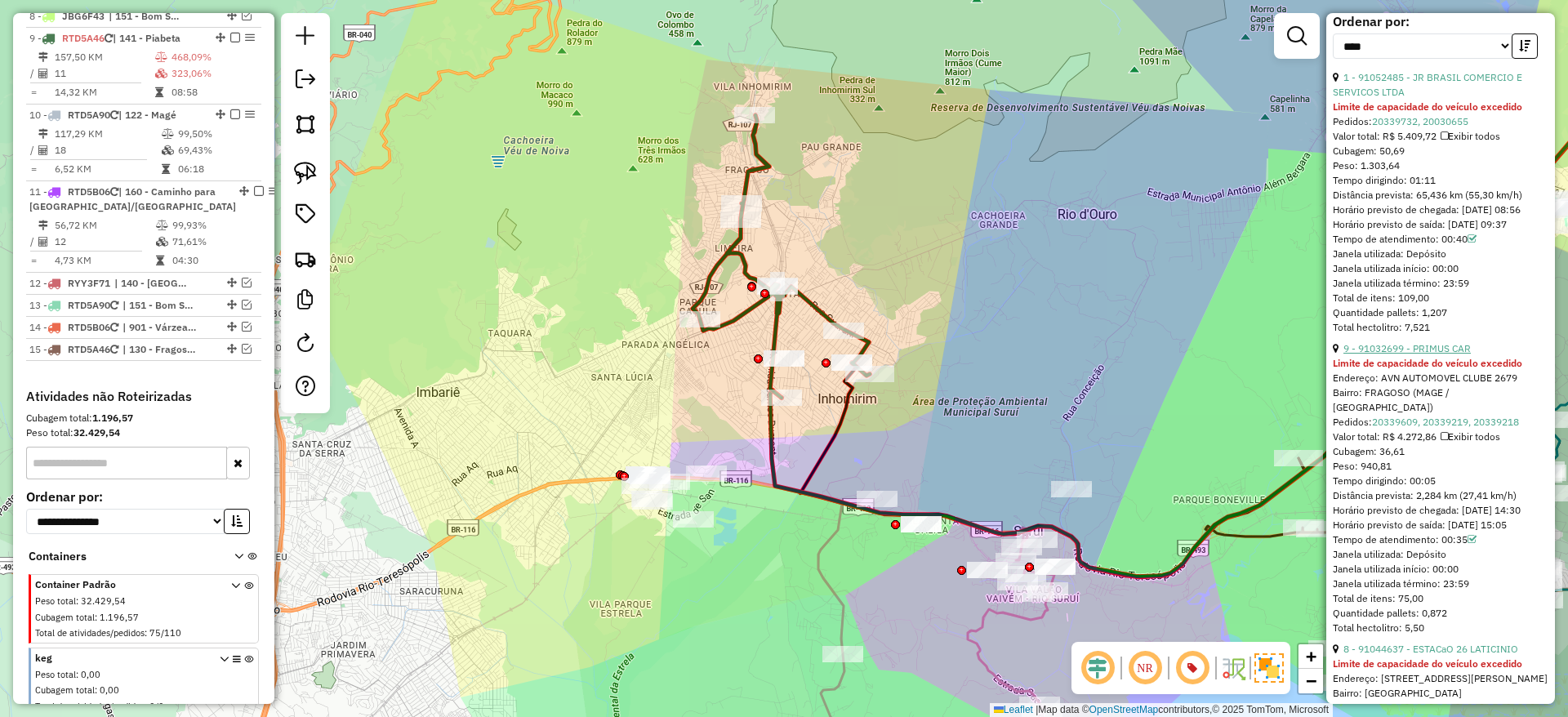
click at [1426, 354] on link "9 - 91032699 - PRIMUS CAR" at bounding box center [1407, 348] width 128 height 12
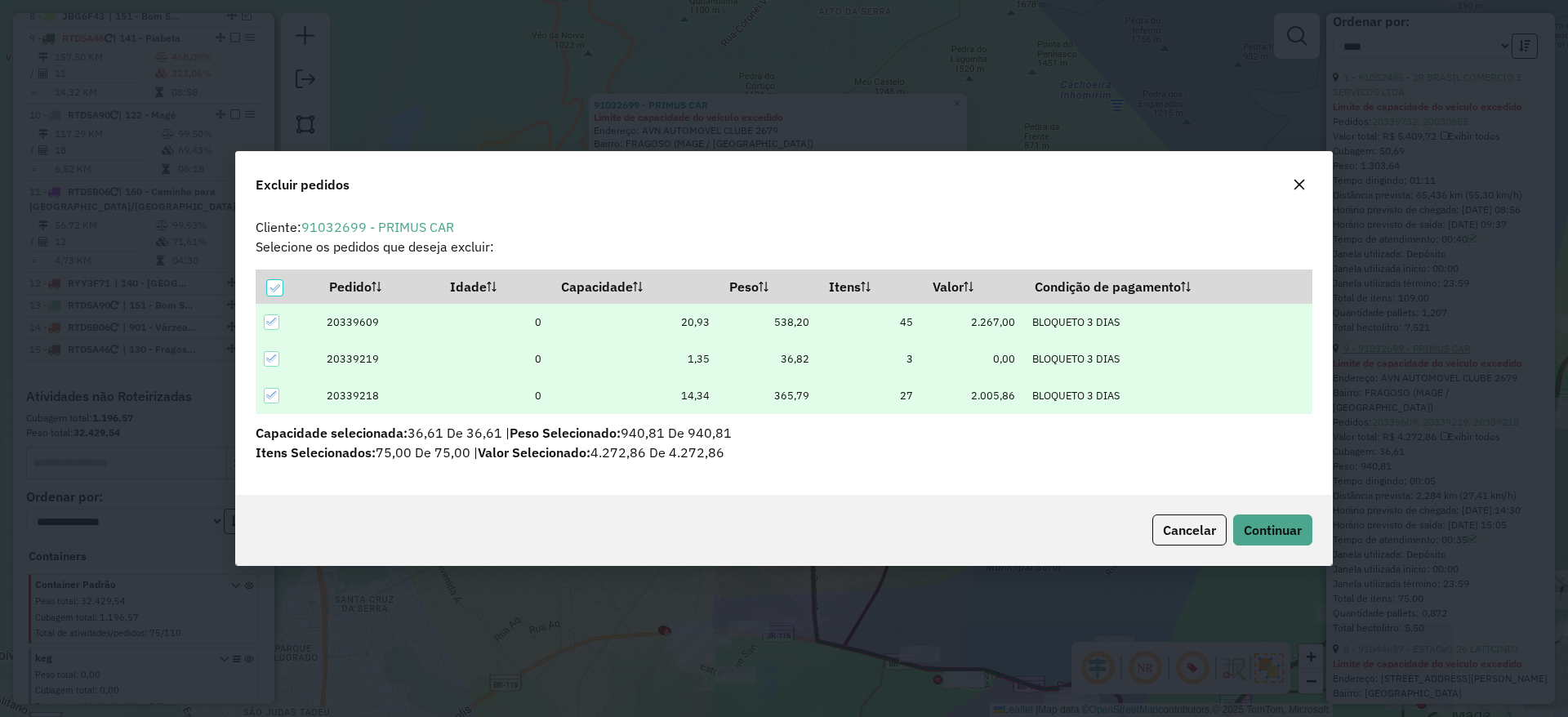
scroll to position [0, 0]
click at [1290, 524] on span "Continuar" at bounding box center [1272, 530] width 58 height 16
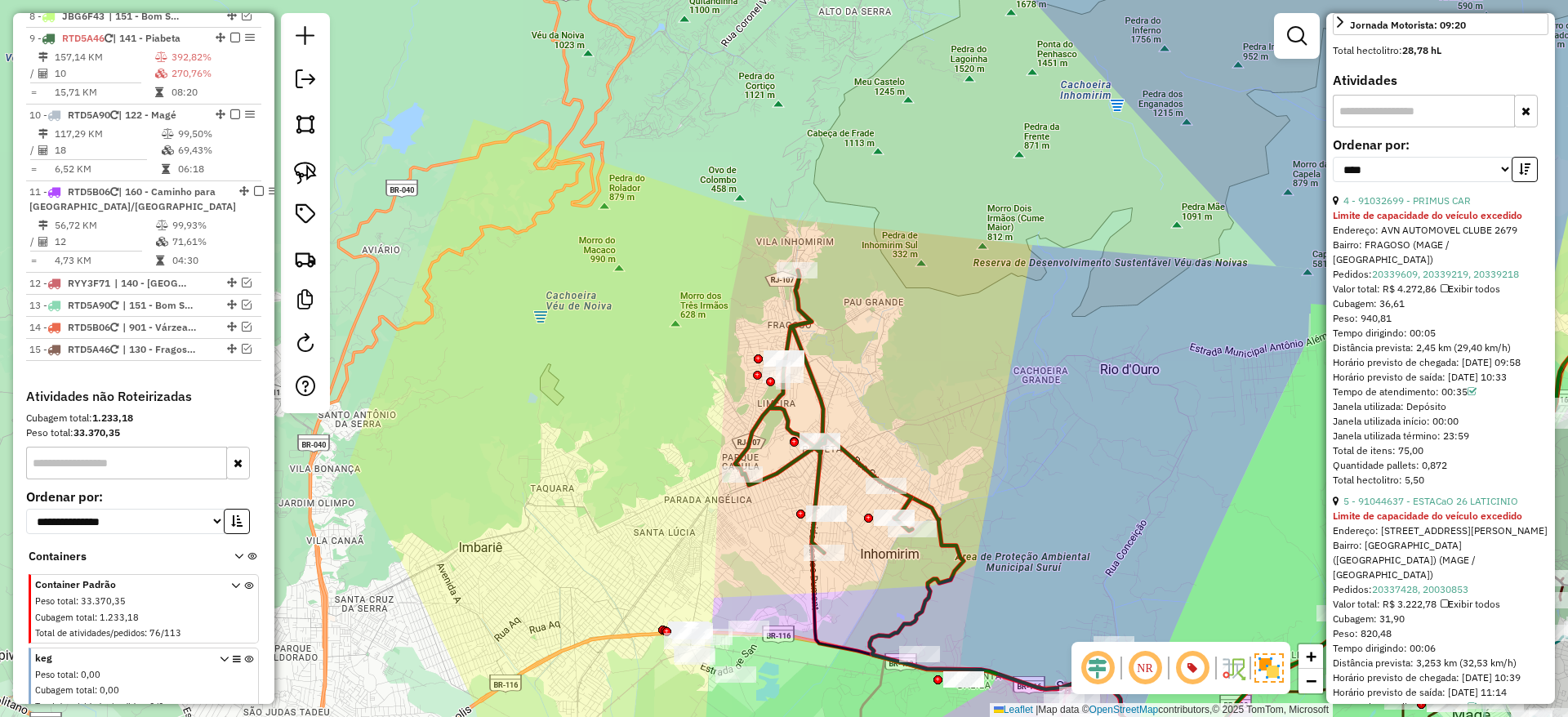
click at [1427, 370] on div "Horário previsto de chegada: [DATE] 09:58" at bounding box center [1440, 362] width 215 height 15
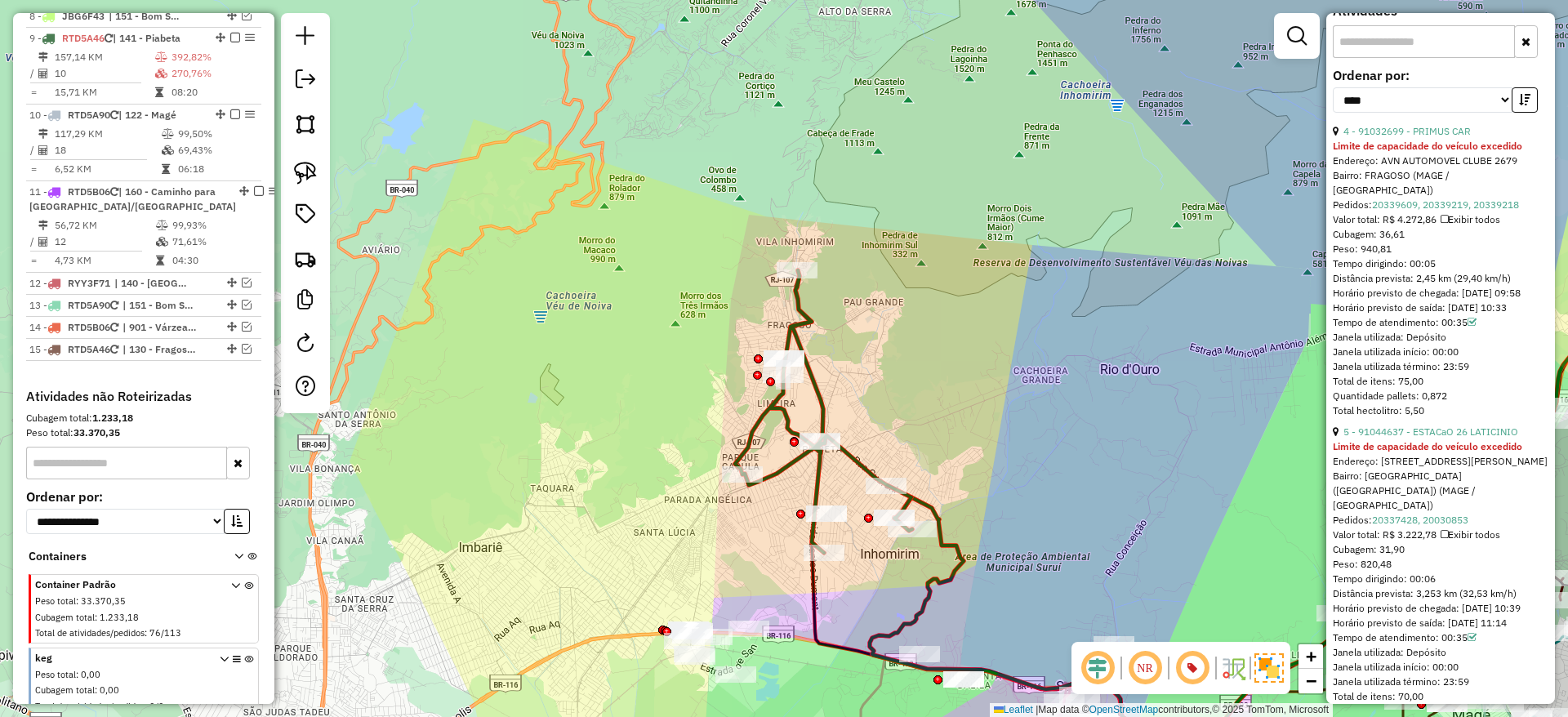
scroll to position [649, 0]
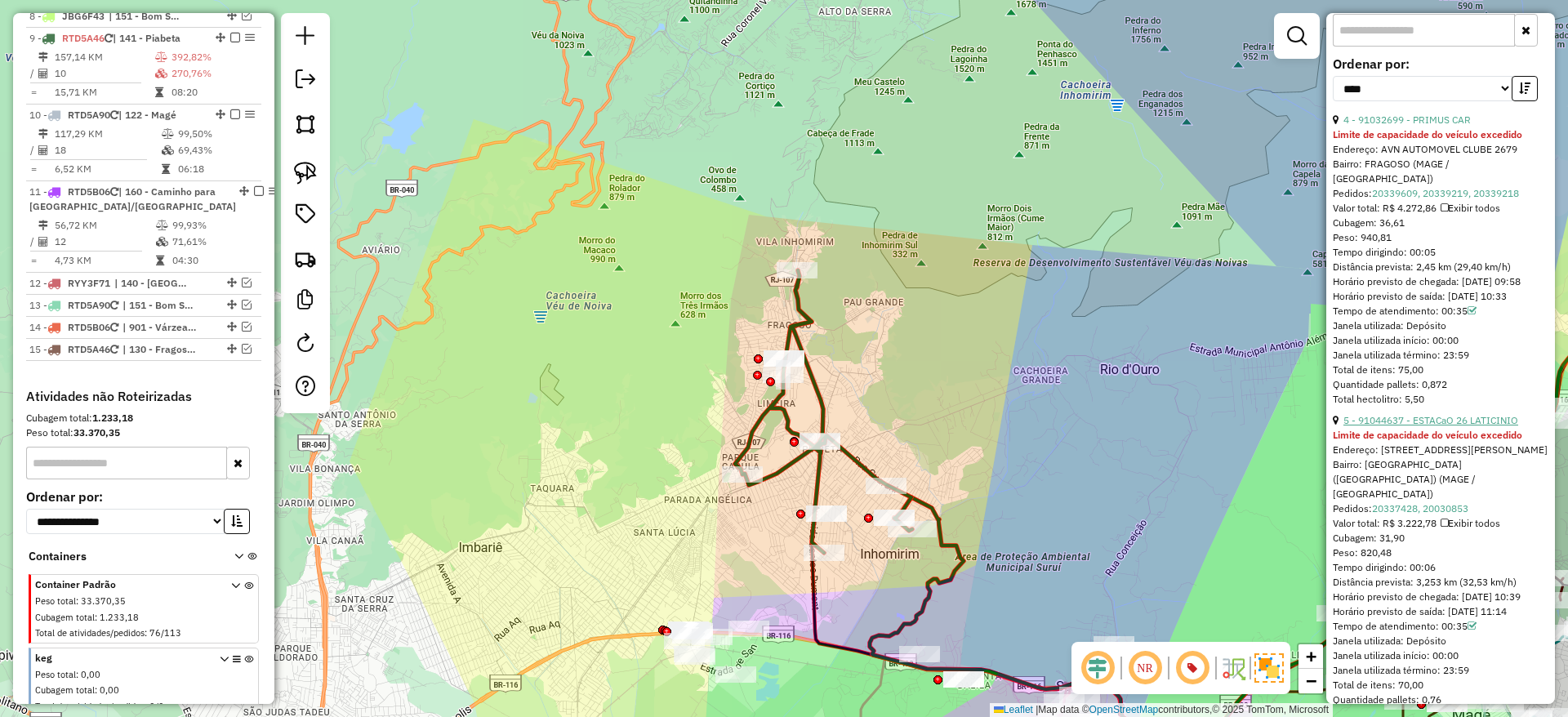
click at [1442, 427] on link "5 - 91044637 - ESTACaO 26 LATICINIO" at bounding box center [1430, 421] width 175 height 12
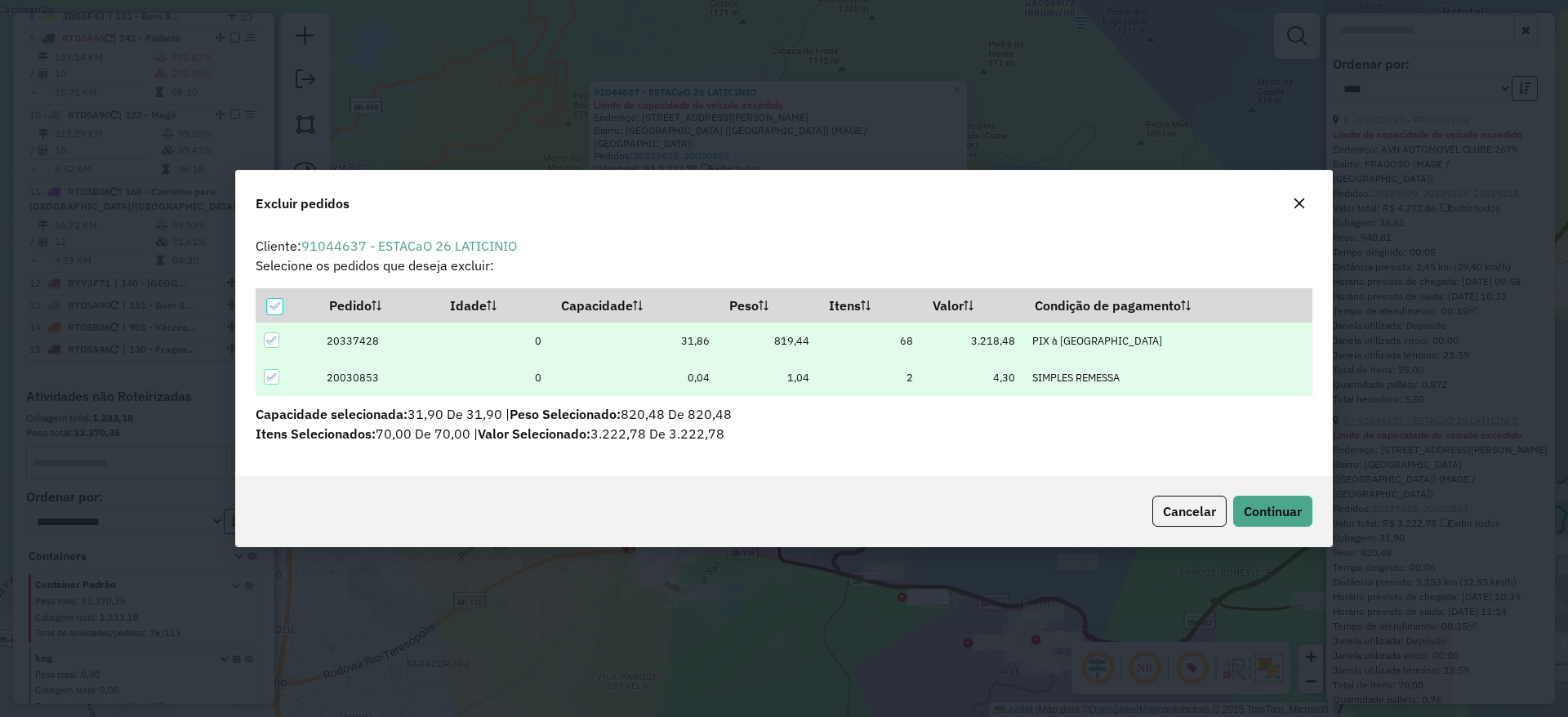
scroll to position [0, 0]
click at [1273, 496] on button "Continuar" at bounding box center [1272, 511] width 79 height 31
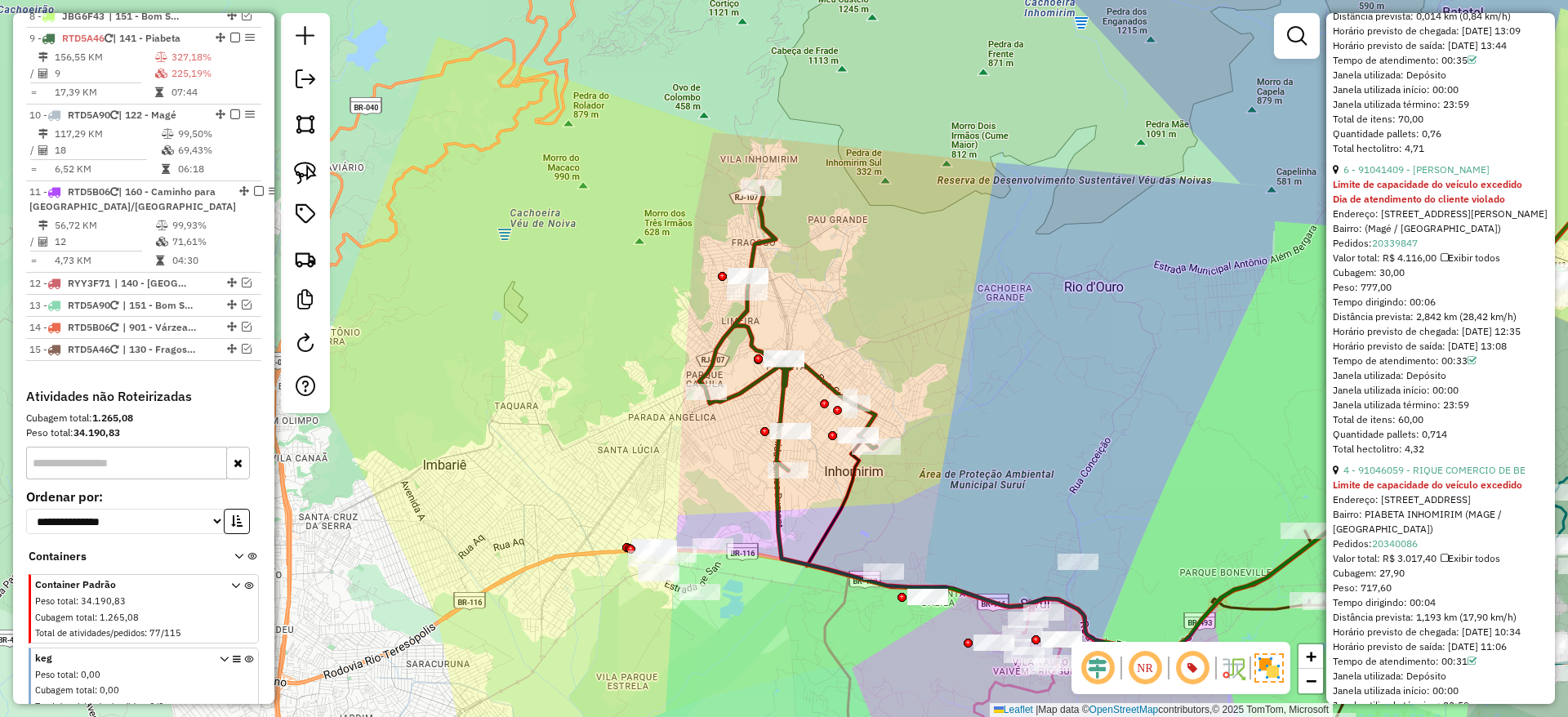
scroll to position [915, 0]
click at [1394, 174] on link "6 - 91041409 - [PERSON_NAME]" at bounding box center [1416, 168] width 146 height 12
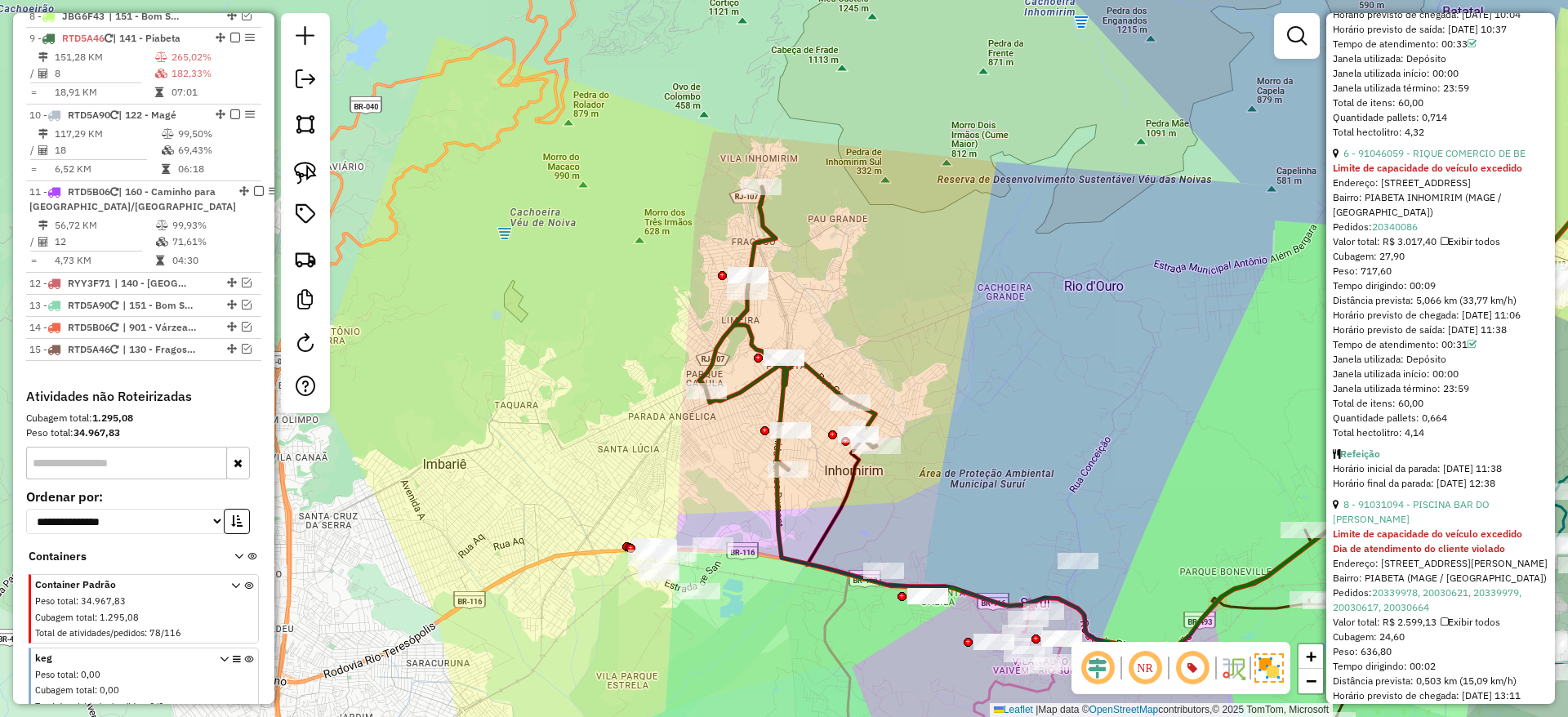
scroll to position [601, 0]
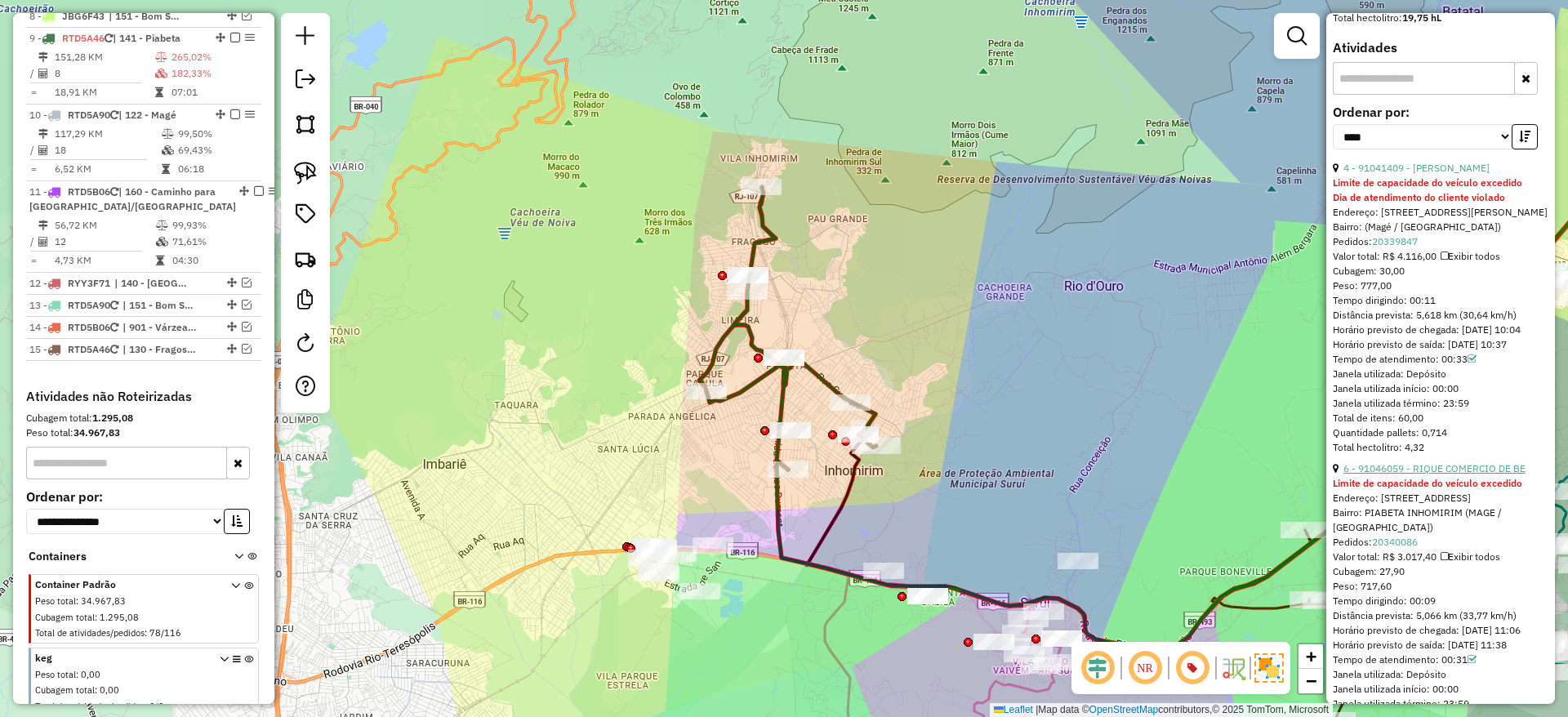
click at [1410, 475] on link "6 - 91046059 - RIQUE COMERCIO DE BE" at bounding box center [1434, 468] width 182 height 12
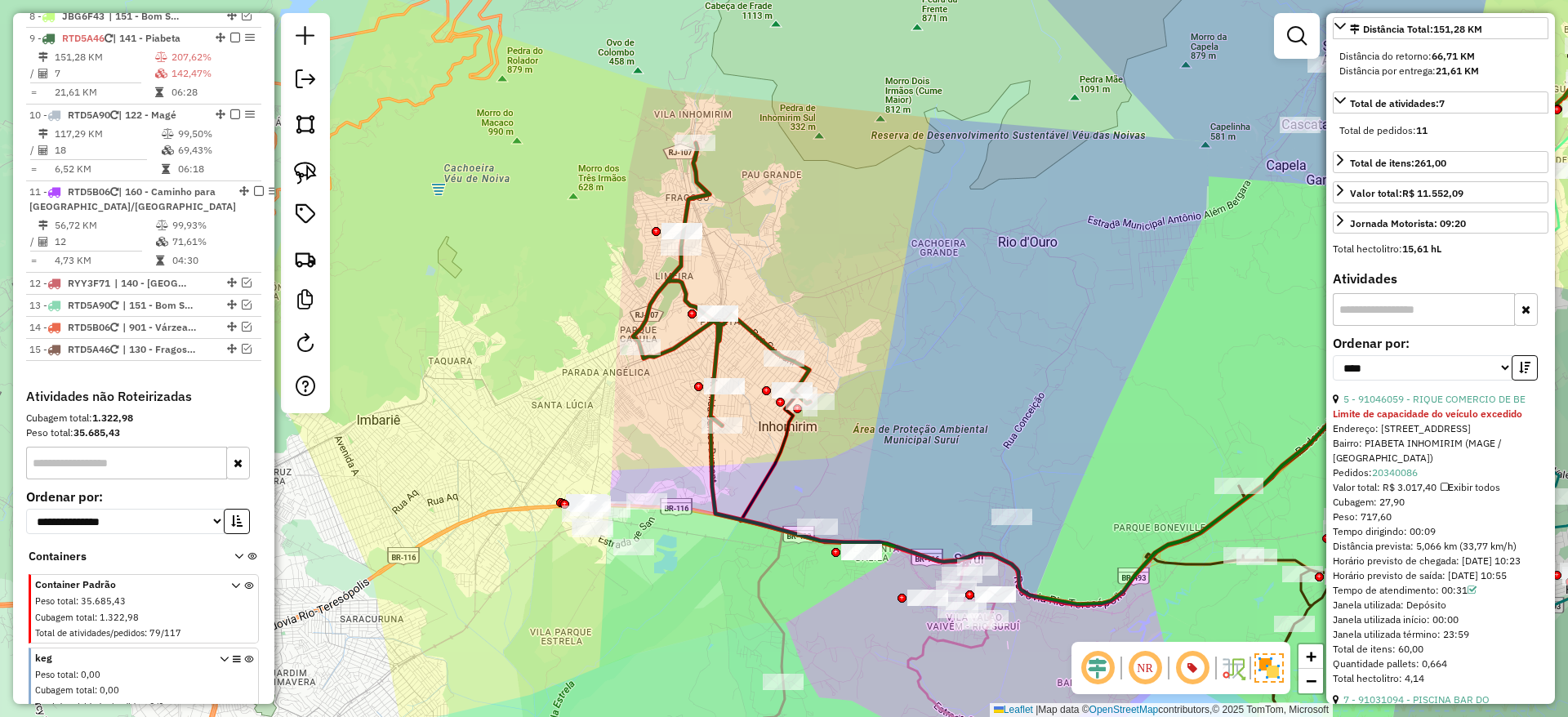
scroll to position [370, 0]
click at [1447, 404] on link "5 - 91046059 - RIQUE COMERCIO DE BE" at bounding box center [1434, 398] width 182 height 12
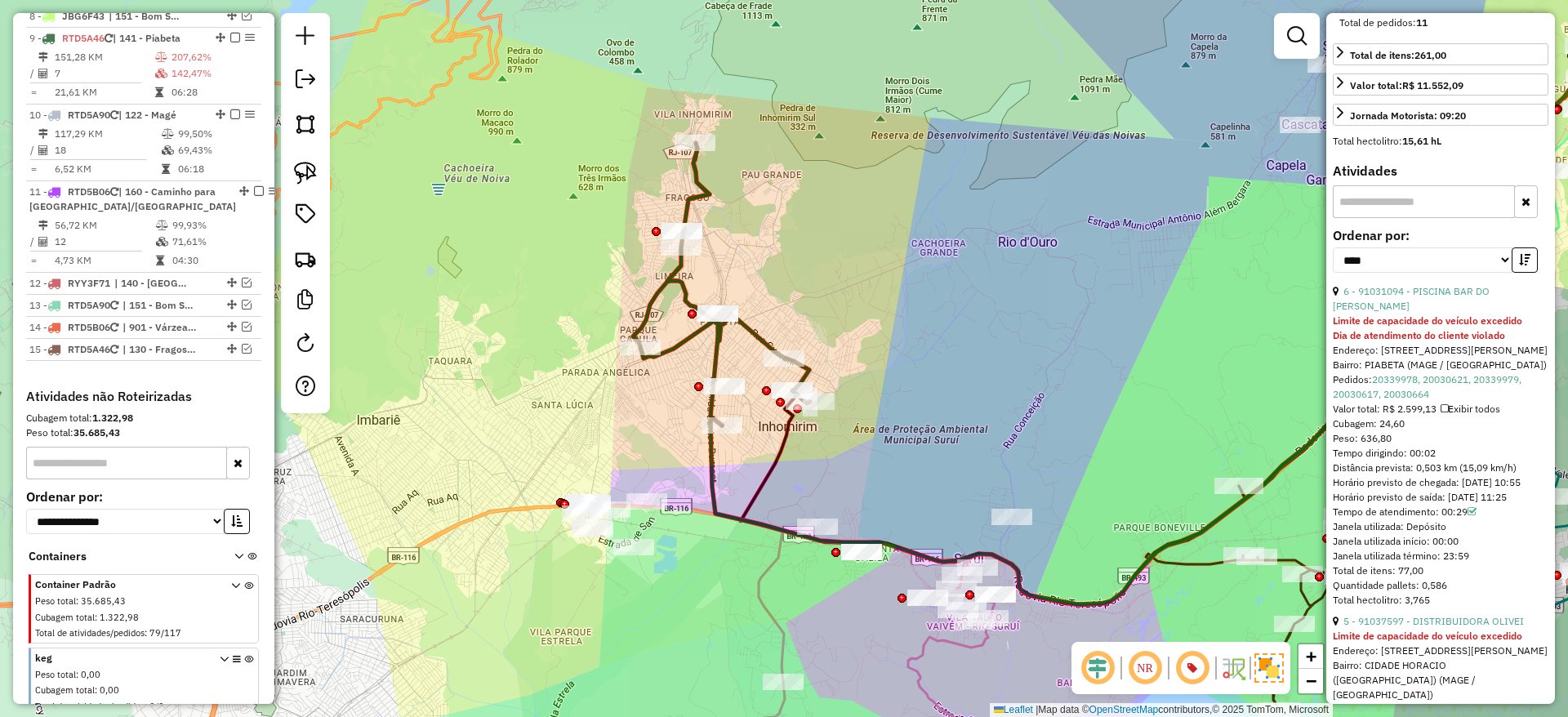
scroll to position [477, 0]
click at [1441, 308] on link "6 - 91031094 - PISCINA BAR DO [PERSON_NAME]" at bounding box center [1411, 297] width 157 height 27
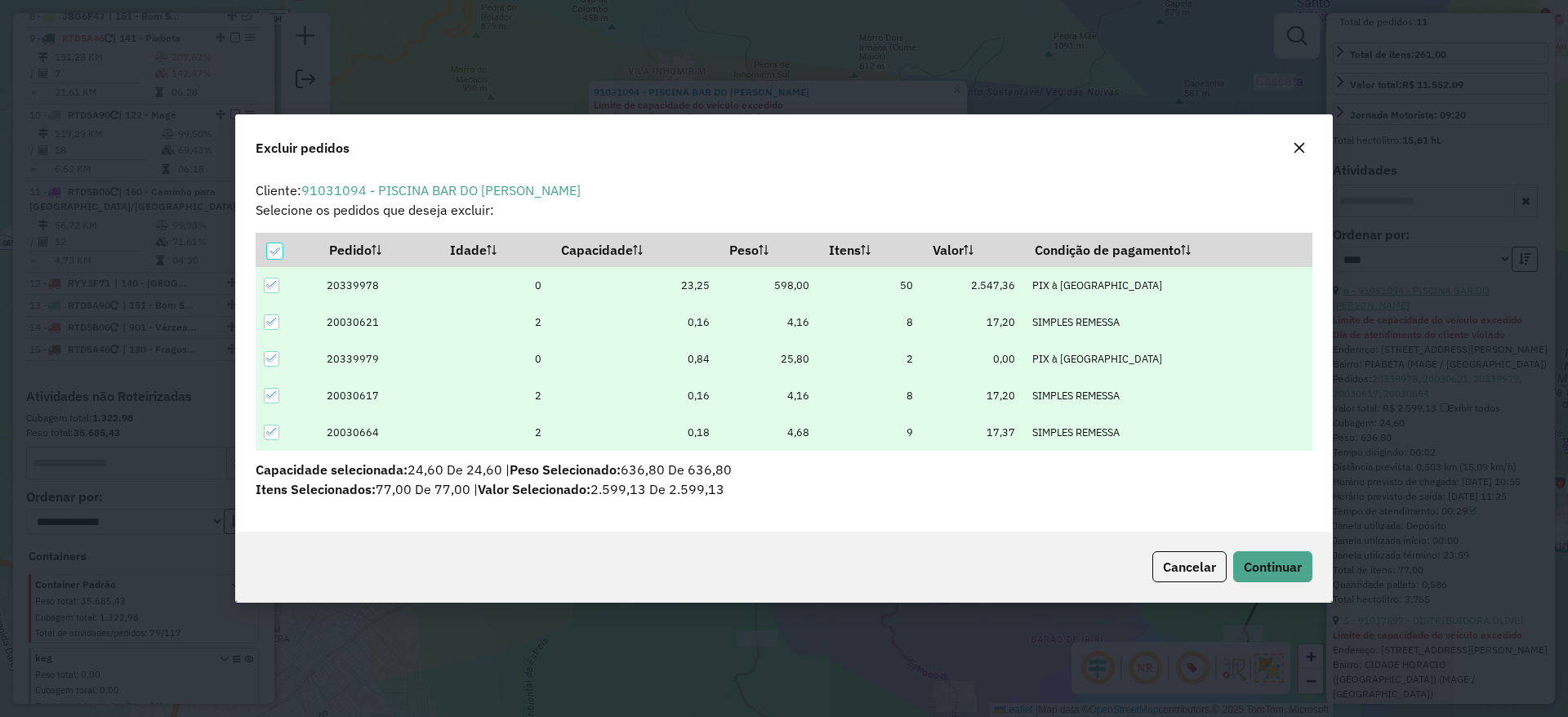
scroll to position [0, 0]
click at [1295, 558] on span "Continuar" at bounding box center [1272, 566] width 58 height 16
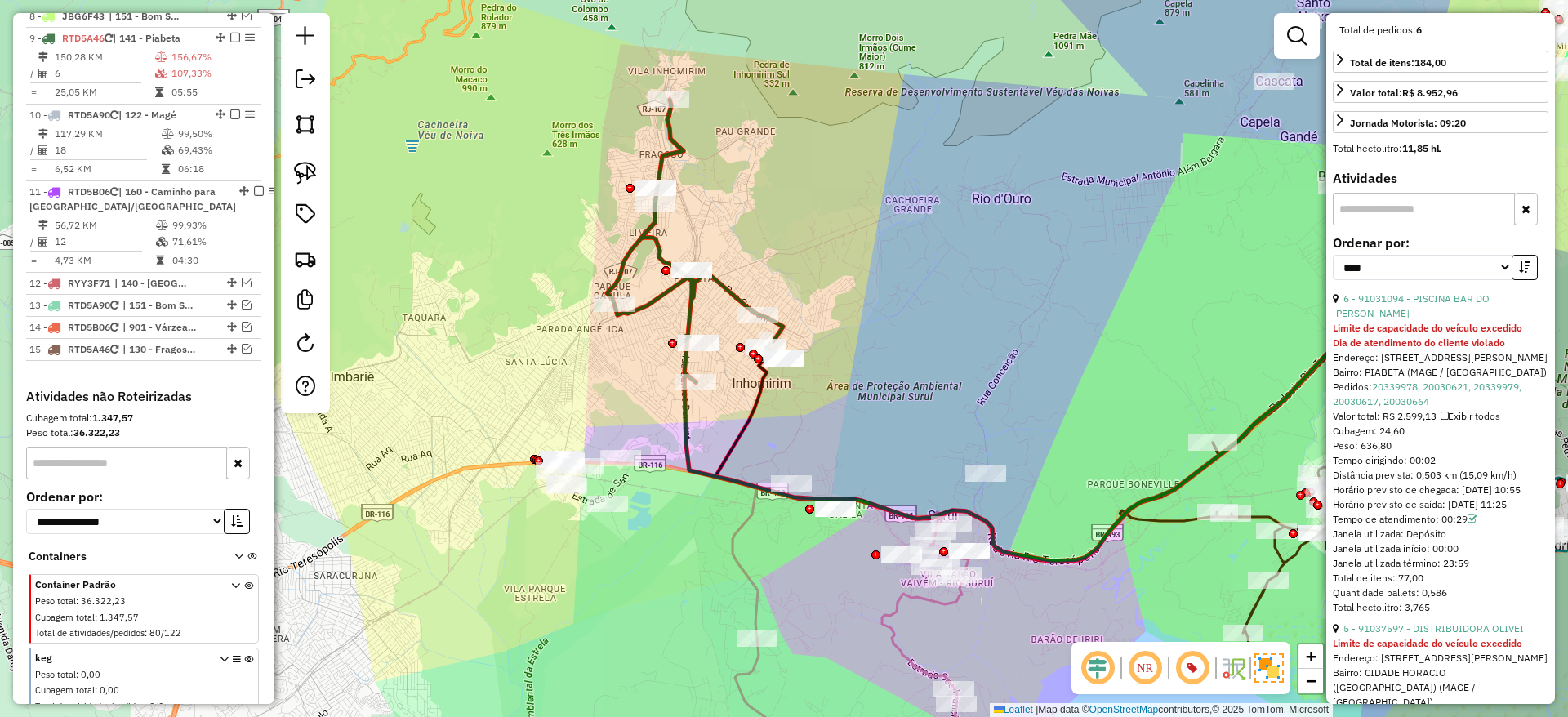
scroll to position [471, 0]
click at [1410, 312] on link "6 - 91031094 - PISCINA BAR DO [PERSON_NAME]" at bounding box center [1411, 304] width 157 height 27
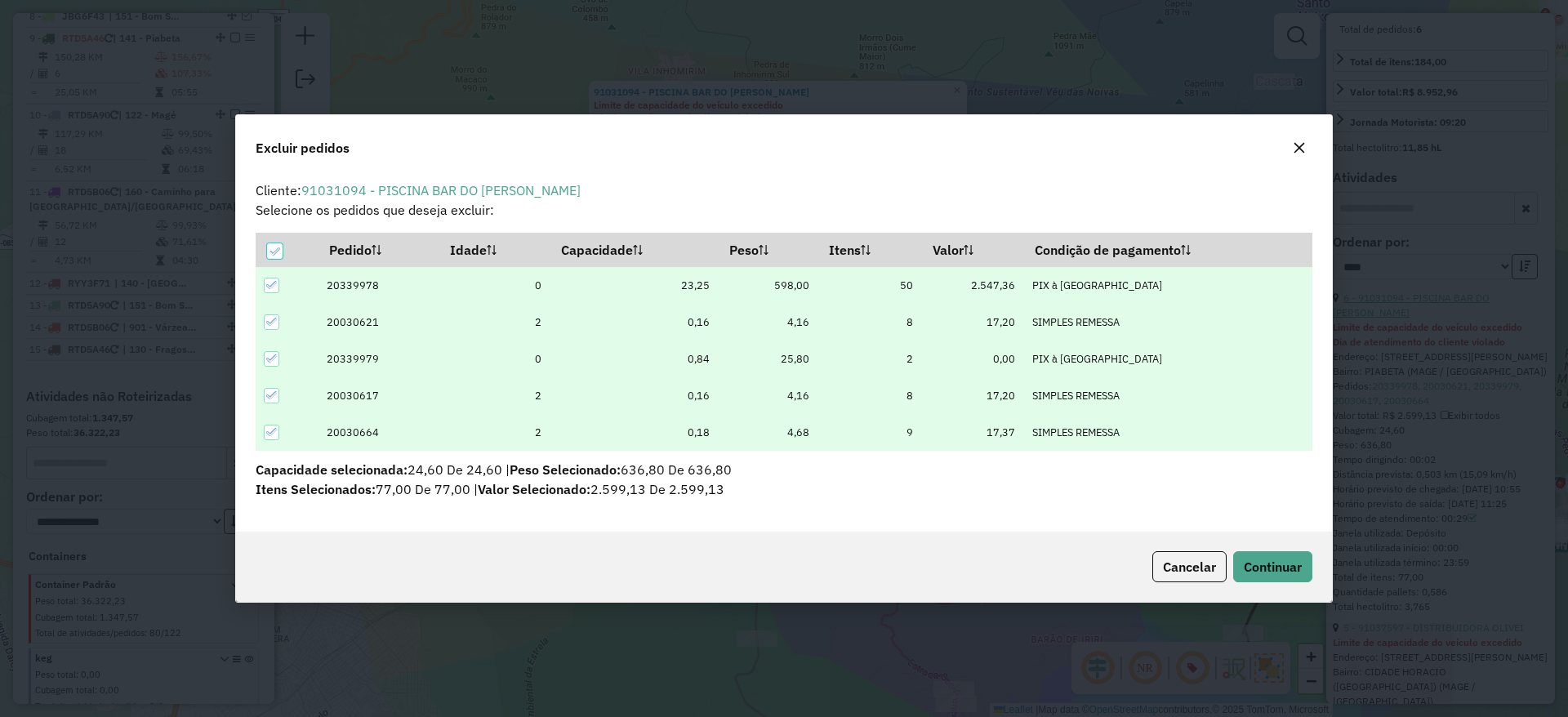
scroll to position [0, 0]
click at [1278, 560] on span "Continuar" at bounding box center [1272, 566] width 58 height 16
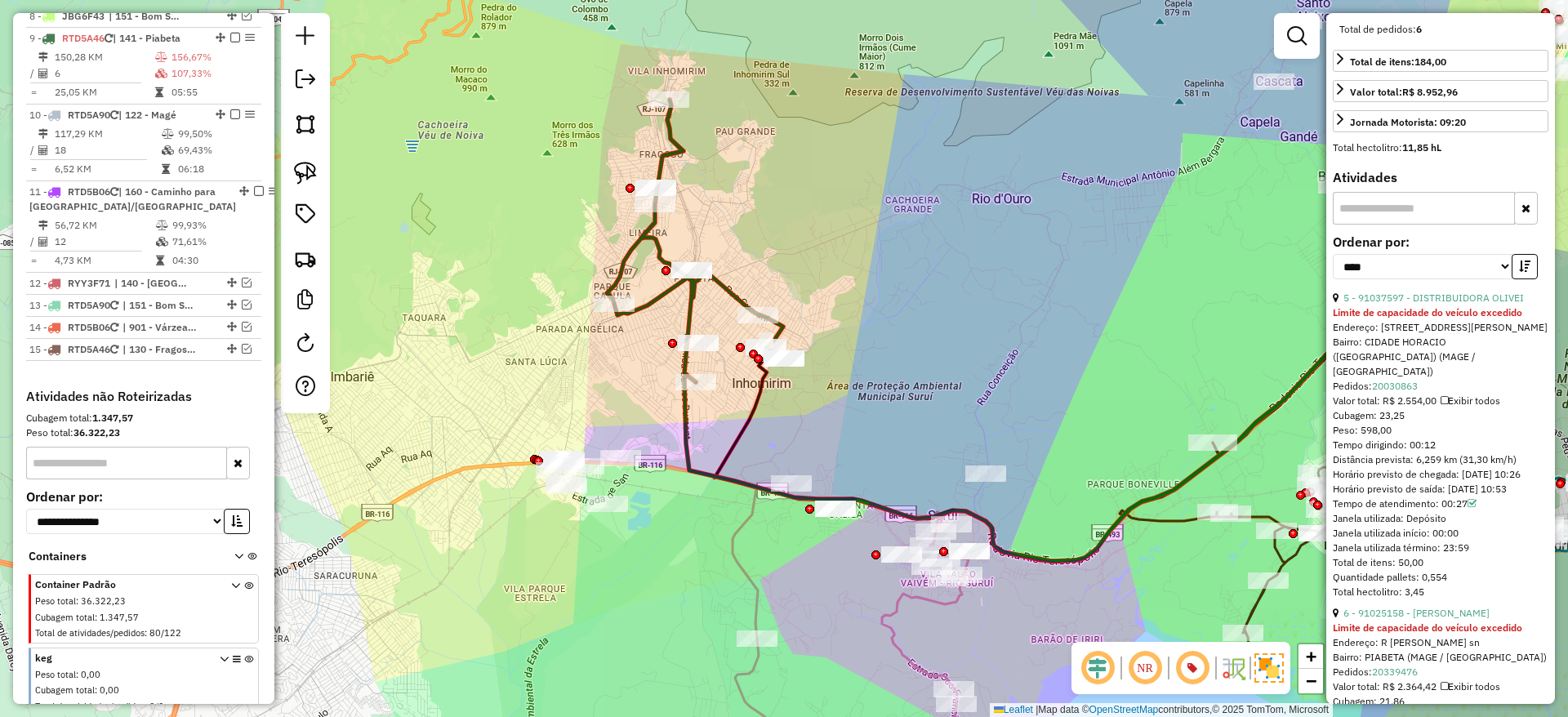
click at [1278, 560] on icon at bounding box center [1277, 534] width 315 height 265
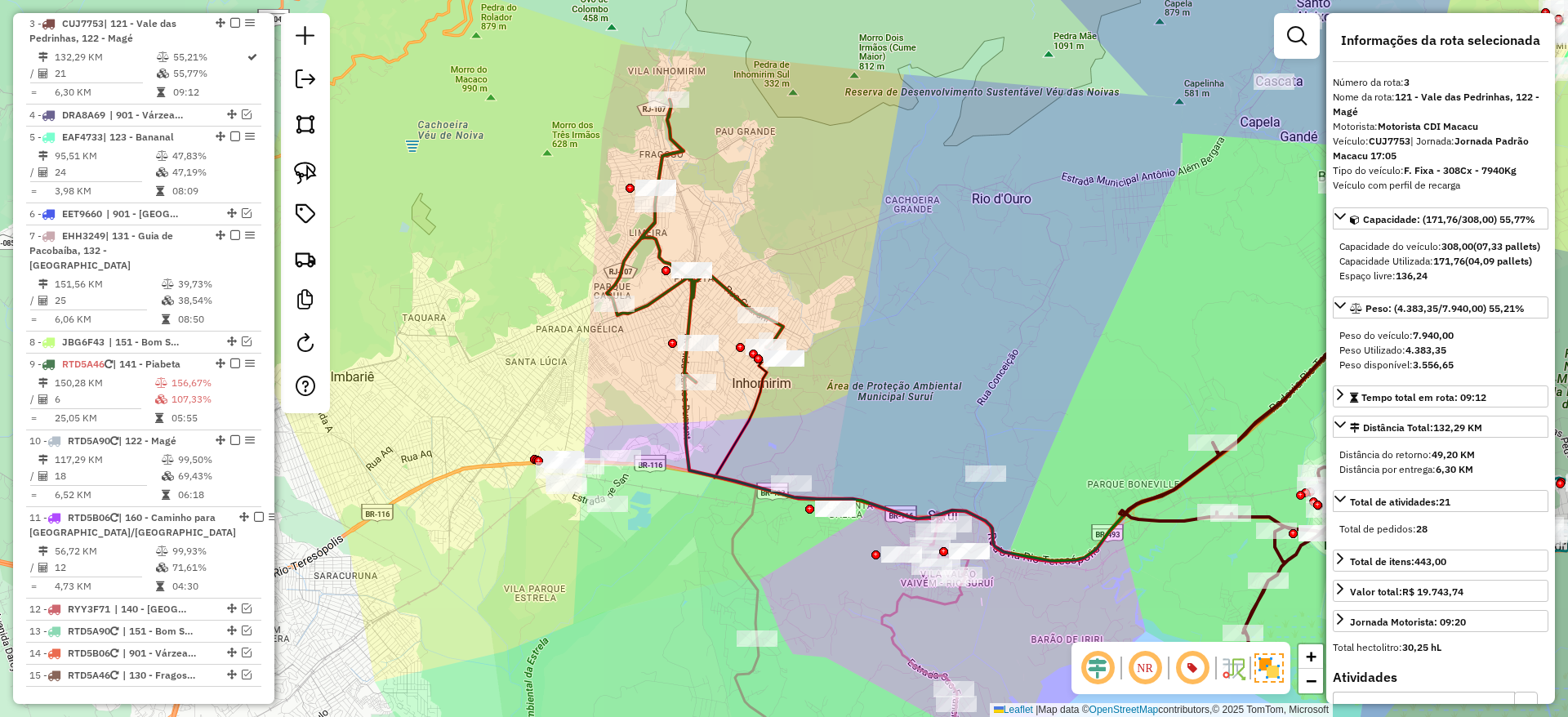
click at [654, 224] on icon at bounding box center [694, 241] width 177 height 283
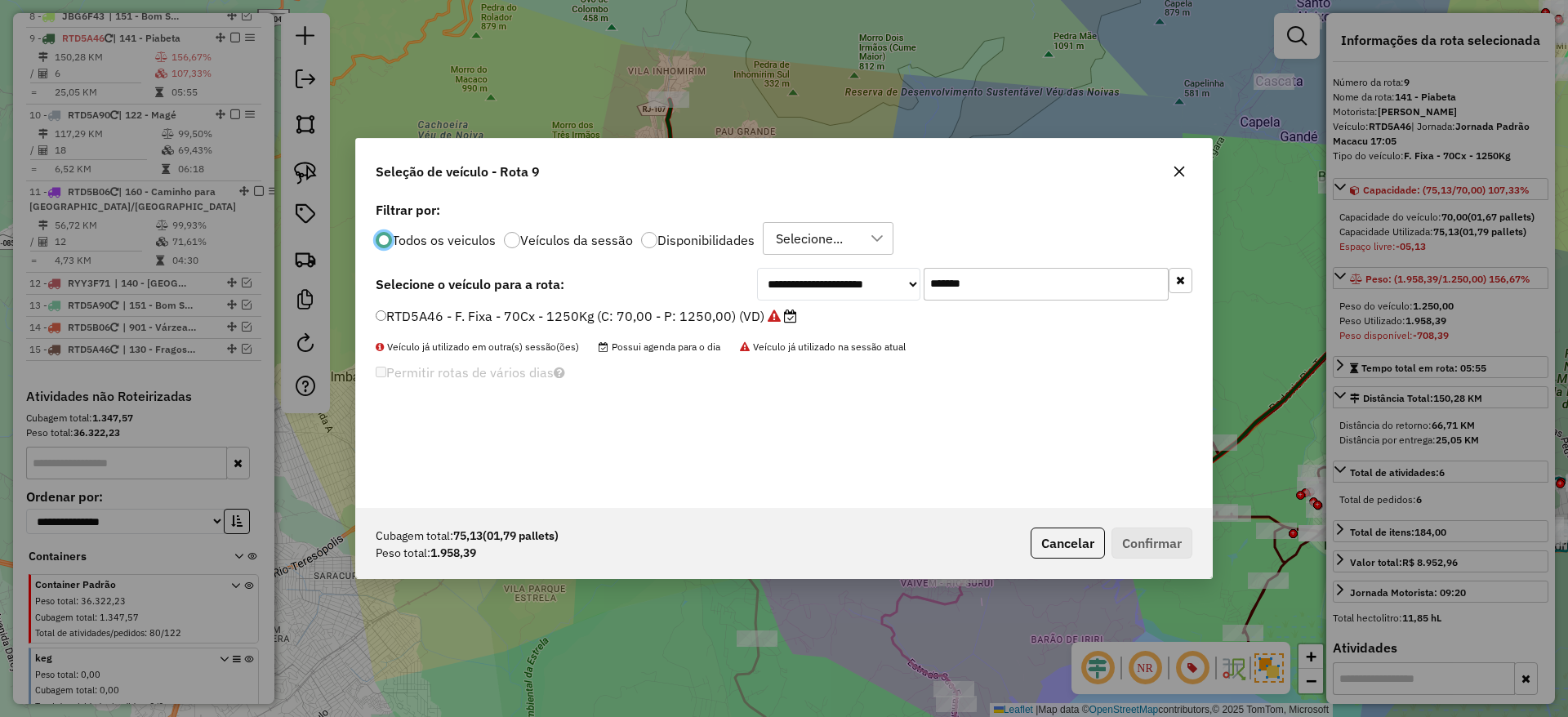
scroll to position [9, 5]
click at [987, 274] on input "*******" at bounding box center [1046, 284] width 245 height 33
paste input "text"
type input "*******"
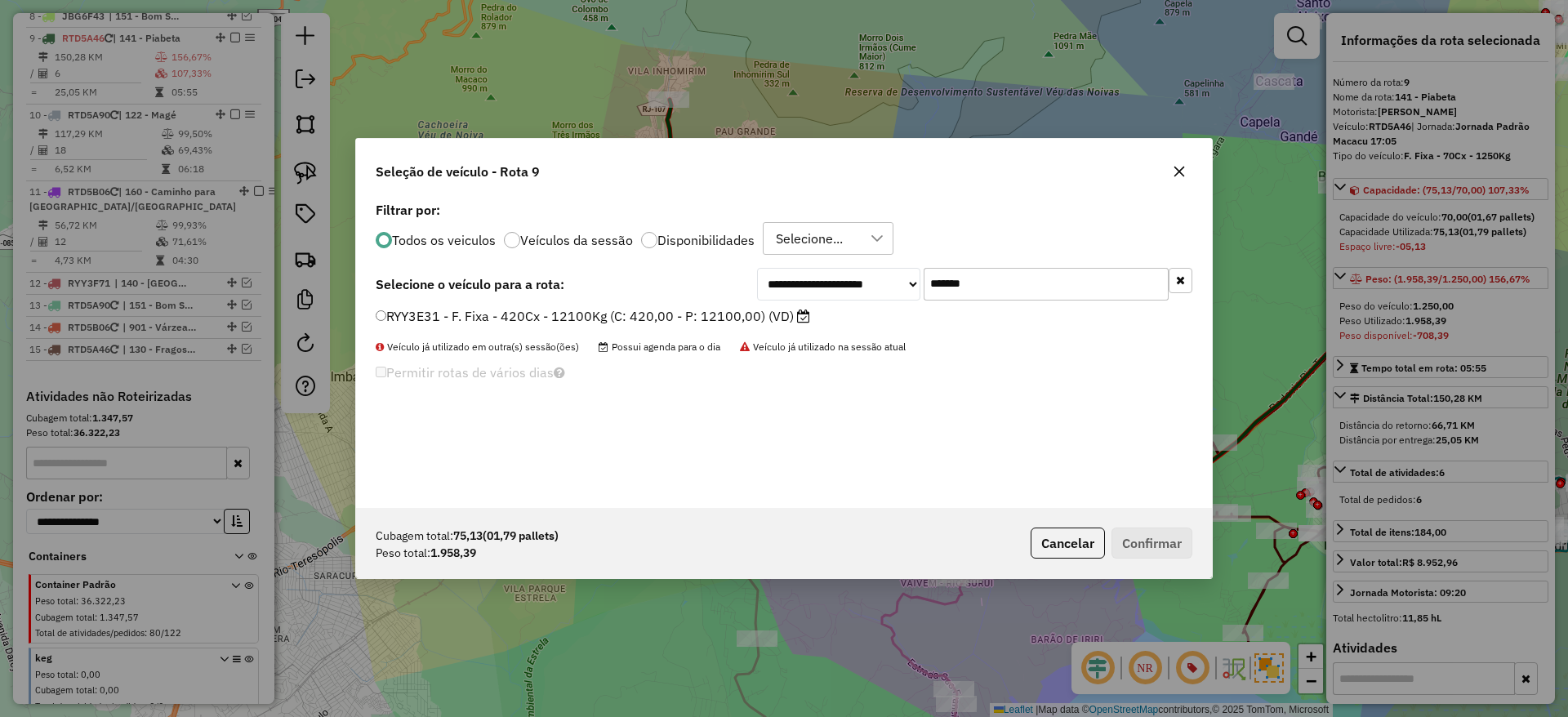
click at [762, 317] on label "RYY3E31 - F. Fixa - 420Cx - 12100Kg (C: 420,00 - P: 12100,00) (VD)" at bounding box center [593, 315] width 434 height 20
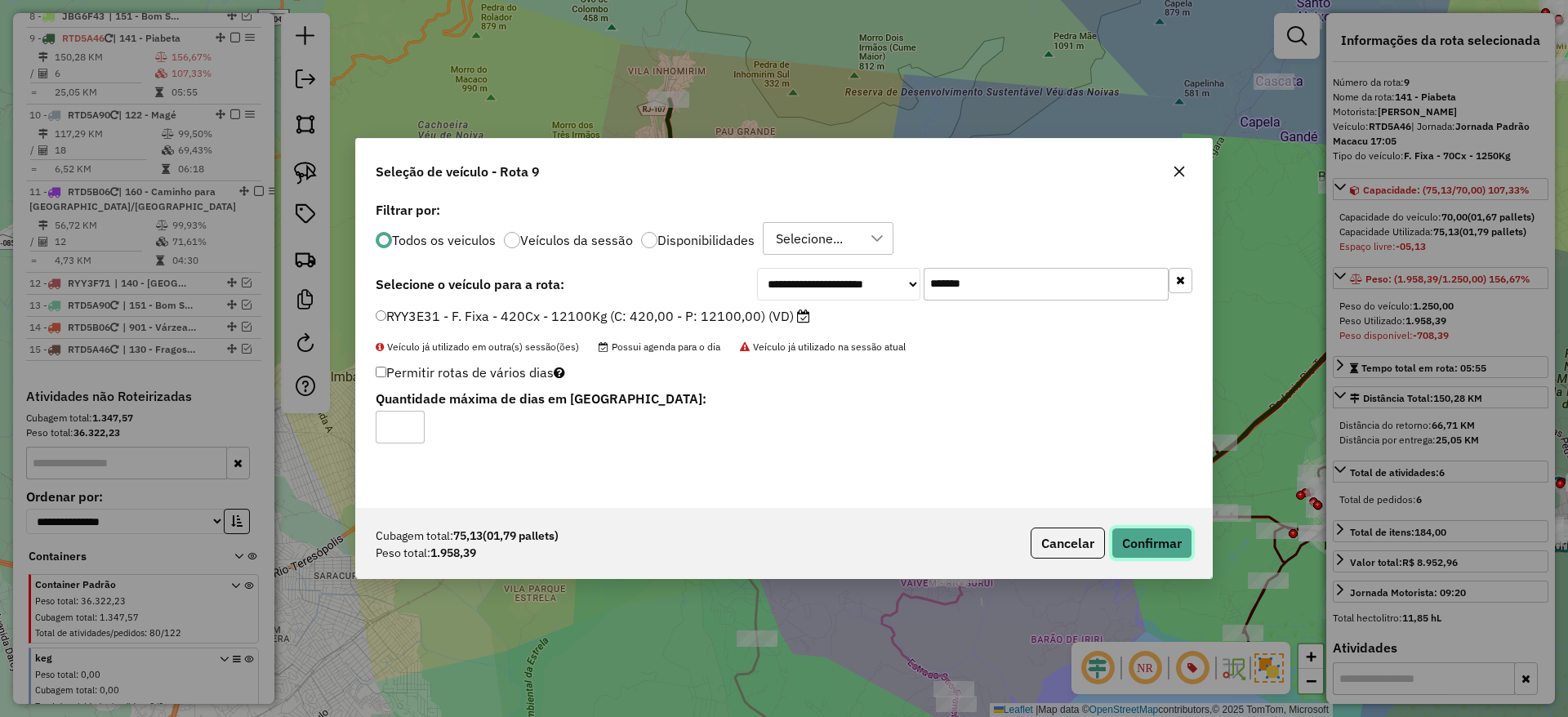
click at [1158, 546] on button "Confirmar" at bounding box center [1152, 543] width 81 height 31
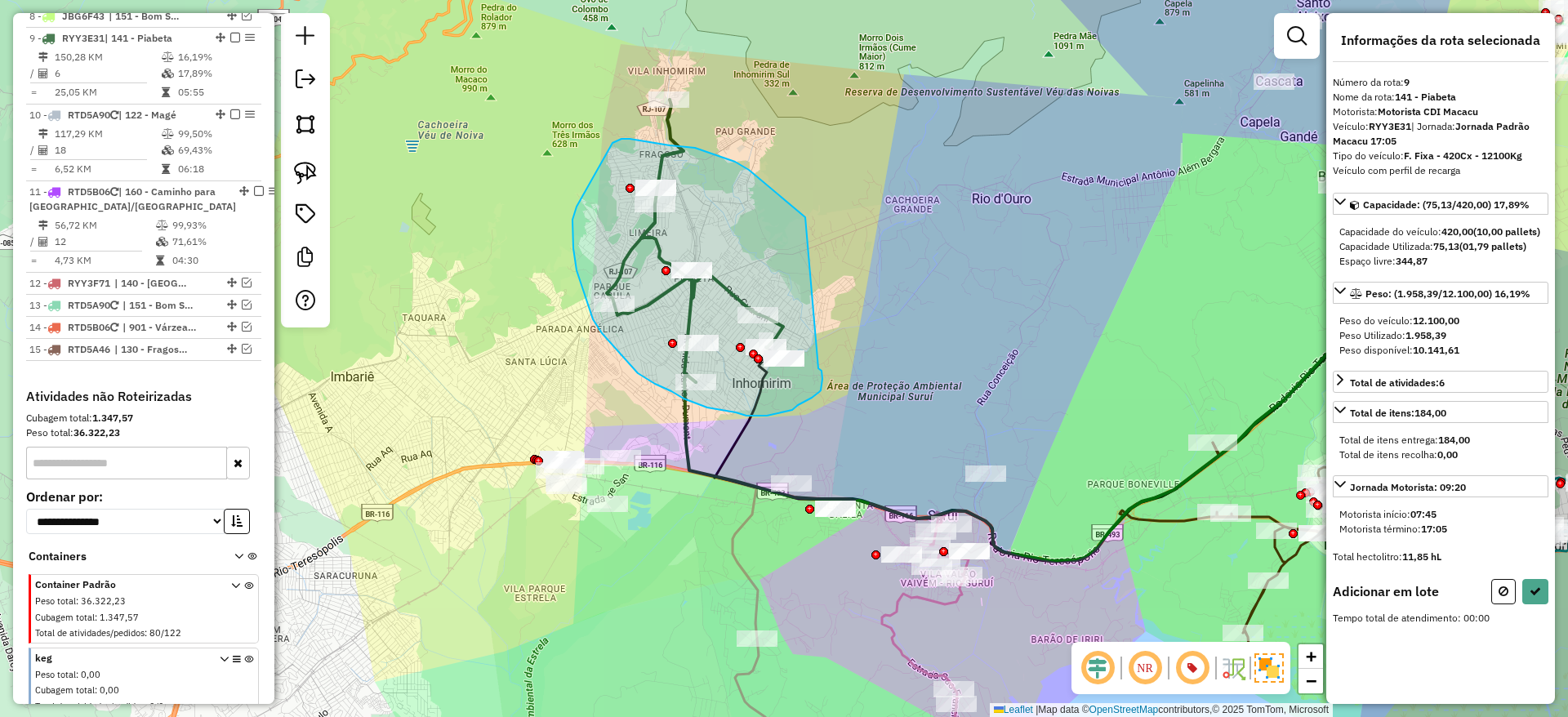
drag, startPoint x: 806, startPoint y: 217, endPoint x: 818, endPoint y: 368, distance: 151.5
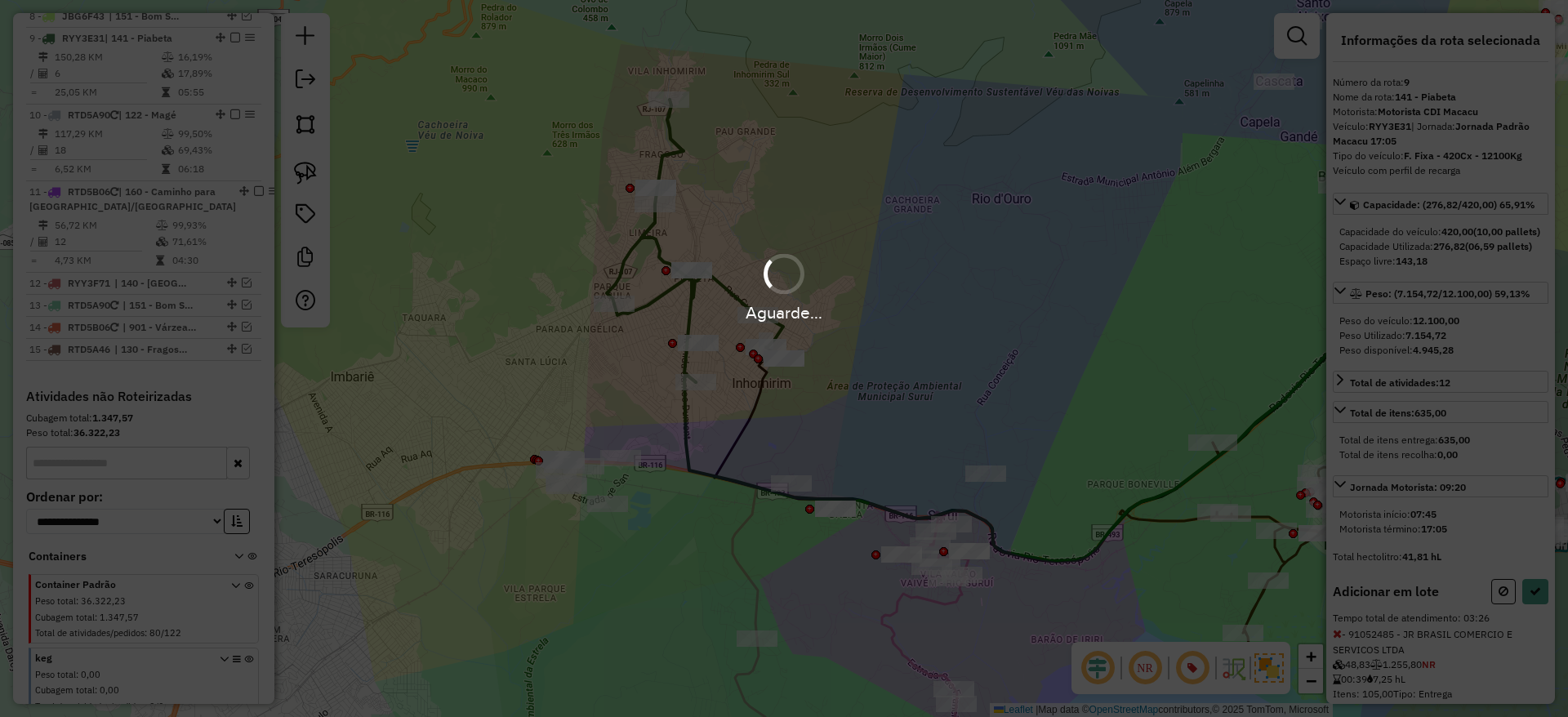
select select "*********"
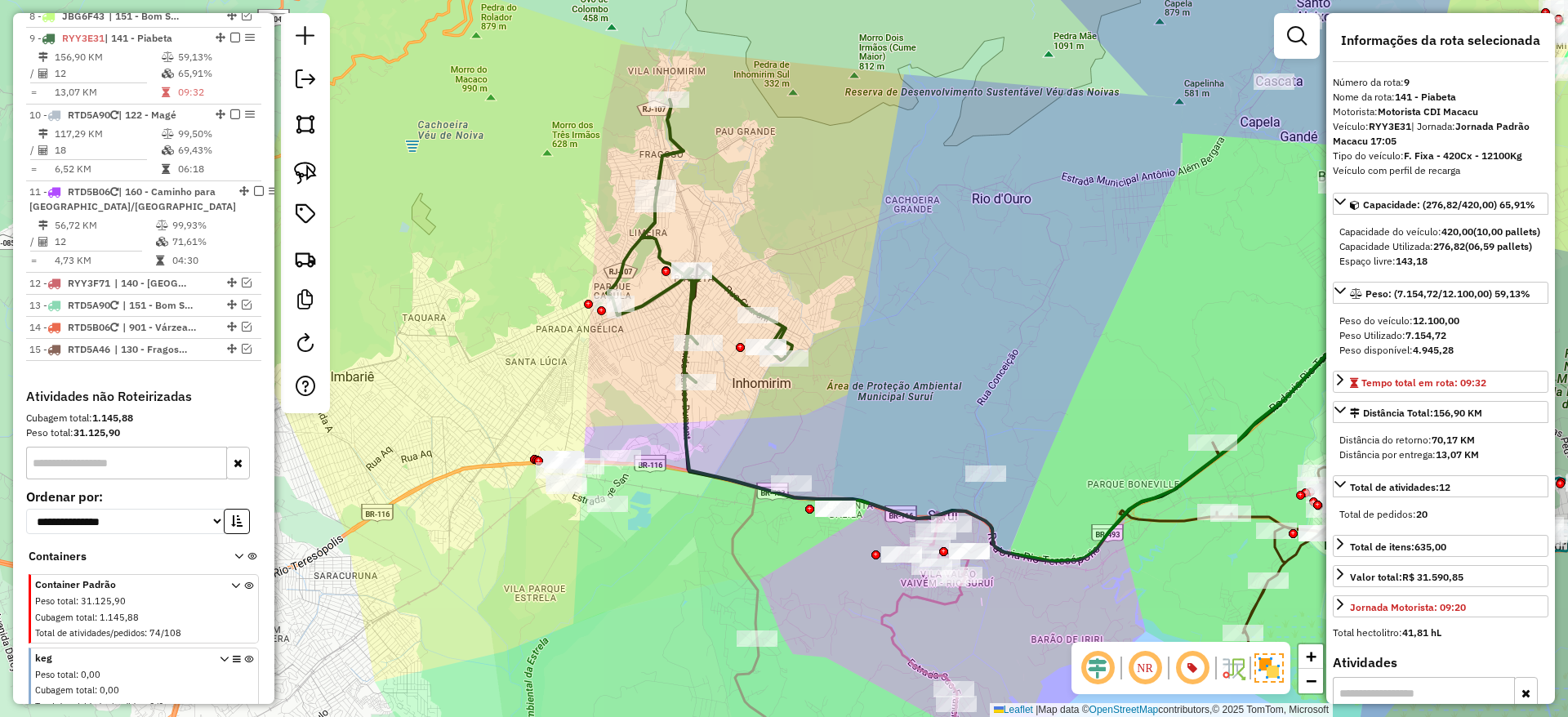
click at [689, 321] on icon at bounding box center [699, 241] width 185 height 283
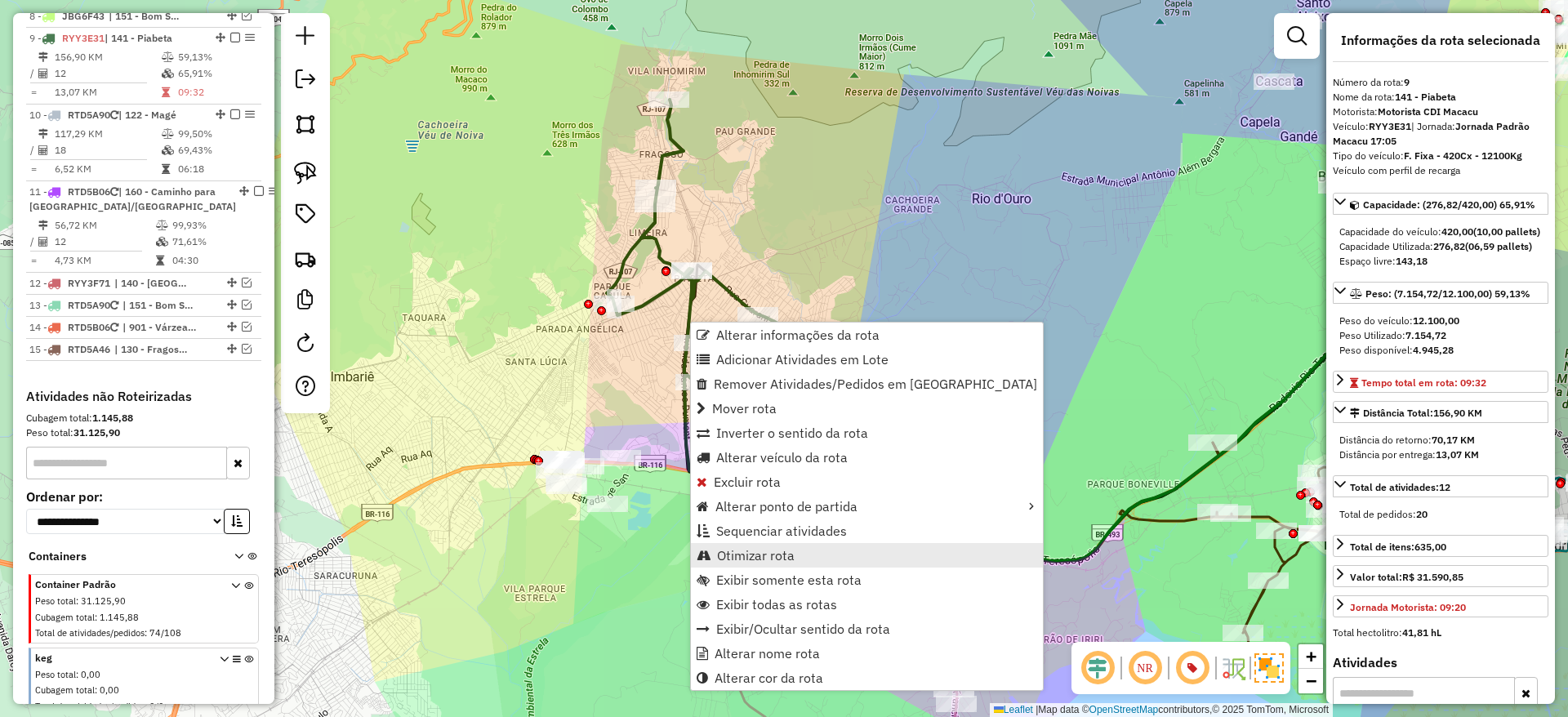
click at [775, 552] on span "Otimizar rota" at bounding box center [756, 555] width 78 height 13
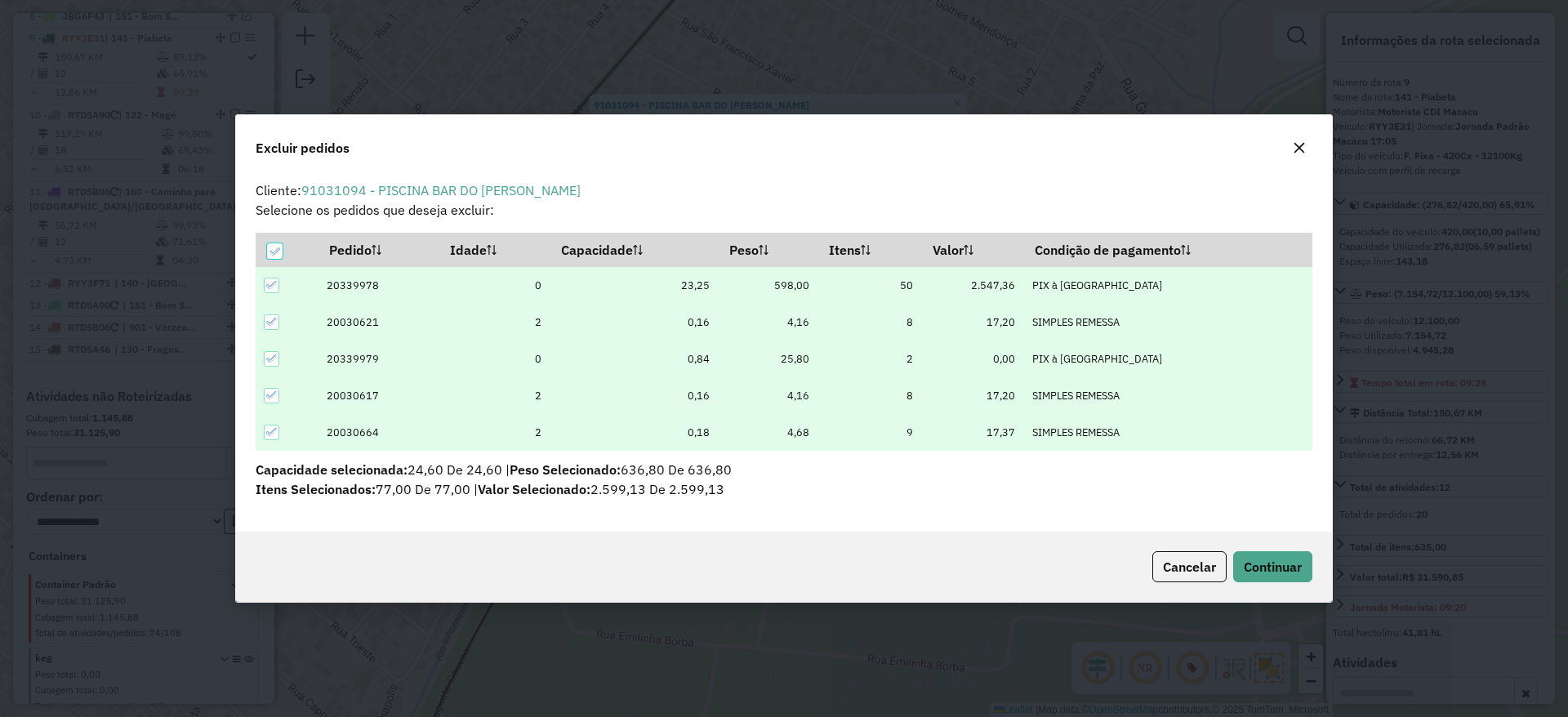
scroll to position [0, 0]
click at [1273, 561] on span "Continuar" at bounding box center [1272, 566] width 58 height 16
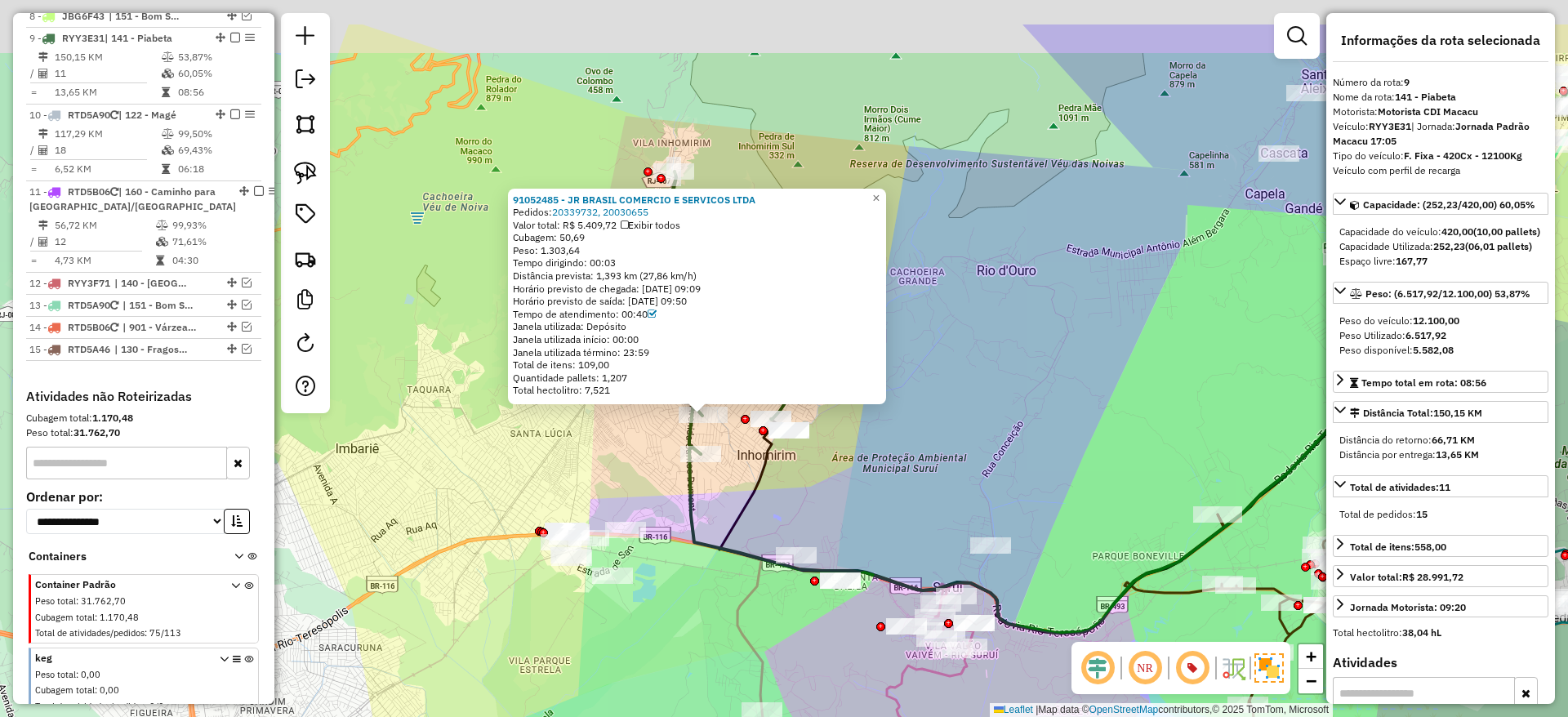
drag, startPoint x: 916, startPoint y: 318, endPoint x: 930, endPoint y: 418, distance: 101.0
click at [930, 418] on div "91052485 - JR BRASIL COMERCIO E SERVICOS LTDA Pedidos: 20339732, 20030655 Valor…" at bounding box center [784, 358] width 1568 height 717
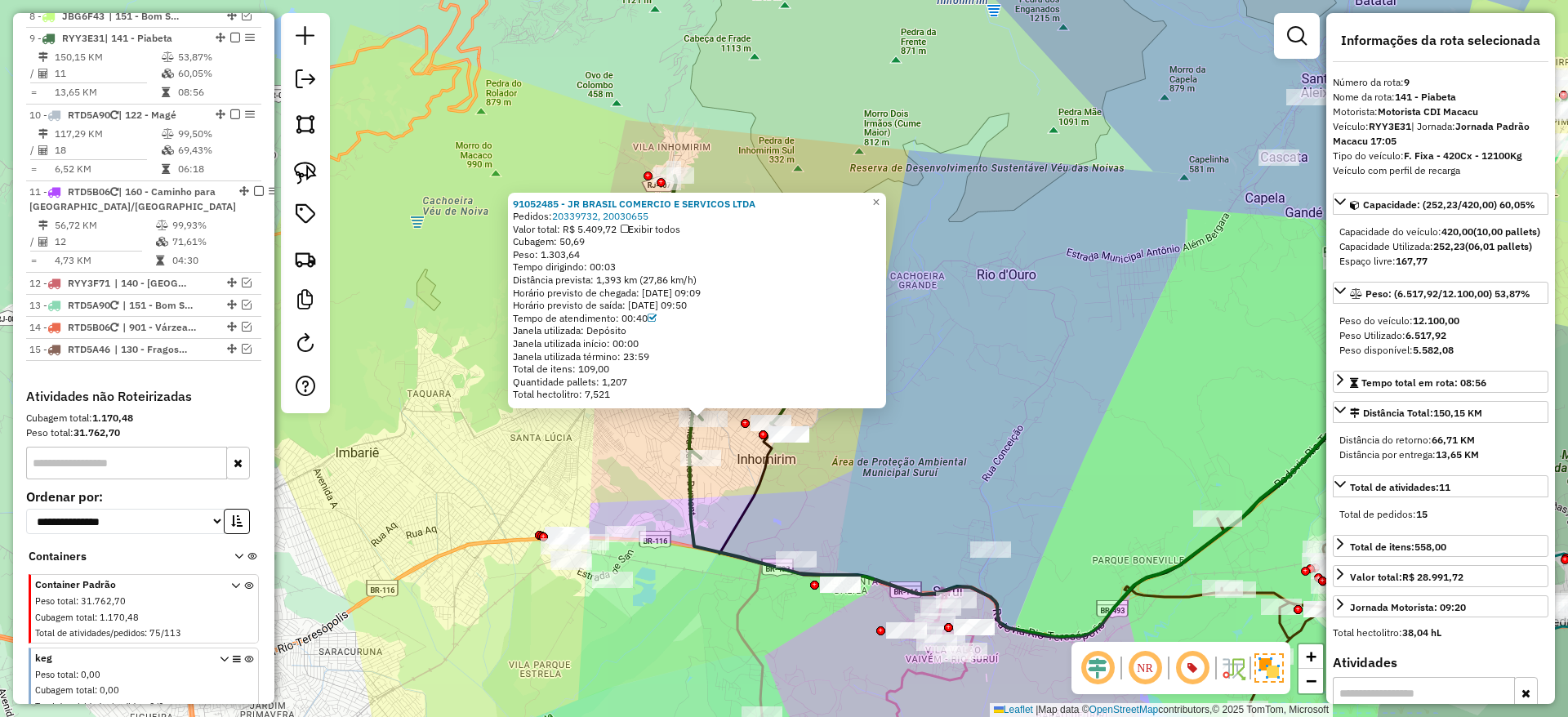
click at [864, 475] on div "91052485 - JR BRASIL COMERCIO E SERVICOS LTDA Pedidos: 20339732, 20030655 Valor…" at bounding box center [784, 358] width 1568 height 717
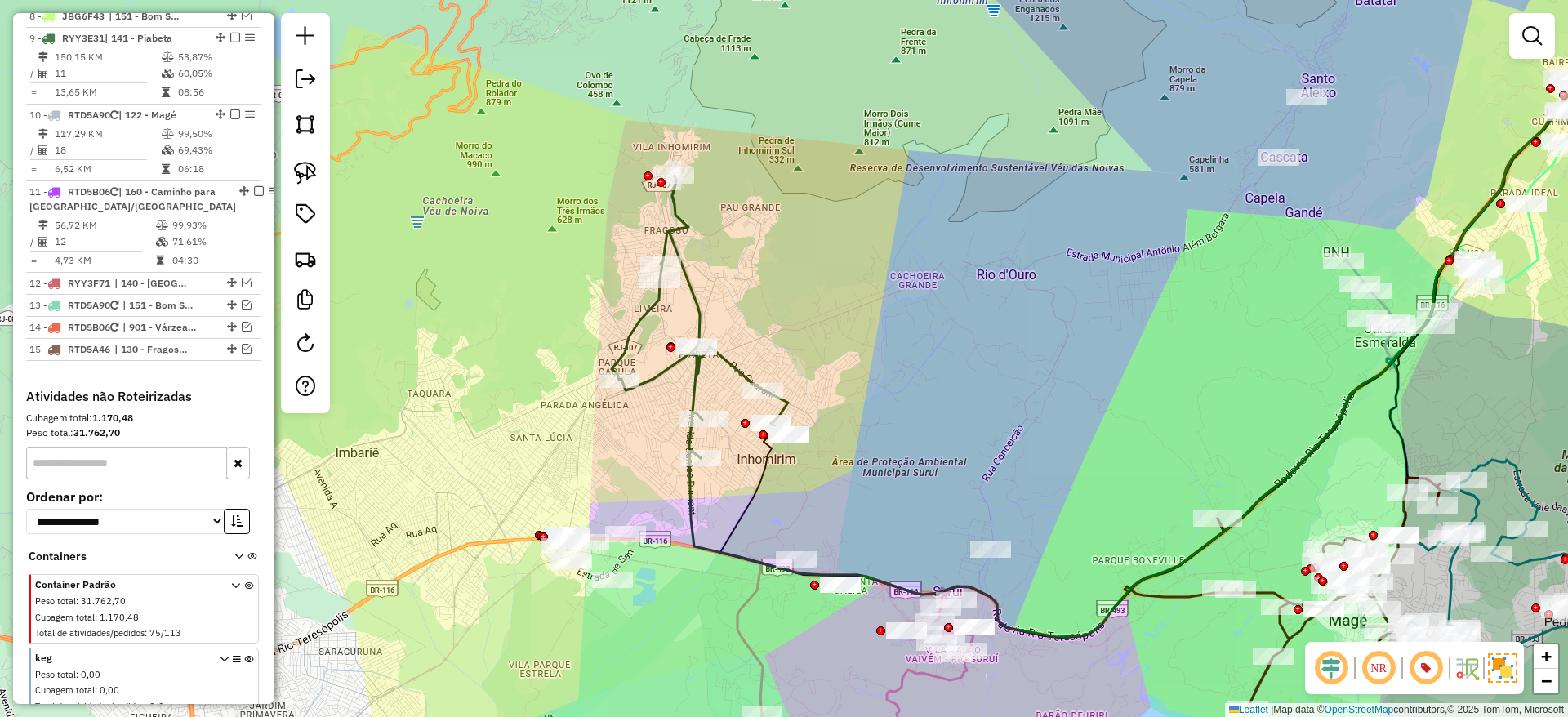
click at [696, 374] on icon at bounding box center [700, 317] width 177 height 283
select select "*********"
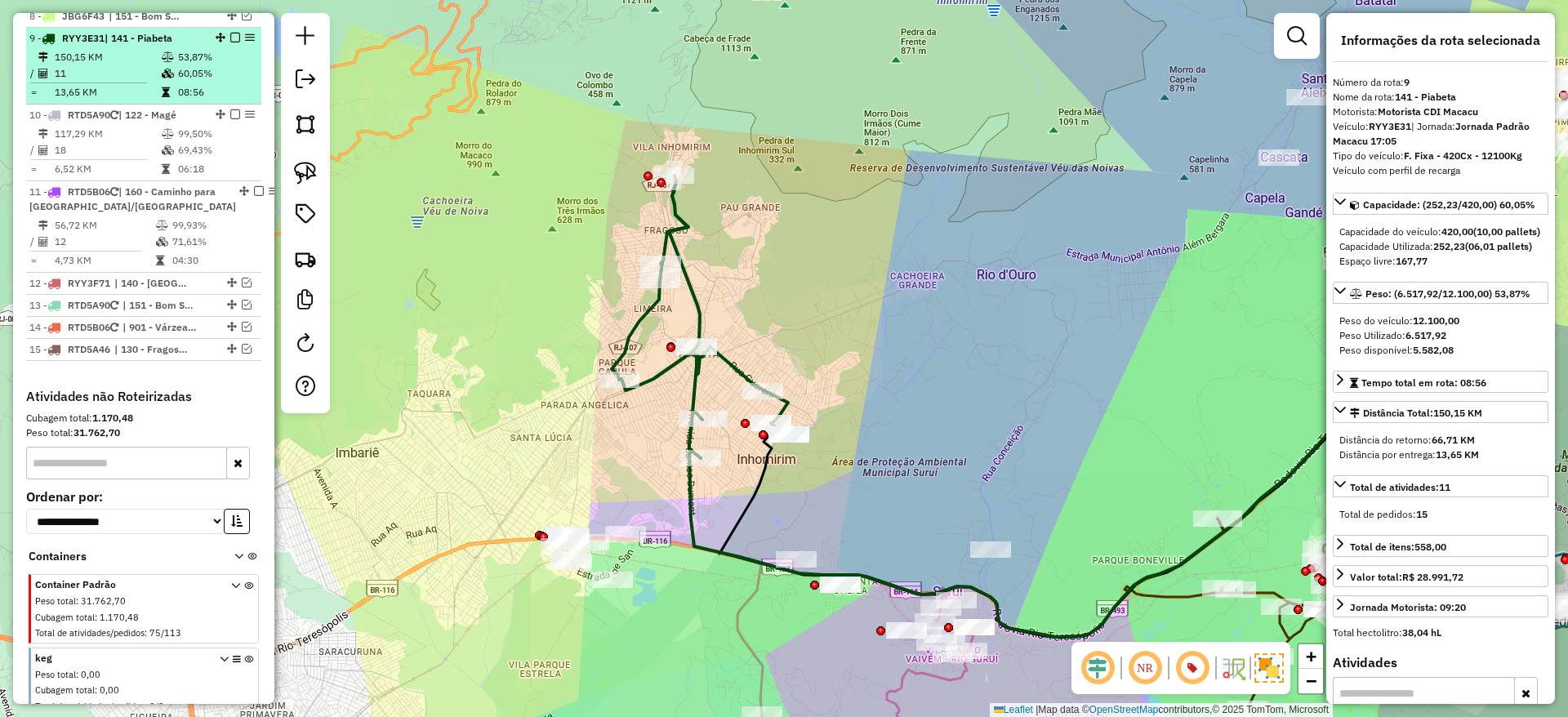
click at [234, 33] on em at bounding box center [234, 37] width 9 height 9
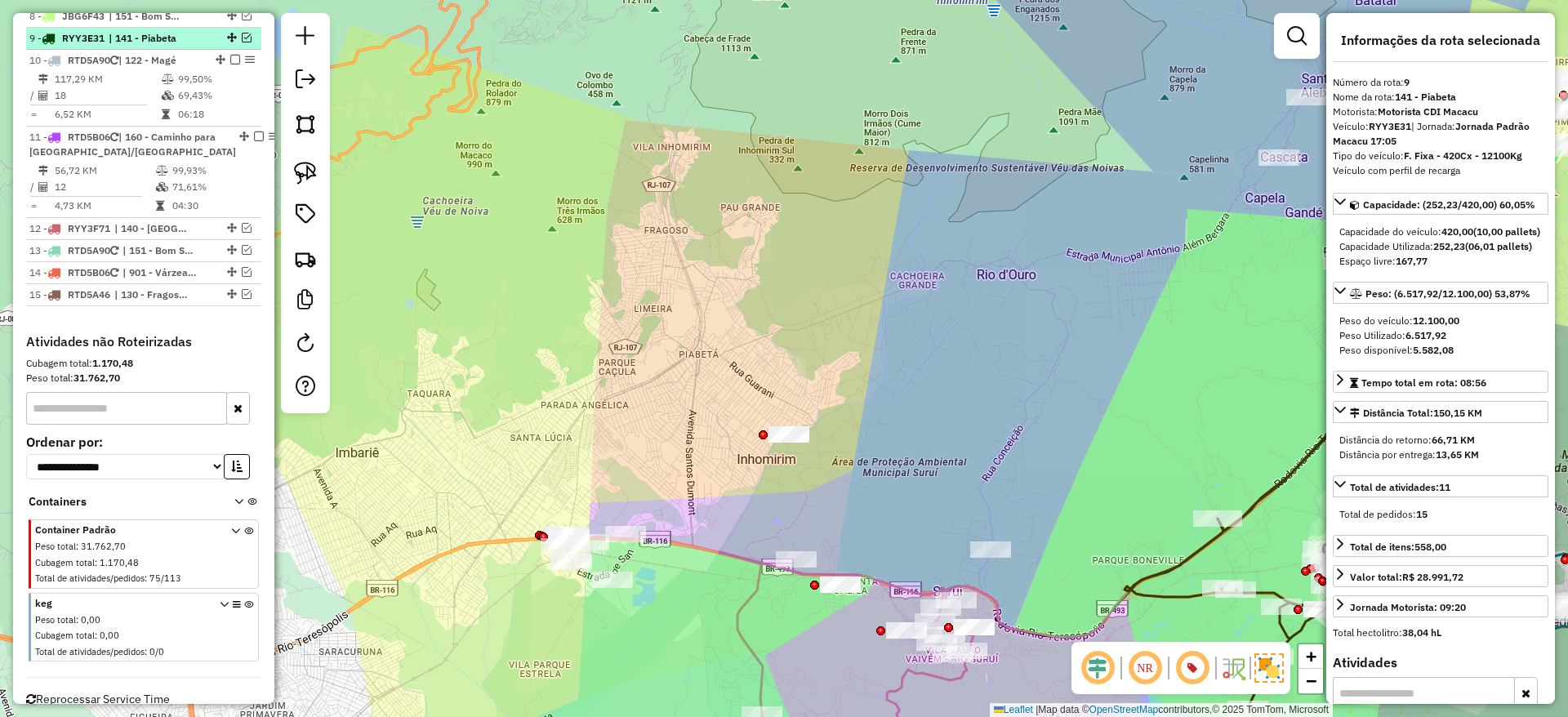
scroll to position [1057, 0]
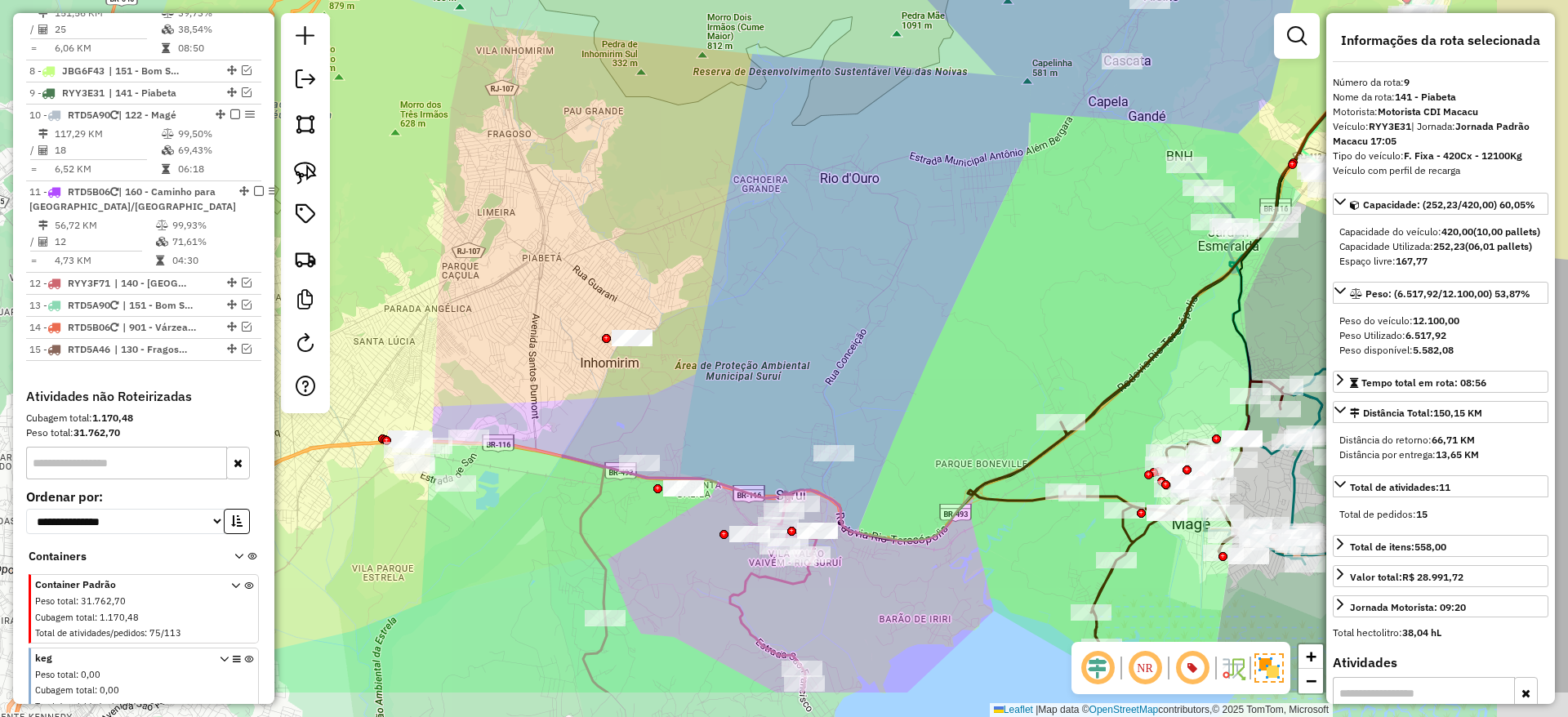
drag, startPoint x: 725, startPoint y: 511, endPoint x: 558, endPoint y: 406, distance: 197.3
click at [558, 406] on div "Janela de atendimento Grade de atendimento Capacidade Transportadoras Veículos …" at bounding box center [784, 358] width 1568 height 717
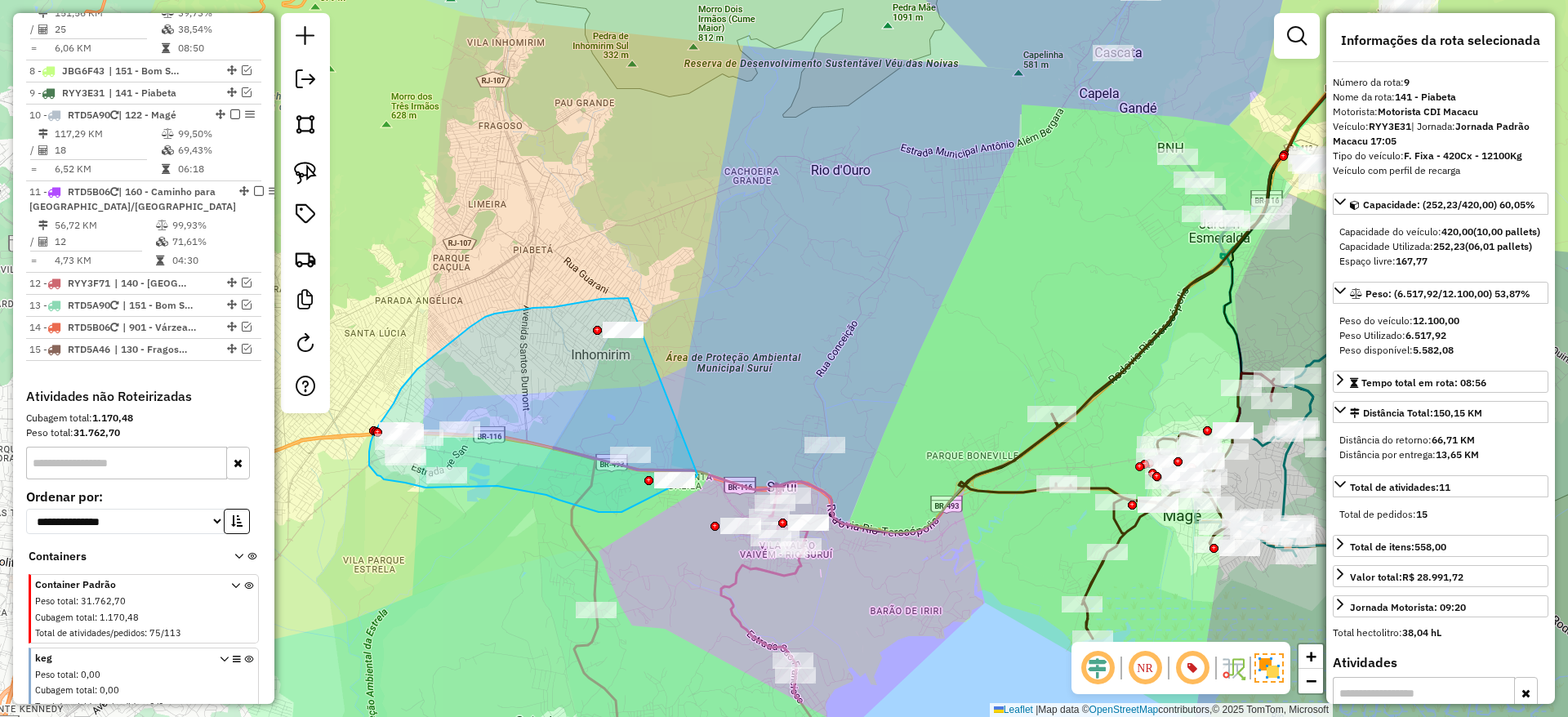
drag, startPoint x: 627, startPoint y: 298, endPoint x: 705, endPoint y: 465, distance: 184.3
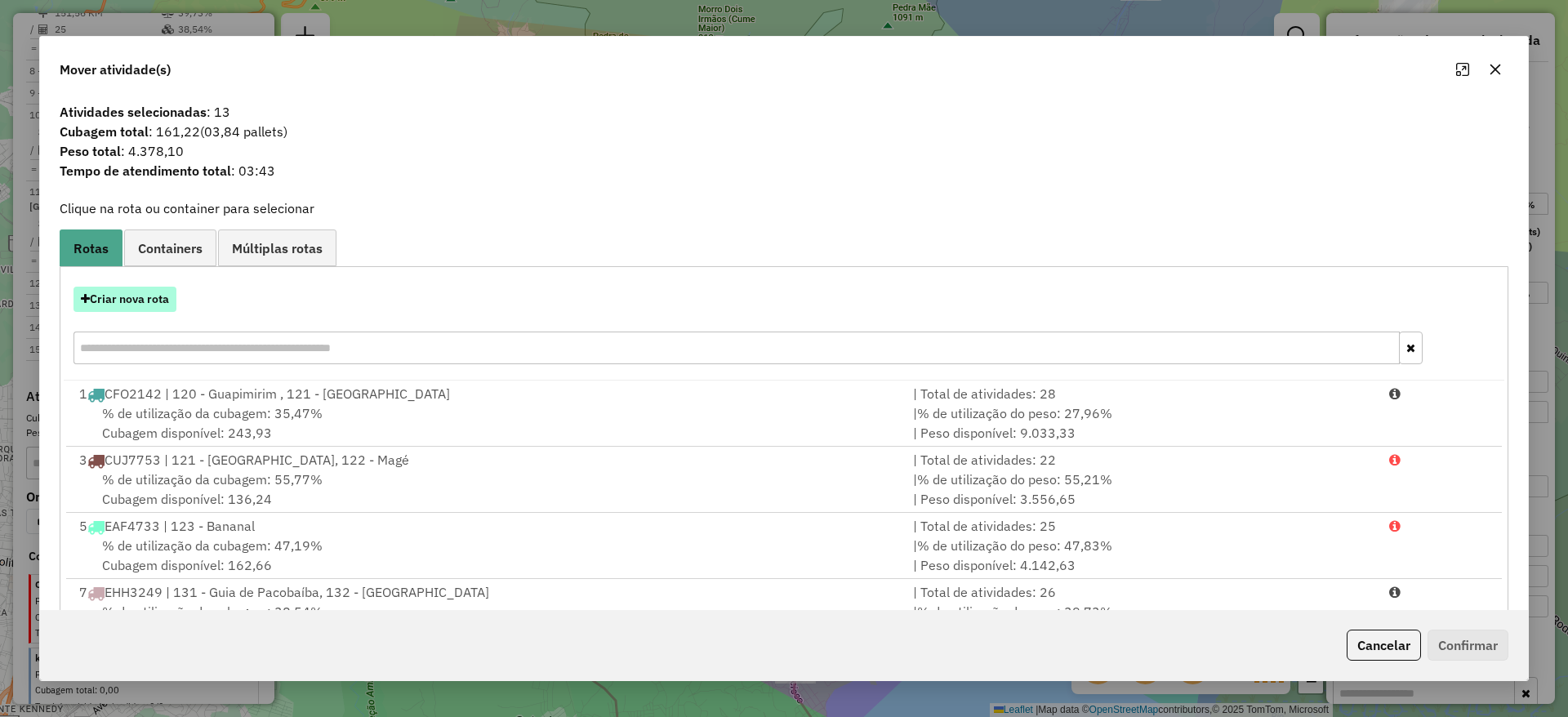
click at [112, 299] on button "Criar nova rota" at bounding box center [124, 299] width 103 height 25
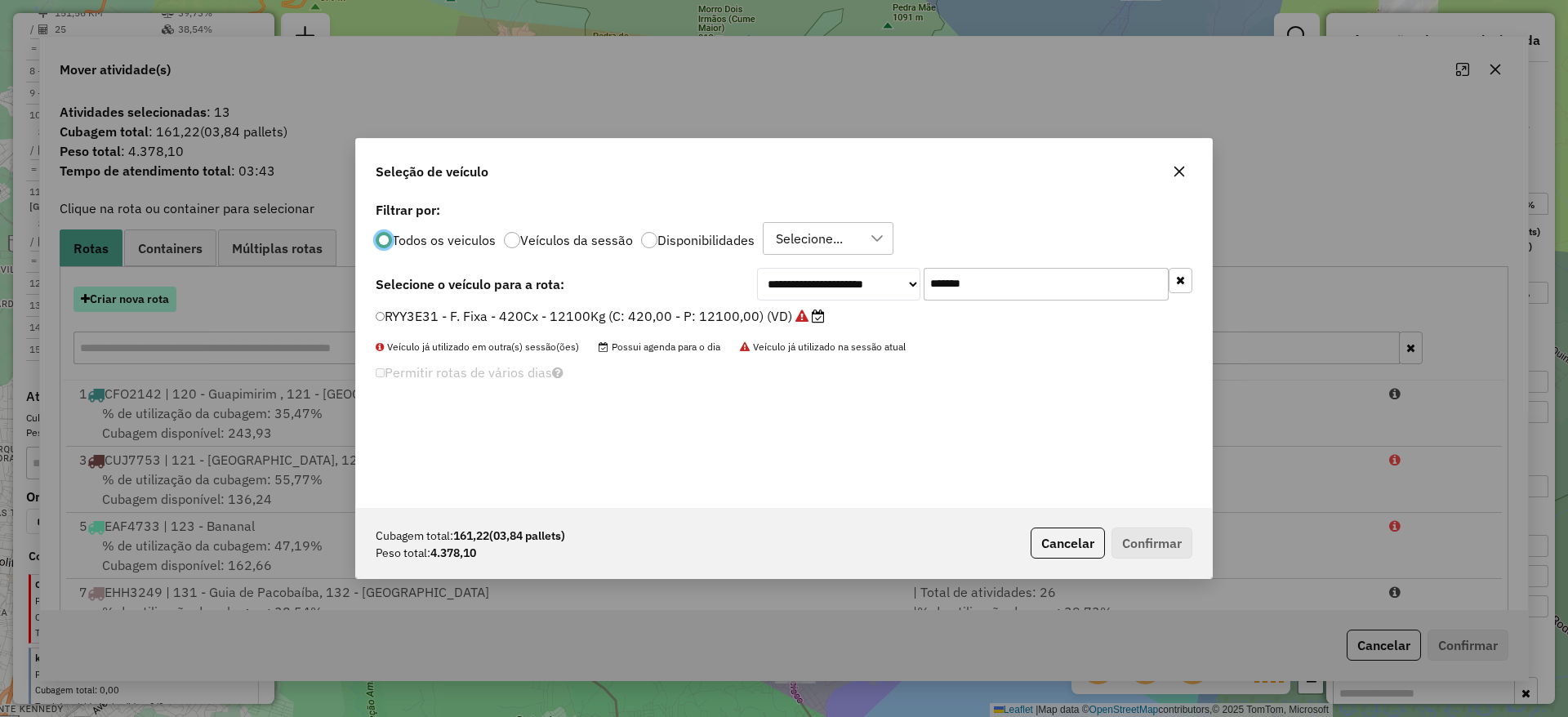
scroll to position [9, 5]
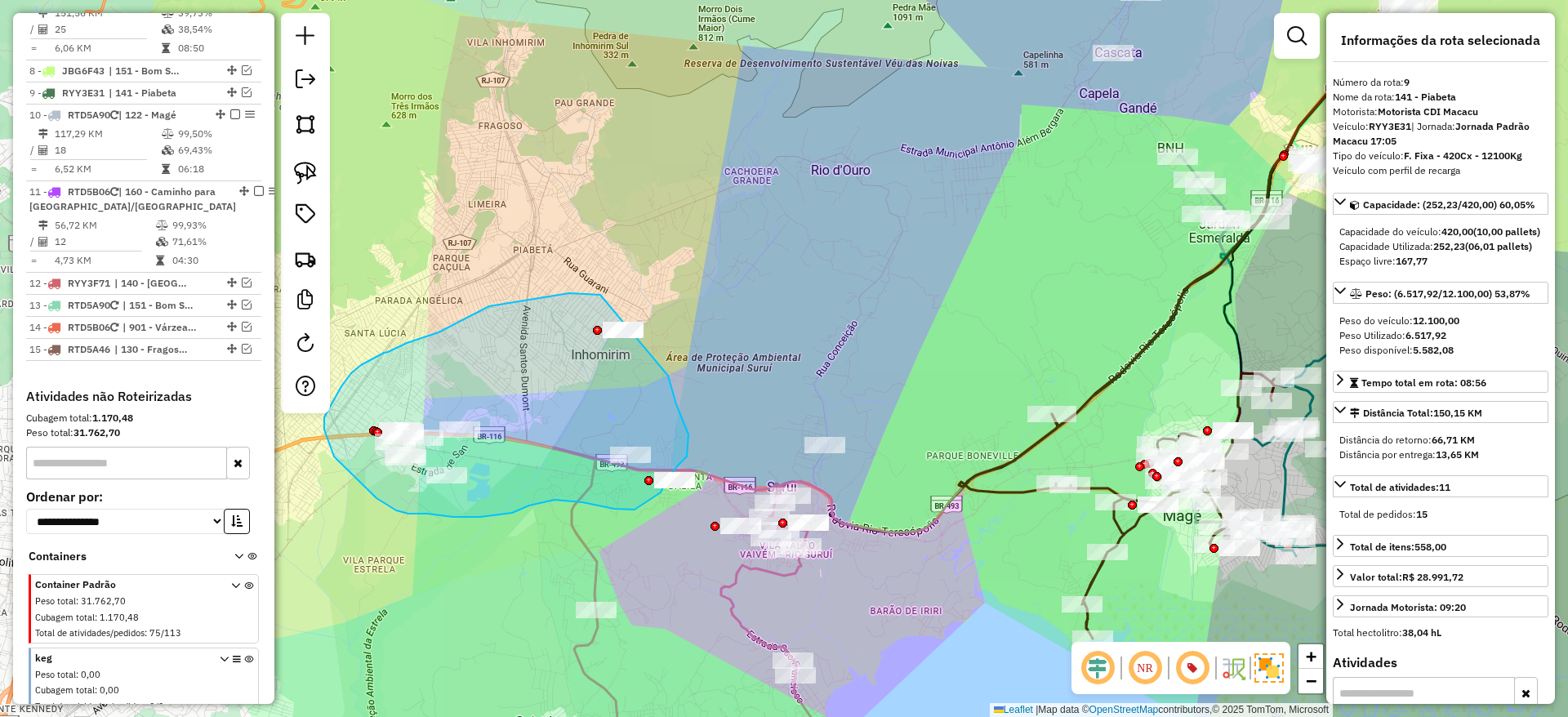
drag, startPoint x: 600, startPoint y: 295, endPoint x: 668, endPoint y: 376, distance: 105.8
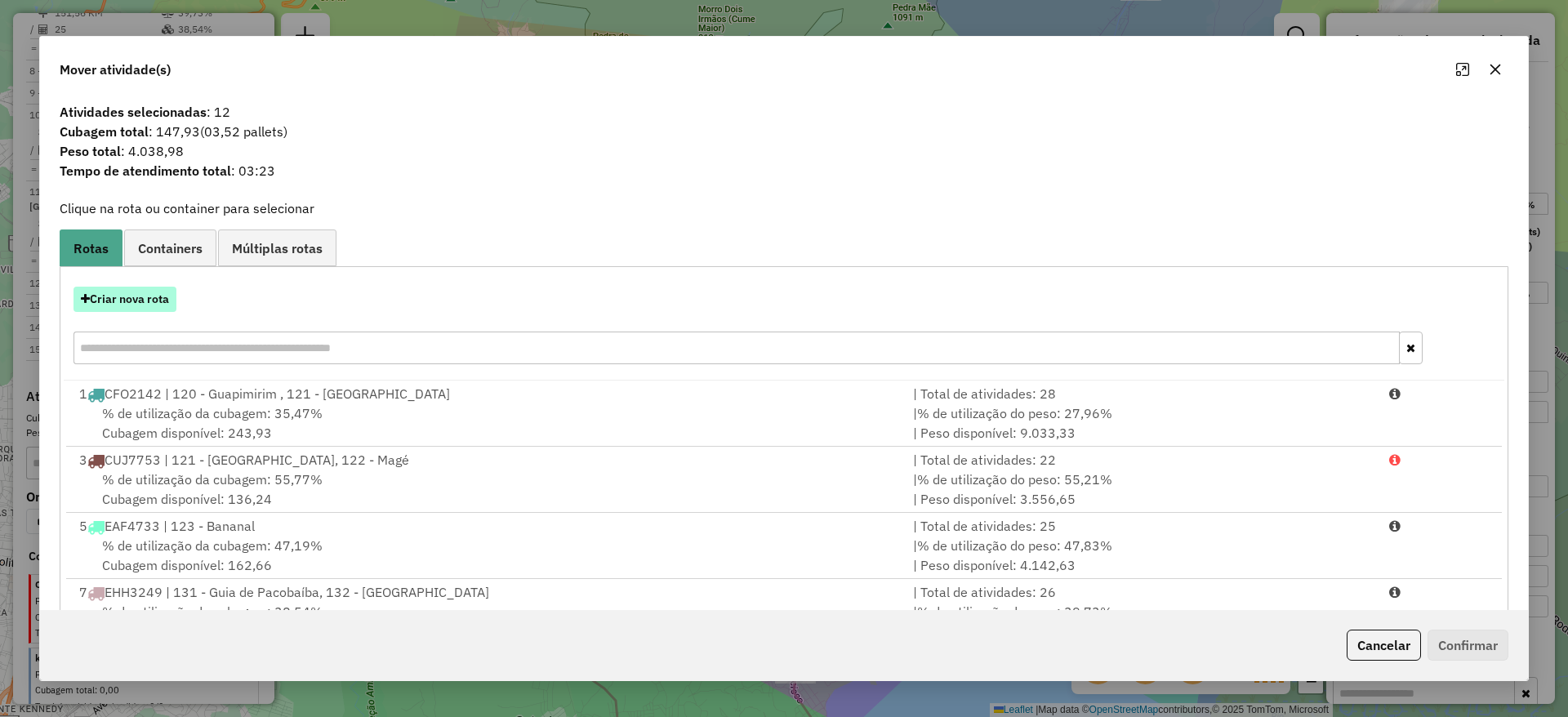
click at [148, 307] on button "Criar nova rota" at bounding box center [124, 299] width 103 height 25
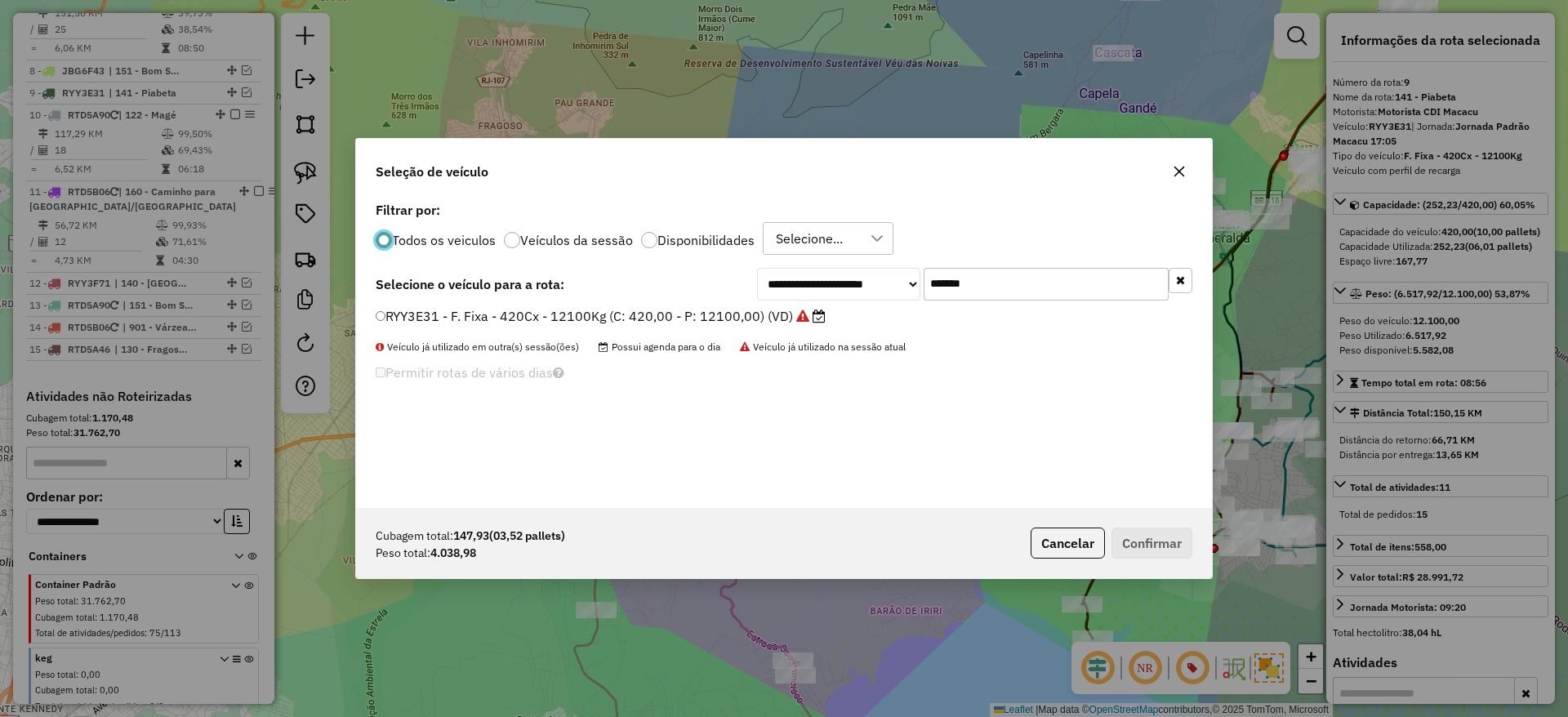
click at [946, 290] on input "*******" at bounding box center [1046, 284] width 245 height 33
paste input "text"
type input "*******"
click at [754, 319] on label "JBF1J27 - F. Fixa - 210Cx - 7510Kg (C: 210,00 - P: 7510,00) (VD)" at bounding box center [584, 315] width 417 height 20
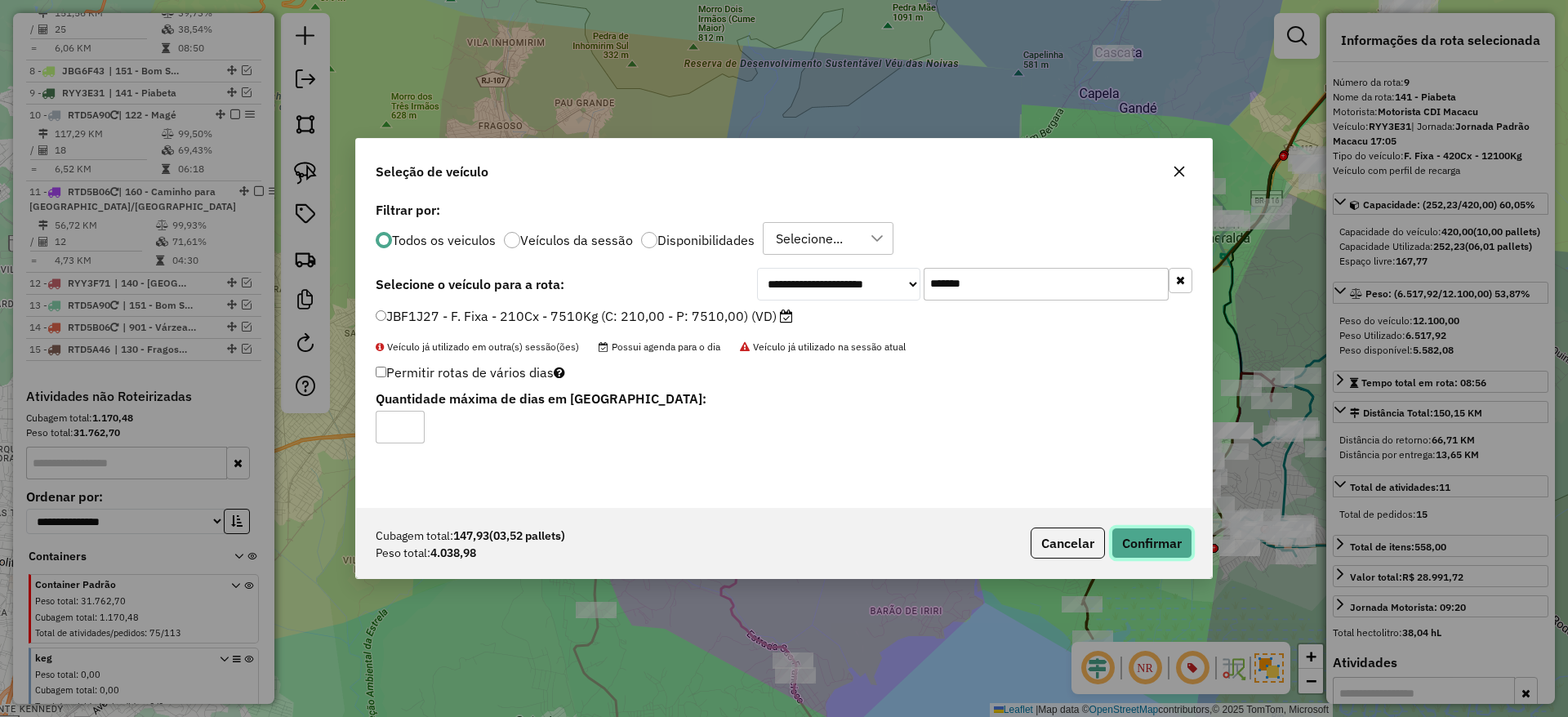
click at [1154, 547] on button "Confirmar" at bounding box center [1152, 543] width 81 height 31
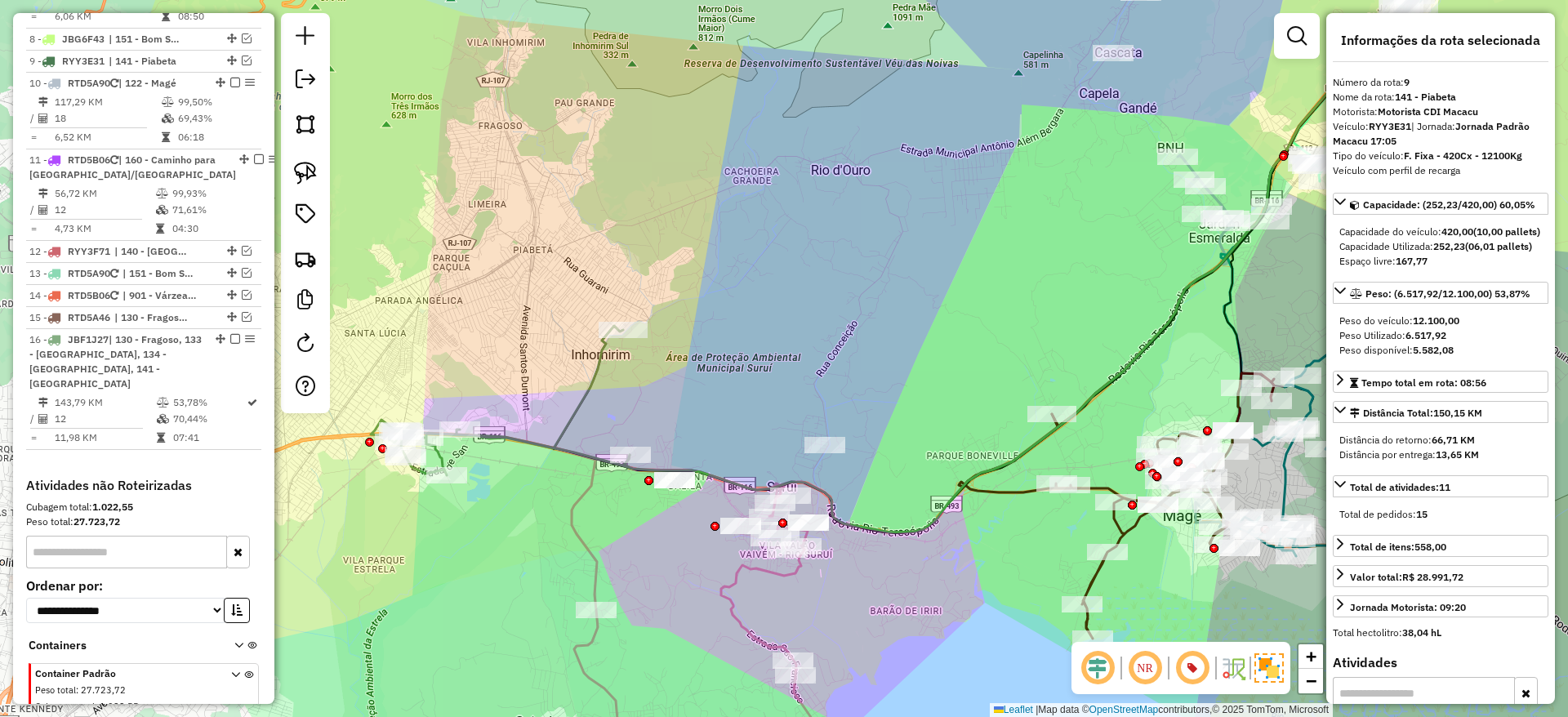
scroll to position [1113, 0]
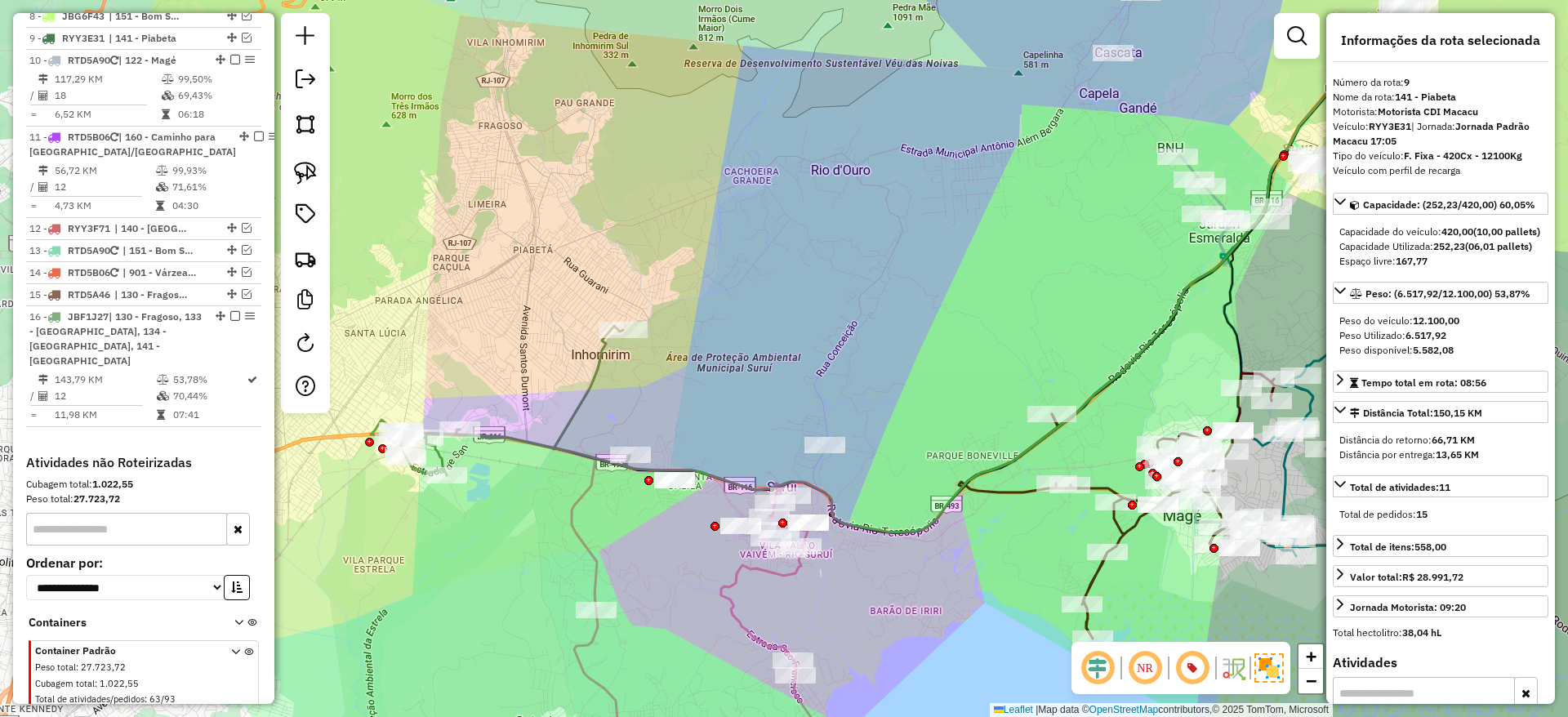
click at [557, 436] on icon at bounding box center [500, 400] width 258 height 149
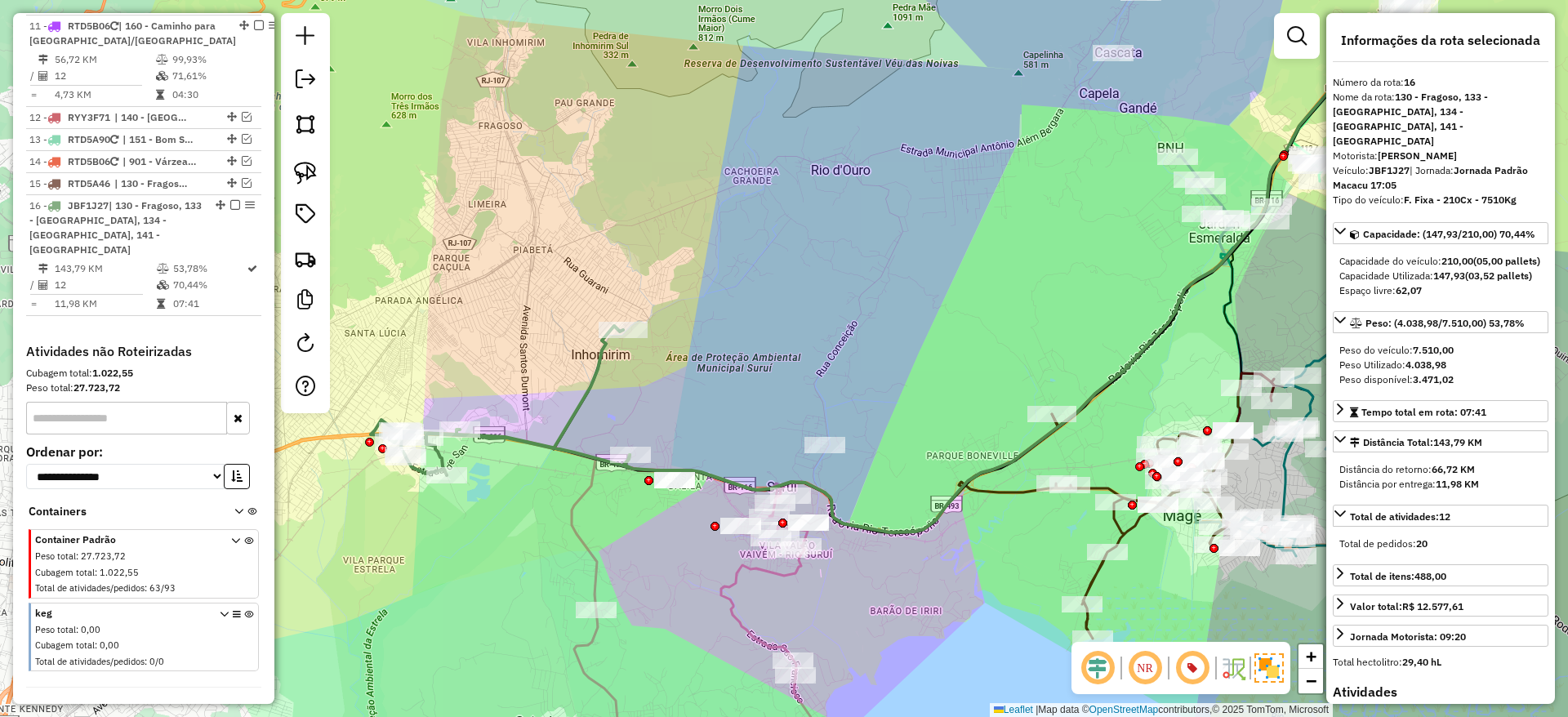
scroll to position [1244, 0]
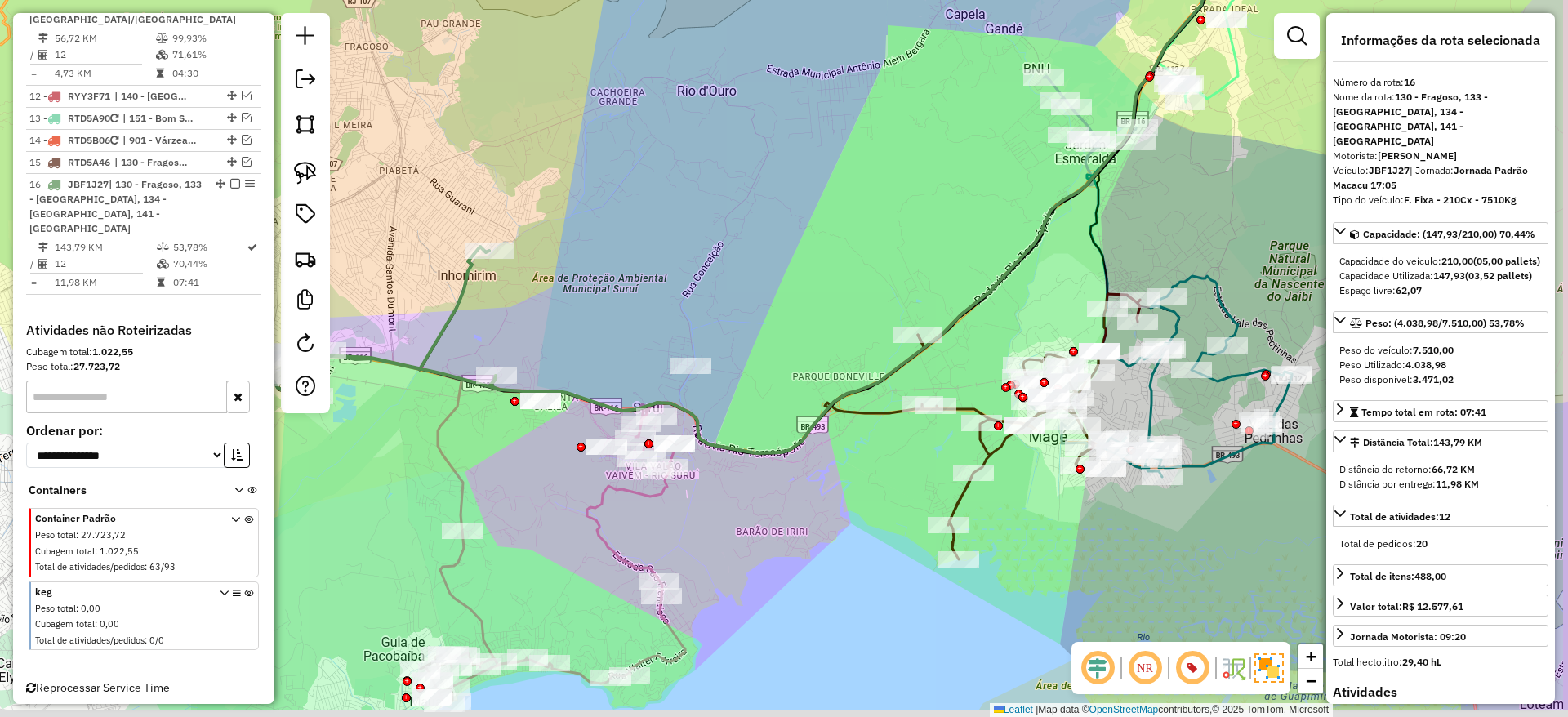
drag, startPoint x: 653, startPoint y: 543, endPoint x: 518, endPoint y: 462, distance: 157.4
click at [518, 462] on div "Janela de atendimento Grade de atendimento Capacidade Transportadoras Veículos …" at bounding box center [784, 358] width 1568 height 717
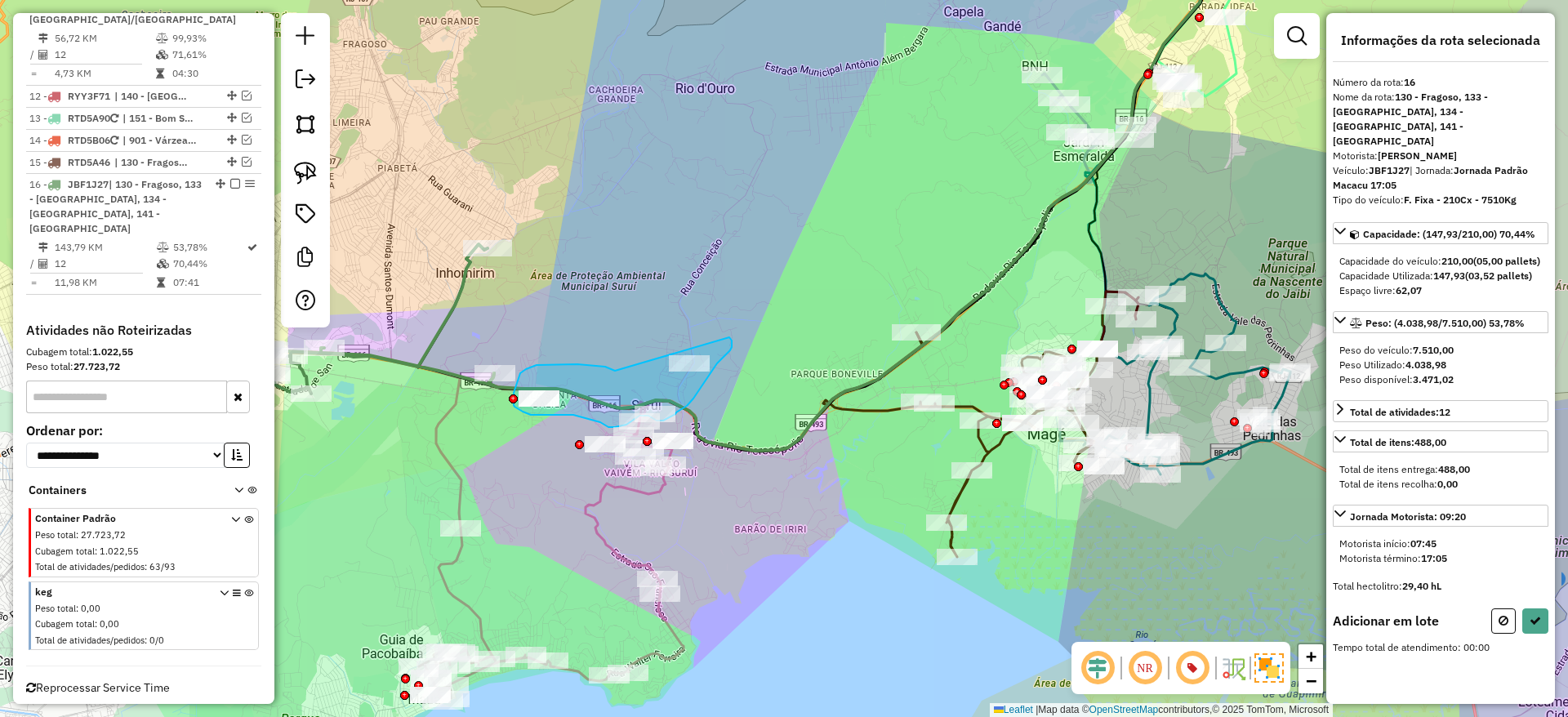
drag, startPoint x: 615, startPoint y: 371, endPoint x: 681, endPoint y: 335, distance: 75.2
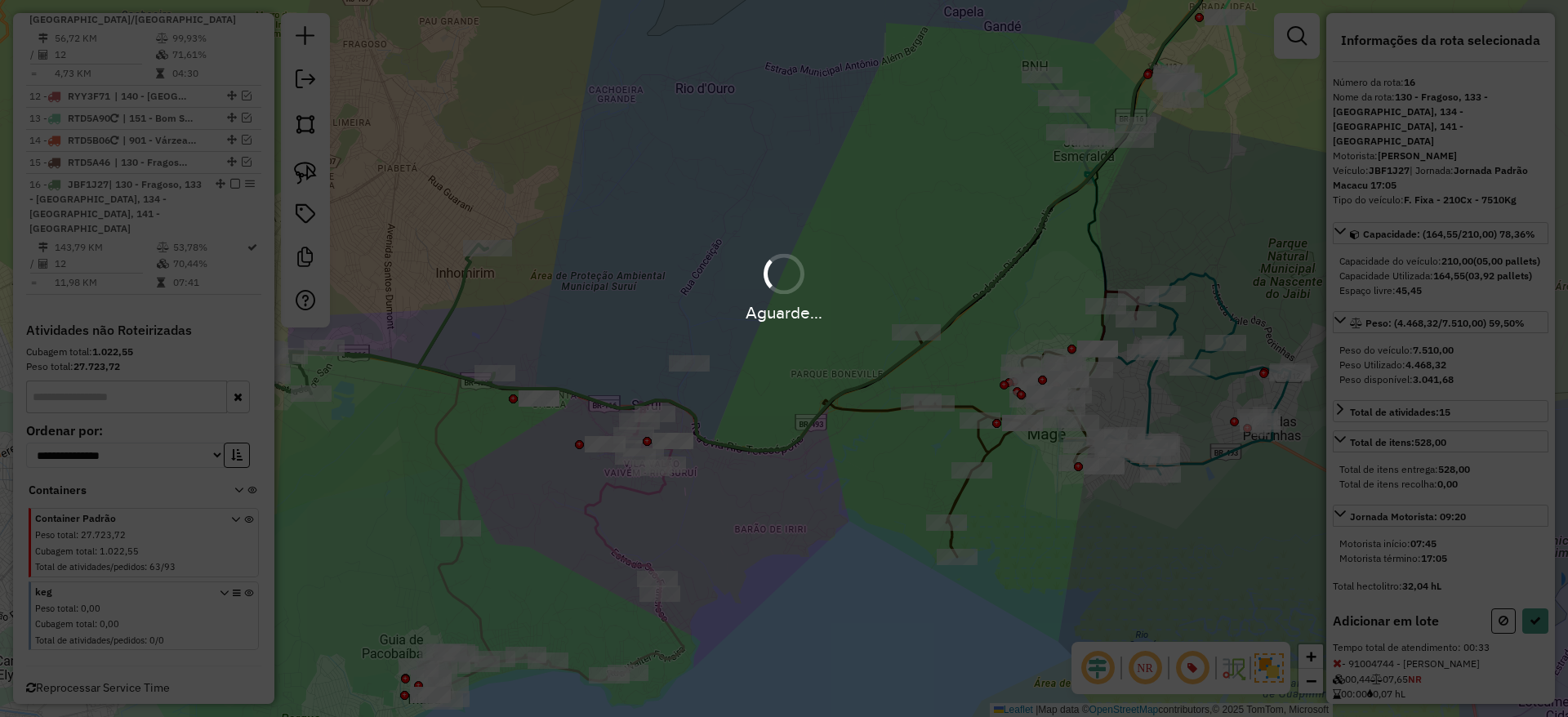
select select "*********"
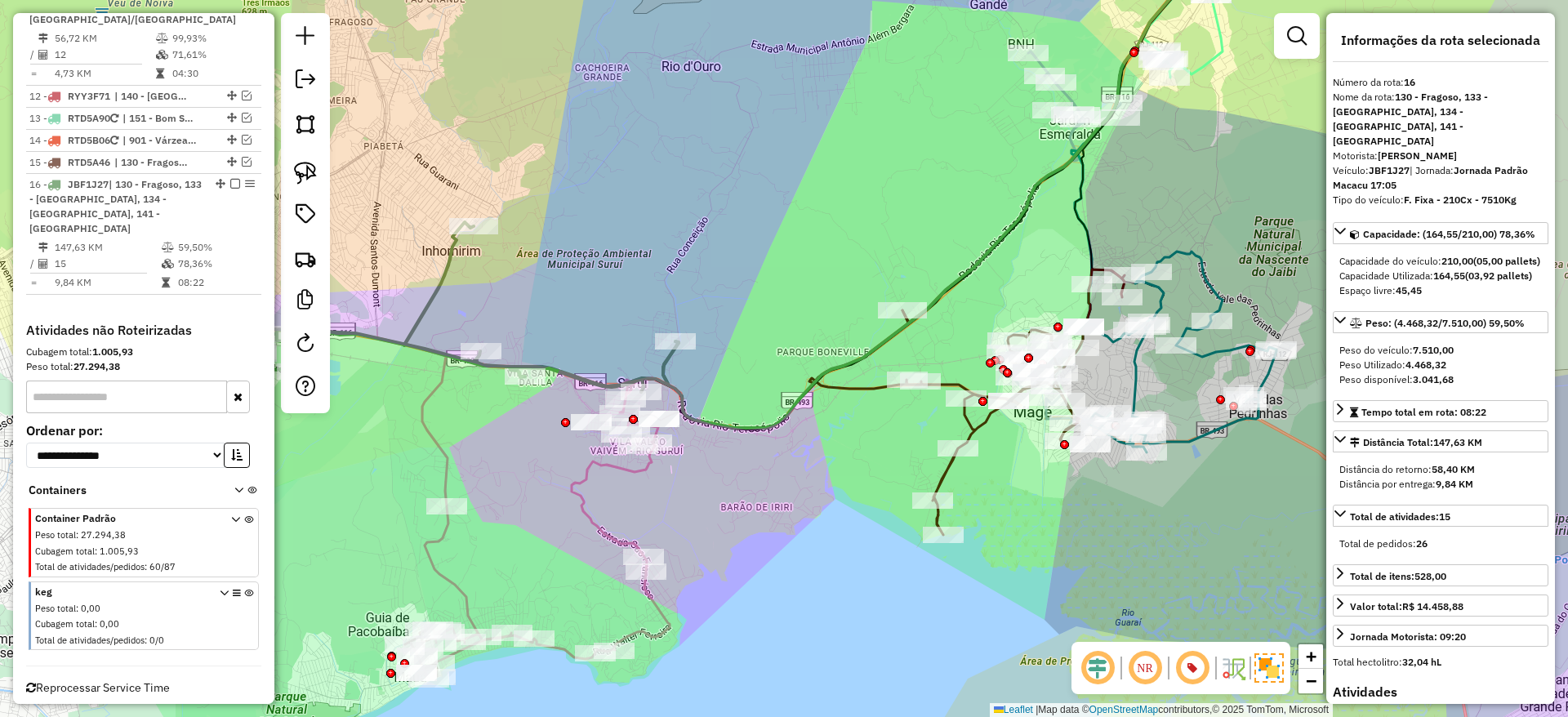
drag, startPoint x: 758, startPoint y: 396, endPoint x: 745, endPoint y: 378, distance: 22.2
click at [745, 378] on div "Janela de atendimento Grade de atendimento Capacidade Transportadoras Veículos …" at bounding box center [784, 358] width 1568 height 717
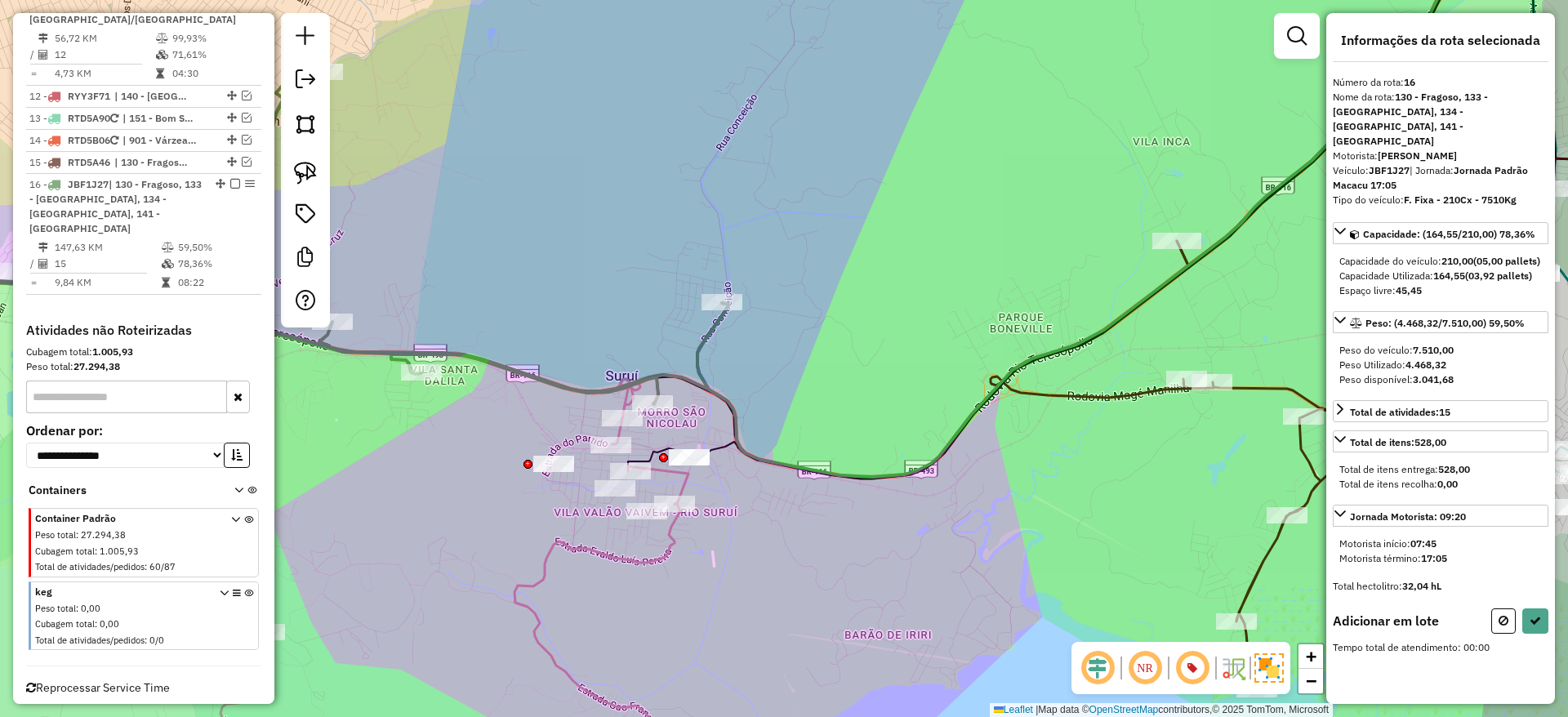
drag, startPoint x: 644, startPoint y: 336, endPoint x: 617, endPoint y: 386, distance: 56.8
click at [617, 386] on icon at bounding box center [271, 234] width 914 height 340
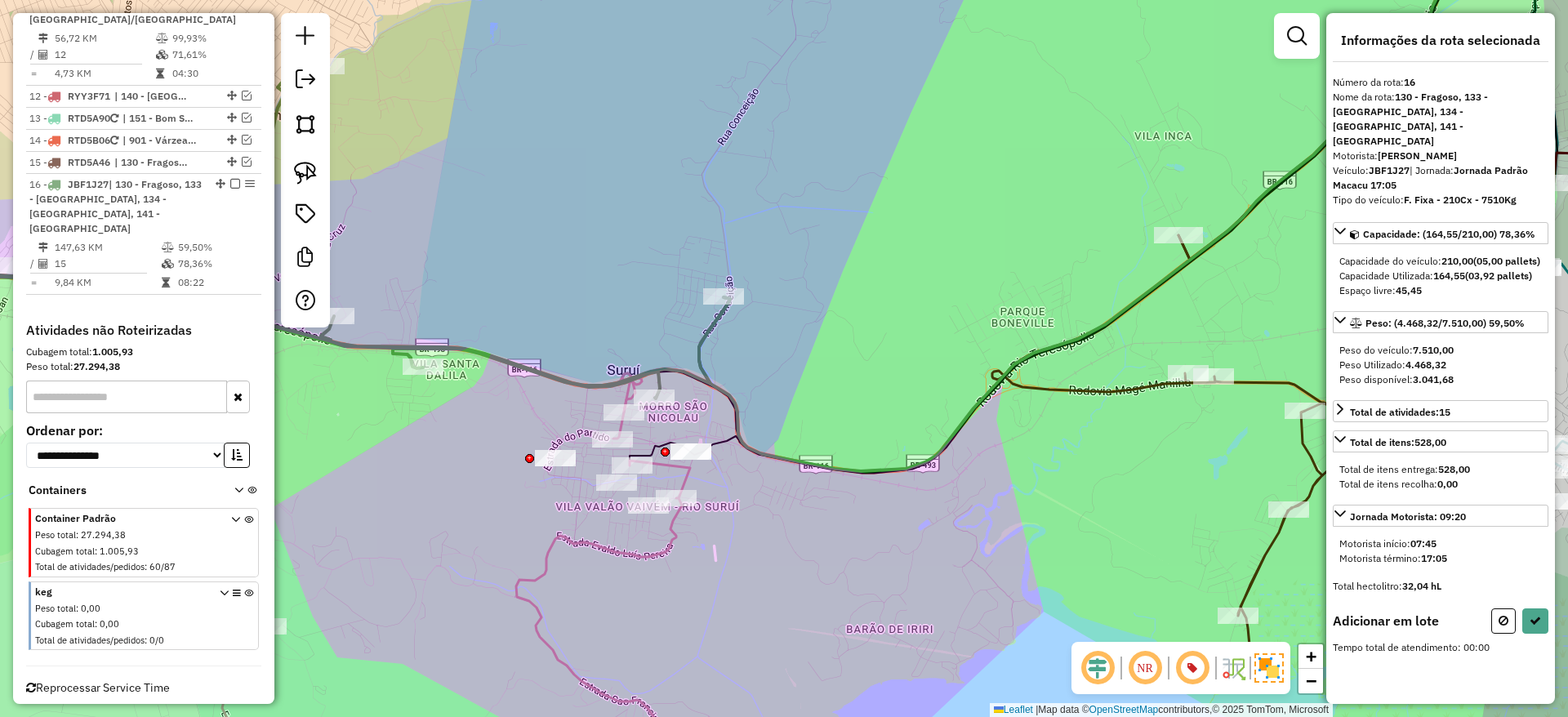
click at [626, 378] on icon at bounding box center [286, 228] width 887 height 340
drag, startPoint x: 625, startPoint y: 383, endPoint x: 703, endPoint y: 429, distance: 90.6
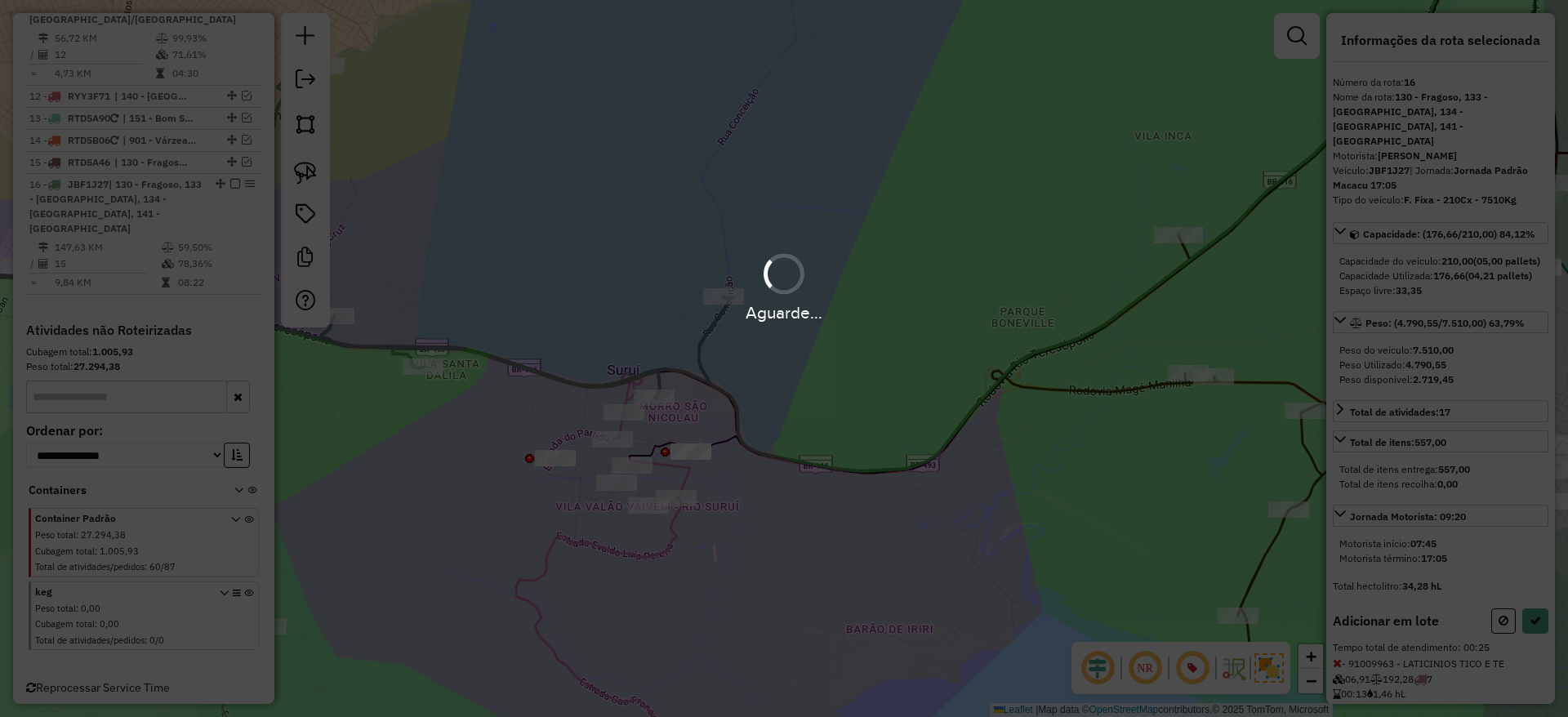
select select "*********"
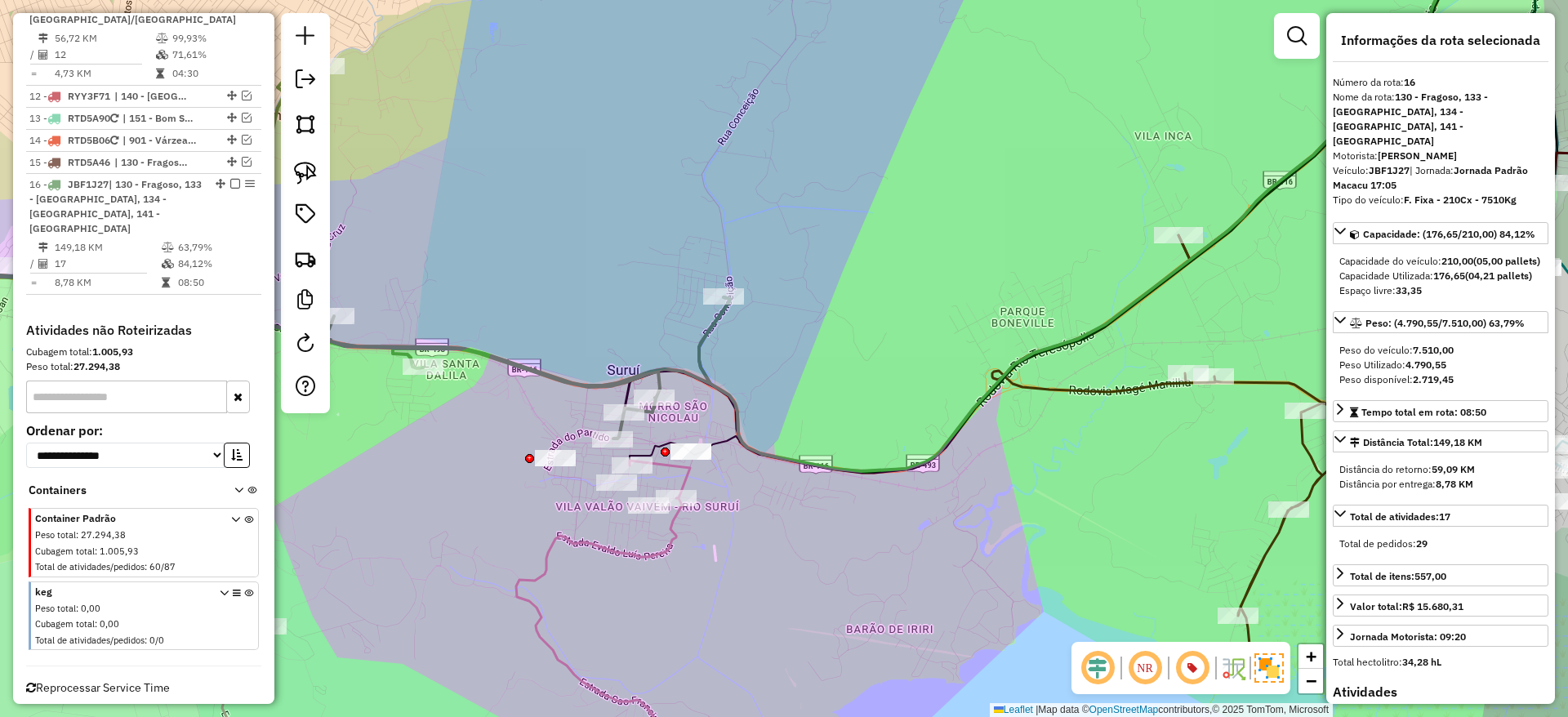
click at [707, 383] on icon at bounding box center [286, 248] width 887 height 380
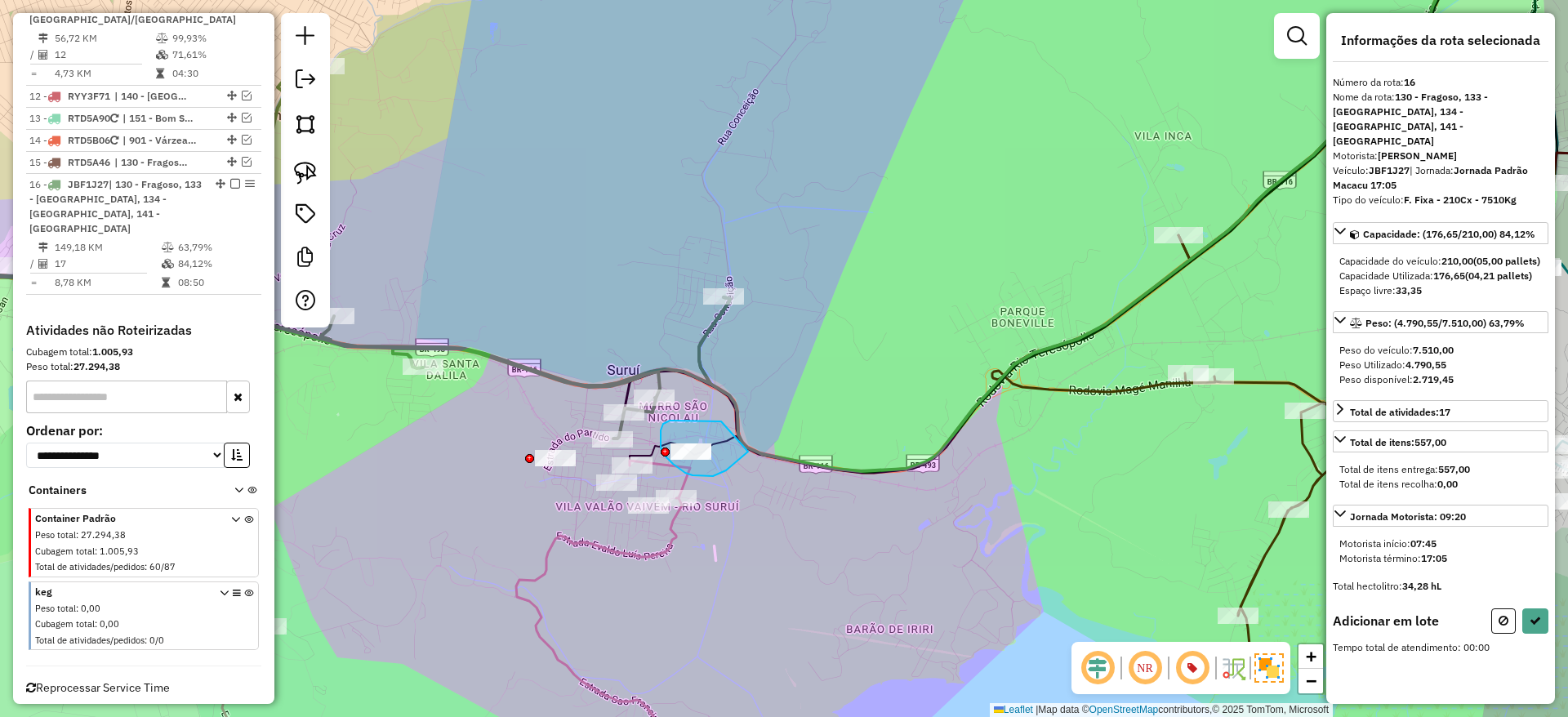
drag, startPoint x: 721, startPoint y: 421, endPoint x: 748, endPoint y: 452, distance: 41.1
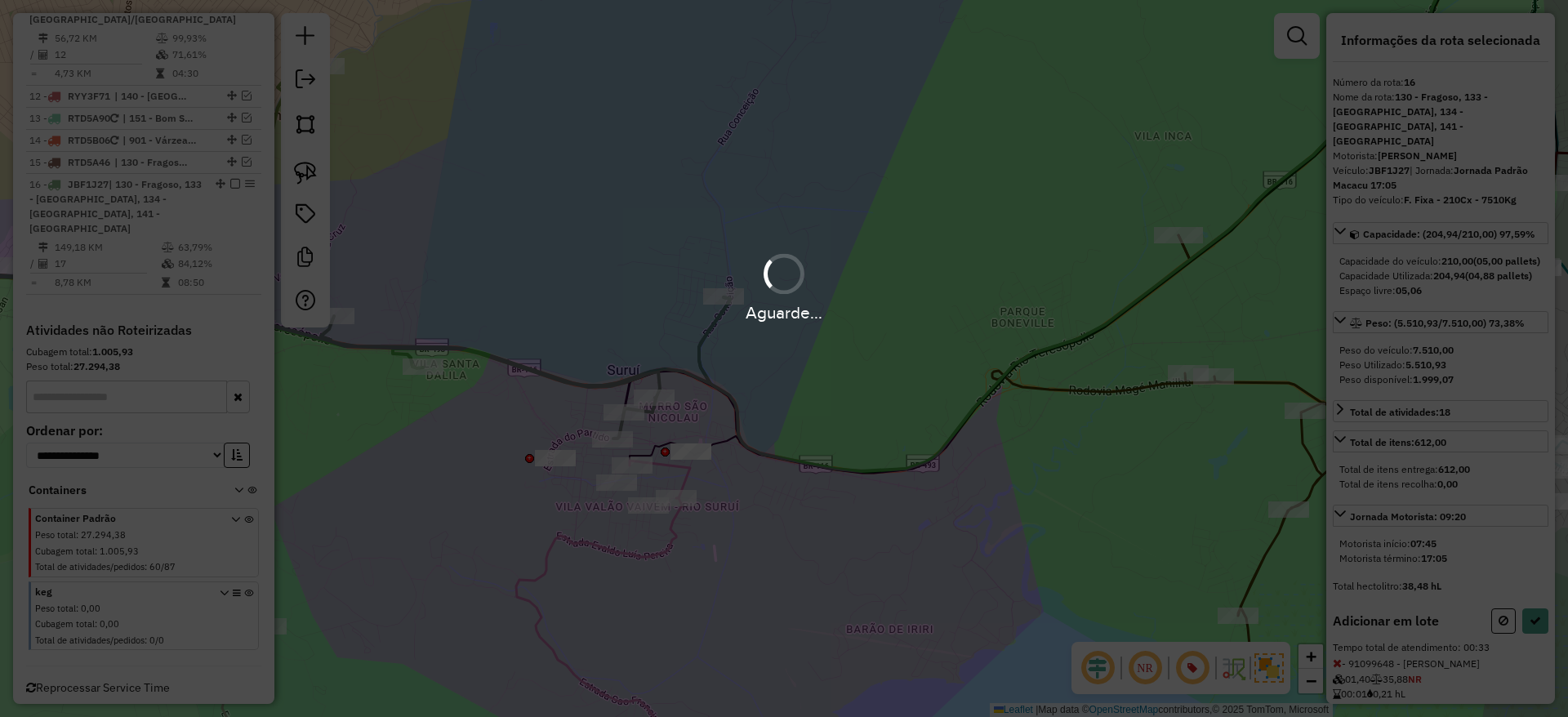
select select "*********"
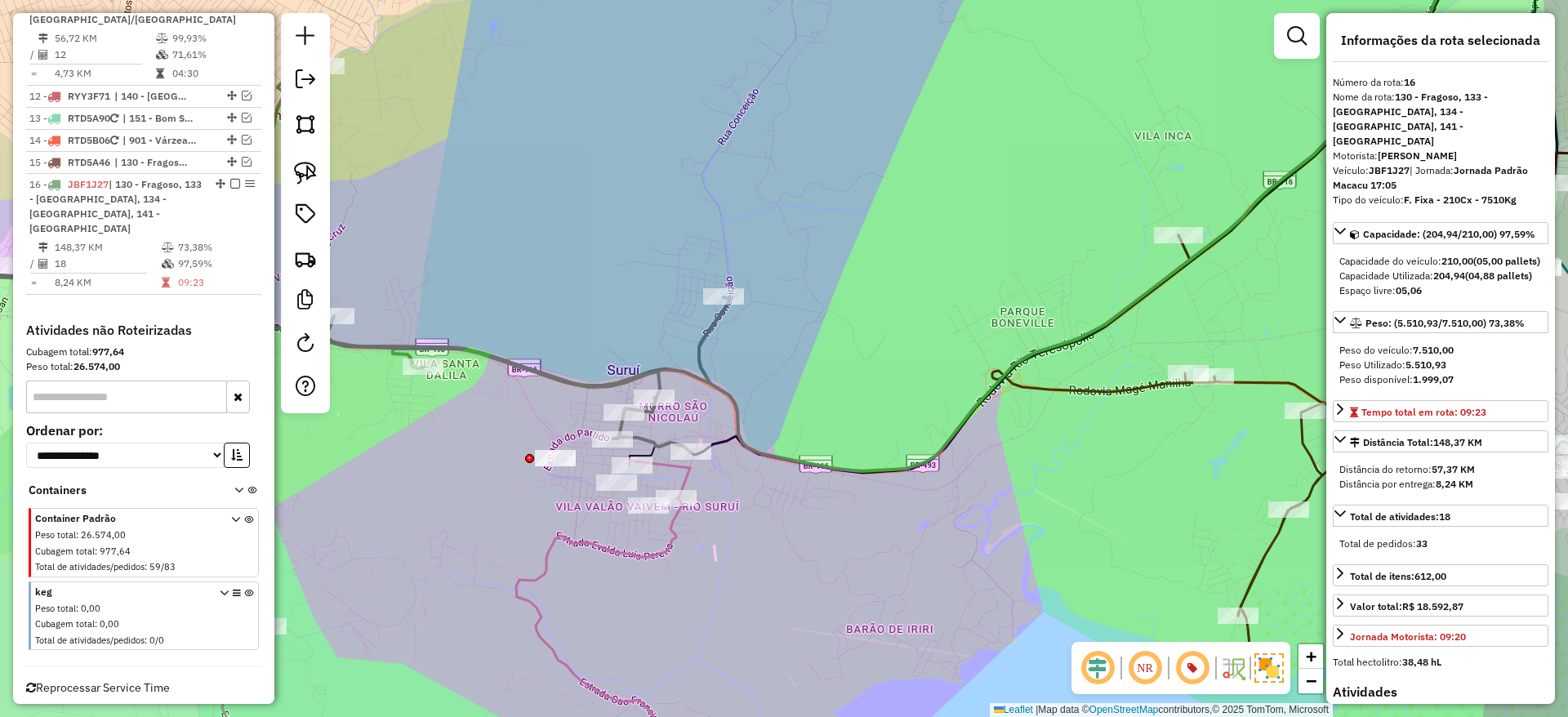
click at [746, 443] on icon at bounding box center [1109, 200] width 820 height 543
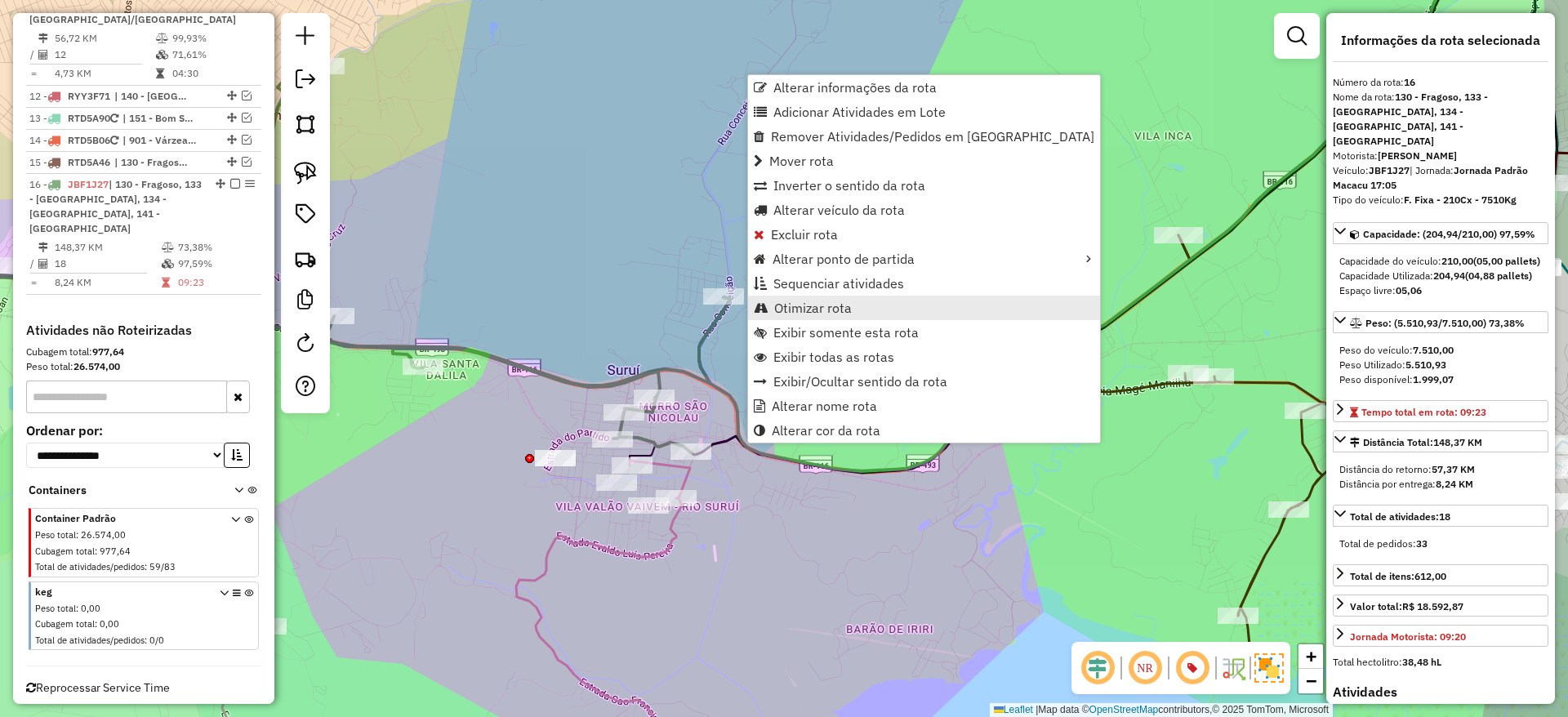
click at [807, 307] on span "Otimizar rota" at bounding box center [813, 308] width 78 height 13
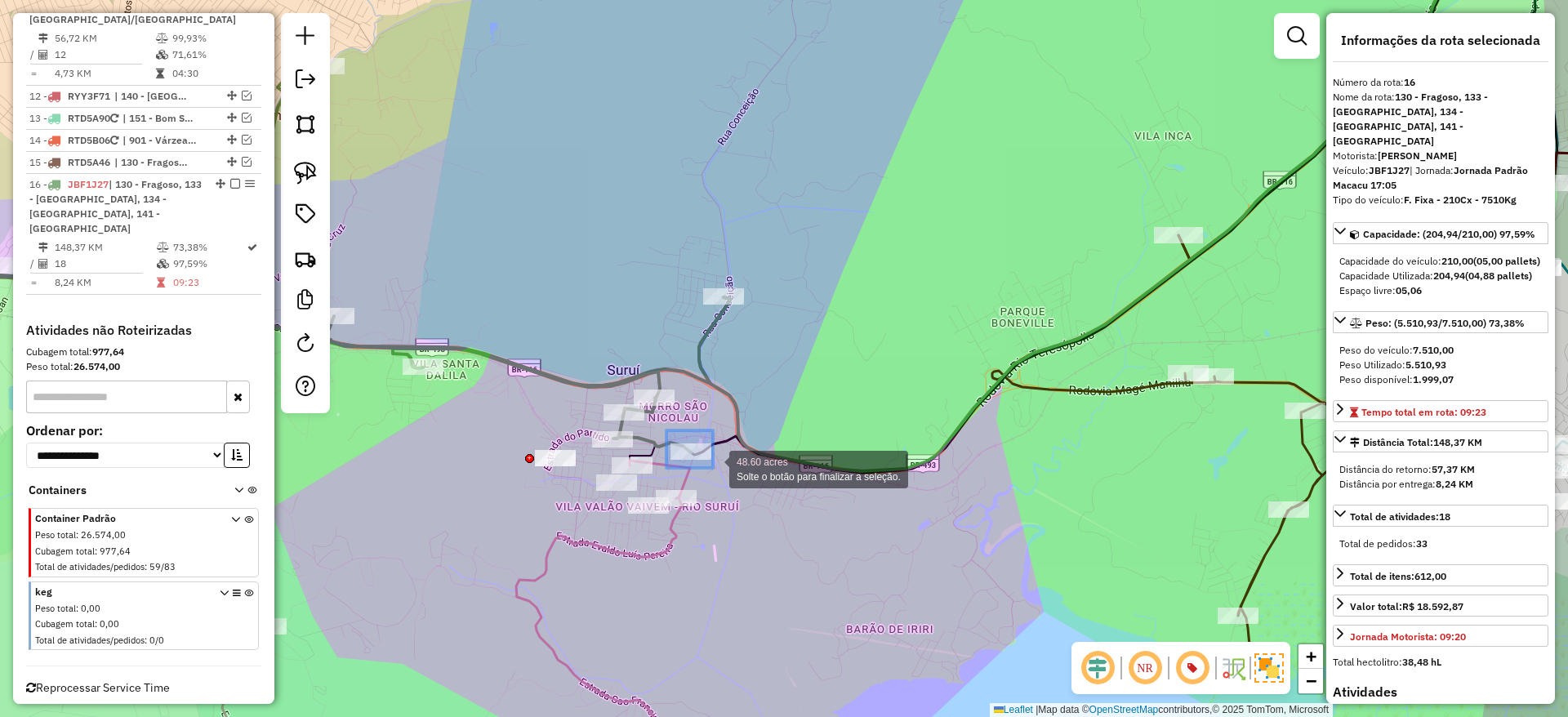
drag, startPoint x: 667, startPoint y: 430, endPoint x: 713, endPoint y: 468, distance: 59.7
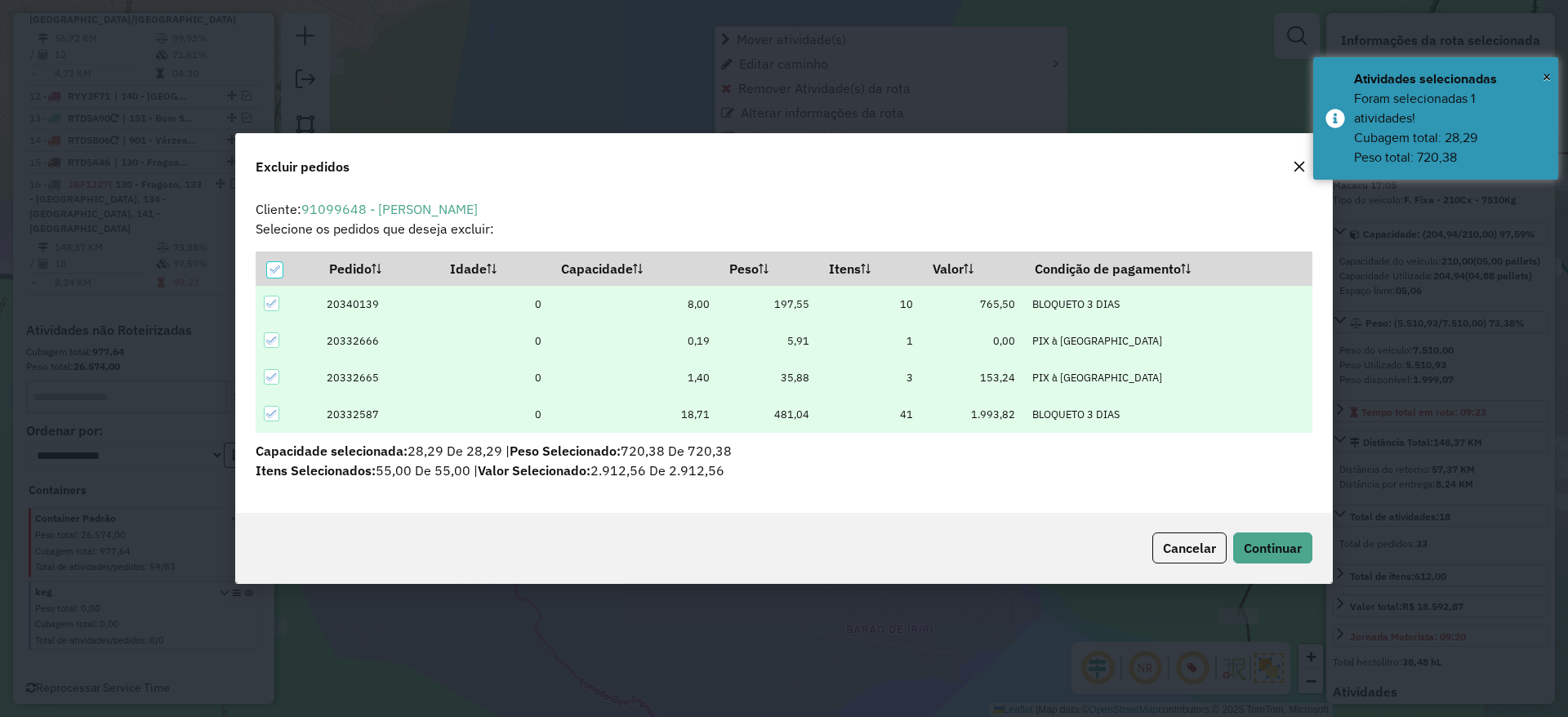
scroll to position [0, 0]
click at [1269, 539] on button "Continuar" at bounding box center [1272, 548] width 79 height 31
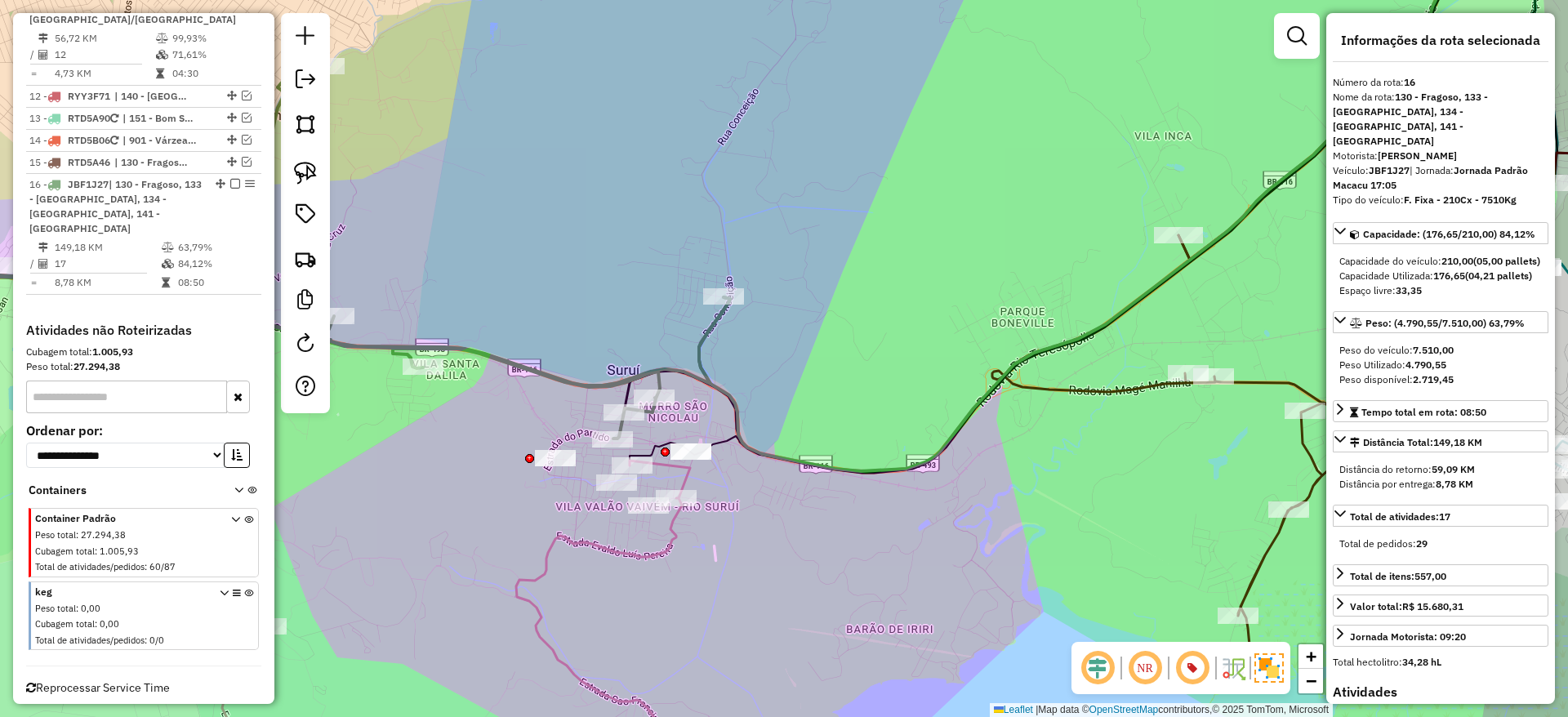
click at [588, 383] on icon at bounding box center [286, 248] width 887 height 380
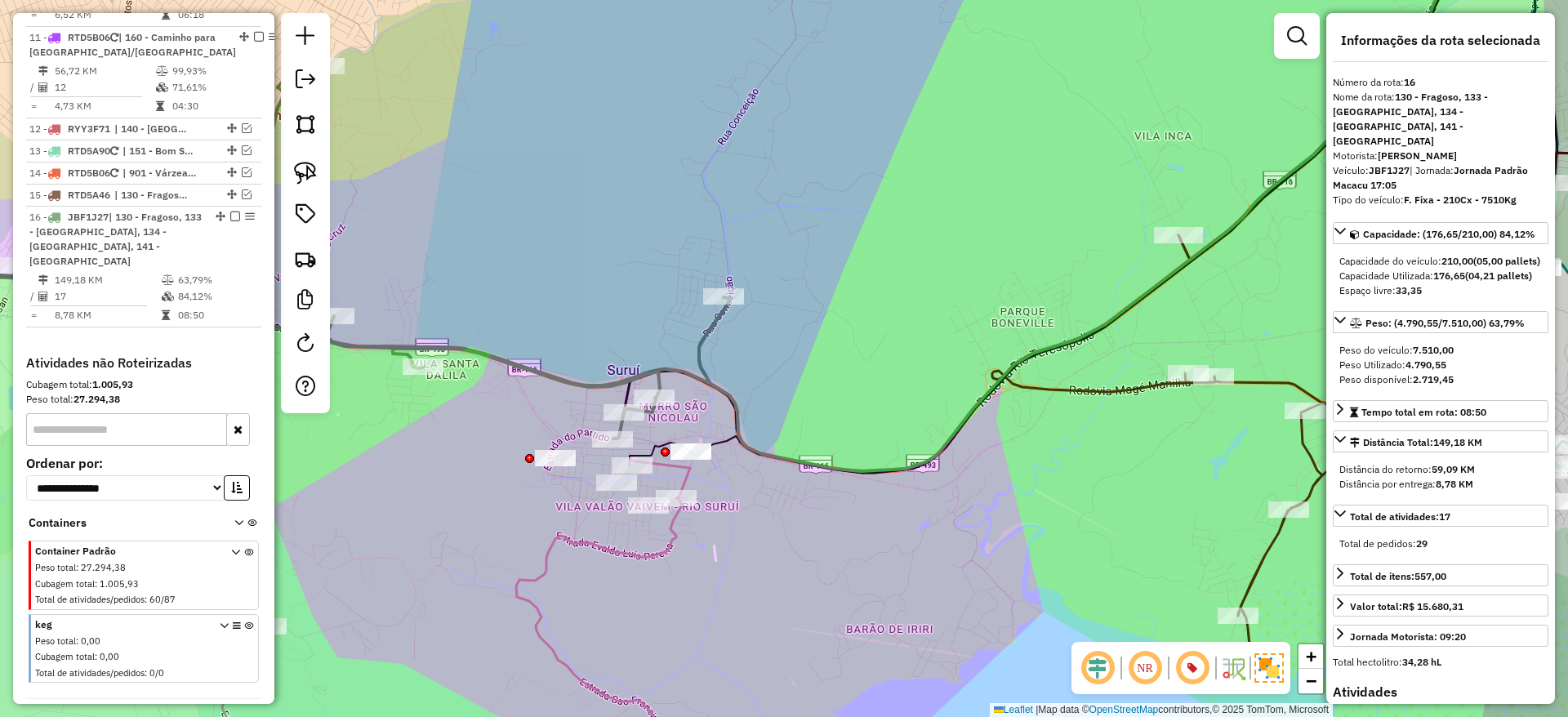
scroll to position [1206, 0]
click at [588, 390] on icon at bounding box center [286, 248] width 887 height 380
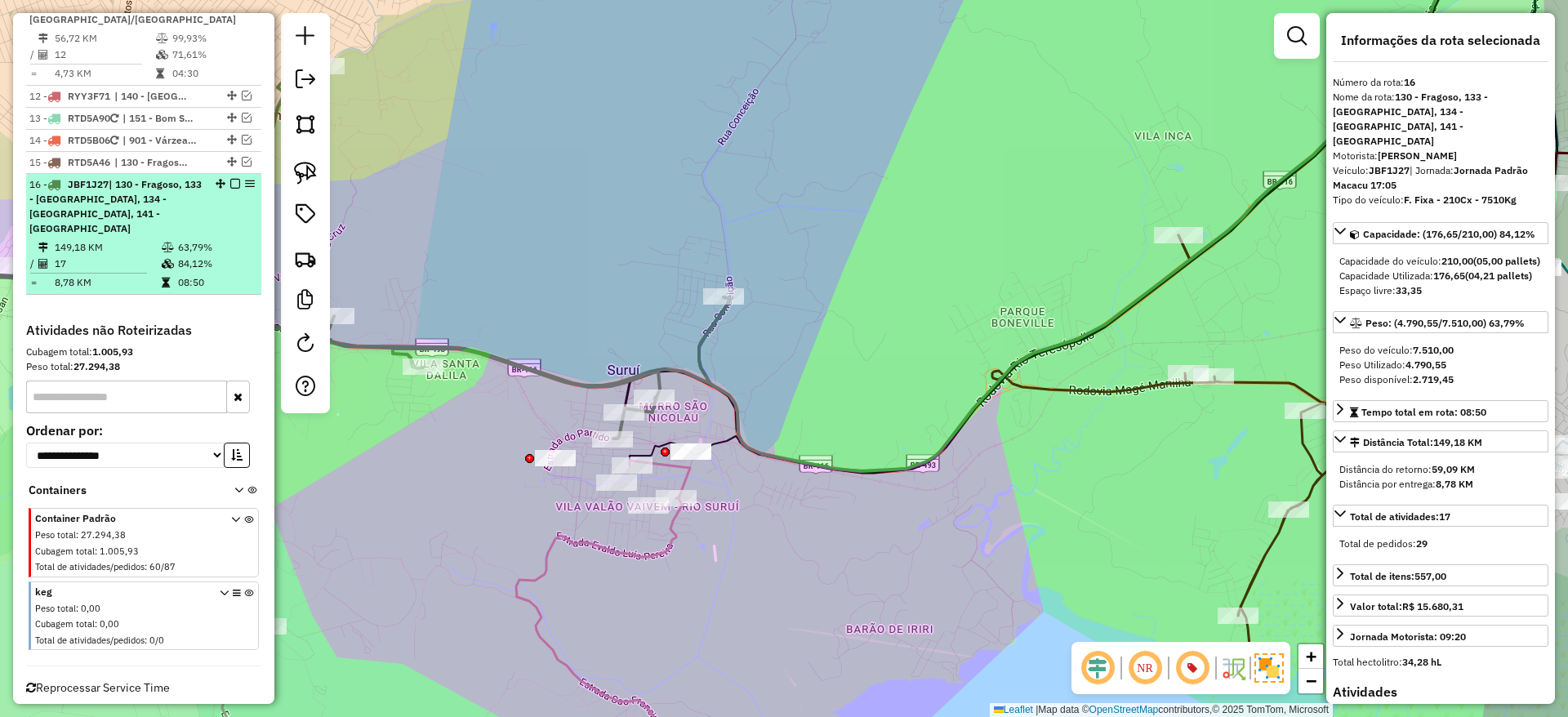
click at [231, 179] on em at bounding box center [234, 184] width 9 height 9
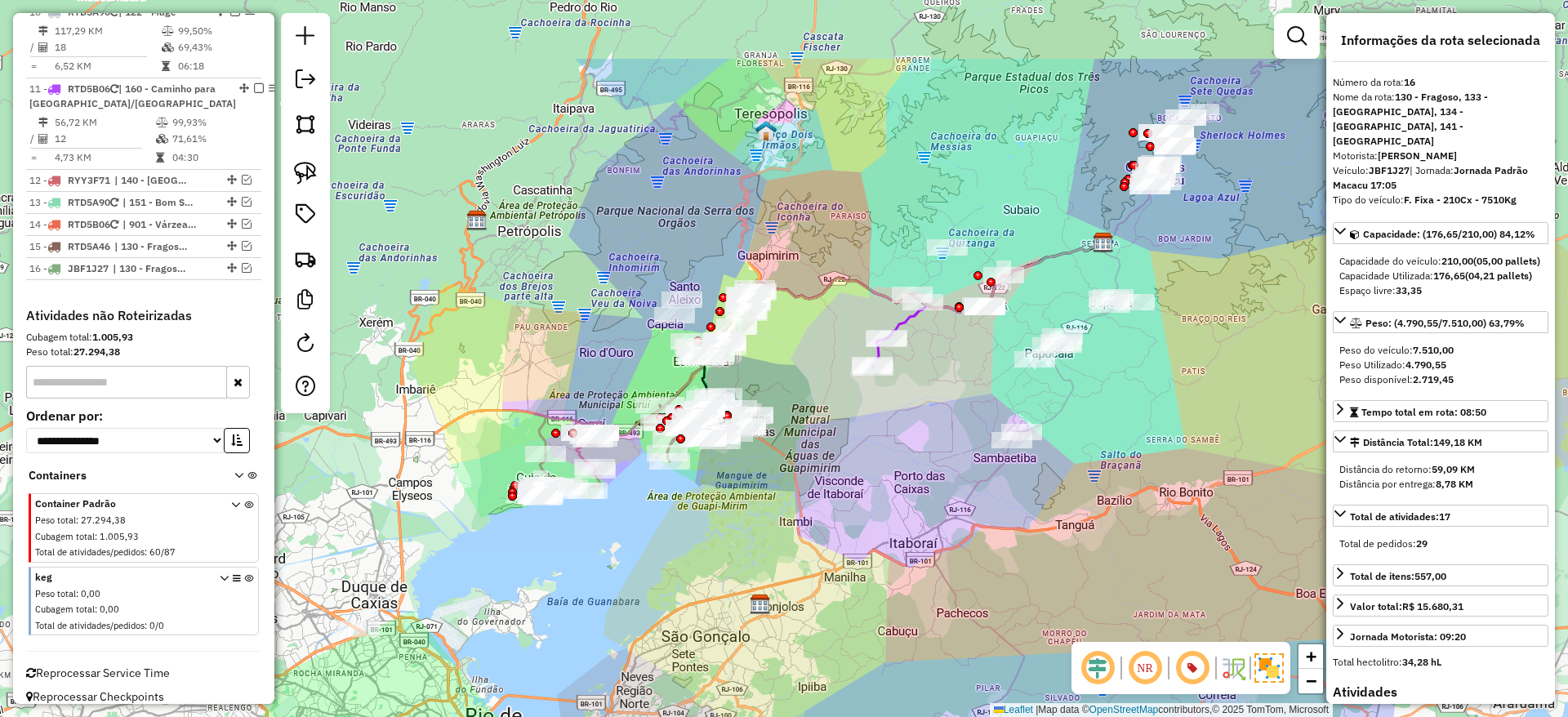
drag, startPoint x: 922, startPoint y: 304, endPoint x: 837, endPoint y: 432, distance: 153.7
click at [837, 432] on div "Janela de atendimento Grade de atendimento Capacidade Transportadoras Veículos …" at bounding box center [784, 358] width 1568 height 717
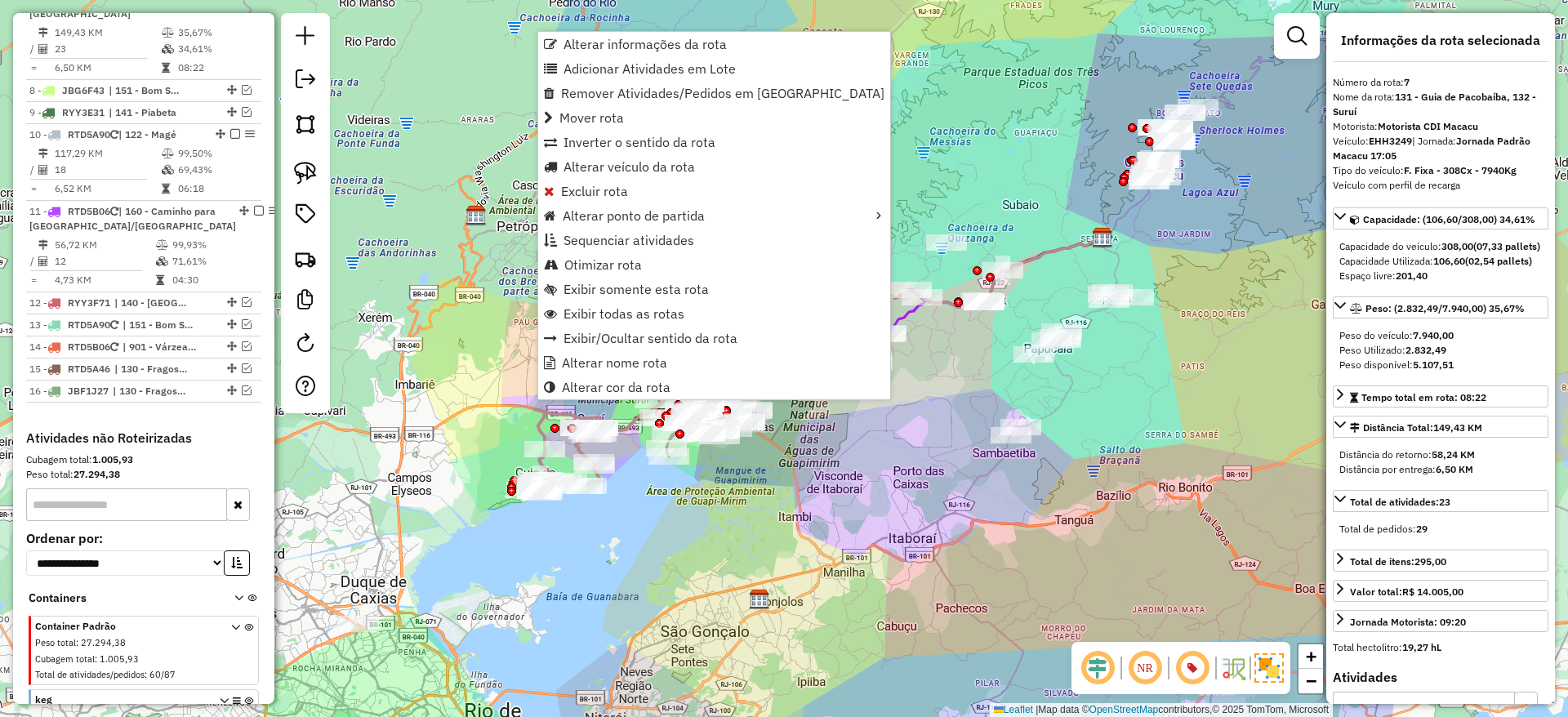
scroll to position [999, 0]
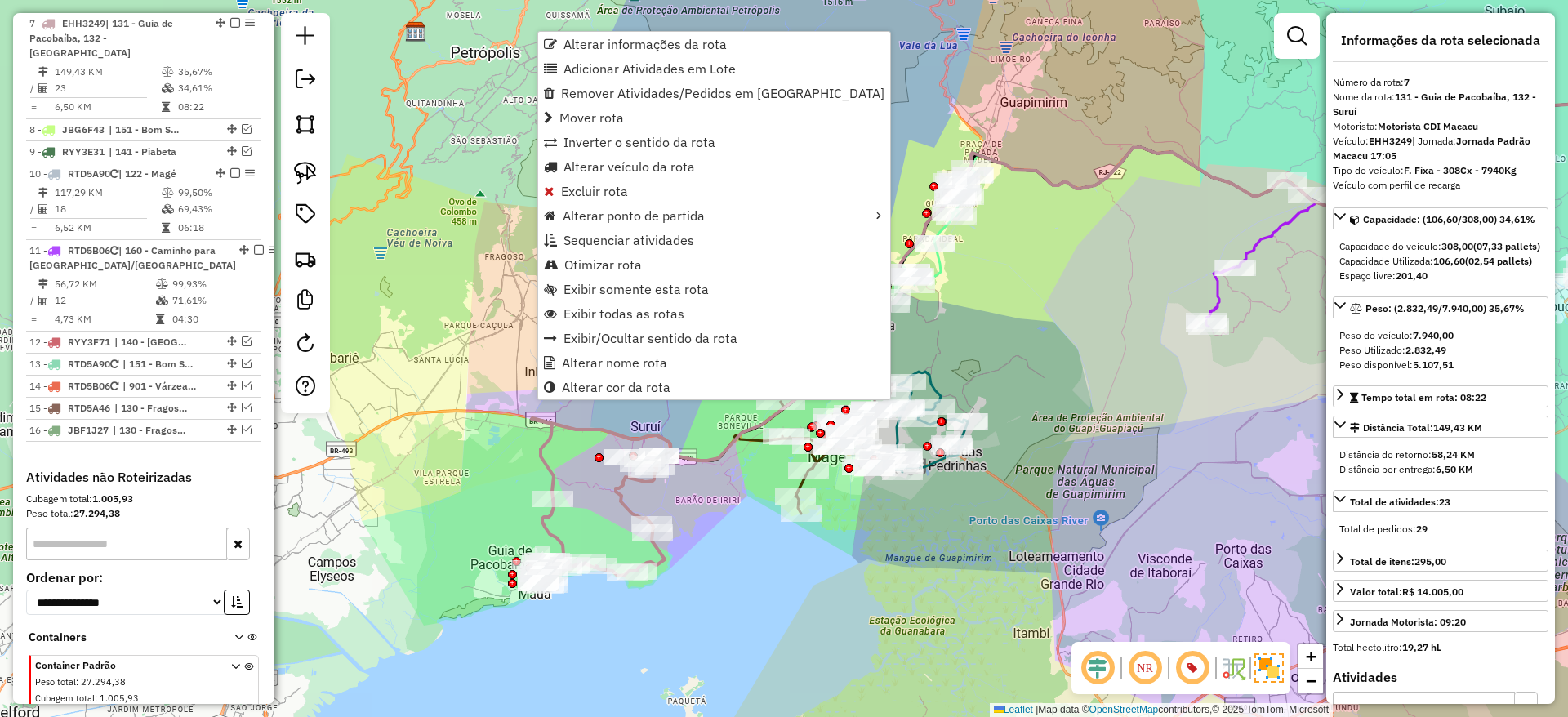
click at [544, 462] on icon at bounding box center [1099, 288] width 1136 height 422
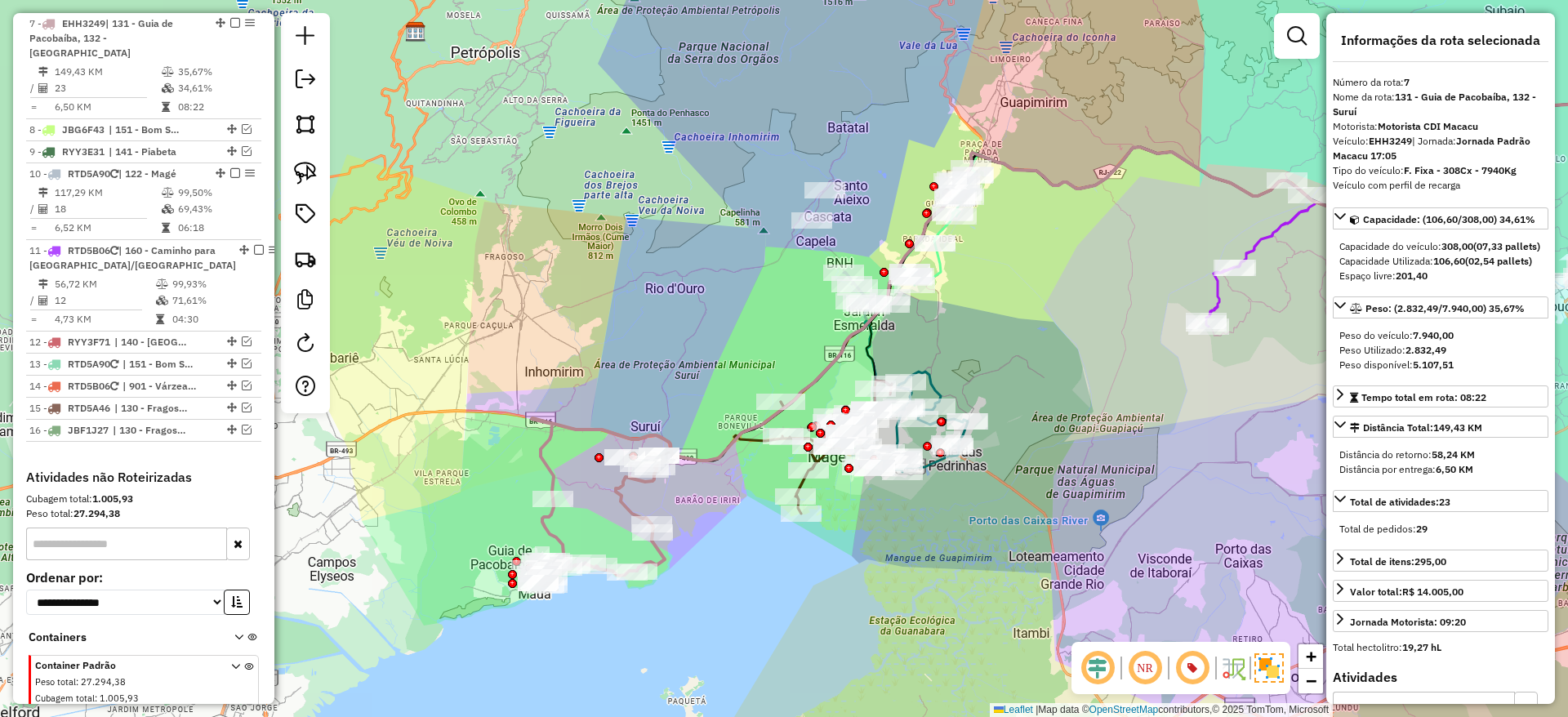
click at [544, 462] on icon at bounding box center [1099, 288] width 1136 height 422
click at [558, 539] on icon at bounding box center [598, 522] width 133 height 128
click at [562, 544] on icon at bounding box center [598, 522] width 133 height 128
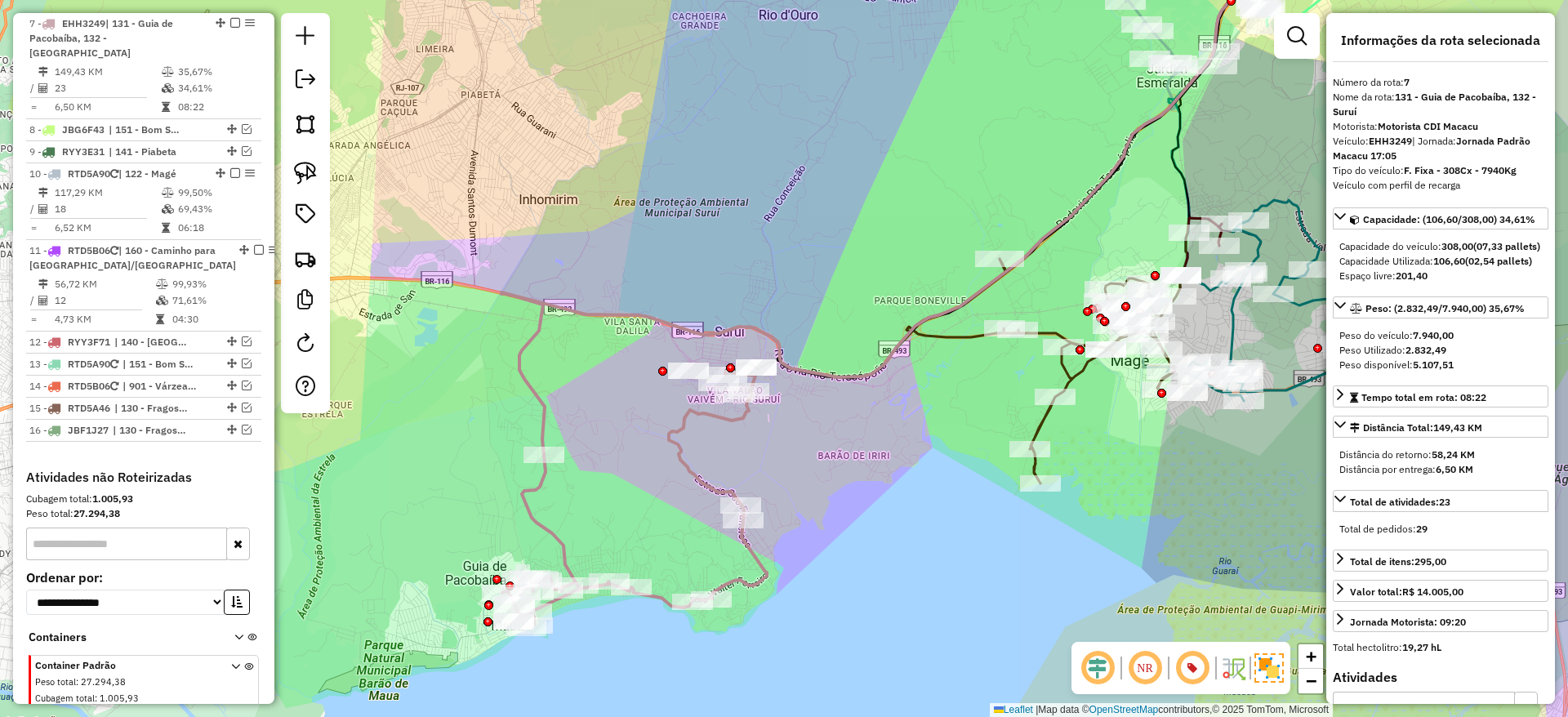
click at [562, 544] on icon at bounding box center [634, 499] width 264 height 255
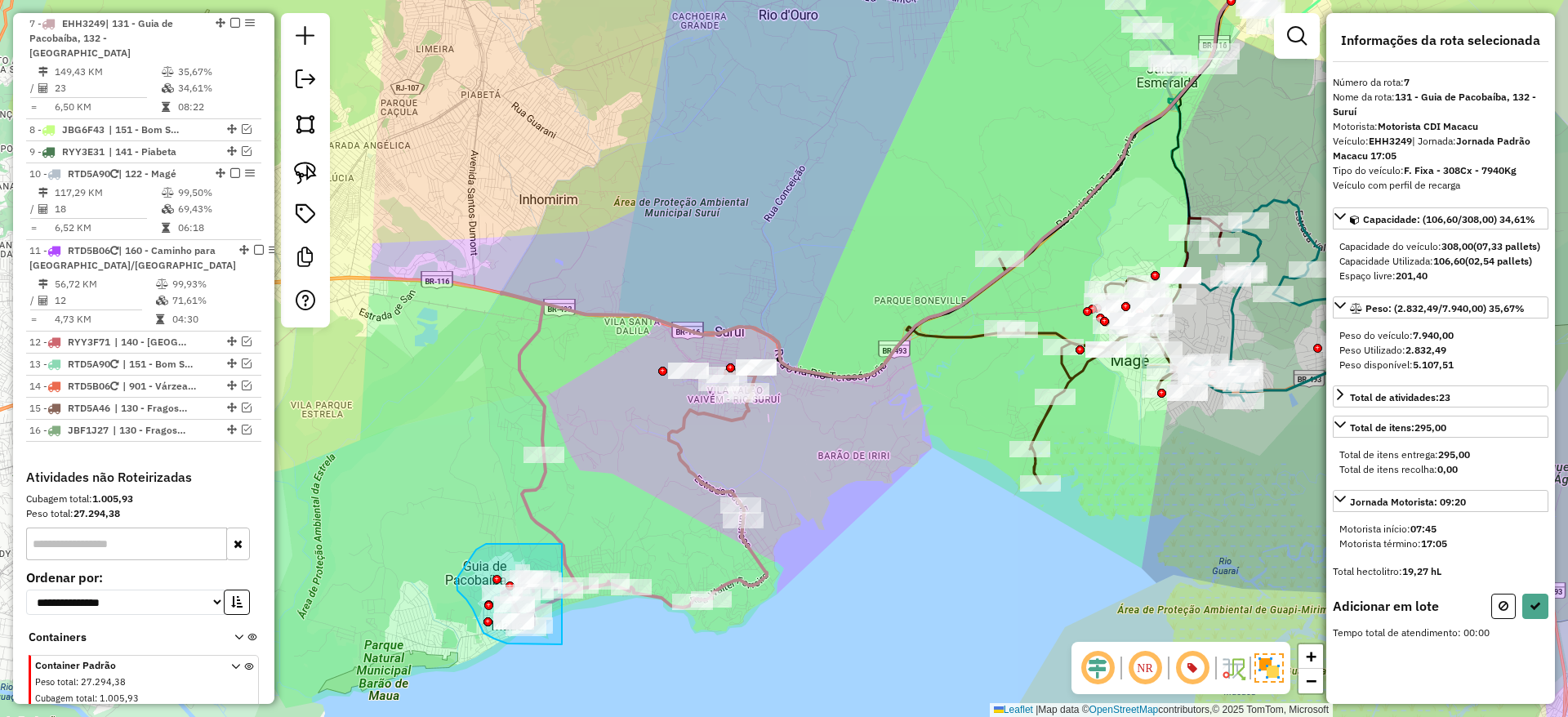
drag, startPoint x: 562, startPoint y: 544, endPoint x: 564, endPoint y: 643, distance: 99.0
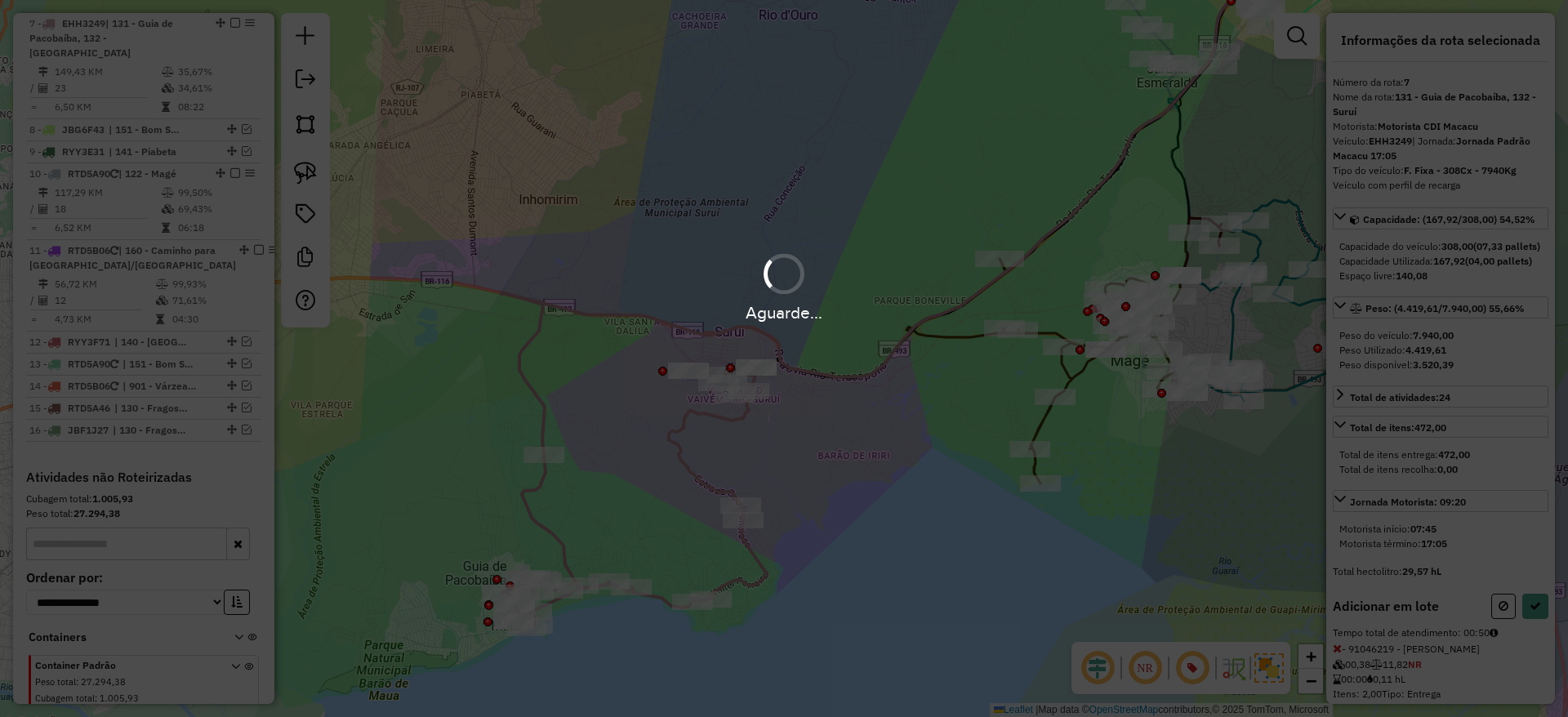
select select "*********"
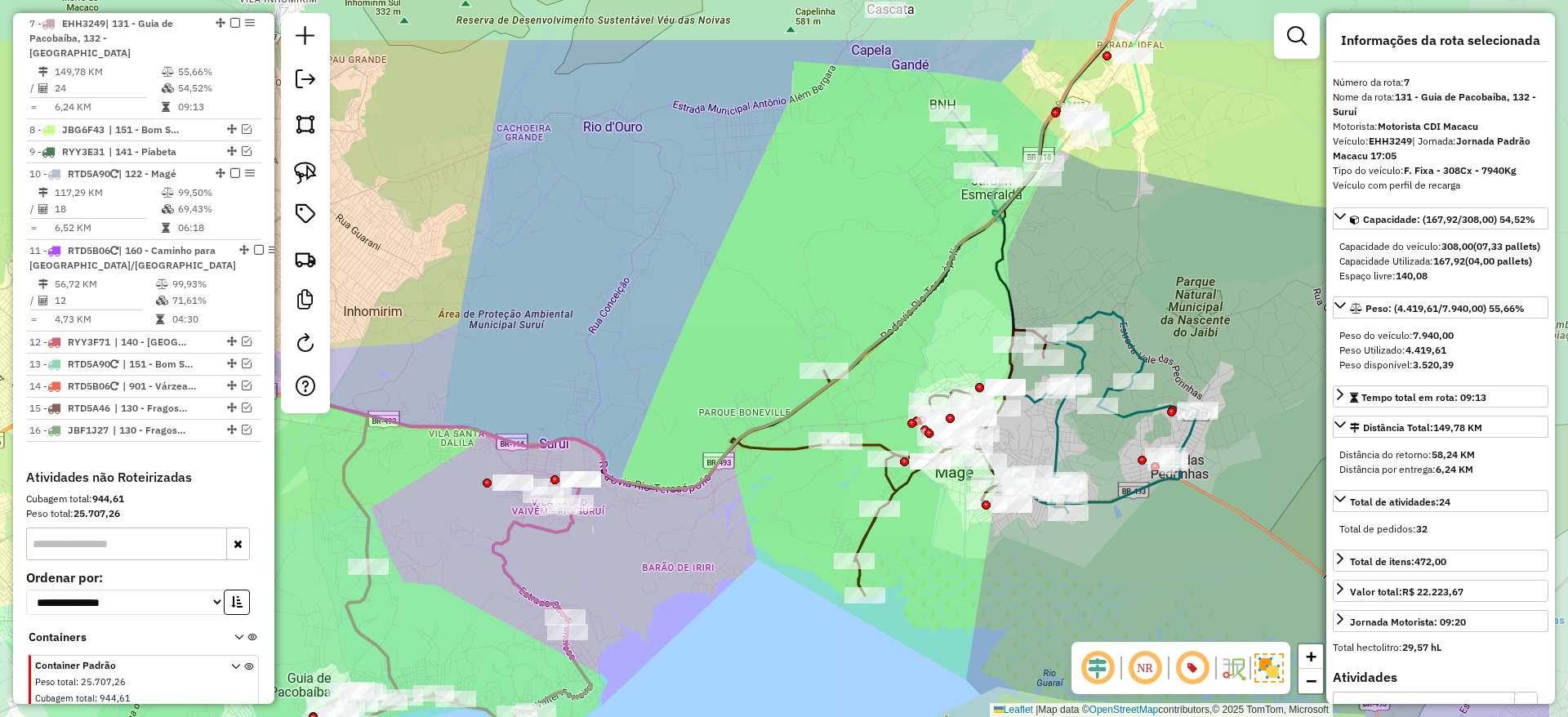
drag, startPoint x: 782, startPoint y: 495, endPoint x: 608, endPoint y: 606, distance: 206.4
click at [608, 606] on div "Janela de atendimento Grade de atendimento Capacidade Transportadoras Veículos …" at bounding box center [784, 358] width 1568 height 717
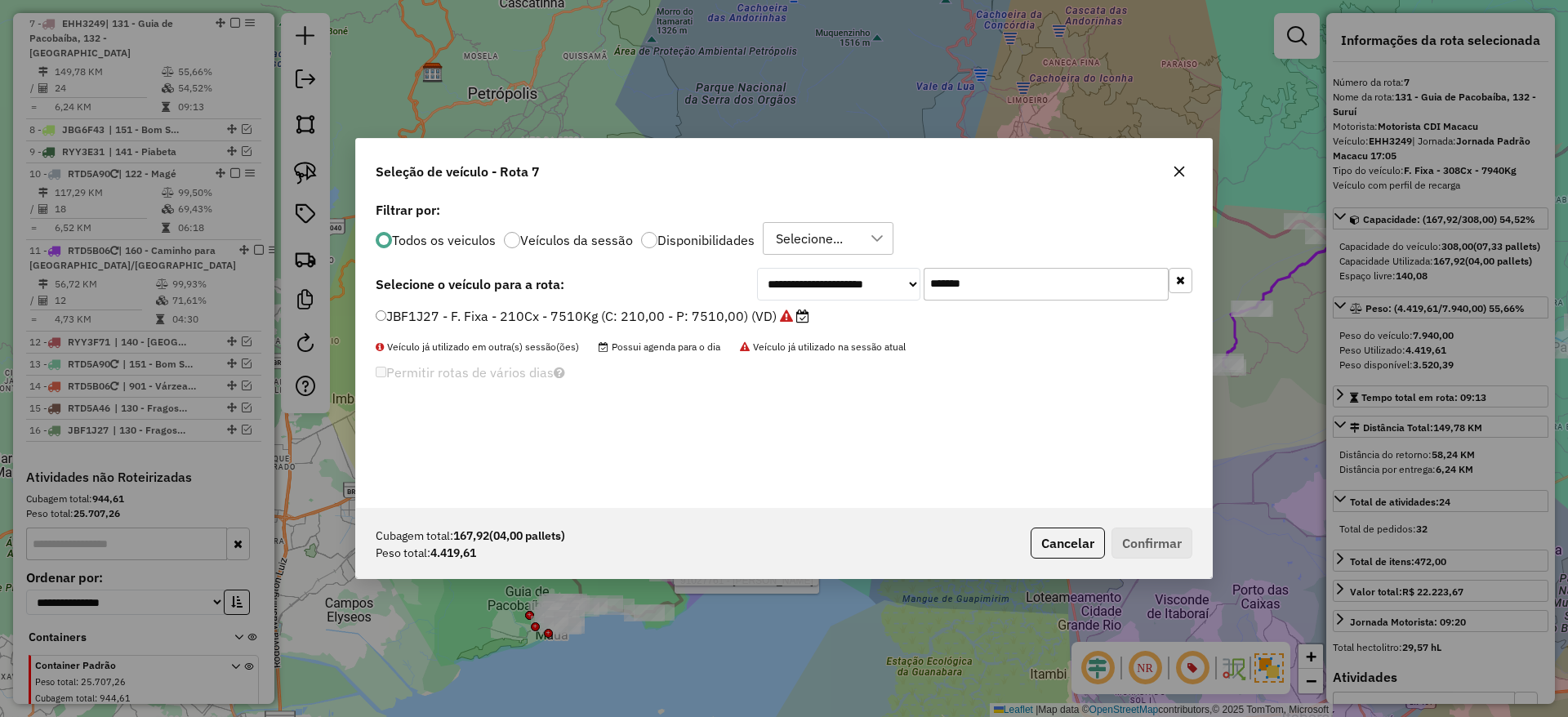
scroll to position [9, 5]
click at [1008, 296] on input "*******" at bounding box center [1046, 284] width 245 height 33
paste input "text"
type input "*******"
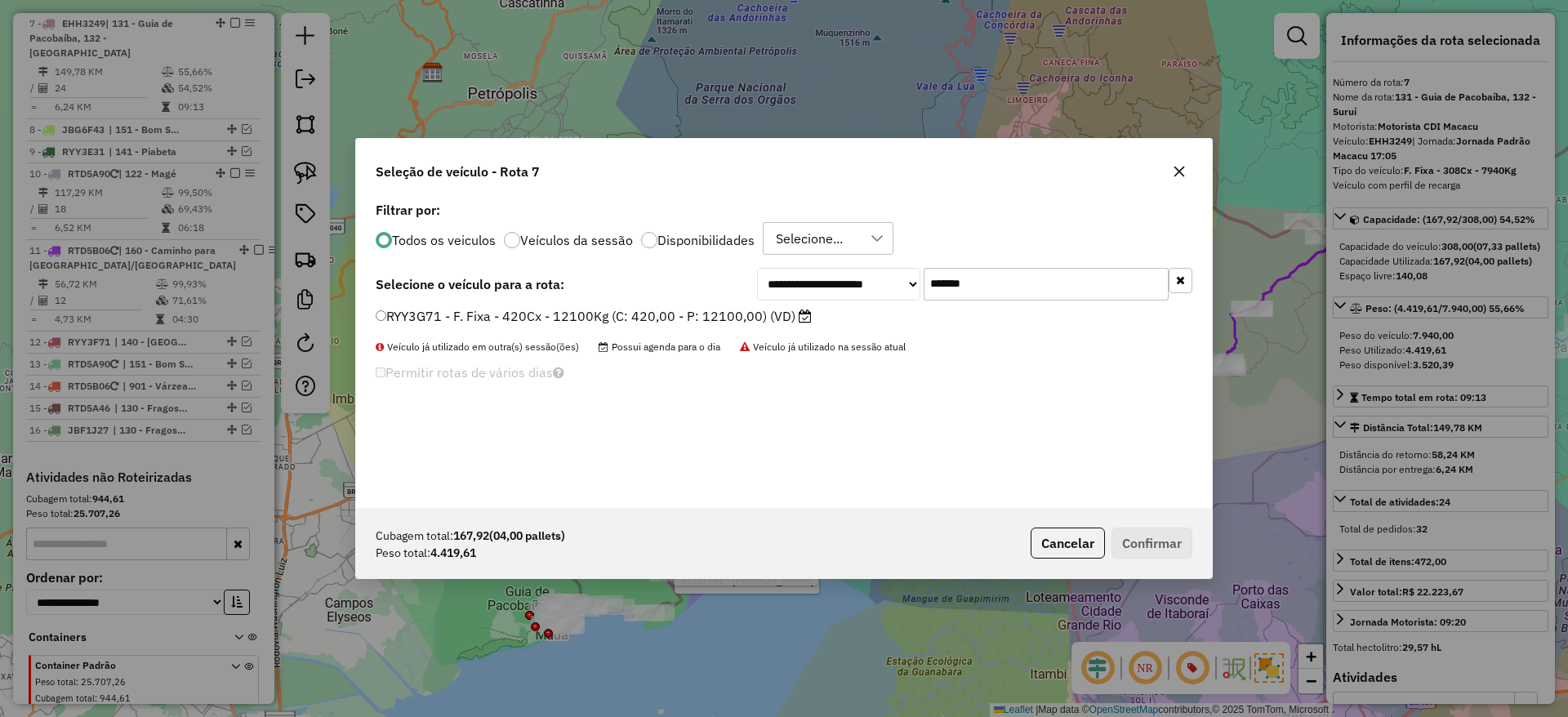
click at [758, 318] on label "RYY3G71 - F. Fixa - 420Cx - 12100Kg (C: 420,00 - P: 12100,00) (VD)" at bounding box center [594, 315] width 436 height 20
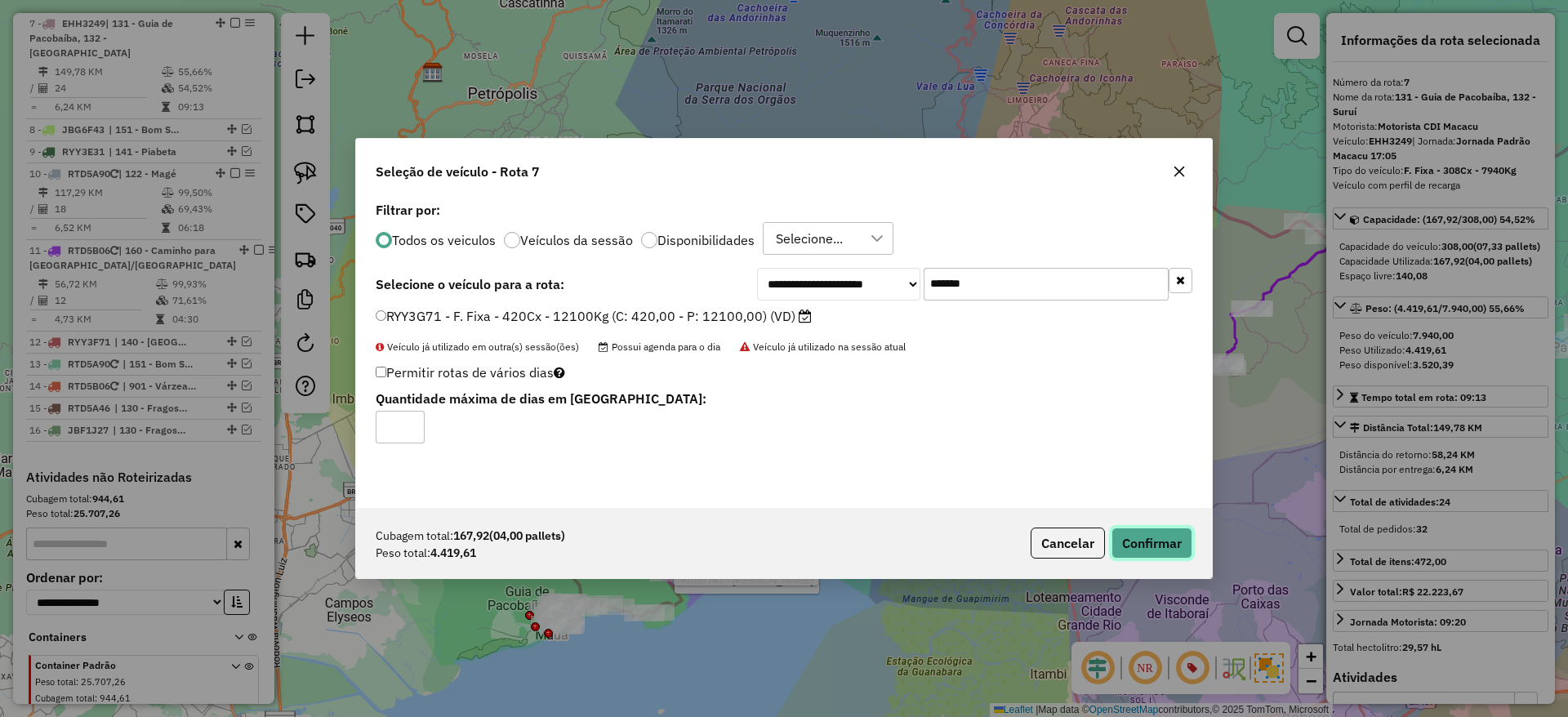
click at [1142, 538] on button "Confirmar" at bounding box center [1152, 543] width 81 height 31
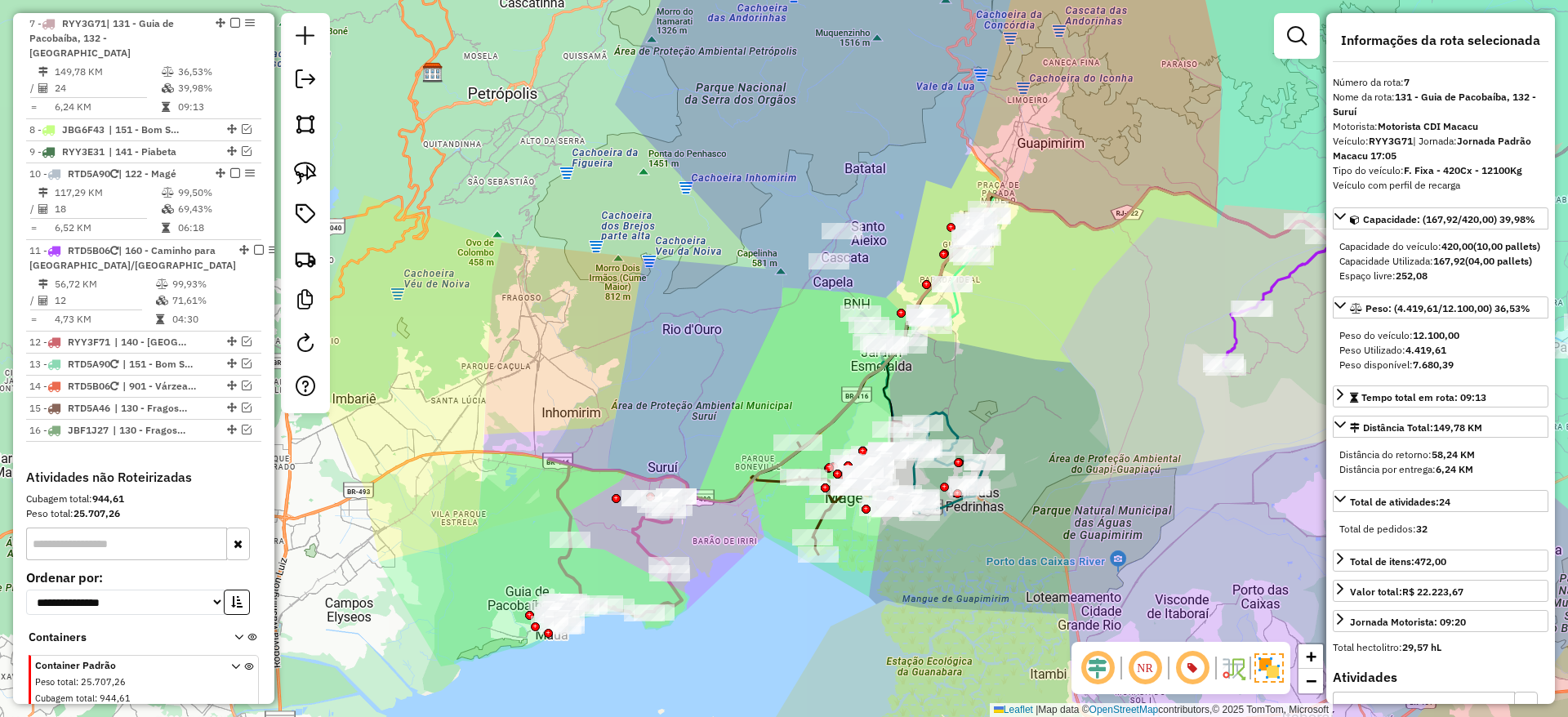
click at [568, 506] on icon at bounding box center [1117, 328] width 1136 height 422
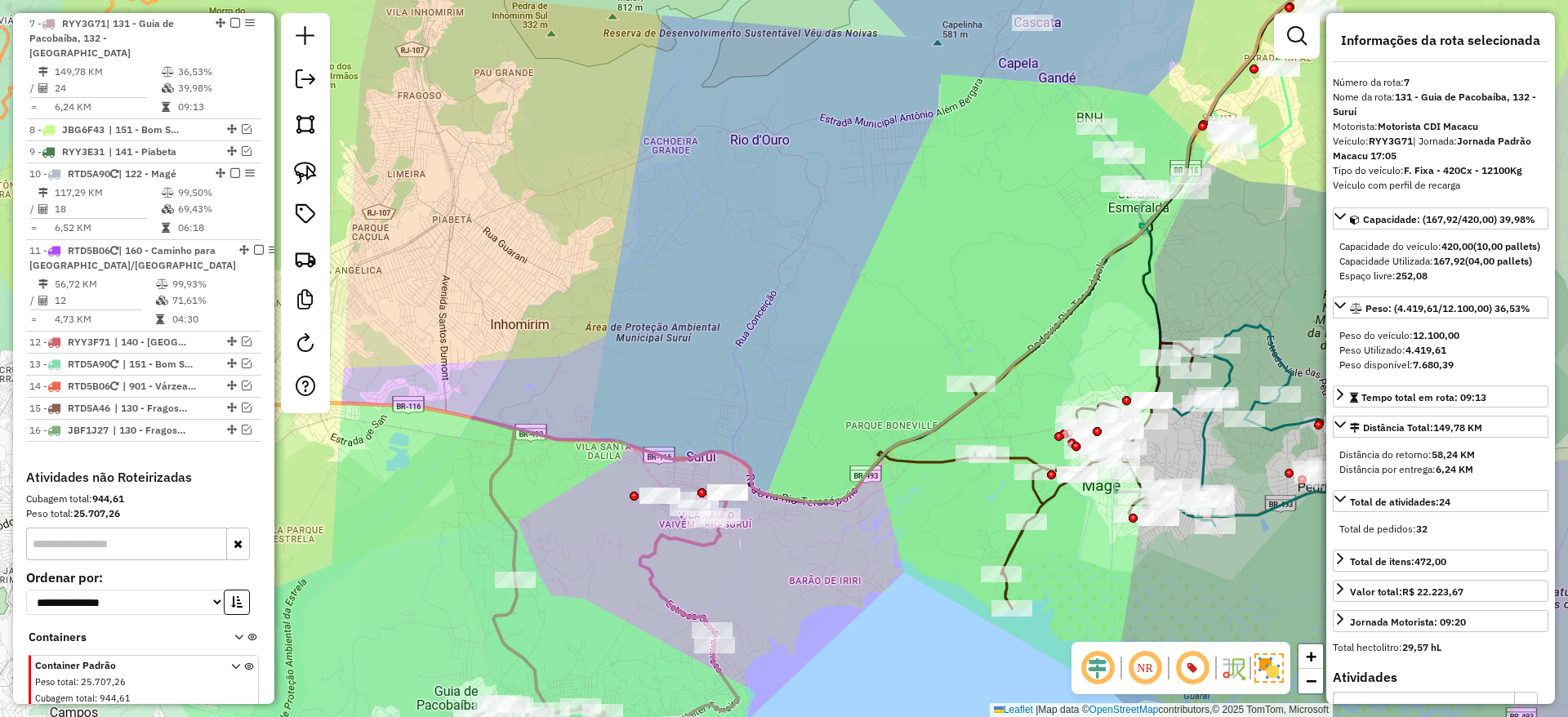
click at [674, 540] on icon at bounding box center [606, 624] width 264 height 255
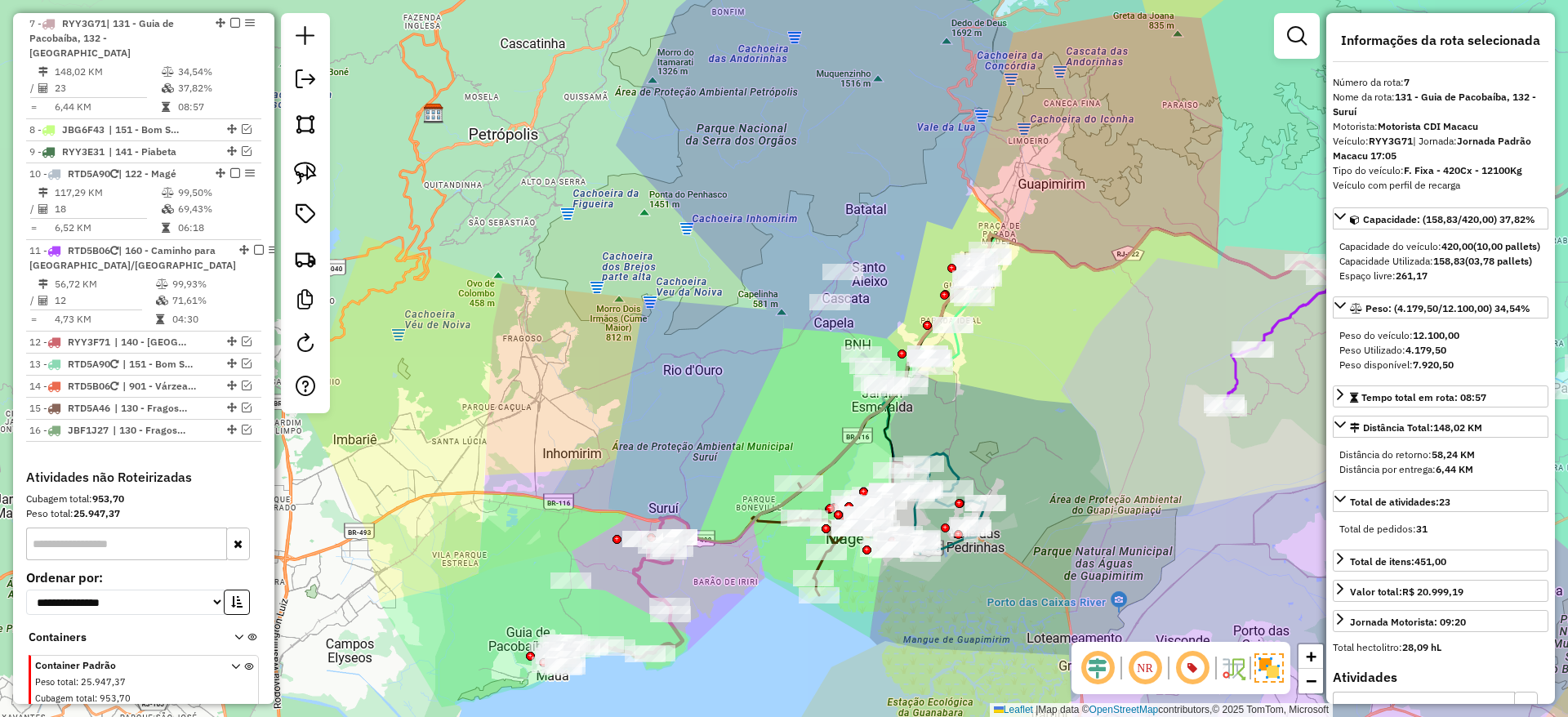
drag, startPoint x: 692, startPoint y: 526, endPoint x: 696, endPoint y: 576, distance: 50.2
click at [696, 576] on div "Janela de atendimento Grade de atendimento Capacidade Transportadoras Veículos …" at bounding box center [784, 358] width 1568 height 717
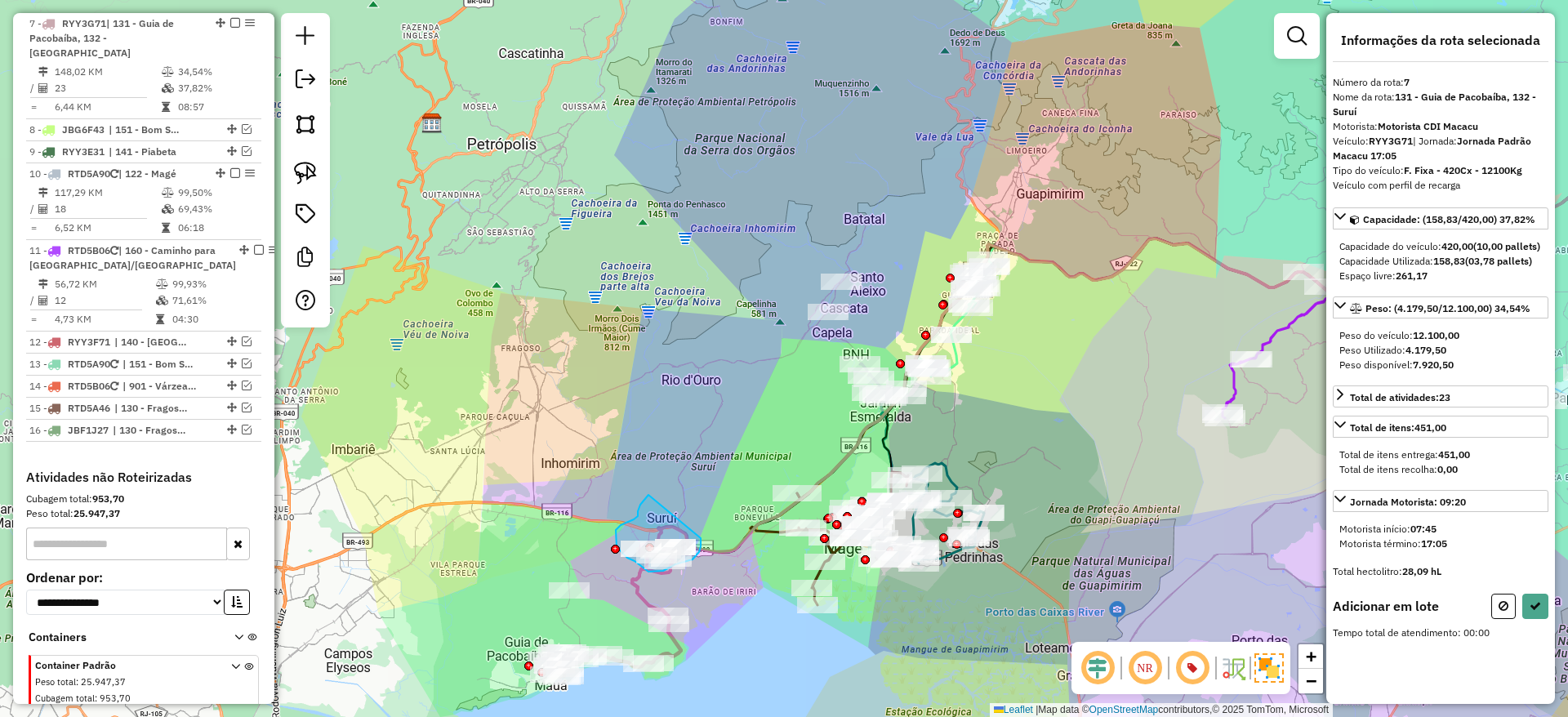
drag, startPoint x: 649, startPoint y: 495, endPoint x: 700, endPoint y: 539, distance: 67.4
select select "*********"
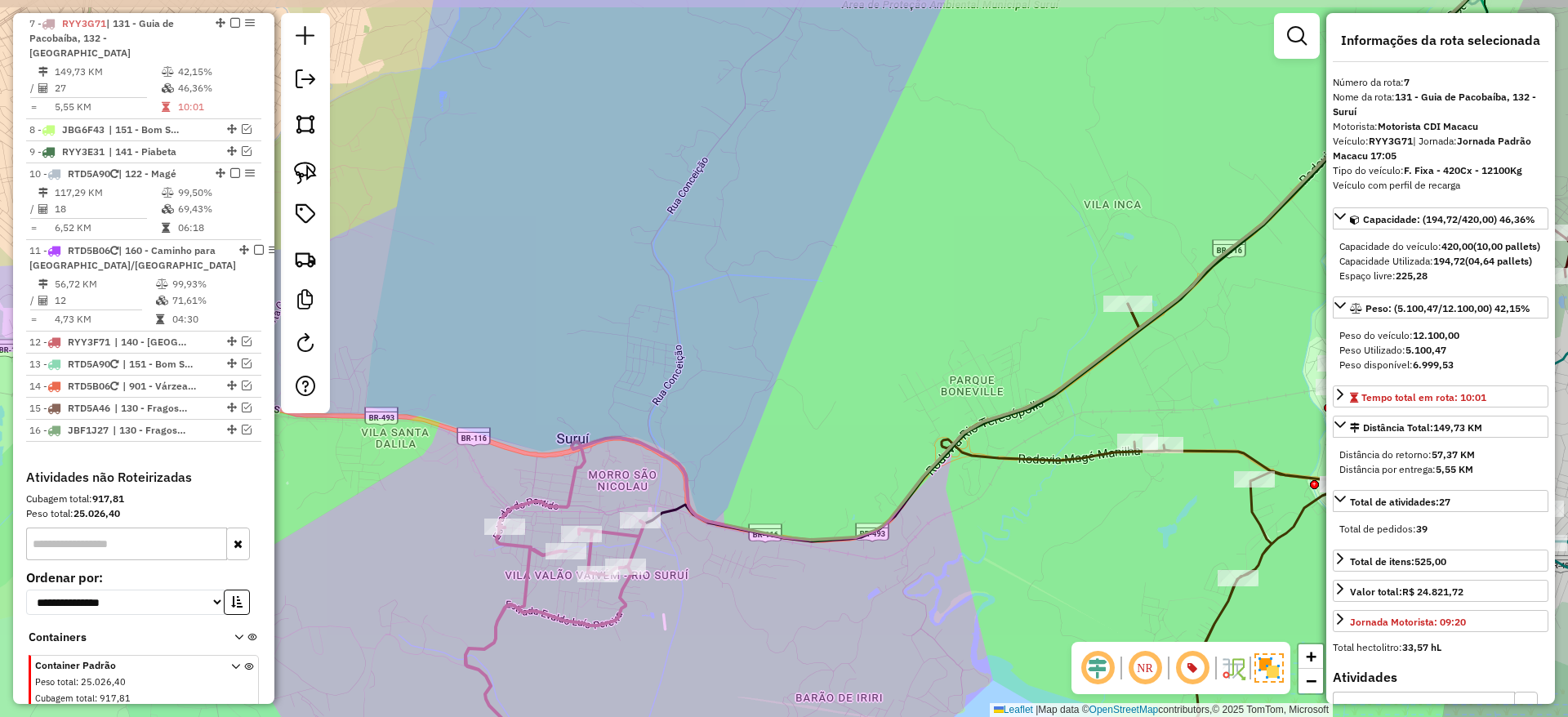
drag, startPoint x: 661, startPoint y: 571, endPoint x: 713, endPoint y: 587, distance: 54.4
click at [731, 583] on div "Janela de atendimento Grade de atendimento Capacidade Transportadoras Veículos …" at bounding box center [784, 358] width 1568 height 717
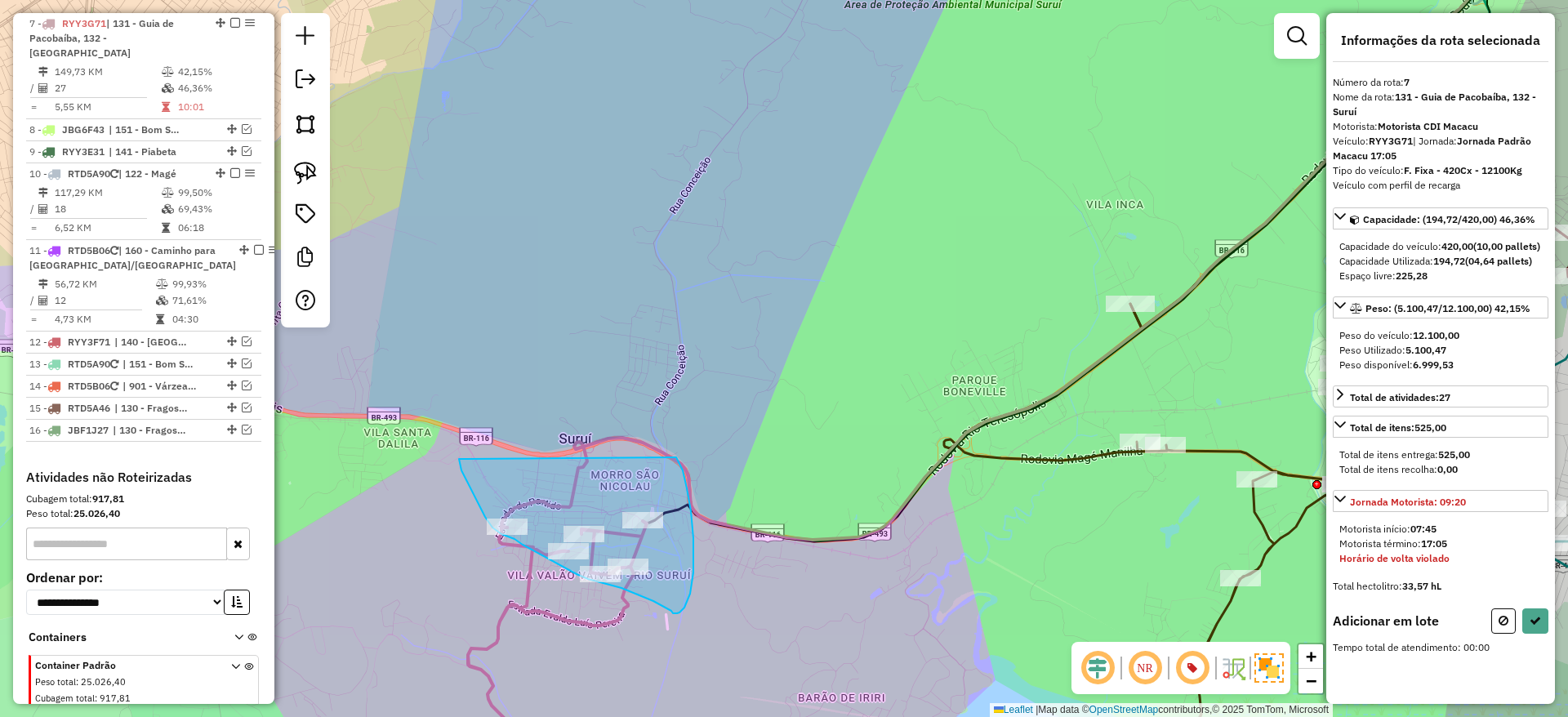
drag, startPoint x: 459, startPoint y: 459, endPoint x: 675, endPoint y: 458, distance: 216.0
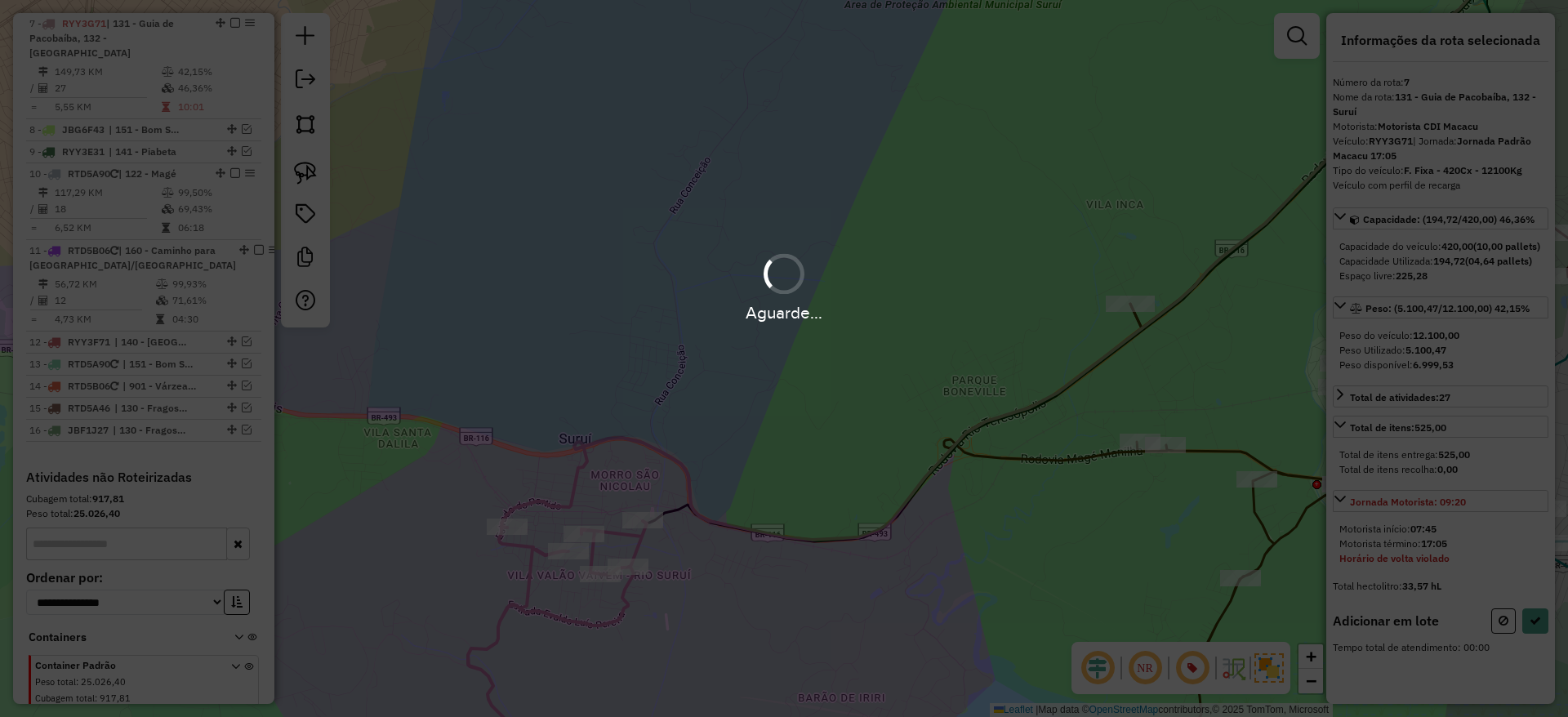
select select "*********"
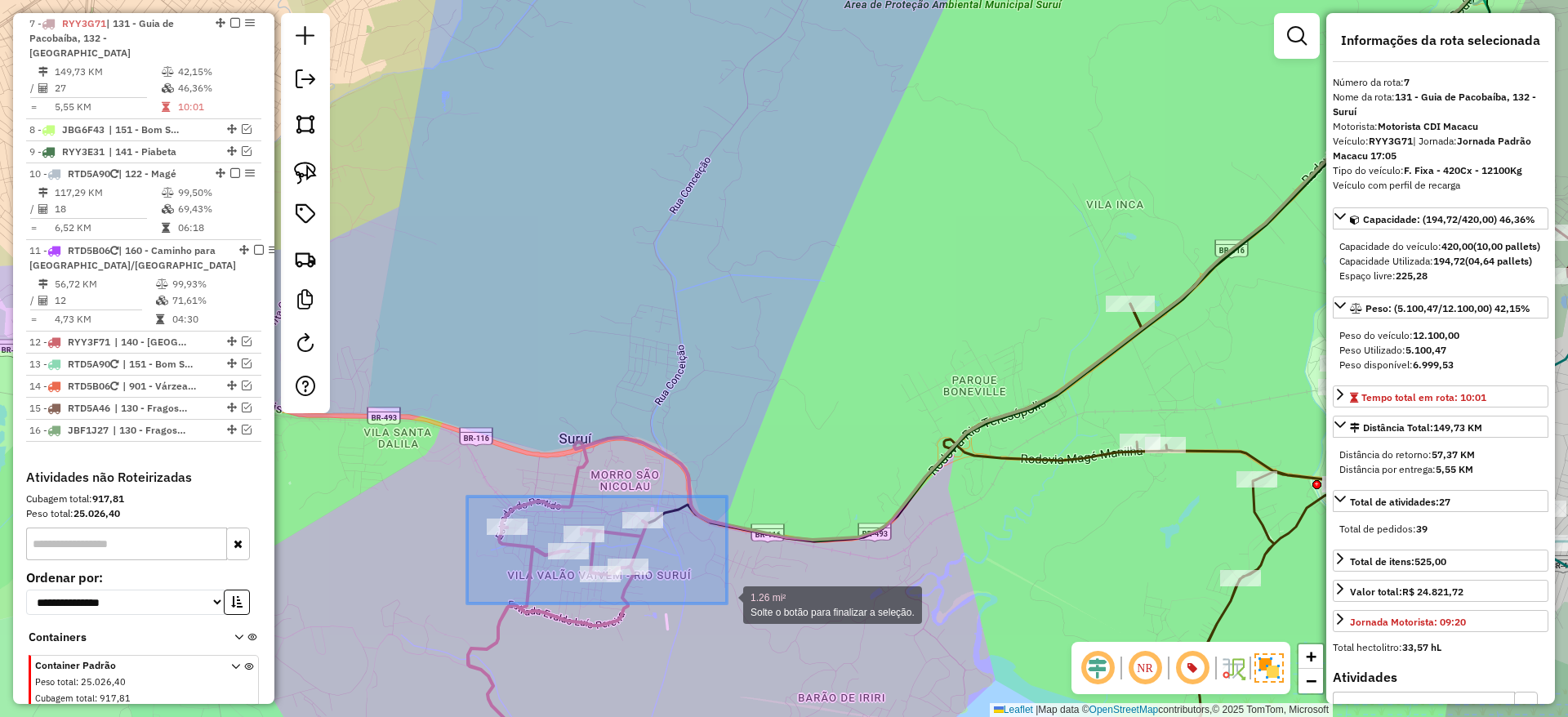
drag, startPoint x: 467, startPoint y: 496, endPoint x: 727, endPoint y: 603, distance: 281.2
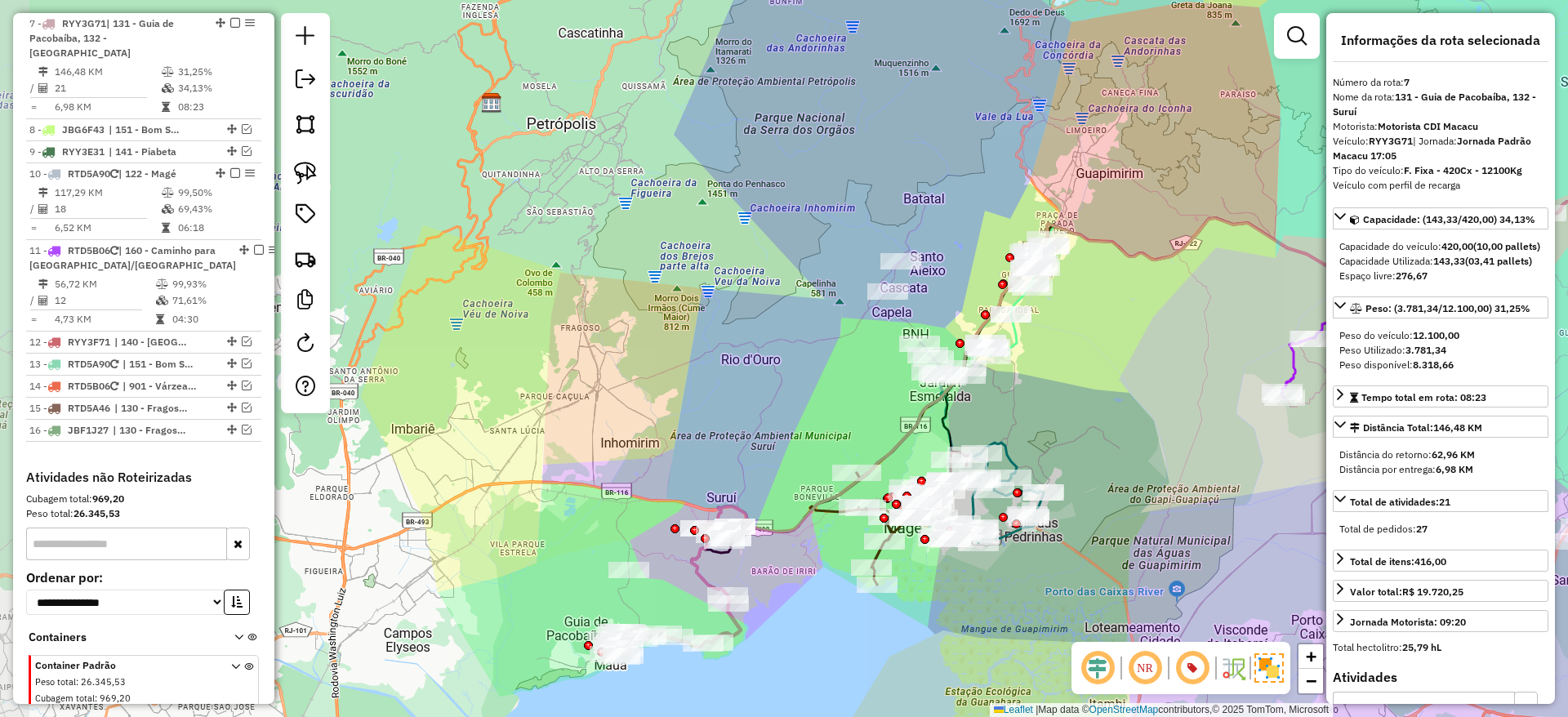
drag, startPoint x: 677, startPoint y: 619, endPoint x: 709, endPoint y: 558, distance: 68.9
click at [709, 558] on icon at bounding box center [1203, 397] width 1082 height 499
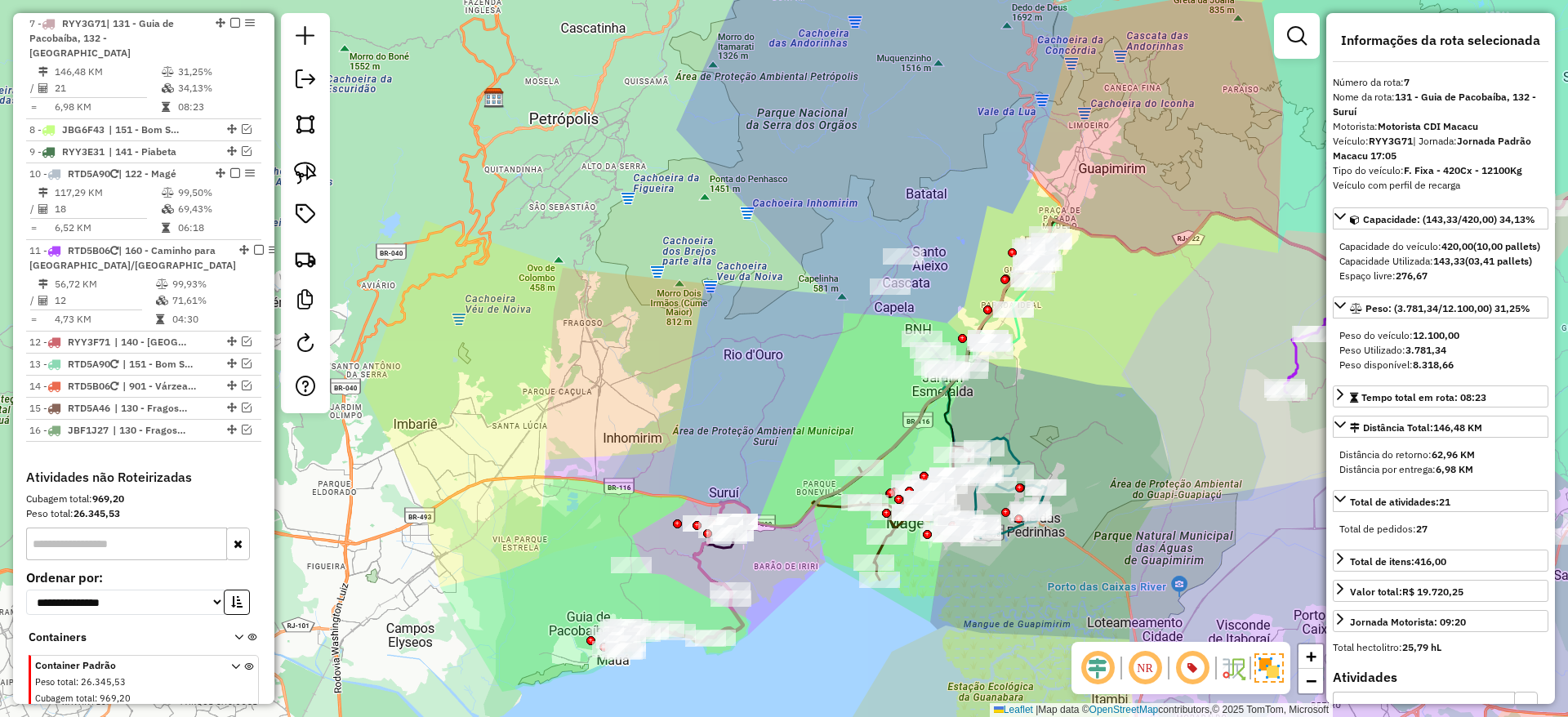
click at [738, 618] on icon at bounding box center [676, 620] width 133 height 61
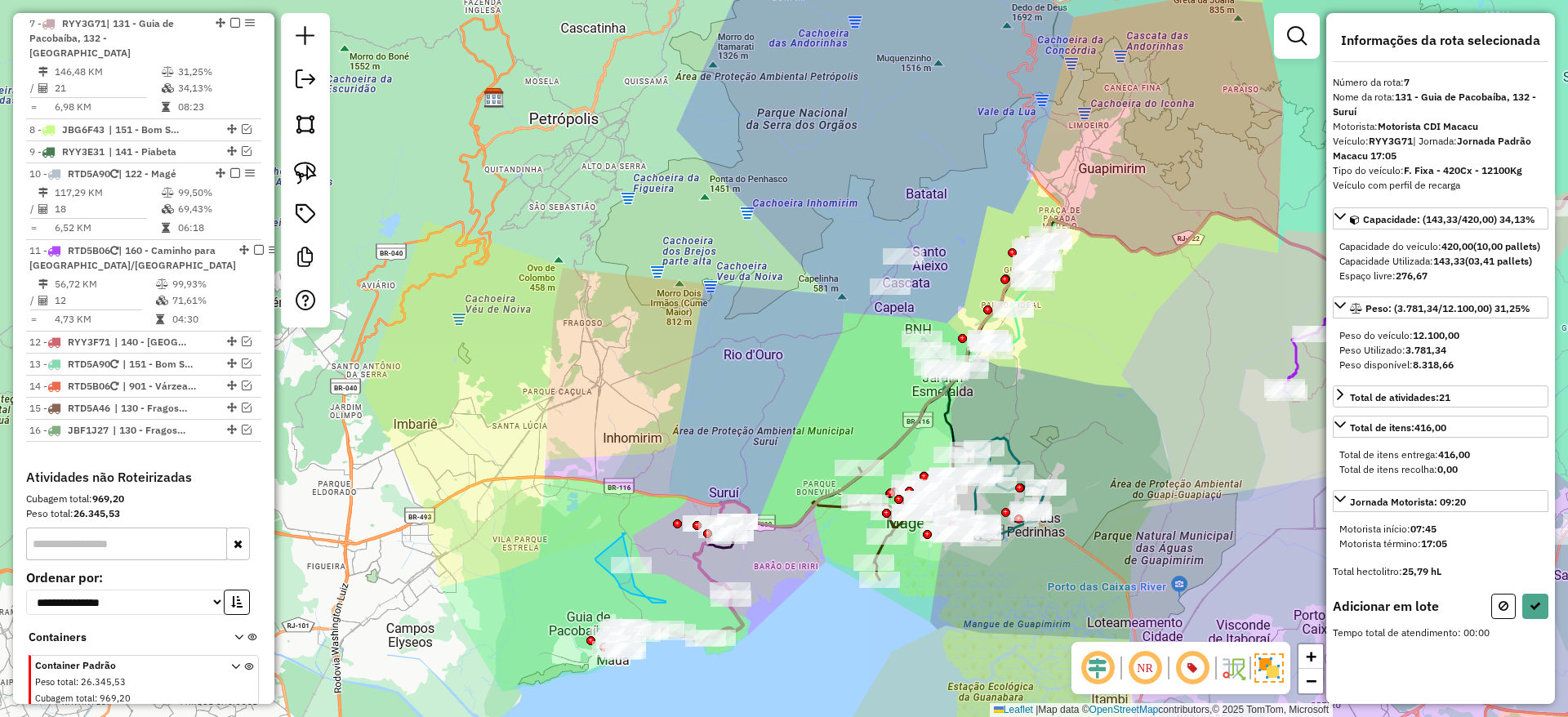
drag, startPoint x: 625, startPoint y: 533, endPoint x: 595, endPoint y: 558, distance: 39.1
drag, startPoint x: 595, startPoint y: 558, endPoint x: 646, endPoint y: 582, distance: 56.4
drag, startPoint x: 647, startPoint y: 581, endPoint x: 587, endPoint y: 619, distance: 71.0
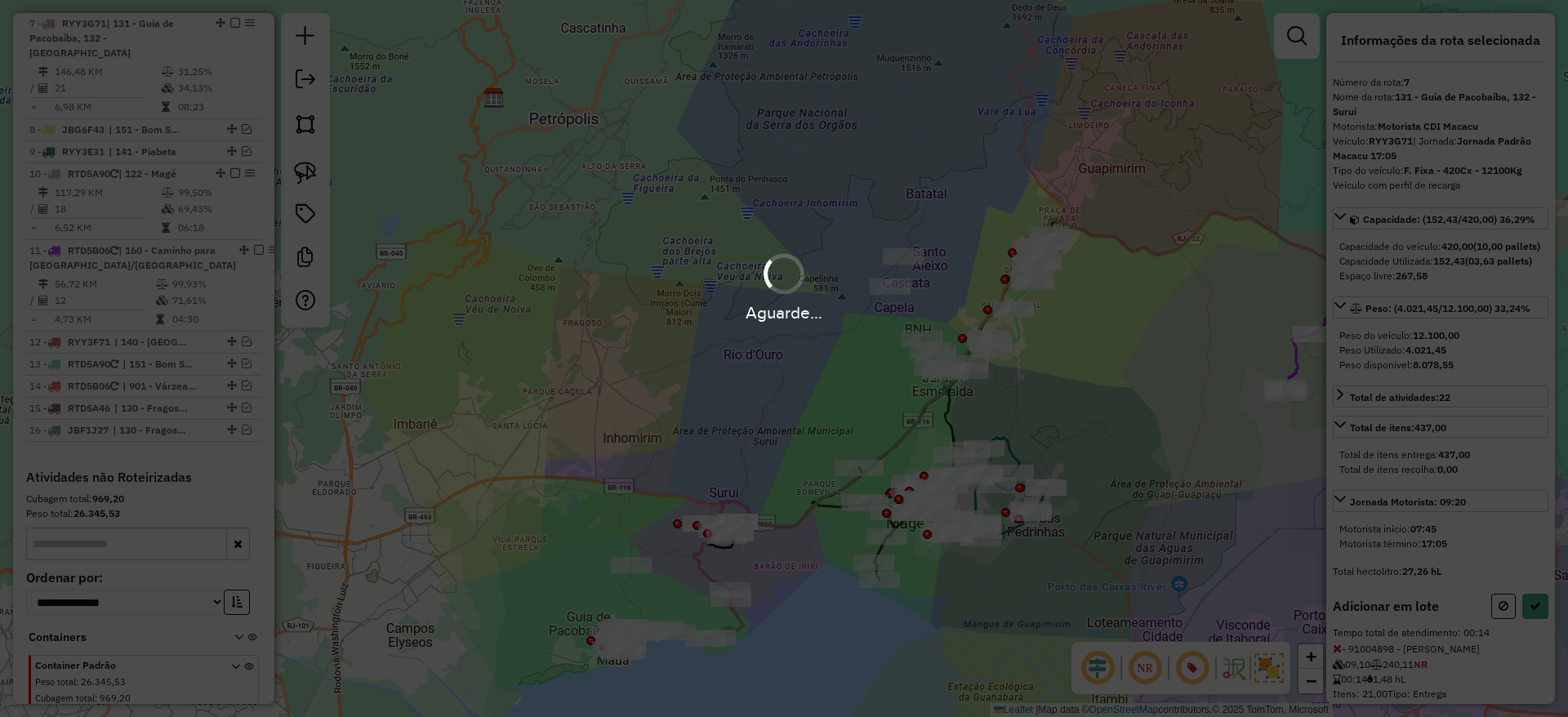
select select "*********"
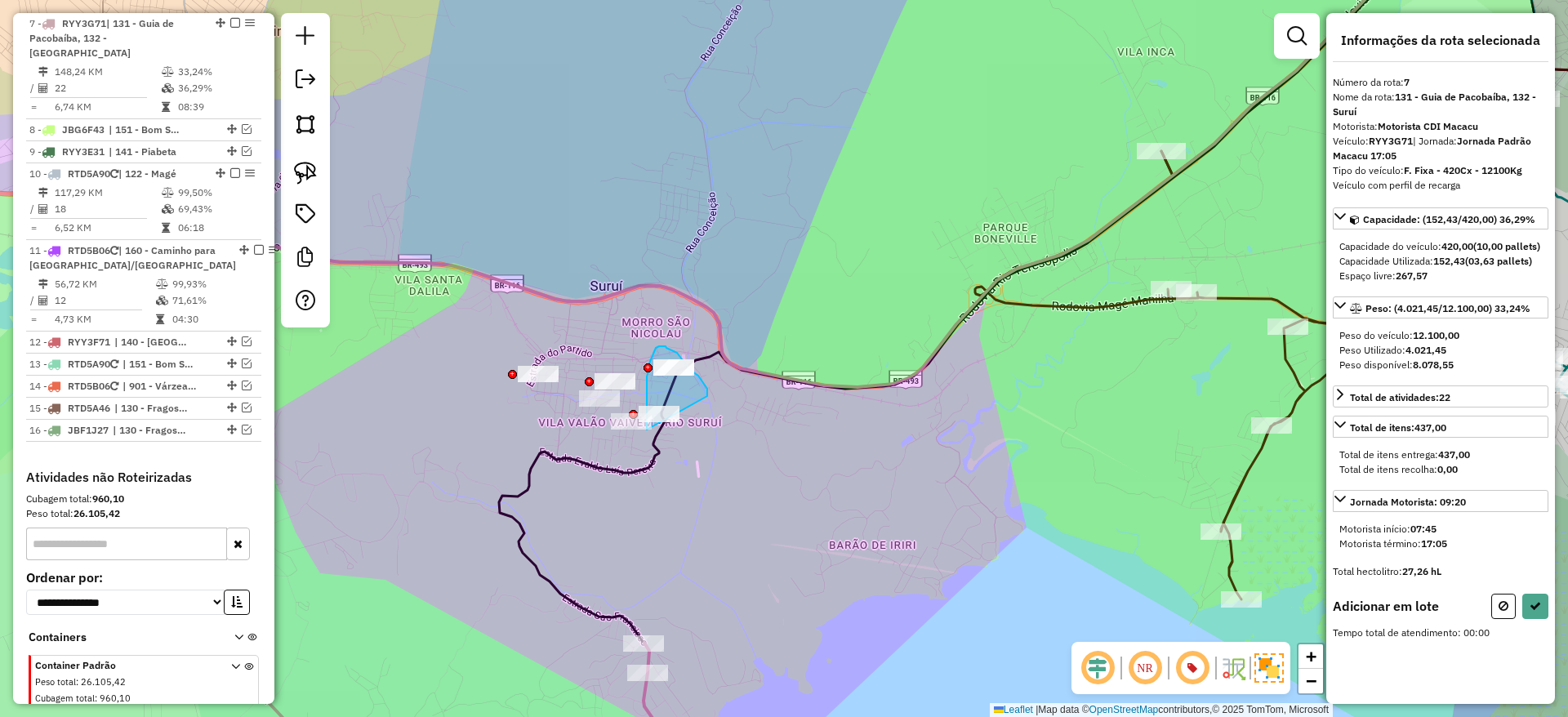
drag, startPoint x: 707, startPoint y: 396, endPoint x: 654, endPoint y: 430, distance: 63.0
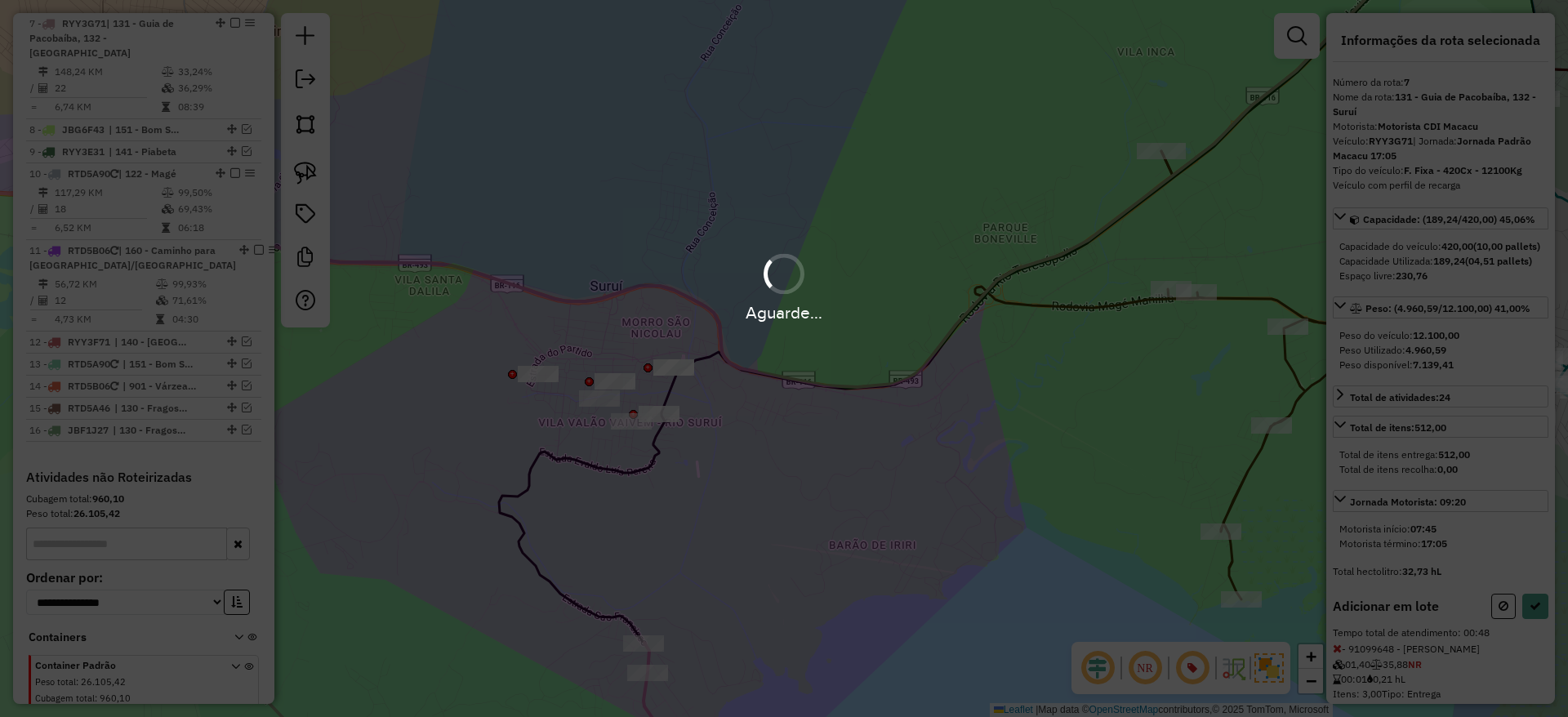
select select "*********"
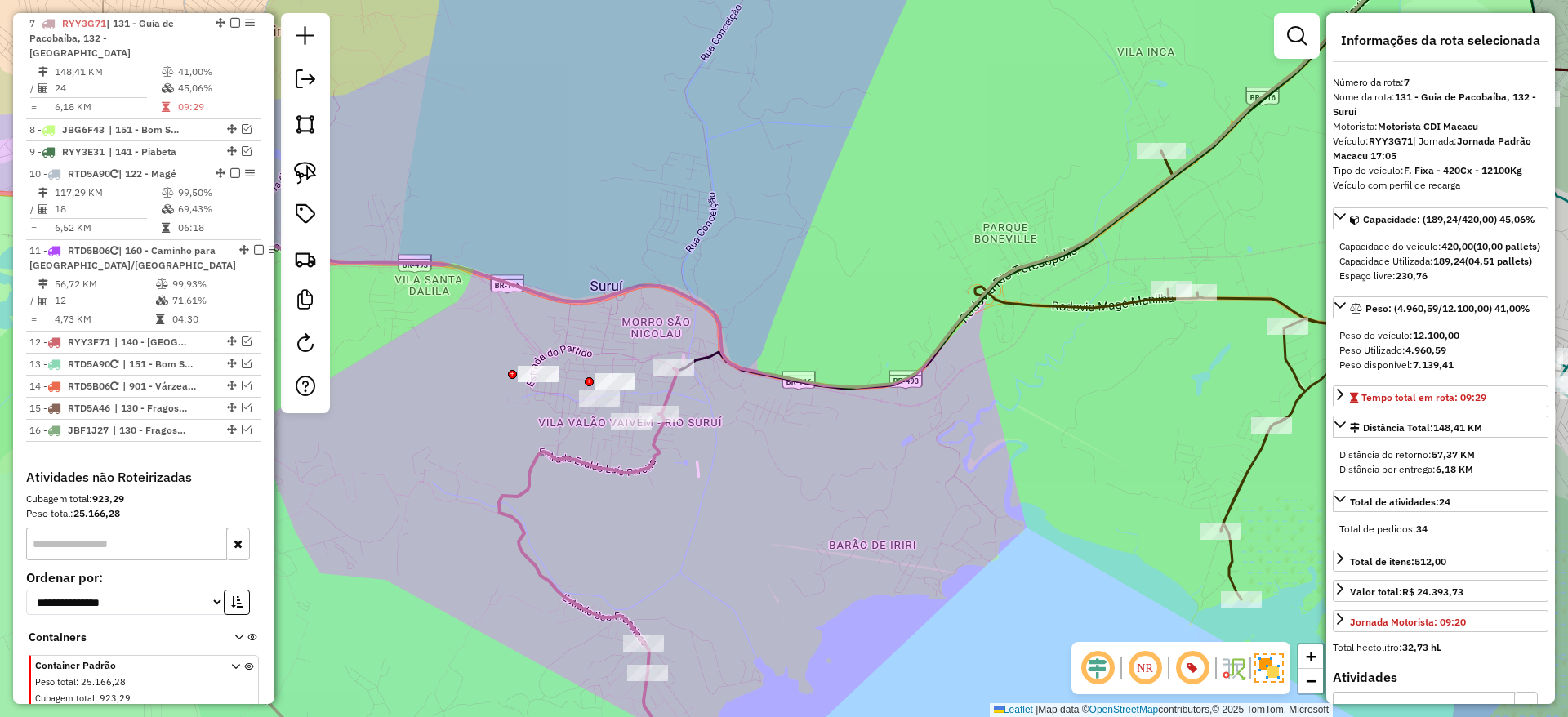
click at [656, 446] on icon at bounding box center [451, 578] width 491 height 421
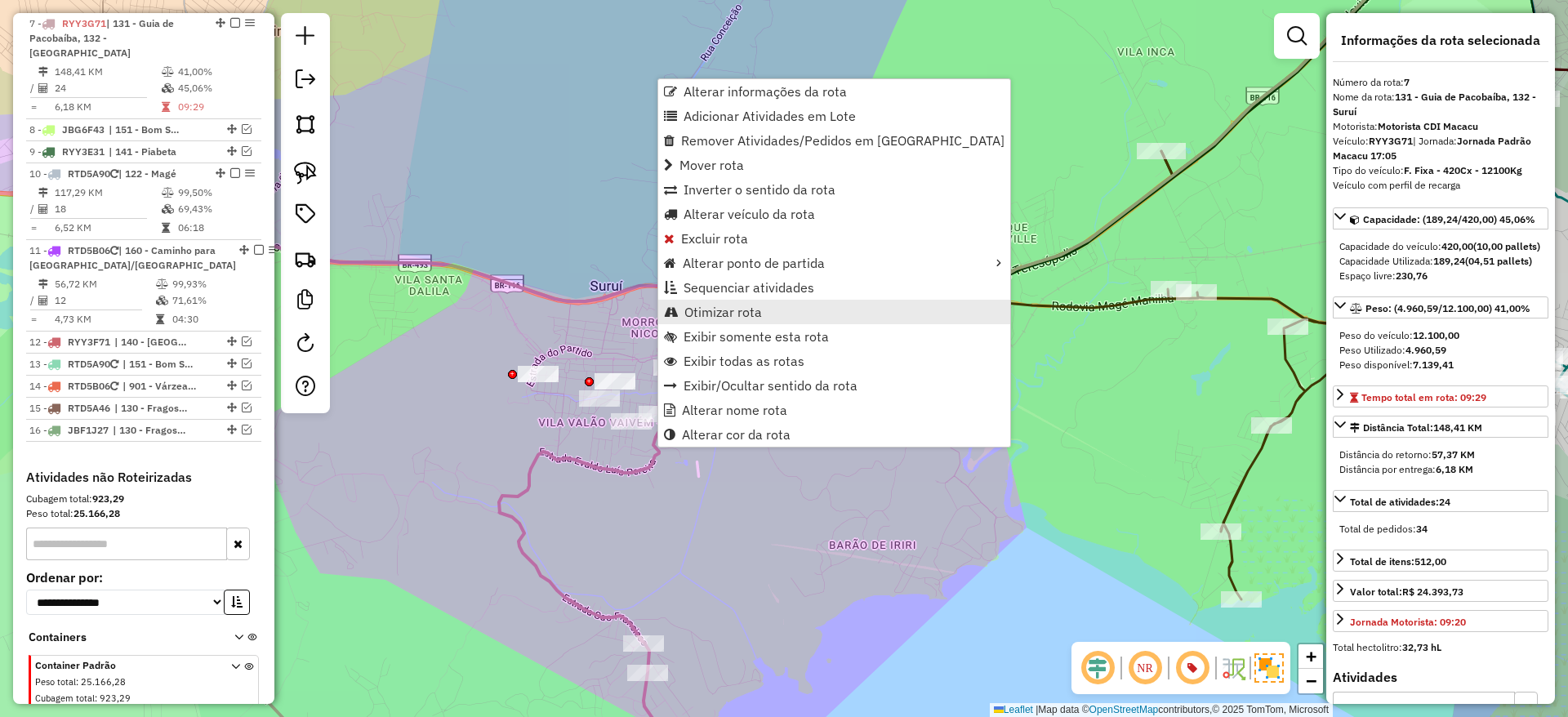
click at [750, 309] on span "Otimizar rota" at bounding box center [723, 311] width 78 height 13
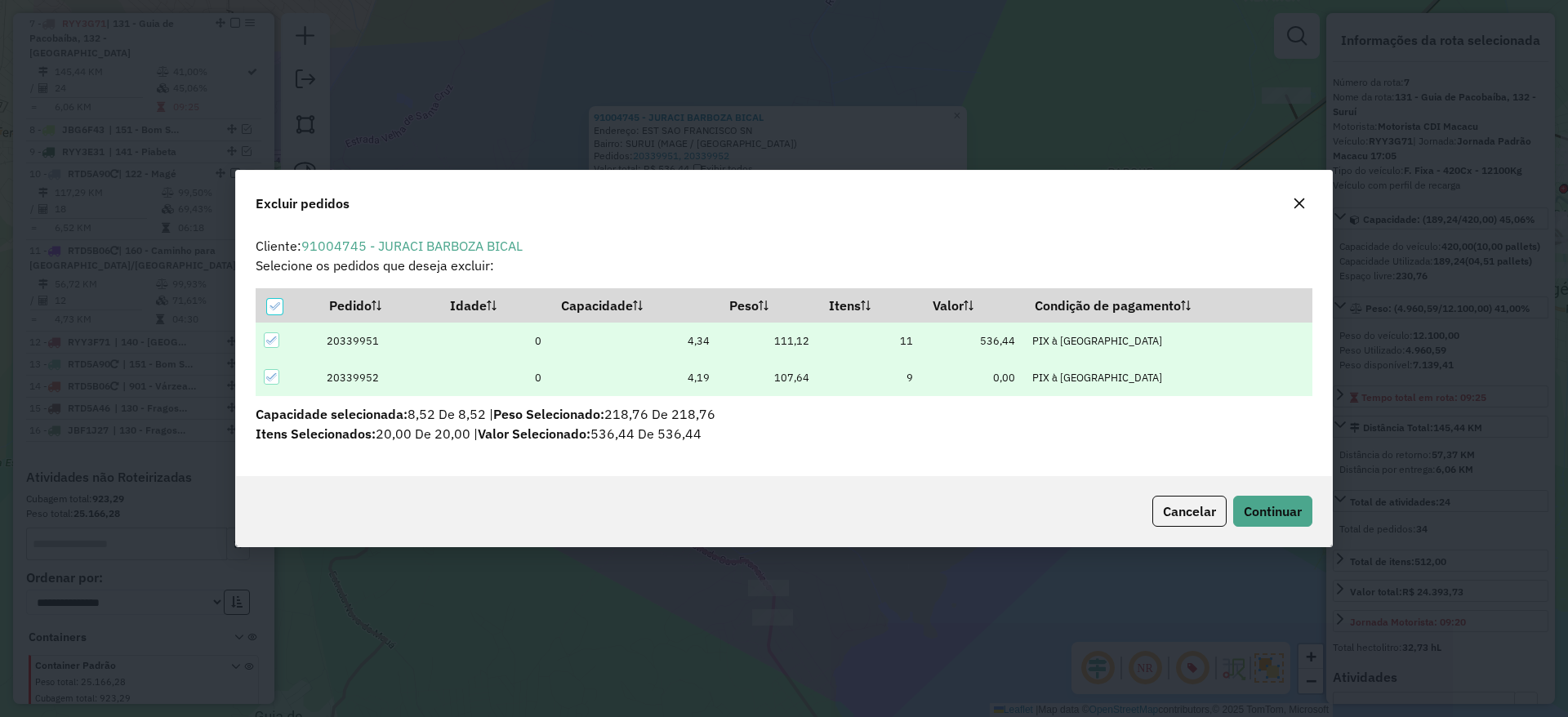
scroll to position [0, 0]
click at [1262, 509] on span "Continuar" at bounding box center [1272, 511] width 58 height 16
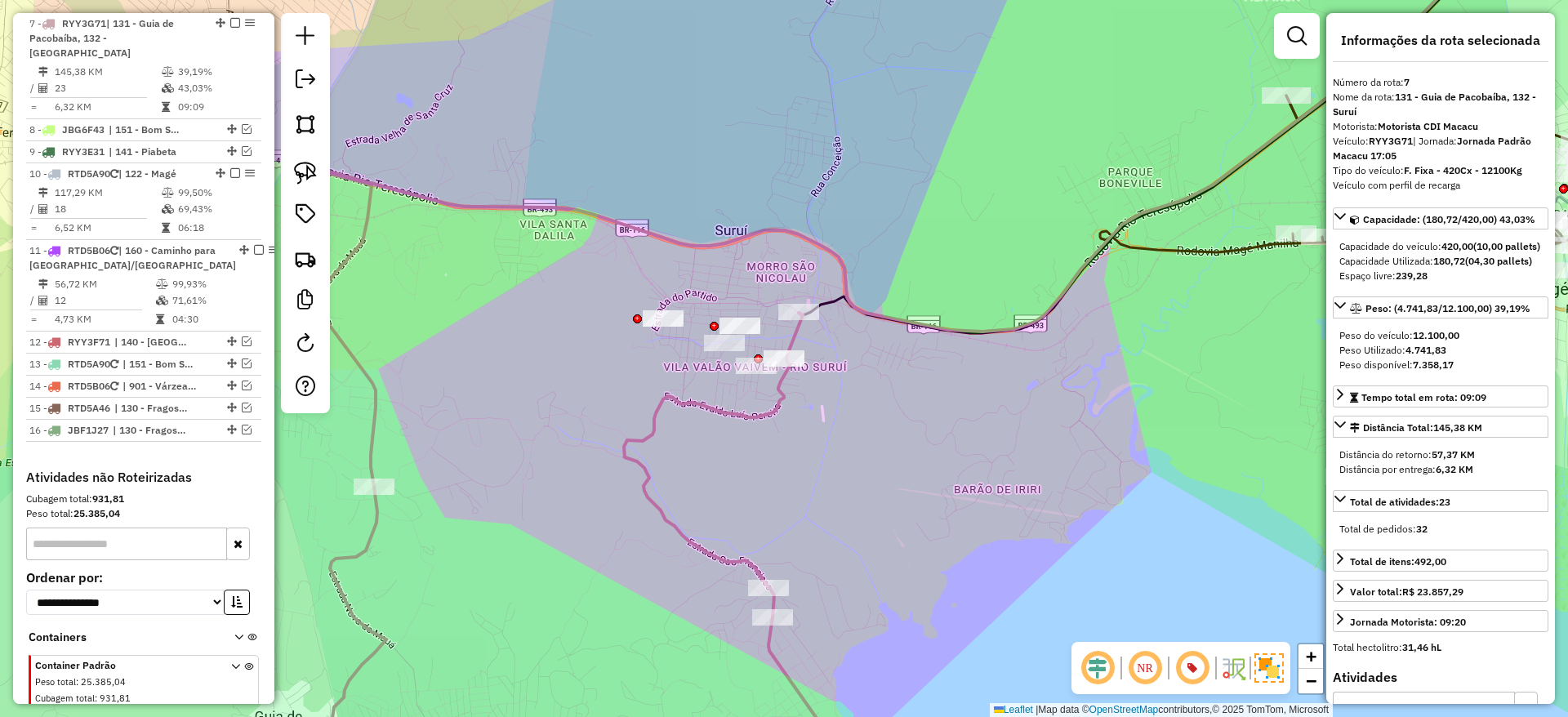
click at [1387, 134] on strong "RYY3G71" at bounding box center [1391, 140] width 44 height 12
copy strong "RYY3G71"
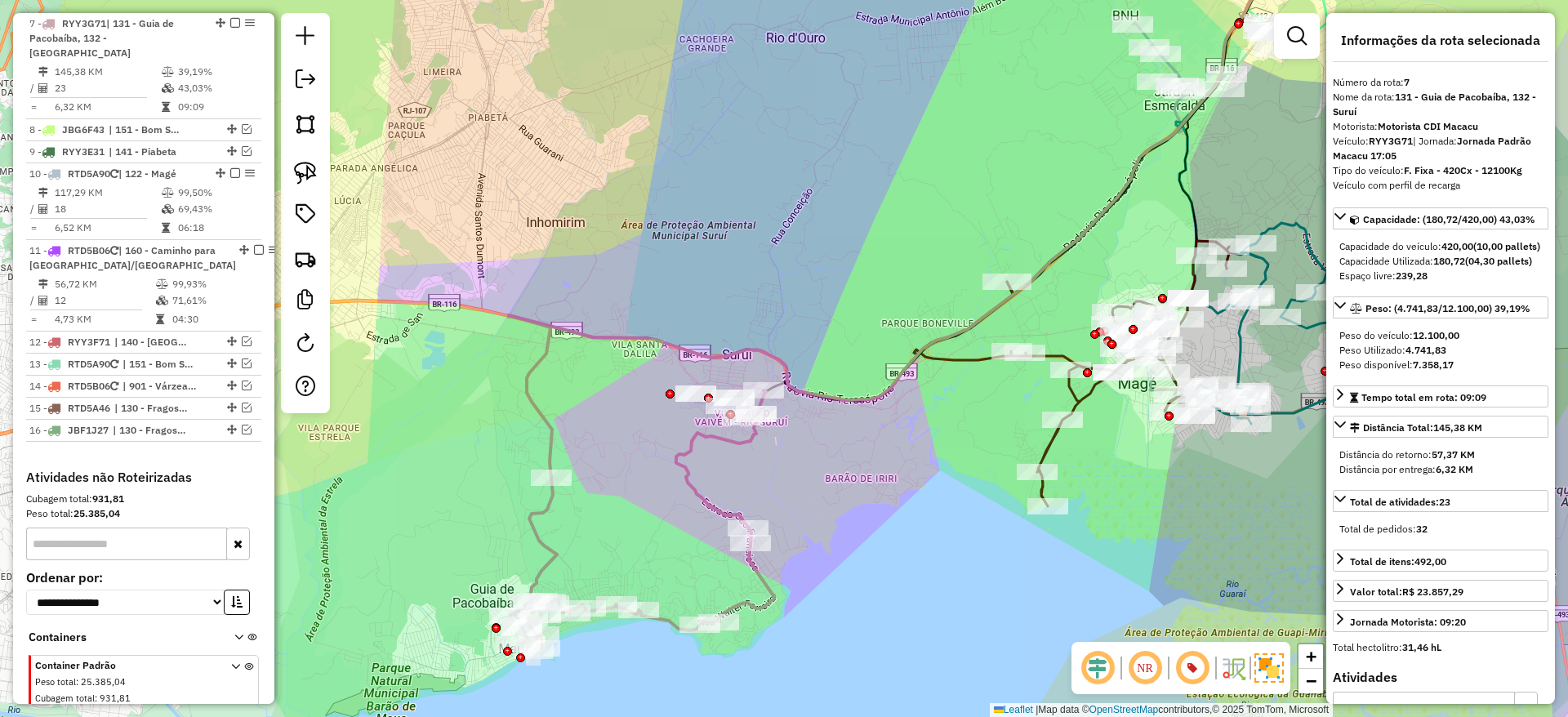
click at [695, 445] on icon at bounding box center [641, 520] width 264 height 259
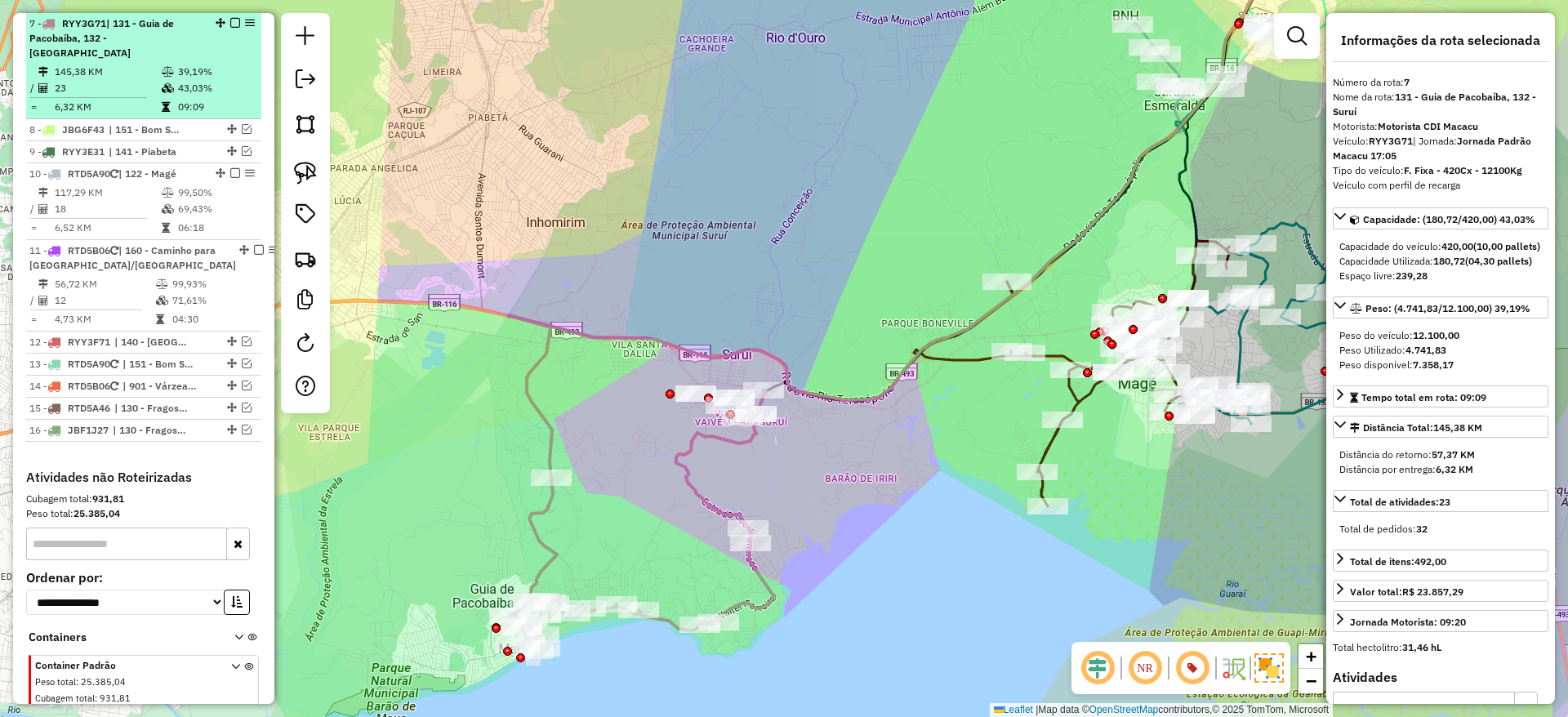
click at [231, 18] on em at bounding box center [234, 22] width 9 height 9
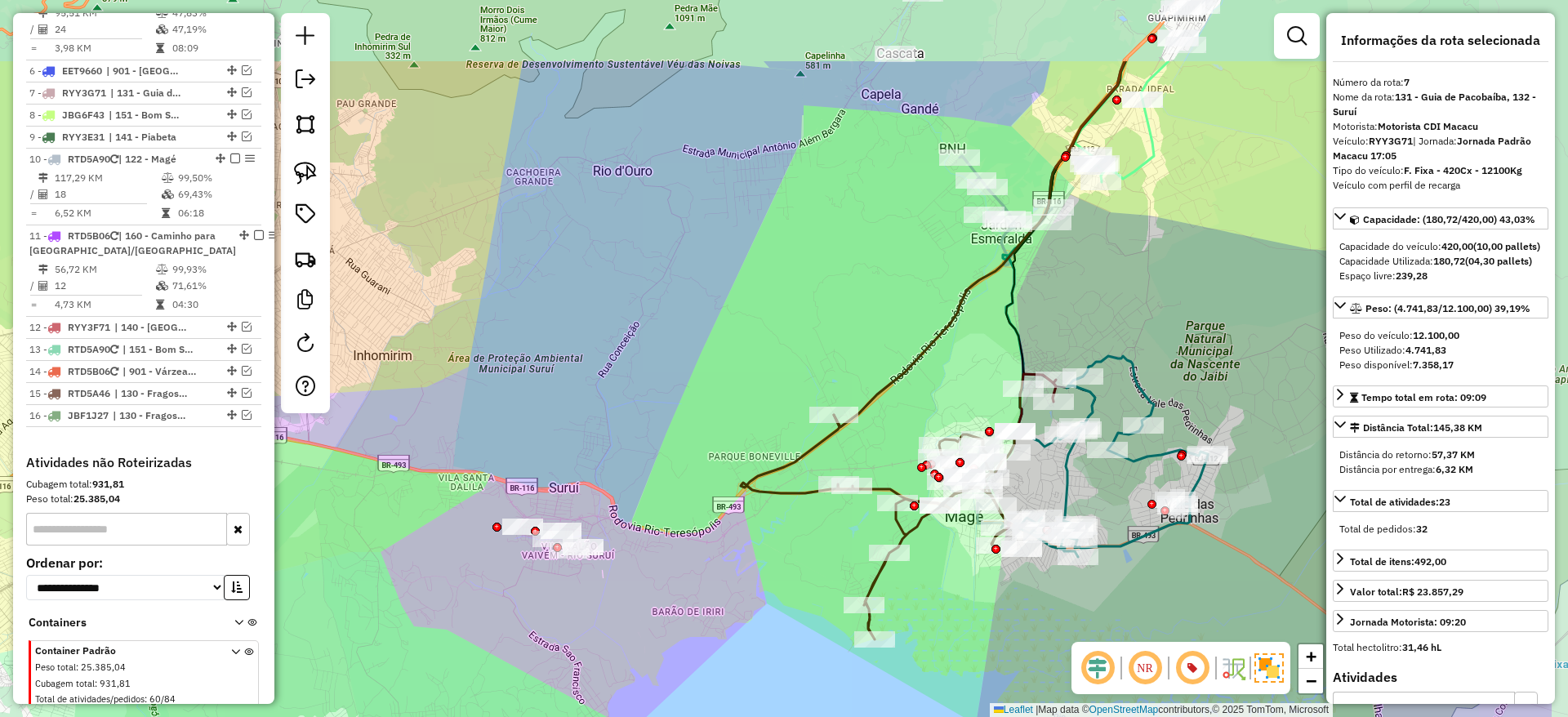
drag, startPoint x: 825, startPoint y: 406, endPoint x: 652, endPoint y: 539, distance: 218.2
click at [652, 539] on div "Janela de atendimento Grade de atendimento Capacidade Transportadoras Veículos …" at bounding box center [784, 358] width 1568 height 717
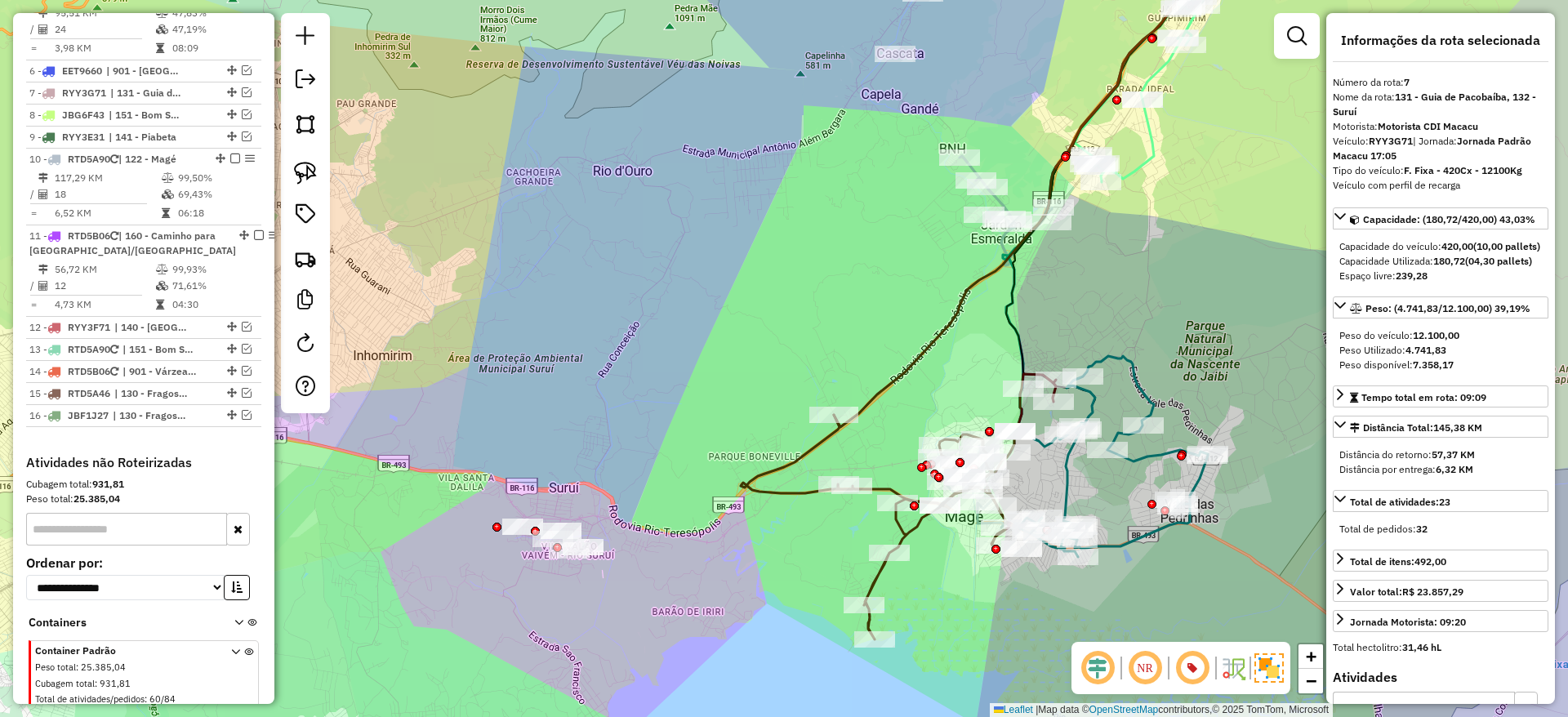
click at [770, 493] on icon at bounding box center [899, 507] width 315 height 265
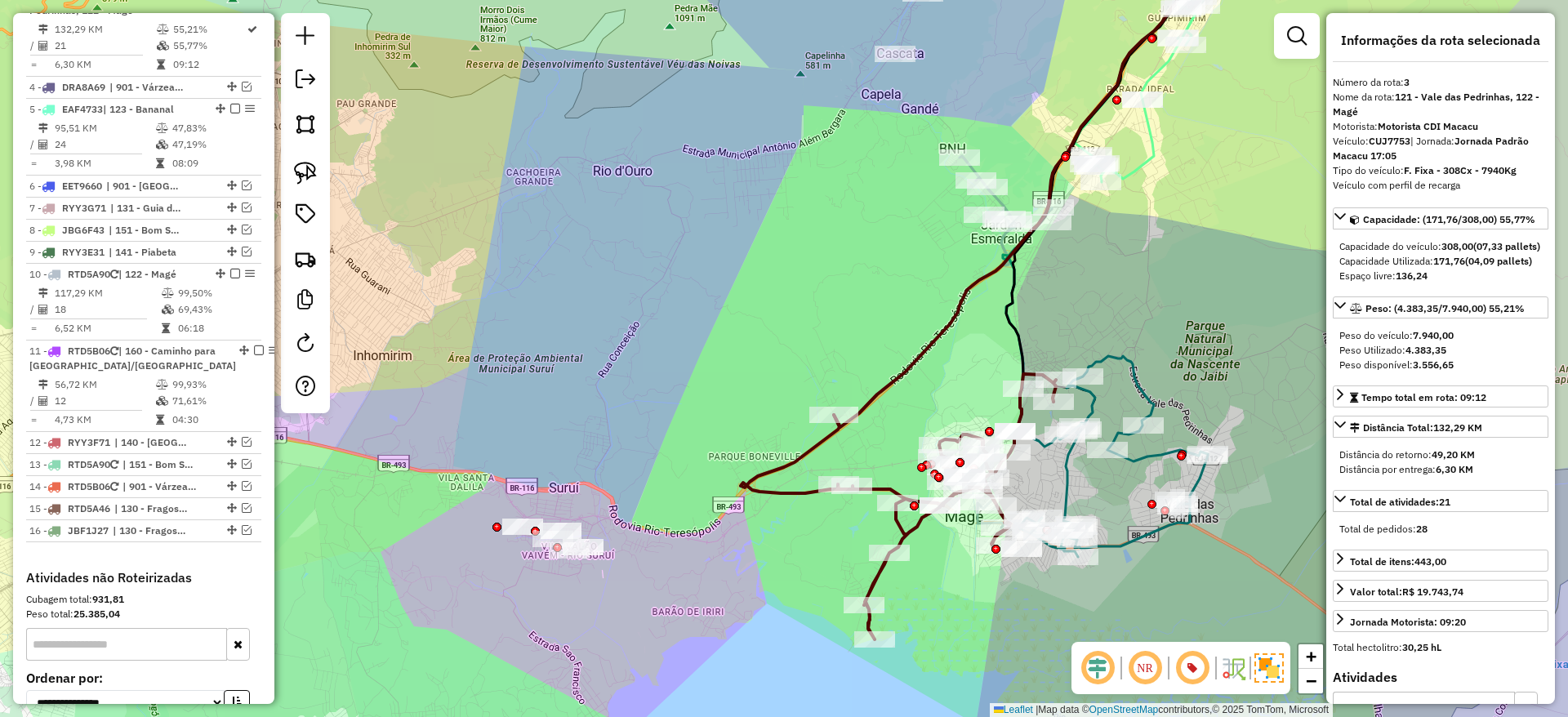
scroll to position [787, 0]
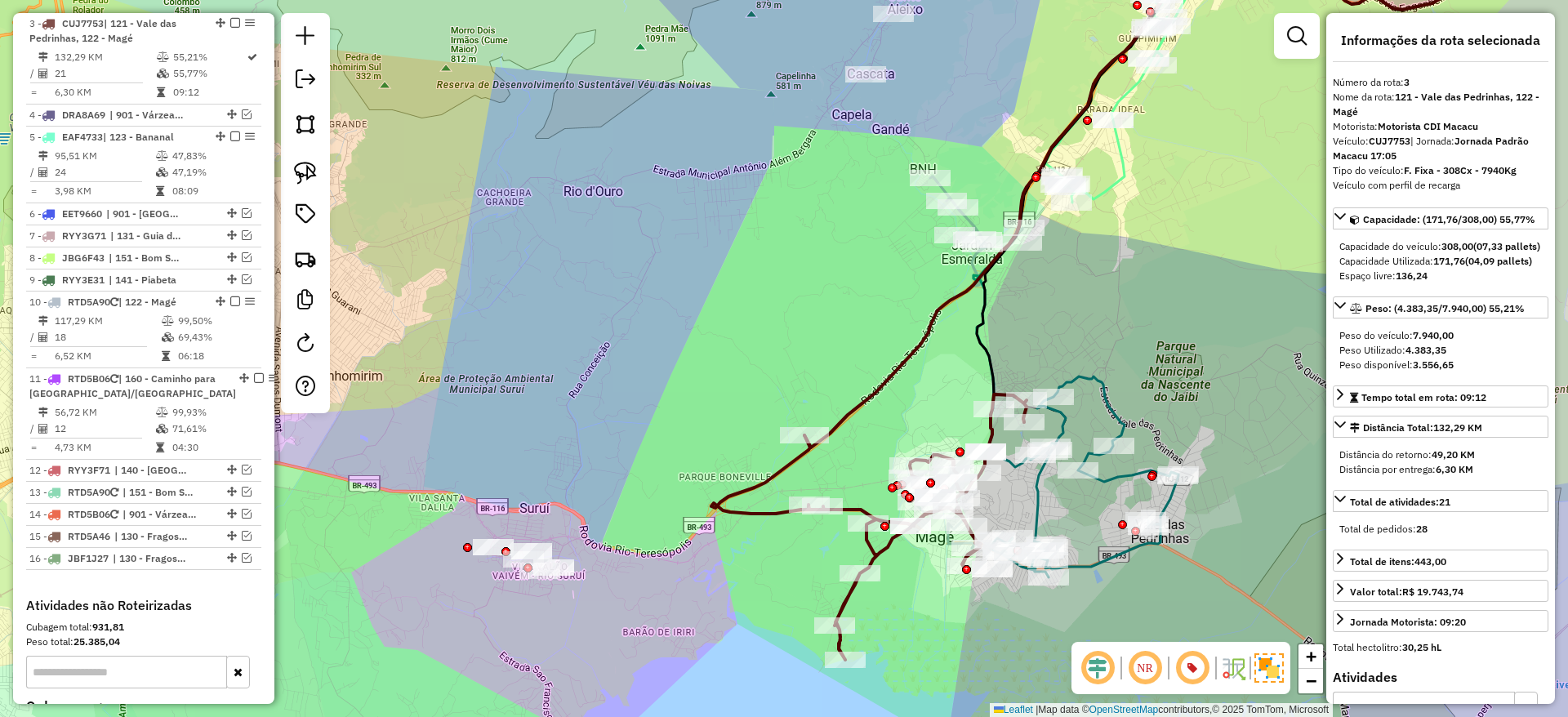
drag, startPoint x: 759, startPoint y: 557, endPoint x: 780, endPoint y: 547, distance: 23.3
click at [780, 547] on div "Janela de atendimento Grade de atendimento Capacidade Transportadoras Veículos …" at bounding box center [784, 358] width 1568 height 717
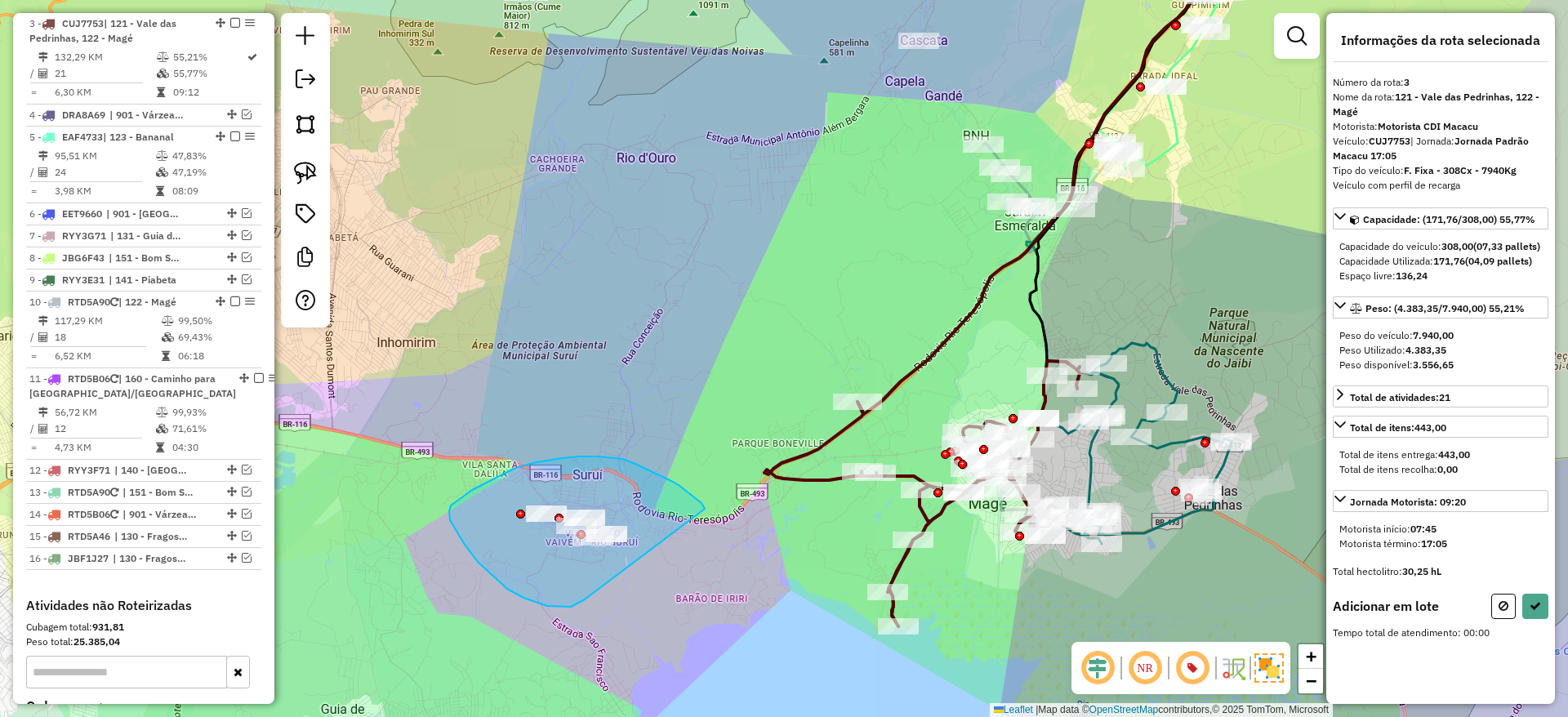
drag, startPoint x: 705, startPoint y: 508, endPoint x: 664, endPoint y: 509, distance: 41.0
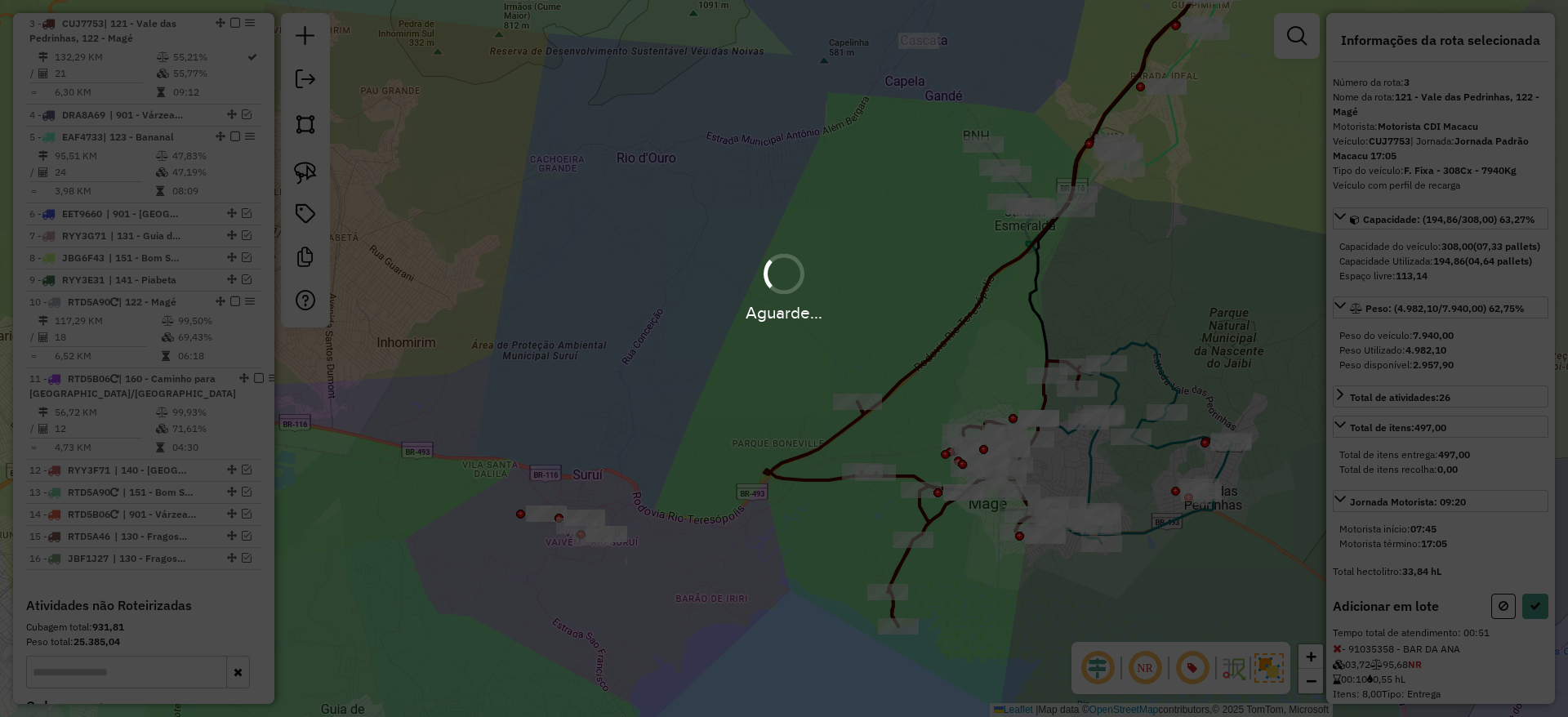
select select "*********"
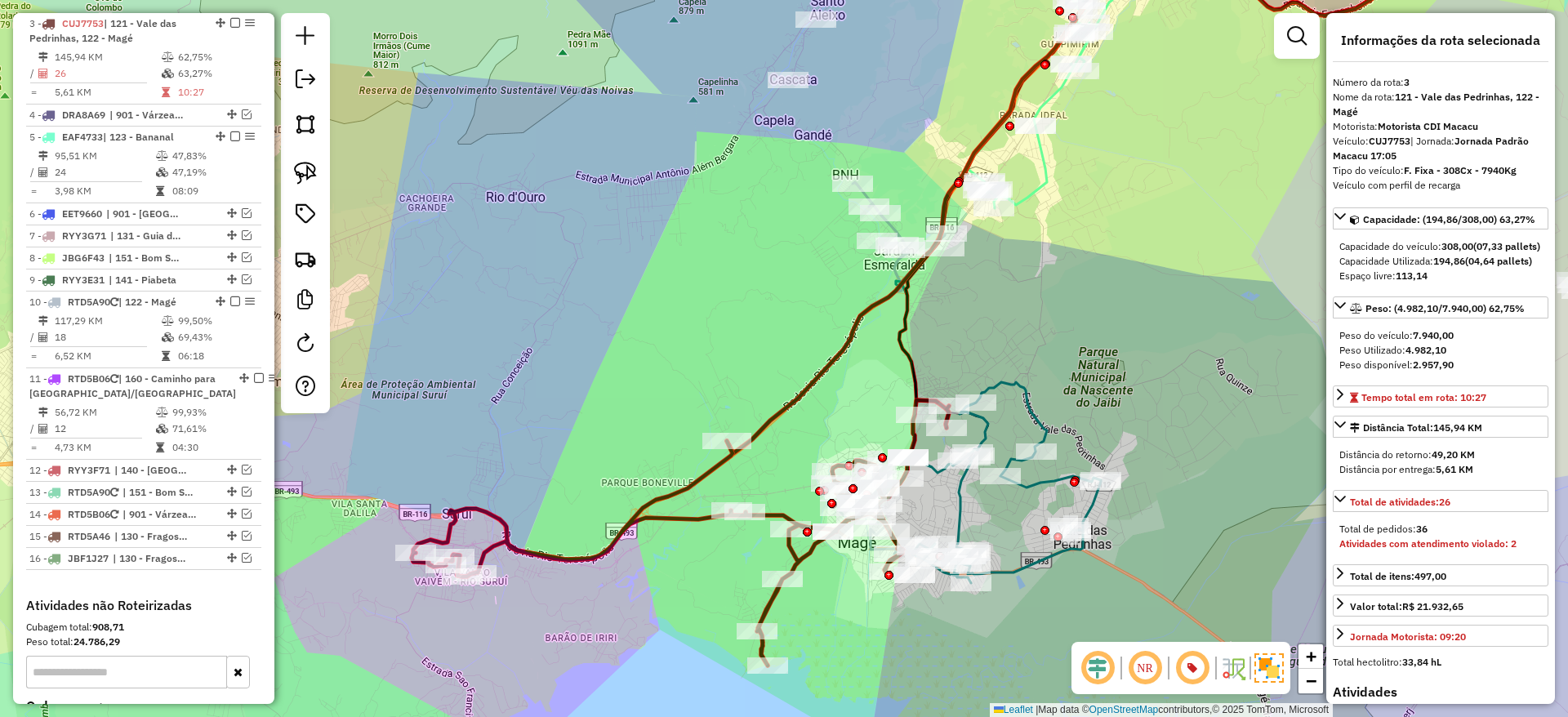
drag, startPoint x: 869, startPoint y: 493, endPoint x: 739, endPoint y: 532, distance: 135.7
click at [739, 532] on div "Janela de atendimento Grade de atendimento Capacidade Transportadoras Veículos …" at bounding box center [784, 358] width 1568 height 717
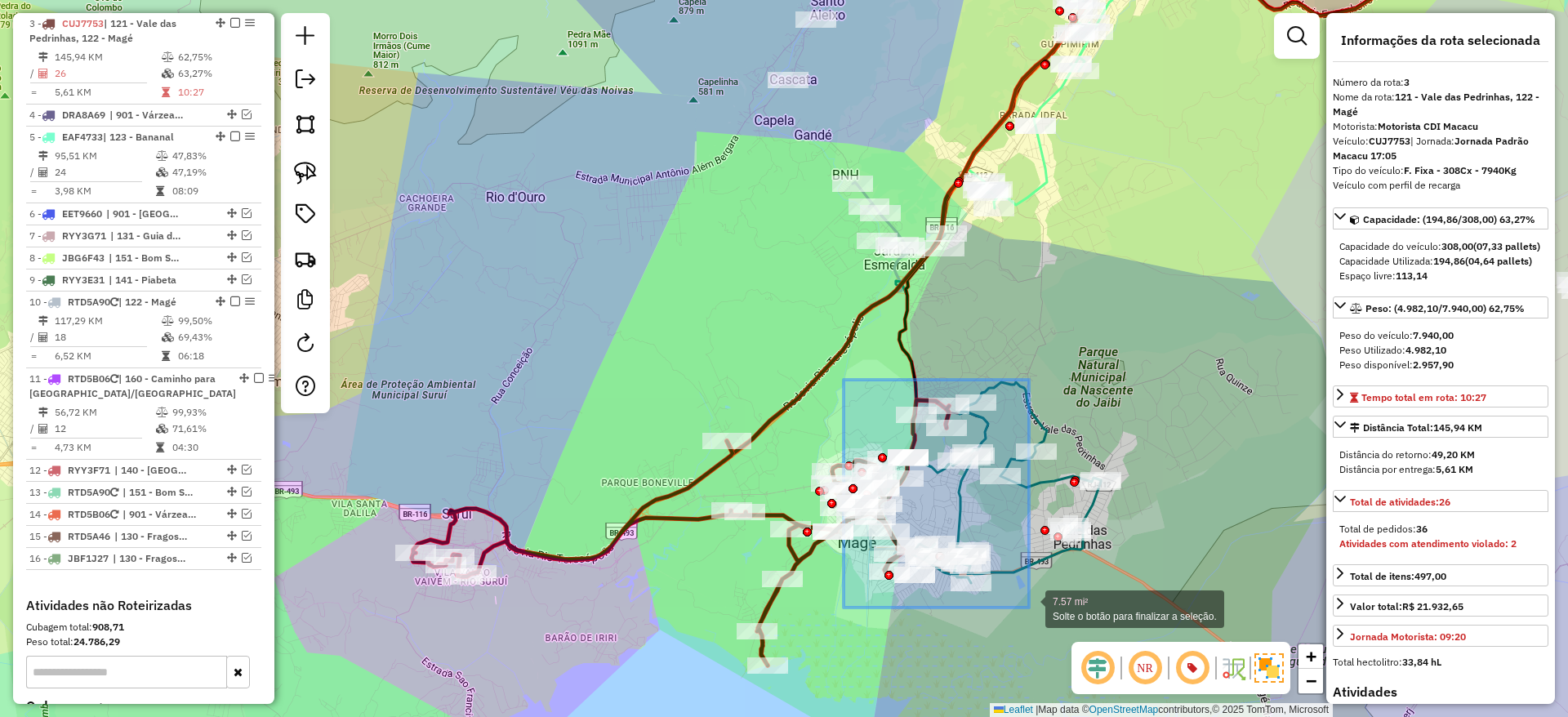
drag, startPoint x: 843, startPoint y: 380, endPoint x: 1029, endPoint y: 608, distance: 294.2
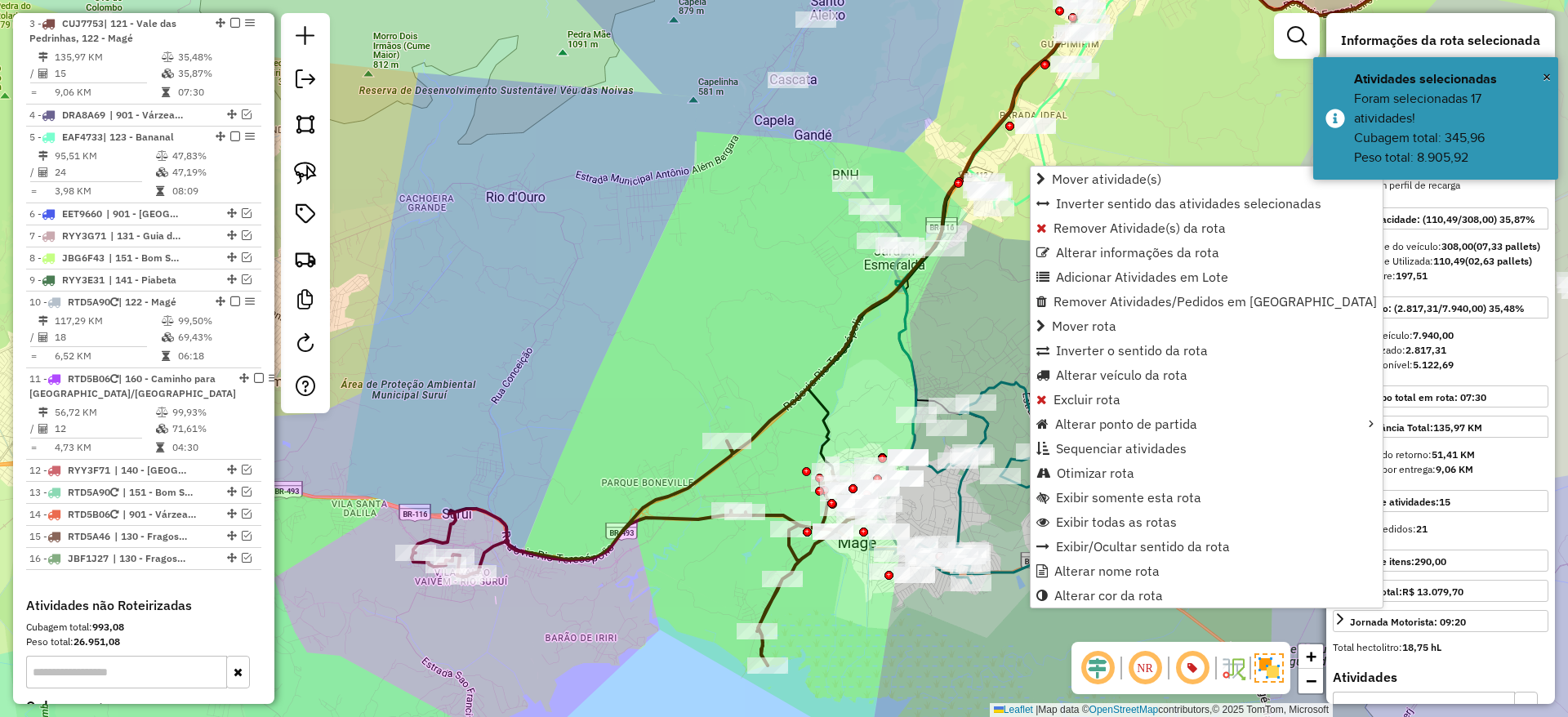
click at [649, 602] on div "Janela de atendimento Grade de atendimento Capacidade Transportadoras Veículos …" at bounding box center [784, 358] width 1568 height 717
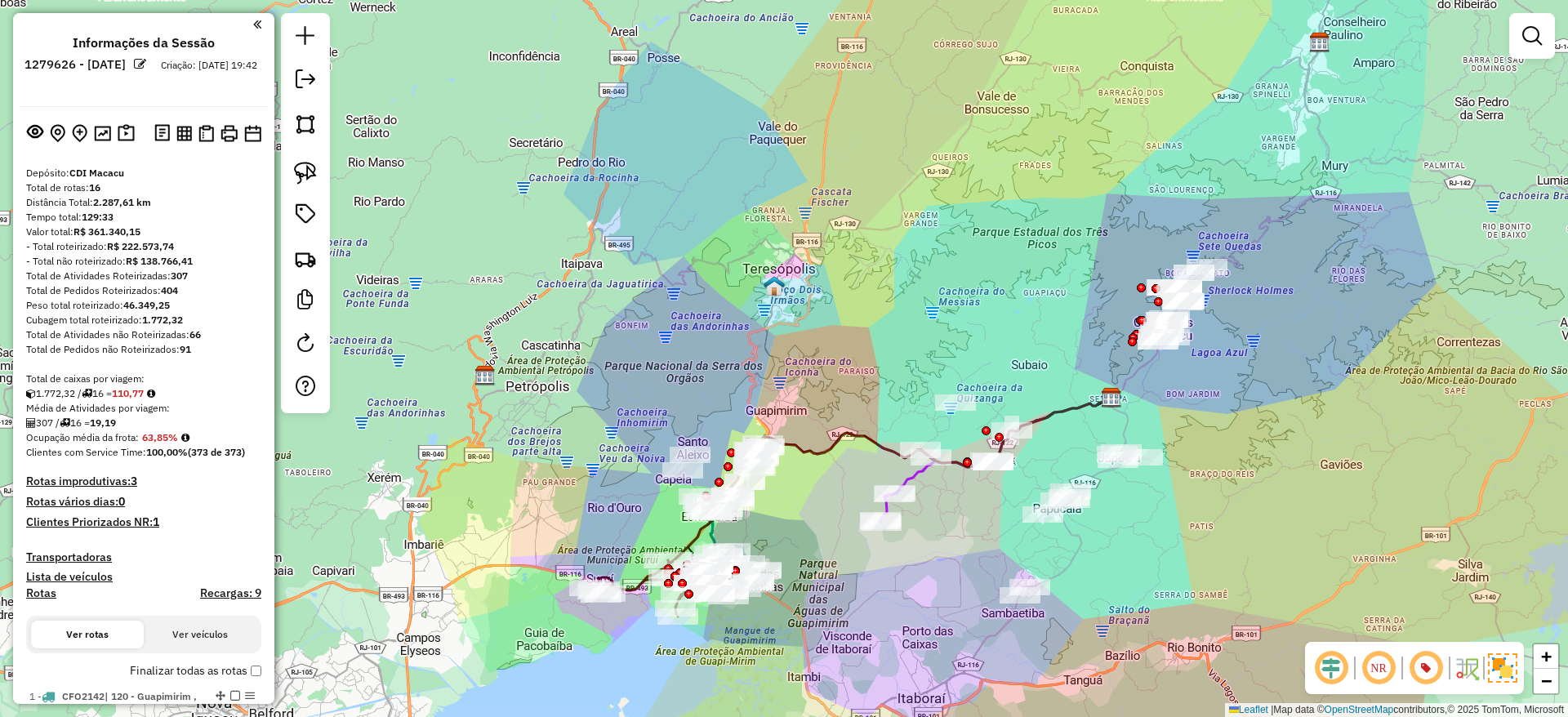
scroll to position [787, 0]
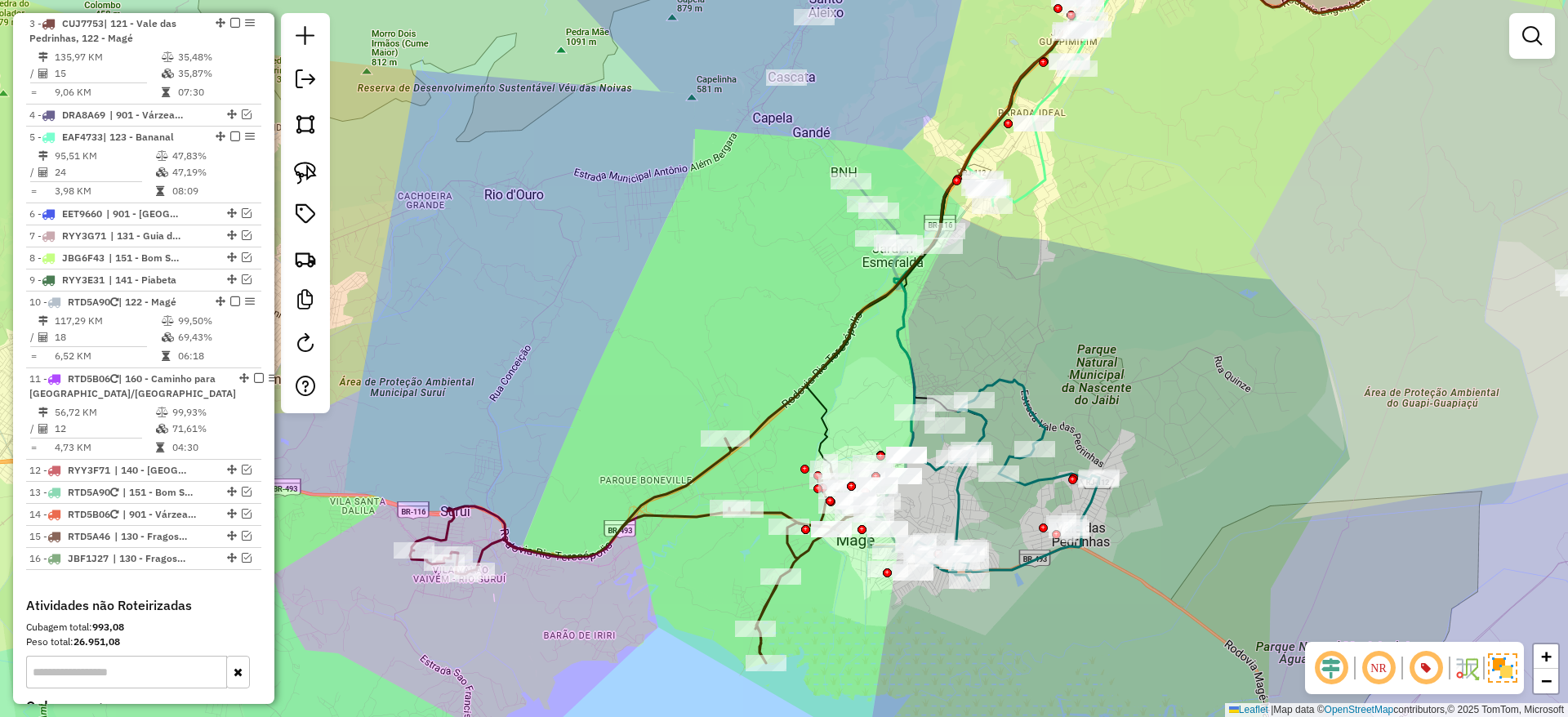
click at [693, 602] on div "Clique e arraste para selecionar os clientes. Janela de atendimento Grade de at…" at bounding box center [784, 358] width 1568 height 717
click at [661, 519] on icon at bounding box center [637, 551] width 454 height 225
select select "*********"
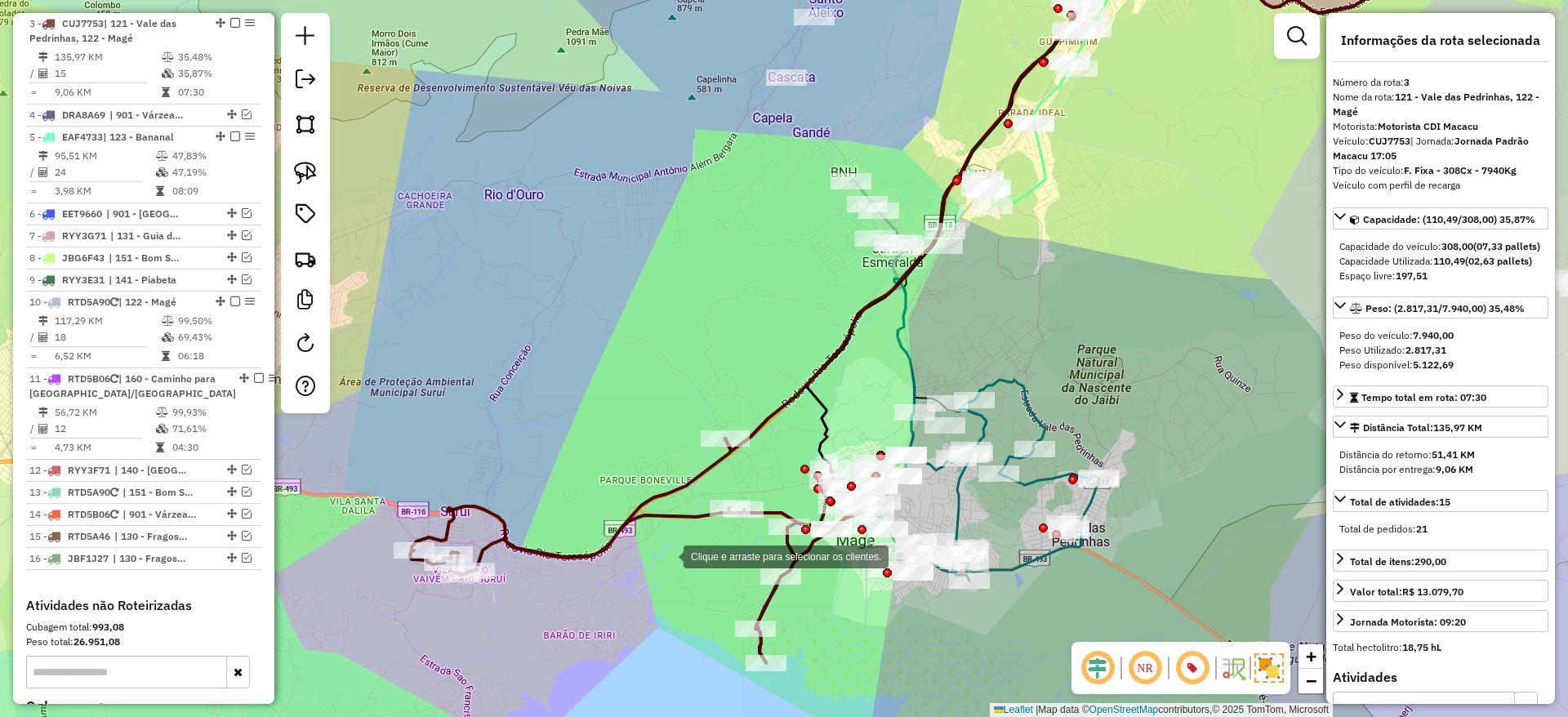
click at [667, 557] on div "Clique e arraste para selecionar os clientes. Janela de atendimento Grade de at…" at bounding box center [784, 358] width 1568 height 717
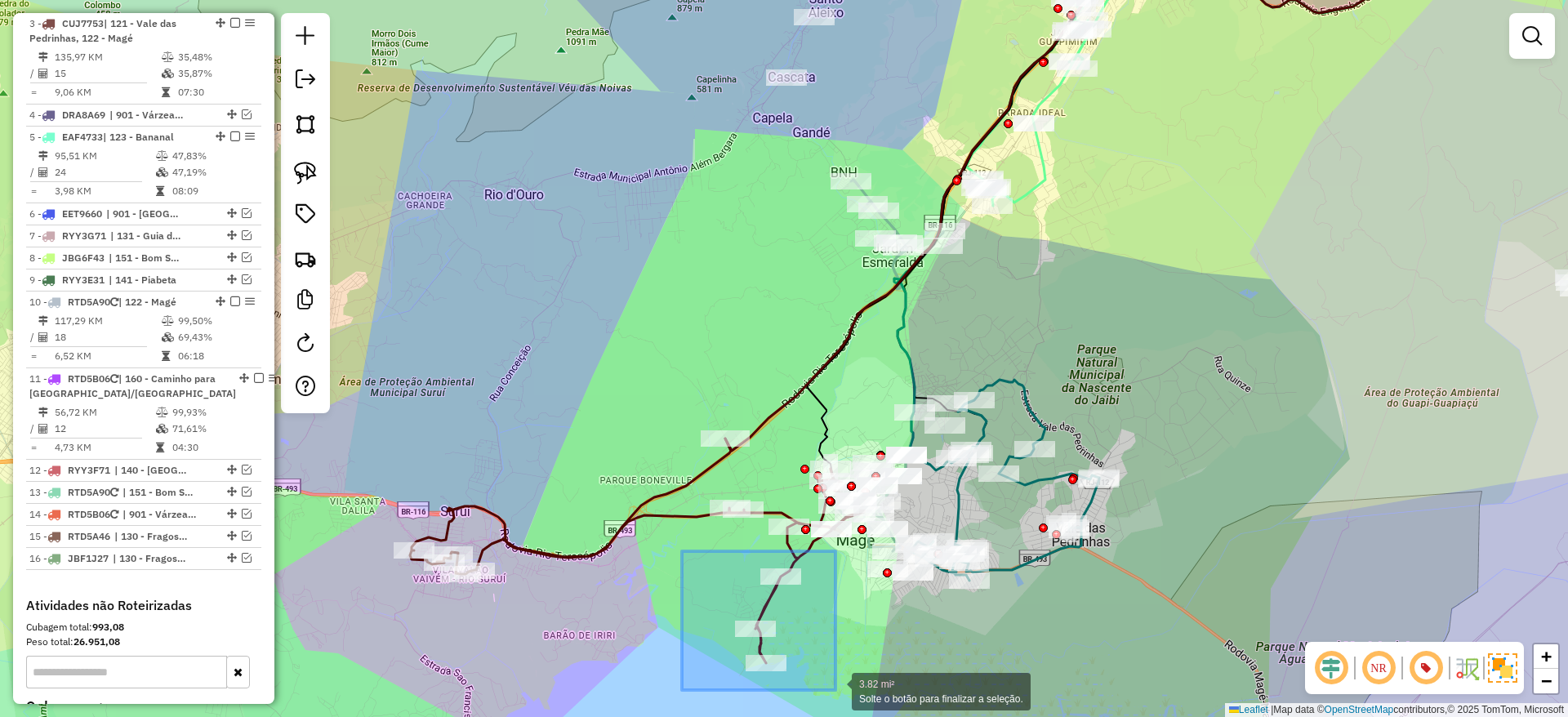
drag, startPoint x: 681, startPoint y: 552, endPoint x: 836, endPoint y: 690, distance: 207.5
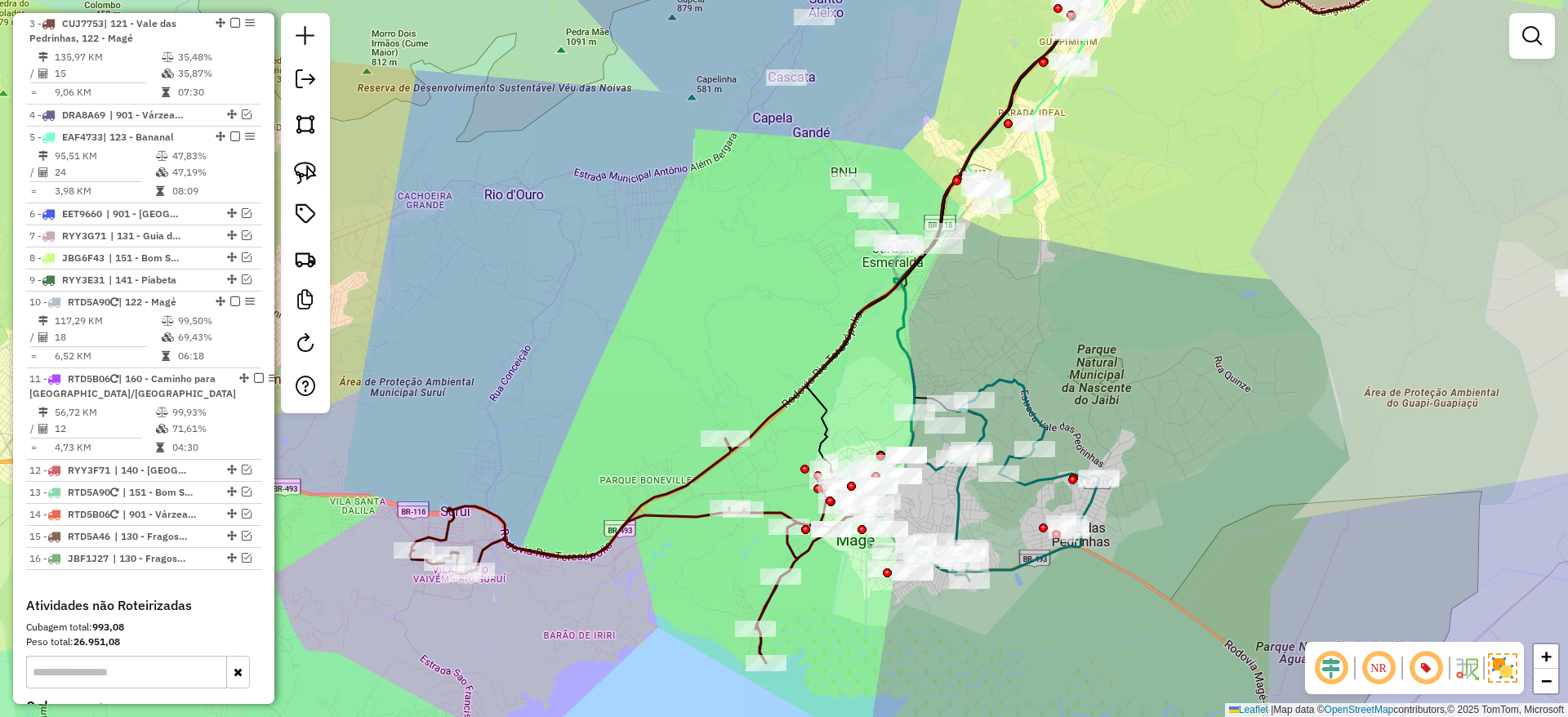
click at [658, 514] on icon at bounding box center [637, 551] width 454 height 225
select select "*********"
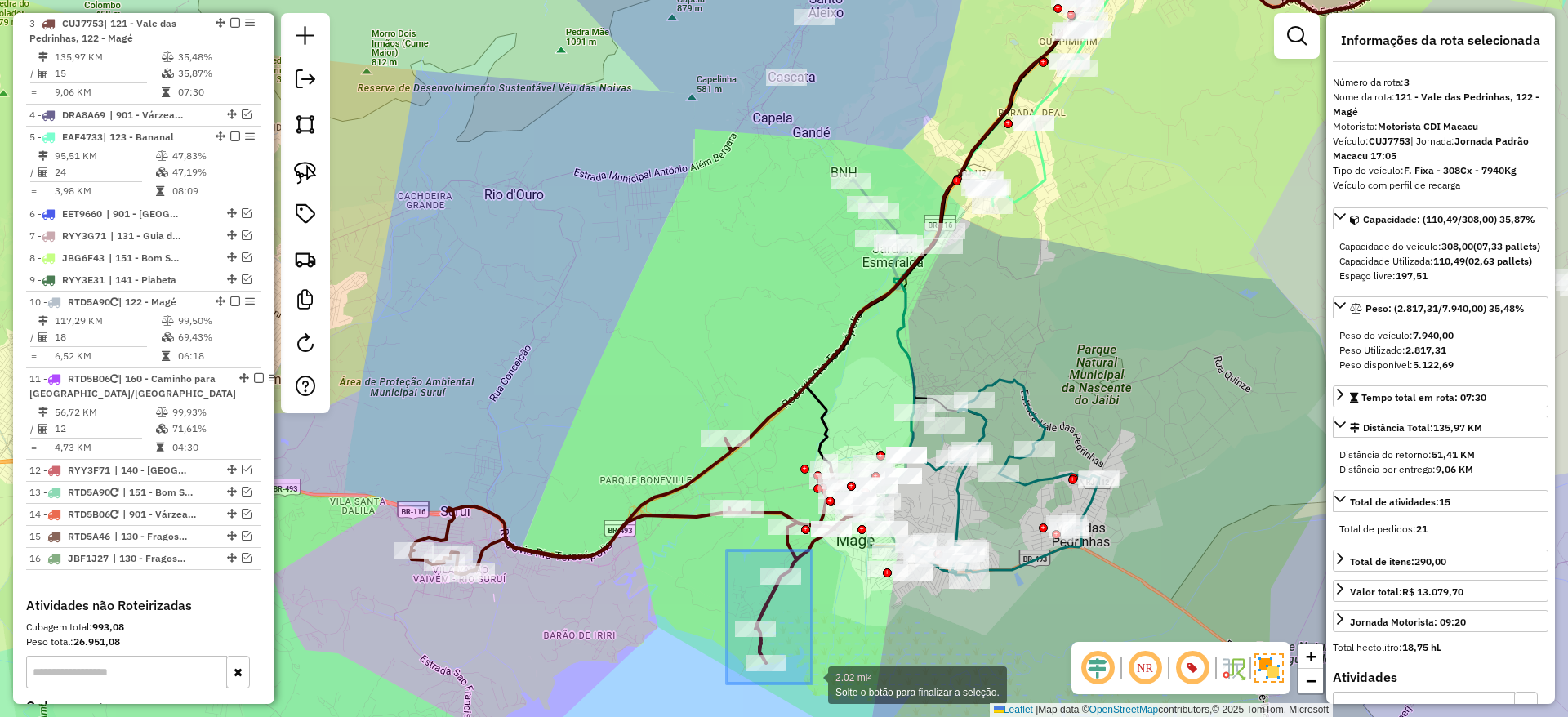
drag, startPoint x: 727, startPoint y: 551, endPoint x: 820, endPoint y: 685, distance: 163.1
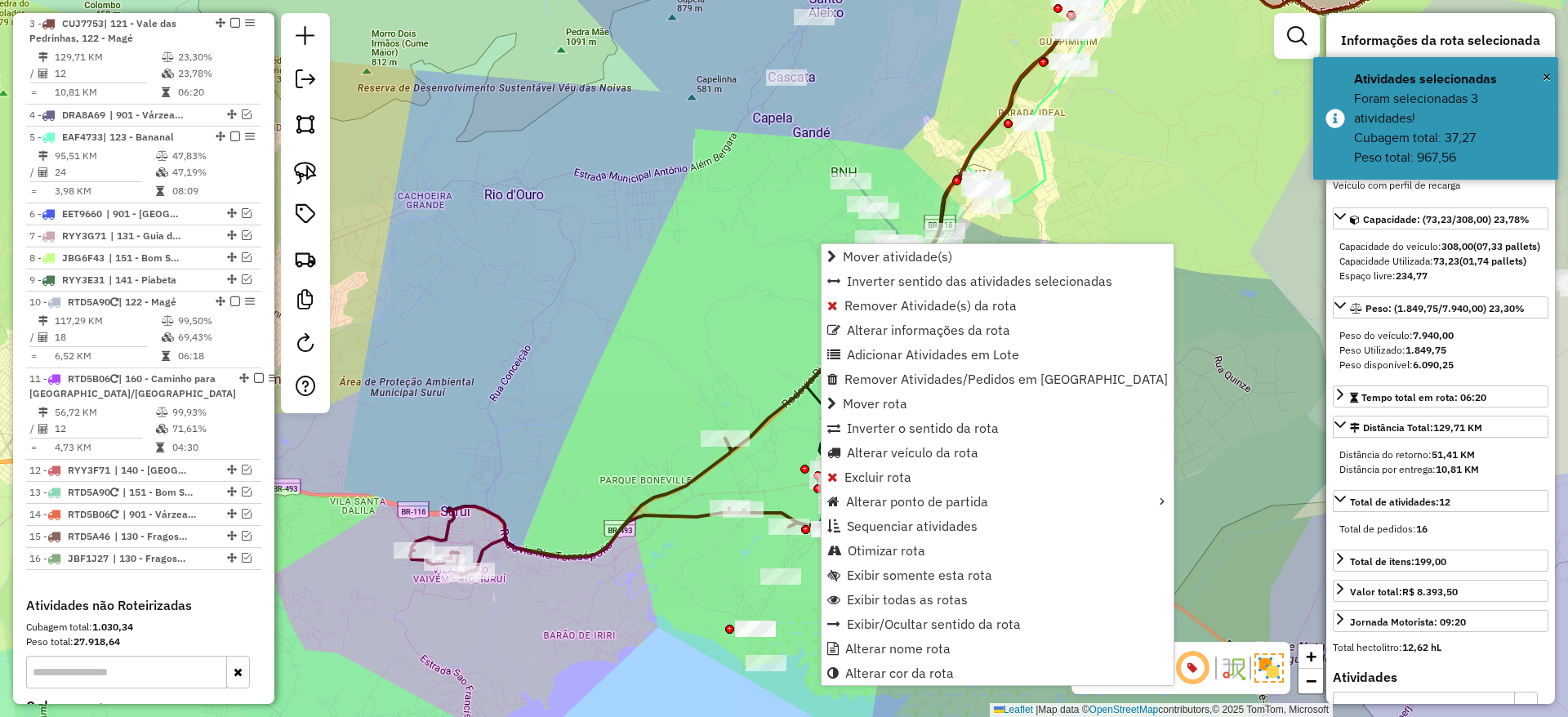
click at [610, 542] on icon at bounding box center [637, 506] width 454 height 135
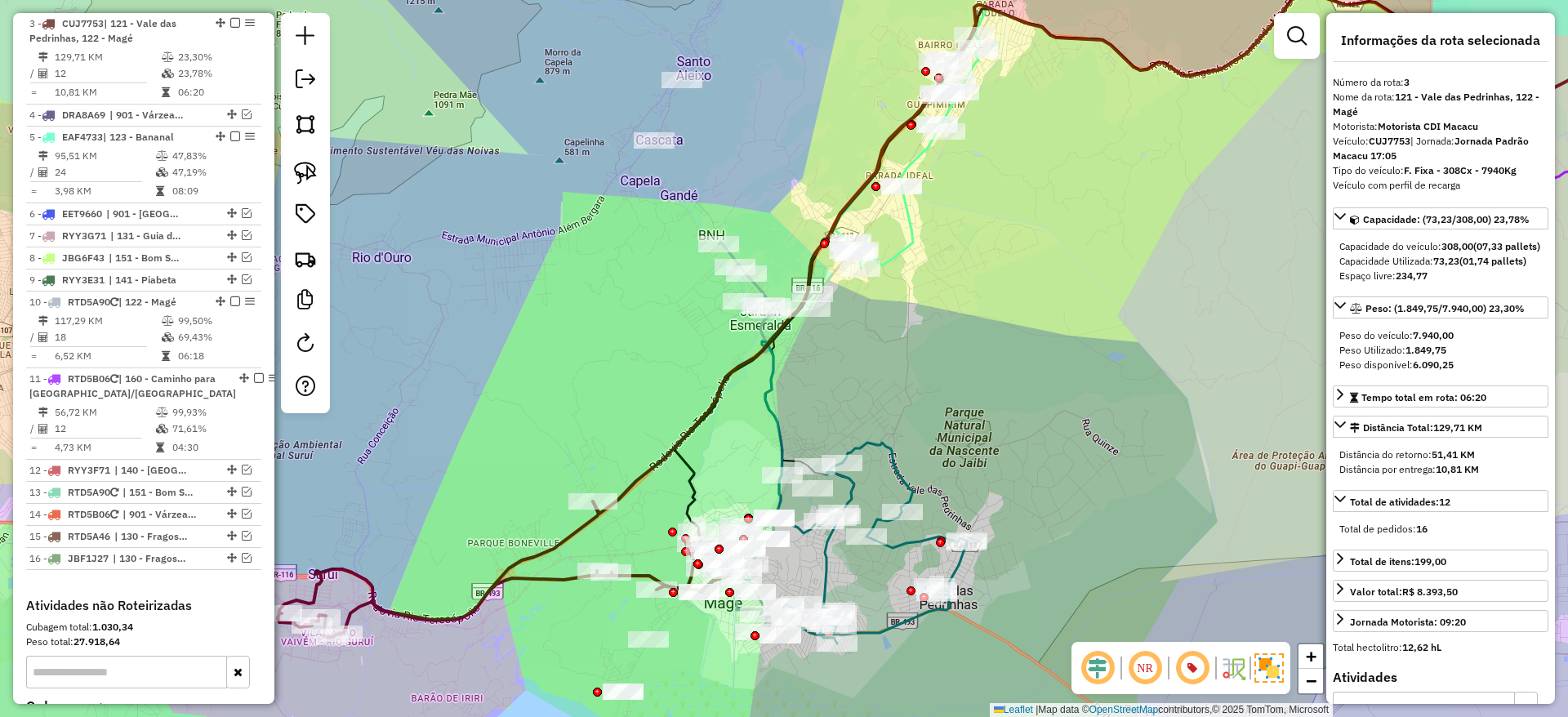
drag, startPoint x: 697, startPoint y: 565, endPoint x: 565, endPoint y: 628, distance: 146.3
click at [565, 628] on div "Janela de atendimento Grade de atendimento Capacidade Transportadoras Veículos …" at bounding box center [784, 358] width 1568 height 717
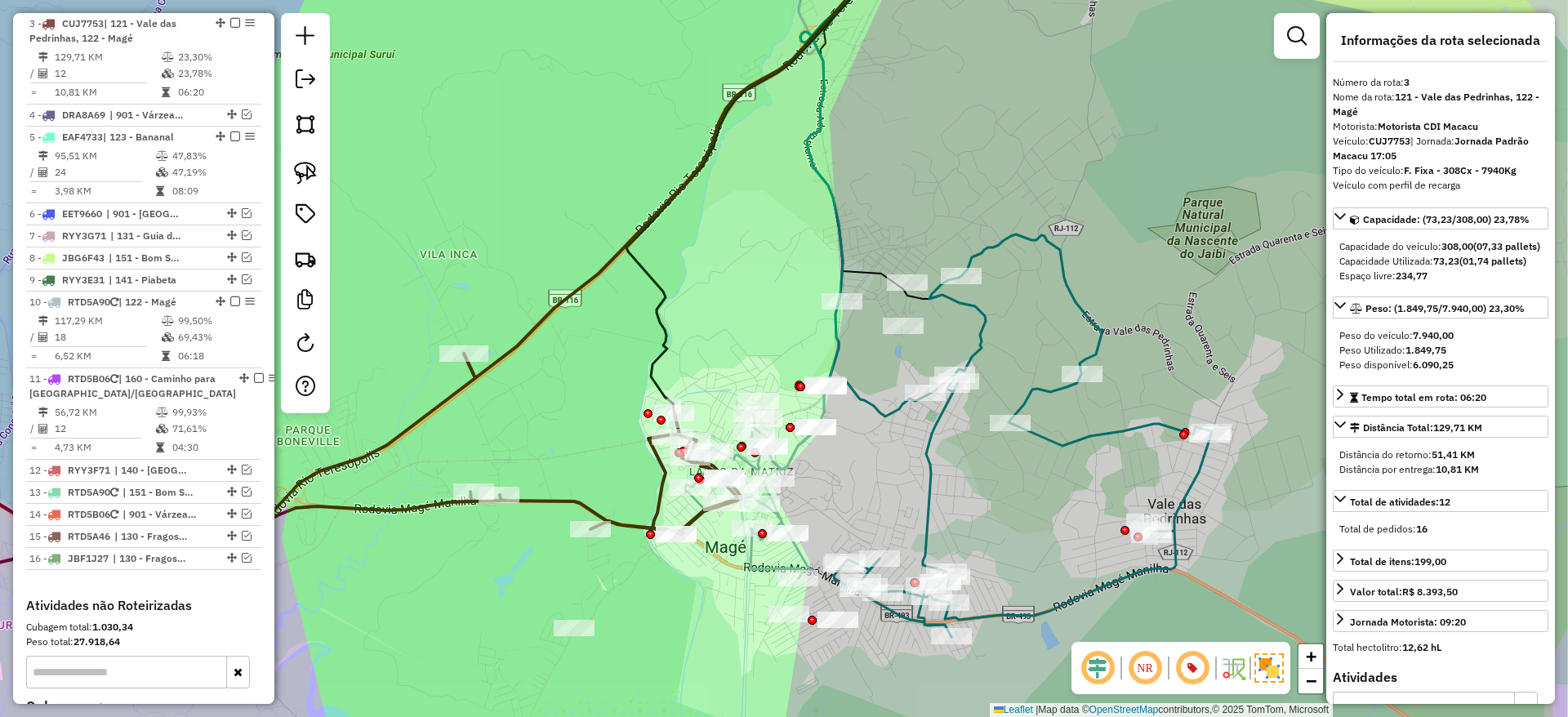
drag, startPoint x: 830, startPoint y: 633, endPoint x: 672, endPoint y: 608, distance: 160.0
click at [672, 608] on div "Janela de atendimento Grade de atendimento Capacidade Transportadoras Veículos …" at bounding box center [784, 358] width 1568 height 717
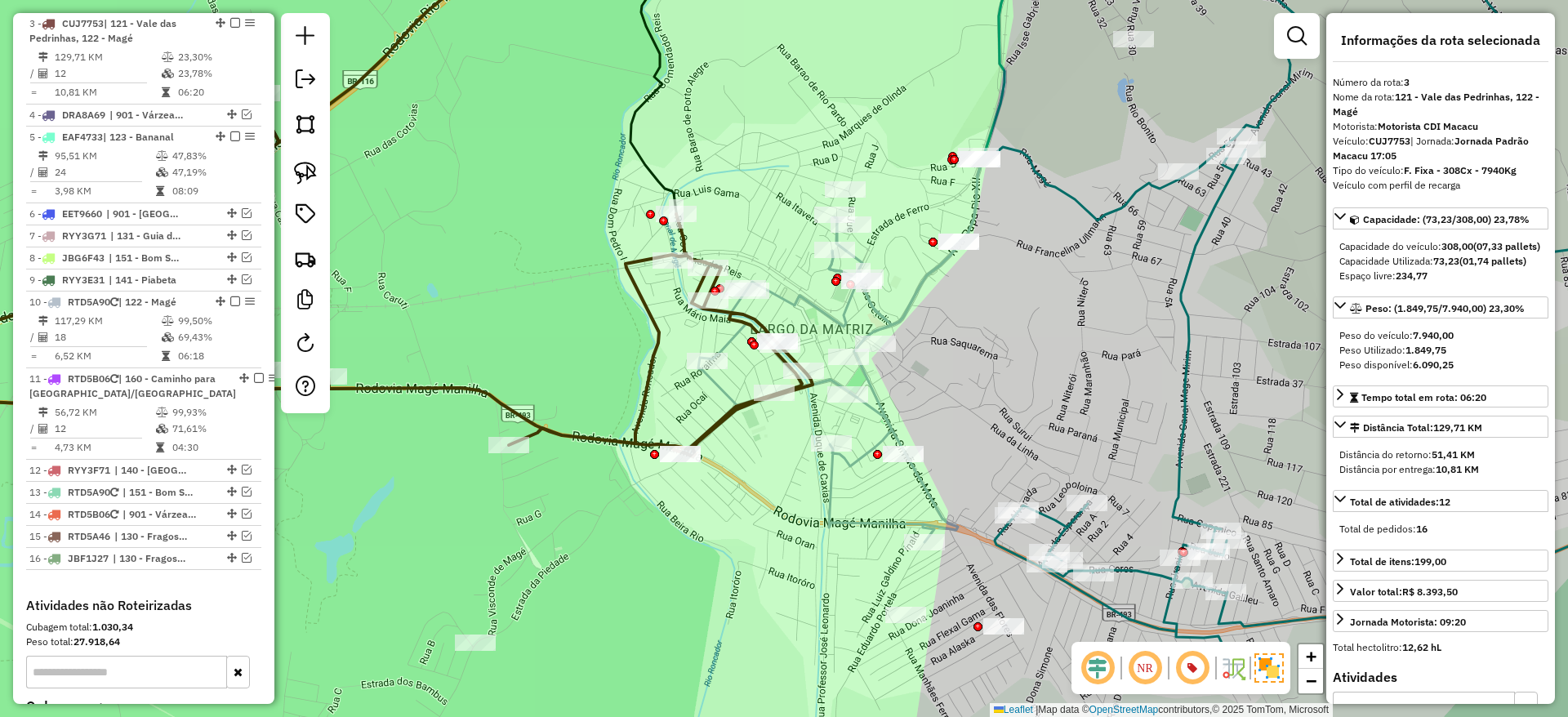
click at [599, 439] on icon at bounding box center [327, 275] width 969 height 364
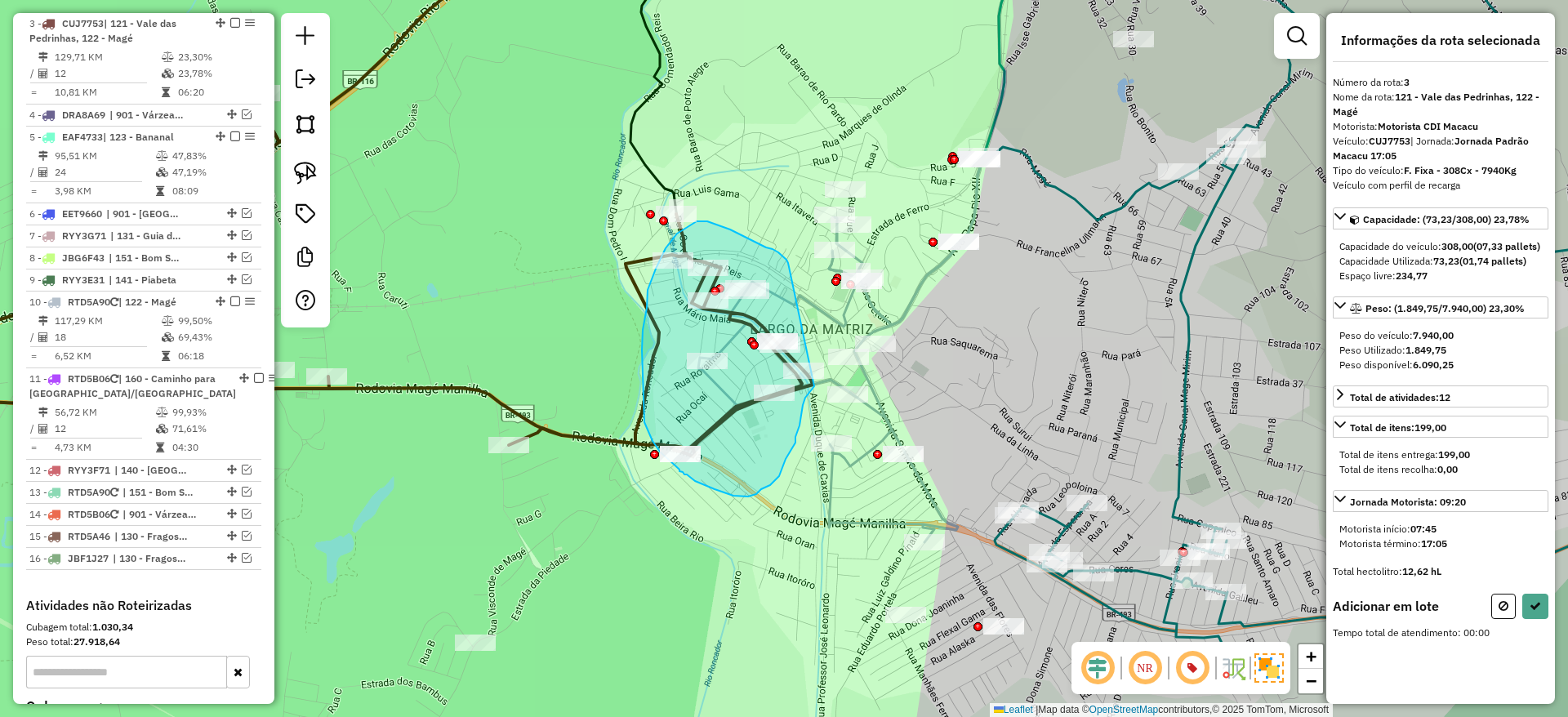
drag, startPoint x: 788, startPoint y: 263, endPoint x: 814, endPoint y: 386, distance: 125.7
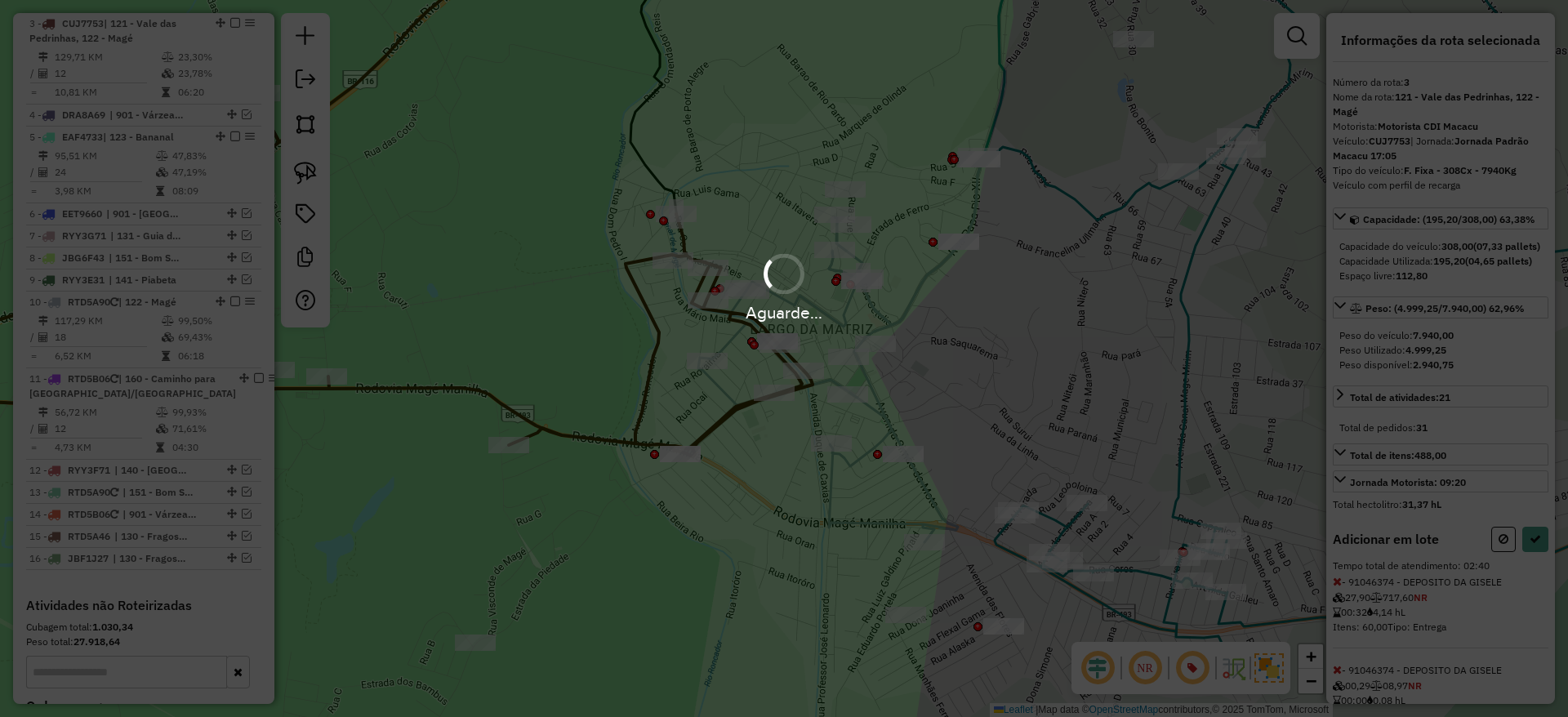
select select "*********"
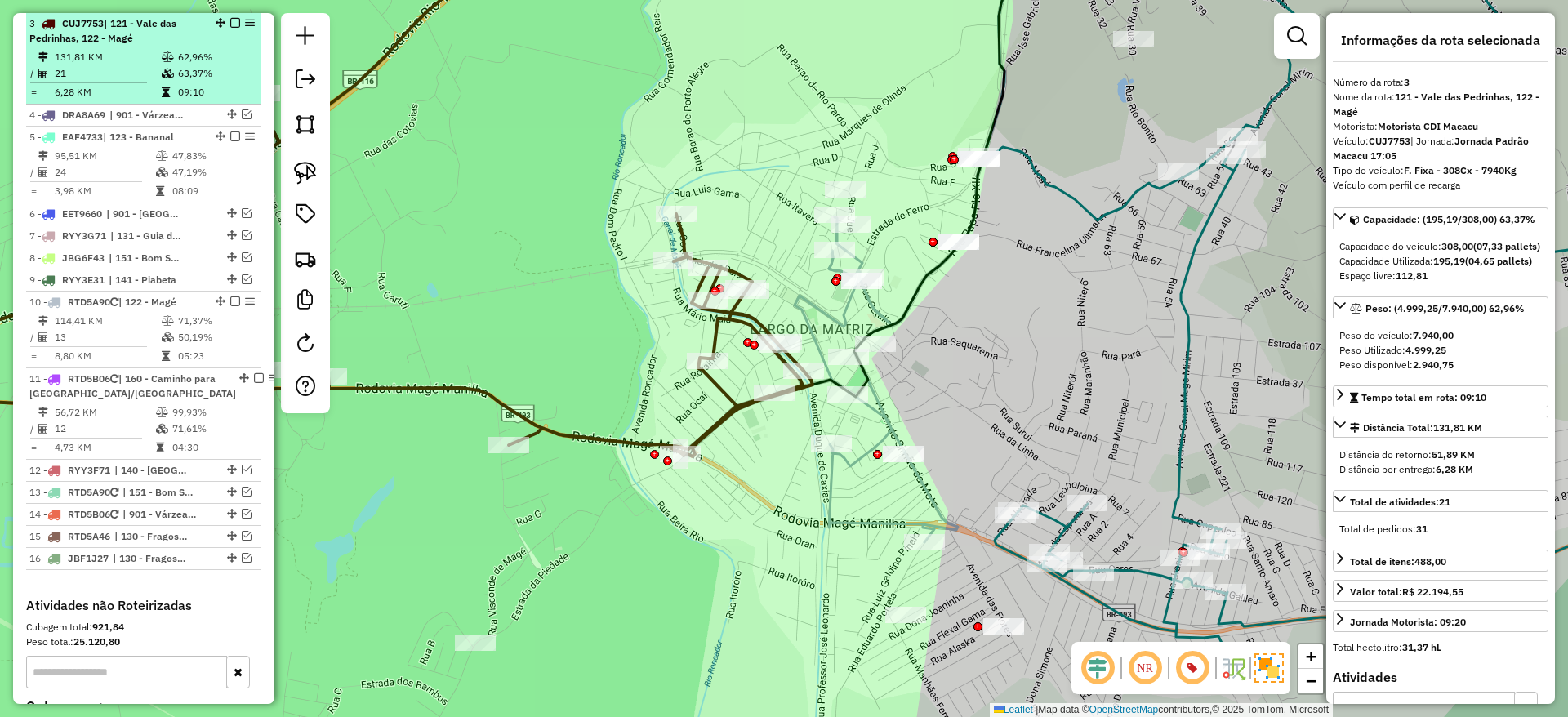
click at [230, 18] on em at bounding box center [234, 22] width 9 height 9
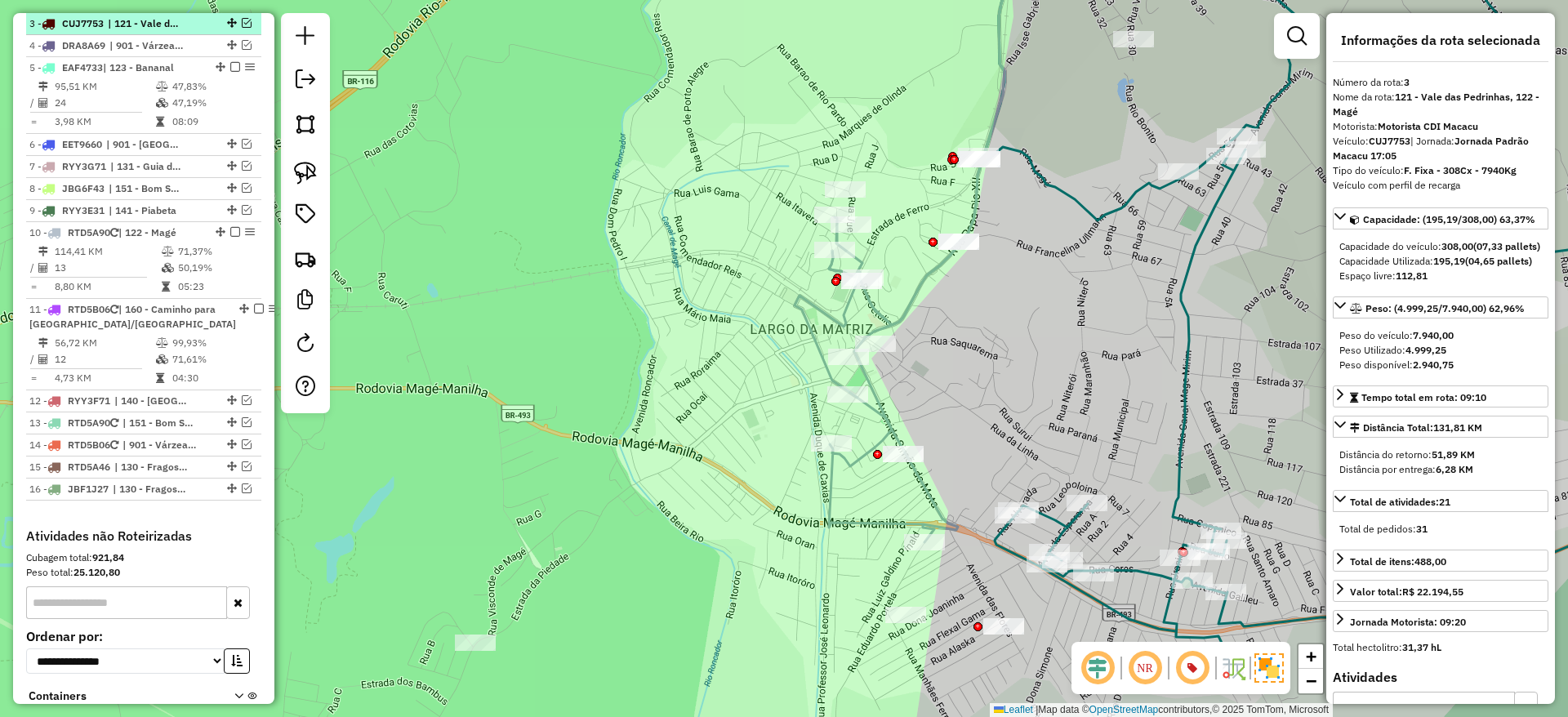
scroll to position [717, 0]
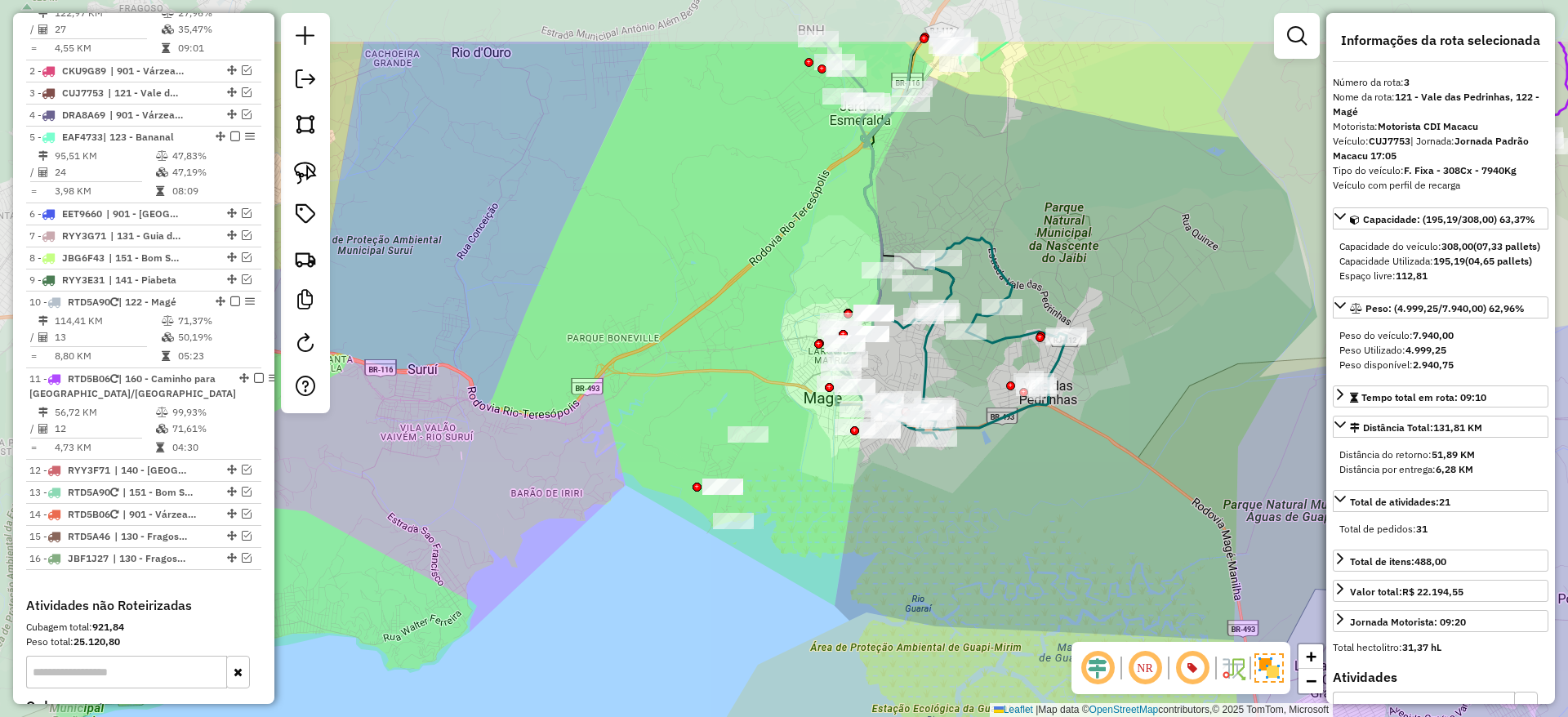
drag, startPoint x: 493, startPoint y: 246, endPoint x: 710, endPoint y: 359, distance: 244.7
click at [710, 359] on div "Janela de atendimento Grade de atendimento Capacidade Transportadoras Veículos …" at bounding box center [784, 358] width 1568 height 717
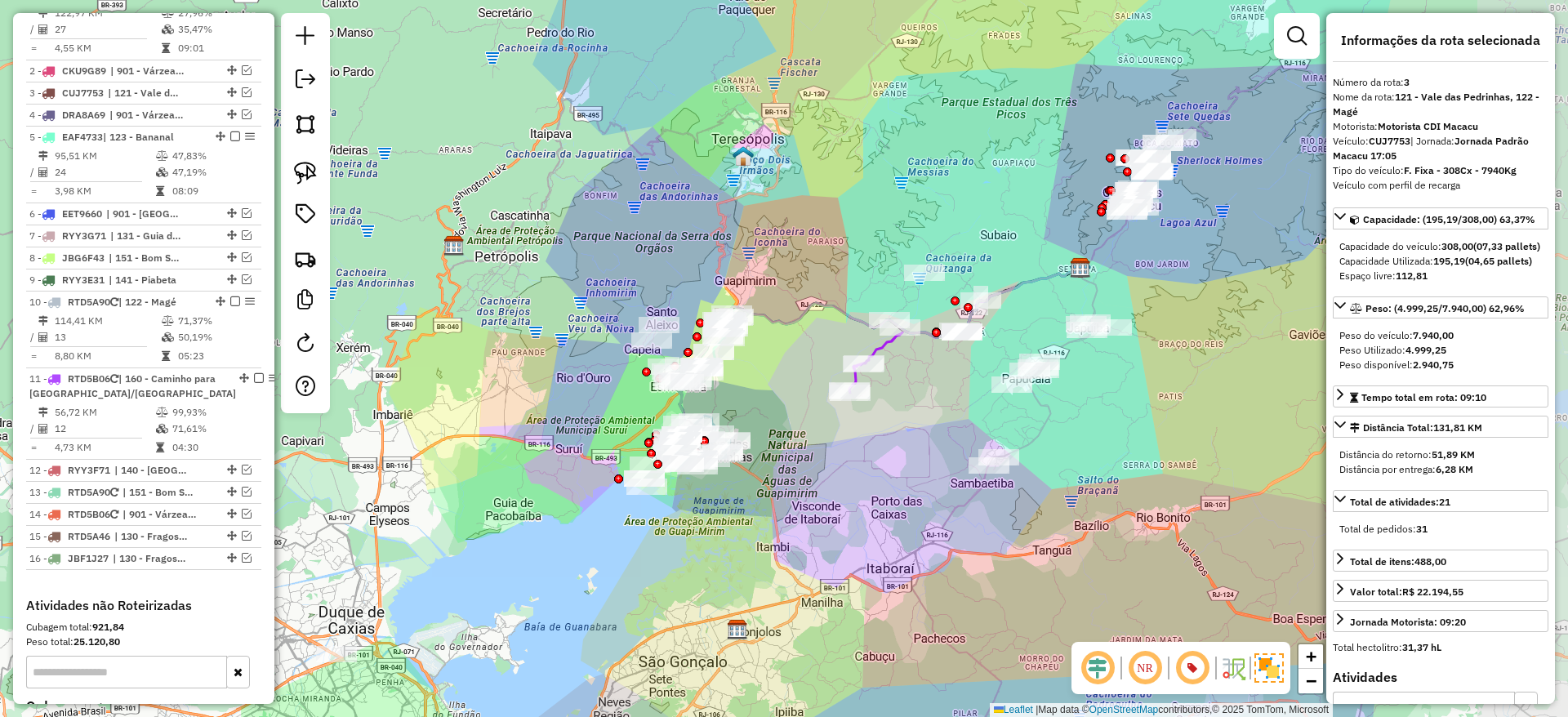
drag, startPoint x: 1002, startPoint y: 468, endPoint x: 827, endPoint y: 493, distance: 176.8
click at [827, 493] on div "Janela de atendimento Grade de atendimento Capacidade Transportadoras Veículos …" at bounding box center [784, 358] width 1568 height 717
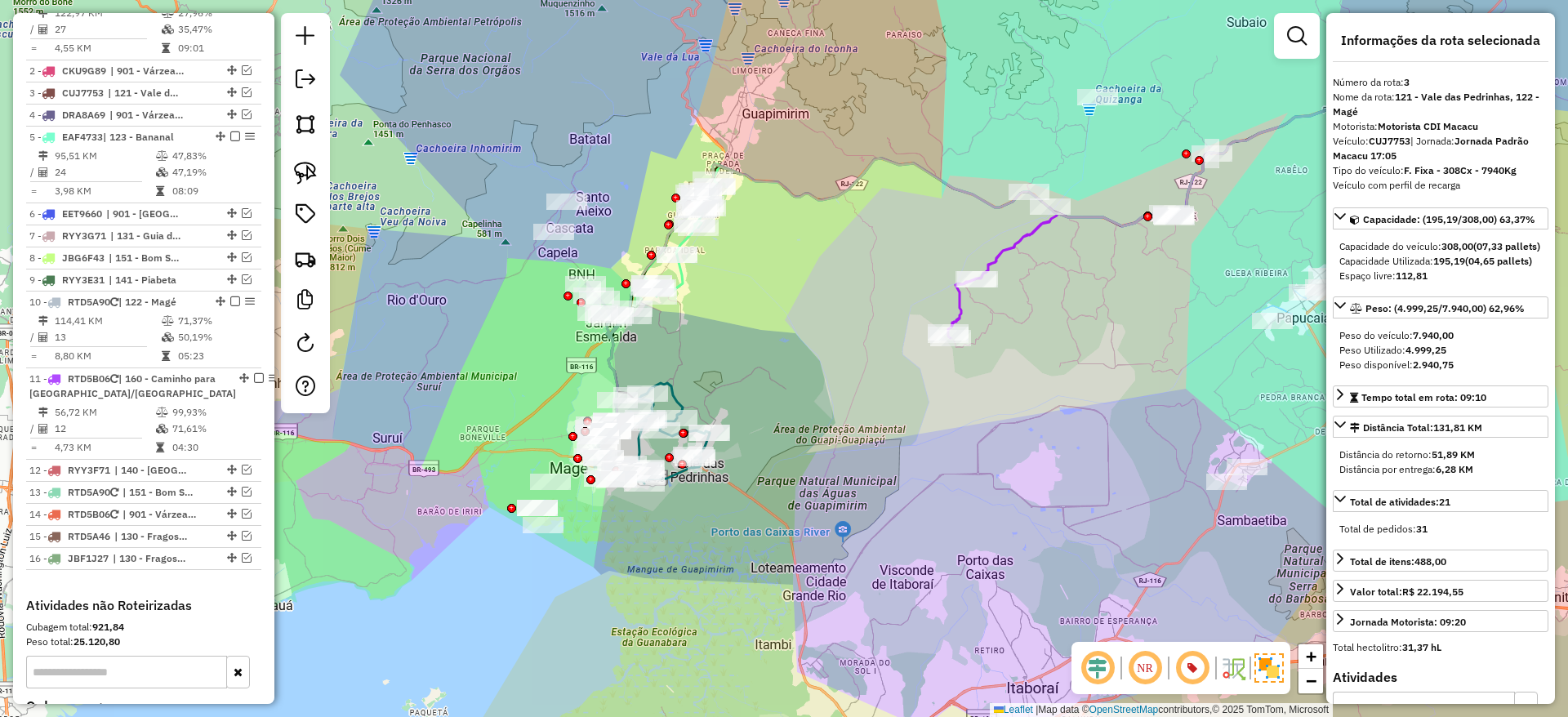
drag, startPoint x: 724, startPoint y: 240, endPoint x: 821, endPoint y: 384, distance: 173.6
click at [821, 384] on div "Janela de atendimento Grade de atendimento Capacidade Transportadoras Veículos …" at bounding box center [784, 358] width 1568 height 717
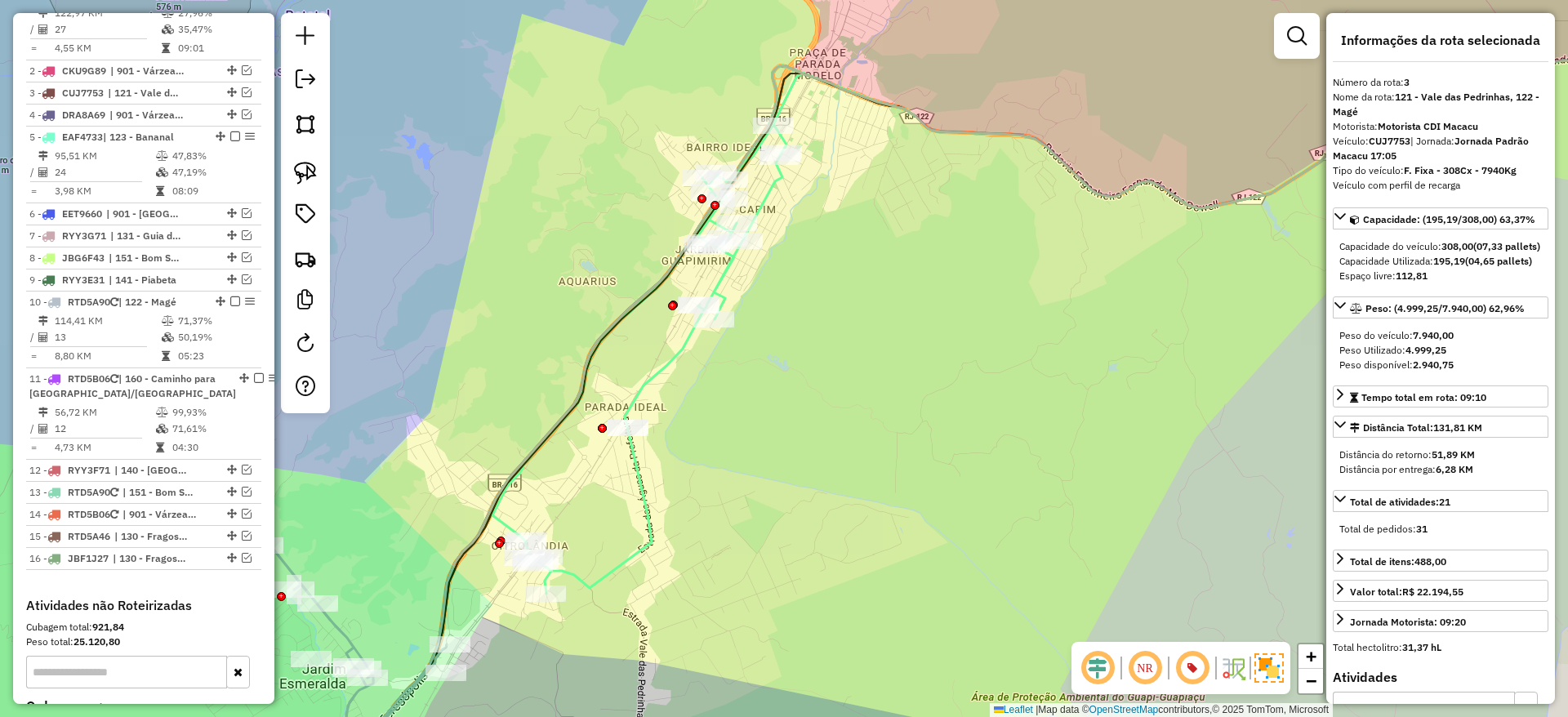
click at [683, 353] on icon at bounding box center [648, 329] width 311 height 528
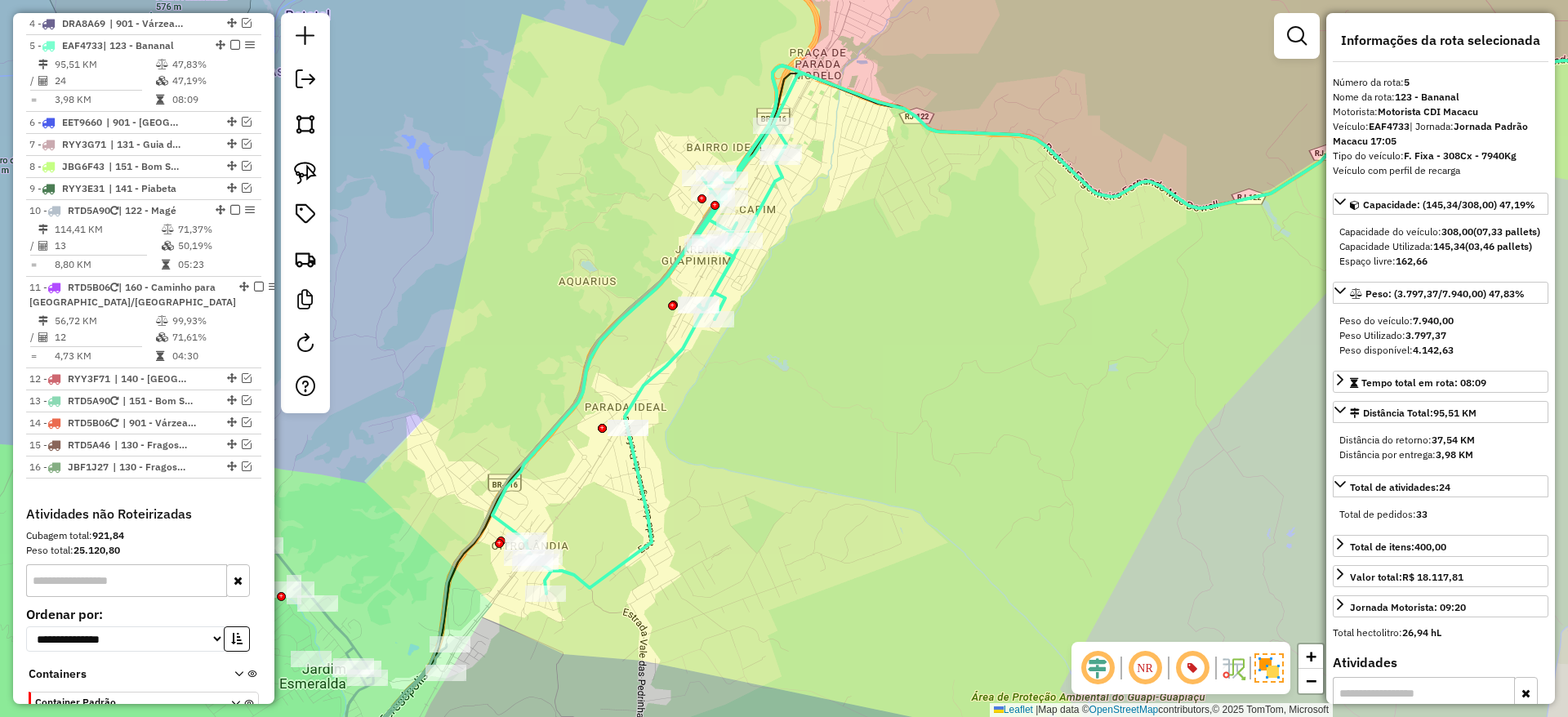
scroll to position [831, 0]
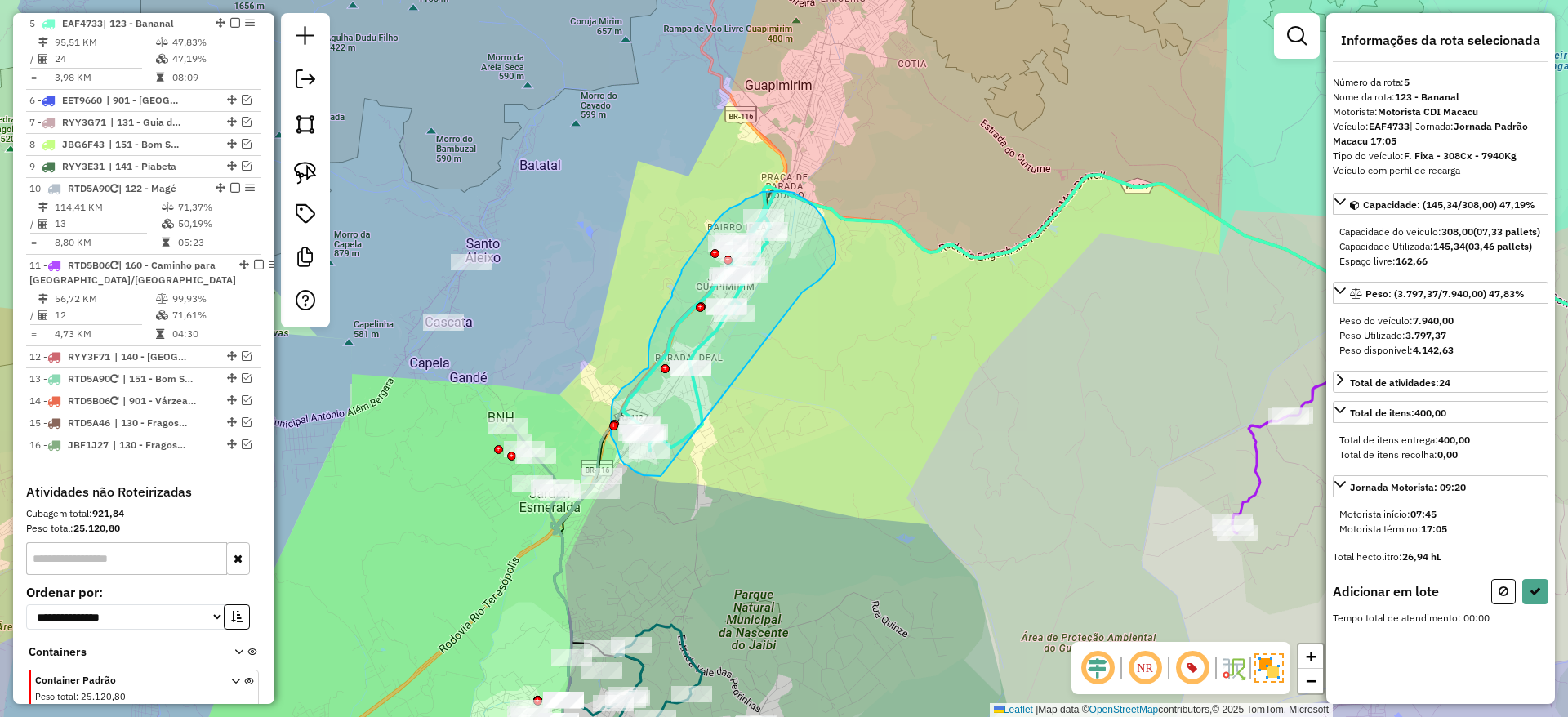
drag, startPoint x: 802, startPoint y: 292, endPoint x: 687, endPoint y: 467, distance: 209.4
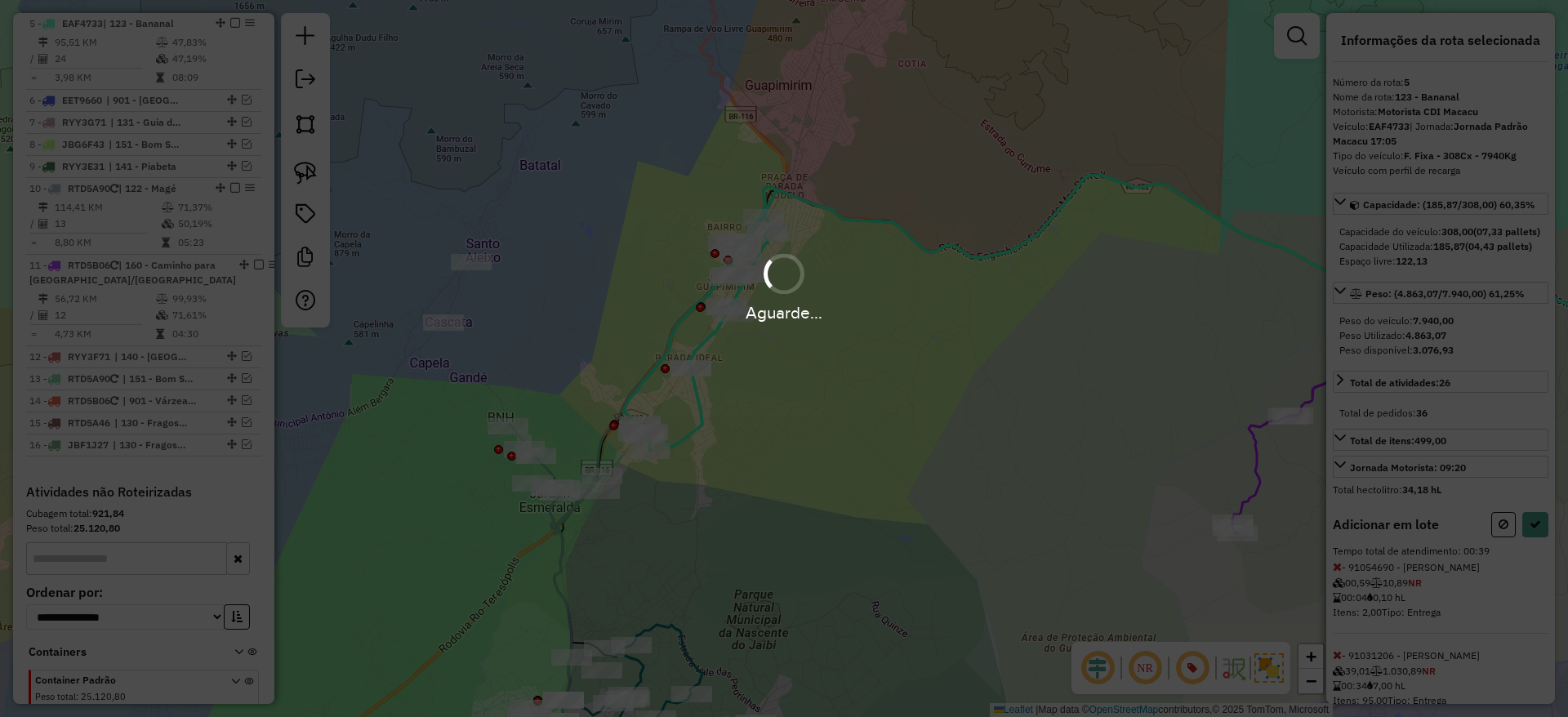
select select "*********"
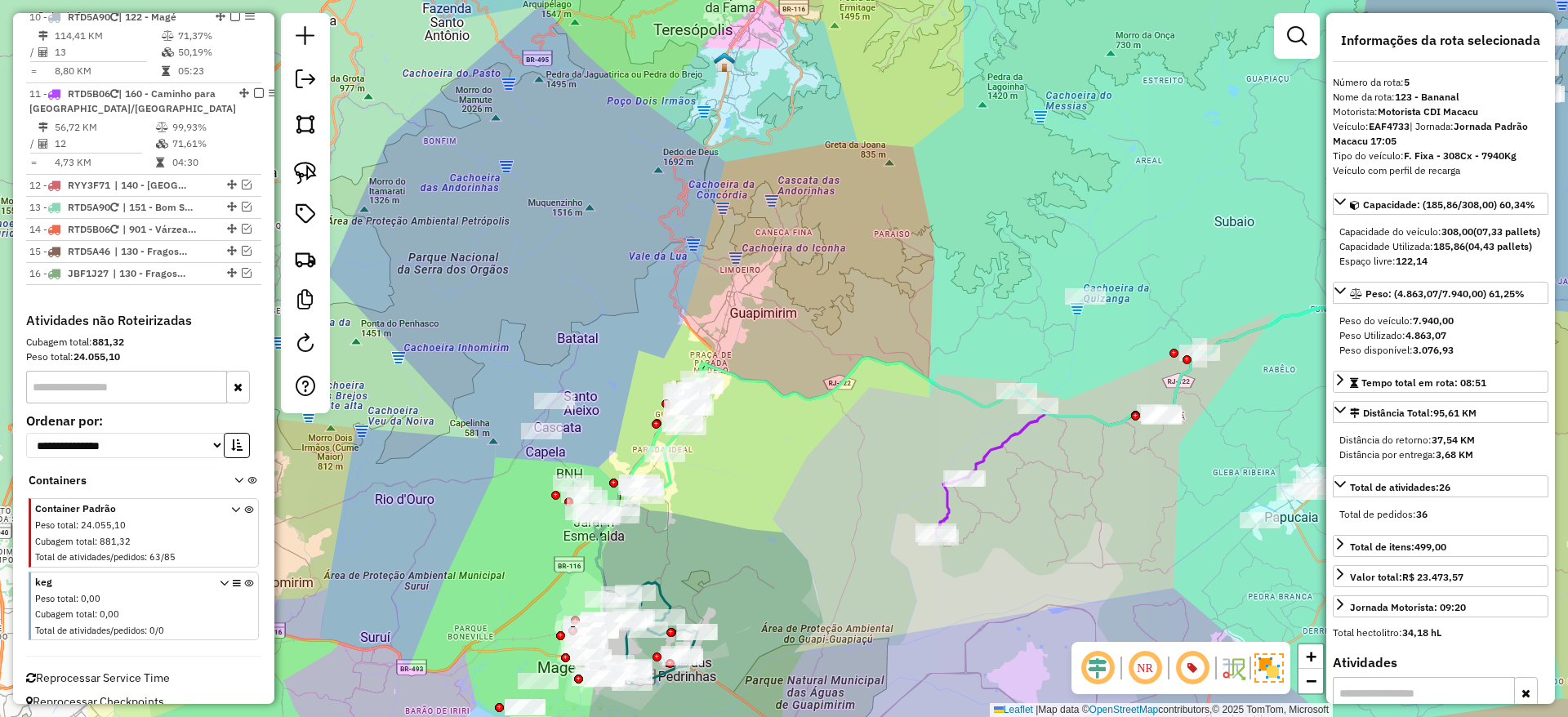
scroll to position [1022, 0]
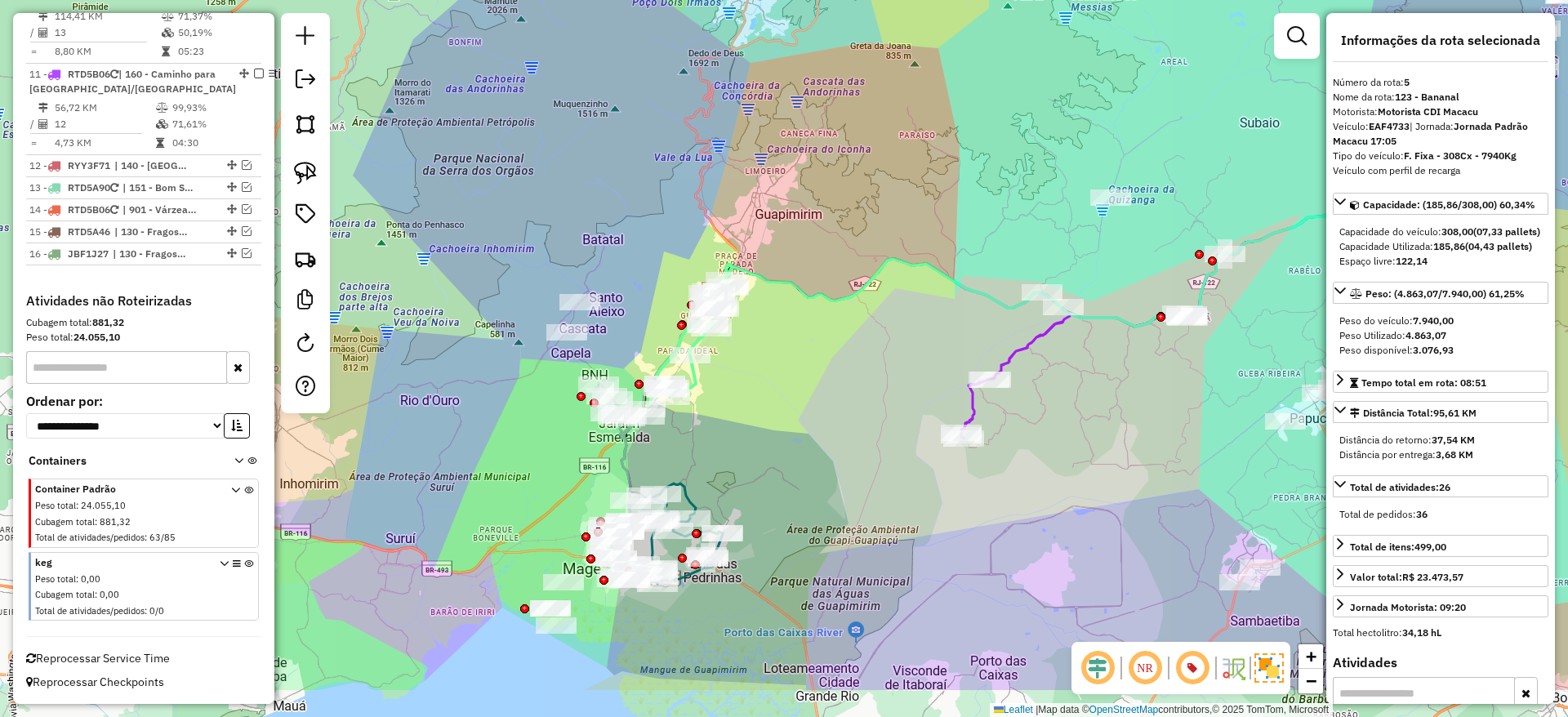
drag, startPoint x: 734, startPoint y: 493, endPoint x: 759, endPoint y: 395, distance: 101.1
click at [759, 395] on div "Janela de atendimento Grade de atendimento Capacidade Transportadoras Veículos …" at bounding box center [784, 358] width 1568 height 717
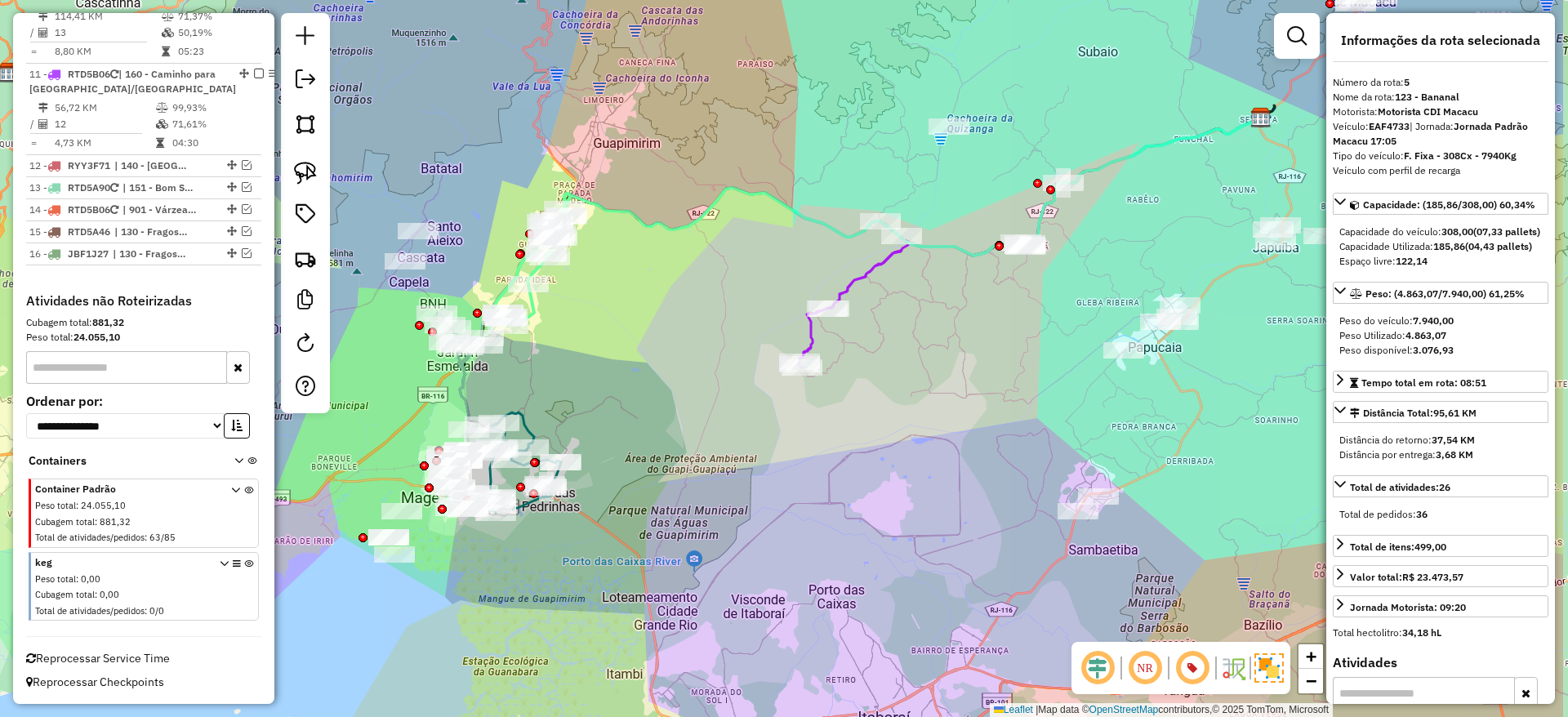
drag, startPoint x: 874, startPoint y: 406, endPoint x: 712, endPoint y: 335, distance: 176.9
click at [712, 335] on div "Janela de atendimento Grade de atendimento Capacidade Transportadoras Veículos …" at bounding box center [784, 358] width 1568 height 717
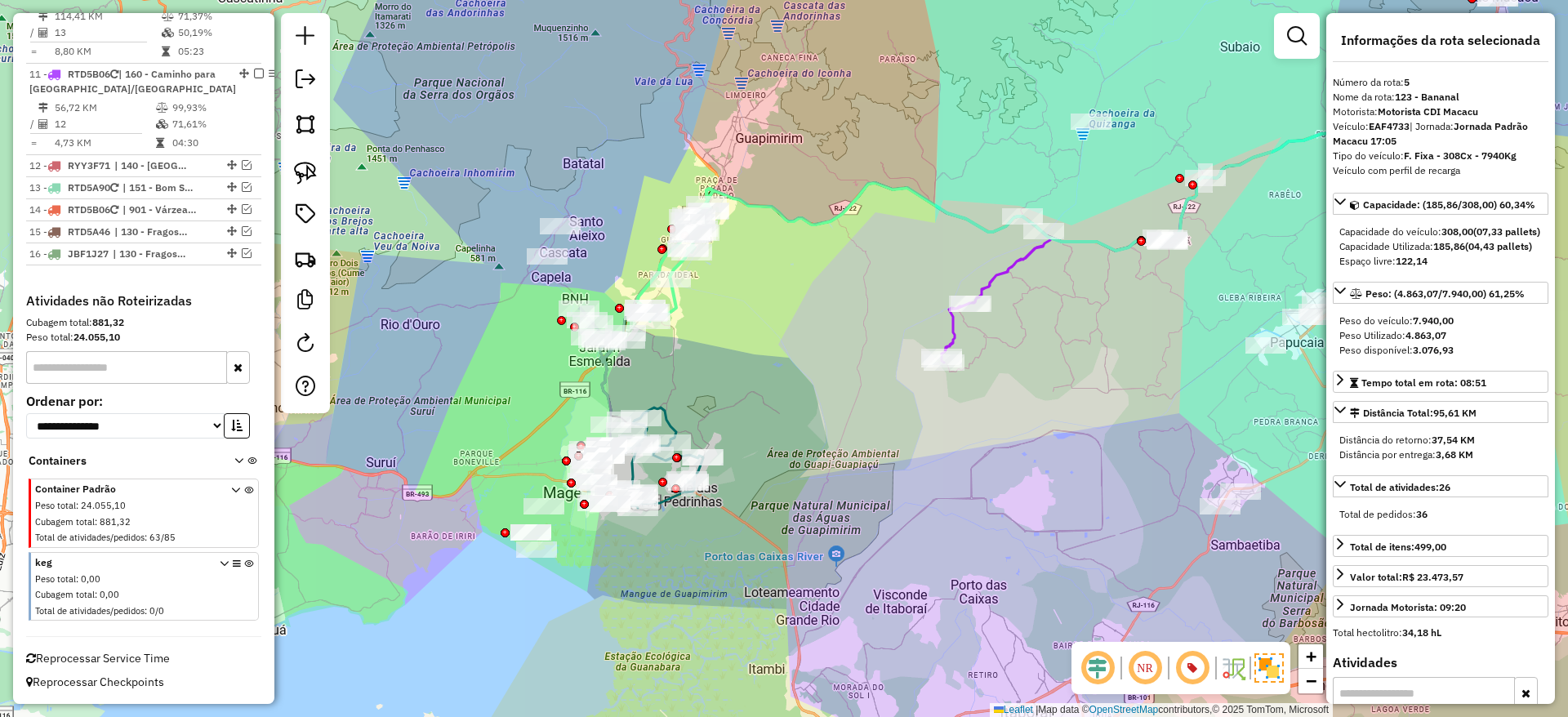
drag, startPoint x: 673, startPoint y: 331, endPoint x: 824, endPoint y: 334, distance: 151.0
click at [824, 334] on div "Janela de atendimento Grade de atendimento Capacidade Transportadoras Veículos …" at bounding box center [784, 358] width 1568 height 717
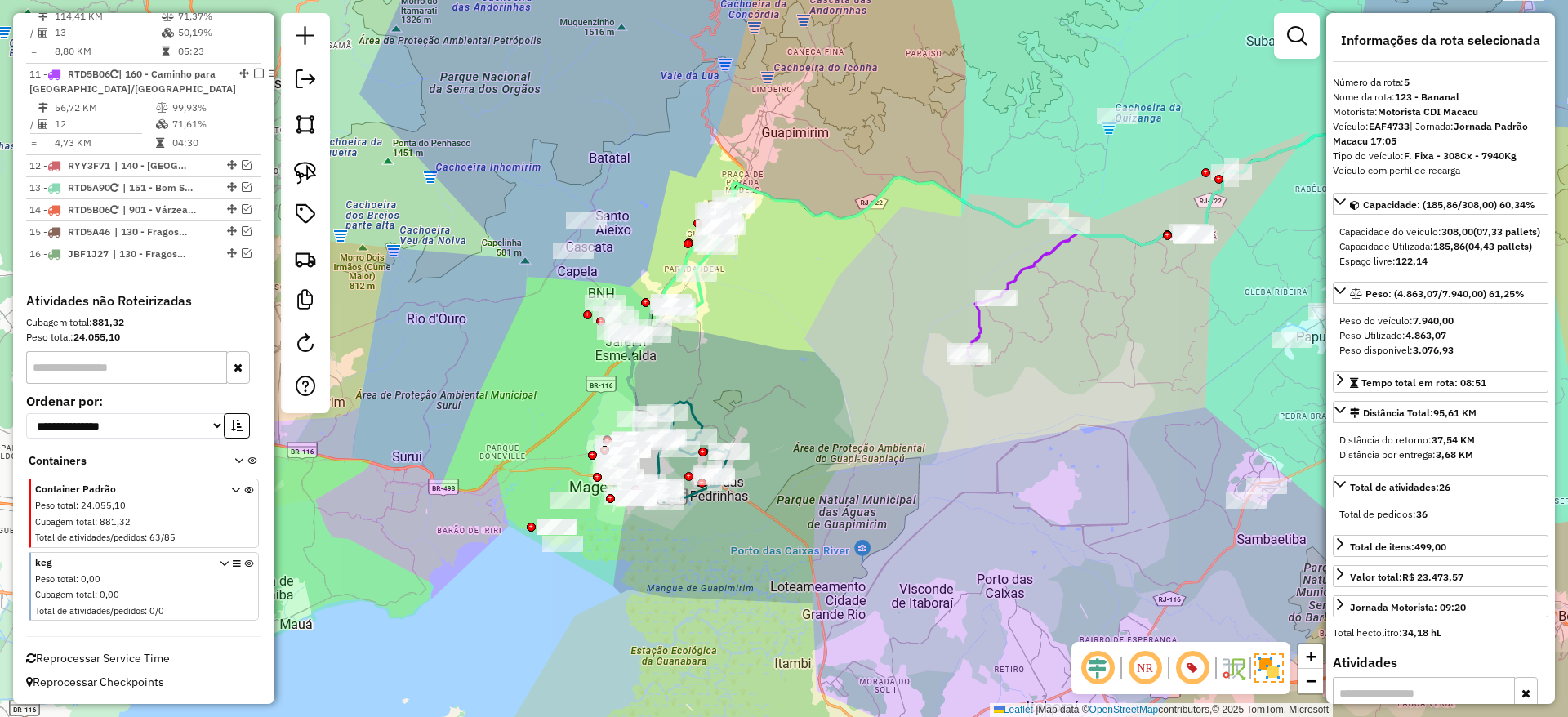
drag, startPoint x: 656, startPoint y: 375, endPoint x: 685, endPoint y: 368, distance: 29.8
click at [685, 368] on div "Janela de atendimento Grade de atendimento Capacidade Transportadoras Veículos …" at bounding box center [784, 358] width 1568 height 717
click at [1403, 122] on strong "EAF4733" at bounding box center [1389, 126] width 40 height 12
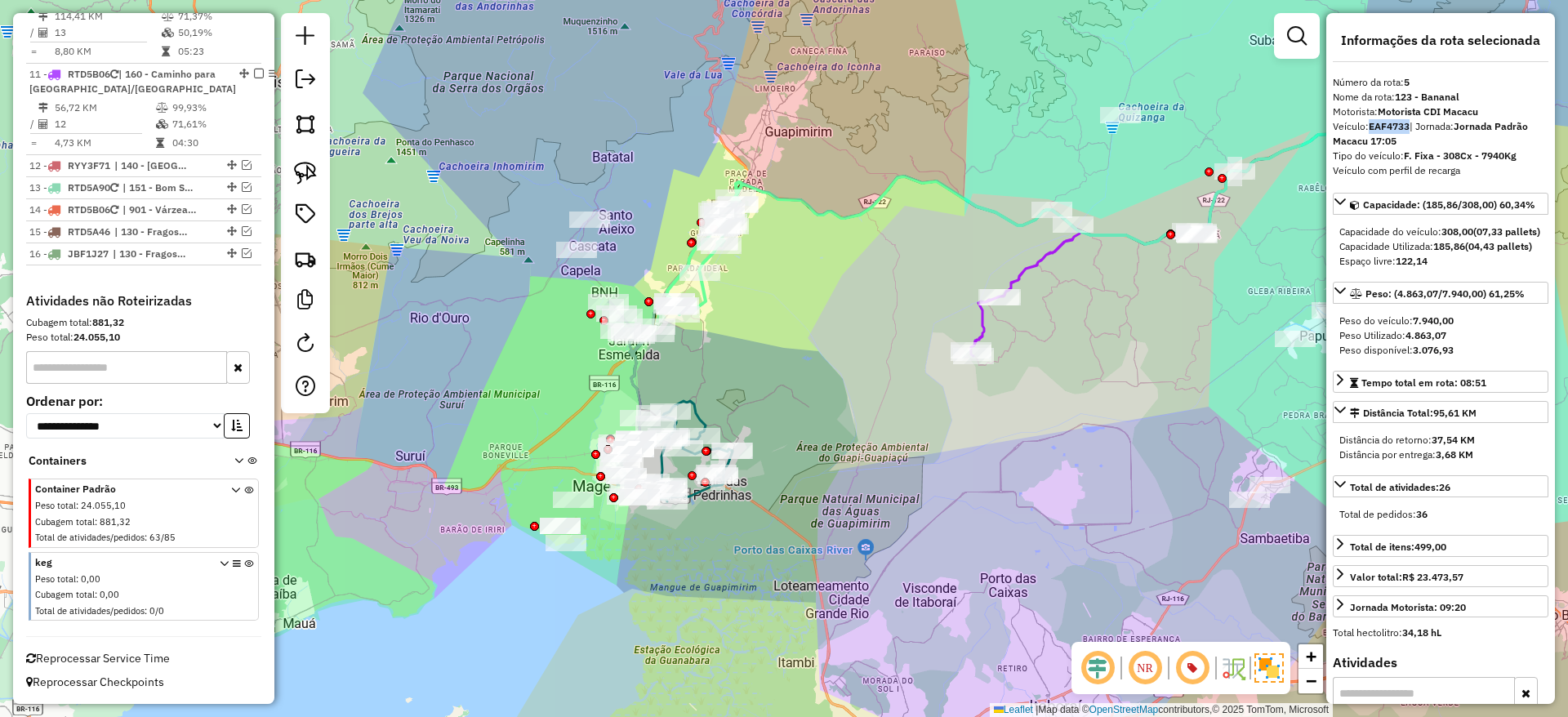
click at [1403, 122] on strong "EAF4733" at bounding box center [1389, 126] width 40 height 12
copy strong "EAF4733"
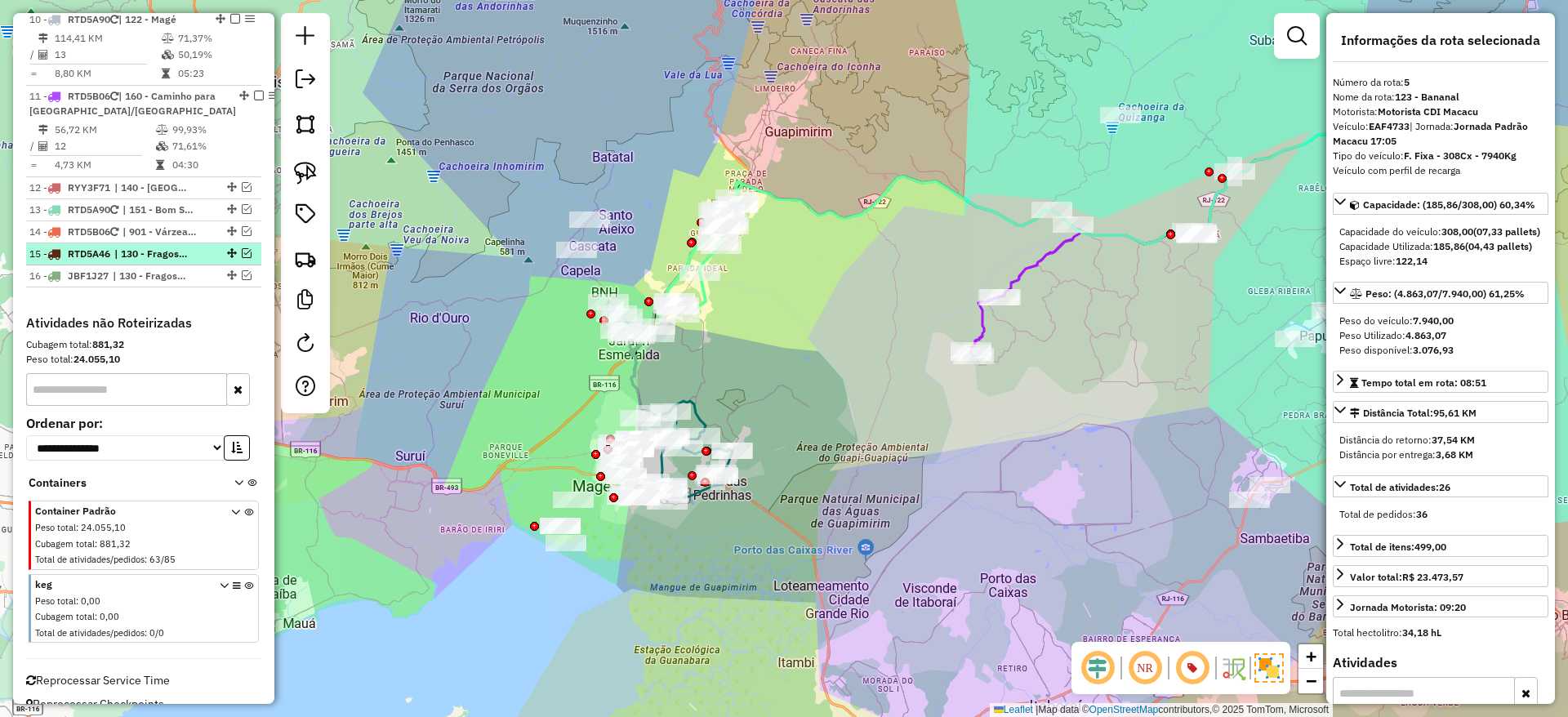
click at [195, 223] on li "14 - RTD5B06 | 901 - [STREET_ADDRESS]" at bounding box center [143, 233] width 235 height 22
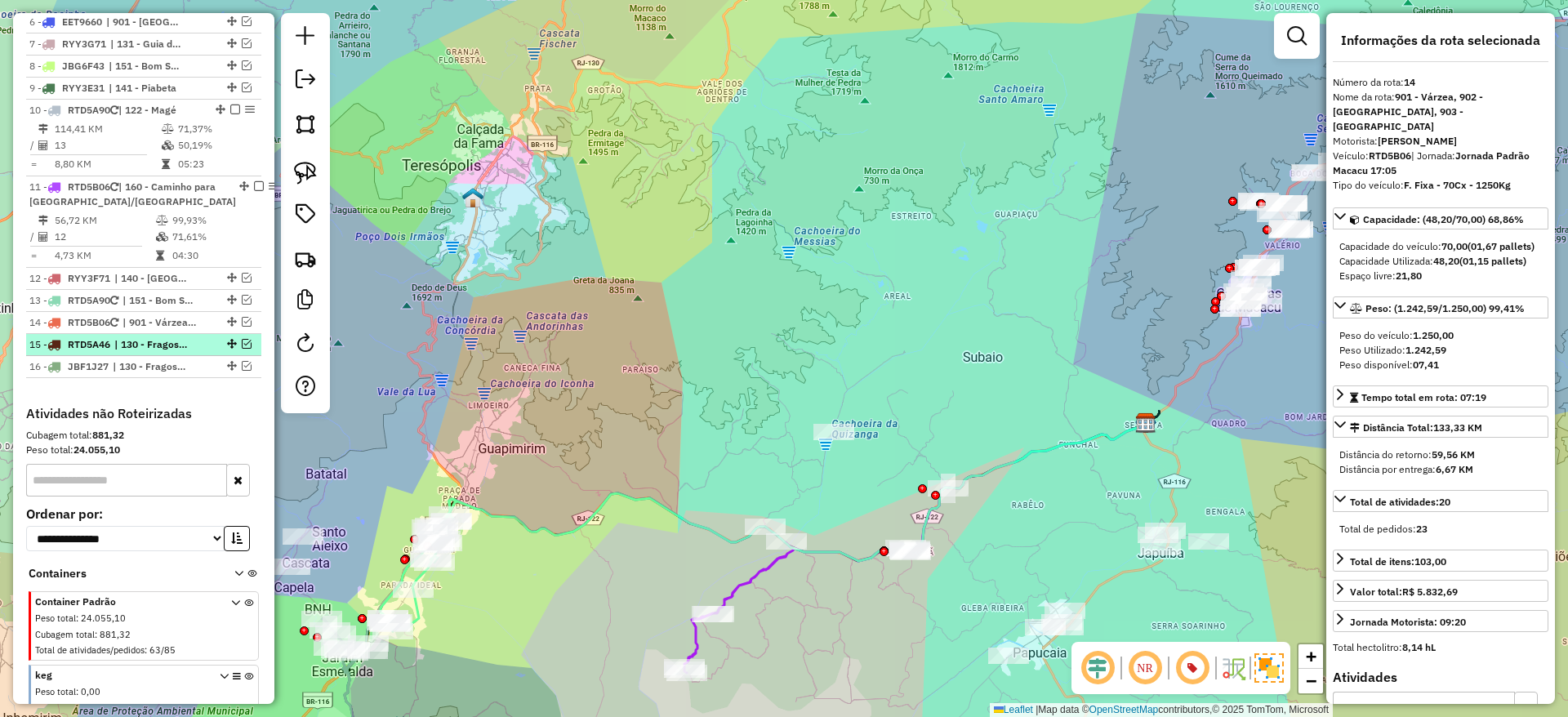
scroll to position [908, 0]
click at [574, 532] on icon at bounding box center [790, 492] width 711 height 138
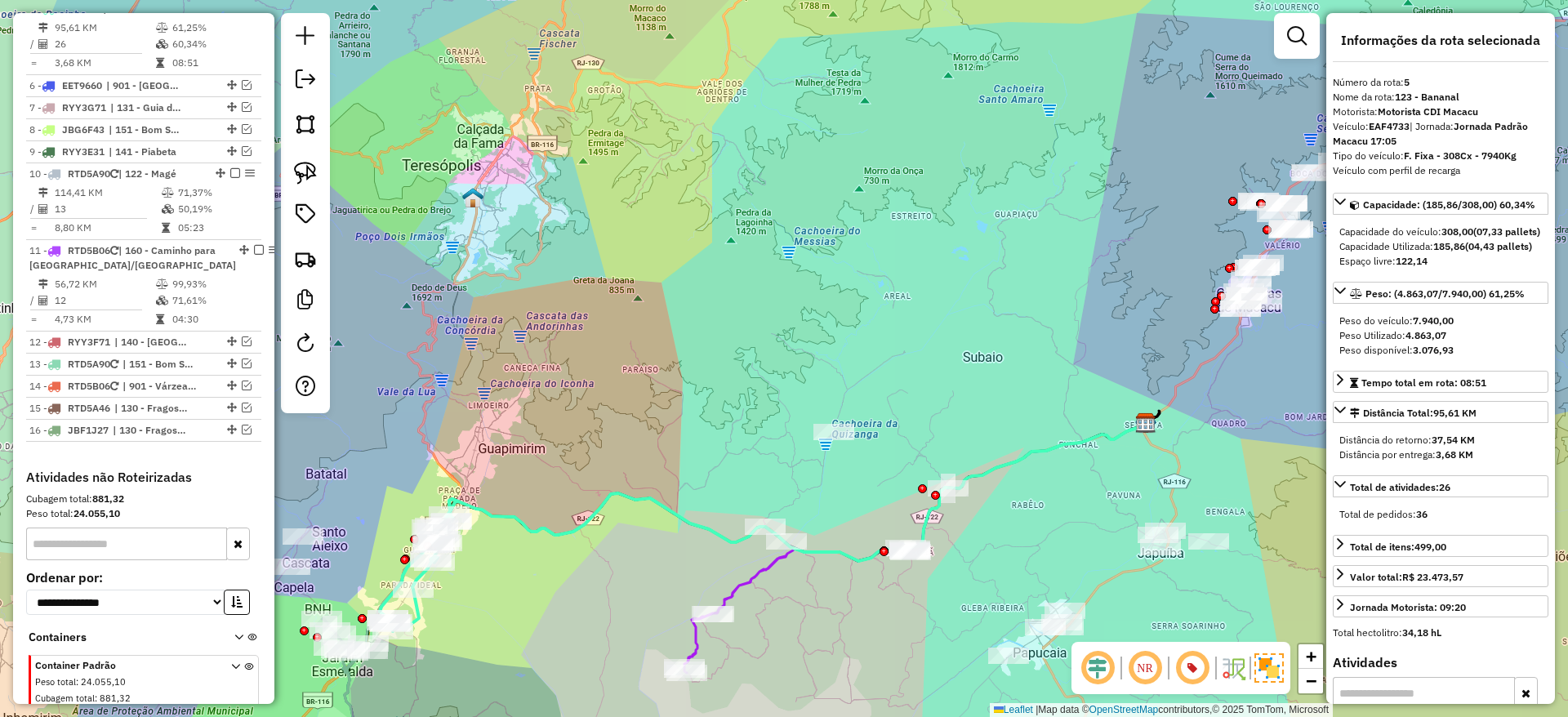
scroll to position [831, 0]
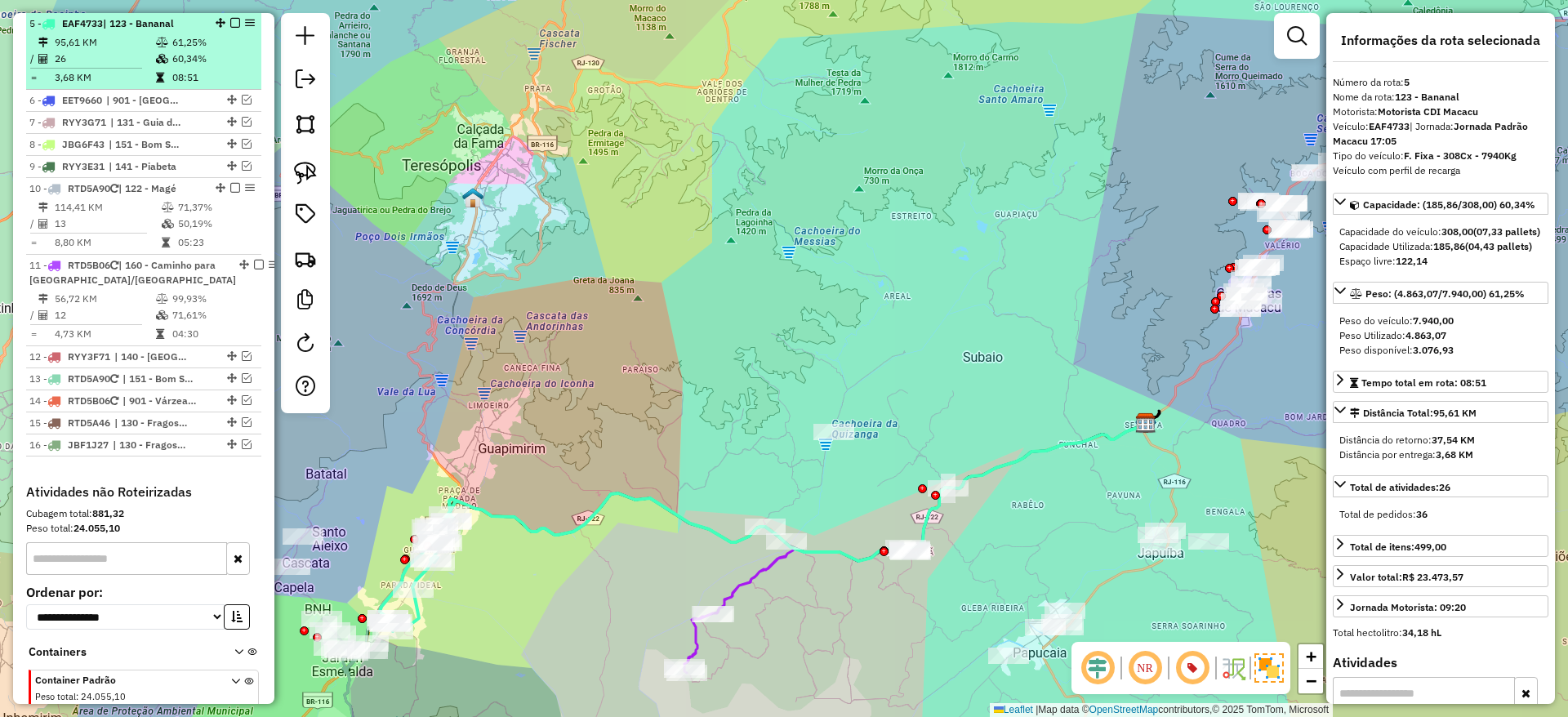
click at [230, 22] on em at bounding box center [234, 22] width 9 height 9
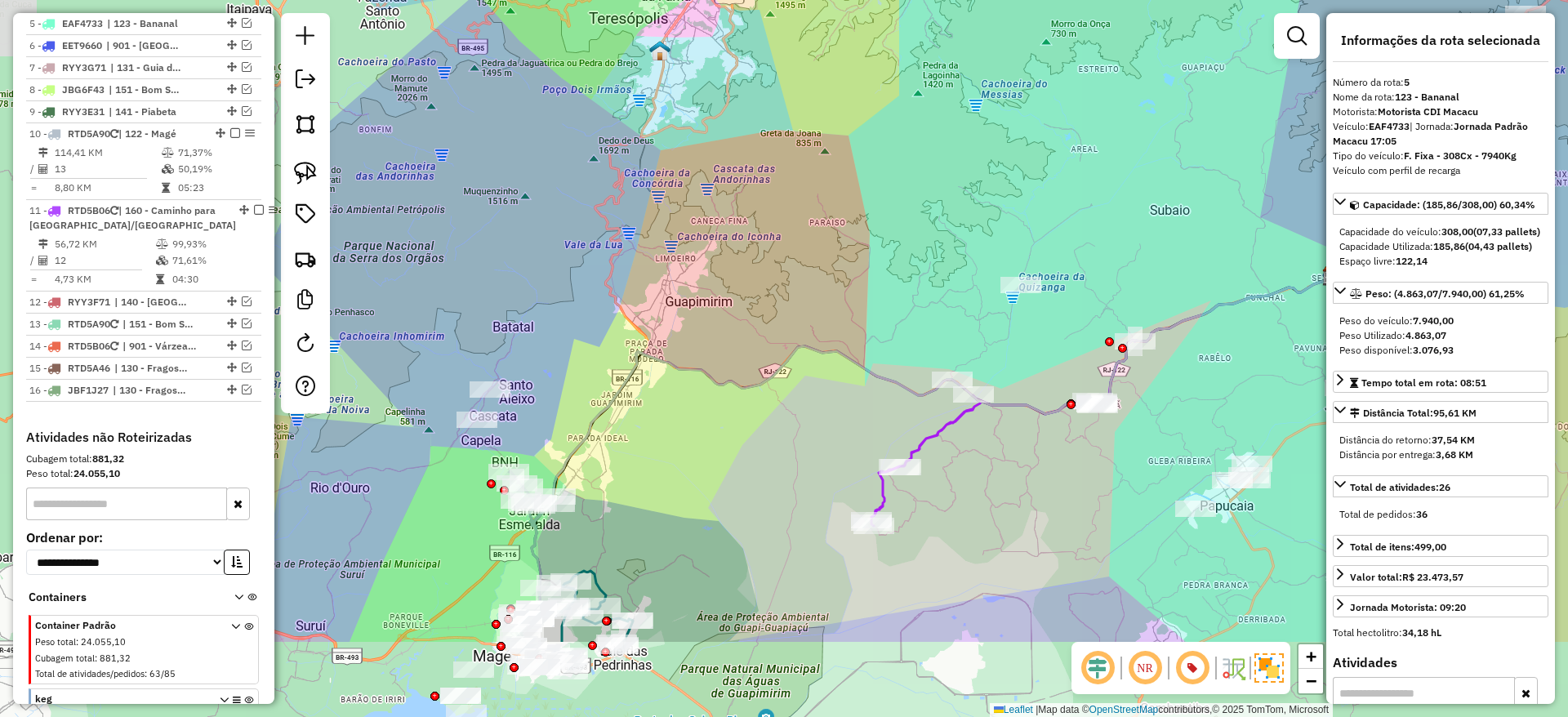
drag, startPoint x: 566, startPoint y: 421, endPoint x: 776, endPoint y: 258, distance: 265.8
click at [776, 258] on div "Janela de atendimento Grade de atendimento Capacidade Transportadoras Veículos …" at bounding box center [784, 358] width 1568 height 717
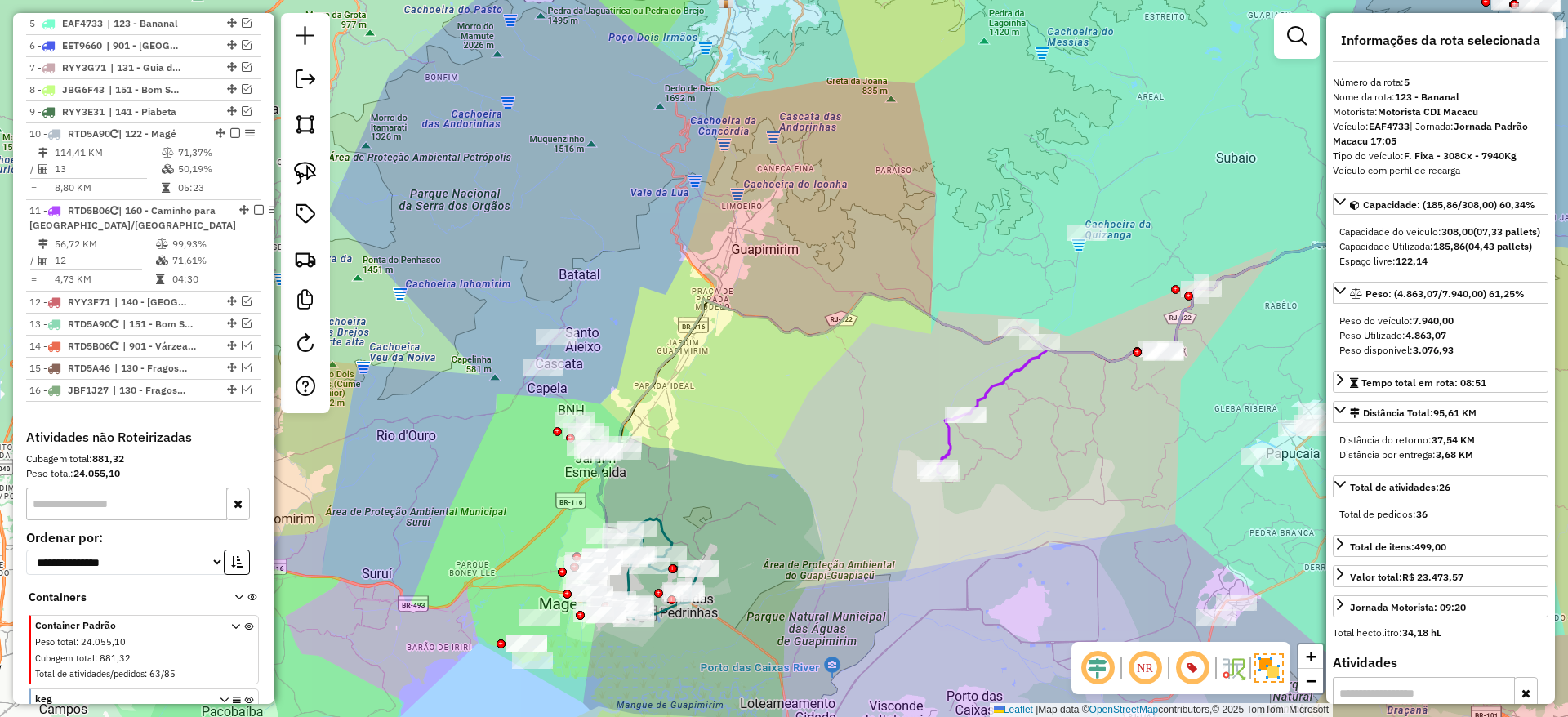
drag, startPoint x: 567, startPoint y: 363, endPoint x: 606, endPoint y: 324, distance: 55.2
click at [606, 324] on div "Janela de atendimento Grade de atendimento Capacidade Transportadoras Veículos …" at bounding box center [784, 358] width 1568 height 717
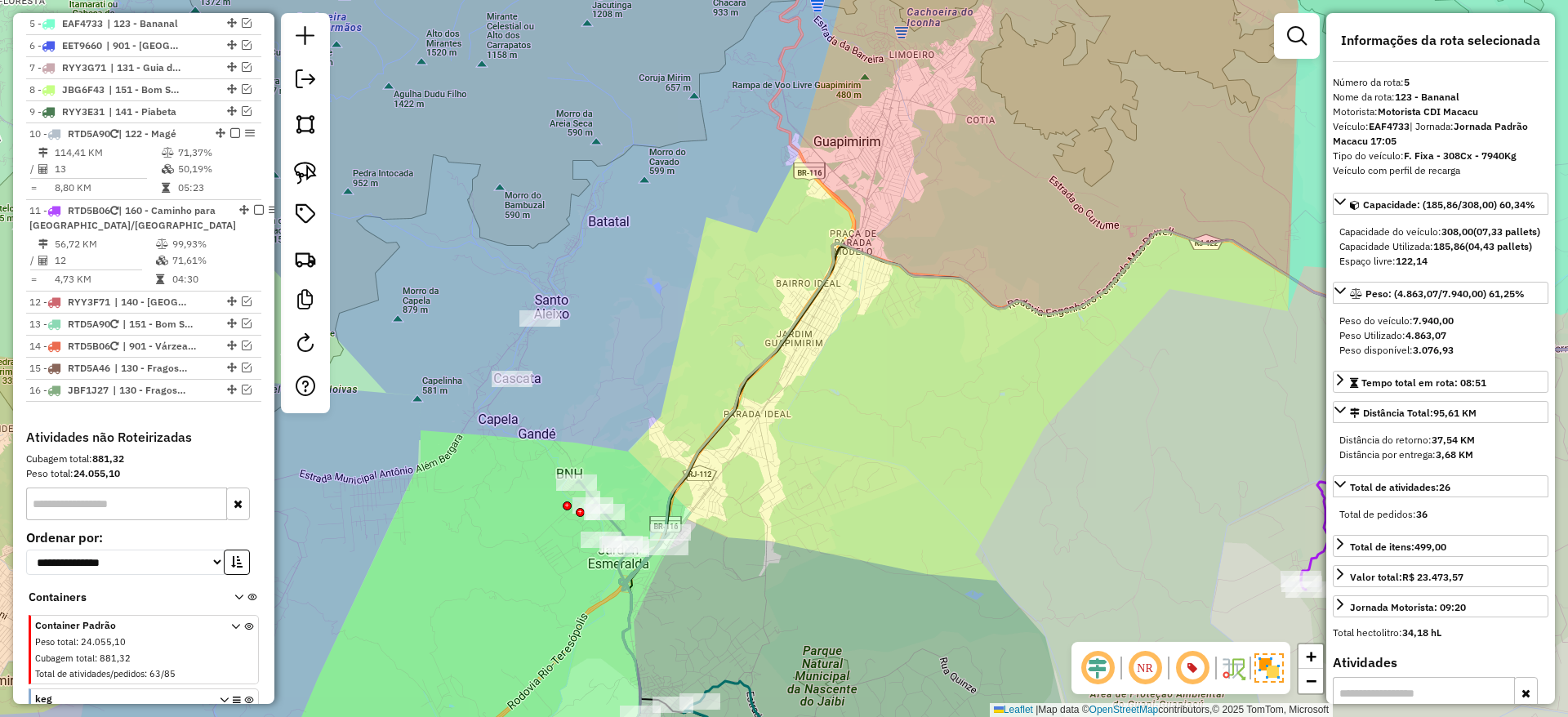
click at [606, 324] on div "Janela de atendimento Grade de atendimento Capacidade Transportadoras Veículos …" at bounding box center [784, 358] width 1568 height 717
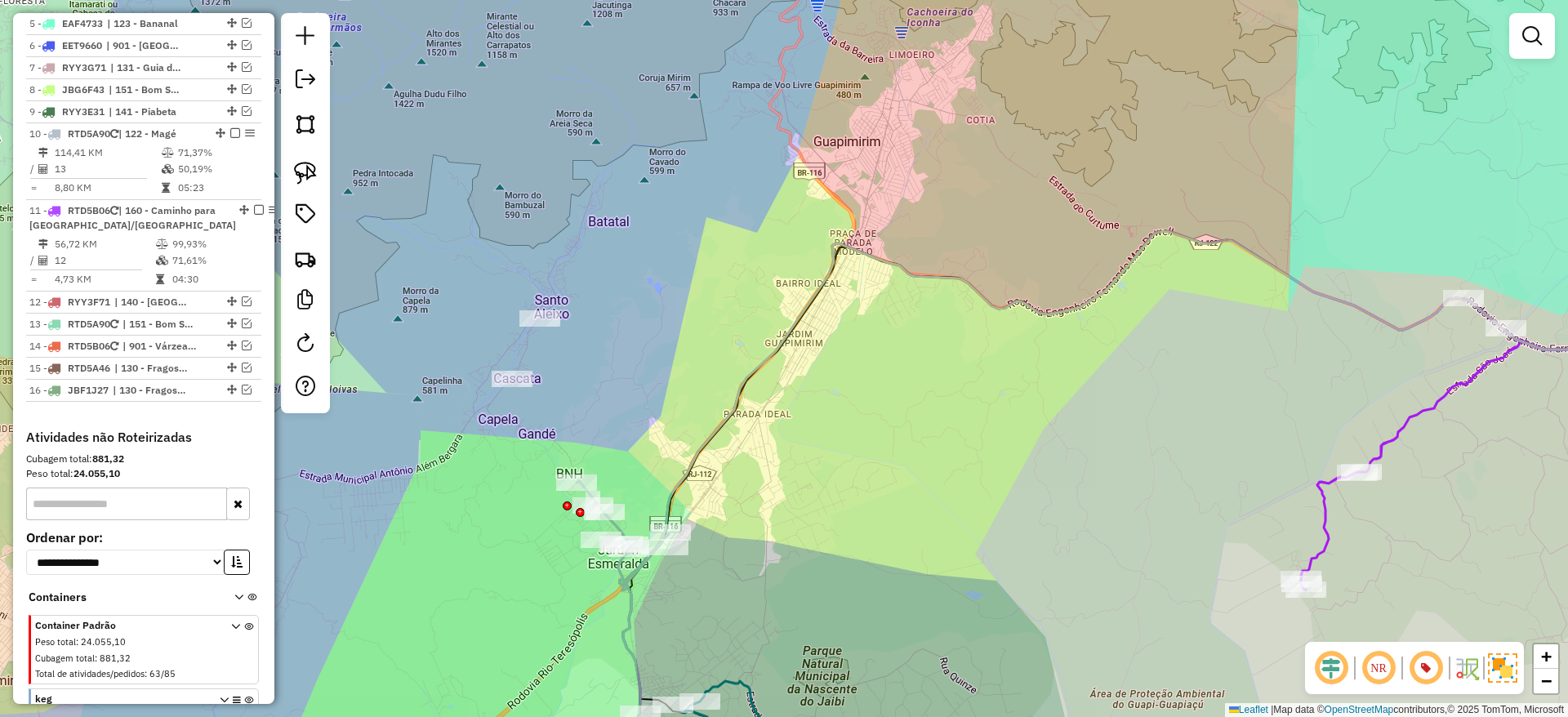
click at [623, 533] on icon at bounding box center [622, 634] width 92 height 308
select select "*********"
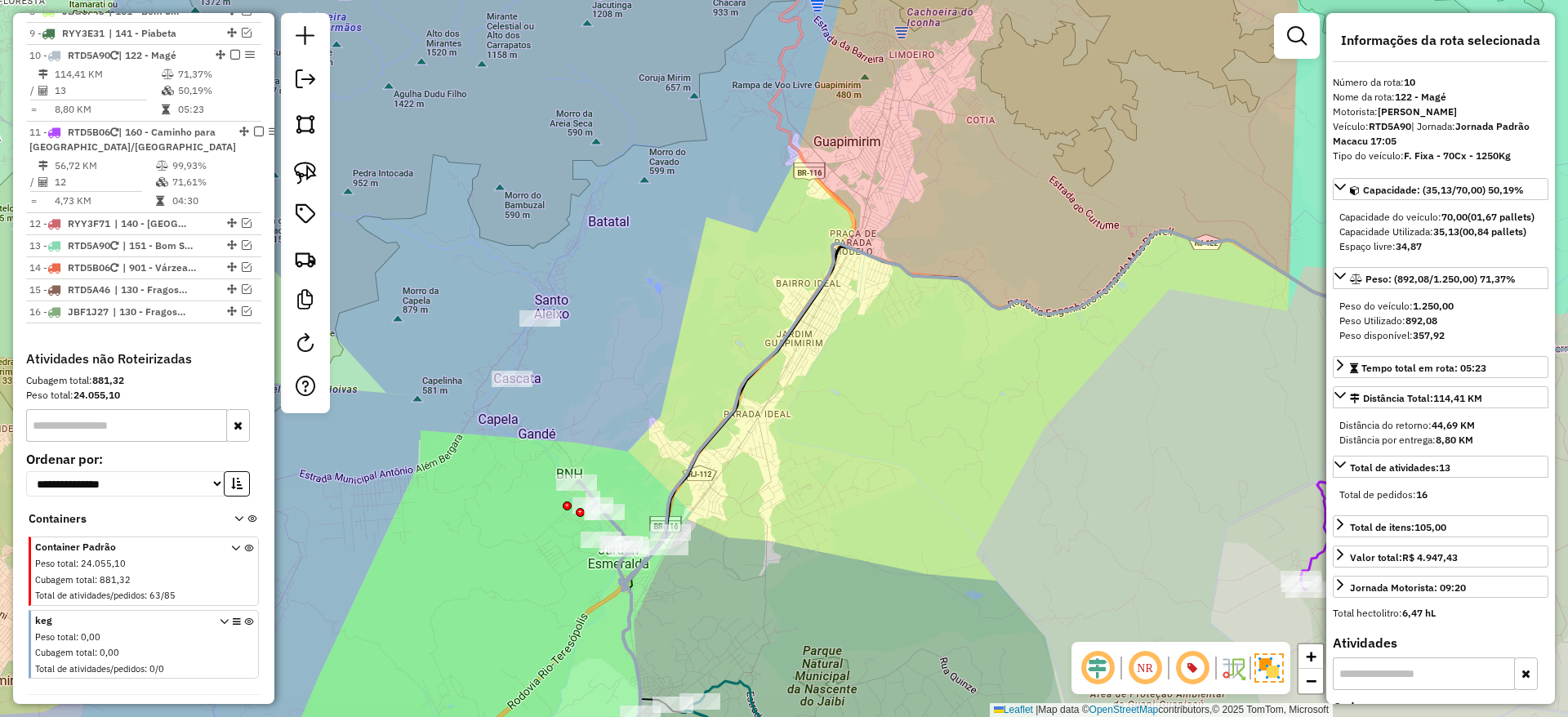
scroll to position [941, 0]
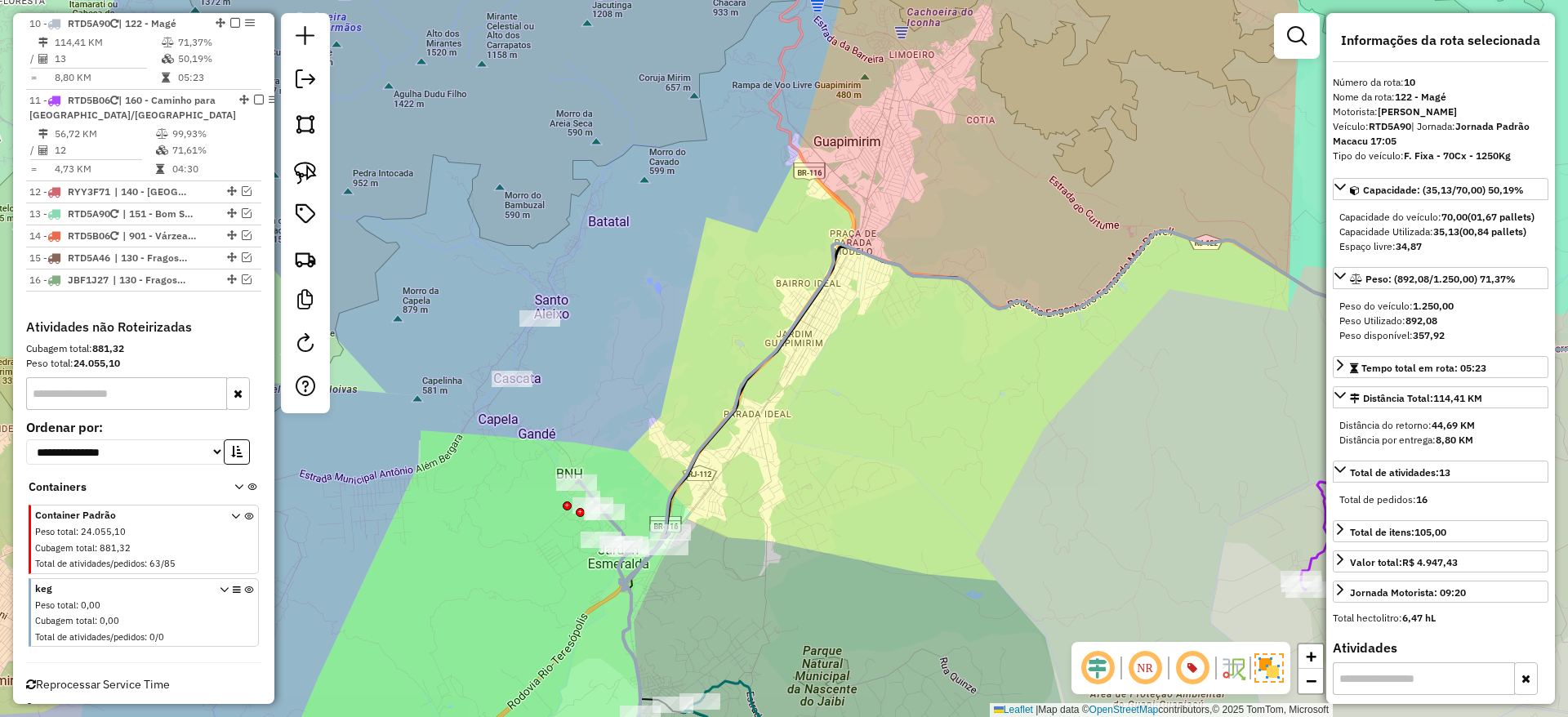
click at [623, 533] on icon at bounding box center [622, 634] width 92 height 308
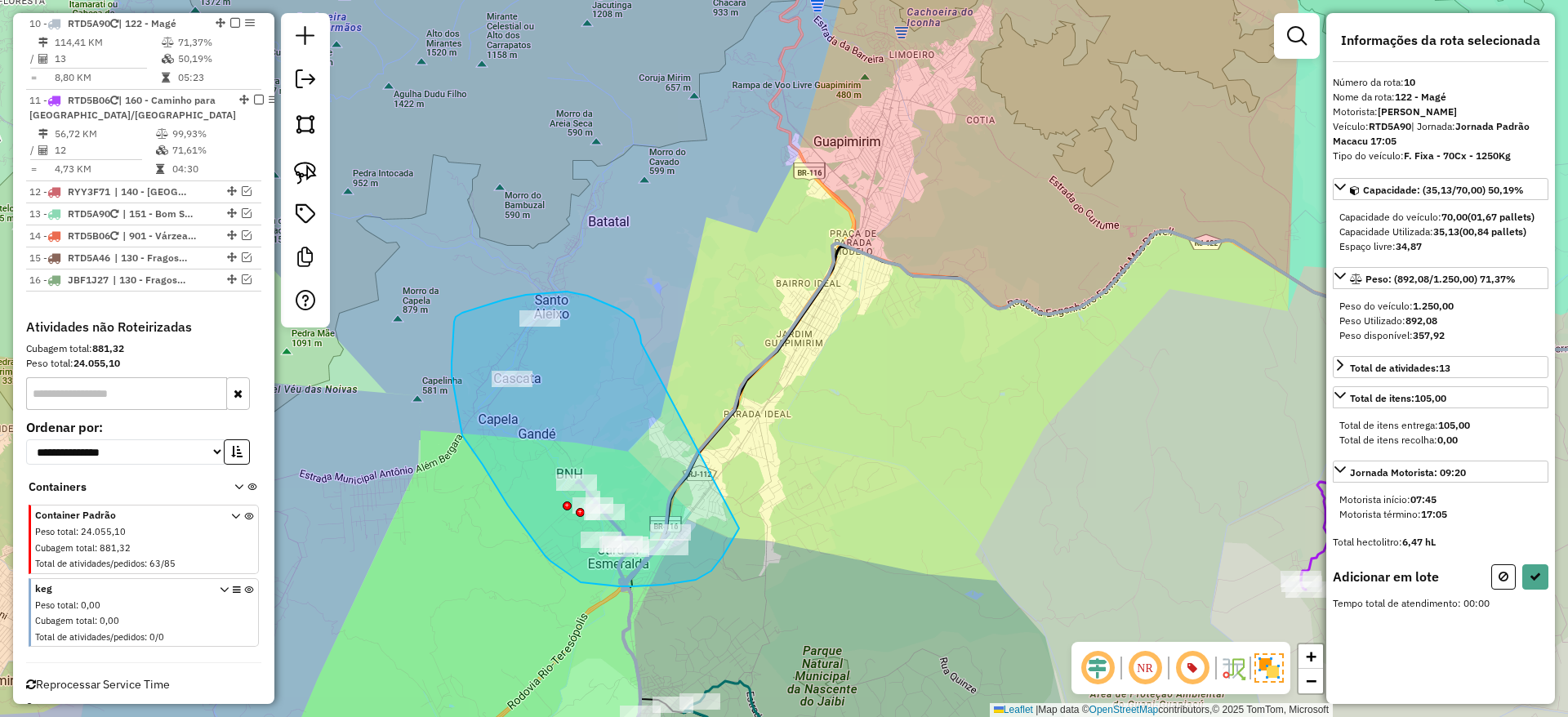
drag, startPoint x: 641, startPoint y: 343, endPoint x: 739, endPoint y: 527, distance: 208.5
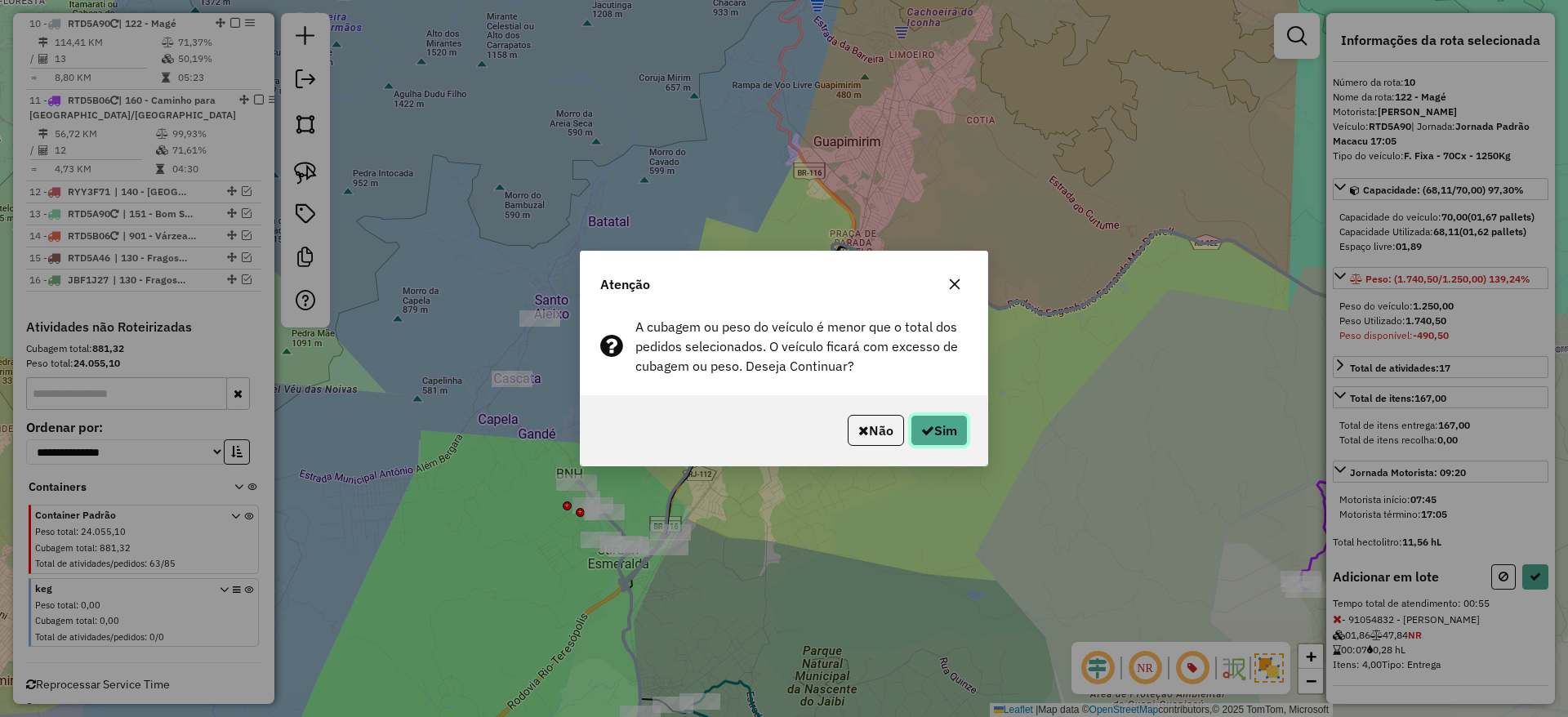
click at [952, 439] on button "Sim" at bounding box center [939, 430] width 57 height 31
select select "*********"
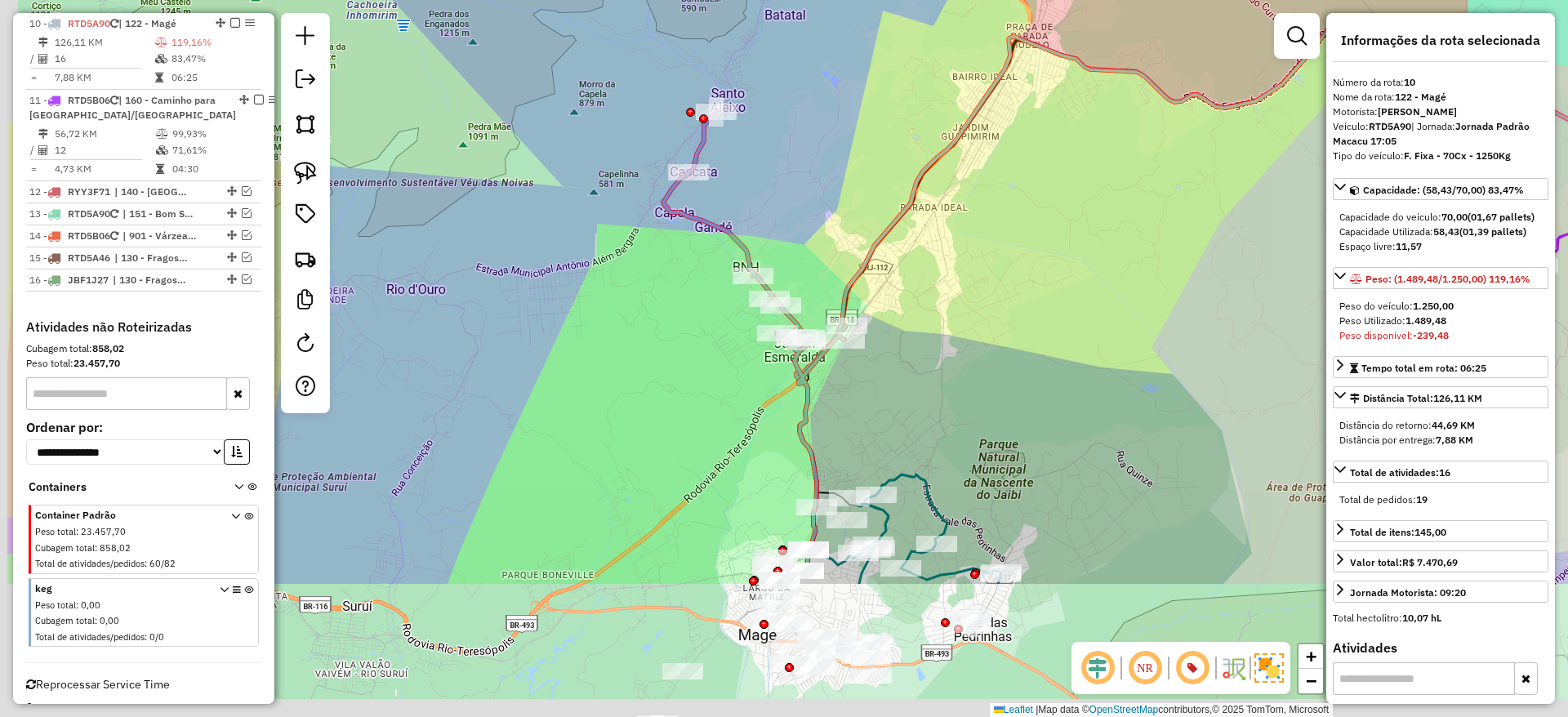
drag, startPoint x: 638, startPoint y: 385, endPoint x: 803, endPoint y: 180, distance: 263.2
click at [803, 180] on div "Janela de atendimento Grade de atendimento Capacidade Transportadoras Veículos …" at bounding box center [784, 358] width 1568 height 717
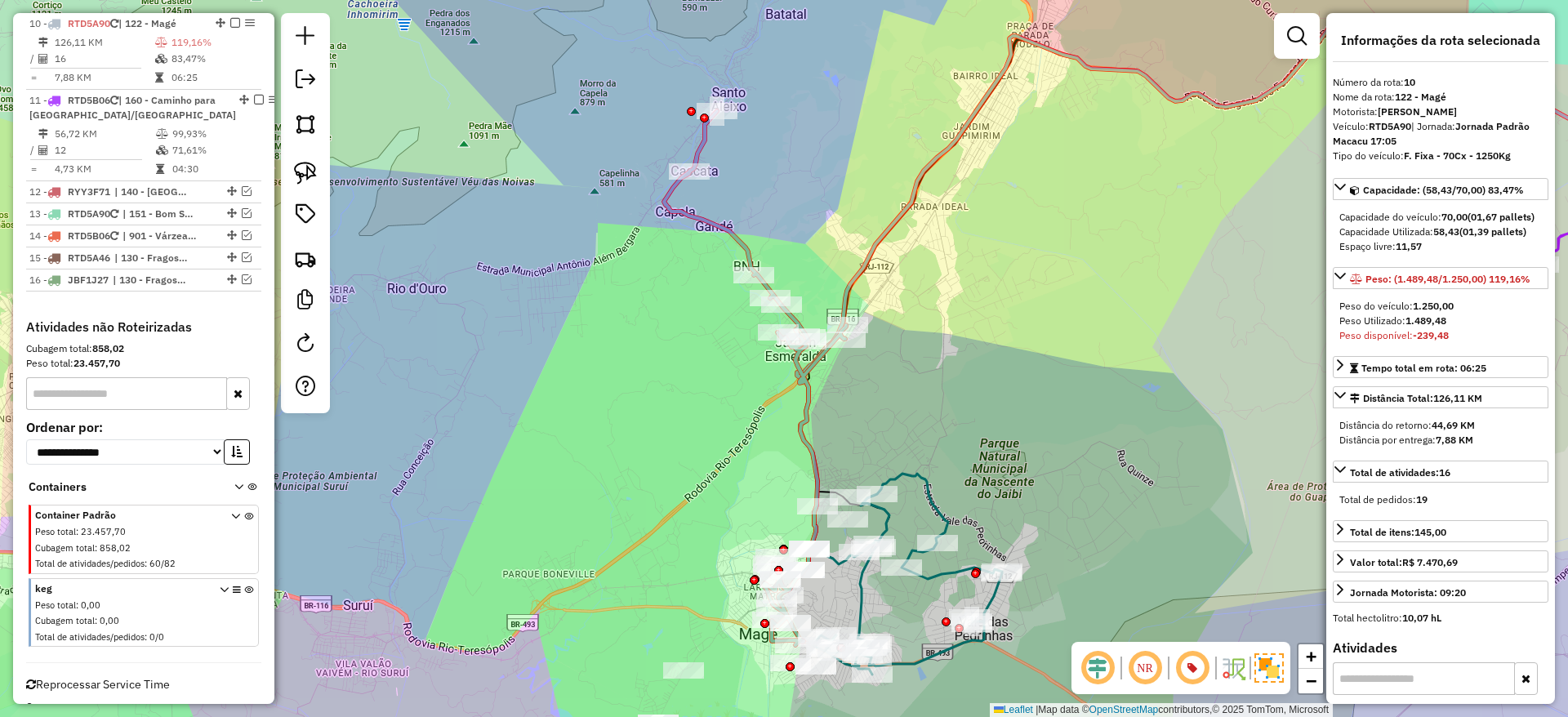
click at [803, 415] on icon at bounding box center [755, 378] width 182 height 534
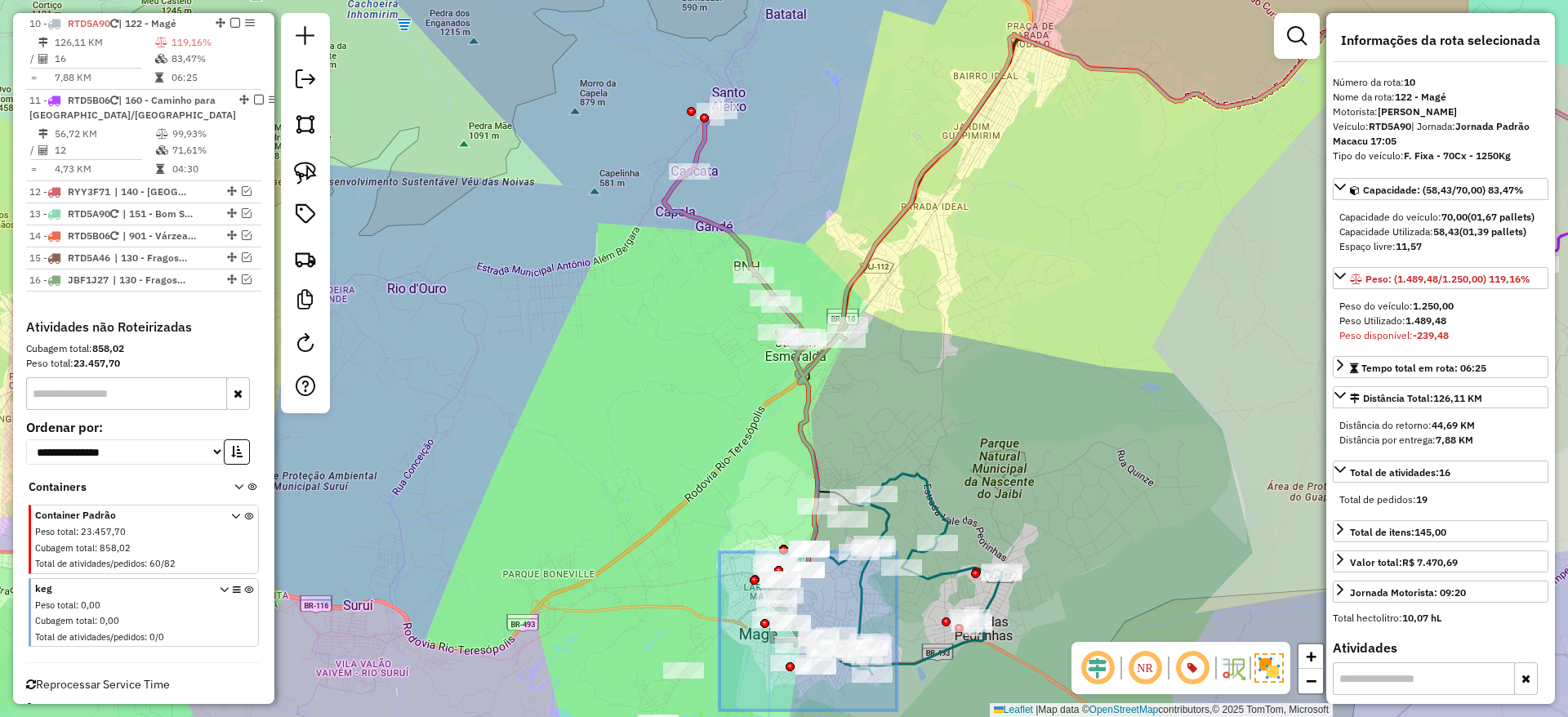
drag, startPoint x: 719, startPoint y: 553, endPoint x: 897, endPoint y: 726, distance: 248.2
click at [897, 716] on html "Aguarde... Pop-up bloqueado! Seu navegador bloqueou automáticamente a abertura …" at bounding box center [784, 358] width 1568 height 717
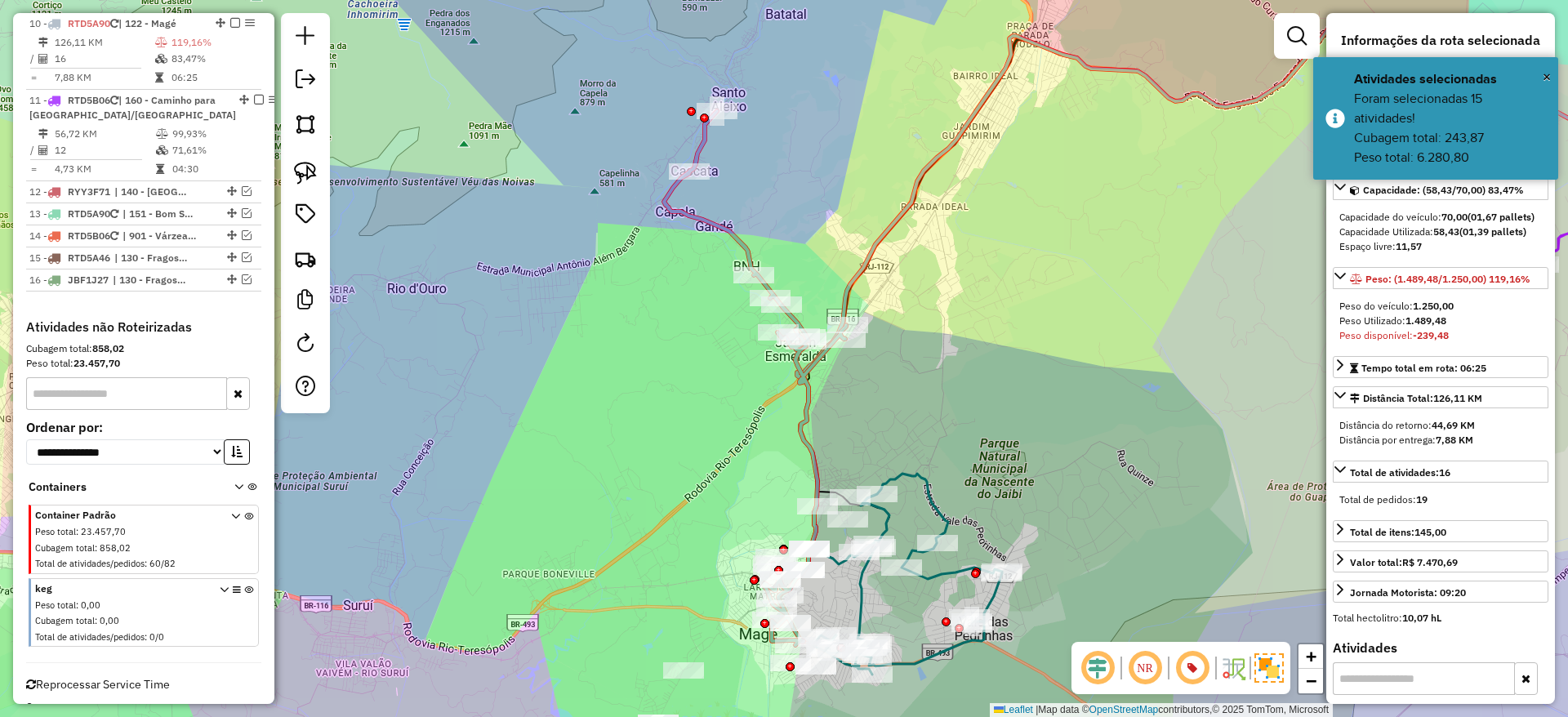
scroll to position [8, 0]
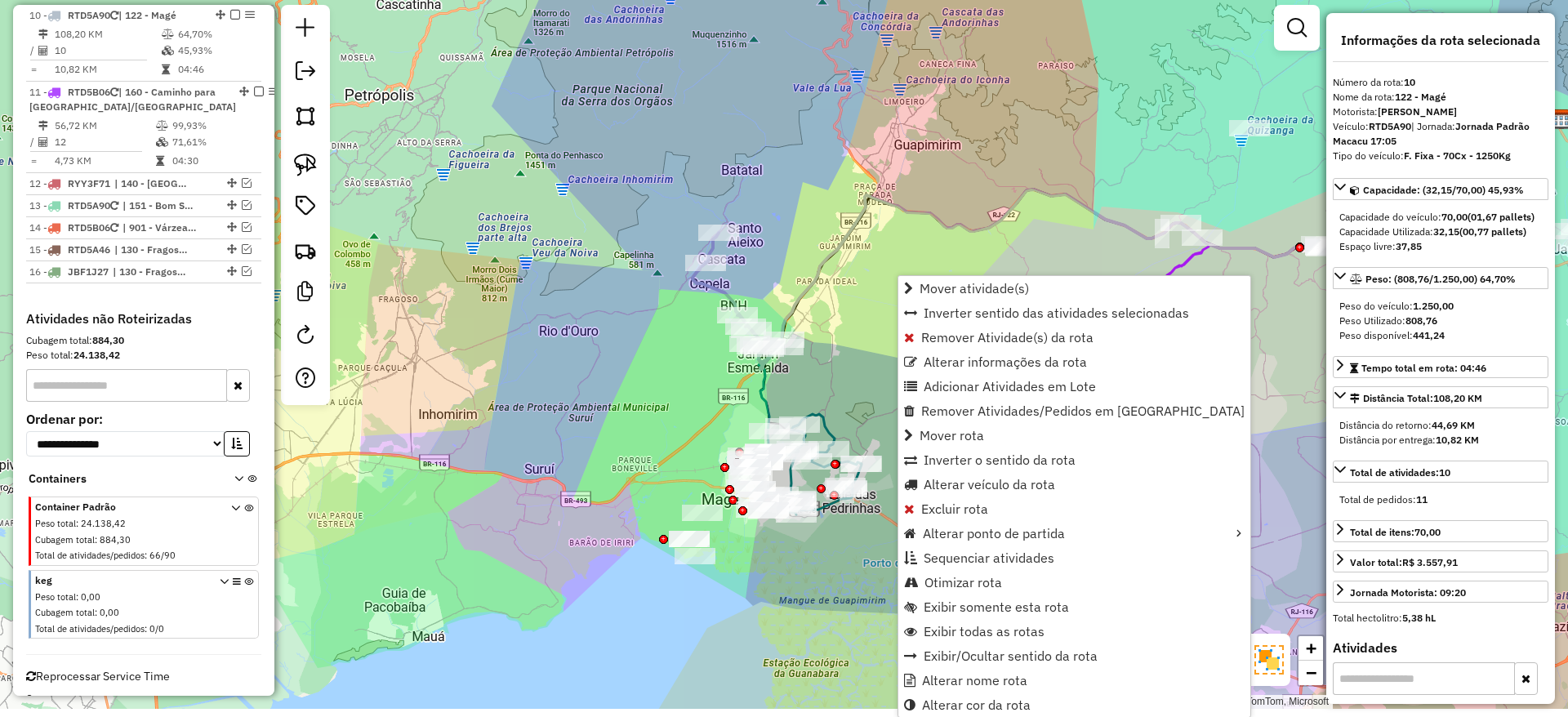
click at [732, 298] on icon at bounding box center [737, 301] width 90 height 136
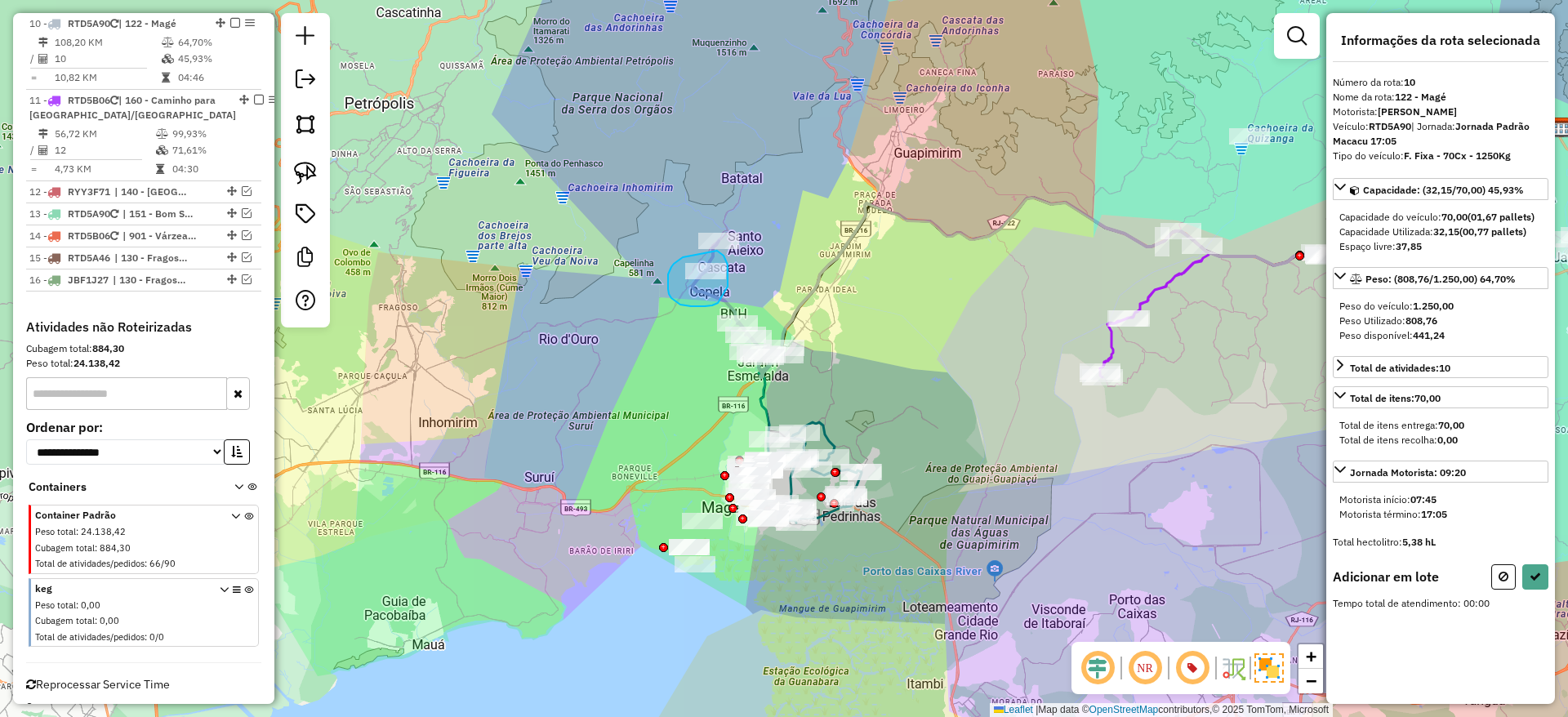
drag, startPoint x: 727, startPoint y: 265, endPoint x: 727, endPoint y: 285, distance: 20.0
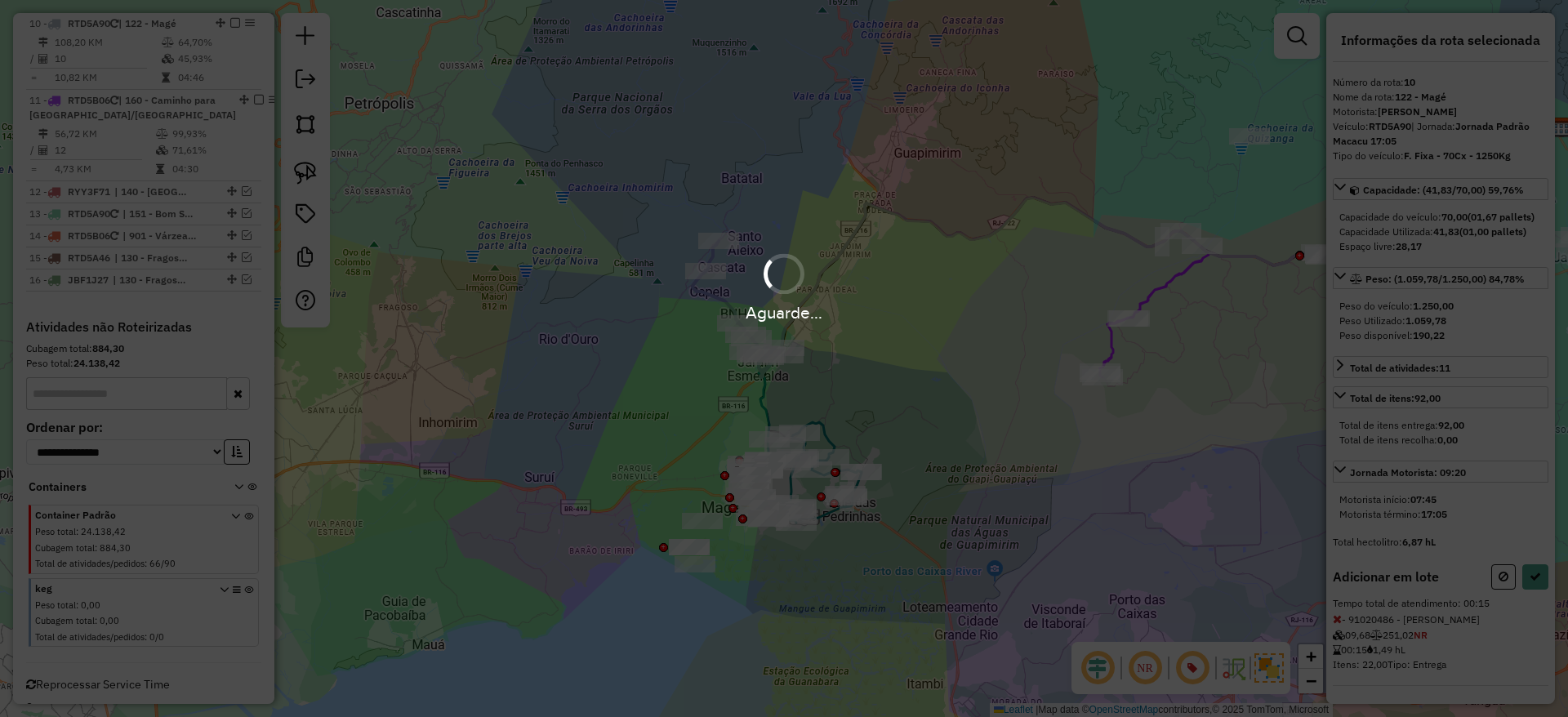
select select "*********"
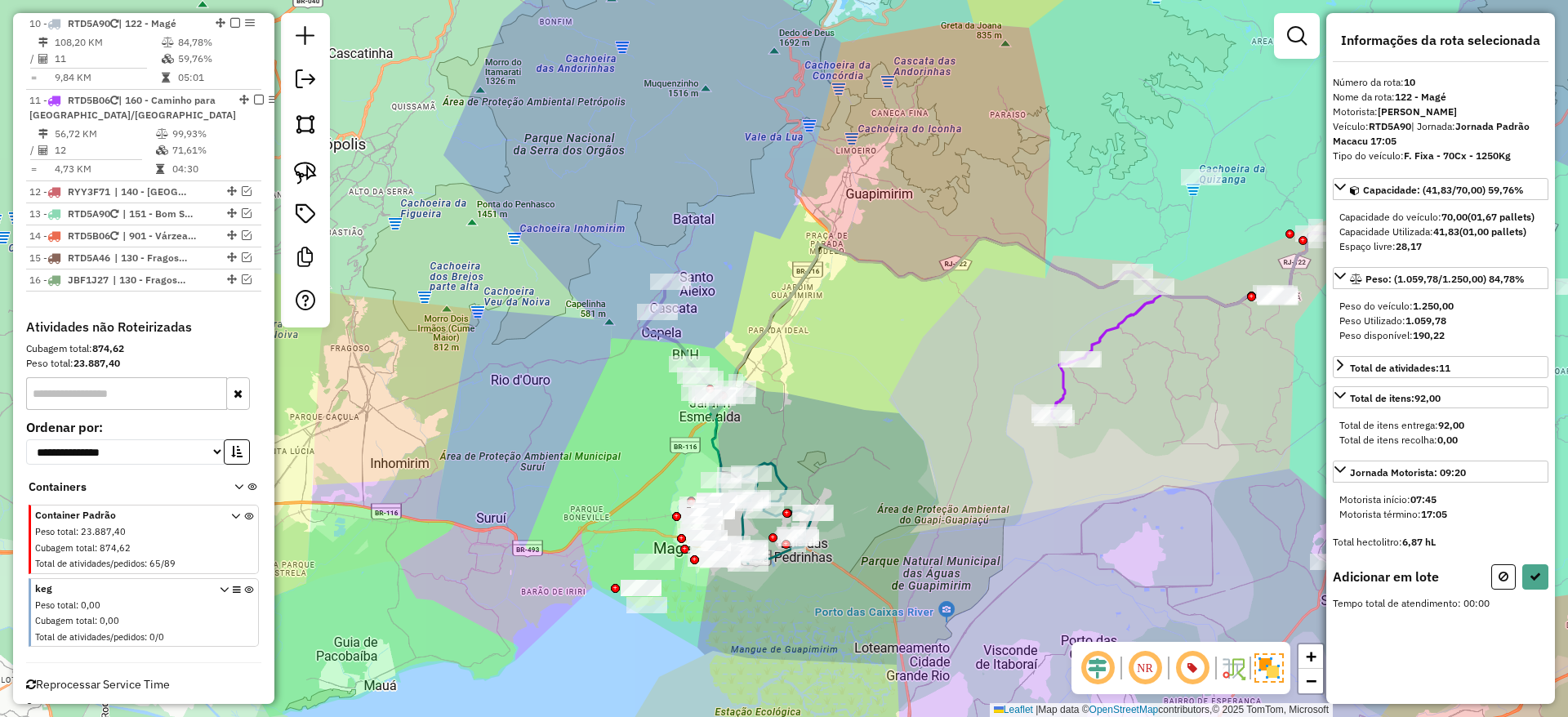
drag, startPoint x: 1137, startPoint y: 222, endPoint x: 1123, endPoint y: 244, distance: 26.1
click at [1123, 244] on div "Janela de atendimento Grade de atendimento Capacidade Transportadoras Veículos …" at bounding box center [784, 358] width 1568 height 717
drag, startPoint x: 1090, startPoint y: 277, endPoint x: 1118, endPoint y: 252, distance: 37.5
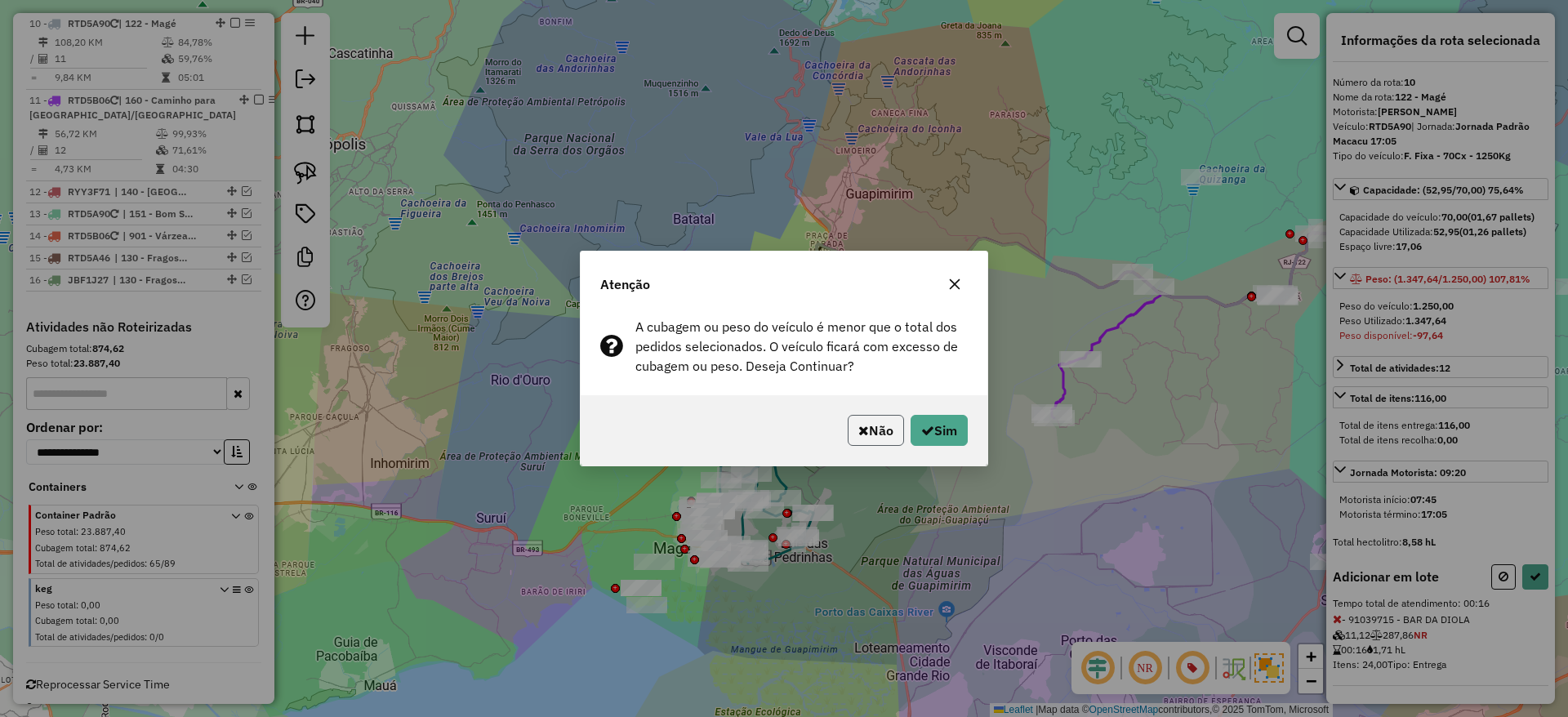
click at [879, 433] on button "Não" at bounding box center [875, 430] width 56 height 31
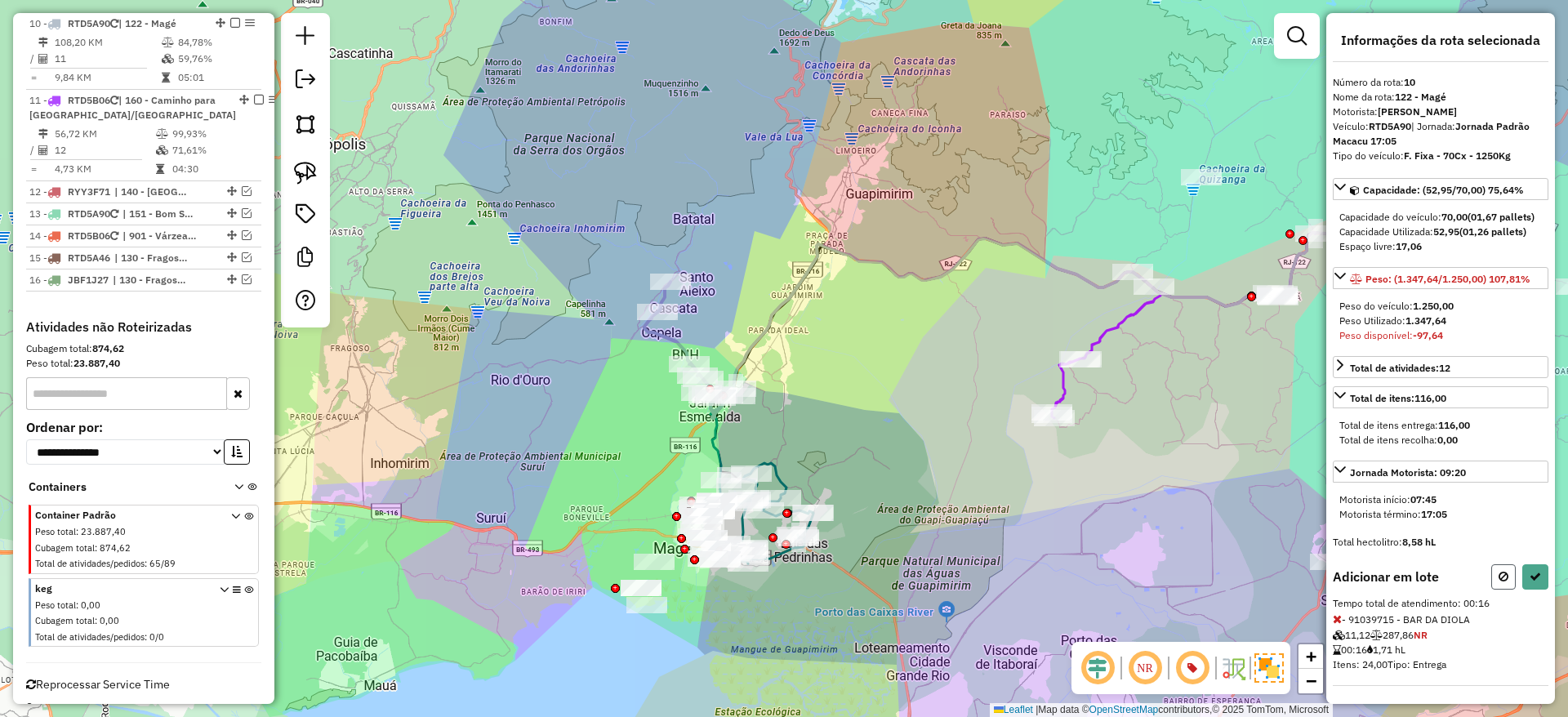
click at [1509, 586] on button at bounding box center [1503, 577] width 24 height 25
select select "*********"
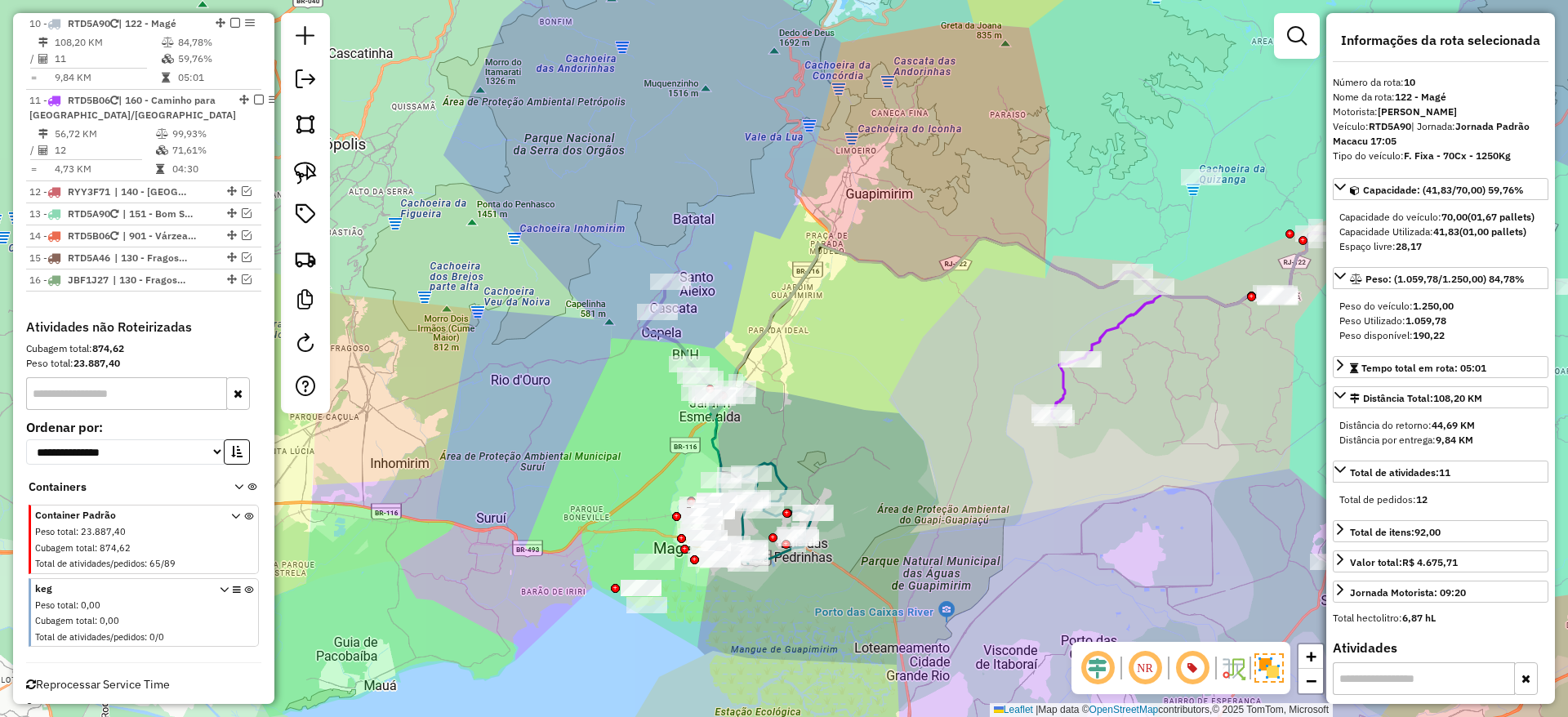
click at [656, 329] on icon at bounding box center [689, 350] width 90 height 136
click at [1402, 125] on strong "RTD5A90" at bounding box center [1390, 126] width 42 height 12
copy strong "RTD5A90"
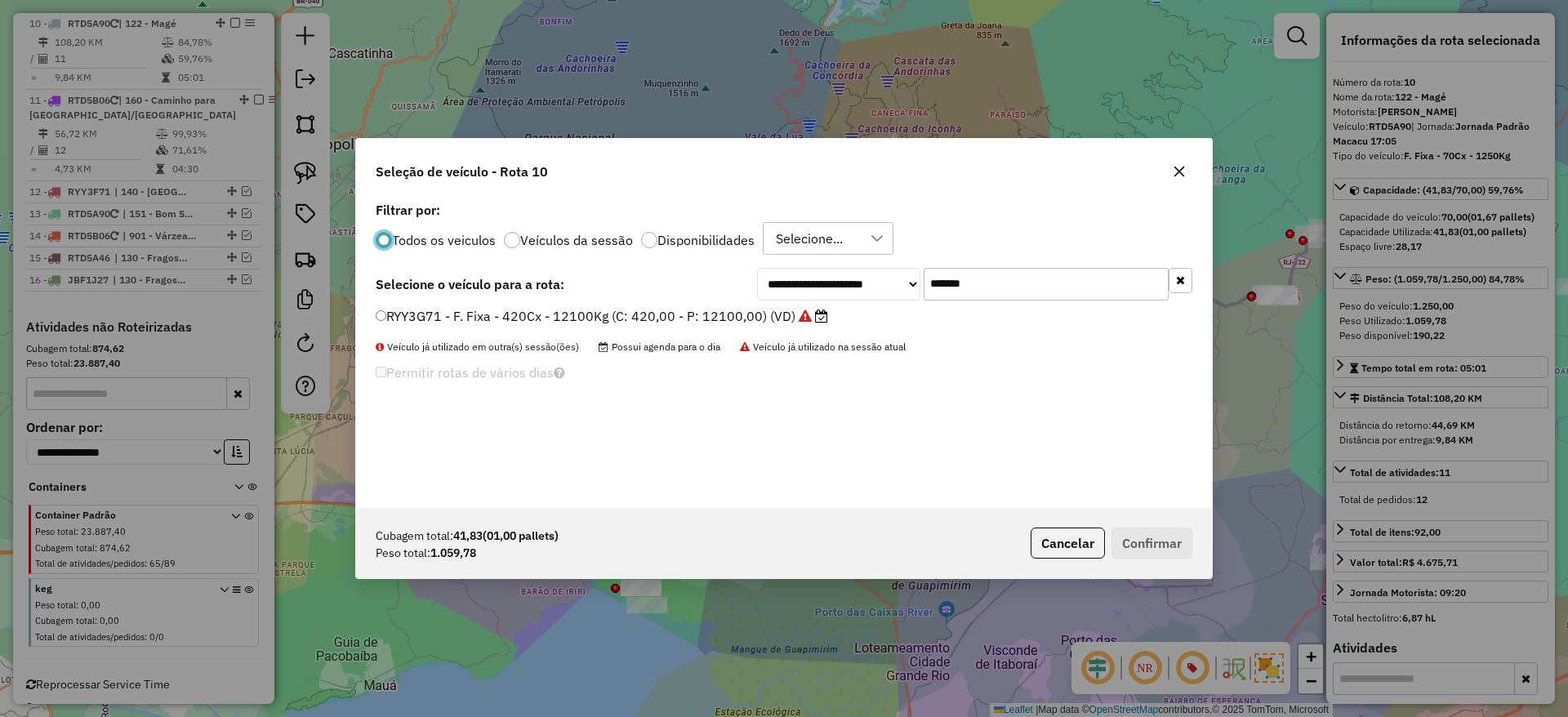
scroll to position [9, 5]
click at [962, 296] on input "*******" at bounding box center [1046, 284] width 245 height 33
paste input "text"
type input "*******"
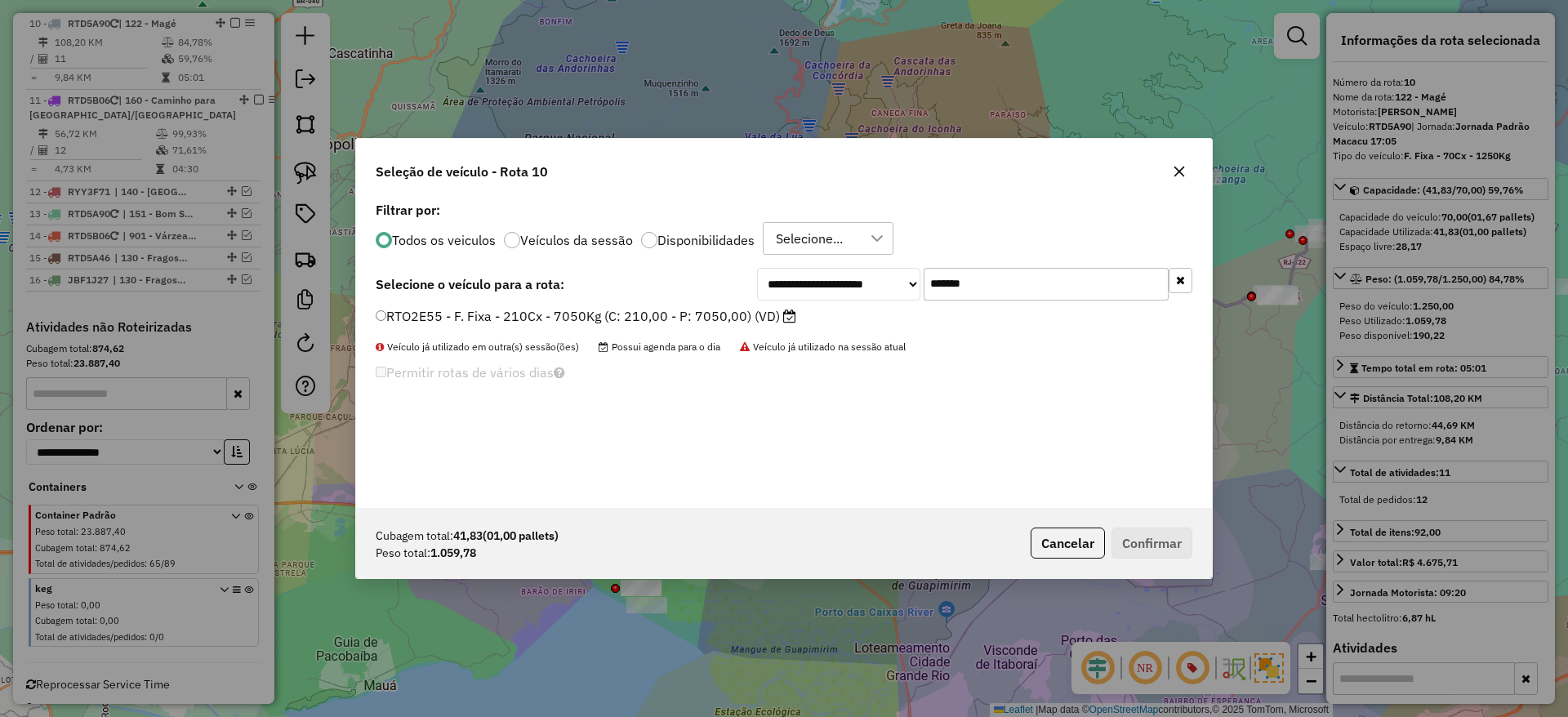
click at [756, 321] on label "RTO2E55 - F. Fixa - 210Cx - 7050Kg (C: 210,00 - P: 7050,00) (VD)" at bounding box center [586, 315] width 420 height 20
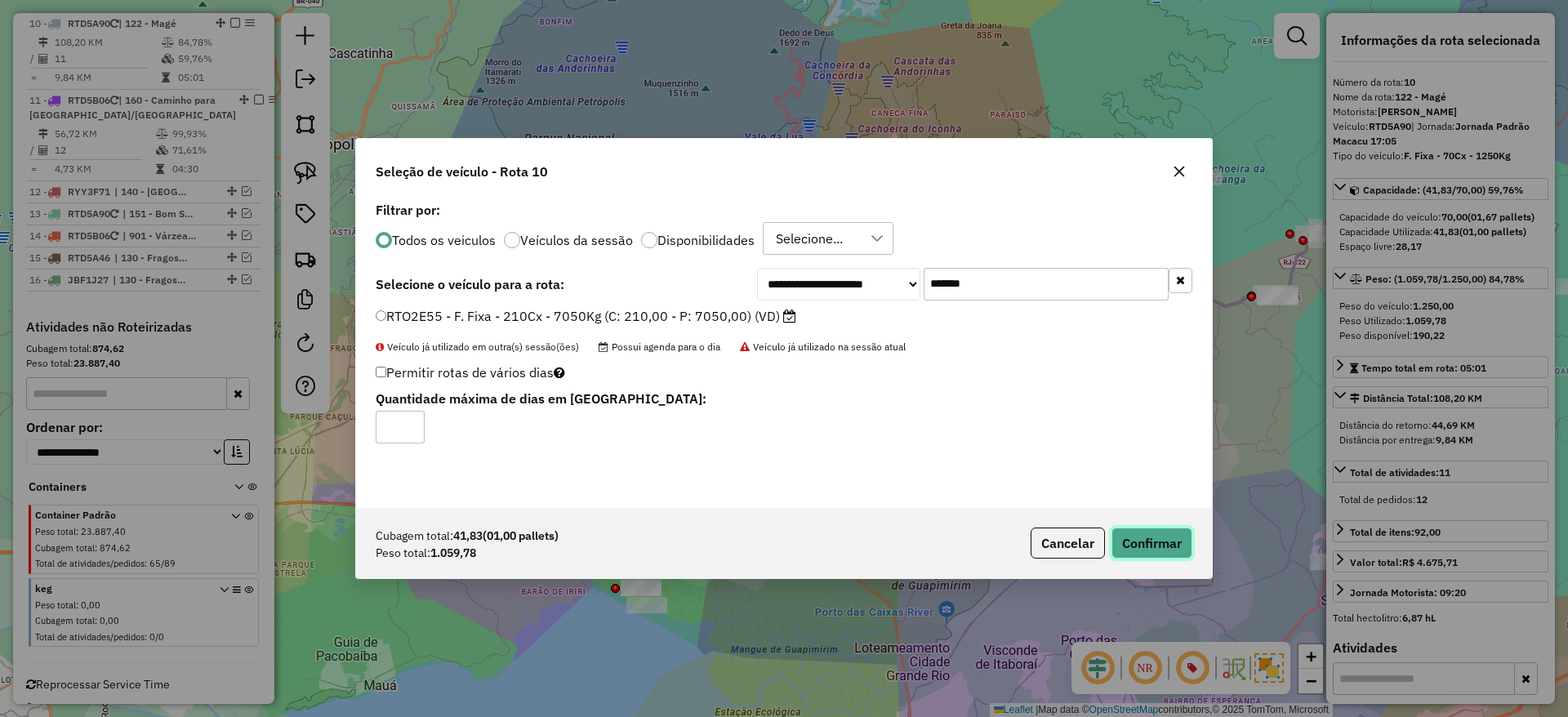
click at [1130, 530] on button "Confirmar" at bounding box center [1152, 543] width 81 height 31
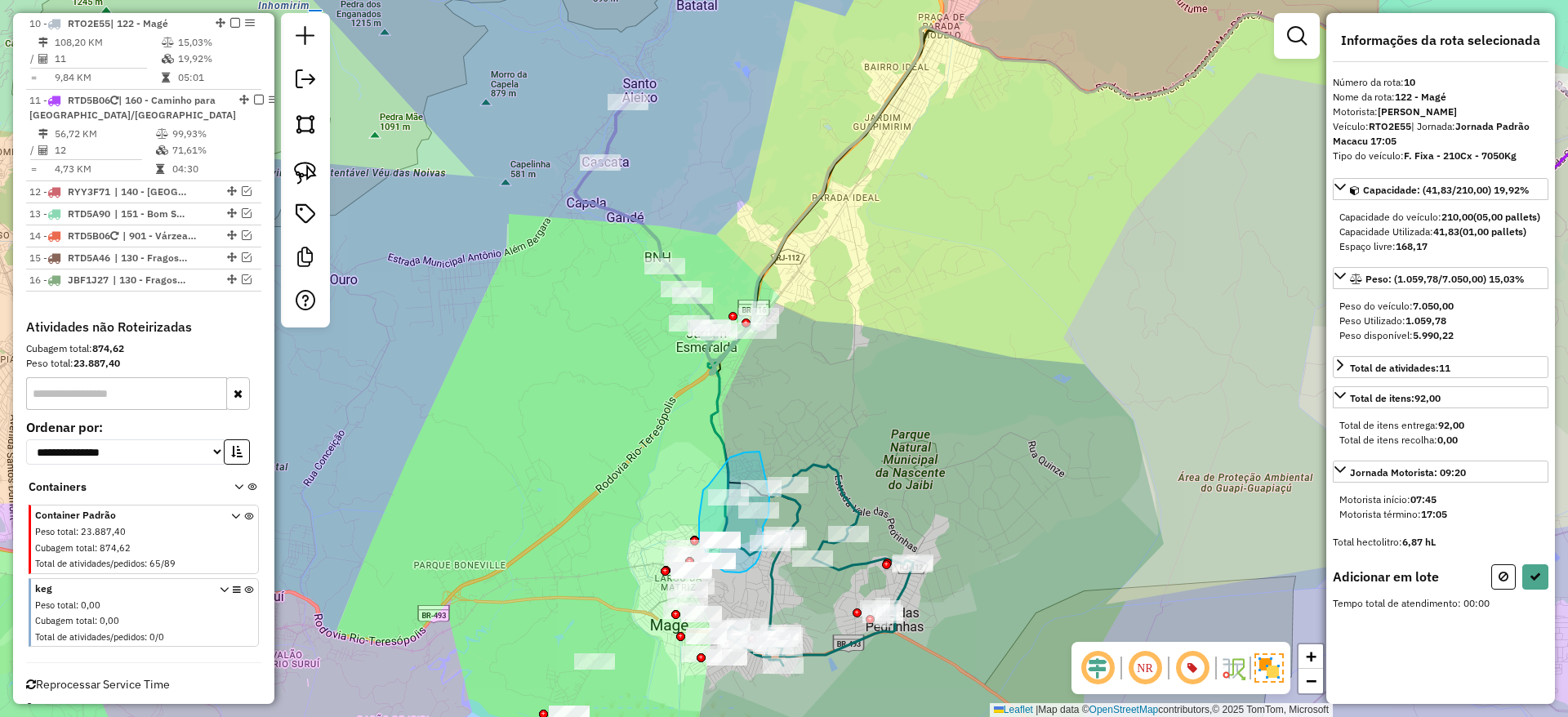
click at [769, 496] on div "Janela de atendimento Grade de atendimento Capacidade Transportadoras Veículos …" at bounding box center [784, 358] width 1568 height 717
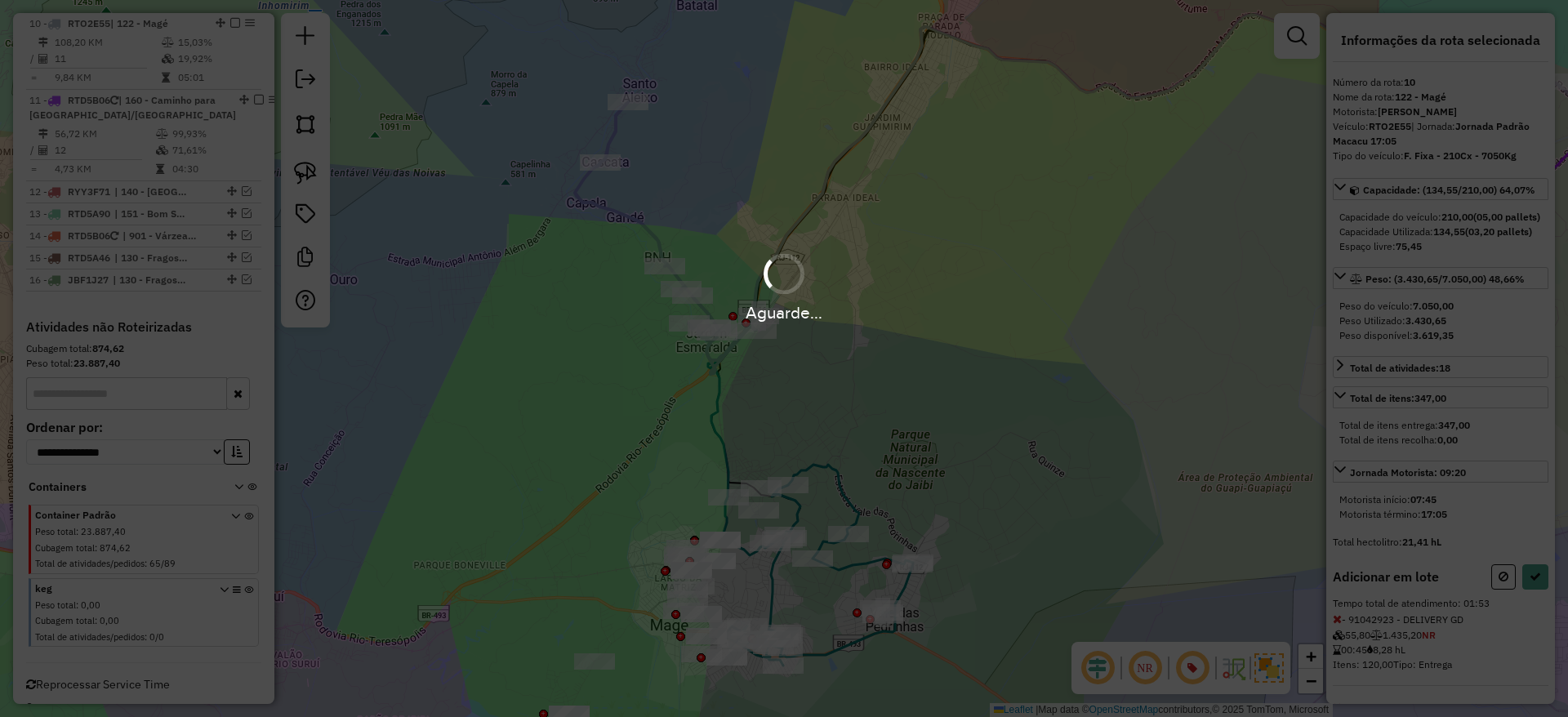
select select "*********"
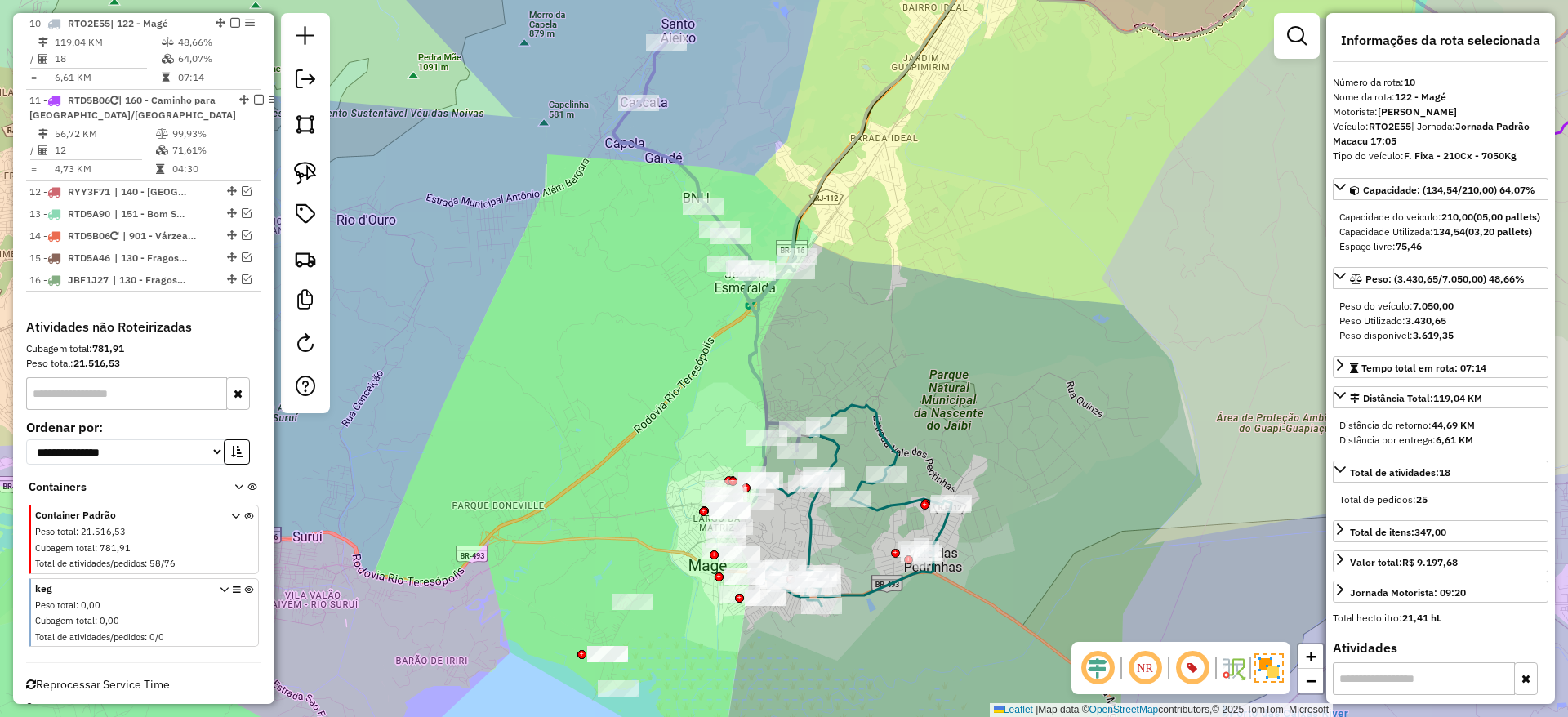
drag, startPoint x: 863, startPoint y: 465, endPoint x: 919, endPoint y: 368, distance: 112.0
click at [919, 368] on div "Janela de atendimento Grade de atendimento Capacidade Transportadoras Veículos …" at bounding box center [784, 358] width 1568 height 717
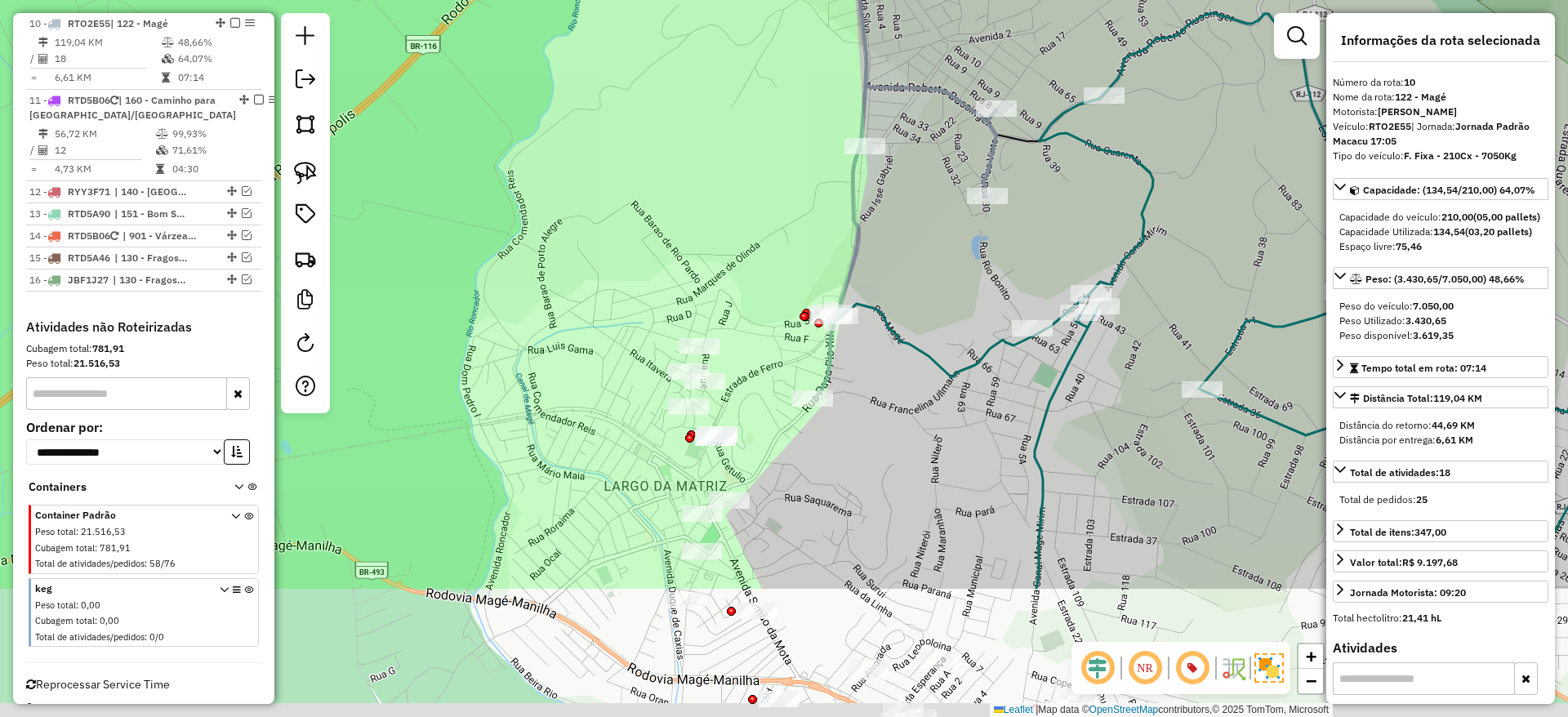
drag, startPoint x: 753, startPoint y: 503, endPoint x: 733, endPoint y: 299, distance: 205.0
click at [733, 299] on div "Janela de atendimento Grade de atendimento Capacidade Transportadoras Veículos …" at bounding box center [784, 358] width 1568 height 717
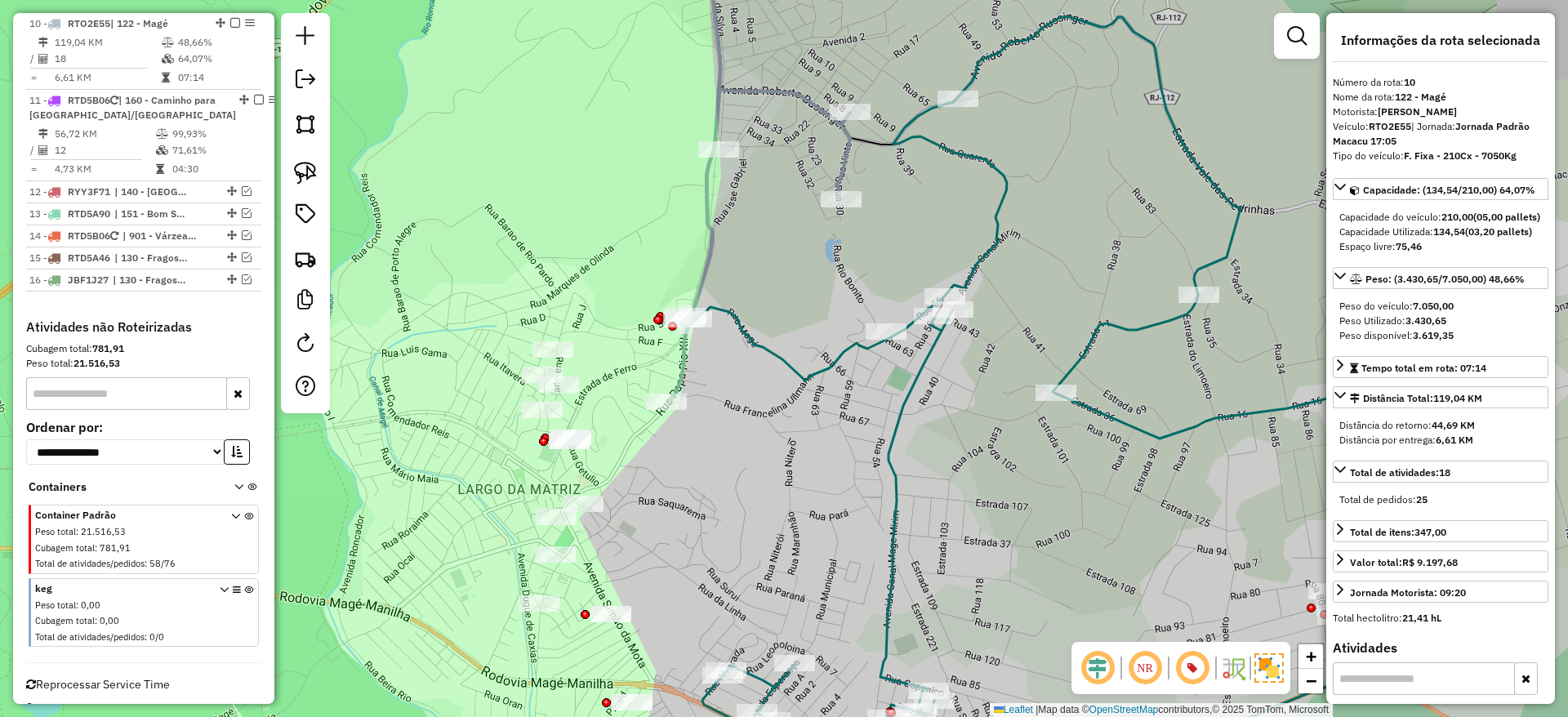
drag, startPoint x: 918, startPoint y: 414, endPoint x: 775, endPoint y: 421, distance: 143.2
click at [775, 421] on div "Janela de atendimento Grade de atendimento Capacidade Transportadoras Veículos …" at bounding box center [784, 358] width 1568 height 717
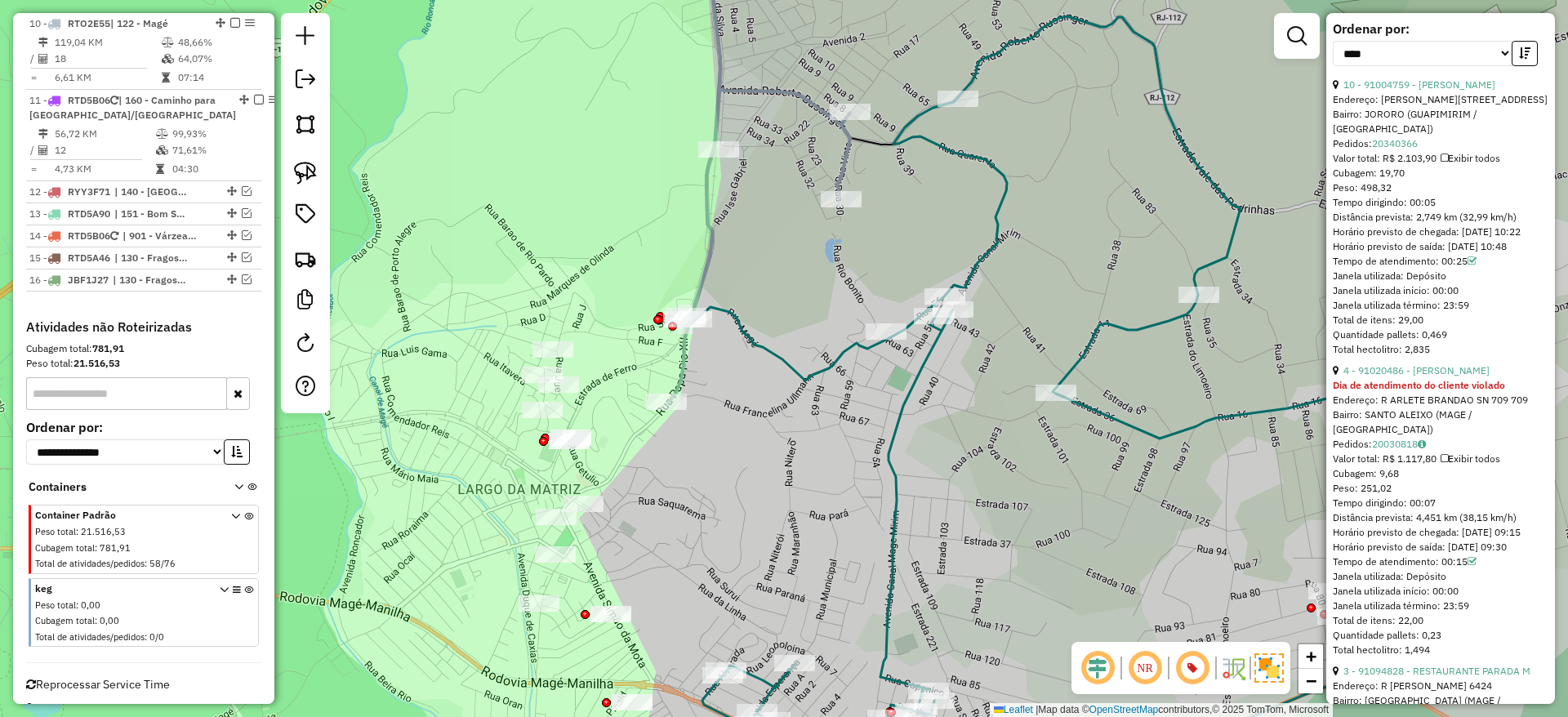
scroll to position [0, 0]
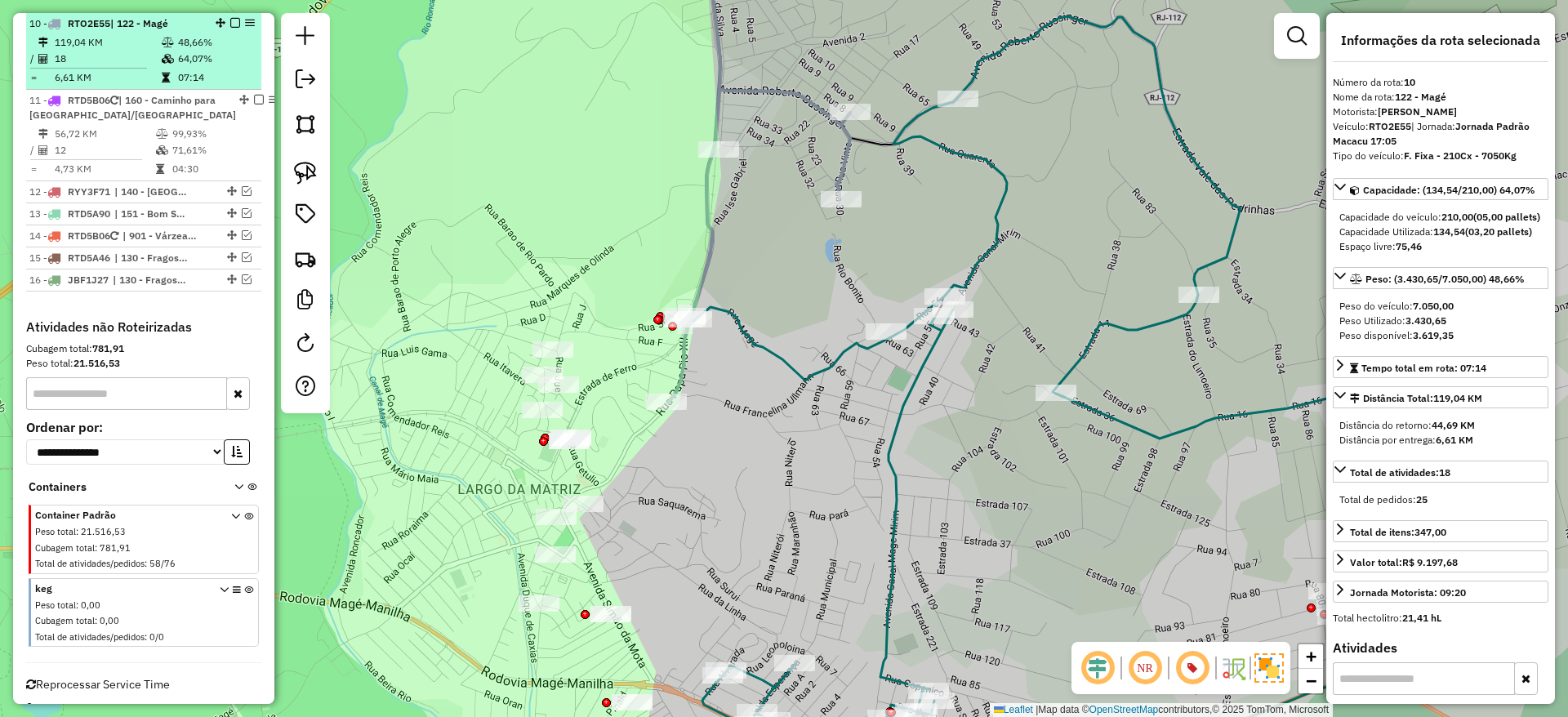
click at [232, 22] on em at bounding box center [234, 22] width 9 height 9
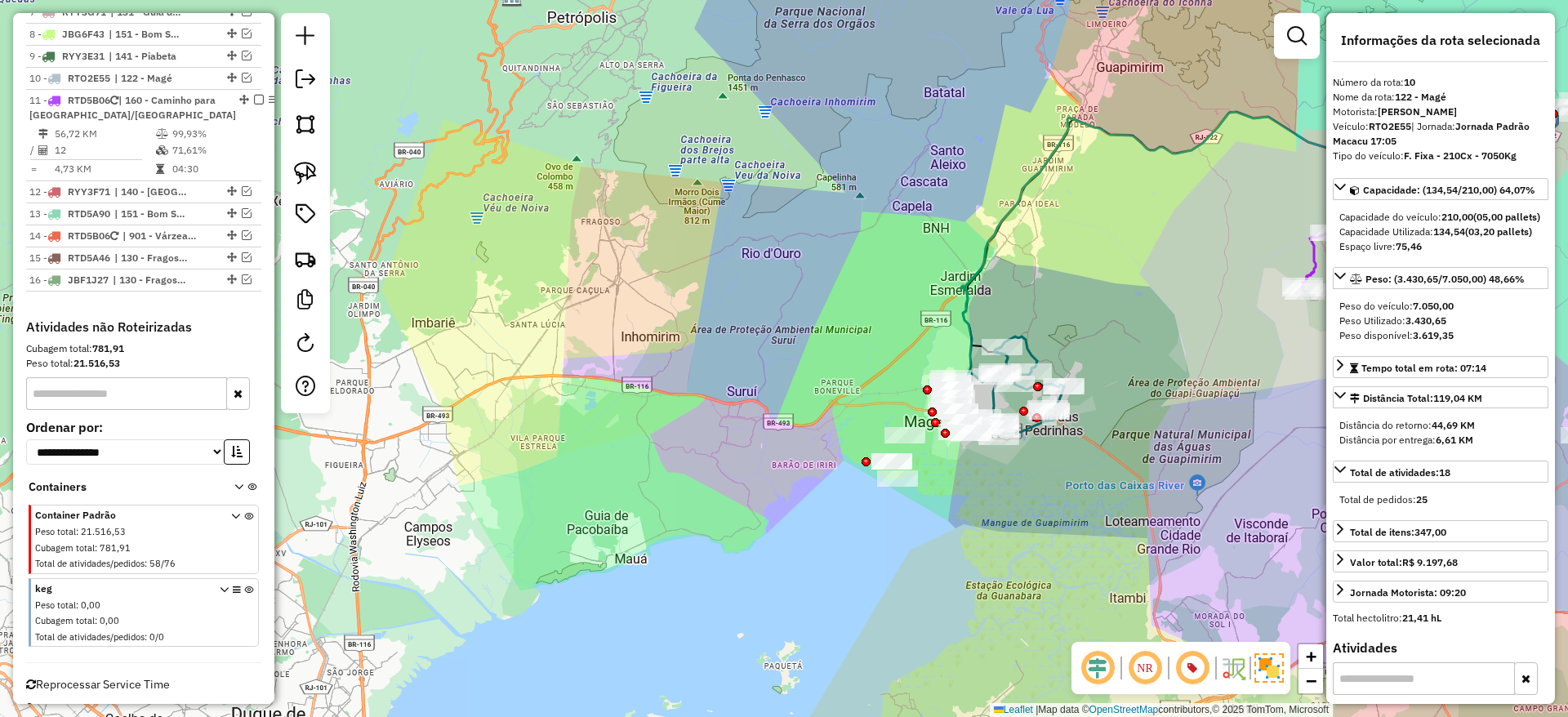
click at [1030, 427] on icon at bounding box center [1017, 386] width 94 height 101
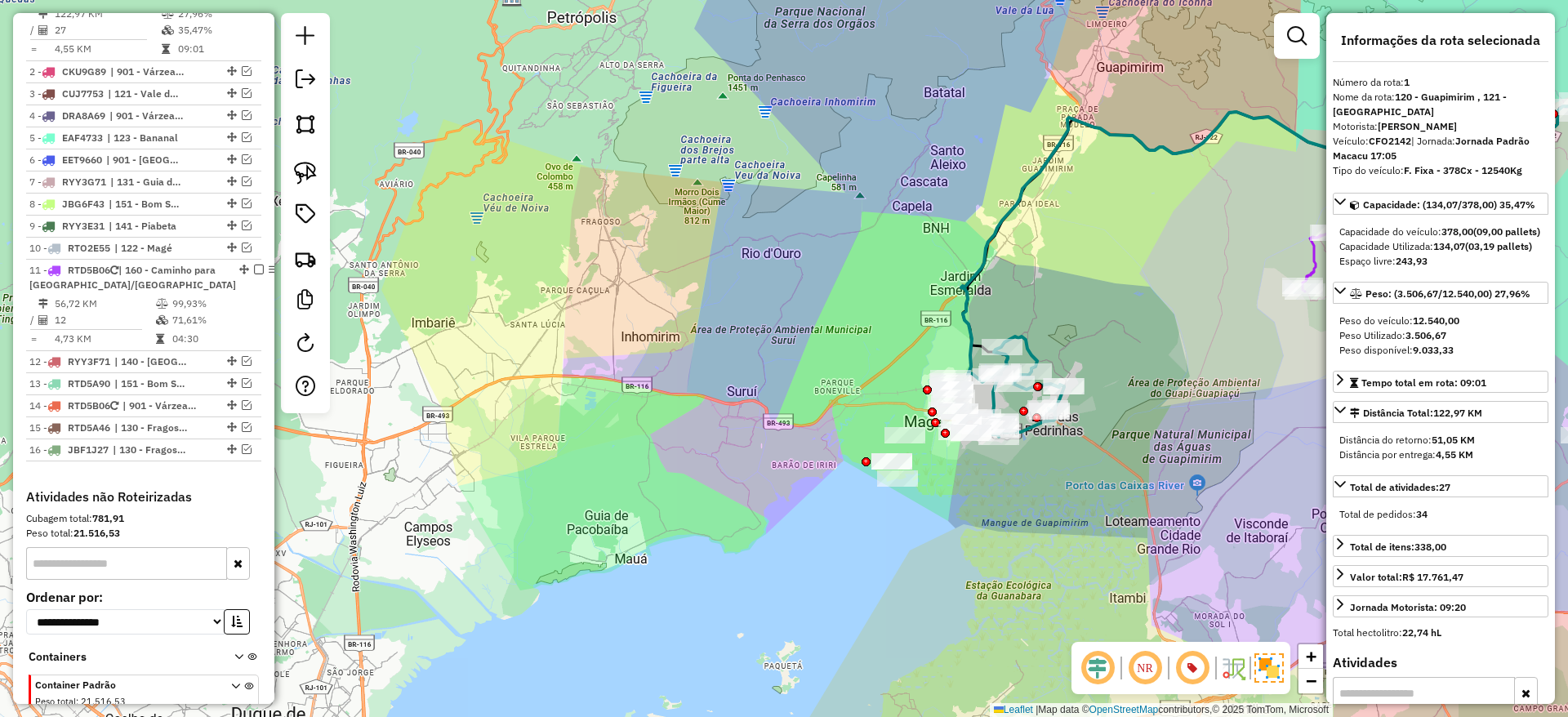
scroll to position [673, 0]
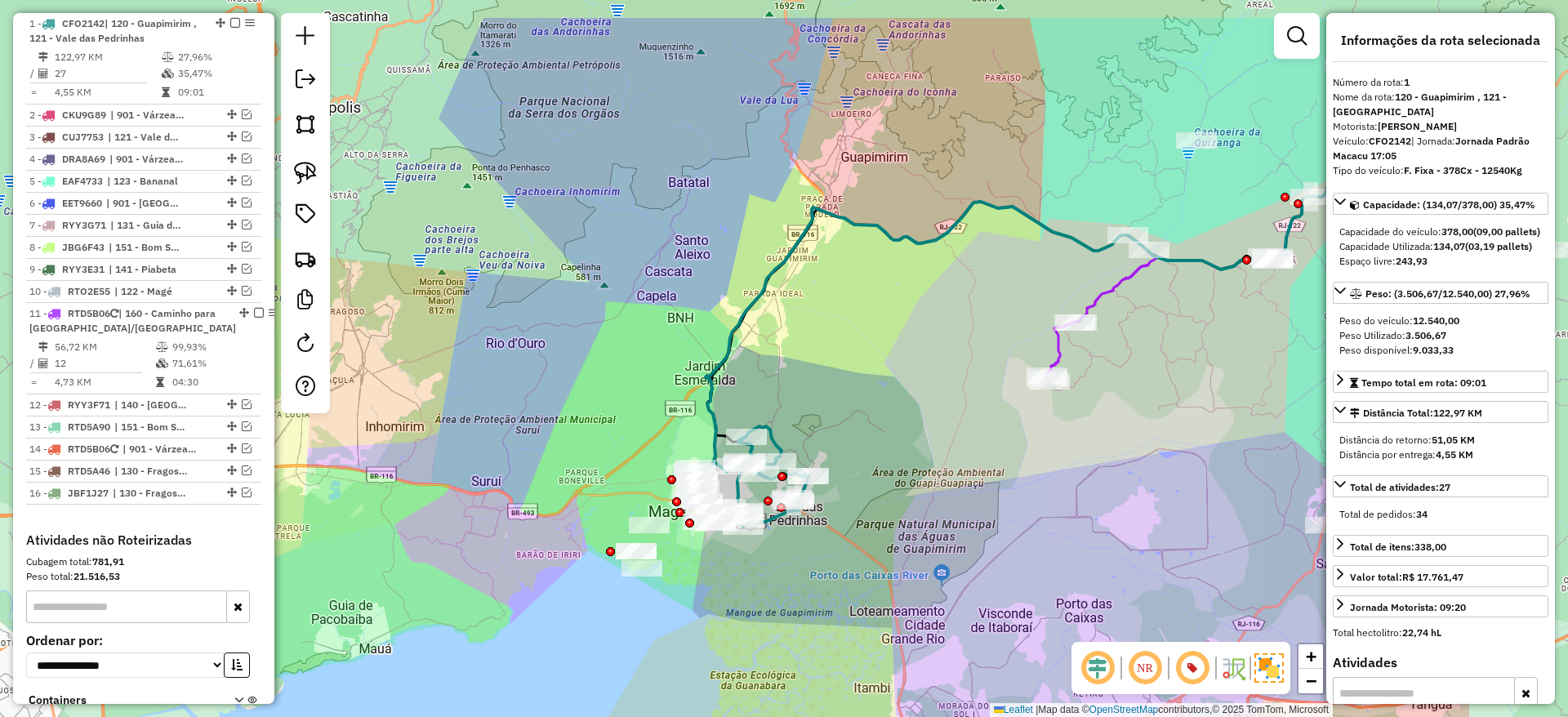
drag, startPoint x: 1069, startPoint y: 341, endPoint x: 853, endPoint y: 433, distance: 234.8
click at [853, 433] on div "Janela de atendimento Grade de atendimento Capacidade Transportadoras Veículos …" at bounding box center [784, 358] width 1568 height 717
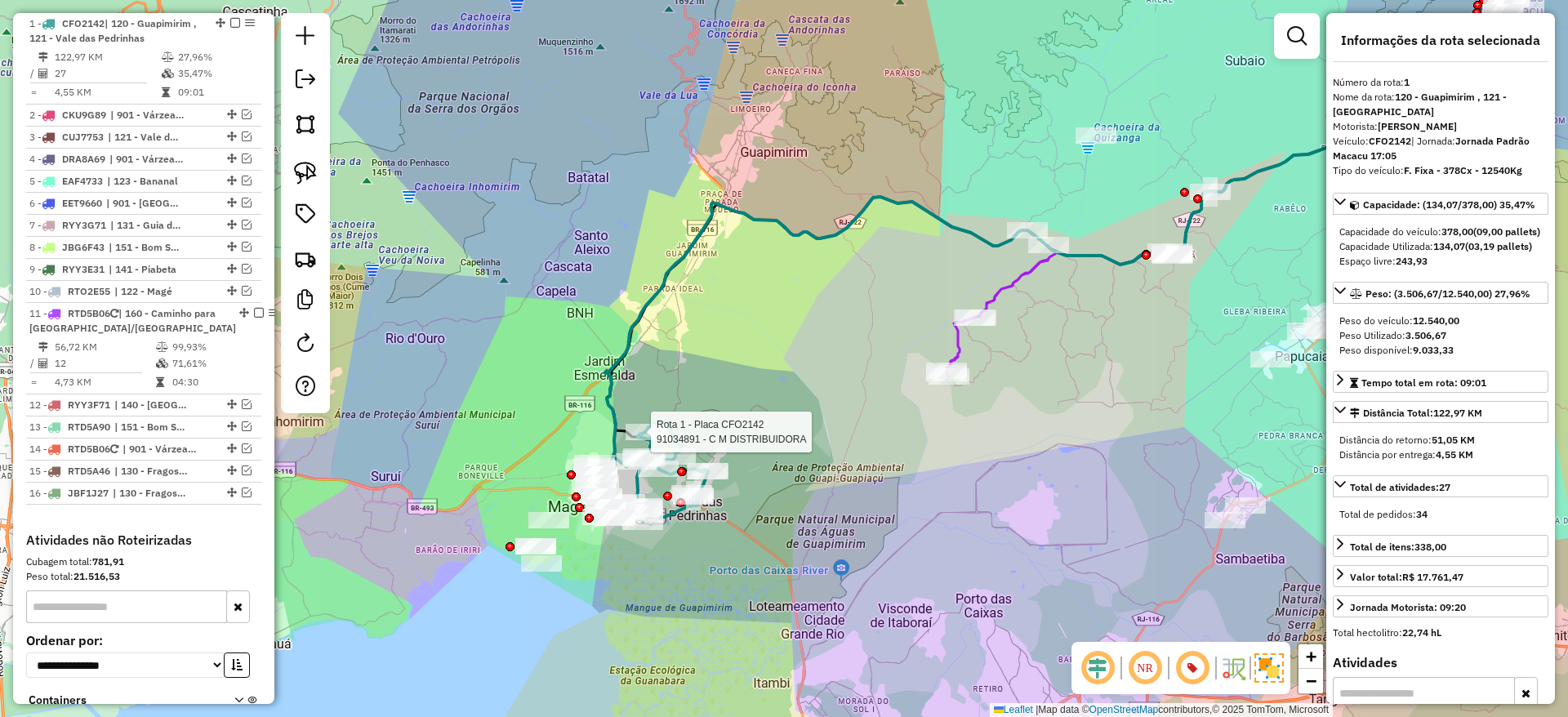
drag, startPoint x: 1133, startPoint y: 558, endPoint x: 1051, endPoint y: 530, distance: 86.6
click at [1051, 530] on div "Rota 1 - Placa CFO2142 91034891 - C M DISTRIBUIDORA Janela de atendimento Grade…" at bounding box center [784, 358] width 1568 height 717
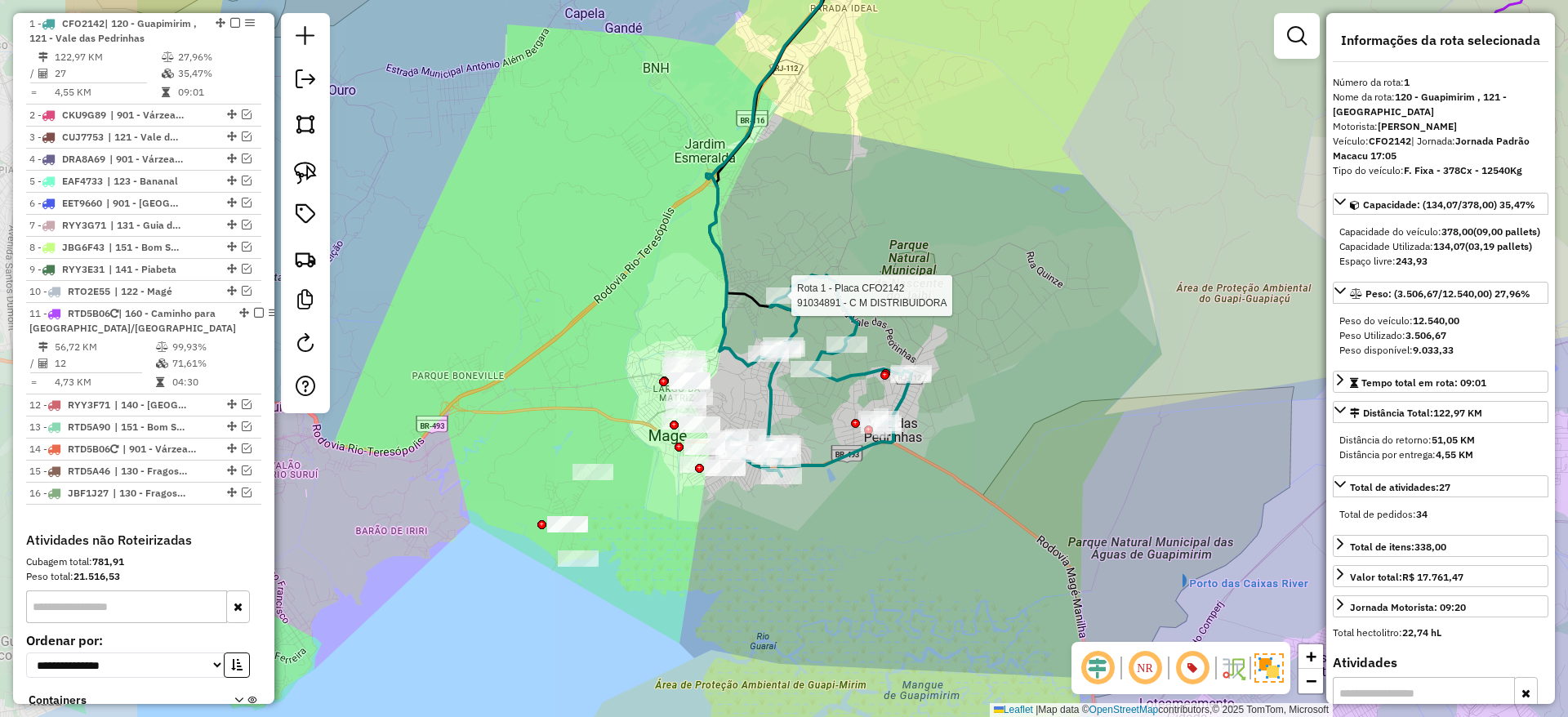
drag, startPoint x: 650, startPoint y: 524, endPoint x: 874, endPoint y: 520, distance: 224.0
click at [874, 520] on div "Rota 1 - Placa CFO2142 91034891 - C M DISTRIBUIDORA Janela de atendimento Grade…" at bounding box center [784, 358] width 1568 height 717
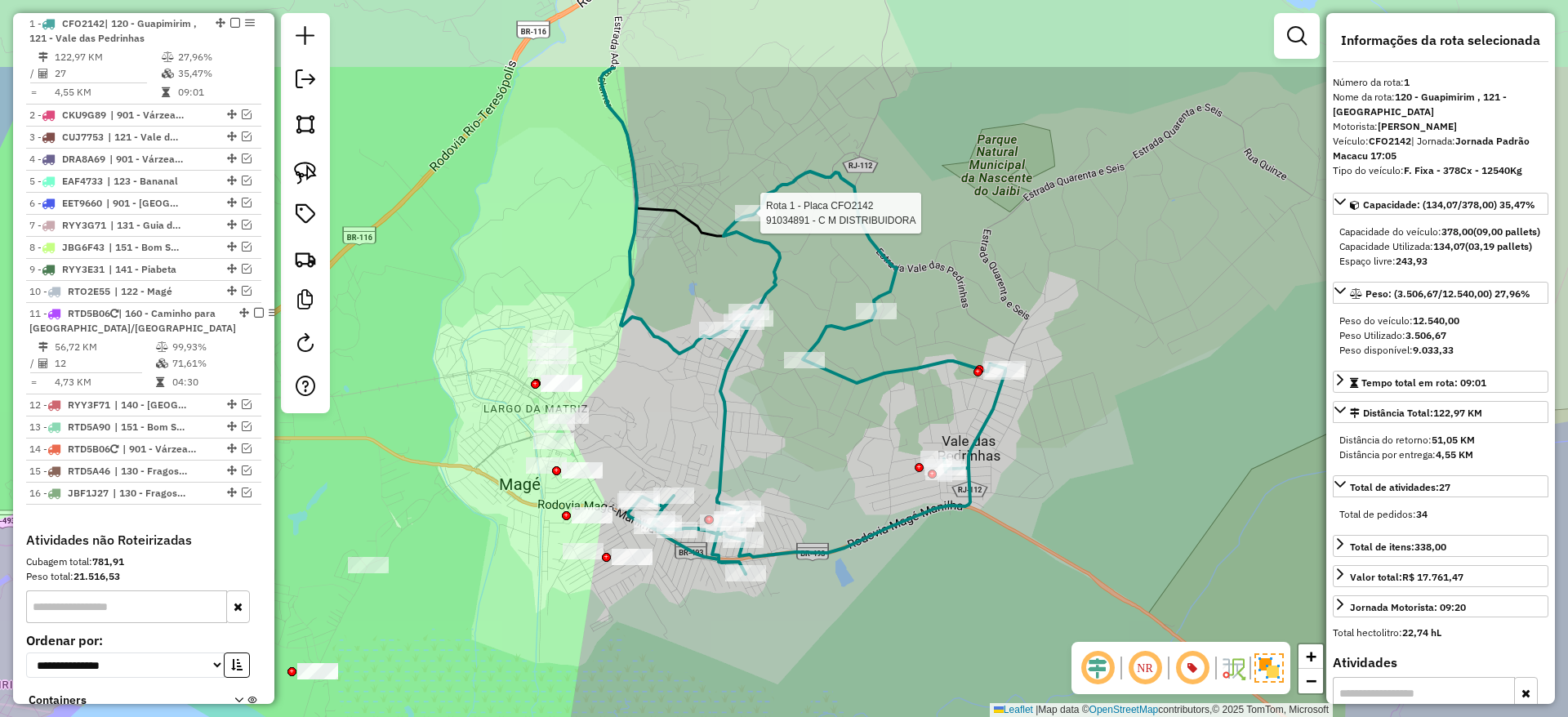
drag, startPoint x: 835, startPoint y: 396, endPoint x: 826, endPoint y: 487, distance: 91.4
click at [826, 487] on div "Rota 1 - Placa CFO2142 91034891 - C M DISTRIBUIDORA Janela de atendimento Grade…" at bounding box center [784, 358] width 1568 height 717
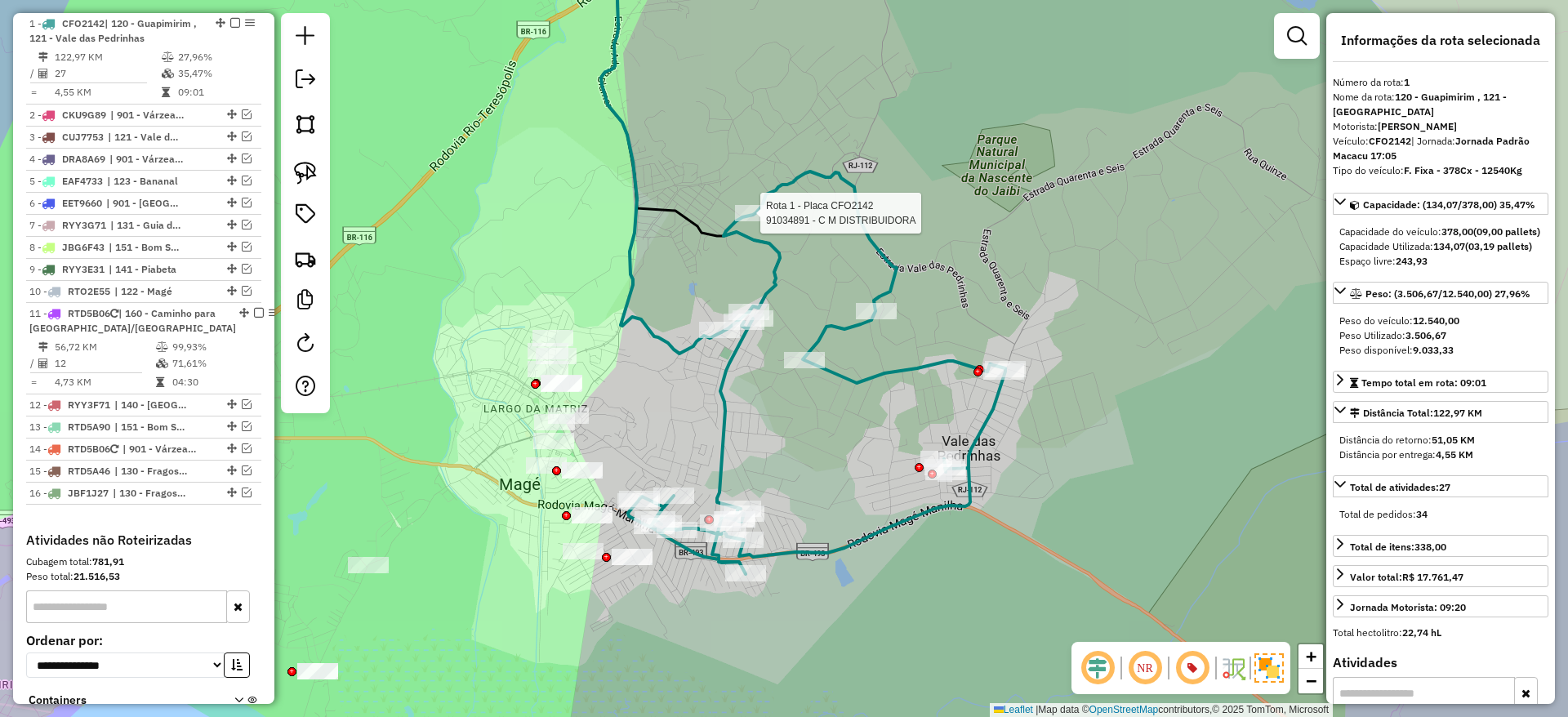
click at [719, 558] on icon at bounding box center [817, 372] width 377 height 402
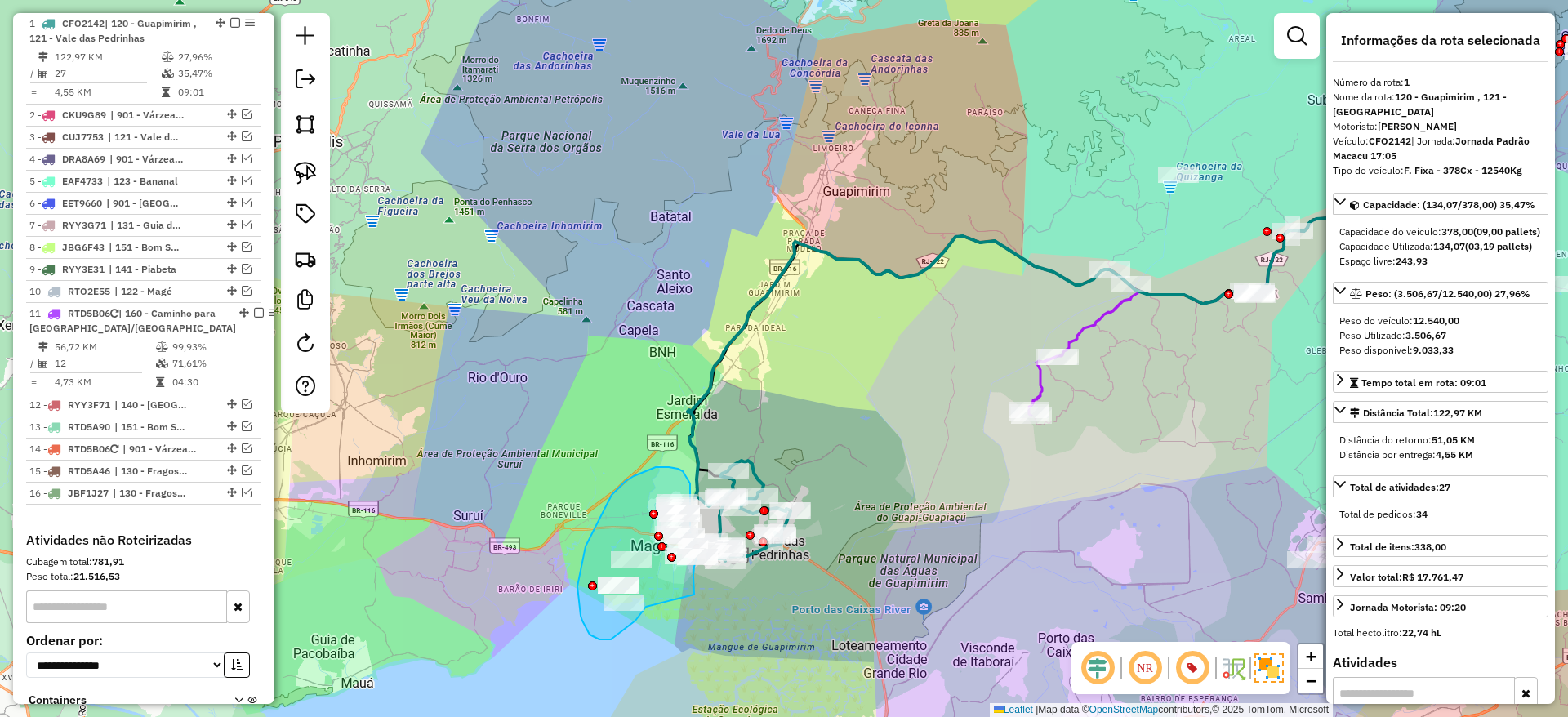
drag, startPoint x: 694, startPoint y: 594, endPoint x: 647, endPoint y: 605, distance: 48.3
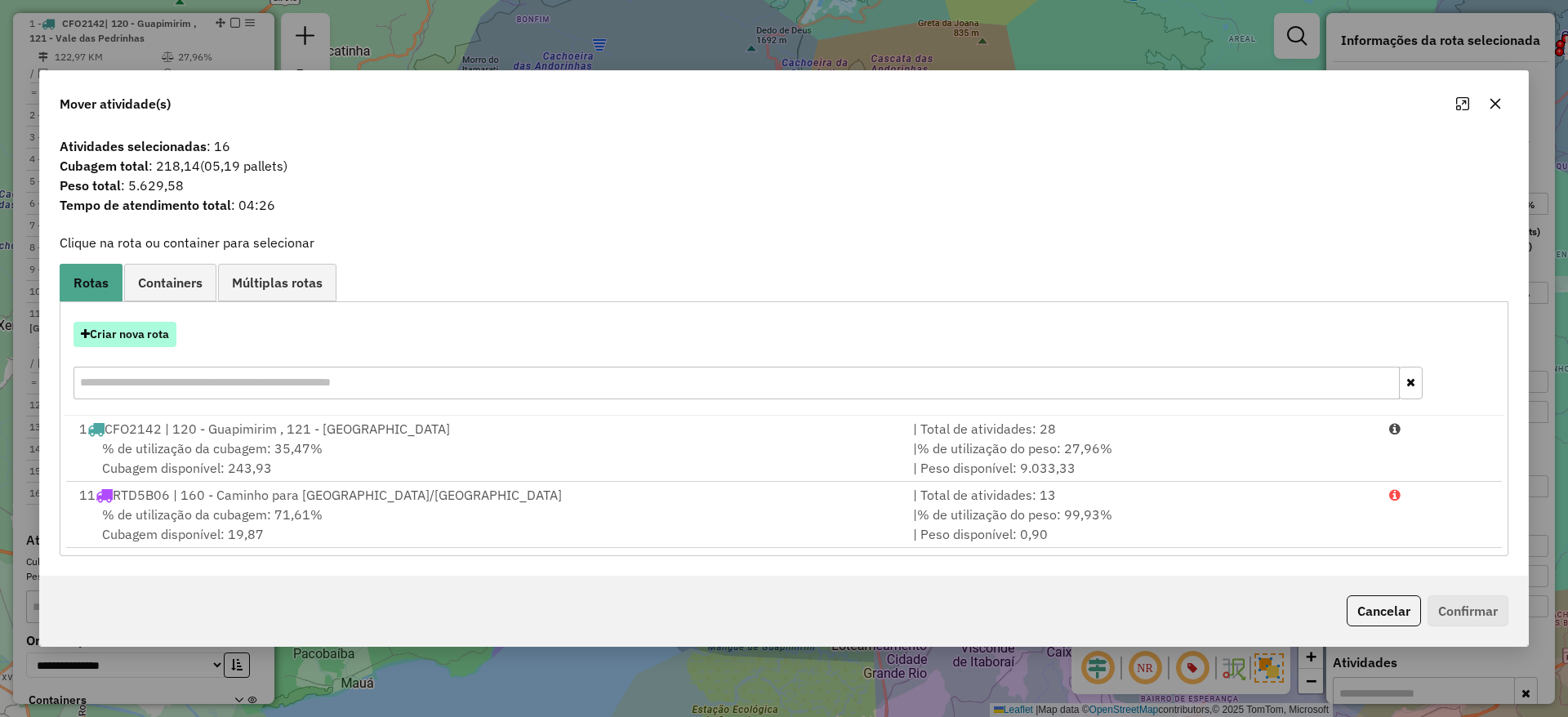
click at [152, 336] on button "Criar nova rota" at bounding box center [124, 334] width 103 height 25
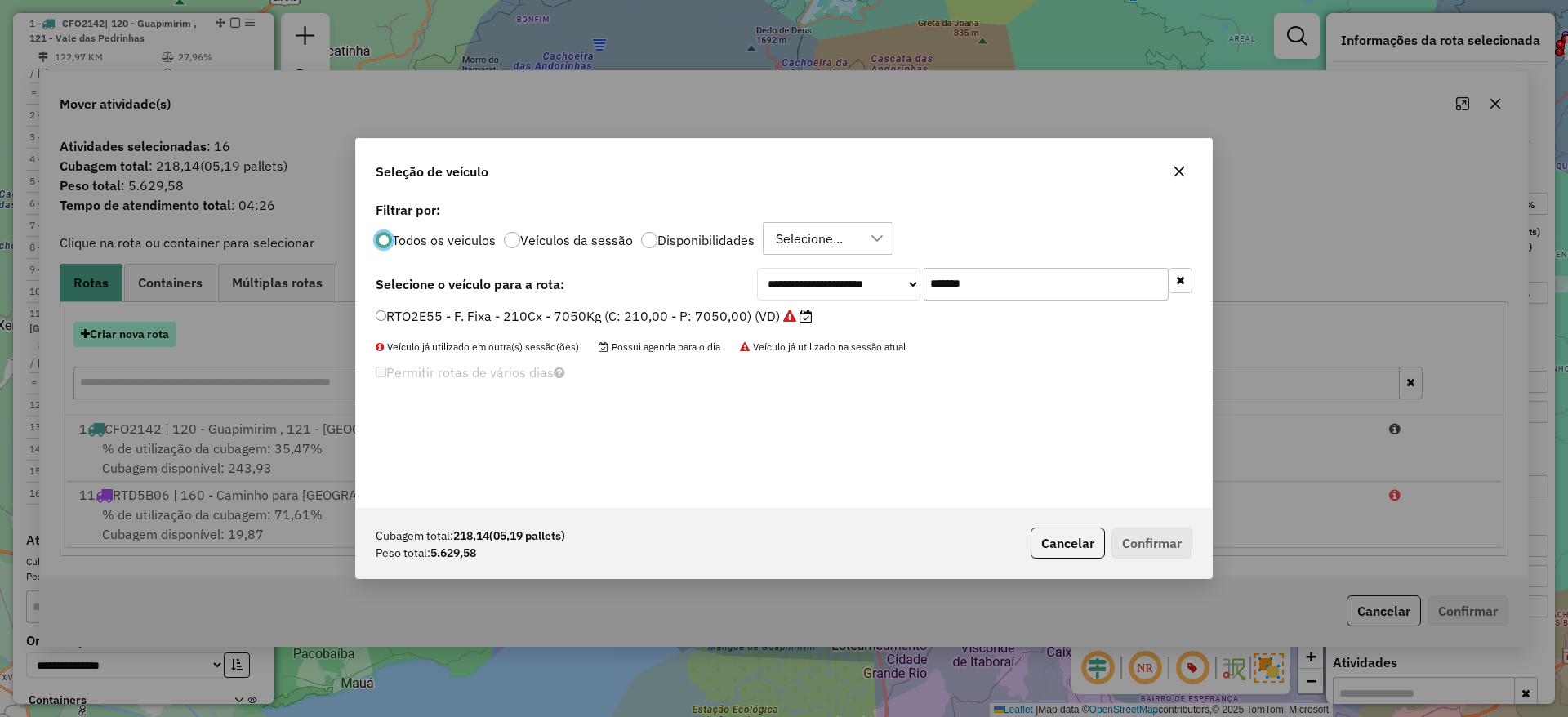
scroll to position [9, 5]
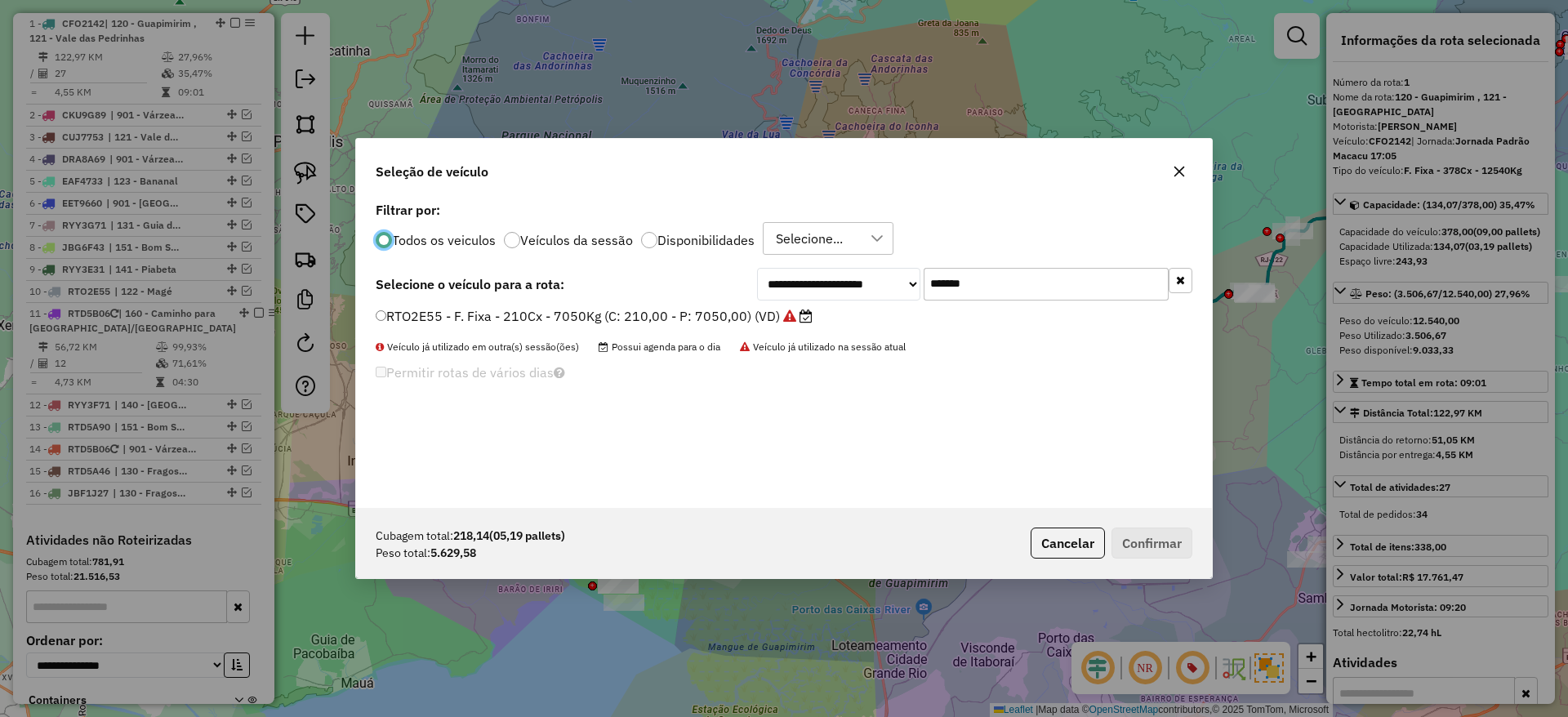
click at [974, 279] on input "*******" at bounding box center [1046, 284] width 245 height 33
paste input "text"
type input "*******"
click at [756, 316] on label "JCY1B39 - F. Fixa - 210Cx - 7400Kg (C: 210,00 - P: 7400,00) (VD)" at bounding box center [585, 315] width 419 height 20
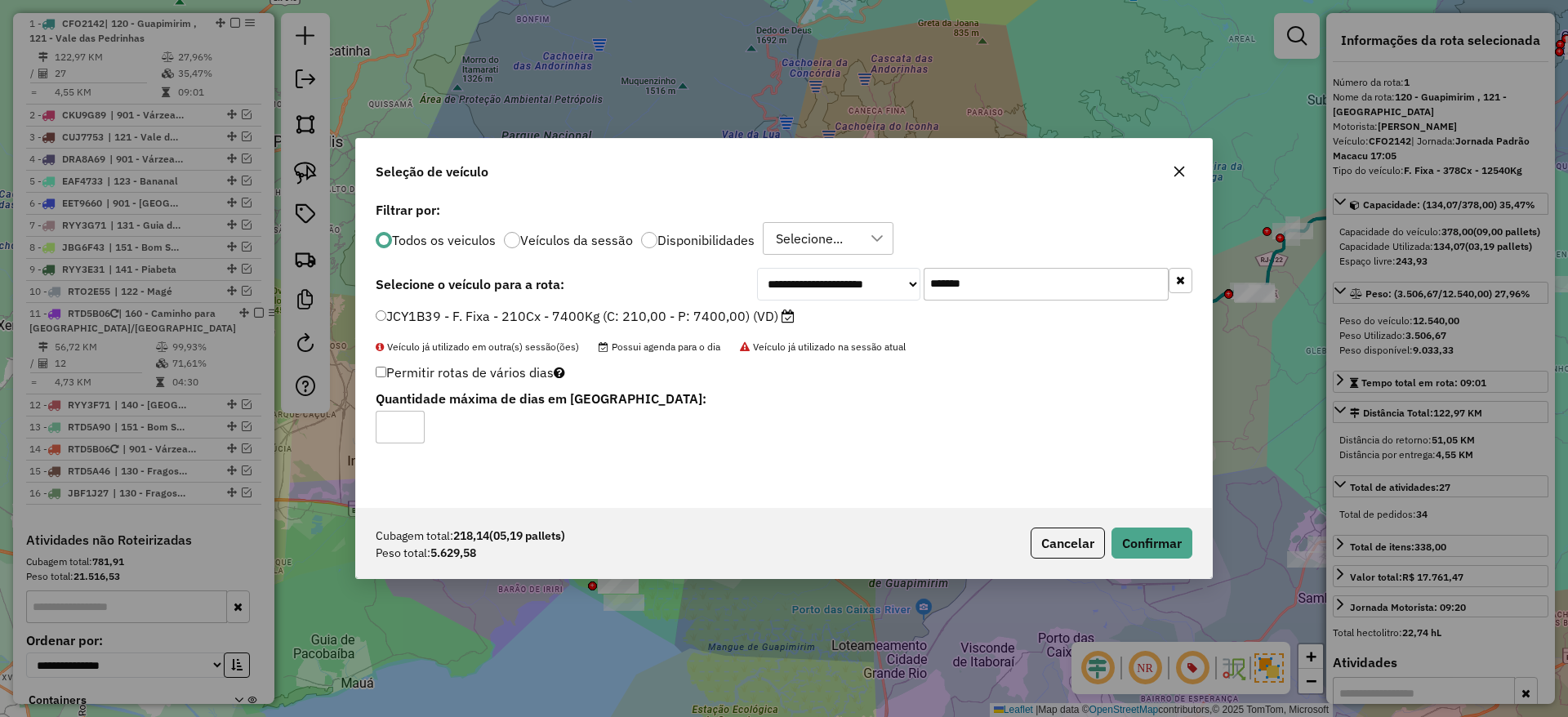
click at [1127, 523] on div "Cubagem total: 218,14 (05,19 pallets) Peso total: 5.629,58 Cancelar Confirmar" at bounding box center [783, 544] width 856 height 71
click at [1130, 531] on button "Confirmar" at bounding box center [1152, 543] width 81 height 31
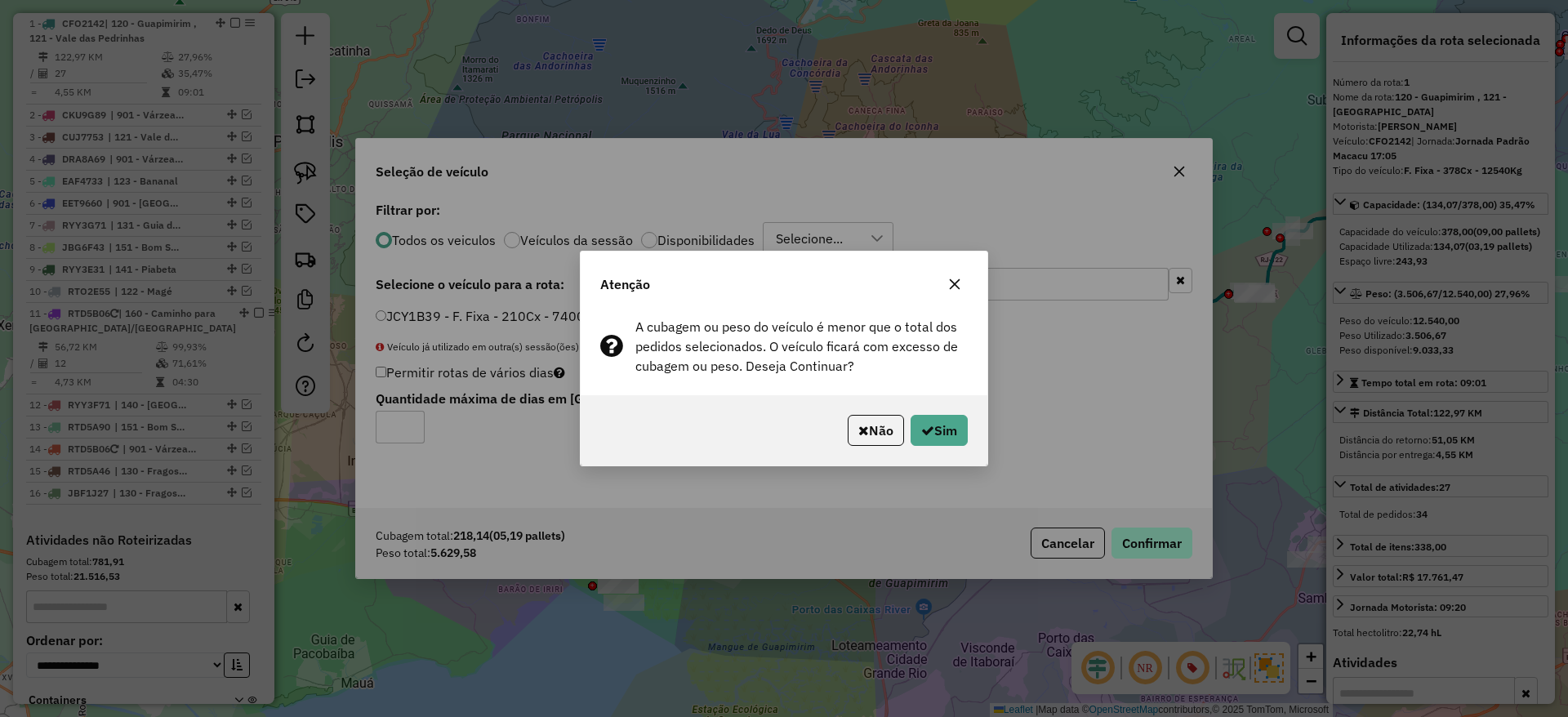
click at [1129, 536] on div "Atenção A cubagem ou peso do veículo é menor que o total dos pedidos selecionad…" at bounding box center [784, 358] width 1568 height 717
click at [931, 438] on button "Sim" at bounding box center [939, 430] width 57 height 31
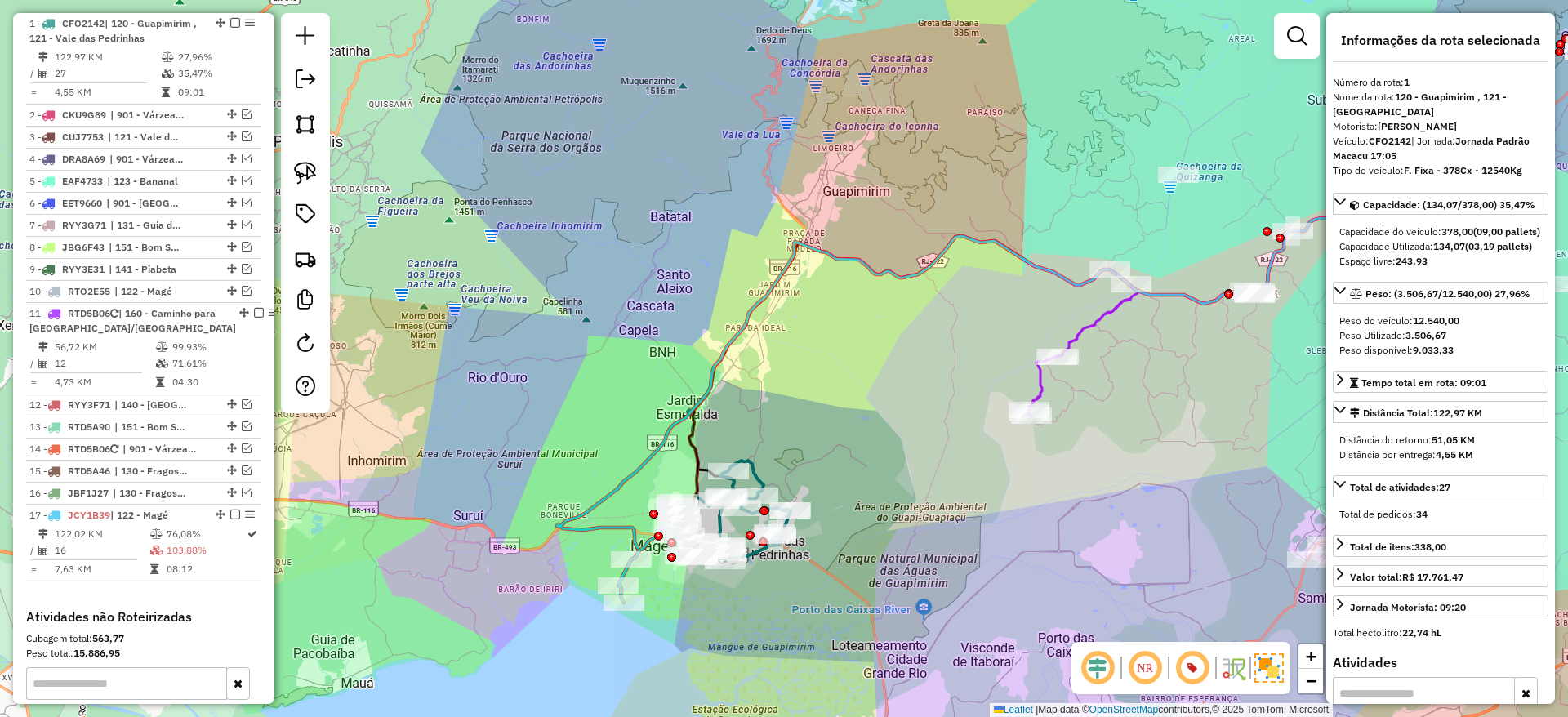
click at [630, 534] on icon at bounding box center [1023, 362] width 933 height 394
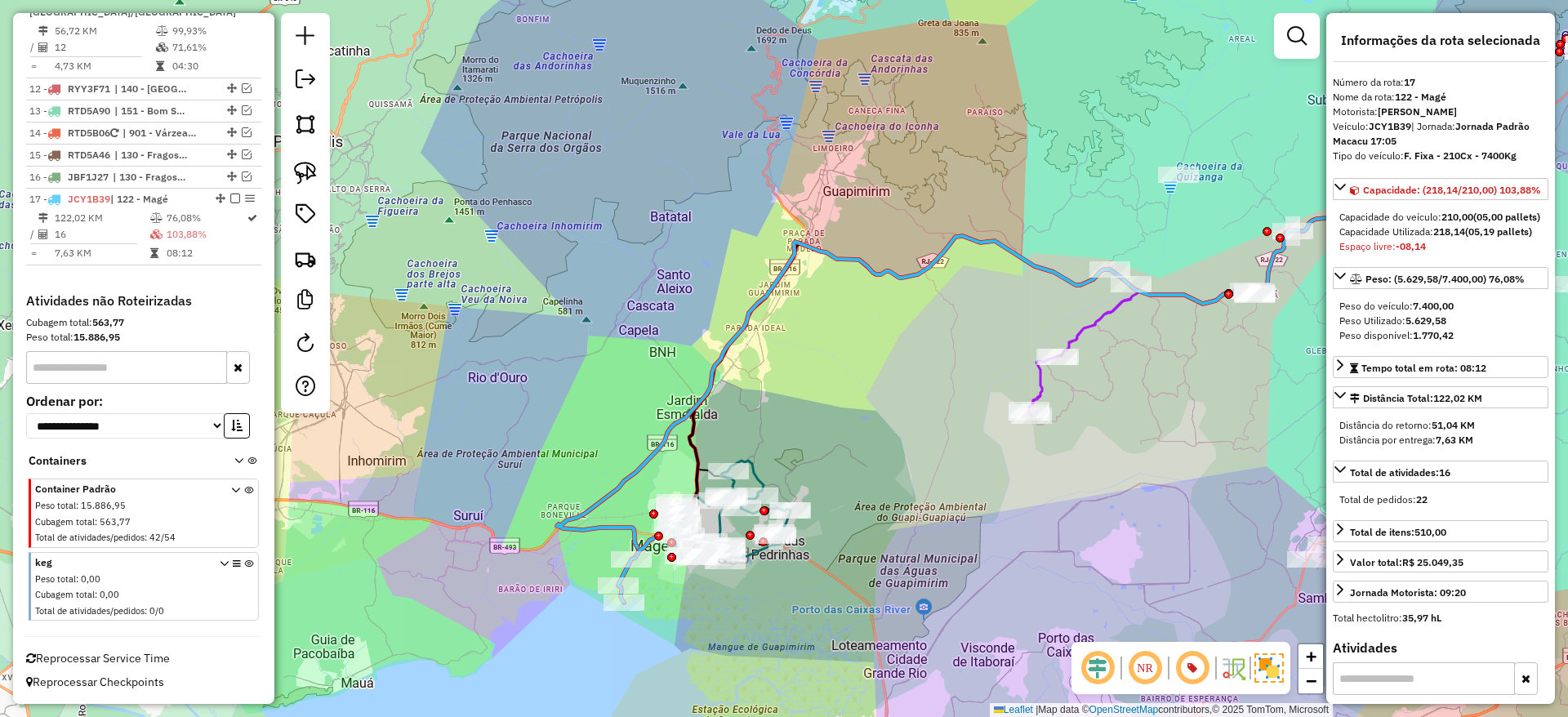
scroll to position [989, 0]
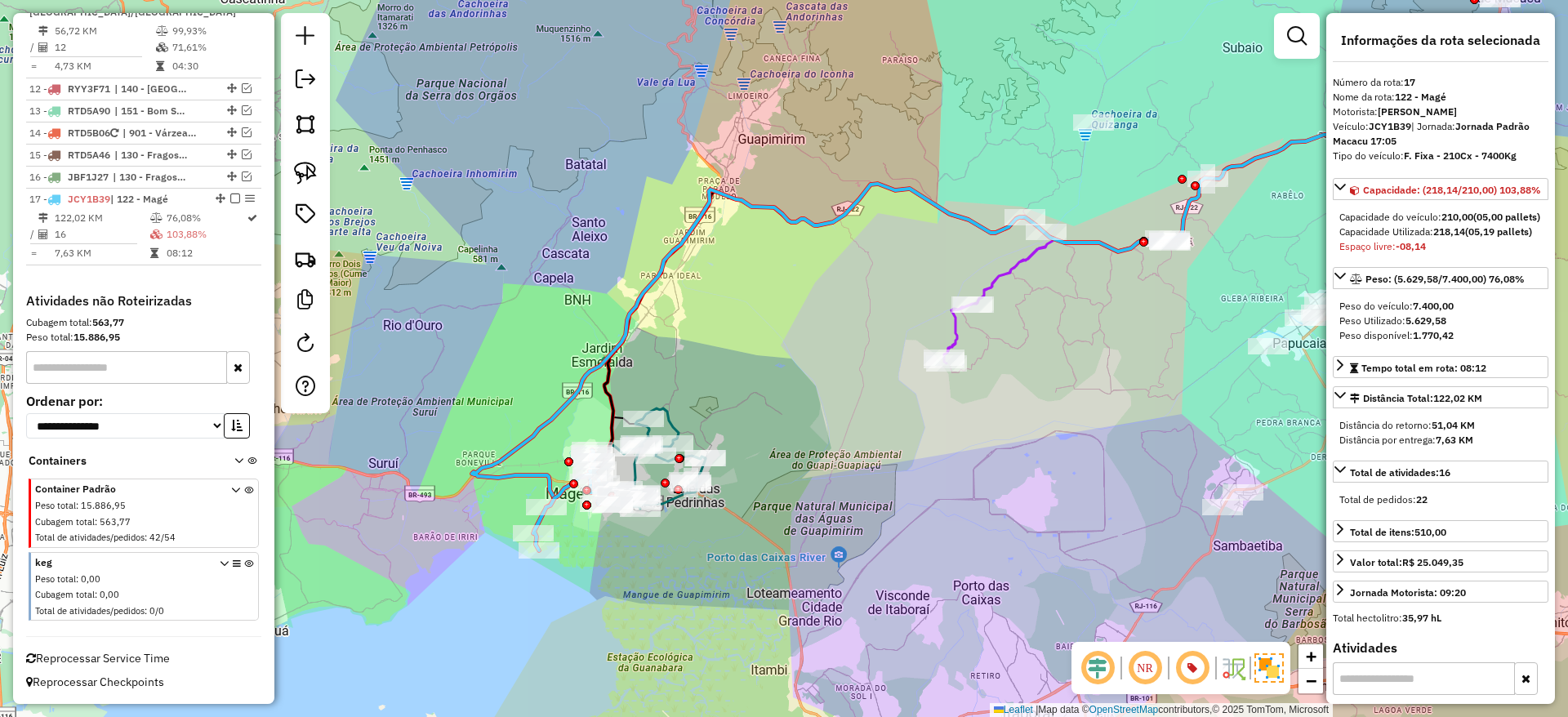
drag, startPoint x: 1218, startPoint y: 403, endPoint x: 1134, endPoint y: 352, distance: 98.3
click at [1134, 352] on div "Janela de atendimento Grade de atendimento Capacidade Transportadoras Veículos …" at bounding box center [784, 358] width 1568 height 717
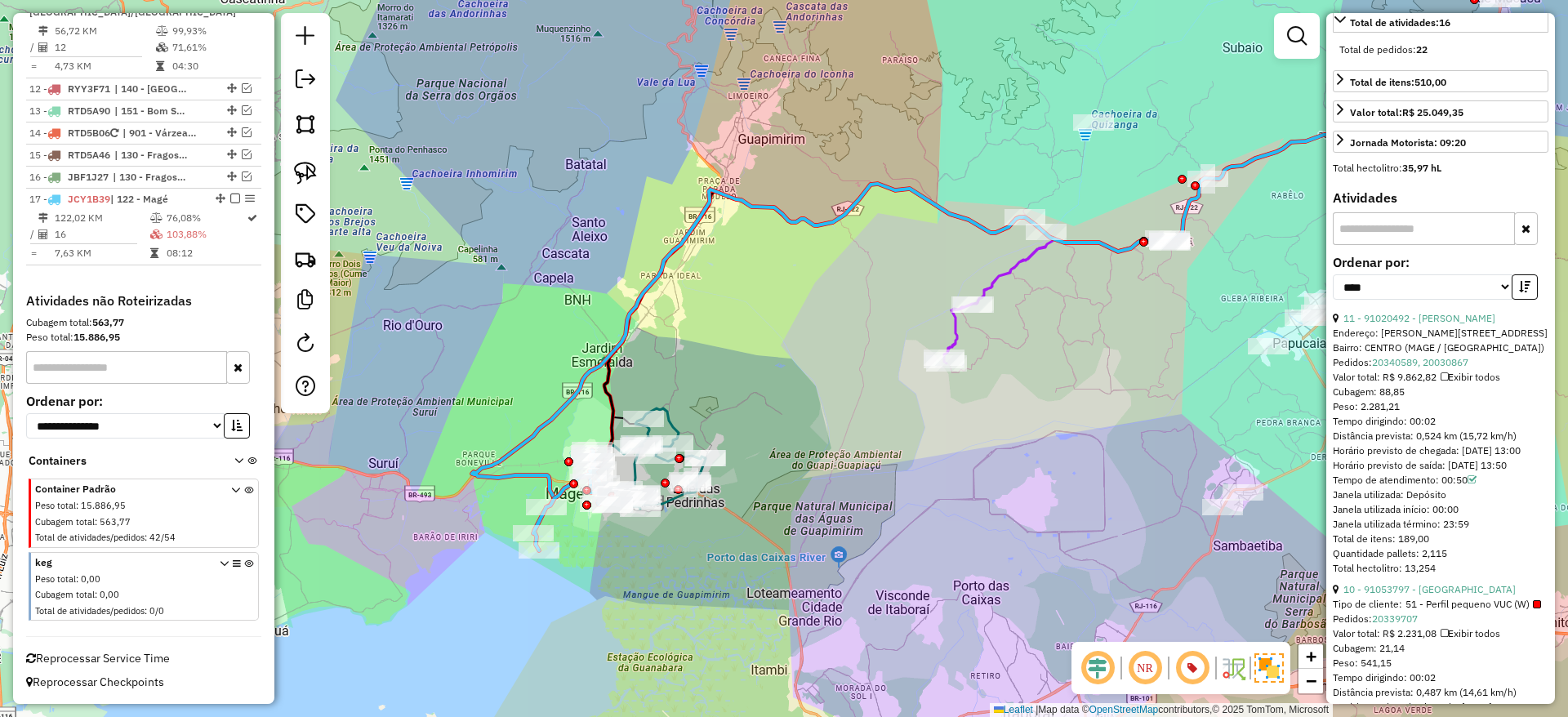
scroll to position [452, 0]
click at [1519, 290] on icon "button" at bounding box center [1524, 284] width 11 height 11
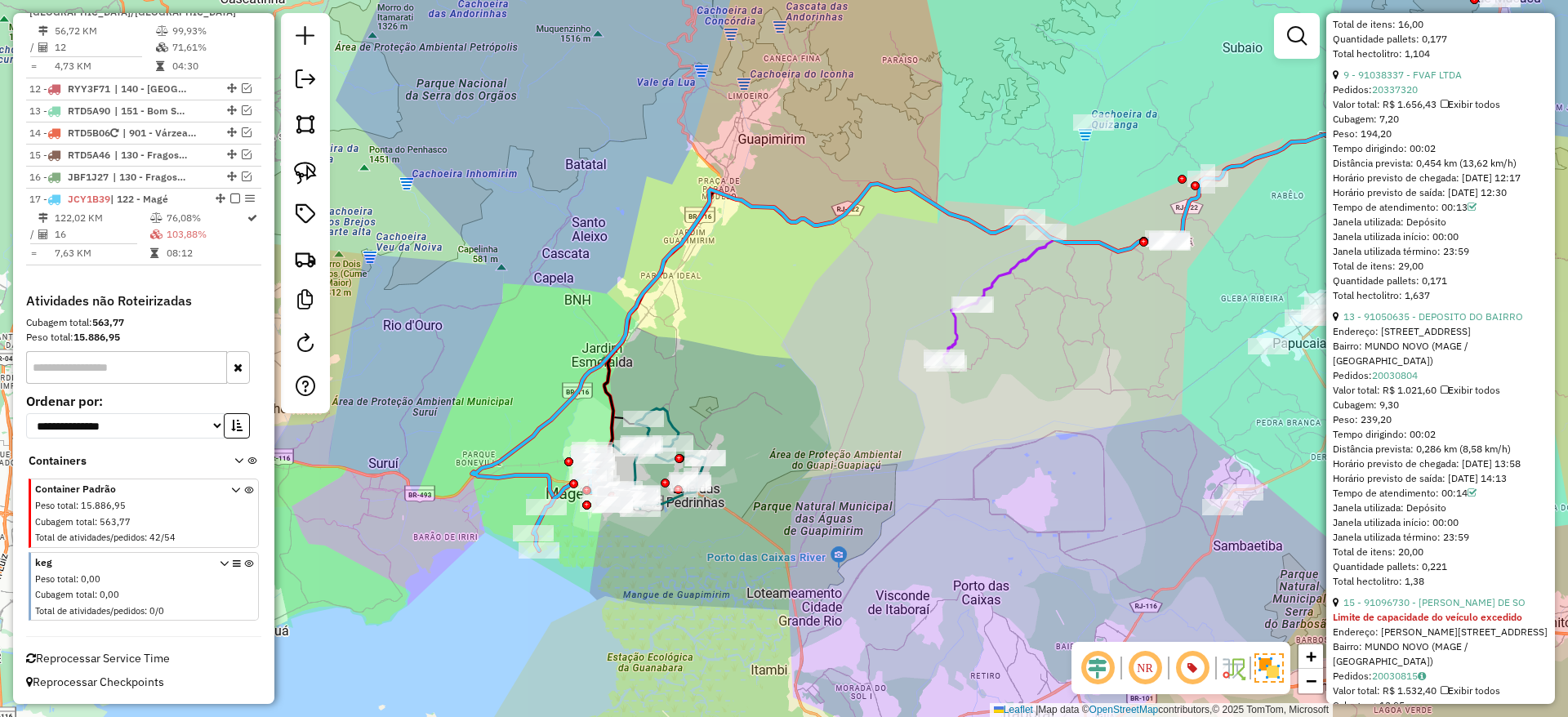
scroll to position [2962, 0]
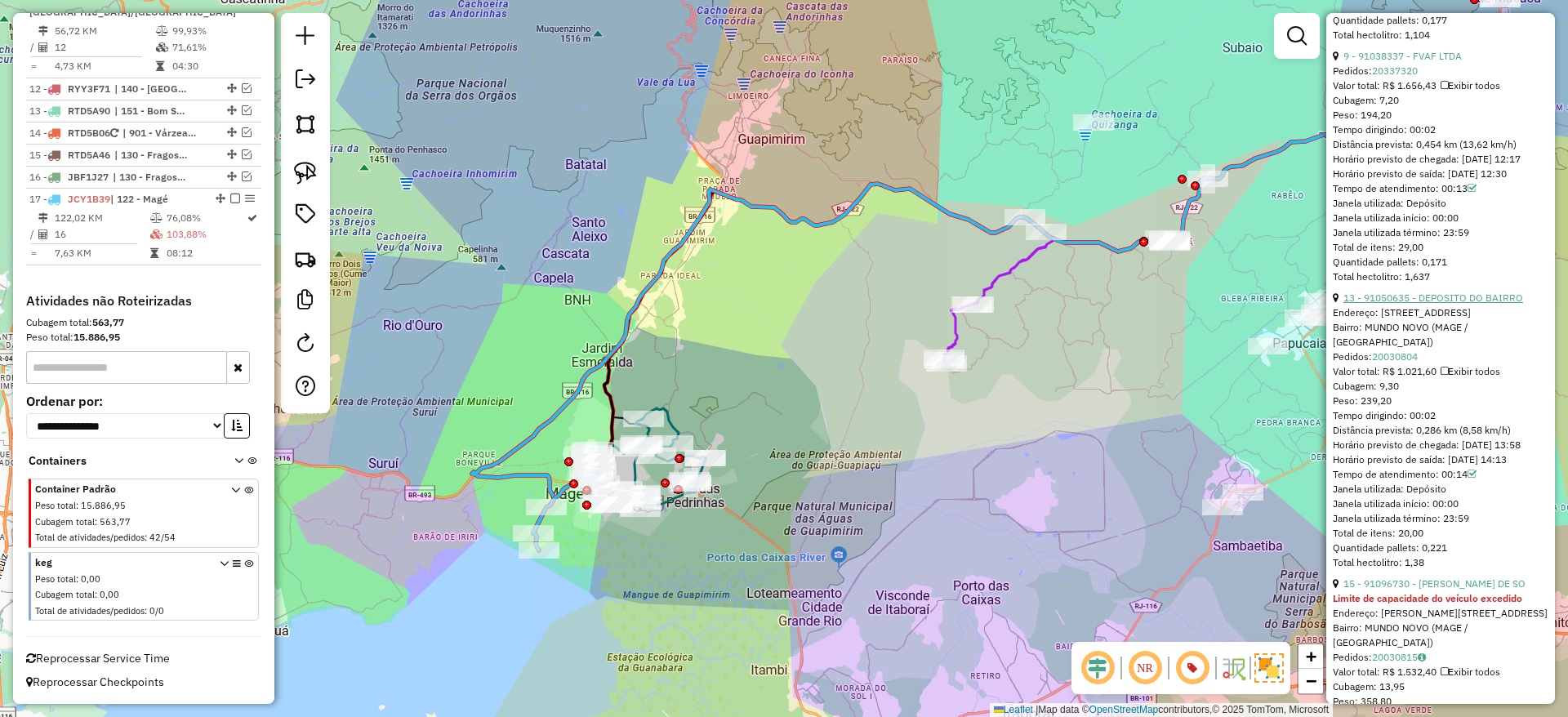
click at [1422, 304] on link "13 - 91050635 - DEPOSITO DO BAIRRO" at bounding box center [1433, 297] width 180 height 12
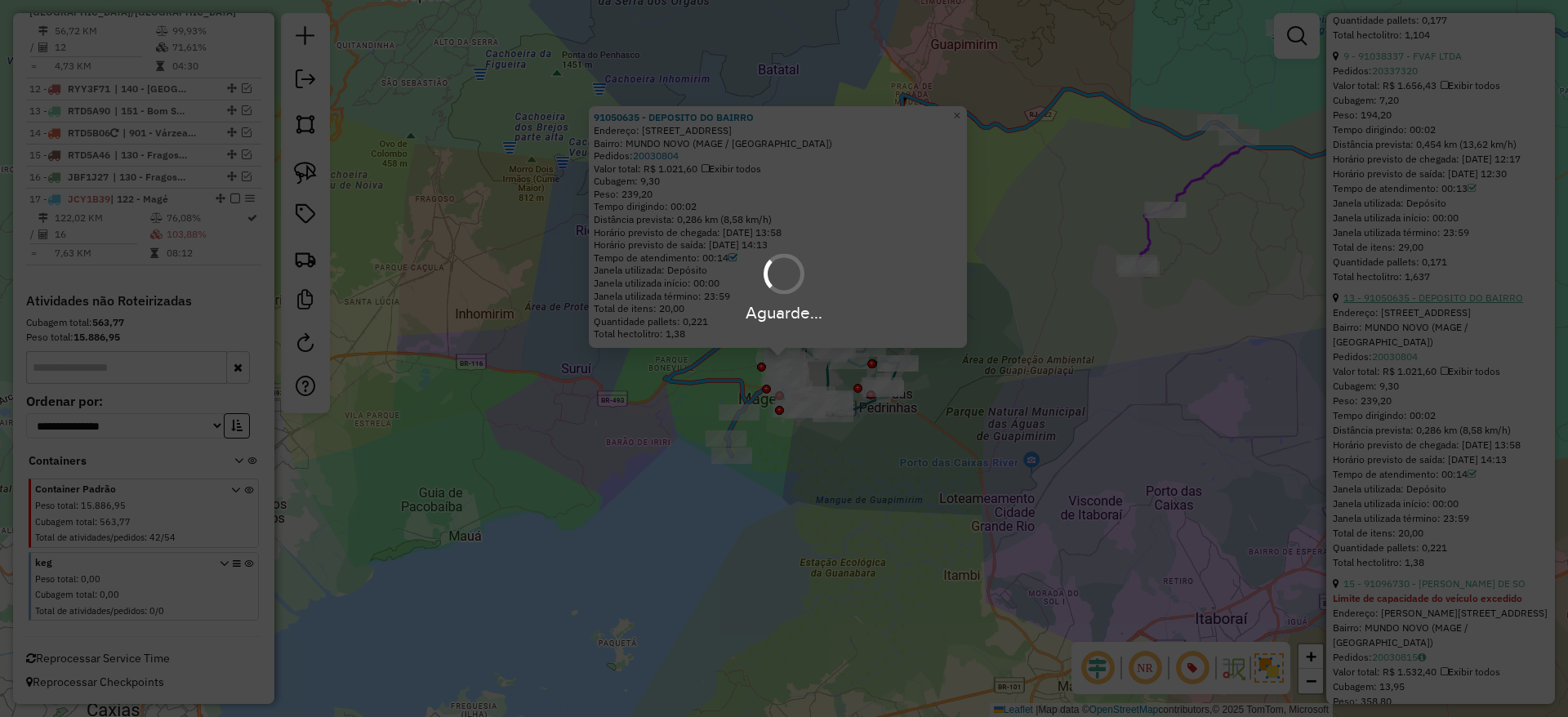
click at [1343, 291] on link "13 - 91050635 - DEPOSITO DO BAIRRO" at bounding box center [1433, 297] width 180 height 12
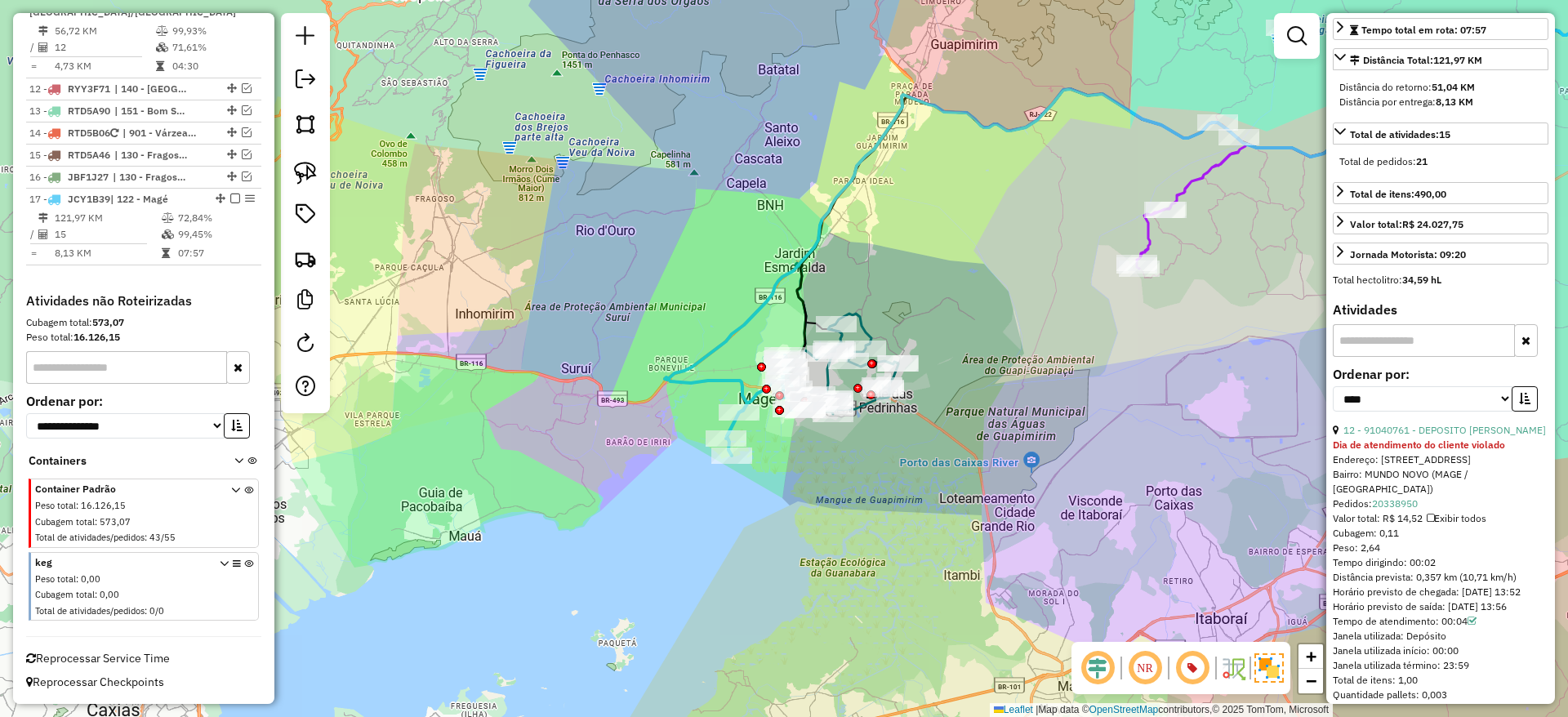
scroll to position [0, 0]
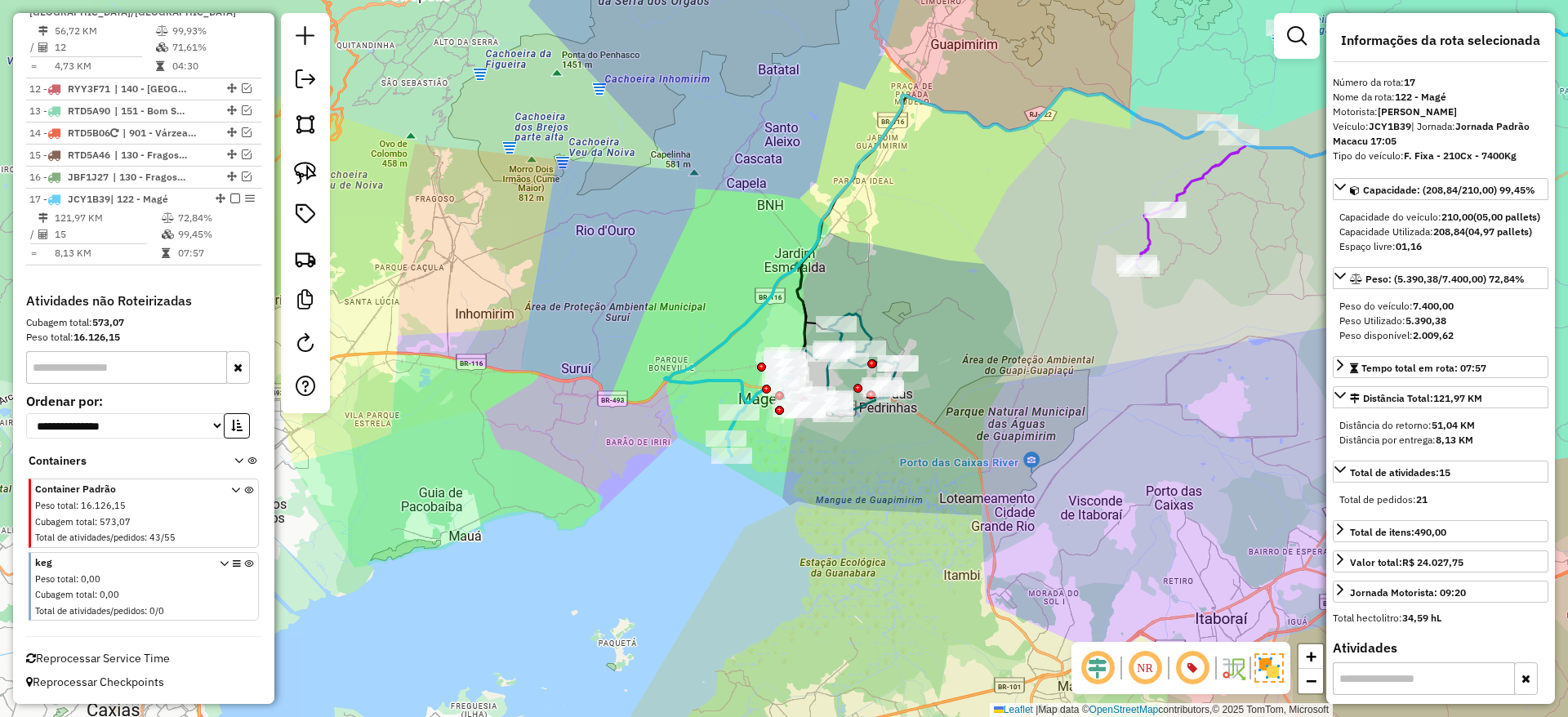
click at [1401, 127] on strong "JCY1B39" at bounding box center [1390, 126] width 42 height 12
copy strong "JCY1B39"
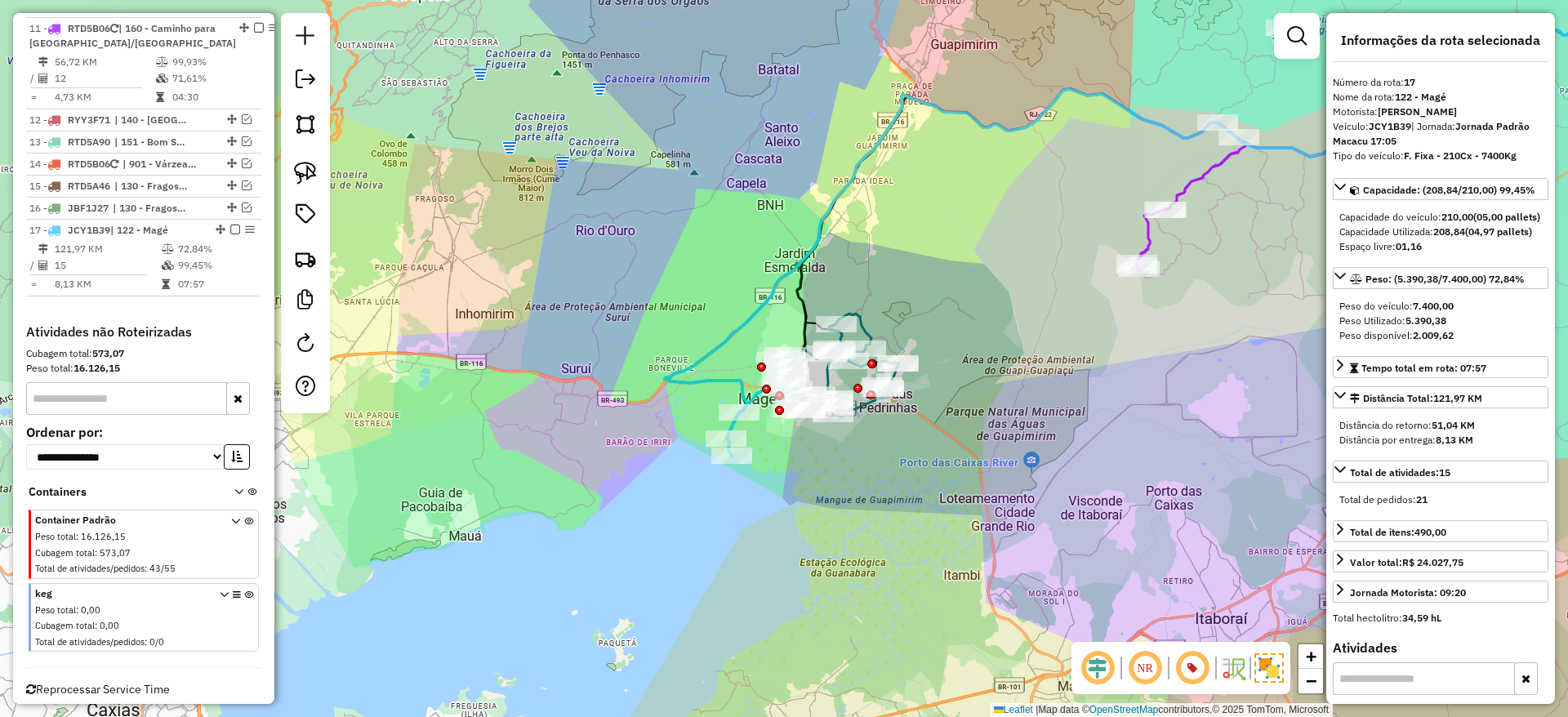
click at [743, 384] on icon at bounding box center [1131, 215] width 933 height 394
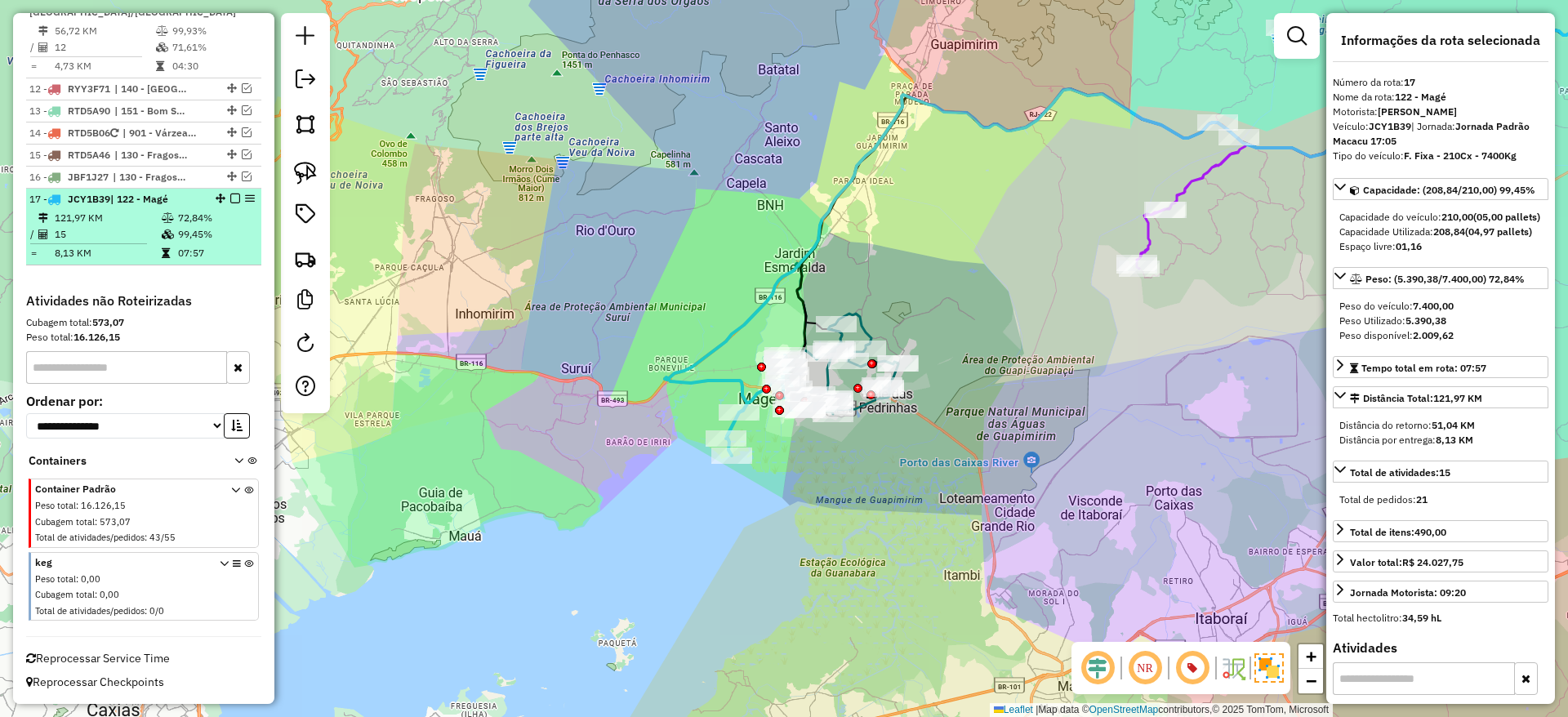
click at [230, 196] on em at bounding box center [234, 198] width 9 height 9
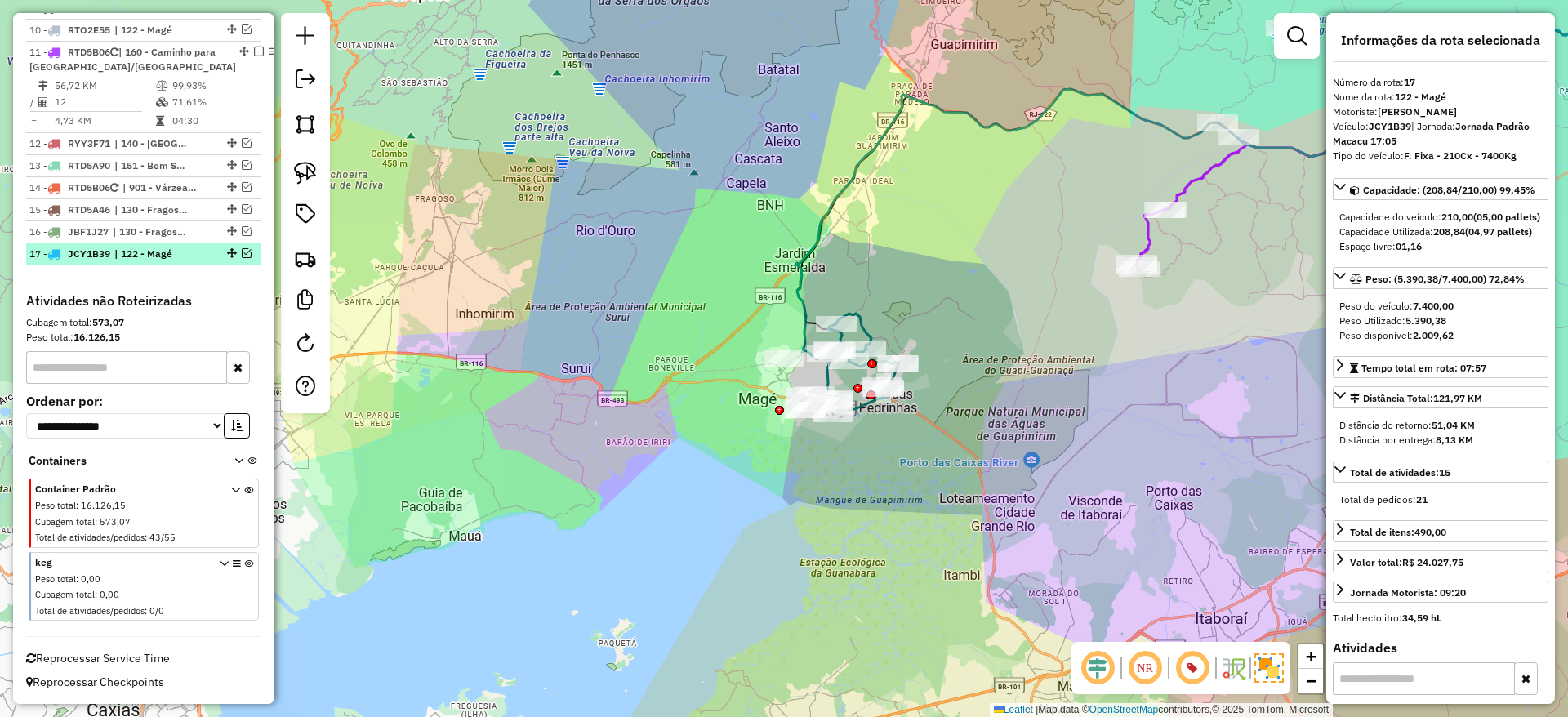
scroll to position [934, 0]
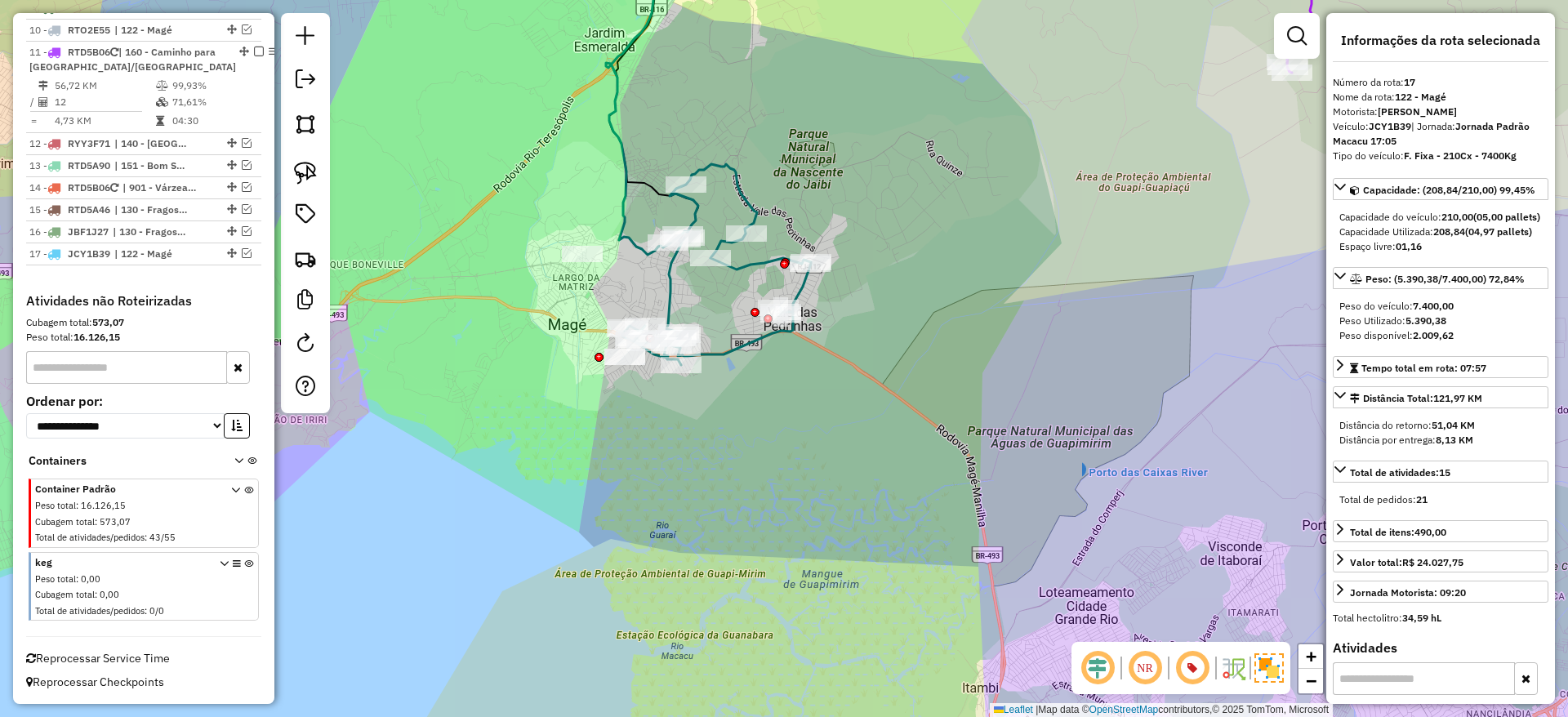
click at [719, 358] on icon at bounding box center [716, 265] width 189 height 201
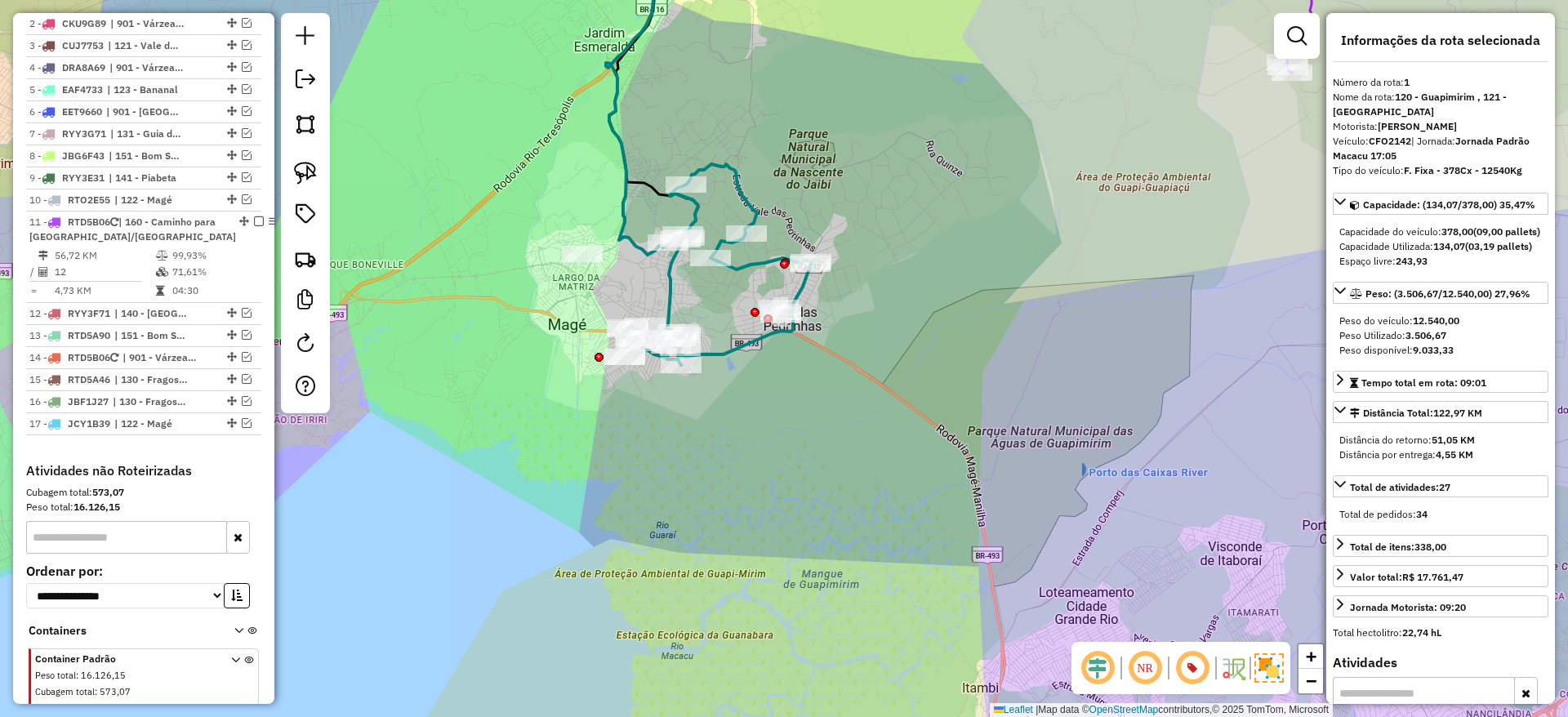
scroll to position [673, 0]
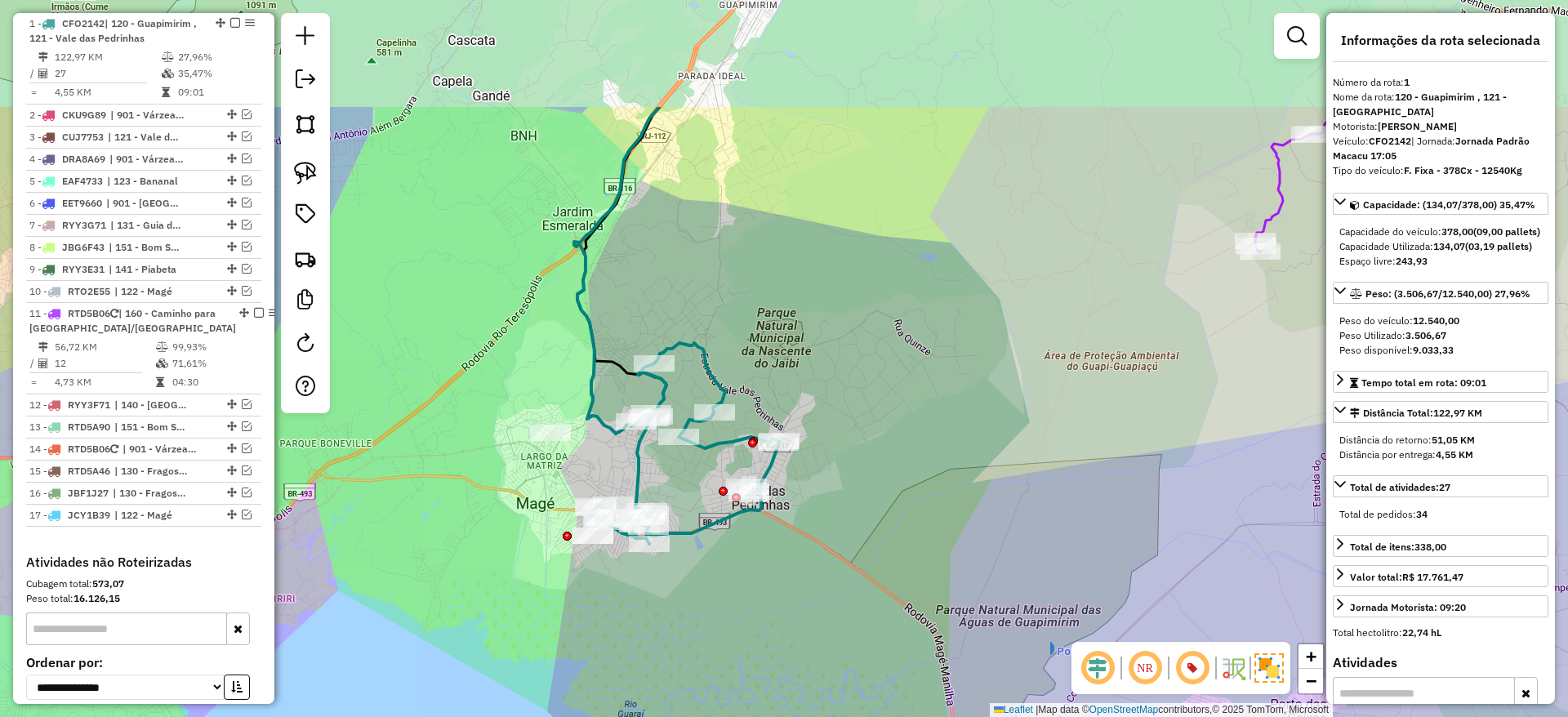
drag, startPoint x: 808, startPoint y: 359, endPoint x: 776, endPoint y: 539, distance: 182.8
click at [776, 539] on div "Janela de atendimento Grade de atendimento Capacidade Transportadoras Veículos …" at bounding box center [784, 358] width 1568 height 717
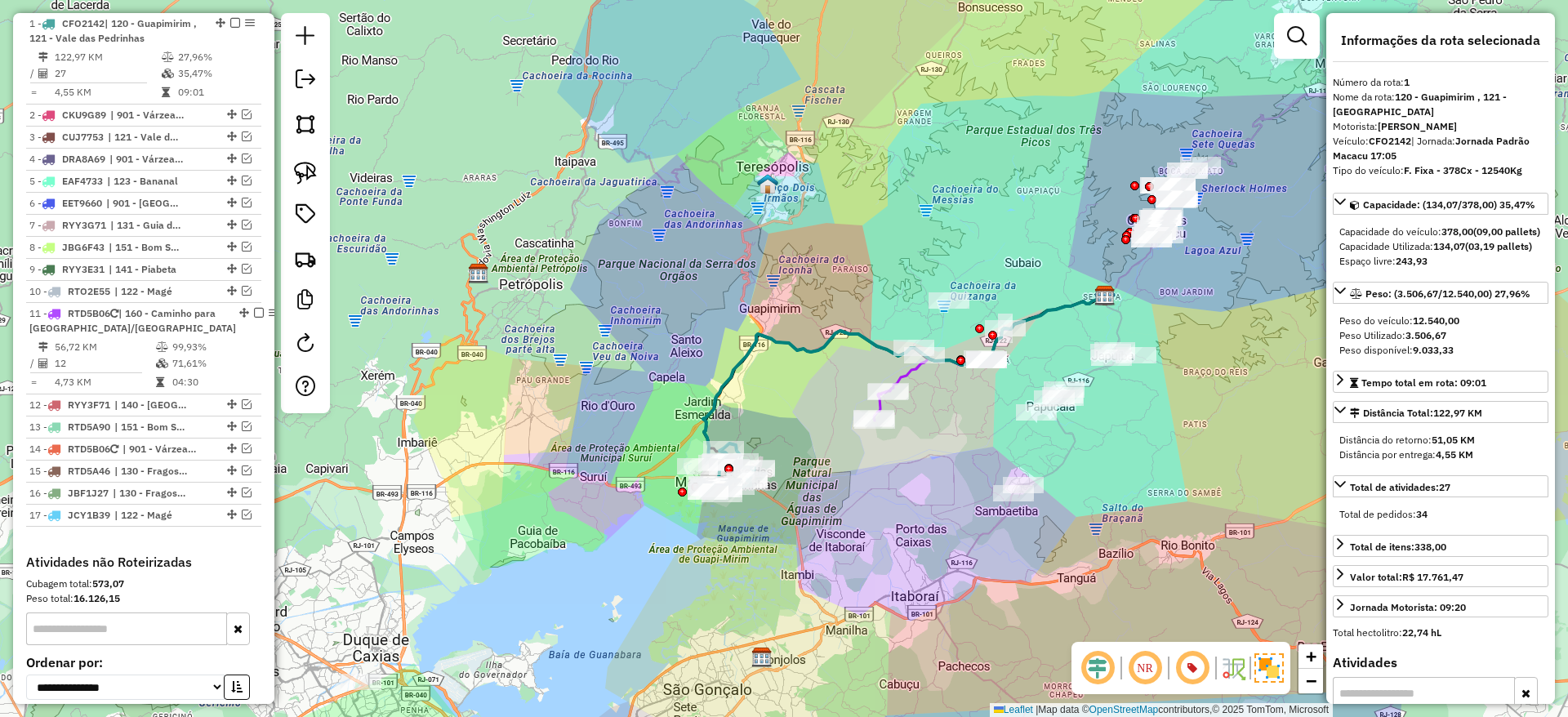
click at [912, 372] on icon at bounding box center [939, 374] width 132 height 92
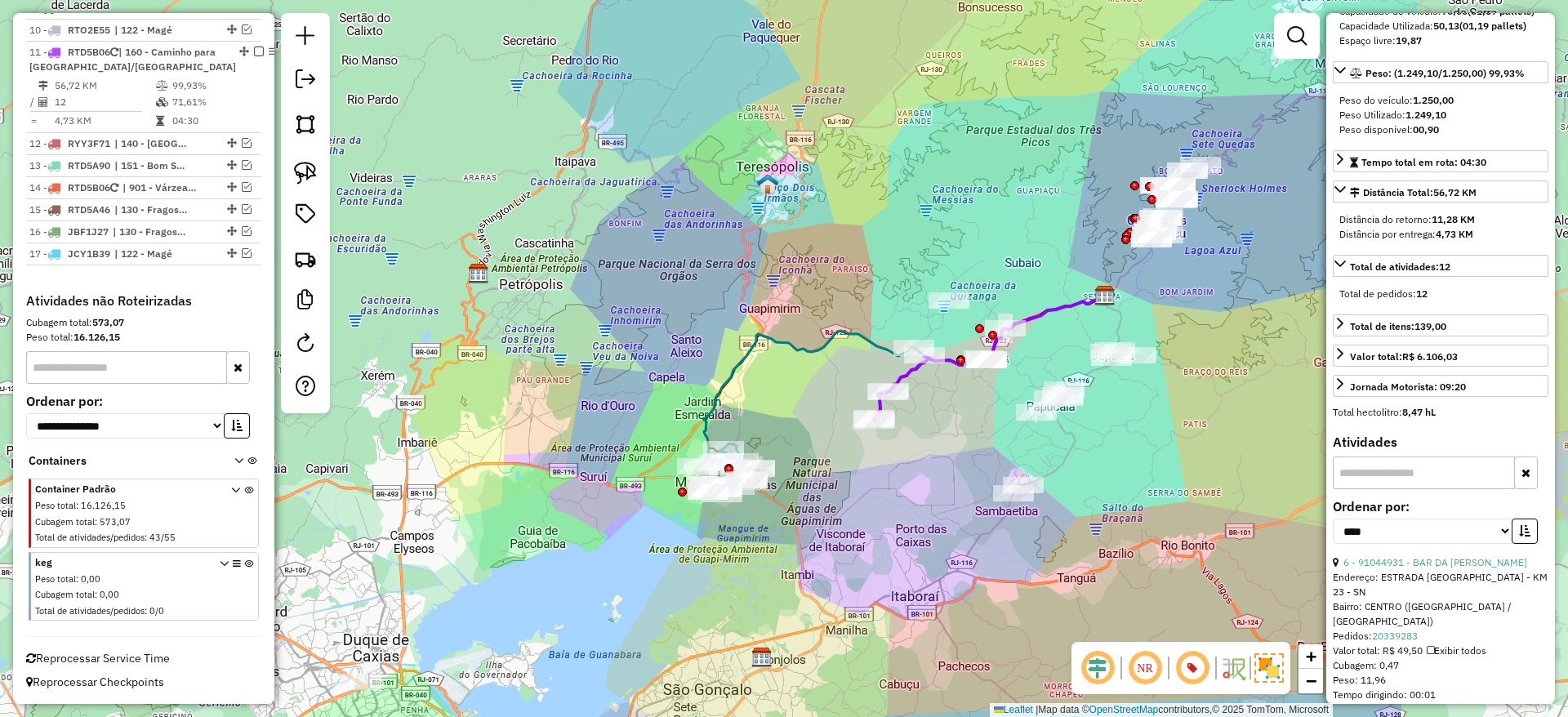
scroll to position [319, 0]
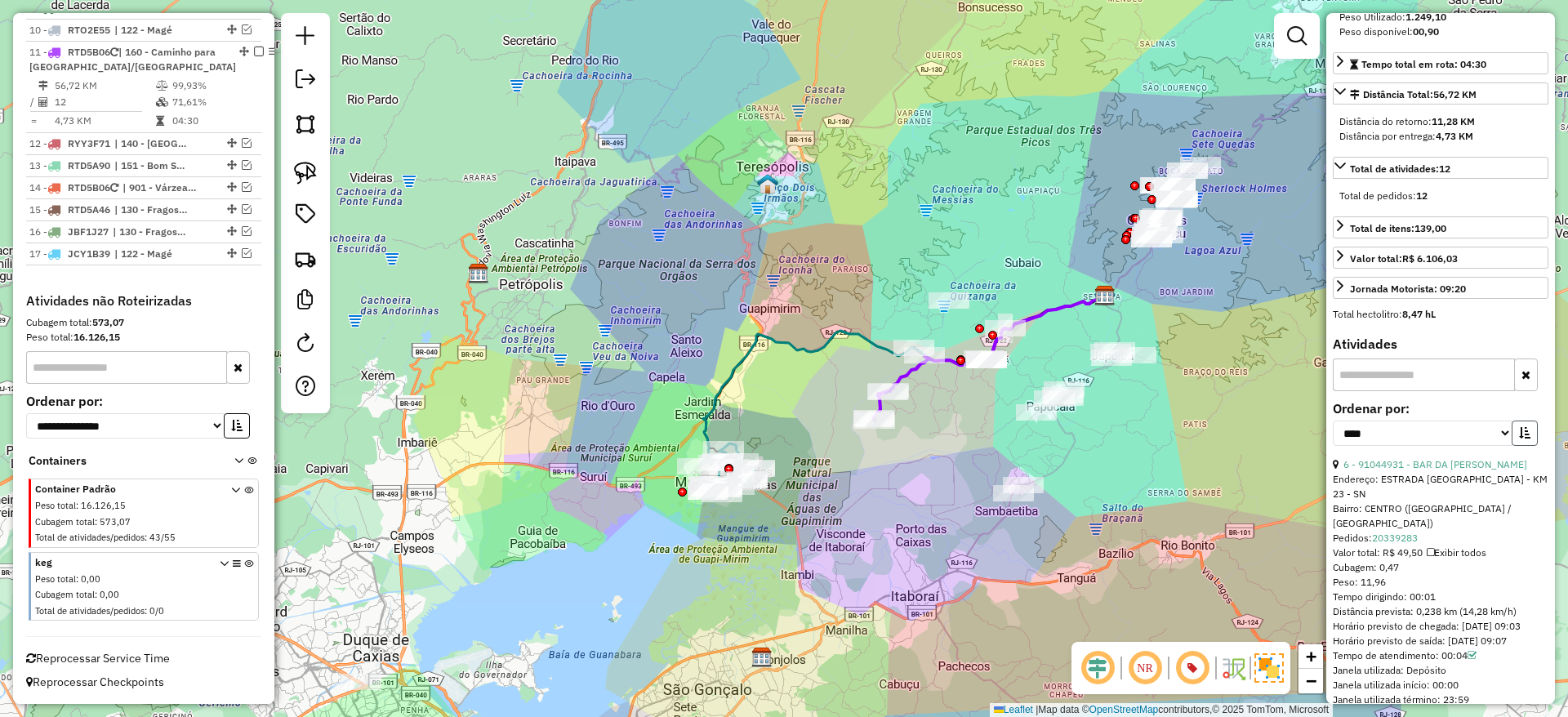
click at [1520, 439] on icon "button" at bounding box center [1524, 433] width 11 height 11
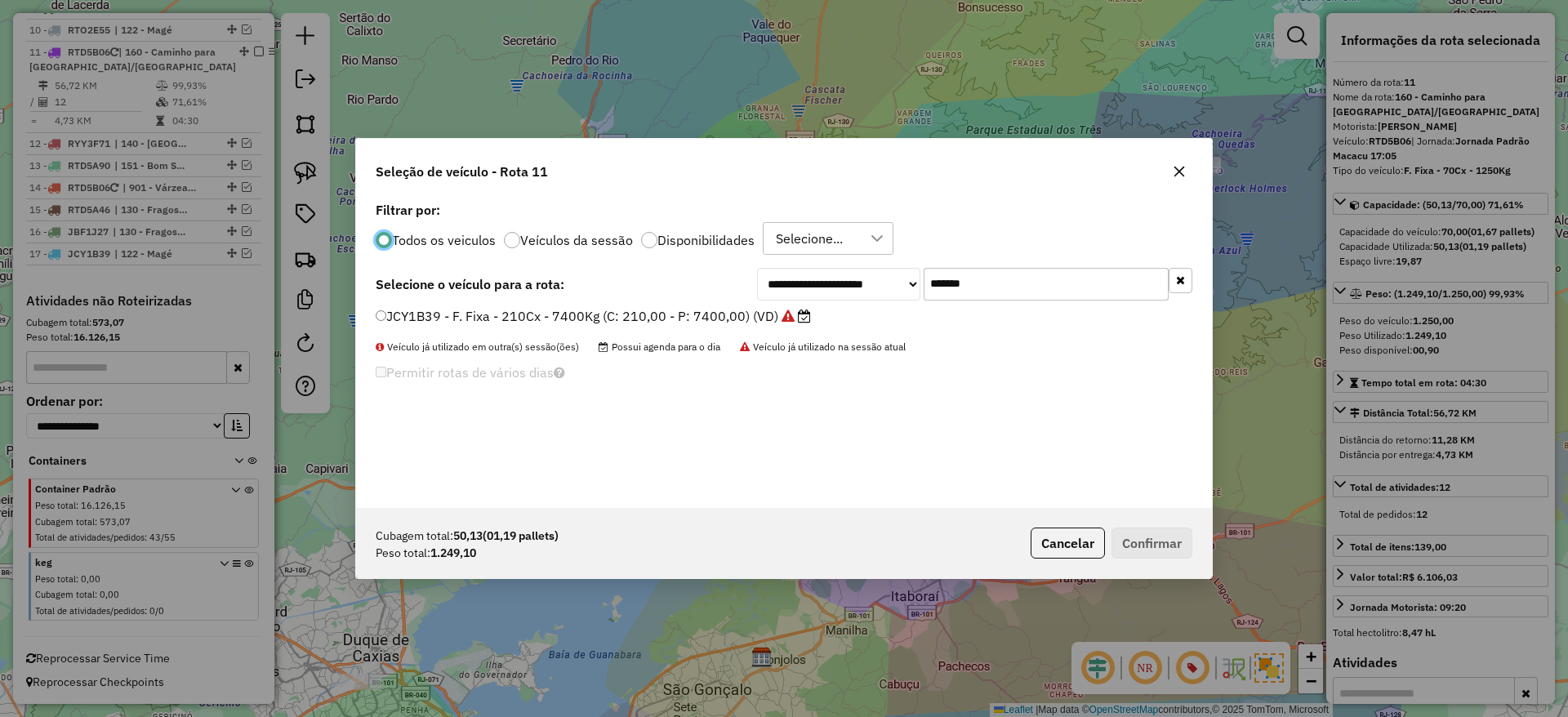
scroll to position [9, 5]
click at [963, 280] on input "*******" at bounding box center [1046, 284] width 245 height 33
paste input "text"
type input "*******"
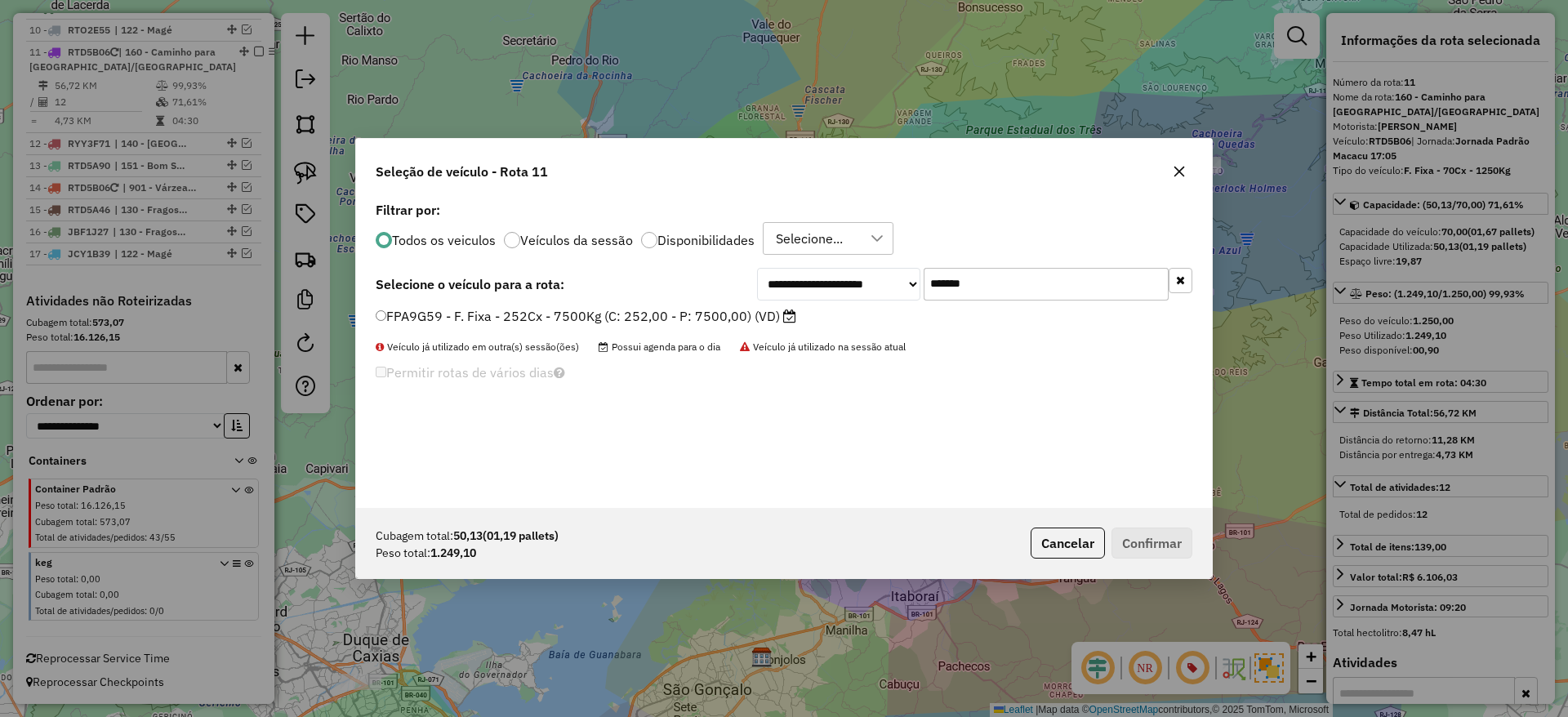
click at [732, 307] on label "FPA9G59 - F. Fixa - 252Cx - 7500Kg (C: 252,00 - P: 7500,00) (VD)" at bounding box center [586, 315] width 420 height 20
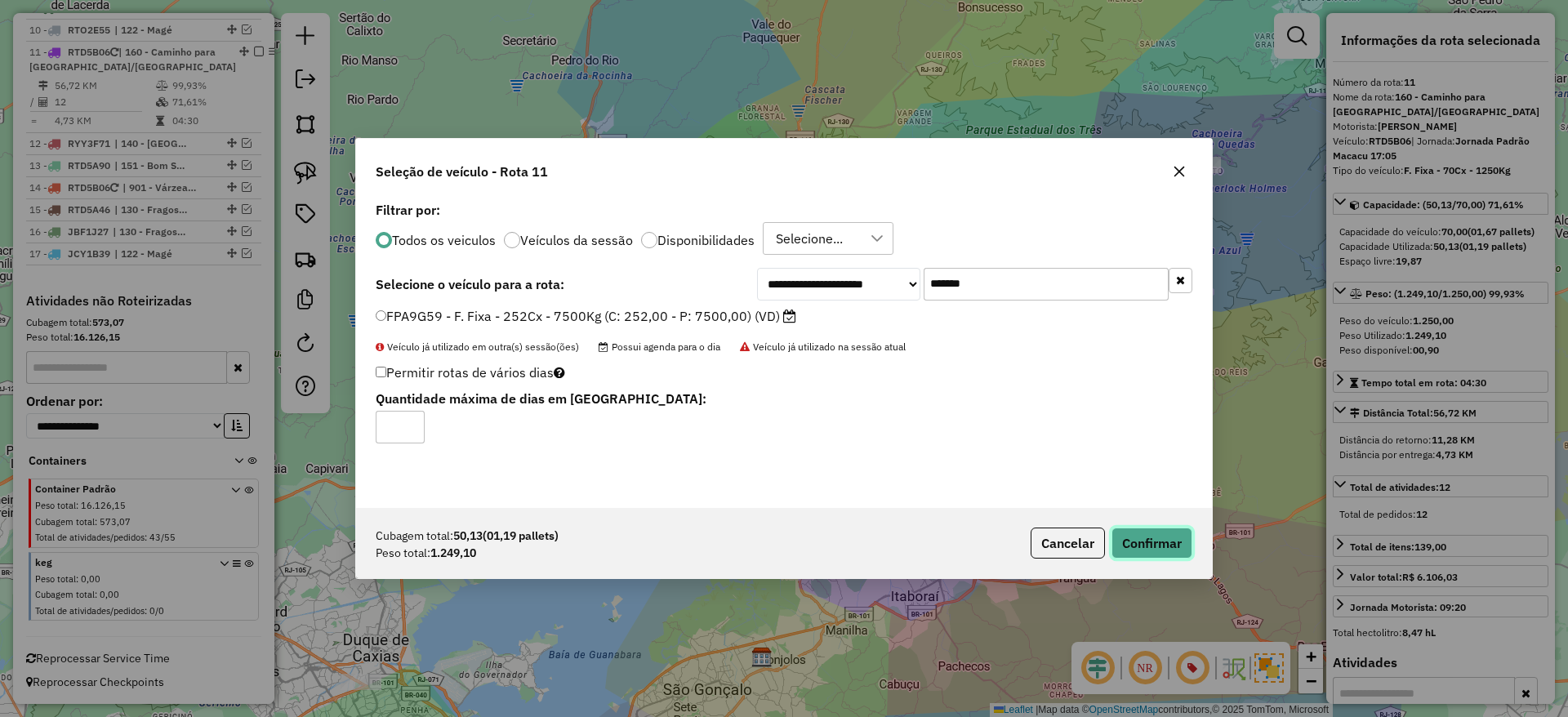
click at [1147, 533] on button "Confirmar" at bounding box center [1152, 543] width 81 height 31
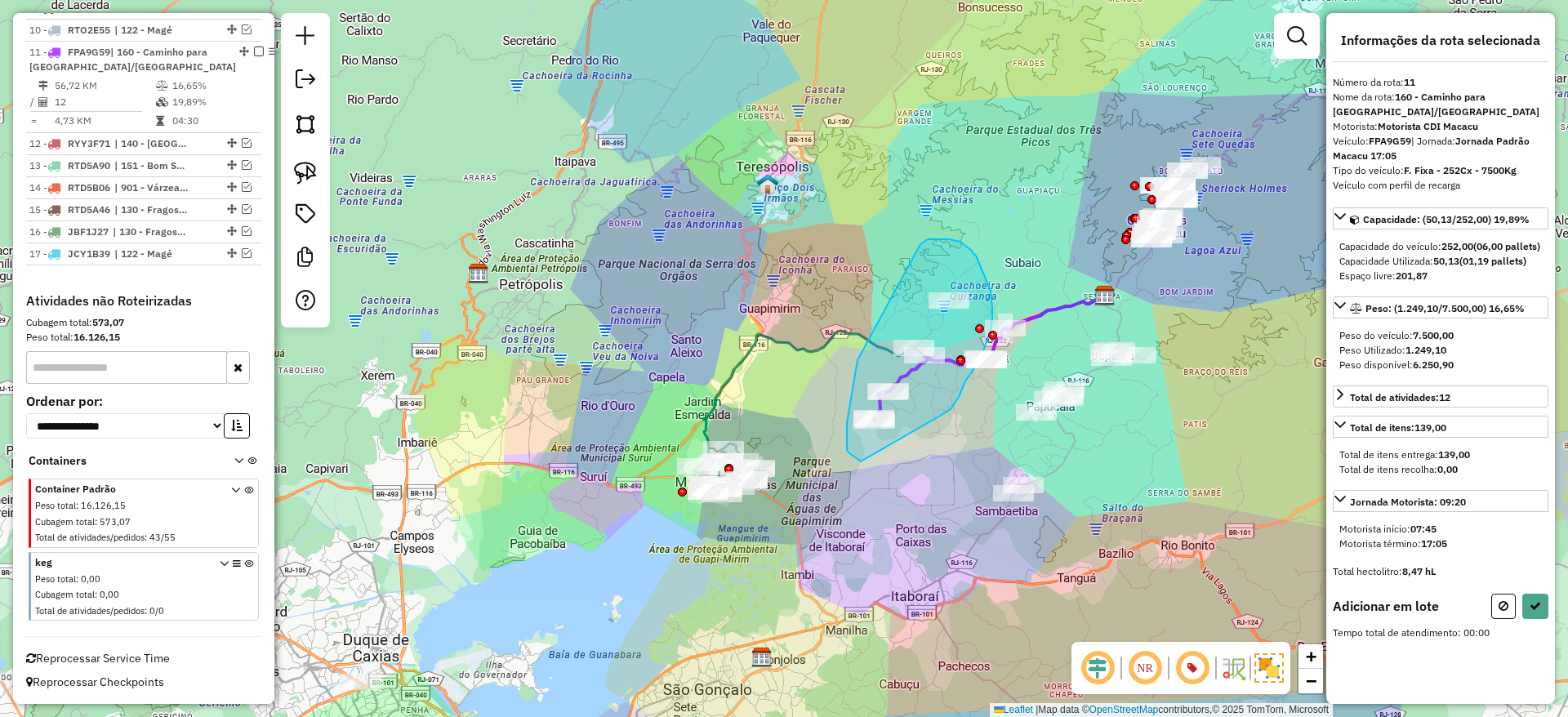
drag, startPoint x: 942, startPoint y: 415, endPoint x: 865, endPoint y: 462, distance: 90.2
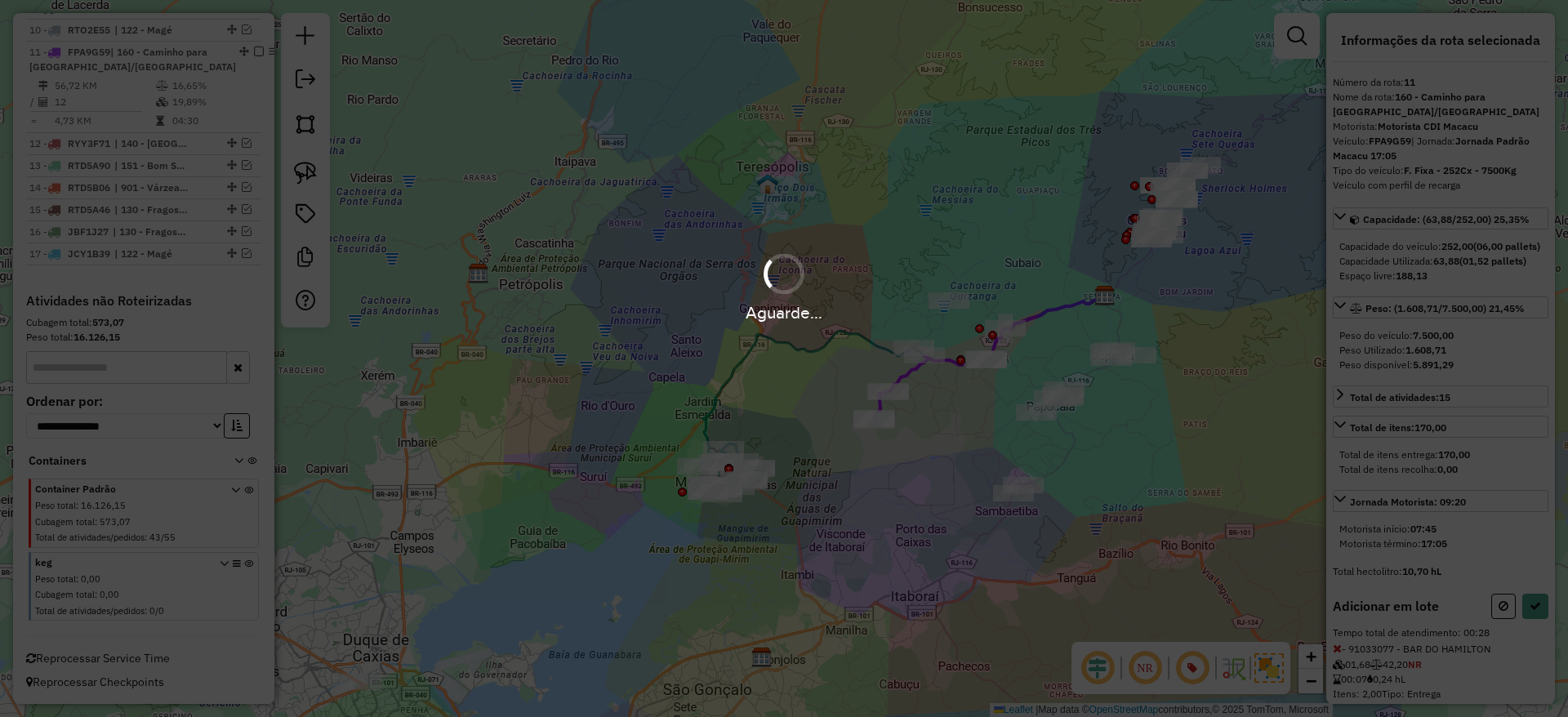
select select "*********"
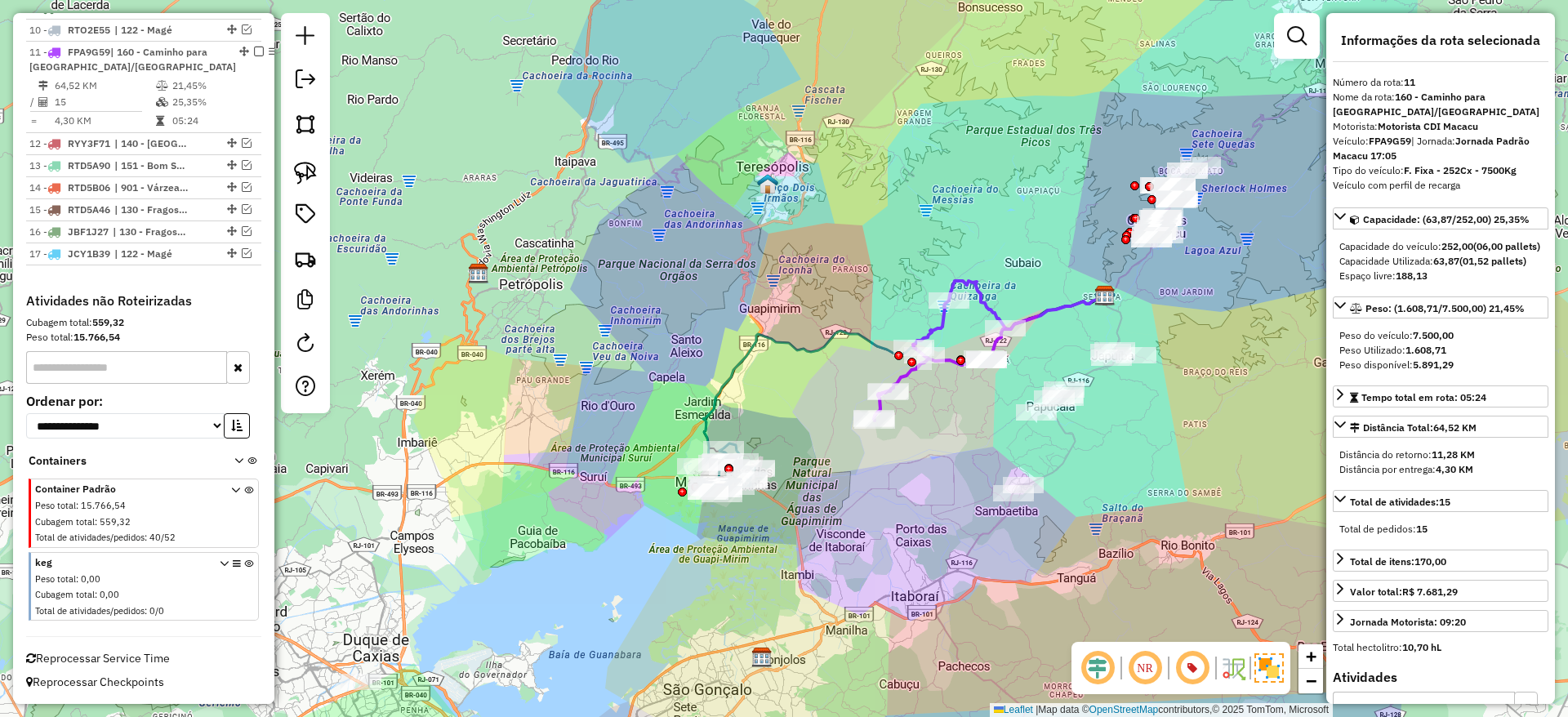
click at [876, 343] on icon at bounding box center [904, 381] width 401 height 170
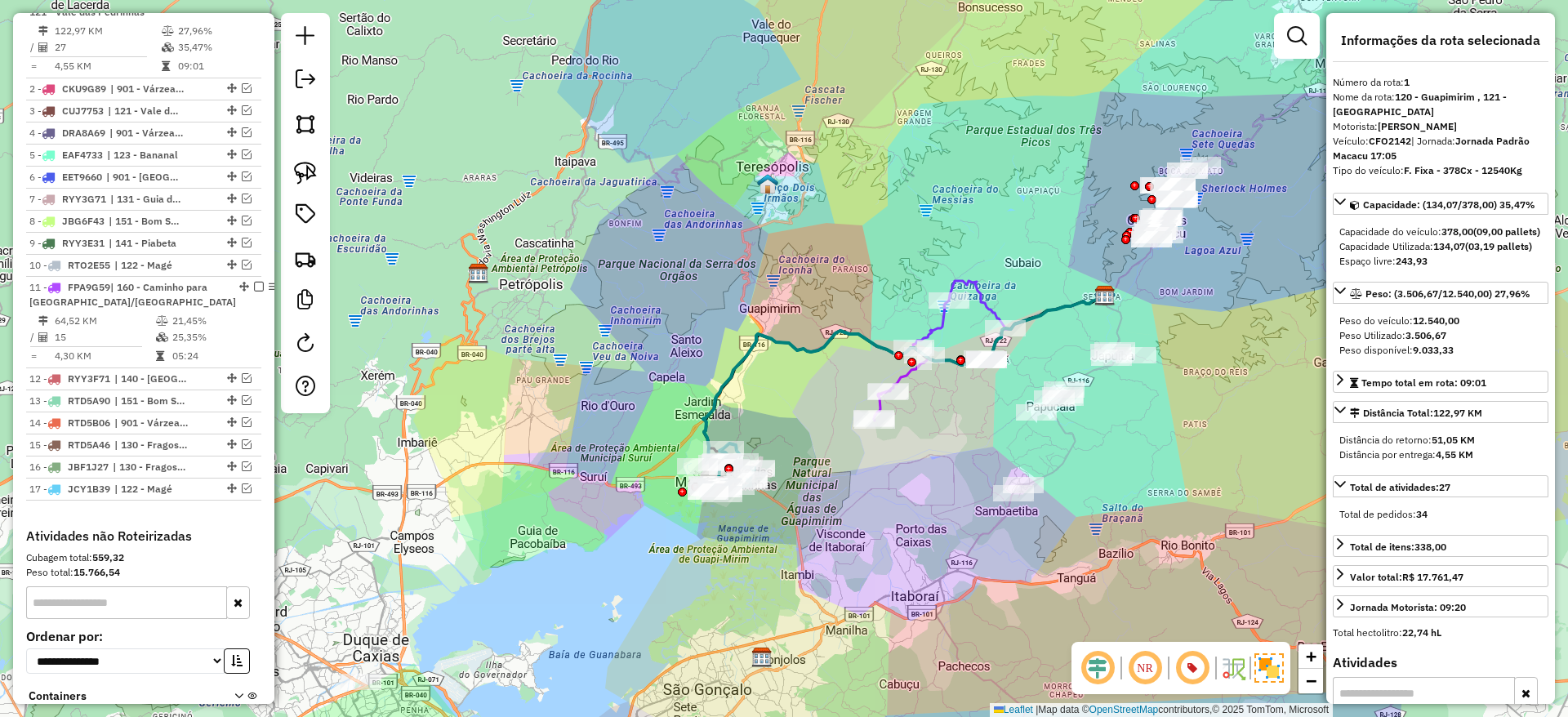
scroll to position [673, 0]
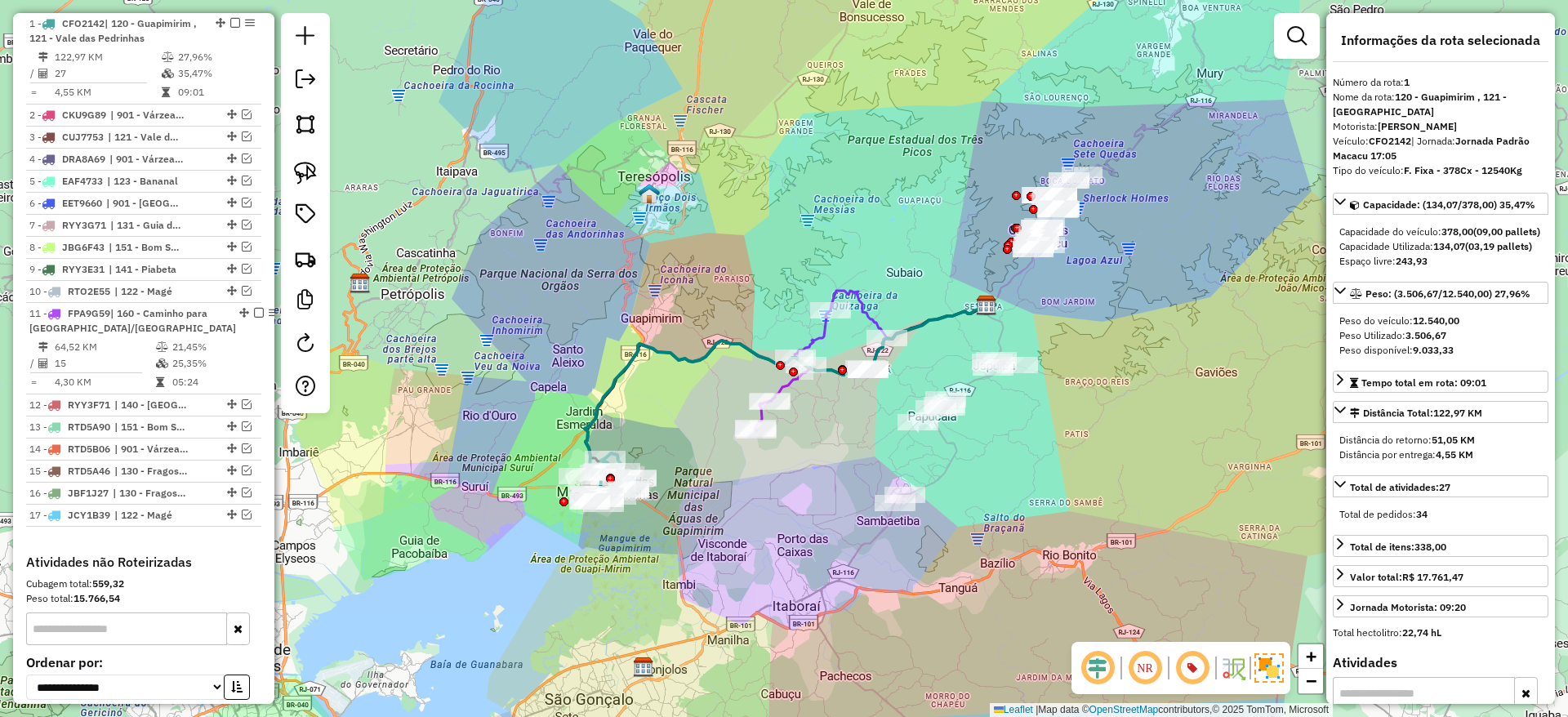
drag, startPoint x: 943, startPoint y: 398, endPoint x: 824, endPoint y: 408, distance: 119.4
click at [824, 408] on div "Janela de atendimento Grade de atendimento Capacidade Transportadoras Veículos …" at bounding box center [784, 358] width 1568 height 717
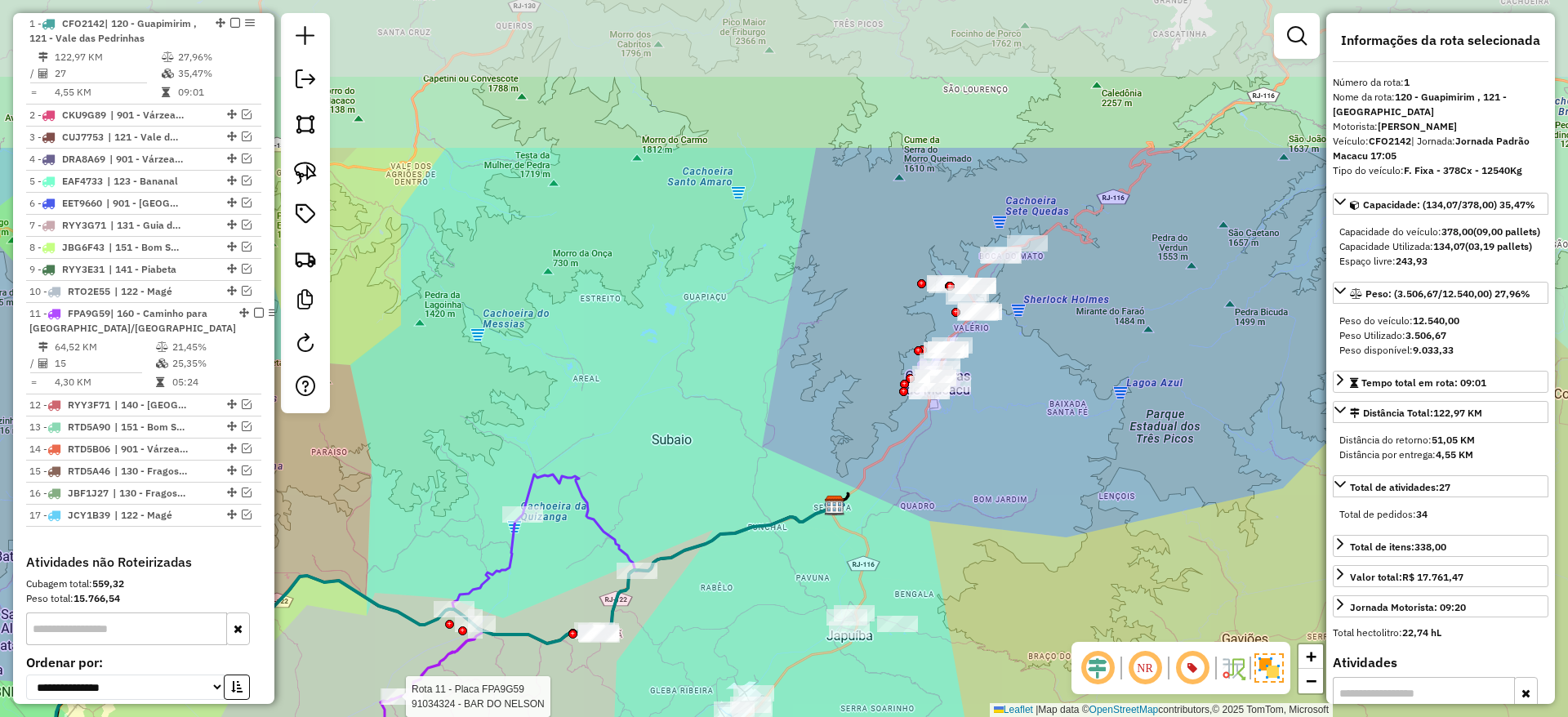
drag, startPoint x: 1027, startPoint y: 255, endPoint x: 1004, endPoint y: 475, distance: 221.2
click at [1004, 475] on div "Rota 11 - Placa FPA9G59 91034324 - BAR DO NELSON Janela de atendimento Grade de…" at bounding box center [784, 358] width 1568 height 717
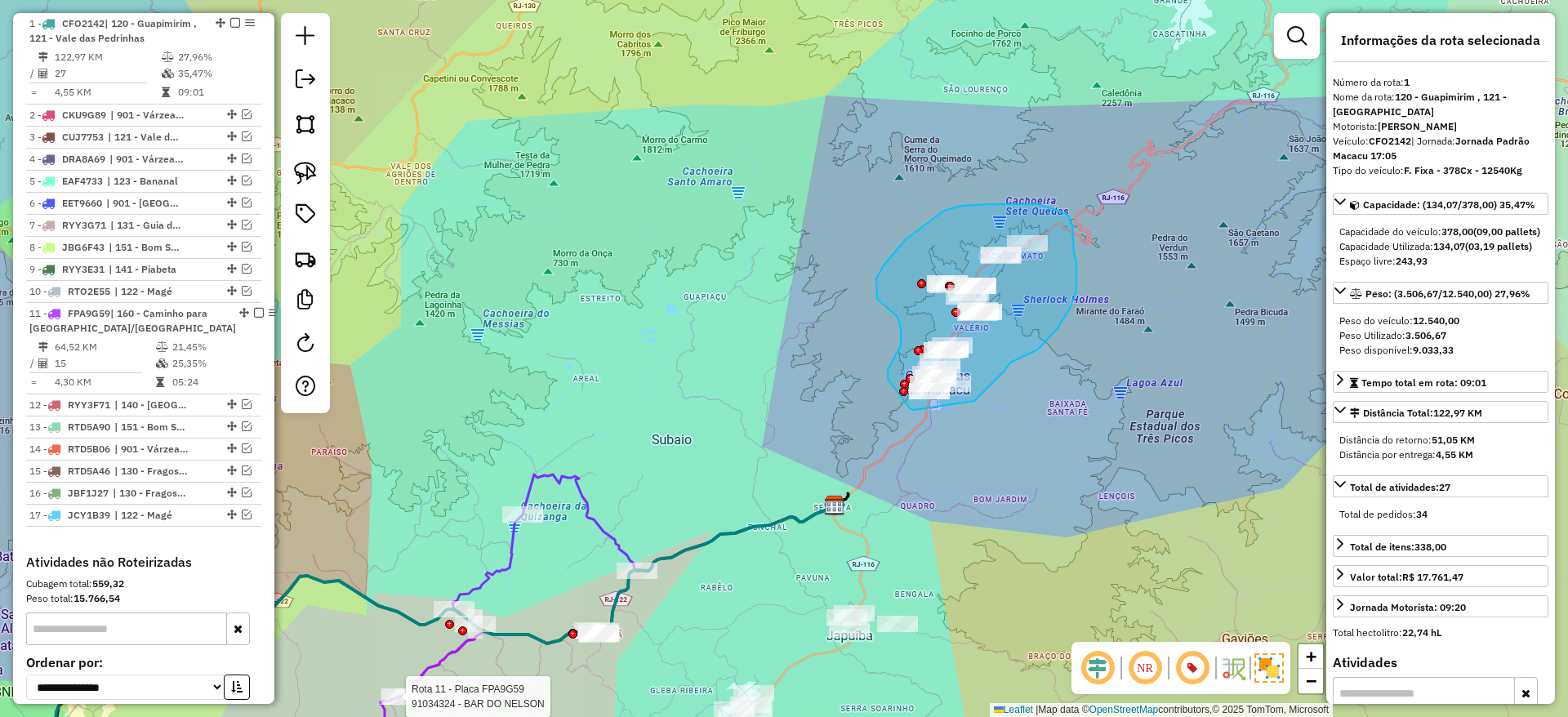
drag, startPoint x: 1035, startPoint y: 352, endPoint x: 1010, endPoint y: 363, distance: 27.3
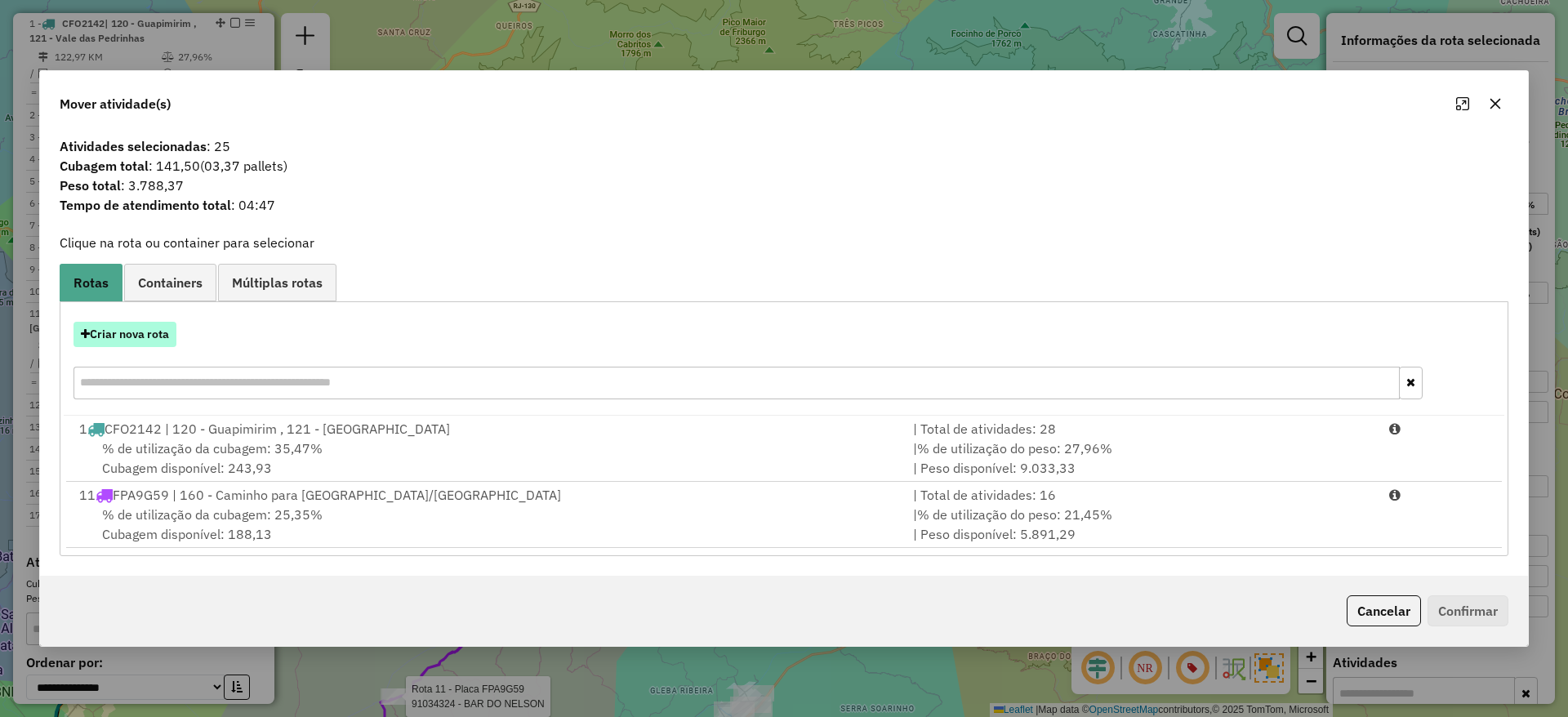
click at [104, 326] on button "Criar nova rota" at bounding box center [124, 334] width 103 height 25
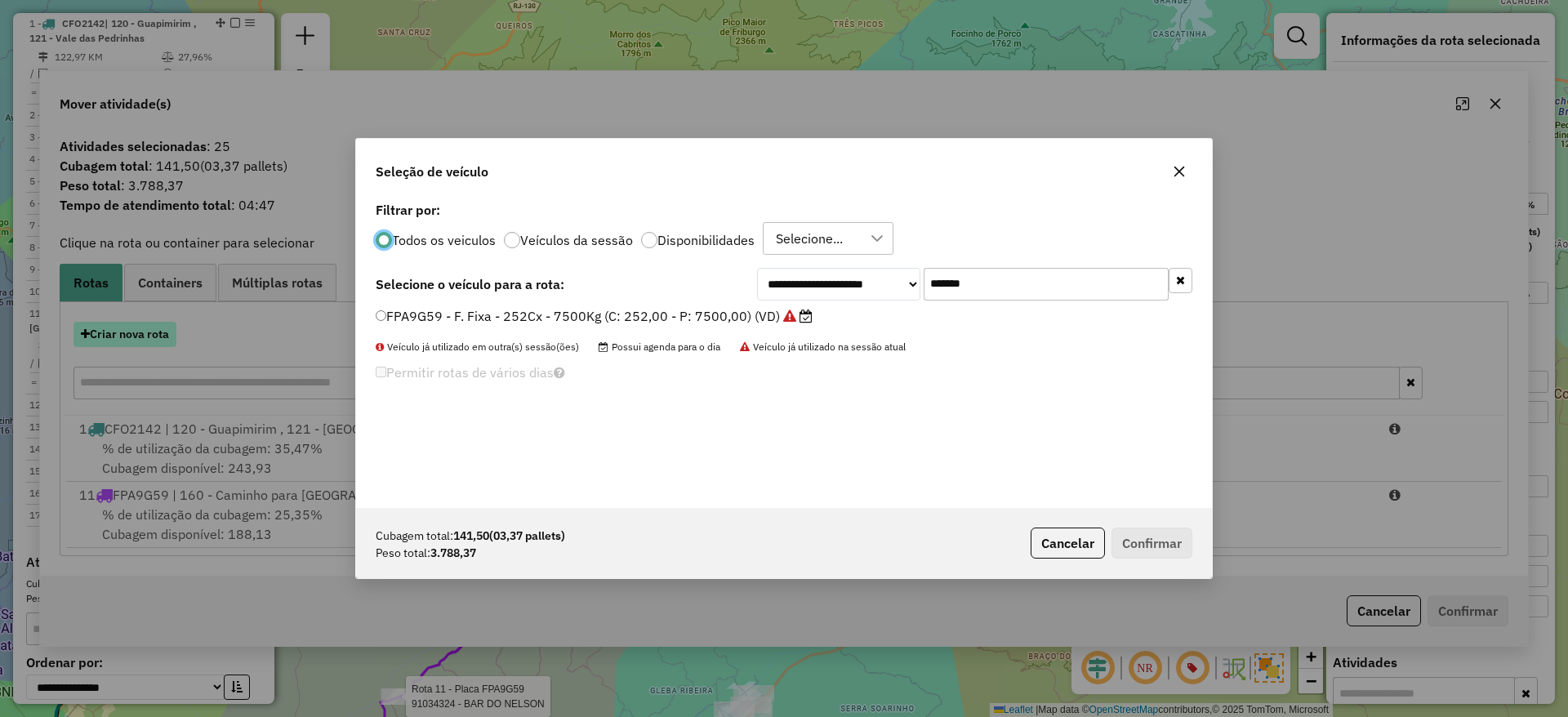
scroll to position [9, 5]
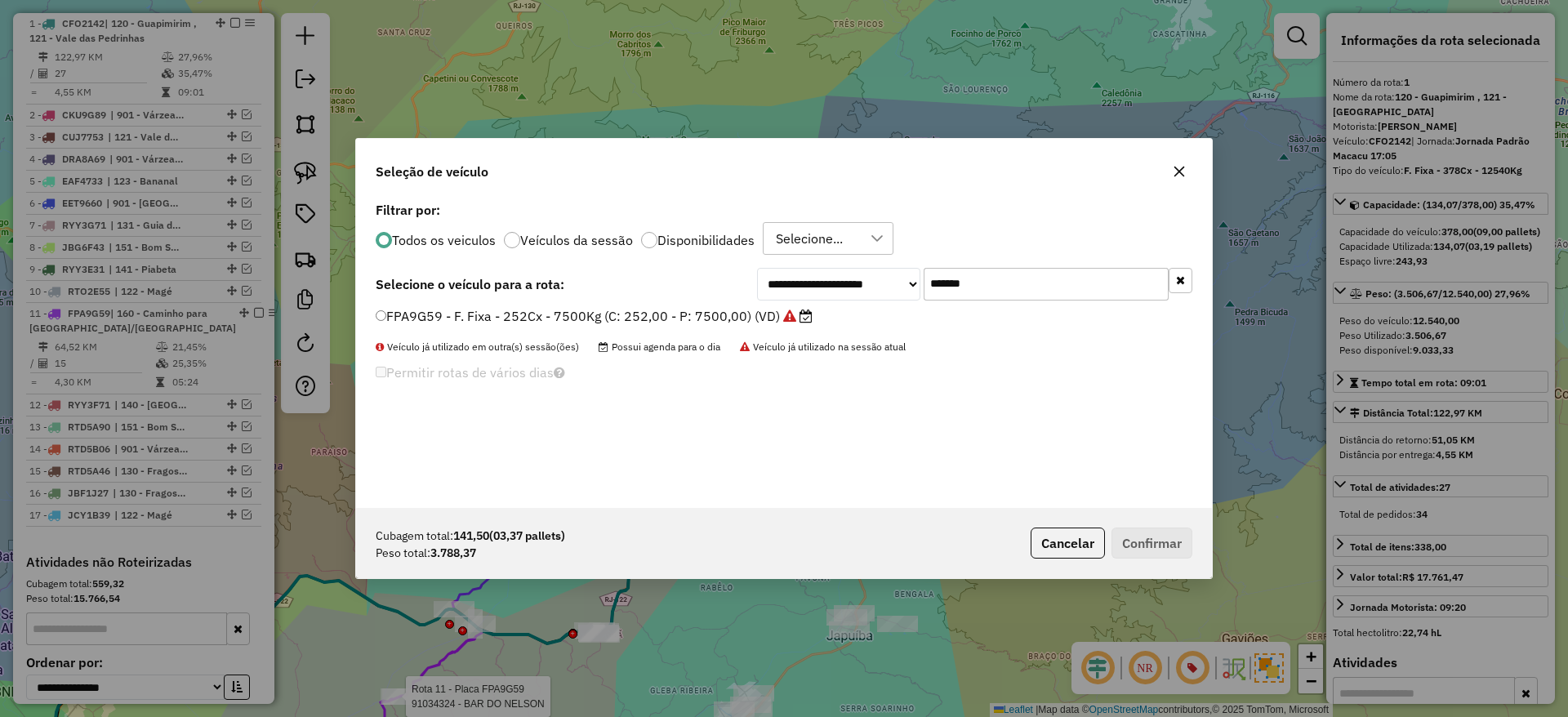
click at [936, 283] on input "*******" at bounding box center [1046, 284] width 245 height 33
paste input "text"
type input "*******"
click at [727, 312] on label "EHN6029 - F. Fixa - 308Cx - 7940Kg (C: 308,00 - P: 7940,00) (VD)" at bounding box center [587, 315] width 422 height 20
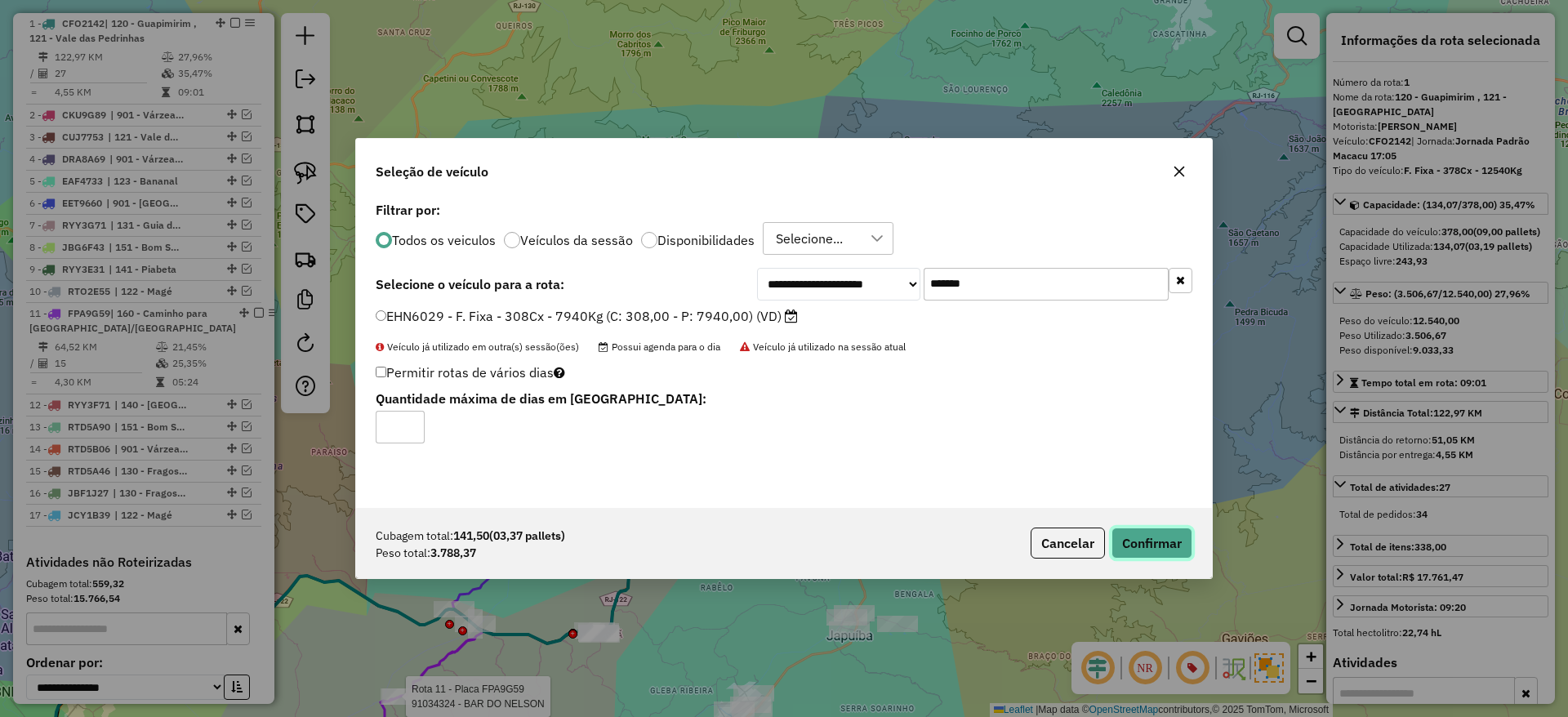
click at [1161, 530] on button "Confirmar" at bounding box center [1152, 543] width 81 height 31
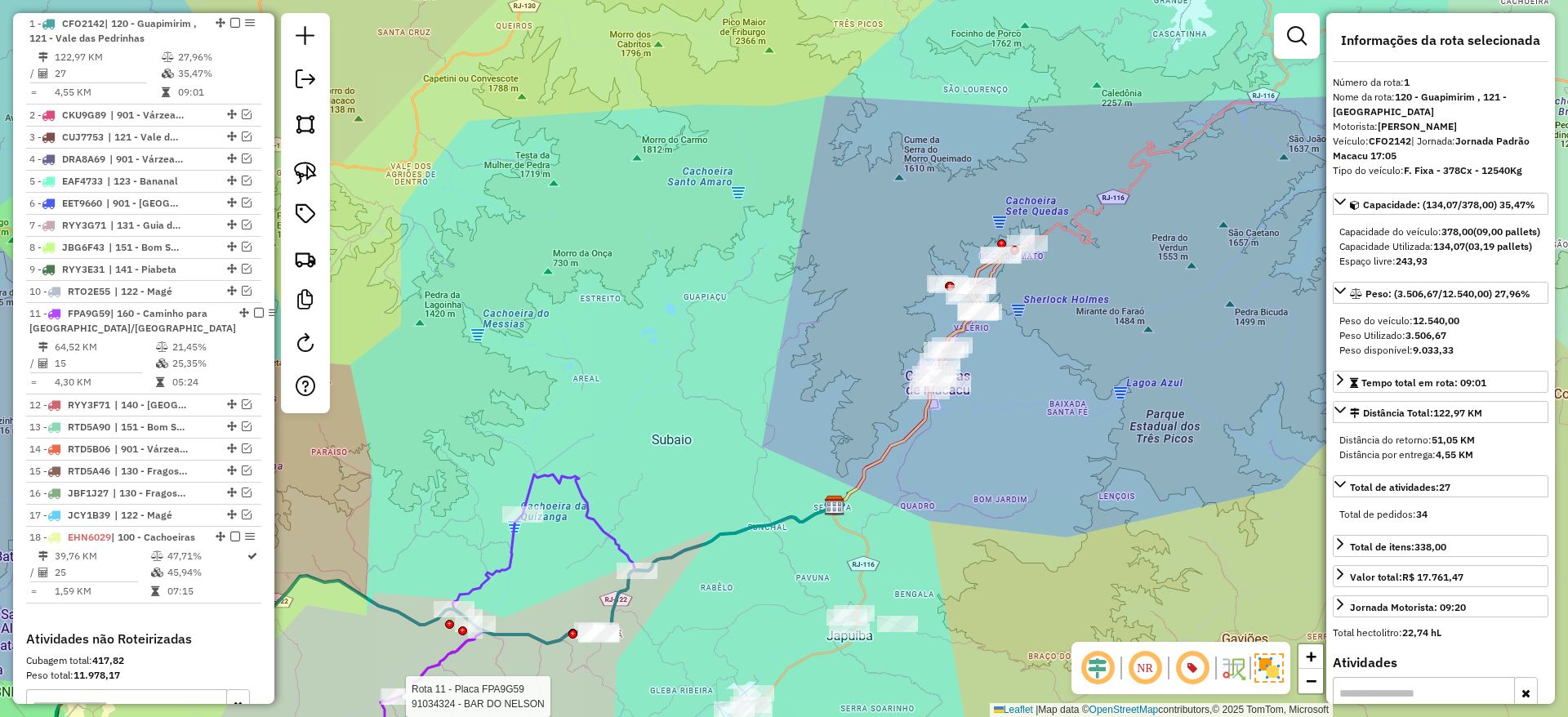
click at [928, 408] on icon at bounding box center [880, 446] width 99 height 126
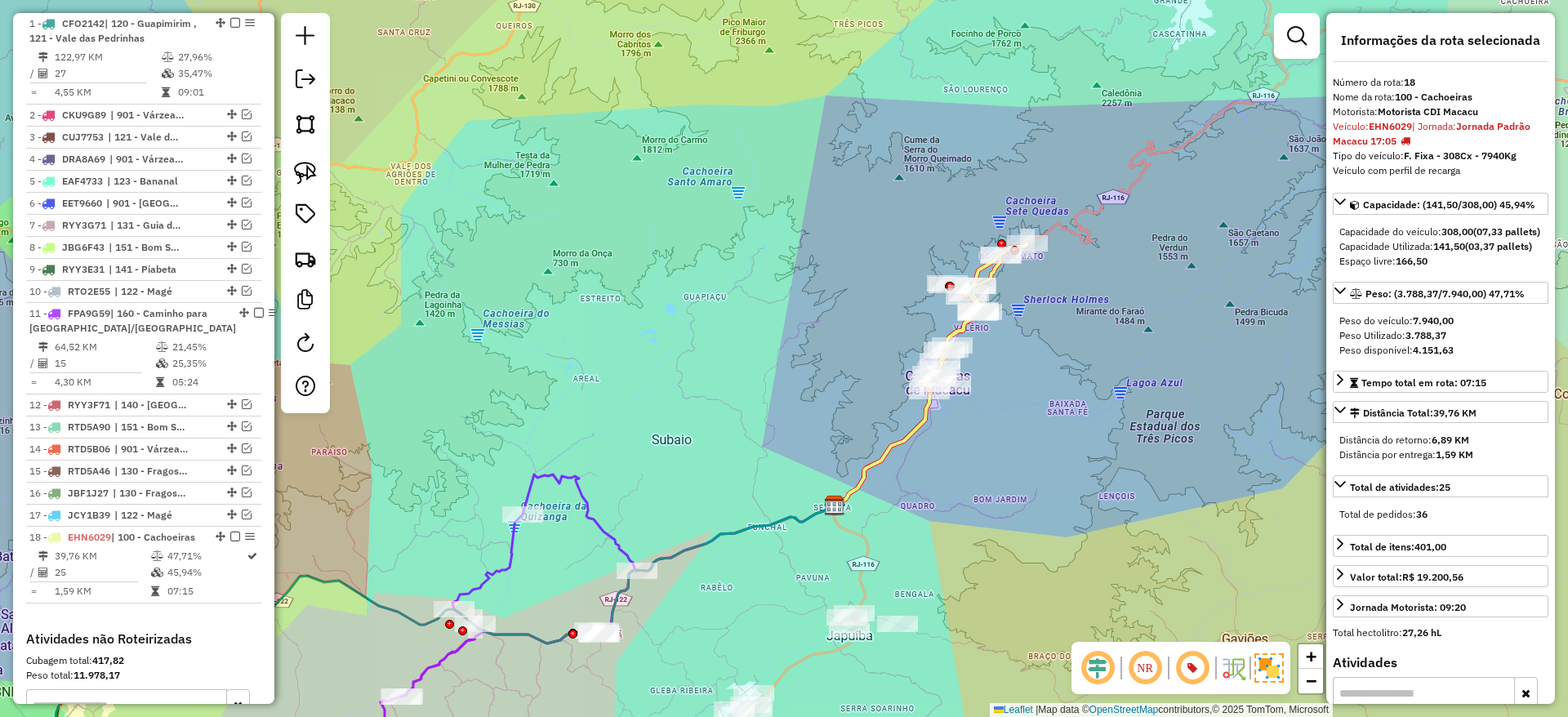
scroll to position [1026, 0]
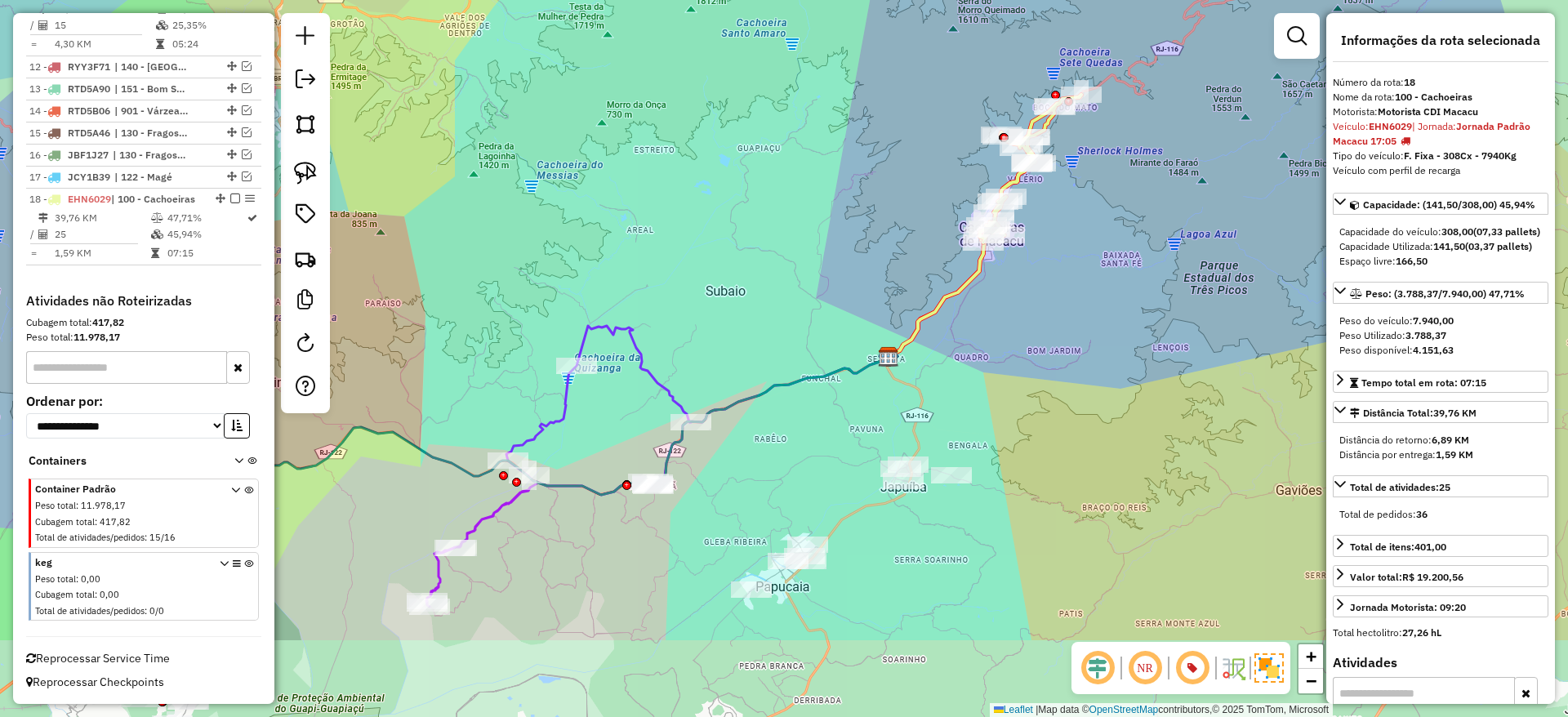
drag, startPoint x: 926, startPoint y: 558, endPoint x: 980, endPoint y: 410, distance: 157.5
click at [980, 410] on div "Janela de atendimento Grade de atendimento Capacidade Transportadoras Veículos …" at bounding box center [784, 358] width 1568 height 717
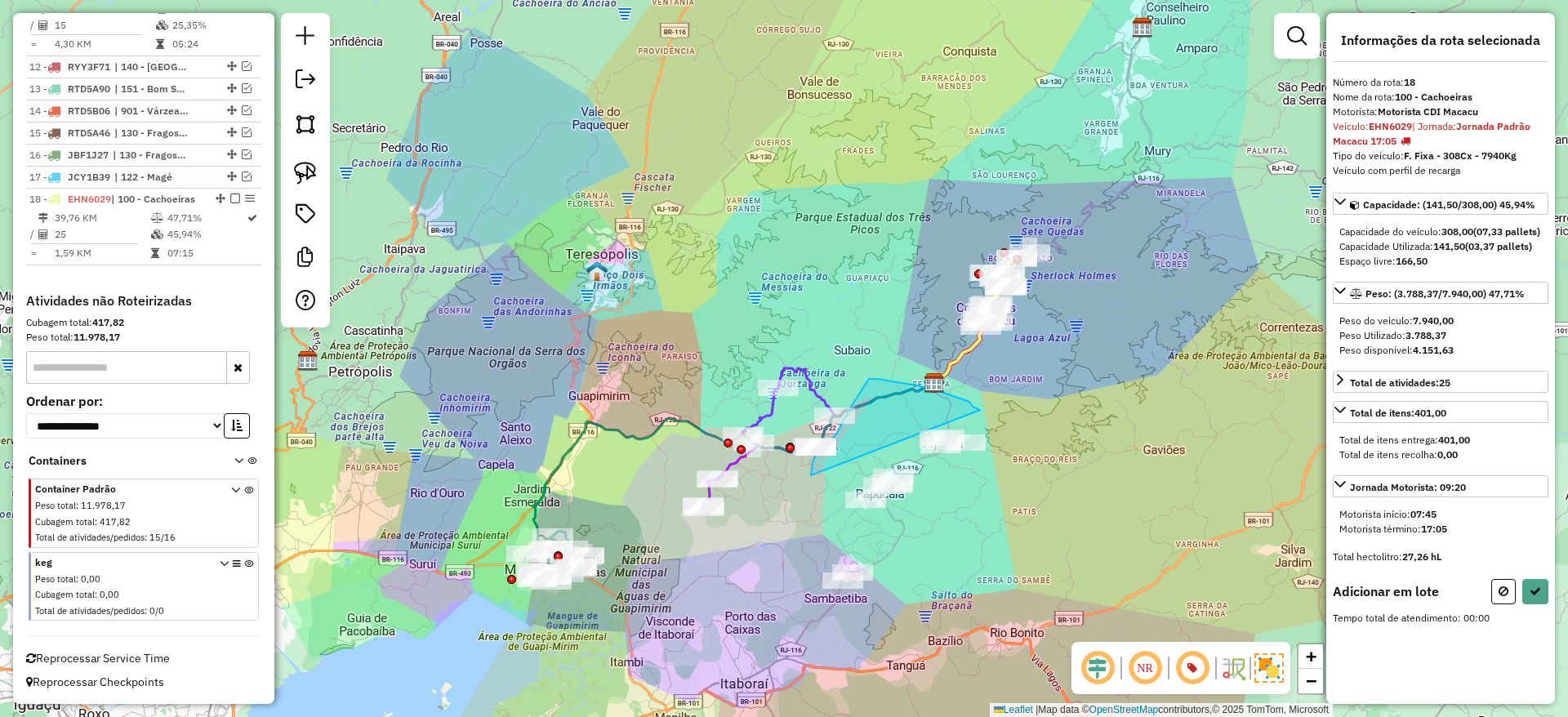
drag, startPoint x: 980, startPoint y: 410, endPoint x: 811, endPoint y: 476, distance: 181.4
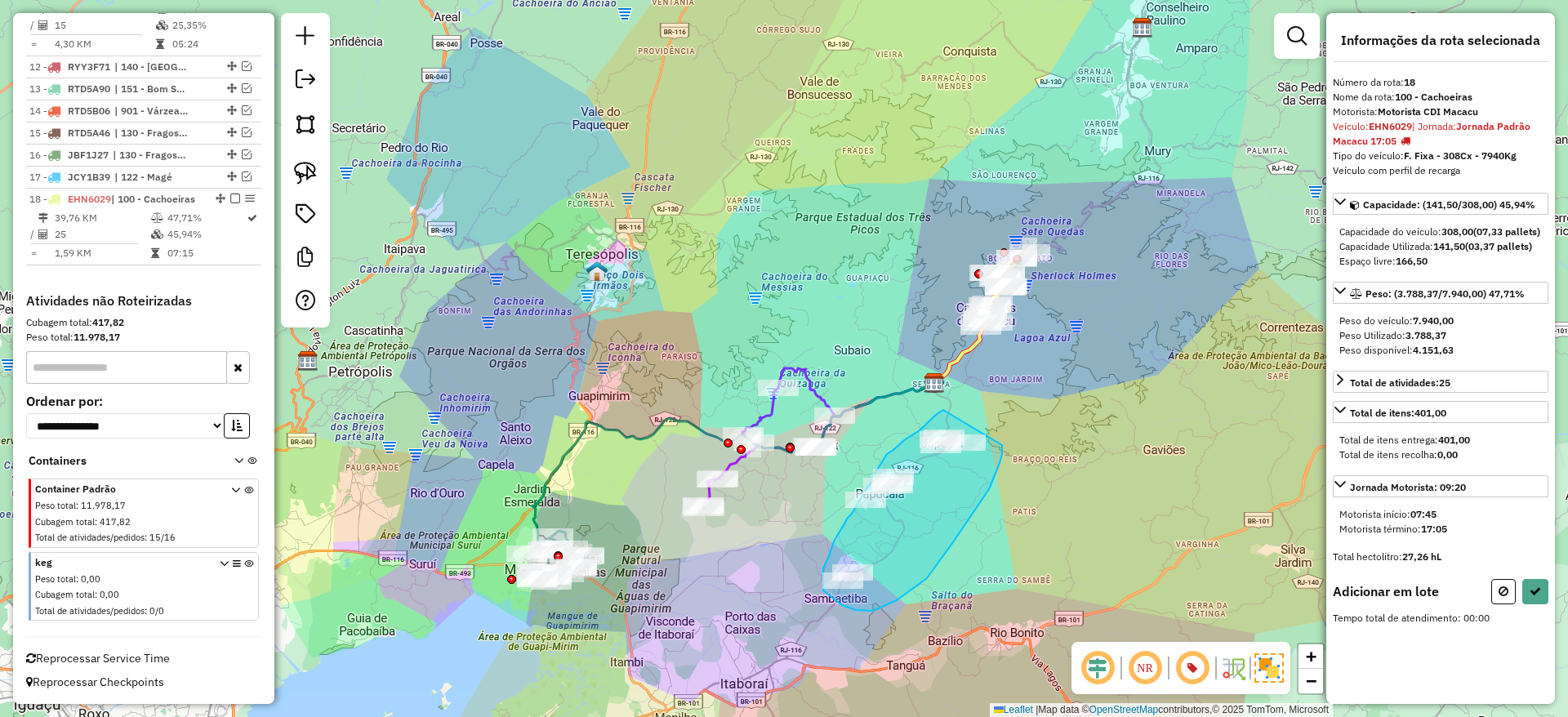
drag, startPoint x: 943, startPoint y: 410, endPoint x: 1002, endPoint y: 446, distance: 69.1
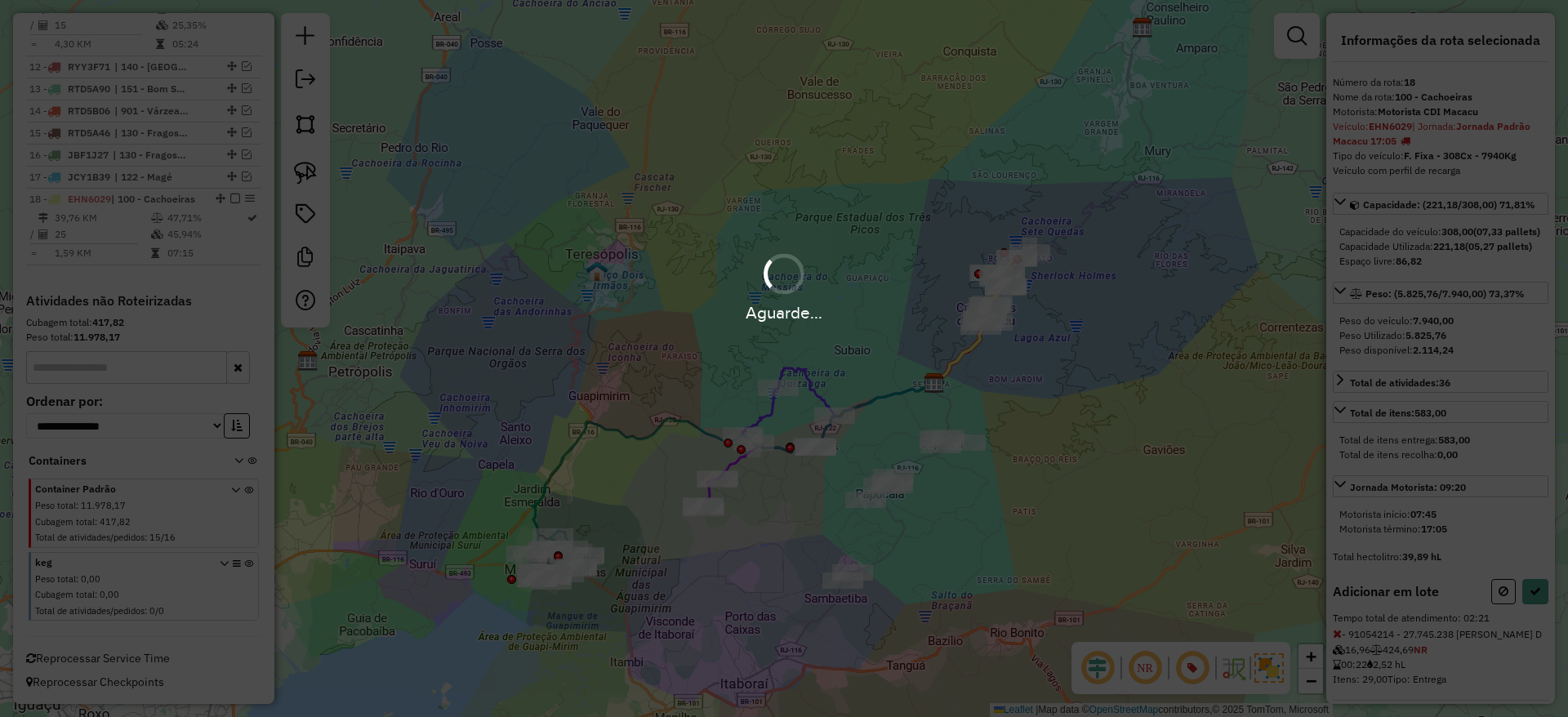
select select "*********"
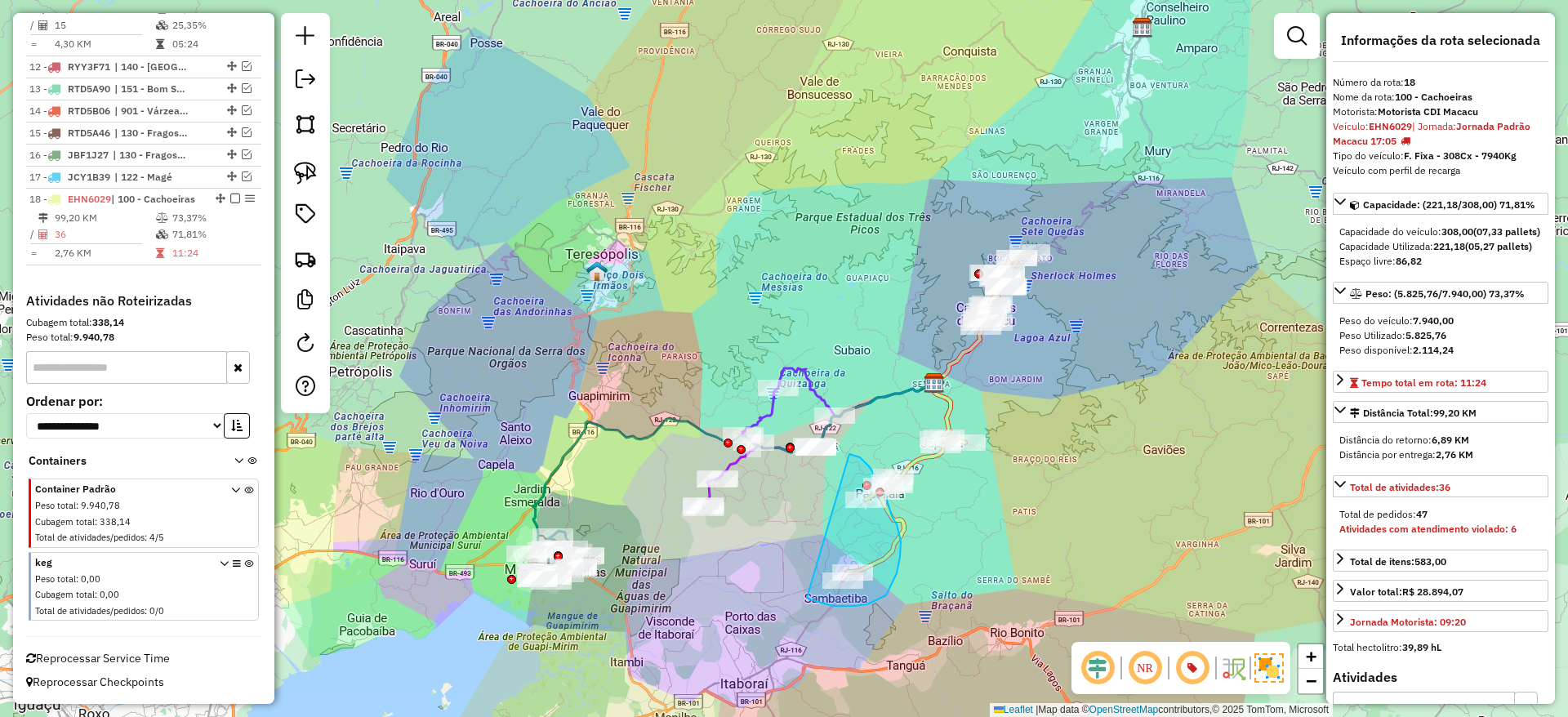
drag, startPoint x: 849, startPoint y: 454, endPoint x: 806, endPoint y: 598, distance: 150.3
drag, startPoint x: 849, startPoint y: 446, endPoint x: 781, endPoint y: 633, distance: 199.0
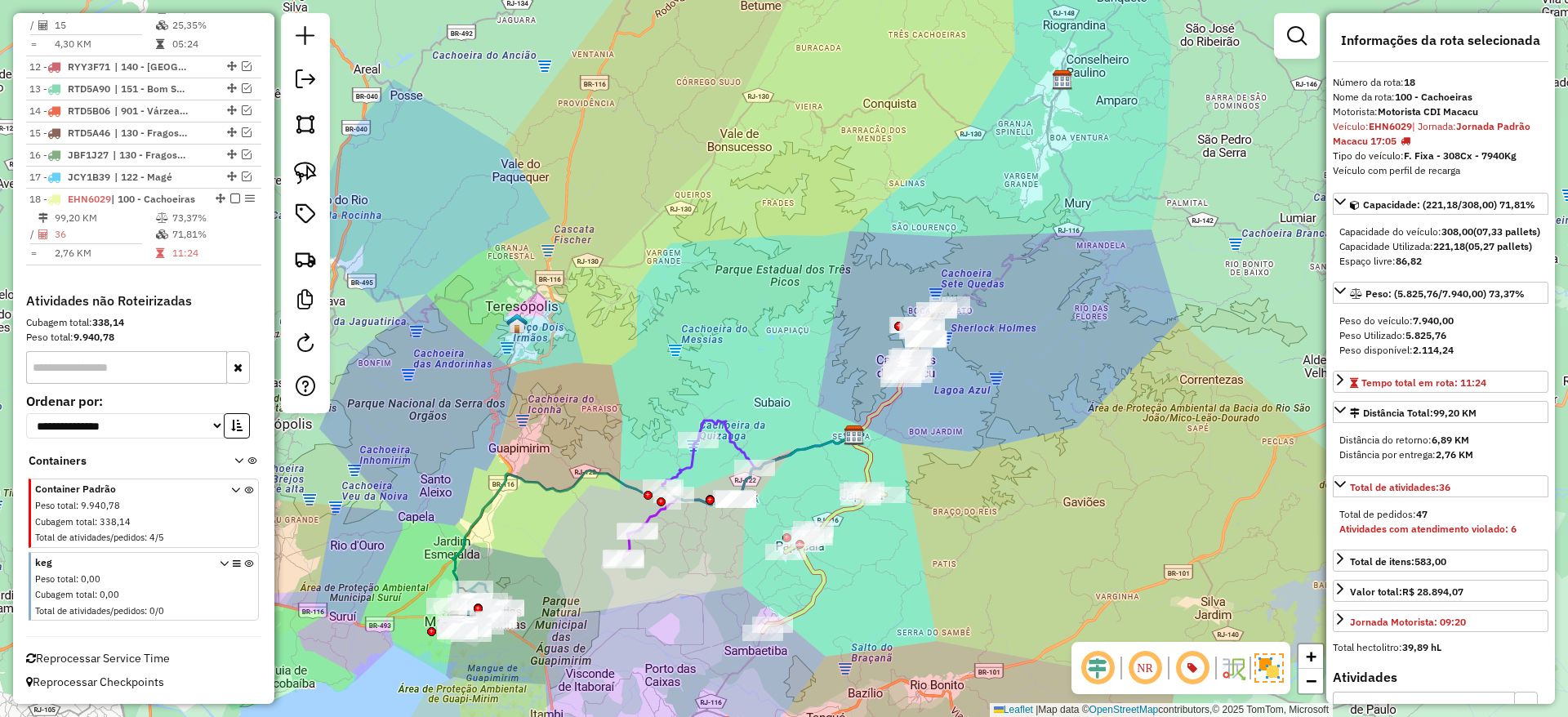
drag, startPoint x: 878, startPoint y: 465, endPoint x: 781, endPoint y: 514, distance: 108.7
click at [781, 514] on div "Janela de atendimento Grade de atendimento Capacidade Transportadoras Veículos …" at bounding box center [784, 358] width 1568 height 717
drag, startPoint x: 663, startPoint y: 446, endPoint x: 729, endPoint y: 432, distance: 67.5
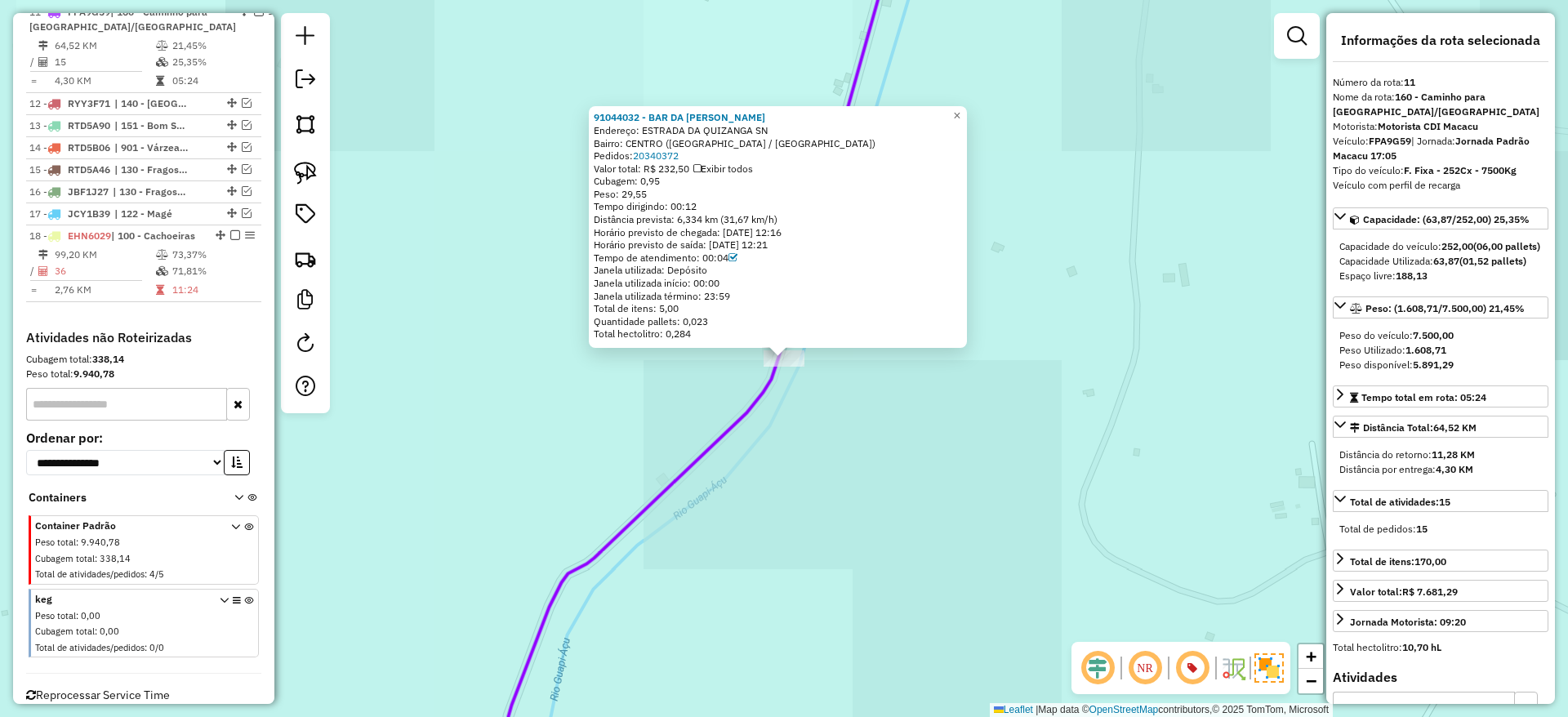
scroll to position [963, 0]
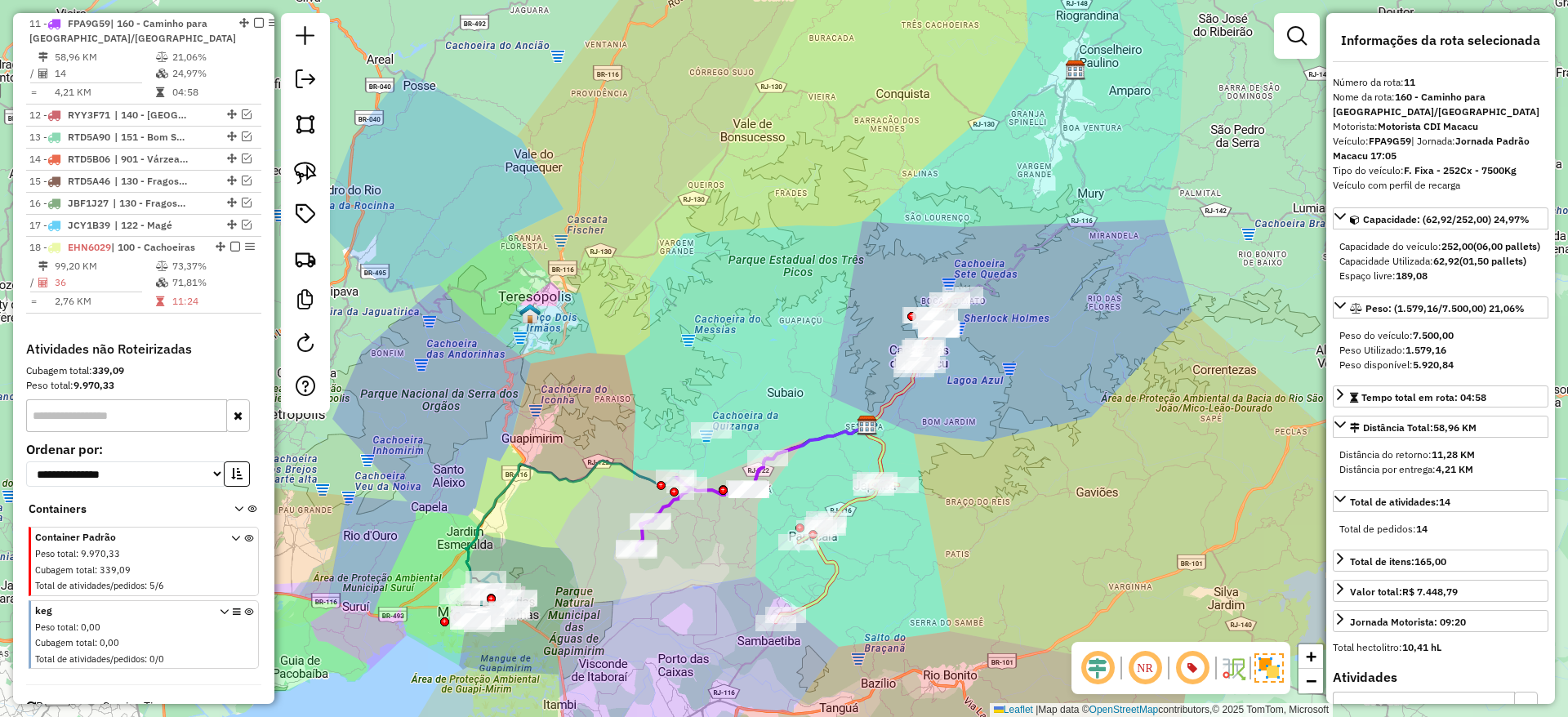
click at [710, 488] on icon at bounding box center [701, 504] width 132 height 92
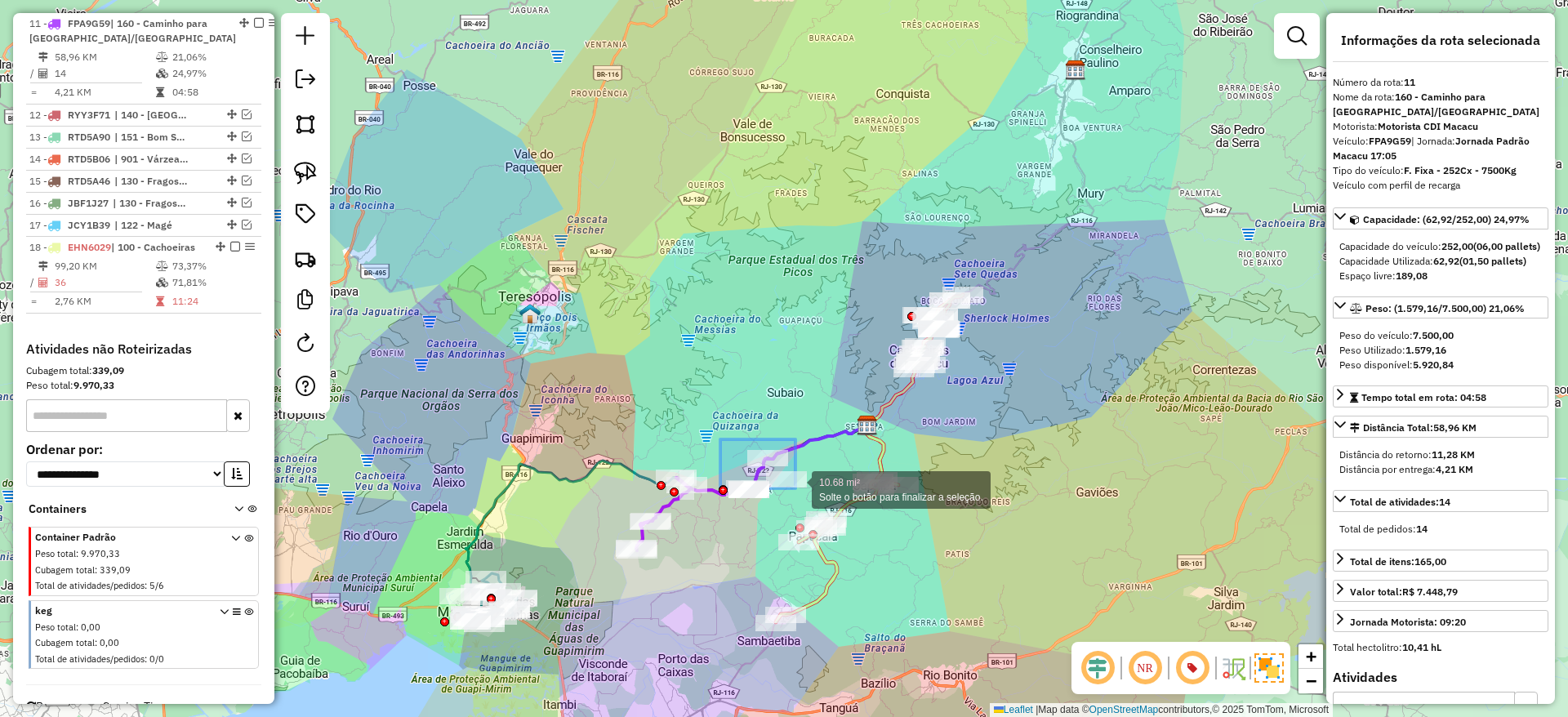
drag, startPoint x: 720, startPoint y: 440, endPoint x: 681, endPoint y: 432, distance: 39.8
click at [766, 471] on div at bounding box center [786, 479] width 40 height 16
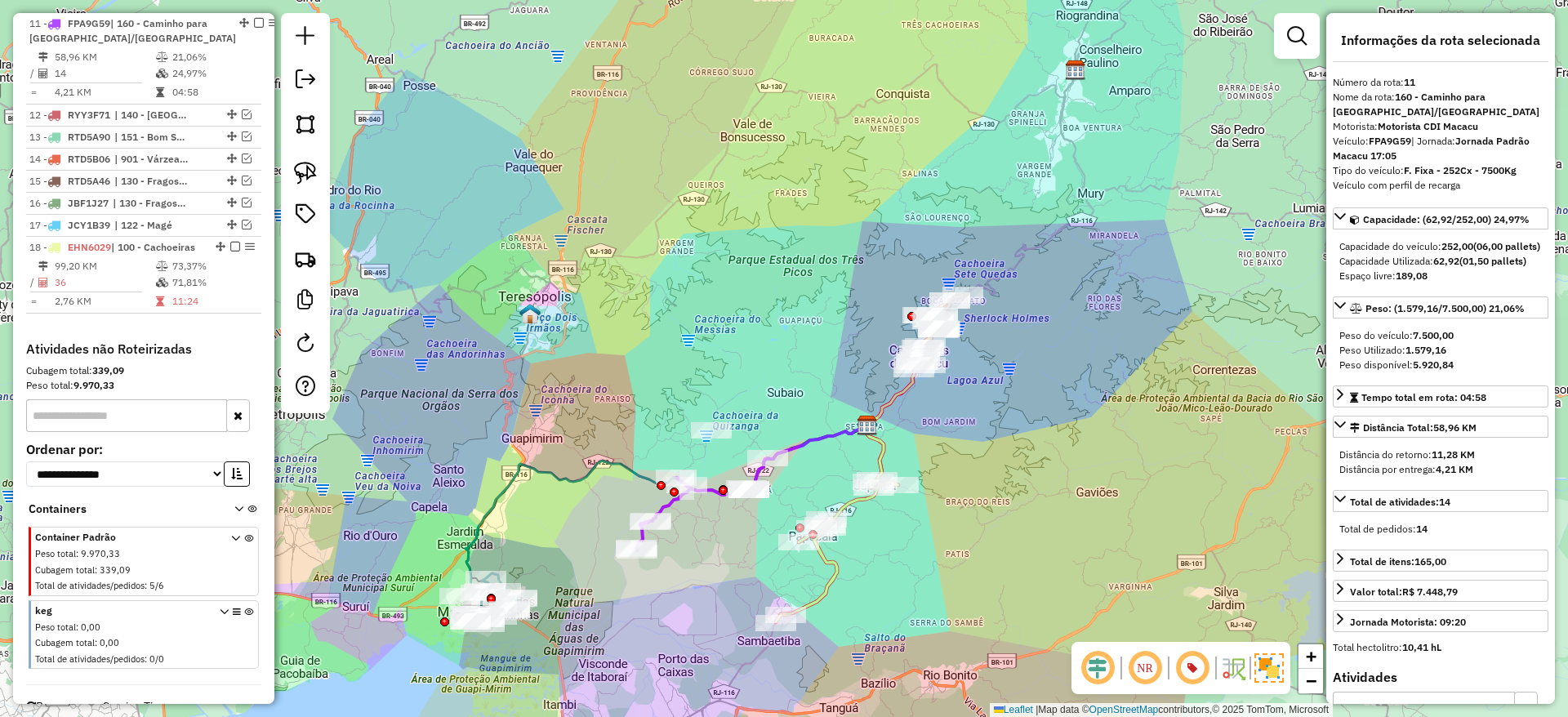
click at [669, 499] on icon at bounding box center [701, 504] width 132 height 92
drag, startPoint x: 723, startPoint y: 440, endPoint x: 678, endPoint y: 436, distance: 45.2
click at [675, 431] on div at bounding box center [662, 422] width 40 height 16
click at [739, 390] on div "Janela de atendimento Grade de atendimento Capacidade Transportadoras Veículos …" at bounding box center [784, 358] width 1568 height 717
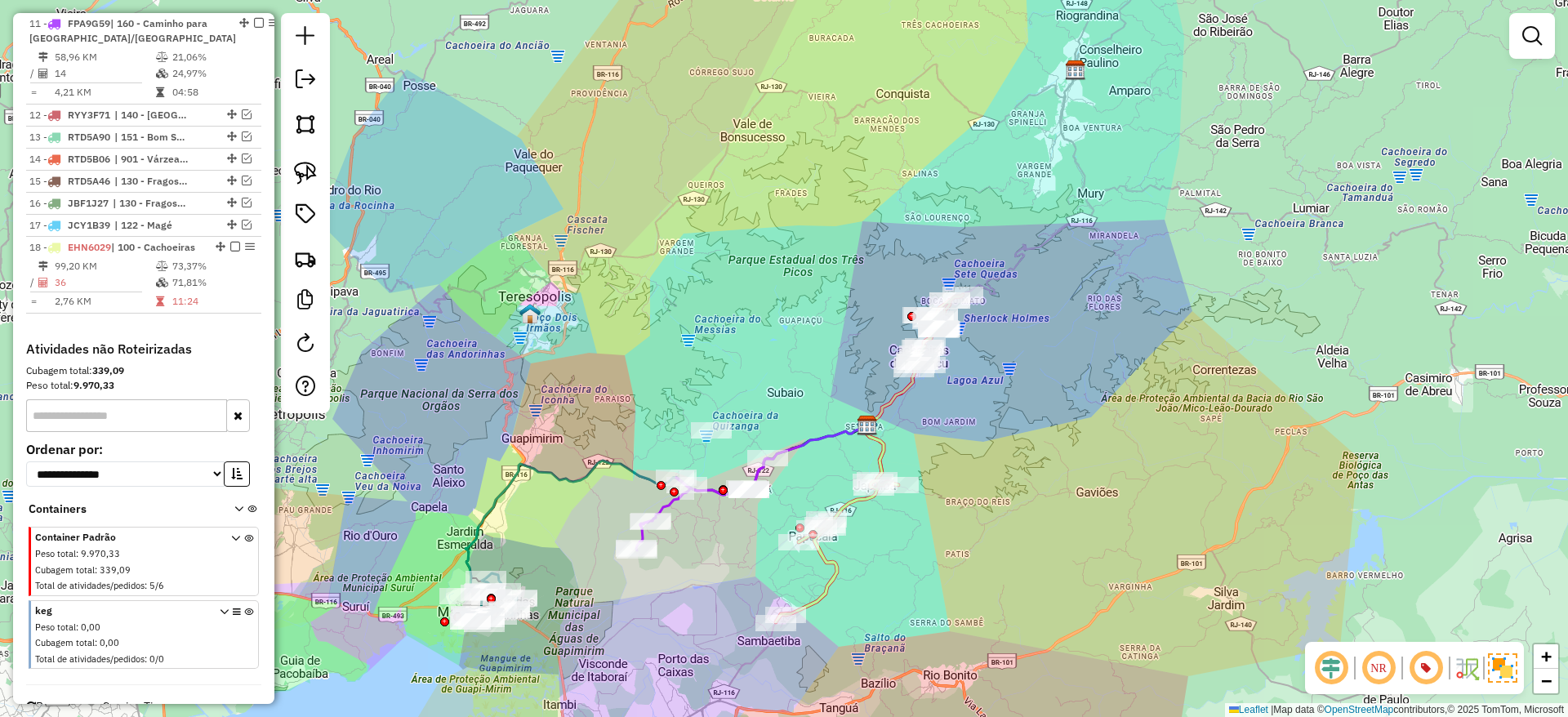
click at [870, 258] on div "Janela de atendimento Grade de atendimento Capacidade Transportadoras Veículos …" at bounding box center [784, 358] width 1568 height 717
click at [796, 444] on icon at bounding box center [807, 458] width 118 height 63
select select "*********"
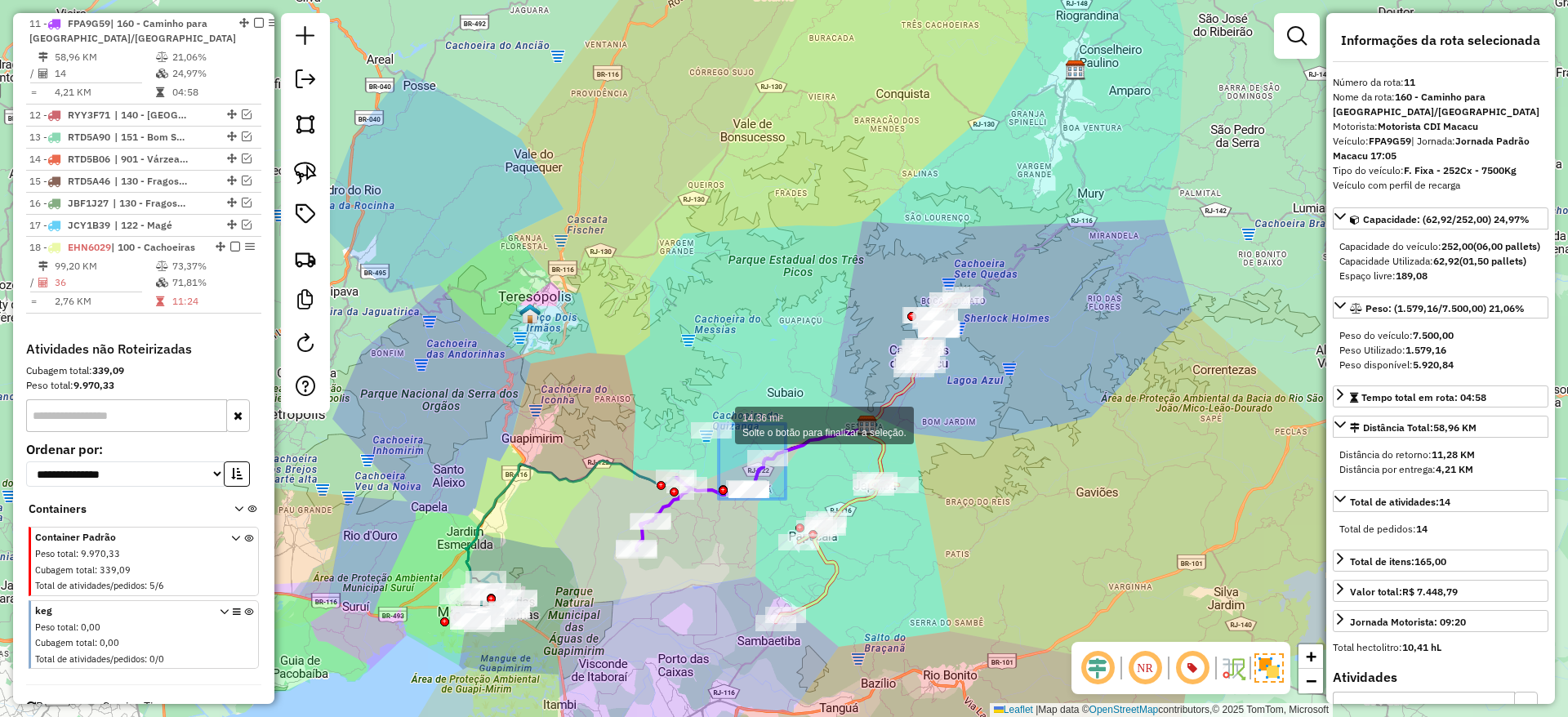
click at [719, 424] on div "14.36 mi² Solte o botão para finalizar a seleção. Janela de atendimento Grade d…" at bounding box center [784, 358] width 1568 height 717
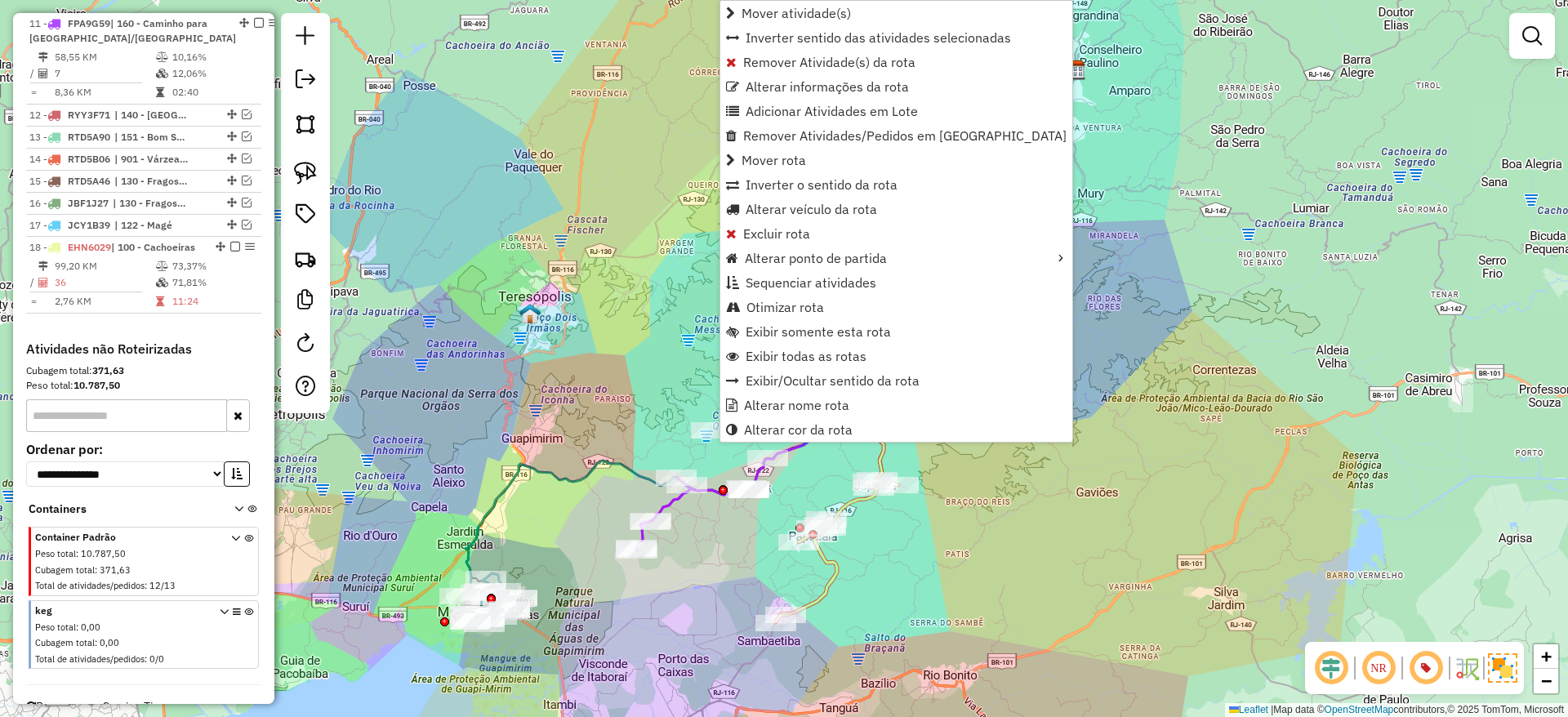
click at [1010, 478] on div "Janela de atendimento Grade de atendimento Capacidade Transportadoras Veículos …" at bounding box center [784, 358] width 1568 height 717
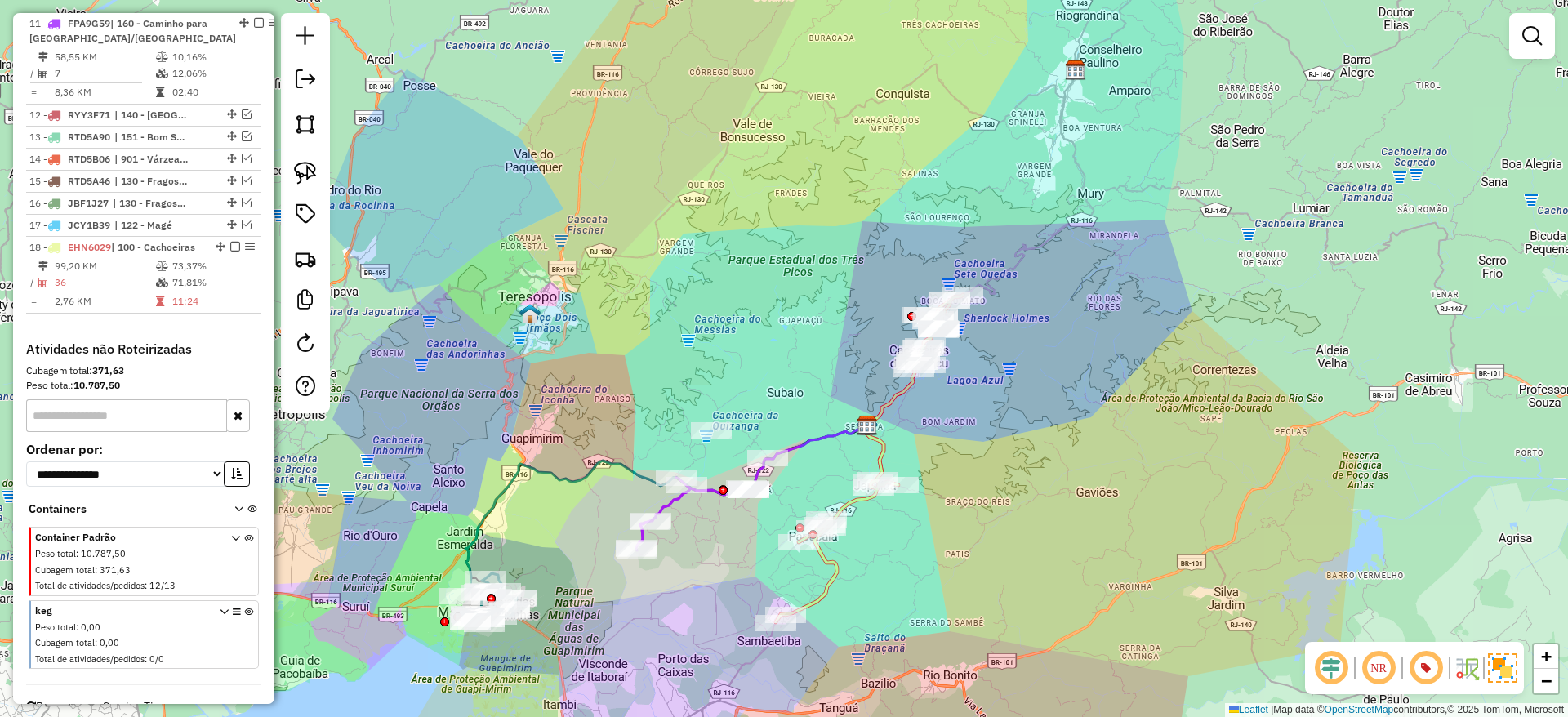
click at [710, 491] on icon at bounding box center [751, 487] width 231 height 122
select select "*********"
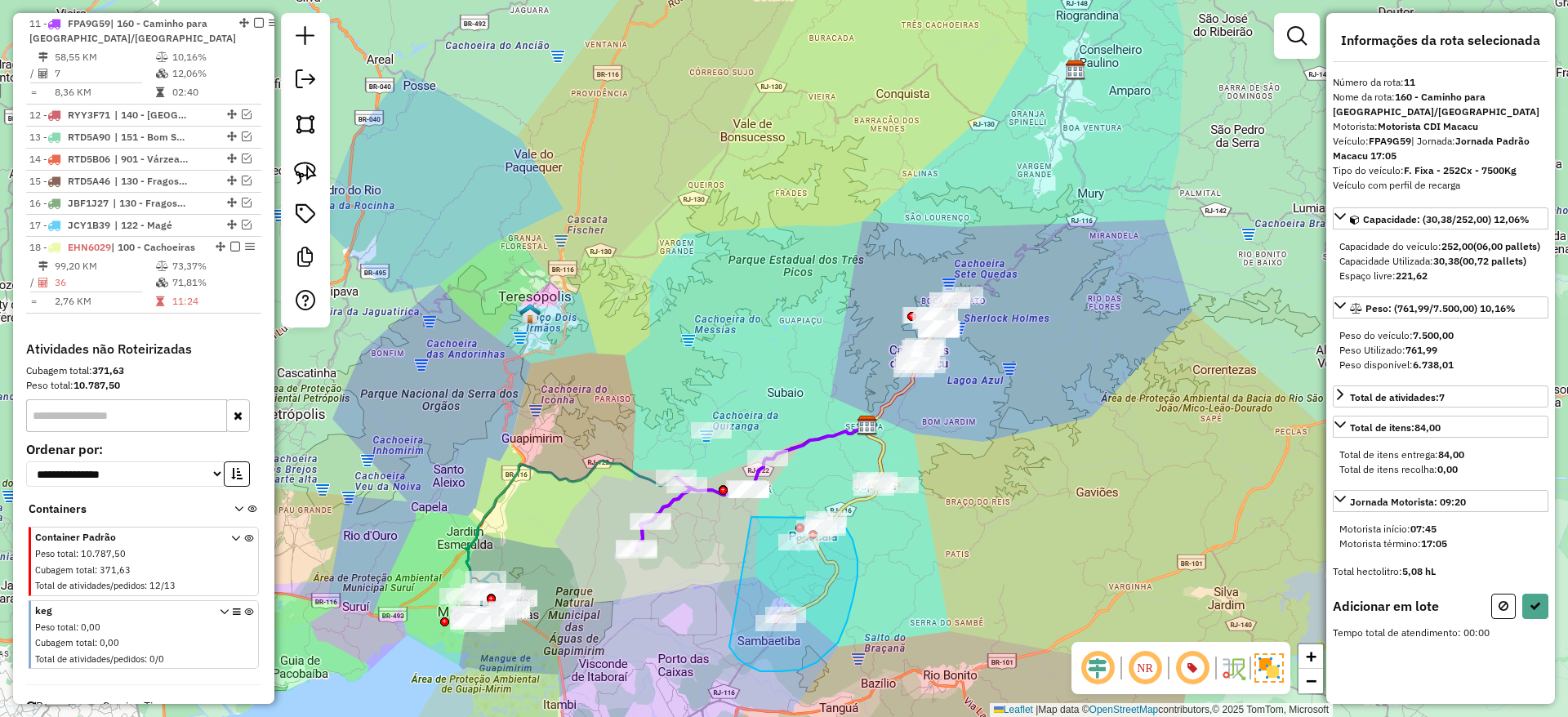
drag, startPoint x: 751, startPoint y: 517, endPoint x: 725, endPoint y: 637, distance: 122.8
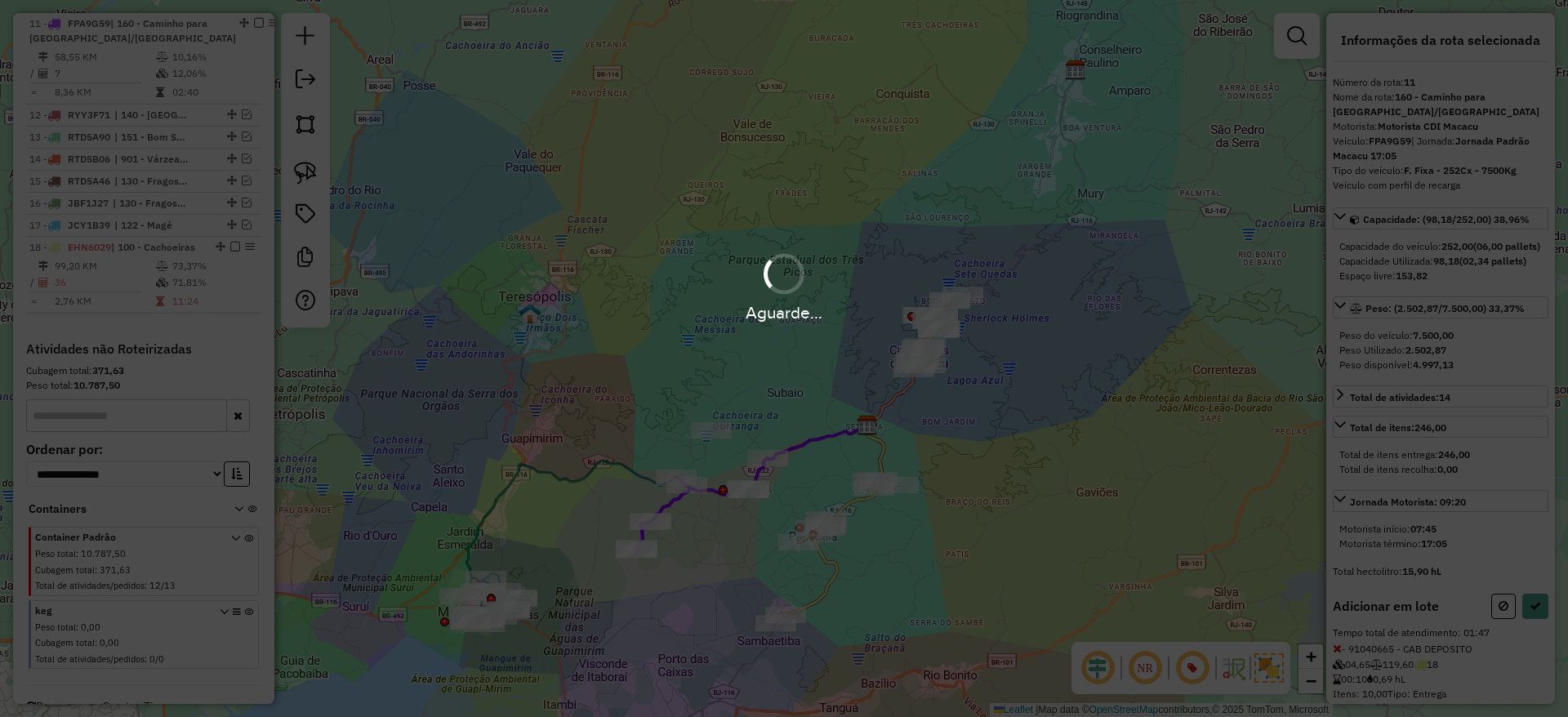
select select "*********"
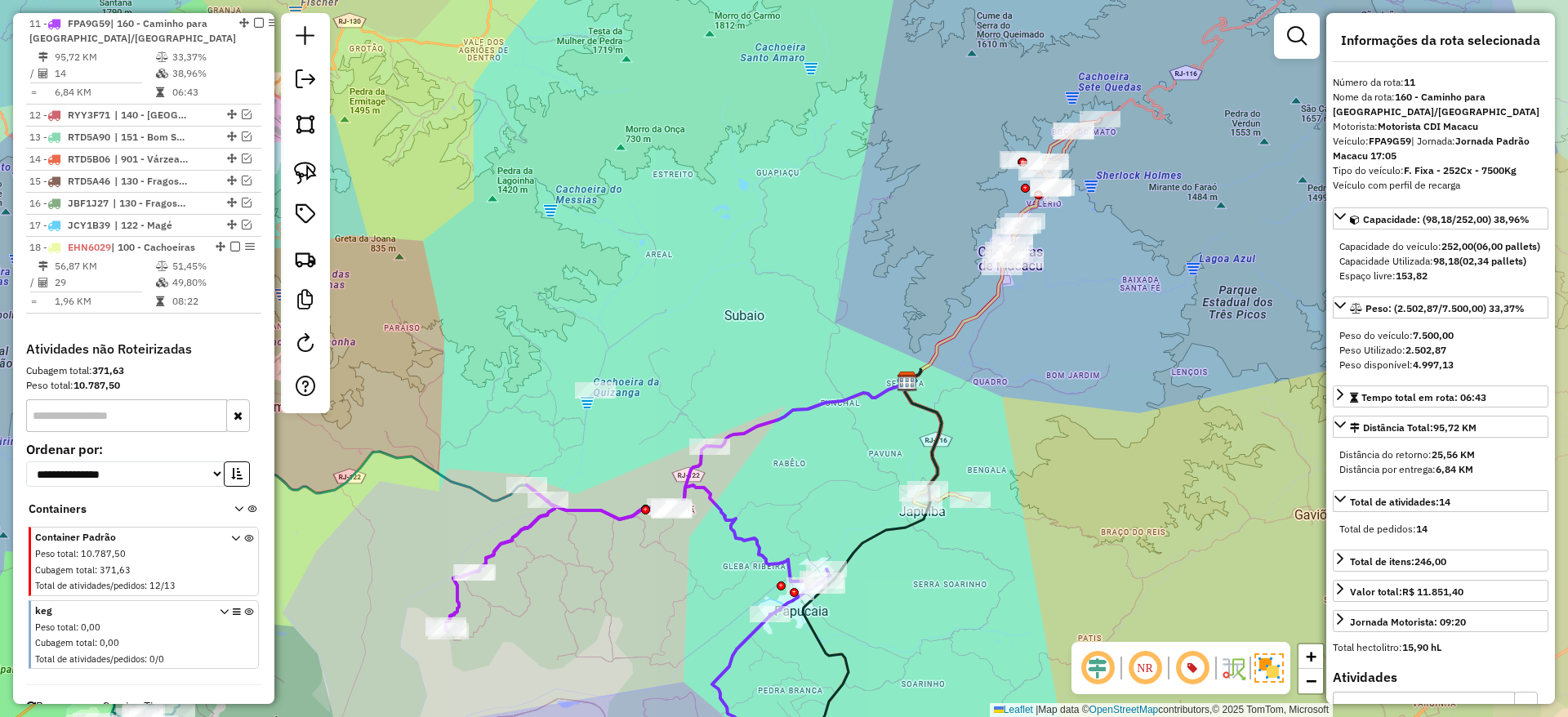
drag, startPoint x: 1038, startPoint y: 491, endPoint x: 922, endPoint y: 568, distance: 139.2
click at [922, 568] on div "Janela de atendimento Grade de atendimento Capacidade Transportadoras Veículos …" at bounding box center [784, 358] width 1568 height 717
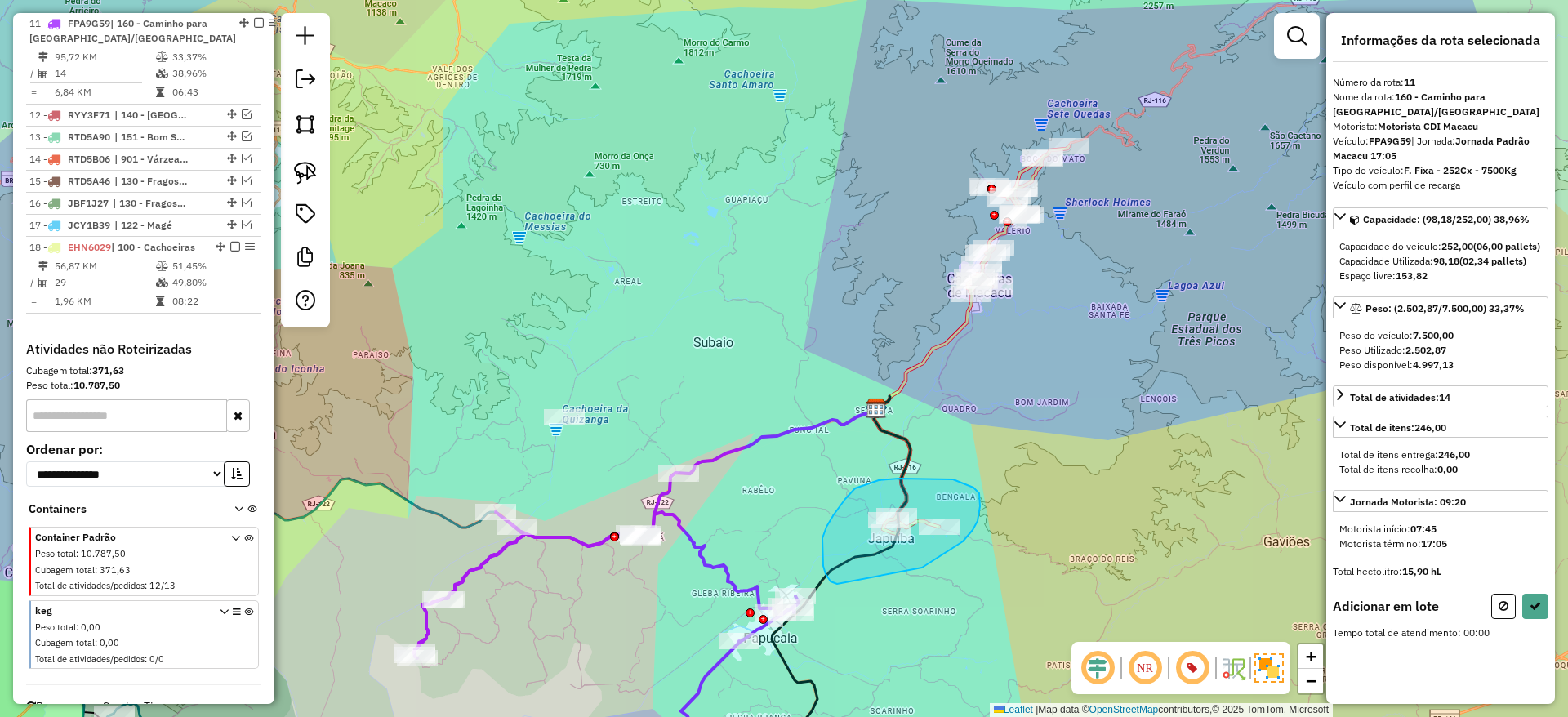
drag, startPoint x: 922, startPoint y: 568, endPoint x: 837, endPoint y: 584, distance: 86.5
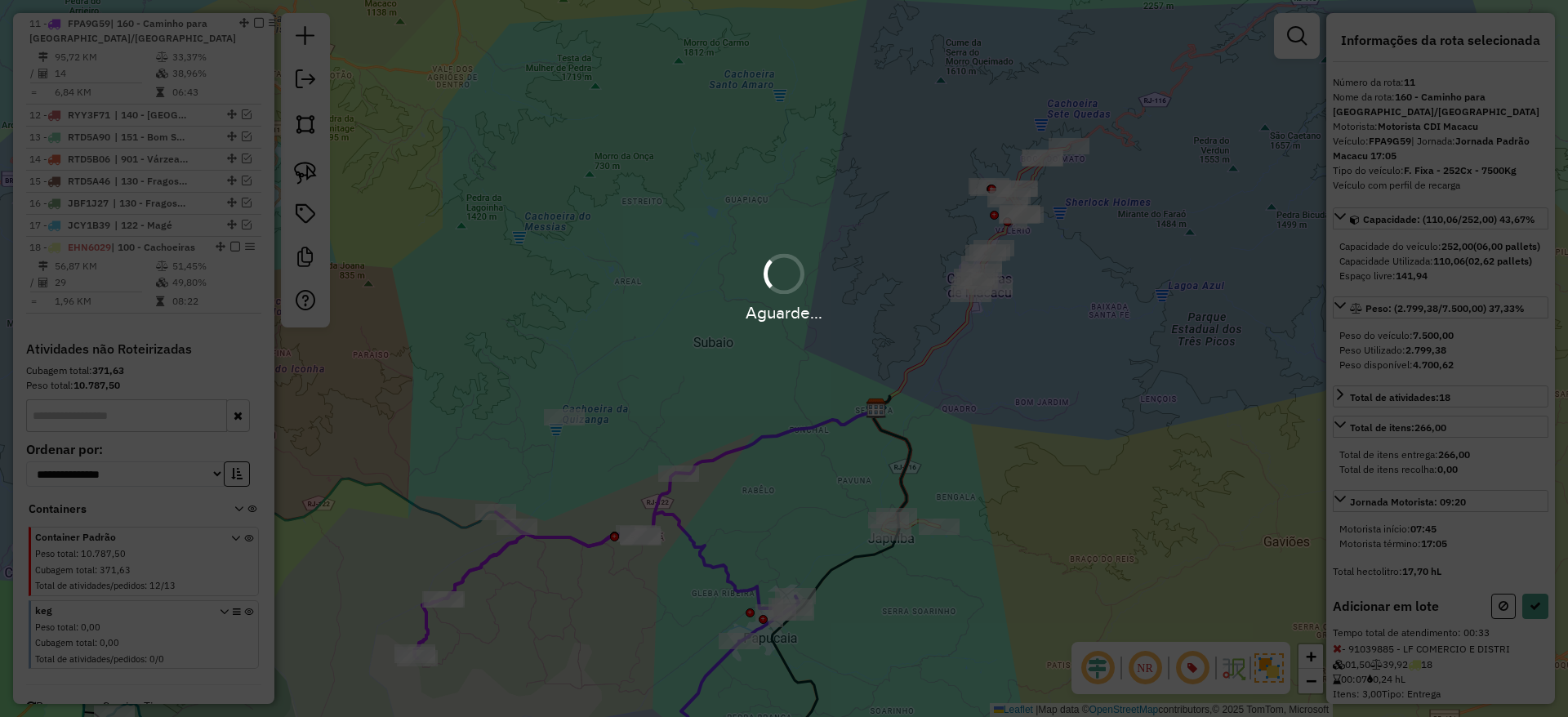
select select "*********"
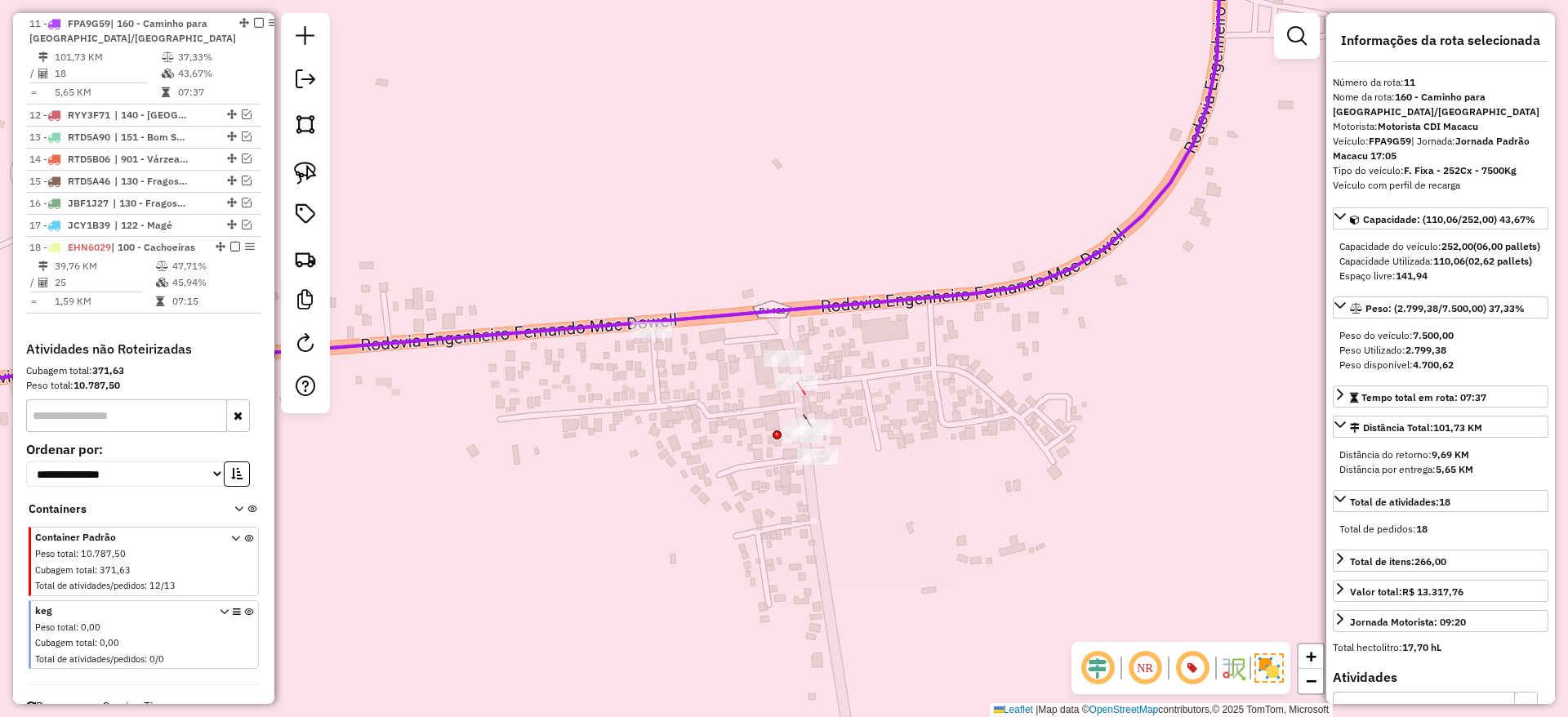
click at [790, 390] on div at bounding box center [796, 382] width 40 height 16
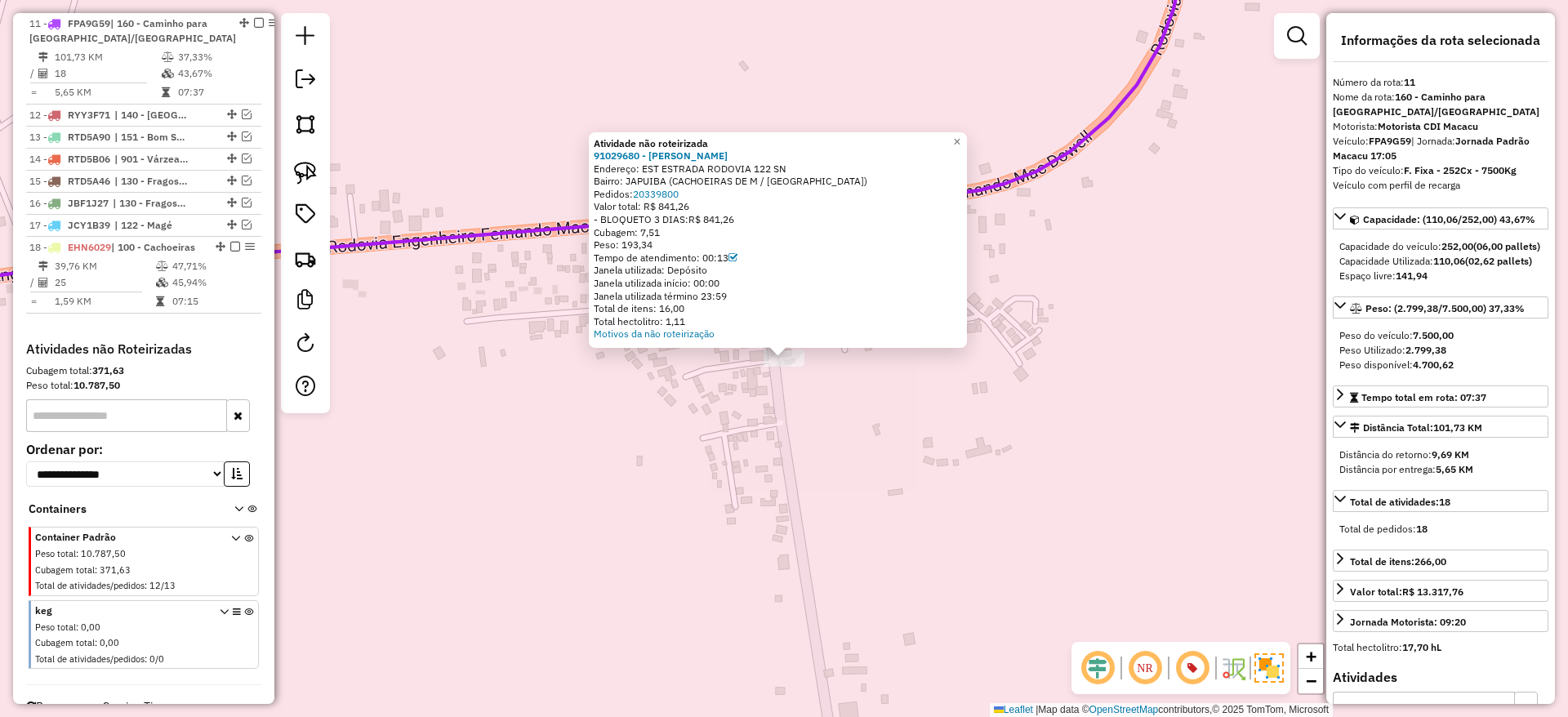
click at [774, 451] on div "Atividade não roteirizada 91029680 - NORMA MARIA DE OLIVE Endereço: EST ESTRADA…" at bounding box center [784, 358] width 1568 height 717
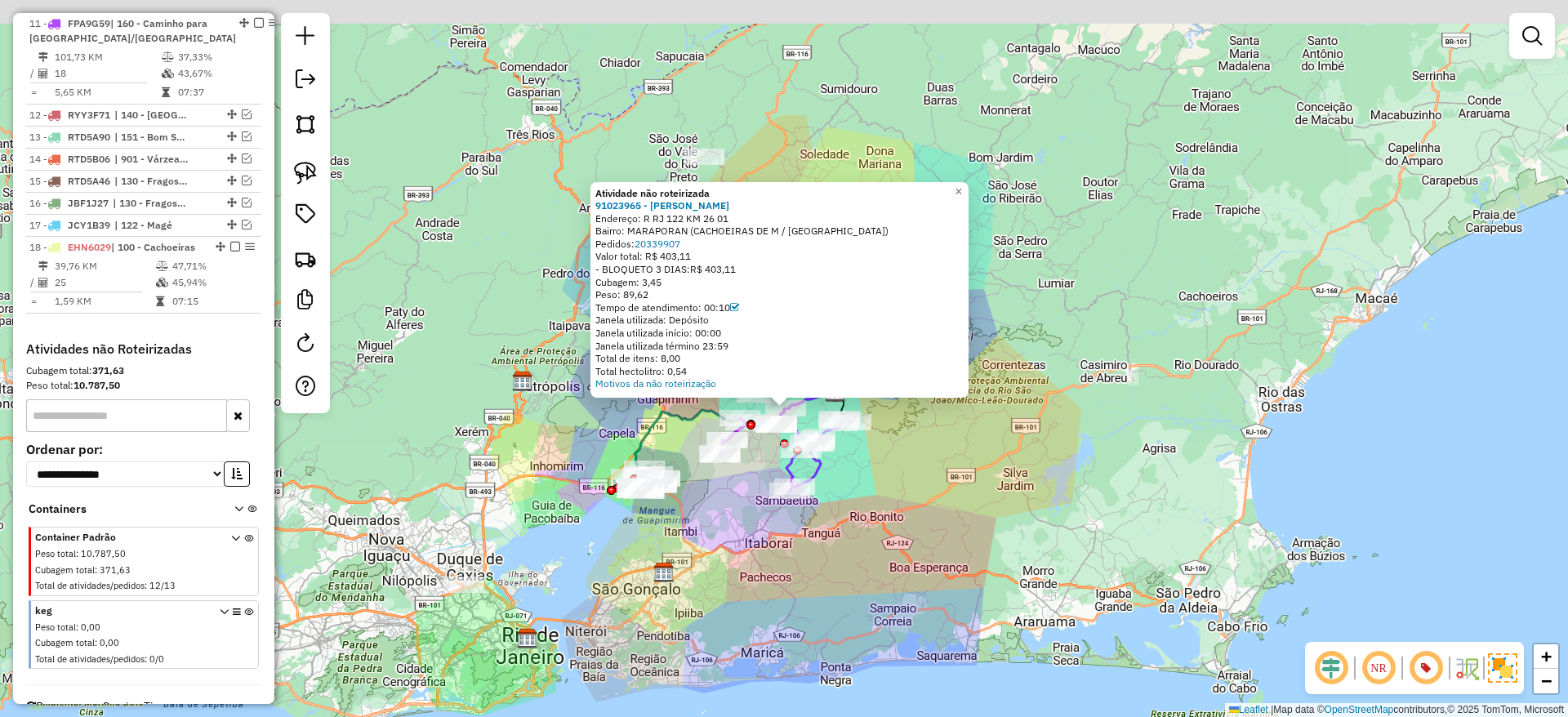
drag, startPoint x: 771, startPoint y: 390, endPoint x: 773, endPoint y: 461, distance: 71.0
click at [773, 461] on div "Atividade não roteirizada 91023965 - MARCELINO JOSE DA CO Endereço: R RJ 122 KM…" at bounding box center [784, 358] width 1568 height 717
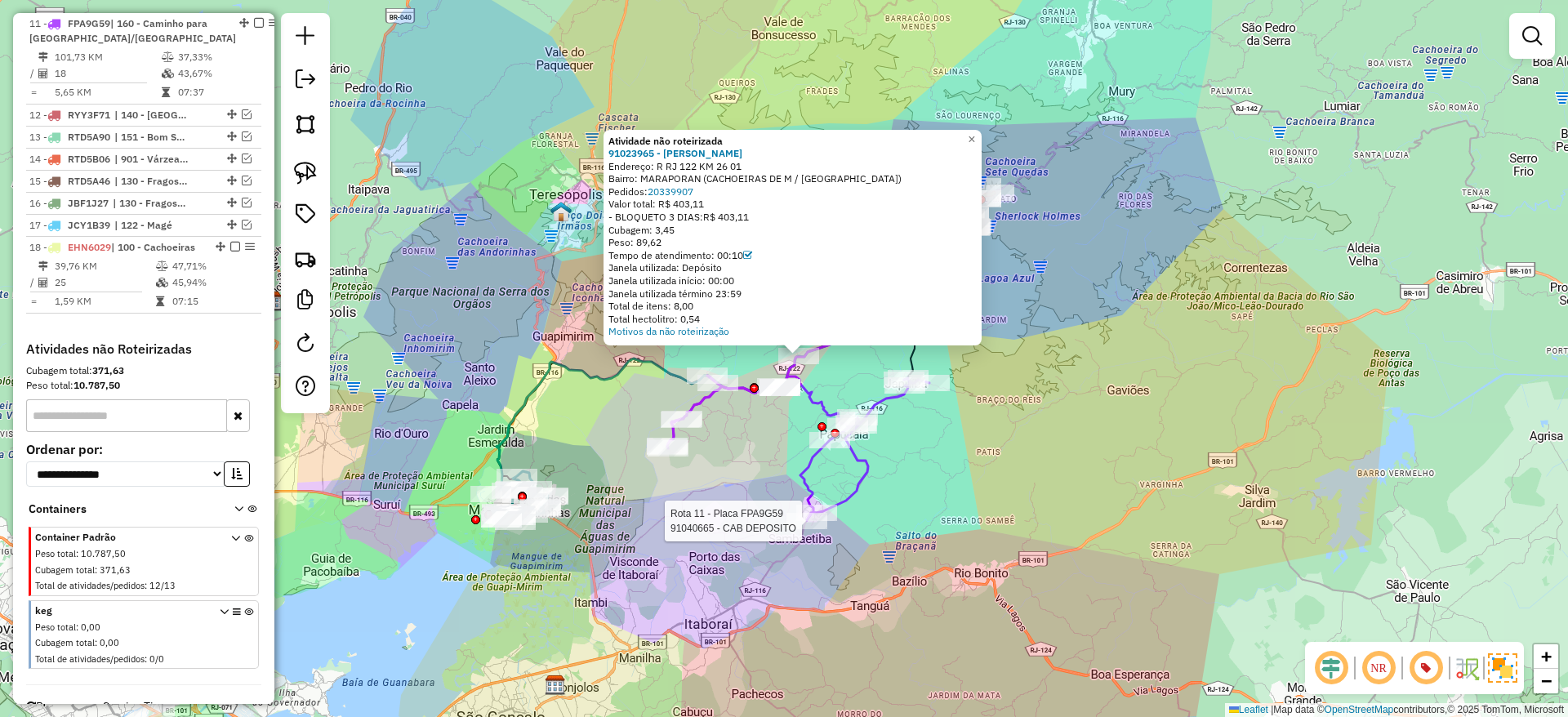
click at [768, 429] on div "Rota 11 - Placa FPA9G59 91040665 - CAB DEPOSITO Atividade não roteirizada 91023…" at bounding box center [784, 358] width 1568 height 717
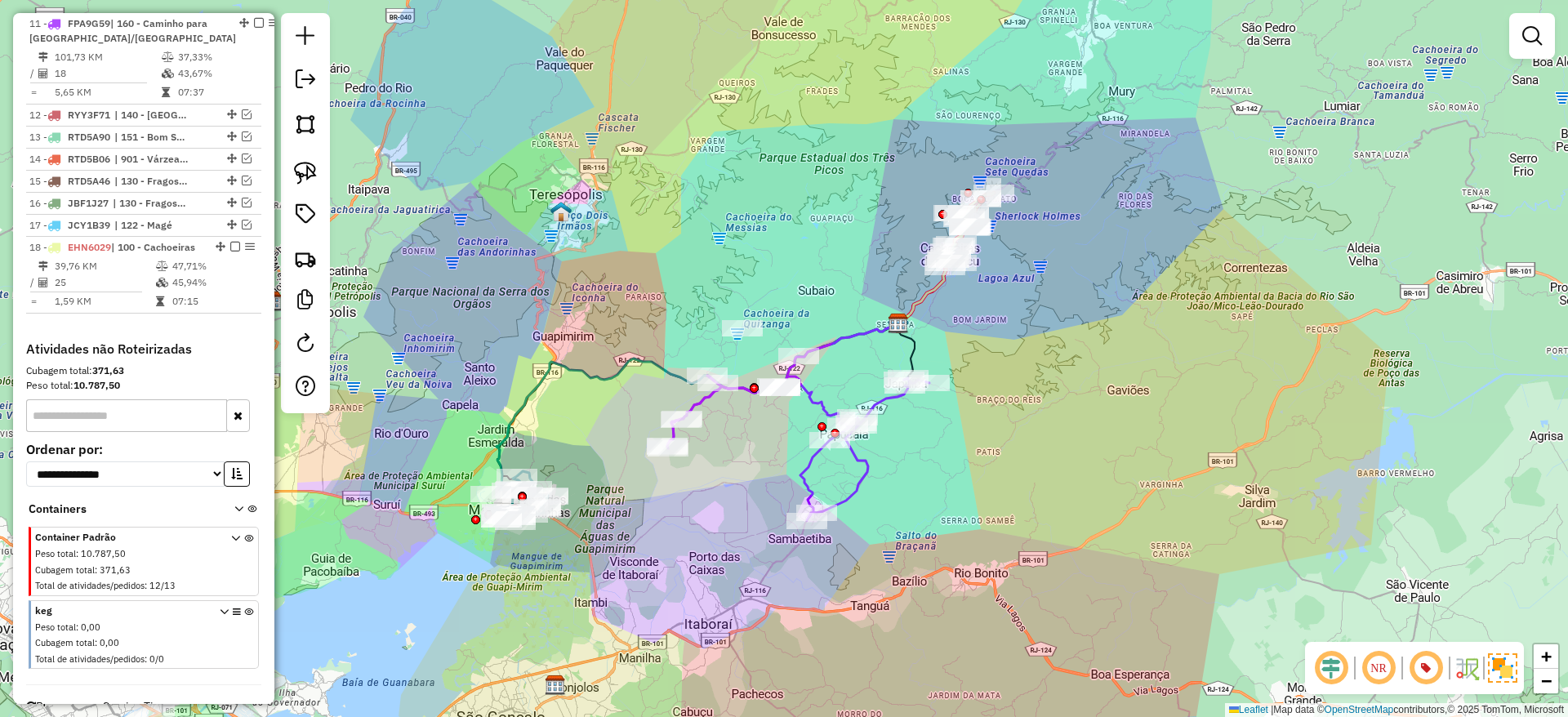
click at [744, 401] on div "Janela de atendimento Grade de atendimento Capacidade Transportadoras Veículos …" at bounding box center [784, 358] width 1568 height 717
click at [740, 390] on icon at bounding box center [798, 448] width 262 height 145
select select "*********"
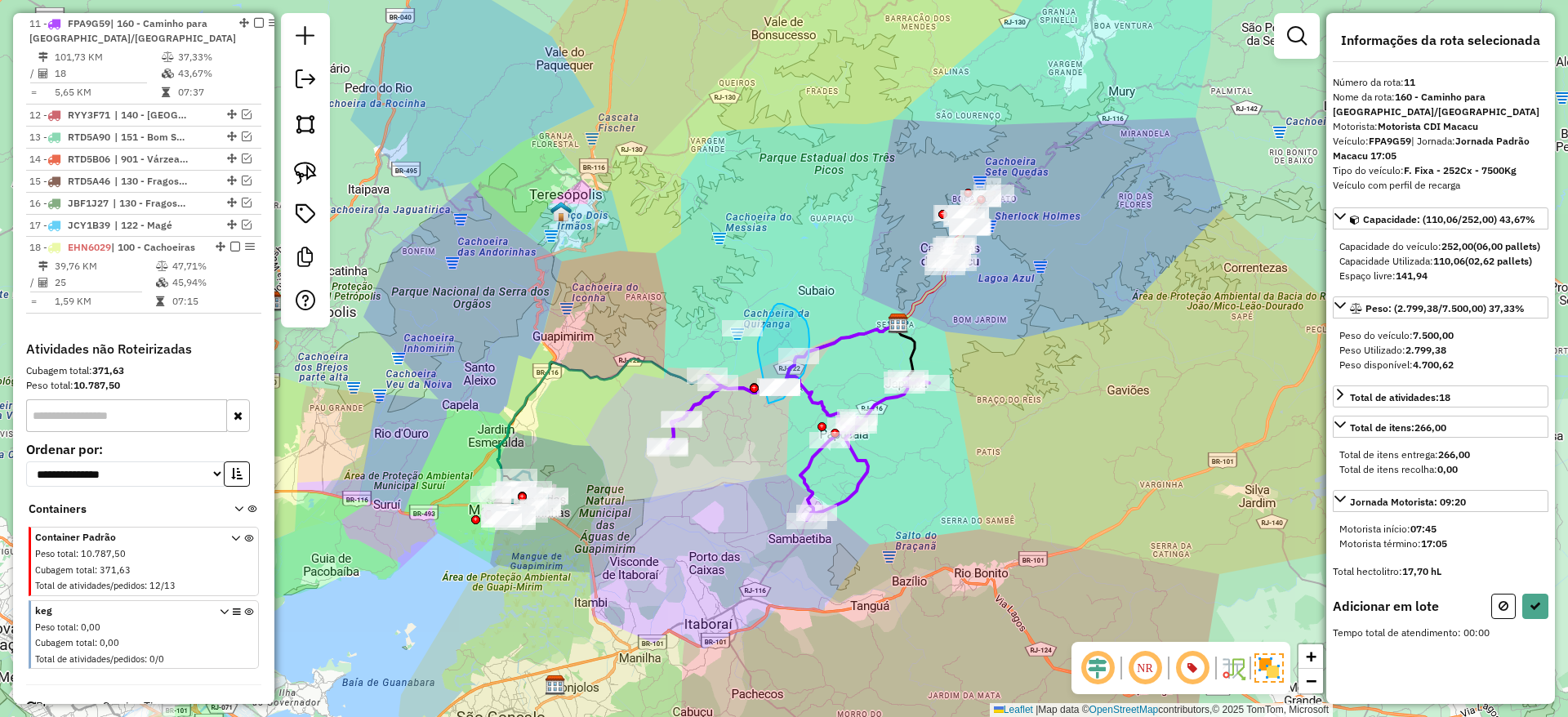
click at [766, 393] on div "Janela de atendimento Grade de atendimento Capacidade Transportadoras Veículos …" at bounding box center [784, 358] width 1568 height 717
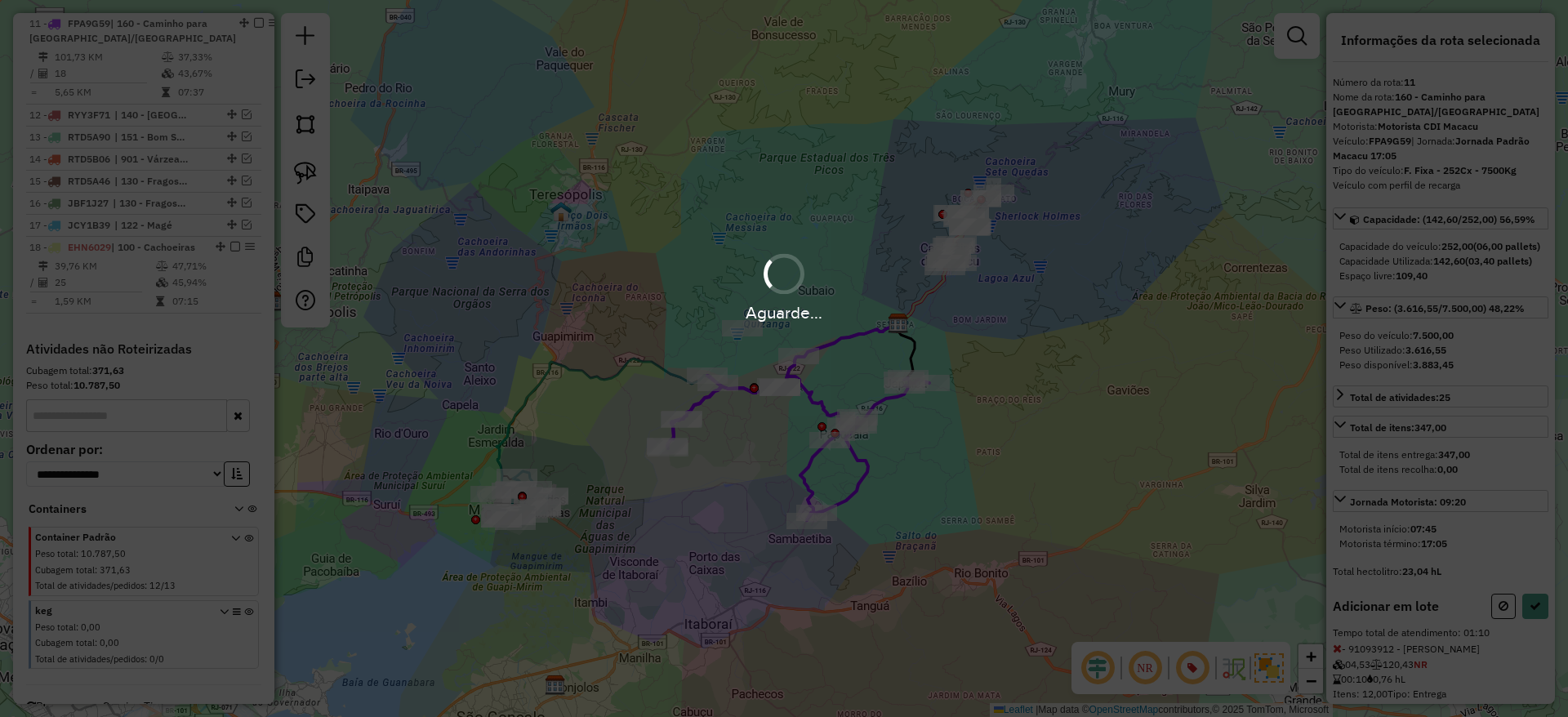
select select "*********"
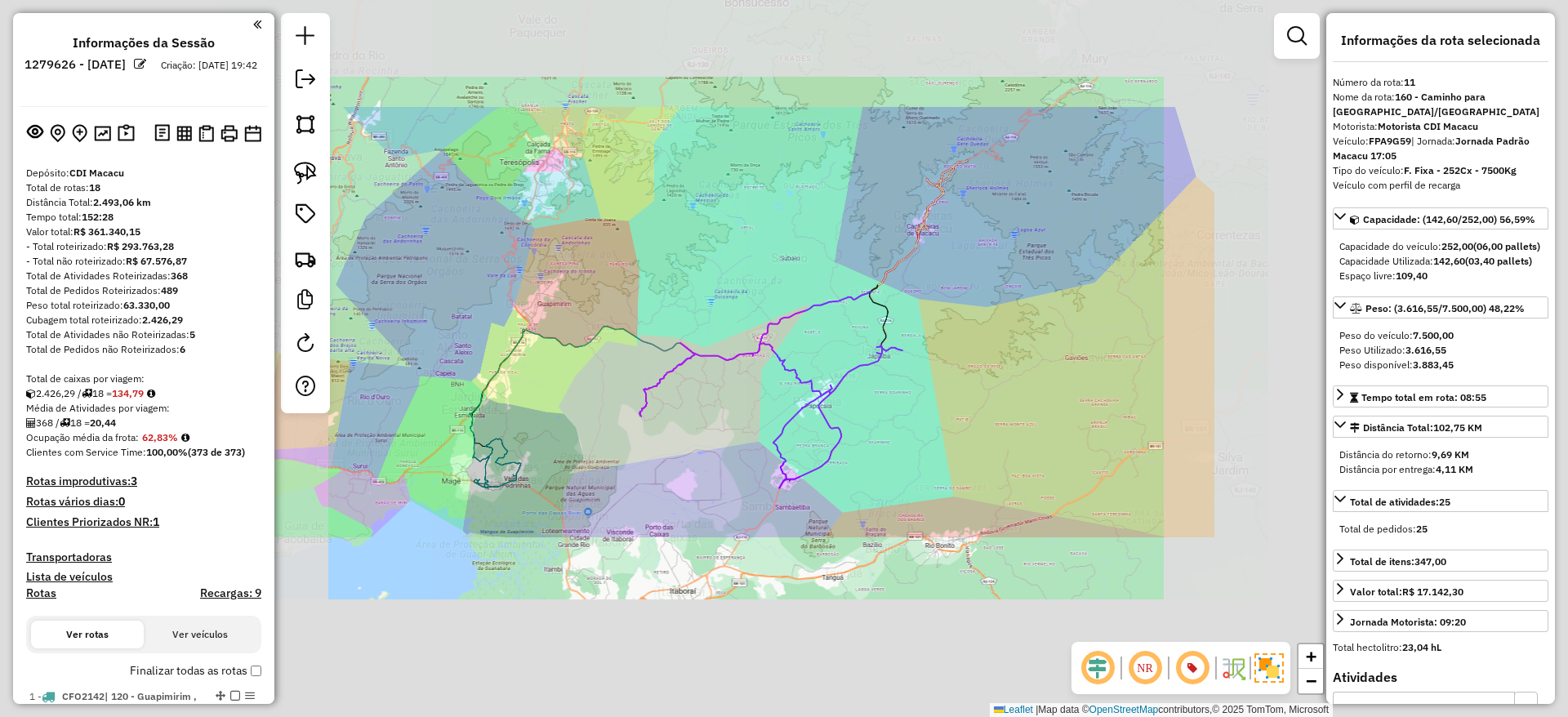
select select "*********"
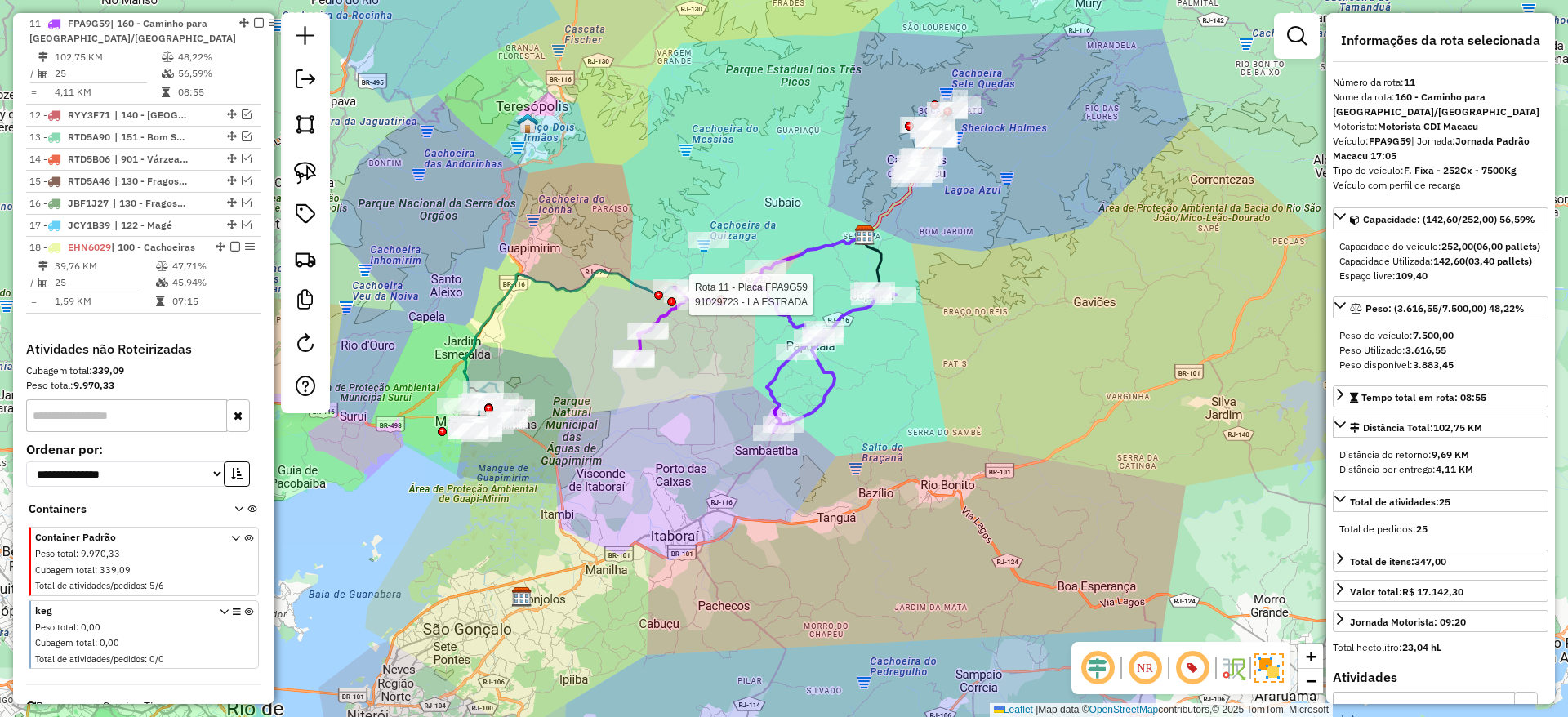
click at [704, 303] on div at bounding box center [684, 295] width 40 height 16
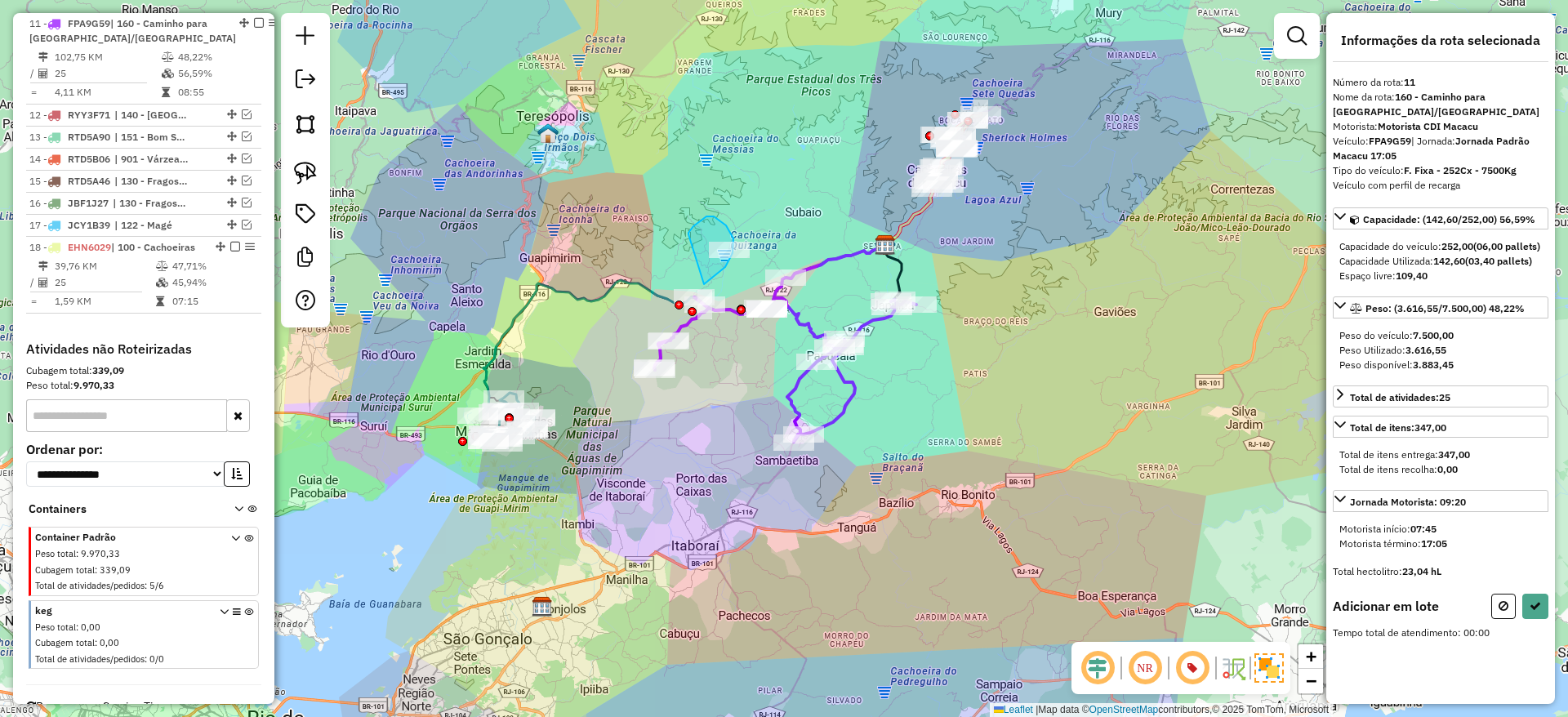
drag, startPoint x: 704, startPoint y: 284, endPoint x: 688, endPoint y: 238, distance: 48.7
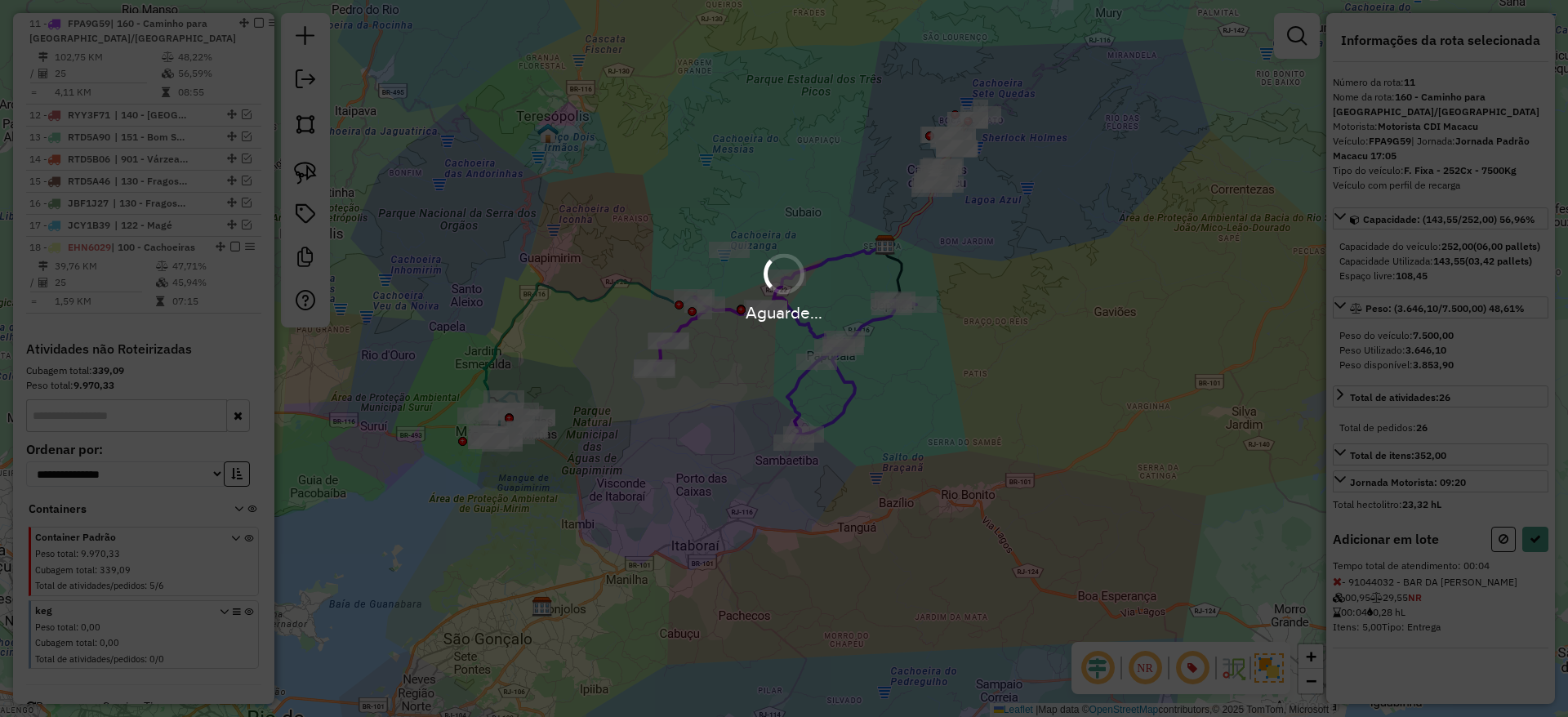
select select "*********"
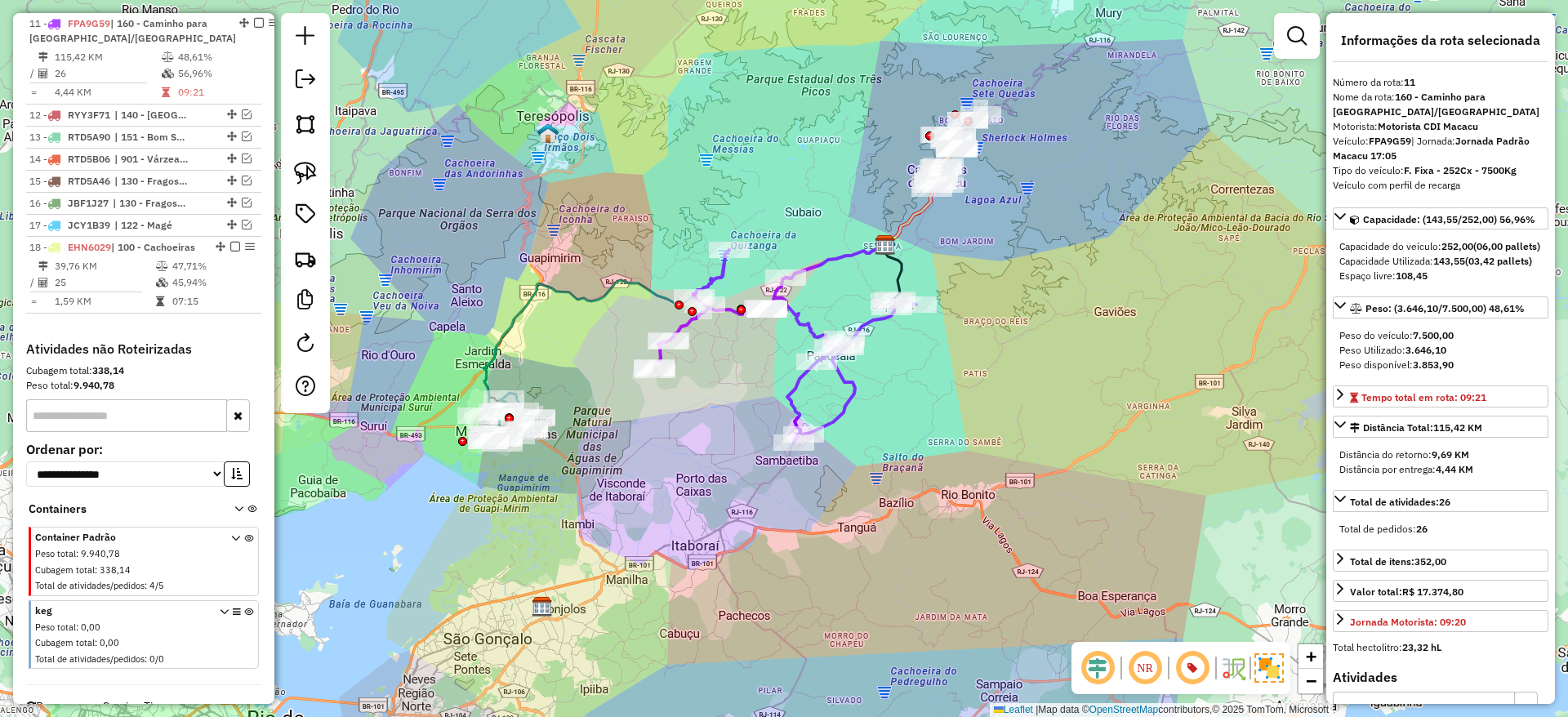
click at [805, 323] on icon at bounding box center [785, 346] width 262 height 192
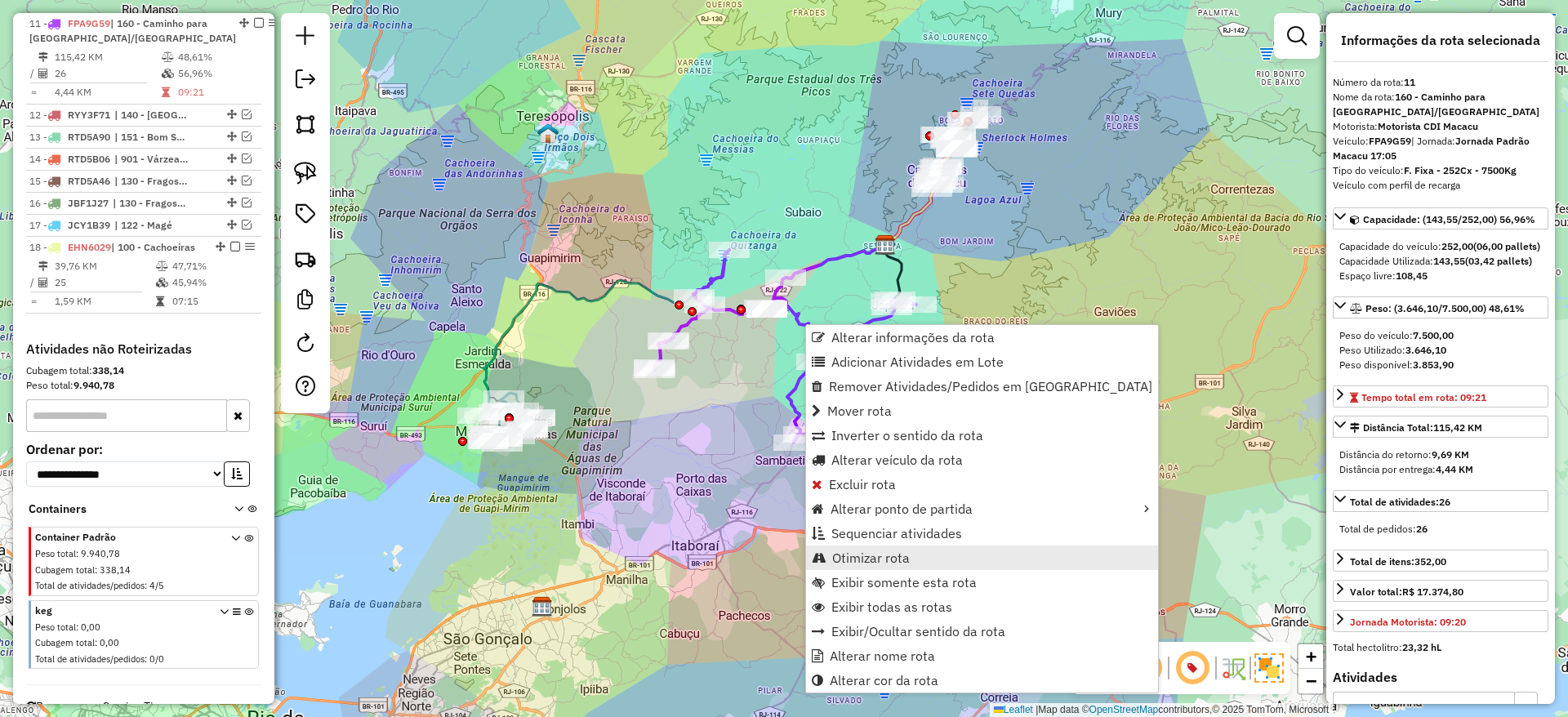
click at [898, 563] on span "Otimizar rota" at bounding box center [871, 558] width 78 height 13
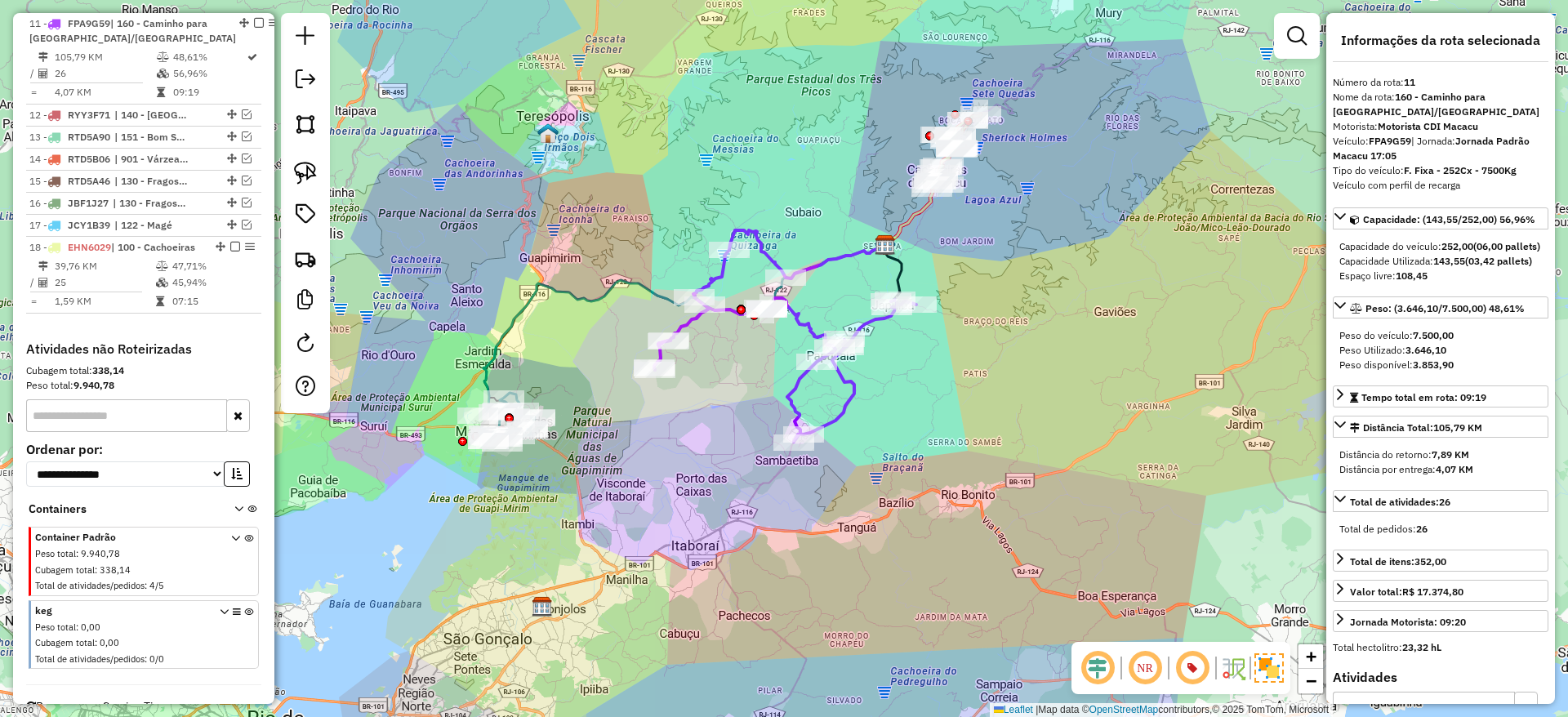
click at [1389, 141] on strong "FPA9G59" at bounding box center [1390, 140] width 42 height 12
copy strong "FPA9G59"
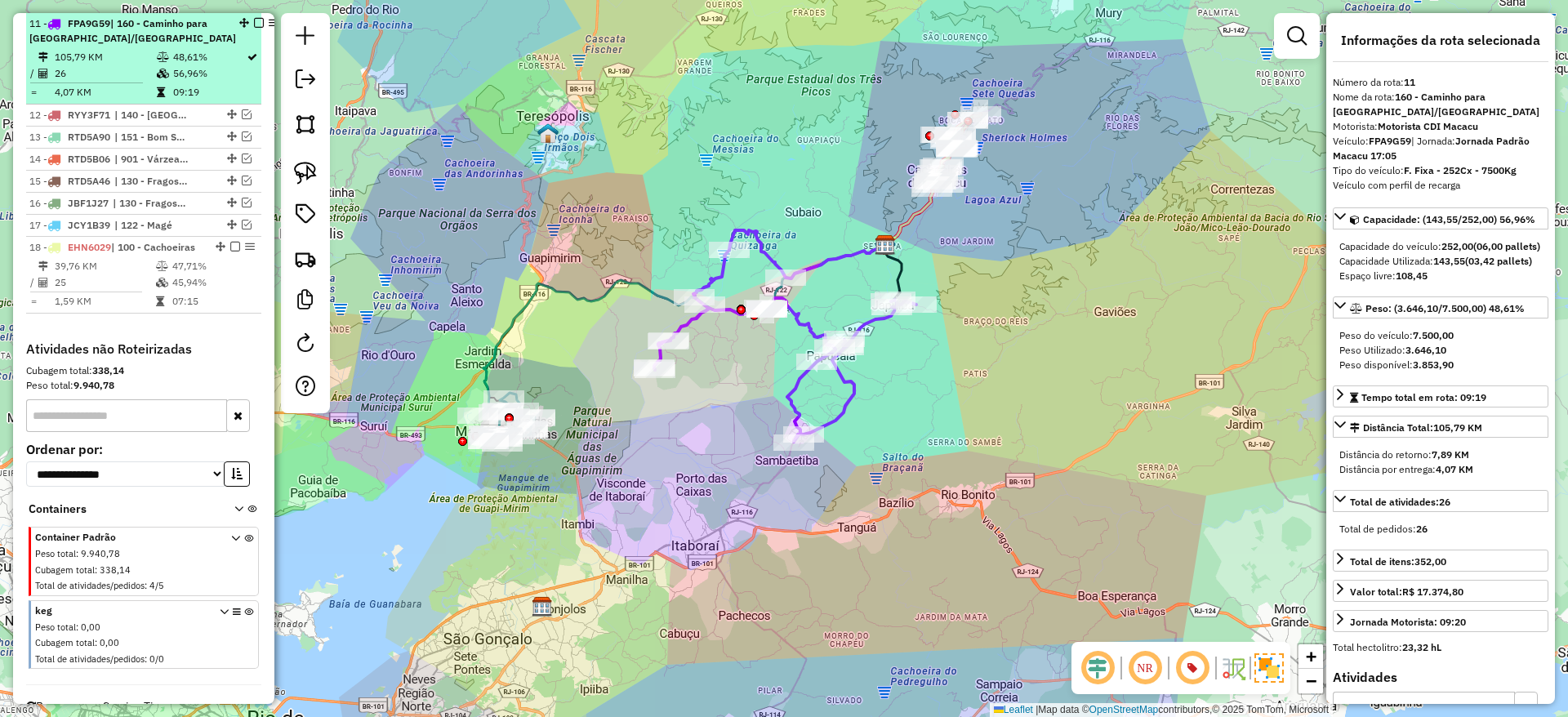
click at [254, 22] on em at bounding box center [258, 22] width 9 height 9
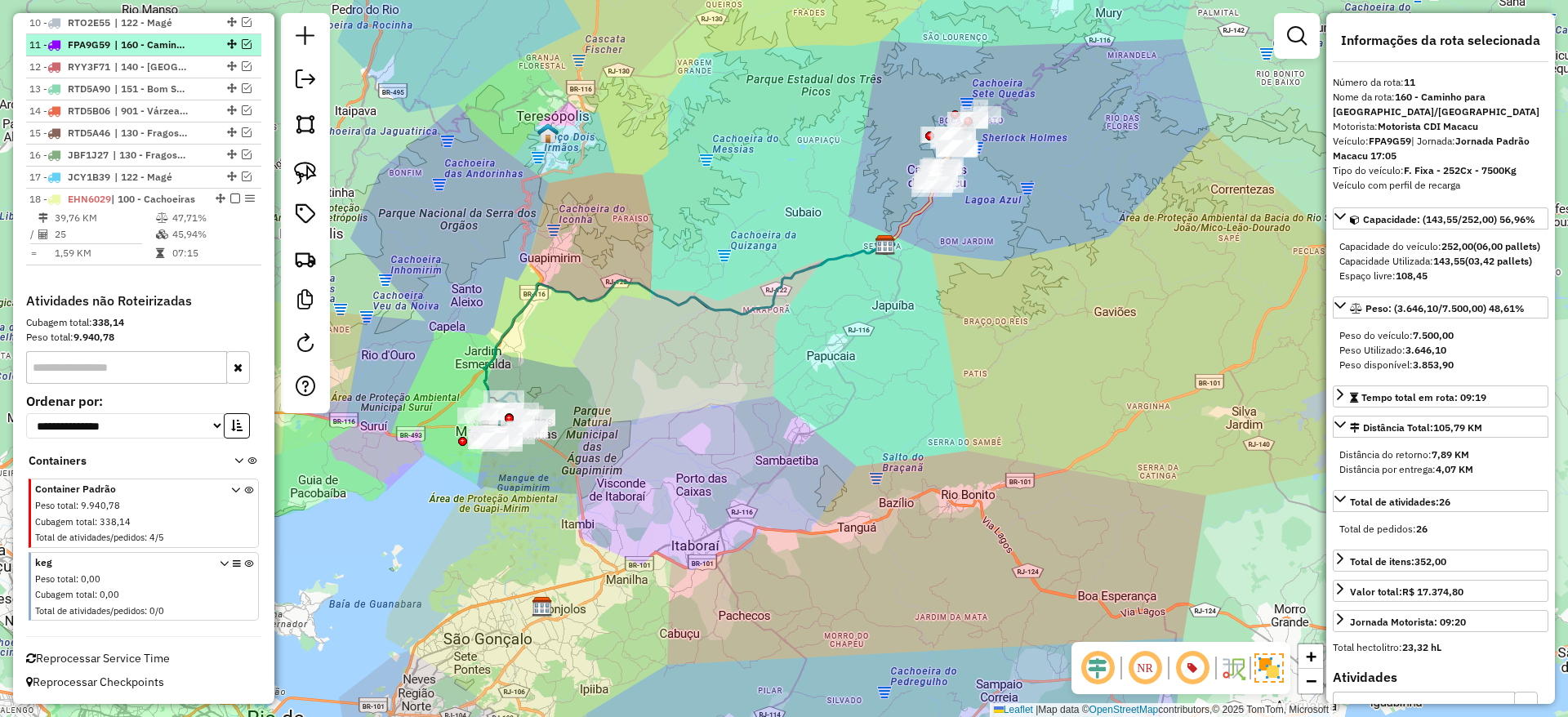
scroll to position [894, 0]
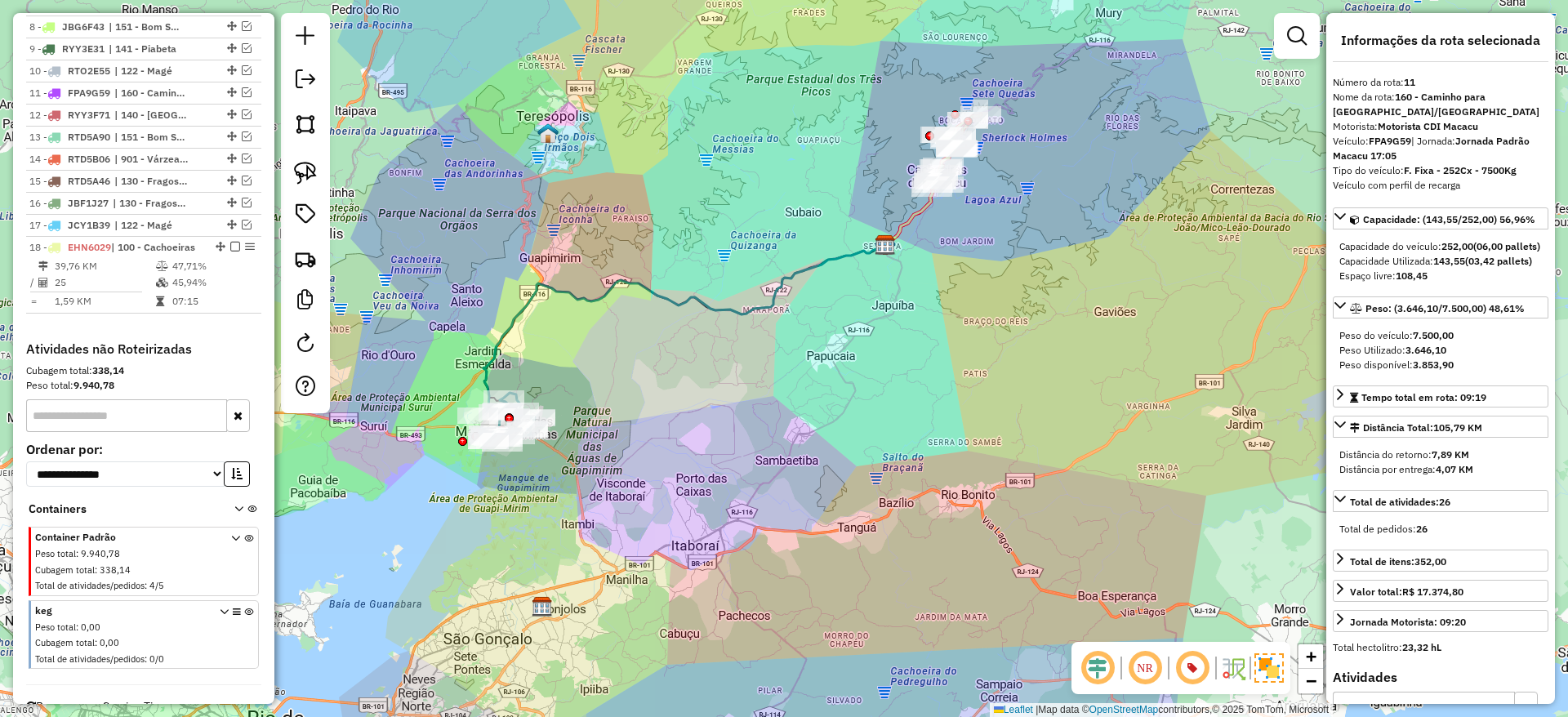
click at [542, 286] on icon at bounding box center [684, 330] width 401 height 170
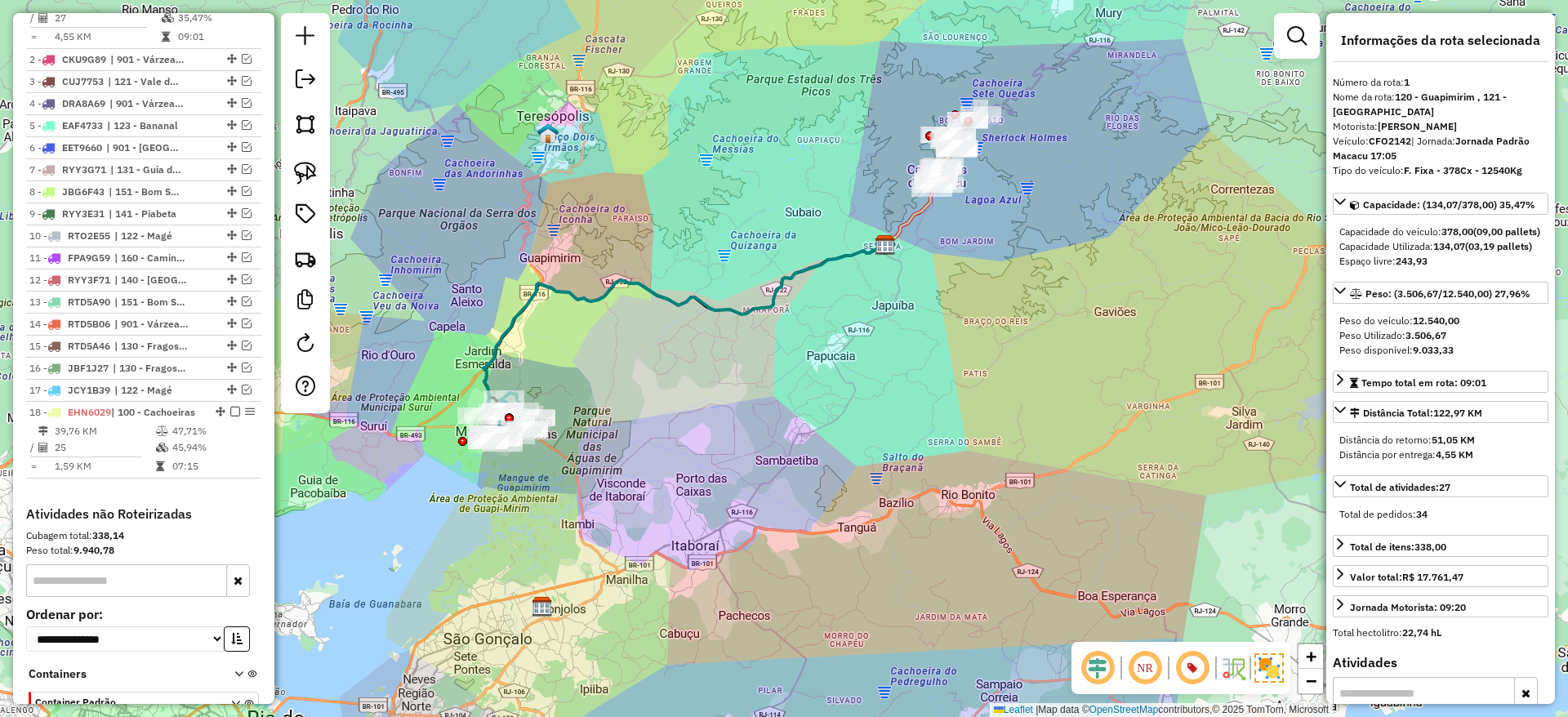
scroll to position [673, 0]
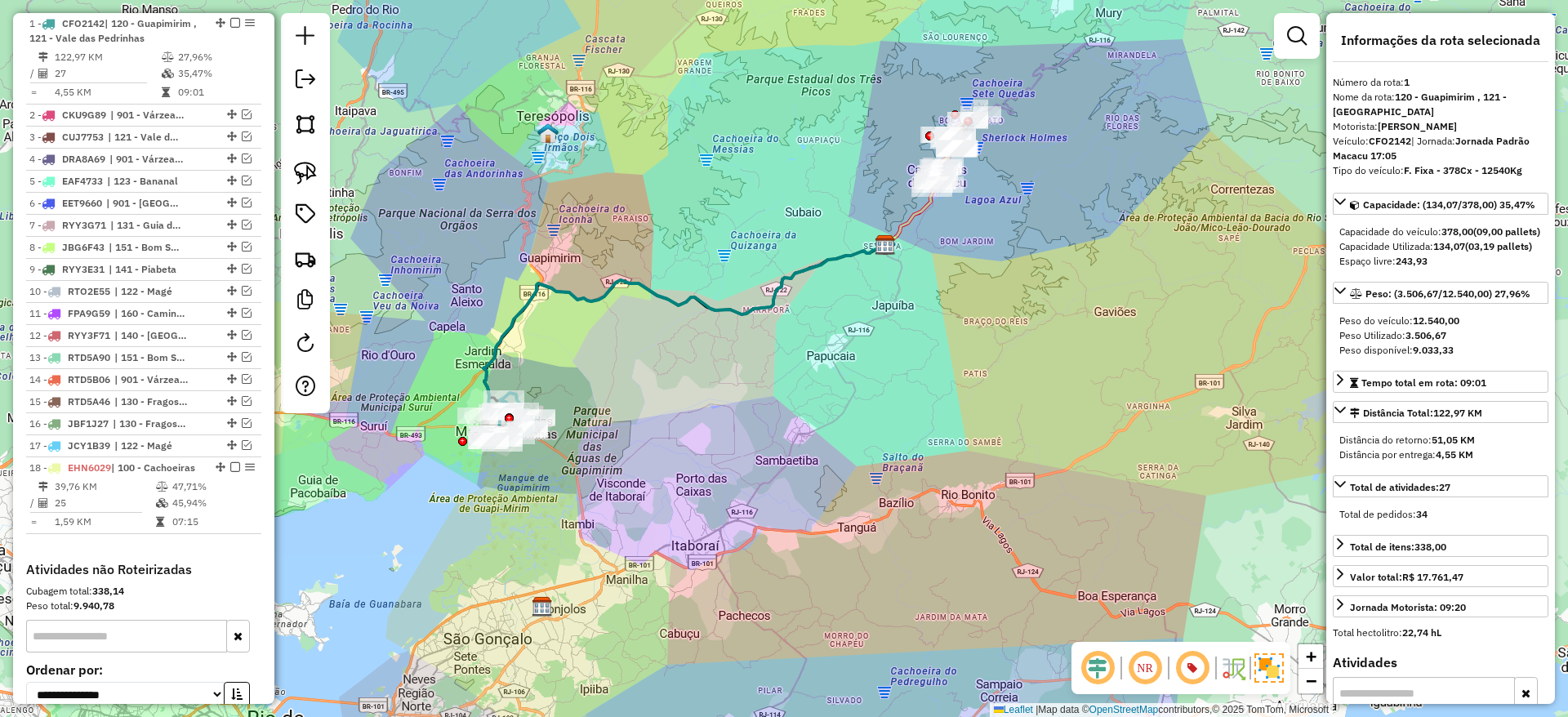
click at [1383, 134] on strong "CFO2142" at bounding box center [1390, 140] width 42 height 12
copy strong "CFO2142"
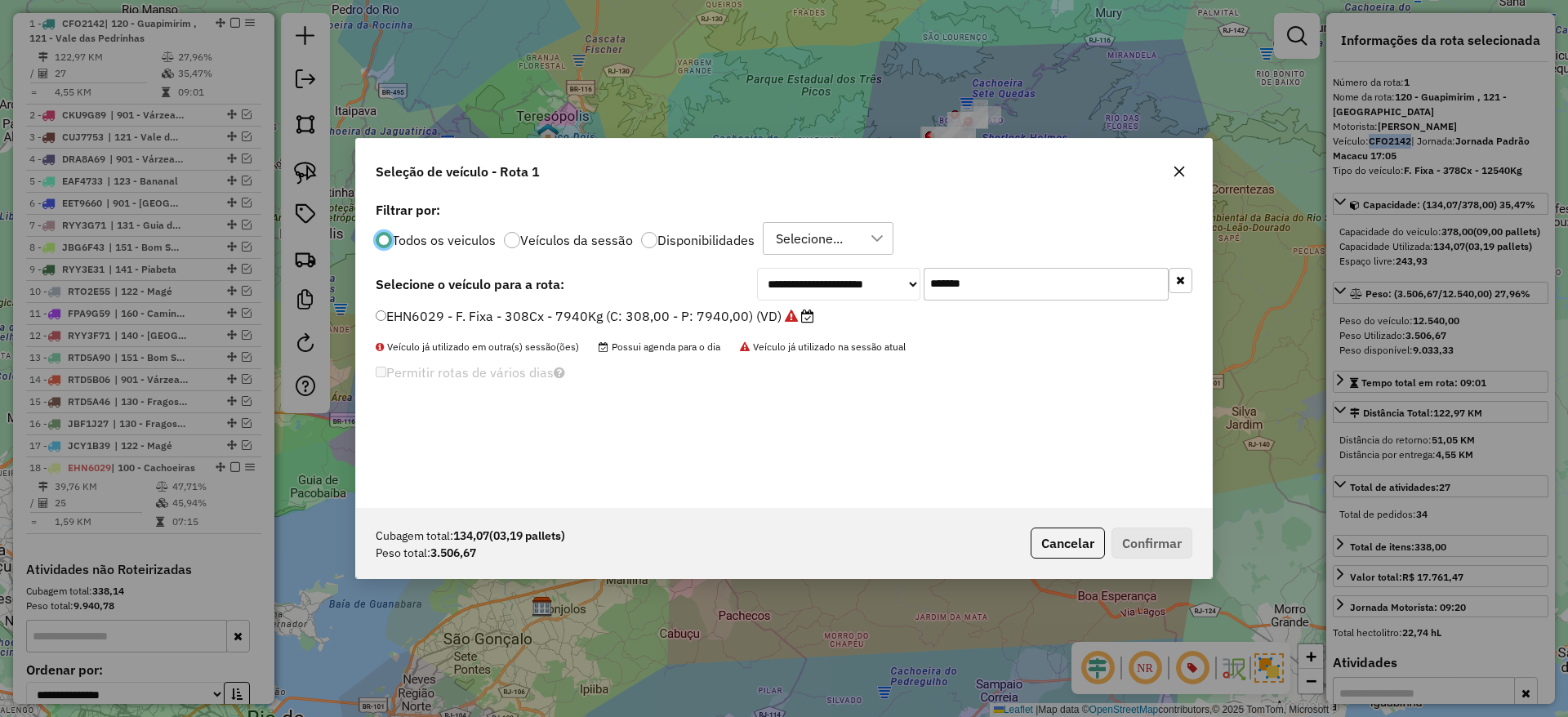
scroll to position [9, 5]
click at [986, 287] on input "*******" at bounding box center [1046, 284] width 245 height 33
paste input "text"
type input "*******"
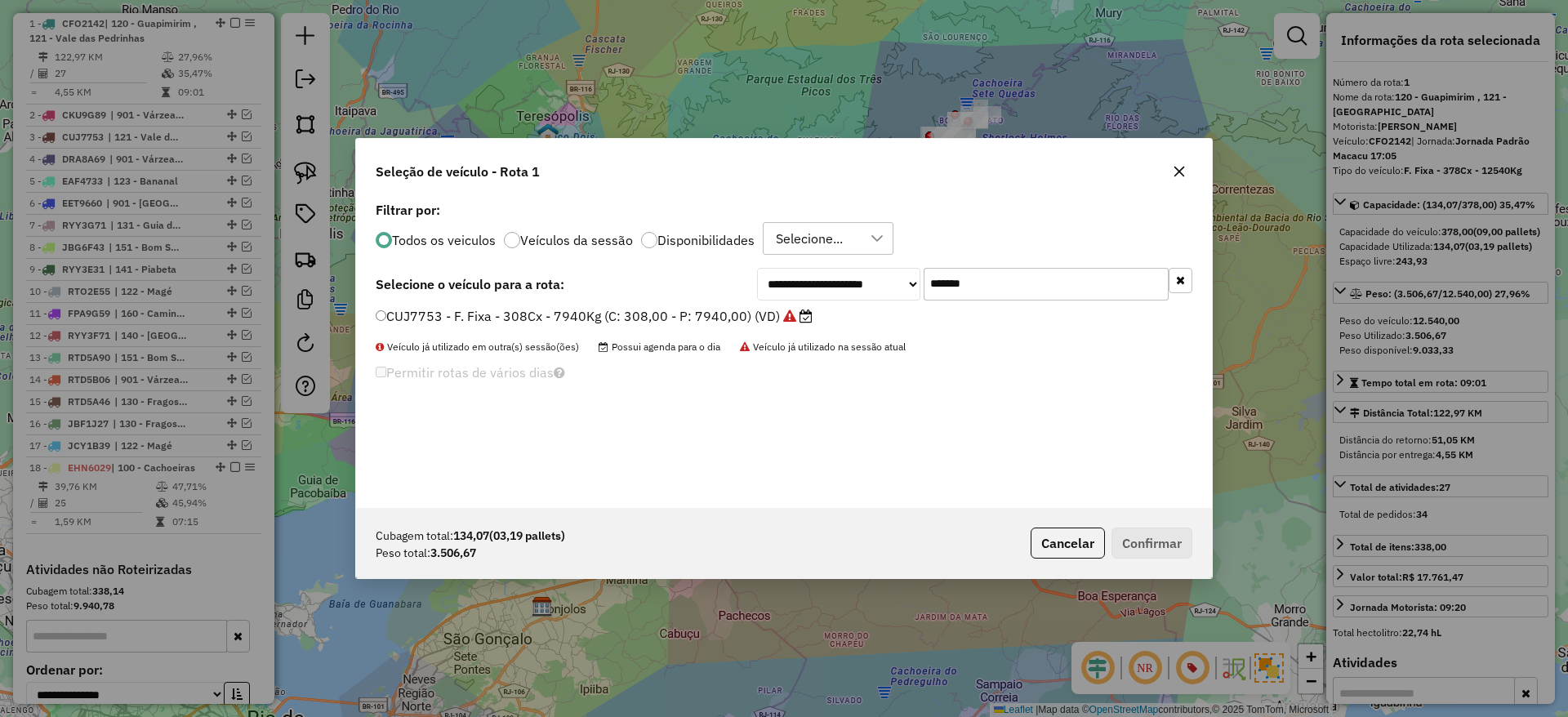
click at [701, 310] on label "CUJ7753 - F. Fixa - 308Cx - 7940Kg (C: 308,00 - P: 7940,00) (VD)" at bounding box center [594, 315] width 437 height 20
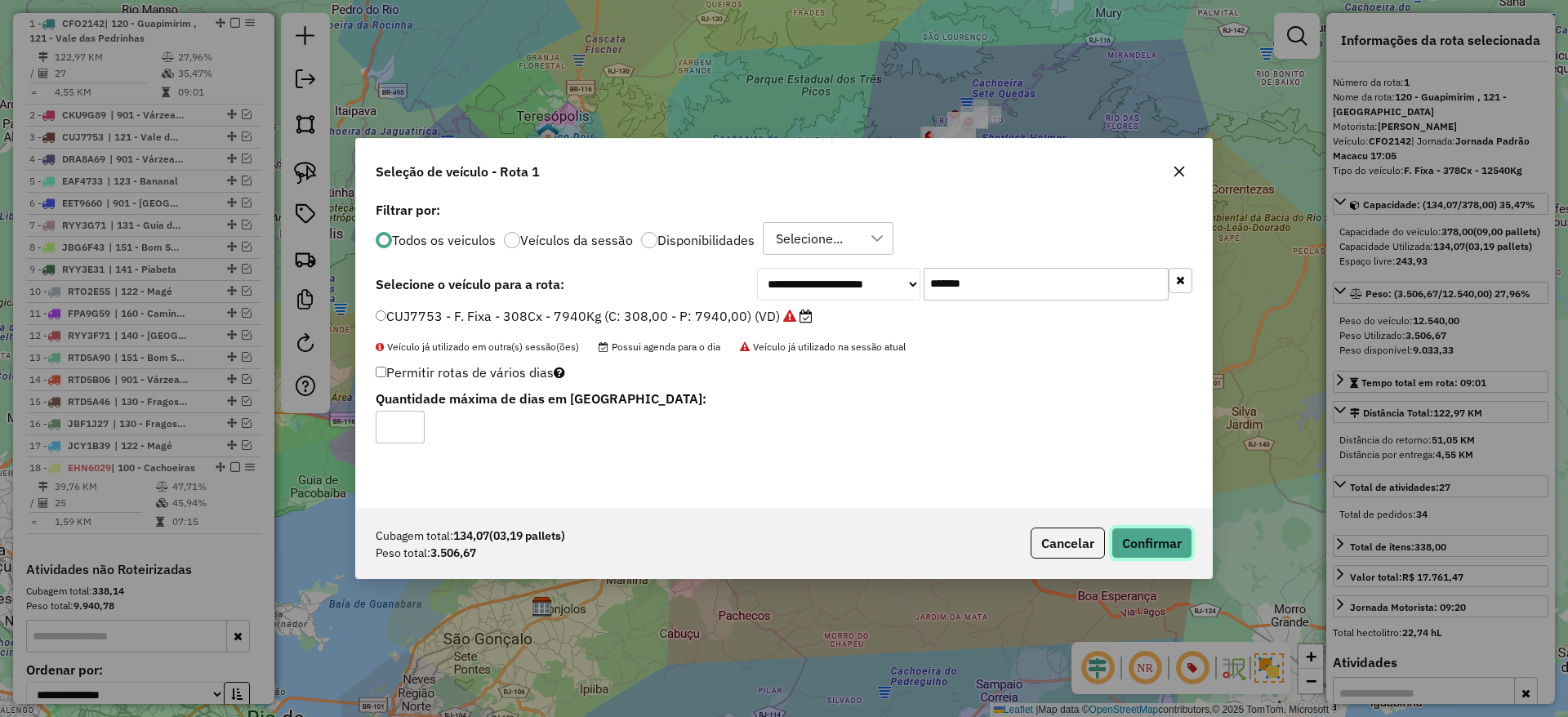
click at [1151, 555] on button "Confirmar" at bounding box center [1152, 543] width 81 height 31
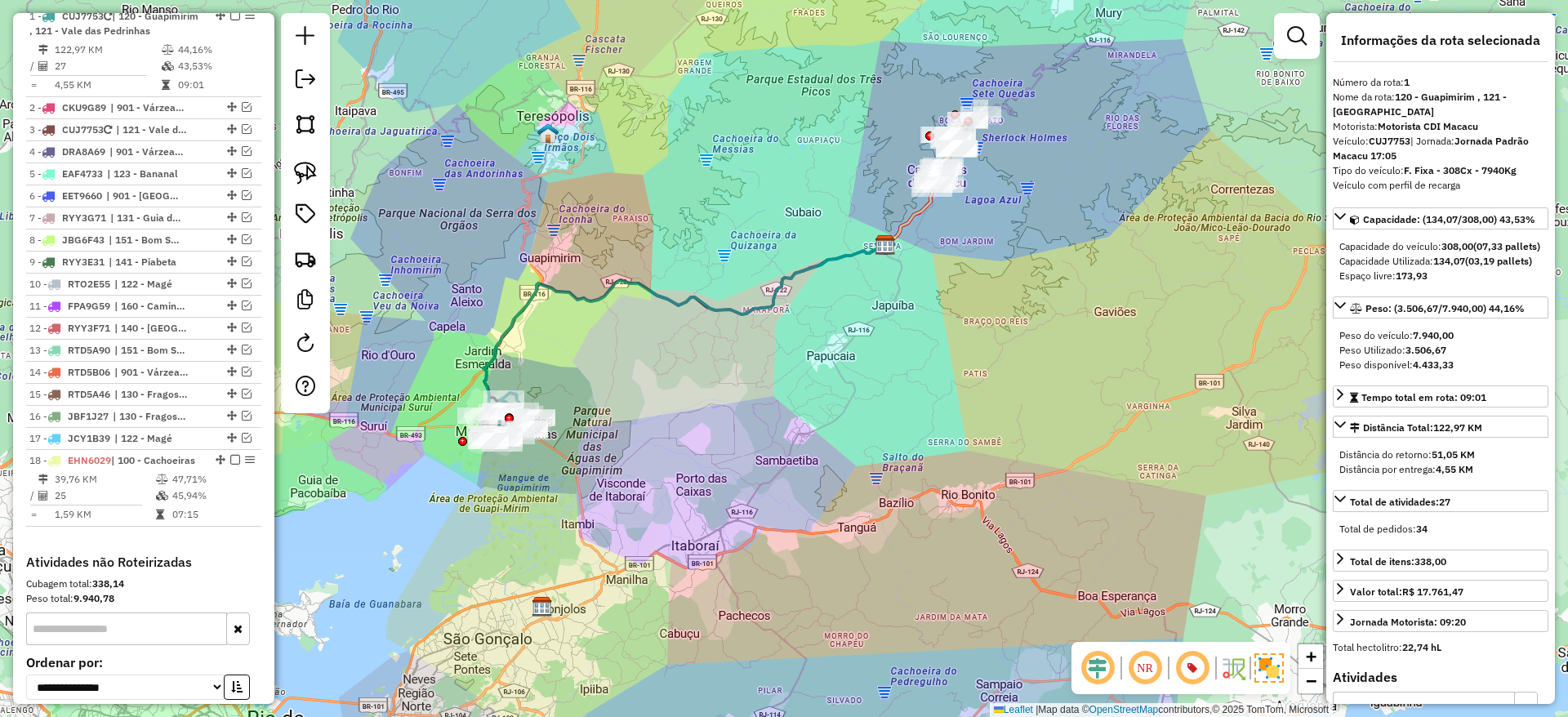
scroll to position [673, 0]
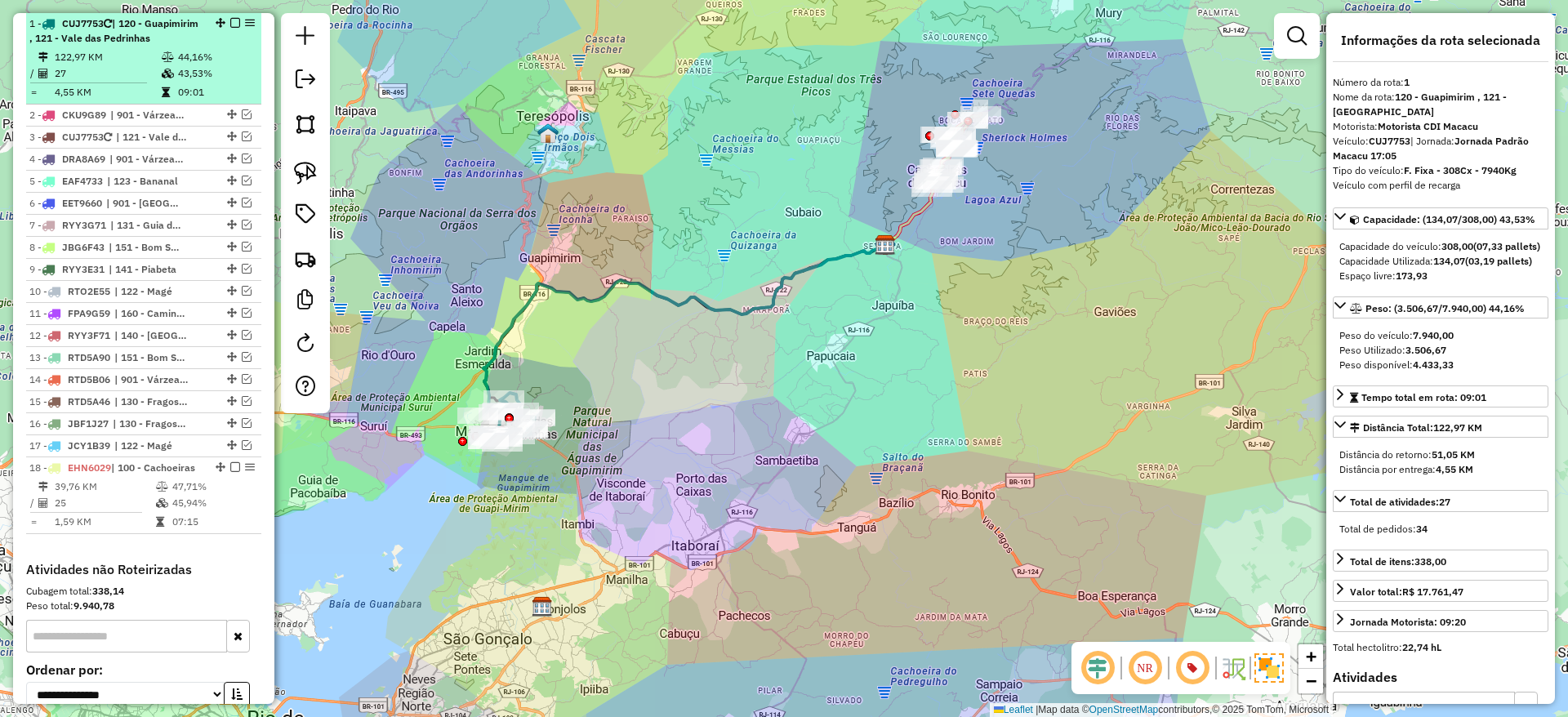
click at [230, 21] on em at bounding box center [234, 22] width 9 height 9
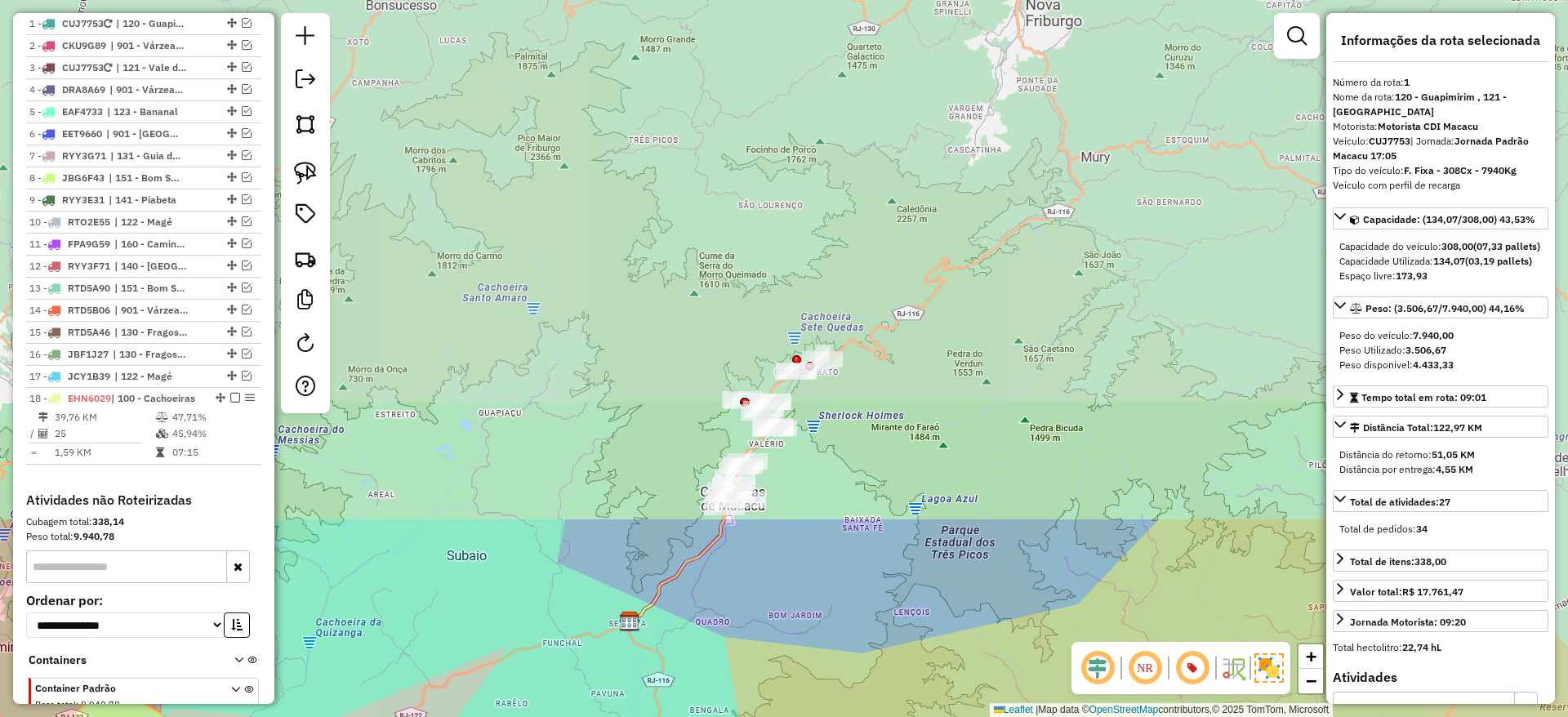
drag, startPoint x: 861, startPoint y: 182, endPoint x: 711, endPoint y: 775, distance: 611.7
click at [711, 716] on html "Aguarde... Pop-up bloqueado! Seu navegador bloqueou automáticamente a abertura …" at bounding box center [784, 358] width 1568 height 717
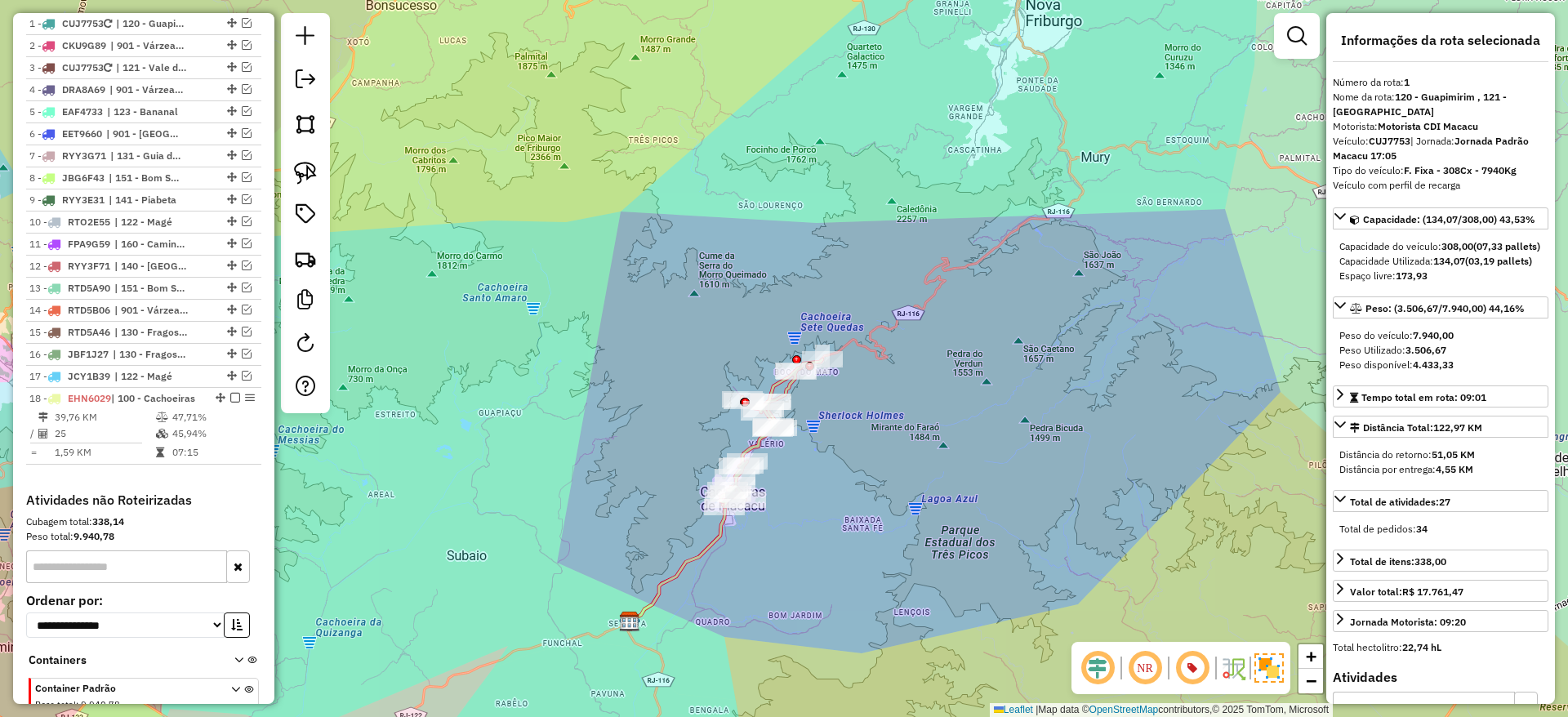
click at [711, 542] on icon at bounding box center [675, 563] width 99 height 126
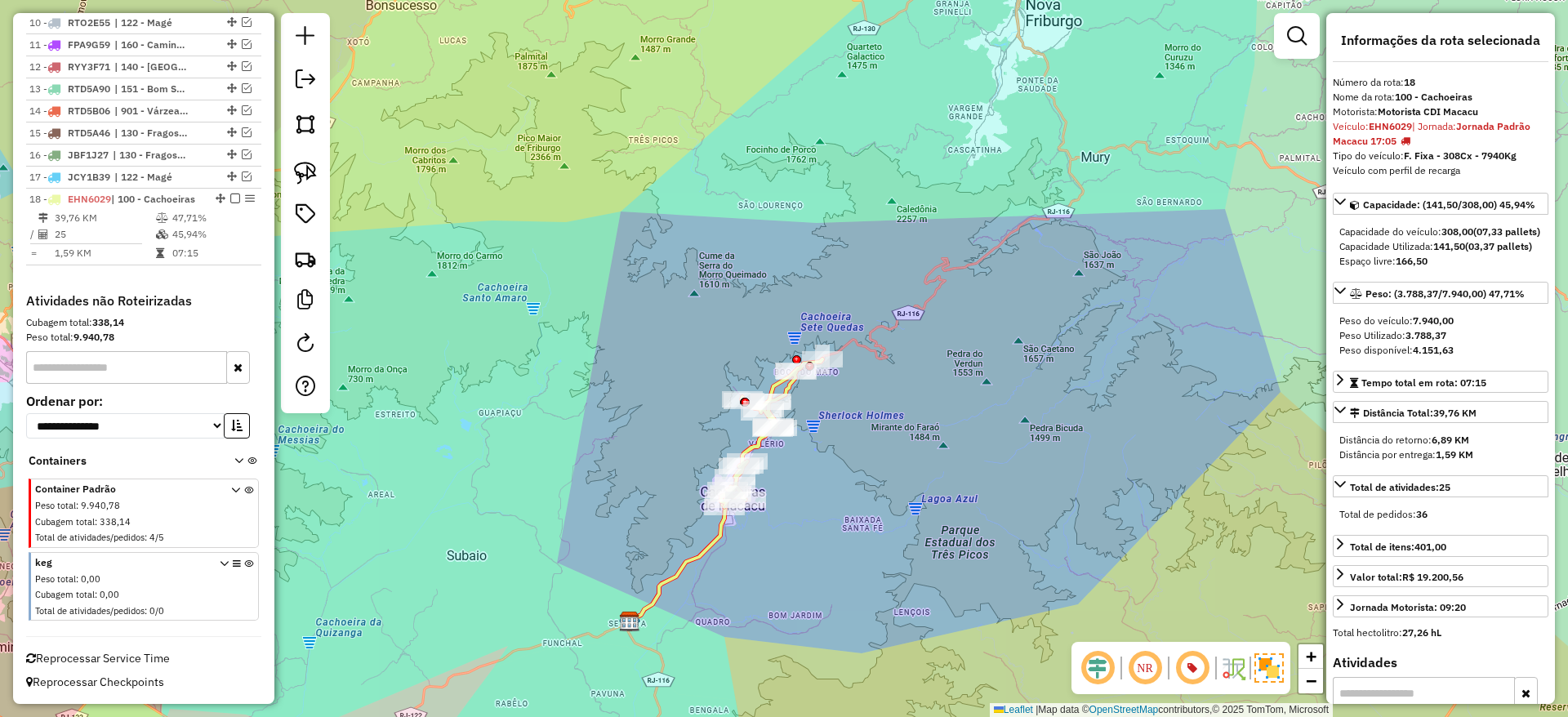
scroll to position [887, 0]
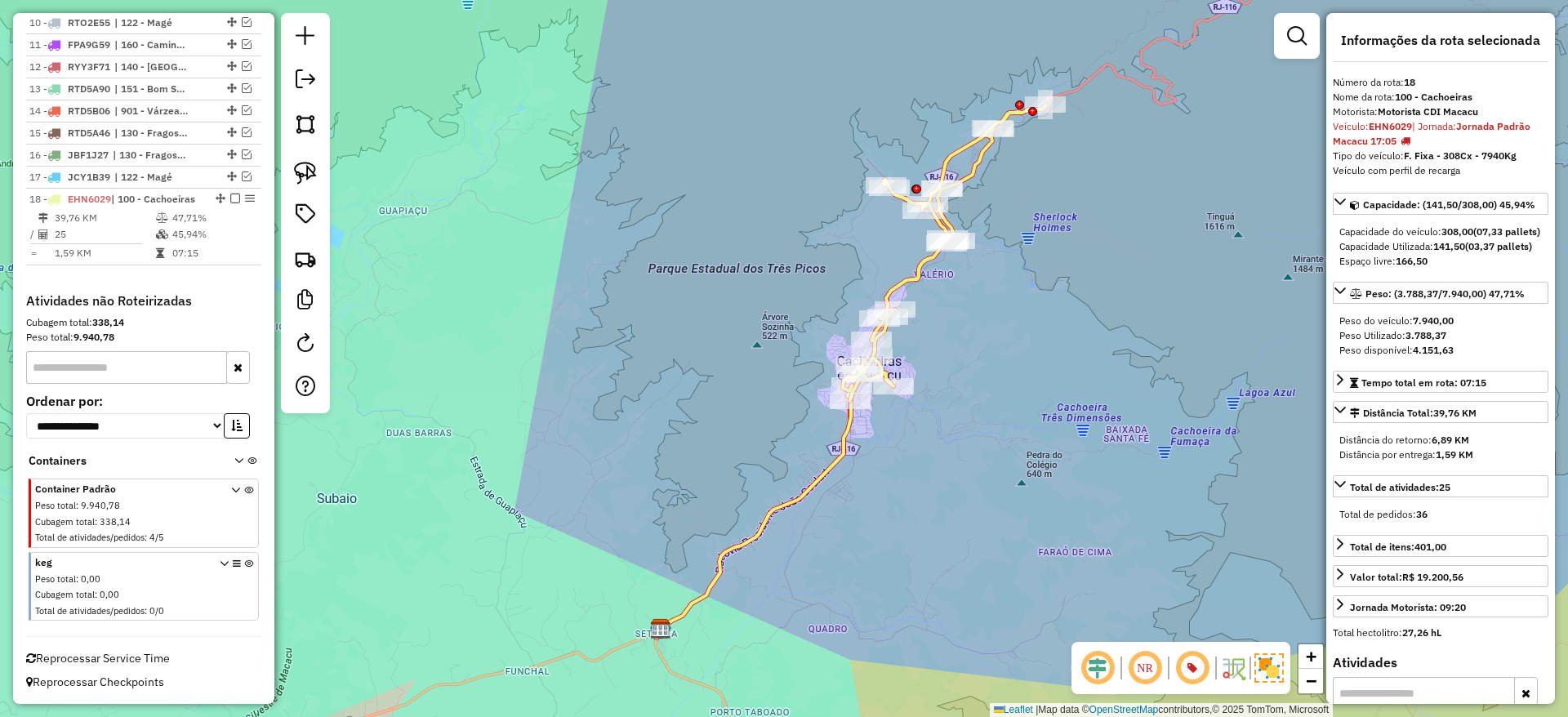
click at [806, 495] on icon at bounding box center [753, 511] width 196 height 253
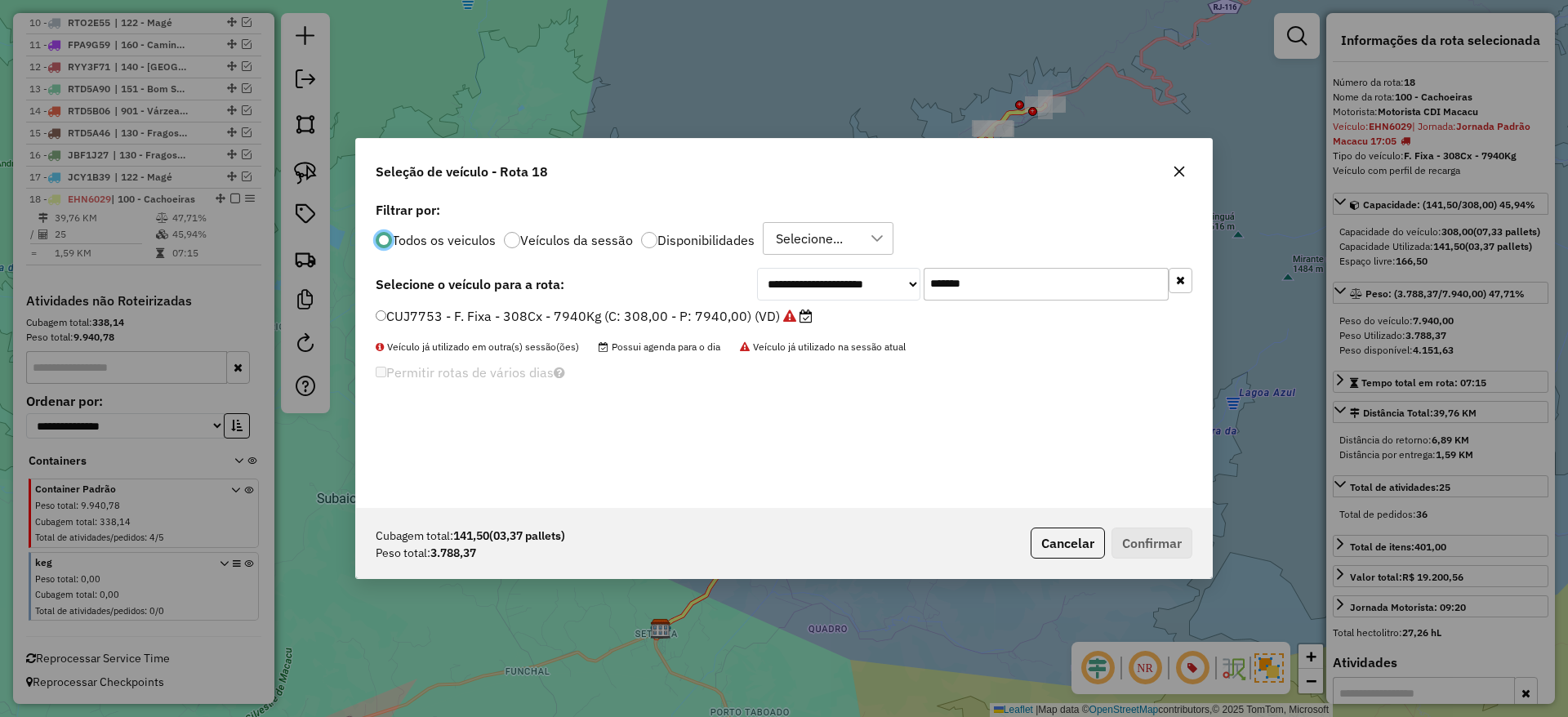
scroll to position [9, 5]
click at [1016, 279] on input "*******" at bounding box center [1046, 284] width 245 height 33
paste input "text"
type input "*******"
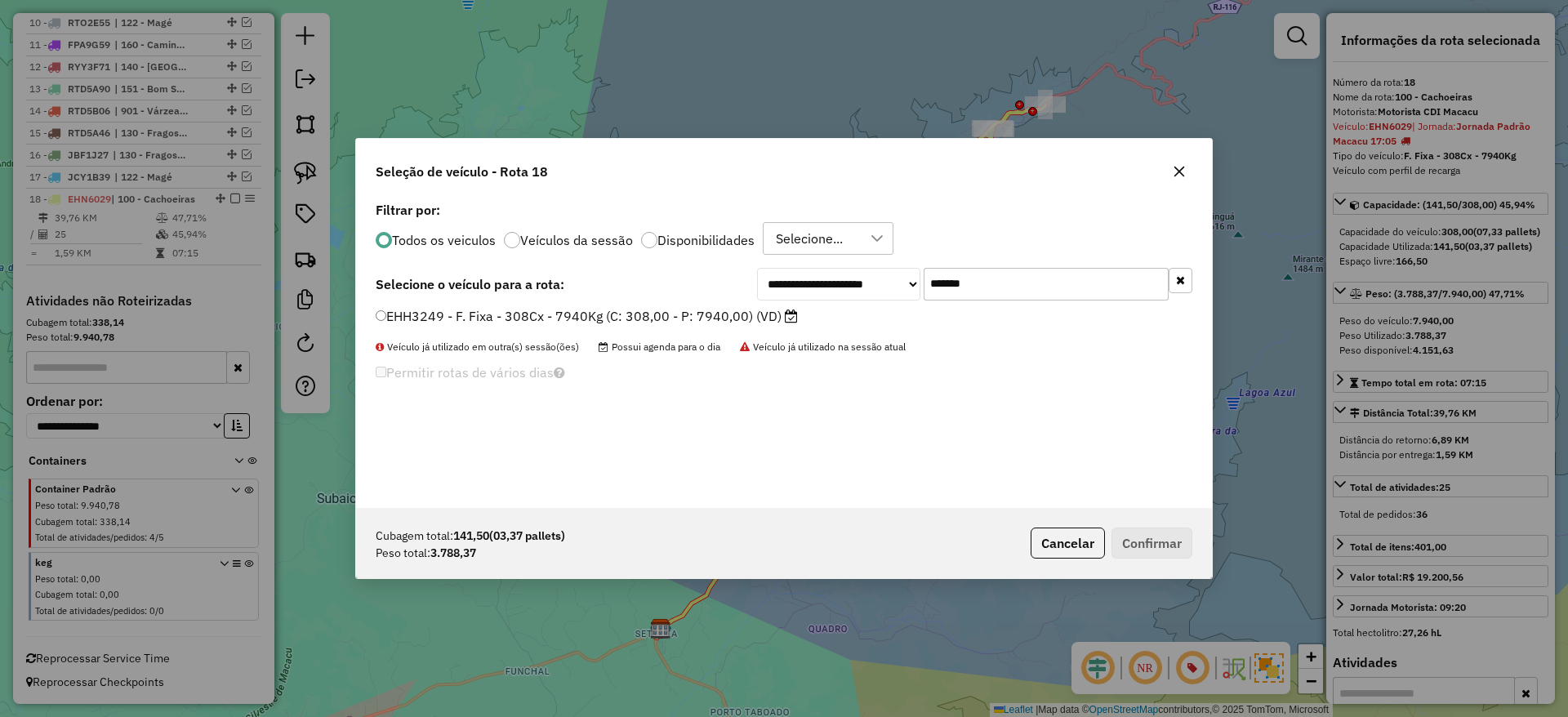
click at [733, 315] on label "EHH3249 - F. Fixa - 308Cx - 7940Kg (C: 308,00 - P: 7940,00) (VD)" at bounding box center [587, 315] width 422 height 20
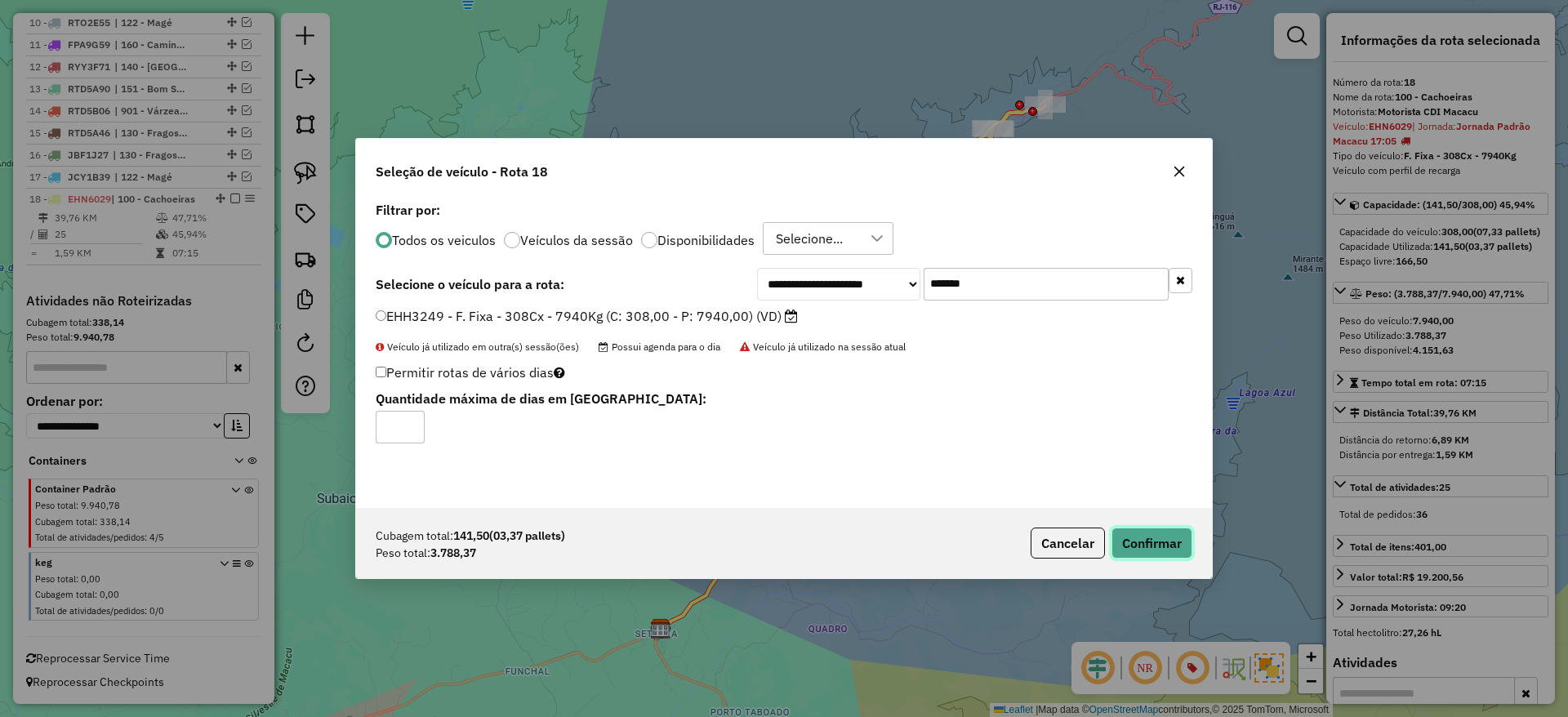
click at [1134, 527] on button "Confirmar" at bounding box center [1152, 543] width 81 height 31
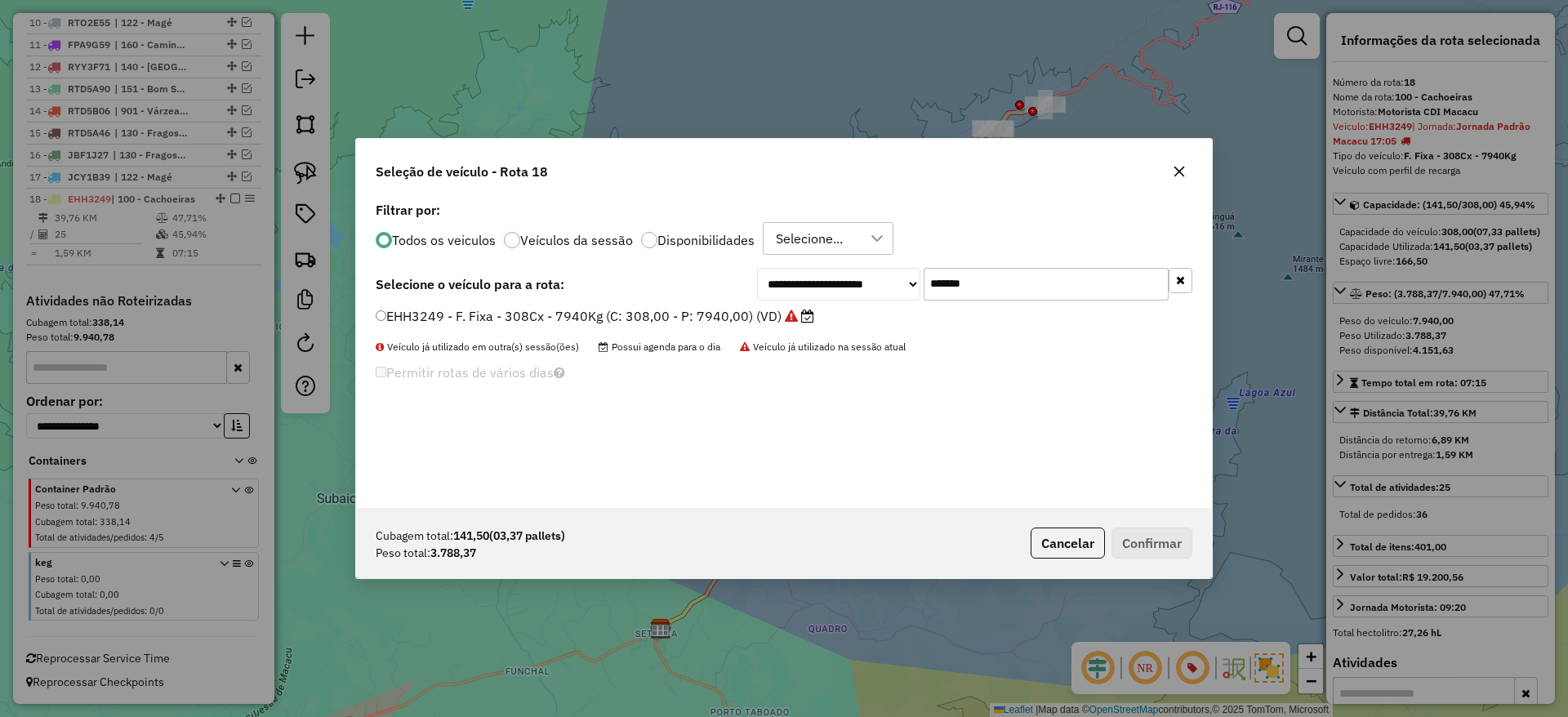
click at [994, 282] on input "*******" at bounding box center [1046, 284] width 245 height 33
paste input "text"
type input "*******"
click at [758, 315] on label "FSR2369 - F. Fixa - 308Cx - 7940Kg (C: 308,00 - P: 7940,00) (VD)" at bounding box center [585, 315] width 420 height 20
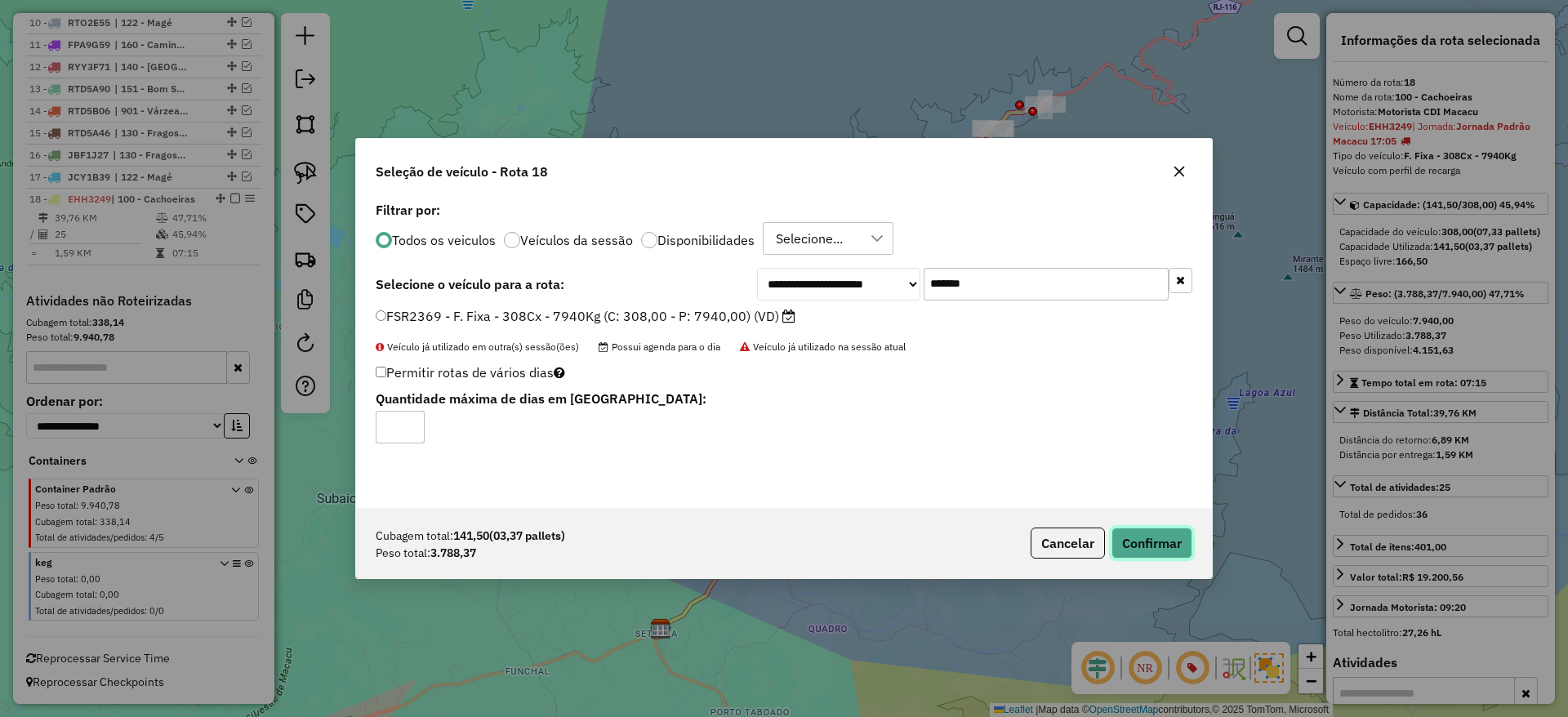
click at [1147, 549] on button "Confirmar" at bounding box center [1152, 543] width 81 height 31
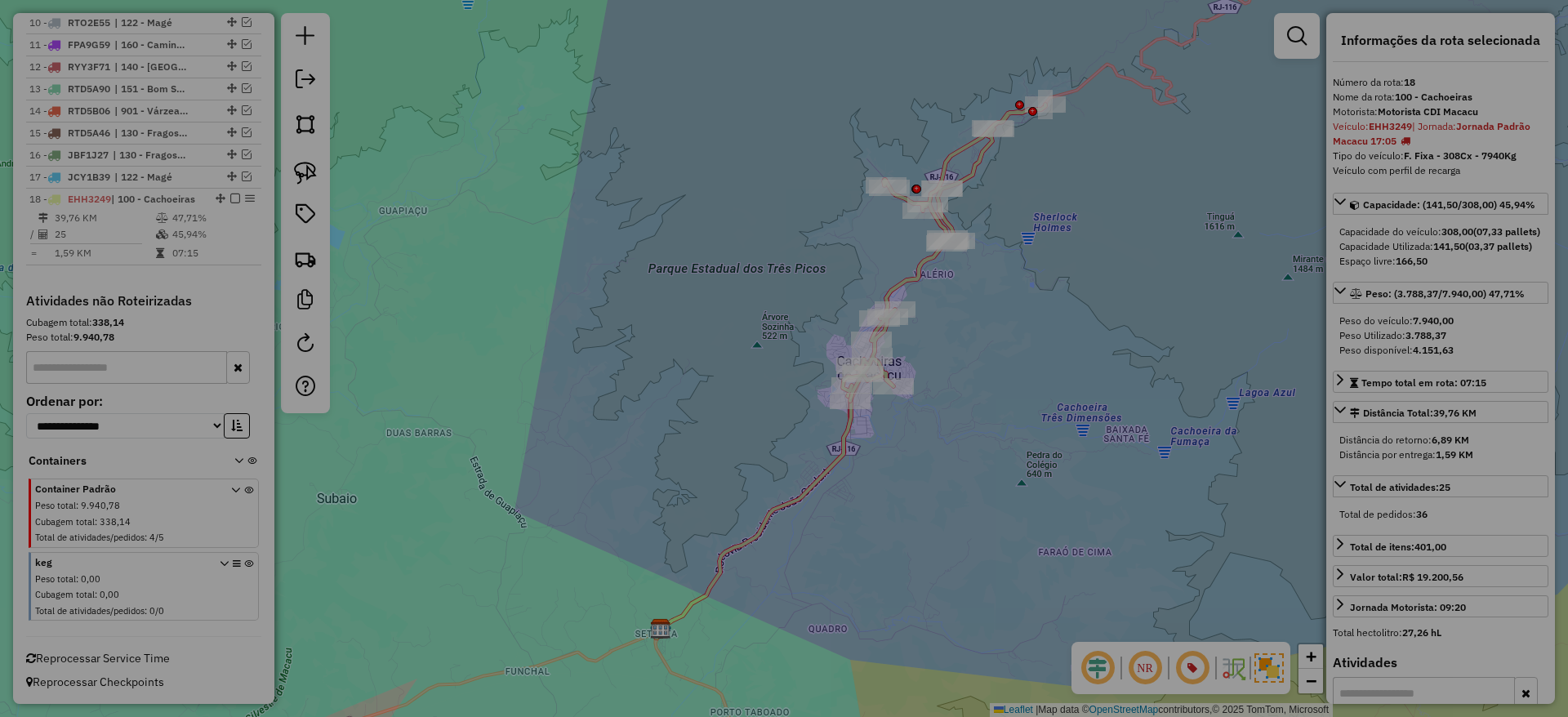
click at [0, 0] on div "Aguarde..." at bounding box center [0, 0] width 0 height 0
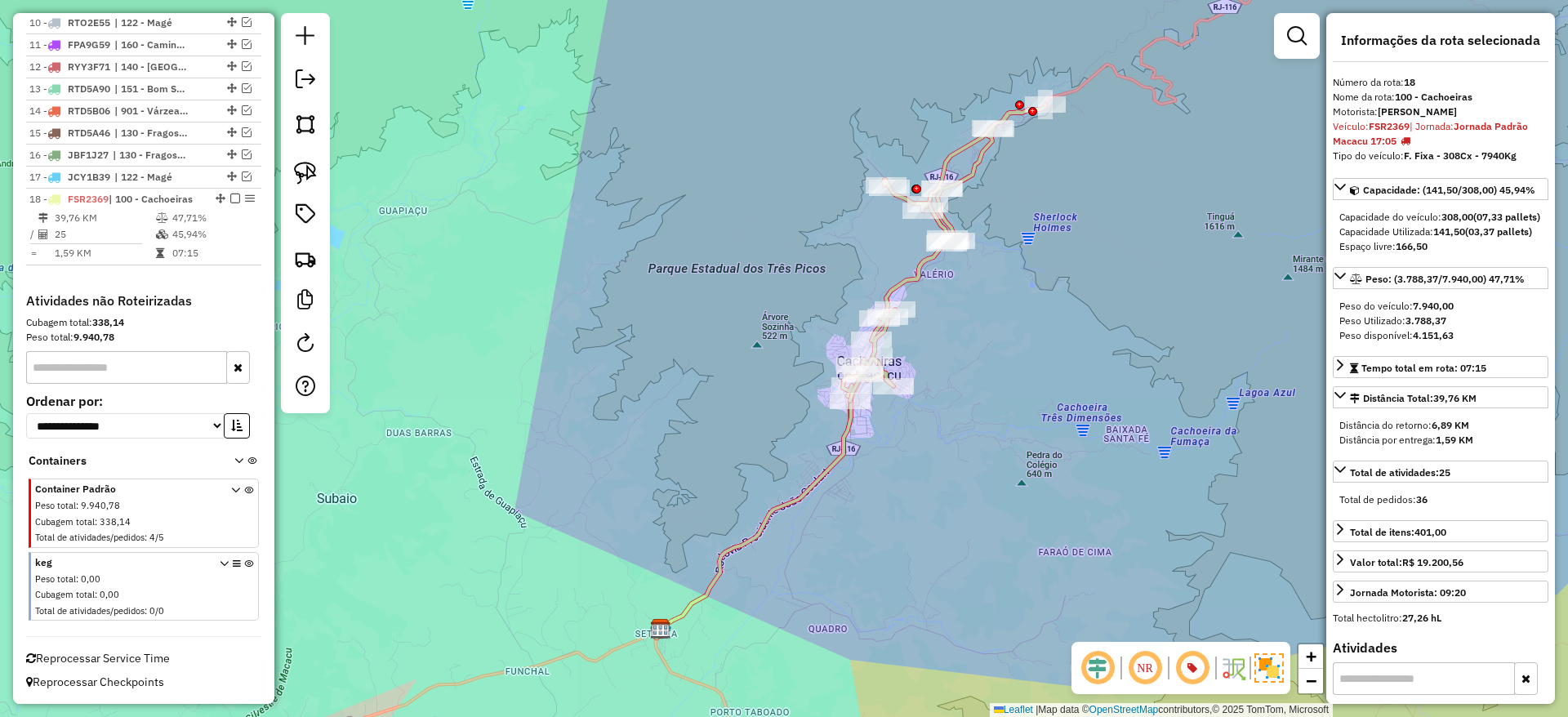
scroll to position [872, 0]
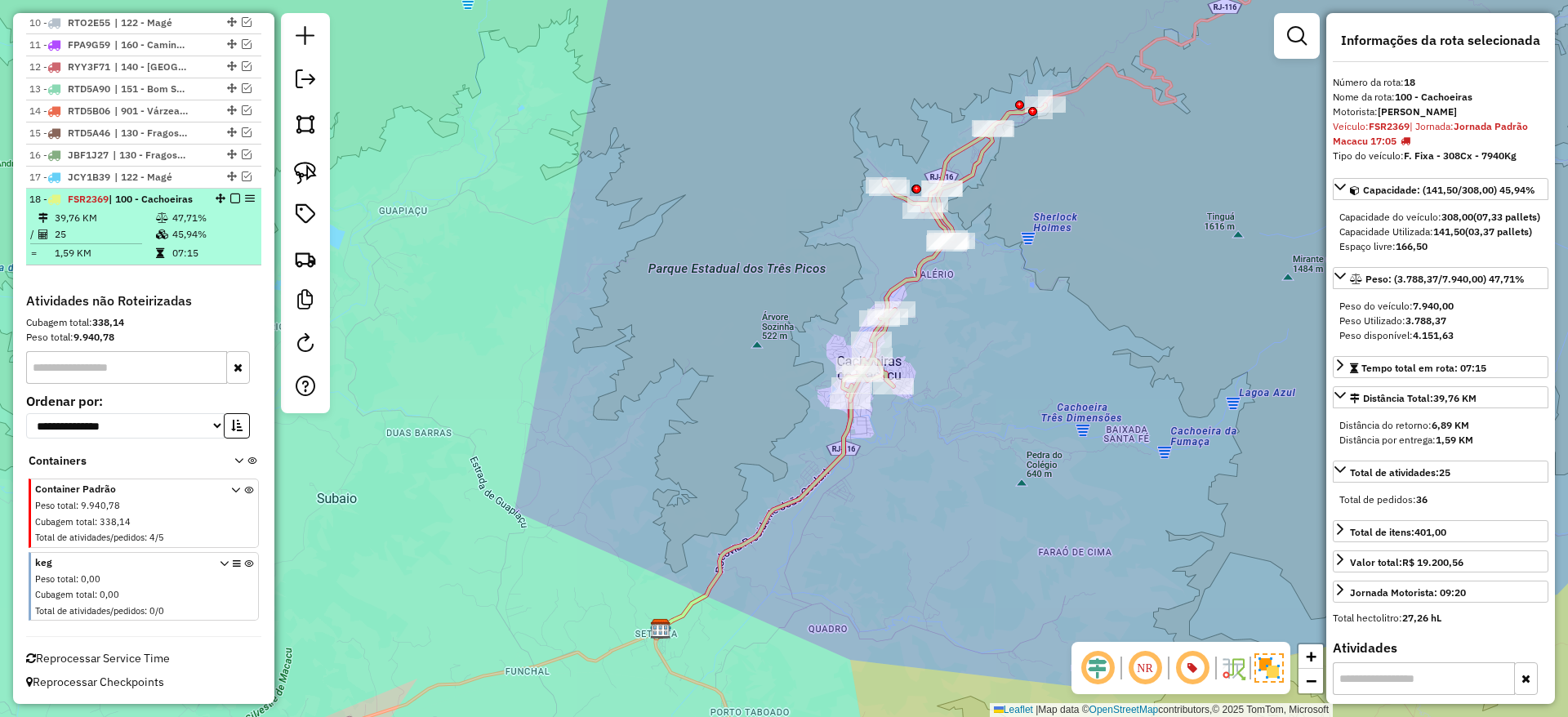
click at [232, 197] on em at bounding box center [234, 198] width 9 height 9
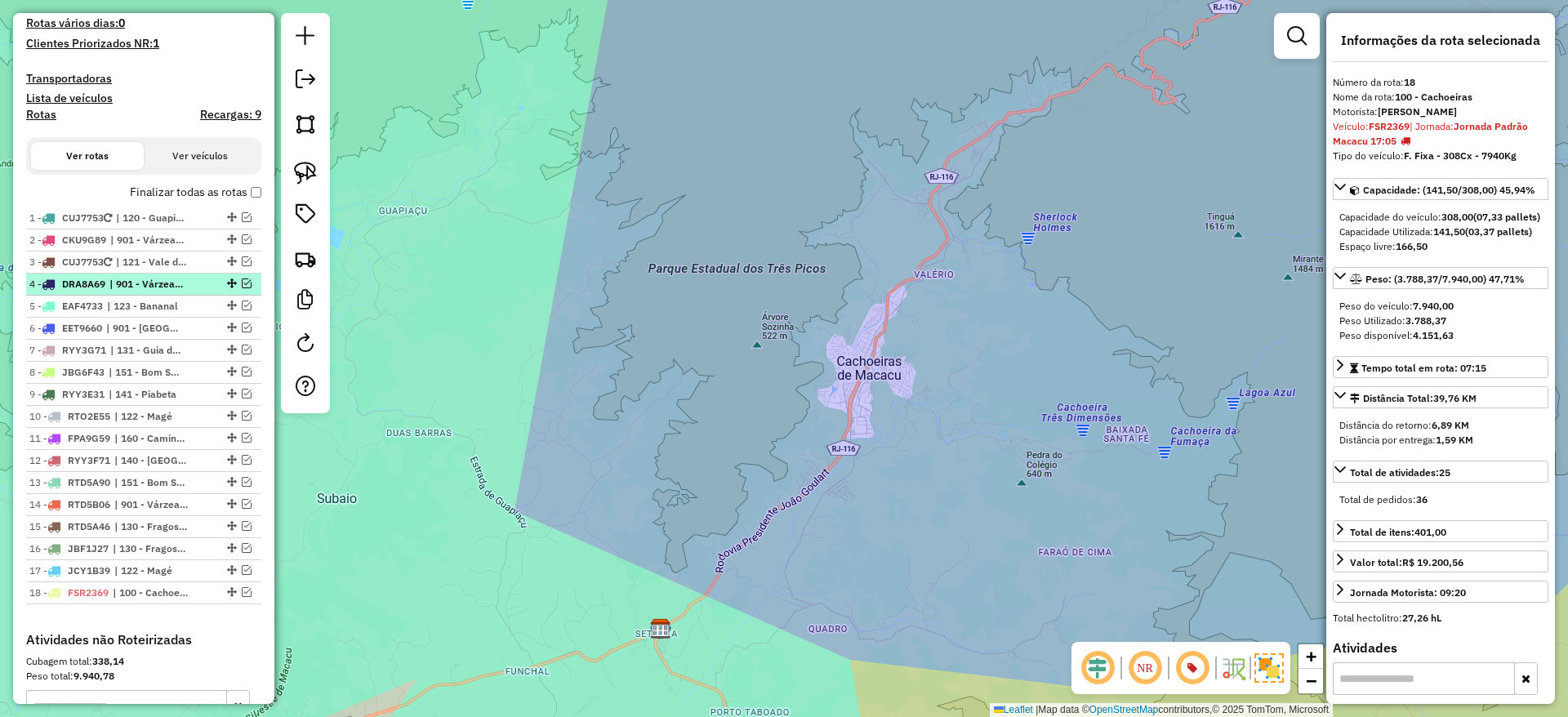
scroll to position [479, 0]
click at [145, 259] on span "| 121 - Vale das Pedrinhas, 122 - Magé" at bounding box center [153, 261] width 75 height 15
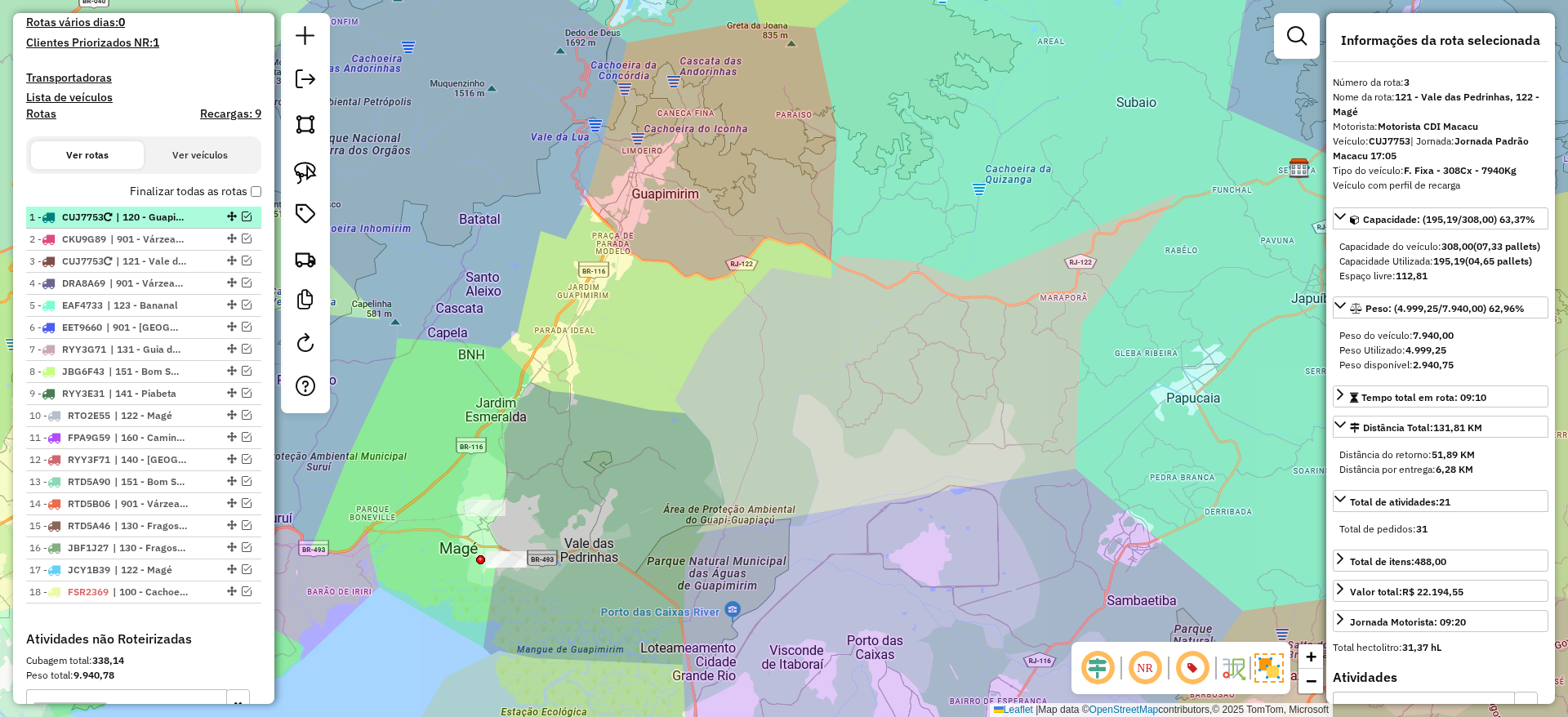
click at [242, 219] on em at bounding box center [246, 215] width 9 height 9
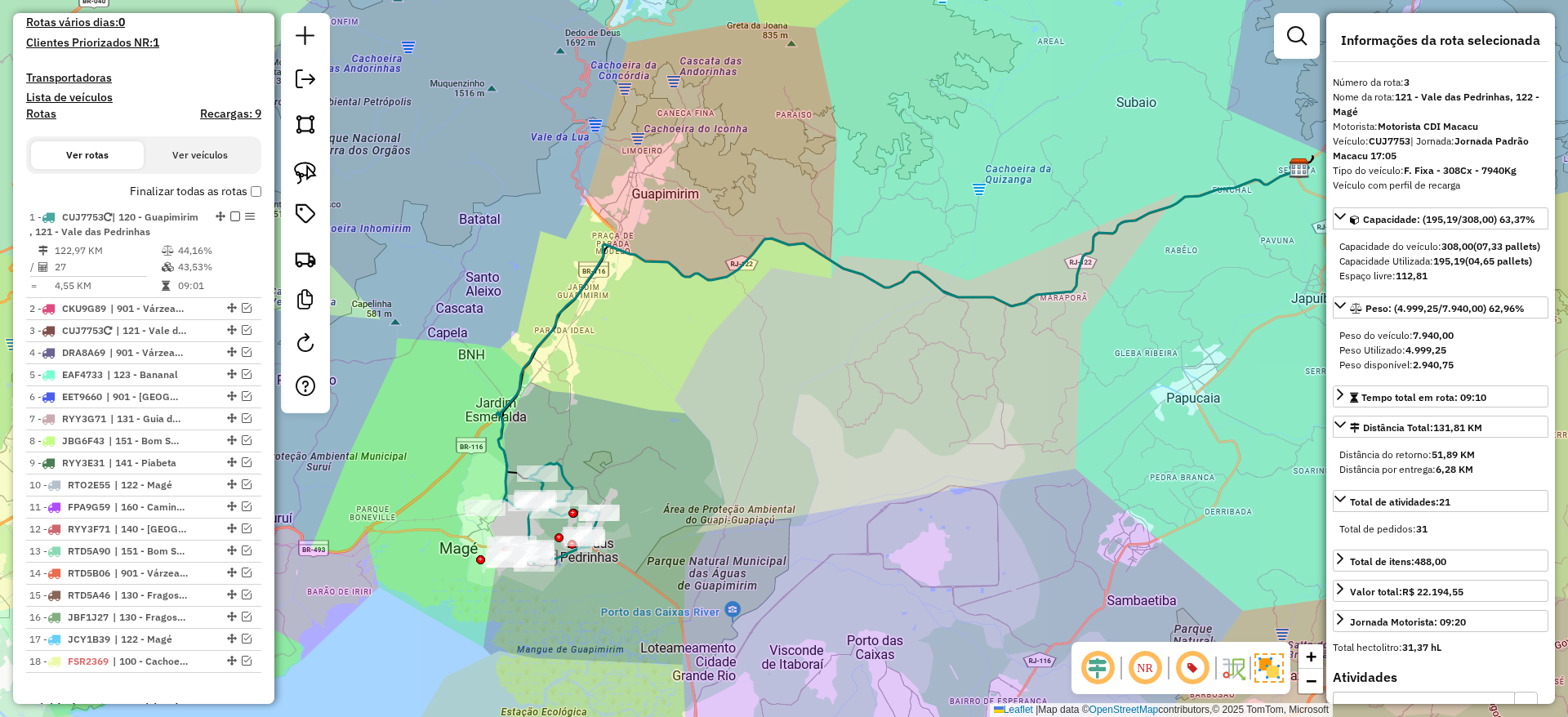
click at [524, 395] on icon at bounding box center [898, 338] width 803 height 340
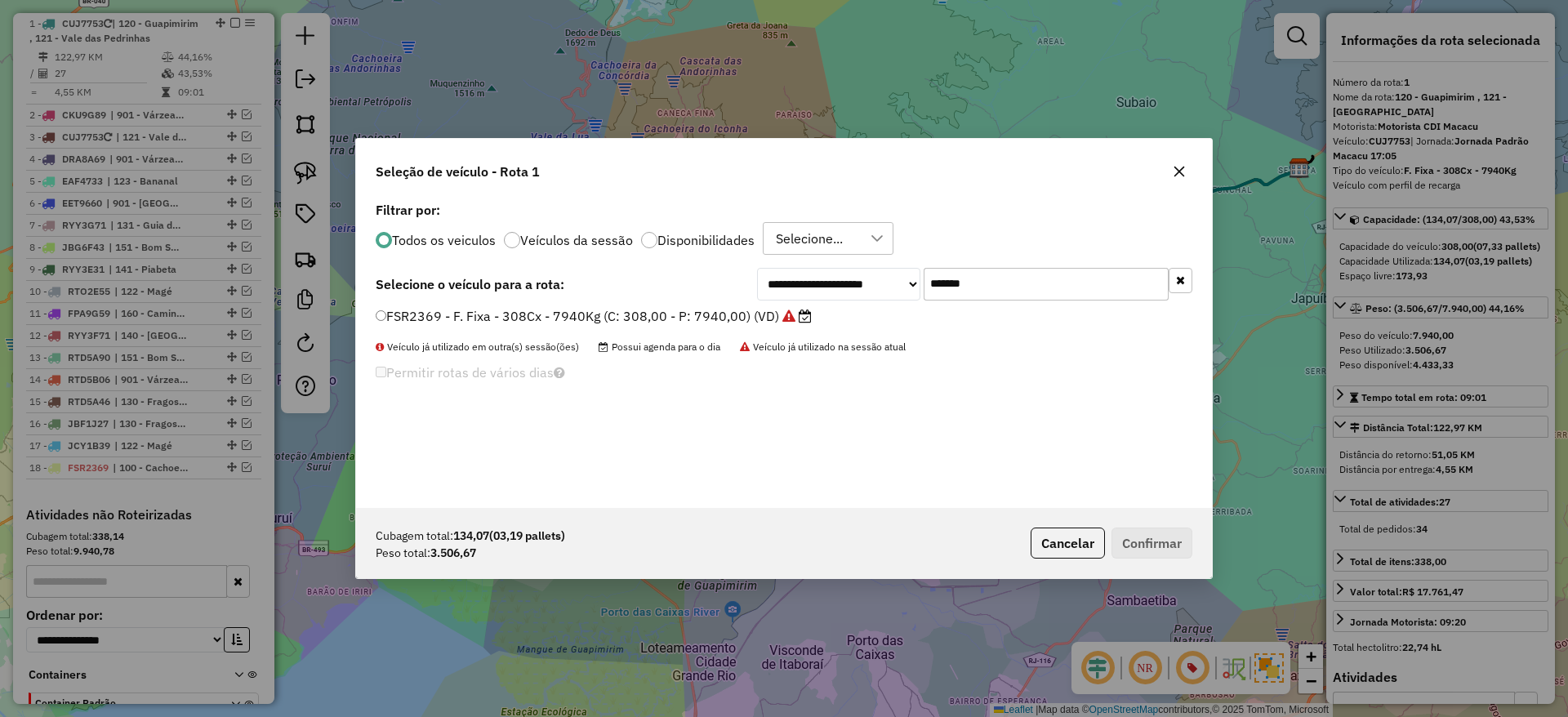
scroll to position [9, 5]
click at [968, 285] on input "*******" at bounding box center [1046, 284] width 245 height 33
paste input "text"
type input "*******"
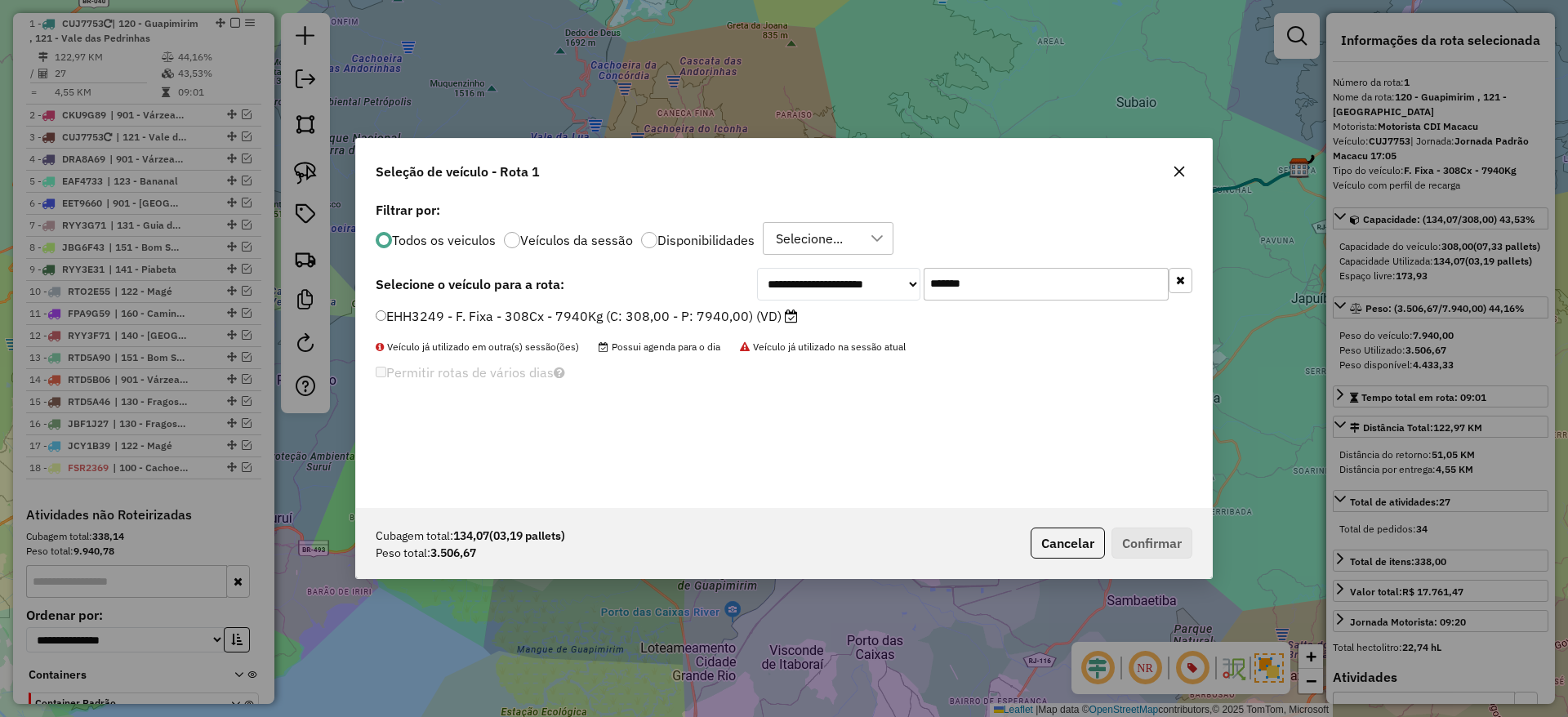
click at [687, 318] on label "EHH3249 - F. Fixa - 308Cx - 7940Kg (C: 308,00 - P: 7940,00) (VD)" at bounding box center [587, 315] width 422 height 20
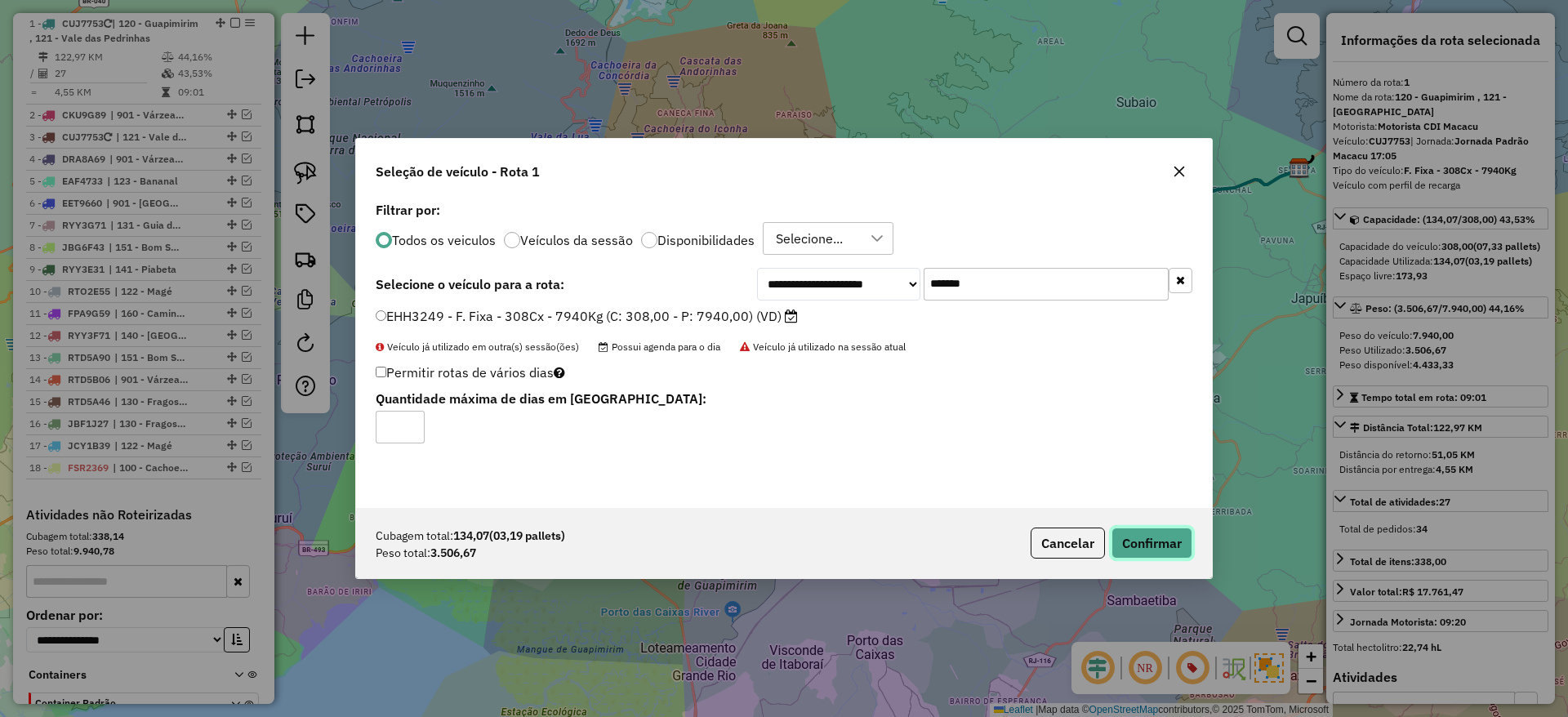
click at [1134, 539] on button "Confirmar" at bounding box center [1152, 543] width 81 height 31
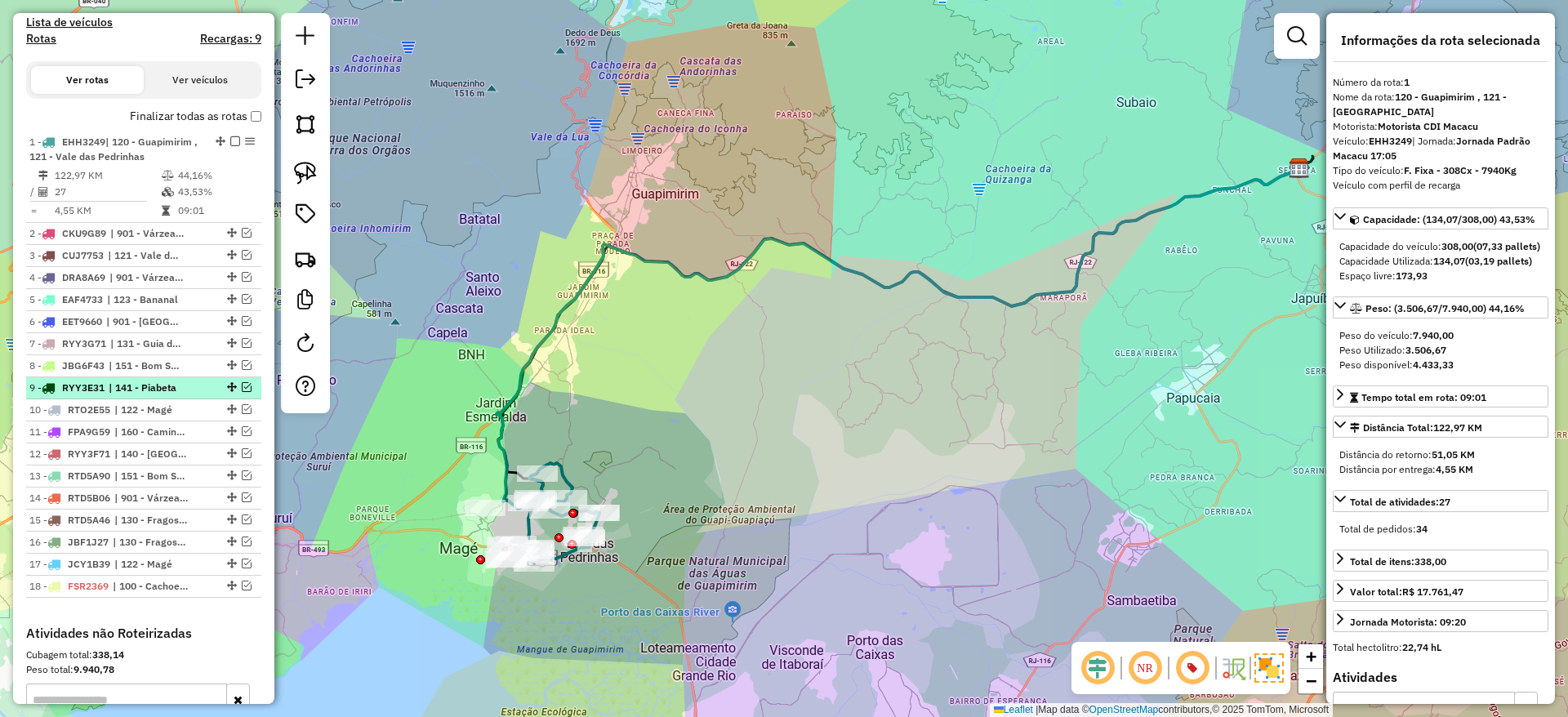
scroll to position [533, 0]
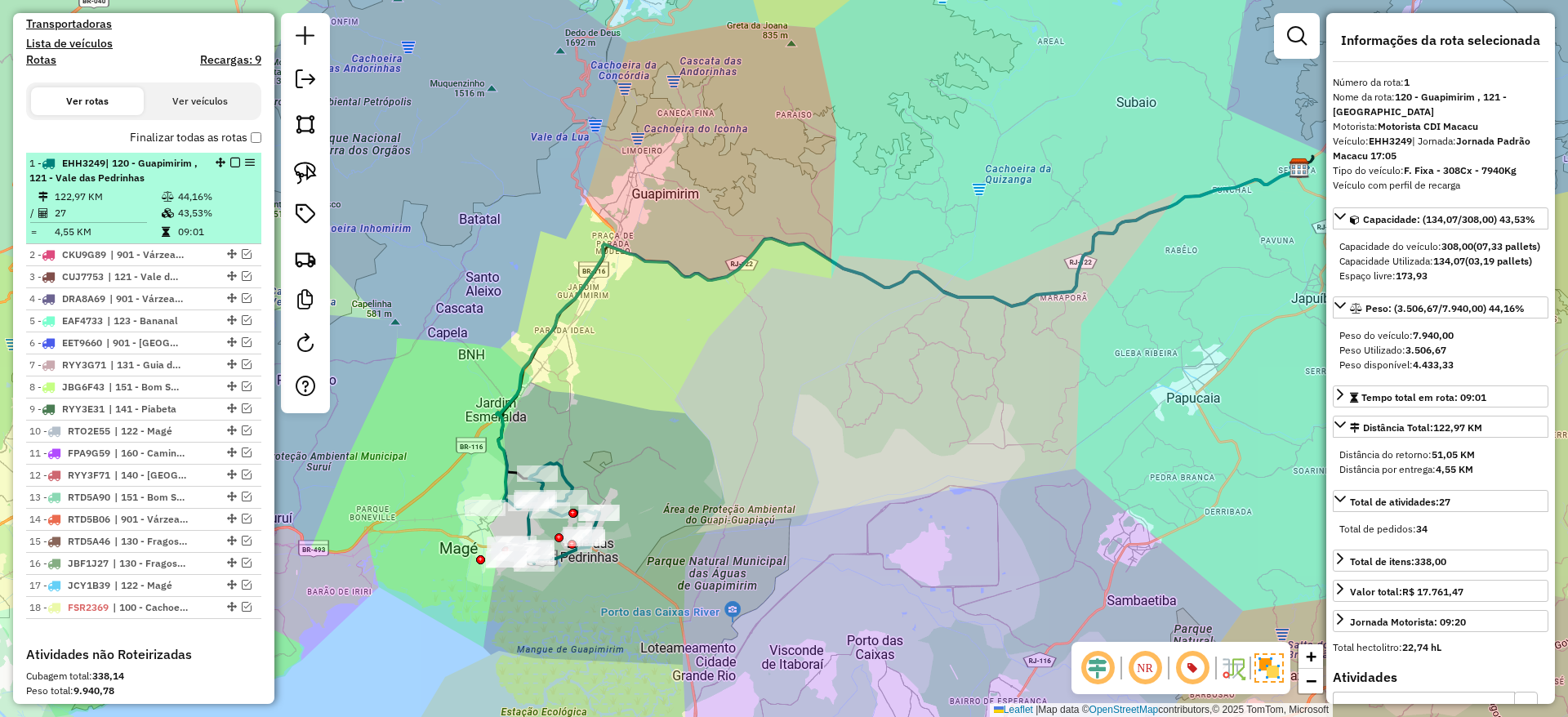
click at [231, 164] on em at bounding box center [234, 162] width 9 height 9
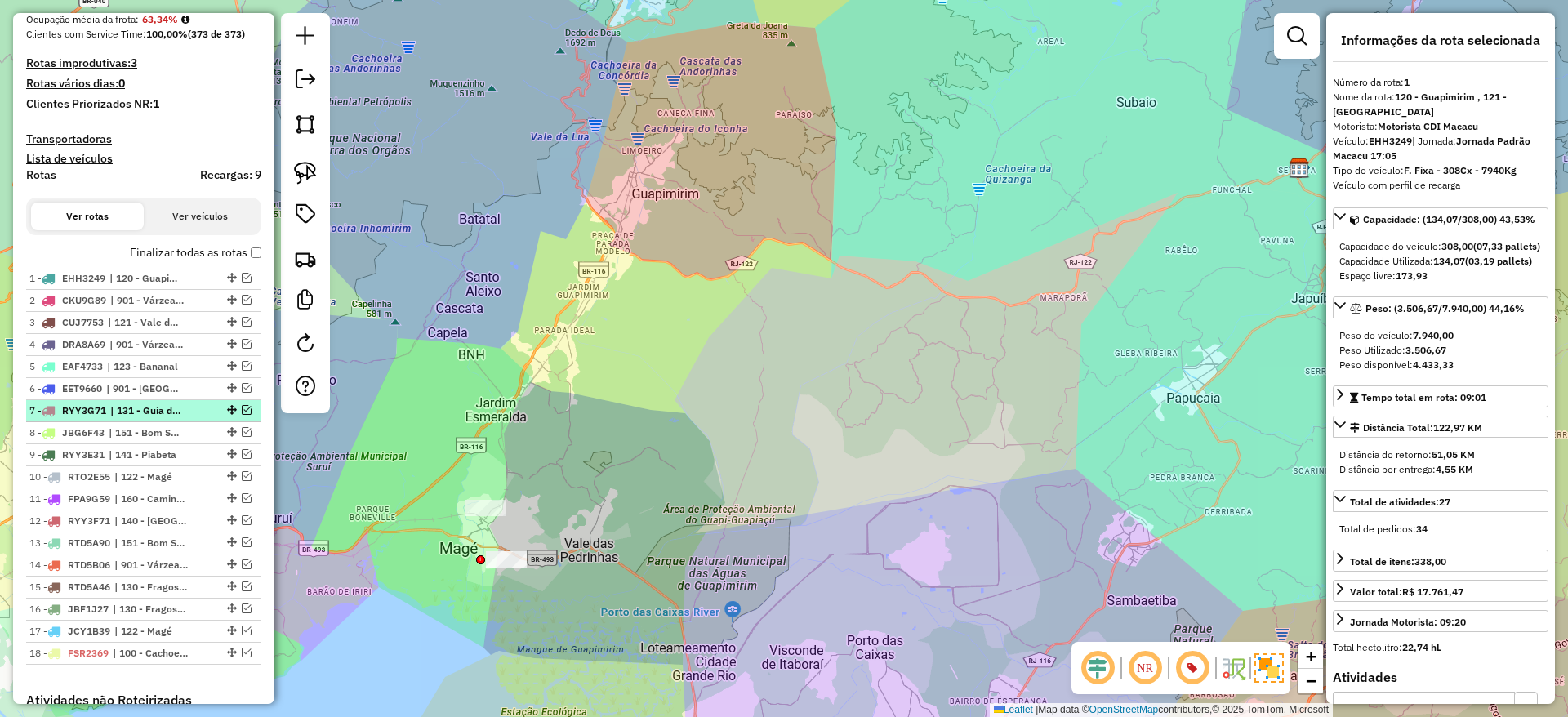
scroll to position [545, 0]
